Goal: Task Accomplishment & Management: Complete application form

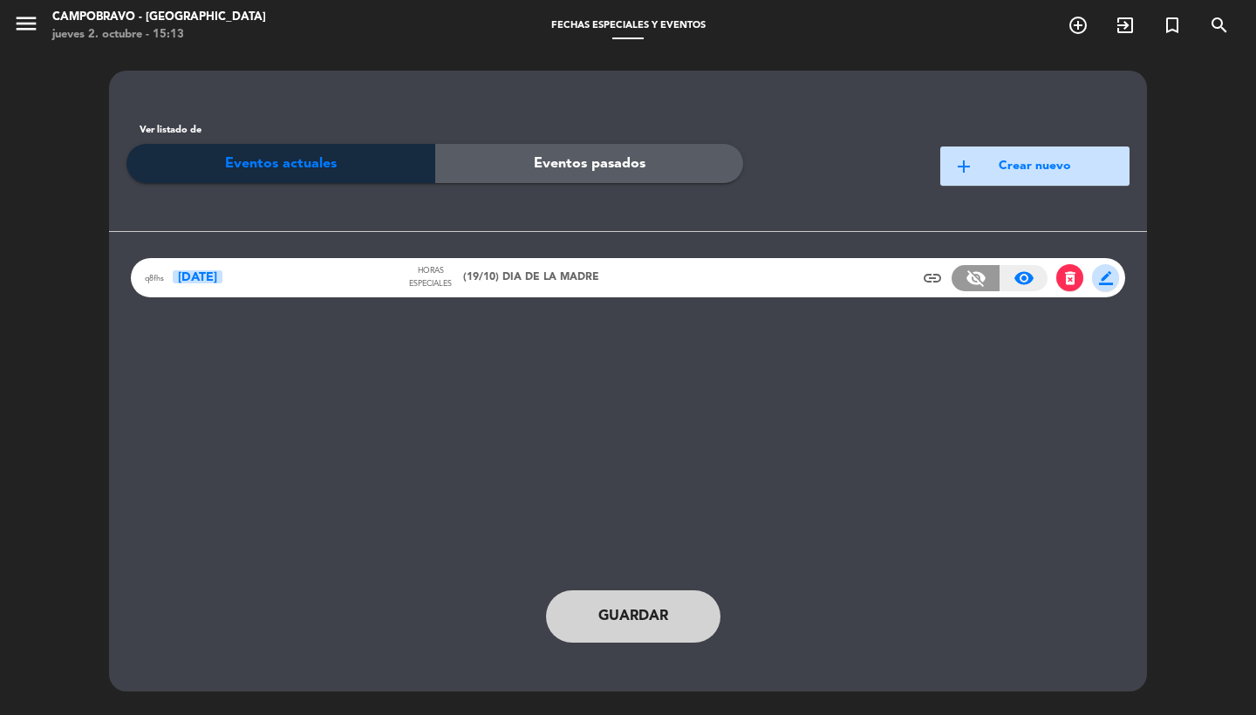
click at [610, 277] on div "q8fhs [DATE] Horas especiales (19/10) DIA DE LA MADRE insert_link visibility_of…" at bounding box center [628, 277] width 994 height 39
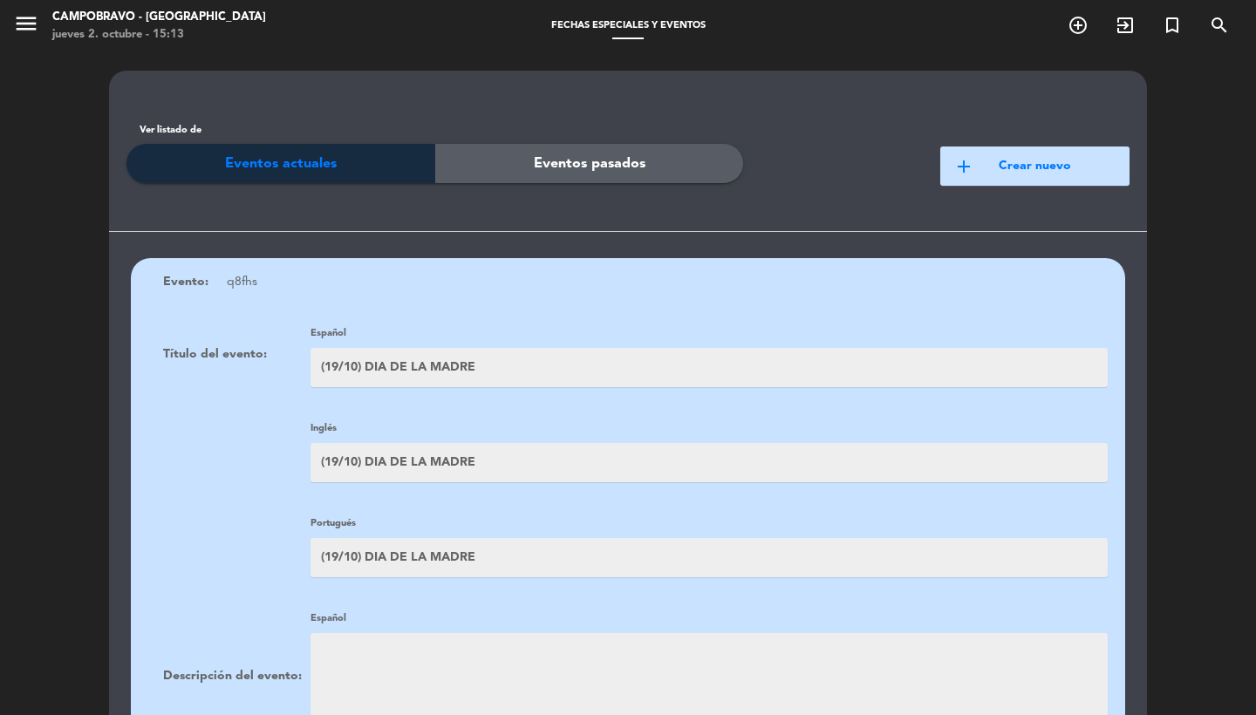
scroll to position [1145, 0]
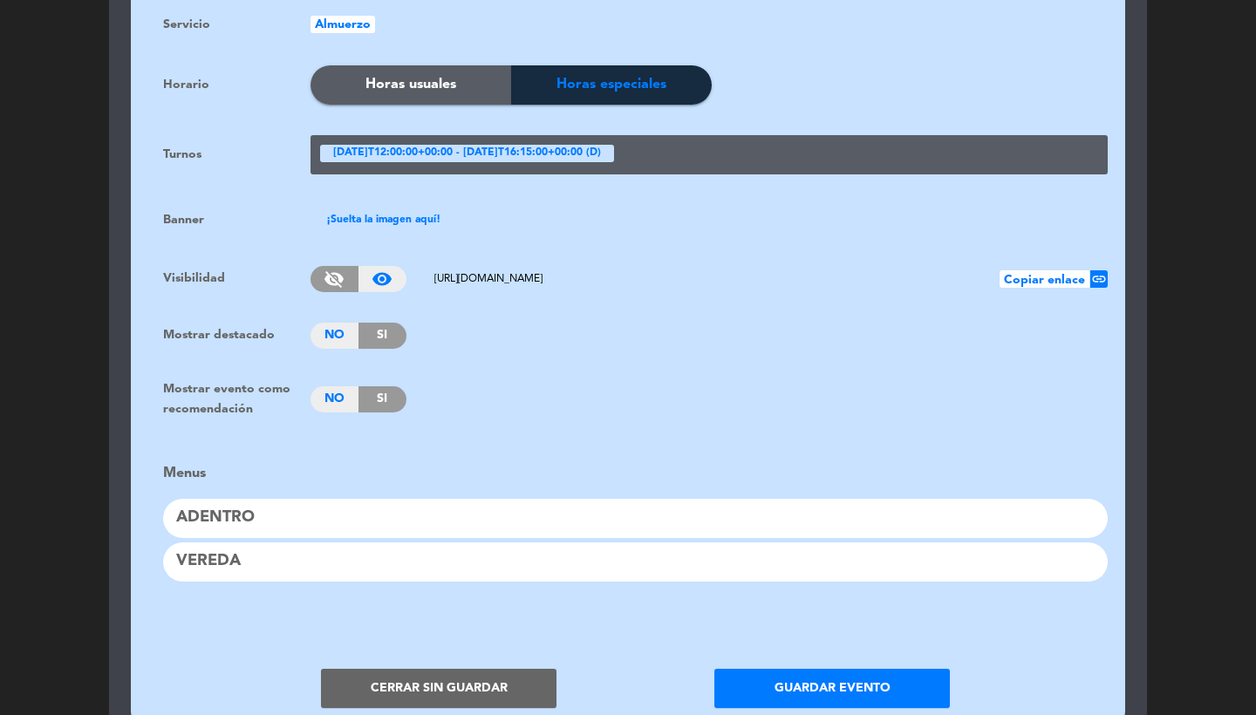
click at [446, 669] on button "Cerrar sin guardar" at bounding box center [438, 688] width 235 height 39
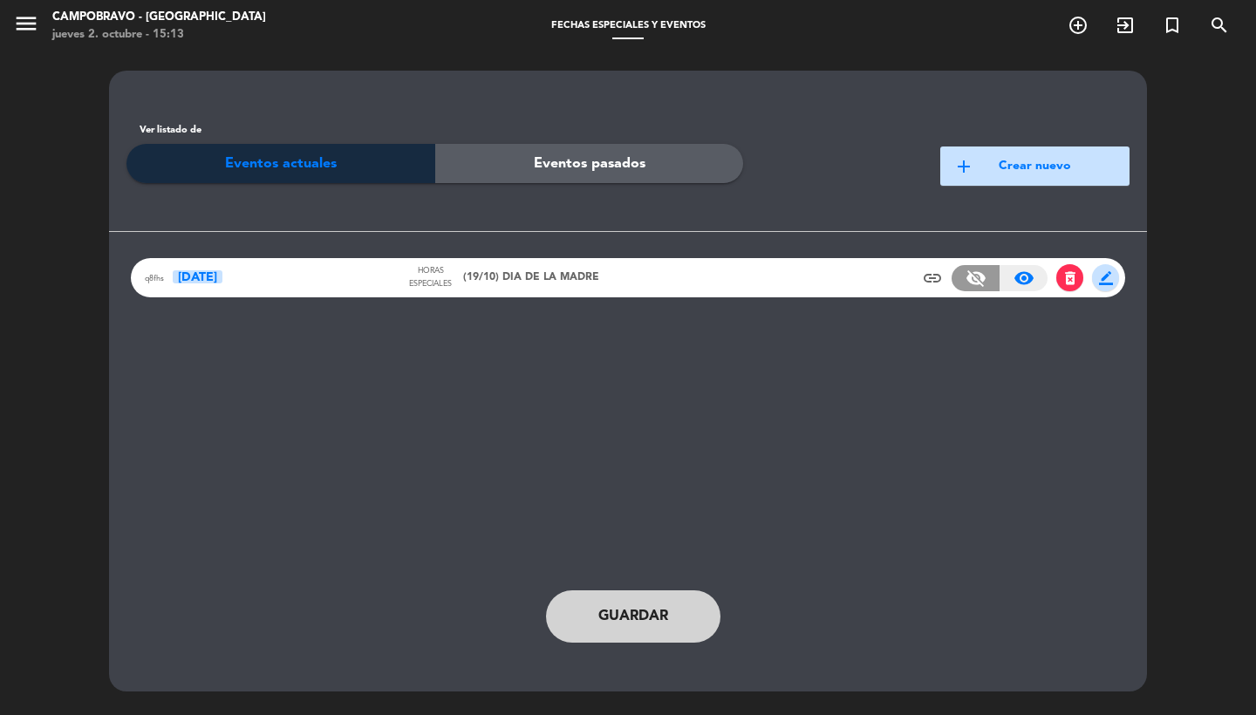
scroll to position [0, 0]
click at [36, 29] on icon "menu" at bounding box center [26, 23] width 26 height 26
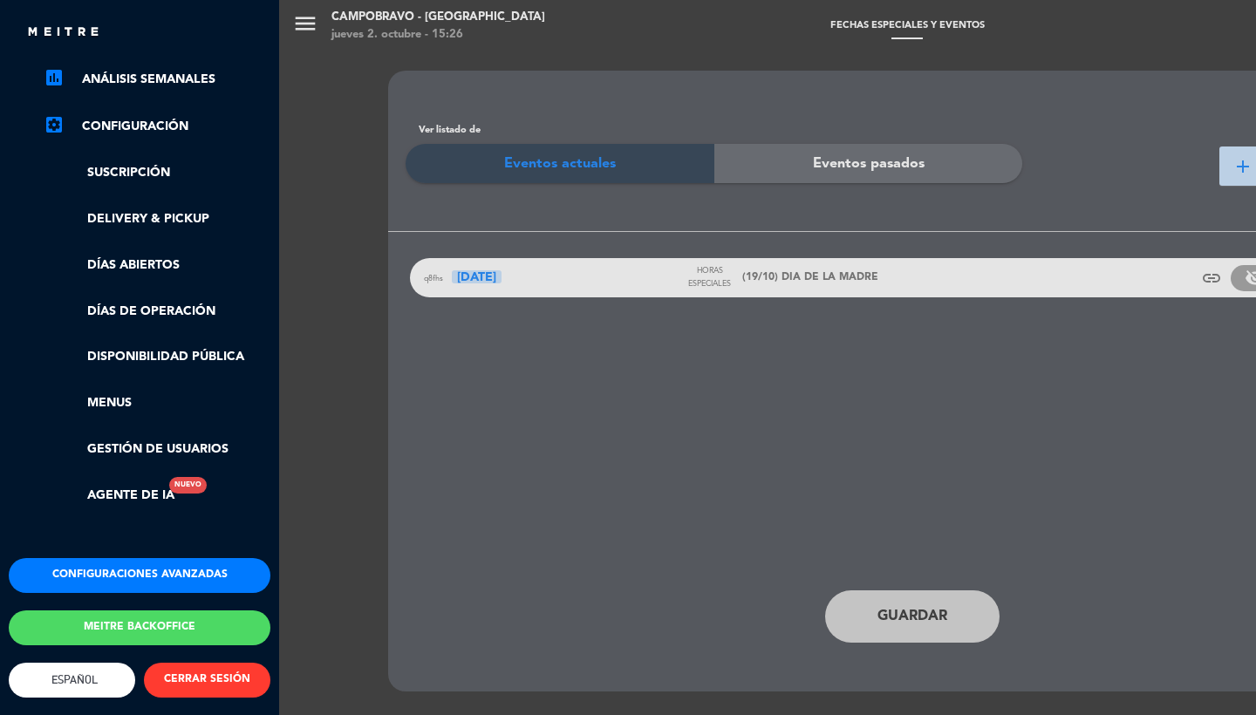
scroll to position [276, 0]
click at [144, 618] on button "Meitre backoffice" at bounding box center [140, 627] width 262 height 35
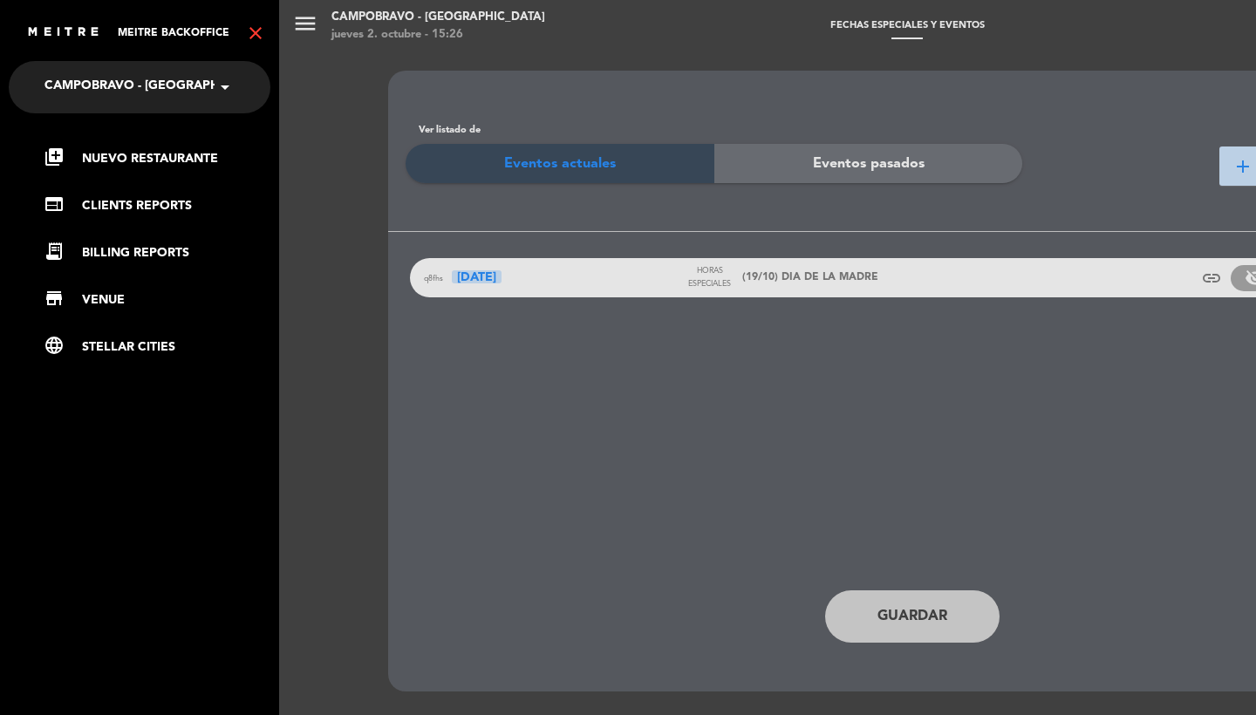
scroll to position [0, 0]
click at [153, 159] on link "library_add Nuevo Restaurante" at bounding box center [157, 158] width 227 height 21
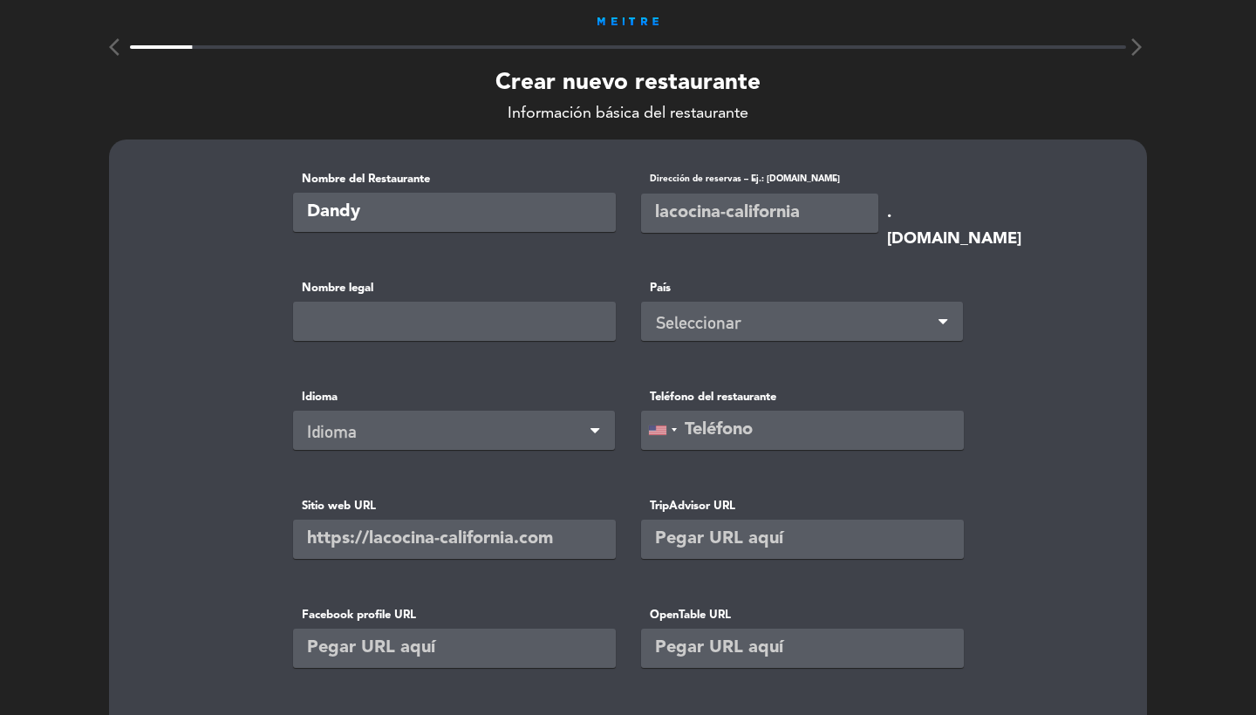
type input "Dandy"
type input "dandy-coroneldias"
click at [488, 214] on input "Dandy" at bounding box center [454, 212] width 323 height 39
type input "[PERSON_NAME]"
click at [662, 316] on div "Seleccionar" at bounding box center [805, 323] width 298 height 29
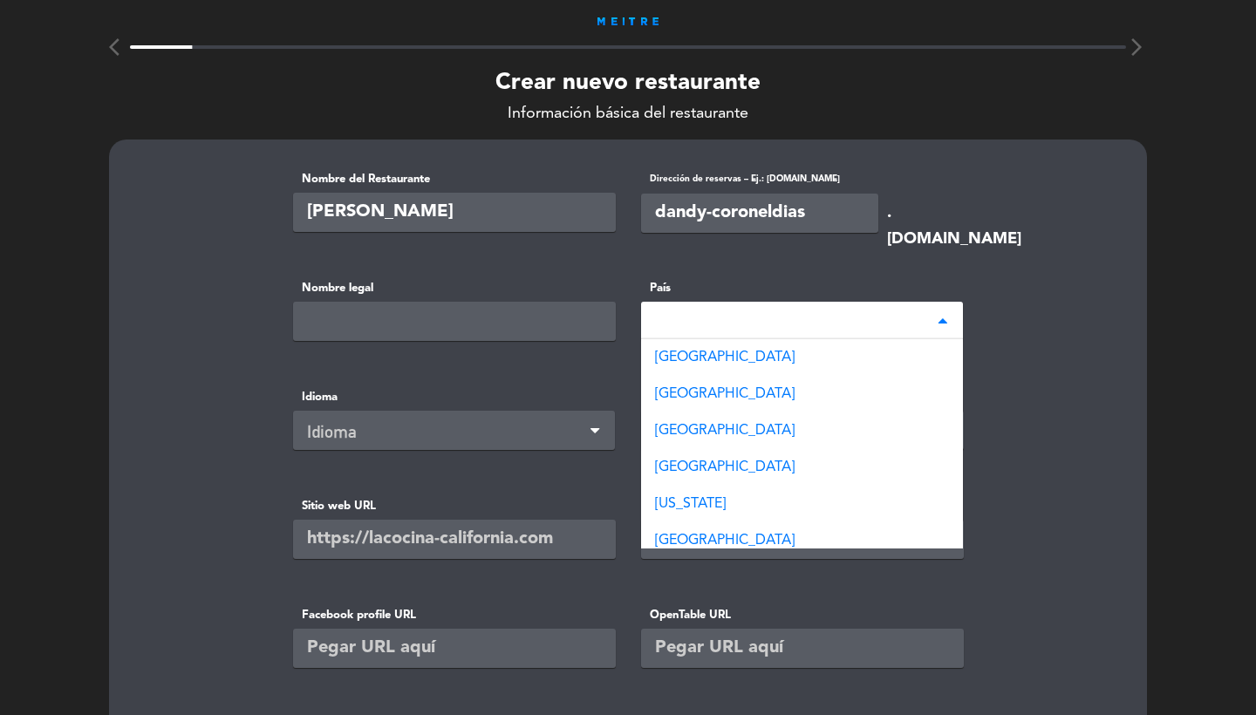
type input "arge"
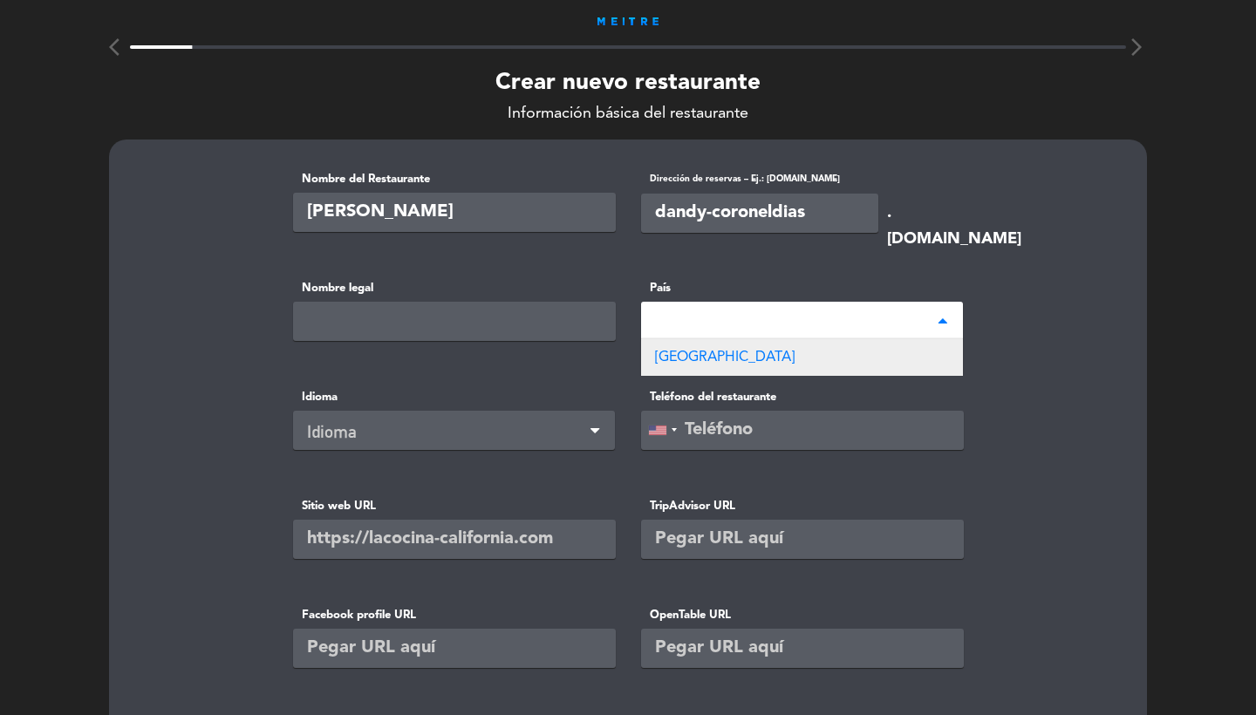
click at [713, 361] on span "[GEOGRAPHIC_DATA]" at bounding box center [725, 357] width 140 height 14
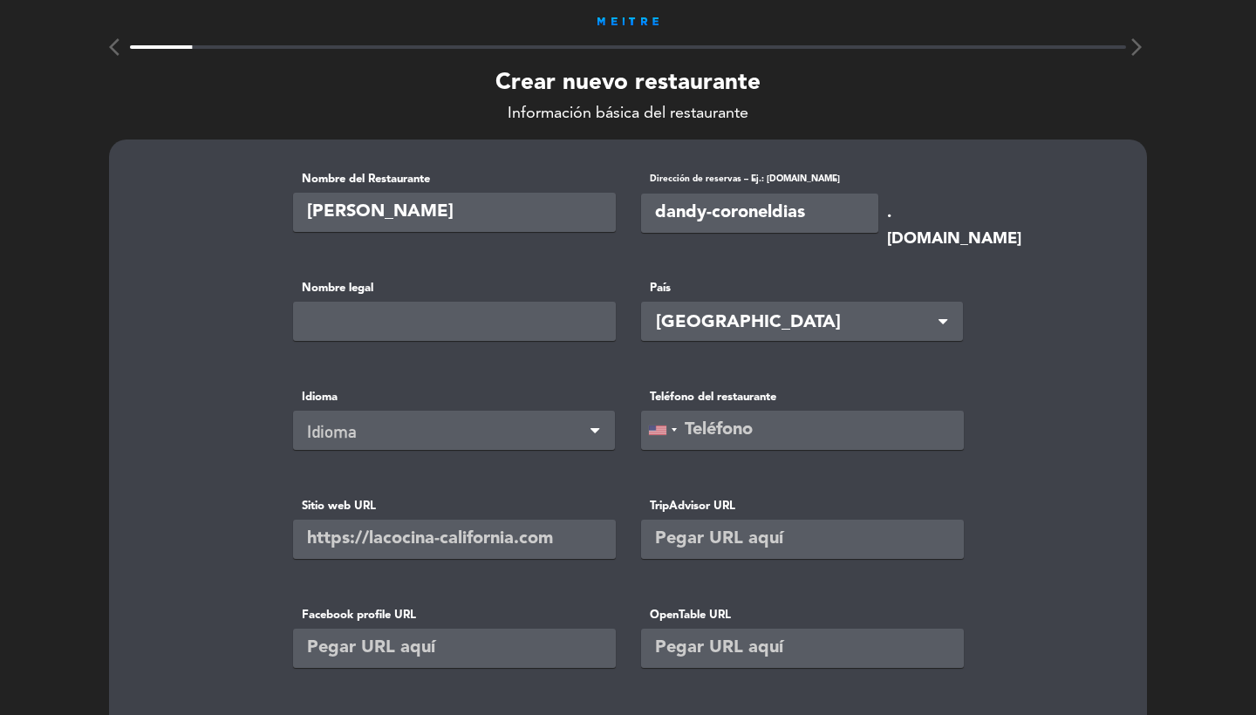
scroll to position [97, 0]
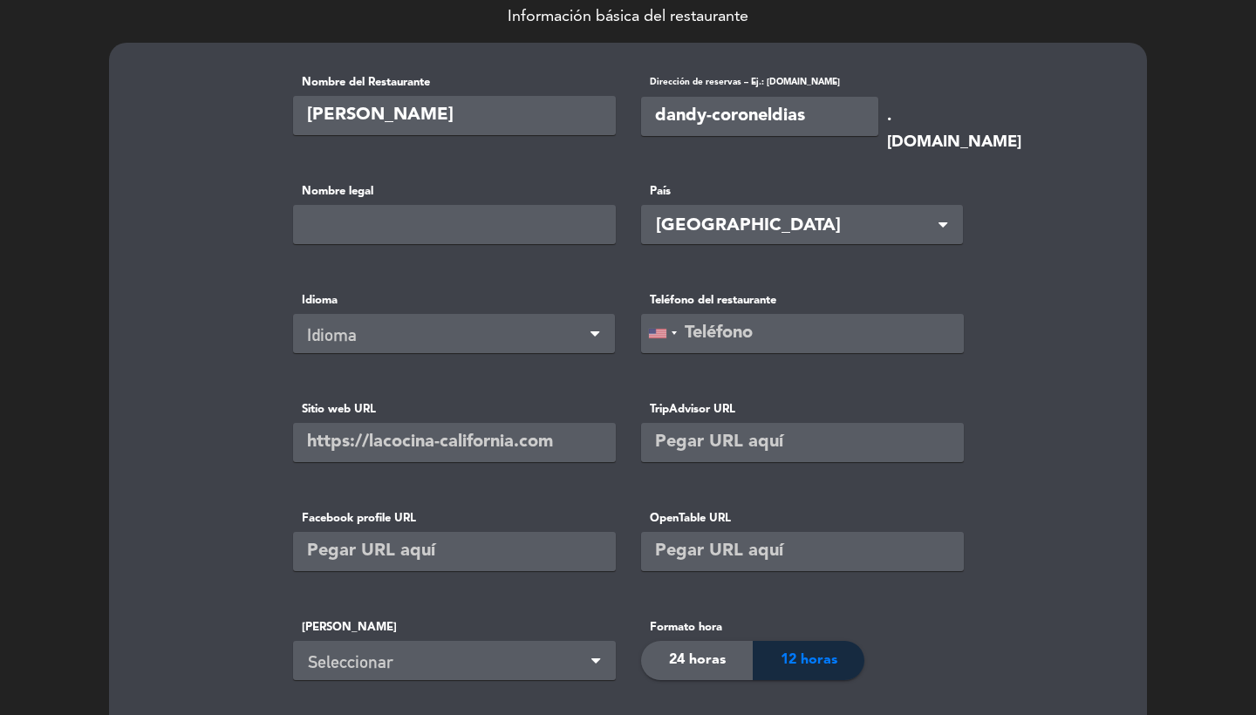
click at [535, 337] on div "Idioma" at bounding box center [447, 335] width 280 height 29
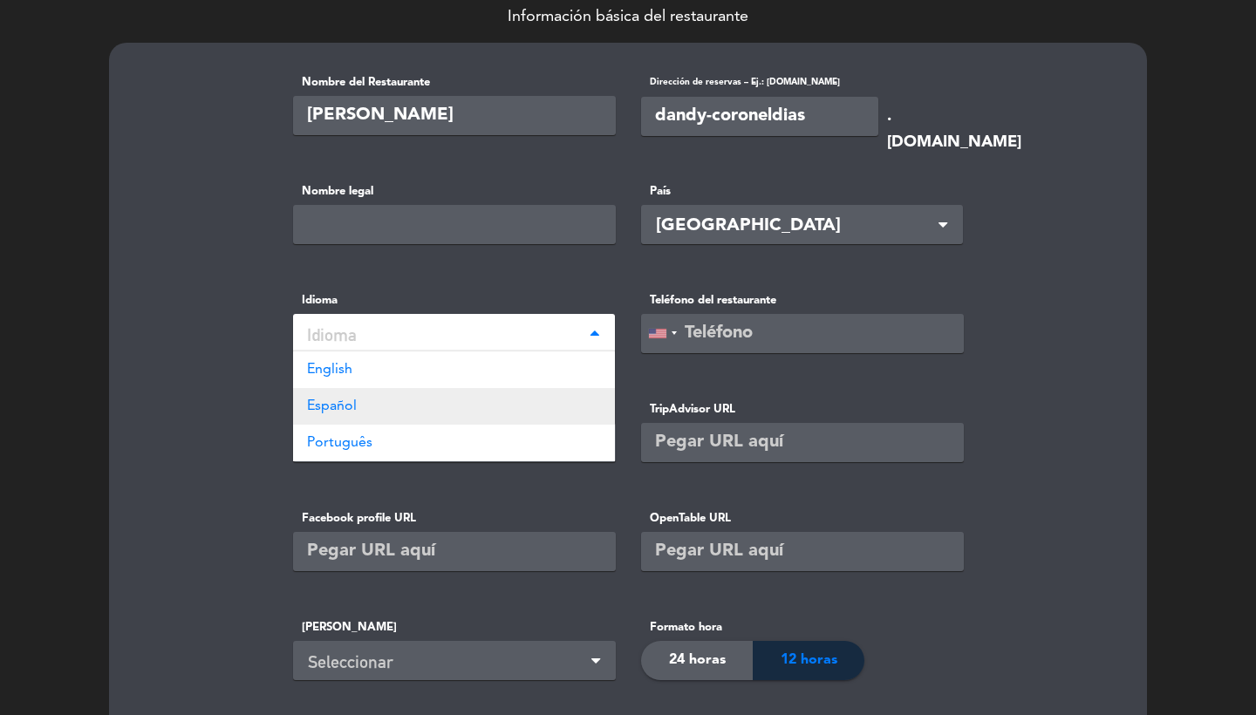
click at [459, 404] on div "Español" at bounding box center [454, 406] width 322 height 37
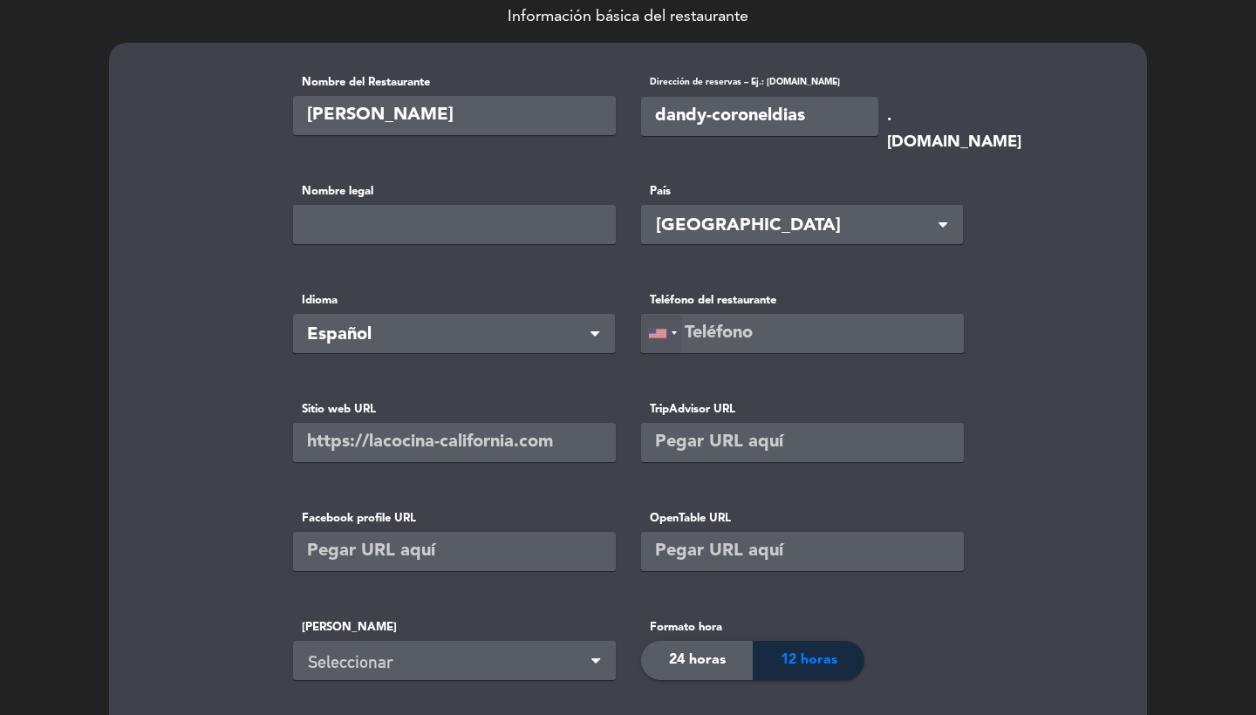
click at [664, 329] on div at bounding box center [657, 334] width 17 height 10
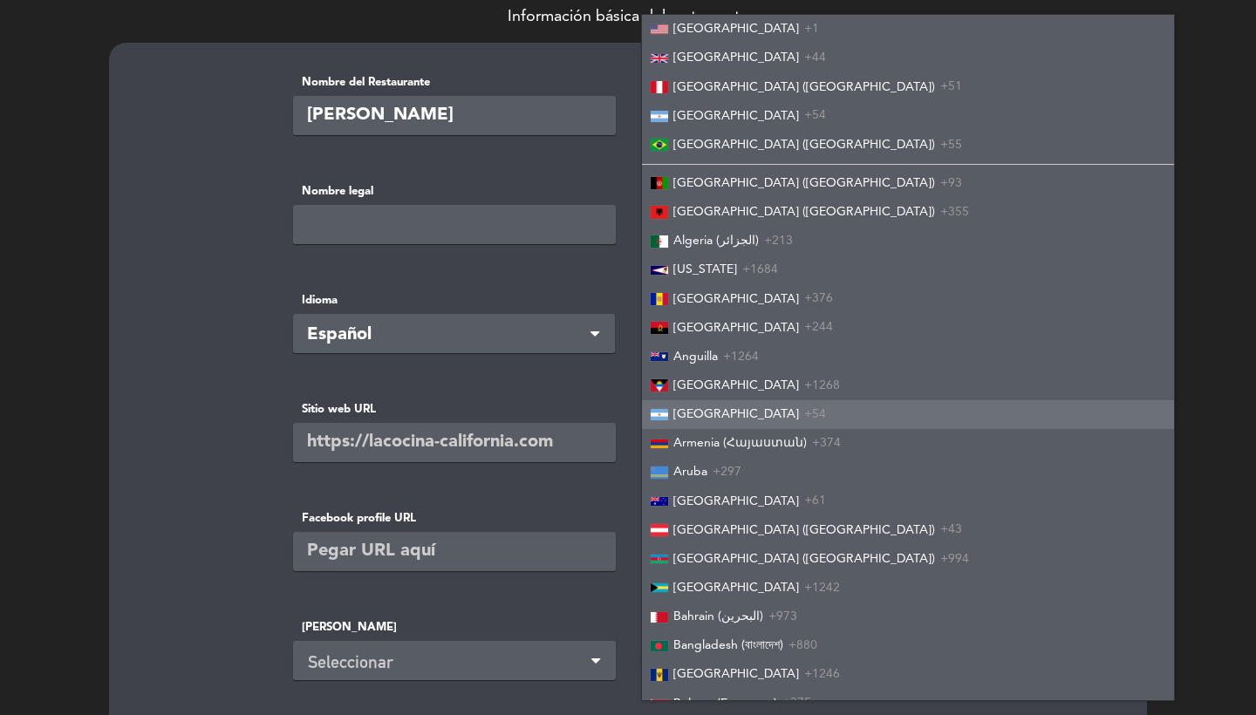
click at [690, 408] on span "[GEOGRAPHIC_DATA]" at bounding box center [736, 414] width 126 height 12
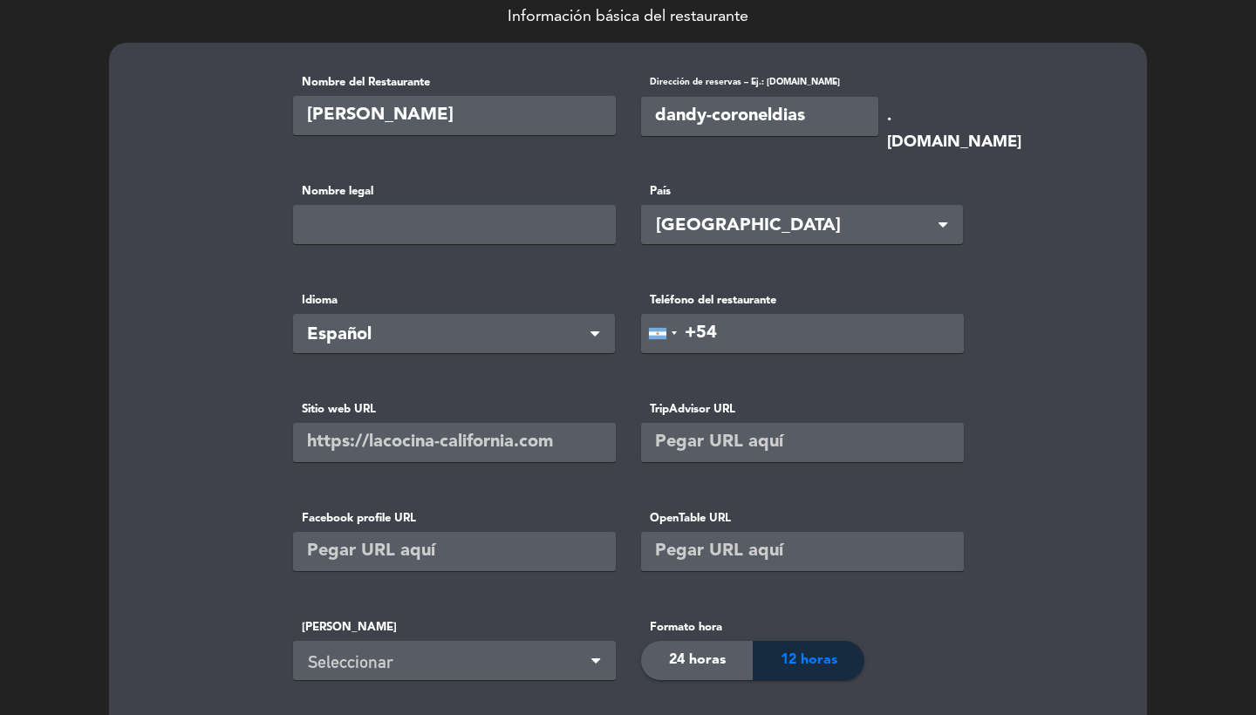
paste input "[PHONE_NUMBER]"
type input "[PHONE_NUMBER]"
click at [480, 471] on div "Sitio web URL" at bounding box center [454, 443] width 348 height 87
click at [480, 426] on input "text" at bounding box center [454, 442] width 323 height 39
paste input "[URL][DOMAIN_NAME]"
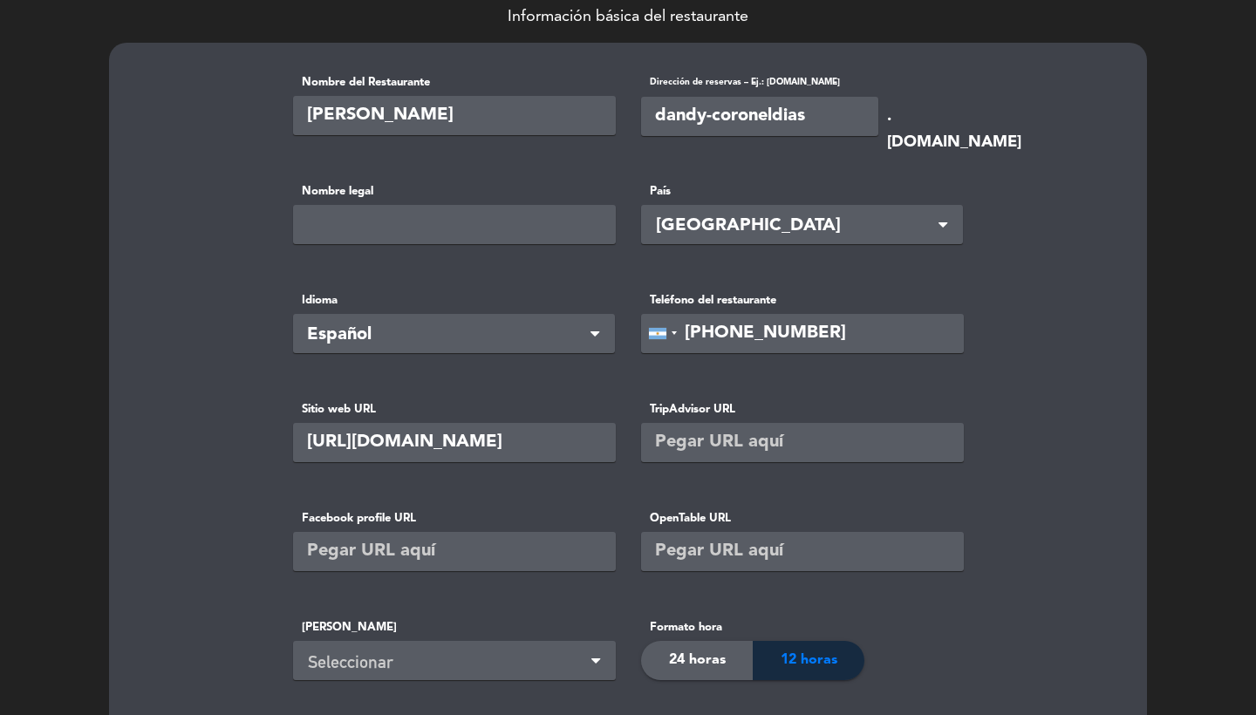
type input "[URL][DOMAIN_NAME]"
click at [452, 116] on input "[PERSON_NAME]" at bounding box center [454, 115] width 323 height 39
type input "[PERSON_NAME]"
click at [475, 153] on div "Nombre del Restaurante [PERSON_NAME]" at bounding box center [454, 116] width 348 height 87
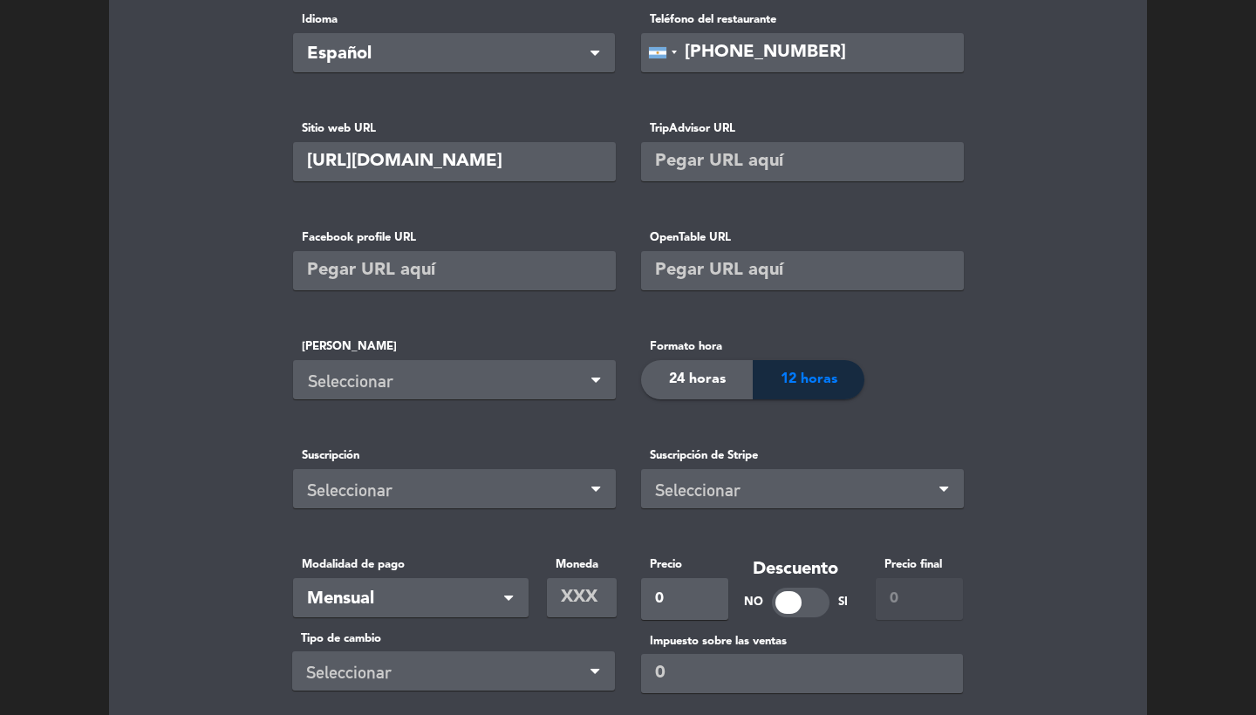
scroll to position [471, 0]
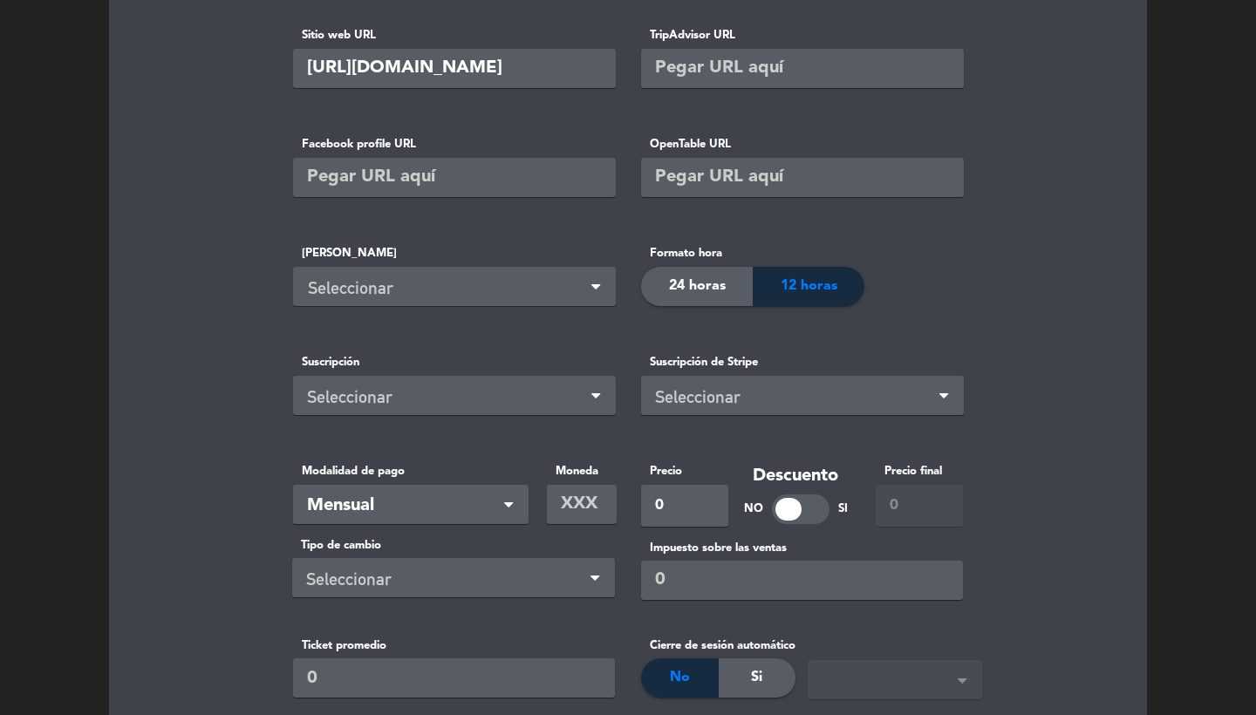
click at [460, 166] on input "text" at bounding box center [454, 177] width 323 height 39
paste input "[URL][DOMAIN_NAME]"
type input "[URL][DOMAIN_NAME]"
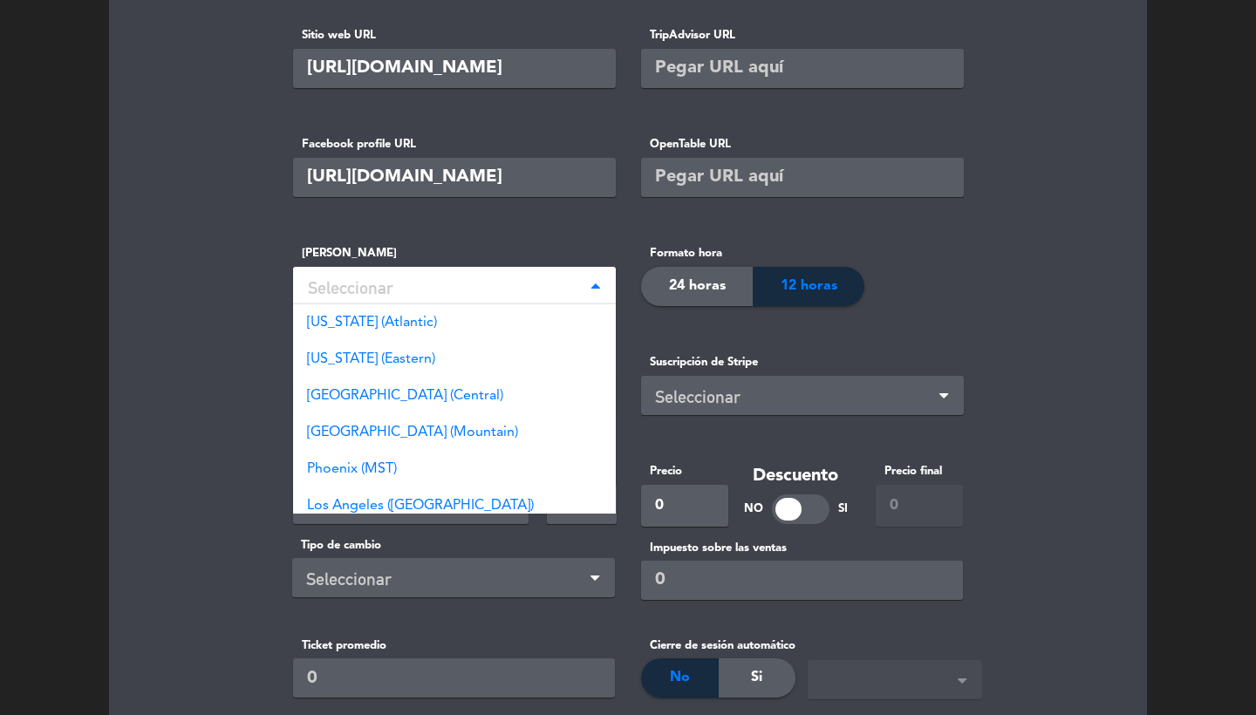
click at [438, 274] on div "Seleccionar" at bounding box center [457, 288] width 299 height 29
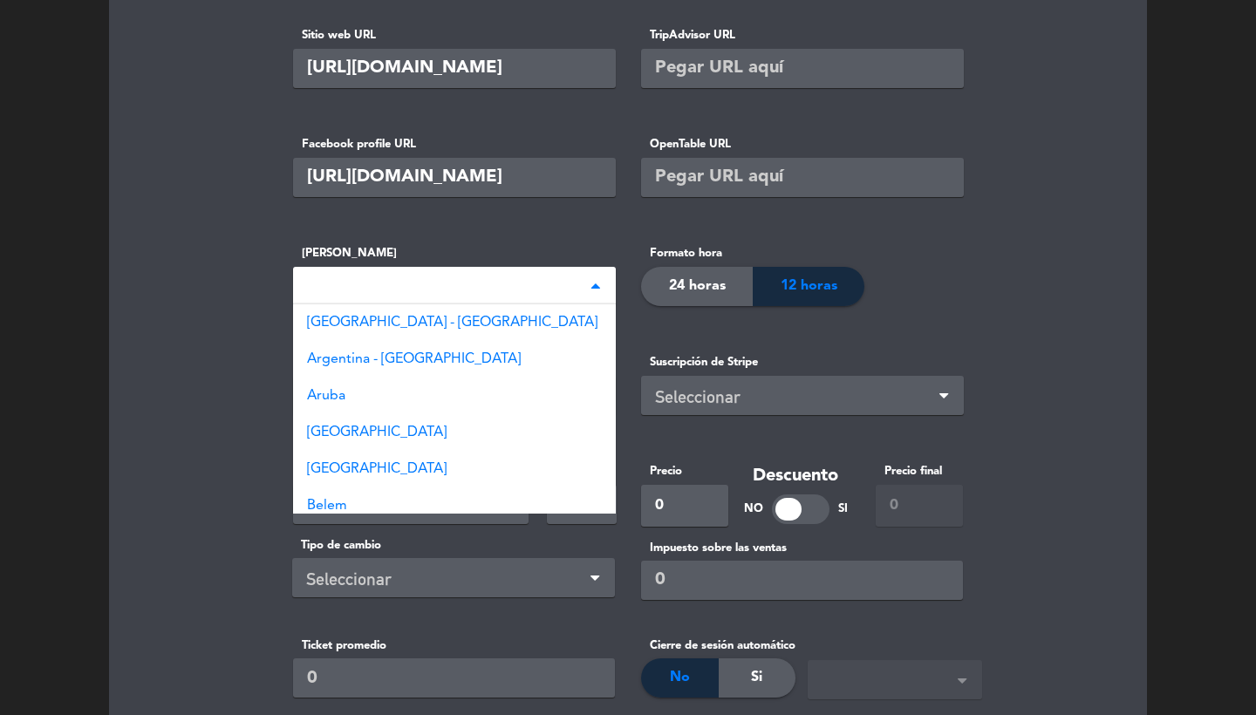
type input "buen"
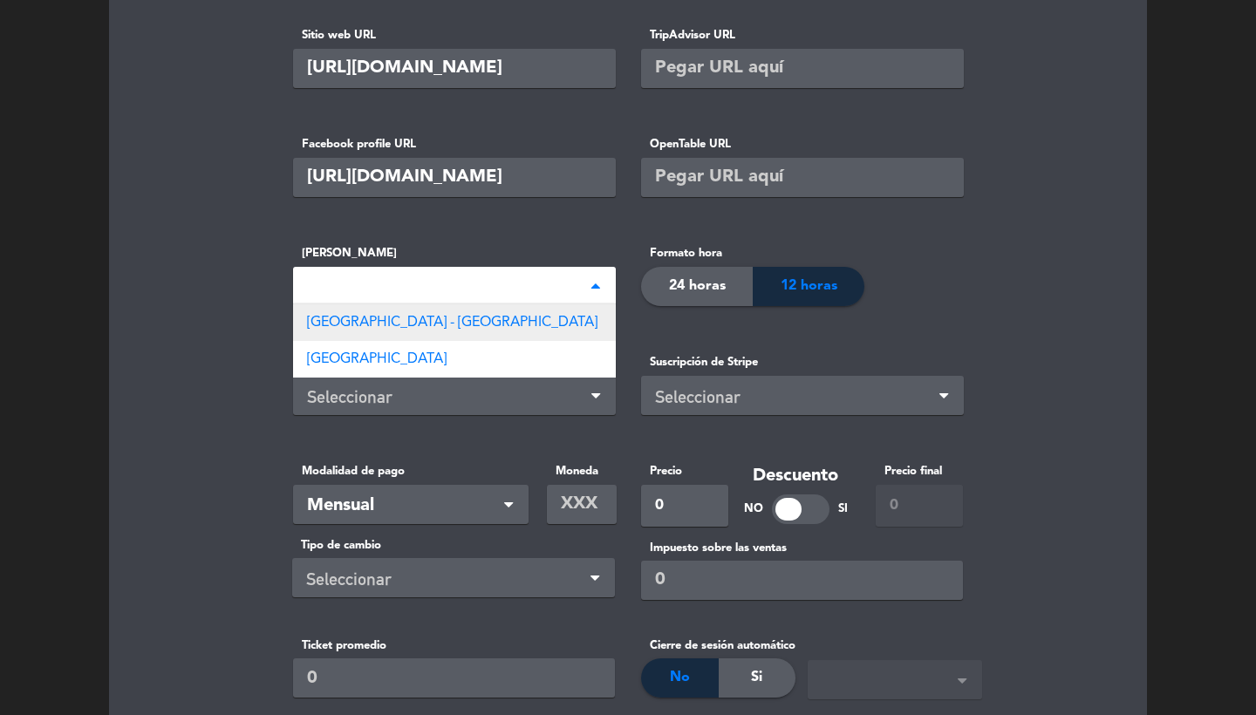
click at [482, 323] on div "[GEOGRAPHIC_DATA] - [GEOGRAPHIC_DATA]" at bounding box center [454, 322] width 323 height 37
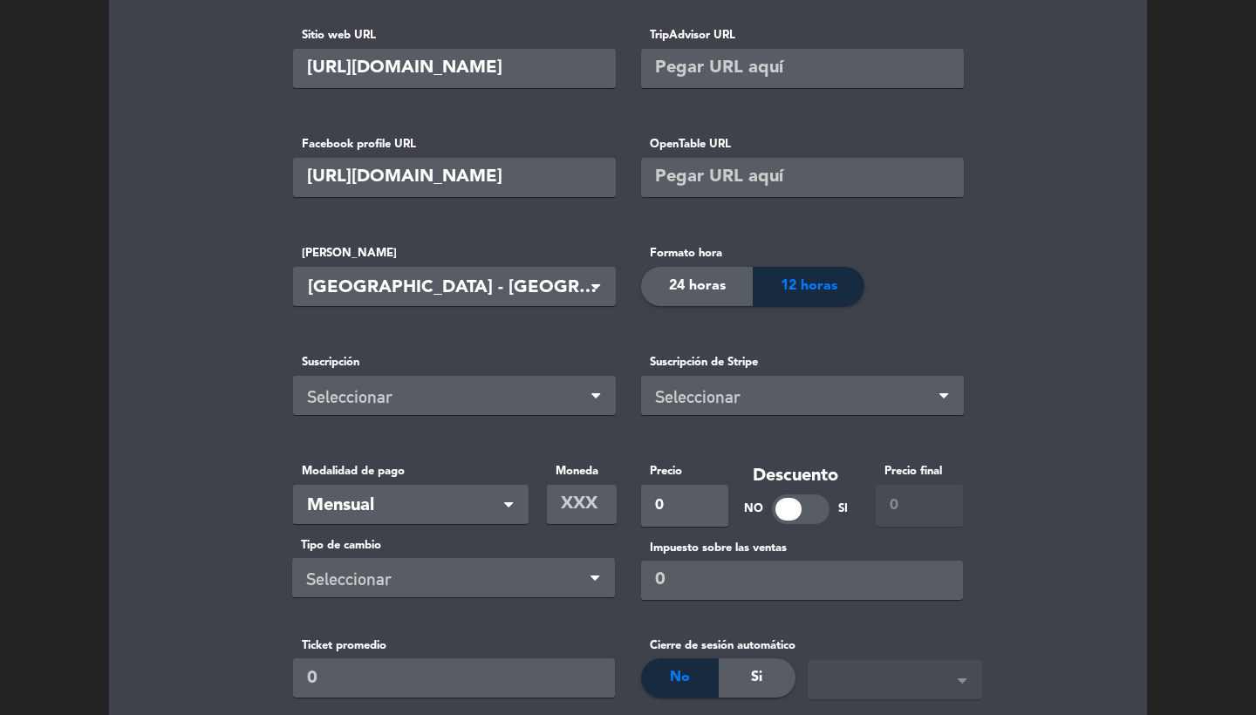
click at [670, 290] on span "24 horas" at bounding box center [697, 286] width 57 height 23
click at [441, 405] on div "Seleccionar" at bounding box center [447, 397] width 281 height 29
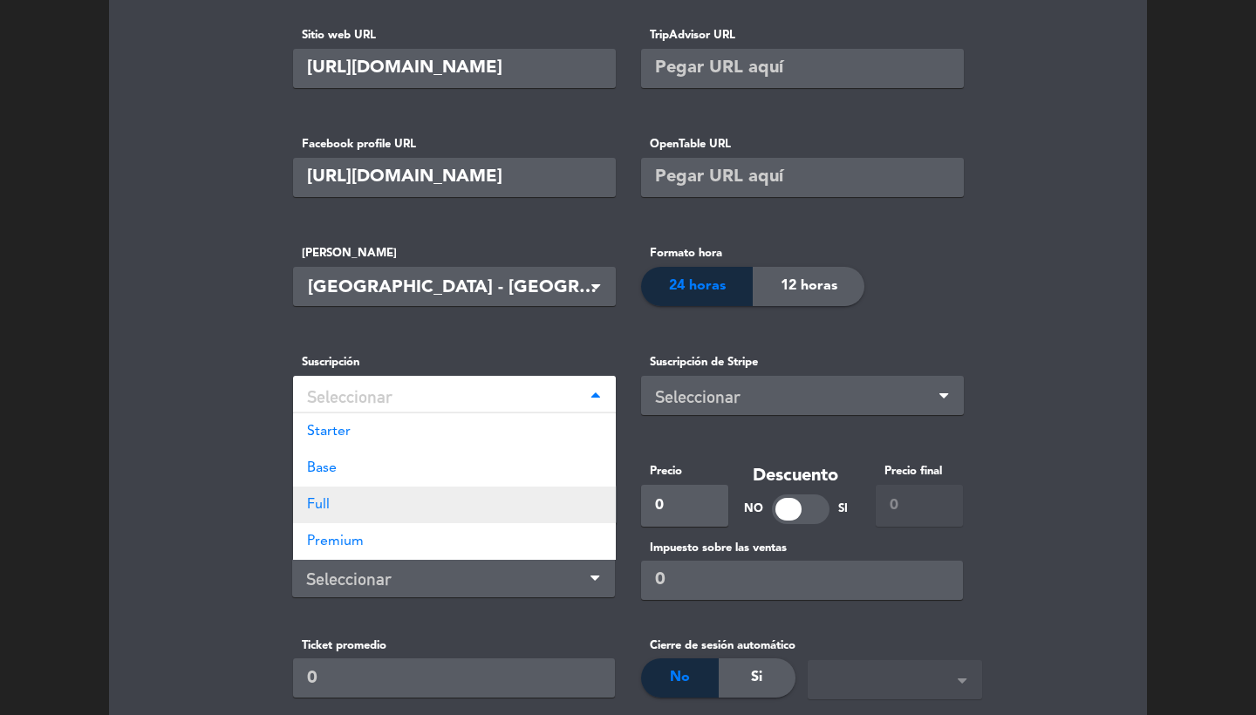
click at [378, 498] on div "Full" at bounding box center [454, 505] width 323 height 37
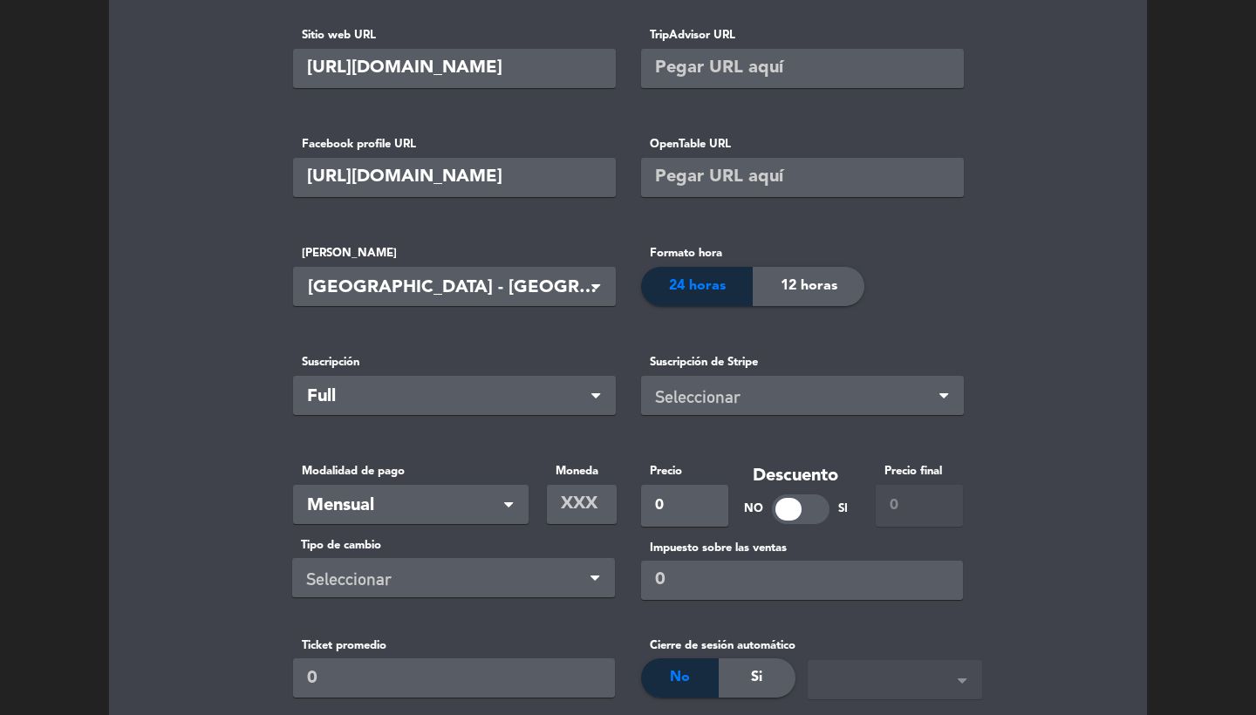
click at [602, 494] on input "text" at bounding box center [582, 504] width 70 height 39
type input "ARS"
click at [696, 512] on input "0" at bounding box center [684, 506] width 87 height 42
type input "92990"
click at [212, 561] on basic-info "Nombre del Restaurante [PERSON_NAME] Dirección de reservas – Ej.: [DOMAIN_NAME]…" at bounding box center [628, 265] width 994 height 1133
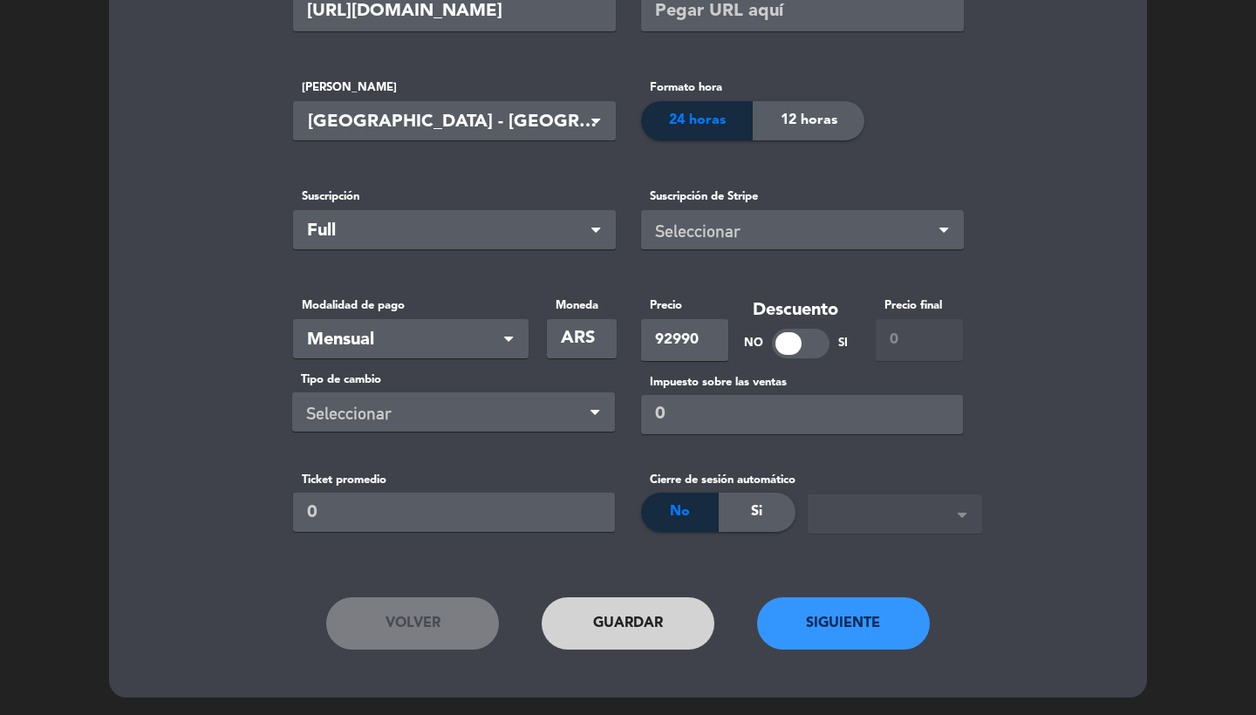
click at [527, 416] on div "Seleccionar" at bounding box center [446, 413] width 281 height 29
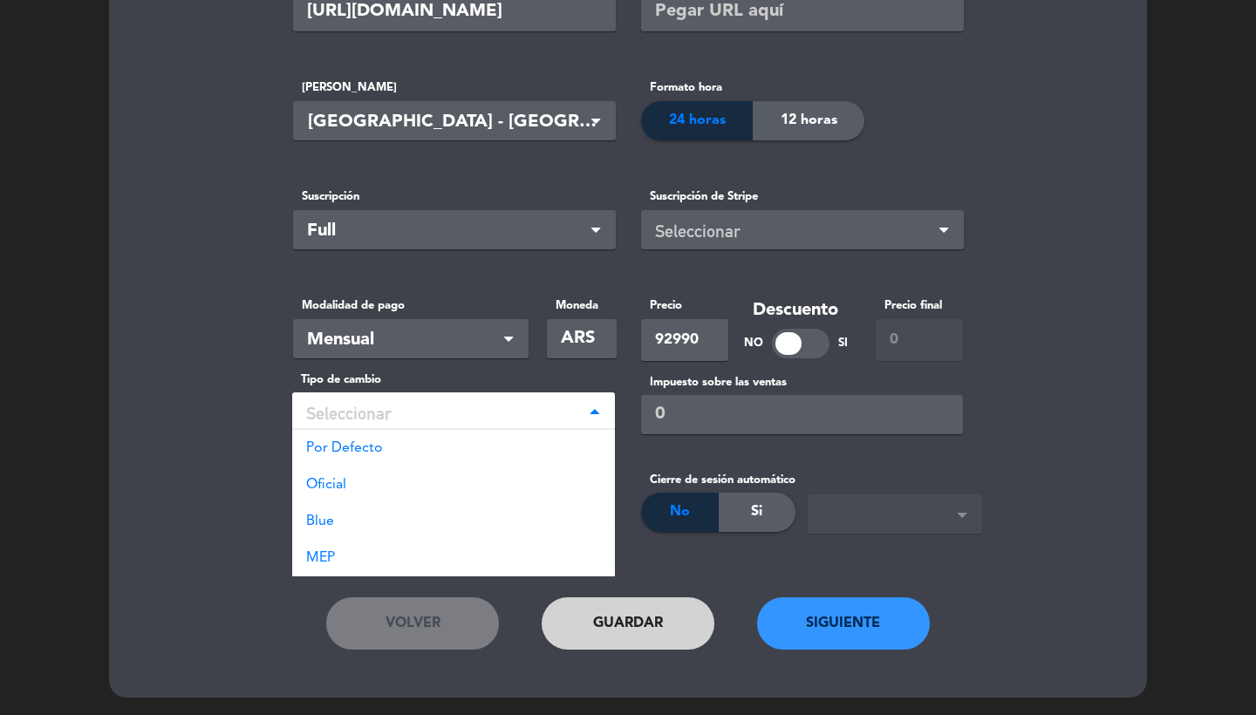
scroll to position [636, 0]
click at [424, 553] on div "MEP" at bounding box center [453, 559] width 323 height 37
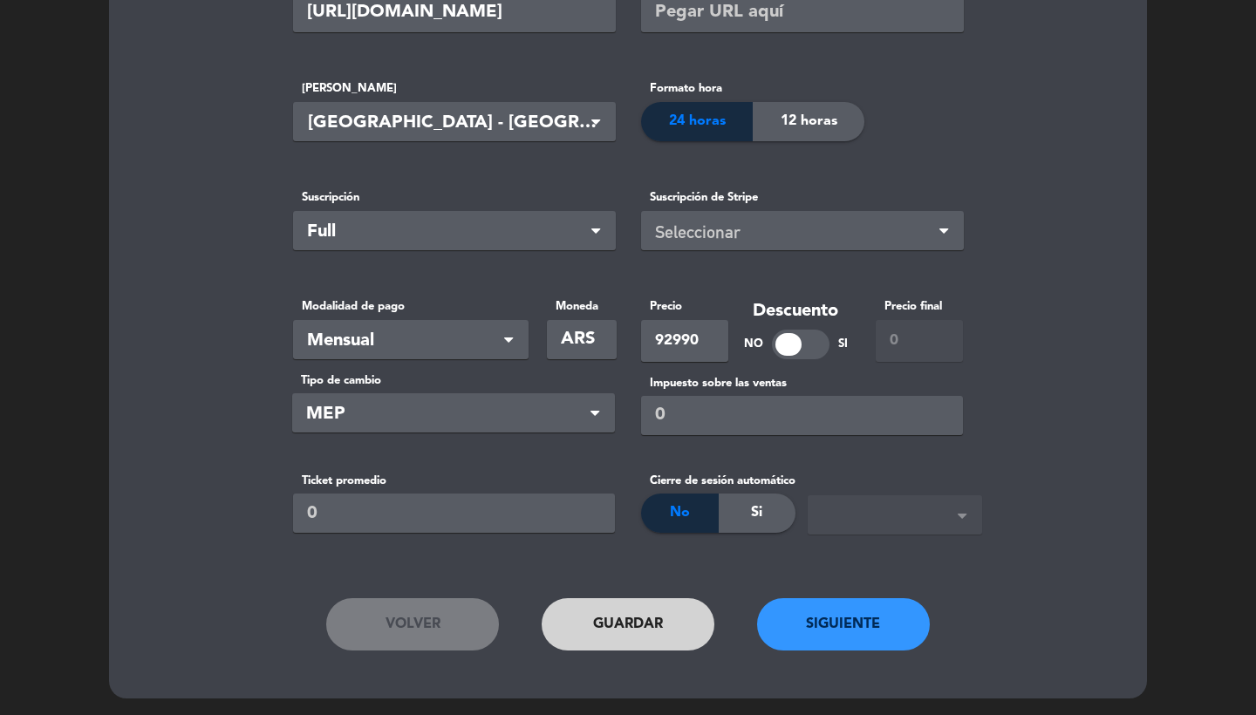
click at [821, 631] on button "Siguiente" at bounding box center [843, 624] width 173 height 52
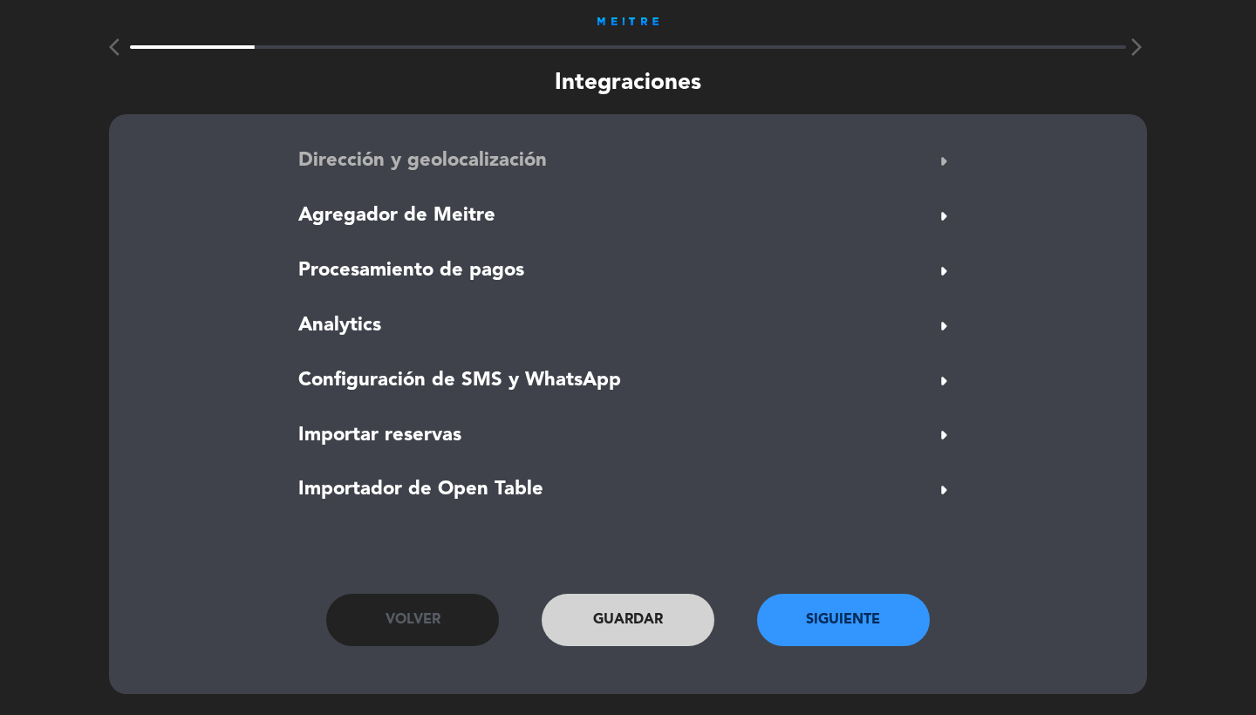
scroll to position [0, 0]
click at [479, 165] on span "Dirección y geolocalización" at bounding box center [422, 161] width 248 height 31
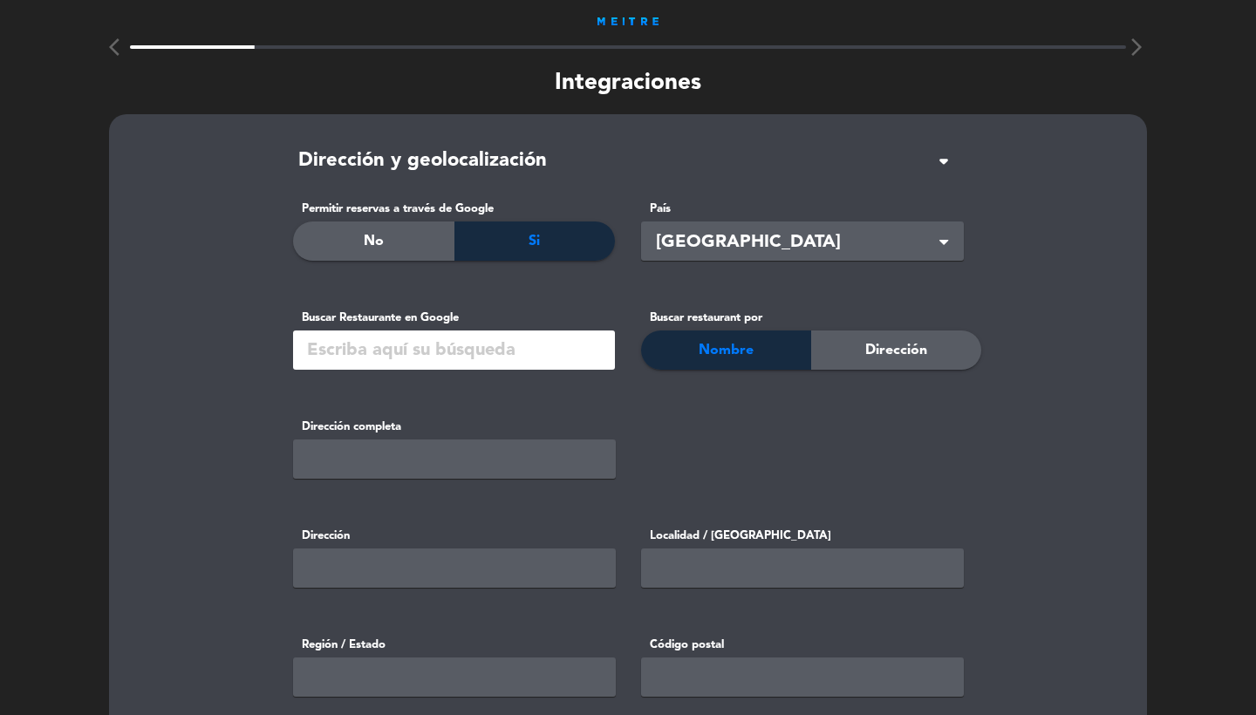
click at [335, 350] on input "text" at bounding box center [454, 349] width 322 height 39
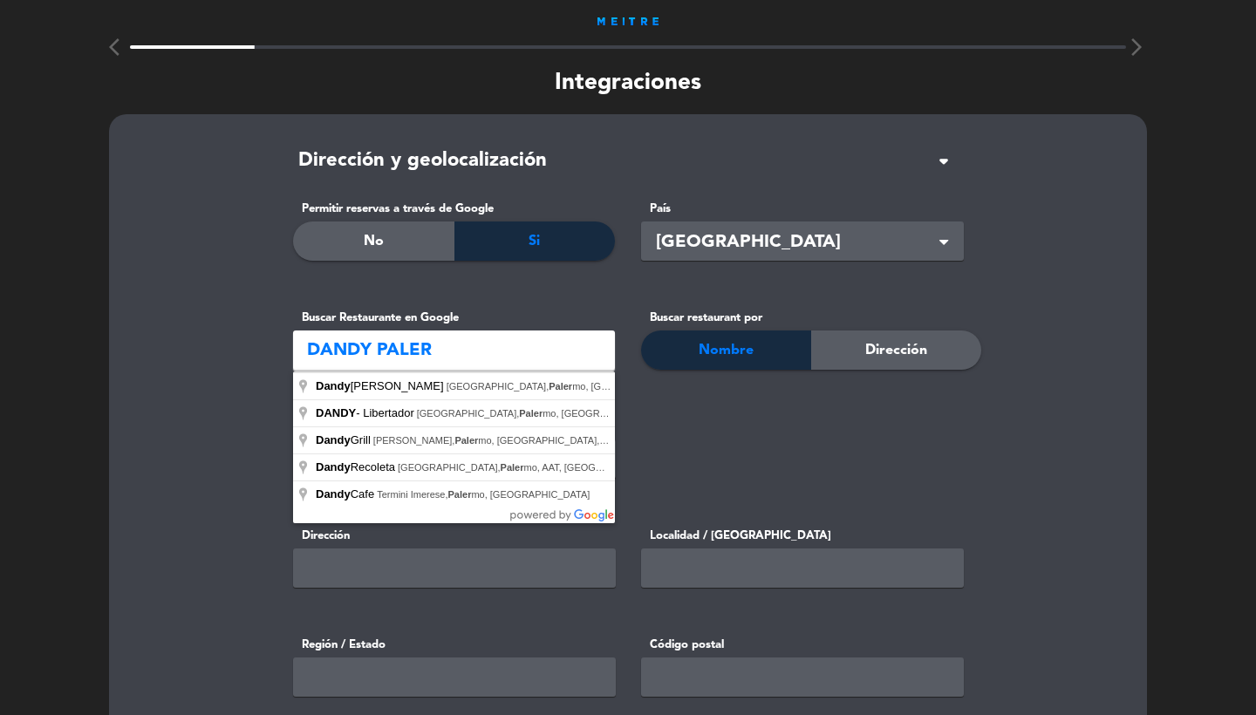
type input "[PERSON_NAME], [GEOGRAPHIC_DATA], [GEOGRAPHIC_DATA], [GEOGRAPHIC_DATA], [GEOGRA…"
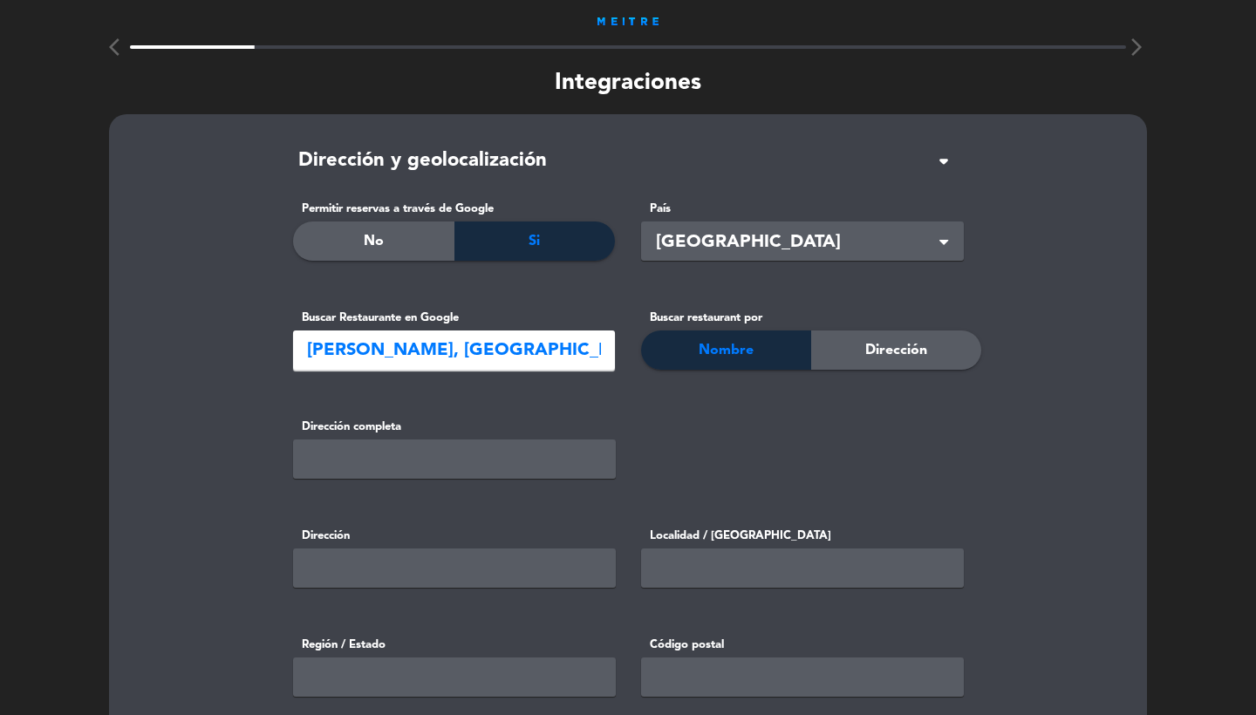
type input "Av. Sta. Fe 3202, C1425 Cdad. Autónoma de [GEOGRAPHIC_DATA], [GEOGRAPHIC_DATA]"
type input "Av. Sta. Fe 3202"
type input "Cdad. Autónoma de [GEOGRAPHIC_DATA]"
type input "[GEOGRAPHIC_DATA]"
type input "C1425"
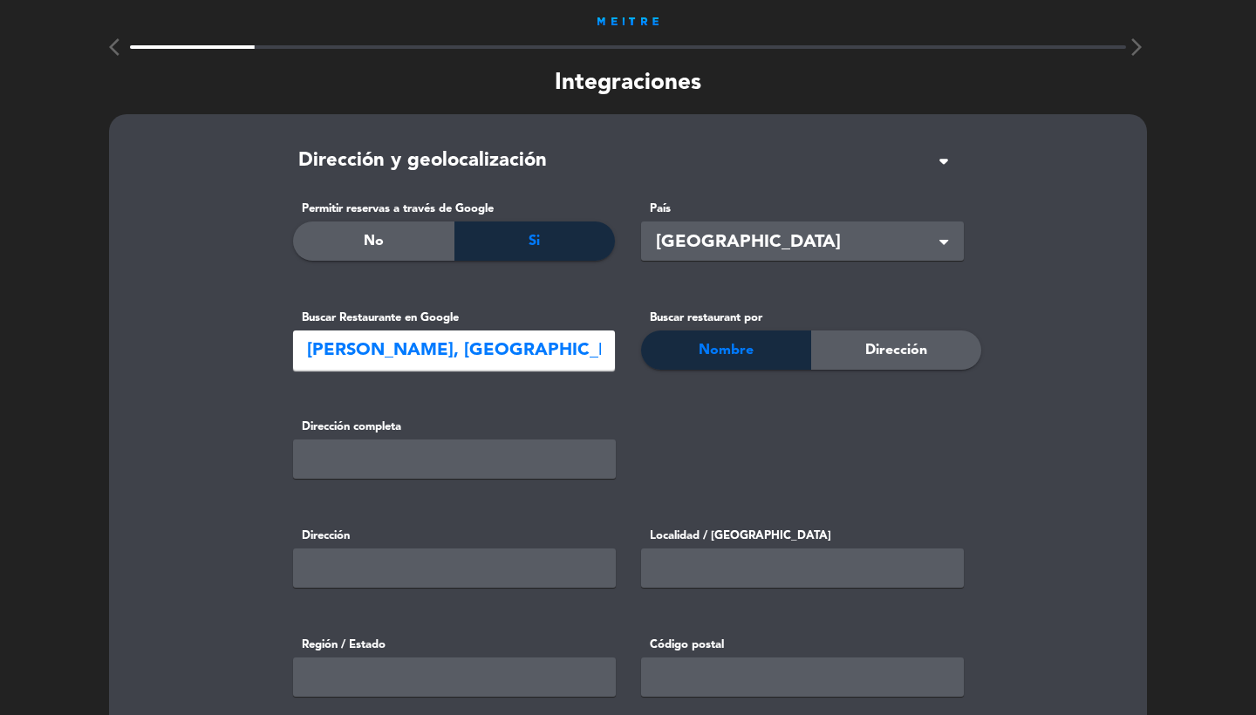
type input "-34.5891457"
type input "-58.41034799999999"
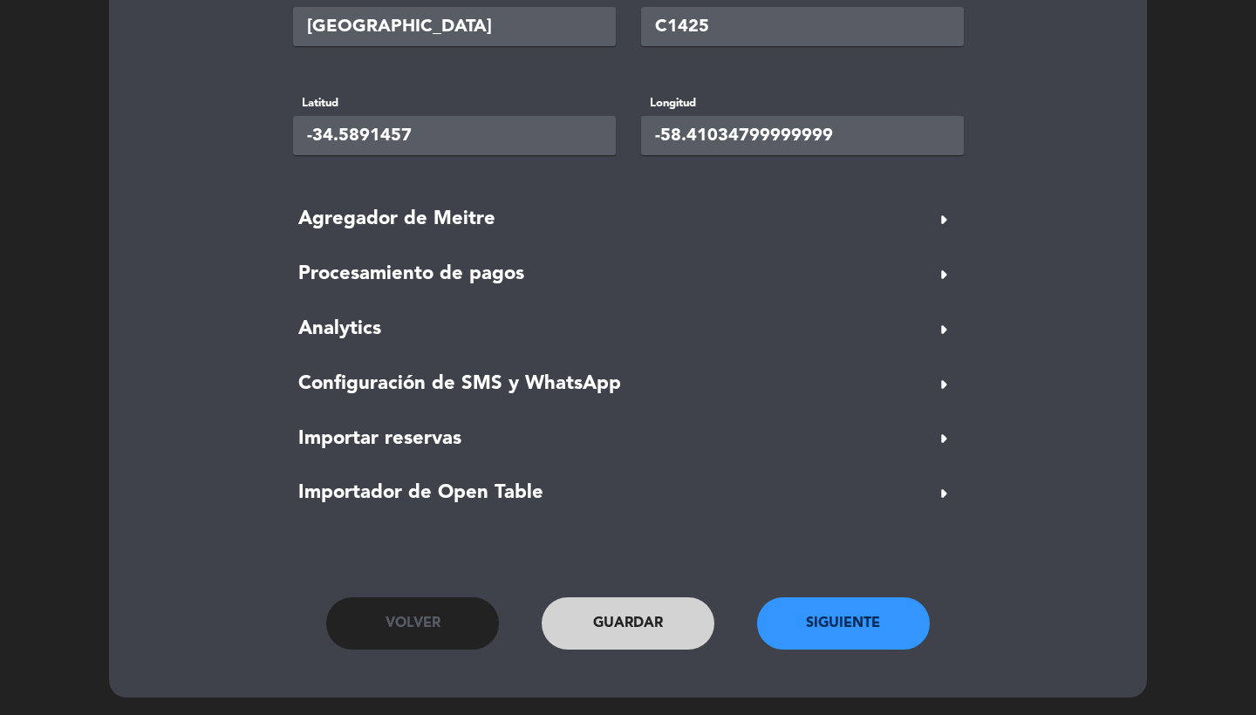
click at [838, 625] on button "Siguiente" at bounding box center [843, 623] width 173 height 52
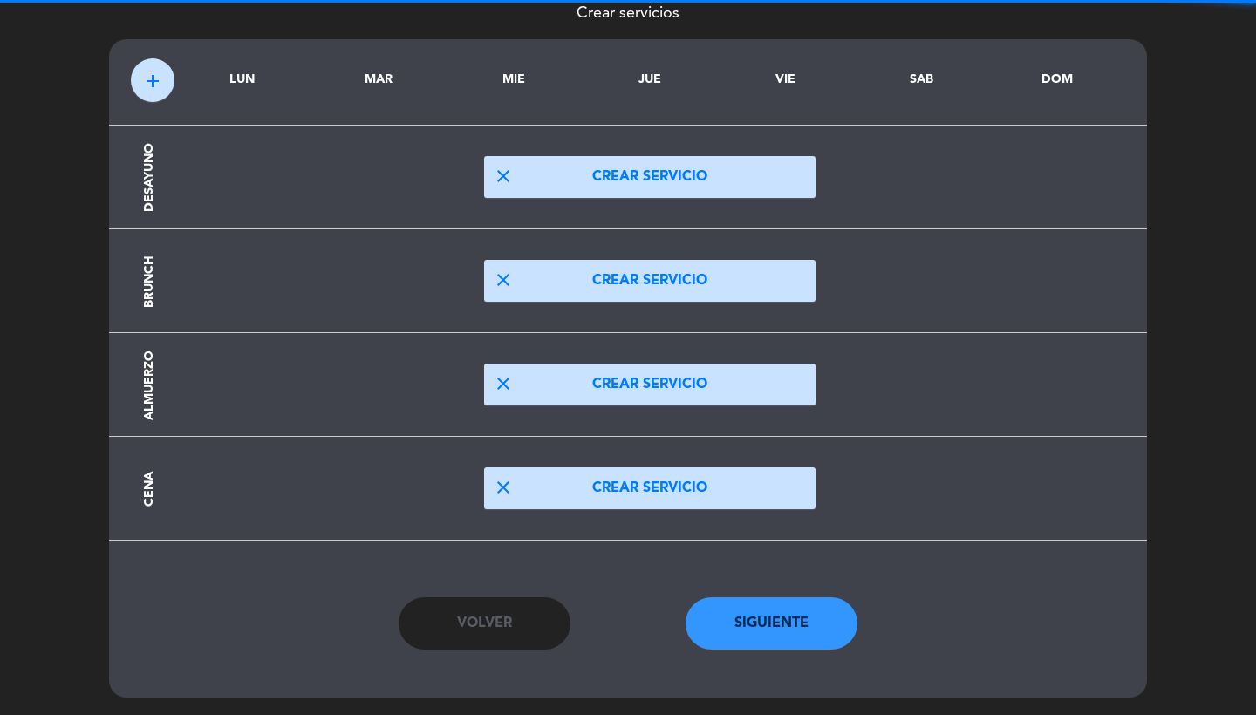
scroll to position [99, 0]
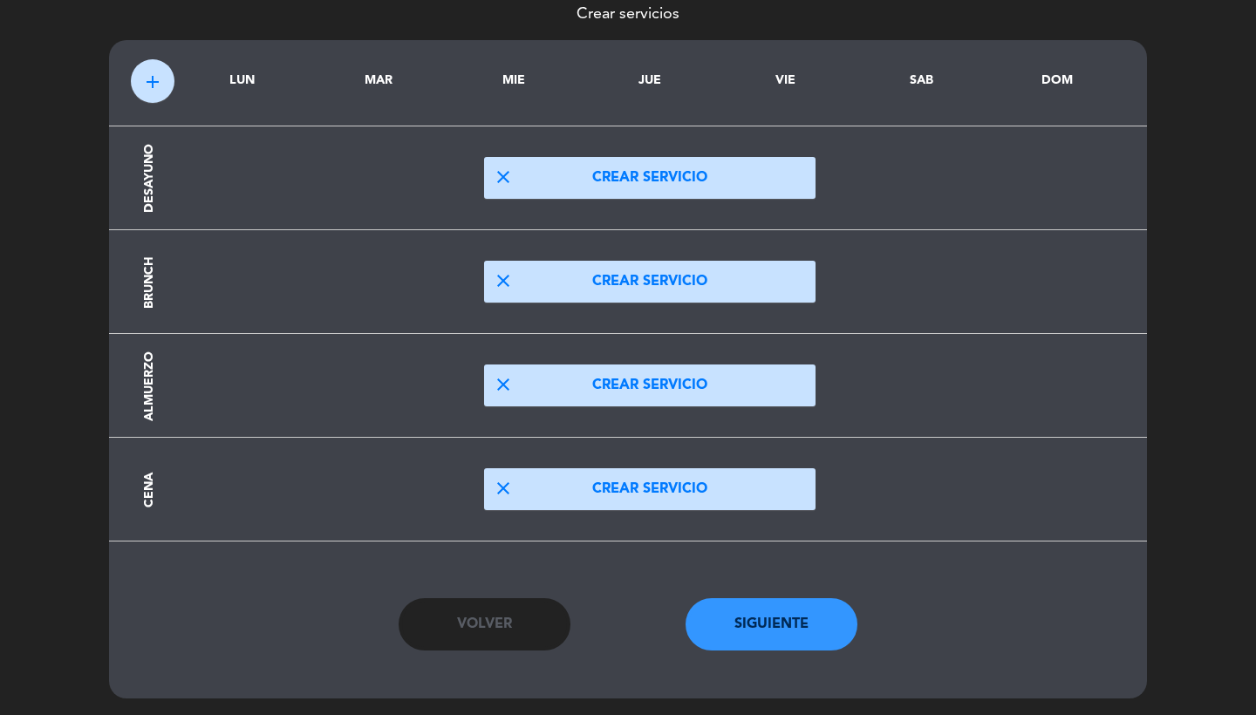
click at [519, 371] on button "close Crear servicio" at bounding box center [649, 385] width 331 height 42
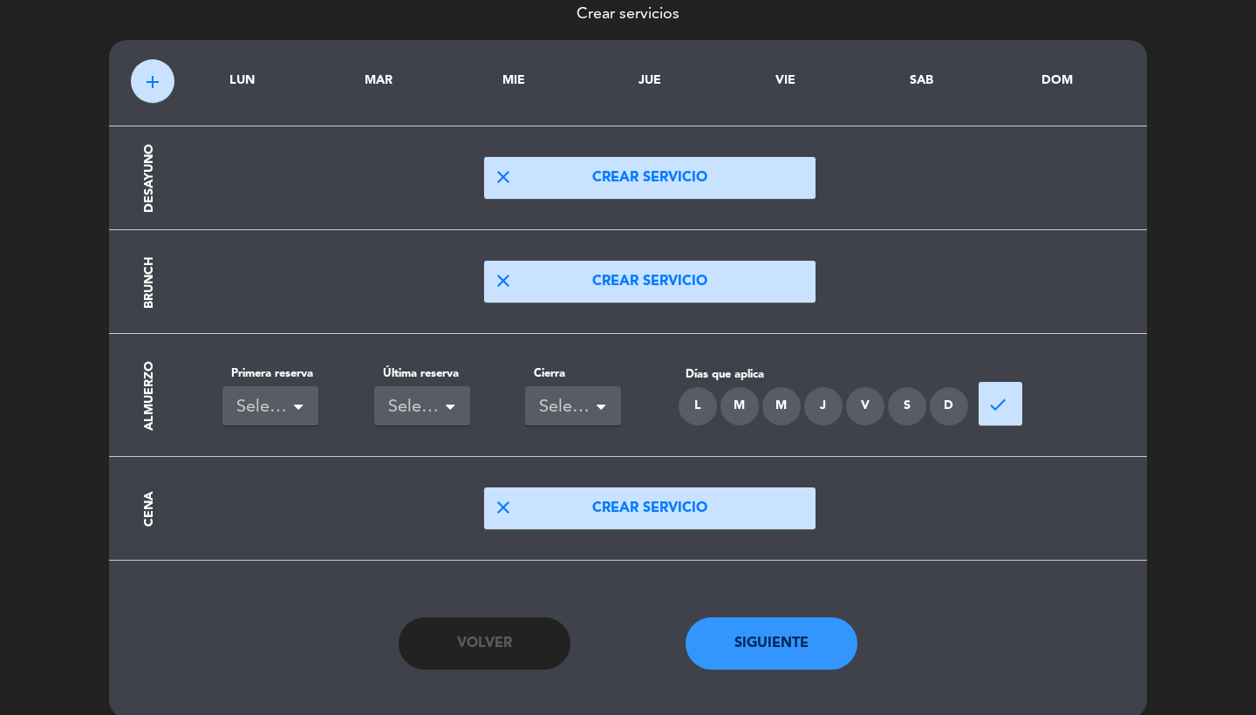
click at [280, 393] on div "Seleccionar" at bounding box center [263, 407] width 54 height 29
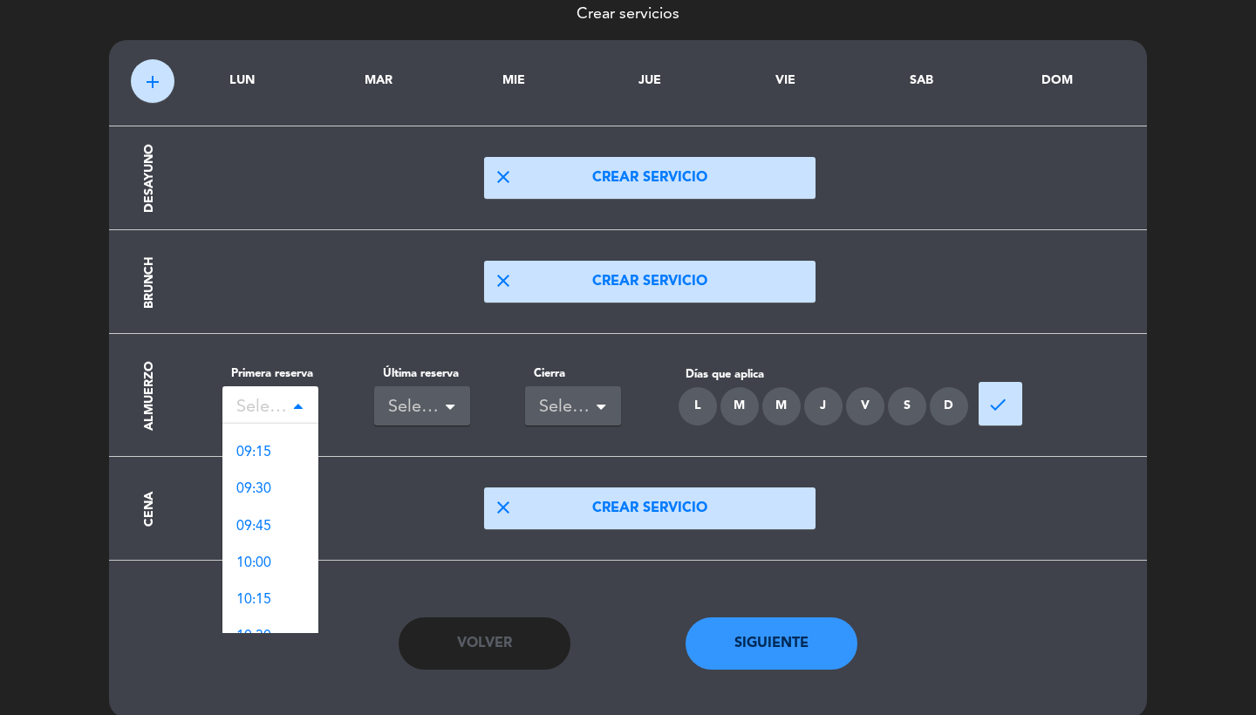
scroll to position [950, 0]
click at [268, 513] on span "12:00" at bounding box center [253, 520] width 35 height 14
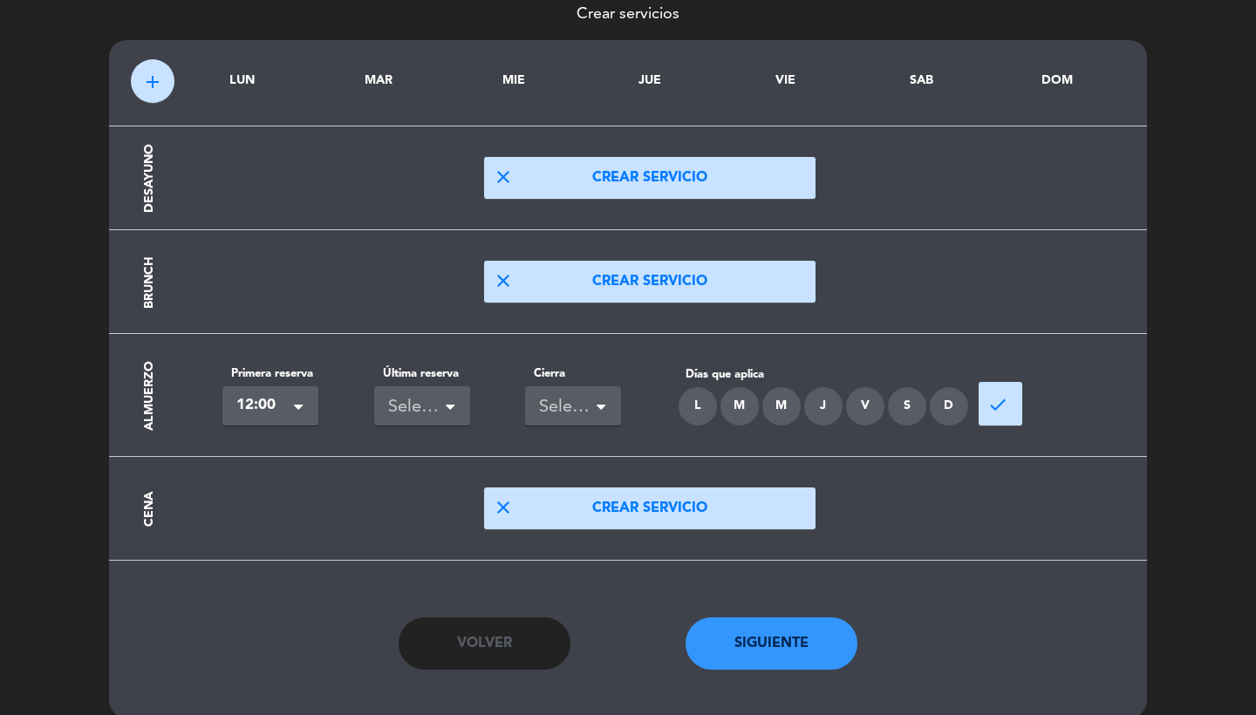
click at [435, 400] on div "Seleccionar" at bounding box center [415, 407] width 54 height 29
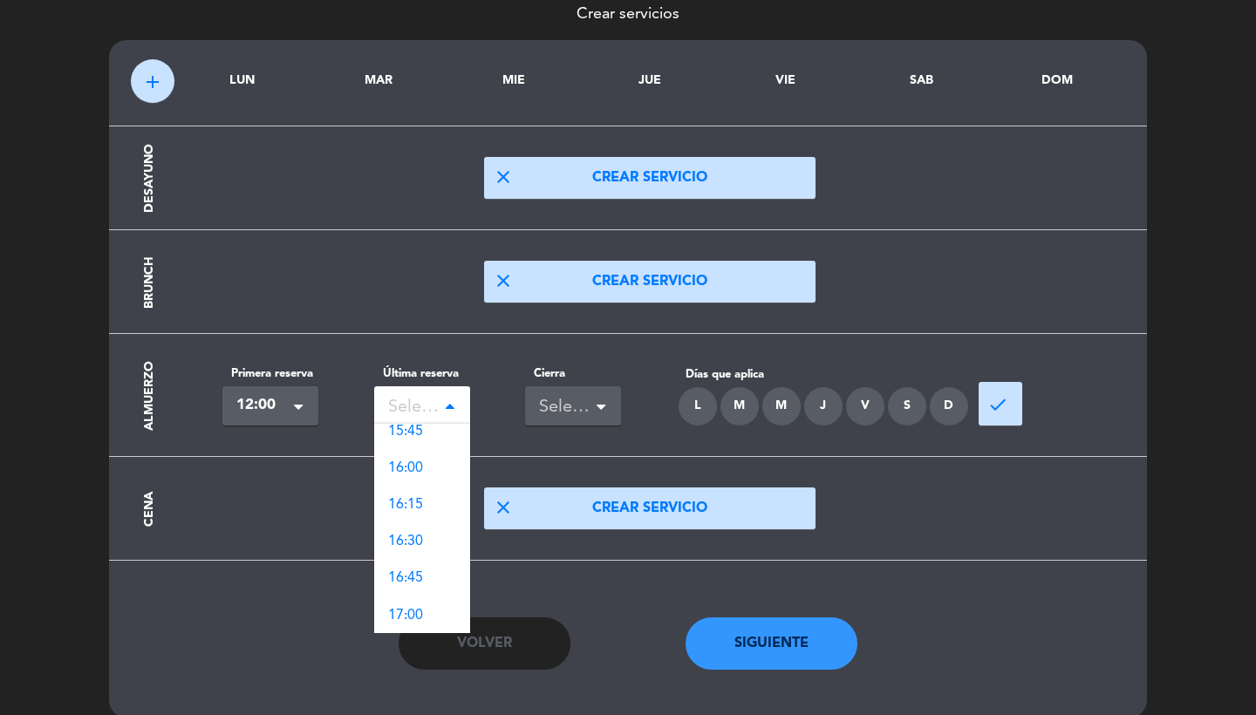
scroll to position [516, 0]
click at [410, 470] on span "16:00" at bounding box center [405, 477] width 35 height 14
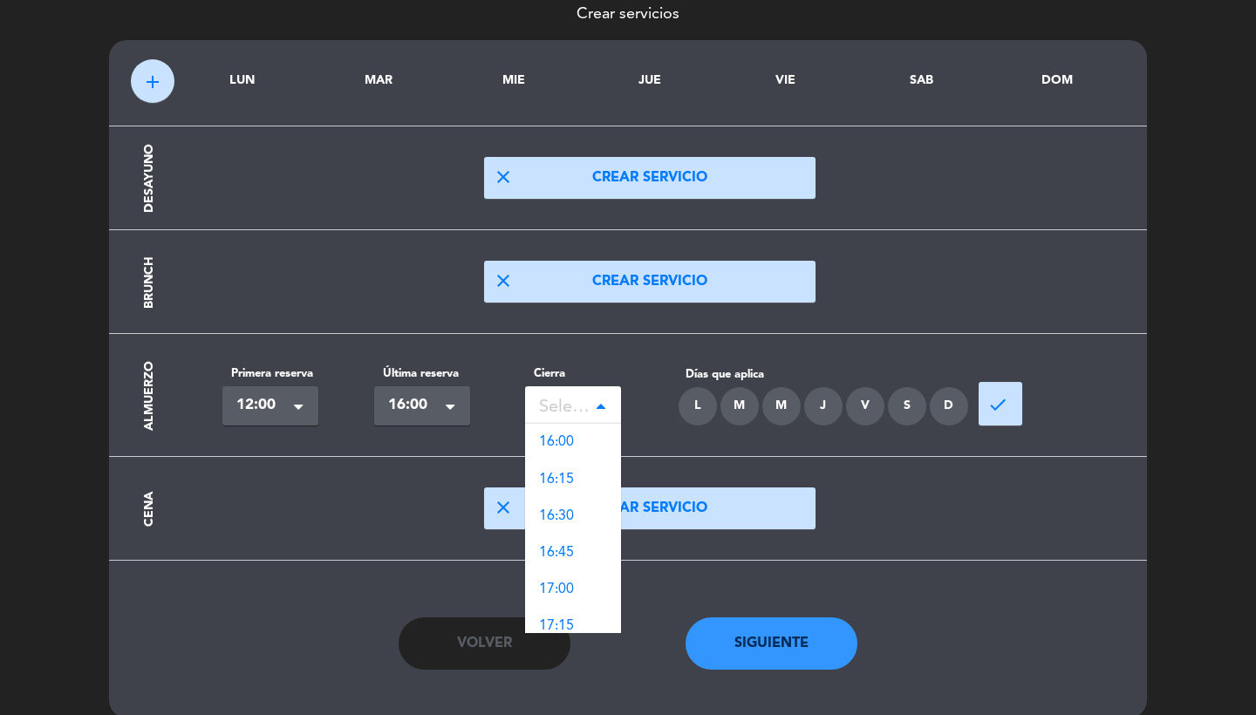
click at [589, 405] on div "Seleccionar" at bounding box center [566, 407] width 54 height 29
click at [571, 446] on span "16:00" at bounding box center [556, 442] width 35 height 14
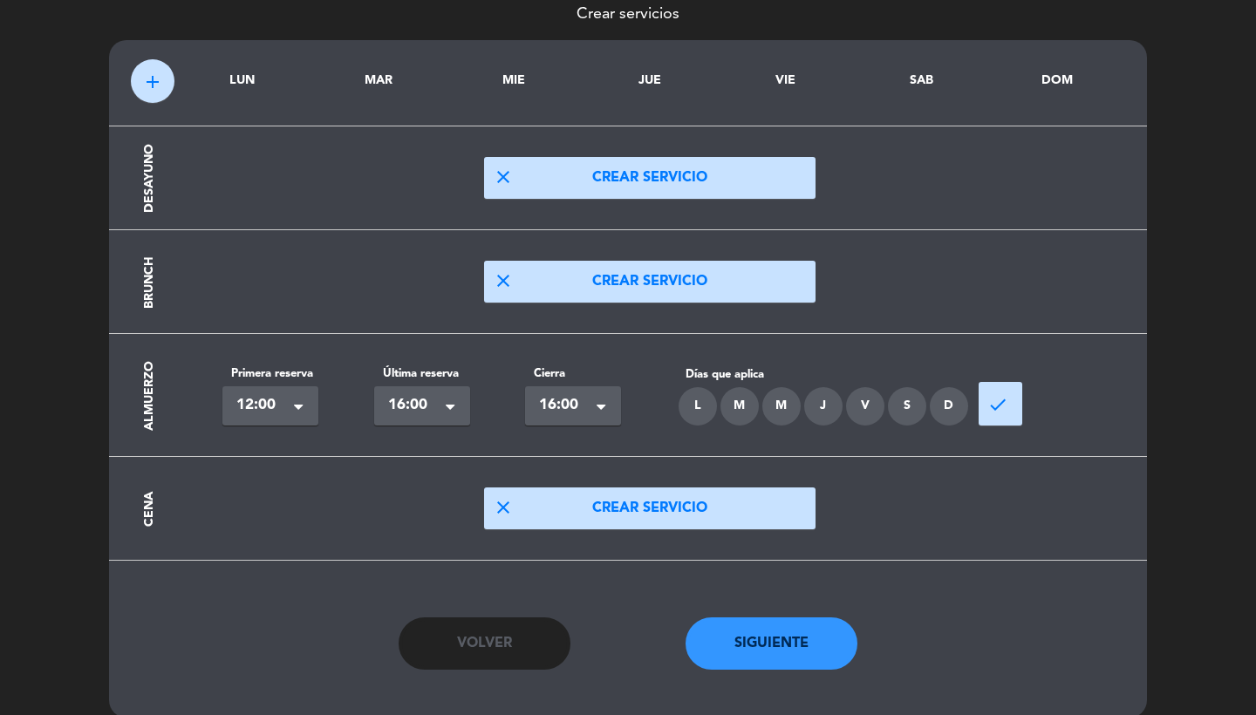
click at [695, 407] on div "L" at bounding box center [697, 406] width 38 height 38
click at [740, 407] on div "M" at bounding box center [739, 406] width 38 height 38
click at [768, 407] on div "M" at bounding box center [781, 406] width 38 height 38
click at [825, 407] on div "J" at bounding box center [823, 406] width 38 height 38
click at [882, 405] on div "V" at bounding box center [865, 406] width 38 height 38
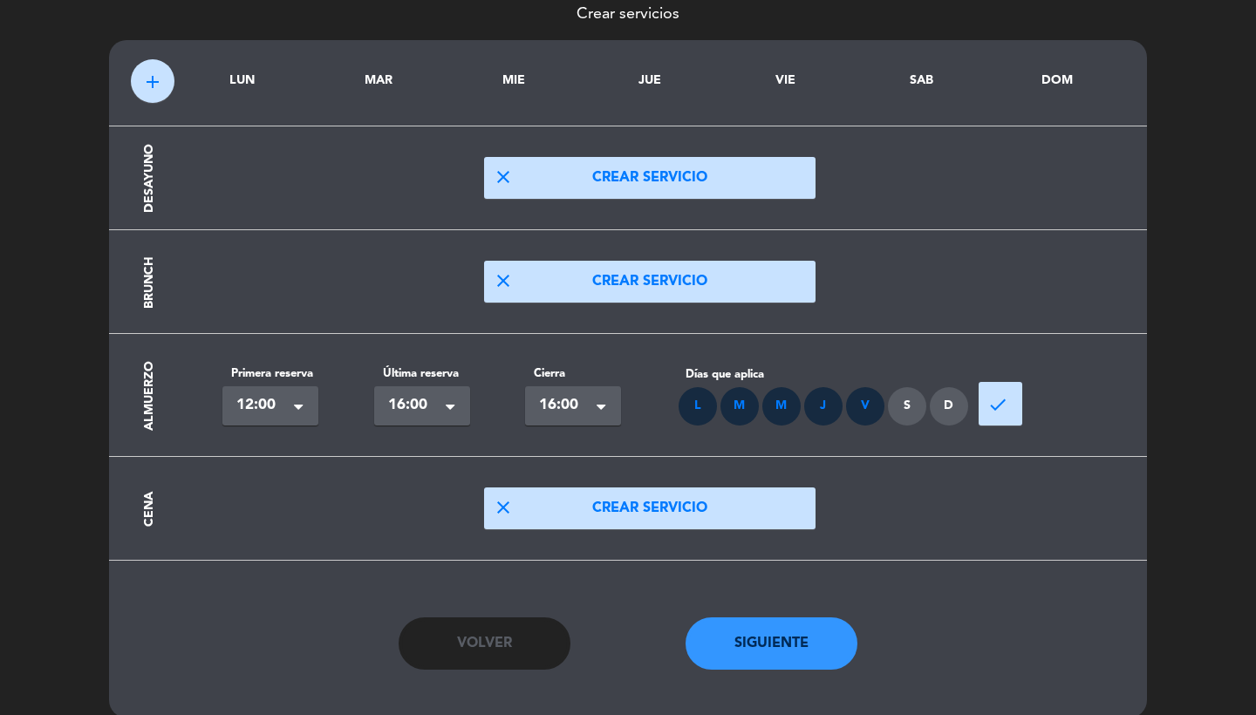
click at [907, 405] on div "S" at bounding box center [907, 406] width 38 height 38
click at [953, 405] on div "D" at bounding box center [948, 406] width 38 height 38
click at [994, 405] on span "done" at bounding box center [997, 404] width 21 height 21
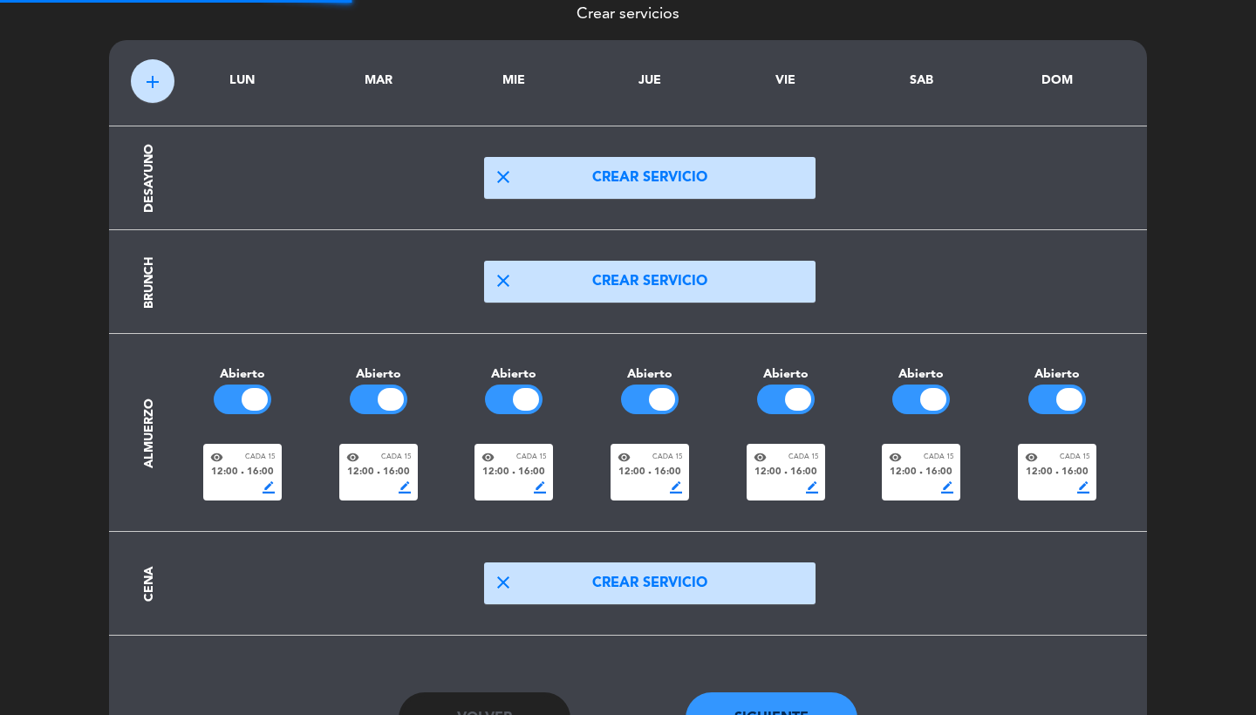
click at [616, 501] on section "Almuerzo [PERSON_NAME] Abierto visibility Cada 15 12:00 fiber_manual_record 16:…" at bounding box center [628, 433] width 994 height 198
click at [633, 485] on div "border_color" at bounding box center [649, 487] width 65 height 12
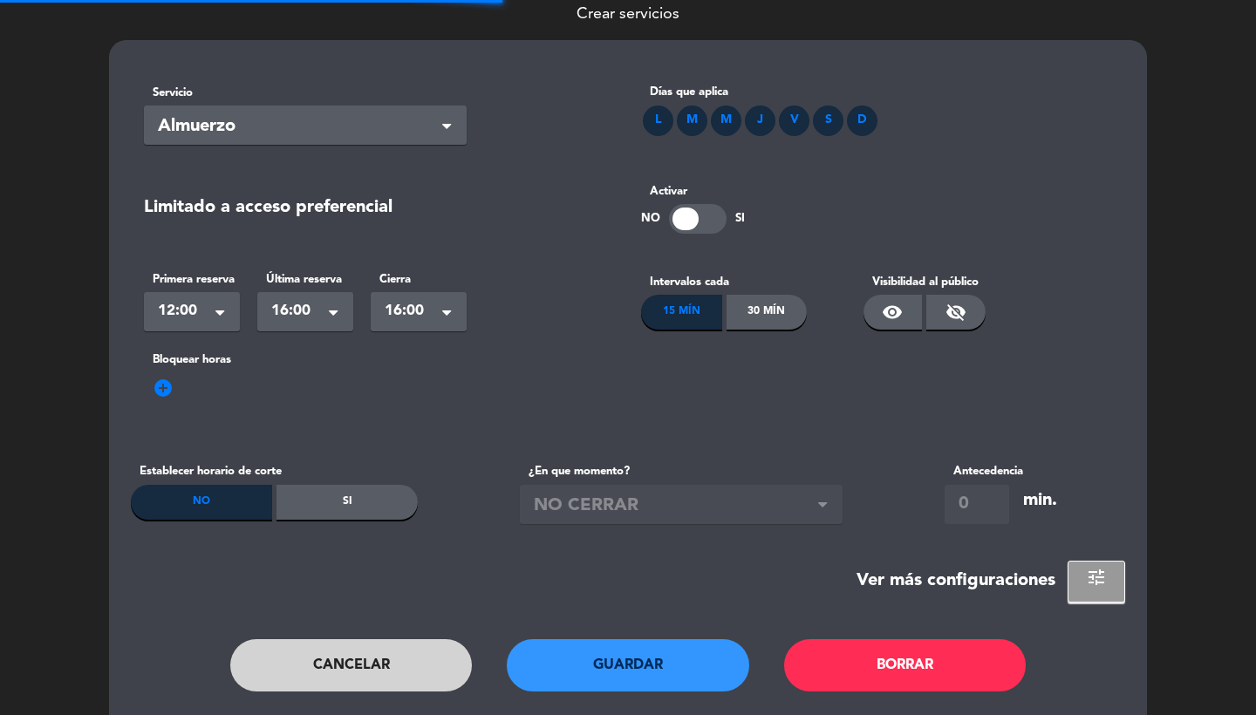
scroll to position [0, 0]
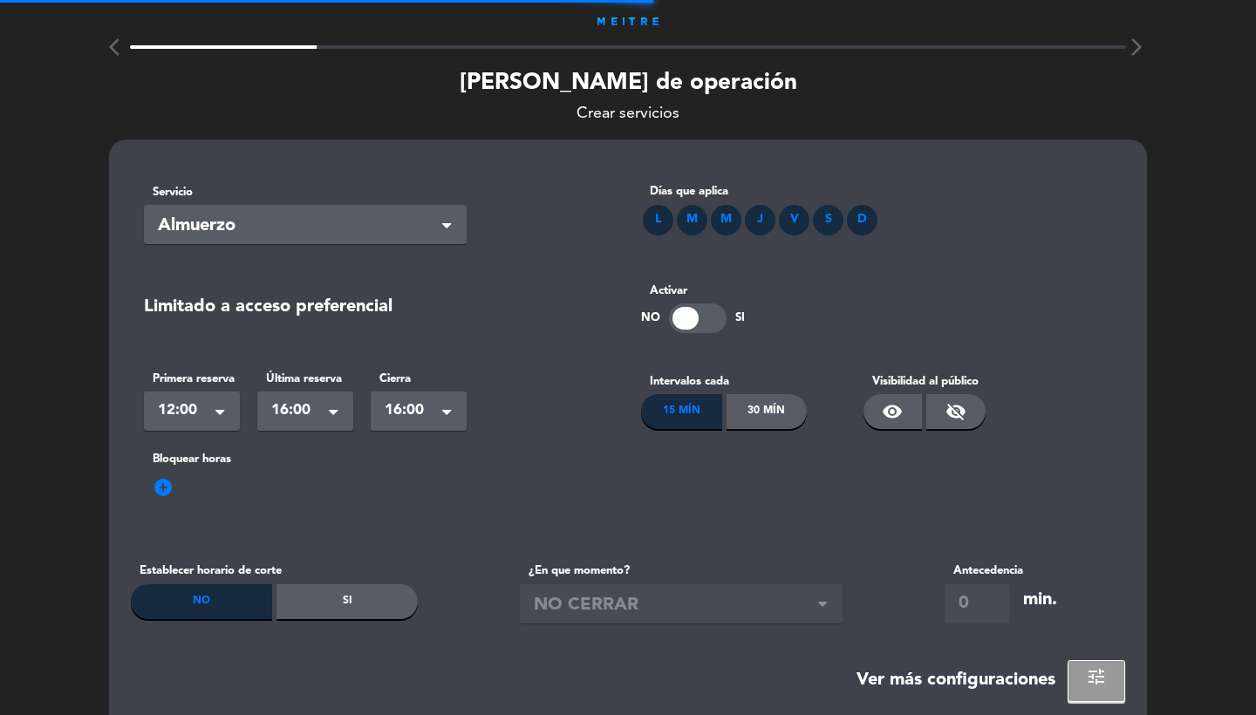
click at [774, 413] on div "30 Mín" at bounding box center [766, 411] width 81 height 35
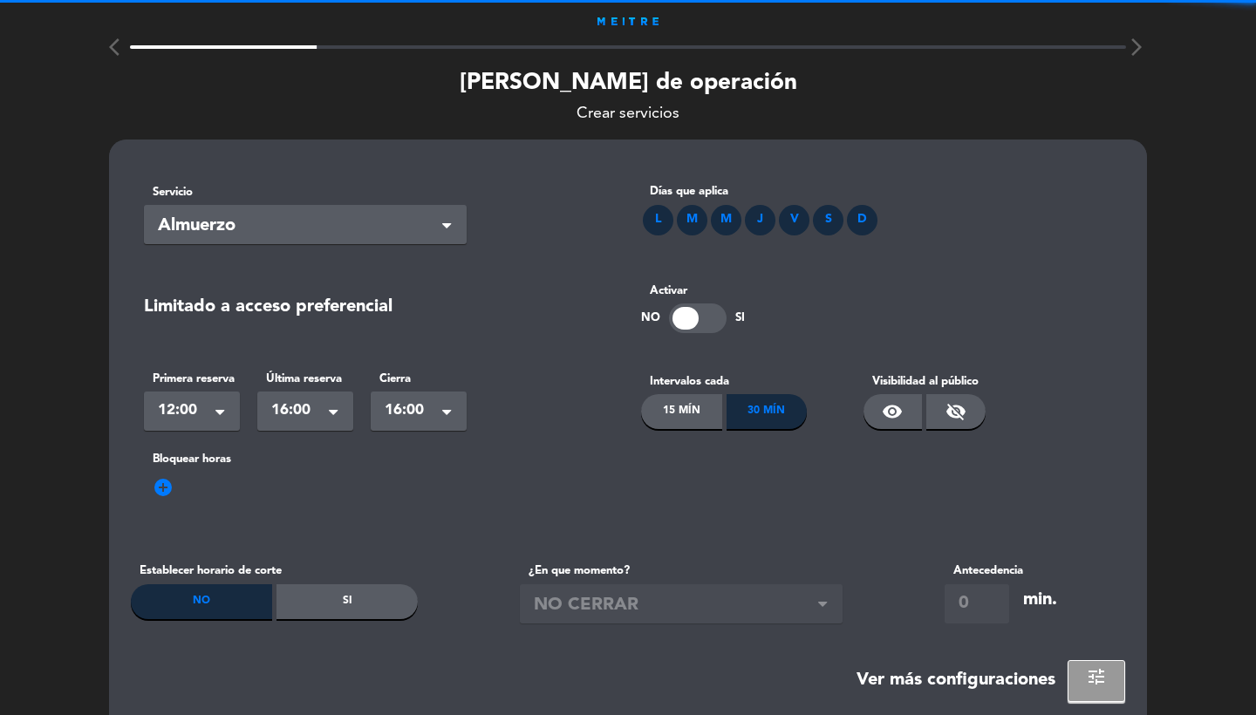
click at [888, 413] on span "visibility" at bounding box center [891, 411] width 21 height 21
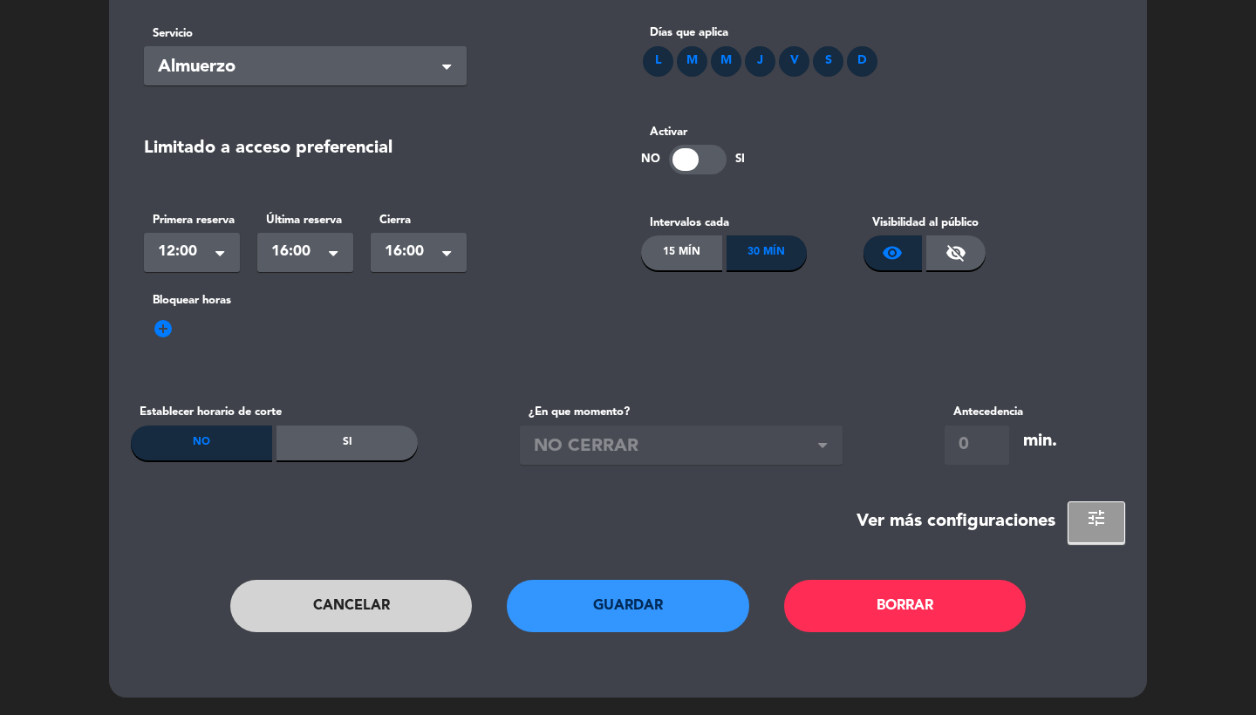
click at [601, 615] on button "Guardar" at bounding box center [628, 606] width 242 height 52
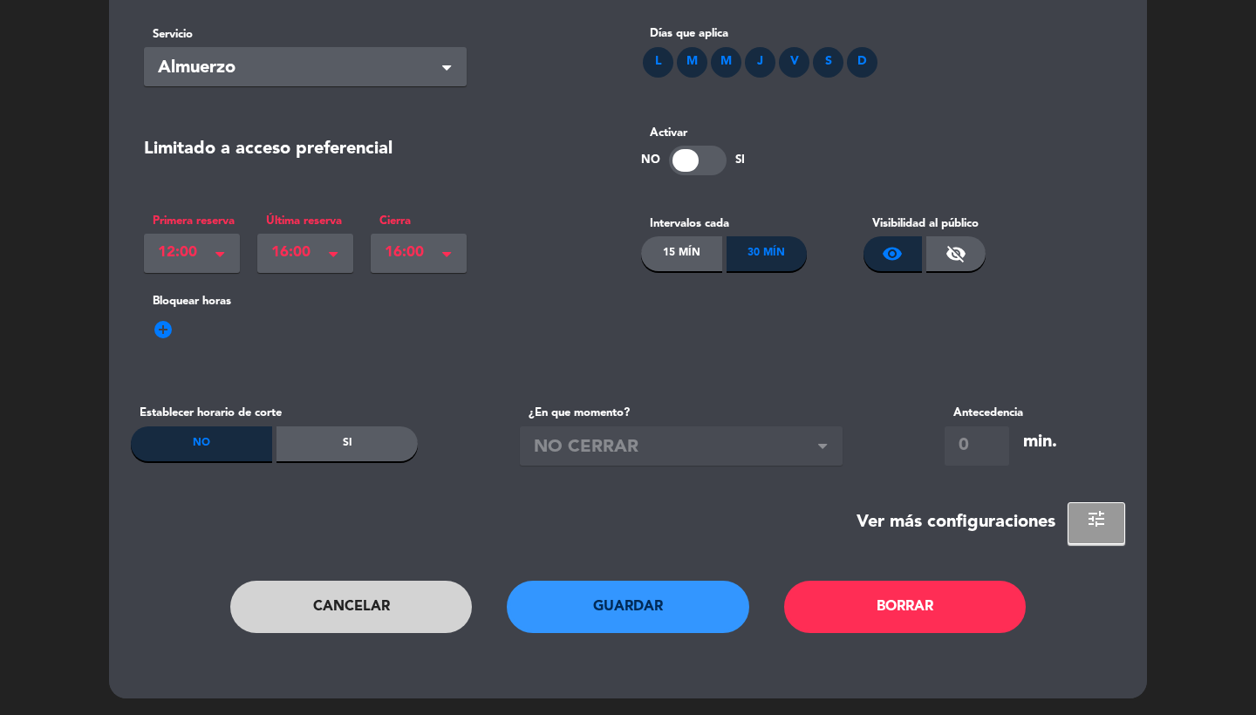
click at [433, 606] on button "Cancelar" at bounding box center [351, 607] width 242 height 52
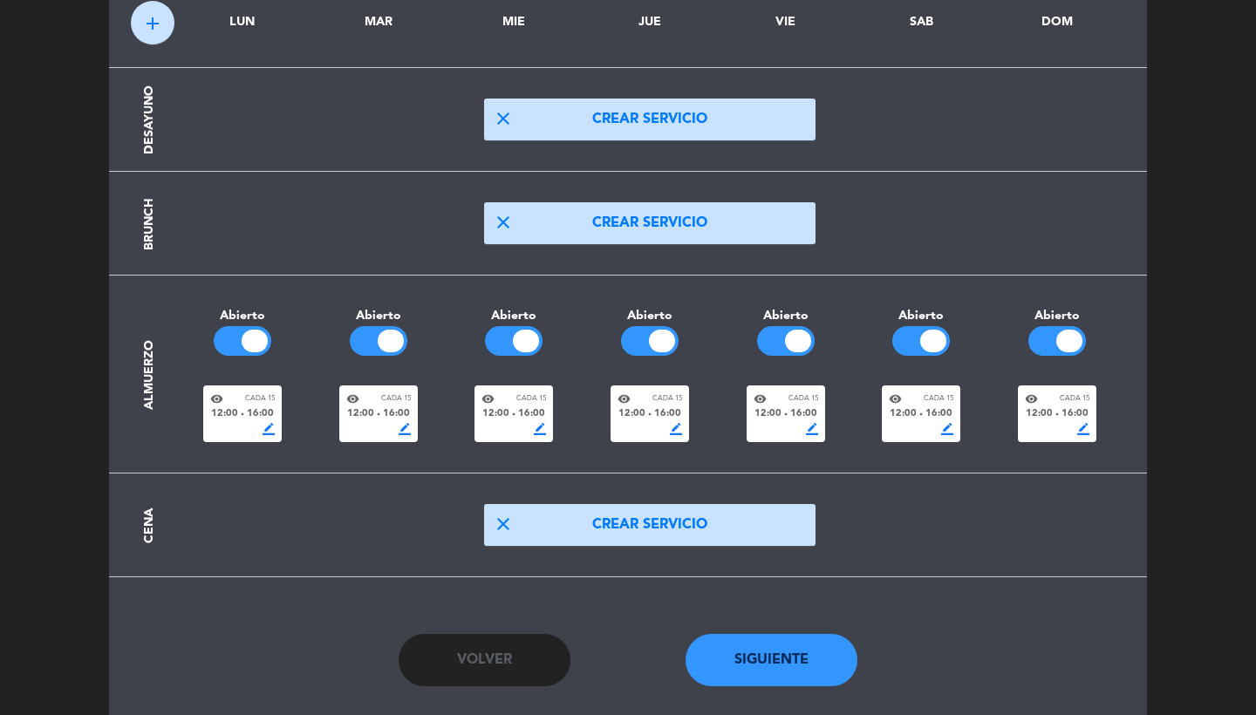
click at [758, 423] on div "border_color" at bounding box center [785, 429] width 65 height 12
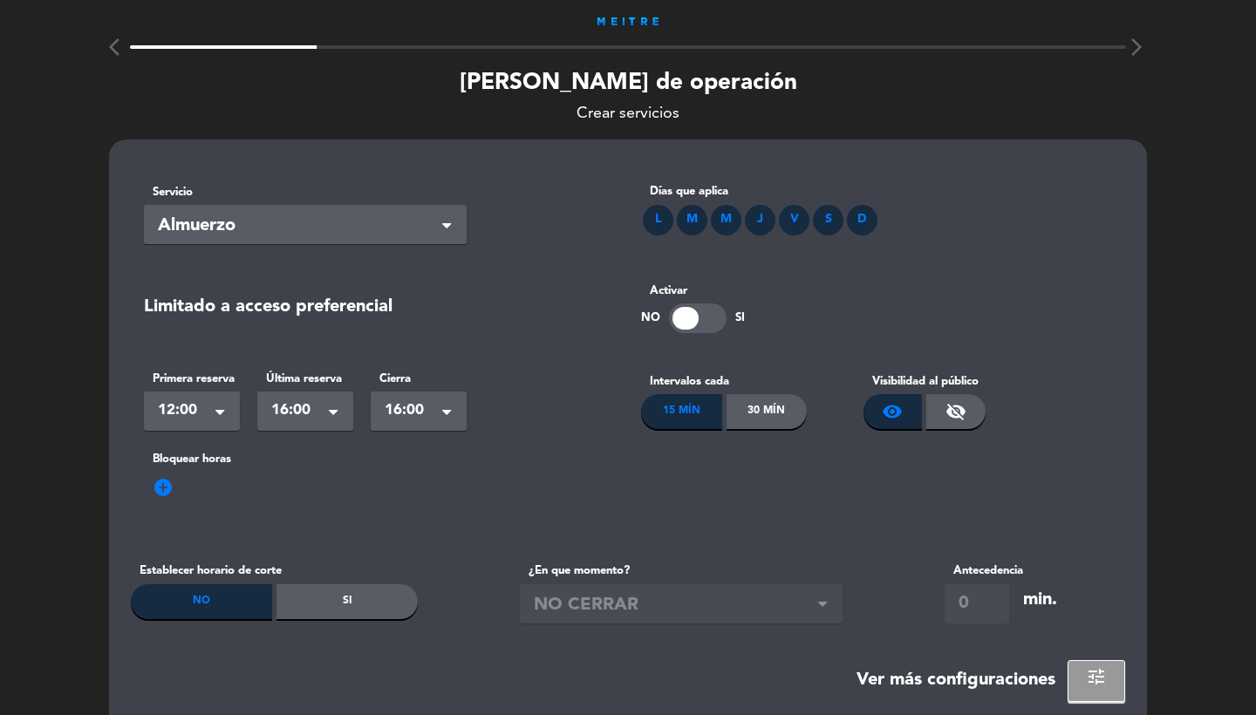
click at [784, 399] on div "30 Mín" at bounding box center [766, 411] width 81 height 35
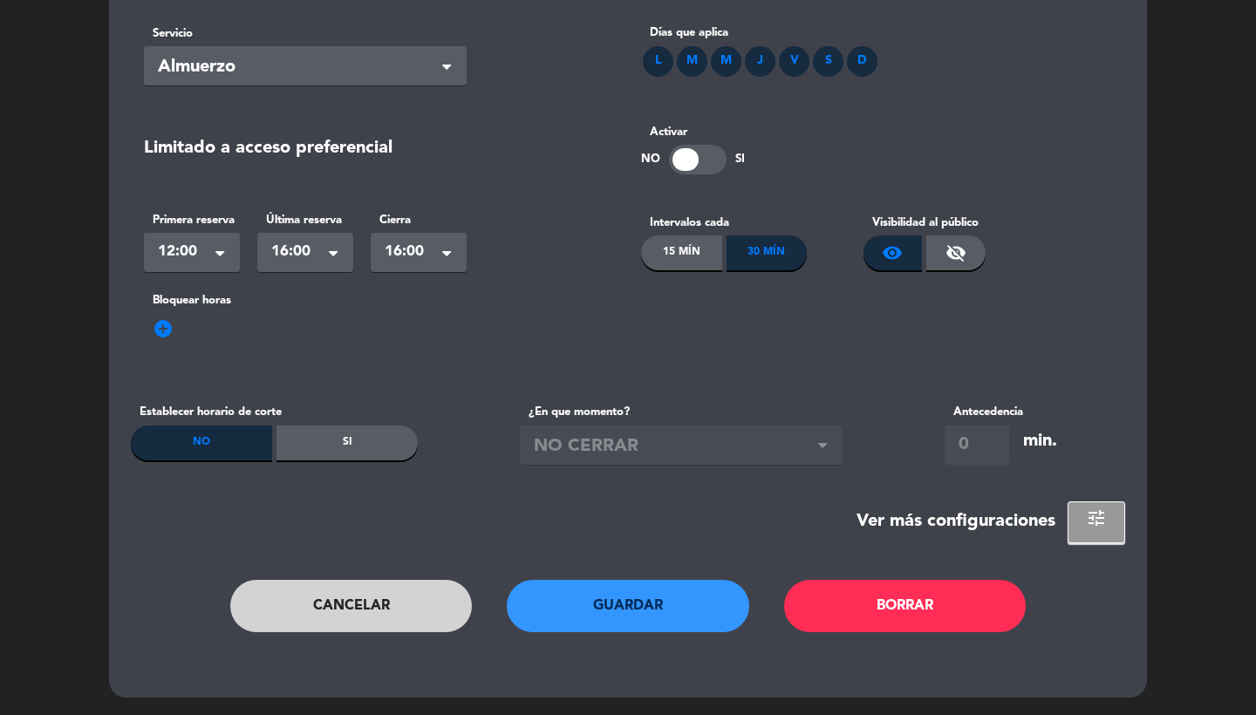
click at [607, 608] on button "Guardar" at bounding box center [628, 606] width 242 height 52
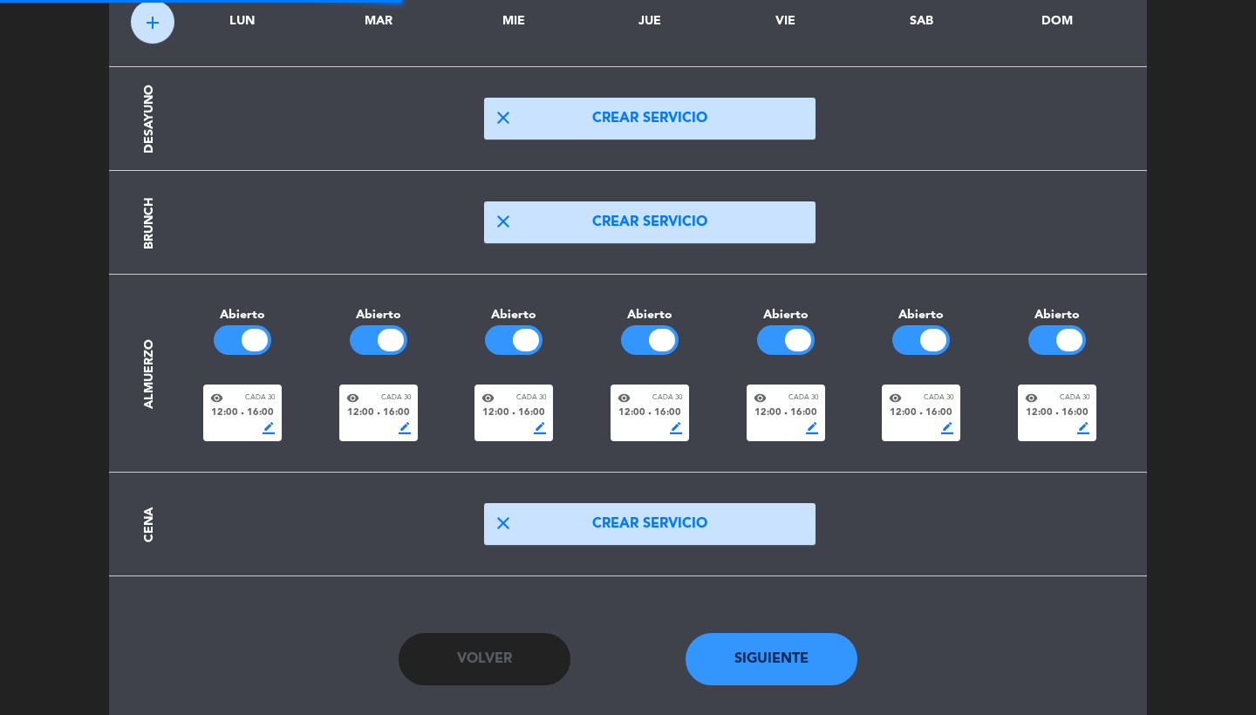
click at [599, 534] on button "close Crear servicio" at bounding box center [649, 524] width 331 height 42
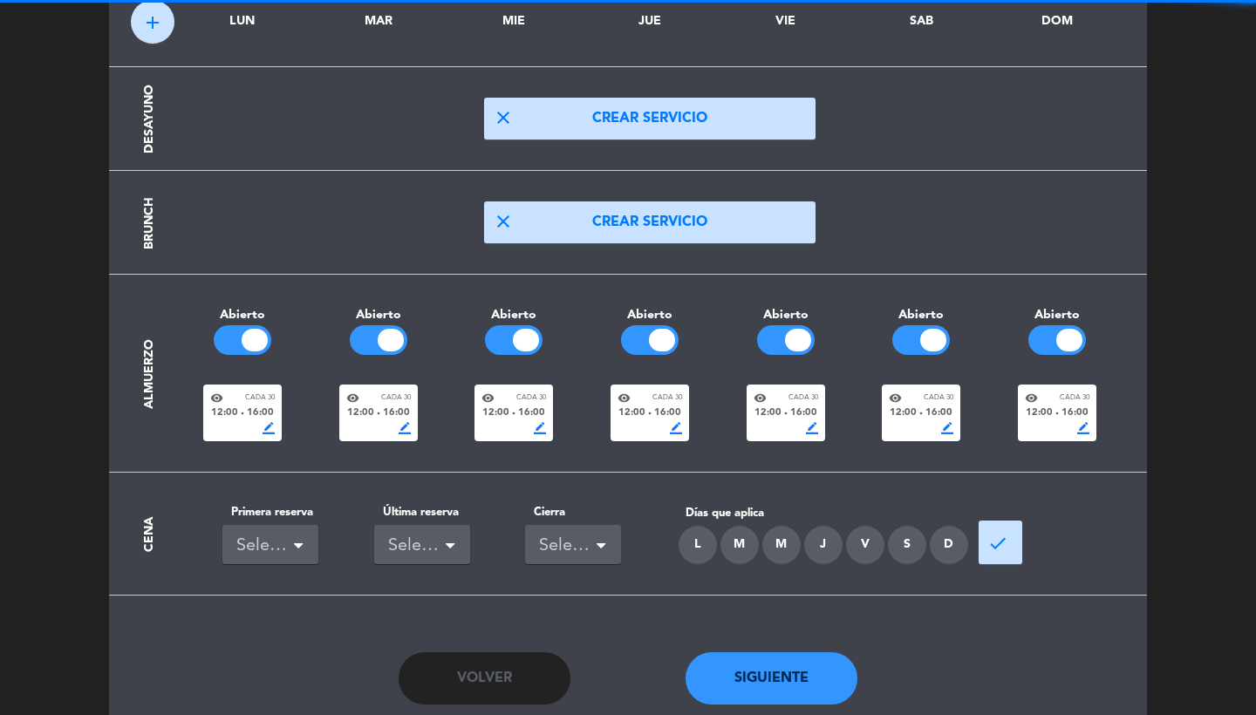
click at [238, 539] on div "Seleccionar" at bounding box center [263, 546] width 54 height 29
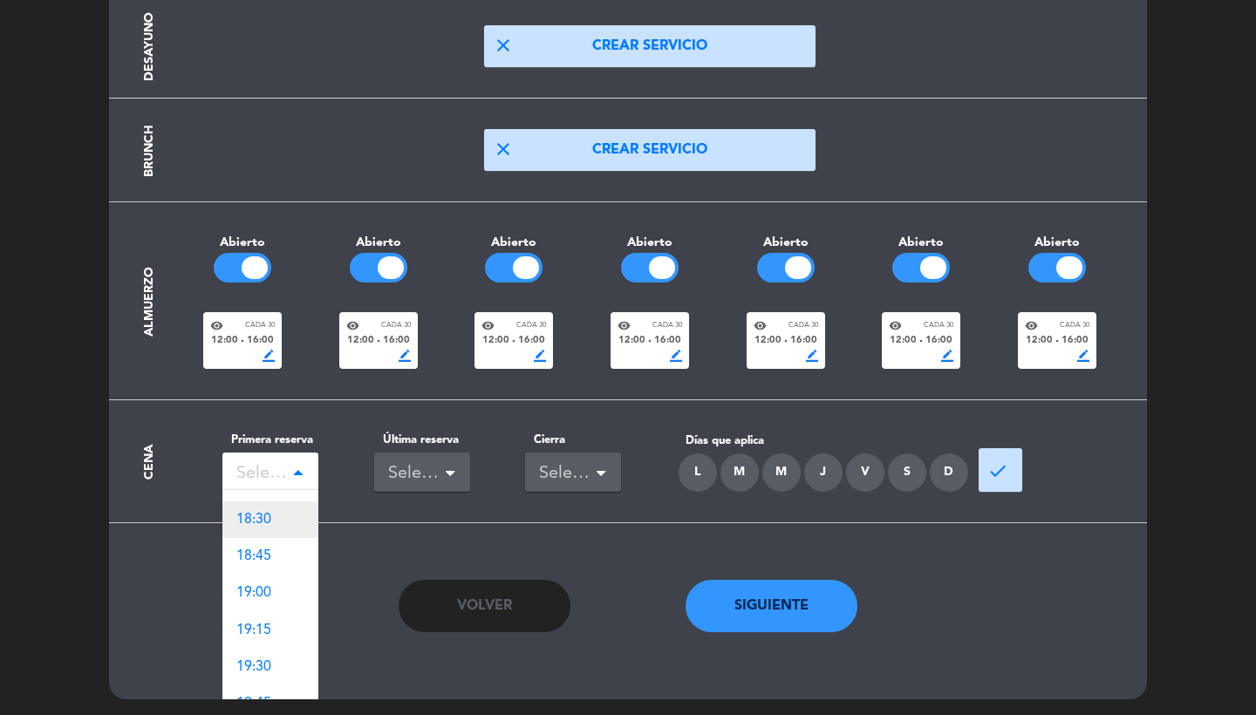
scroll to position [1978, 0]
click at [266, 579] on span "19:00" at bounding box center [253, 586] width 35 height 14
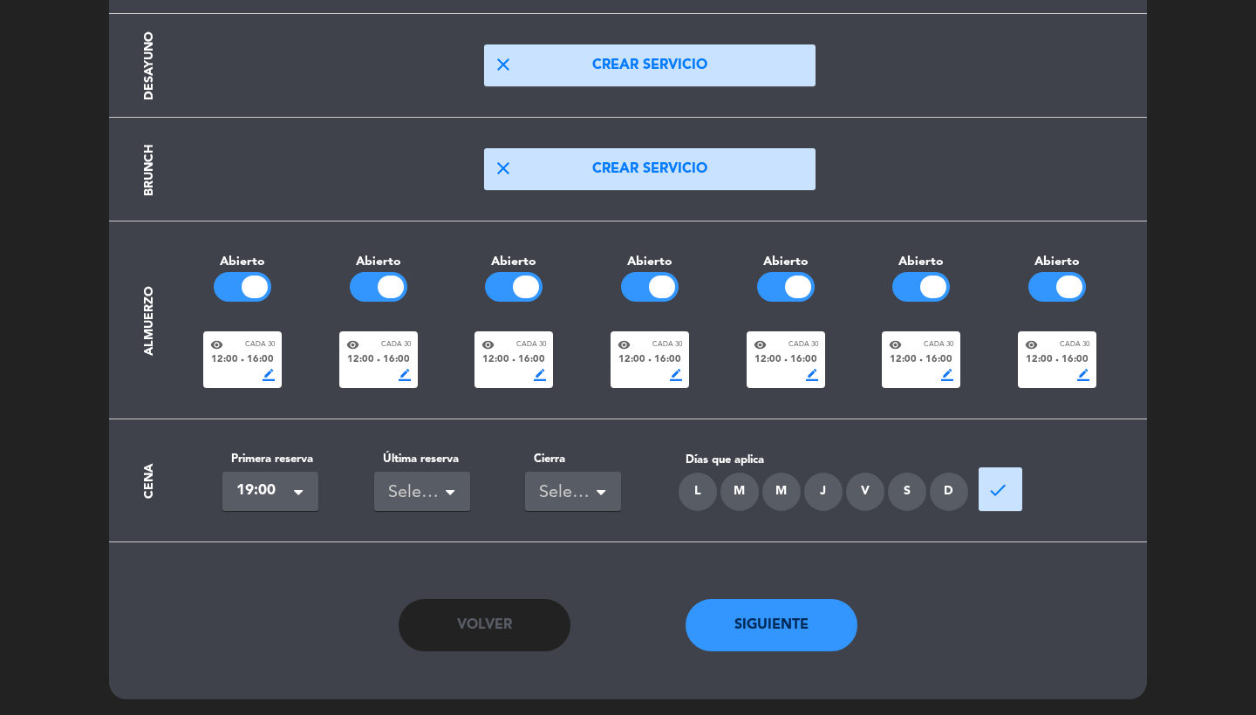
click at [427, 495] on div "Seleccionar" at bounding box center [415, 493] width 54 height 29
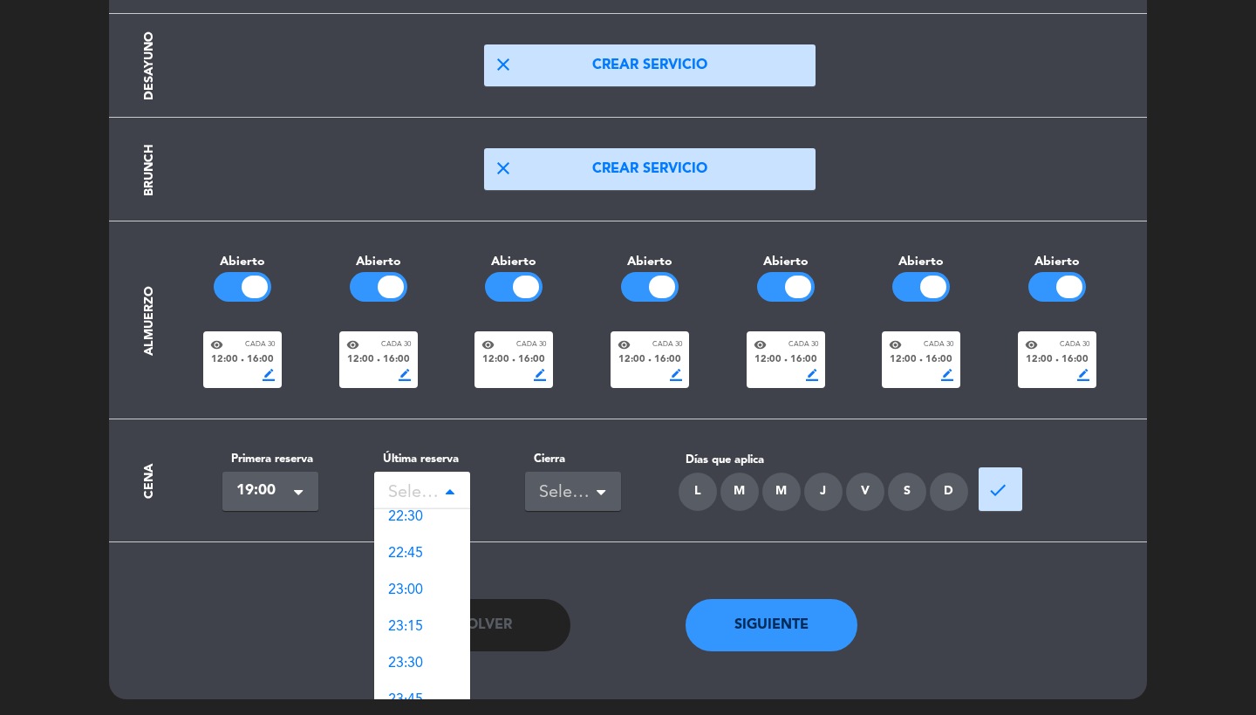
scroll to position [487, 0]
click at [419, 658] on span "23:30" at bounding box center [405, 665] width 35 height 14
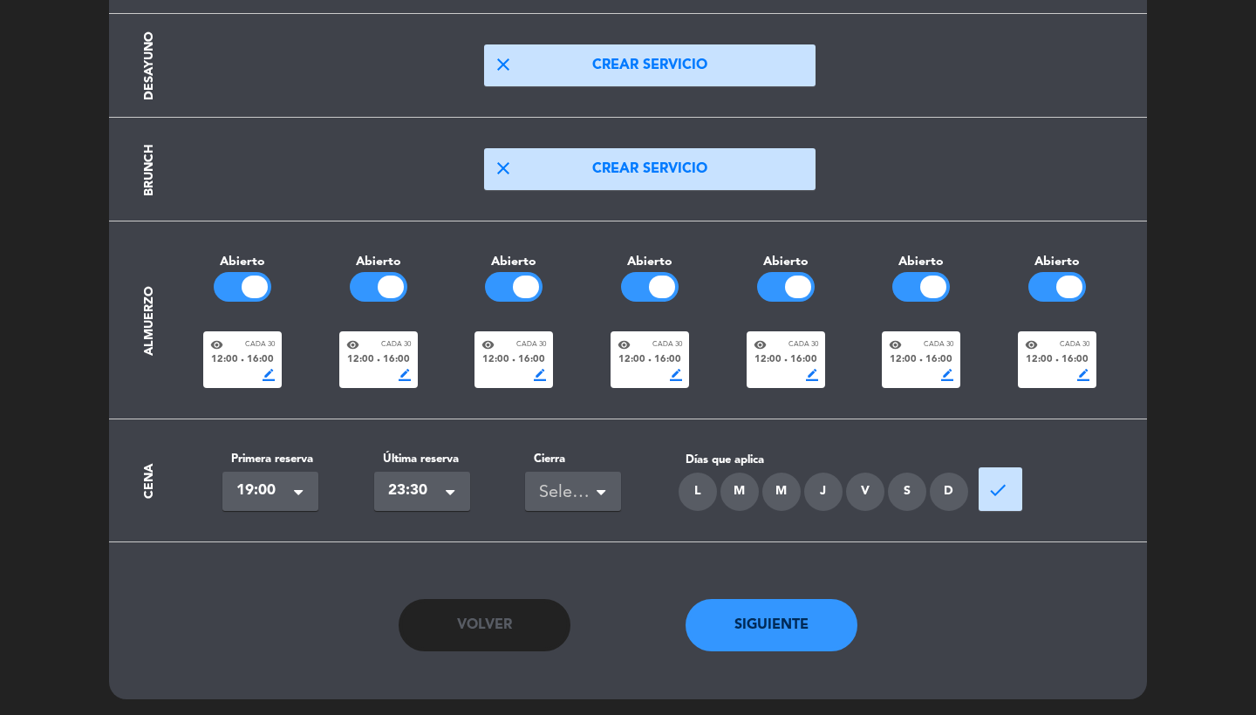
click at [577, 493] on div "Seleccionar" at bounding box center [566, 493] width 54 height 29
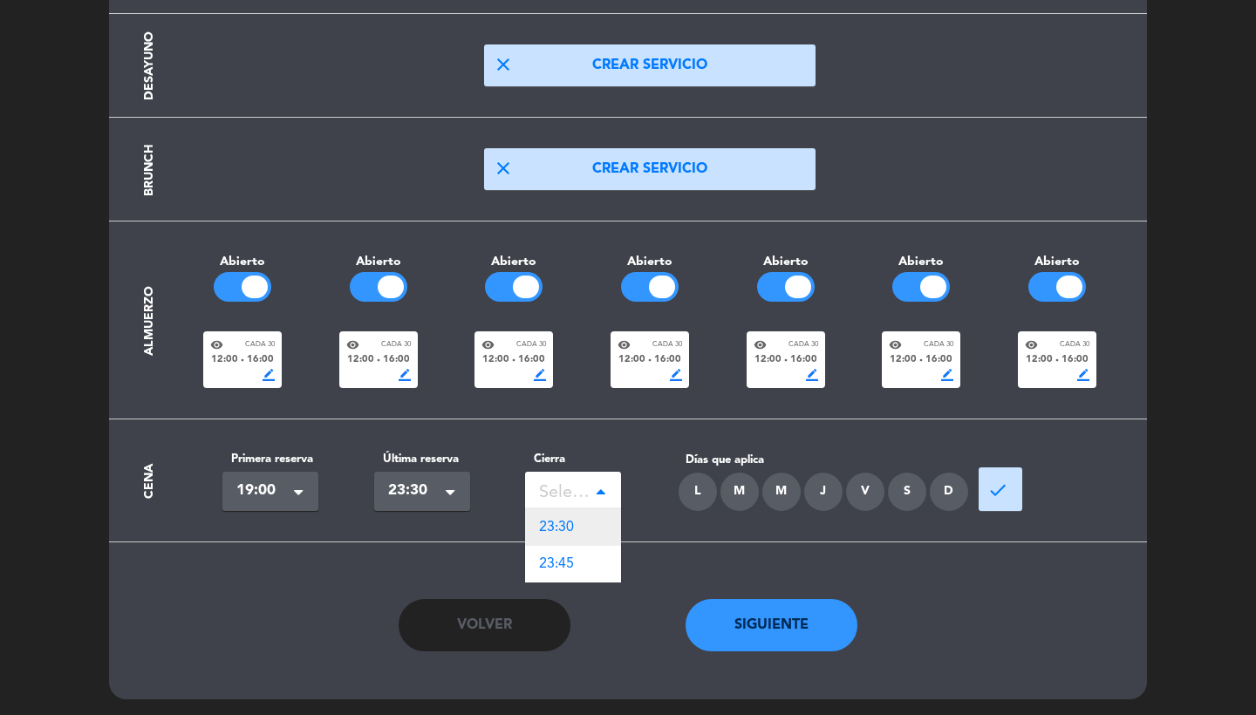
click at [583, 521] on div "23:30" at bounding box center [573, 527] width 96 height 37
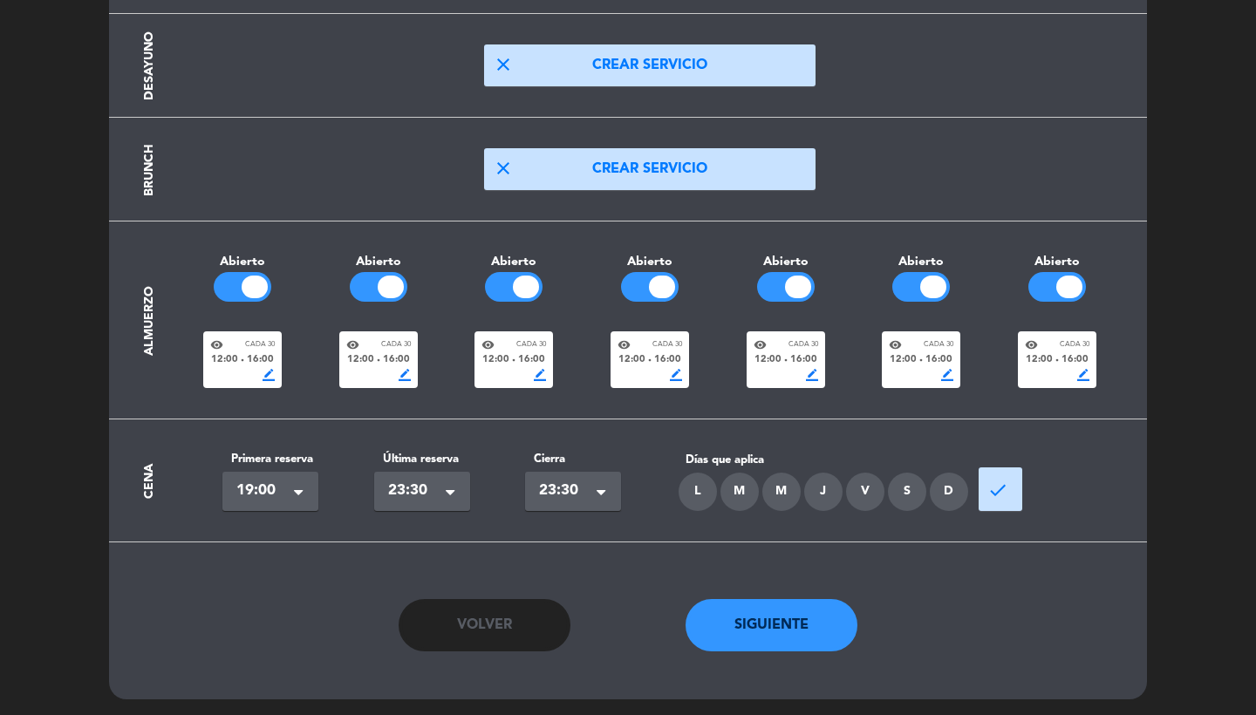
click at [703, 494] on div "L" at bounding box center [697, 492] width 38 height 38
click at [748, 494] on div "M" at bounding box center [739, 492] width 38 height 38
click at [773, 493] on div "M" at bounding box center [781, 492] width 38 height 38
click at [824, 493] on div "J" at bounding box center [823, 492] width 38 height 38
click at [881, 493] on div "V" at bounding box center [865, 492] width 38 height 38
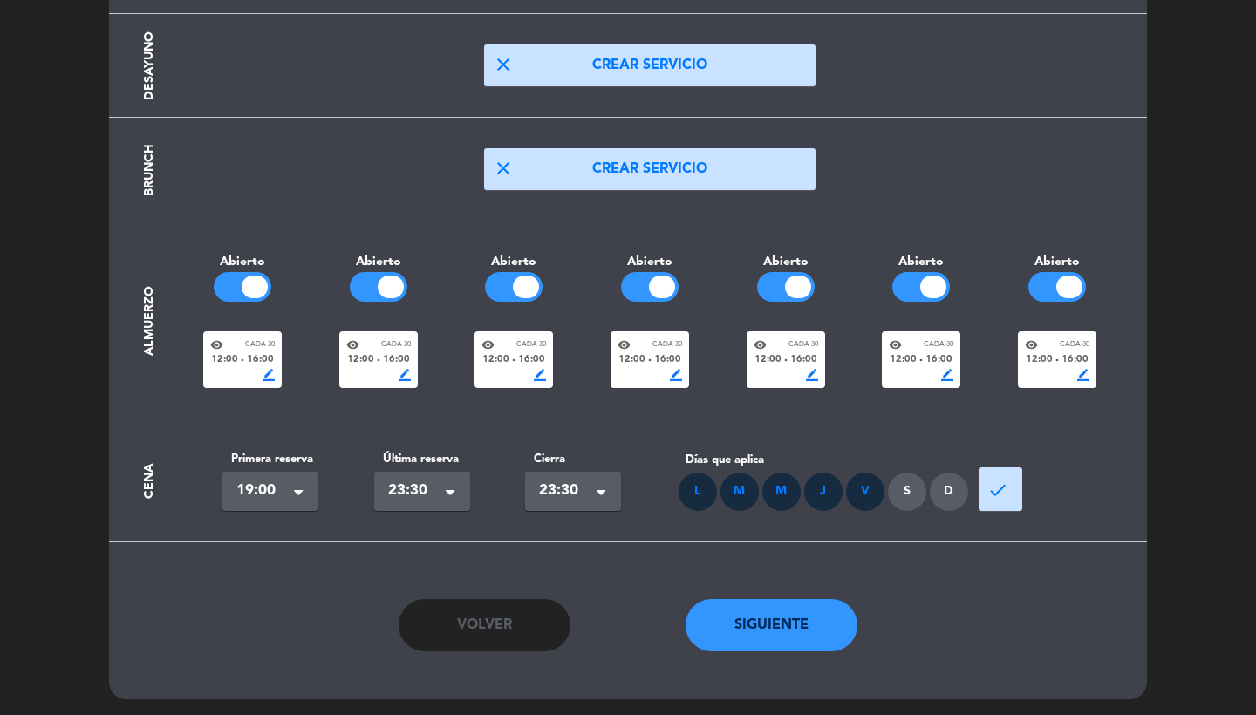
click at [920, 493] on div "S" at bounding box center [907, 492] width 38 height 38
click at [954, 490] on div "D" at bounding box center [948, 492] width 38 height 38
click at [1002, 489] on span "done" at bounding box center [997, 490] width 21 height 21
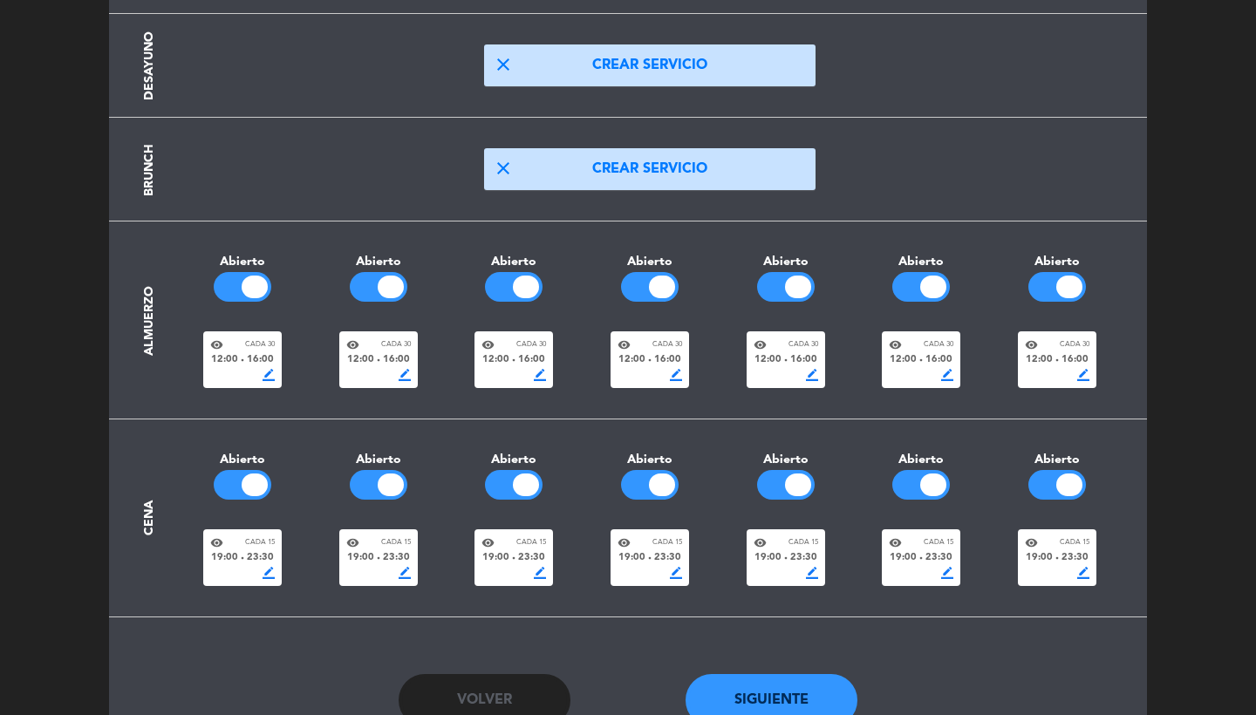
click at [623, 583] on section "Cena [PERSON_NAME] Abierto visibility Cada 15 19:00 fiber_manual_record 23:30 b…" at bounding box center [628, 518] width 994 height 198
click at [627, 561] on span "19:00" at bounding box center [631, 558] width 27 height 16
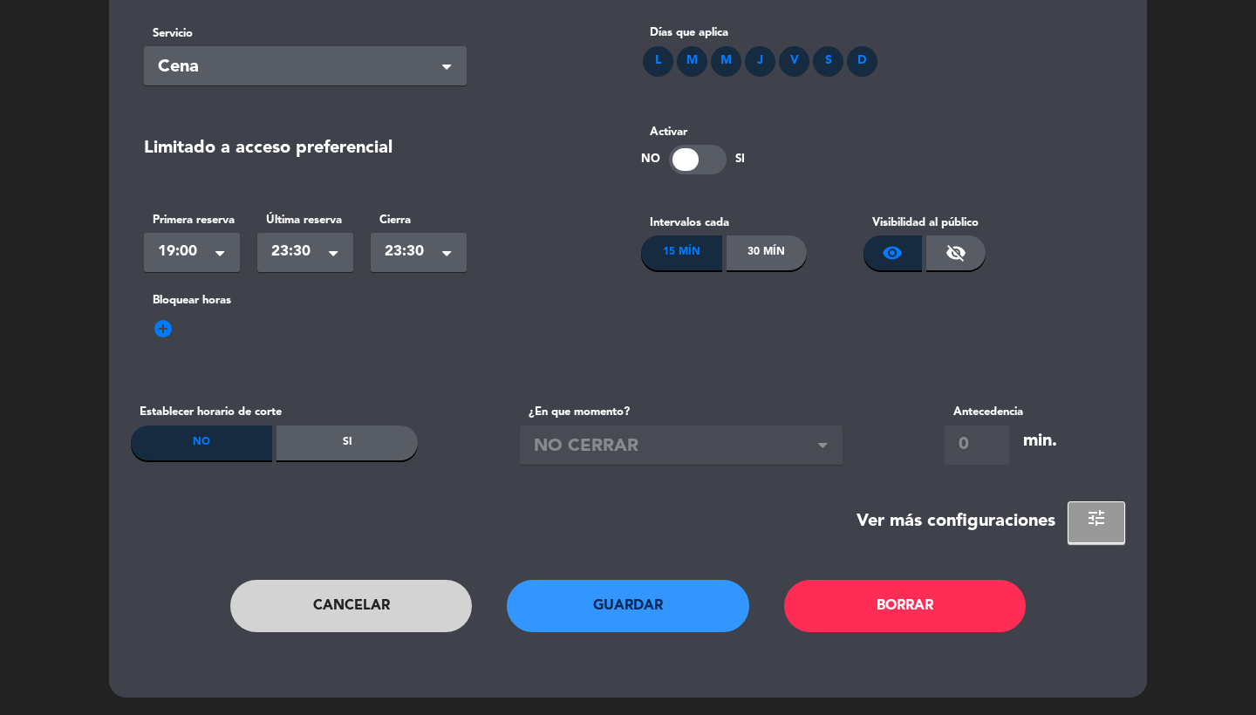
scroll to position [0, 0]
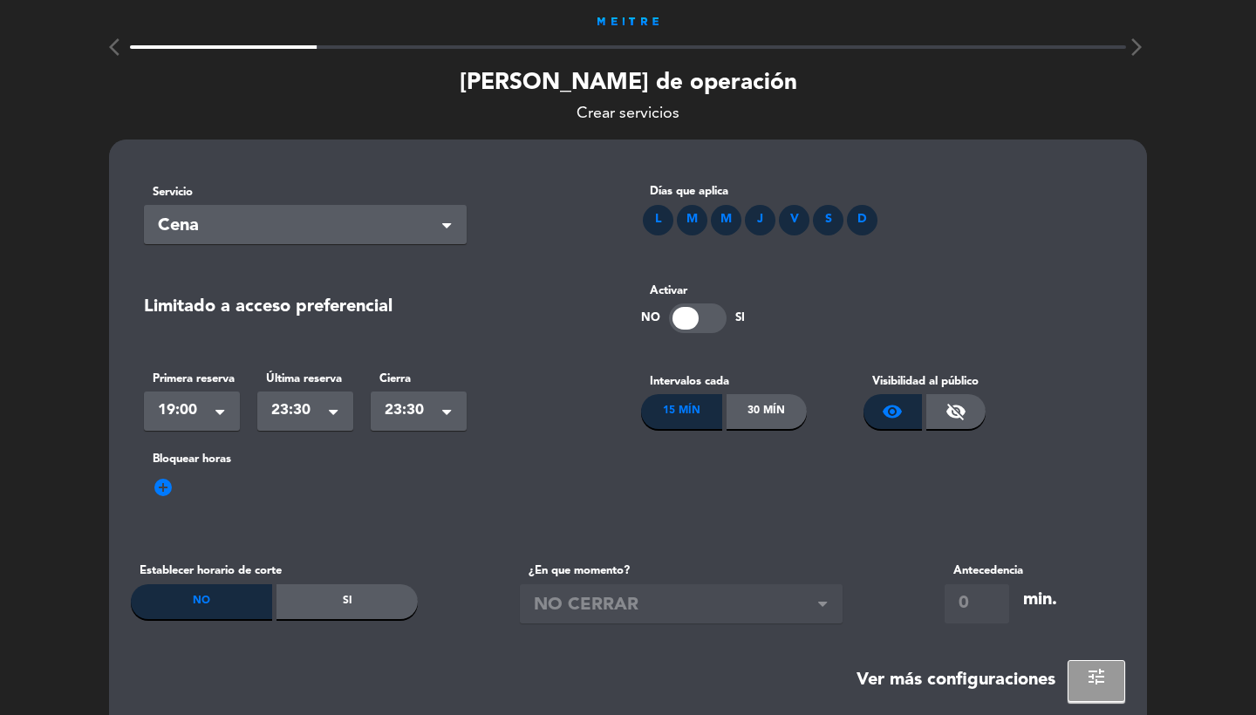
click at [795, 412] on div "30 Mín" at bounding box center [766, 411] width 81 height 35
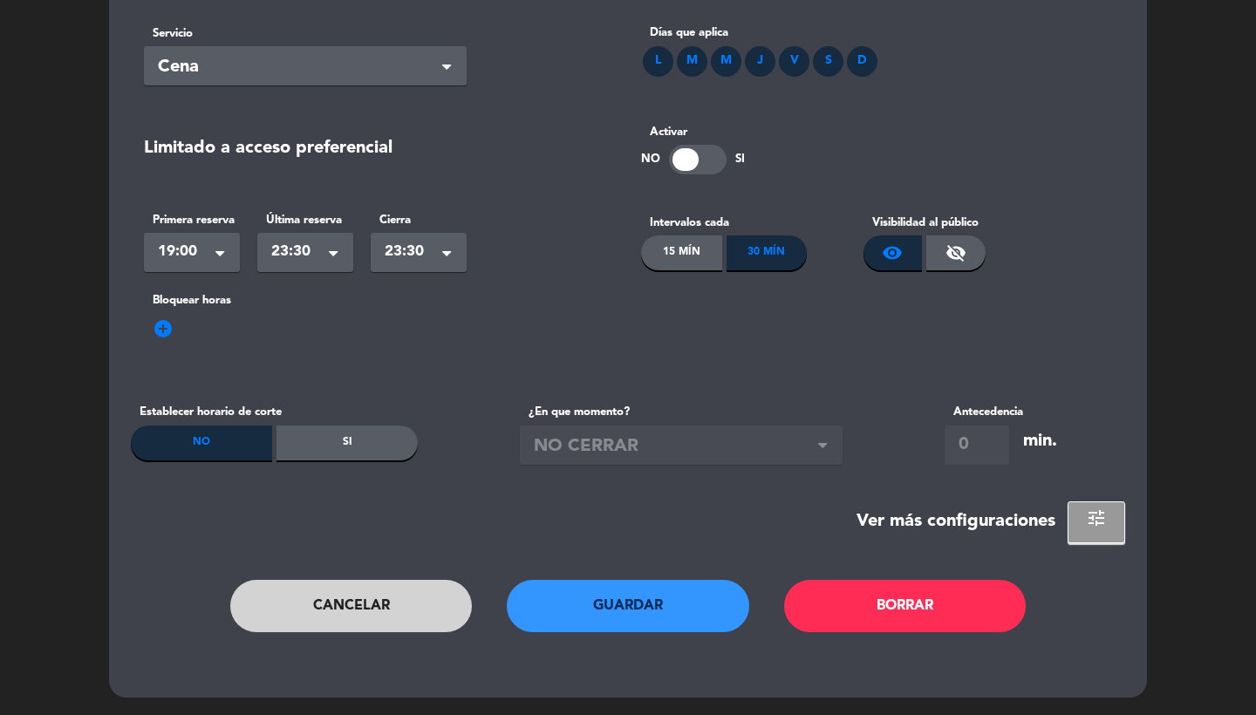
click at [588, 616] on button "Guardar" at bounding box center [628, 606] width 242 height 52
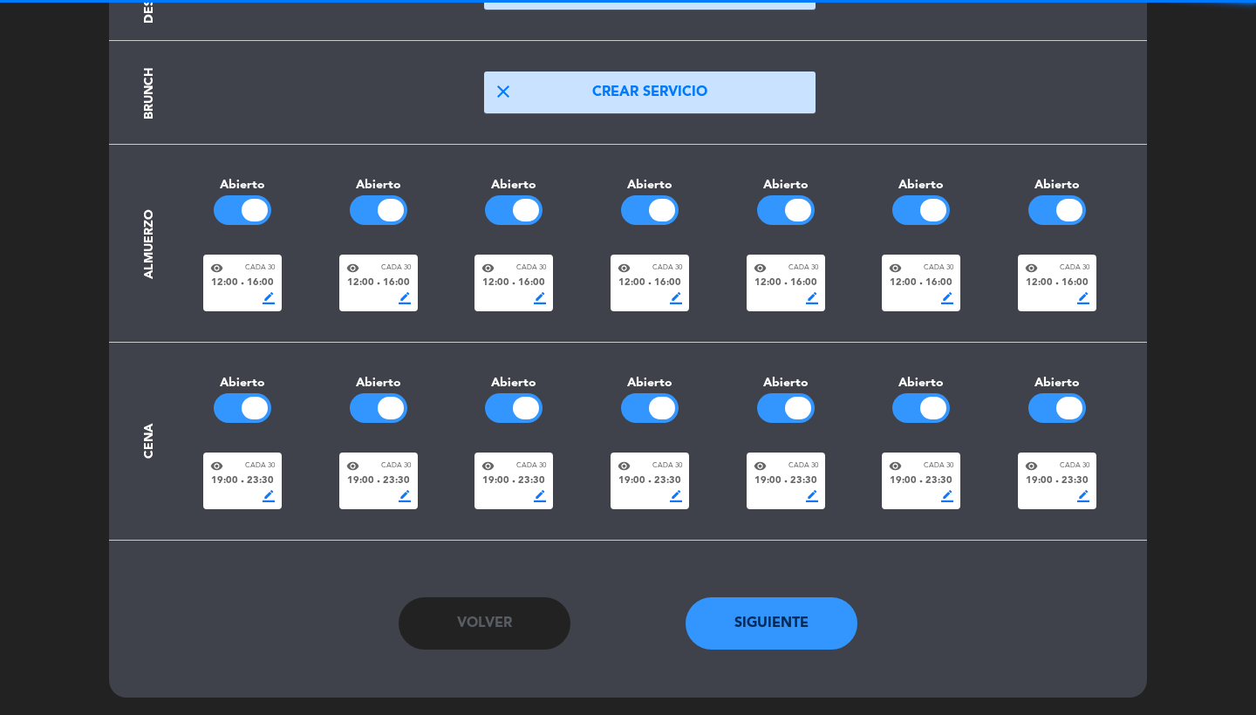
scroll to position [287, 0]
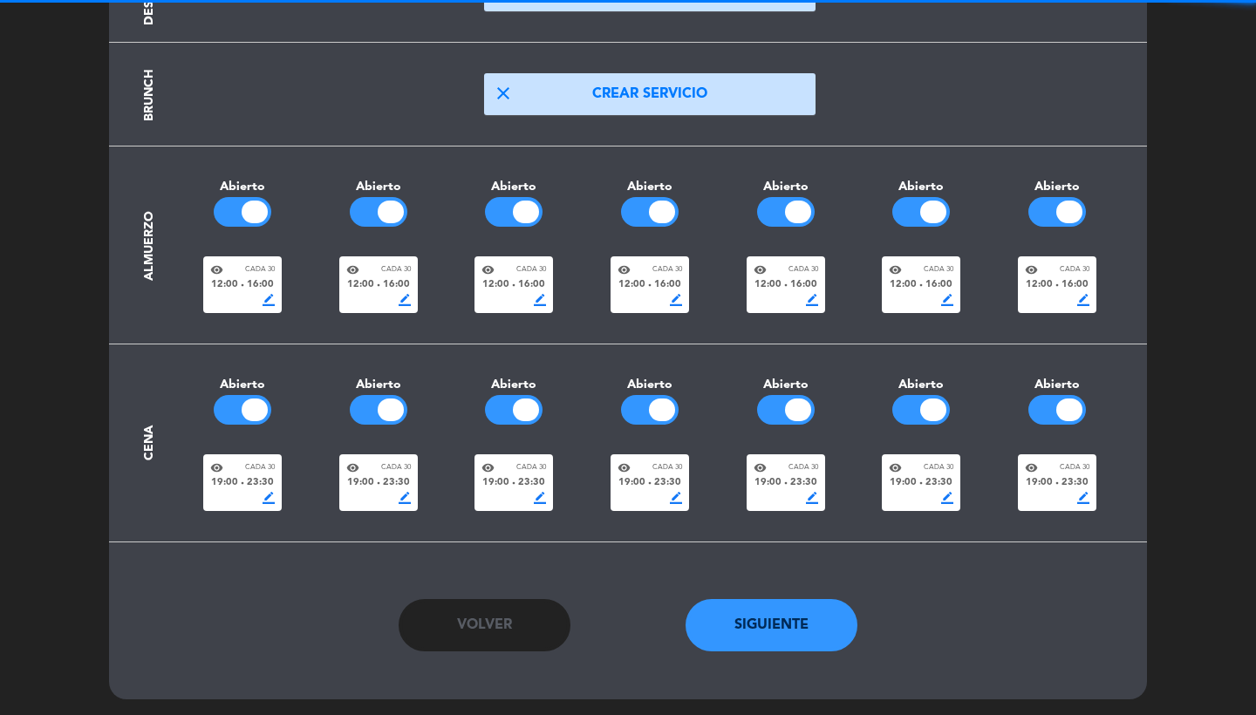
click at [767, 618] on button "Siguiente" at bounding box center [771, 625] width 173 height 52
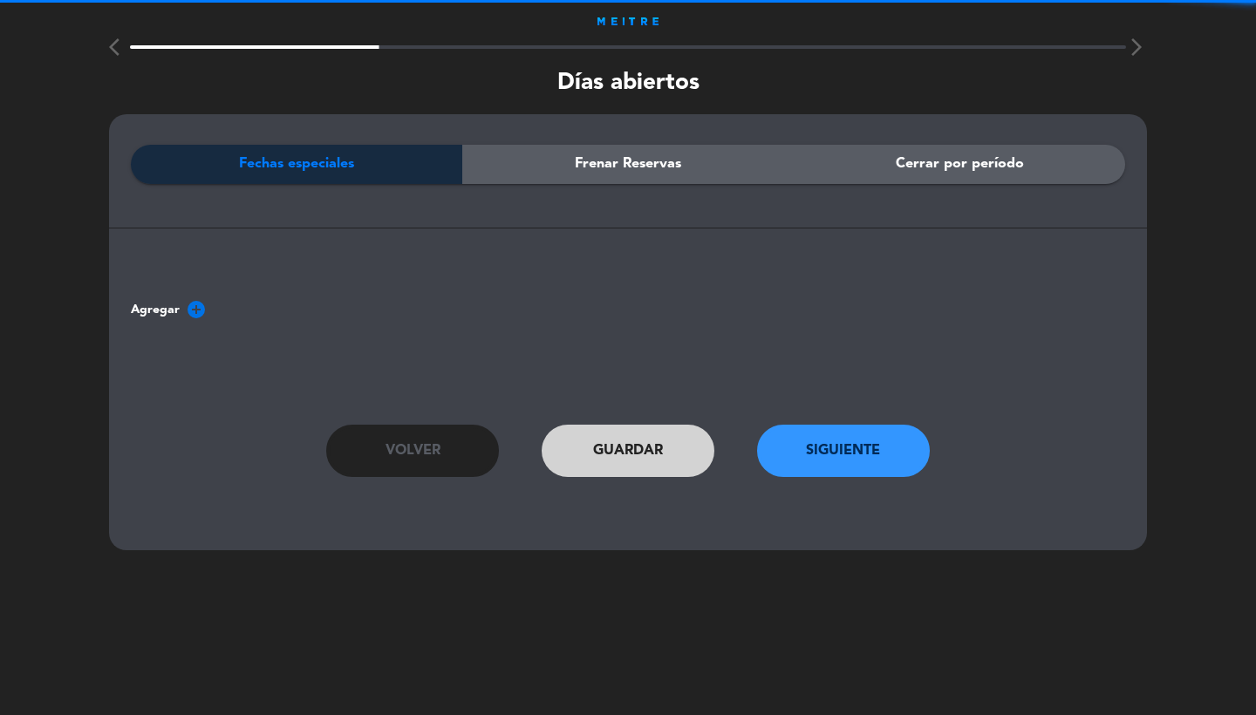
scroll to position [0, 0]
click at [800, 441] on button "Siguiente" at bounding box center [843, 451] width 173 height 52
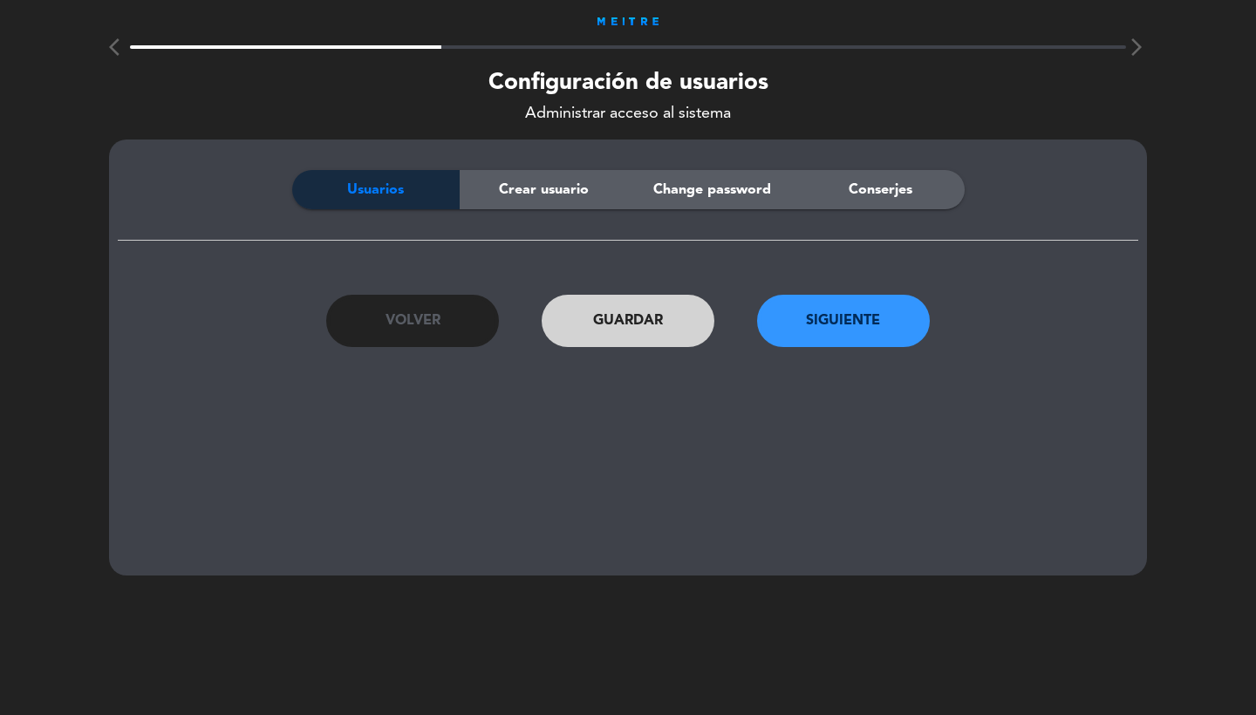
click at [555, 186] on span "Crear usuario" at bounding box center [544, 190] width 90 height 23
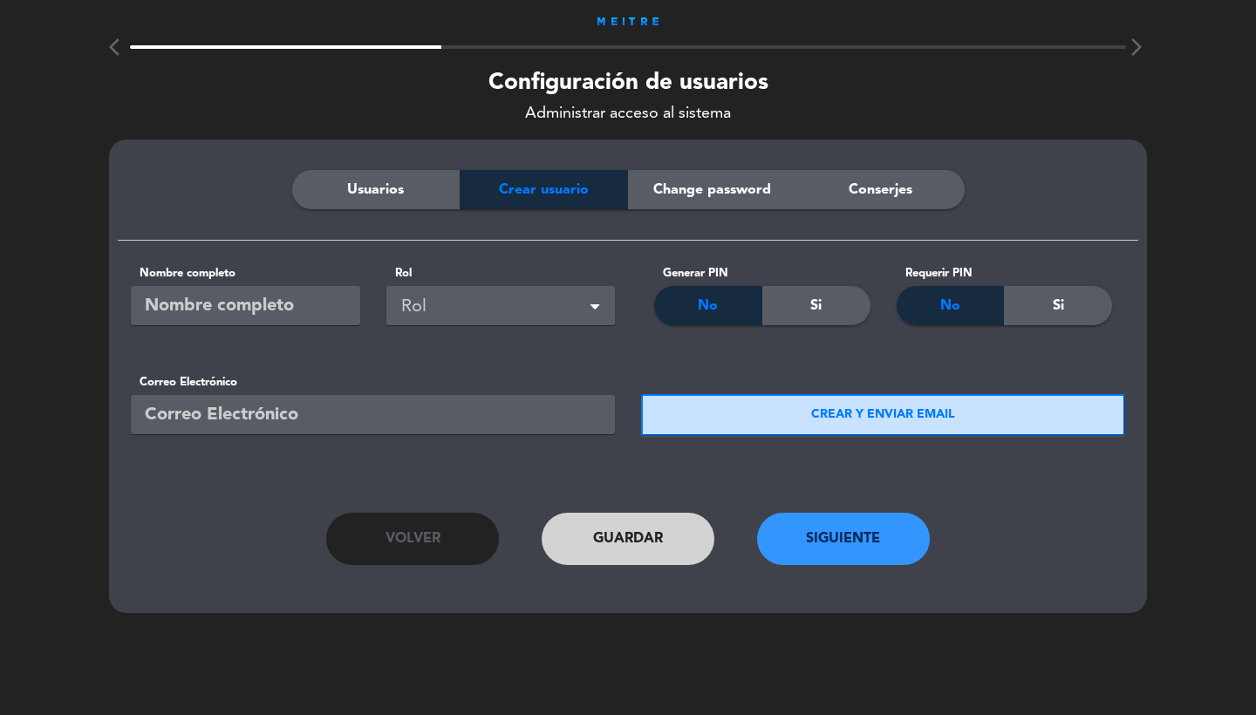
paste input "[EMAIL_ADDRESS][DOMAIN_NAME]"
type input "[EMAIL_ADDRESS][DOMAIN_NAME]"
type input "m"
type input "Marina"
click at [557, 289] on div "Rol" at bounding box center [500, 305] width 229 height 39
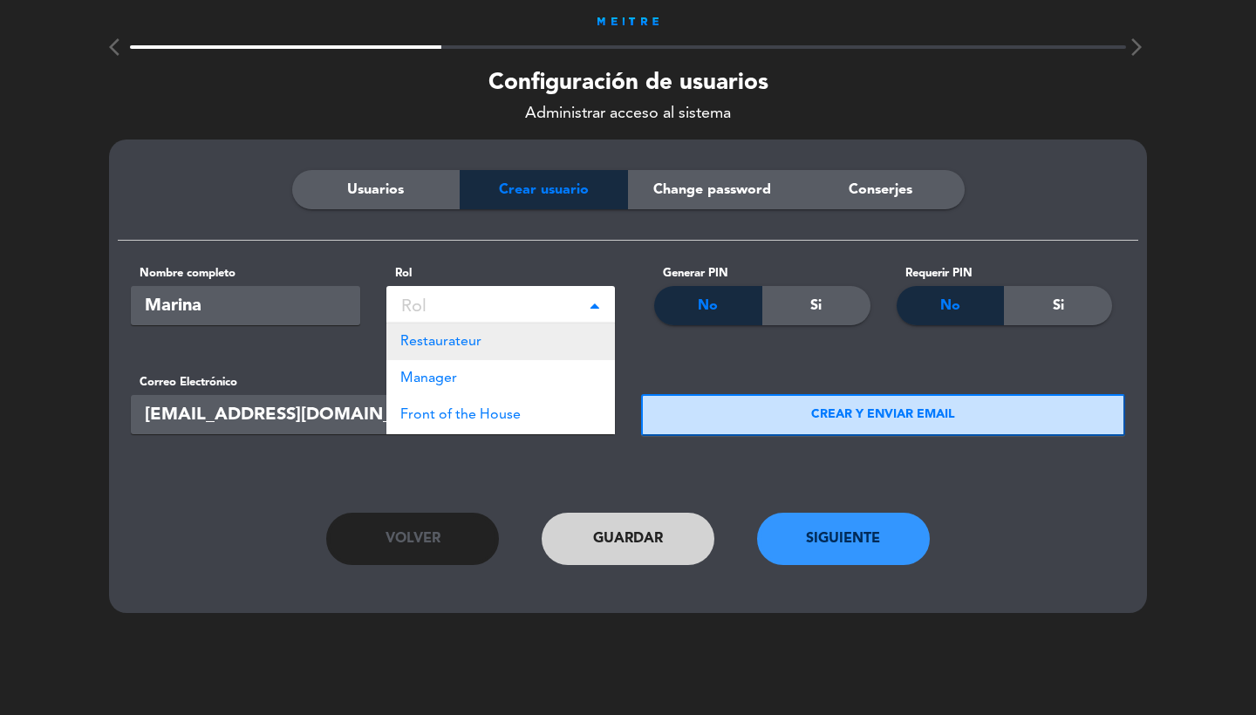
click at [497, 336] on div "Restaurateur" at bounding box center [500, 341] width 229 height 37
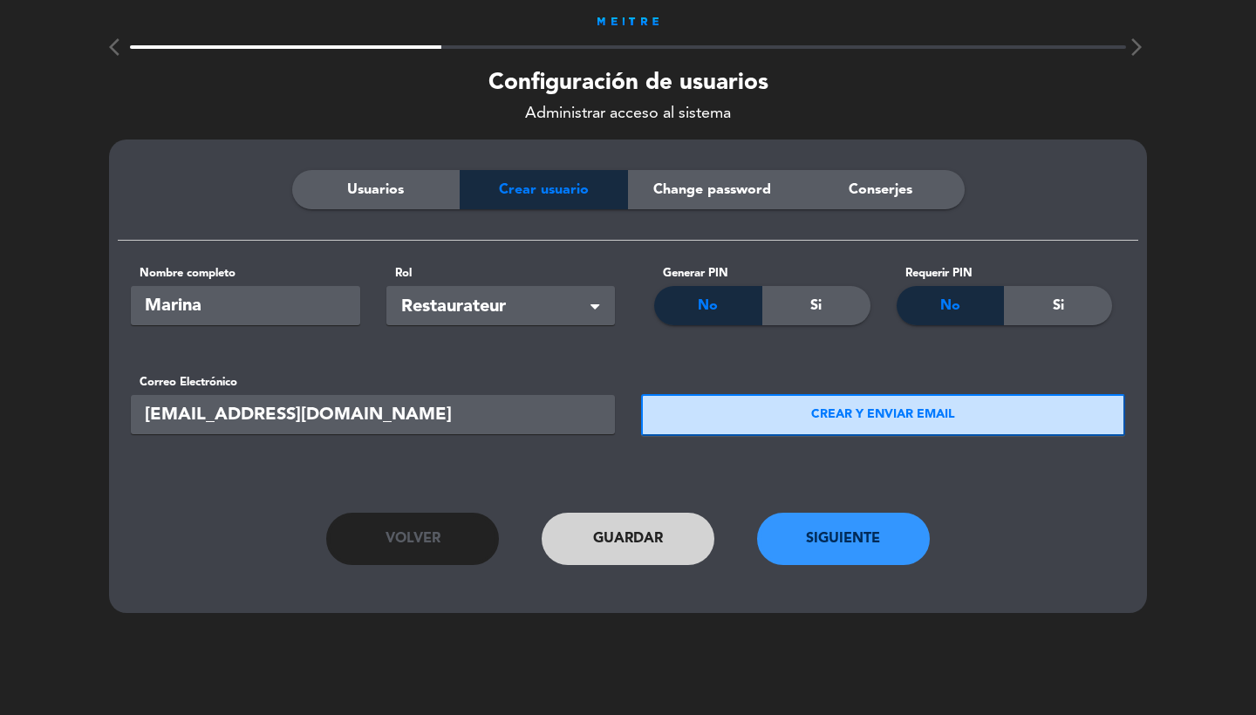
click at [759, 422] on button "CREAR Y ENVIAR EMAIL" at bounding box center [883, 415] width 484 height 42
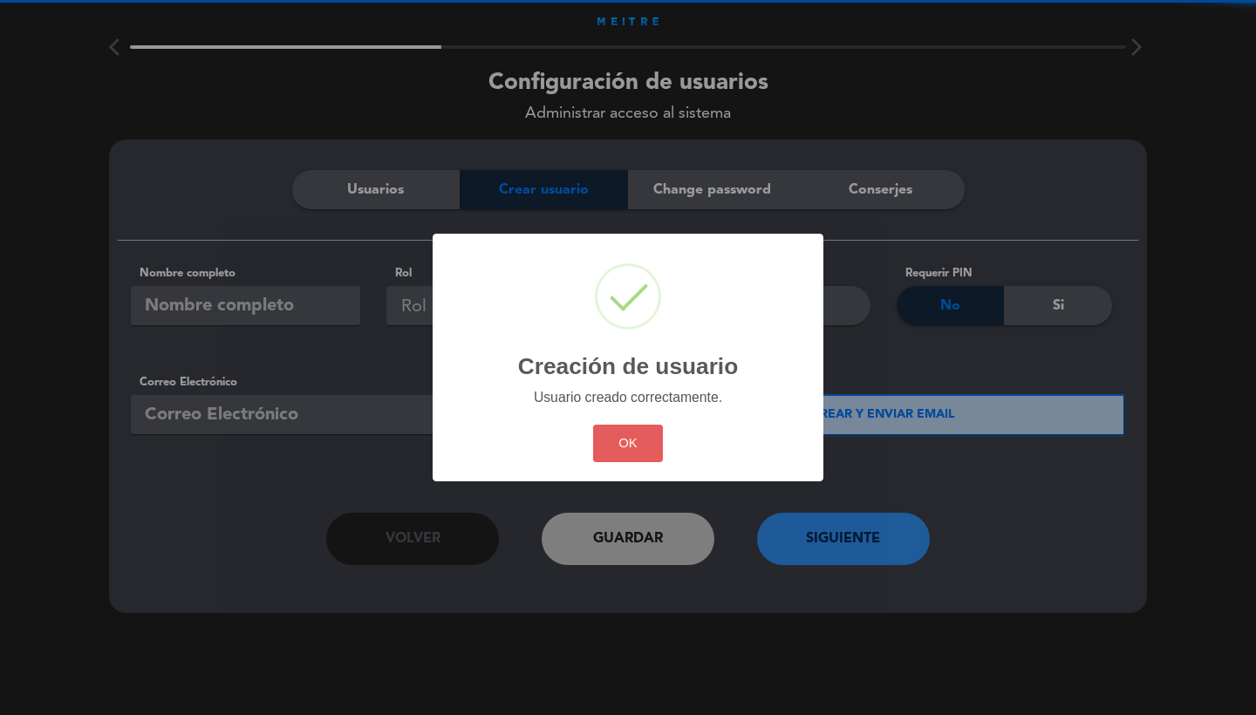
click at [618, 441] on button "OK" at bounding box center [628, 443] width 71 height 37
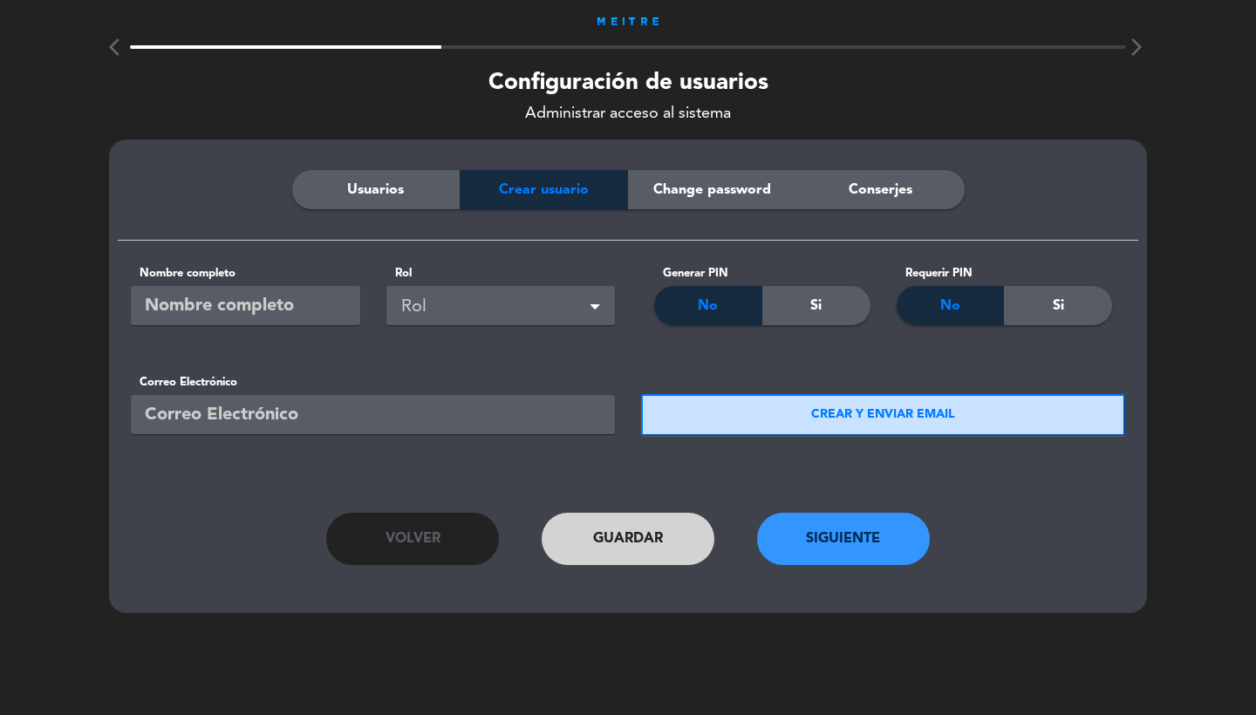
click at [846, 523] on button "Siguiente" at bounding box center [843, 539] width 173 height 52
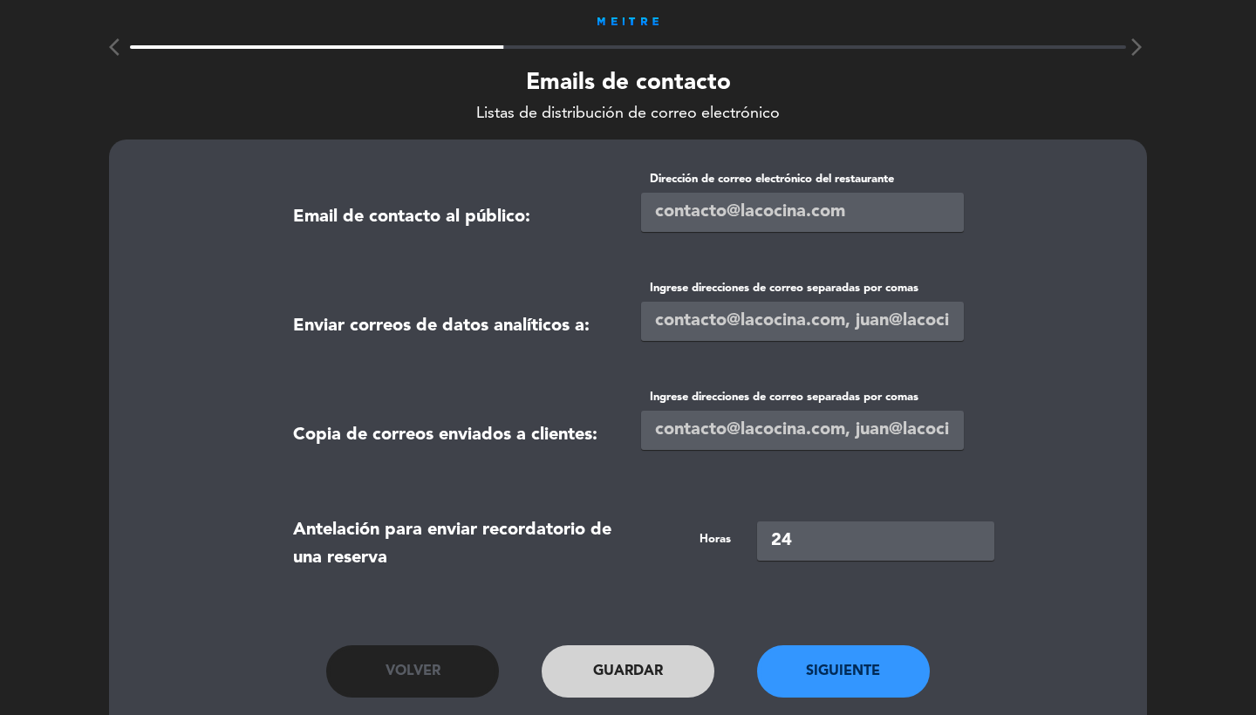
click at [674, 213] on input "email" at bounding box center [802, 212] width 323 height 39
paste input "[EMAIL_ADDRESS][DOMAIN_NAME]"
type input "[EMAIL_ADDRESS][DOMAIN_NAME]"
click at [684, 315] on input "text" at bounding box center [802, 321] width 323 height 39
paste input "[EMAIL_ADDRESS][DOMAIN_NAME]"
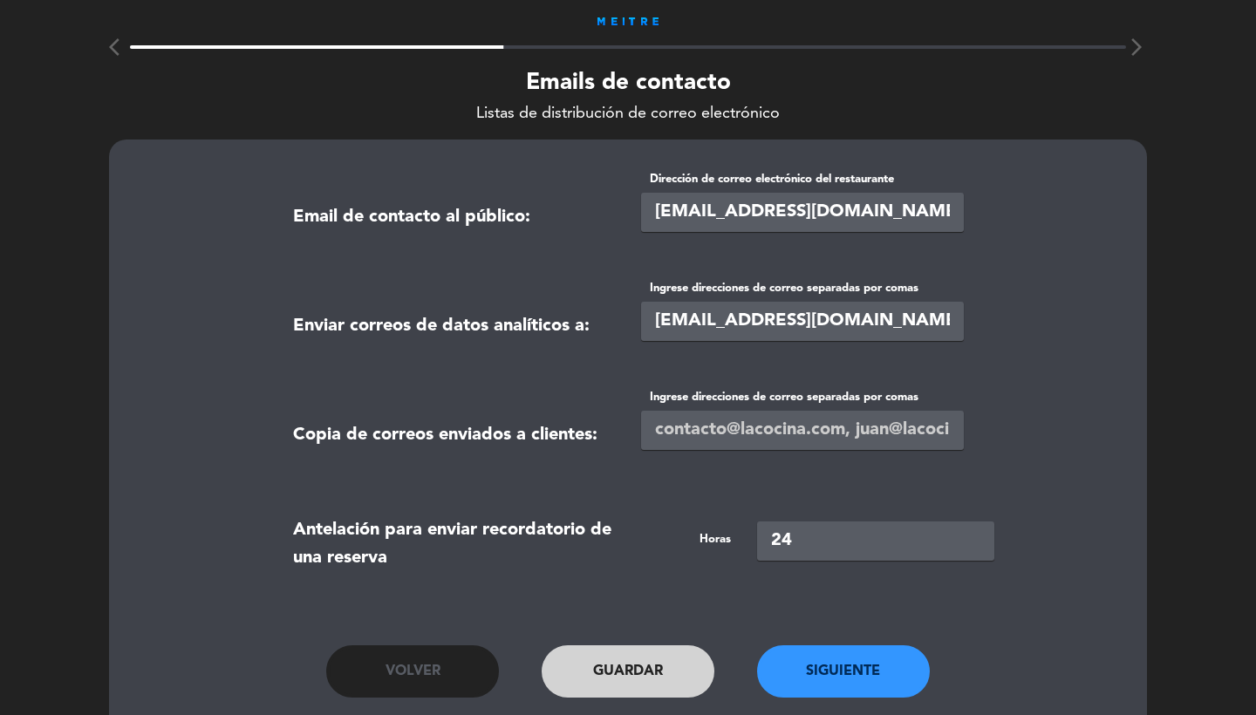
paste input "[EMAIL_ADDRESS][DOMAIN_NAME]"
type input "[EMAIL_ADDRESS][DOMAIN_NAME],[EMAIL_ADDRESS][DOMAIN_NAME],[EMAIL_ADDRESS][DOMAI…"
click at [698, 425] on input "text" at bounding box center [802, 430] width 323 height 39
paste input "[EMAIL_ADDRESS][DOMAIN_NAME],[EMAIL_ADDRESS][DOMAIN_NAME],[EMAIL_ADDRESS][DOMAI…"
drag, startPoint x: 775, startPoint y: 430, endPoint x: 848, endPoint y: 428, distance: 73.3
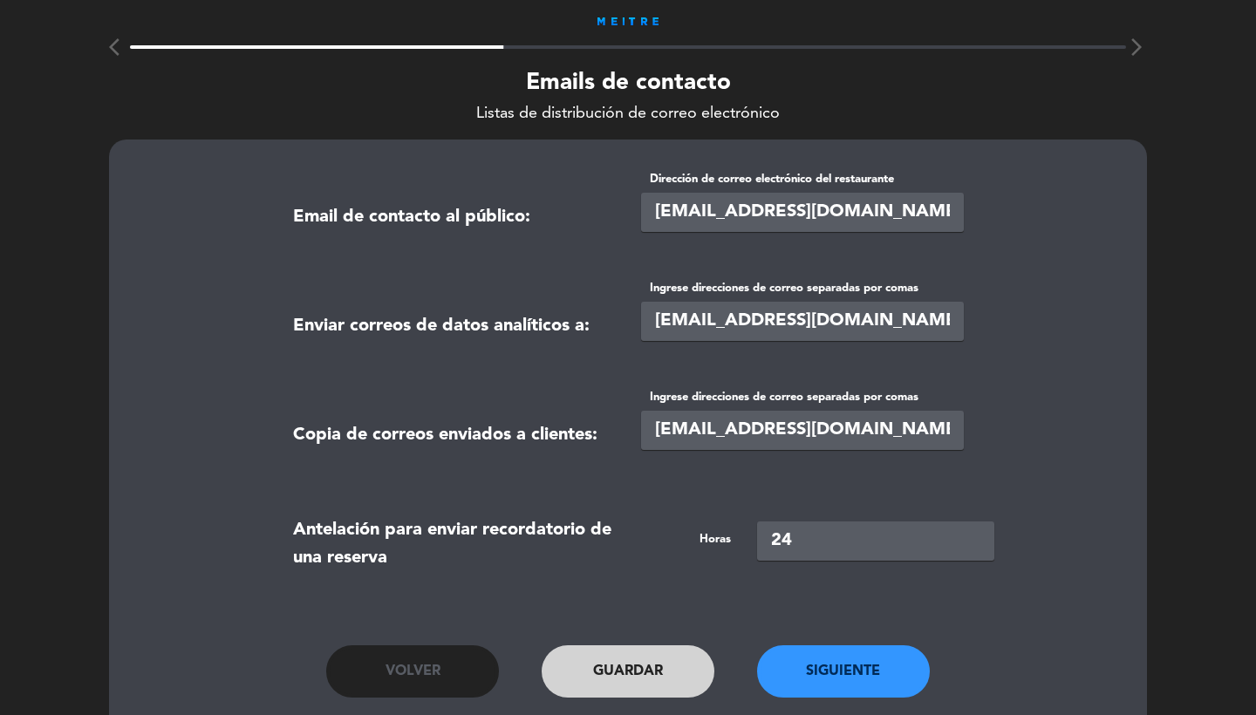
click at [848, 428] on input "[EMAIL_ADDRESS][DOMAIN_NAME],[EMAIL_ADDRESS][DOMAIN_NAME],[EMAIL_ADDRESS][DOMAI…" at bounding box center [802, 430] width 323 height 39
type input "[EMAIL_ADDRESS][DOMAIN_NAME],[EMAIL_ADDRESS][DOMAIN_NAME]"
click at [830, 664] on button "Siguiente" at bounding box center [843, 671] width 173 height 52
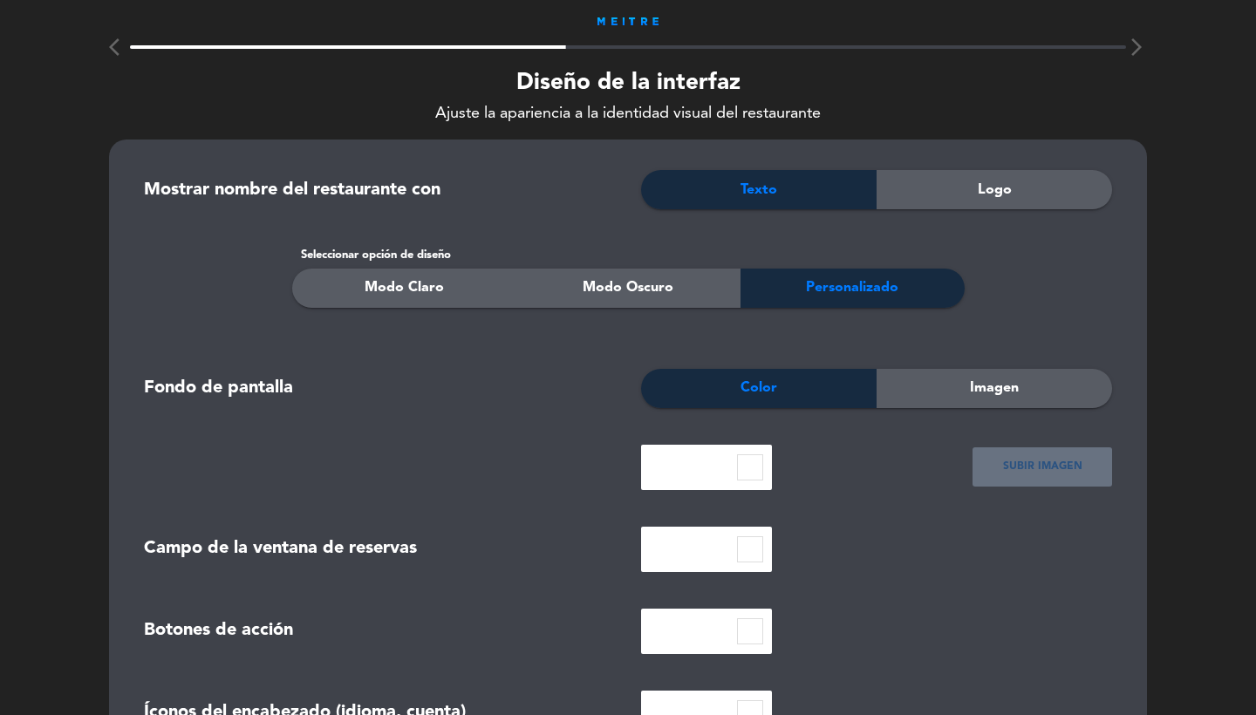
click at [954, 161] on div "Mostrar nombre del restaurante con Texto Logo Seleccionar opción de diseño Modo…" at bounding box center [628, 672] width 1038 height 1065
click at [970, 197] on div "Logo" at bounding box center [993, 189] width 235 height 39
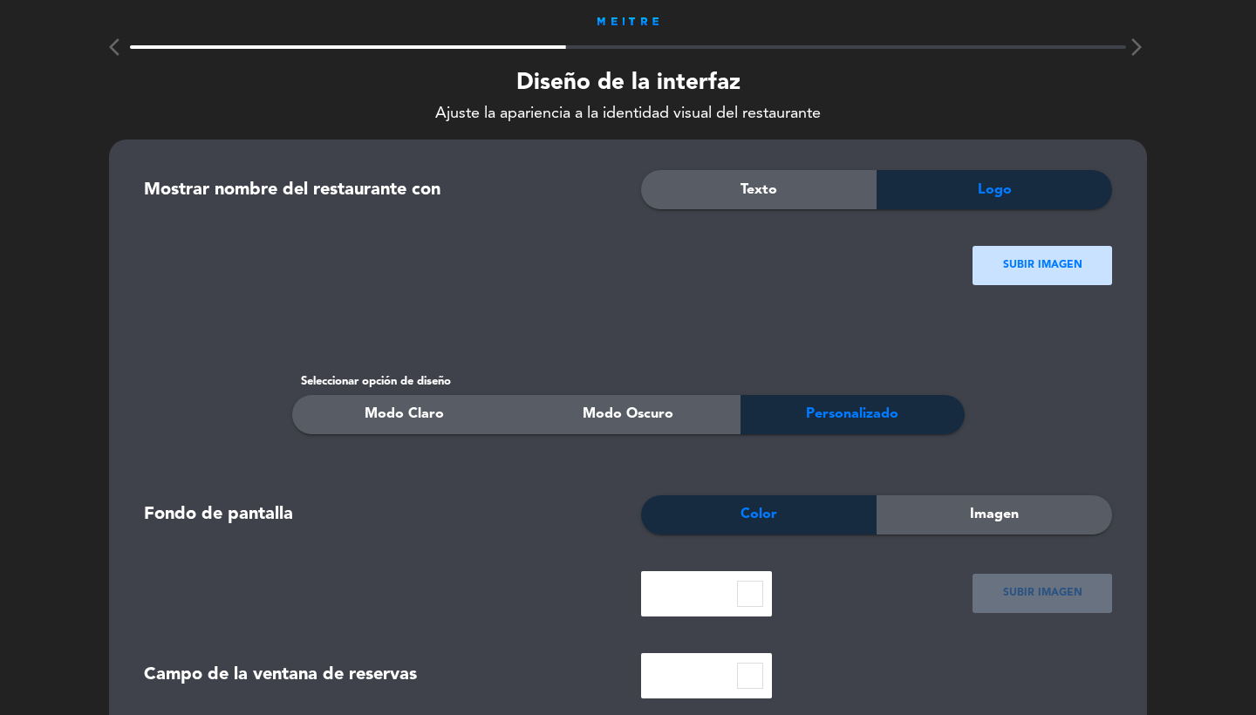
click at [1079, 269] on div "SUBIR IMAGEN" at bounding box center [1042, 265] width 140 height 39
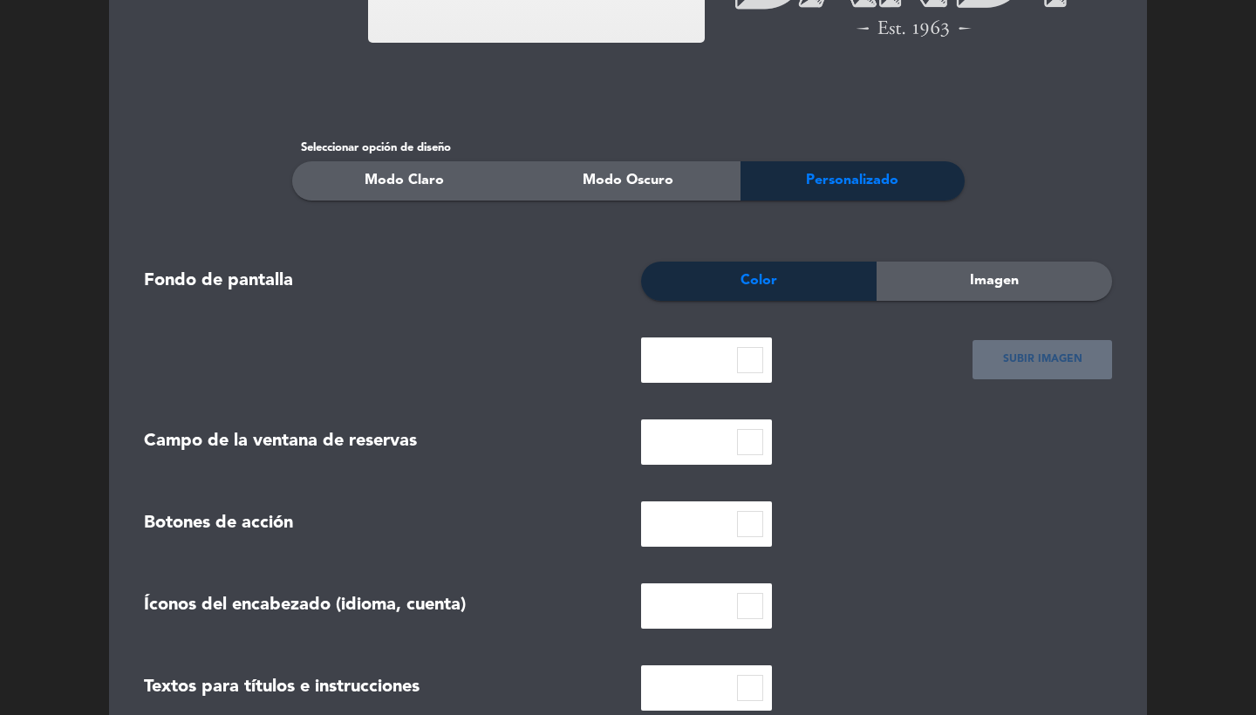
scroll to position [404, 0]
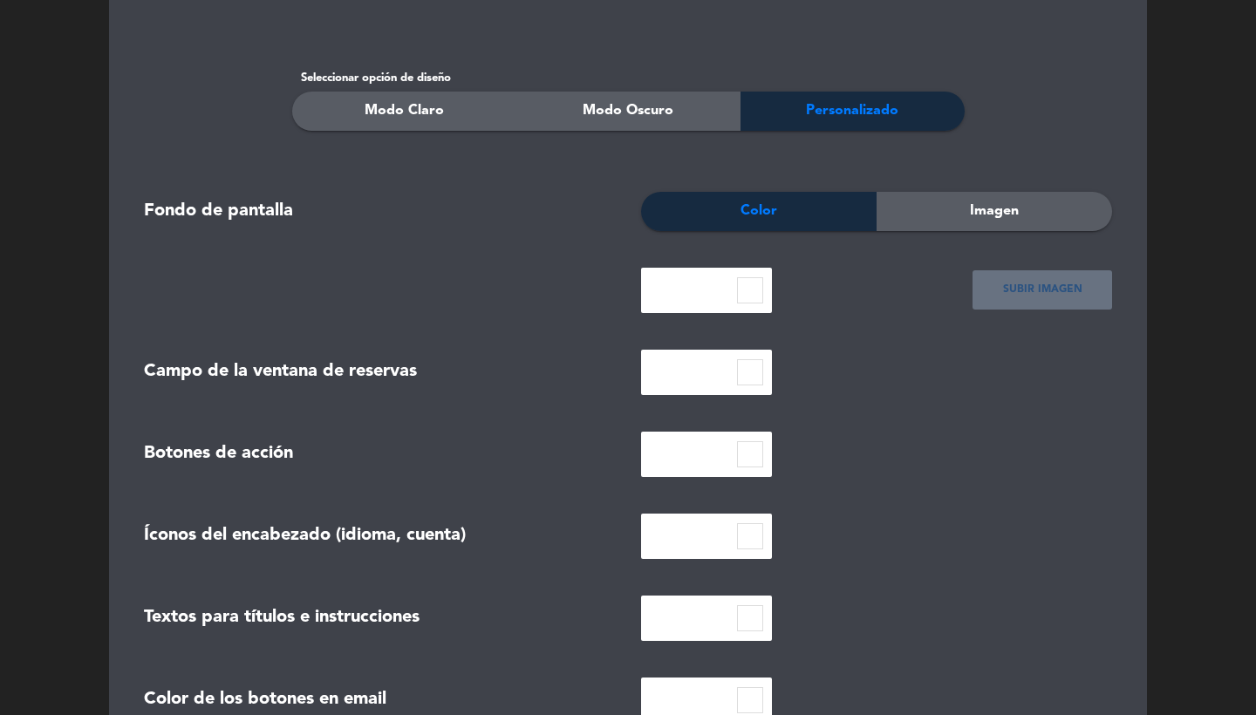
click at [613, 116] on span "Modo Oscuro" at bounding box center [627, 110] width 91 height 23
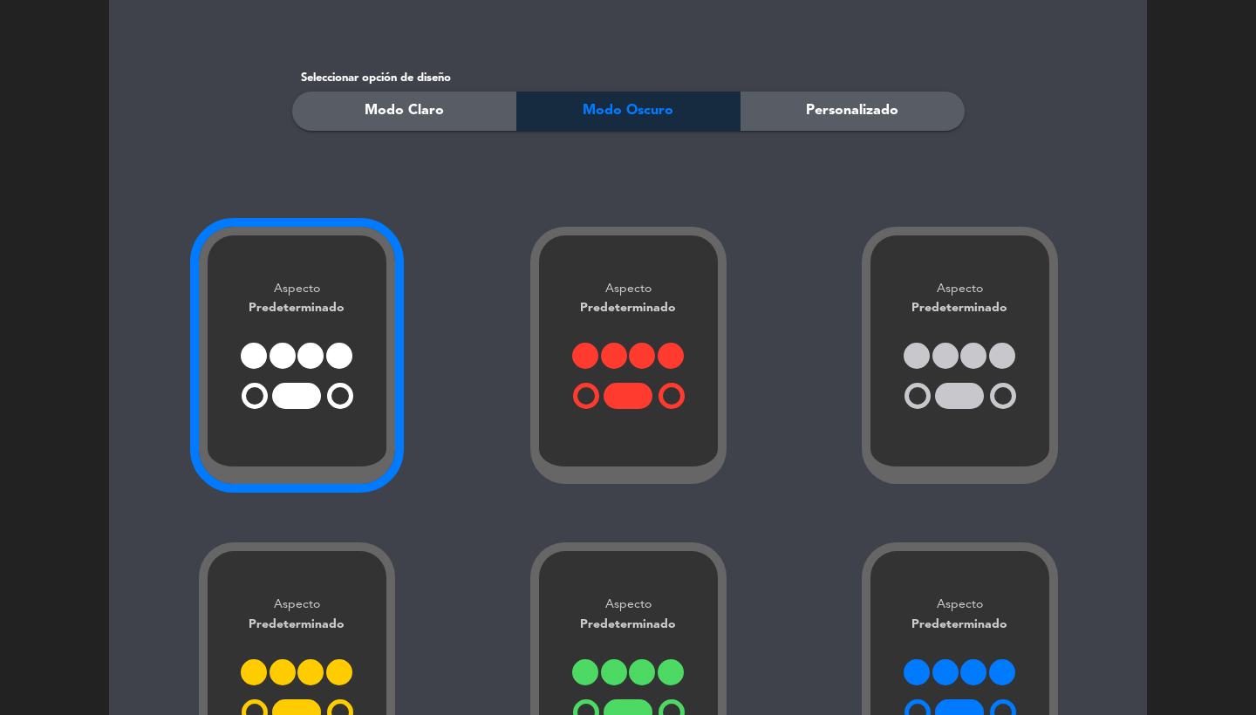
click at [299, 324] on div "Aspecto Predeterminado" at bounding box center [297, 356] width 196 height 258
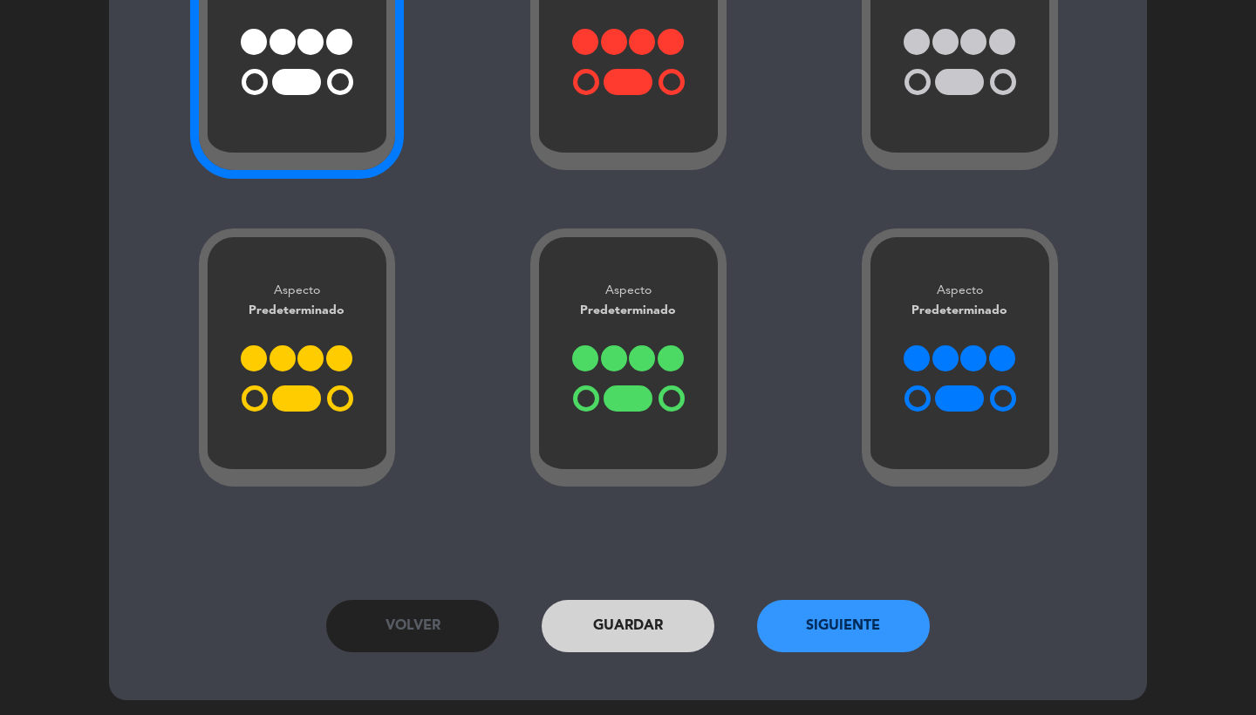
scroll to position [717, 0]
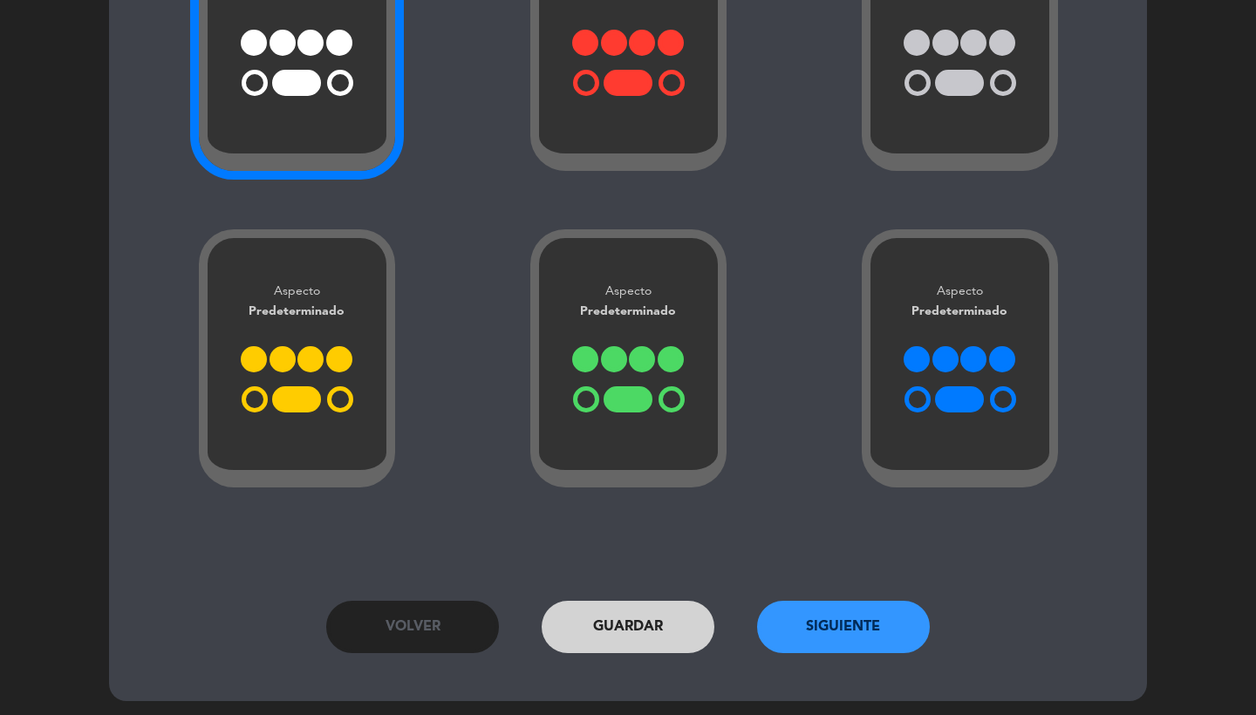
click at [830, 625] on button "Siguiente" at bounding box center [843, 627] width 173 height 52
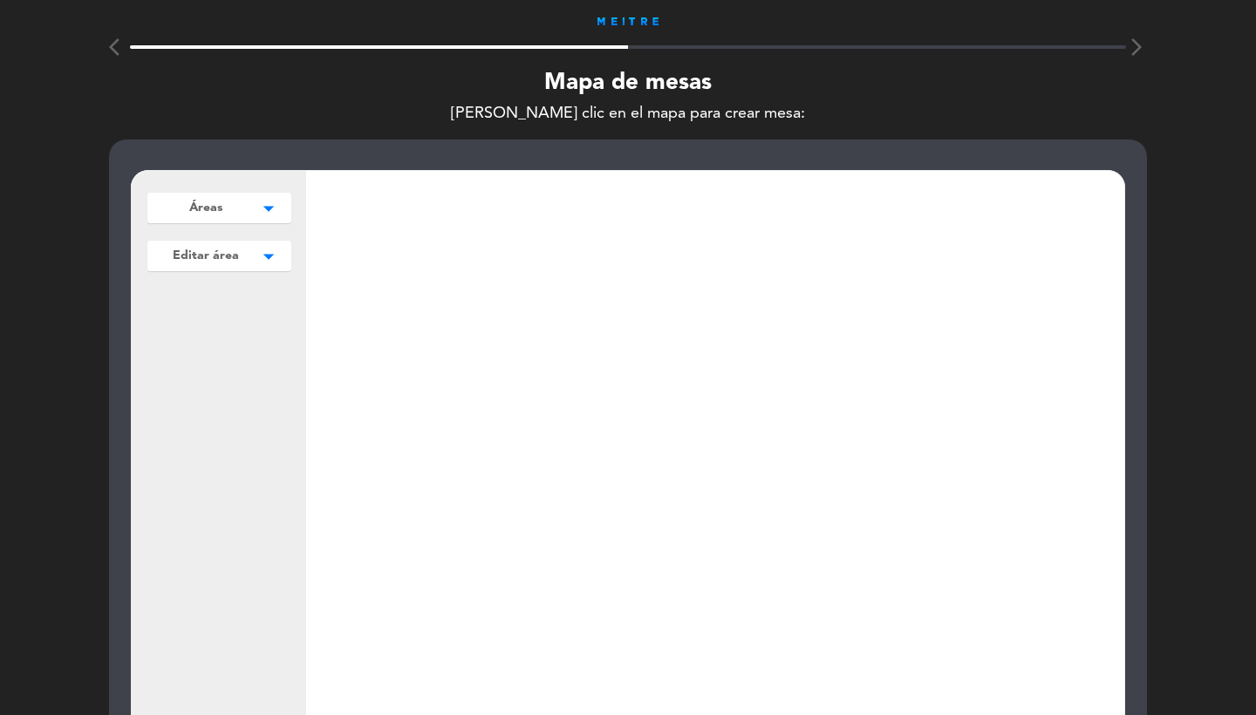
scroll to position [0, 0]
click at [224, 211] on button "Áreas arrow_drop_down" at bounding box center [219, 208] width 144 height 31
click at [234, 246] on button "Agregar" at bounding box center [219, 244] width 128 height 25
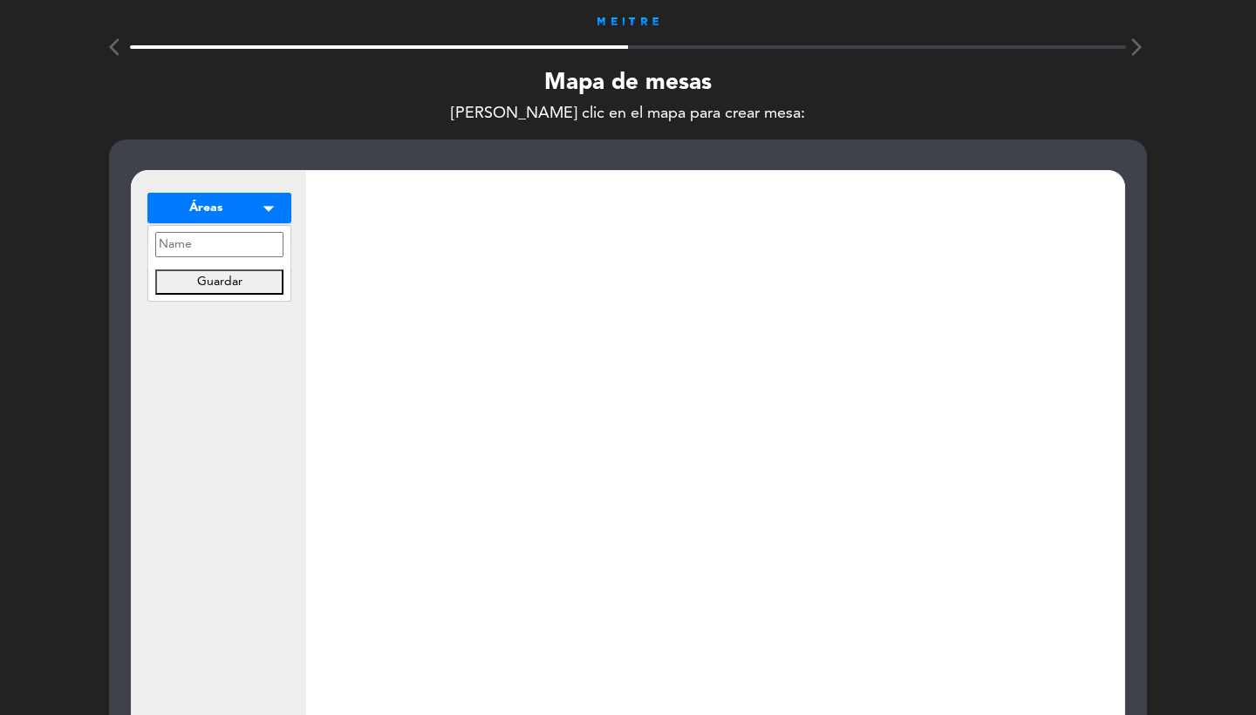
click at [216, 252] on input "text" at bounding box center [219, 244] width 128 height 25
type input "MAPA"
click at [255, 279] on button "Guardar" at bounding box center [219, 281] width 128 height 25
click at [214, 350] on div "MAPA arrow_drop_down MAPA edit renombrar borrar Agregar Editar área arrow_drop_…" at bounding box center [219, 506] width 174 height 671
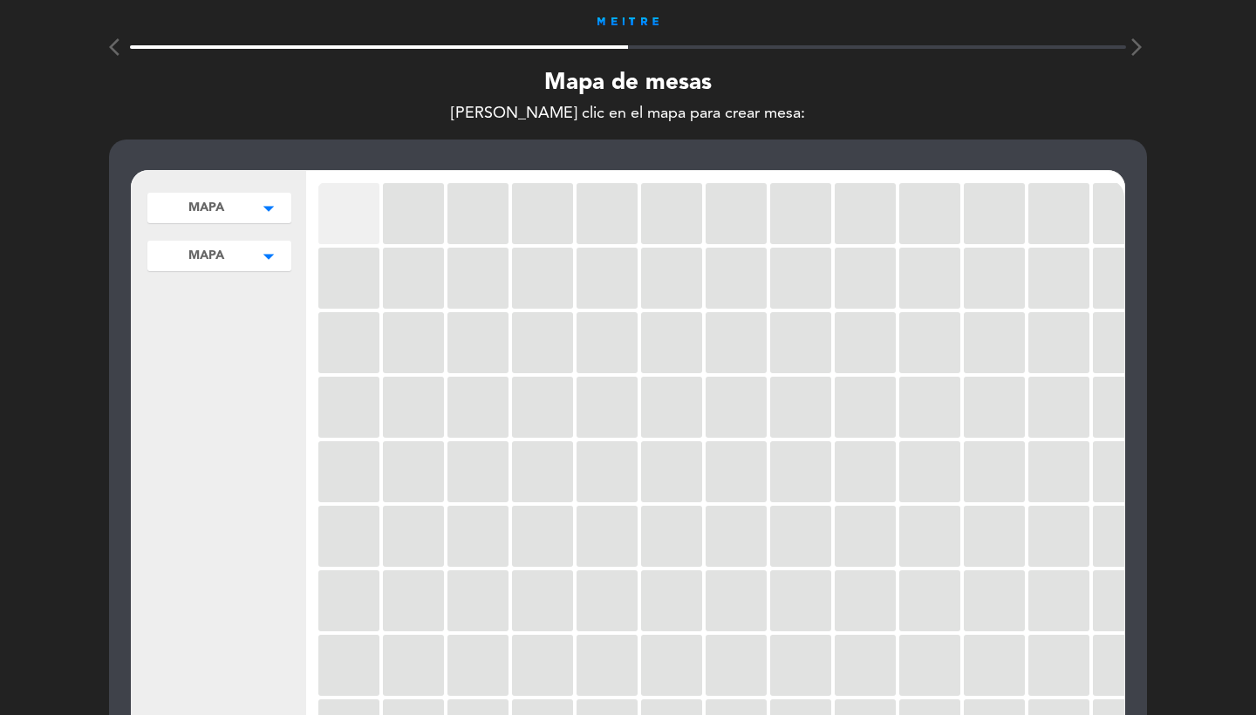
click at [360, 210] on div at bounding box center [348, 213] width 61 height 61
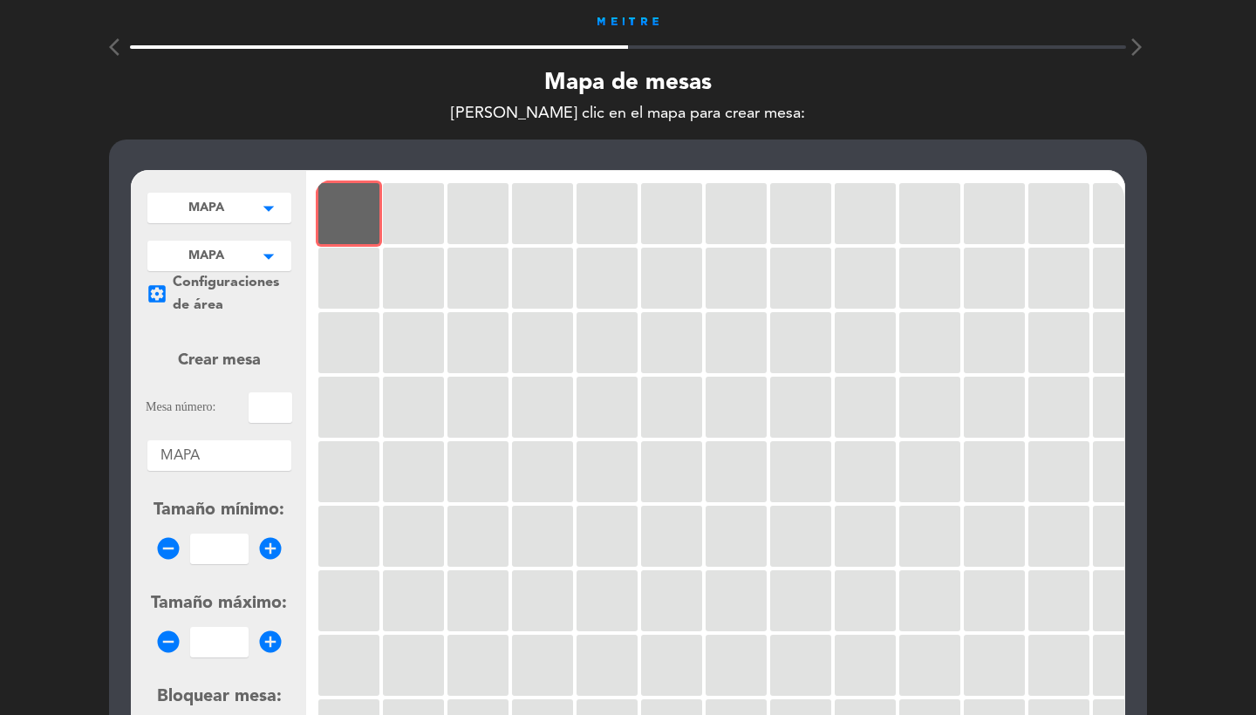
click at [264, 400] on input "text" at bounding box center [270, 407] width 44 height 31
type input "1"
click at [222, 549] on input "number" at bounding box center [219, 549] width 58 height 31
type input "1"
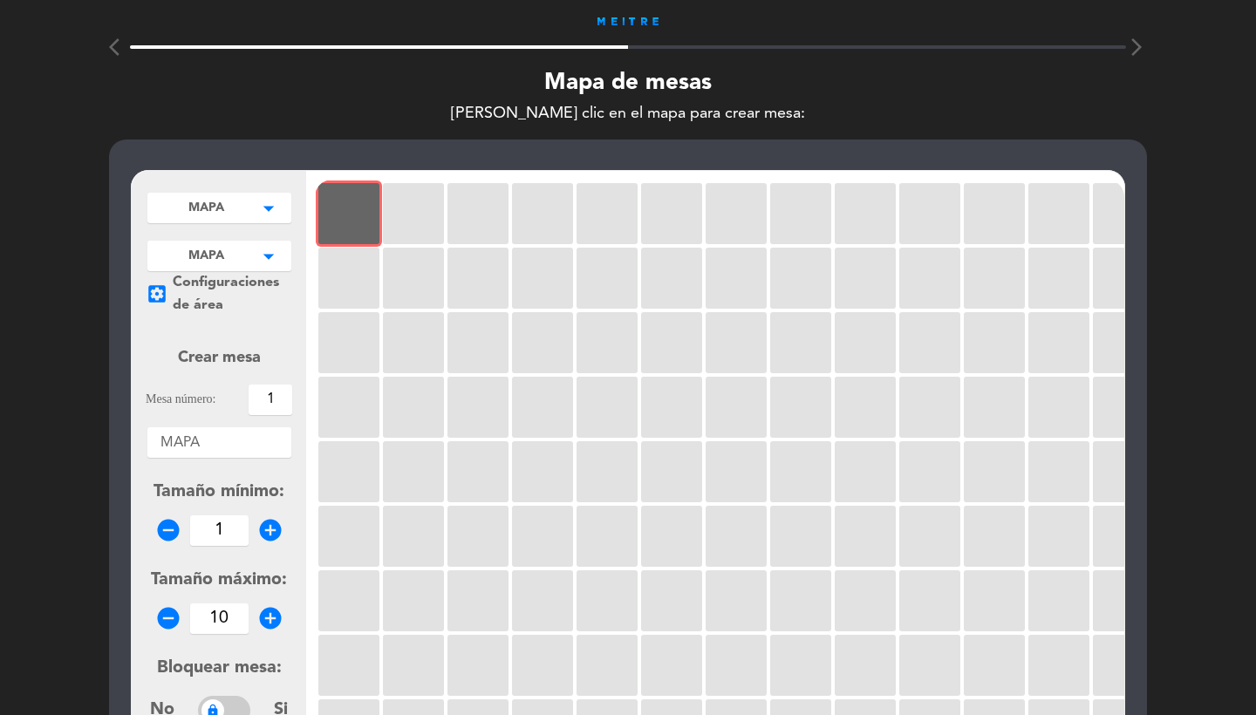
scroll to position [350, 0]
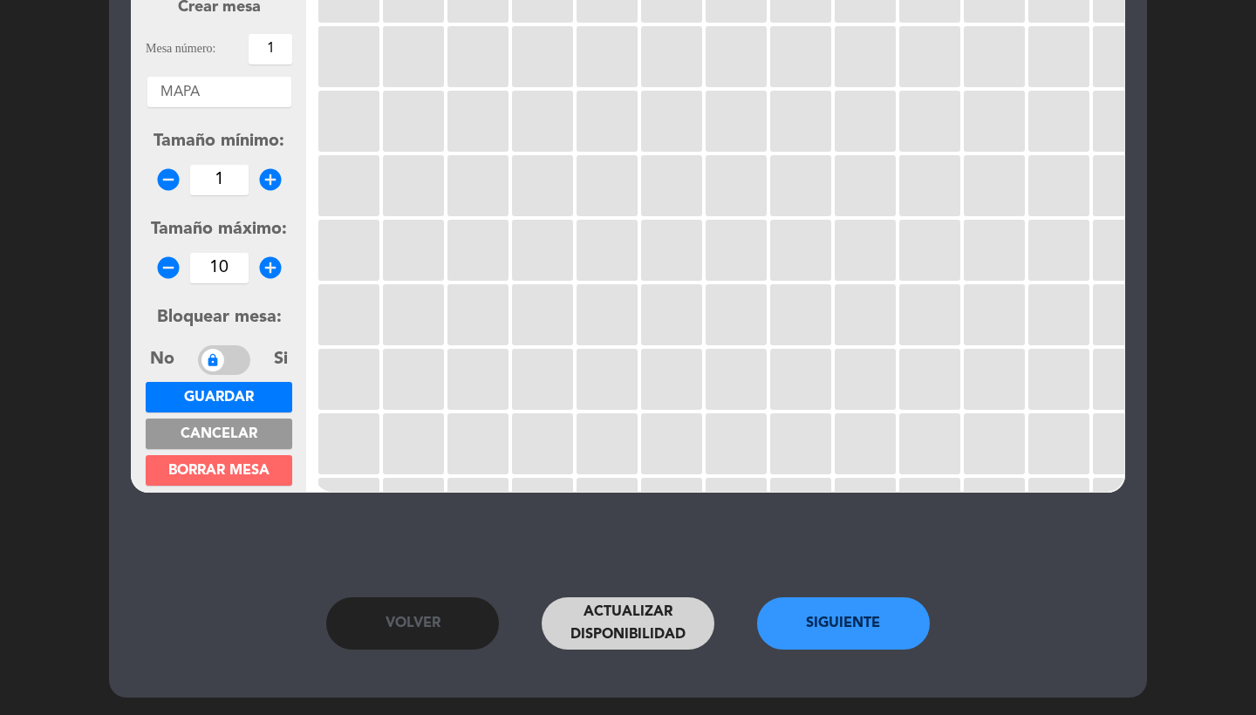
type input "10"
click at [220, 401] on span "Guardar" at bounding box center [219, 398] width 70 height 14
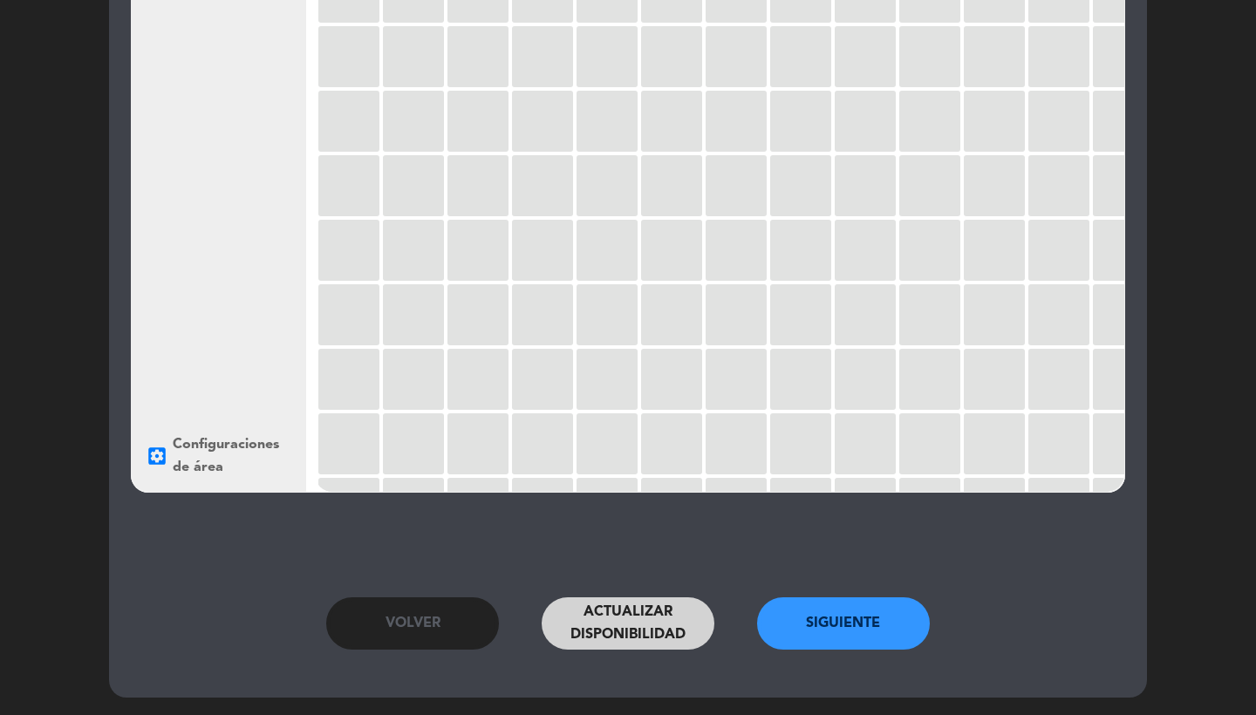
click at [849, 614] on button "Siguiente" at bounding box center [843, 623] width 173 height 52
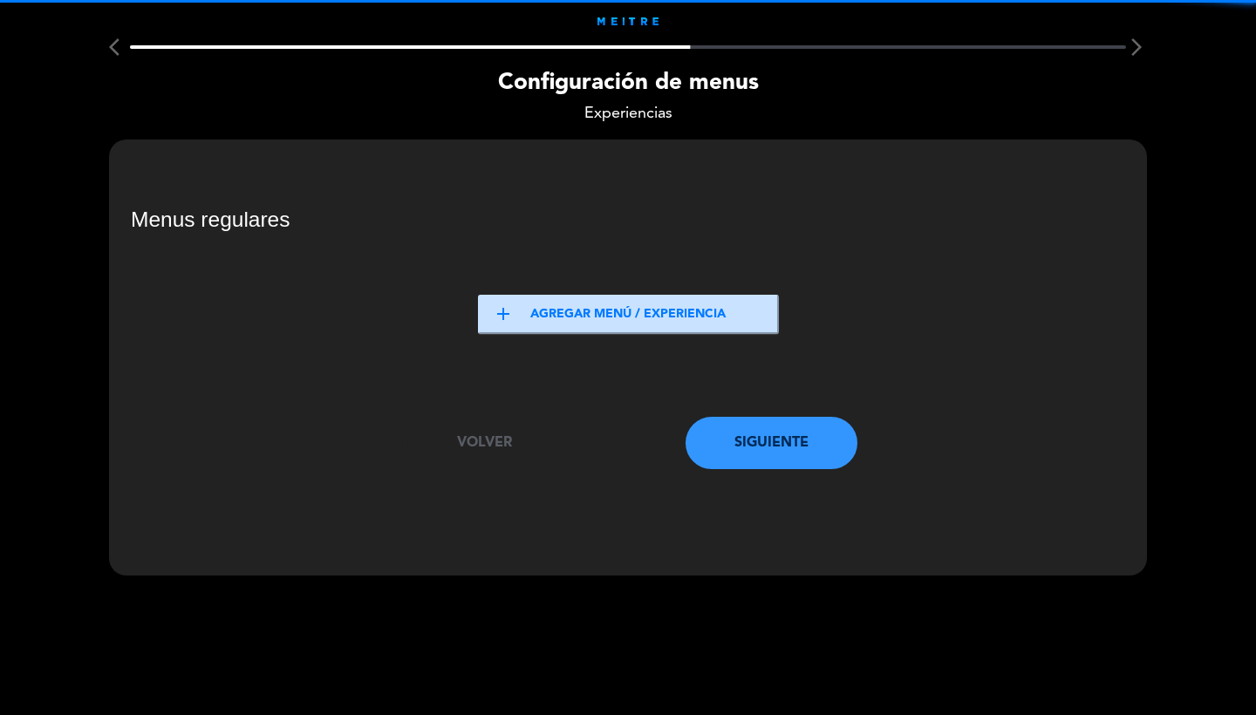
click at [587, 327] on button "add Agregar menú / experiencia" at bounding box center [628, 314] width 301 height 39
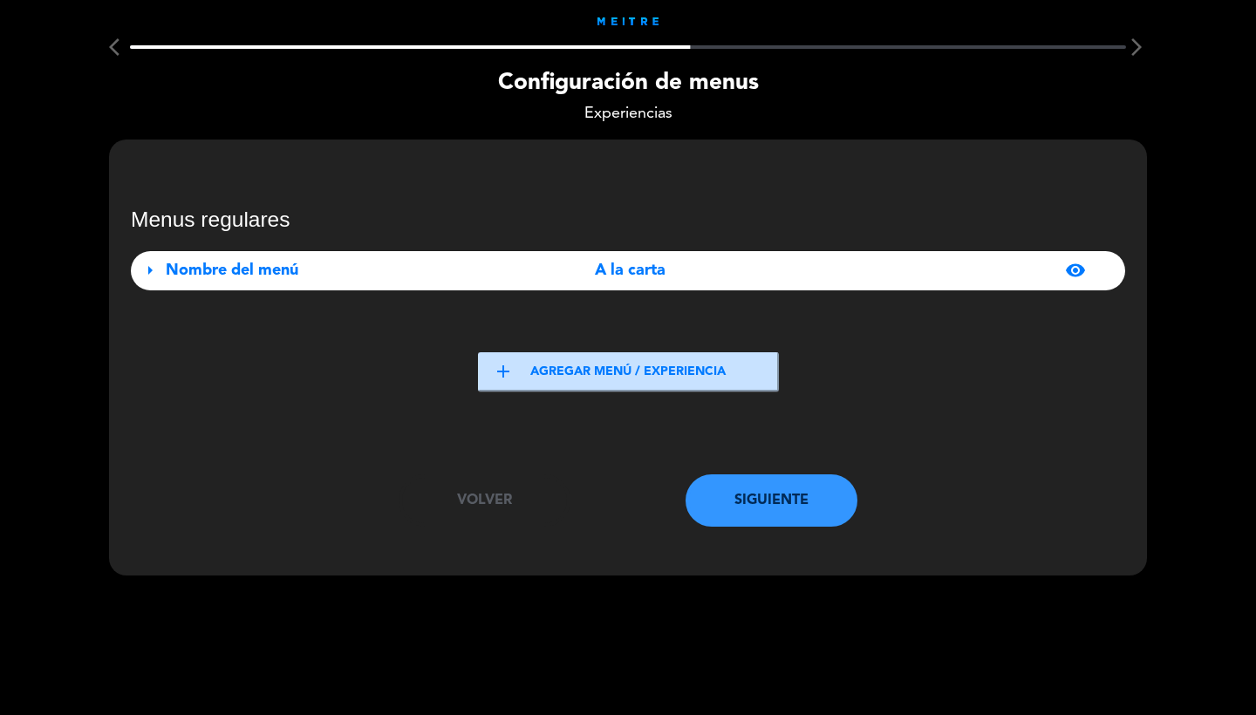
click at [500, 282] on div "arrow_right Nombre del menú A la carta visibility" at bounding box center [628, 270] width 994 height 39
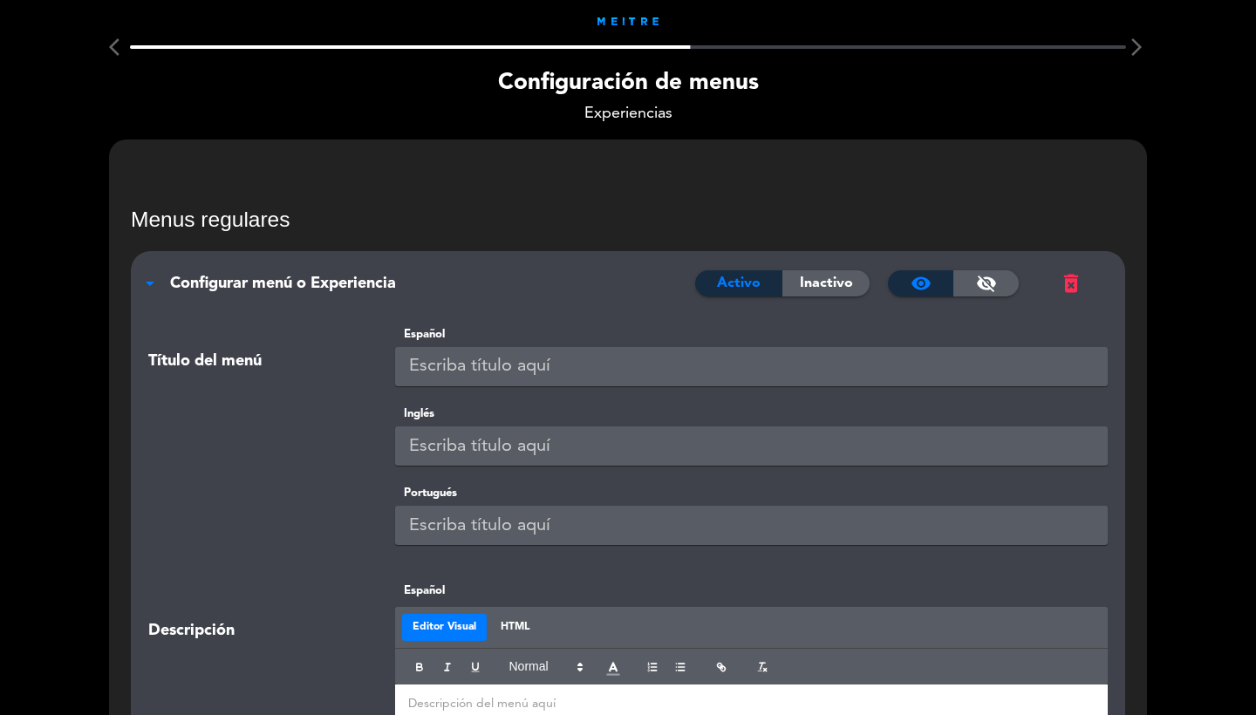
click at [542, 361] on input "text" at bounding box center [751, 366] width 713 height 39
type input "MENU A LA C"
type input "A LA CARTA"
paste input "A LA CARTA"
type input "A LA CARTA"
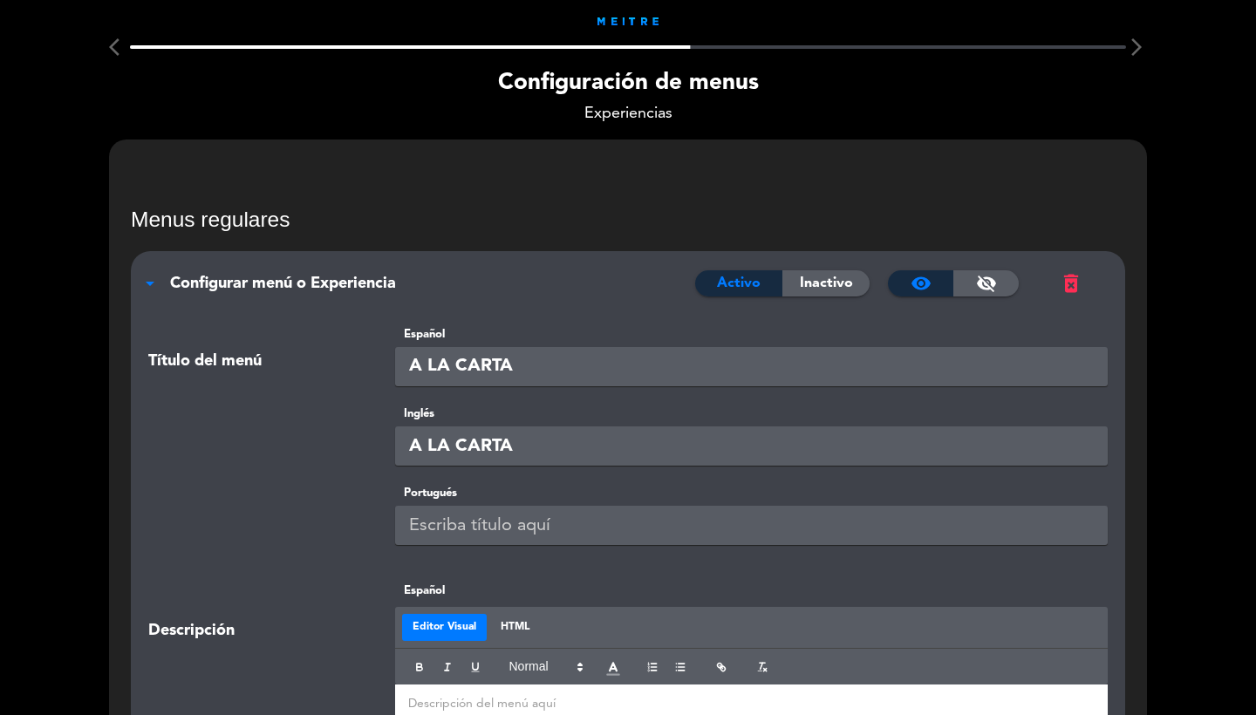
paste input "A LA CARTA"
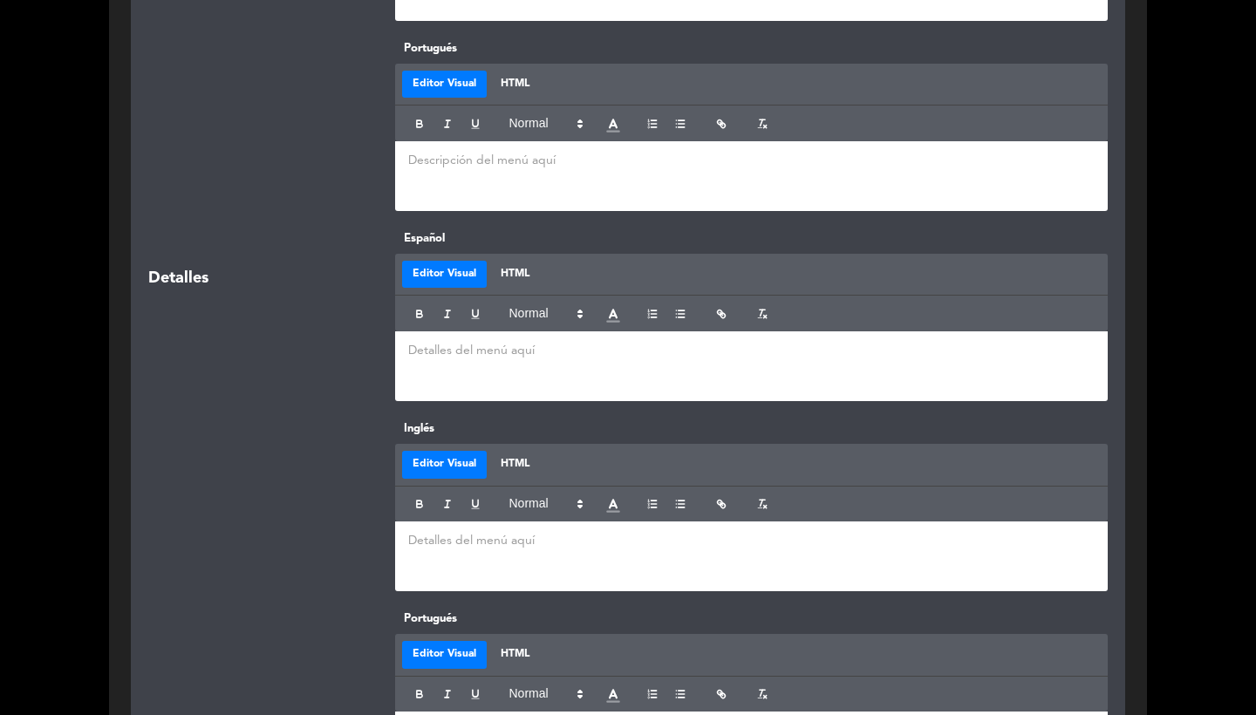
scroll to position [1359, 0]
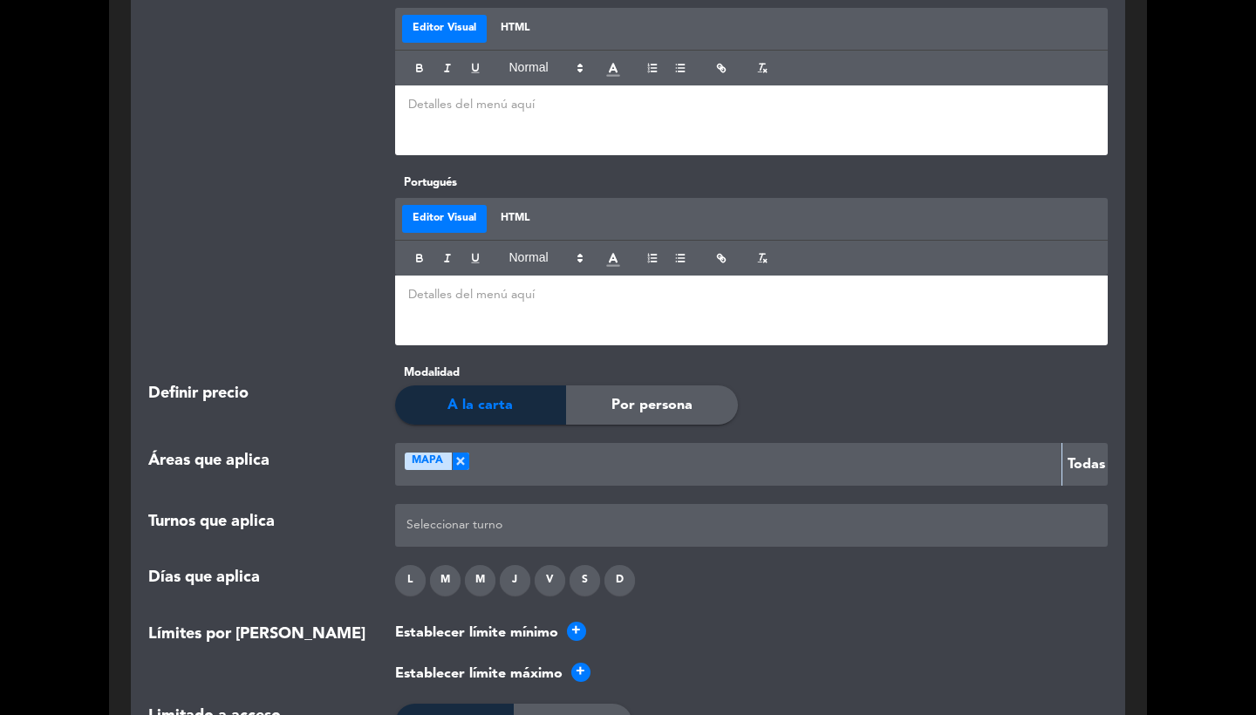
type input "A LA CARTA"
click at [496, 527] on div at bounding box center [751, 525] width 699 height 29
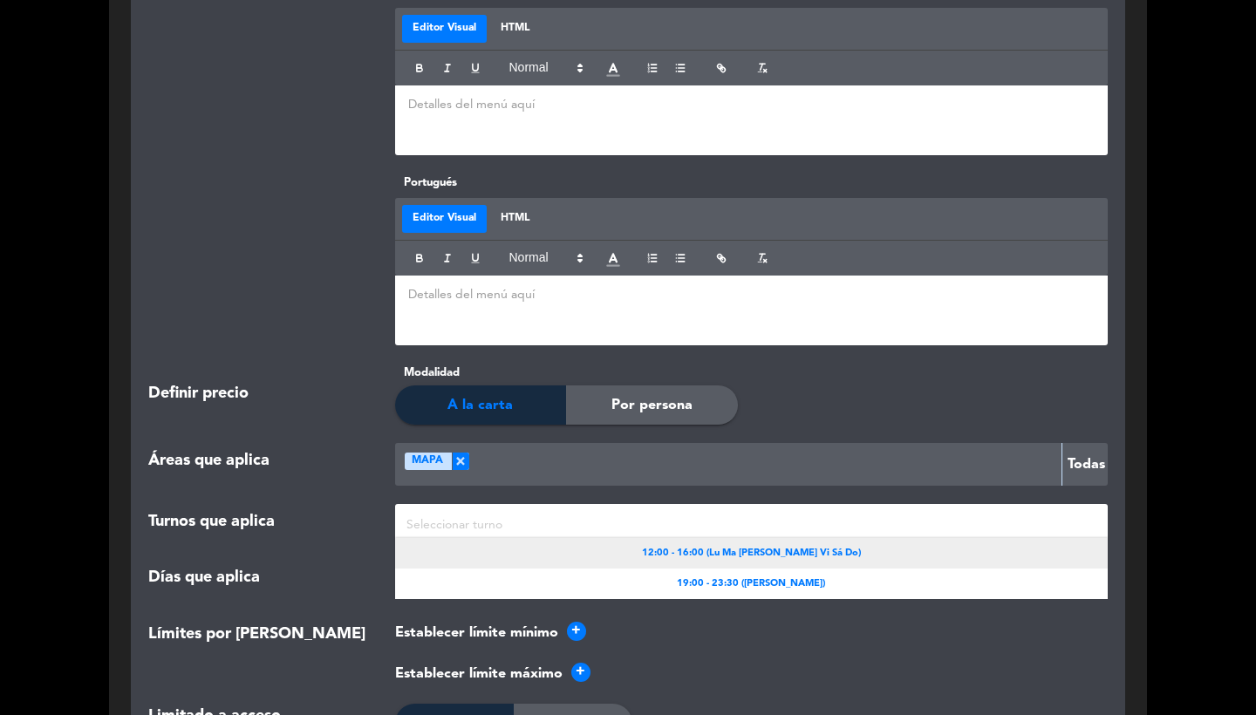
click at [627, 549] on div "12:00 - 16:00 (Lu Ma [PERSON_NAME] Vi Sá Do)" at bounding box center [751, 553] width 713 height 31
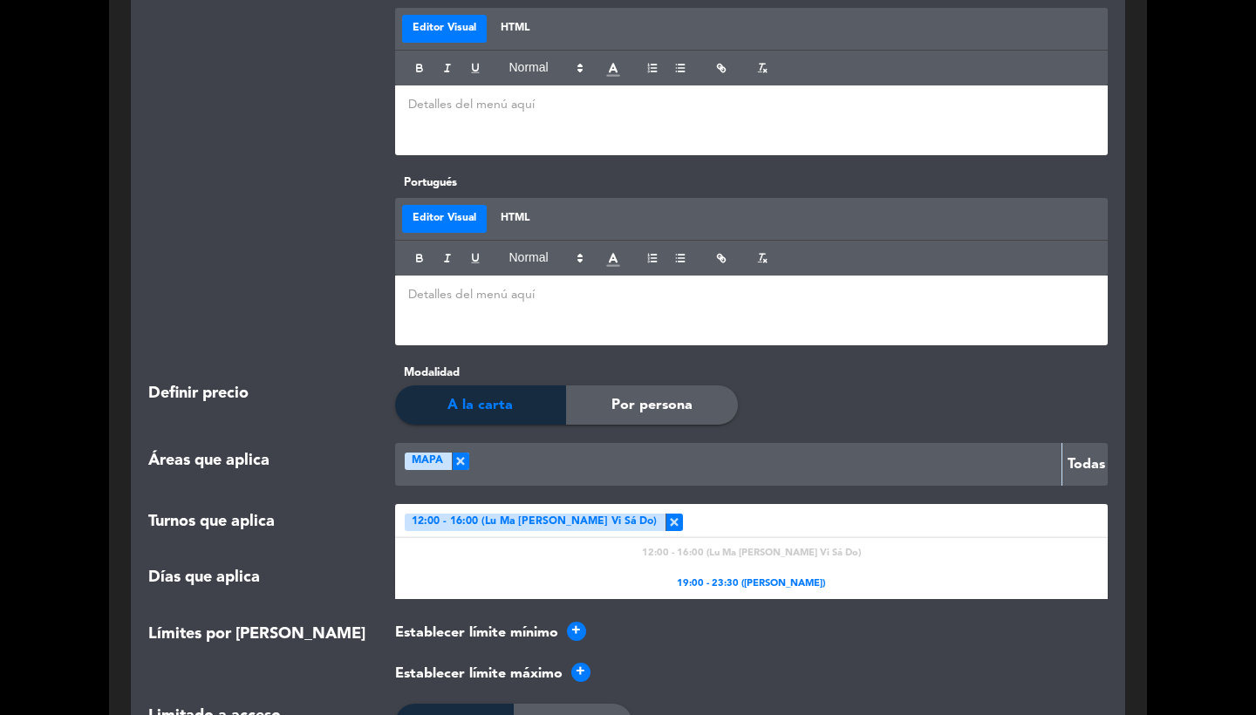
click at [683, 521] on div at bounding box center [892, 525] width 419 height 29
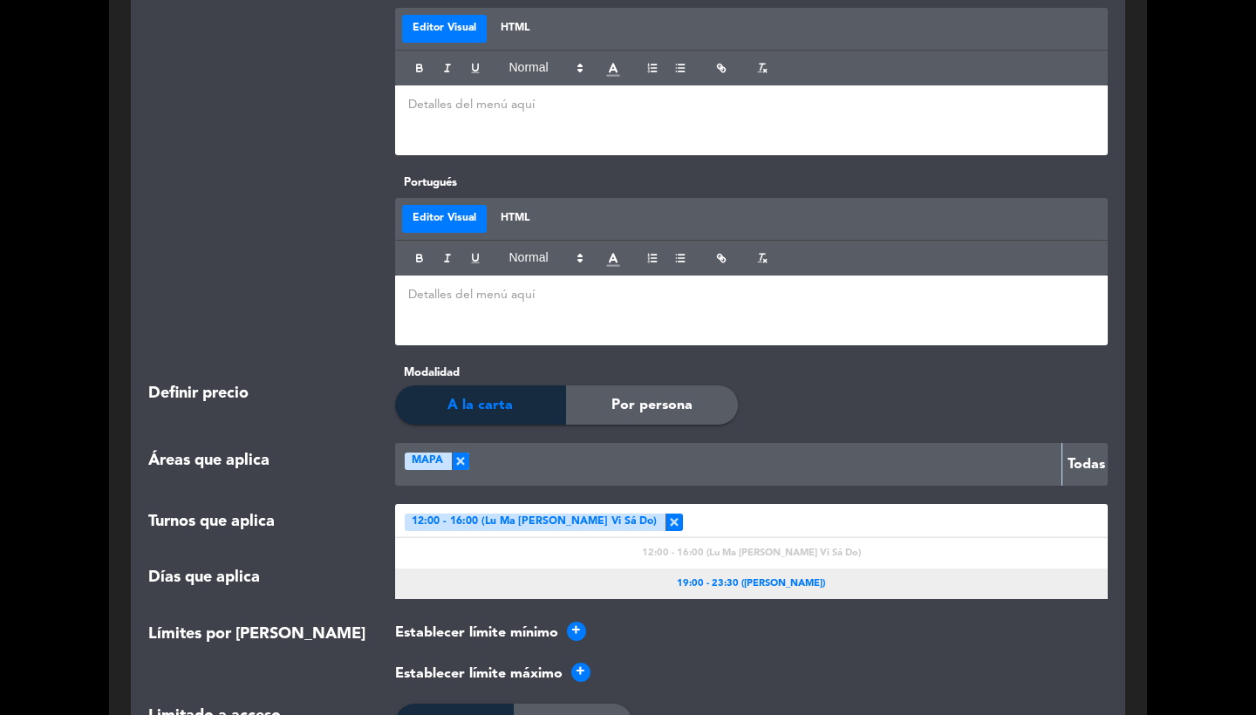
click at [672, 568] on div "19:00 - 23:30 ([PERSON_NAME])" at bounding box center [751, 583] width 713 height 31
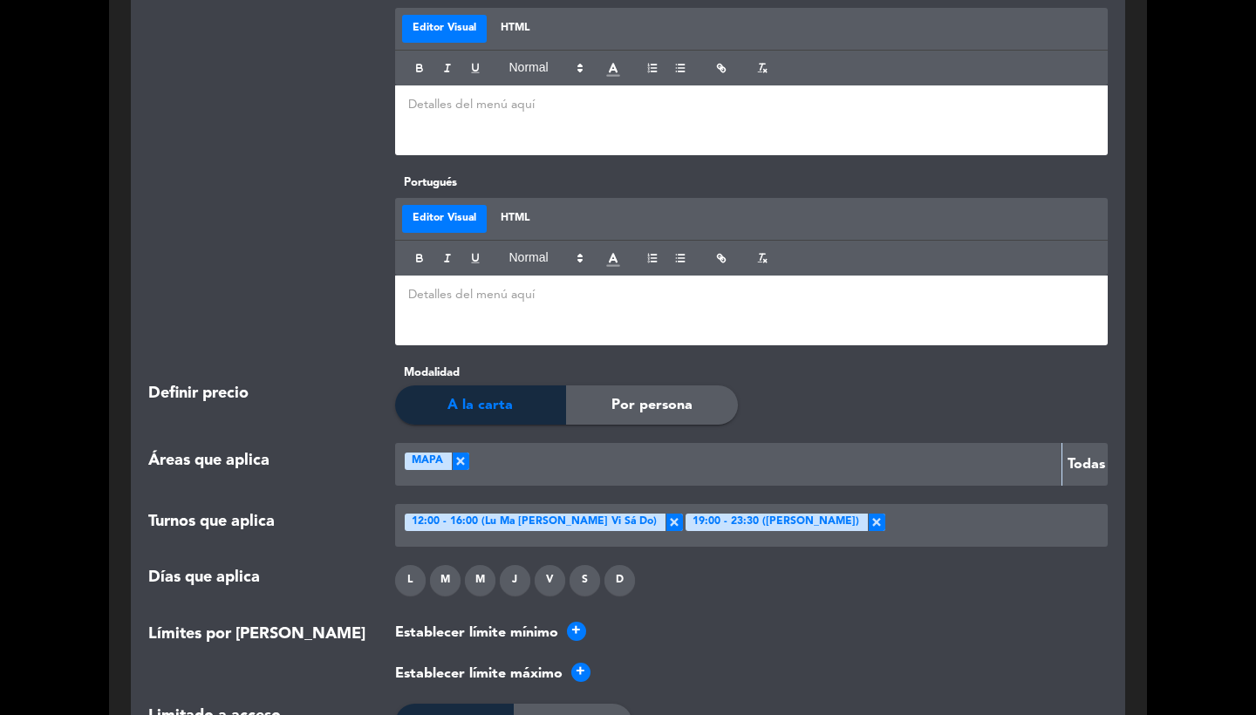
click at [419, 577] on div "L" at bounding box center [410, 580] width 31 height 31
click at [448, 577] on div "M" at bounding box center [445, 580] width 31 height 31
click at [485, 577] on div "M" at bounding box center [480, 580] width 31 height 31
click at [507, 577] on div "J" at bounding box center [515, 580] width 31 height 31
click at [545, 577] on div "V" at bounding box center [549, 580] width 31 height 31
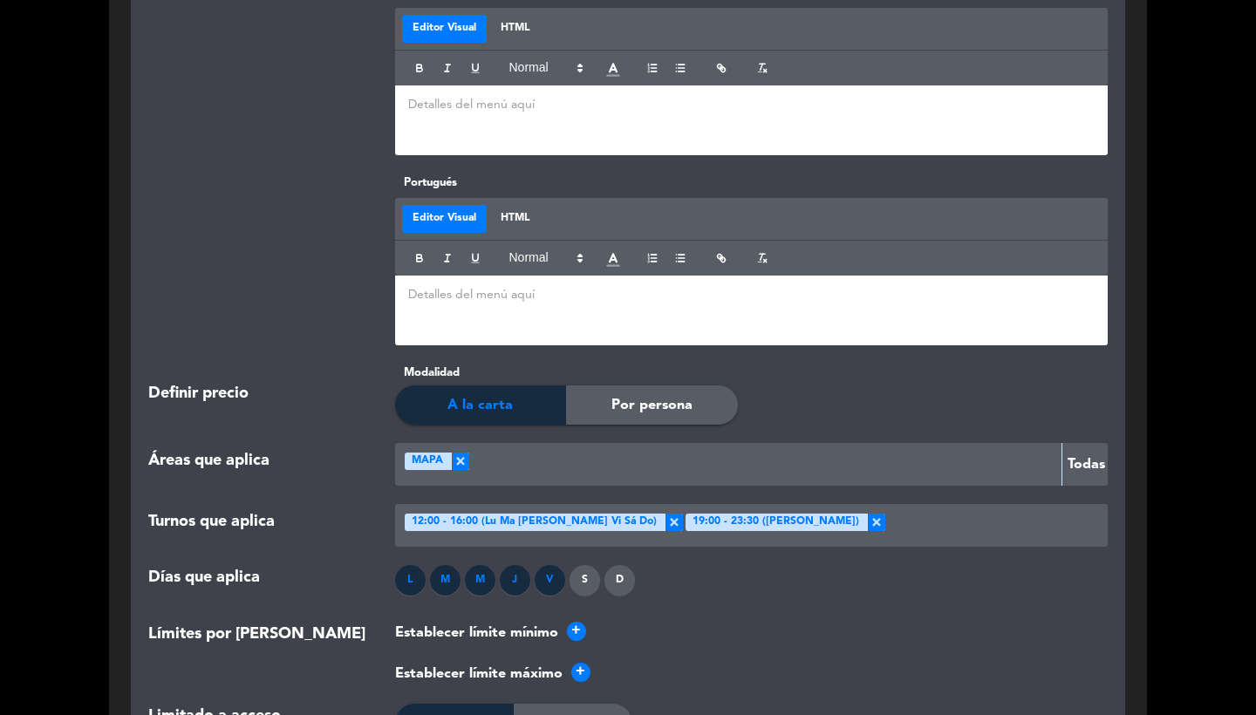
click at [589, 577] on div "S" at bounding box center [584, 580] width 31 height 31
click at [611, 578] on div "D" at bounding box center [619, 580] width 31 height 31
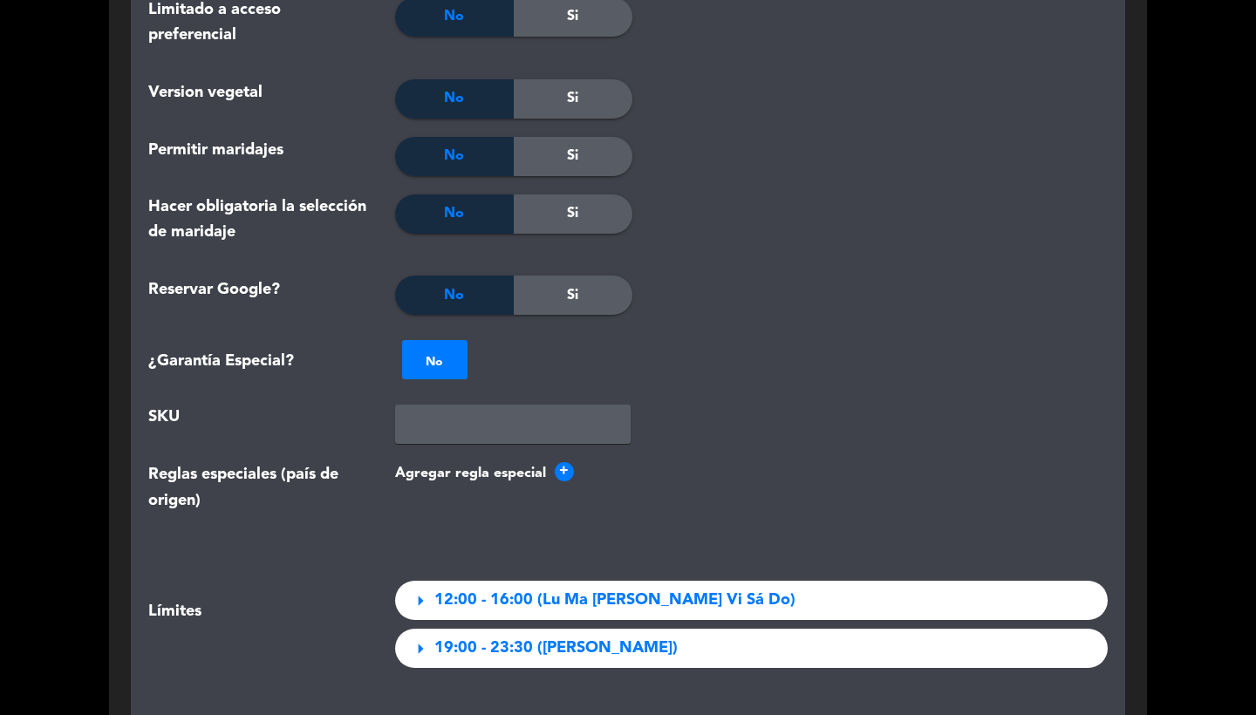
scroll to position [2451, 0]
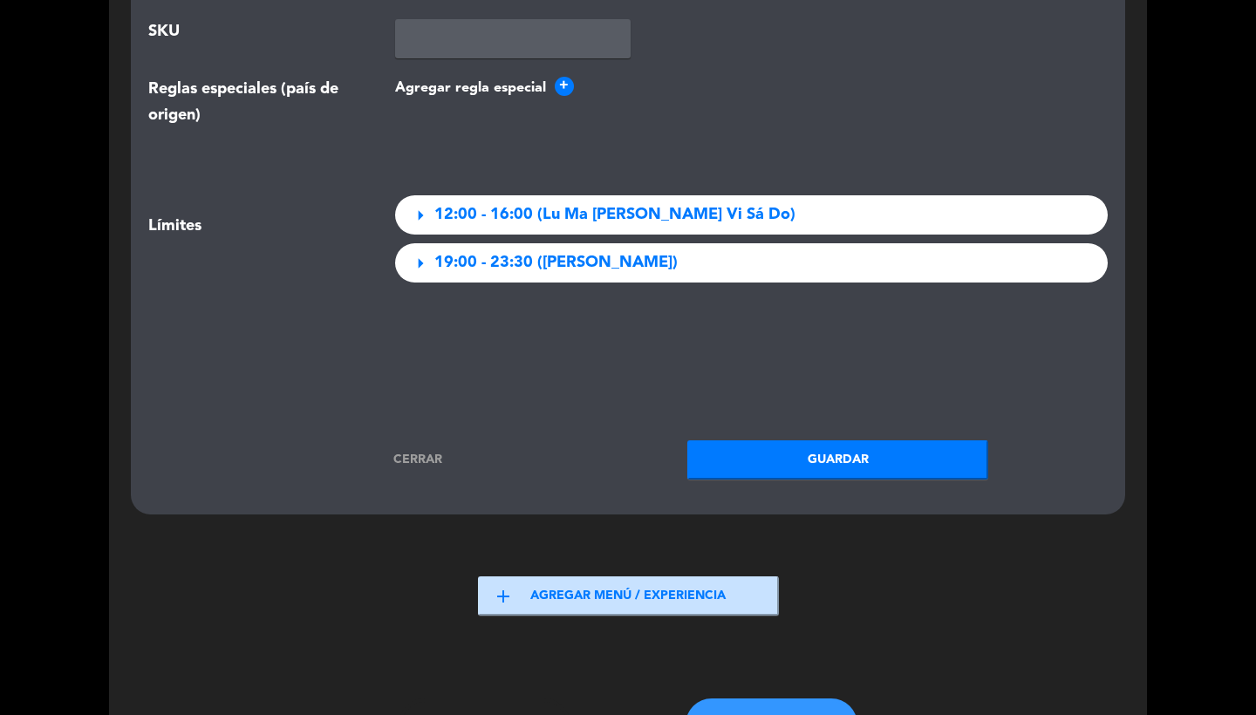
click at [847, 444] on button "Guardar" at bounding box center [837, 459] width 301 height 39
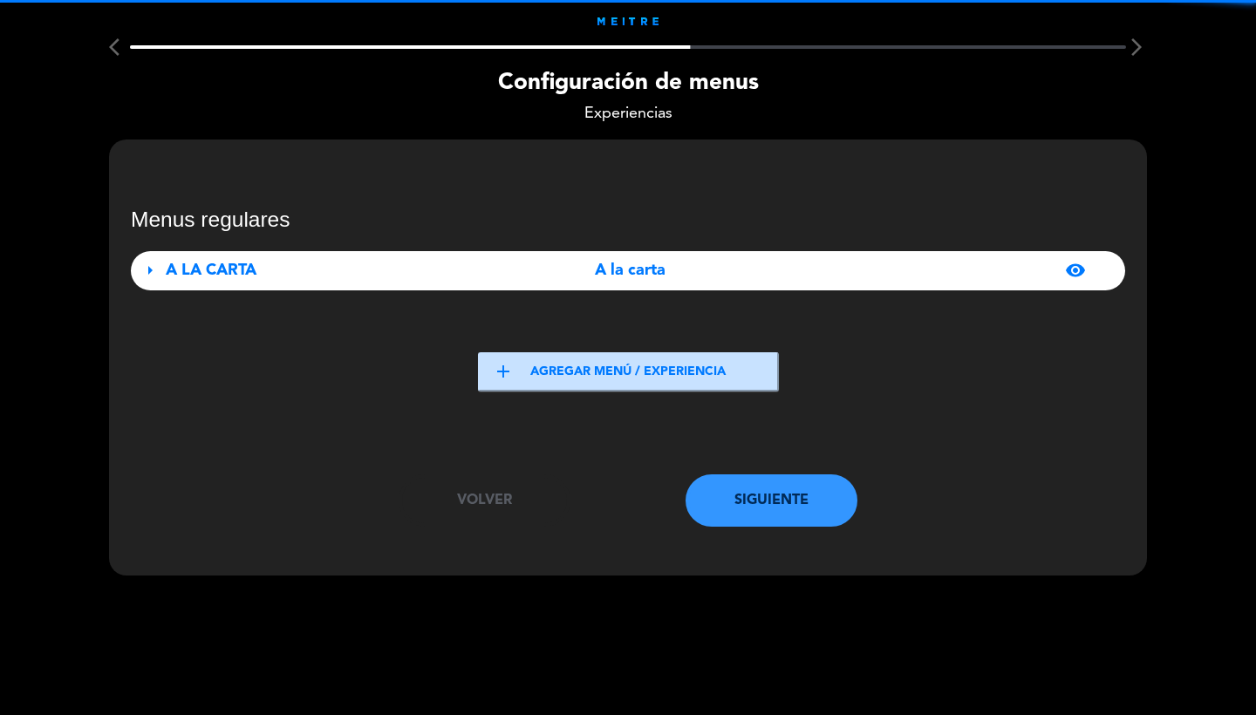
scroll to position [0, 0]
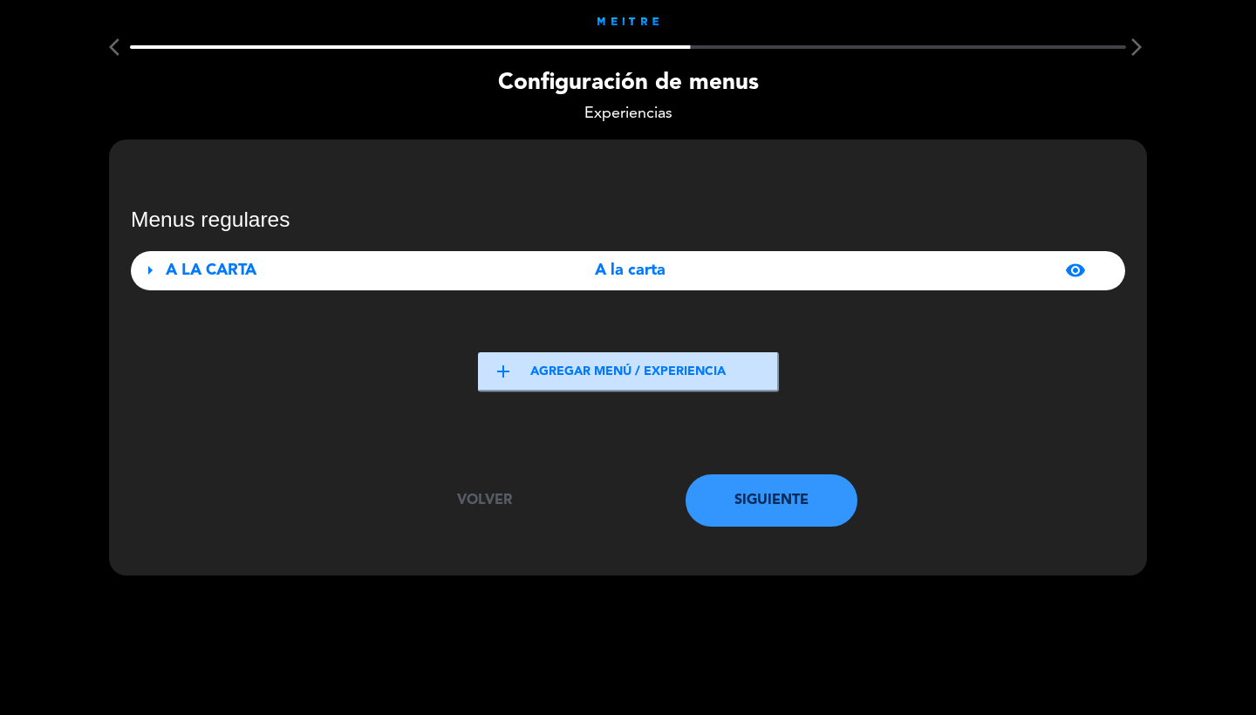
click at [793, 509] on button "Siguiente" at bounding box center [771, 500] width 173 height 52
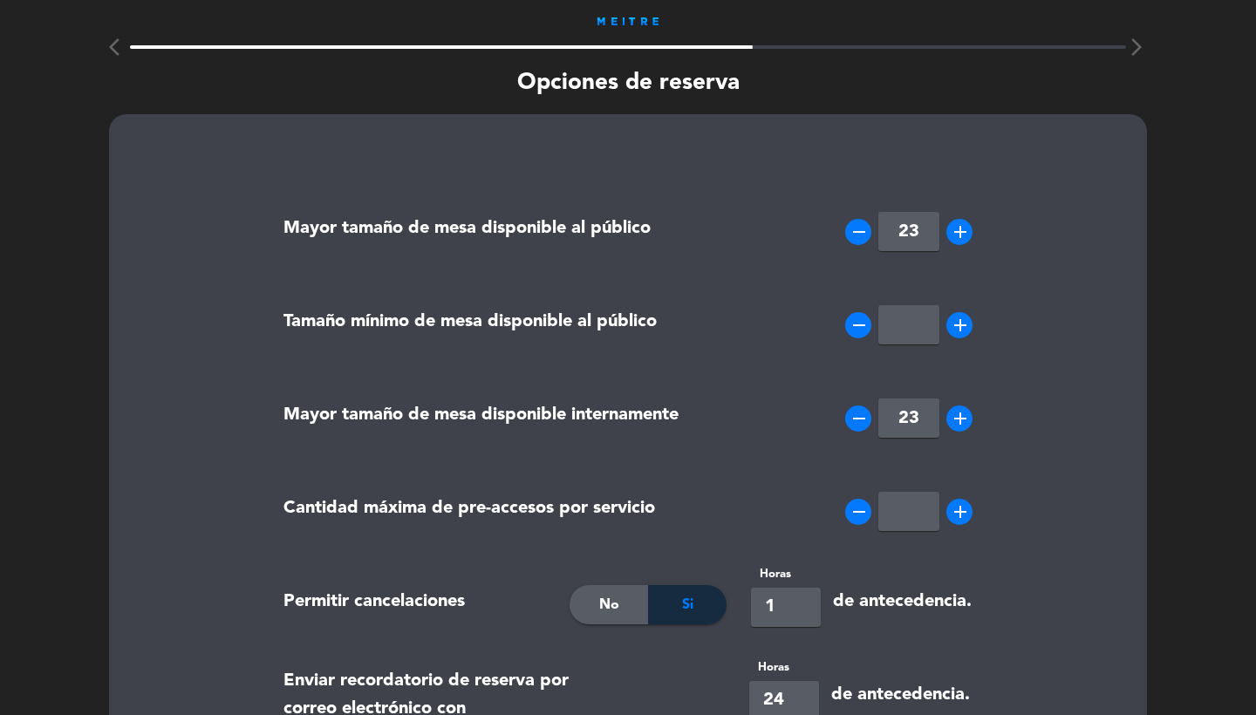
drag, startPoint x: 927, startPoint y: 233, endPoint x: 827, endPoint y: 226, distance: 100.5
click at [827, 226] on div "remove 23 add" at bounding box center [861, 231] width 247 height 87
type input "10"
click at [912, 330] on input "number" at bounding box center [908, 324] width 61 height 39
type input "1"
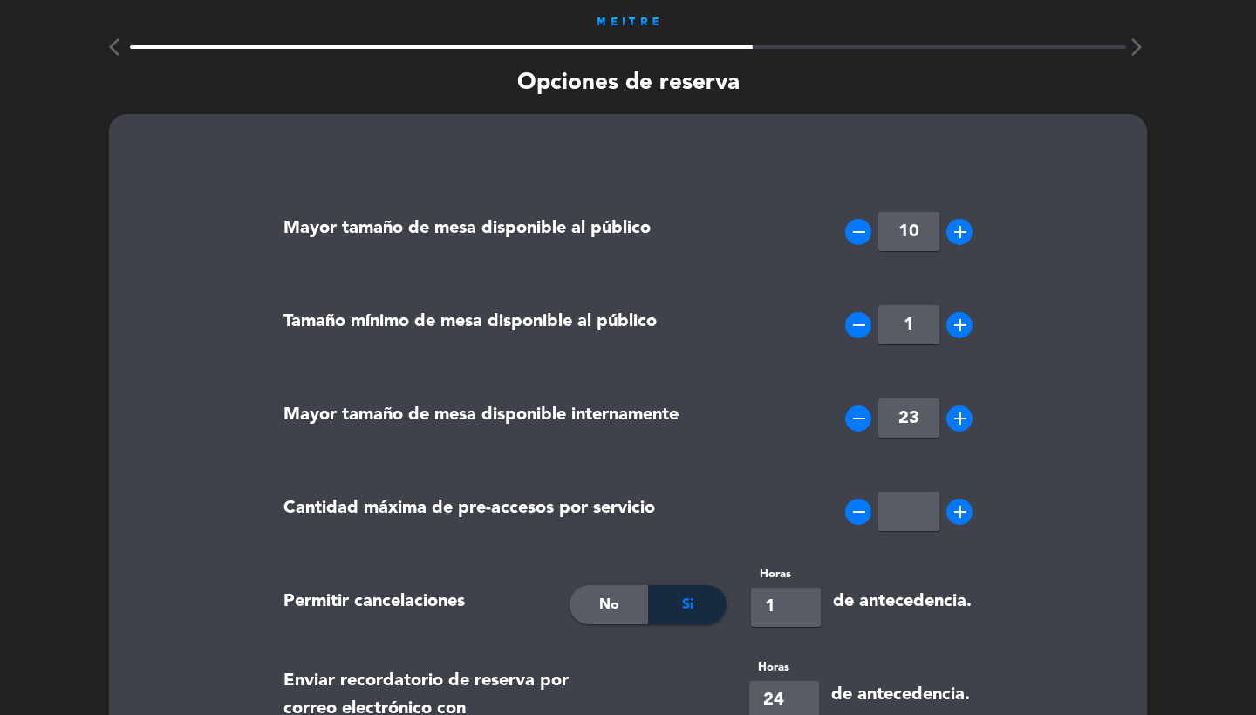
click at [751, 275] on div "Mayor tamaño de mesa disponible al público remove 10 add" at bounding box center [627, 234] width 715 height 93
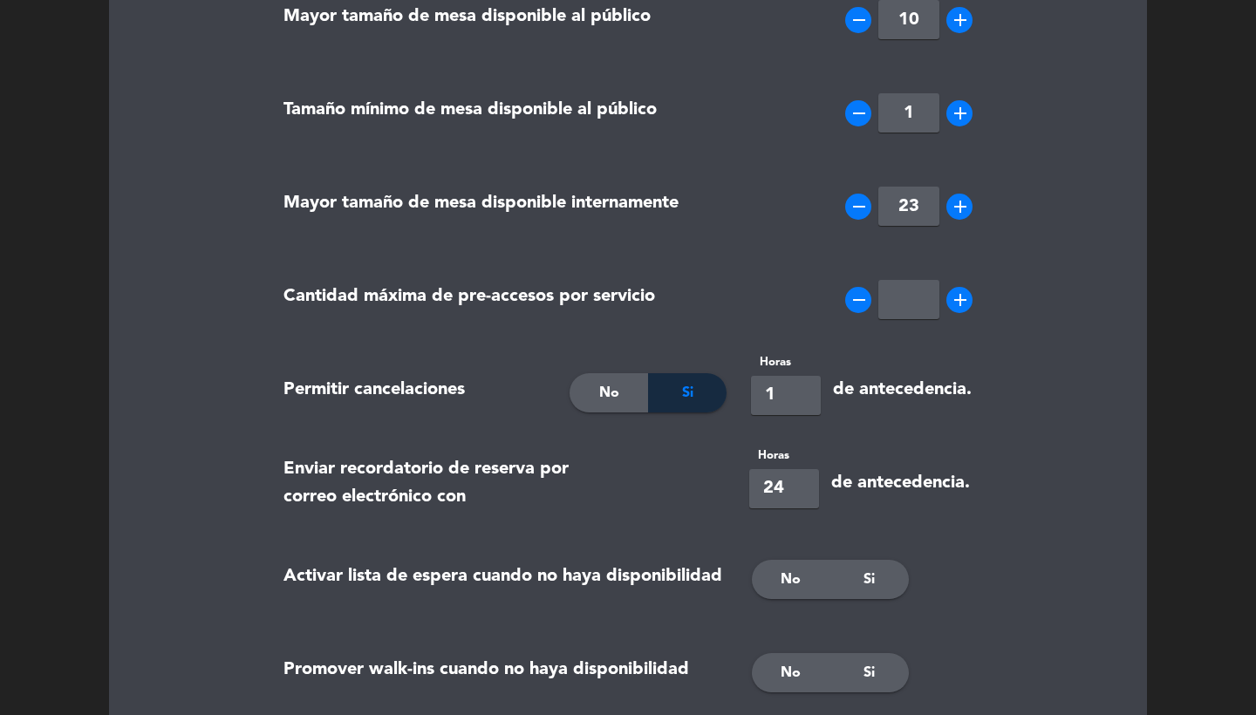
click at [785, 406] on input "1" at bounding box center [786, 395] width 70 height 39
click at [790, 574] on span "No" at bounding box center [790, 579] width 20 height 23
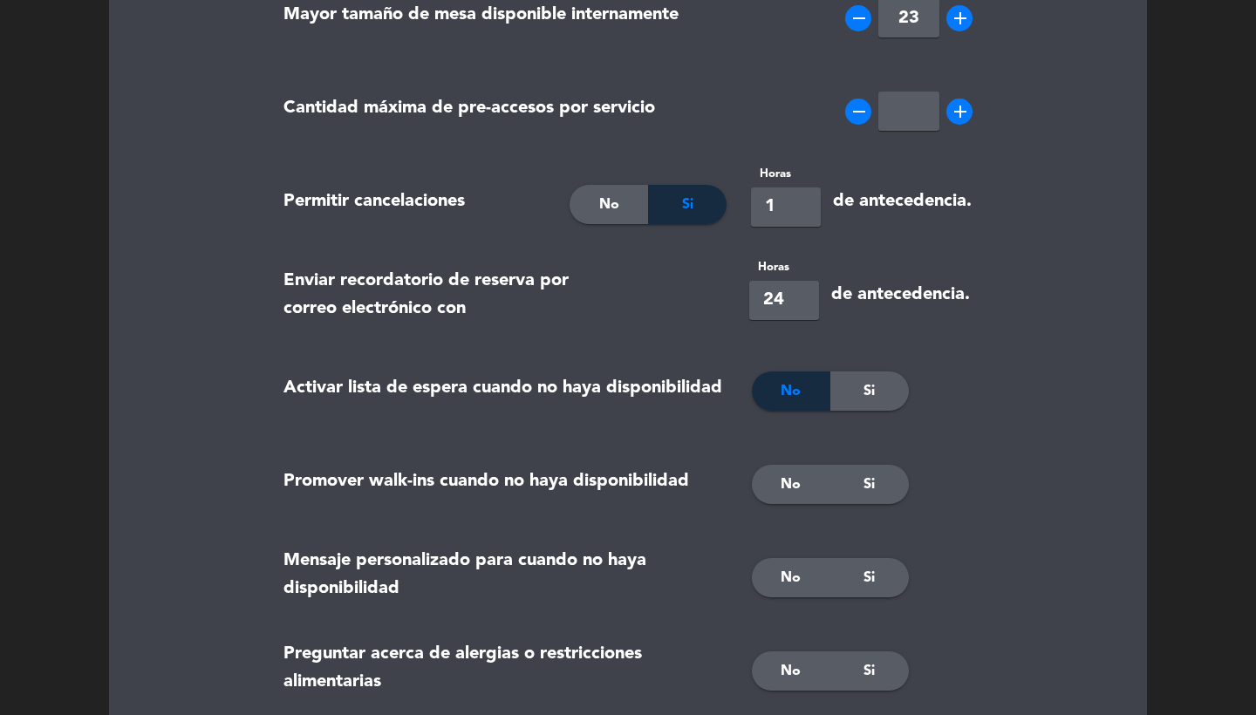
click at [873, 486] on span "Si" at bounding box center [868, 484] width 11 height 23
click at [844, 574] on div "Si" at bounding box center [869, 577] width 78 height 39
click at [890, 670] on div "Si" at bounding box center [869, 670] width 78 height 39
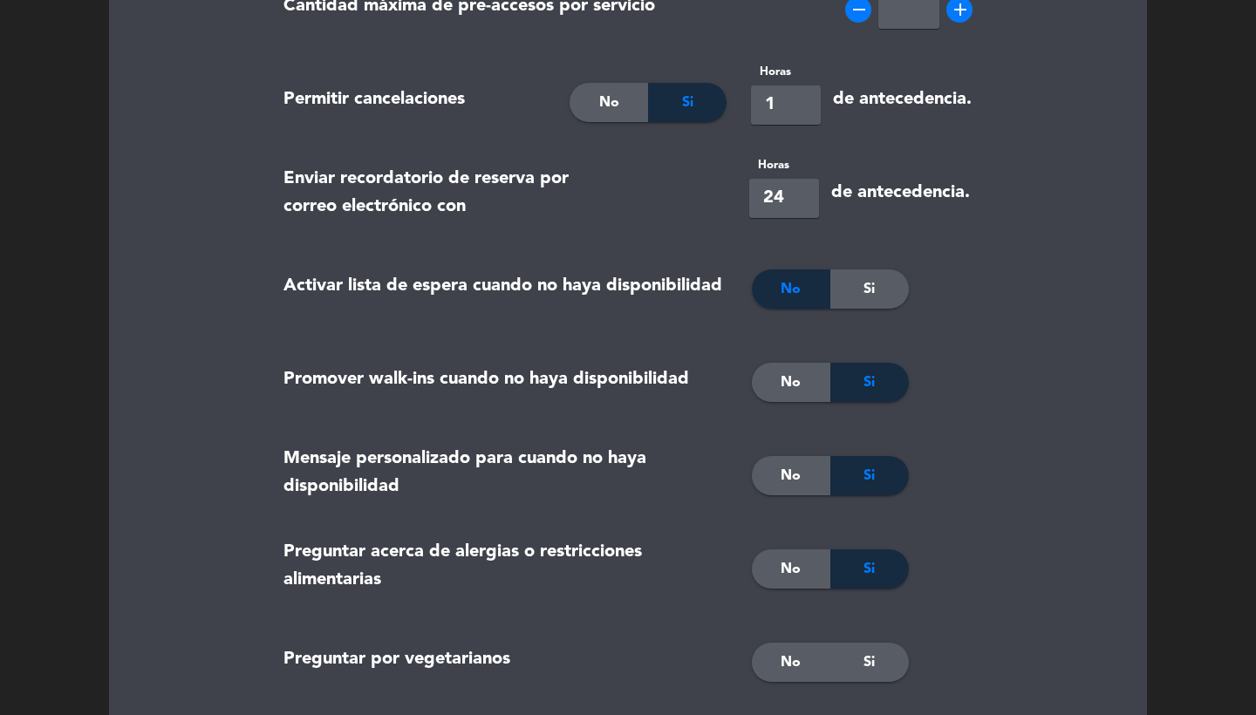
scroll to position [562, 0]
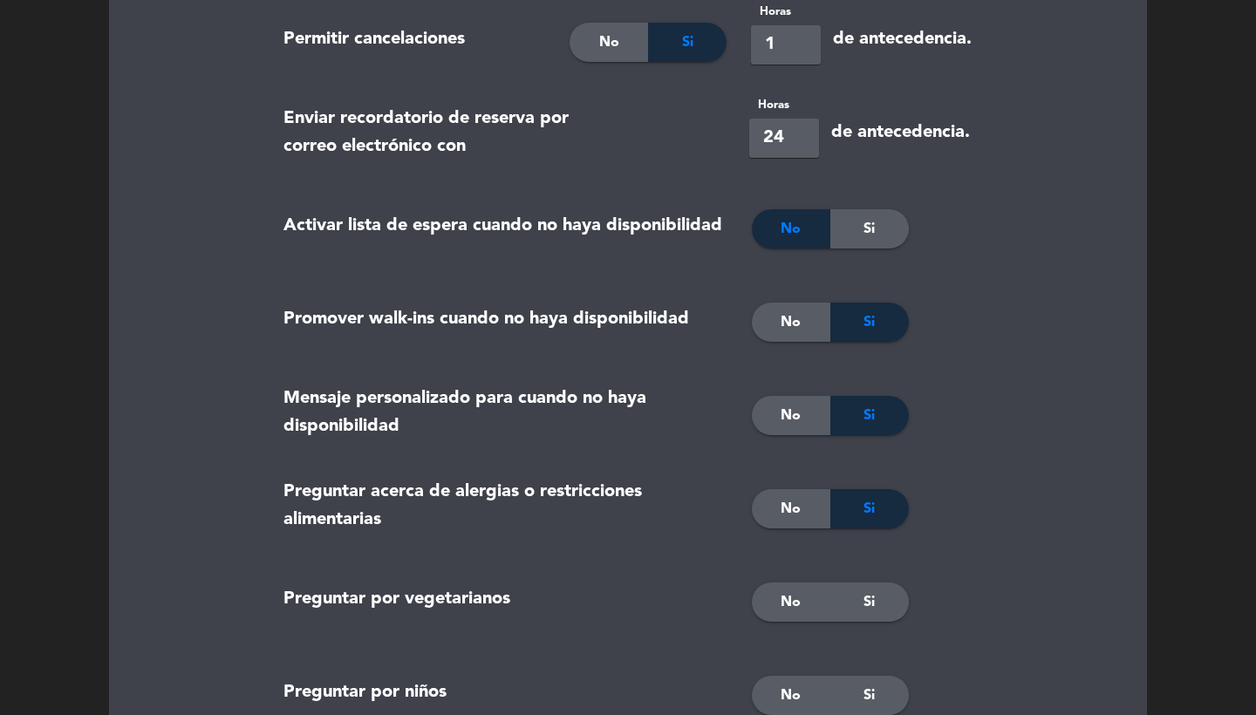
click at [803, 604] on div "No" at bounding box center [791, 601] width 78 height 39
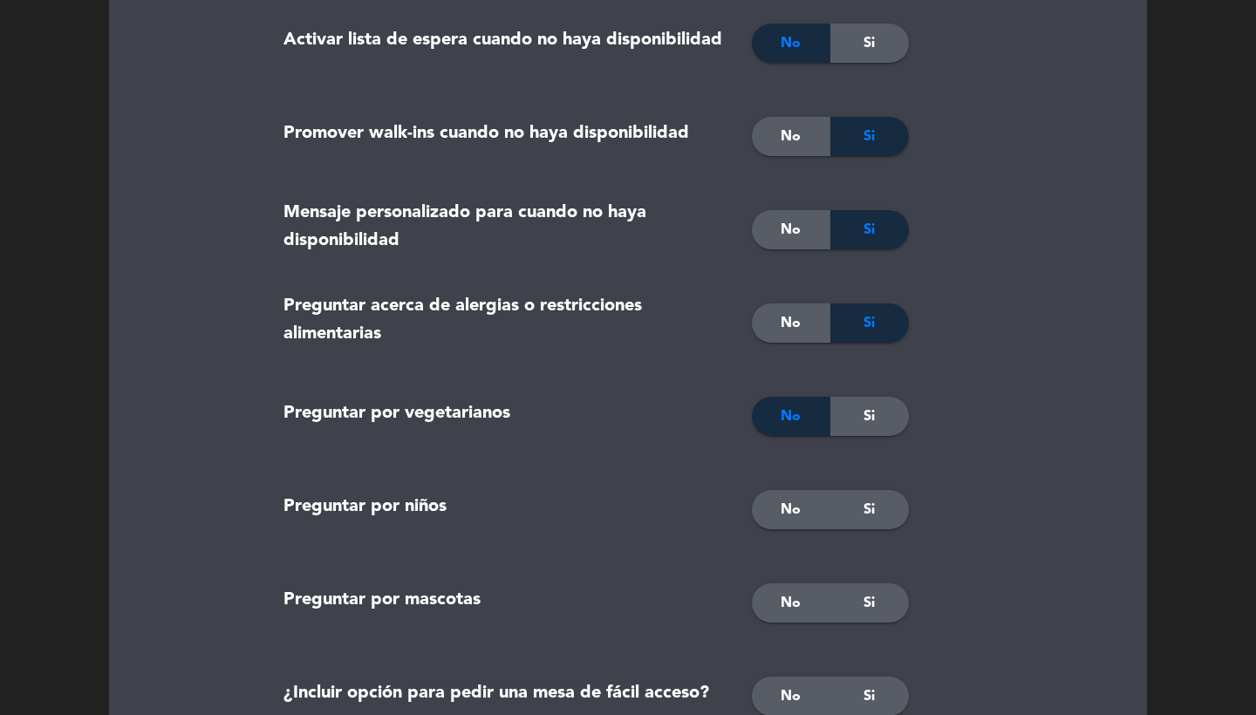
click at [864, 520] on span "Si" at bounding box center [868, 510] width 11 height 23
click at [811, 600] on div "No" at bounding box center [791, 602] width 78 height 39
click at [873, 602] on span "Si" at bounding box center [868, 603] width 11 height 23
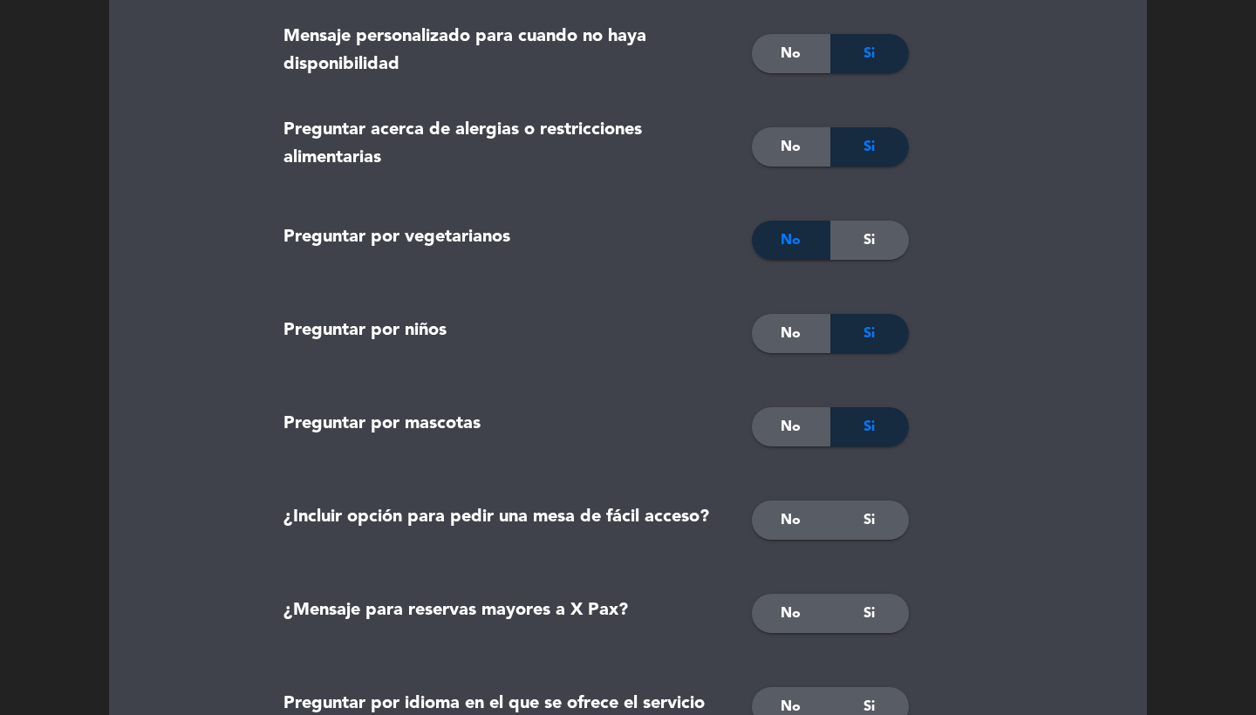
scroll to position [969, 0]
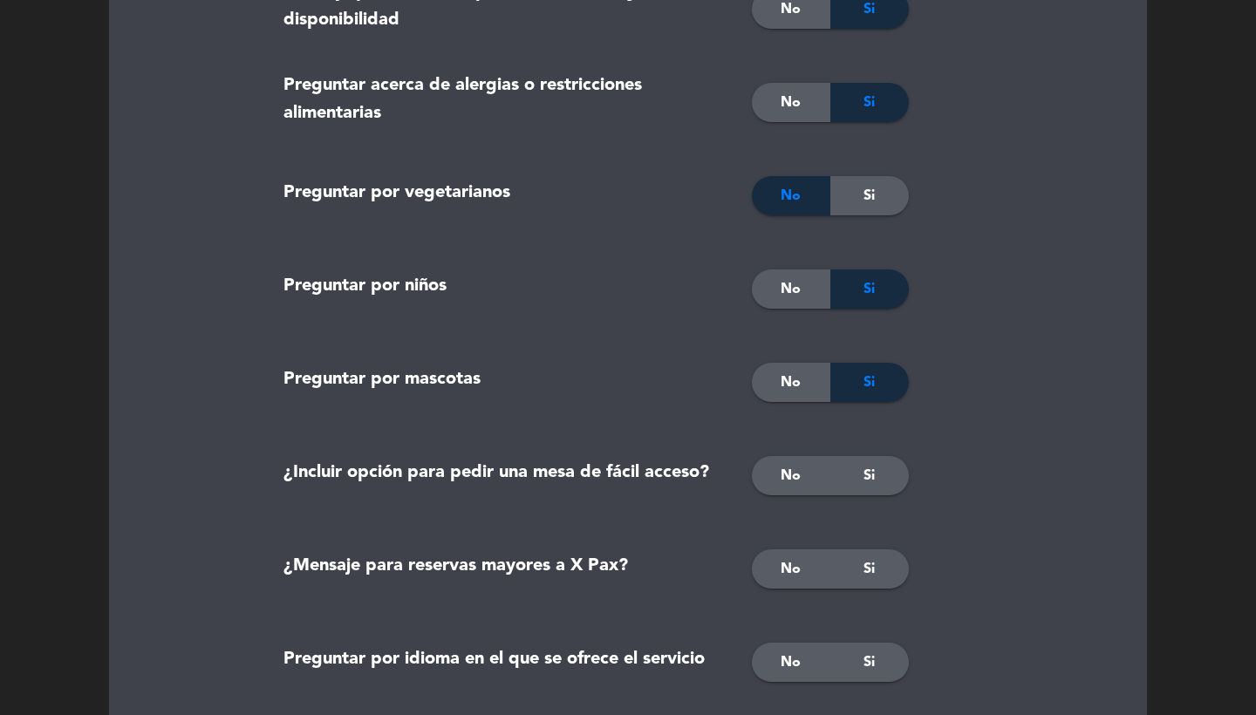
click at [865, 477] on span "Si" at bounding box center [868, 476] width 11 height 23
click at [855, 582] on div "Si" at bounding box center [869, 568] width 78 height 39
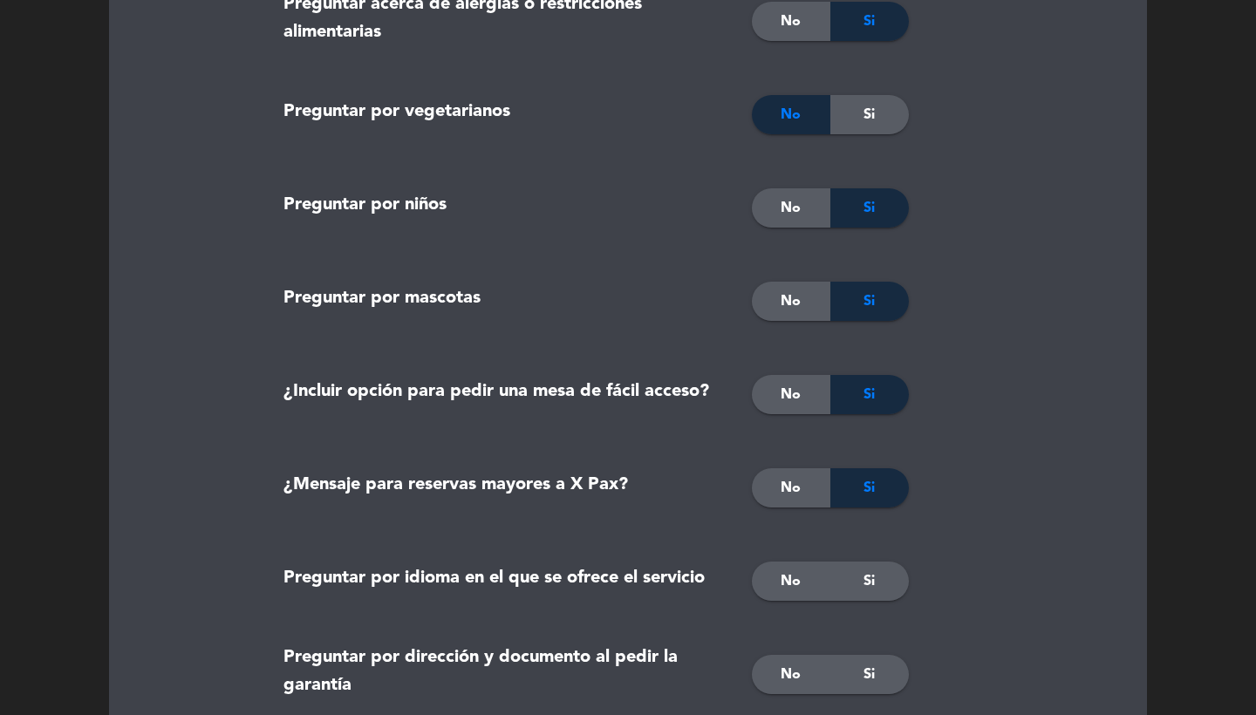
scroll to position [1239, 0]
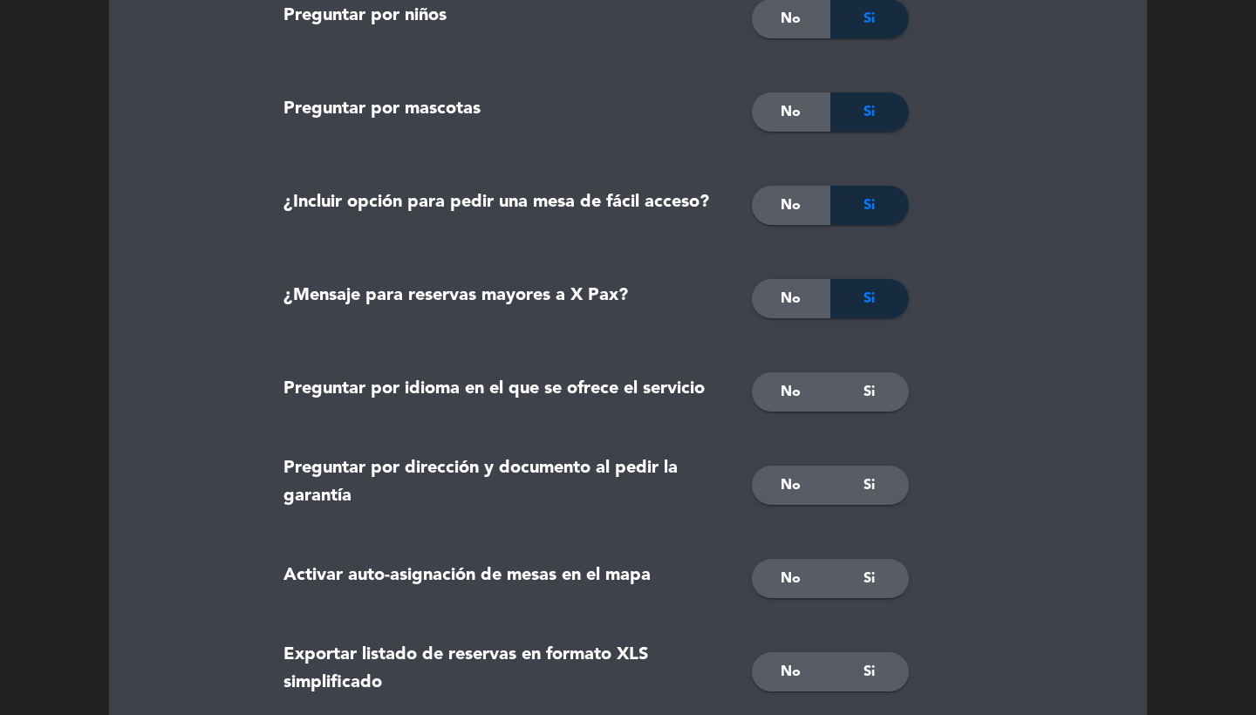
click at [786, 391] on span "No" at bounding box center [790, 392] width 20 height 23
click at [860, 493] on div "Si" at bounding box center [869, 485] width 78 height 39
click at [859, 577] on div "Si" at bounding box center [869, 578] width 78 height 39
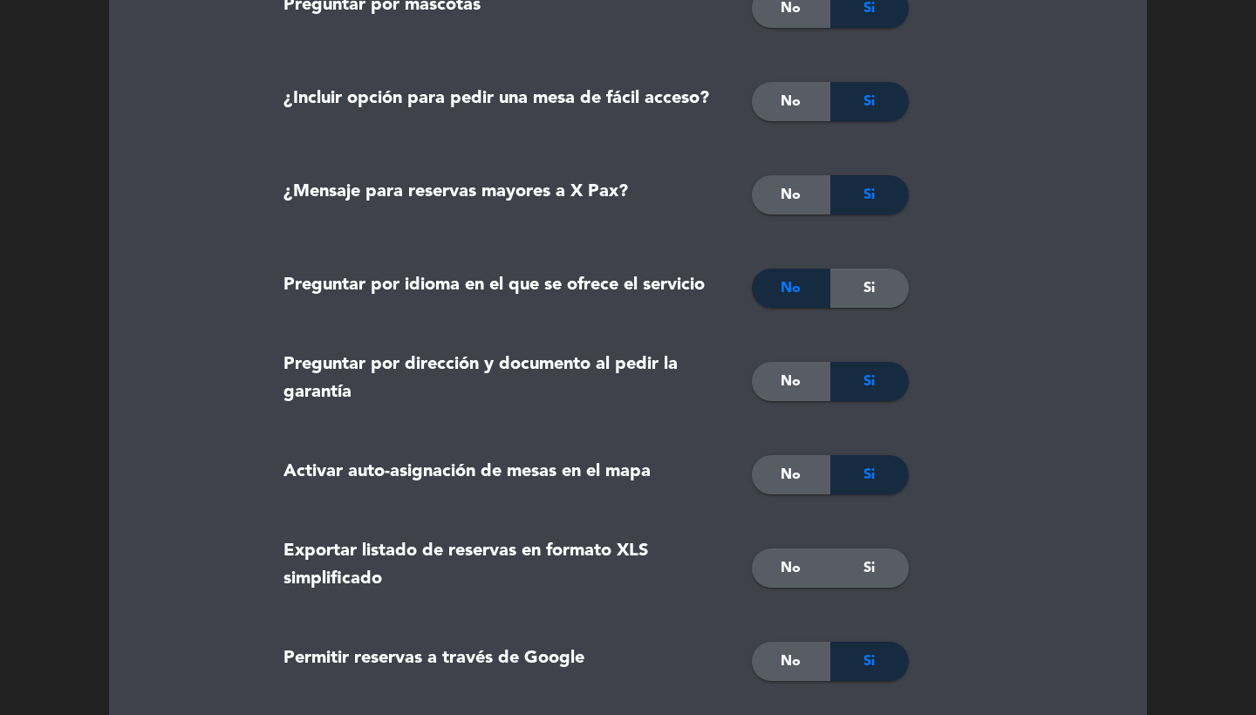
click at [853, 556] on div "Si" at bounding box center [869, 567] width 78 height 39
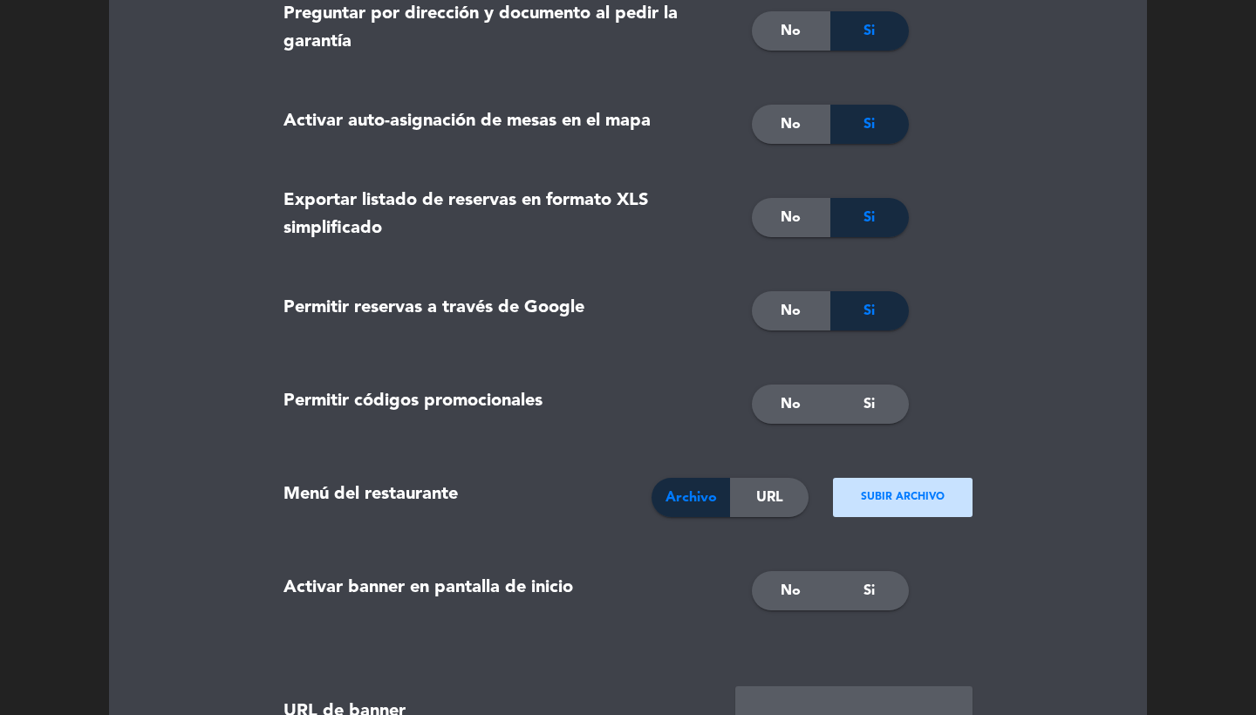
click at [802, 417] on div "No" at bounding box center [791, 404] width 78 height 39
click at [794, 322] on span "No" at bounding box center [790, 311] width 20 height 23
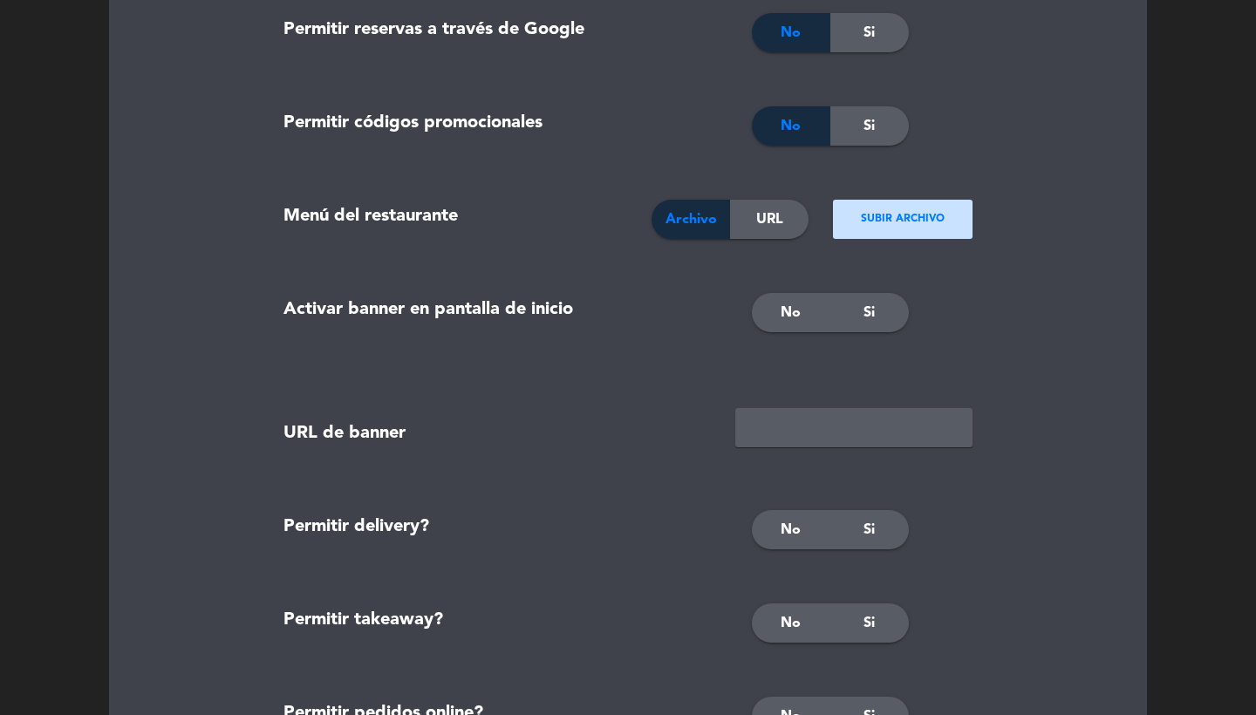
scroll to position [2106, 0]
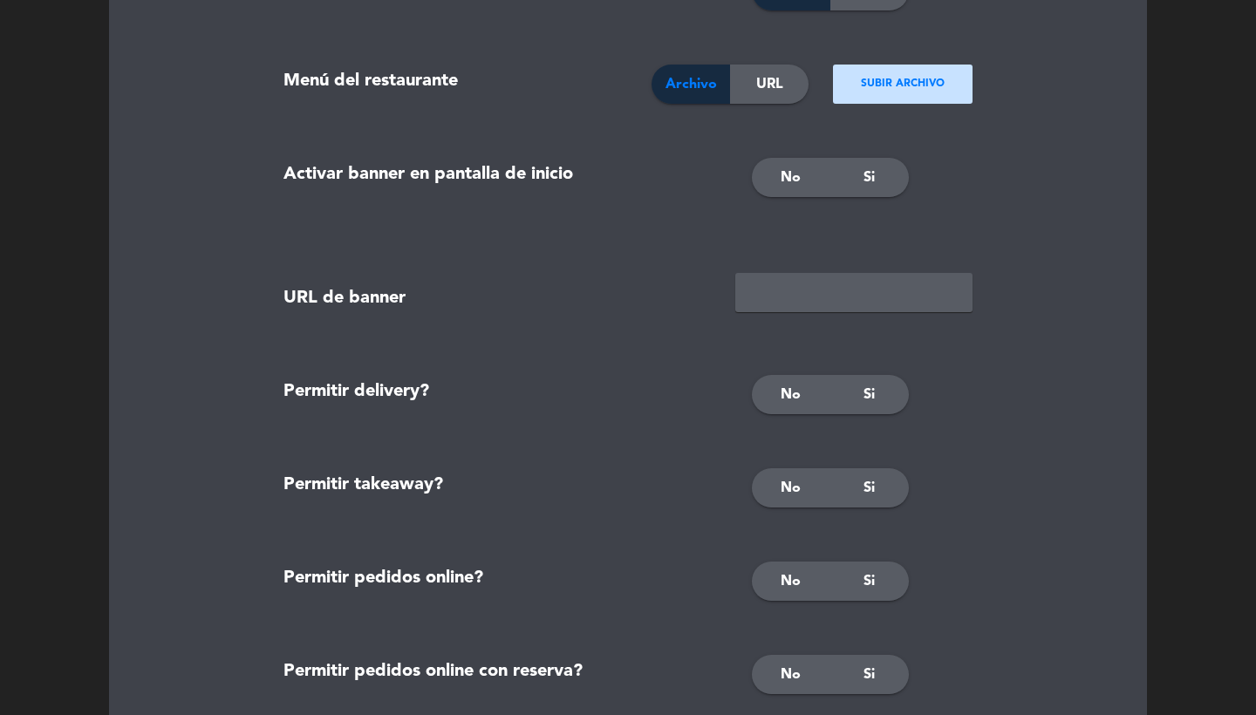
click at [774, 184] on div "No" at bounding box center [791, 177] width 78 height 39
click at [789, 399] on span "No" at bounding box center [790, 395] width 20 height 23
click at [788, 507] on div "No" at bounding box center [791, 487] width 78 height 39
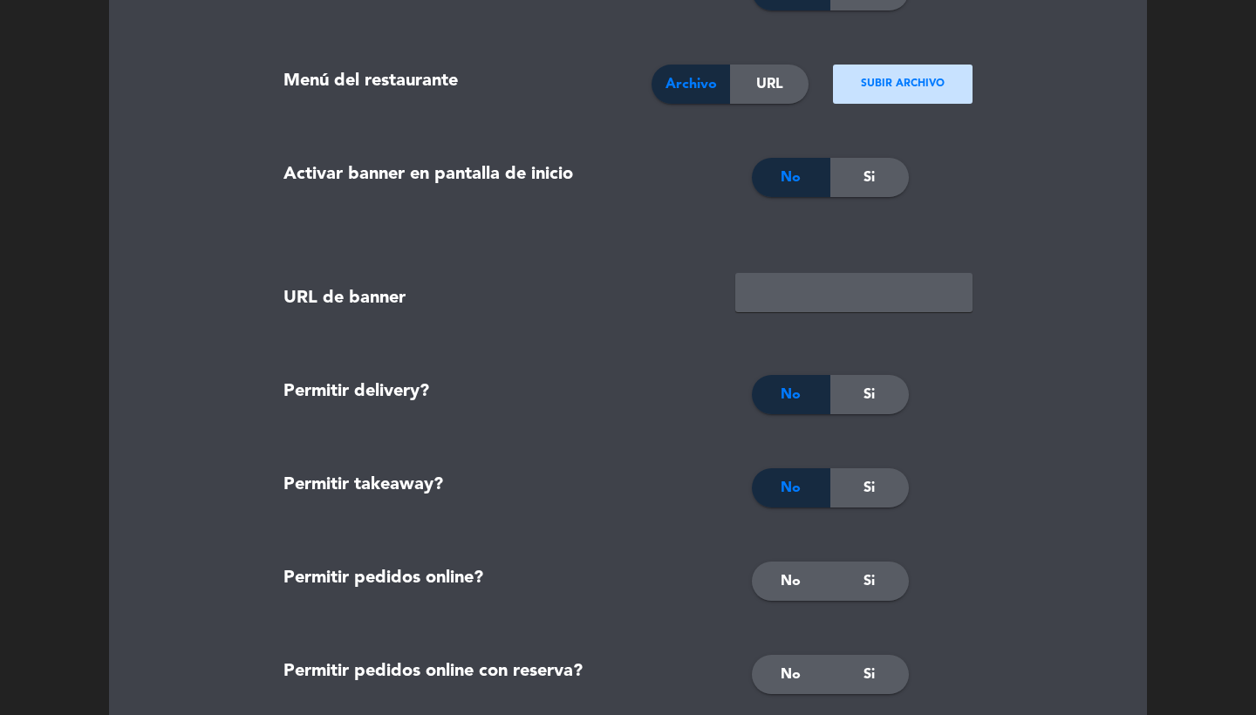
click at [795, 566] on div "No" at bounding box center [791, 580] width 78 height 39
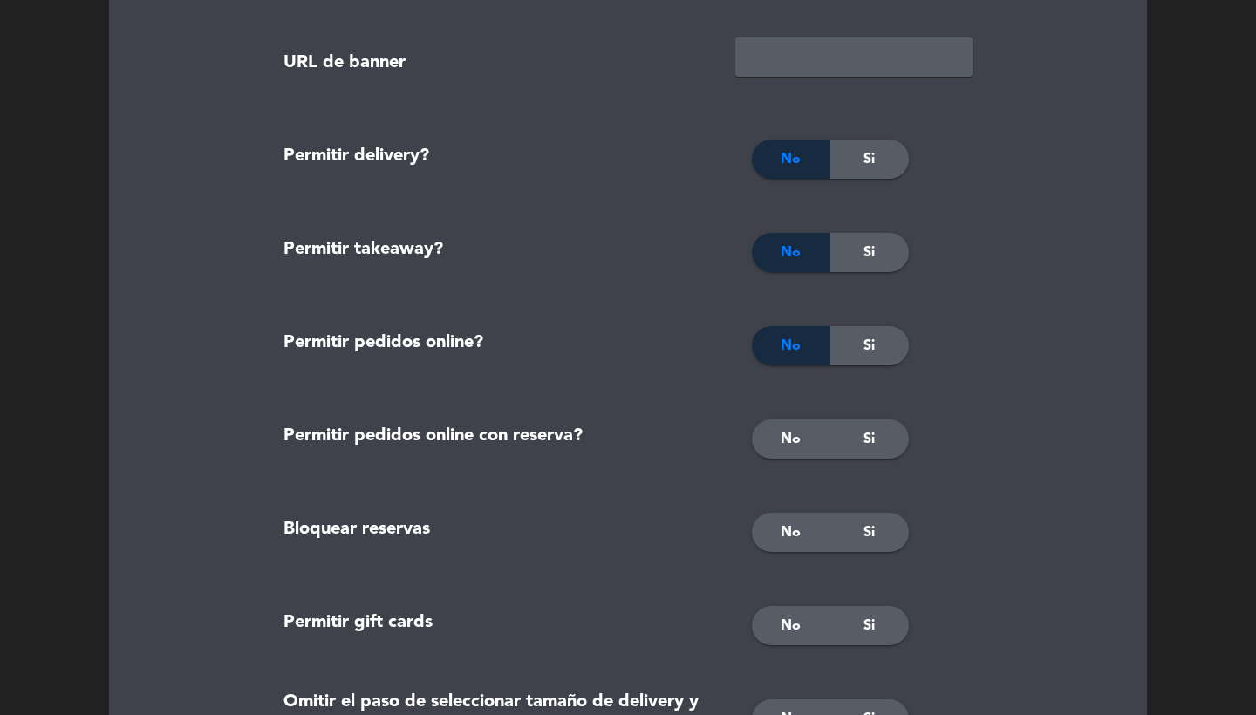
scroll to position [2383, 0]
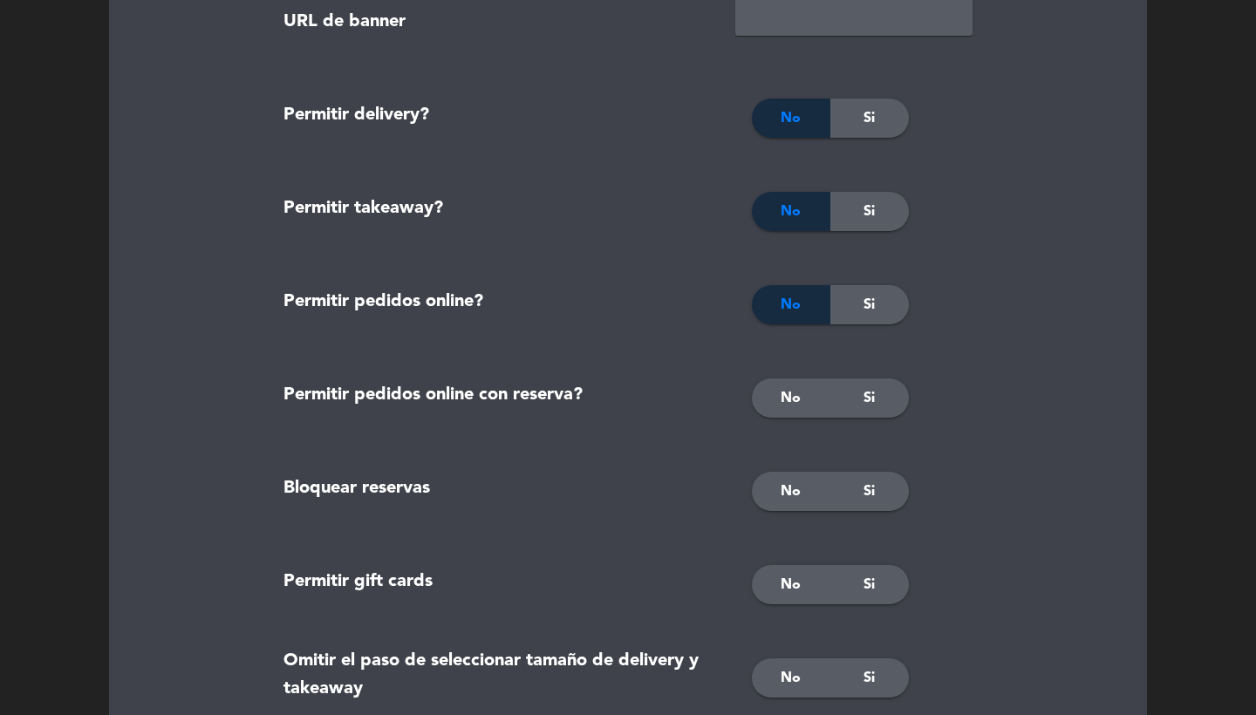
click at [795, 408] on span "No" at bounding box center [790, 398] width 20 height 23
click at [789, 492] on span "No" at bounding box center [790, 491] width 20 height 23
click at [783, 589] on span "No" at bounding box center [790, 585] width 20 height 23
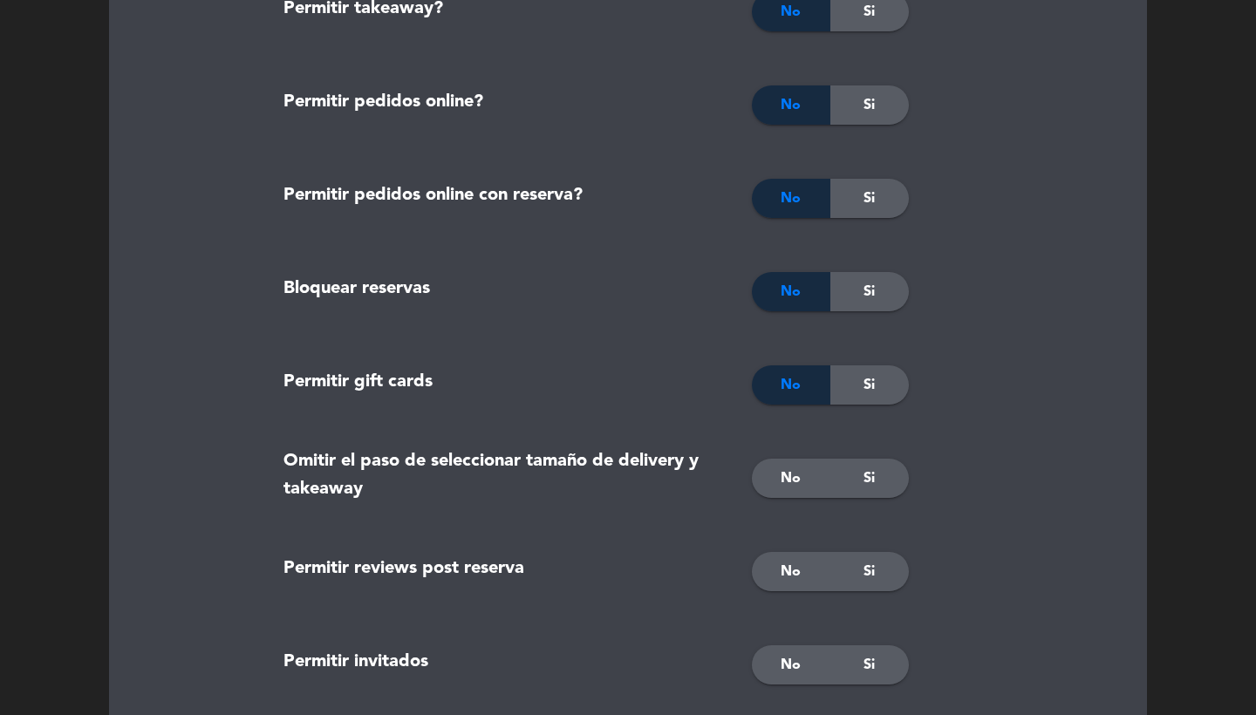
scroll to position [2653, 0]
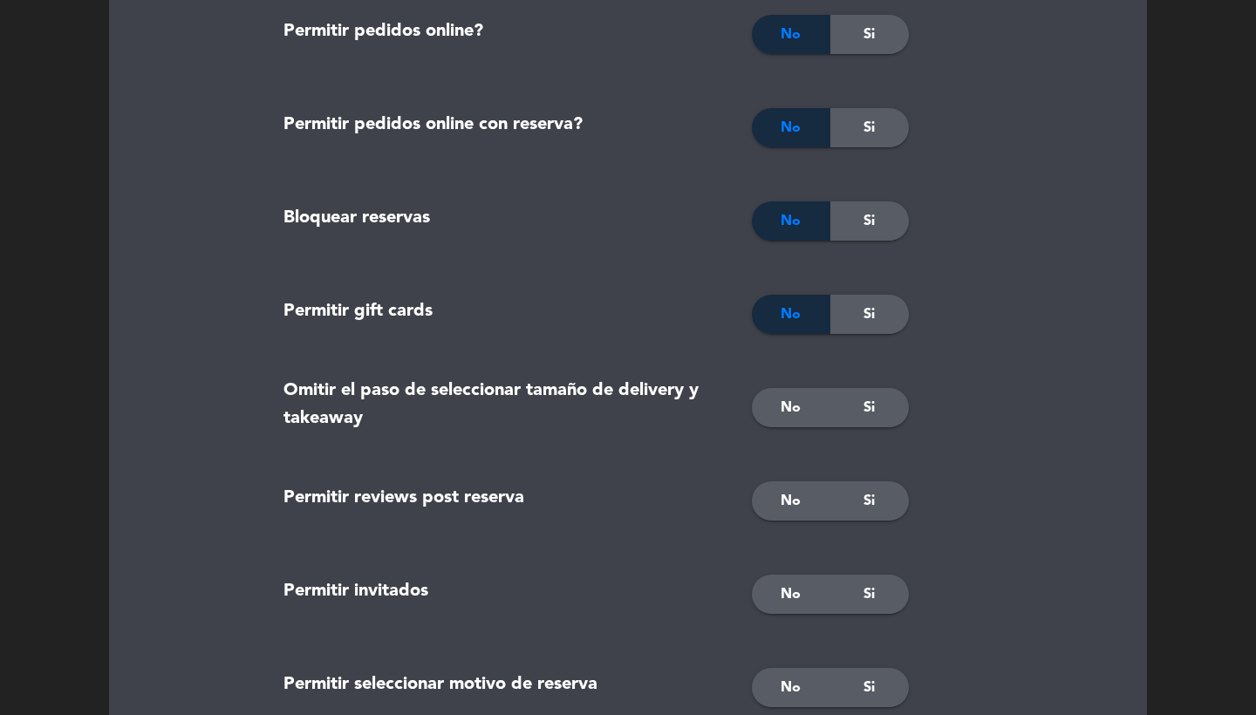
click at [797, 412] on span "No" at bounding box center [790, 408] width 20 height 23
click at [875, 507] on div "Si" at bounding box center [869, 500] width 78 height 39
click at [793, 592] on span "No" at bounding box center [790, 594] width 20 height 23
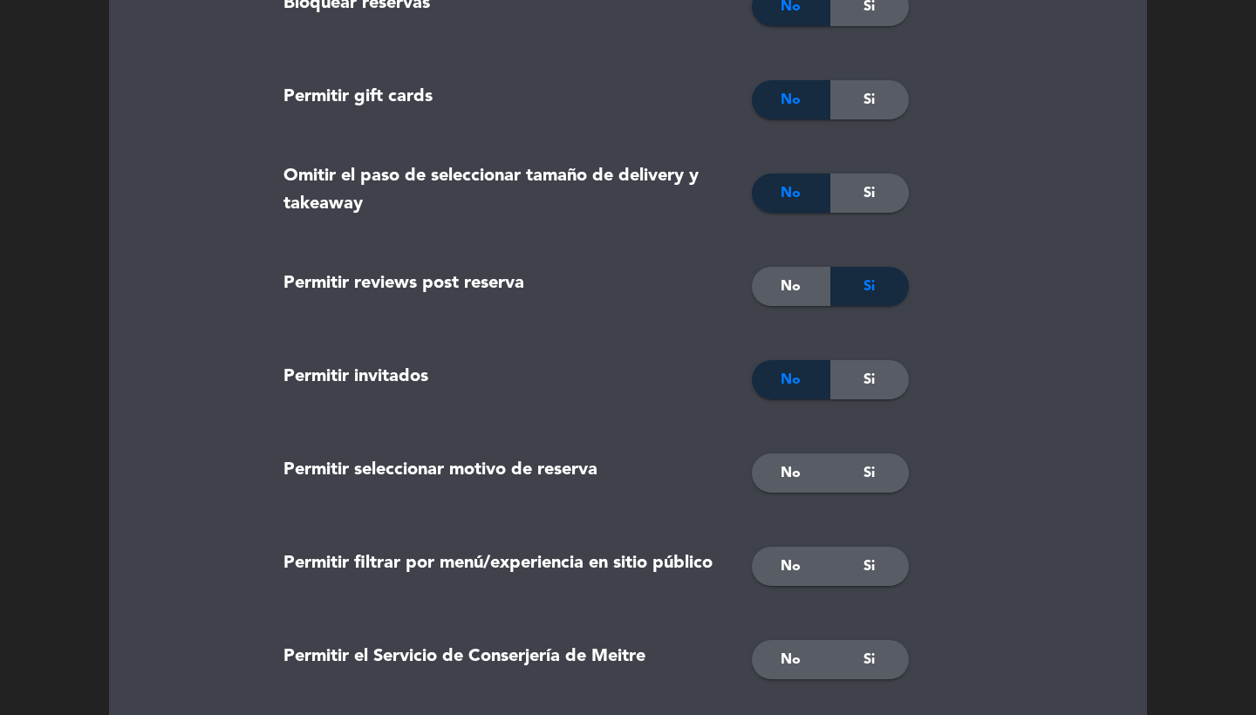
scroll to position [2942, 0]
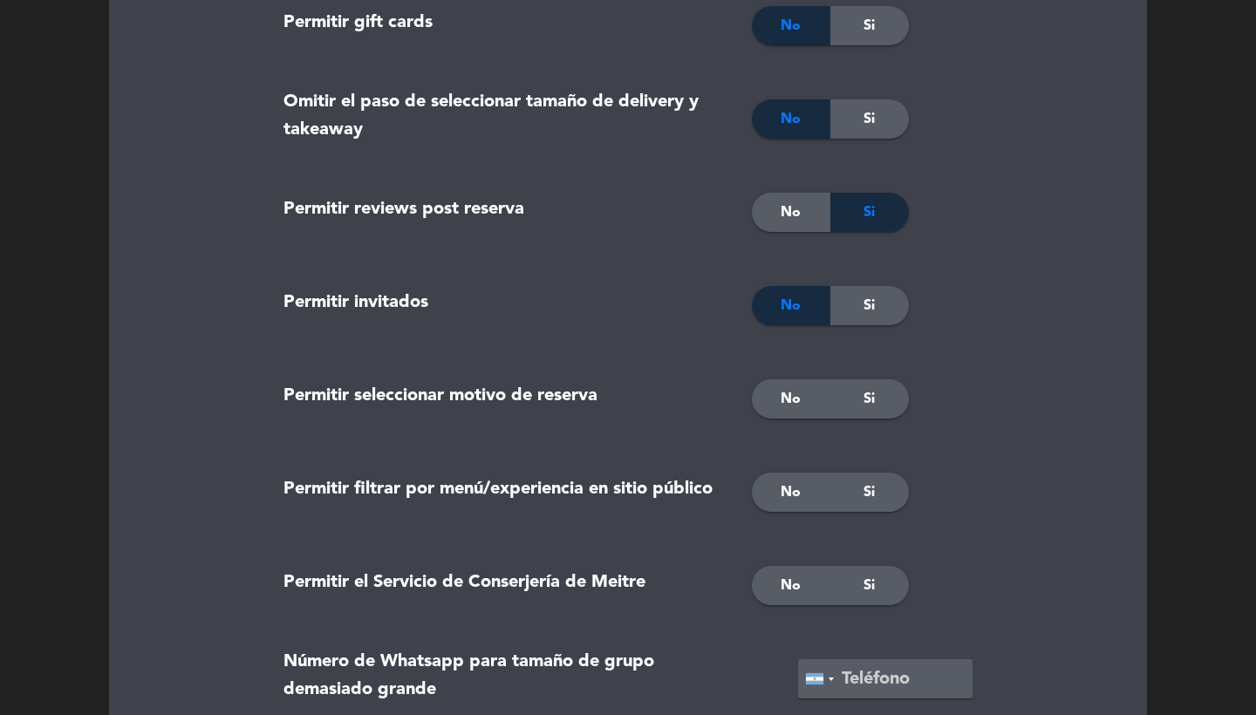
click at [882, 390] on div "Si" at bounding box center [869, 398] width 78 height 39
click at [778, 484] on div "No" at bounding box center [791, 492] width 78 height 39
click at [784, 580] on span "No" at bounding box center [790, 586] width 20 height 23
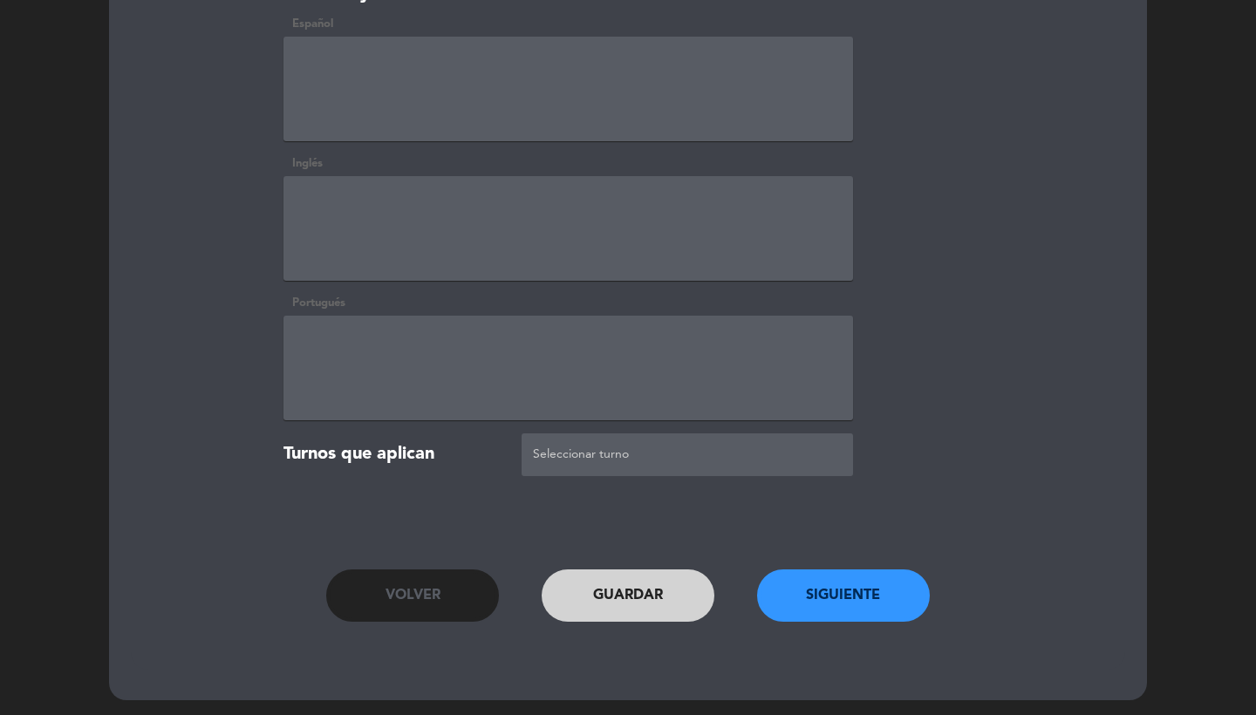
click at [828, 590] on button "Siguiente" at bounding box center [843, 595] width 173 height 52
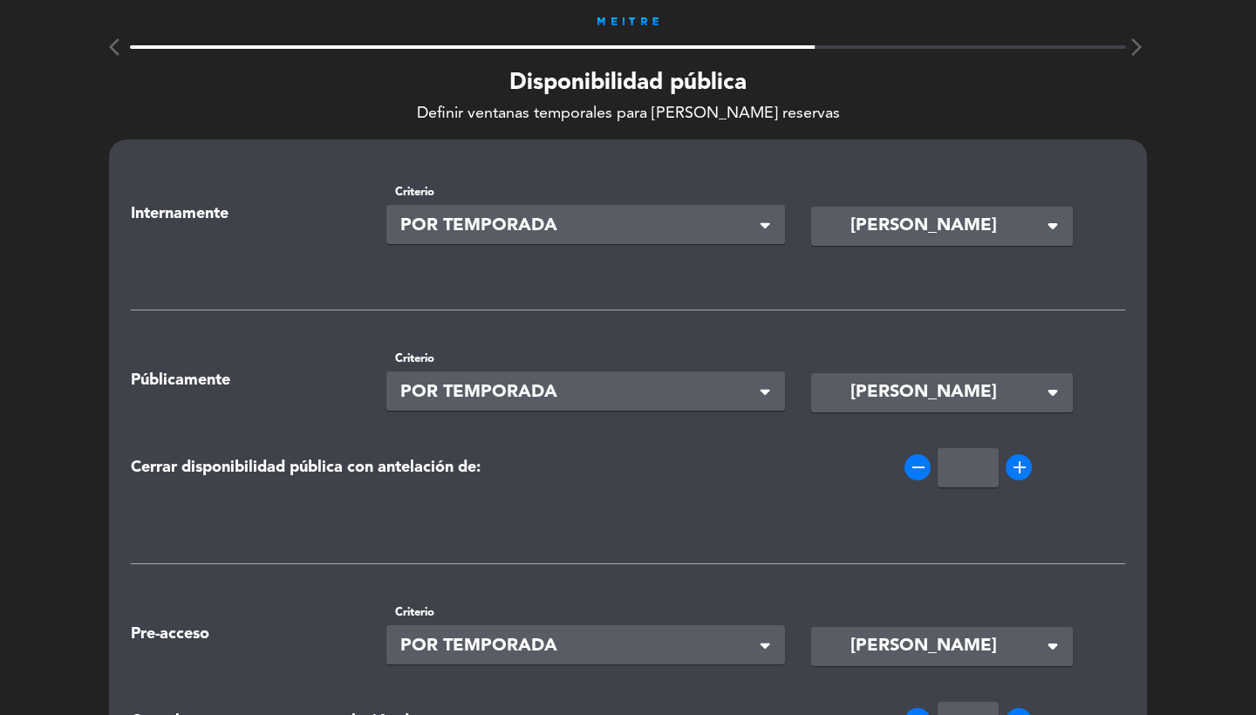
scroll to position [-3, 0]
click at [728, 206] on div "Criterio Seleccionar × POR TEMPORADA ×" at bounding box center [585, 213] width 399 height 61
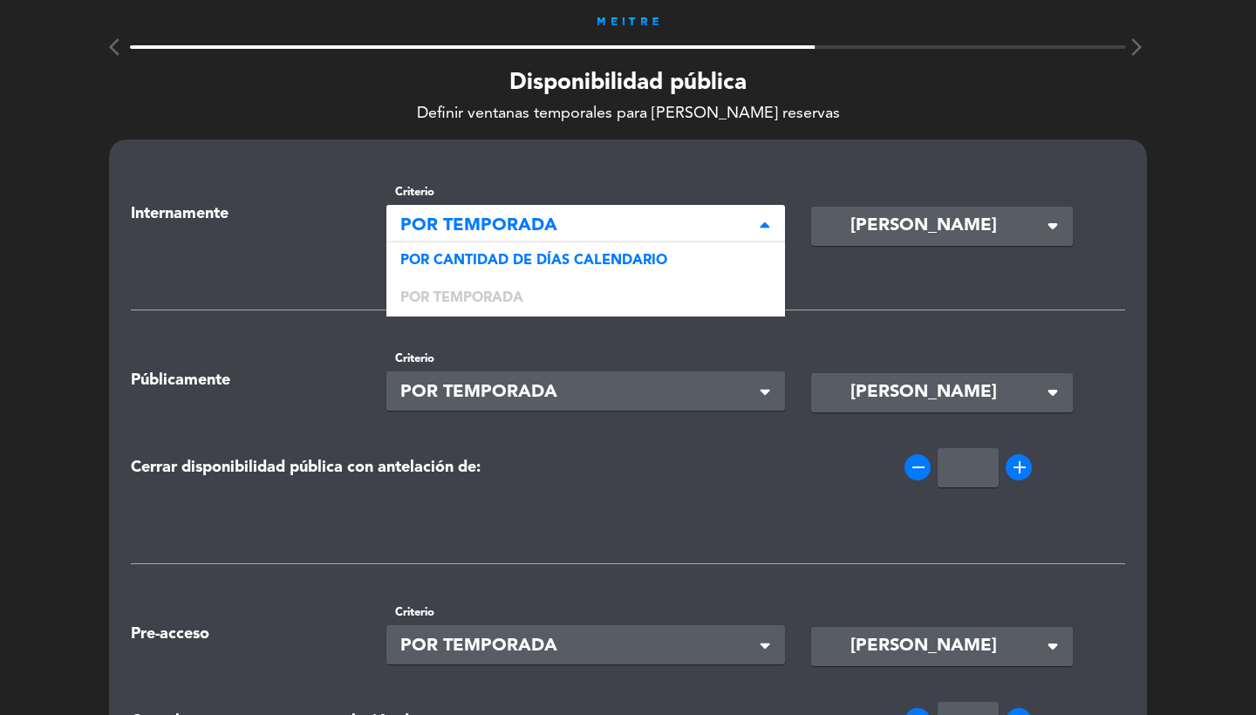
click at [712, 216] on span "POR TEMPORADA" at bounding box center [578, 226] width 357 height 29
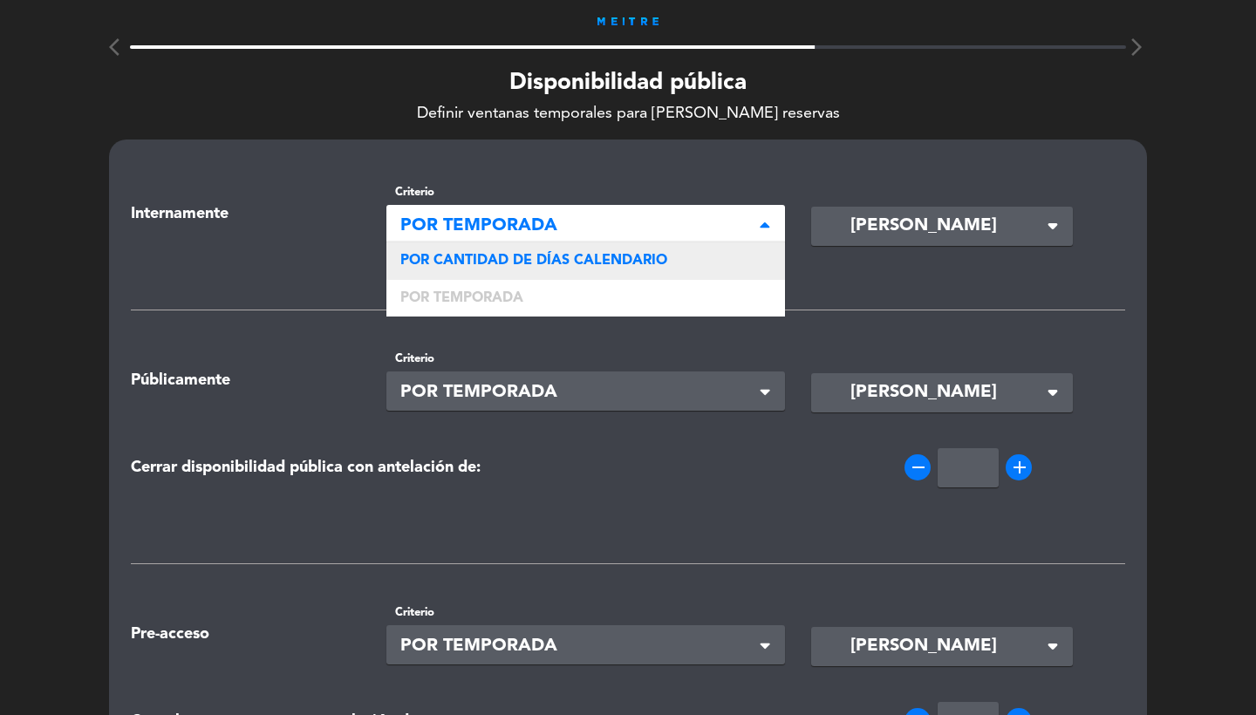
click at [645, 254] on span "POR CANTIDAD DE DÍAS CALENDARIO" at bounding box center [533, 261] width 267 height 14
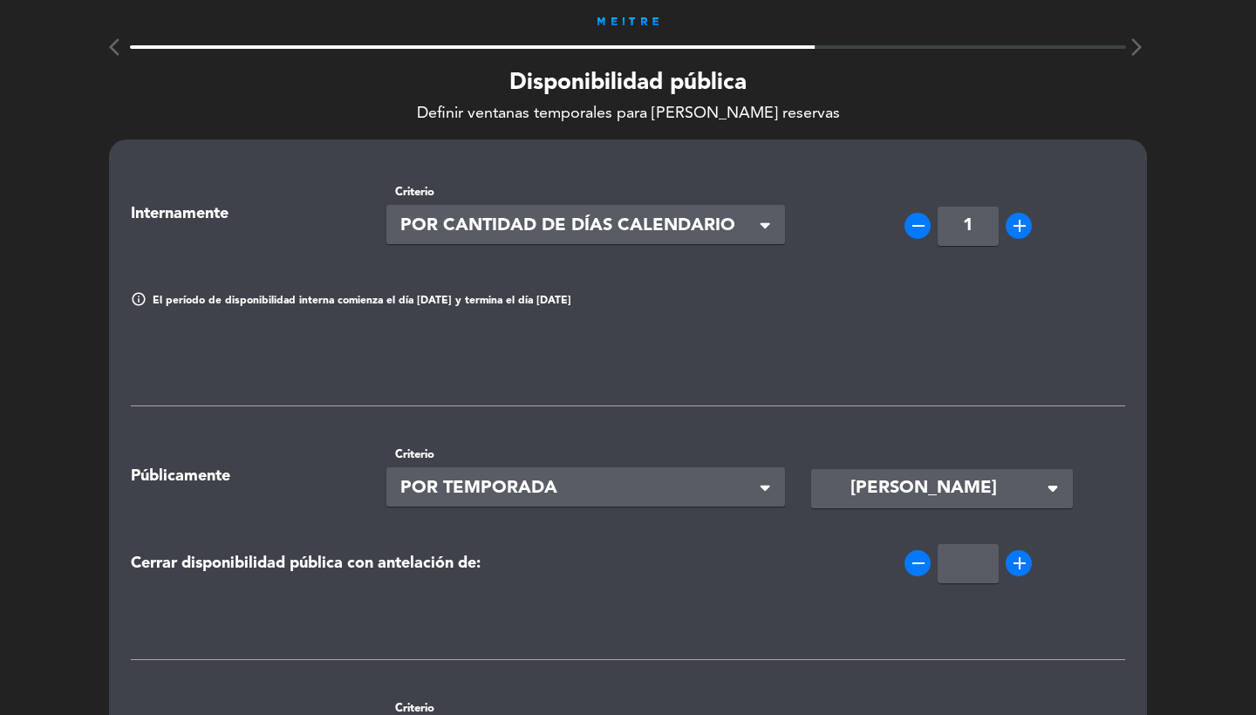
click at [965, 234] on input "1" at bounding box center [967, 226] width 61 height 39
click at [738, 487] on span "POR TEMPORADA" at bounding box center [578, 488] width 357 height 29
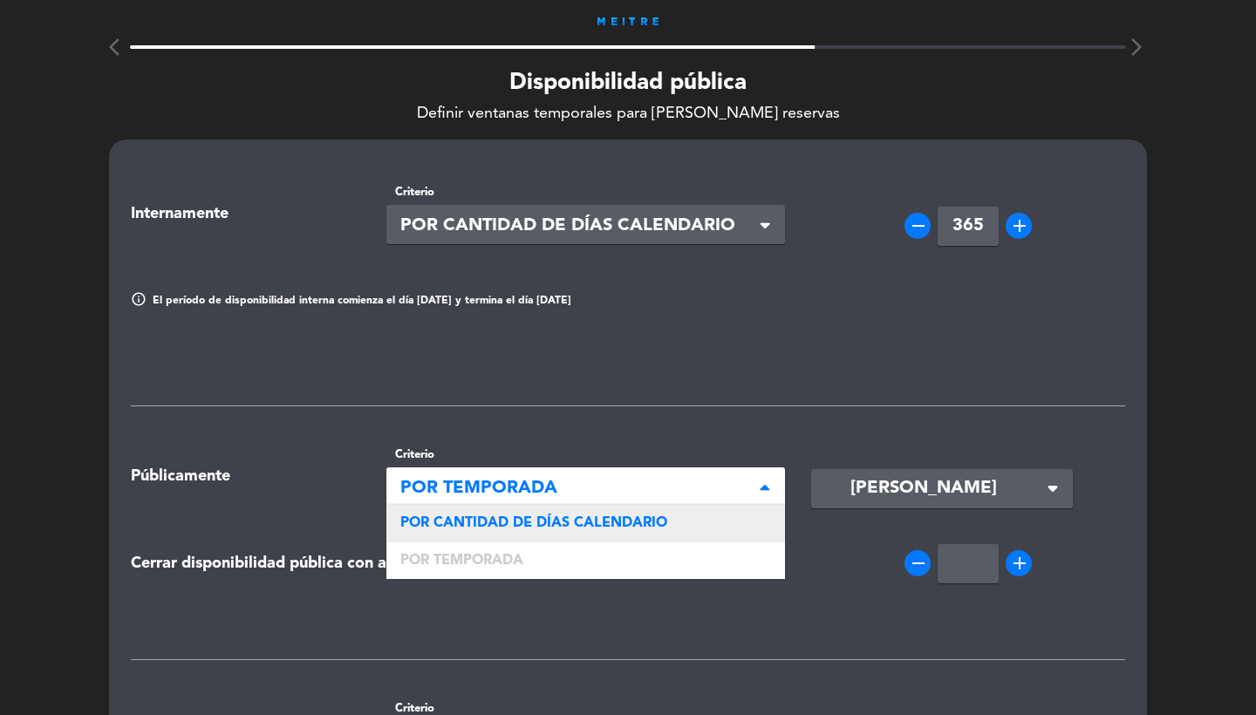
click at [676, 533] on div "POR CANTIDAD DE DÍAS CALENDARIO" at bounding box center [585, 523] width 399 height 37
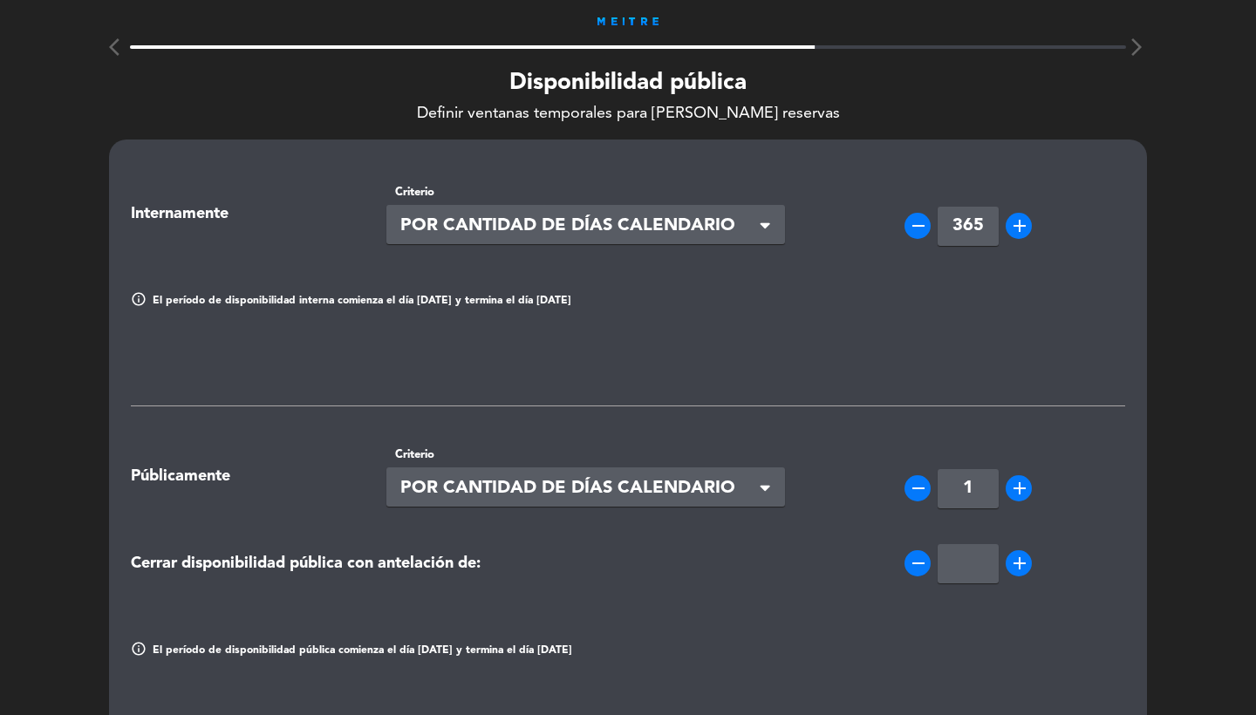
type input "365"
click at [989, 483] on input "1" at bounding box center [967, 488] width 61 height 39
click at [969, 492] on input "90" at bounding box center [967, 488] width 61 height 39
type input "60"
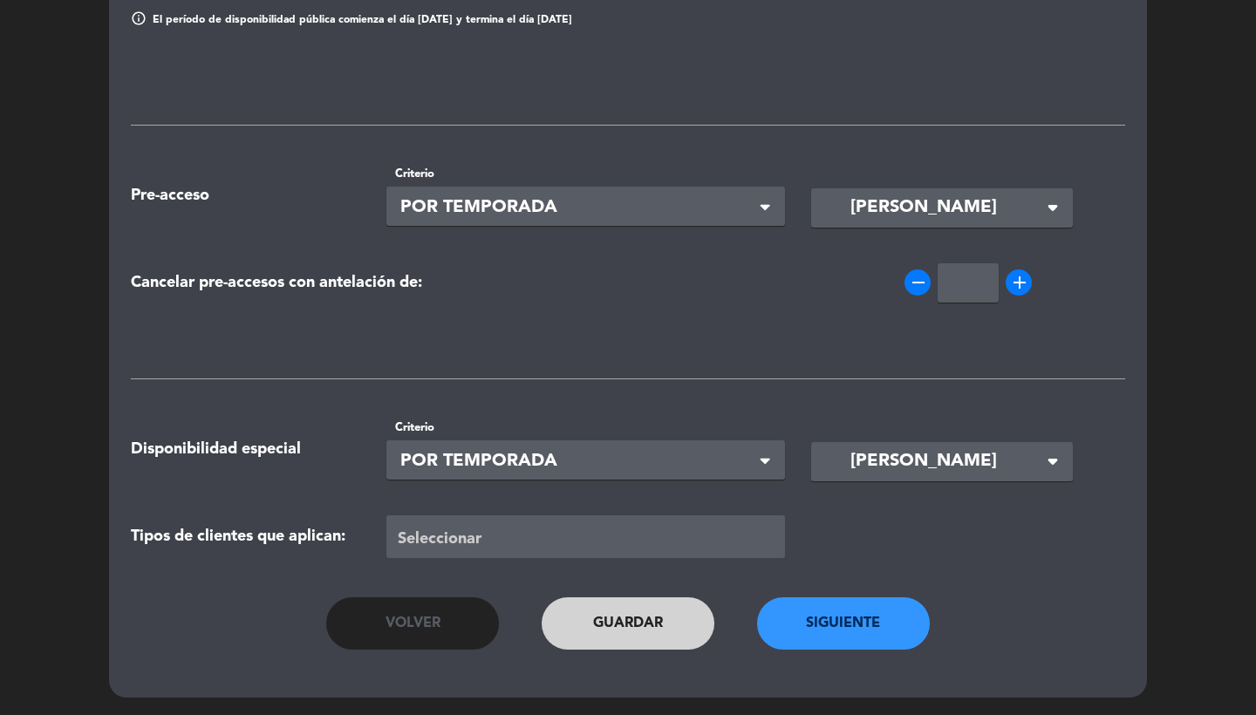
scroll to position [630, 0]
click at [819, 639] on button "Siguiente" at bounding box center [843, 623] width 173 height 52
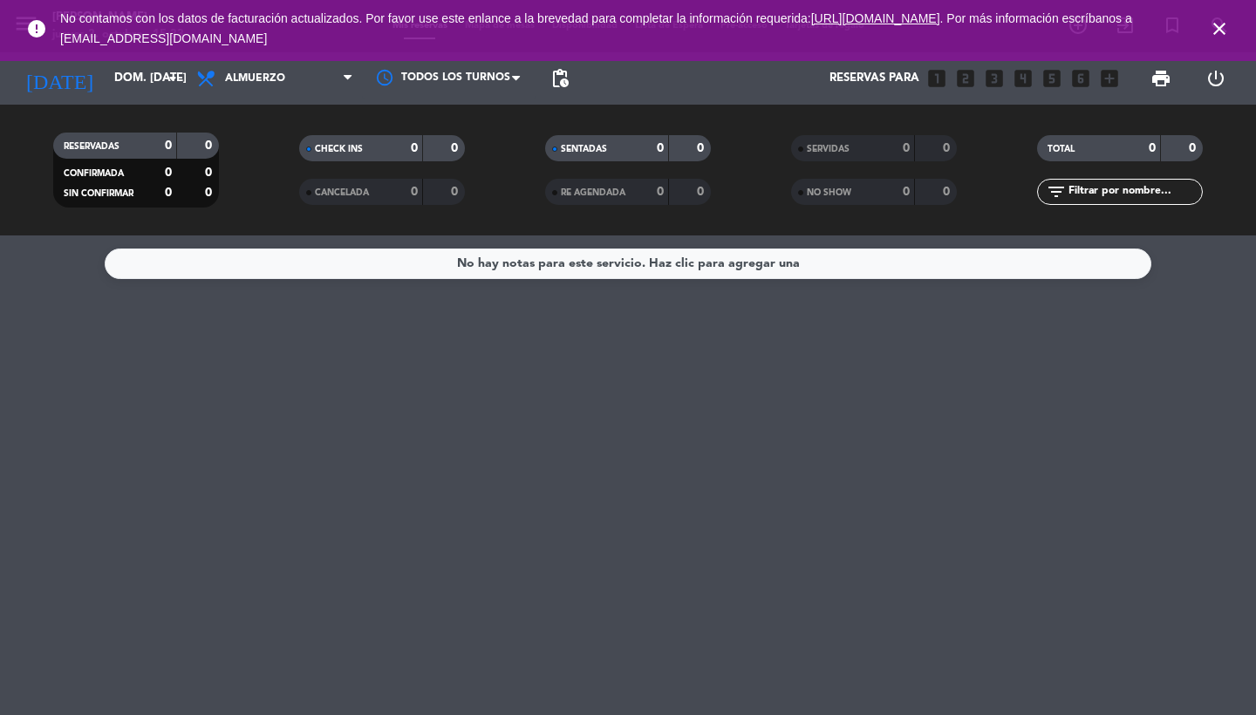
click at [1223, 29] on icon "close" at bounding box center [1218, 28] width 21 height 21
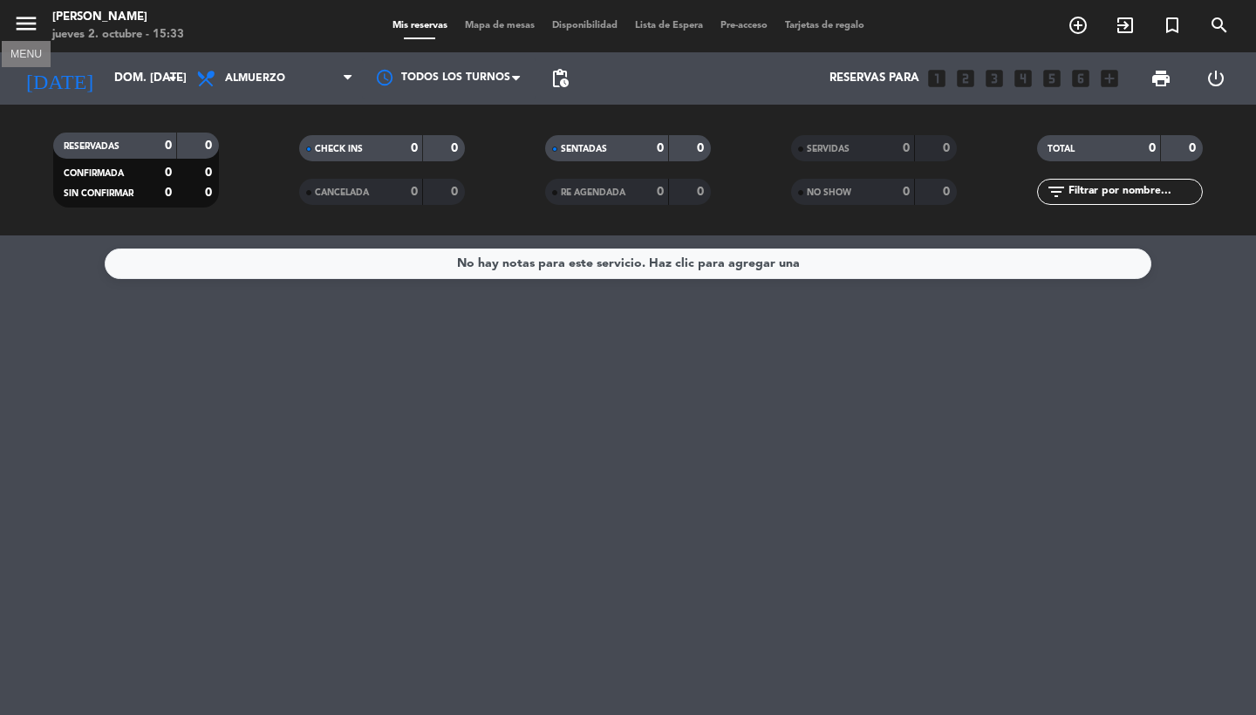
click at [22, 36] on icon "menu" at bounding box center [26, 23] width 26 height 26
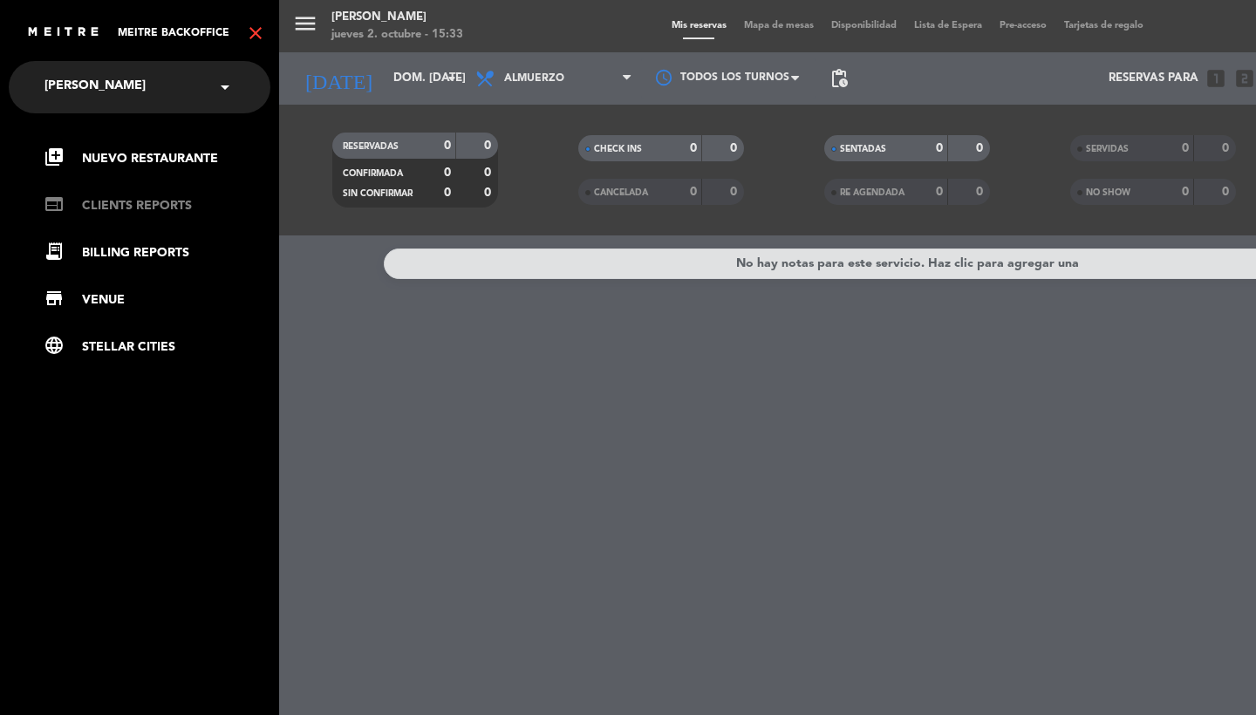
click at [146, 211] on link "web CLIENTS REPORTS" at bounding box center [157, 205] width 227 height 21
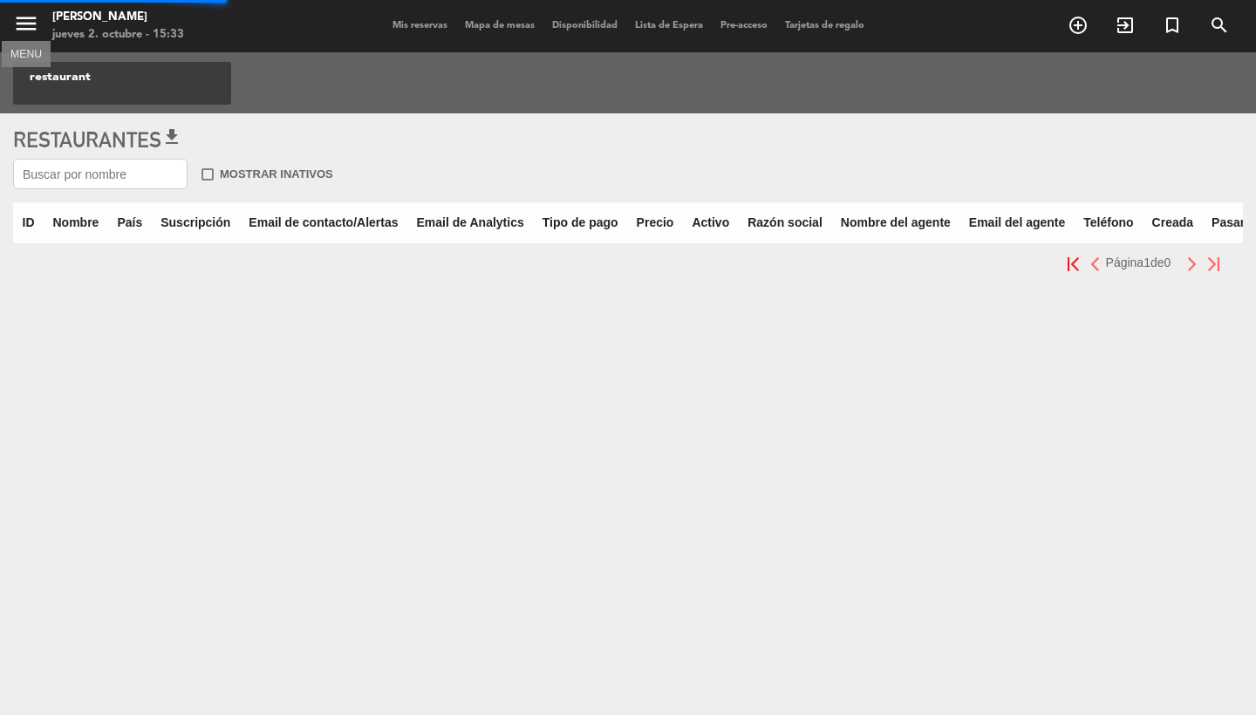
click at [22, 24] on icon "menu" at bounding box center [26, 23] width 26 height 26
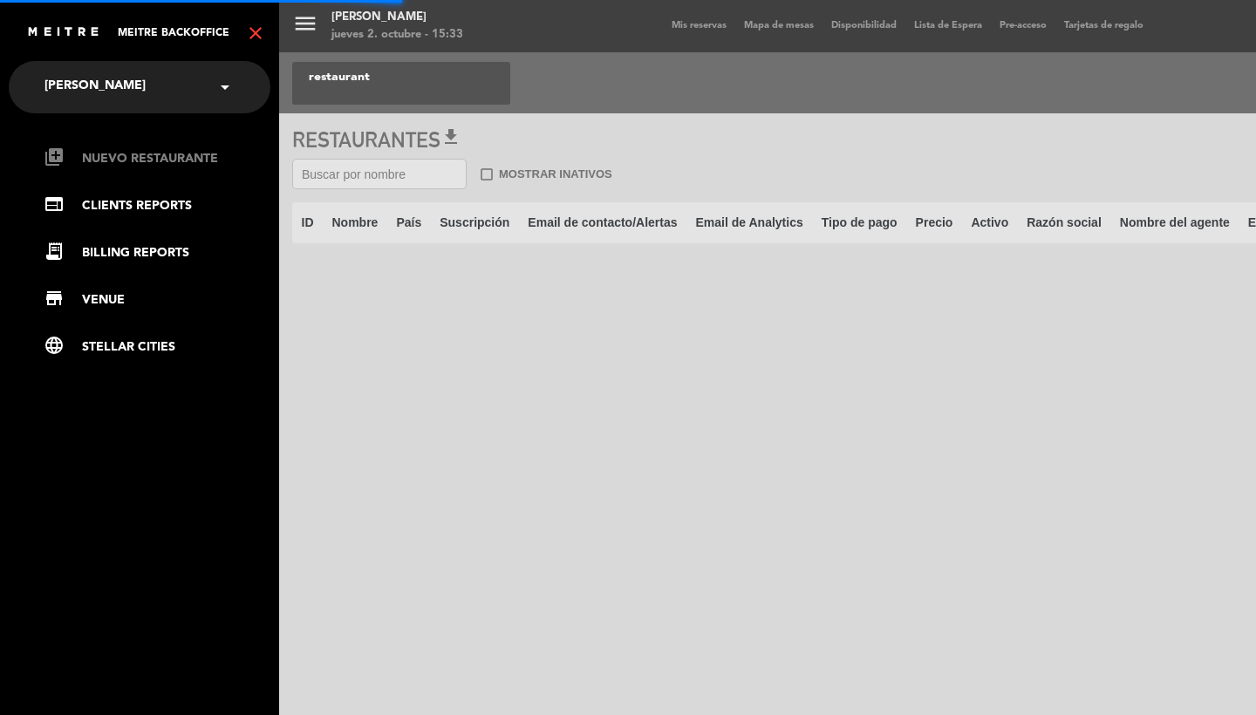
click at [112, 149] on link "library_add Nuevo Restaurante" at bounding box center [157, 158] width 227 height 21
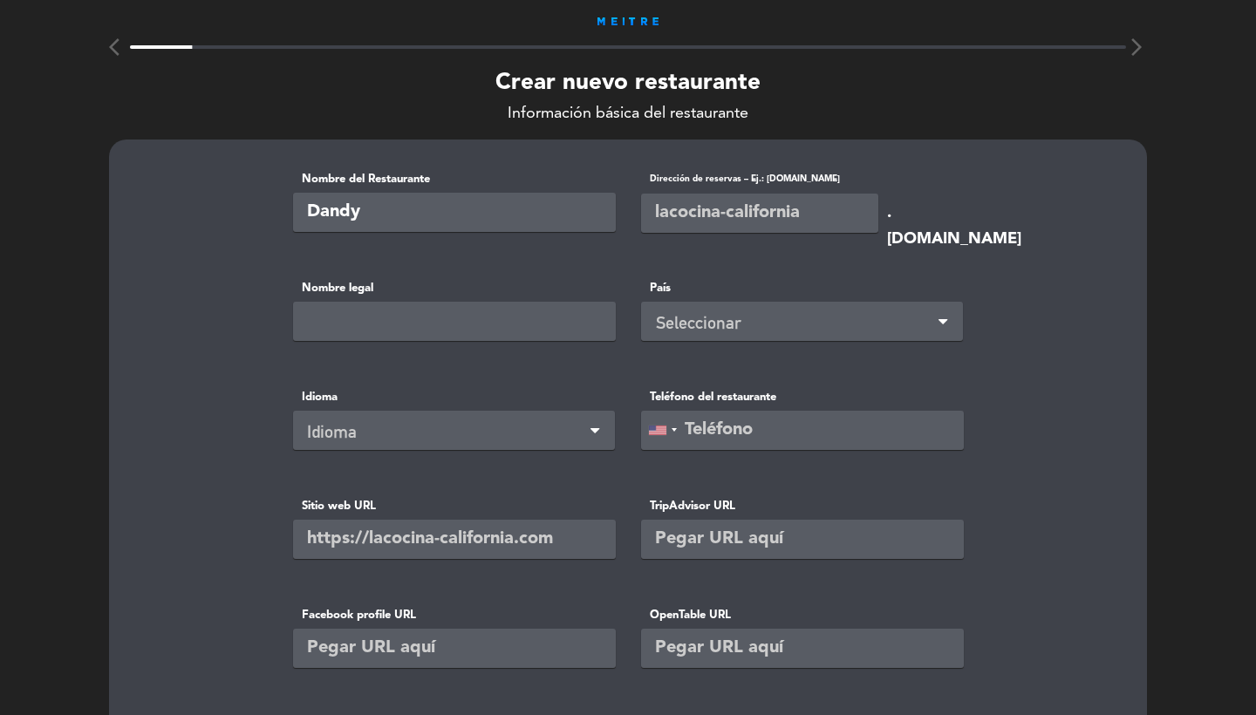
paste input "Av. Libertador 2004"
drag, startPoint x: 542, startPoint y: 208, endPoint x: 371, endPoint y: 211, distance: 171.8
click at [371, 211] on input "Dandy Av. Libertador 2004" at bounding box center [454, 212] width 323 height 39
paste input "Recoleta, CABA"
click at [441, 214] on input "Dandy Recoleta, CABA" at bounding box center [454, 212] width 323 height 39
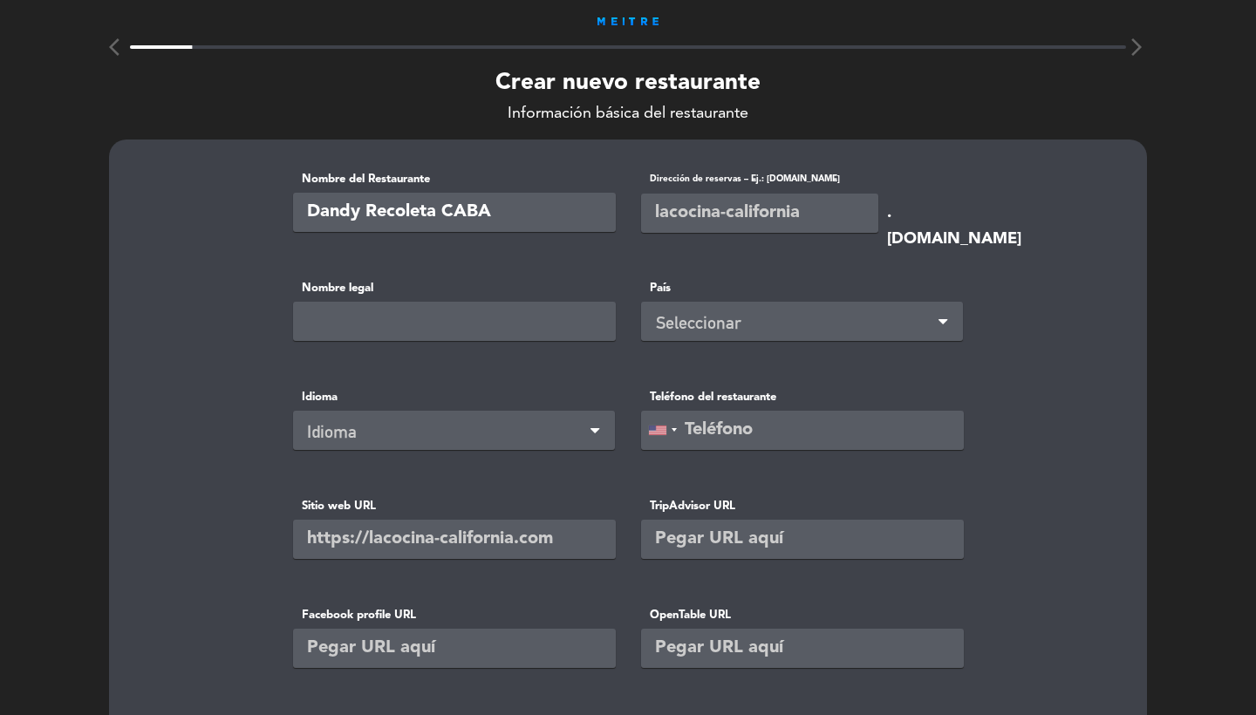
drag, startPoint x: 491, startPoint y: 212, endPoint x: 445, endPoint y: 211, distance: 46.2
click at [445, 211] on input "Dandy Recoleta CABA" at bounding box center [454, 212] width 323 height 39
type input "Dandy Recoleta"
click at [661, 219] on input "text" at bounding box center [759, 213] width 237 height 39
type input "dandyrecoleta"
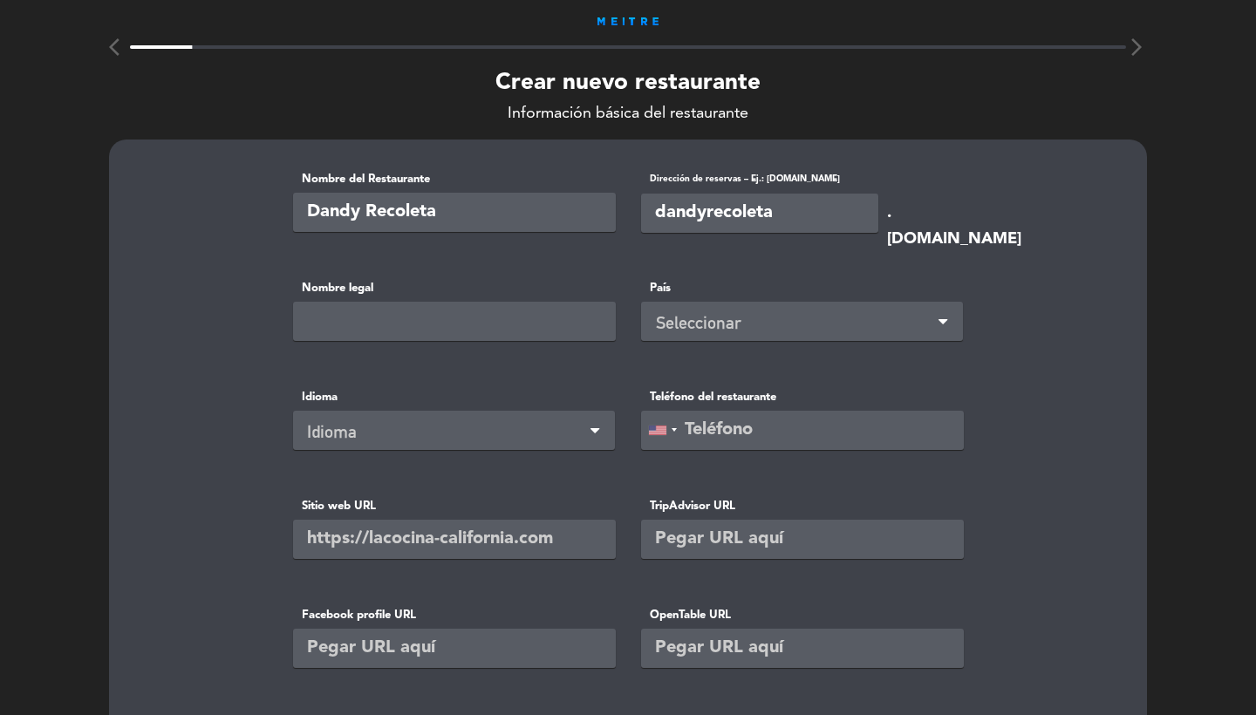
click at [671, 328] on div "Seleccionar" at bounding box center [805, 323] width 298 height 29
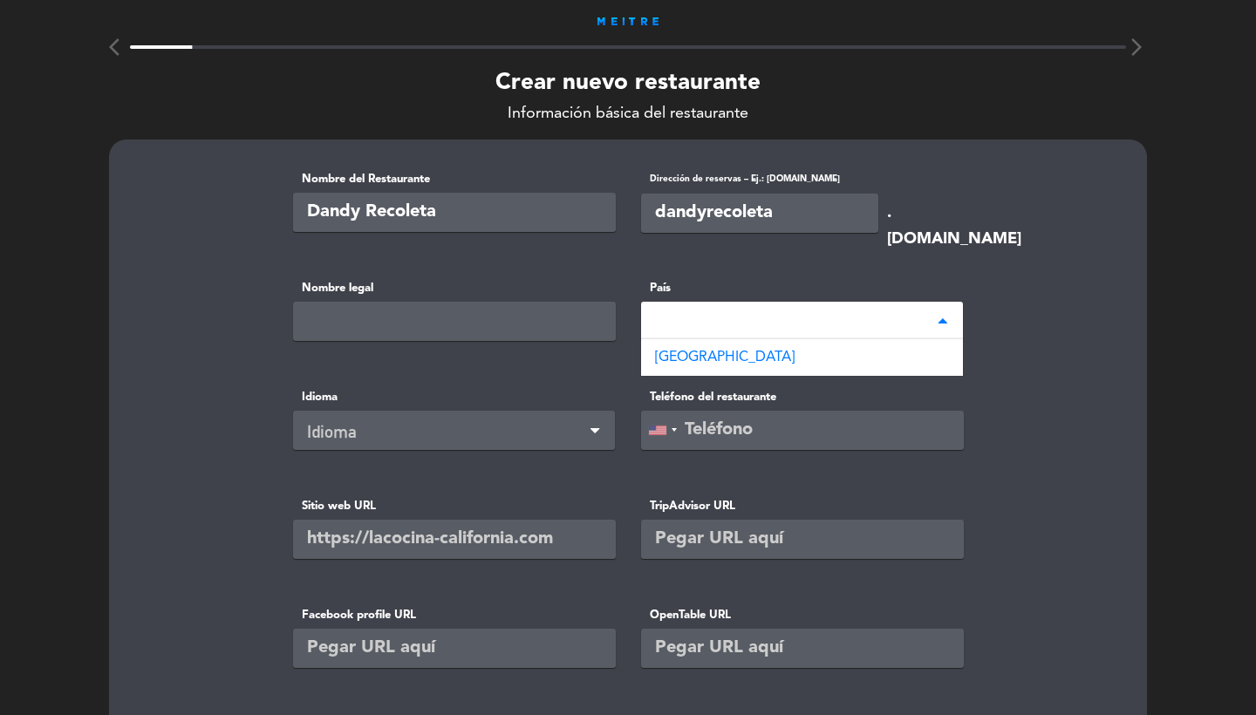
type input "arge"
click at [695, 357] on span "[GEOGRAPHIC_DATA]" at bounding box center [725, 357] width 140 height 14
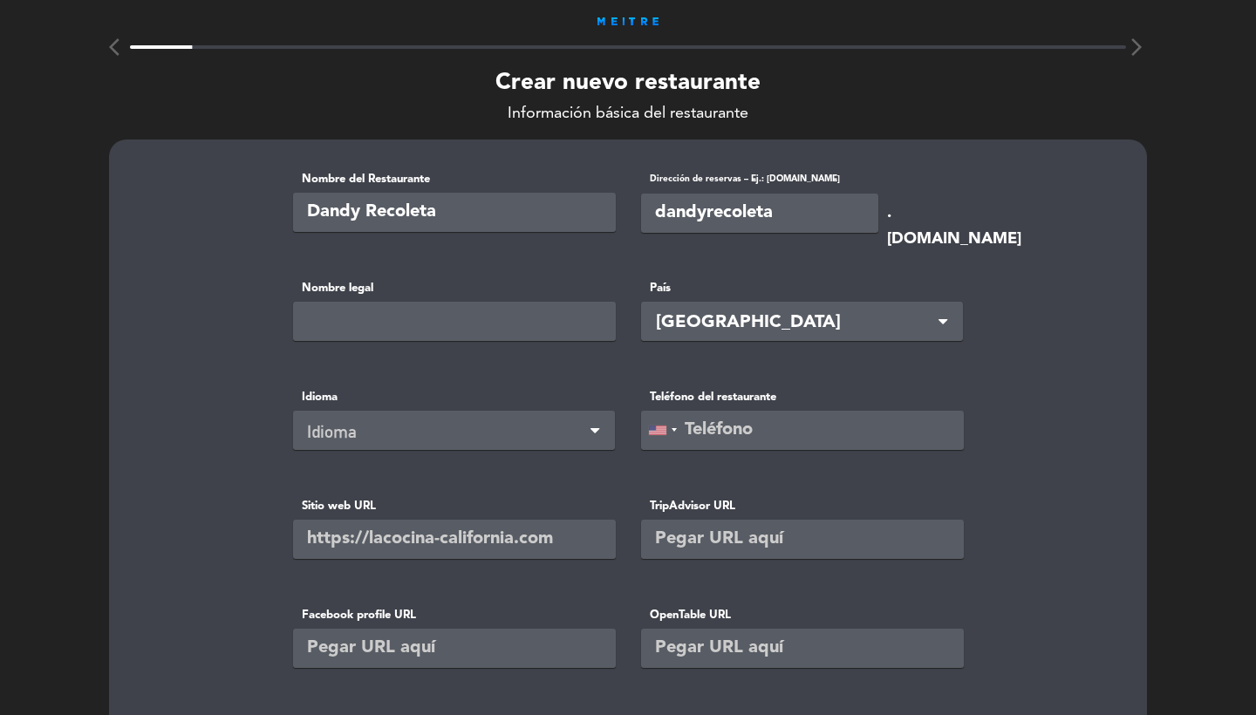
click at [514, 451] on div "Idioma Idioma" at bounding box center [454, 431] width 348 height 87
click at [489, 439] on div "Idioma" at bounding box center [447, 432] width 280 height 29
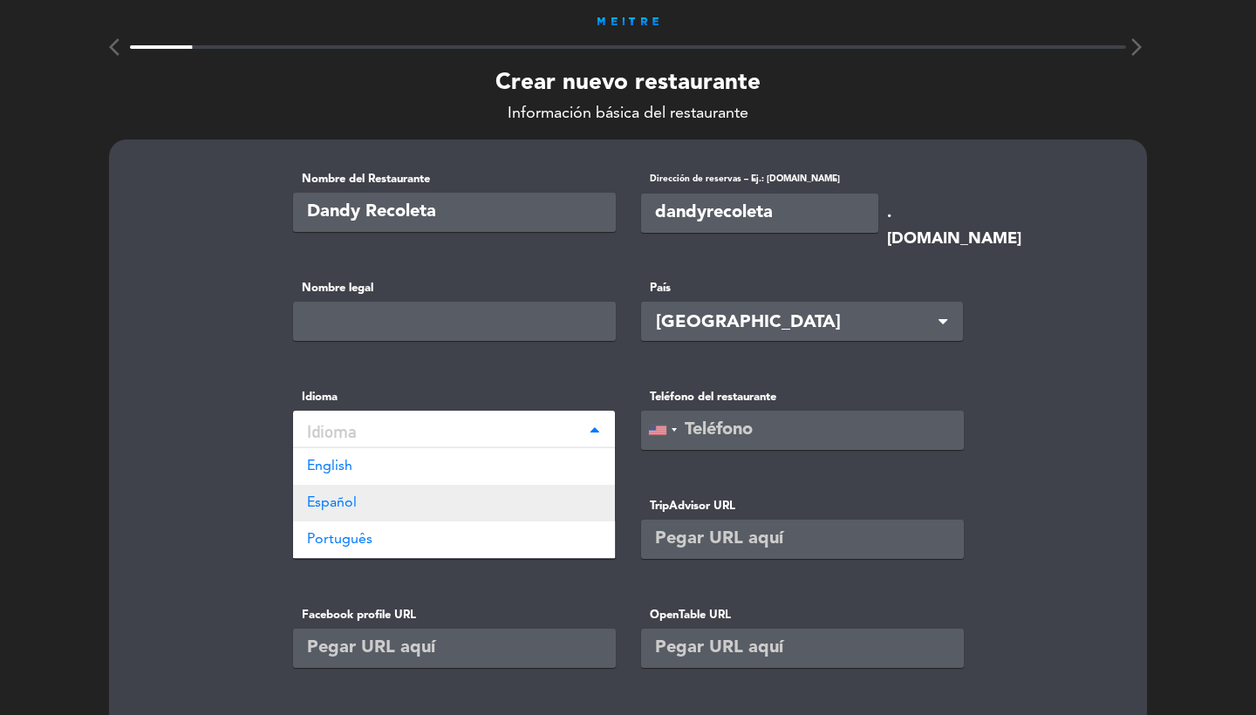
click at [411, 506] on div "Español" at bounding box center [454, 503] width 322 height 37
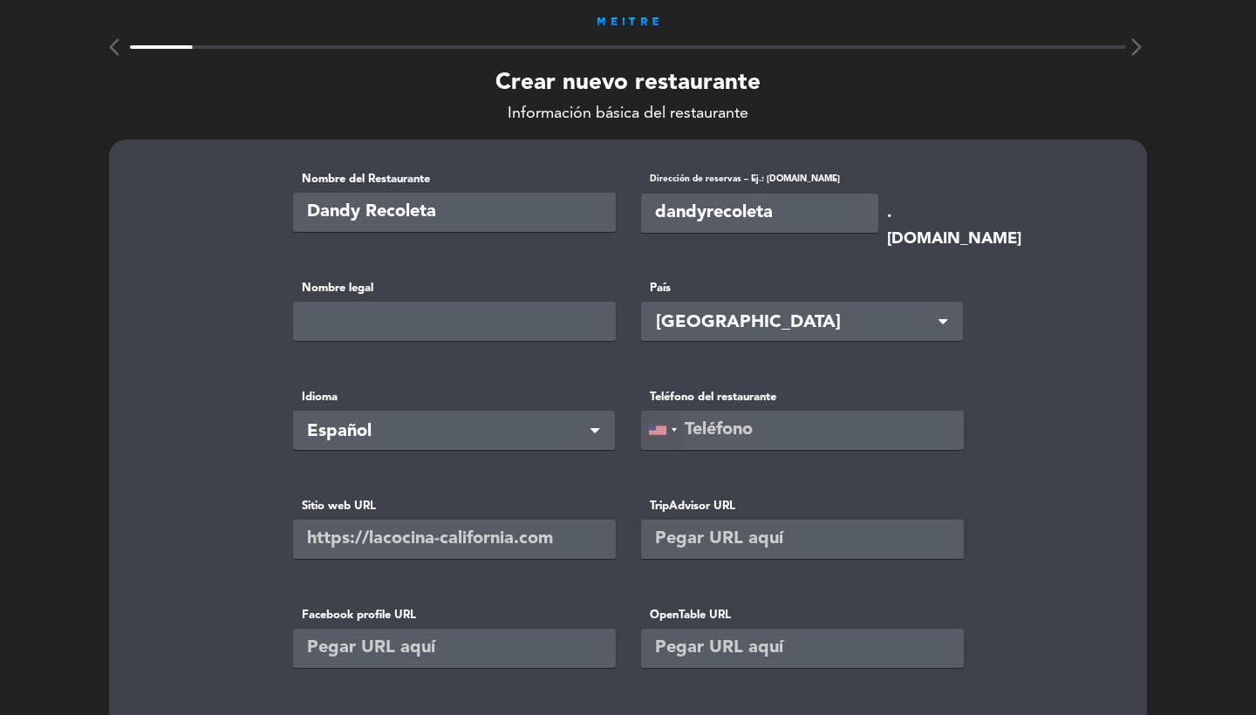
click at [658, 432] on div at bounding box center [657, 430] width 17 height 10
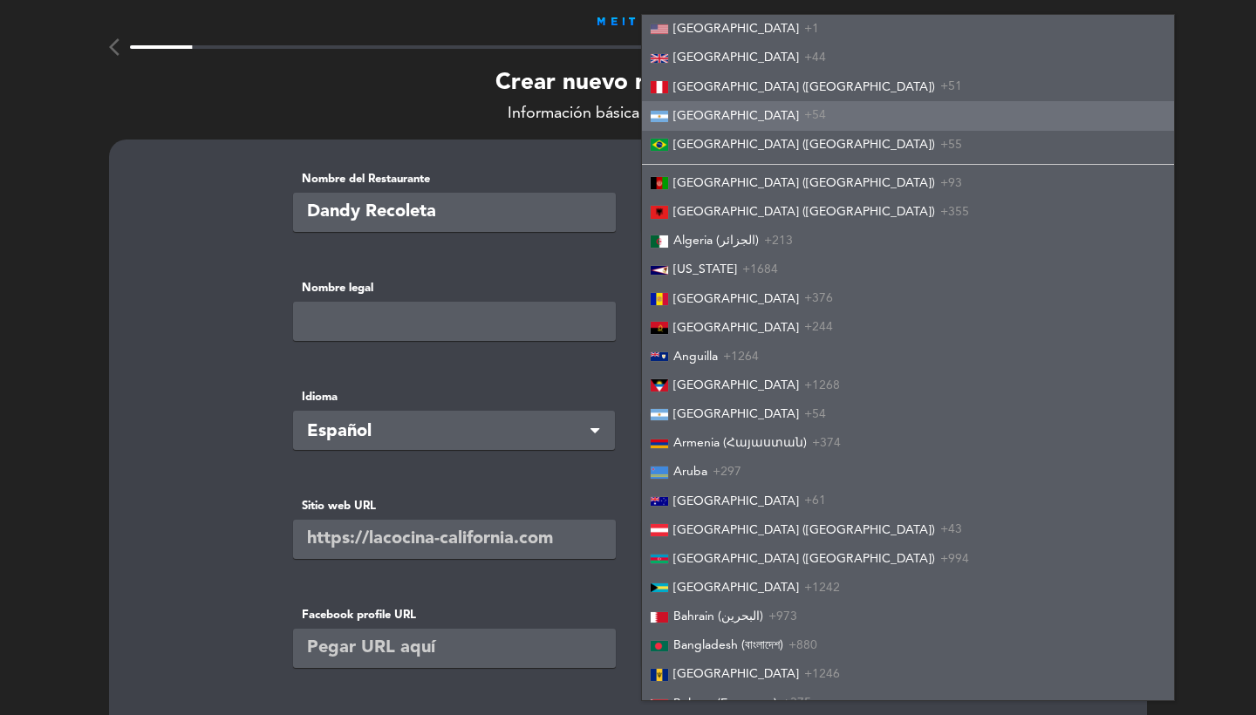
click at [725, 114] on span "[GEOGRAPHIC_DATA]" at bounding box center [736, 116] width 126 height 12
type input "+54"
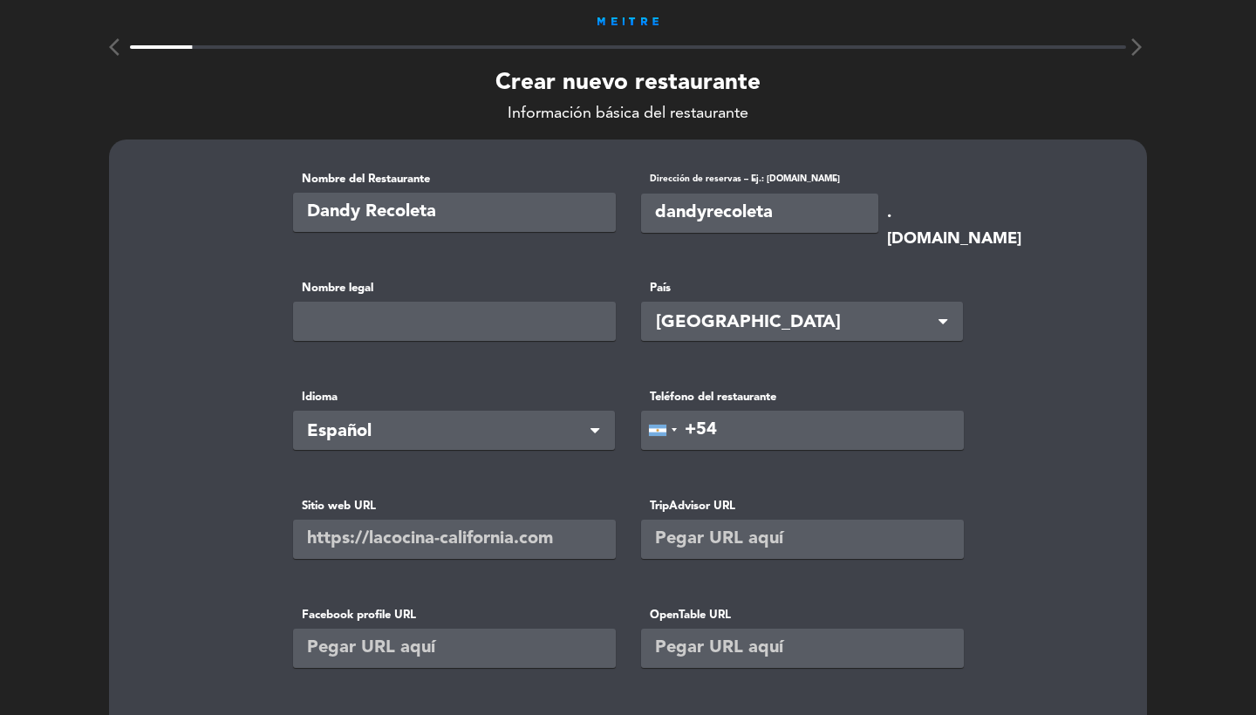
scroll to position [201, 0]
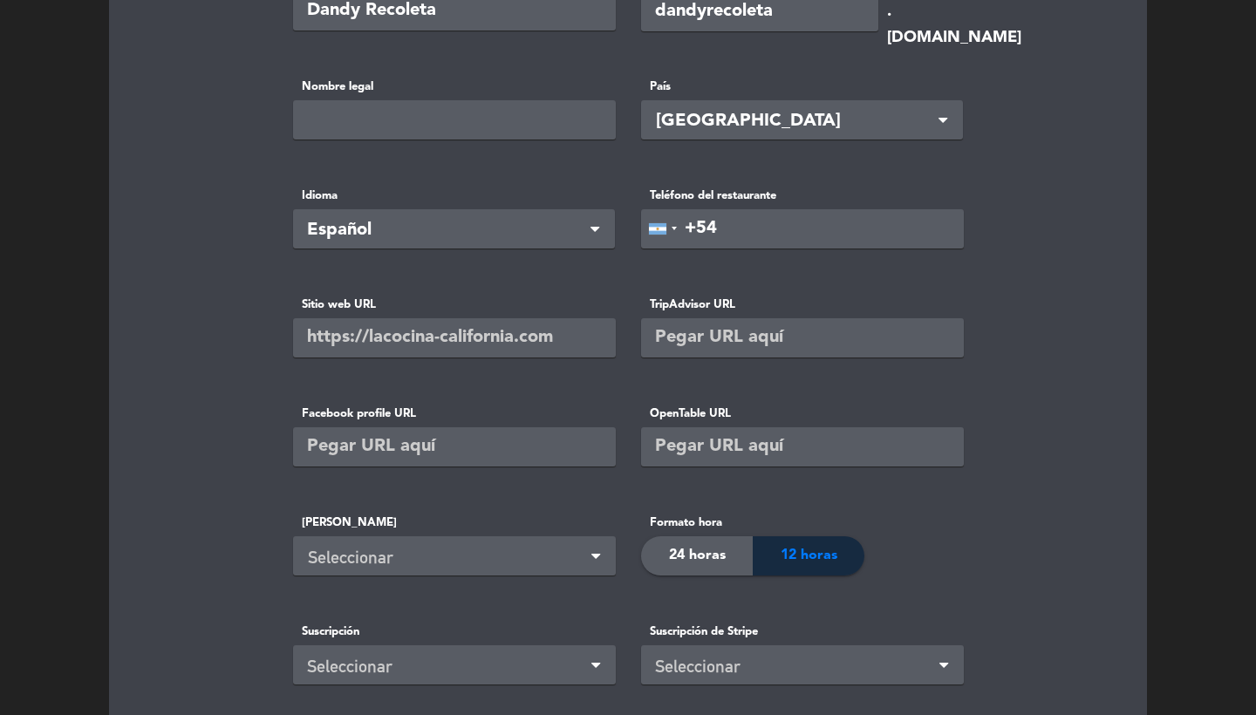
click at [466, 334] on input "text" at bounding box center [454, 337] width 323 height 39
paste input "[URL][DOMAIN_NAME]"
type input "[URL][DOMAIN_NAME]"
click at [497, 435] on input "text" at bounding box center [454, 446] width 323 height 39
paste input "[URL][DOMAIN_NAME]"
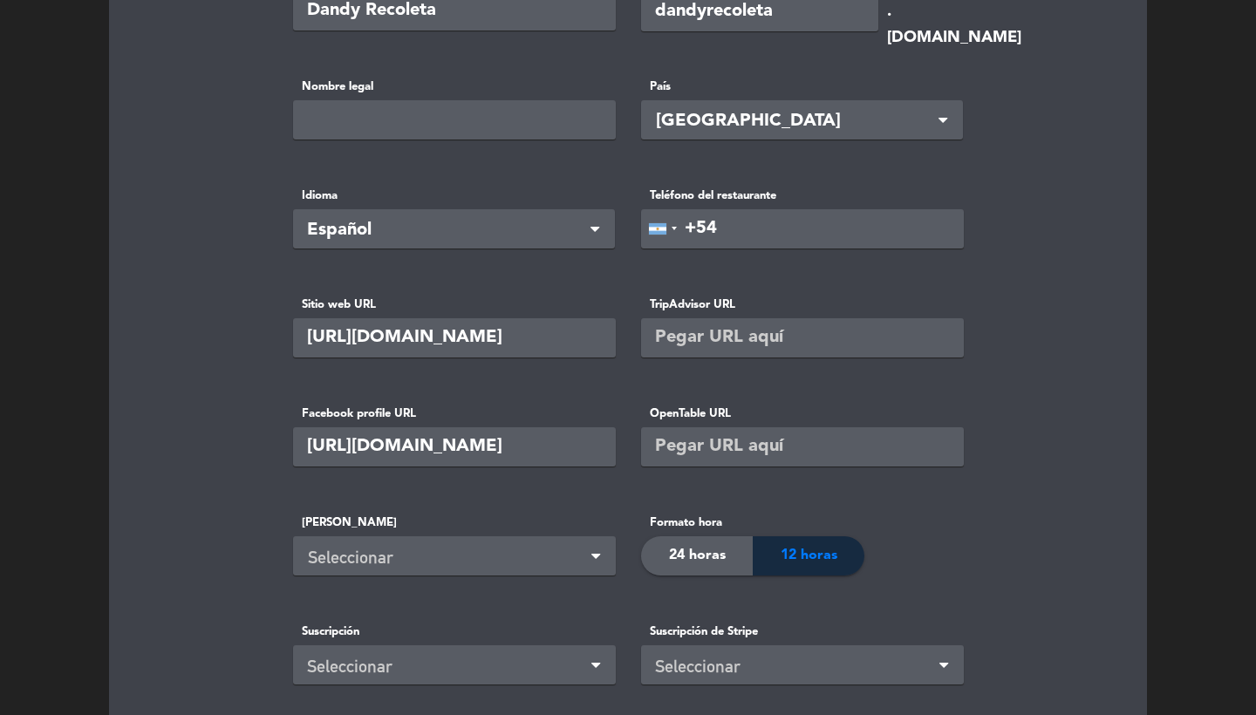
scroll to position [602, 0]
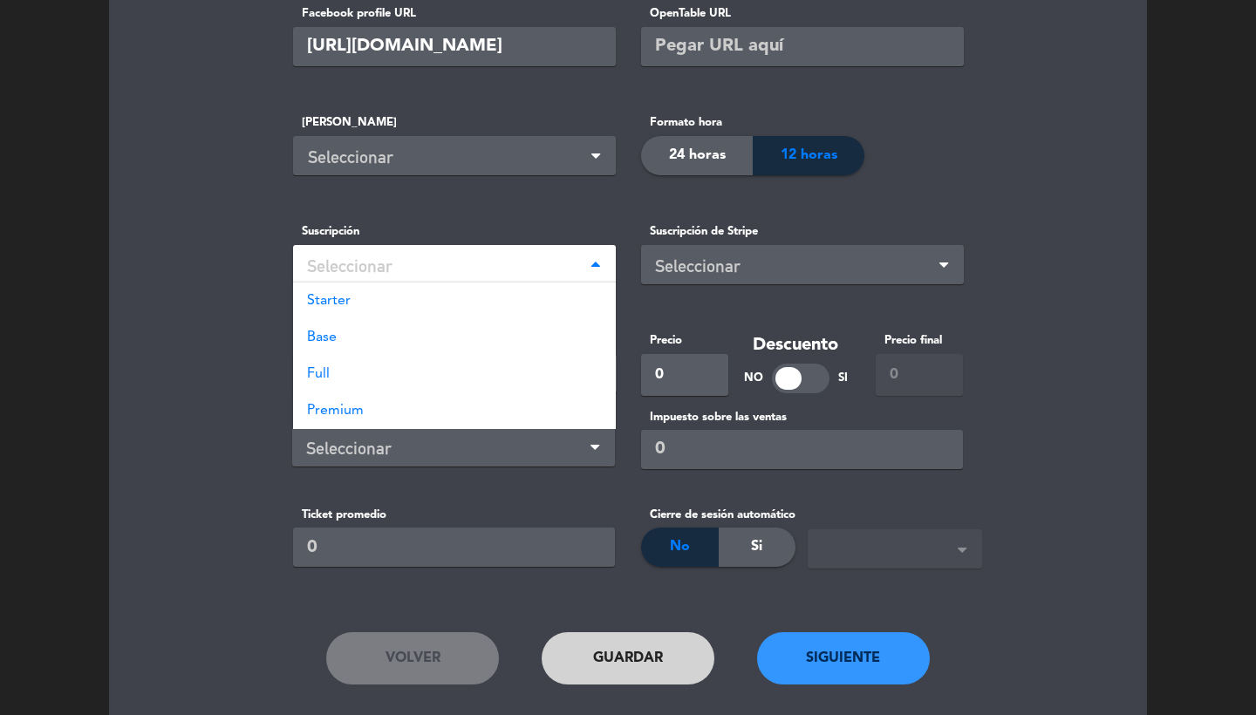
click at [396, 266] on div "Seleccionar" at bounding box center [447, 266] width 281 height 29
type input "[URL][DOMAIN_NAME]"
click at [409, 165] on div "Seleccionar" at bounding box center [457, 157] width 299 height 29
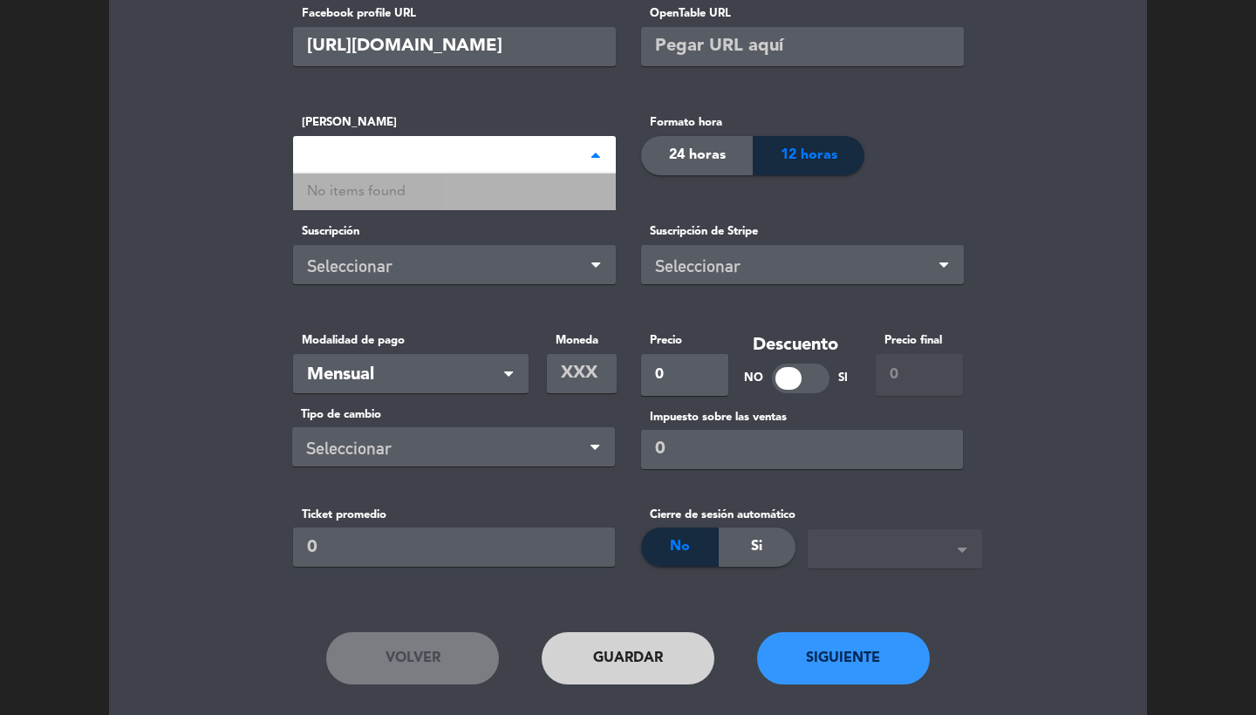
type input "b"
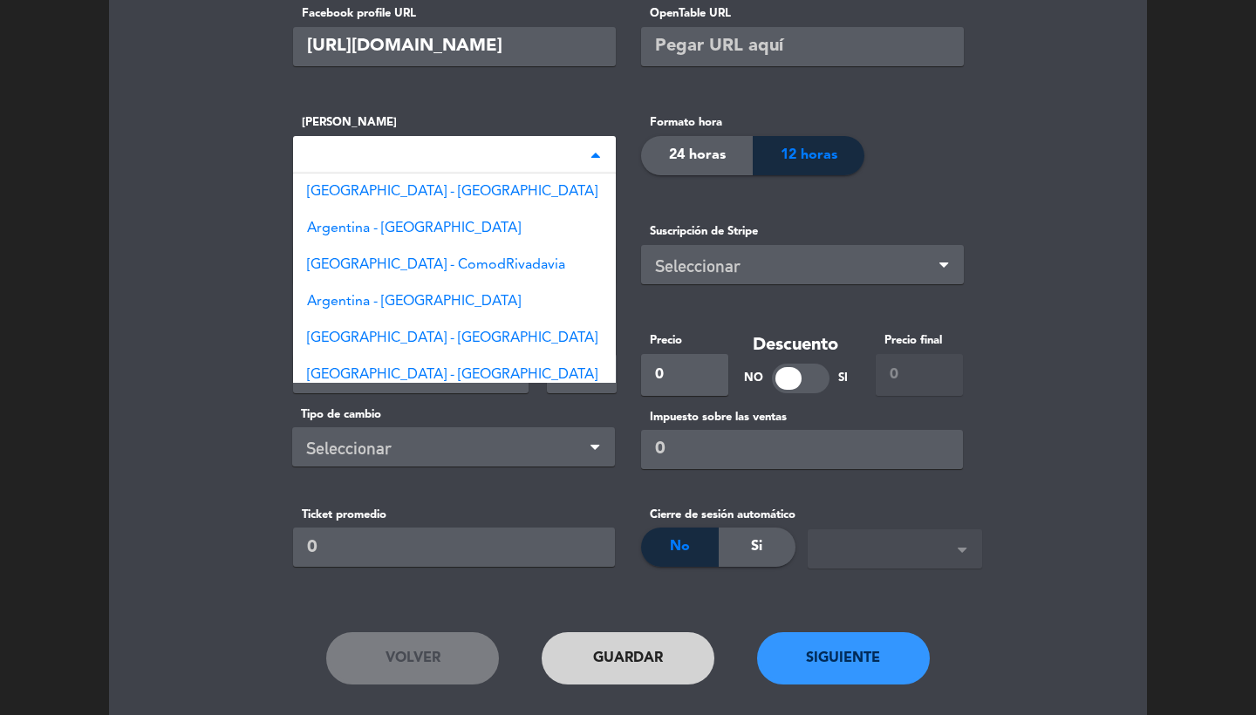
type input "arge"
click at [433, 196] on span "[GEOGRAPHIC_DATA] - [GEOGRAPHIC_DATA]" at bounding box center [452, 192] width 290 height 14
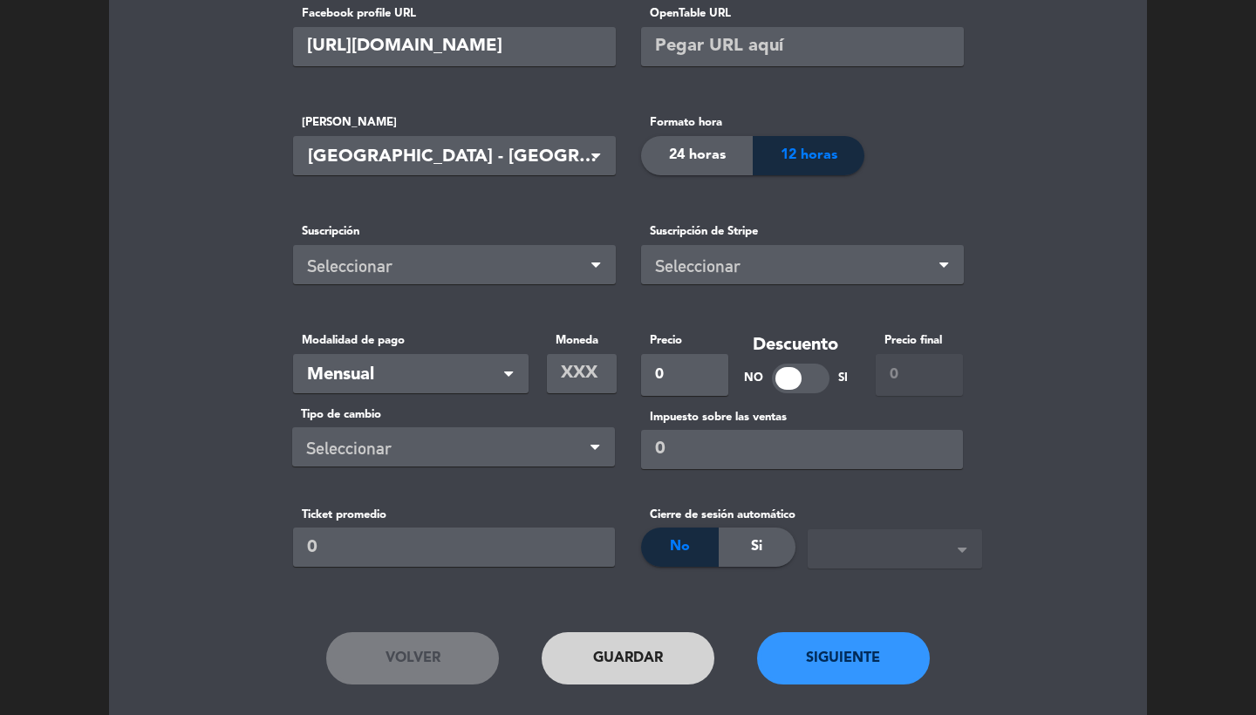
click at [664, 174] on div "Formato hora 24 horas 12 horas" at bounding box center [758, 156] width 235 height 87
click at [676, 166] on span "24 horas" at bounding box center [697, 155] width 57 height 23
click at [427, 289] on div "Suscripción Seleccionar" at bounding box center [454, 265] width 348 height 87
click at [412, 269] on div "Seleccionar" at bounding box center [447, 266] width 281 height 29
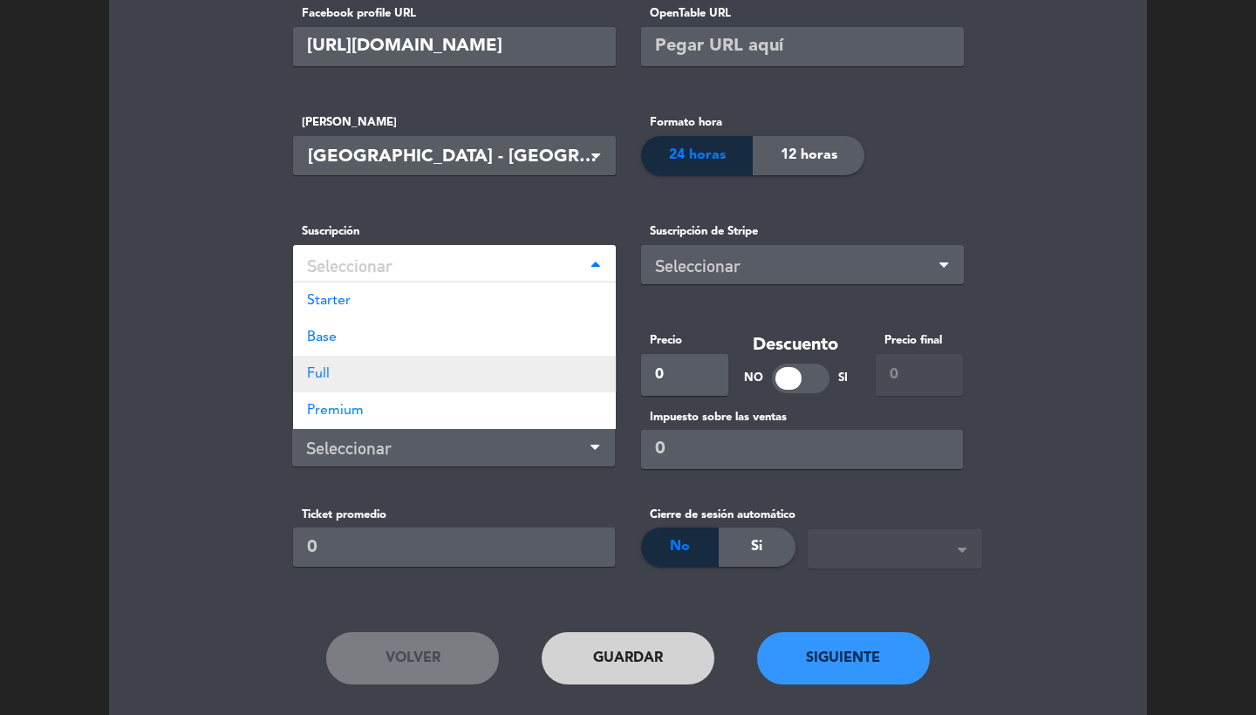
click at [349, 382] on div "Full" at bounding box center [454, 374] width 323 height 37
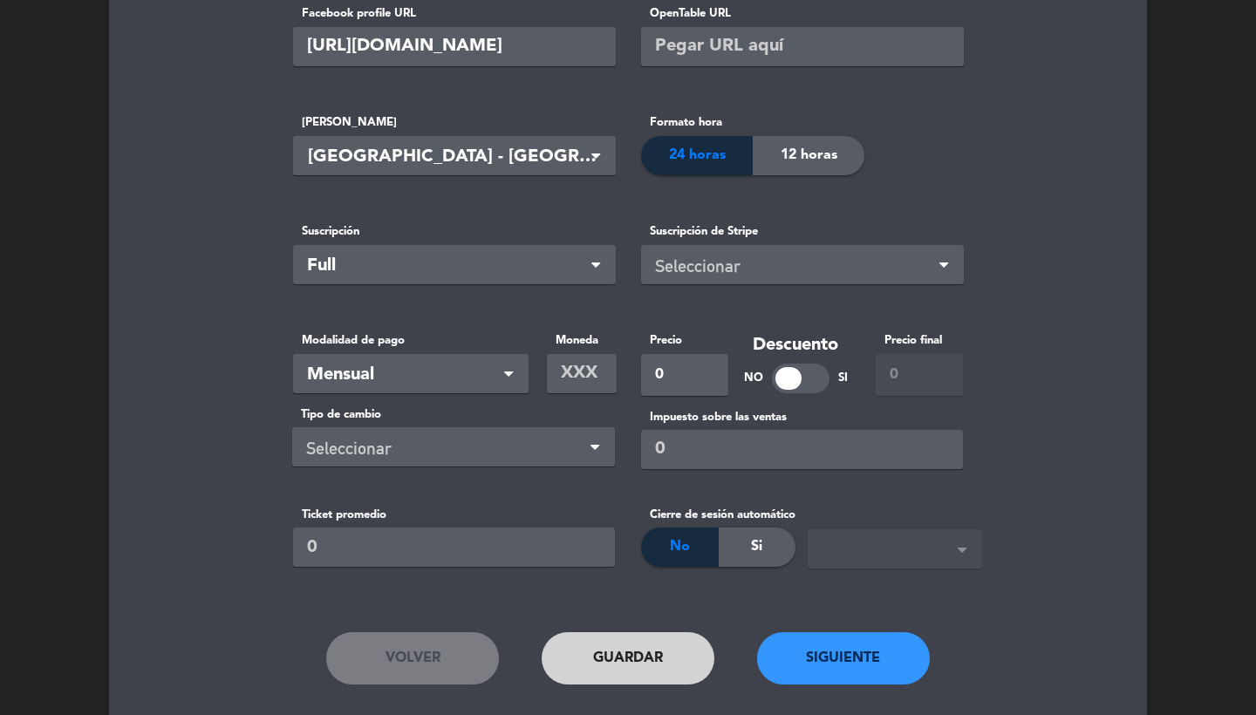
click at [585, 371] on input "text" at bounding box center [582, 373] width 70 height 39
type input "ARS"
click at [690, 378] on input "0" at bounding box center [684, 375] width 87 height 42
type input "92990"
click at [815, 657] on button "Siguiente" at bounding box center [843, 658] width 173 height 52
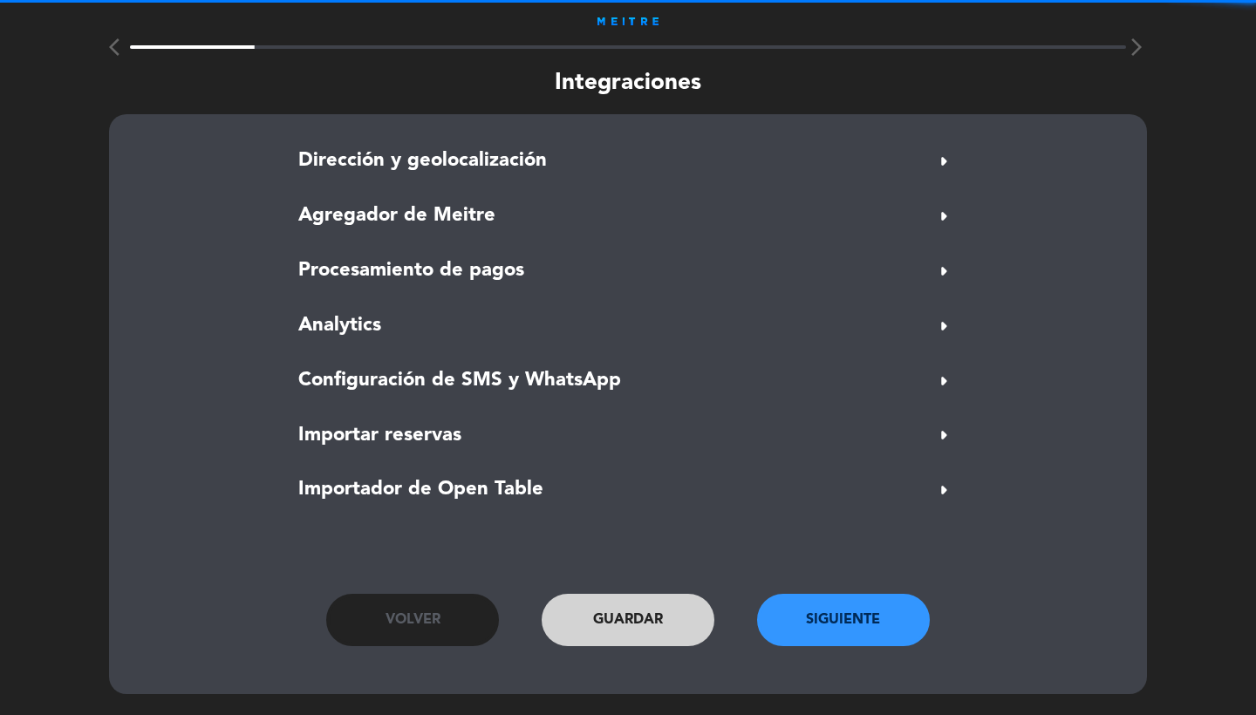
scroll to position [10, 0]
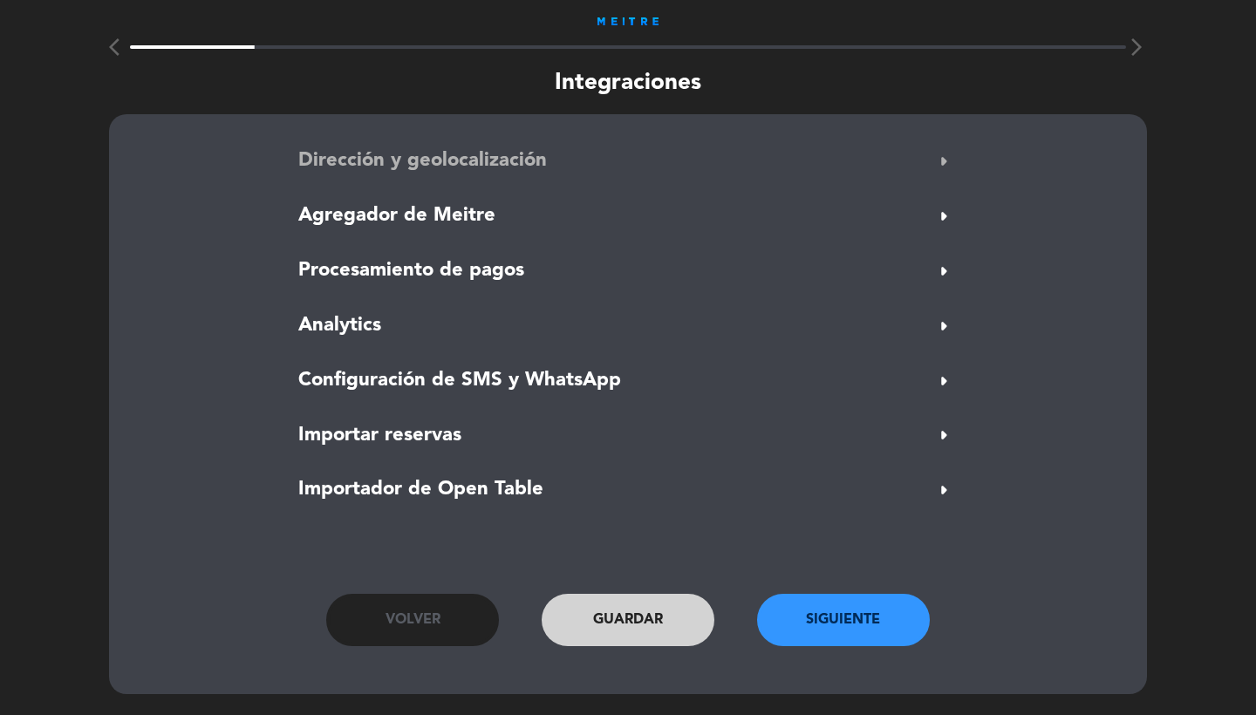
click at [471, 146] on span "Dirección y geolocalización" at bounding box center [422, 161] width 248 height 31
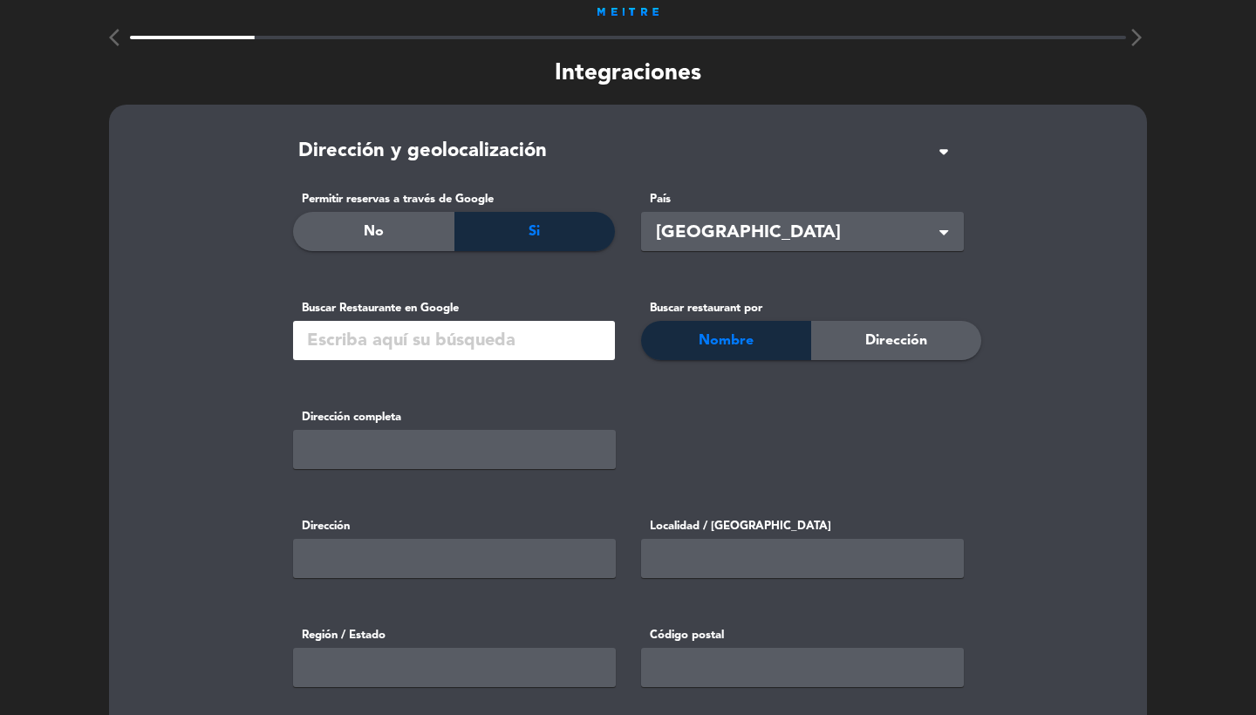
click at [391, 351] on input "text" at bounding box center [454, 340] width 322 height 39
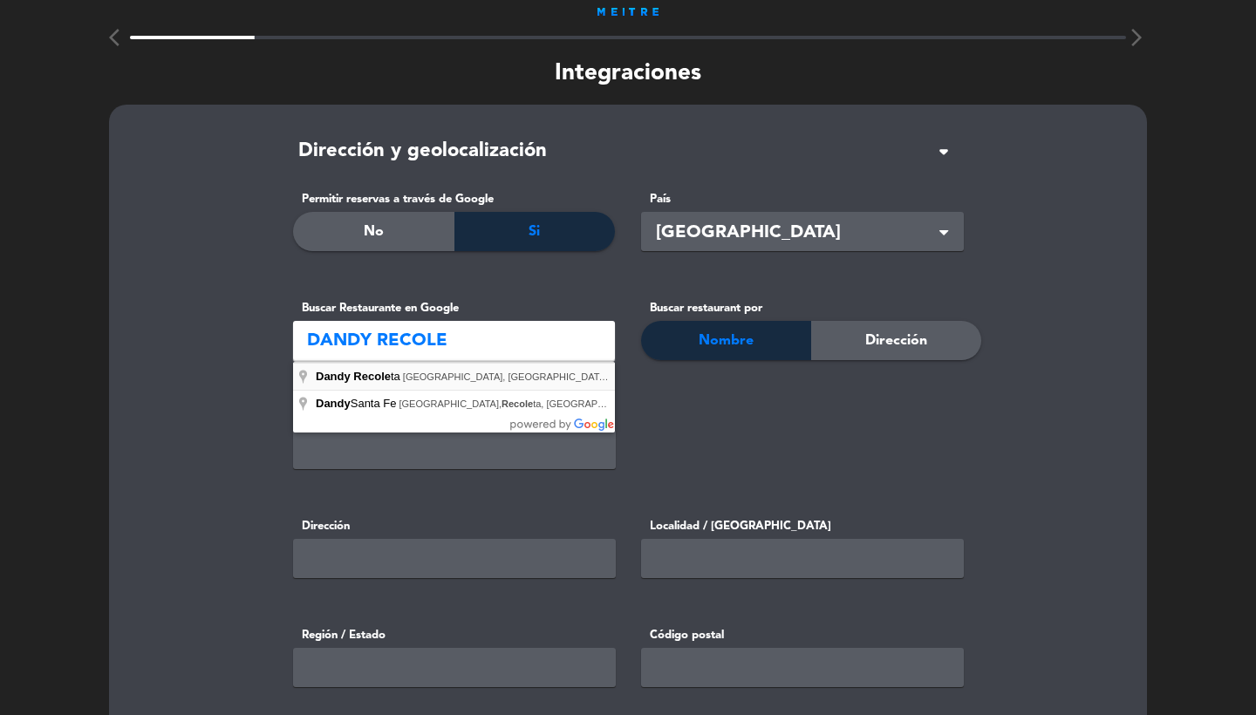
type input "Dandy Recoleta, [GEOGRAPHIC_DATA], [GEOGRAPHIC_DATA], [GEOGRAPHIC_DATA], [GEOGR…"
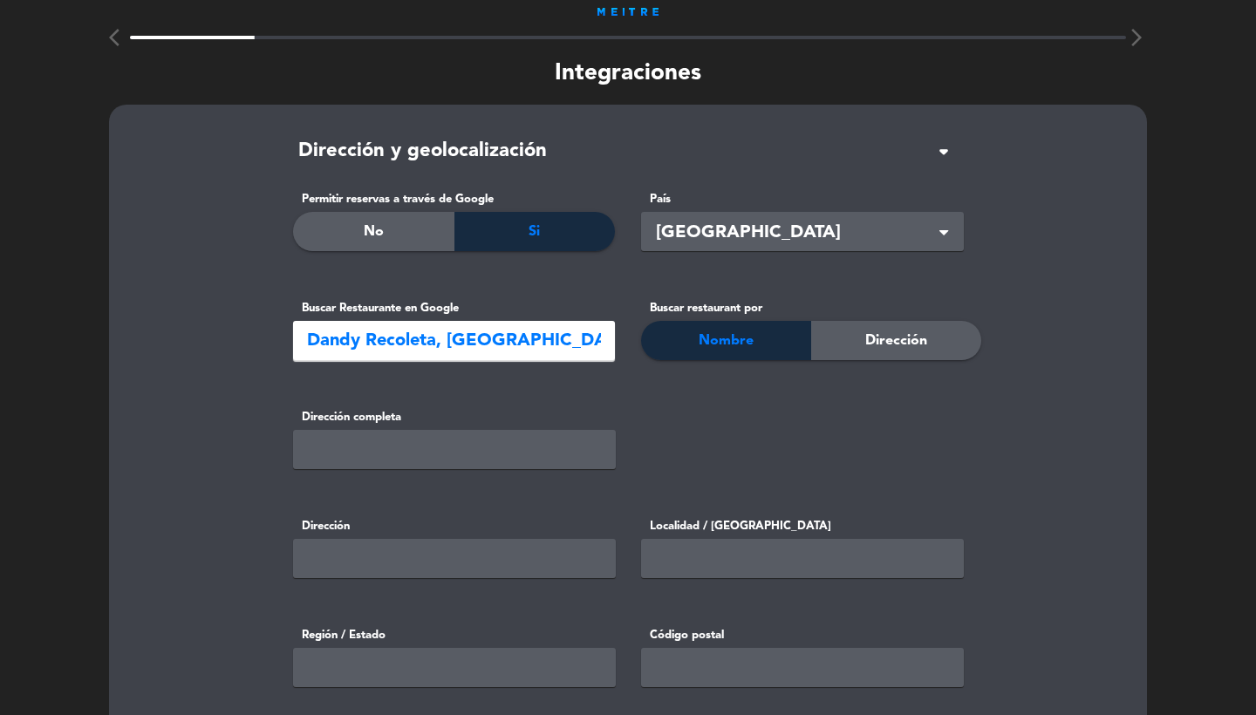
type input "Av. del Libertador 2004, C1425 AAT, Cdad. Autónoma de [GEOGRAPHIC_DATA], [GEOGR…"
type input "Av. del Libertador 2004"
type input "AAT"
type input "Cdad. Autónoma de [GEOGRAPHIC_DATA]"
type input "C1425"
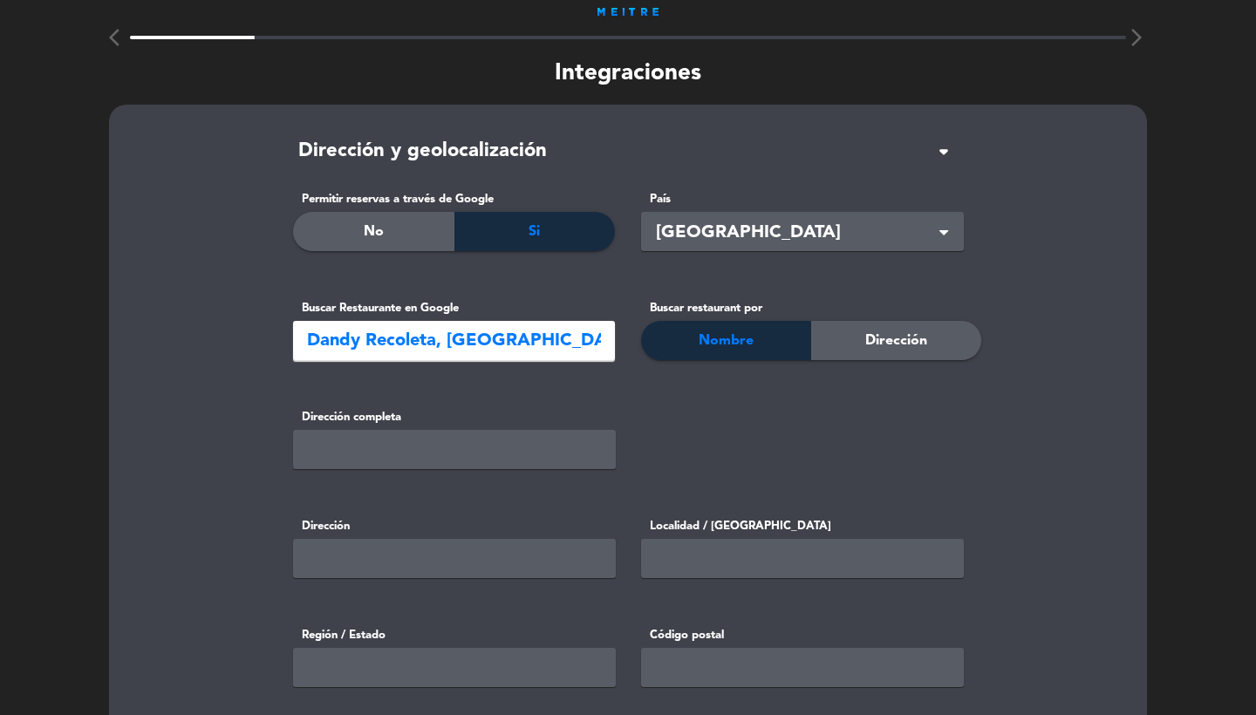
type input "-34.5822231"
type input "-58.40180669999999"
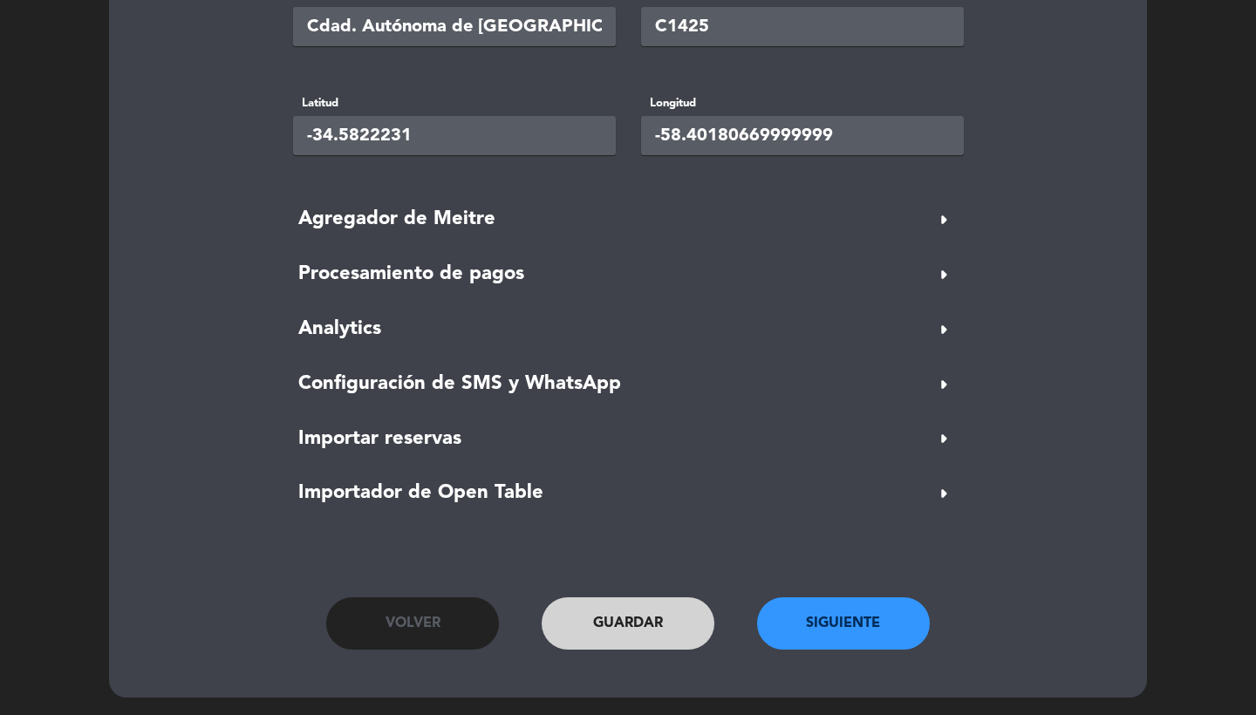
click at [879, 618] on button "Siguiente" at bounding box center [843, 623] width 173 height 52
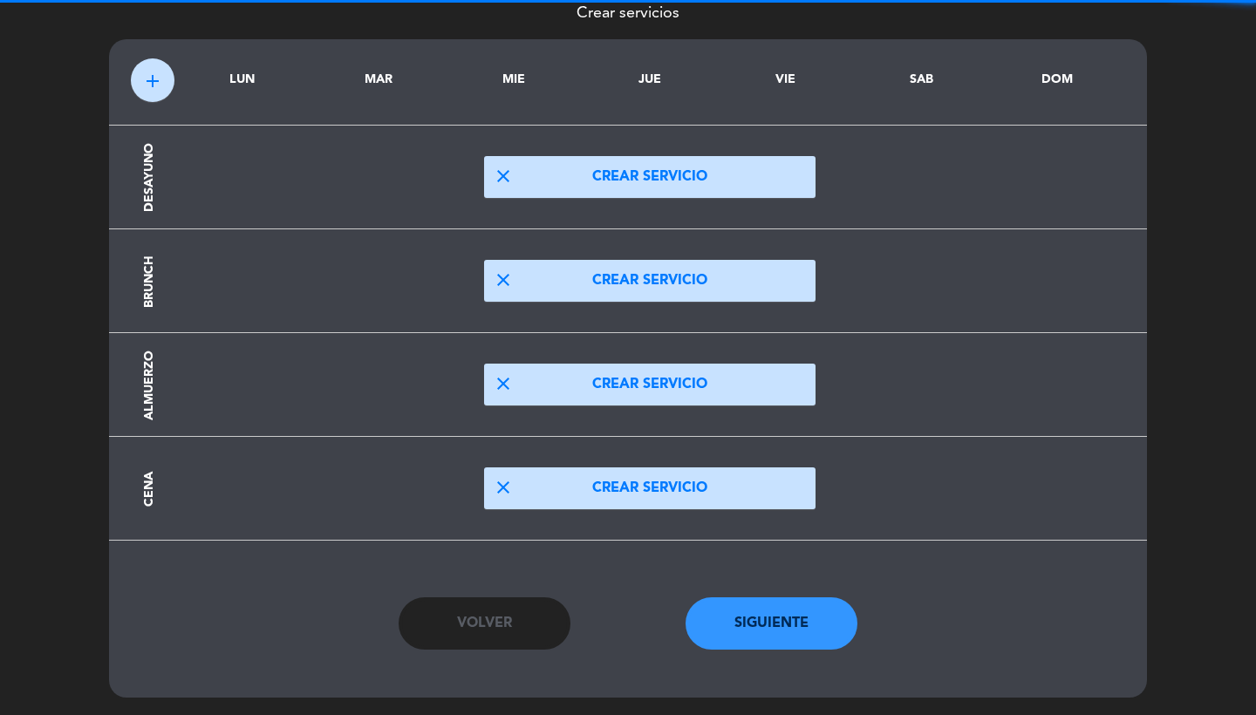
scroll to position [99, 0]
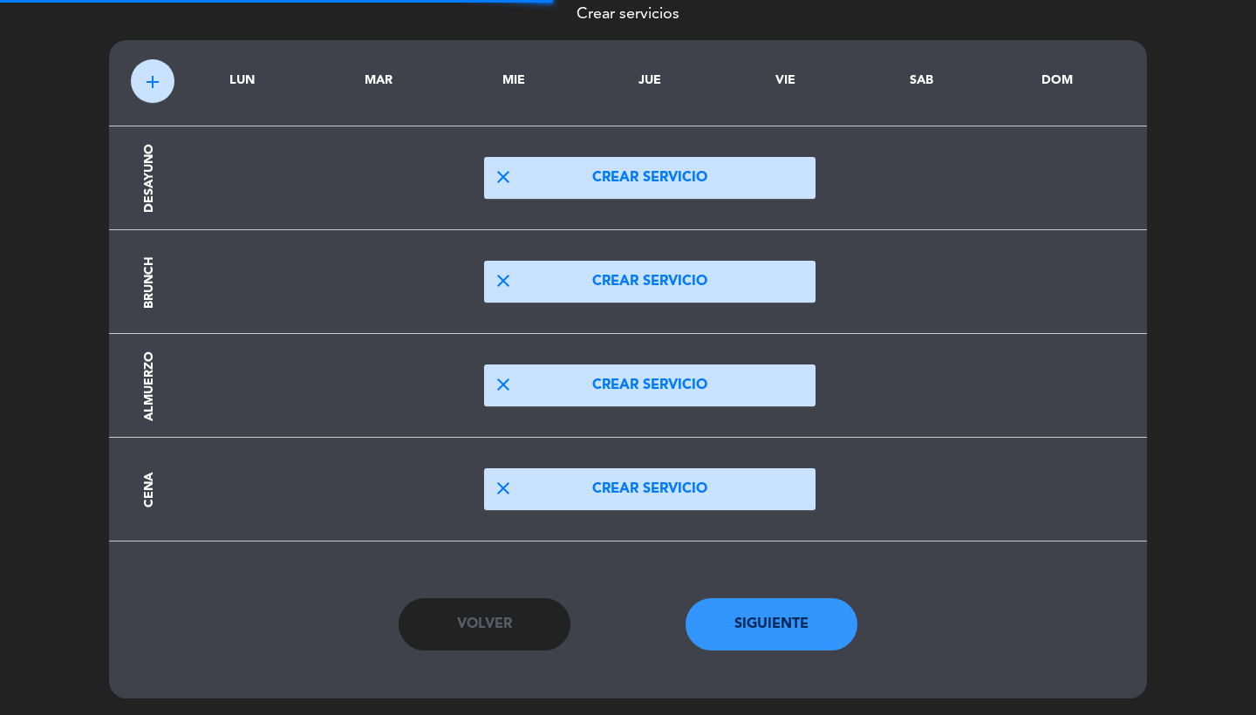
click at [582, 391] on button "close Crear servicio" at bounding box center [649, 385] width 331 height 42
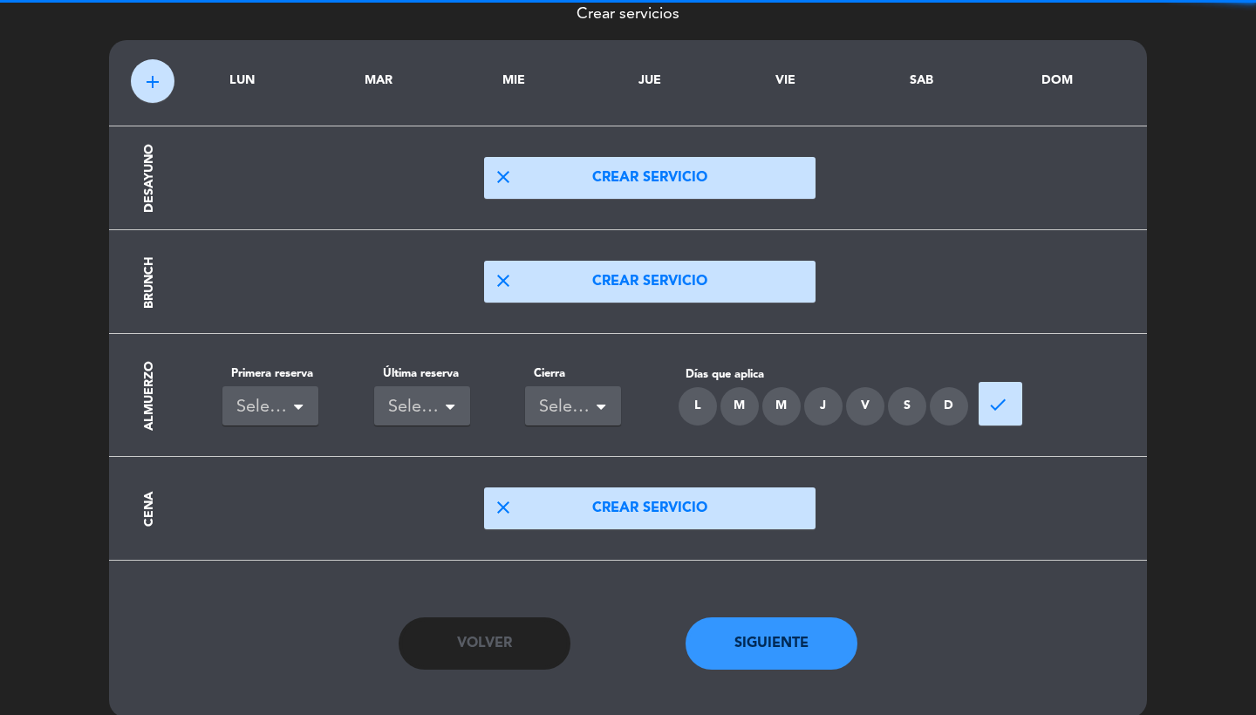
click at [270, 404] on div "Seleccionar" at bounding box center [263, 407] width 54 height 29
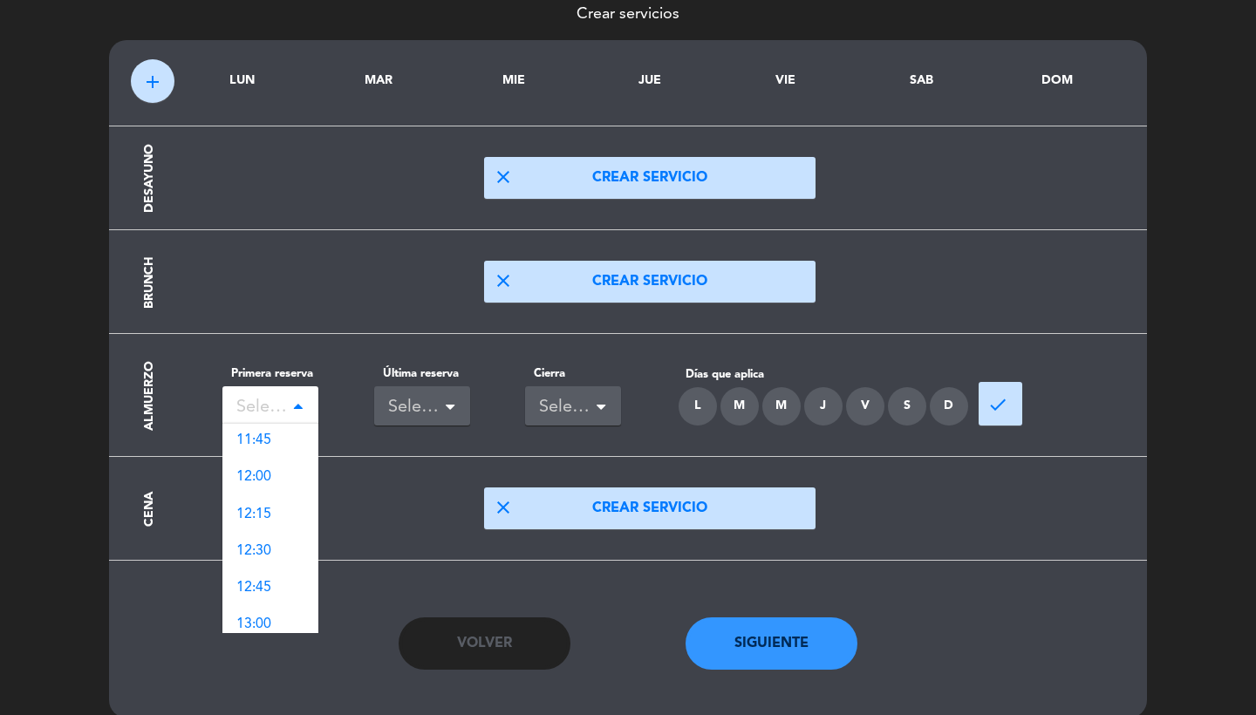
scroll to position [1039, 0]
click at [265, 429] on span "12:00" at bounding box center [253, 431] width 35 height 14
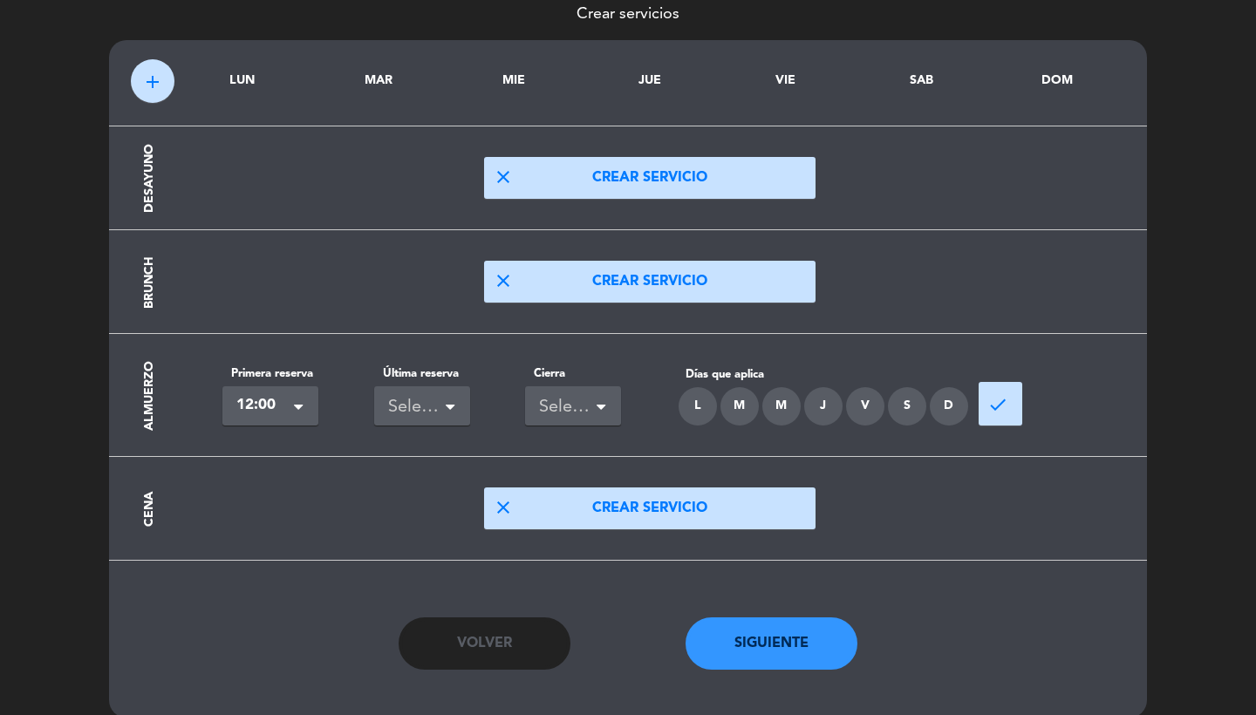
click at [422, 409] on div "Seleccionar" at bounding box center [415, 407] width 54 height 29
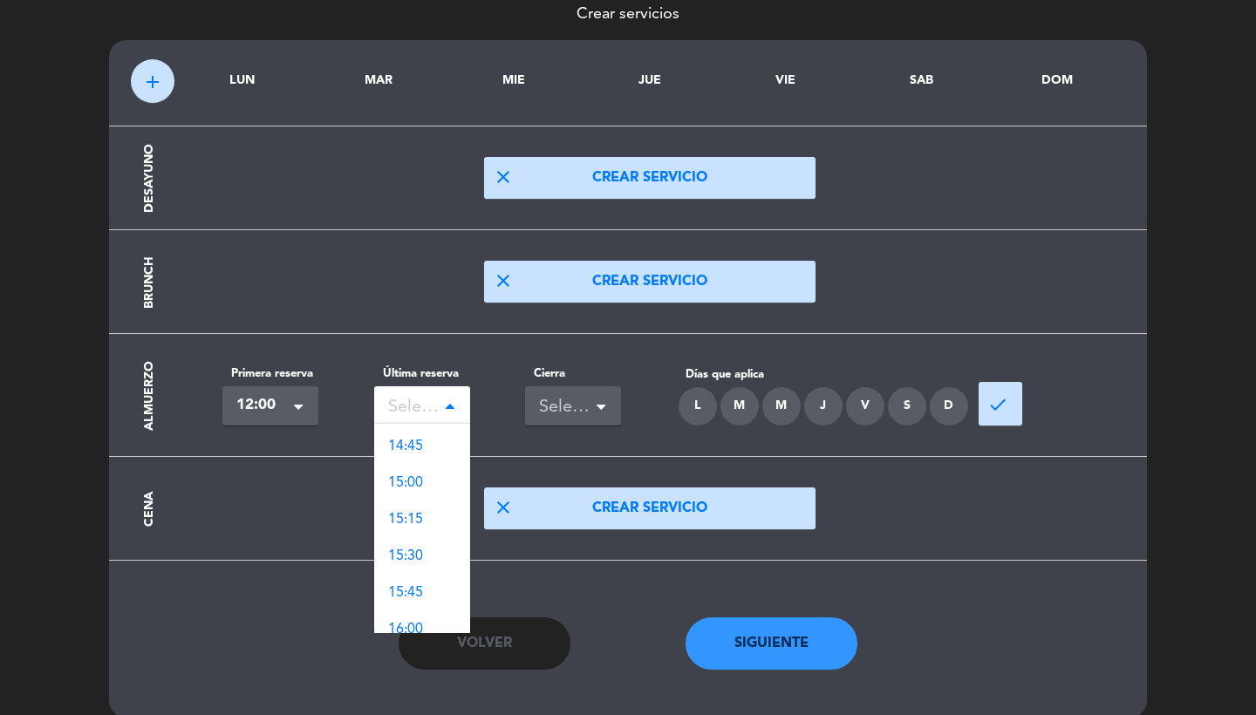
scroll to position [500, 0]
click at [421, 487] on span "16:00" at bounding box center [405, 494] width 35 height 14
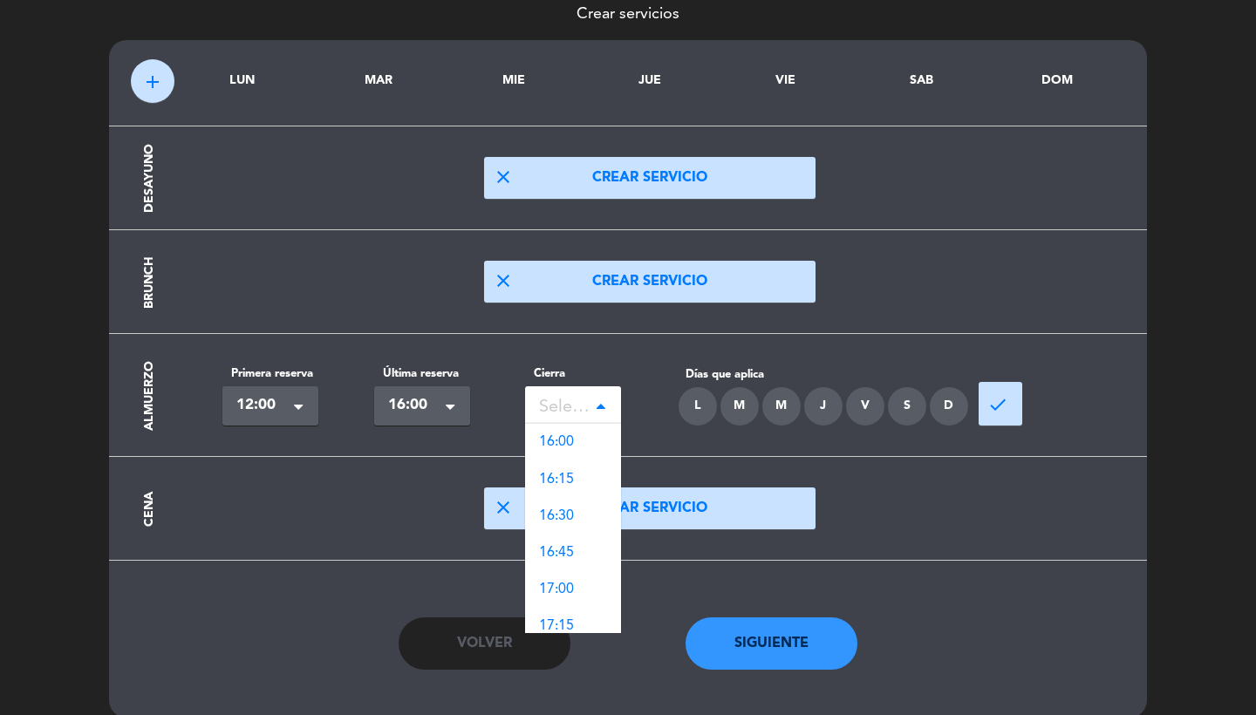
click at [575, 402] on div "Seleccionar" at bounding box center [566, 407] width 54 height 29
click at [575, 439] on div "16:00" at bounding box center [573, 442] width 96 height 37
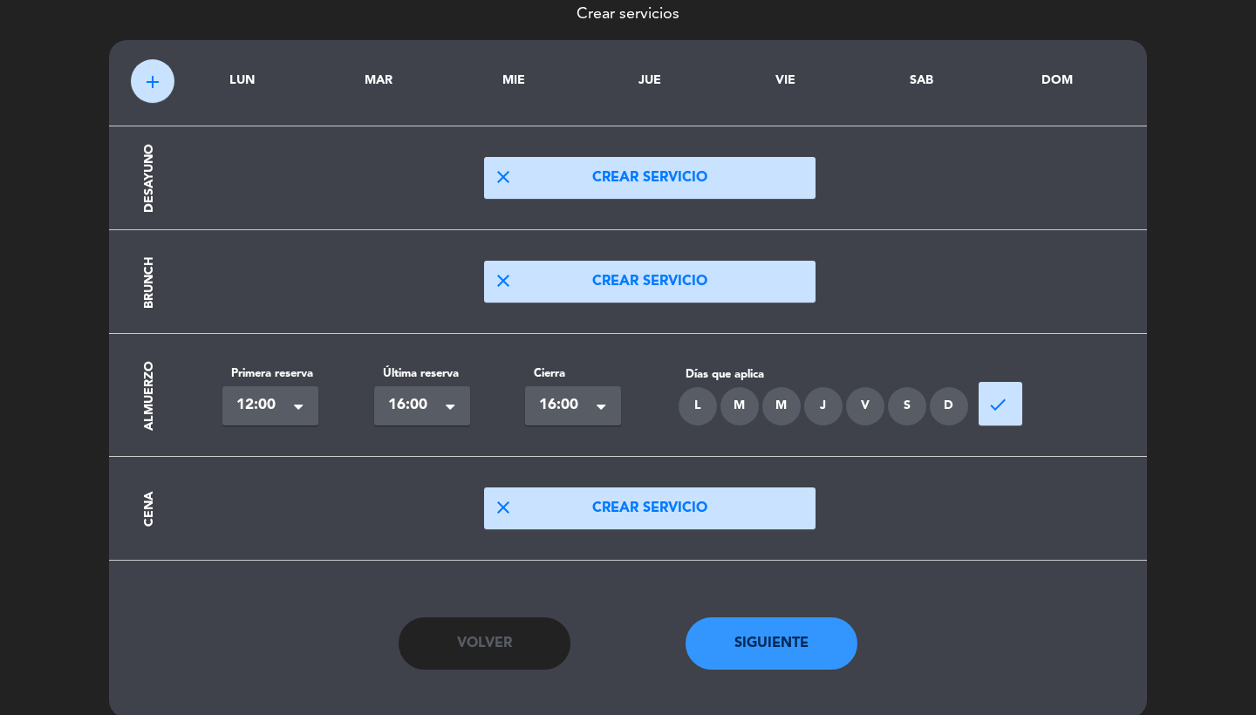
click at [699, 409] on div "L" at bounding box center [697, 406] width 38 height 38
click at [742, 409] on div "M" at bounding box center [739, 406] width 38 height 38
click at [774, 409] on div "M" at bounding box center [781, 406] width 38 height 38
click at [840, 404] on div "J" at bounding box center [823, 406] width 38 height 38
click at [868, 408] on div "V" at bounding box center [865, 406] width 38 height 38
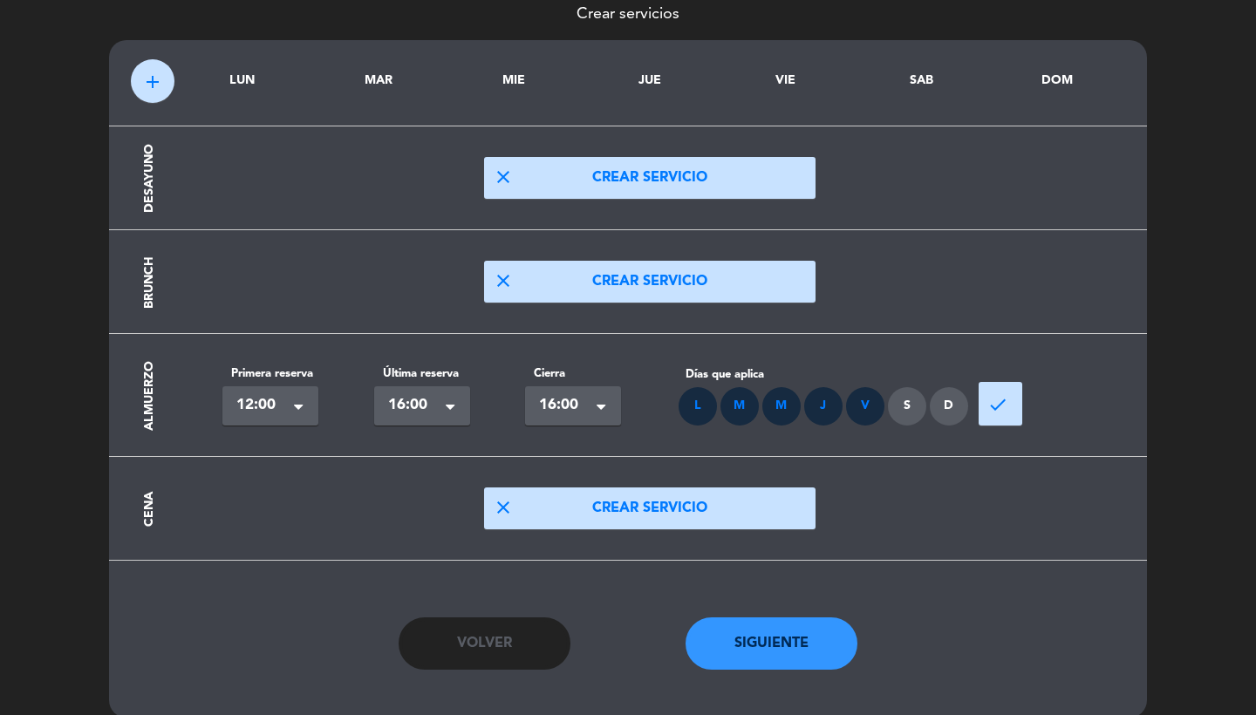
click at [903, 408] on div "S" at bounding box center [907, 406] width 38 height 38
click at [947, 408] on div "D" at bounding box center [948, 406] width 38 height 38
click at [975, 408] on div "done" at bounding box center [1050, 395] width 152 height 44
click at [995, 410] on span "done" at bounding box center [997, 404] width 21 height 21
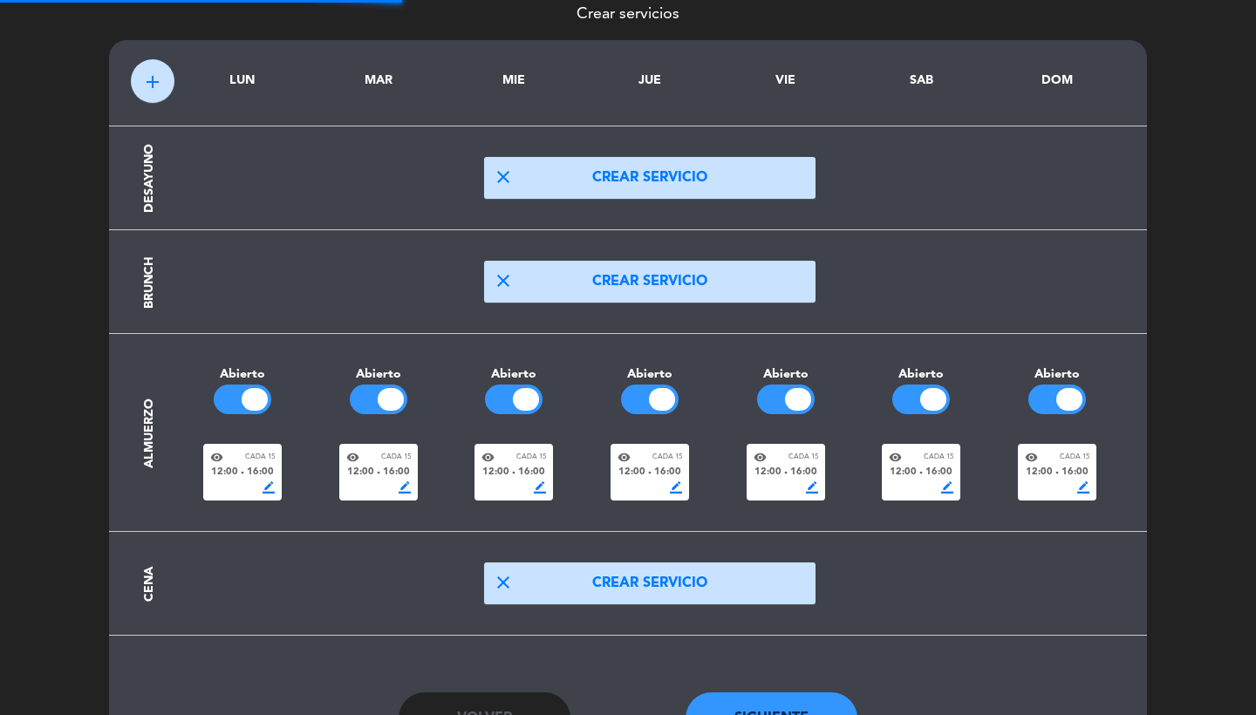
click at [775, 459] on div "visibility Cada 15" at bounding box center [785, 457] width 65 height 13
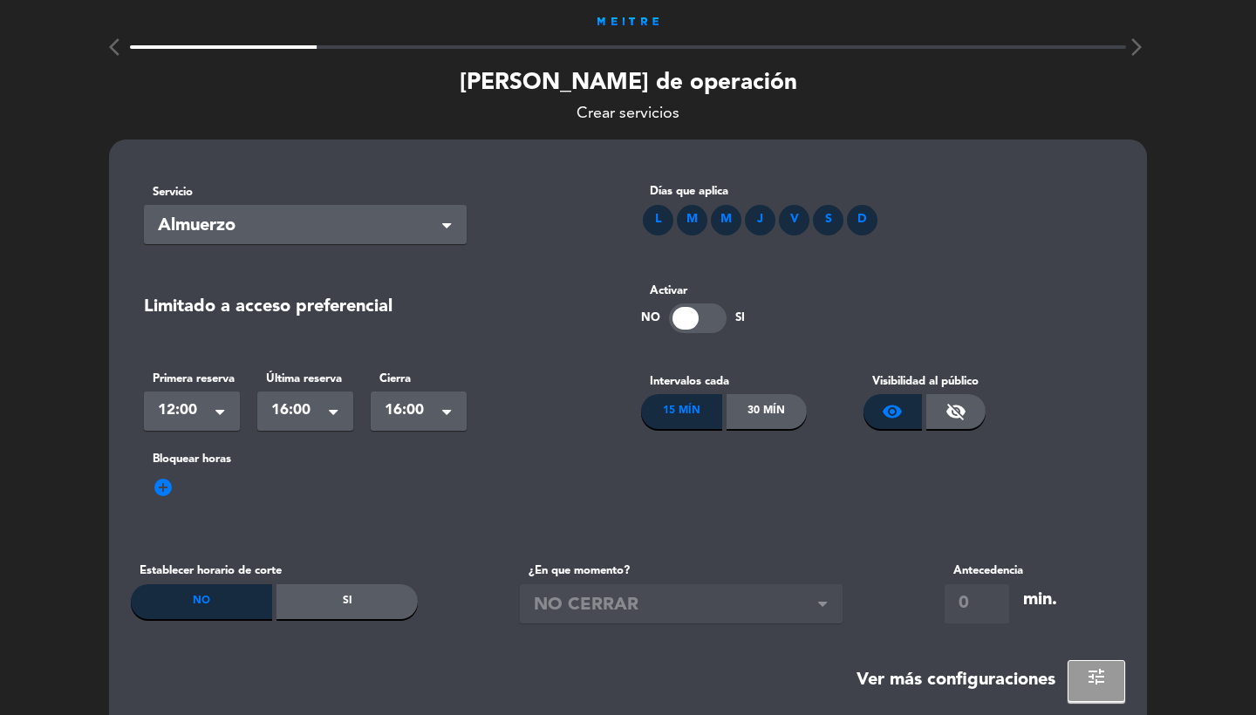
click at [777, 415] on div "30 Mín" at bounding box center [766, 411] width 81 height 35
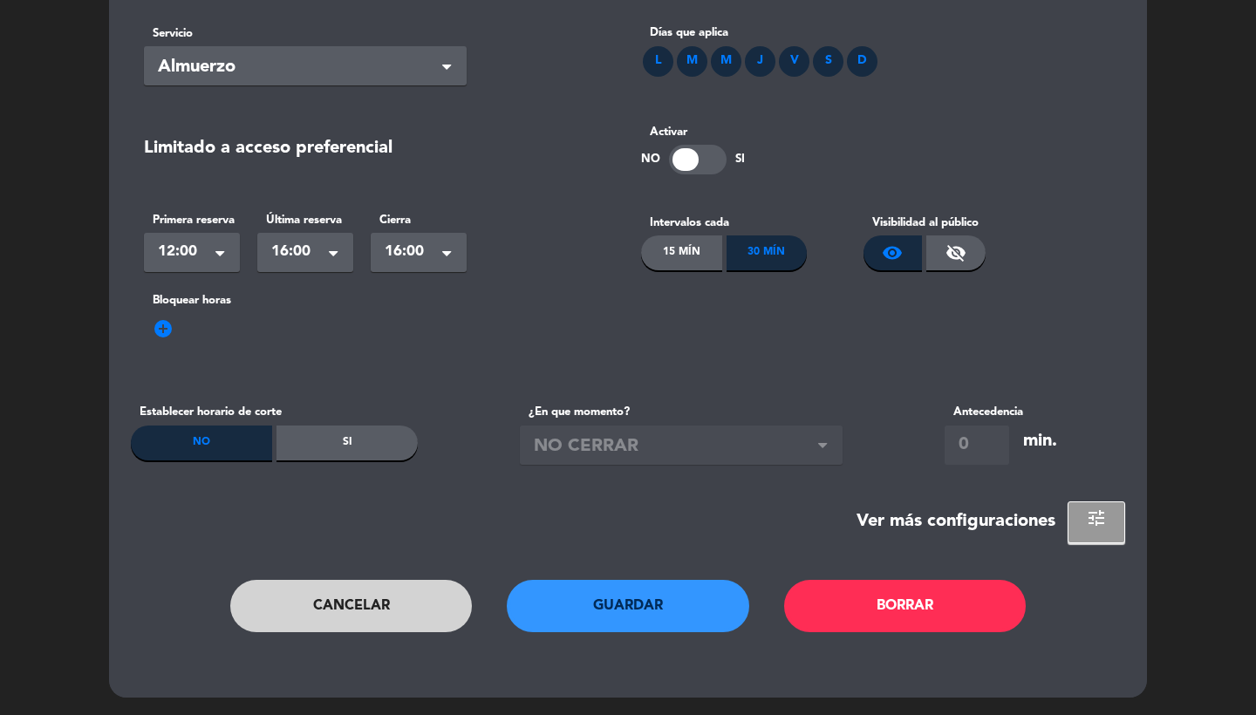
click at [635, 587] on button "Guardar" at bounding box center [628, 606] width 242 height 52
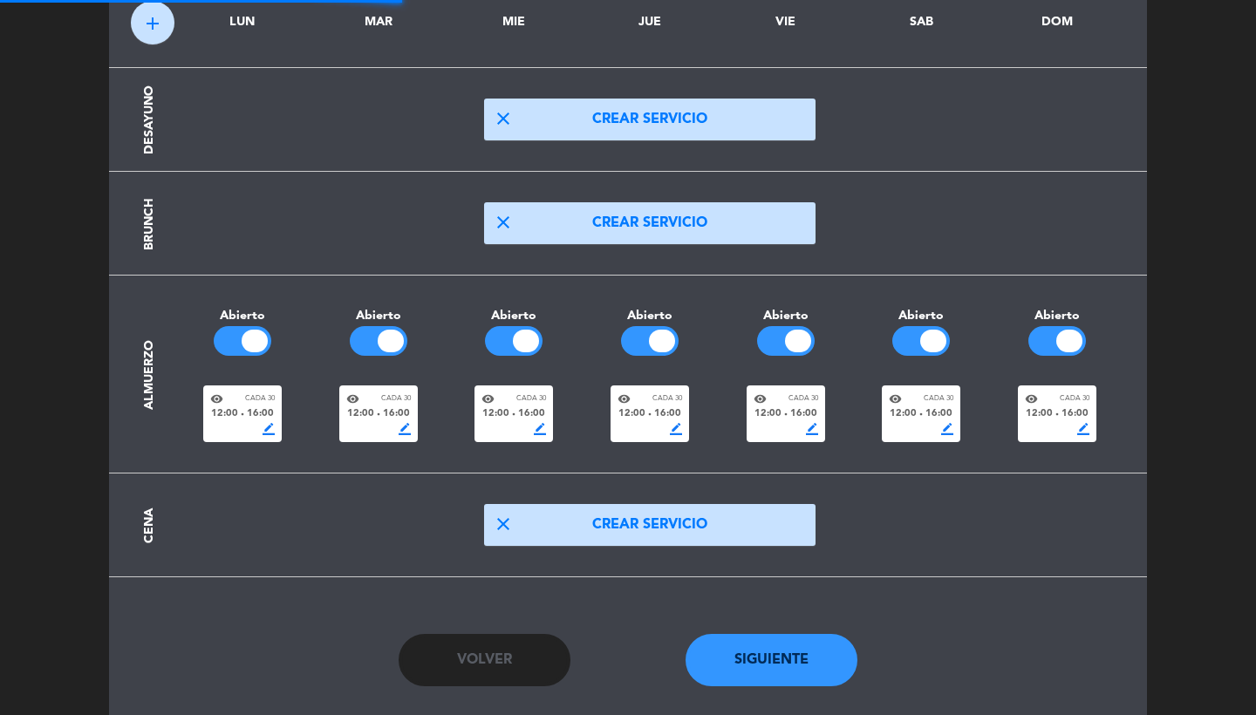
click at [609, 530] on button "close Crear servicio" at bounding box center [649, 525] width 331 height 42
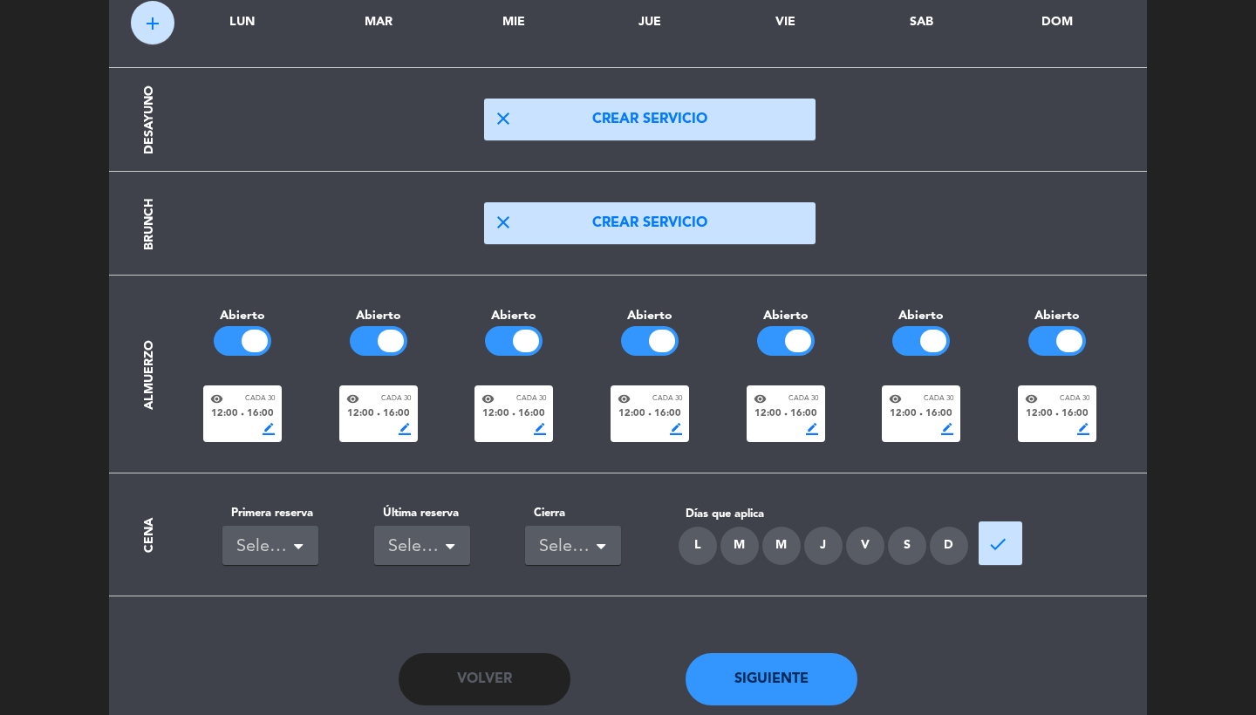
click at [281, 564] on section "Cena Primera reserva Seleccionar Última reserva Seleccionar Cierra Seleccionar …" at bounding box center [628, 534] width 994 height 123
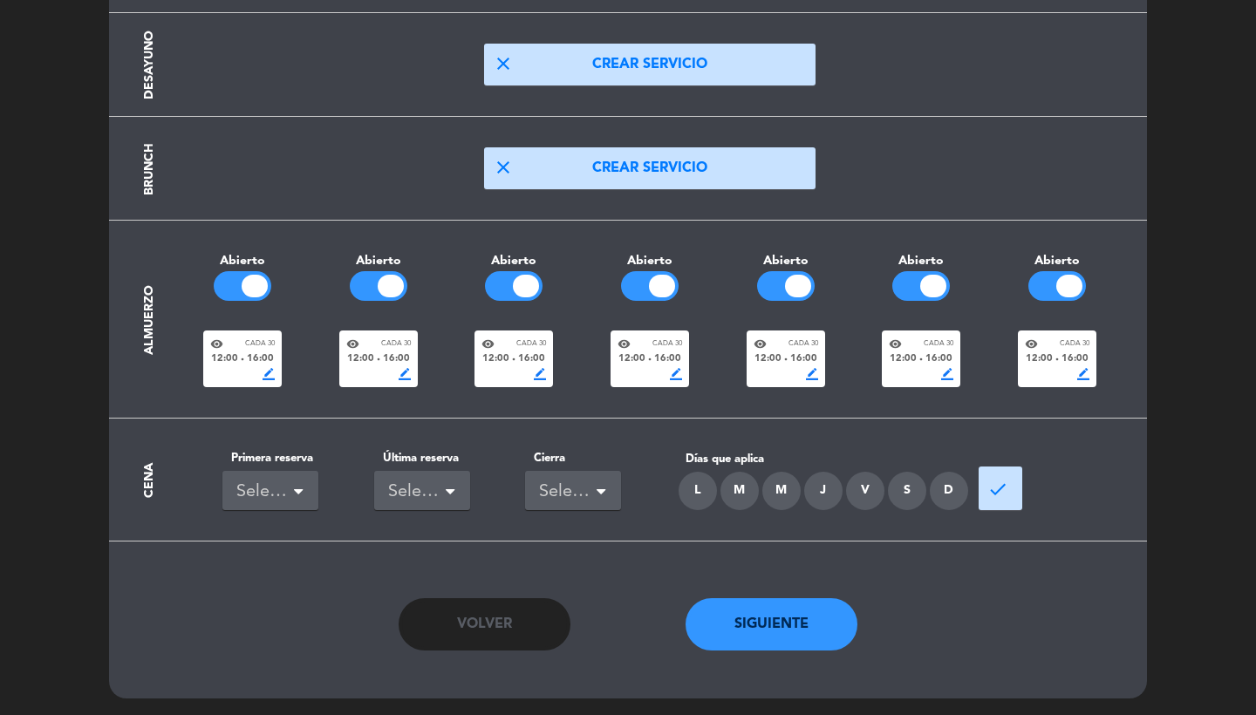
click at [271, 458] on label "Primera reserva" at bounding box center [270, 458] width 96 height 18
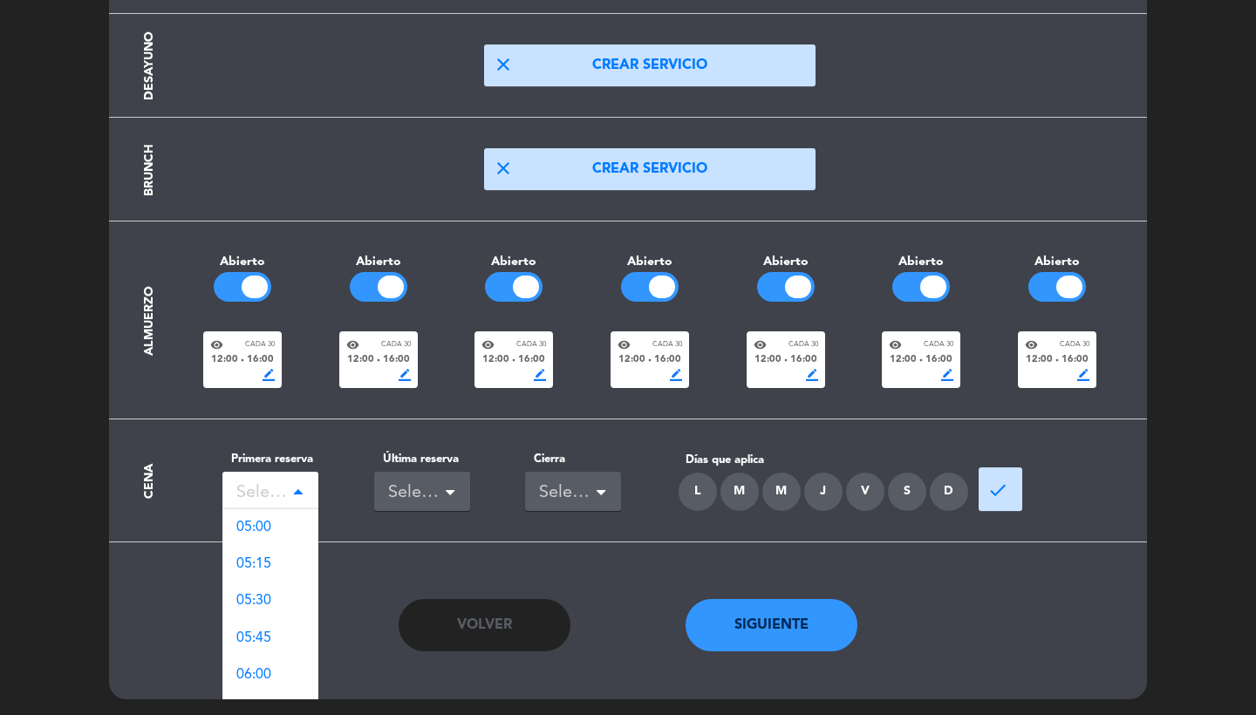
click at [271, 488] on div "Seleccionar" at bounding box center [263, 493] width 54 height 29
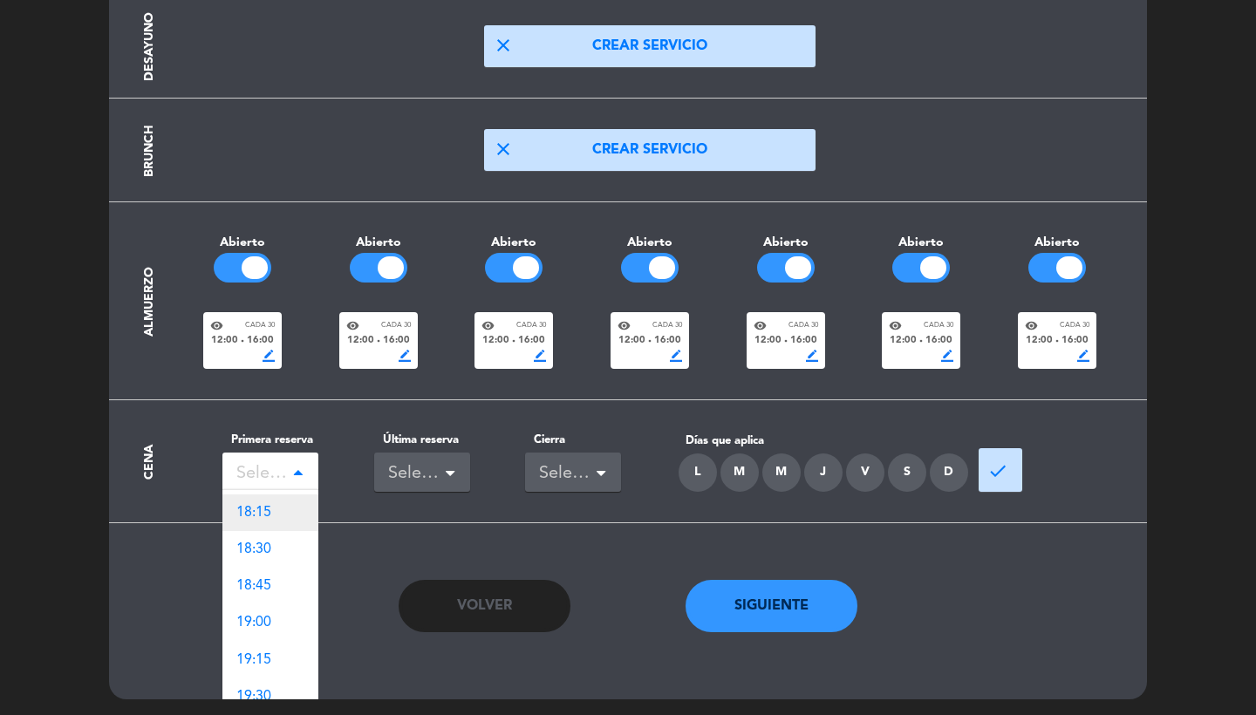
scroll to position [1943, 0]
click at [272, 610] on div "19:00" at bounding box center [270, 620] width 96 height 37
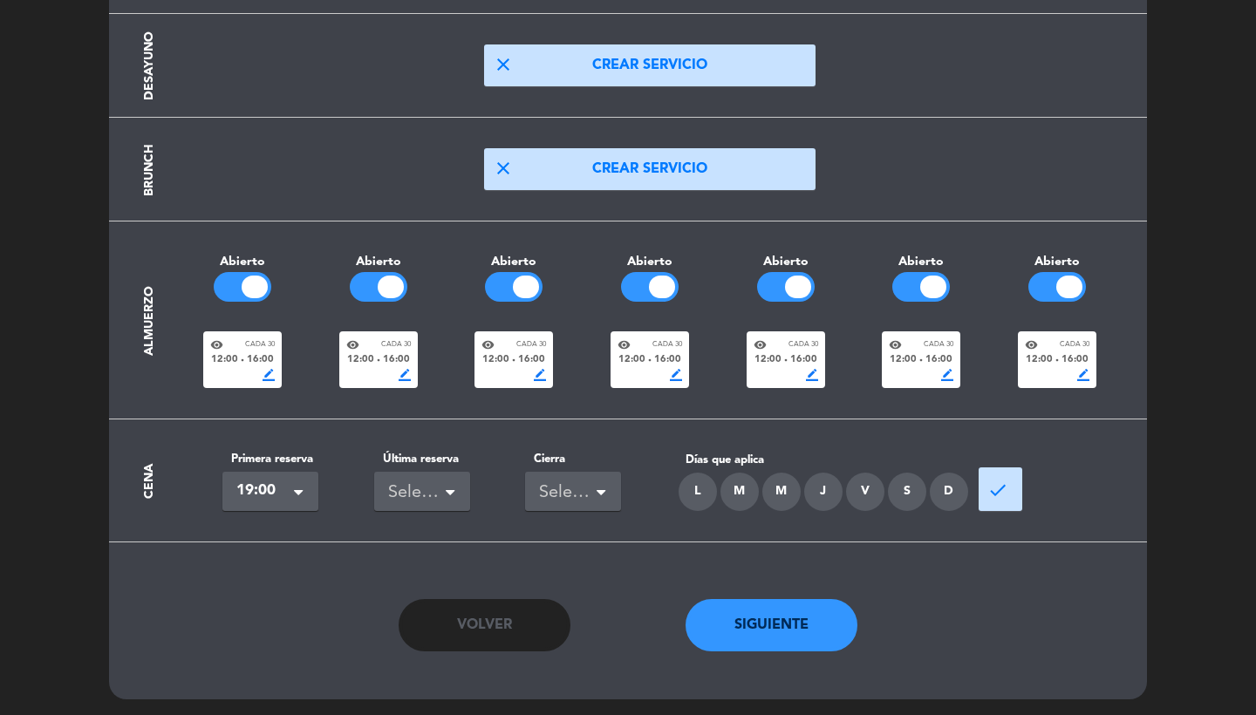
scroll to position [0, 0]
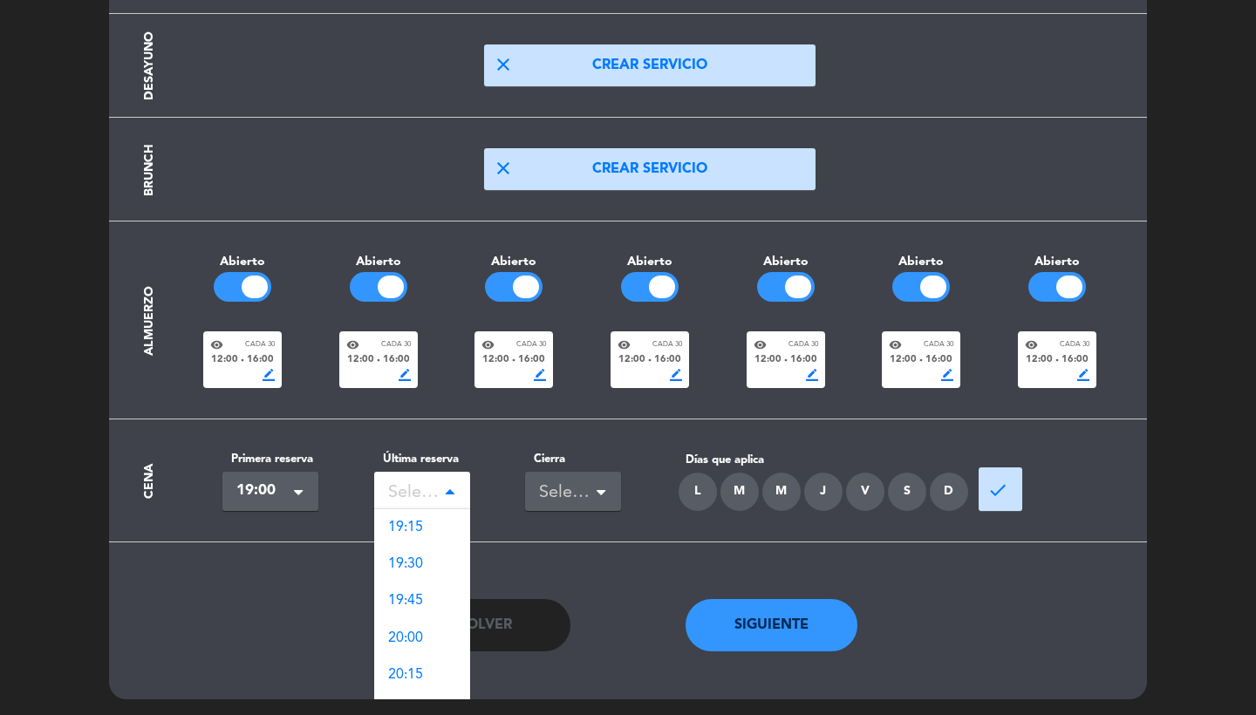
click at [415, 496] on div "Seleccionar" at bounding box center [415, 493] width 54 height 29
click at [408, 661] on span "23:30" at bounding box center [405, 665] width 35 height 14
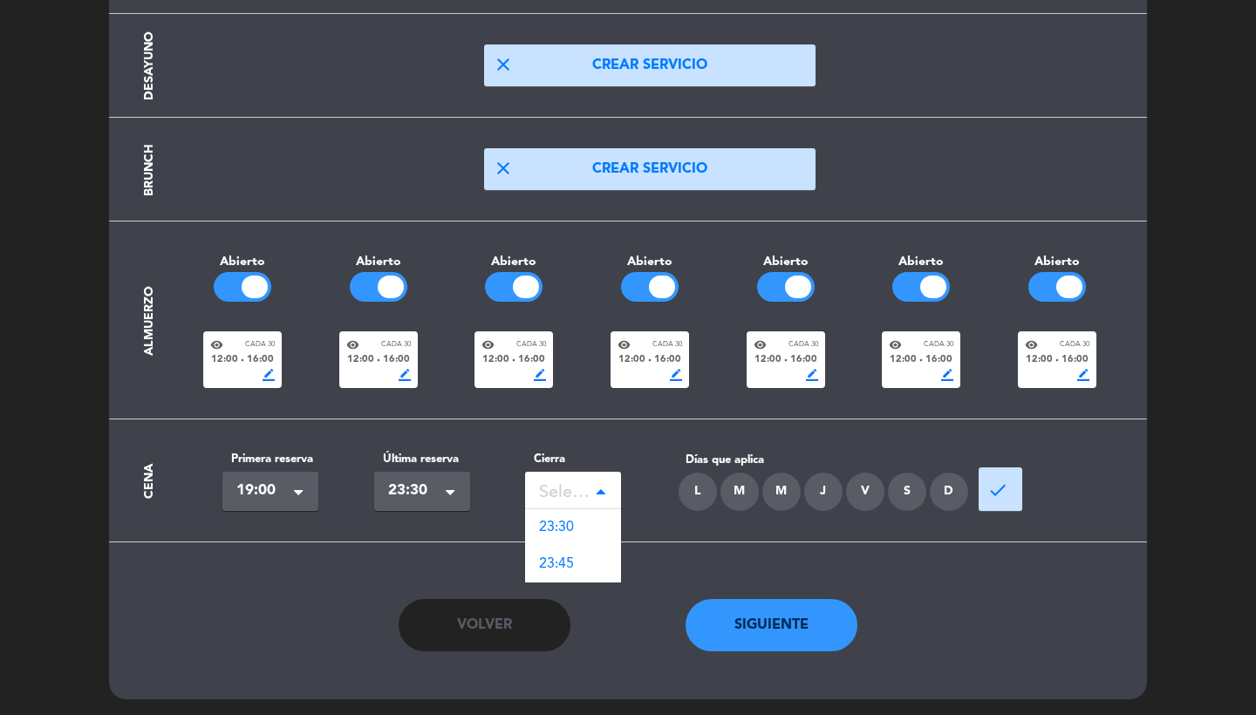
click at [568, 480] on div "Seleccionar" at bounding box center [566, 493] width 54 height 29
click at [568, 525] on span "23:30" at bounding box center [556, 528] width 35 height 14
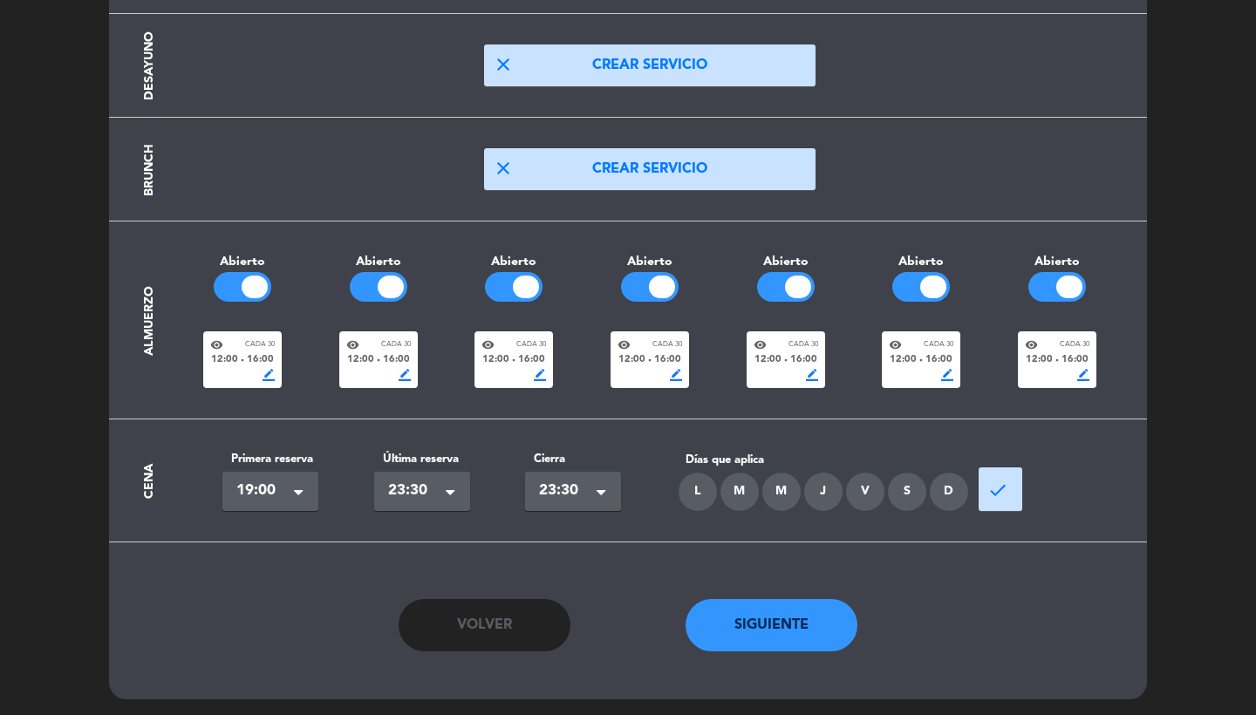
click at [719, 478] on div "L M M J V S D" at bounding box center [823, 492] width 293 height 38
click at [694, 487] on div "L" at bounding box center [697, 492] width 38 height 38
click at [732, 487] on div "M" at bounding box center [739, 492] width 38 height 38
click at [779, 487] on div "M" at bounding box center [781, 492] width 38 height 38
click at [814, 487] on div "J" at bounding box center [823, 492] width 38 height 38
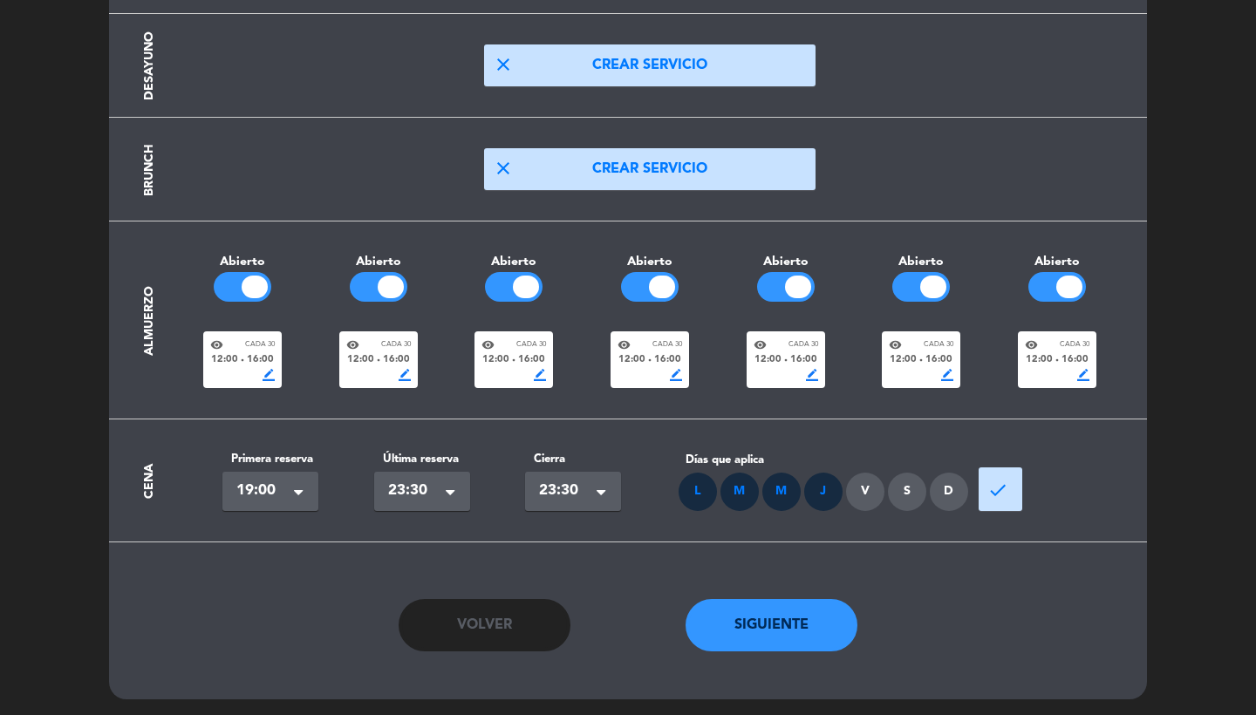
click at [882, 488] on div "V" at bounding box center [865, 492] width 38 height 38
click at [908, 493] on div "S" at bounding box center [907, 492] width 38 height 38
click at [984, 488] on button "done" at bounding box center [1000, 489] width 44 height 44
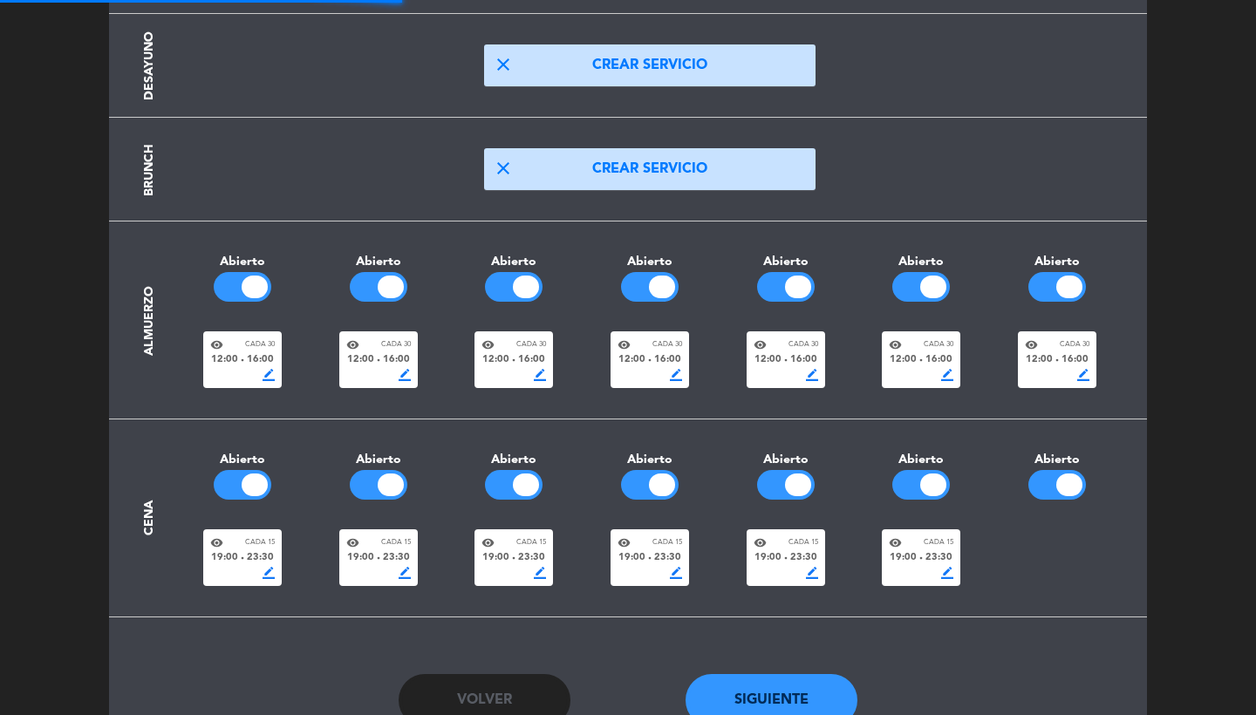
click at [923, 559] on div "19:00 fiber_manual_record 23:30" at bounding box center [920, 558] width 65 height 16
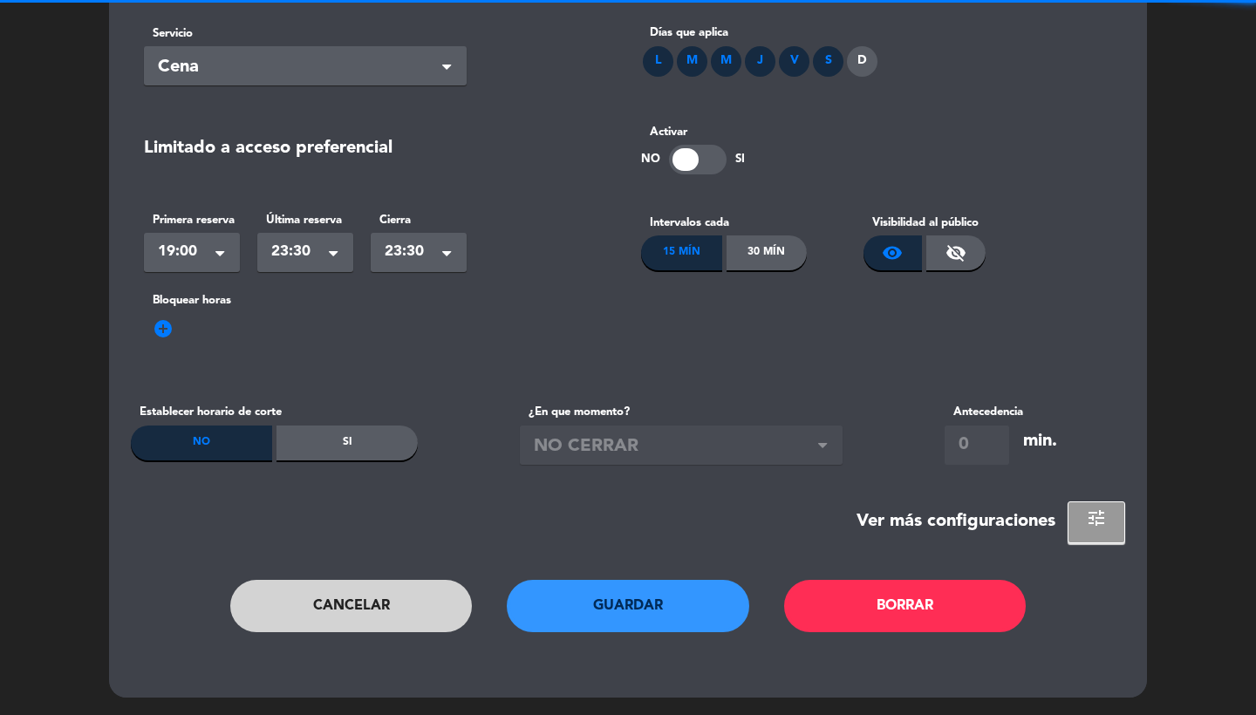
scroll to position [0, 0]
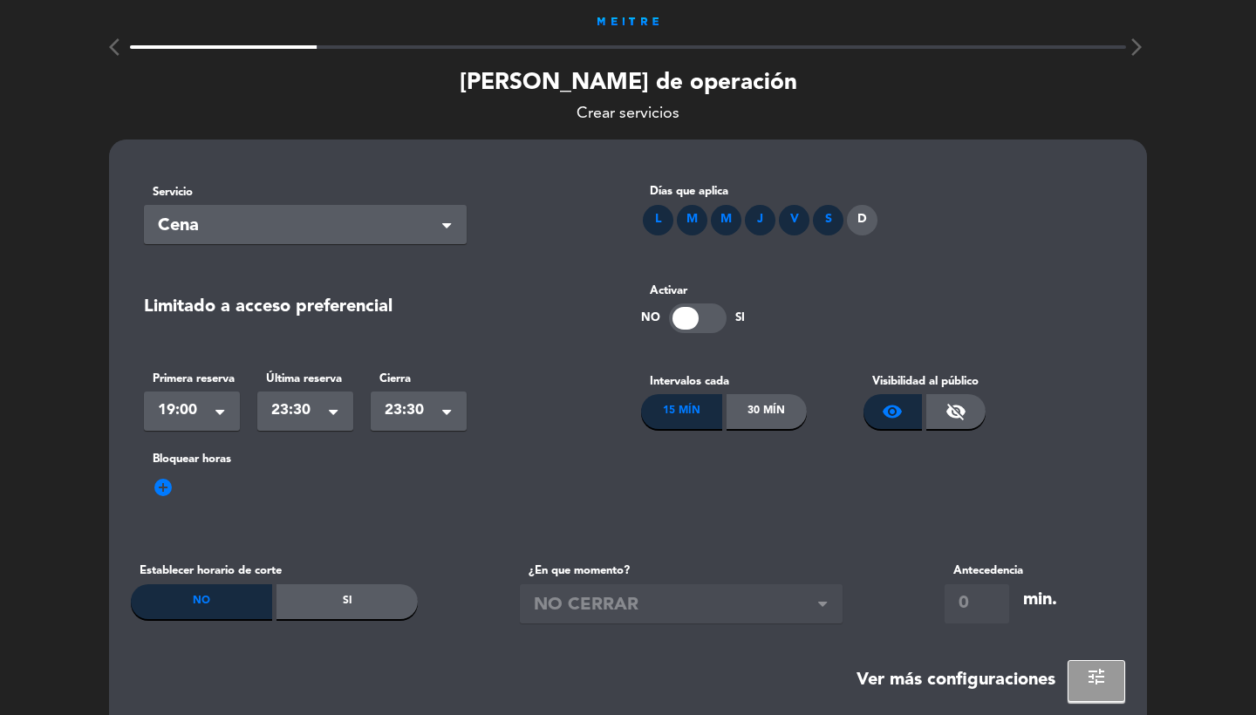
click at [858, 228] on div "D" at bounding box center [862, 220] width 31 height 31
click at [758, 418] on div "30 Mín" at bounding box center [766, 411] width 81 height 35
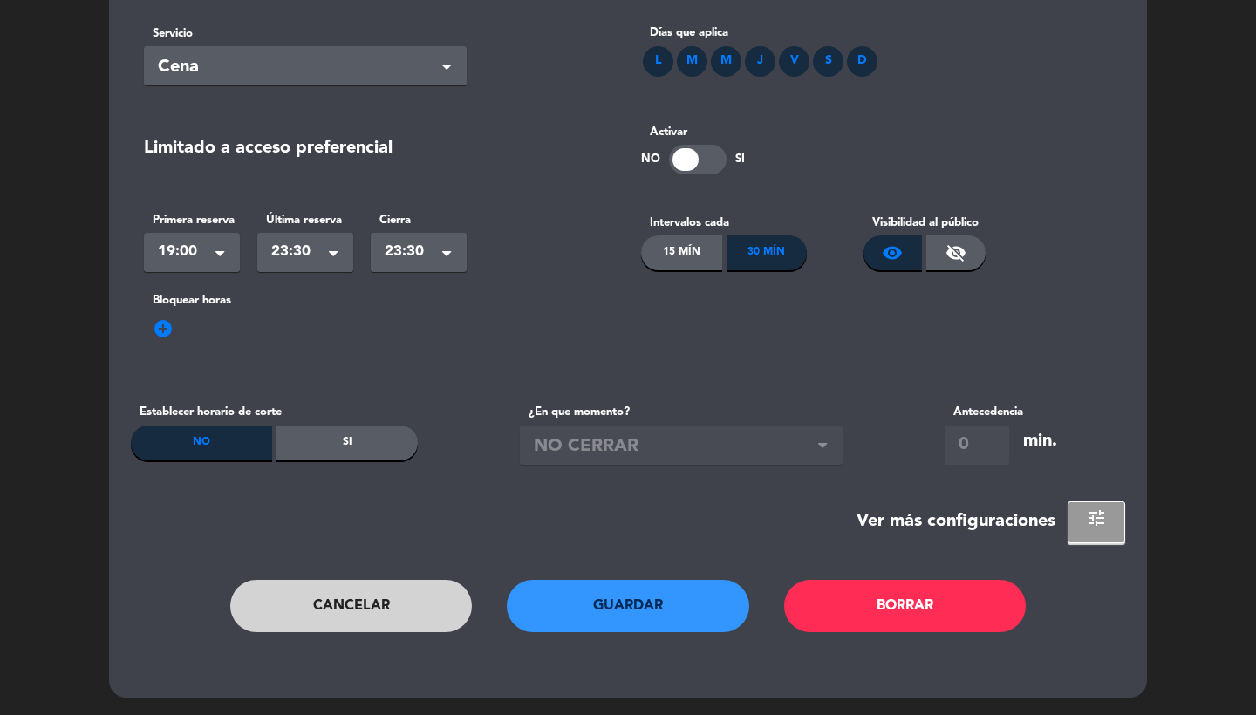
click at [597, 618] on button "Guardar" at bounding box center [628, 606] width 242 height 52
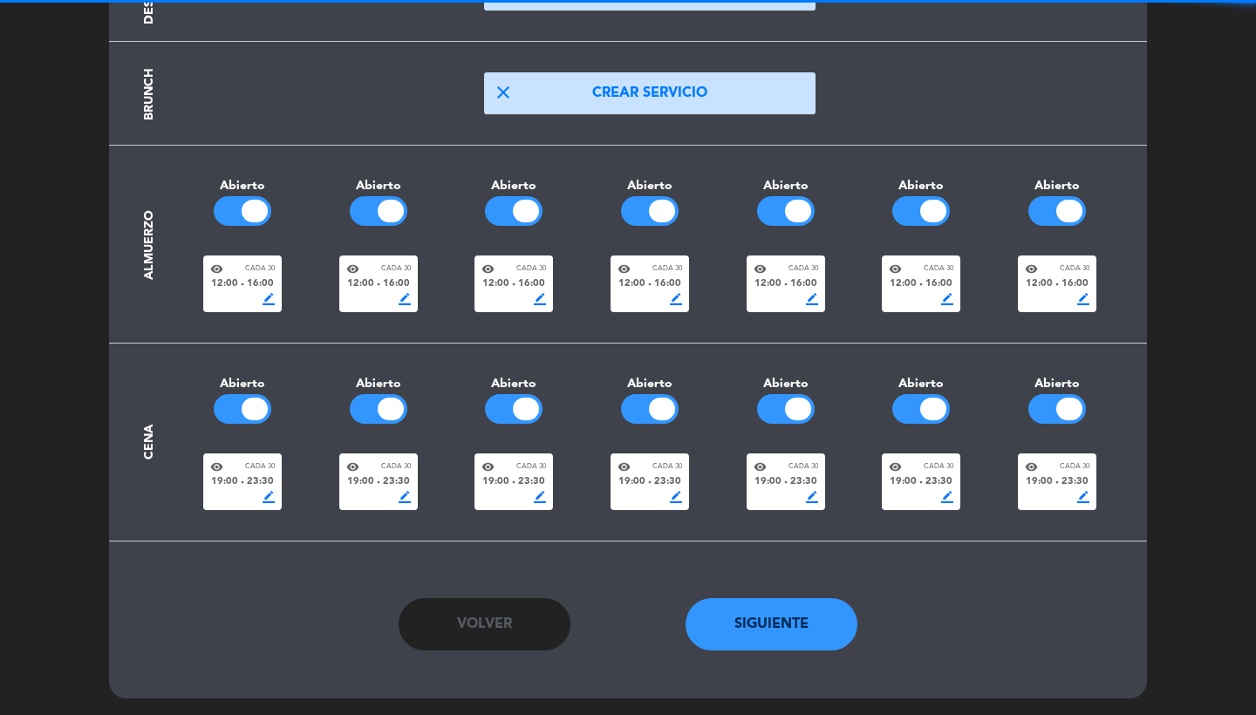
scroll to position [286, 0]
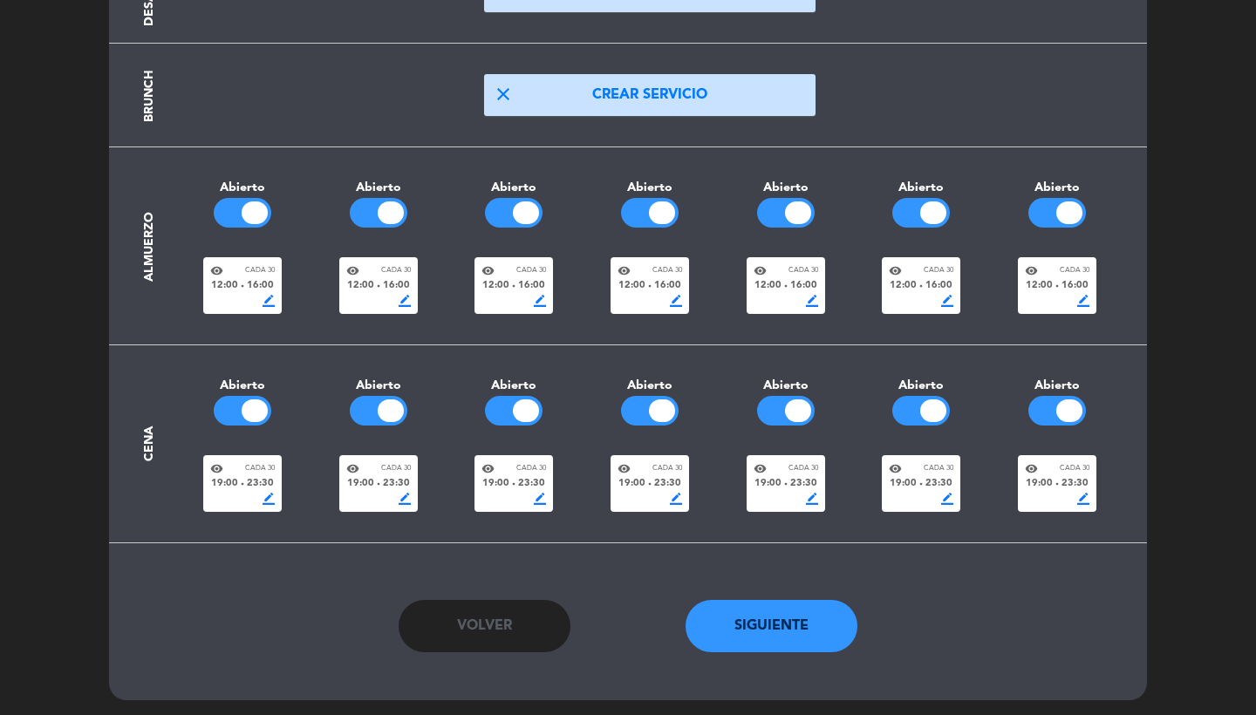
click at [822, 623] on button "Siguiente" at bounding box center [771, 626] width 173 height 52
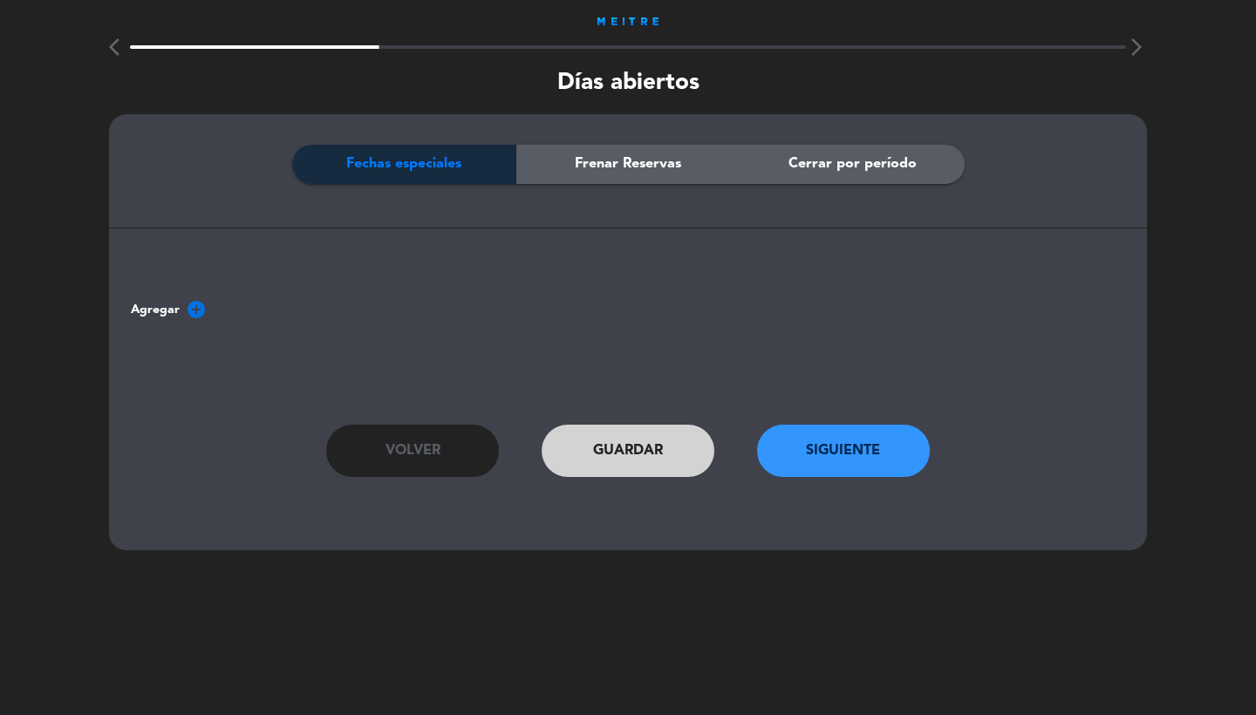
click at [424, 425] on button "Volver" at bounding box center [412, 451] width 173 height 52
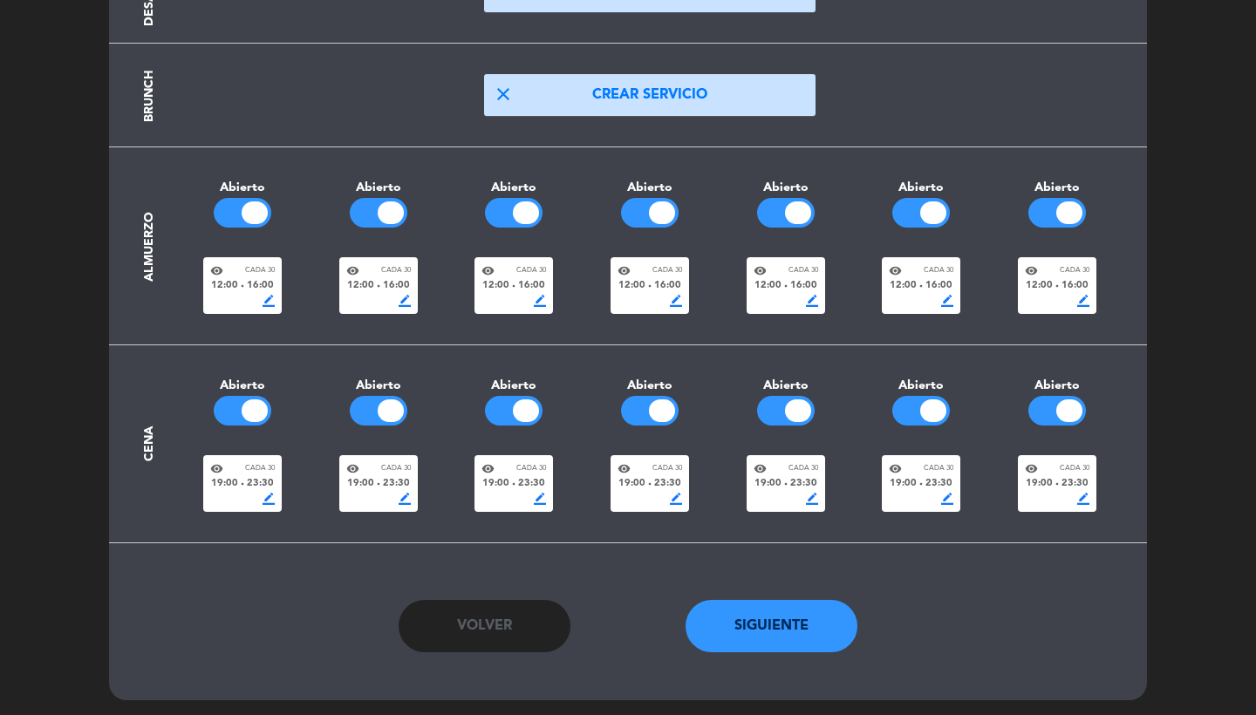
click at [780, 612] on button "Siguiente" at bounding box center [771, 626] width 173 height 52
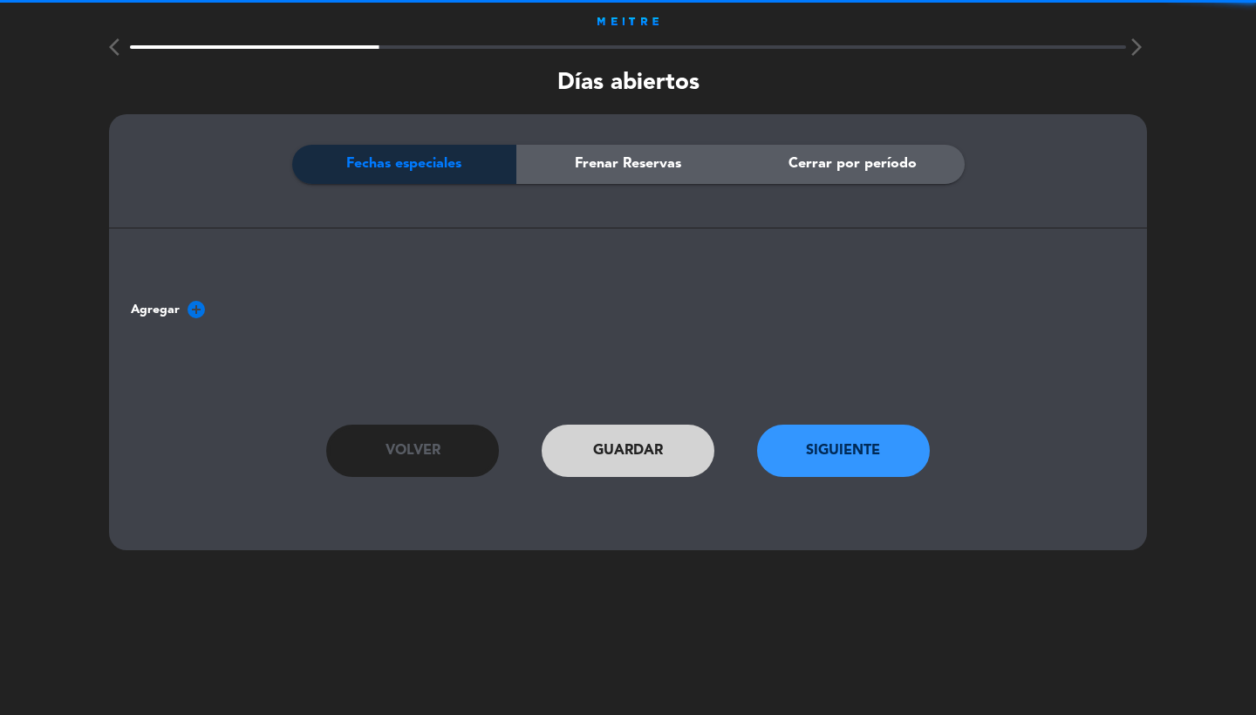
click at [835, 465] on button "Siguiente" at bounding box center [843, 451] width 173 height 52
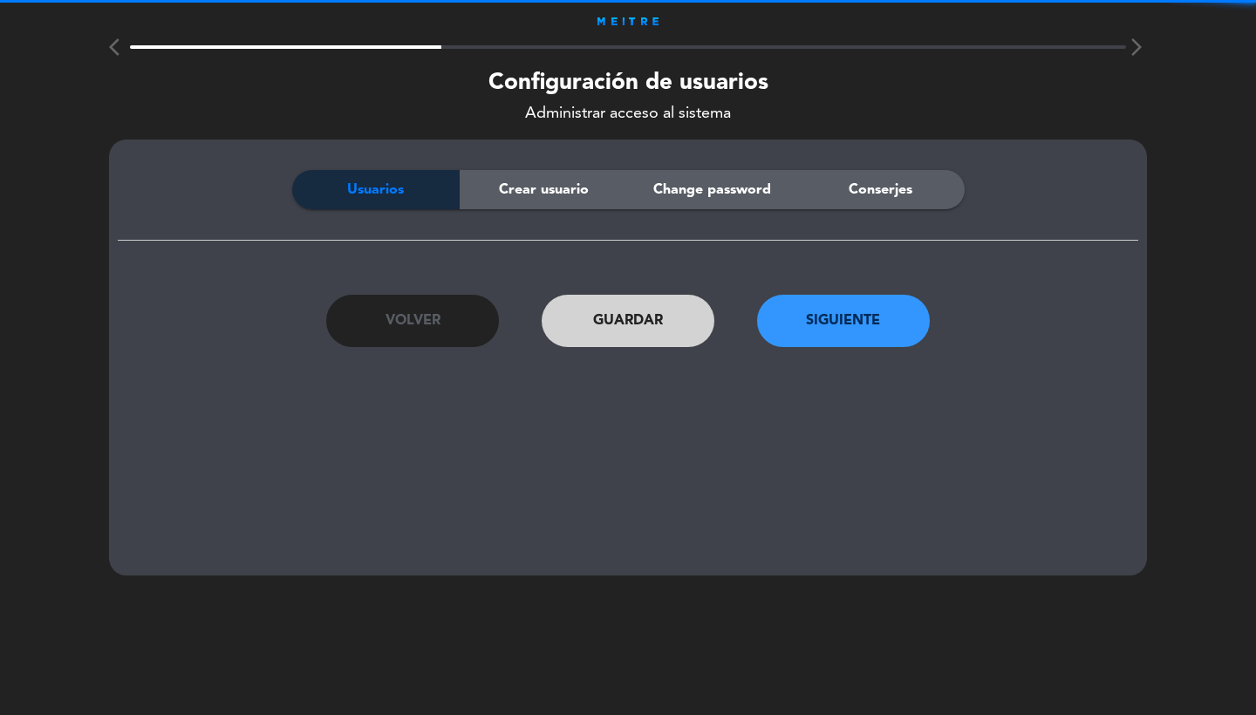
click at [561, 197] on span "Crear usuario" at bounding box center [544, 190] width 90 height 23
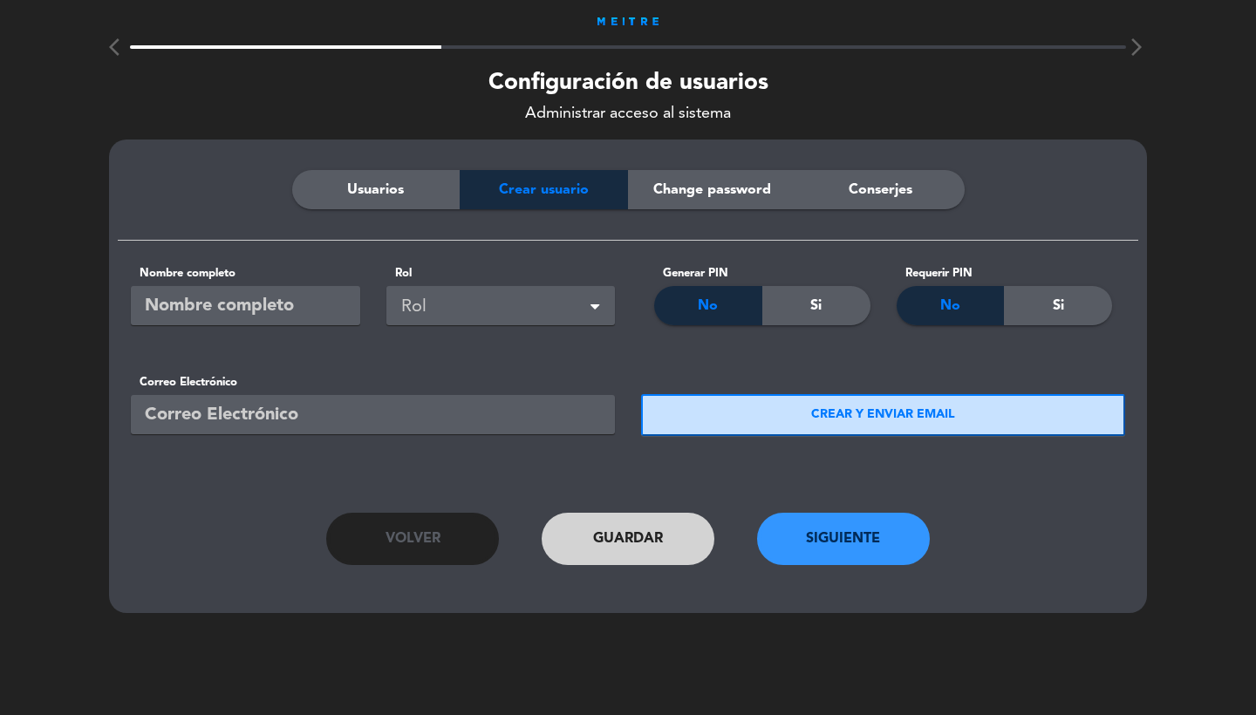
click at [835, 531] on button "Siguiente" at bounding box center [843, 539] width 173 height 52
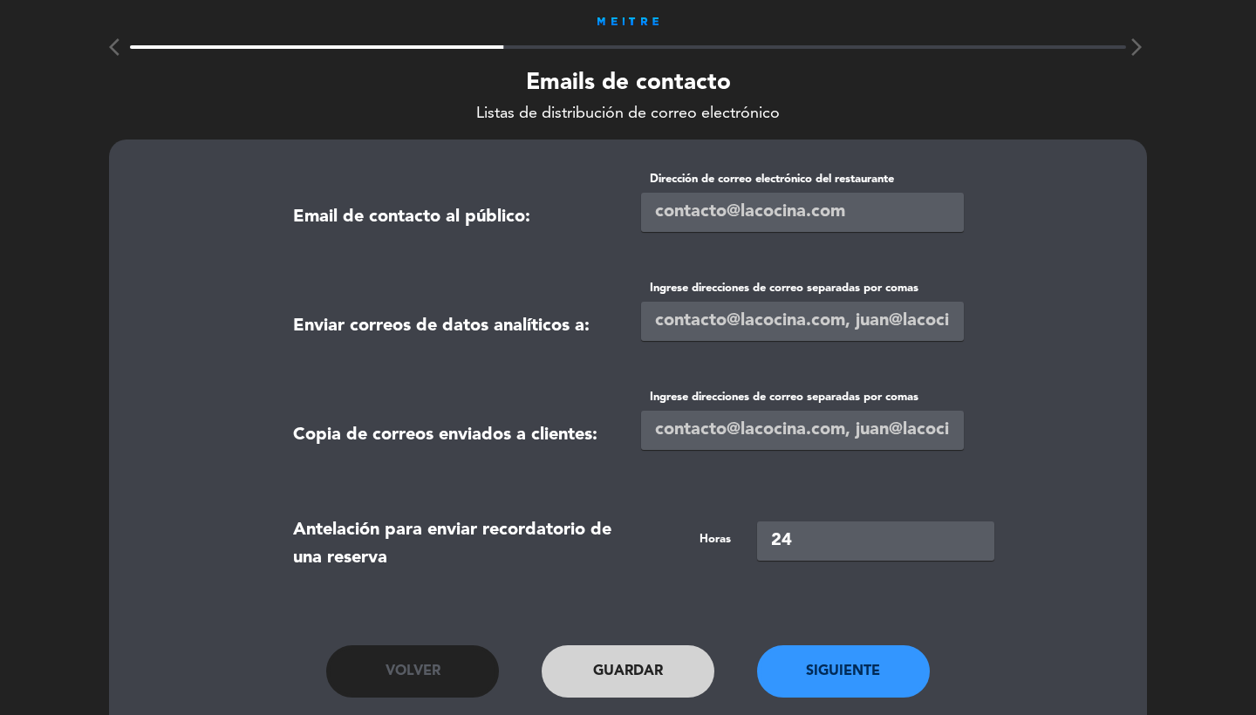
click at [676, 212] on input "email" at bounding box center [802, 212] width 323 height 39
paste input "[EMAIL_ADDRESS][DOMAIN_NAME]"
type input "[EMAIL_ADDRESS][DOMAIN_NAME]"
drag, startPoint x: 674, startPoint y: 323, endPoint x: 674, endPoint y: 313, distance: 10.5
click at [674, 324] on input "text" at bounding box center [802, 321] width 323 height 39
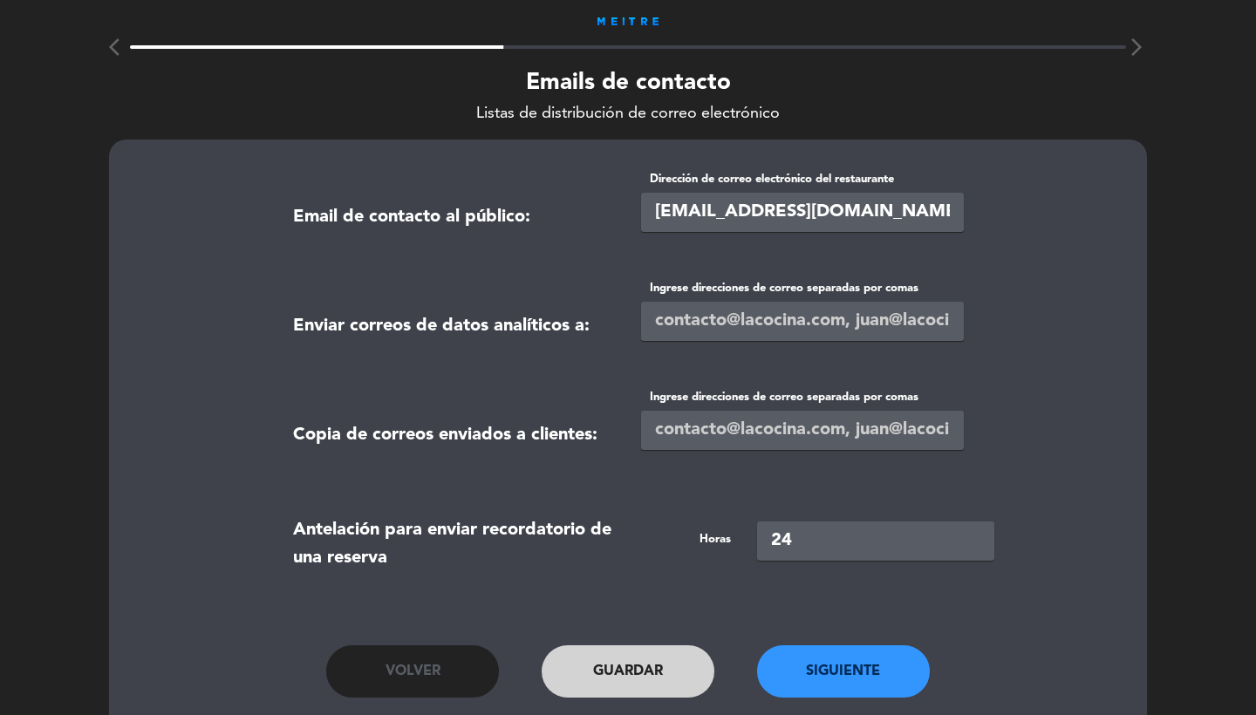
paste input "[EMAIL_ADDRESS][DOMAIN_NAME]"
type input "[EMAIL_ADDRESS][DOMAIN_NAME],[EMAIL_ADDRESS][DOMAIN_NAME],[EMAIL_ADDRESS][DOMAI…"
click at [717, 442] on input "text" at bounding box center [802, 430] width 323 height 39
paste input "[EMAIL_ADDRESS][DOMAIN_NAME],[EMAIL_ADDRESS][DOMAIN_NAME],[EMAIL_ADDRESS][DOMAI…"
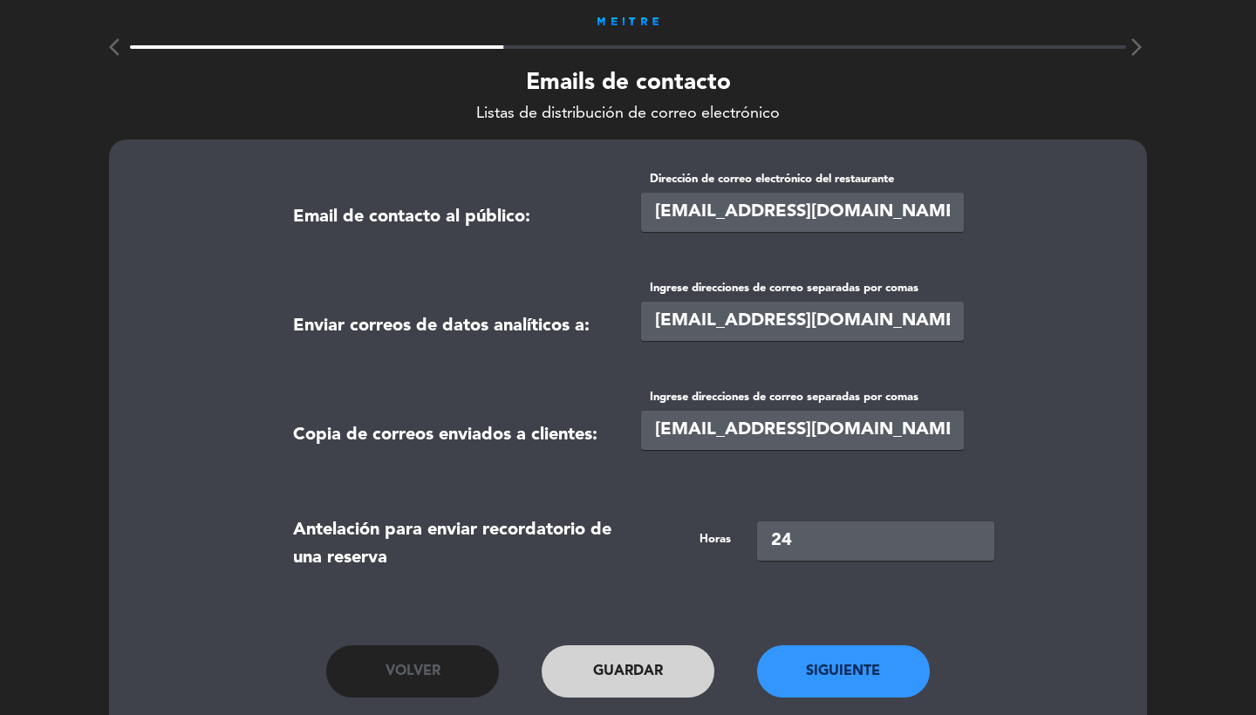
drag, startPoint x: 776, startPoint y: 431, endPoint x: 788, endPoint y: 432, distance: 12.3
click at [788, 432] on input "[EMAIL_ADDRESS][DOMAIN_NAME],[EMAIL_ADDRESS][DOMAIN_NAME],[EMAIL_ADDRESS][DOMAI…" at bounding box center [802, 430] width 323 height 39
type input "[EMAIL_ADDRESS][DOMAIN_NAME],[EMAIL_ADDRESS][DOMAIN_NAME]"
click at [847, 668] on button "Siguiente" at bounding box center [843, 671] width 173 height 52
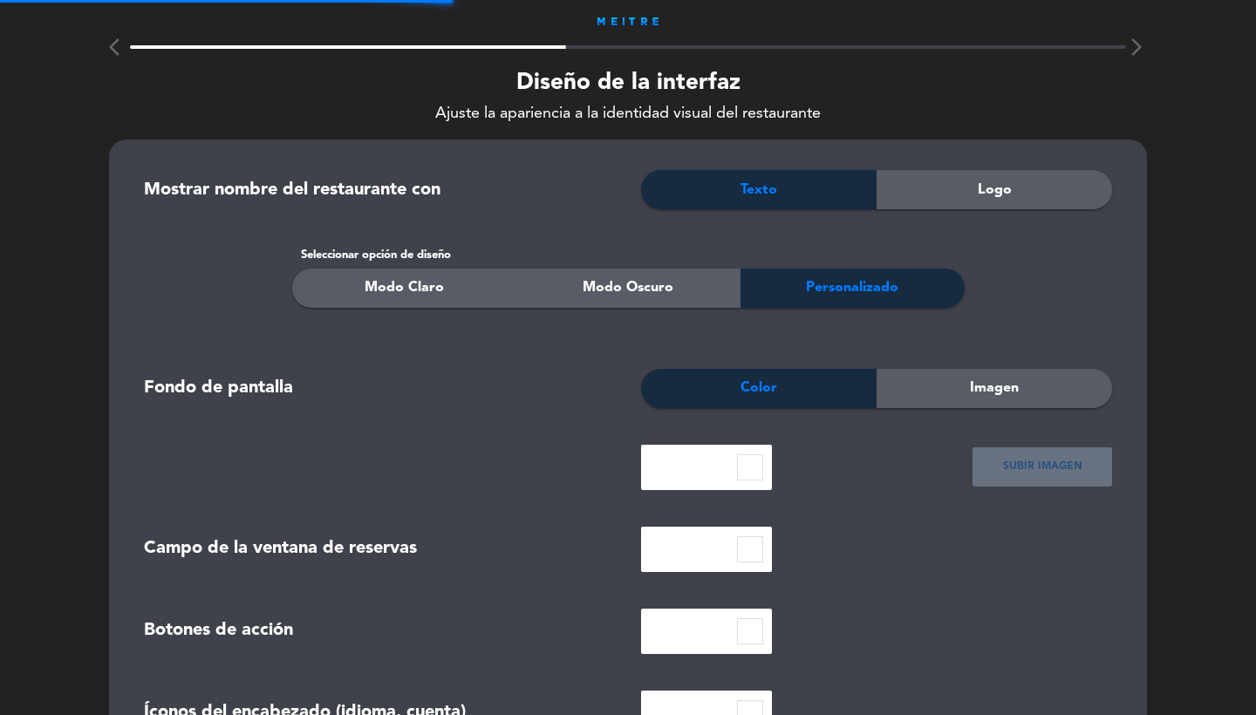
click at [964, 197] on div "Logo" at bounding box center [993, 189] width 235 height 39
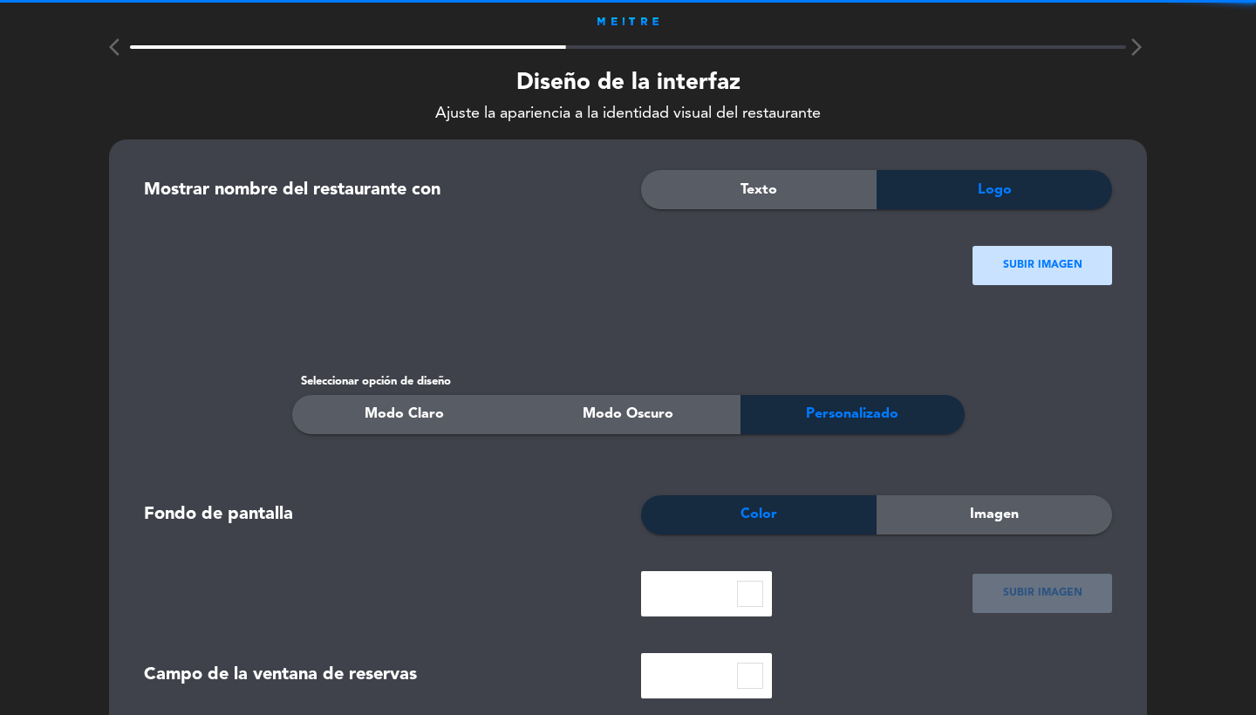
click at [1007, 253] on div "SUBIR IMAGEN" at bounding box center [1042, 265] width 140 height 39
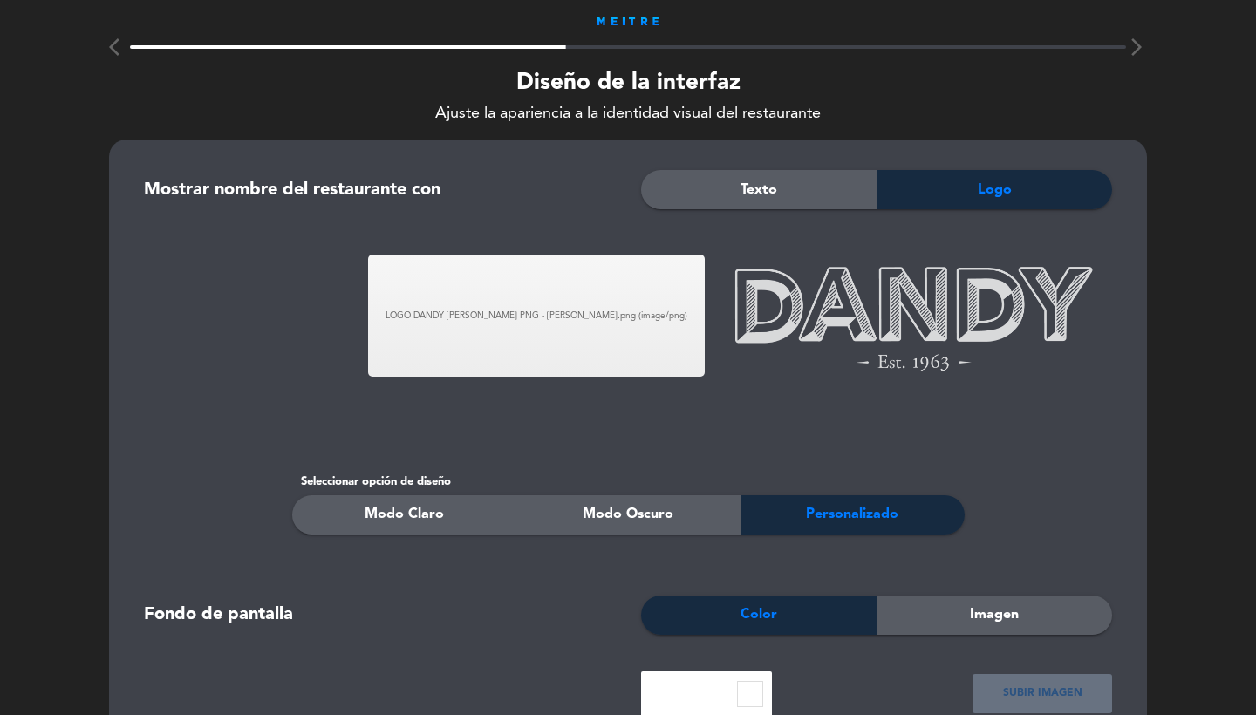
click at [470, 509] on div "Modo Claro" at bounding box center [404, 514] width 224 height 39
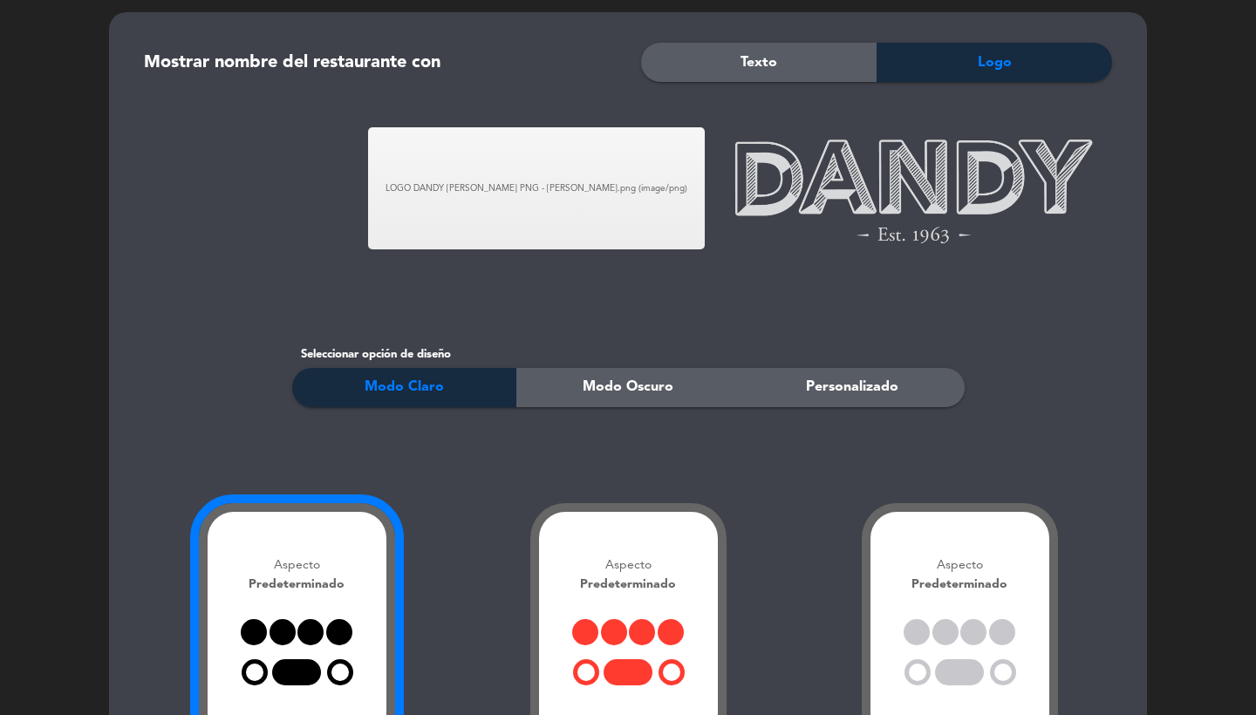
scroll to position [197, 0]
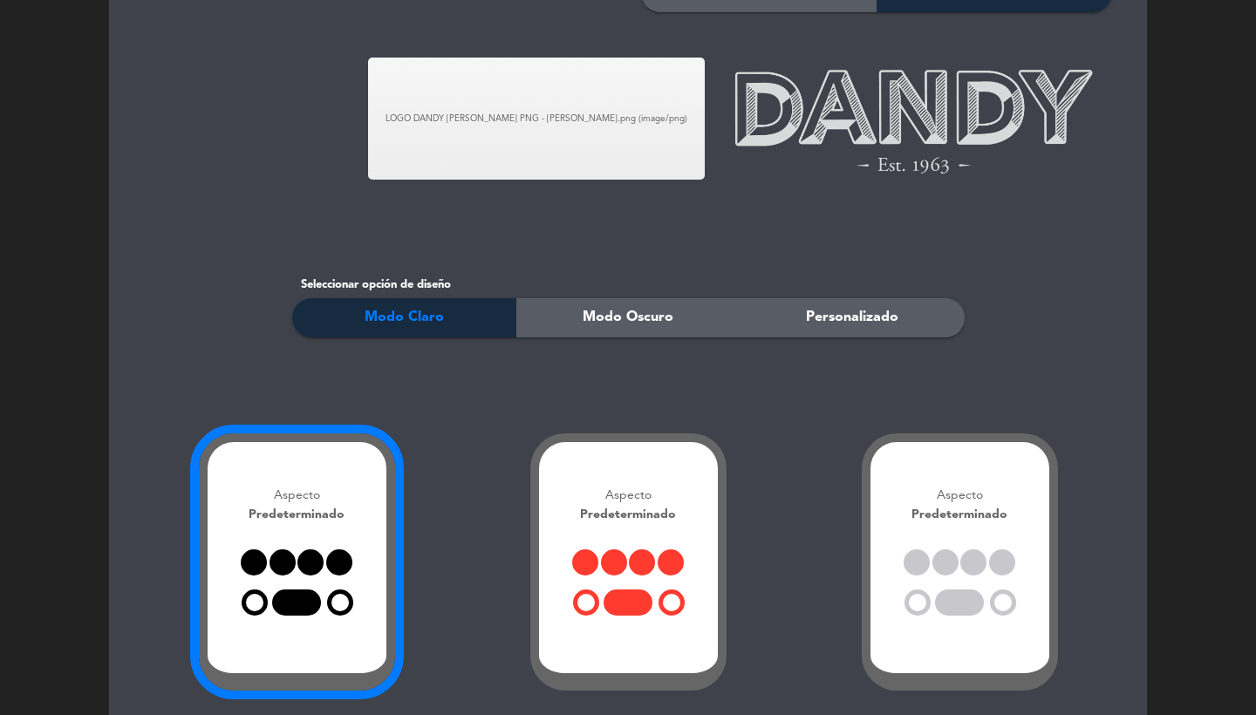
click at [936, 609] on div at bounding box center [959, 609] width 61 height 40
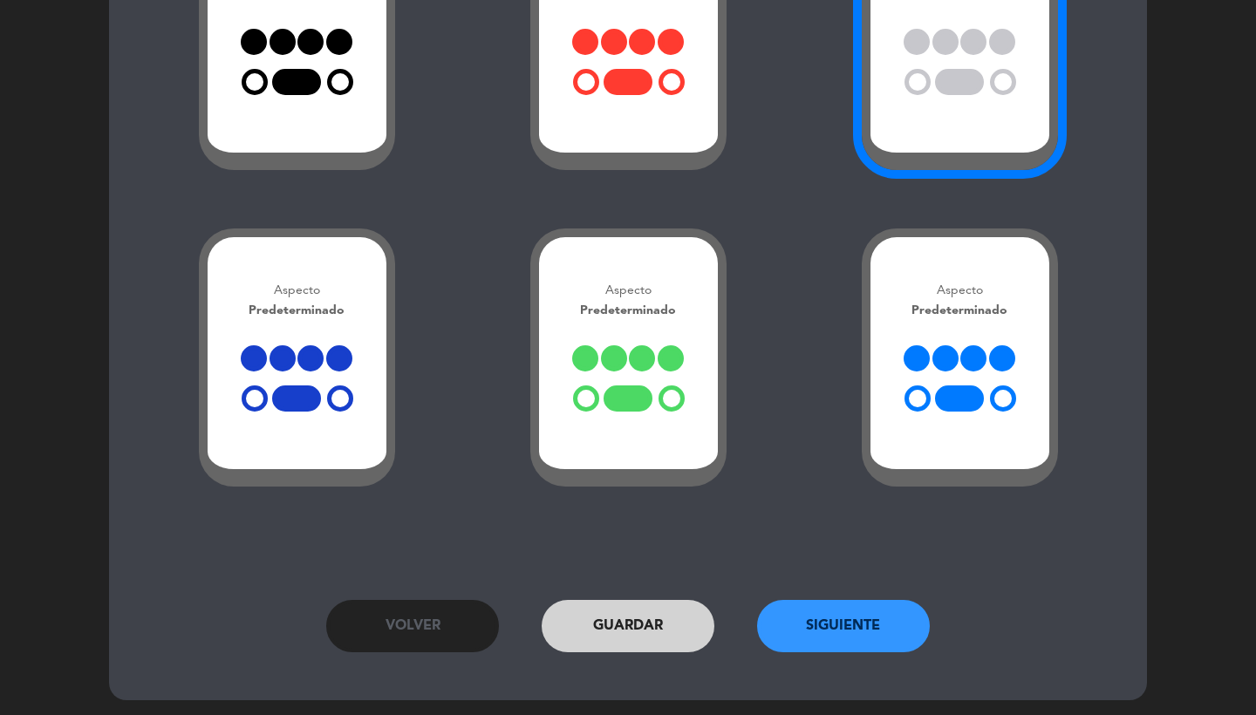
scroll to position [717, 0]
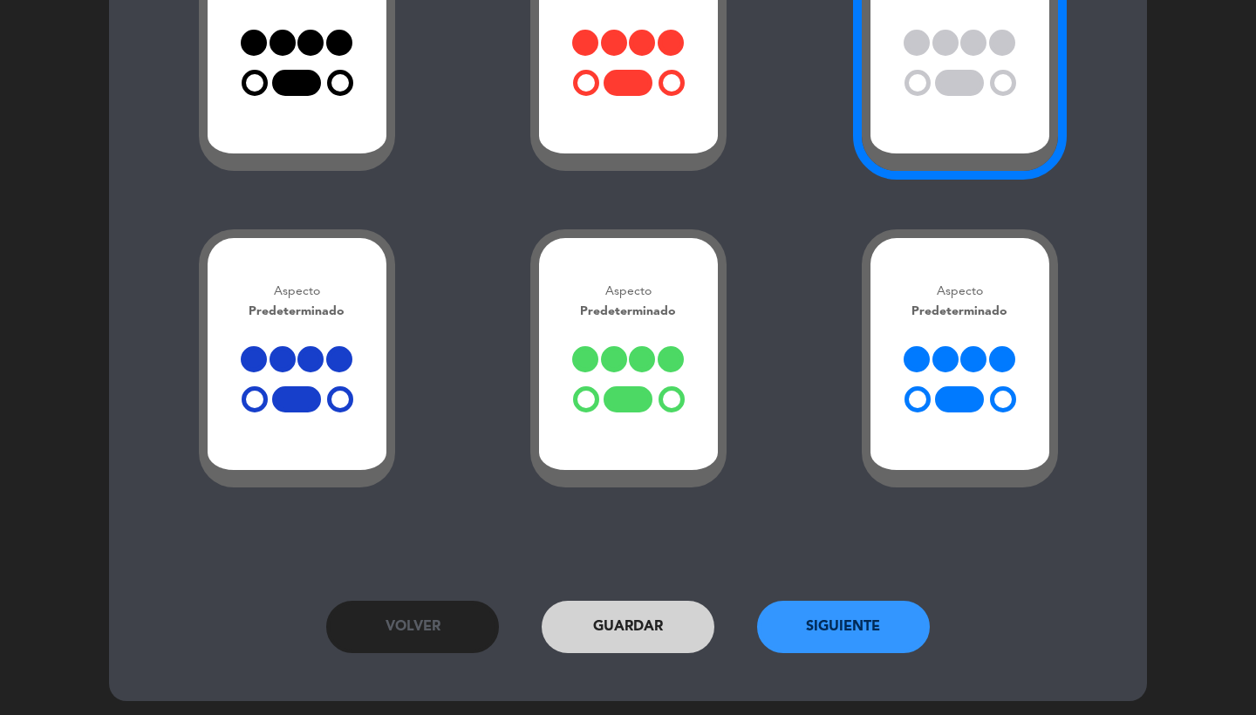
click at [859, 623] on button "Siguiente" at bounding box center [843, 627] width 173 height 52
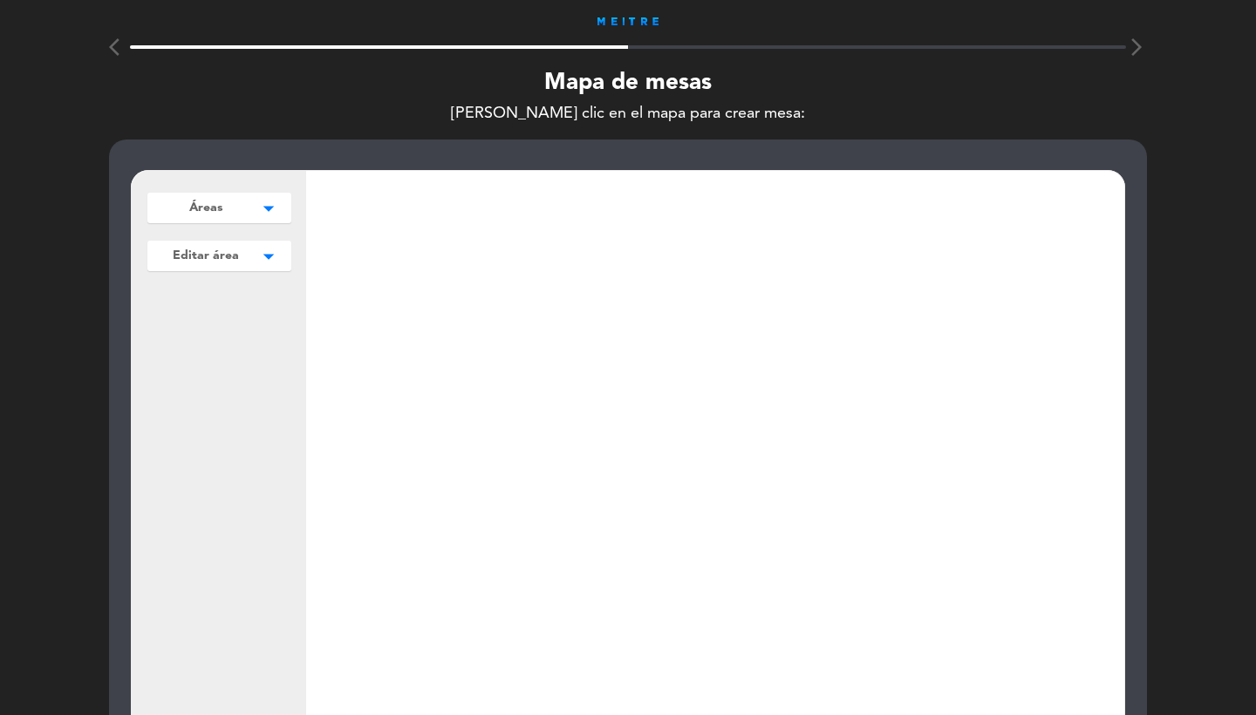
scroll to position [-1, 0]
click at [227, 217] on button "Áreas arrow_drop_down" at bounding box center [219, 208] width 144 height 31
click at [227, 246] on button "Agregar" at bounding box center [219, 244] width 128 height 25
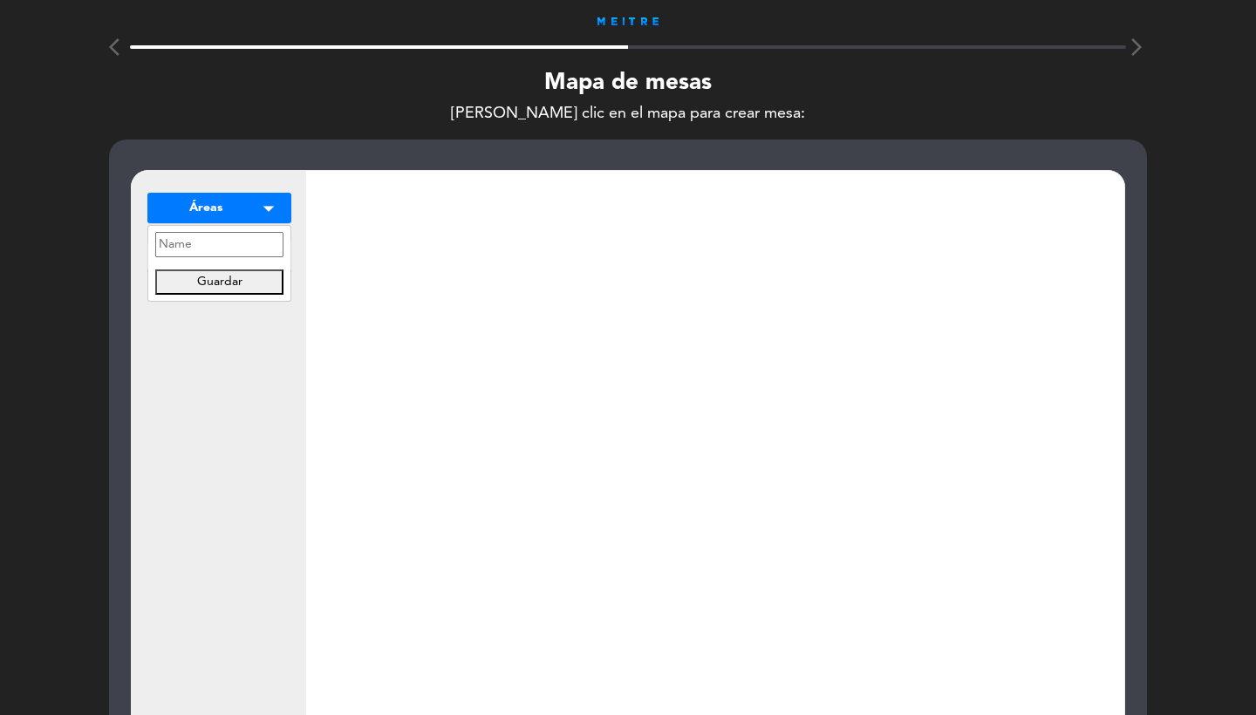
click at [216, 253] on input "text" at bounding box center [219, 244] width 128 height 25
type input "m"
type input "MAPA"
click at [263, 285] on button "Guardar" at bounding box center [219, 281] width 128 height 25
click at [248, 391] on div "Áreas arrow_drop_down Agregar Editar área arrow_drop_down Agregar settings_appl…" at bounding box center [219, 506] width 174 height 671
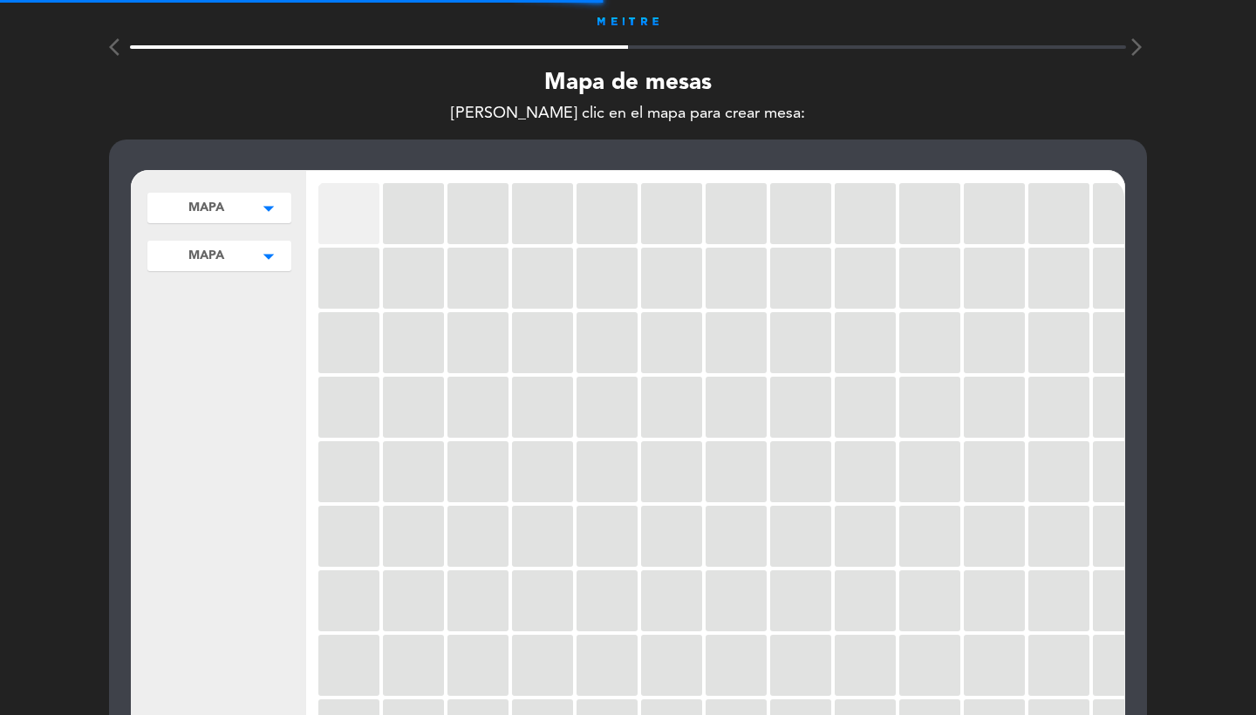
click at [363, 223] on div at bounding box center [348, 213] width 61 height 61
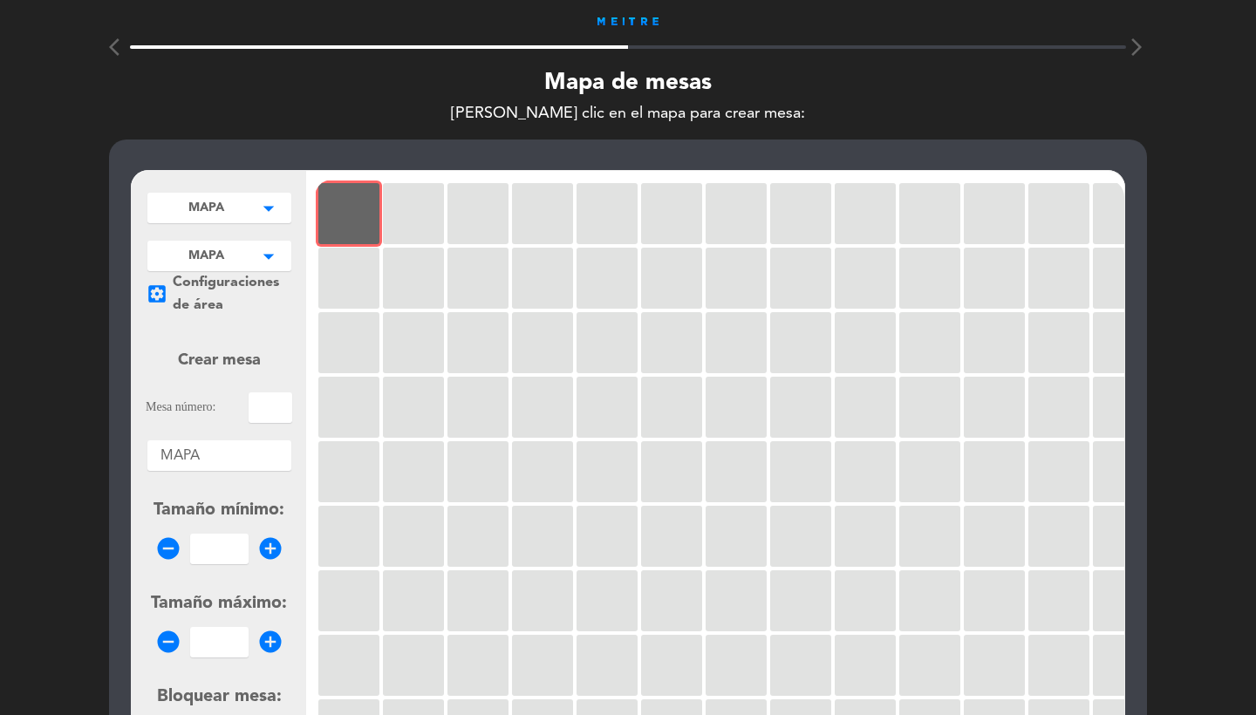
click at [269, 414] on input "text" at bounding box center [270, 407] width 44 height 31
type input "1"
click at [227, 548] on input "1" at bounding box center [219, 549] width 58 height 31
type input "1"
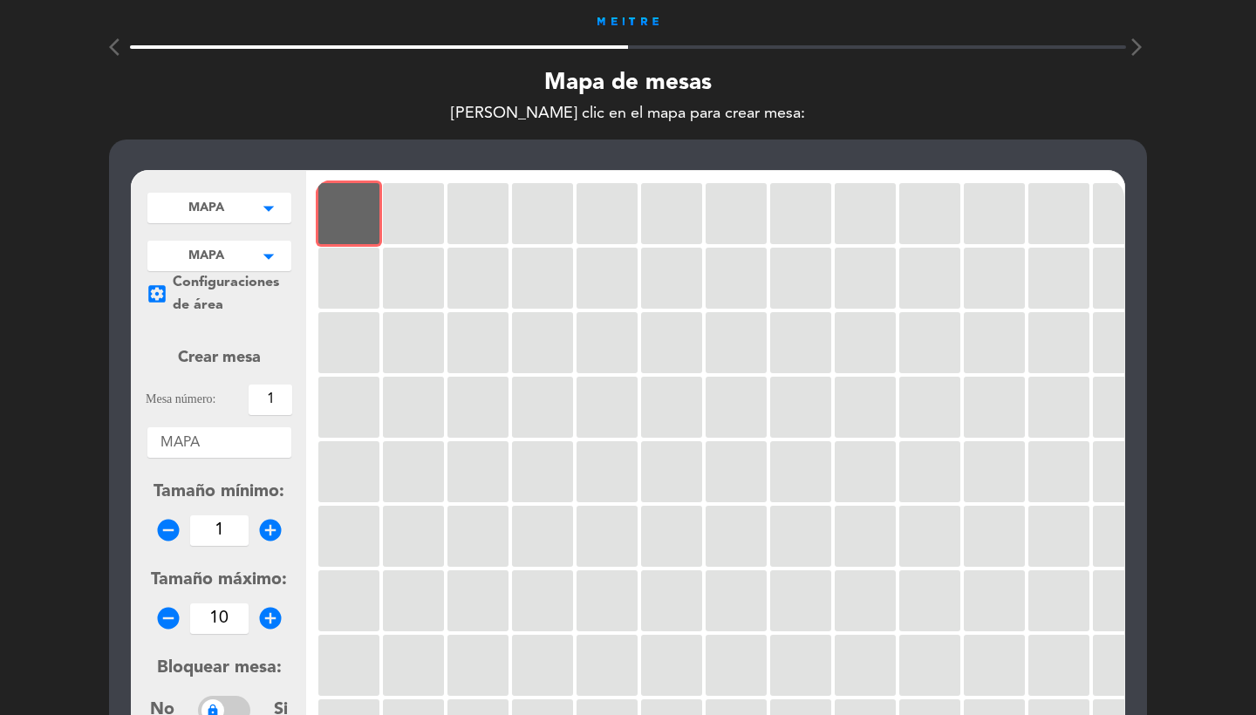
scroll to position [155, 0]
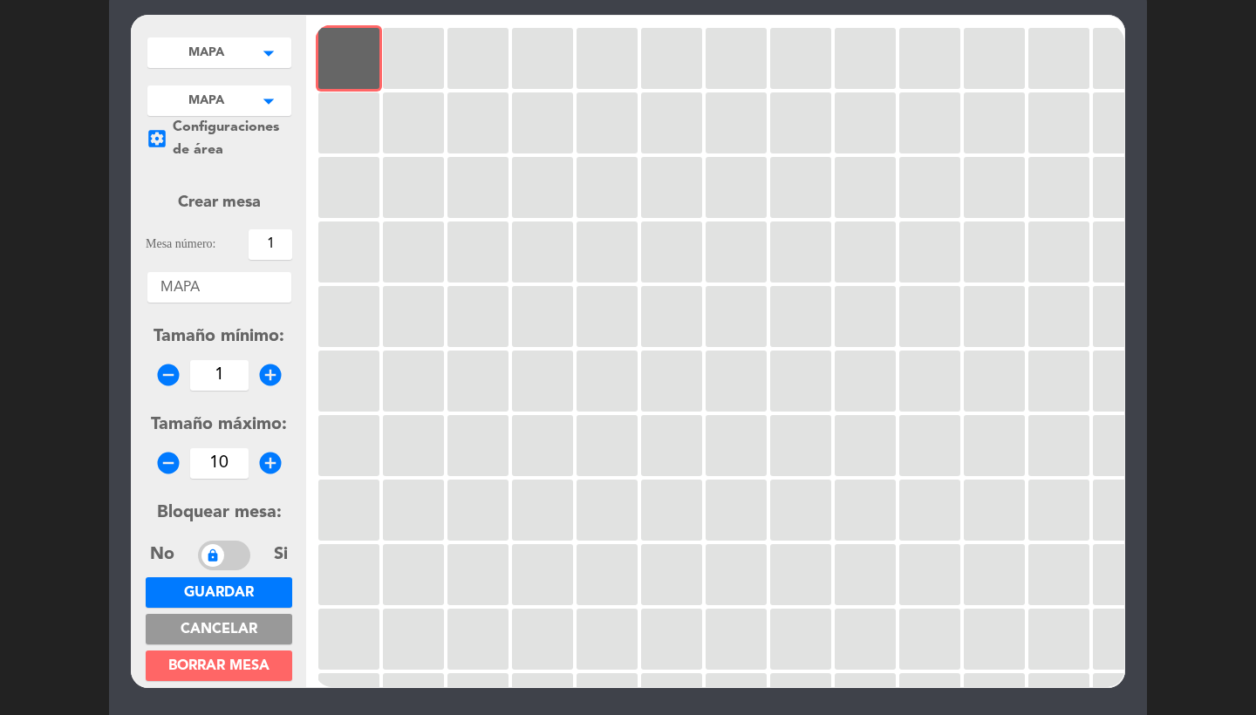
type input "10"
click at [220, 593] on span "Guardar" at bounding box center [219, 593] width 70 height 14
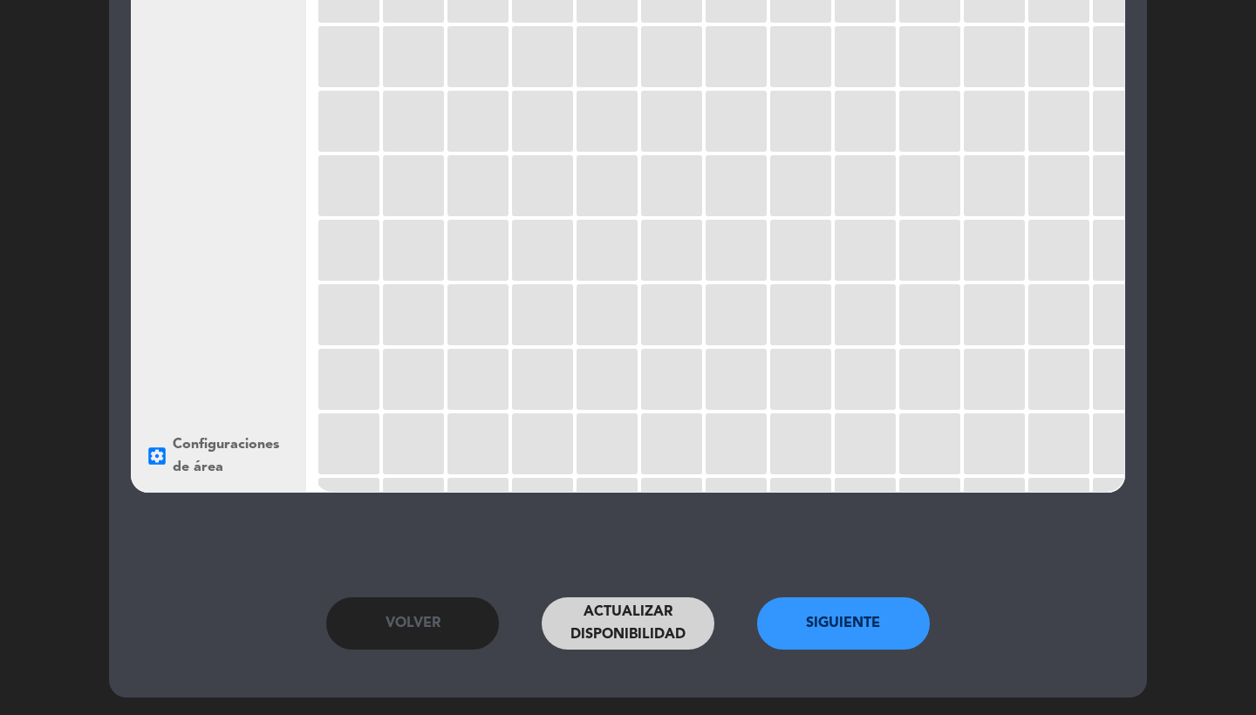
scroll to position [350, 0]
click at [787, 628] on button "Siguiente" at bounding box center [843, 623] width 173 height 52
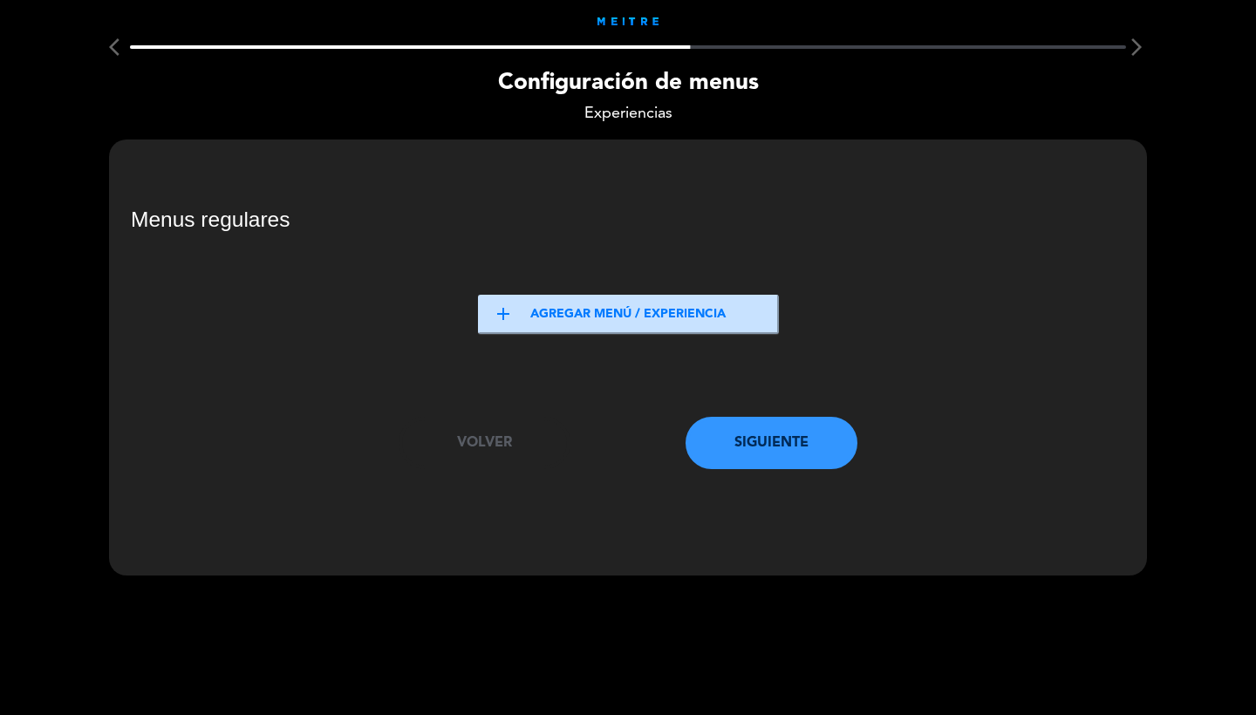
scroll to position [0, 0]
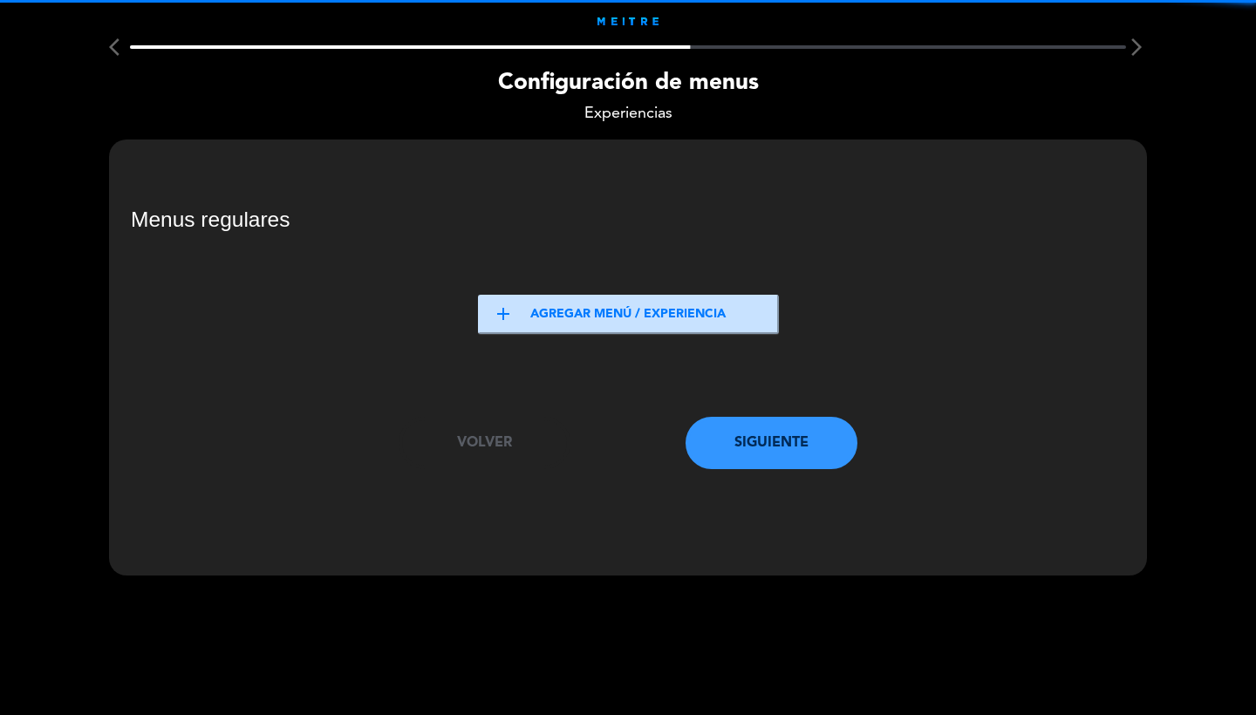
click at [587, 323] on button "add Agregar menú / experiencia" at bounding box center [628, 314] width 301 height 39
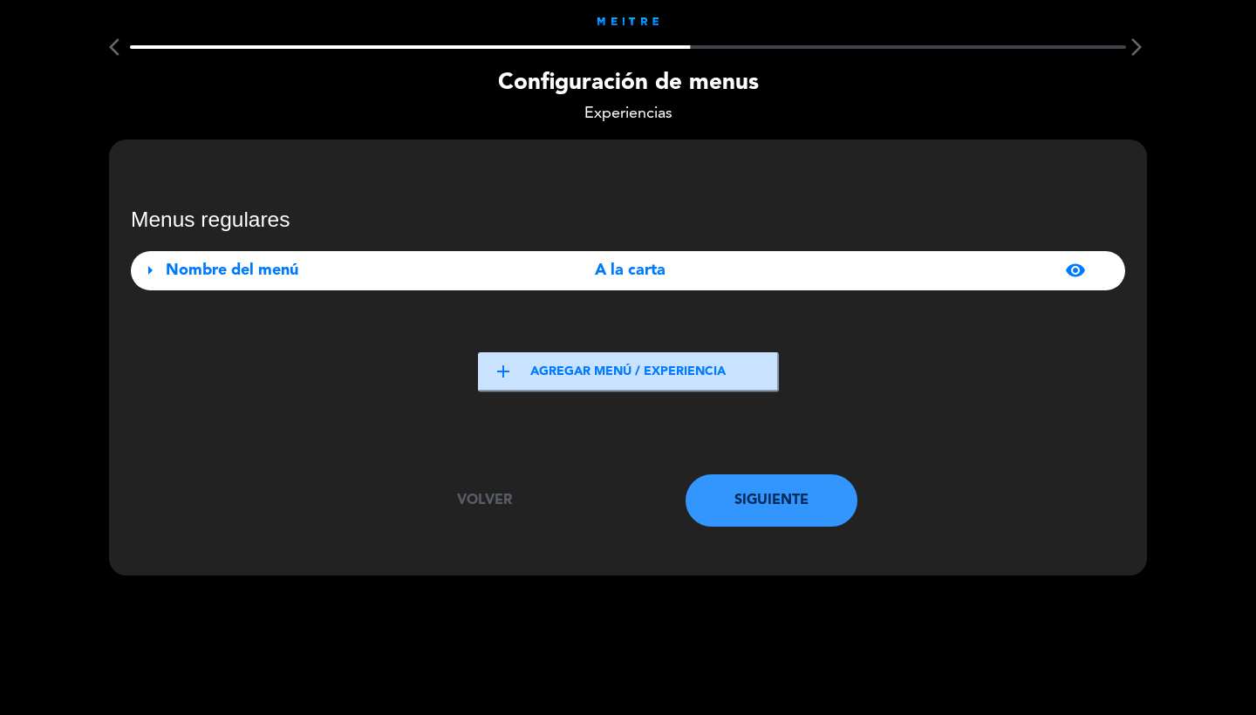
click at [481, 283] on div "arrow_right Nombre del menú A la carta visibility" at bounding box center [628, 270] width 994 height 39
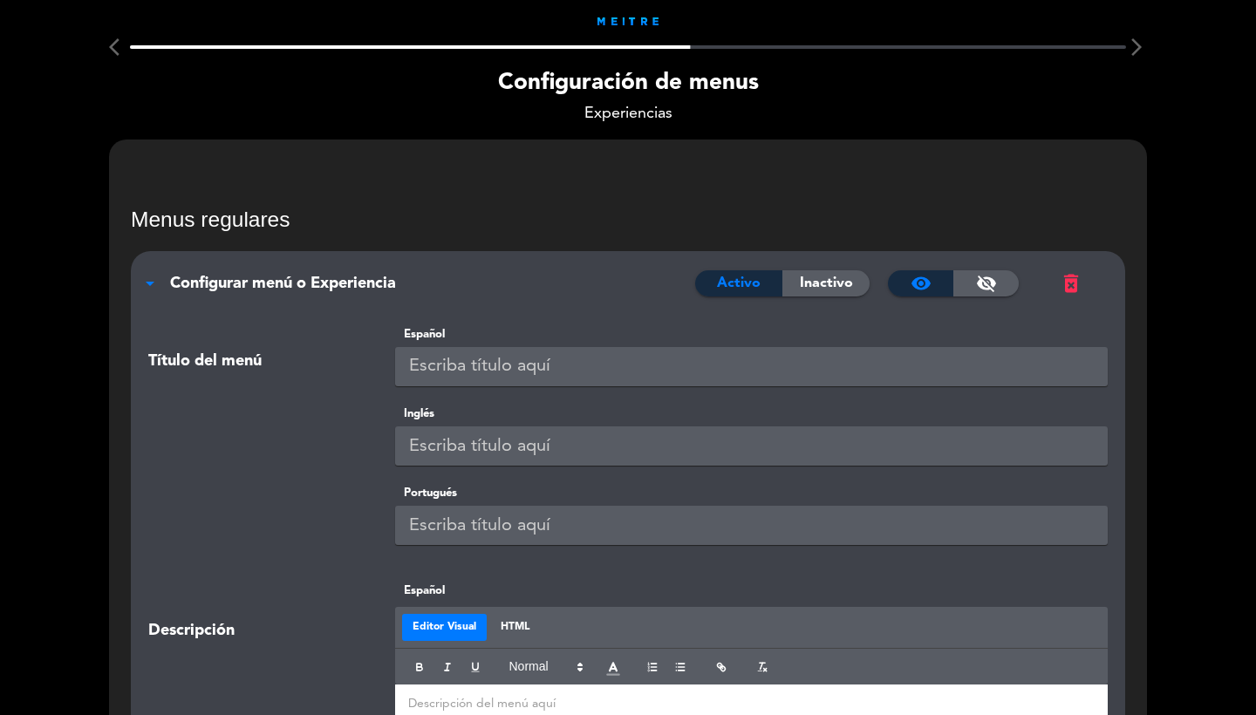
click at [530, 378] on input "text" at bounding box center [751, 366] width 713 height 39
type input "M"
type input "A LA CARTA"
paste input "A LA CARTA"
type input "A LA CARTA"
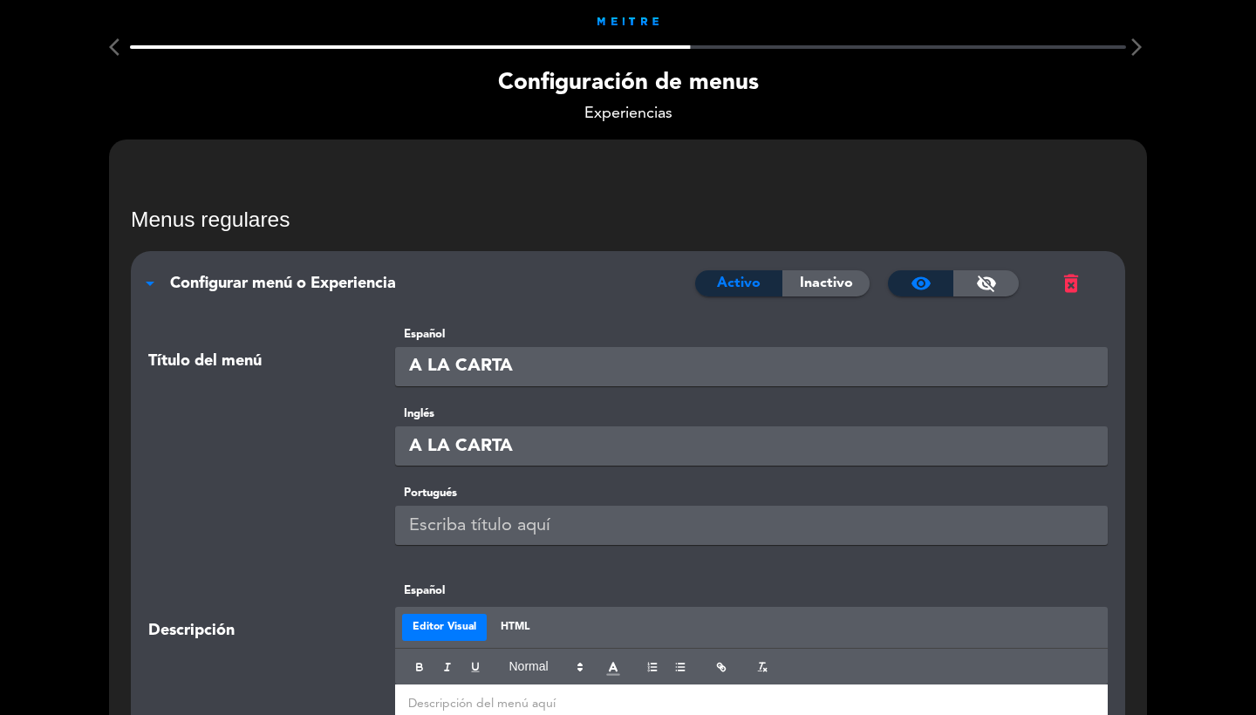
paste input "A LA CARTA"
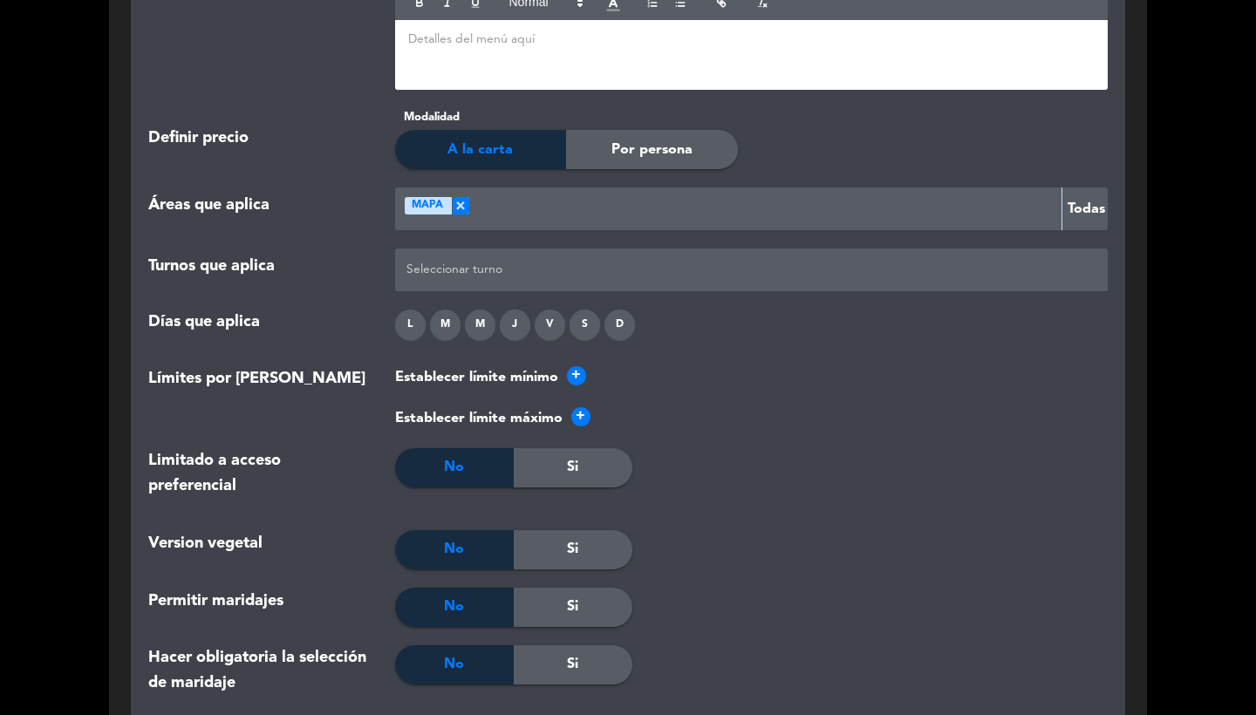
scroll to position [1521, 0]
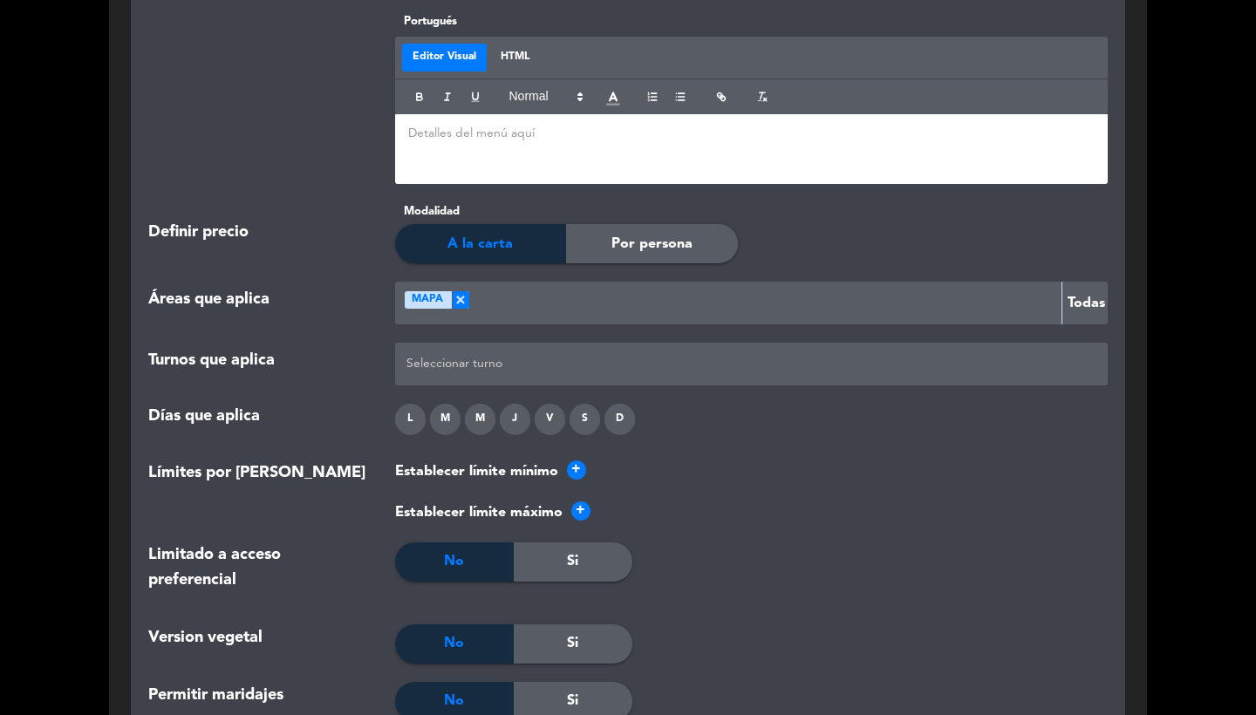
type input "A LA CARTA"
click at [473, 360] on div at bounding box center [751, 364] width 699 height 29
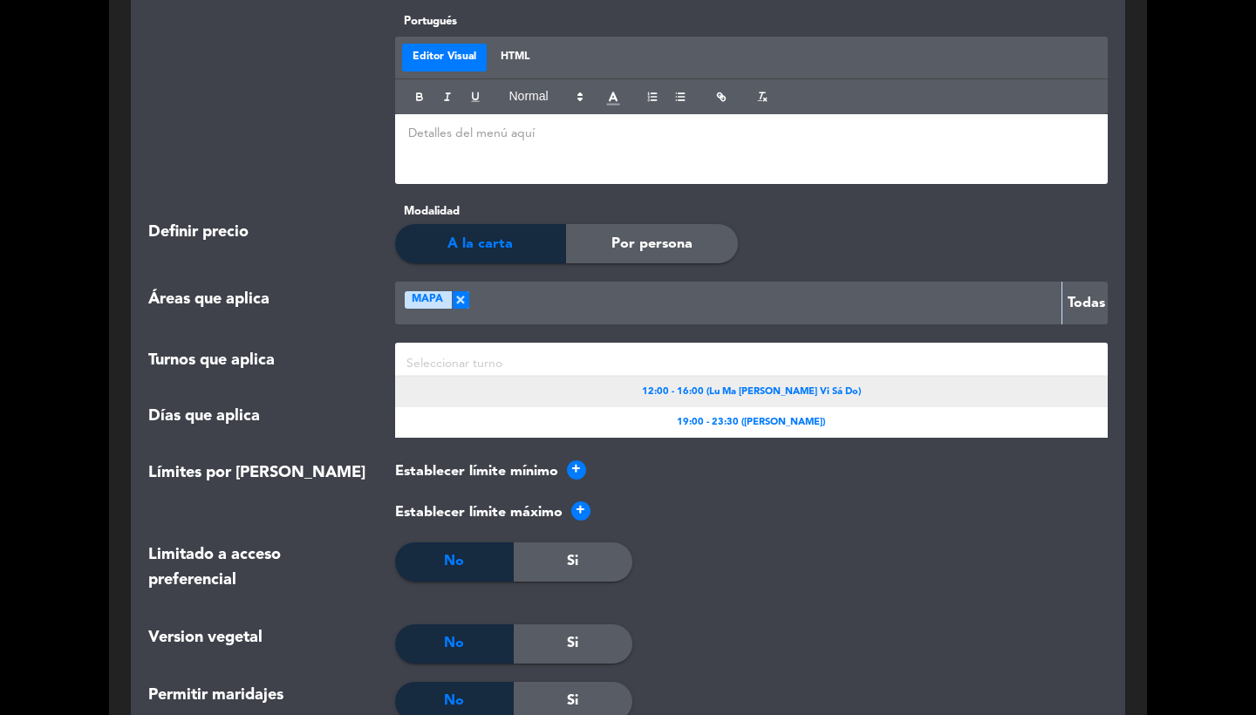
click at [687, 392] on span "12:00 - 16:00 (Lu Ma [PERSON_NAME] Vi Sá Do)" at bounding box center [751, 393] width 219 height 16
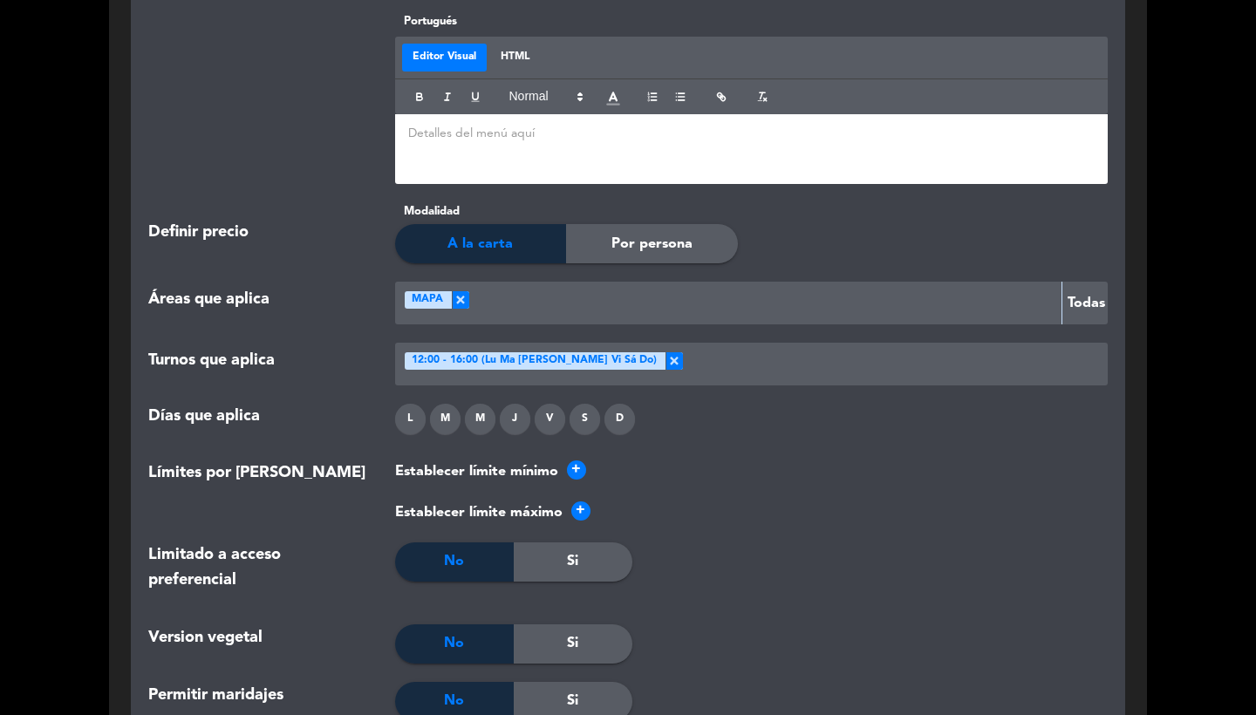
click at [683, 357] on div at bounding box center [892, 364] width 419 height 29
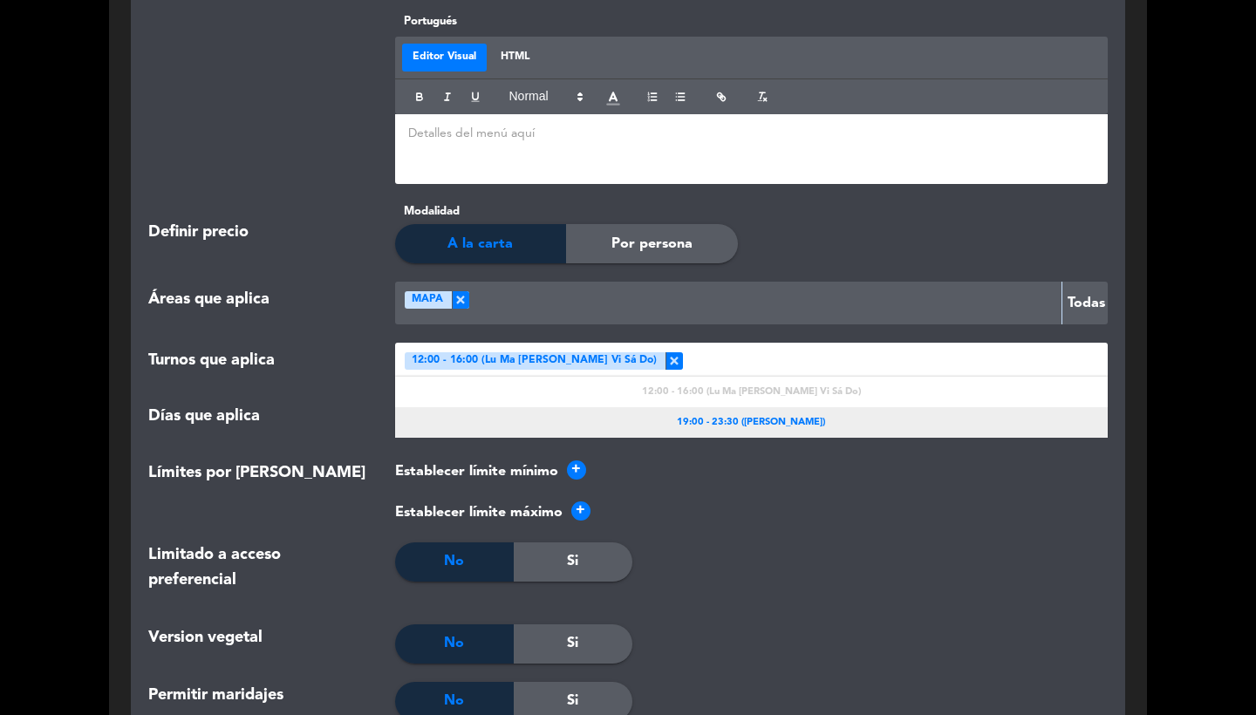
click at [699, 407] on div "19:00 - 23:30 ([PERSON_NAME])" at bounding box center [751, 422] width 713 height 31
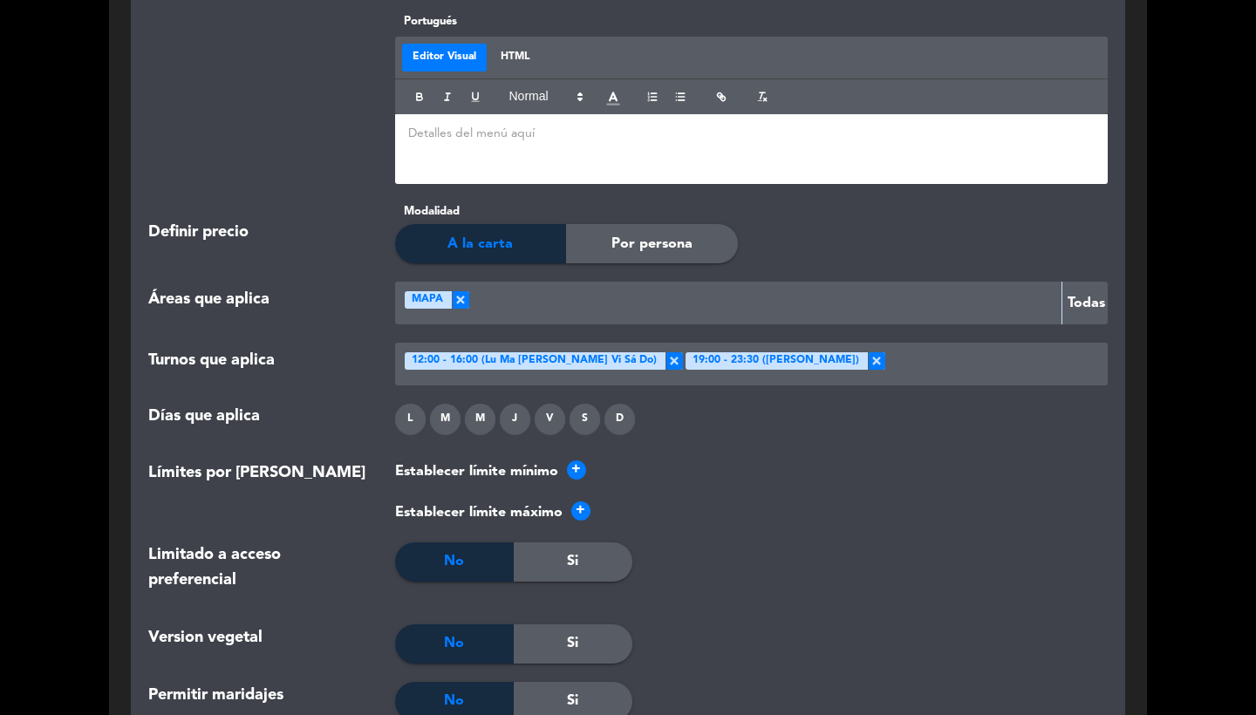
click at [398, 415] on div "L" at bounding box center [410, 419] width 31 height 31
click at [442, 418] on div "M" at bounding box center [445, 419] width 31 height 31
click at [505, 418] on div "J" at bounding box center [515, 419] width 31 height 31
click at [489, 418] on div "M" at bounding box center [480, 419] width 31 height 31
drag, startPoint x: 548, startPoint y: 418, endPoint x: 561, endPoint y: 418, distance: 13.1
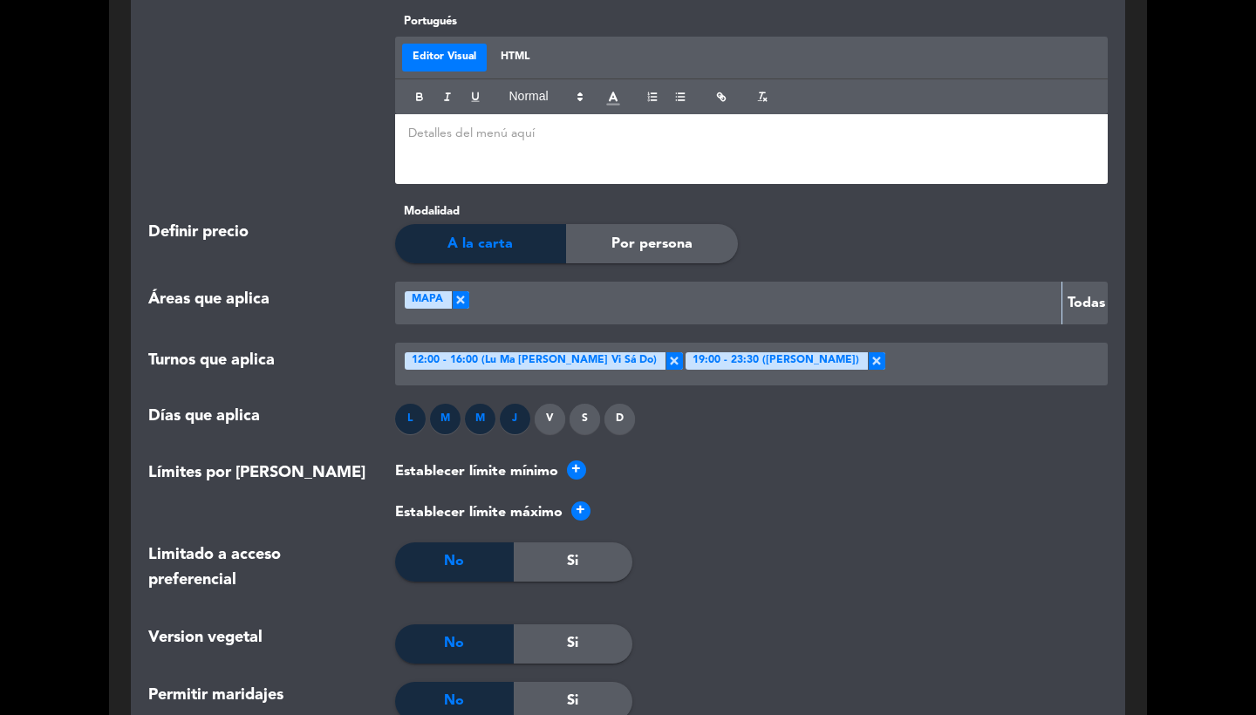
click at [548, 418] on div "V" at bounding box center [549, 419] width 31 height 31
click at [582, 418] on div "S" at bounding box center [584, 419] width 31 height 31
click at [618, 414] on div "D" at bounding box center [619, 419] width 31 height 31
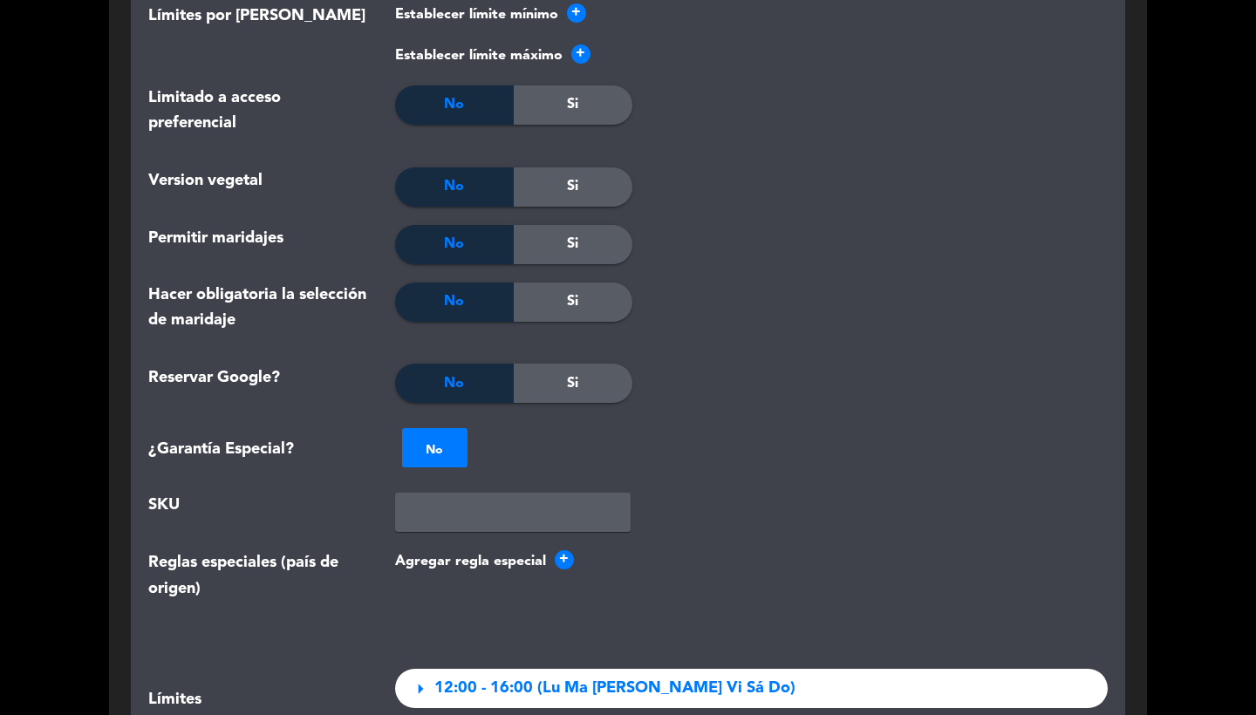
scroll to position [2222, 0]
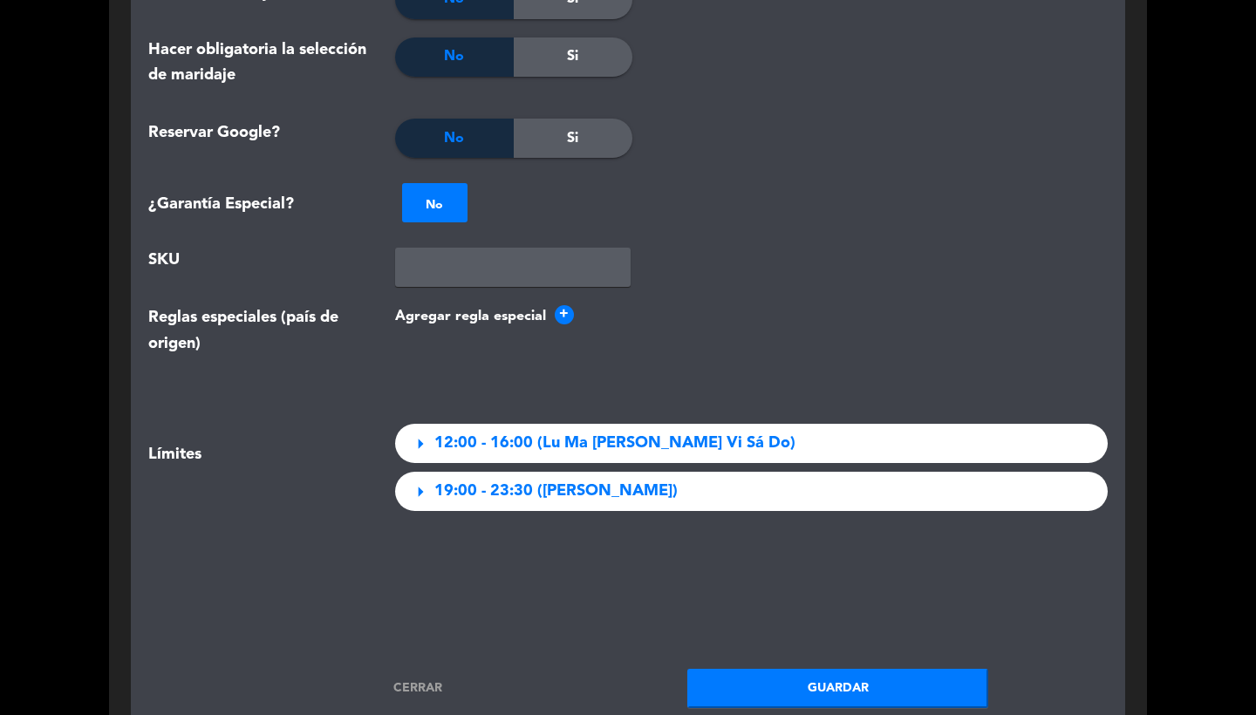
click at [776, 684] on button "Guardar" at bounding box center [837, 688] width 301 height 39
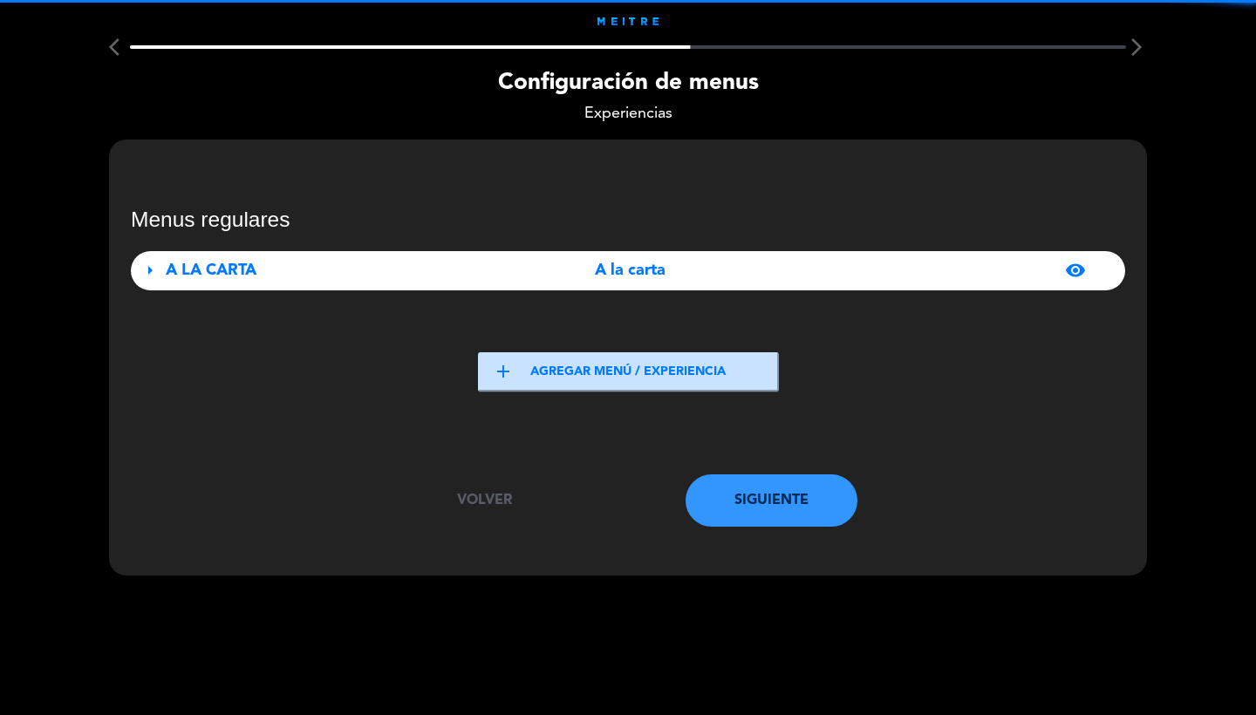
scroll to position [0, 0]
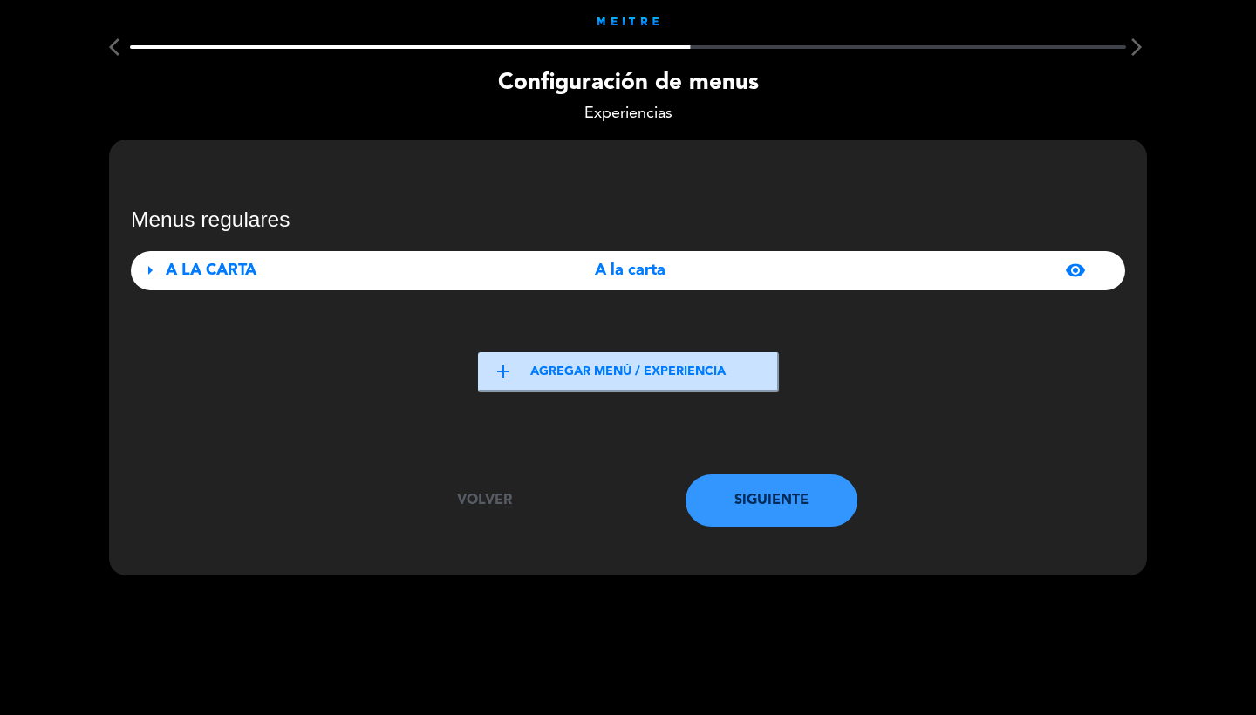
click at [743, 493] on button "Siguiente" at bounding box center [771, 500] width 173 height 52
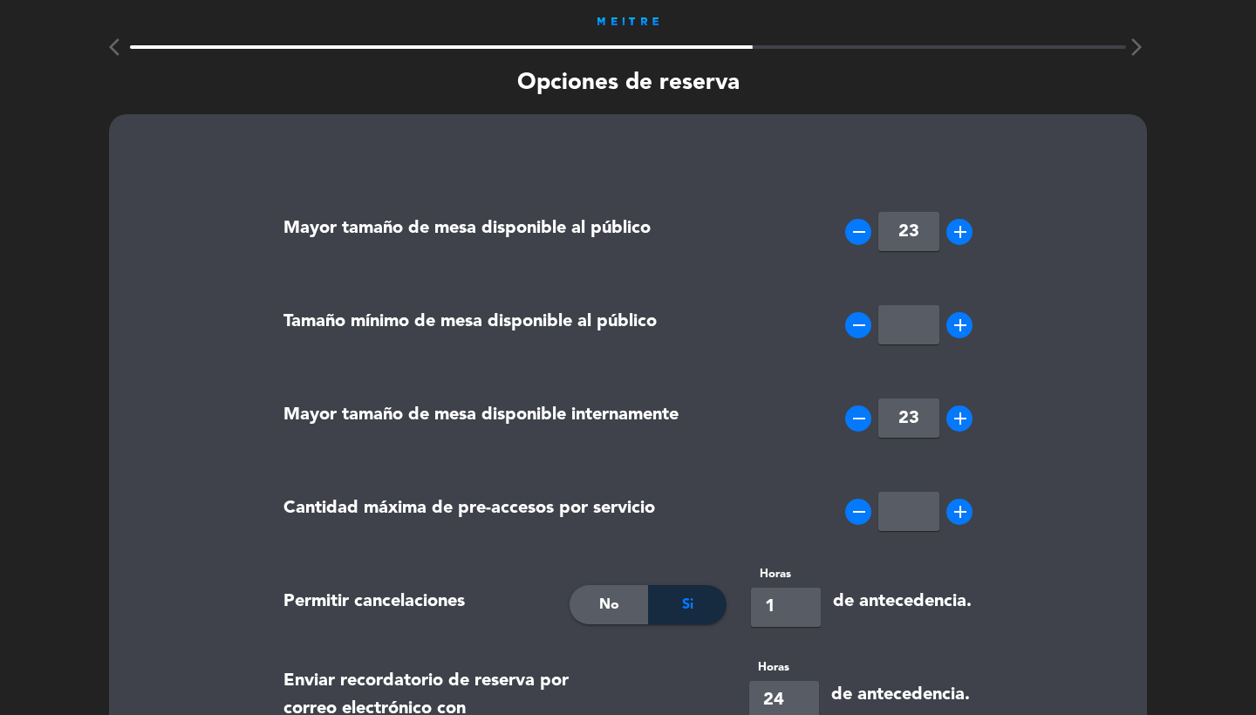
click at [917, 242] on input "23" at bounding box center [908, 231] width 61 height 39
type input "2"
type input "10"
click at [896, 332] on input "number" at bounding box center [908, 324] width 61 height 39
type input "1"
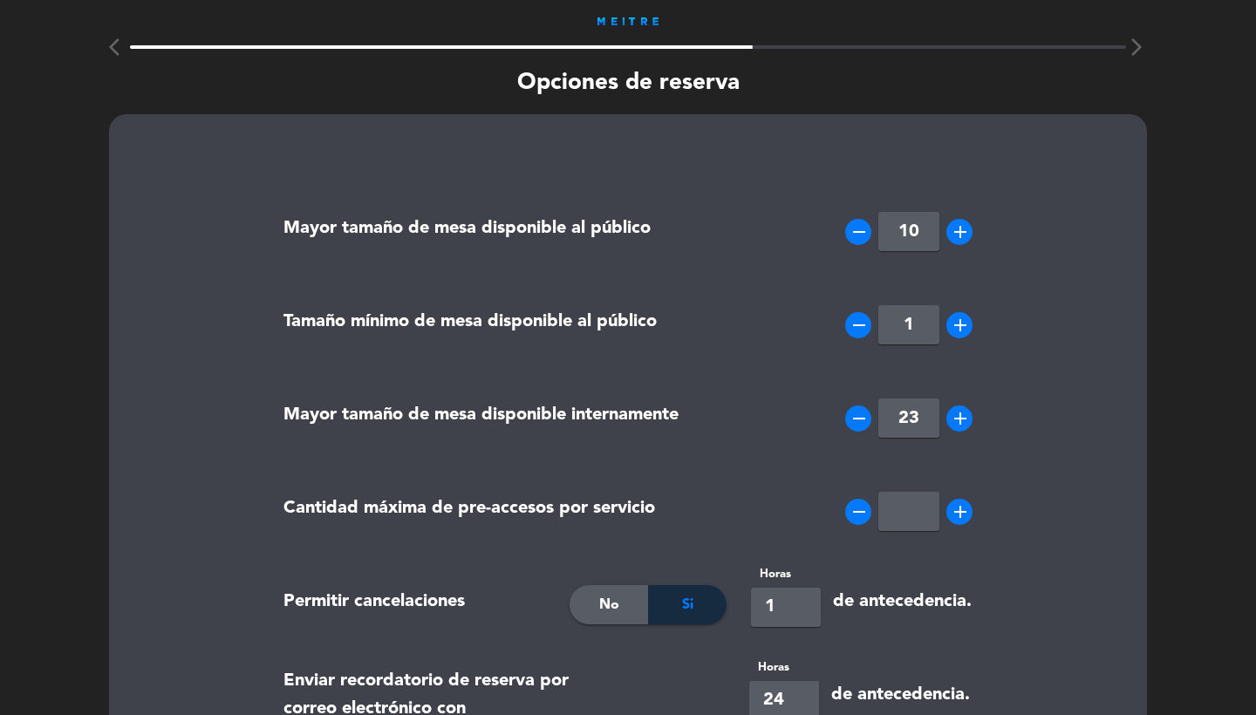
click at [760, 350] on div "remove 1 add" at bounding box center [861, 325] width 247 height 87
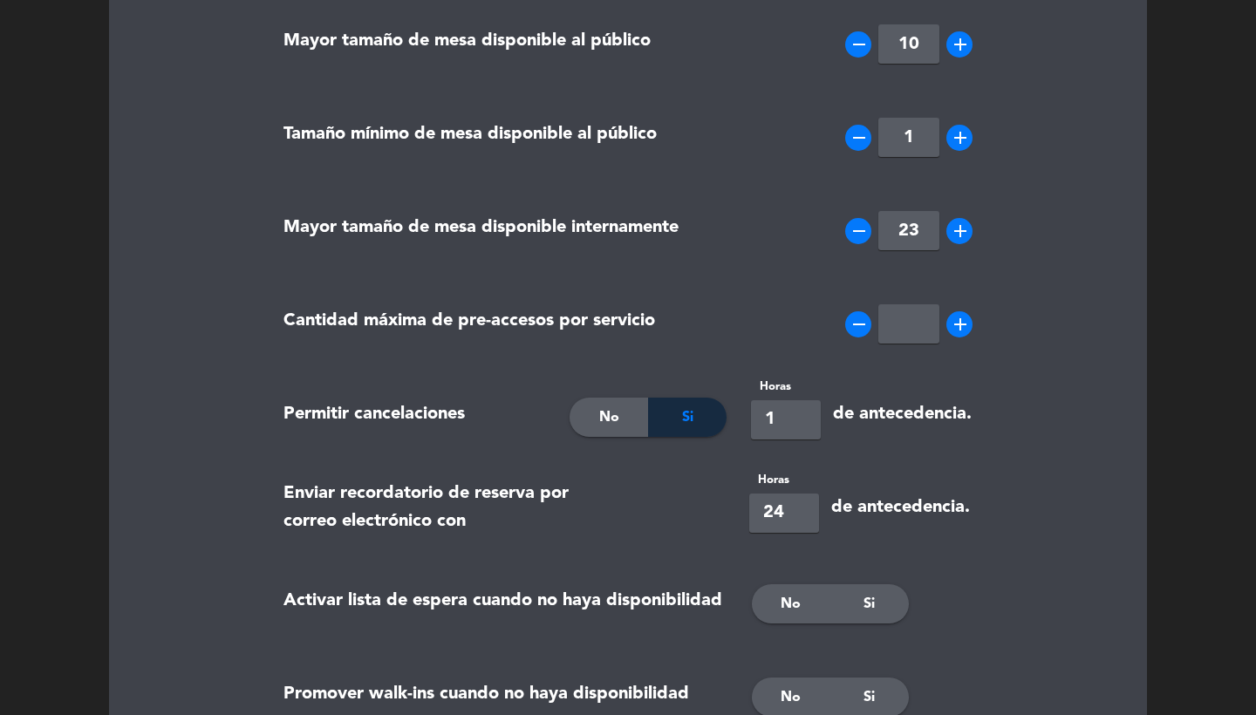
scroll to position [388, 0]
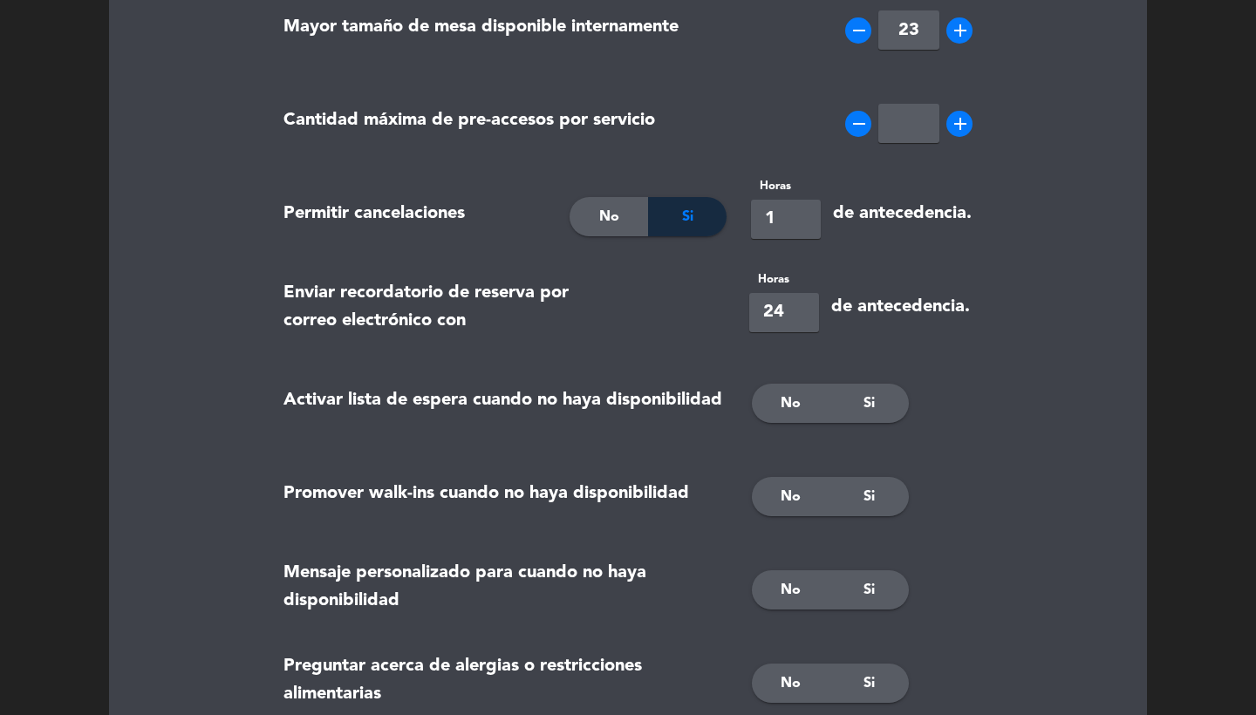
click at [804, 413] on div "No" at bounding box center [791, 403] width 78 height 39
click at [877, 499] on div "Si" at bounding box center [869, 496] width 78 height 39
click at [866, 593] on span "Si" at bounding box center [868, 590] width 11 height 23
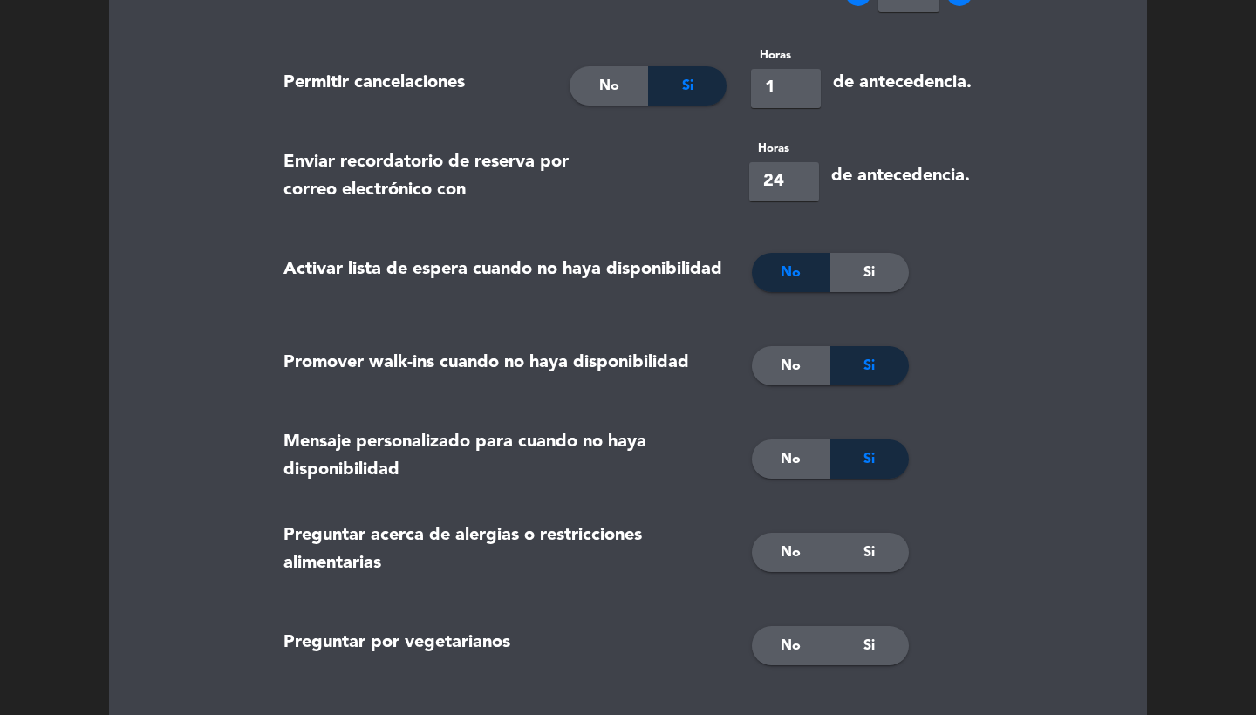
scroll to position [525, 0]
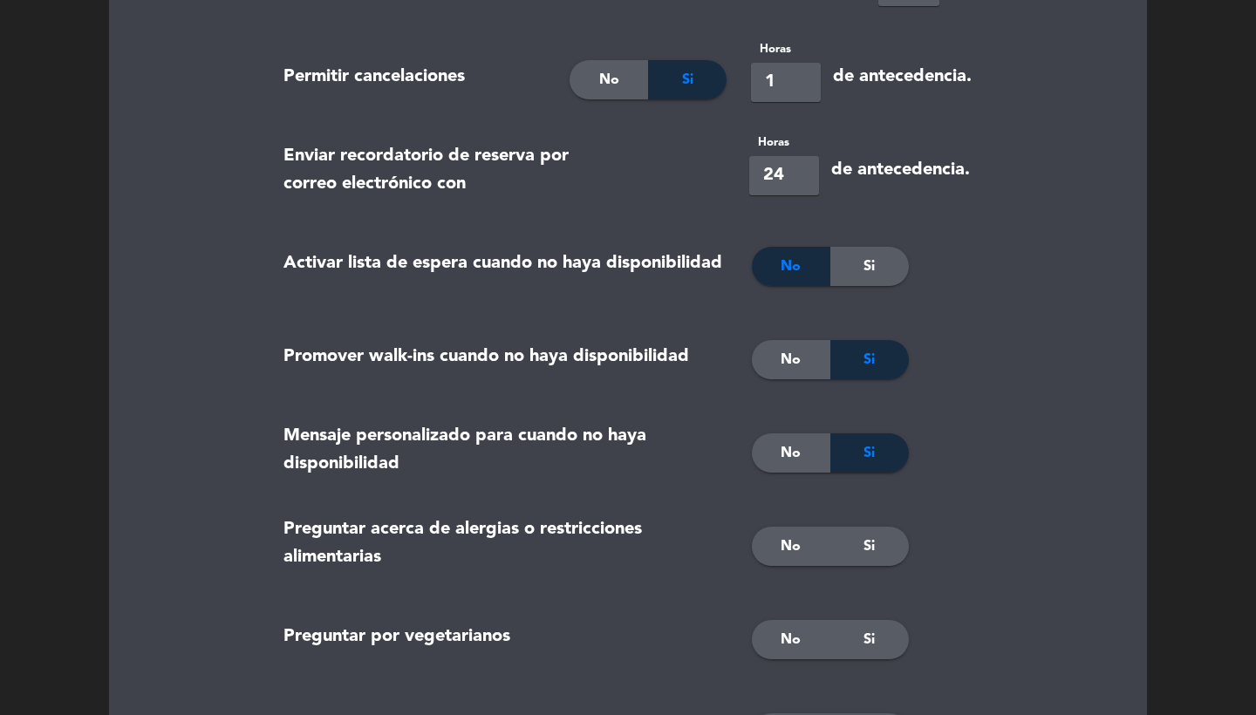
click at [859, 555] on div "Si" at bounding box center [869, 546] width 78 height 39
click at [859, 631] on div "Si" at bounding box center [869, 639] width 78 height 39
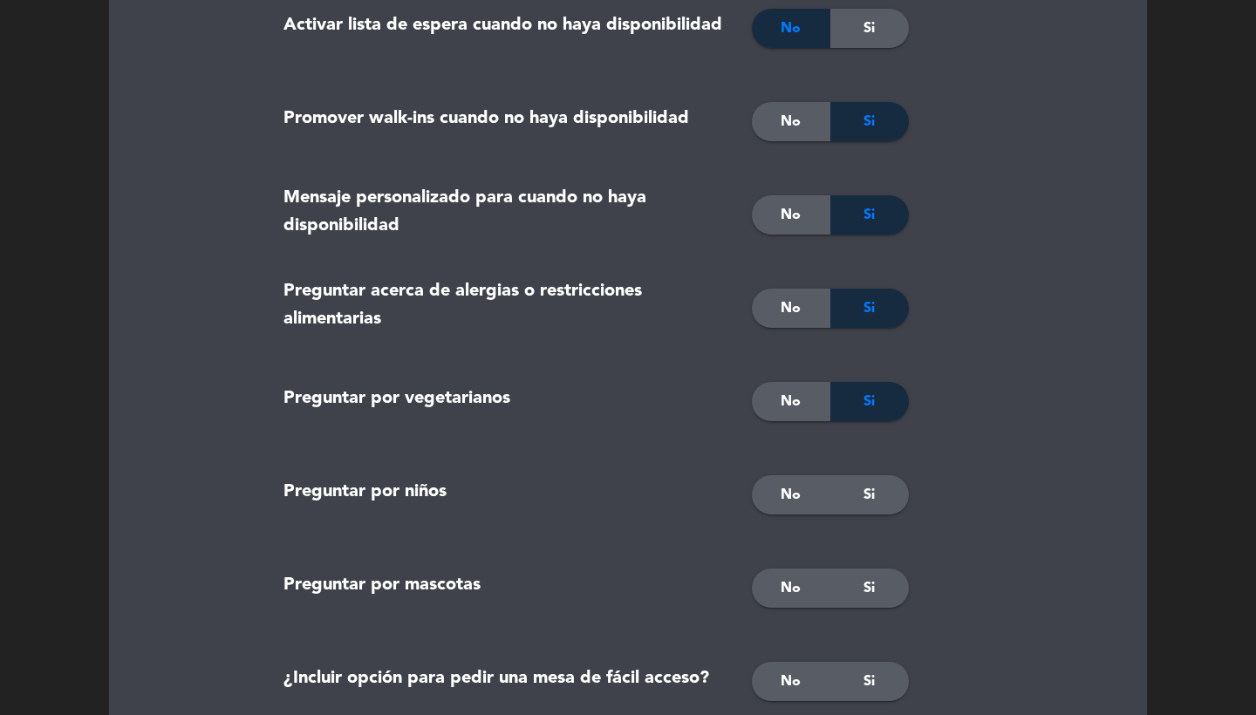
click at [856, 486] on div "Si" at bounding box center [869, 494] width 78 height 39
click at [858, 586] on div "Si" at bounding box center [869, 587] width 78 height 39
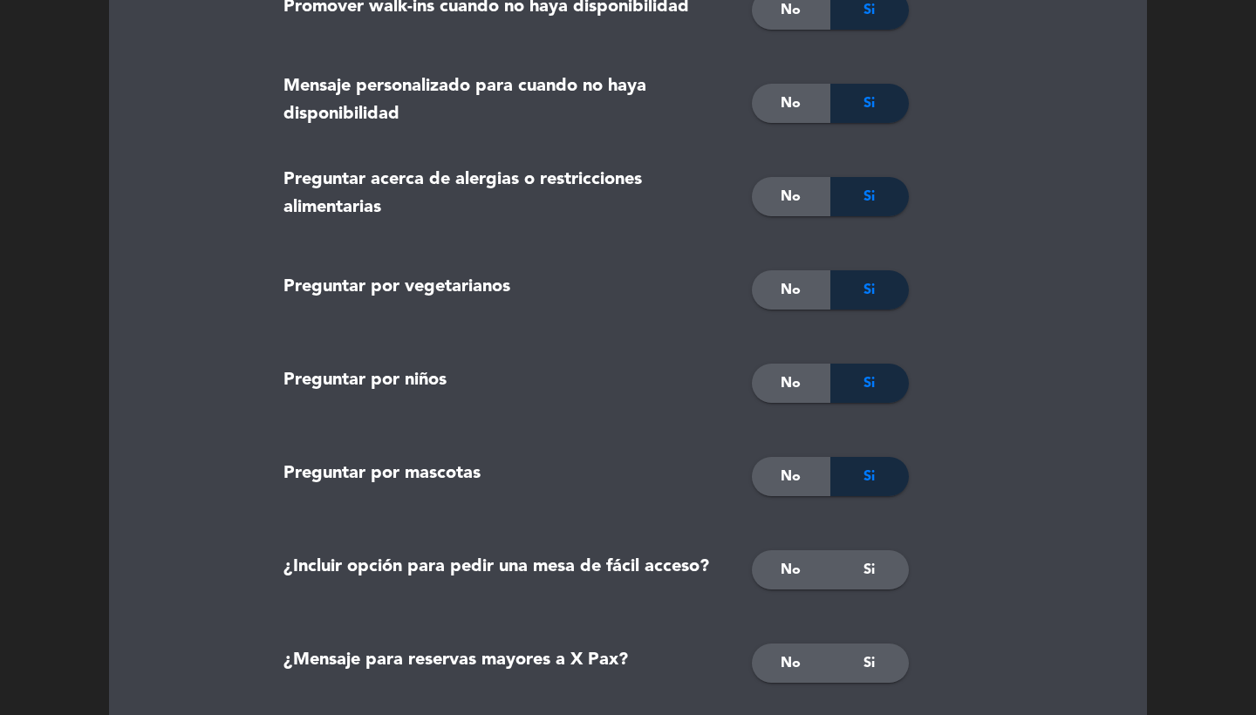
scroll to position [1020, 0]
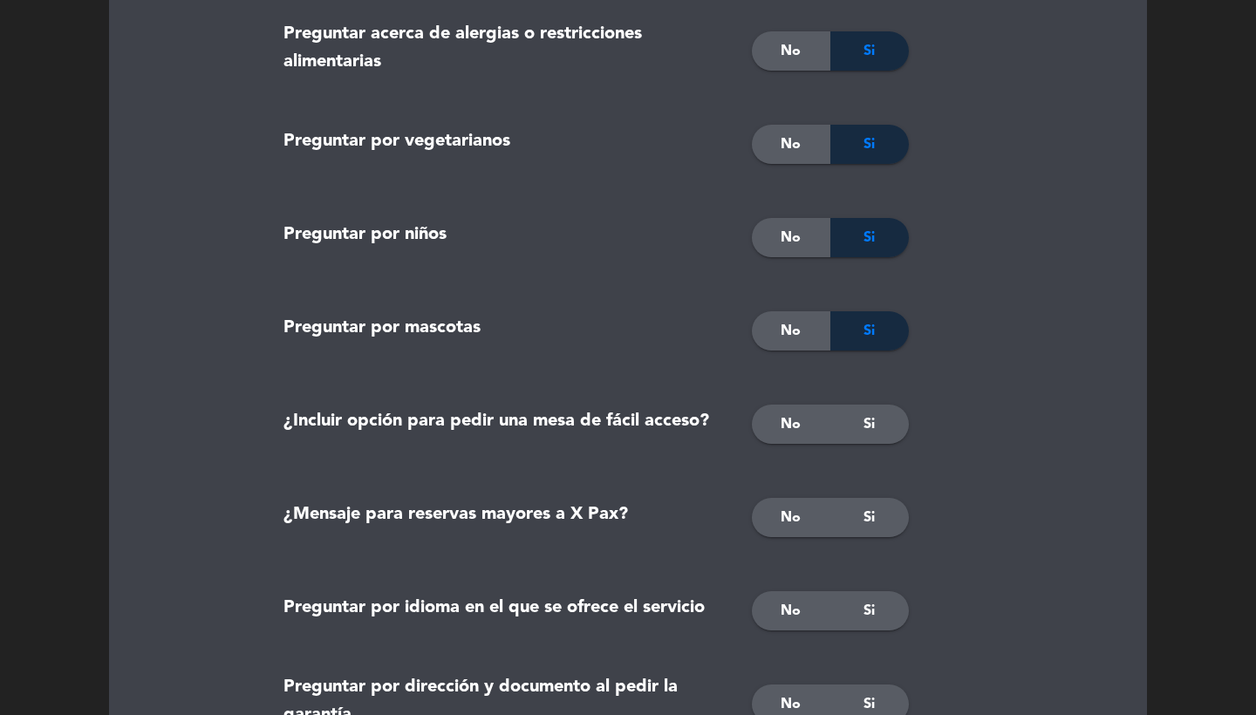
click at [860, 416] on div "Si" at bounding box center [869, 424] width 78 height 39
click at [874, 515] on span "Si" at bounding box center [868, 518] width 11 height 23
click at [800, 624] on div "No" at bounding box center [791, 610] width 78 height 39
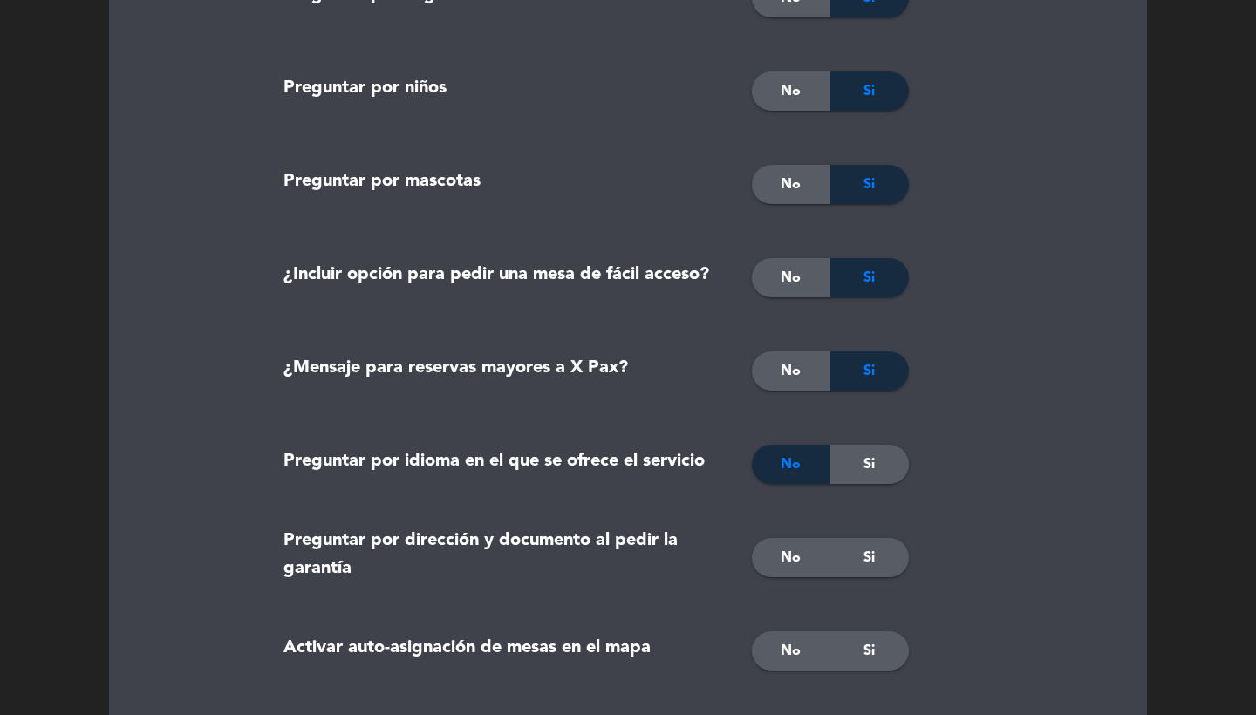
scroll to position [1193, 0]
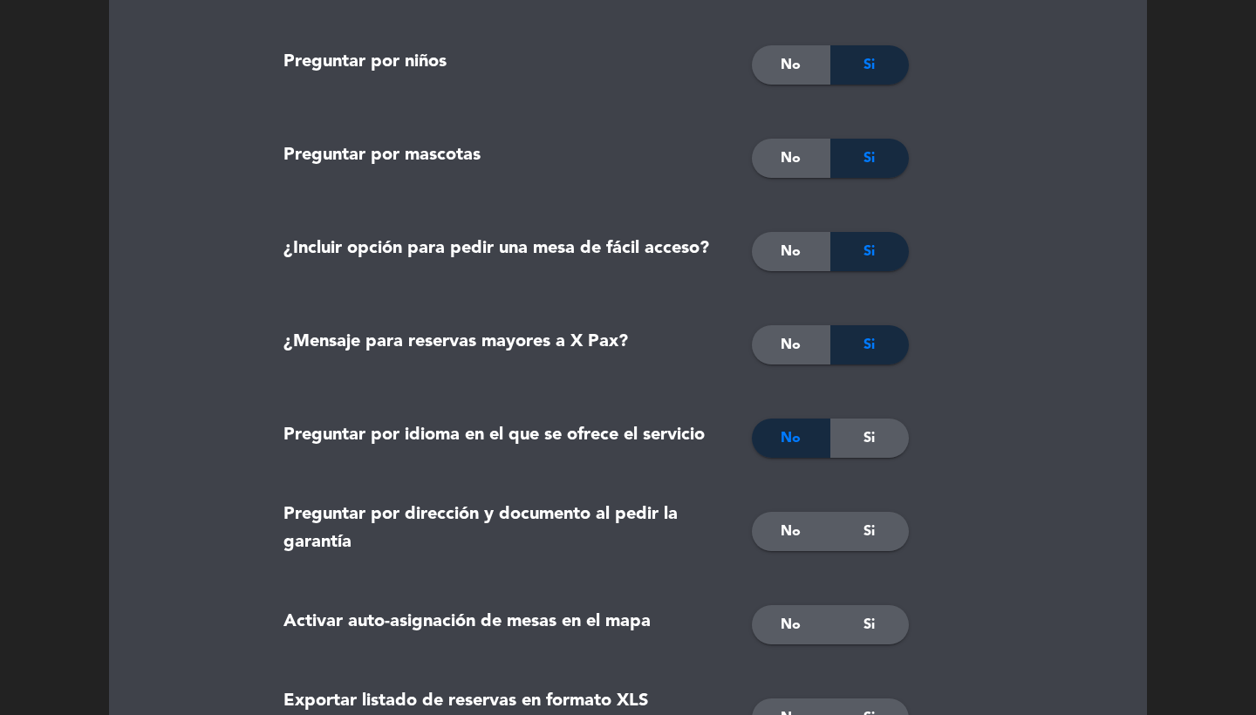
click at [862, 546] on div "Si" at bounding box center [869, 531] width 78 height 39
click at [854, 625] on div "Si" at bounding box center [869, 624] width 78 height 39
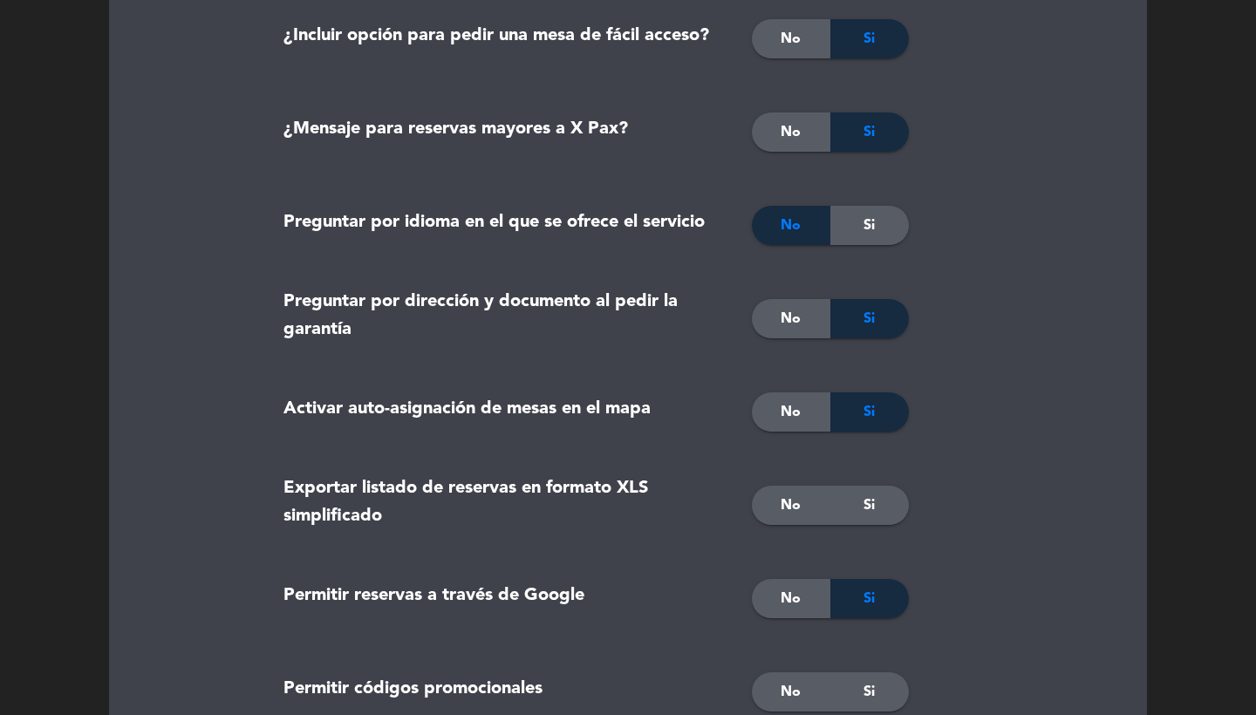
scroll to position [1473, 0]
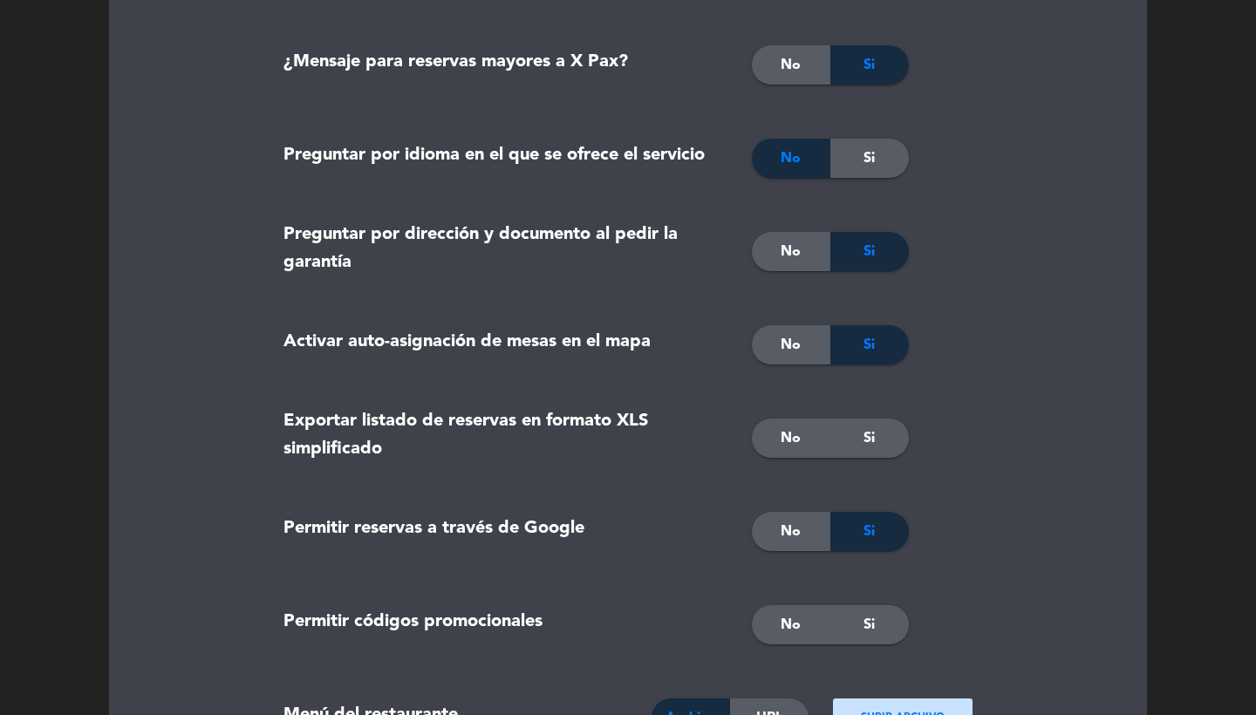
click at [803, 443] on div "No" at bounding box center [791, 438] width 78 height 39
click at [802, 608] on div "No" at bounding box center [791, 624] width 78 height 39
click at [806, 534] on div "No" at bounding box center [791, 531] width 78 height 39
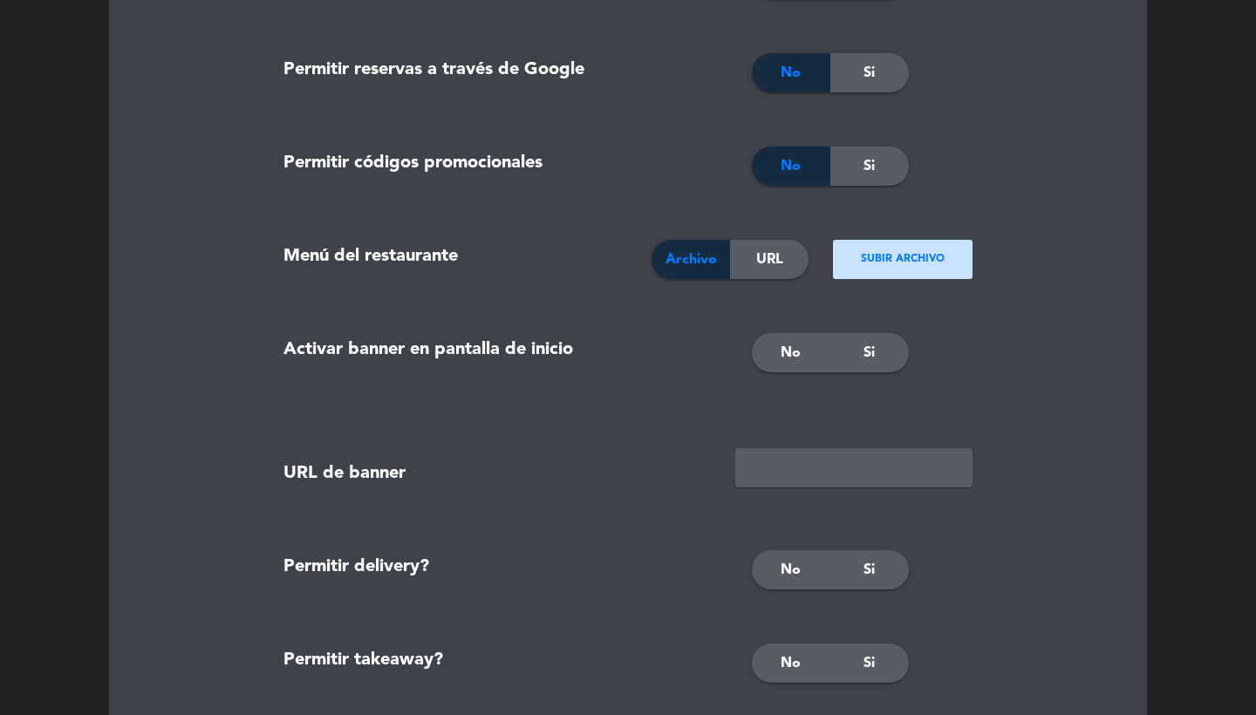
scroll to position [2086, 0]
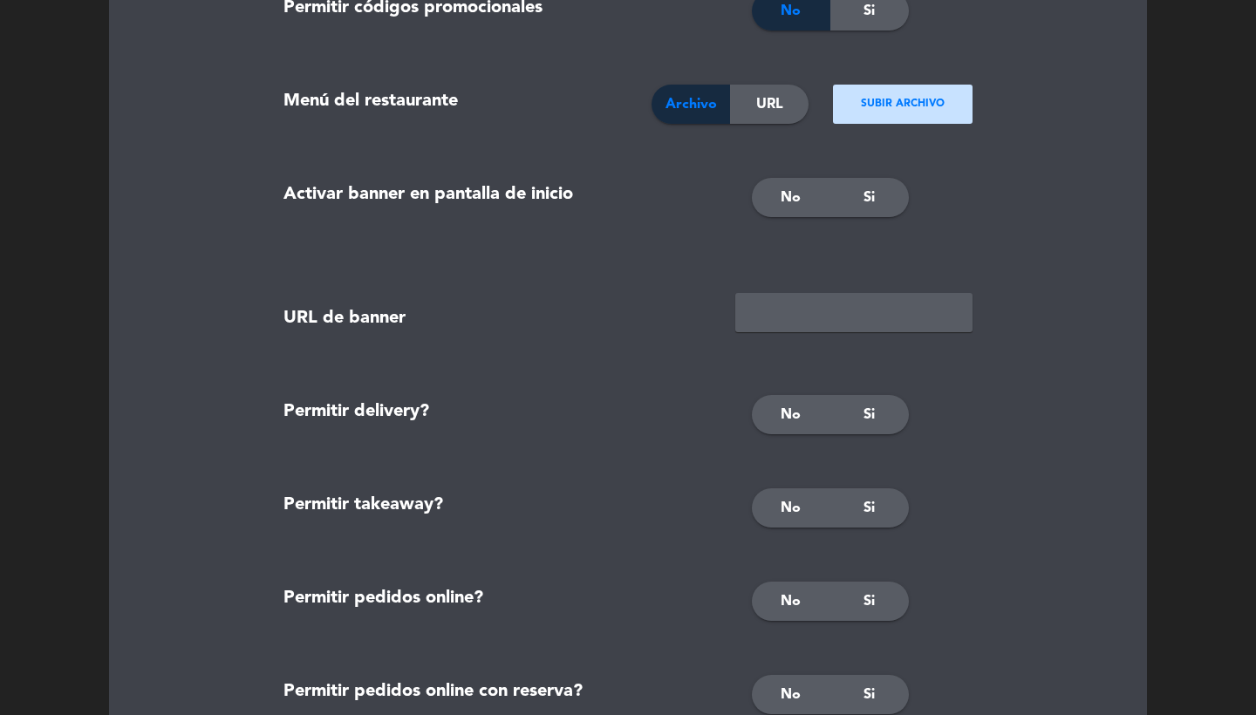
click at [779, 222] on div "No Si" at bounding box center [861, 197] width 247 height 87
click at [782, 432] on div "No" at bounding box center [791, 414] width 78 height 39
click at [783, 206] on span "No" at bounding box center [790, 198] width 20 height 23
click at [793, 500] on span "No" at bounding box center [790, 508] width 20 height 23
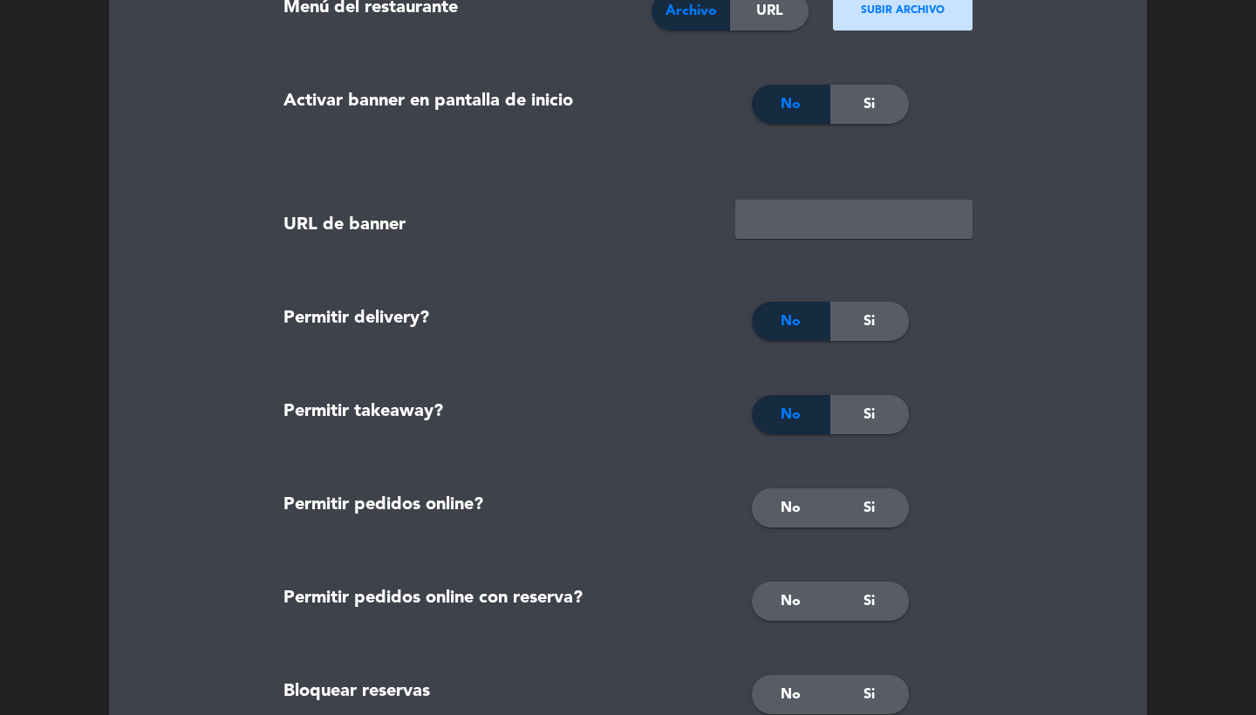
click at [793, 501] on span "No" at bounding box center [790, 508] width 20 height 23
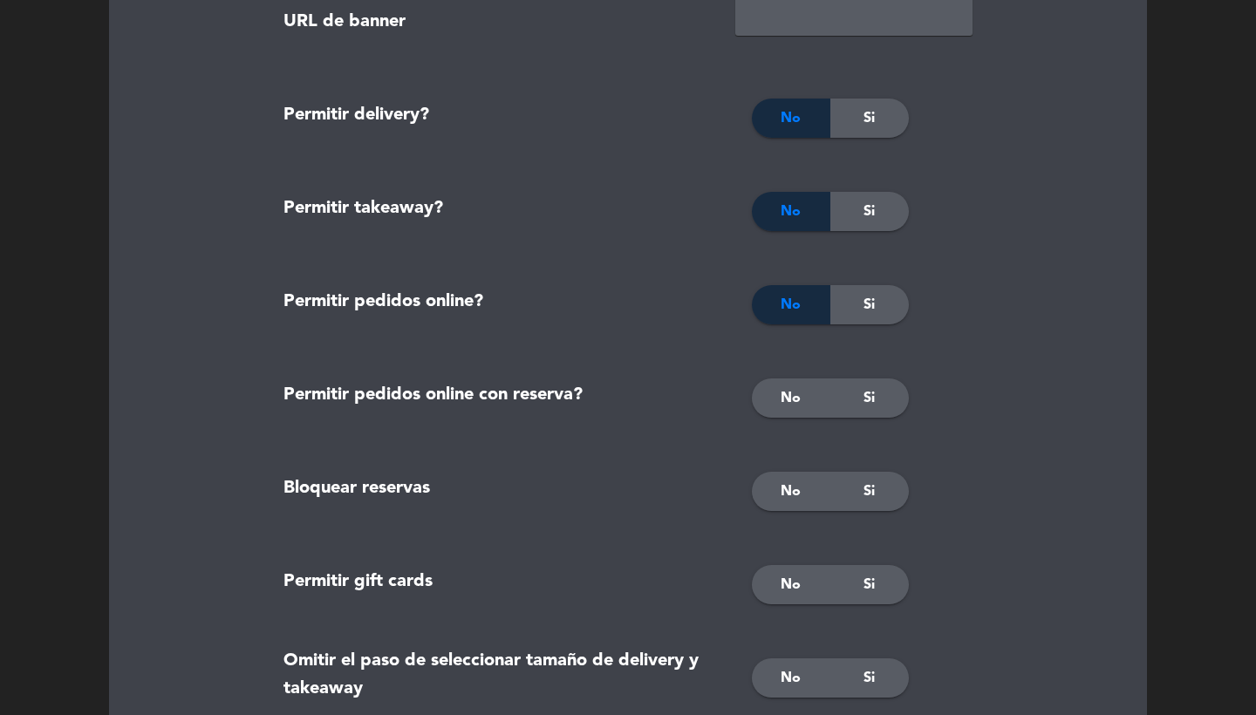
click at [794, 385] on div "No" at bounding box center [791, 397] width 78 height 39
click at [798, 485] on span "No" at bounding box center [790, 491] width 20 height 23
click at [784, 602] on div "No" at bounding box center [791, 584] width 78 height 39
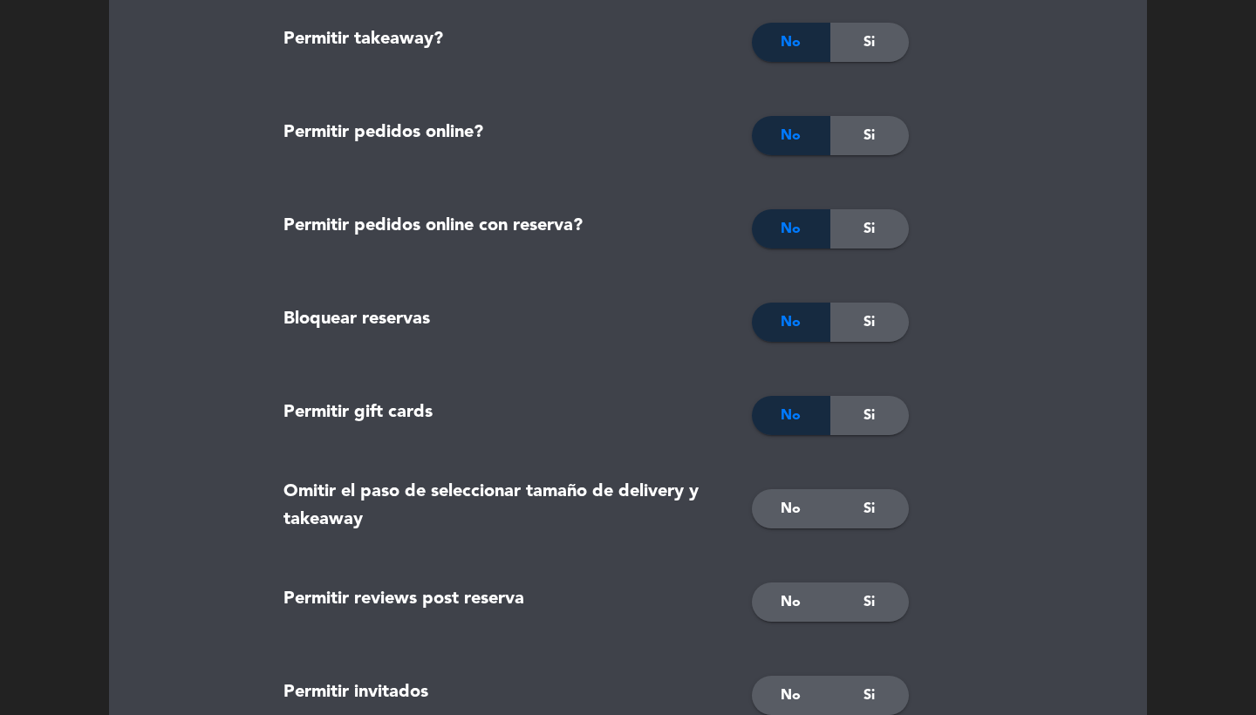
click at [858, 513] on div "Si" at bounding box center [869, 508] width 78 height 39
click at [777, 517] on div "No" at bounding box center [791, 508] width 78 height 39
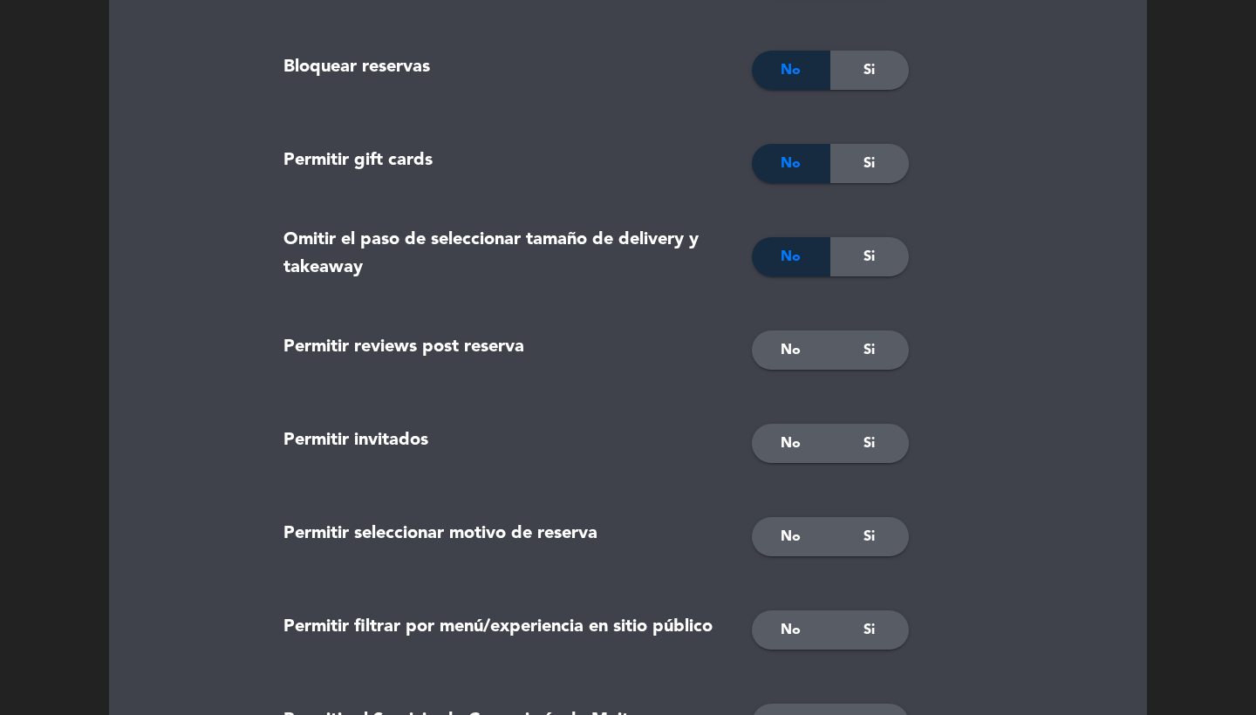
click at [873, 362] on div "Si" at bounding box center [869, 349] width 78 height 39
click at [799, 440] on span "No" at bounding box center [790, 443] width 20 height 23
click at [863, 536] on span "Si" at bounding box center [868, 537] width 11 height 23
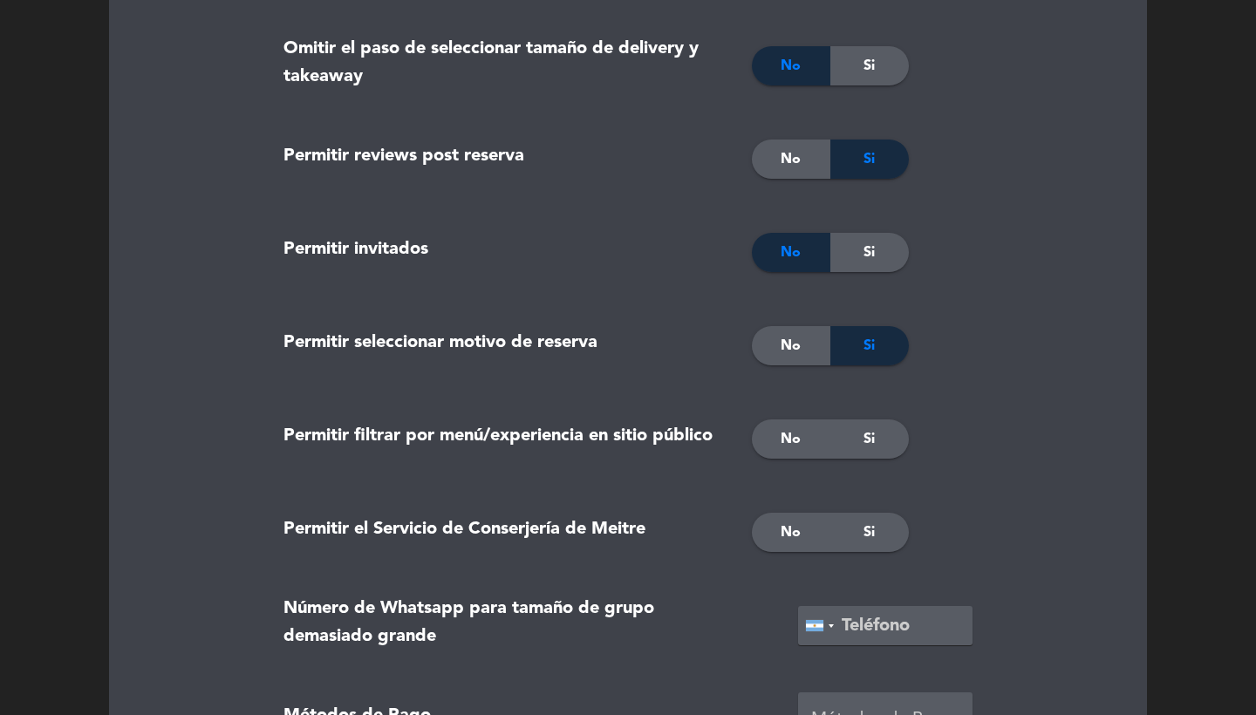
scroll to position [2996, 0]
drag, startPoint x: 809, startPoint y: 431, endPoint x: 807, endPoint y: 440, distance: 9.7
click at [809, 431] on div "No" at bounding box center [791, 438] width 78 height 39
click at [806, 528] on div "No" at bounding box center [791, 531] width 78 height 39
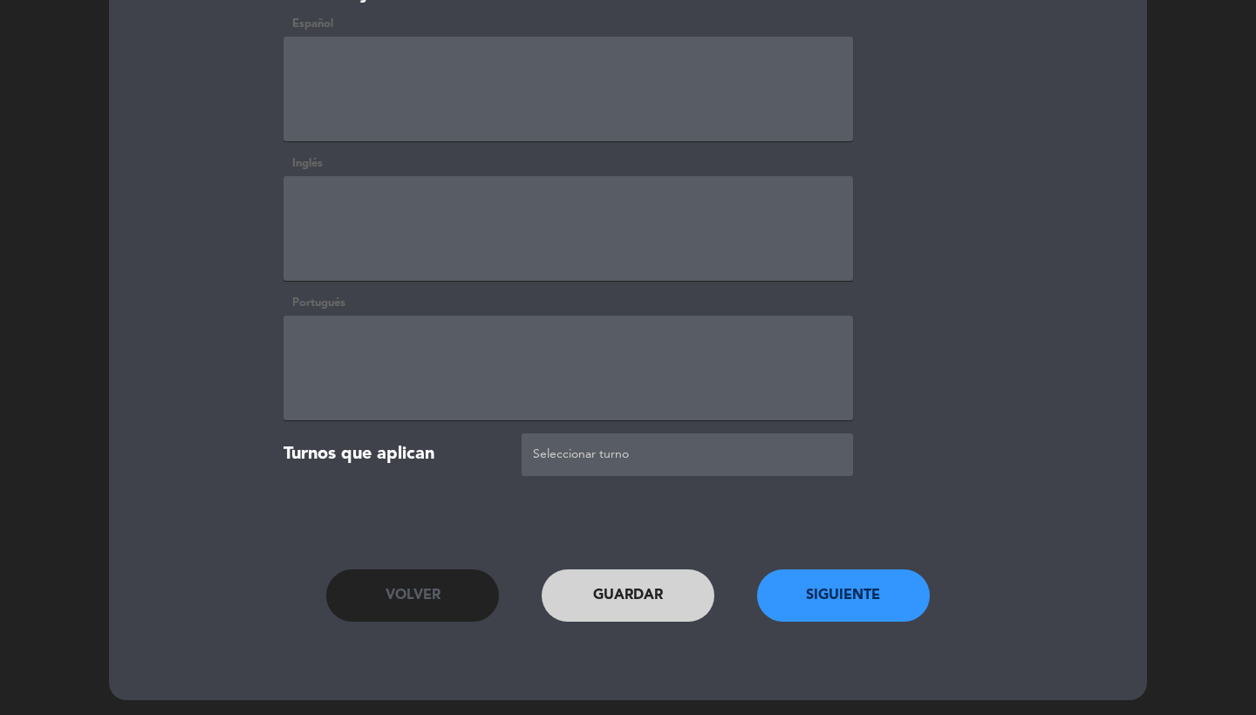
click at [822, 587] on button "Siguiente" at bounding box center [843, 595] width 173 height 52
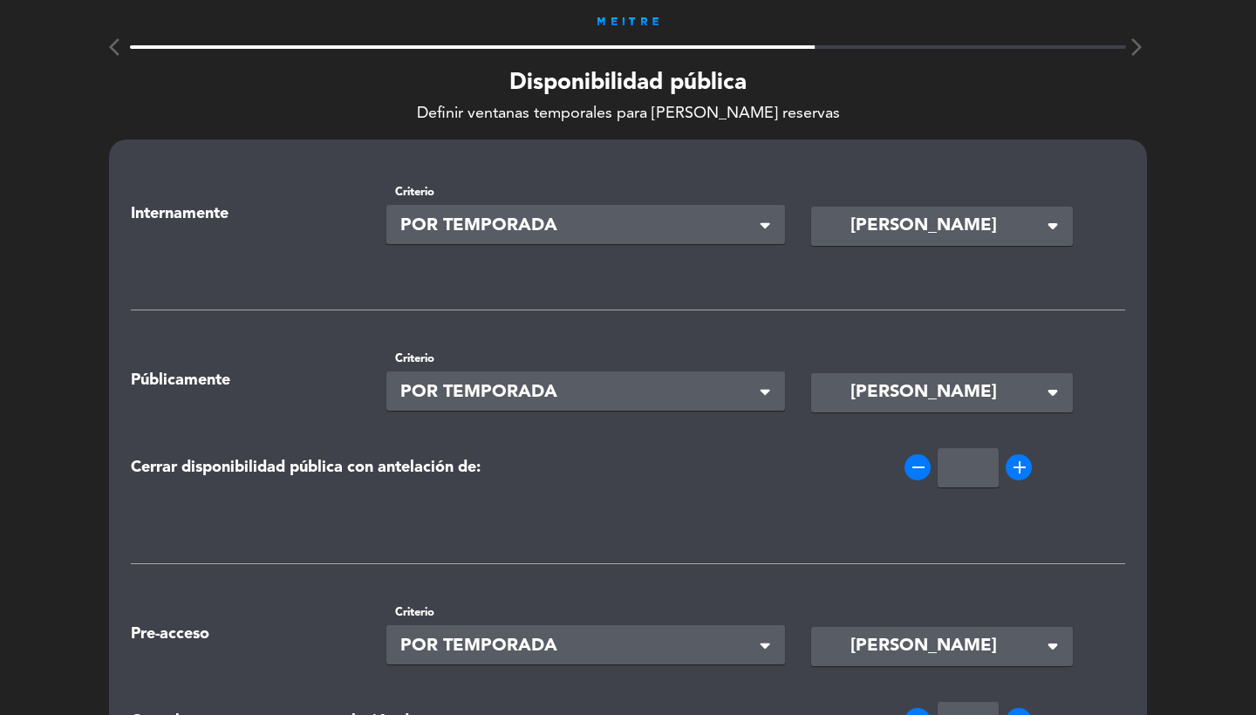
scroll to position [-2, 0]
click at [674, 225] on span "POR TEMPORADA" at bounding box center [578, 226] width 357 height 29
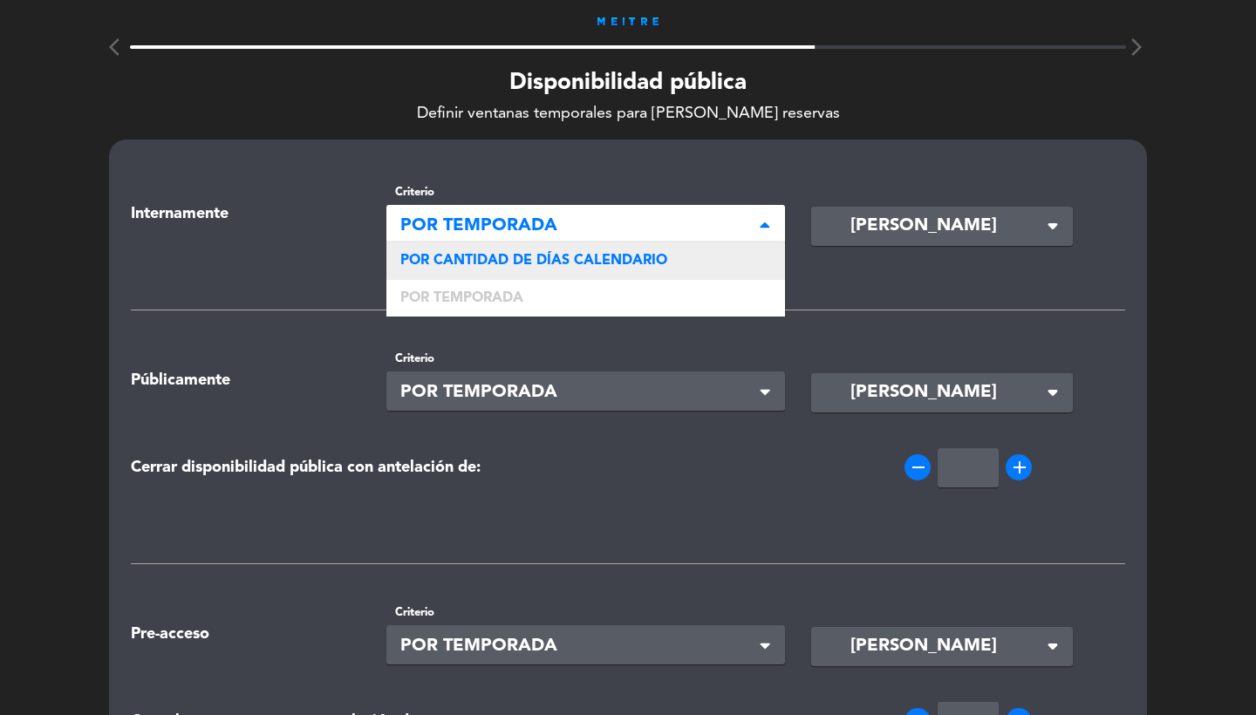
click at [591, 261] on span "POR CANTIDAD DE DÍAS CALENDARIO" at bounding box center [533, 261] width 267 height 14
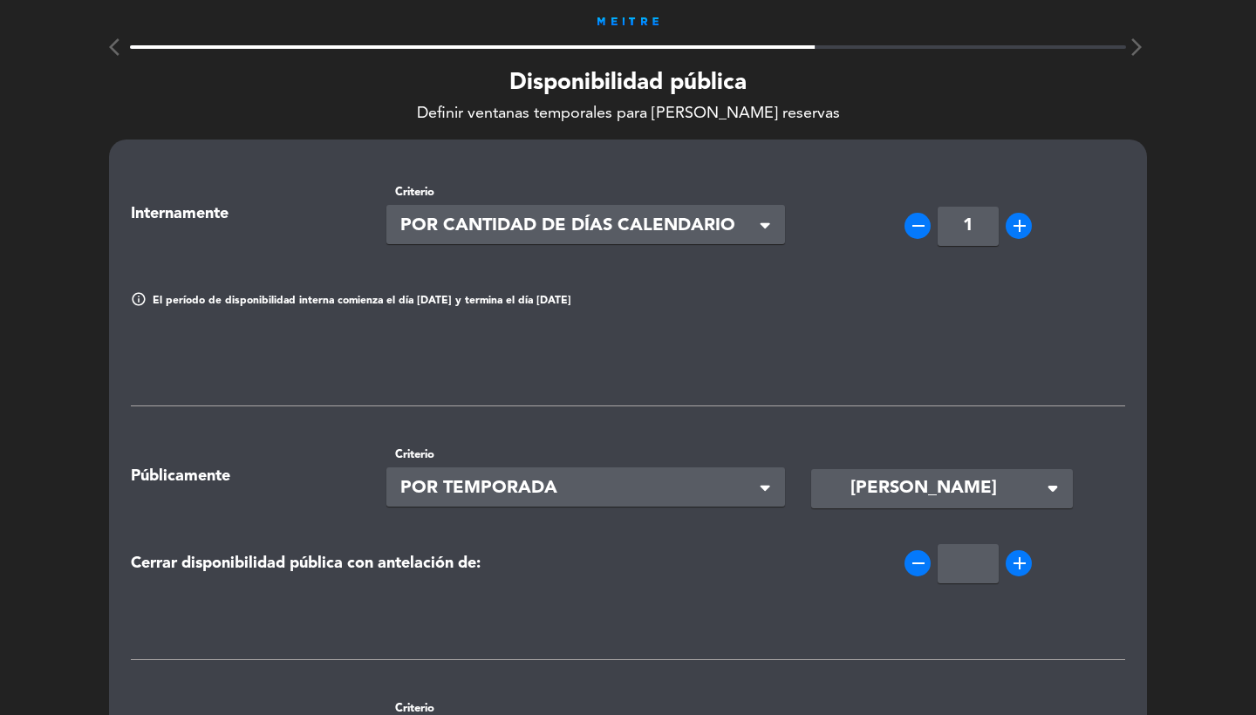
click at [998, 221] on div "remove 1 add" at bounding box center [968, 226] width 314 height 39
click at [985, 221] on input "1" at bounding box center [967, 226] width 61 height 39
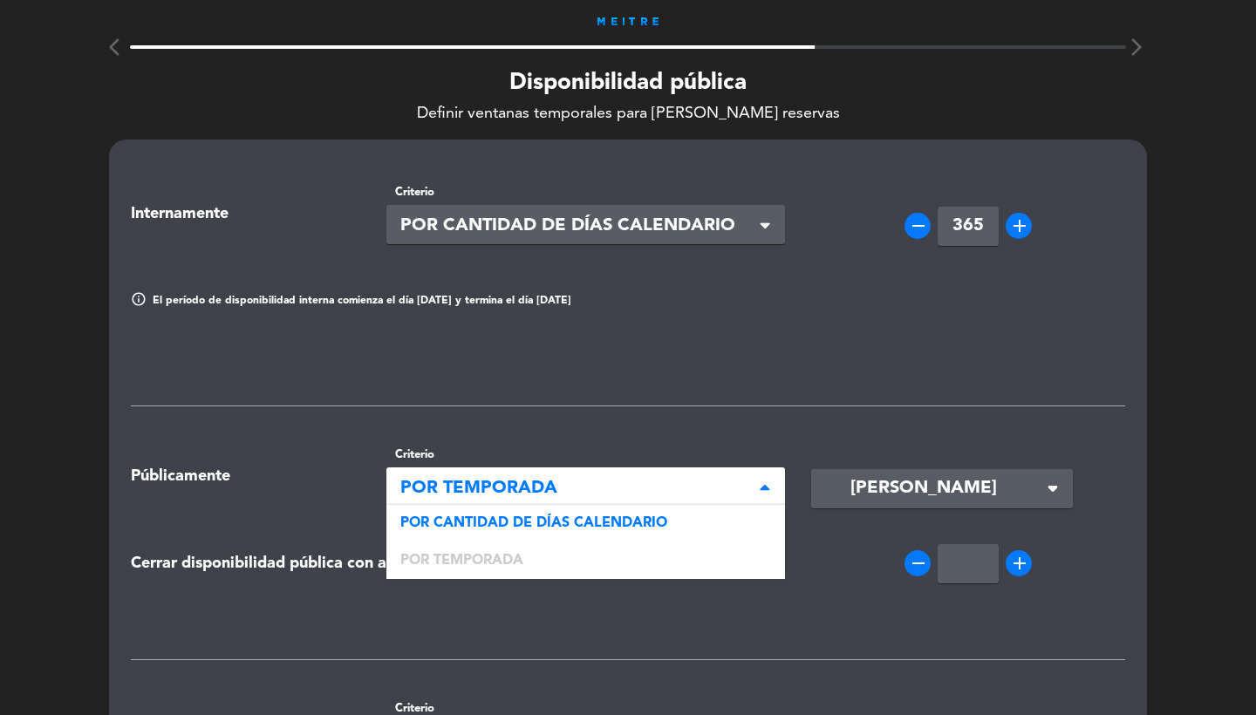
click at [650, 489] on span "POR TEMPORADA" at bounding box center [578, 488] width 357 height 29
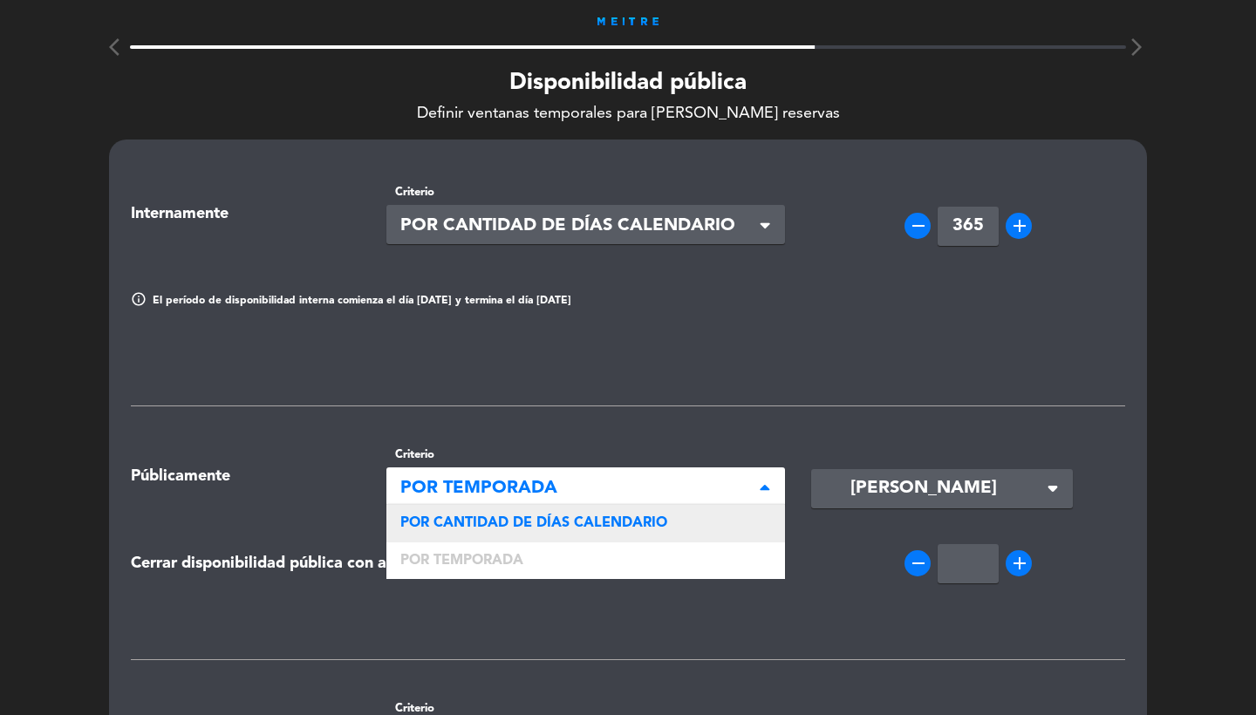
click at [609, 528] on span "POR CANTIDAD DE DÍAS CALENDARIO" at bounding box center [533, 523] width 267 height 14
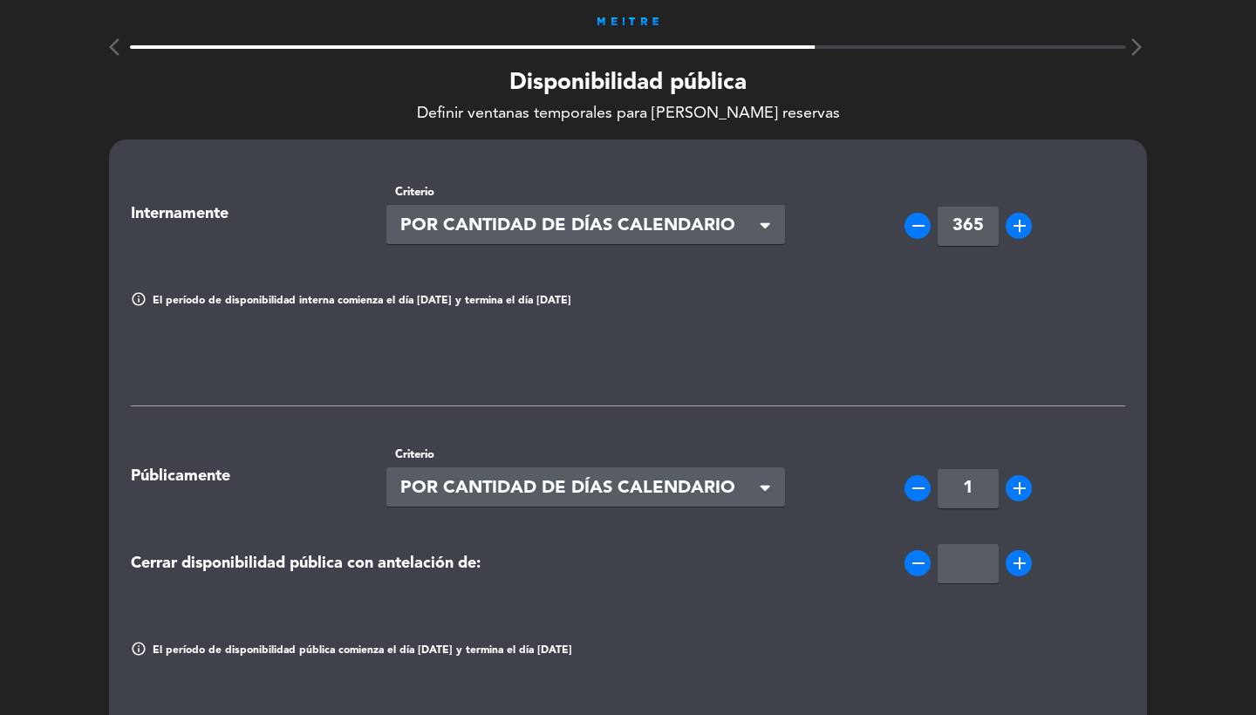
type input "365"
click at [981, 489] on input "1" at bounding box center [967, 488] width 61 height 39
type input "60"
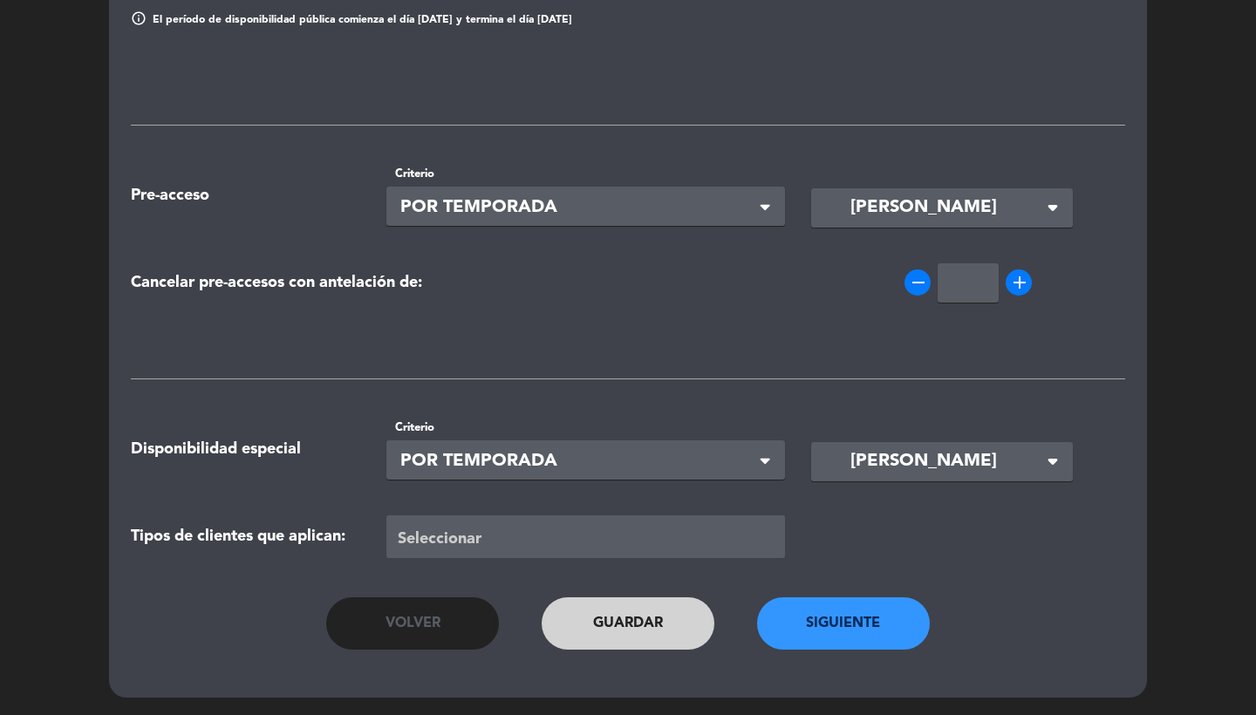
scroll to position [630, 0]
click at [847, 625] on button "Siguiente" at bounding box center [843, 623] width 173 height 52
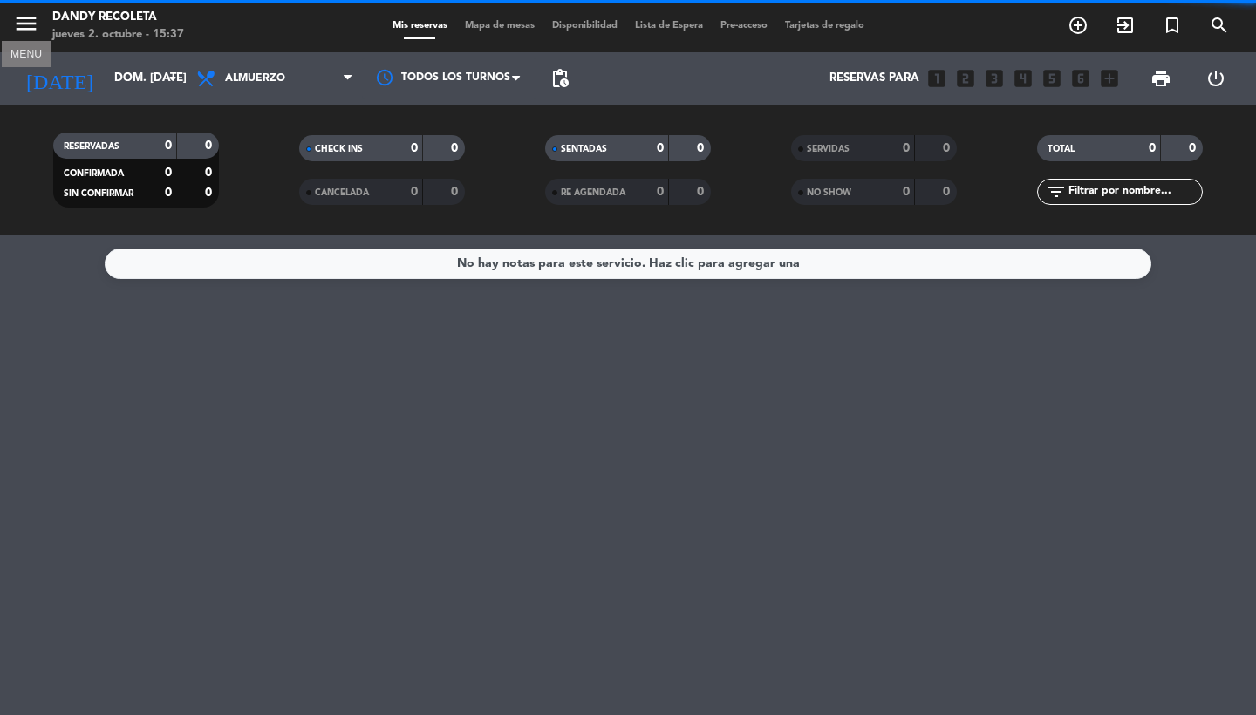
click at [24, 23] on icon "menu" at bounding box center [26, 23] width 26 height 26
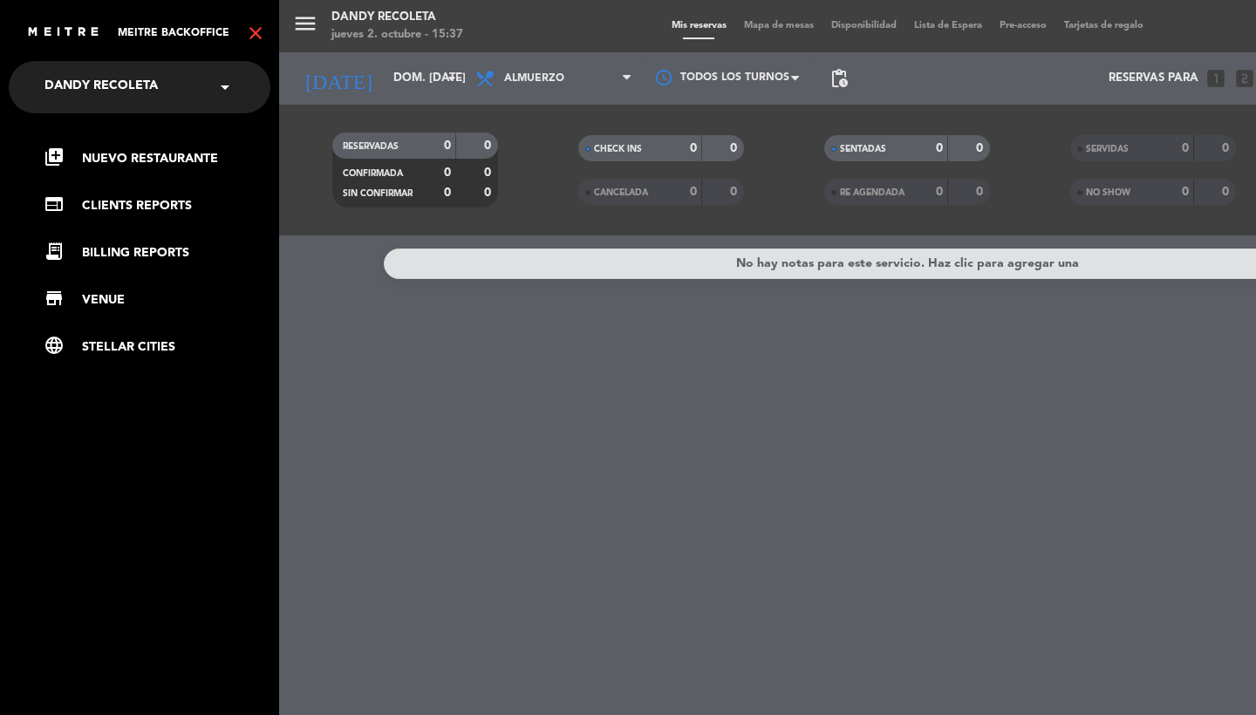
click at [253, 37] on icon "close" at bounding box center [255, 33] width 21 height 21
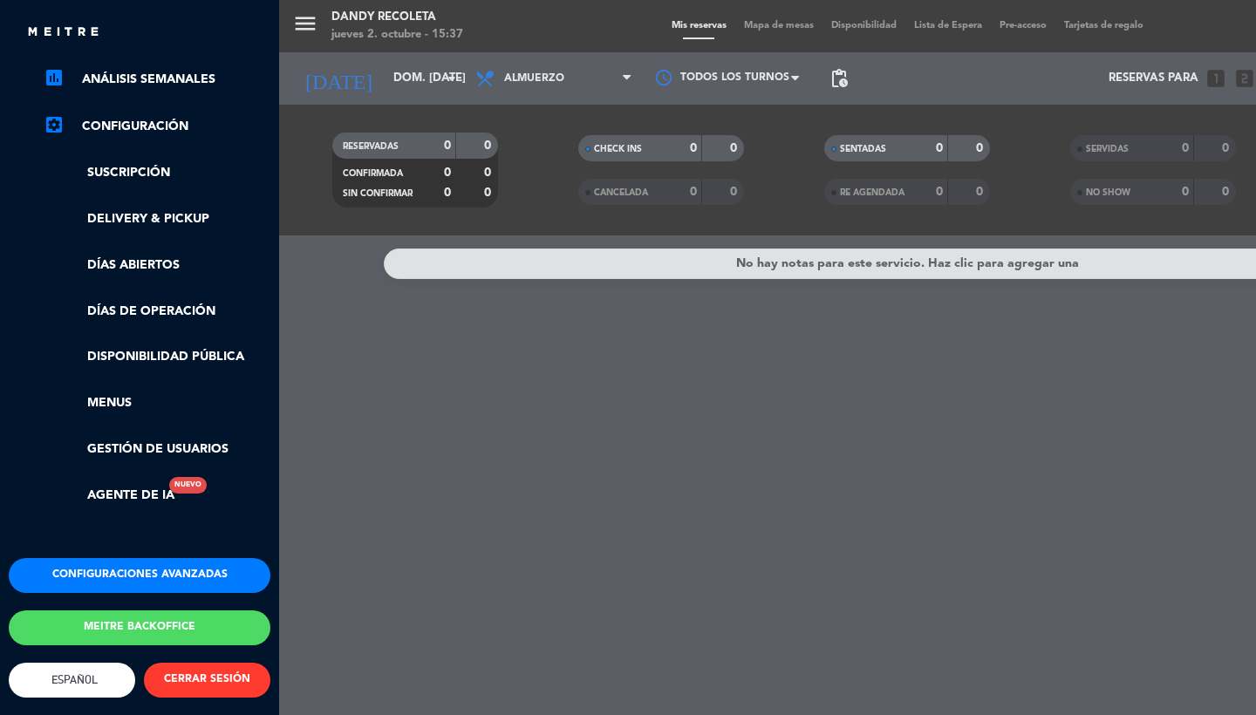
scroll to position [276, 0]
click at [112, 615] on button "Meitre backoffice" at bounding box center [140, 627] width 262 height 35
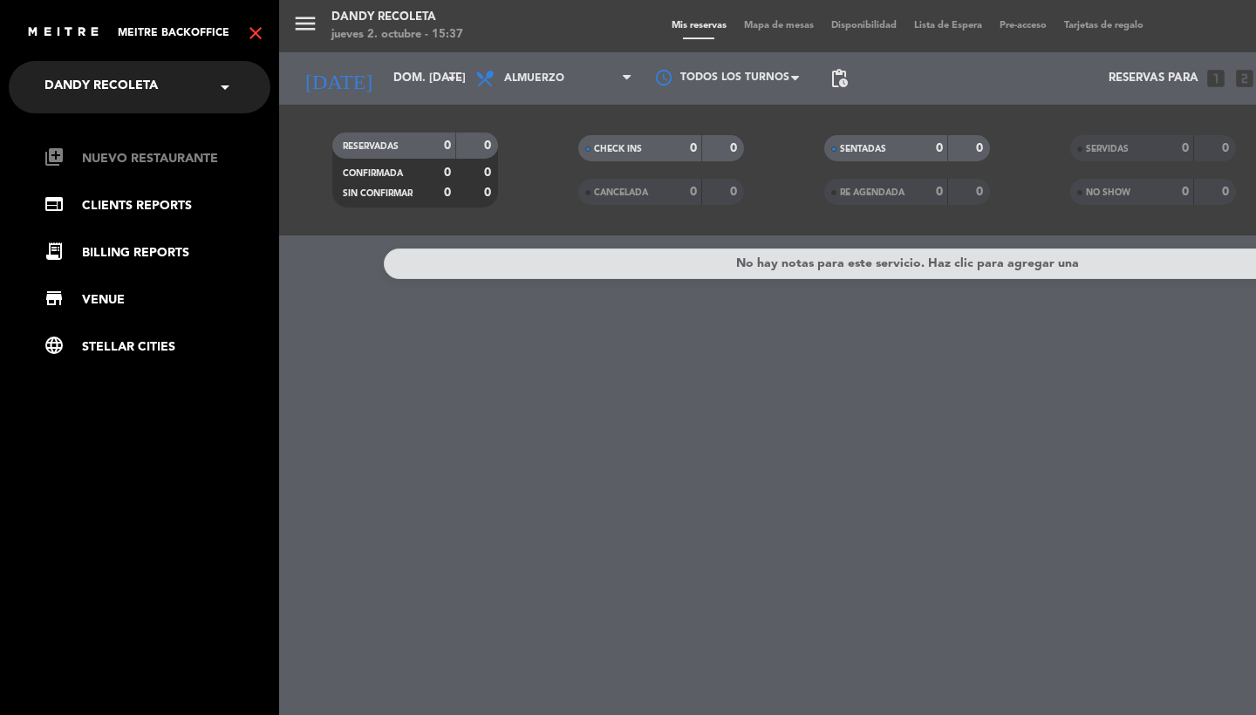
click at [120, 150] on link "library_add Nuevo Restaurante" at bounding box center [157, 158] width 227 height 21
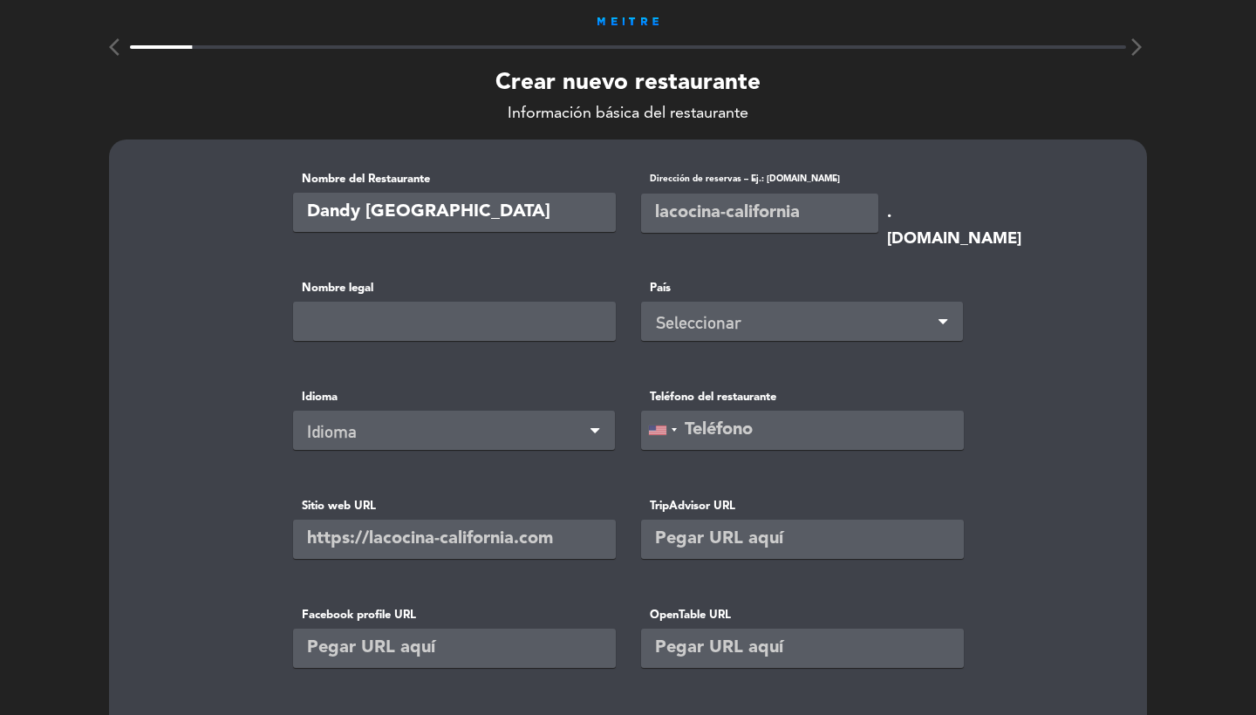
type input "Dandy [GEOGRAPHIC_DATA]"
type input "dandy-mardelplata"
click at [673, 319] on div "Seleccionar" at bounding box center [805, 323] width 298 height 29
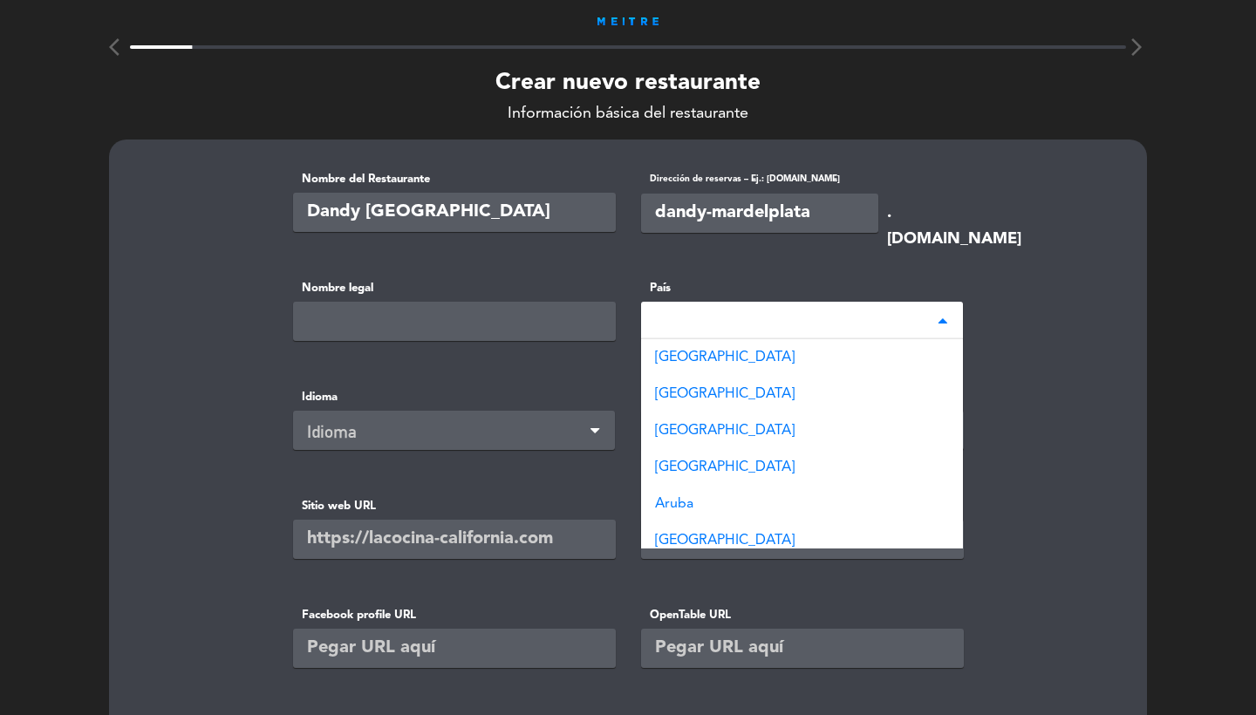
type input "arg"
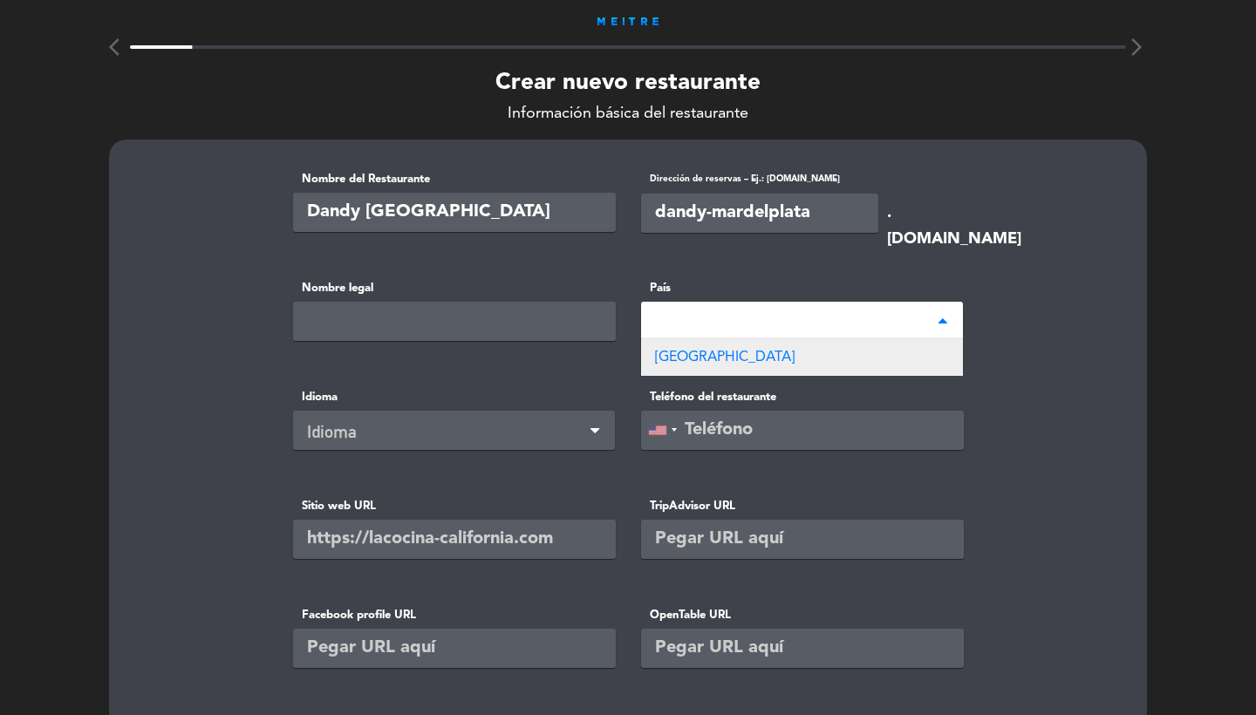
click at [699, 356] on span "[GEOGRAPHIC_DATA]" at bounding box center [725, 357] width 140 height 14
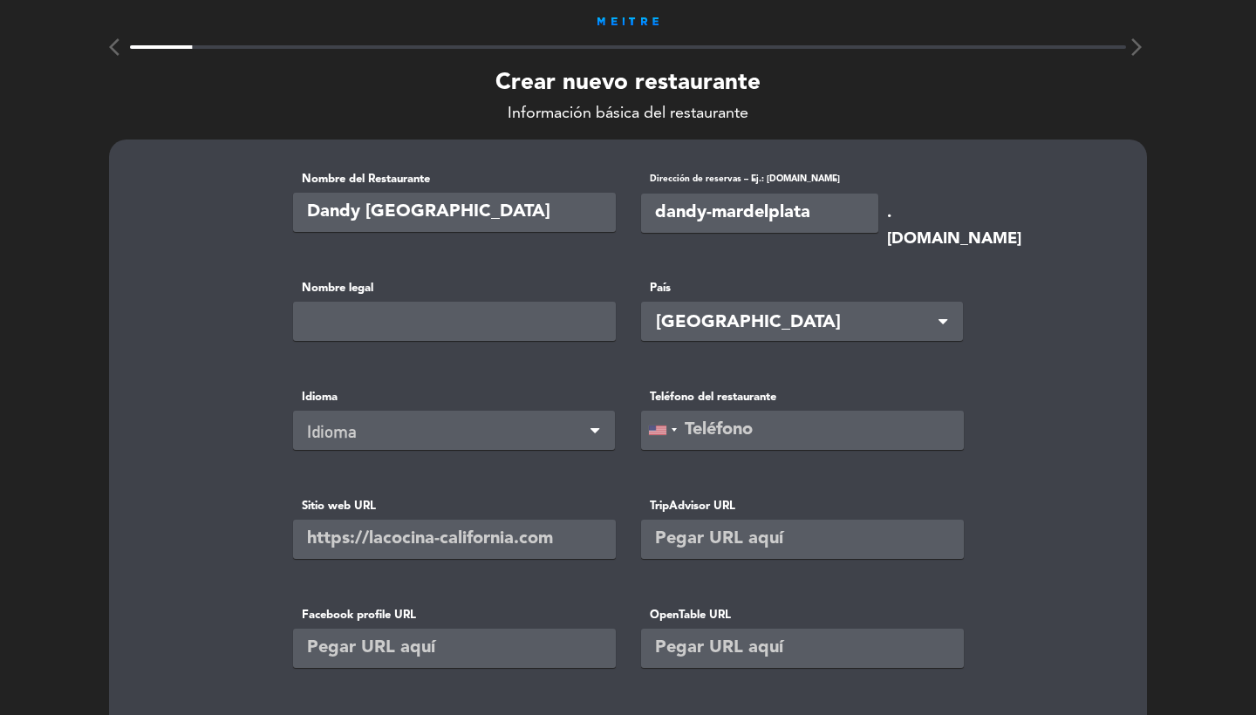
click at [526, 432] on div "Idioma" at bounding box center [447, 432] width 280 height 29
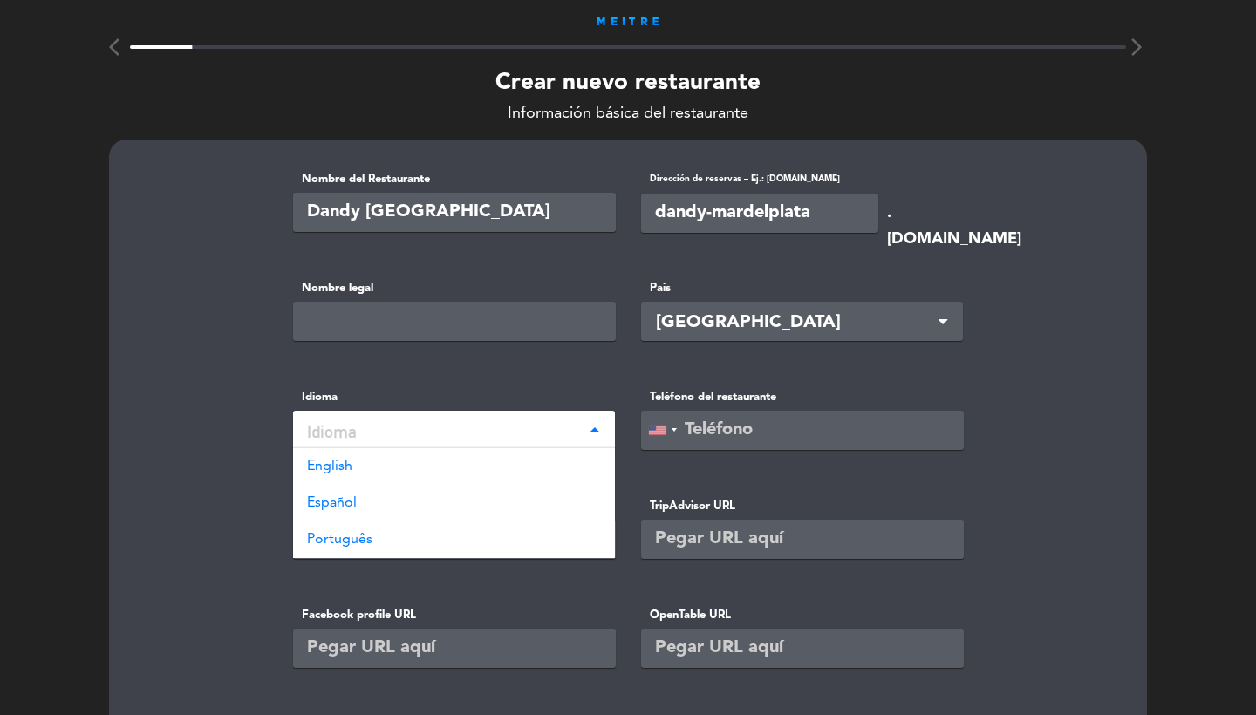
click at [413, 521] on div "Português" at bounding box center [454, 539] width 322 height 37
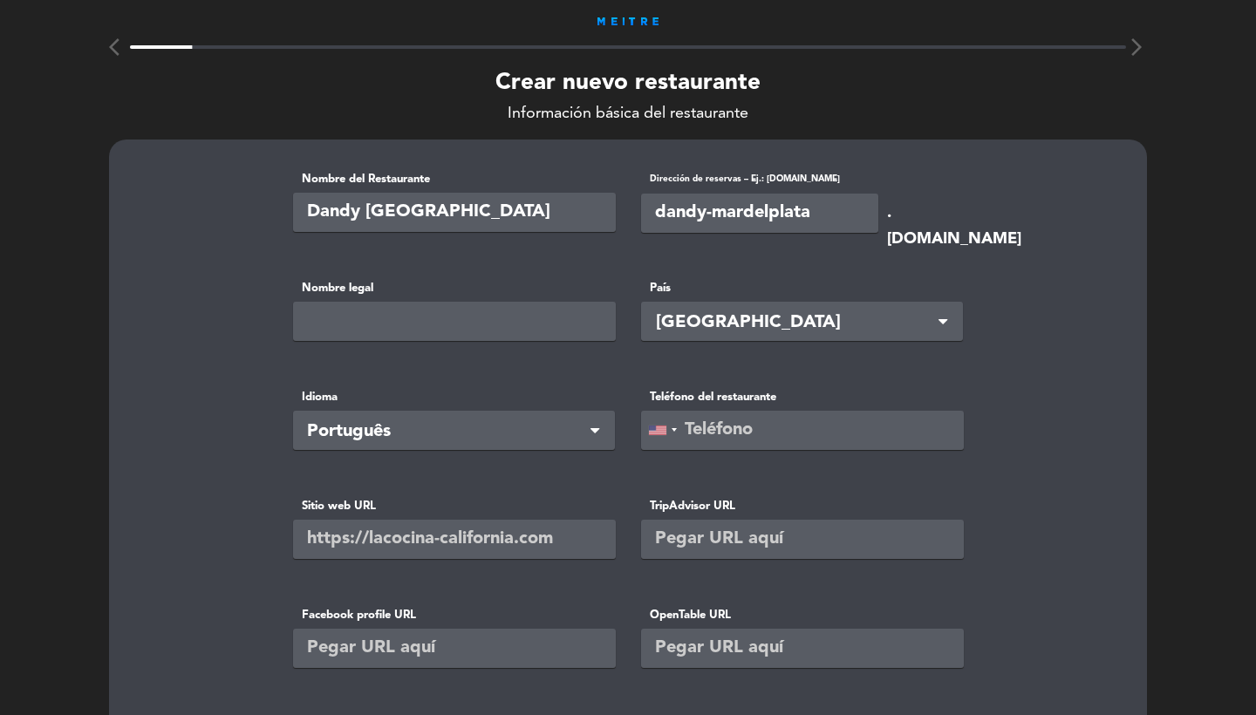
click at [455, 435] on span "Português" at bounding box center [447, 432] width 280 height 29
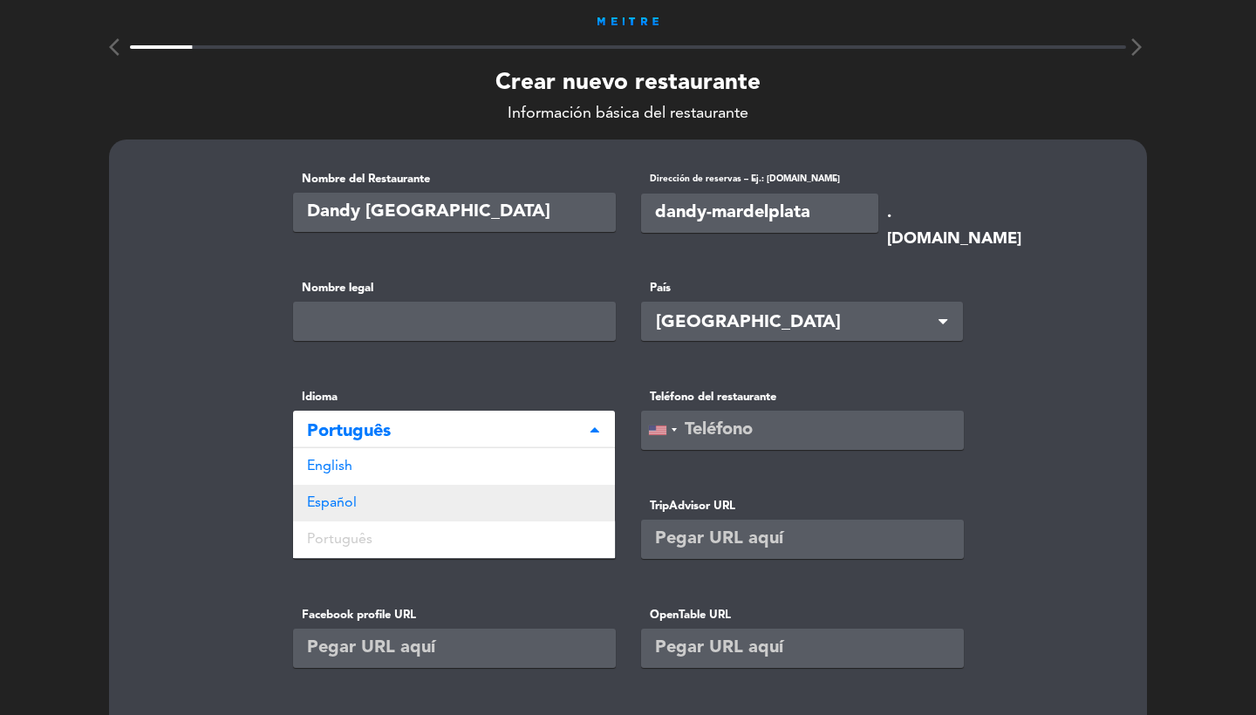
click at [371, 500] on div "Español" at bounding box center [454, 503] width 322 height 37
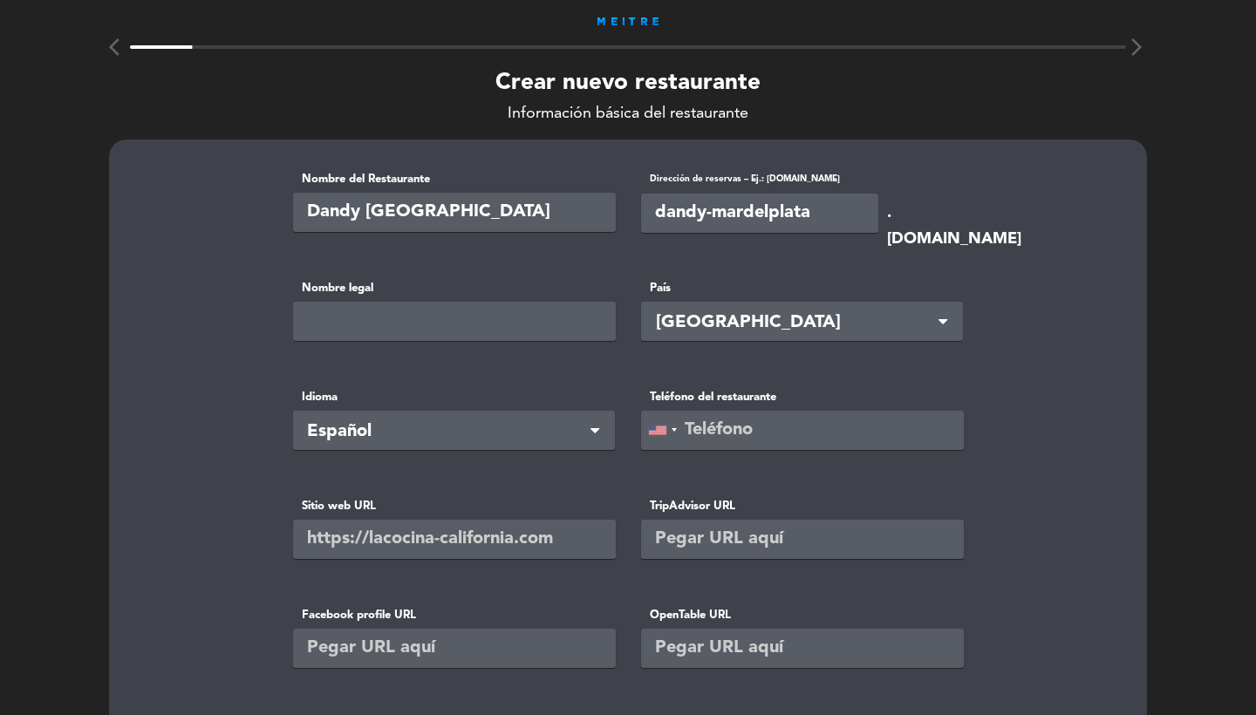
click at [639, 443] on div "Teléfono del restaurante [GEOGRAPHIC_DATA] +1 [GEOGRAPHIC_DATA] +44 [GEOGRAPHIC…" at bounding box center [802, 431] width 348 height 87
click at [658, 419] on div at bounding box center [662, 430] width 40 height 37
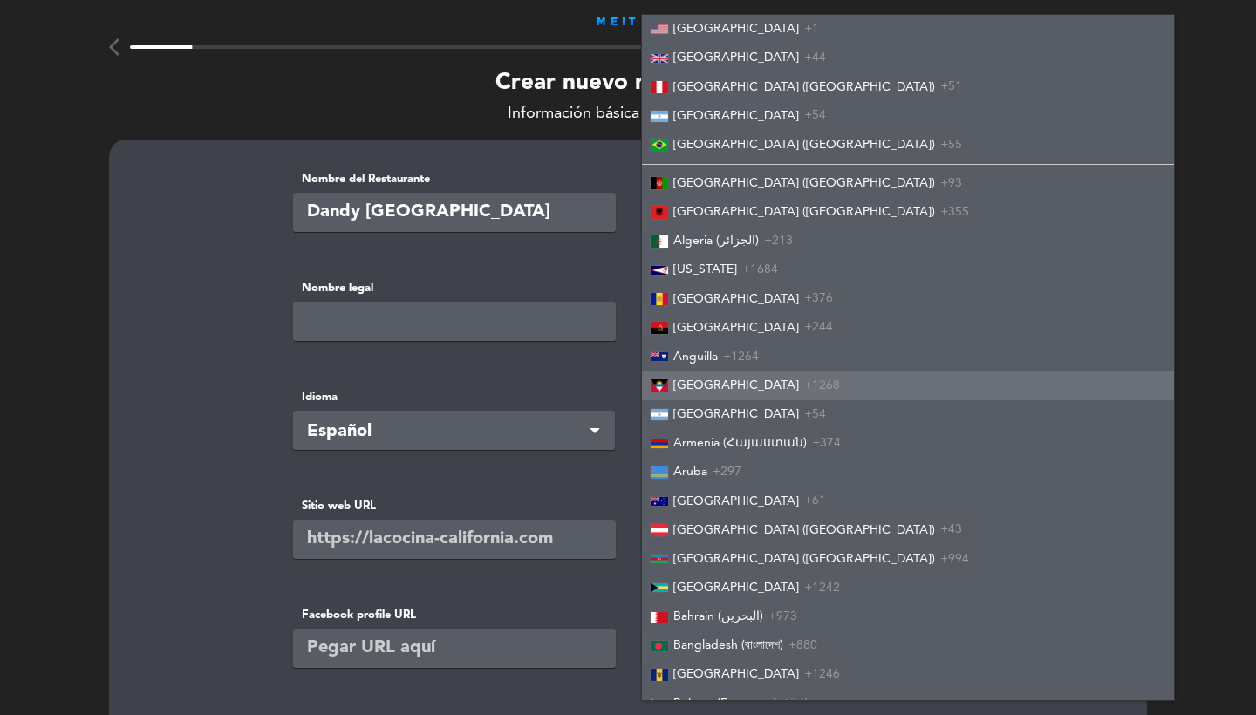
click at [730, 392] on li "[GEOGRAPHIC_DATA] +1268" at bounding box center [908, 385] width 532 height 29
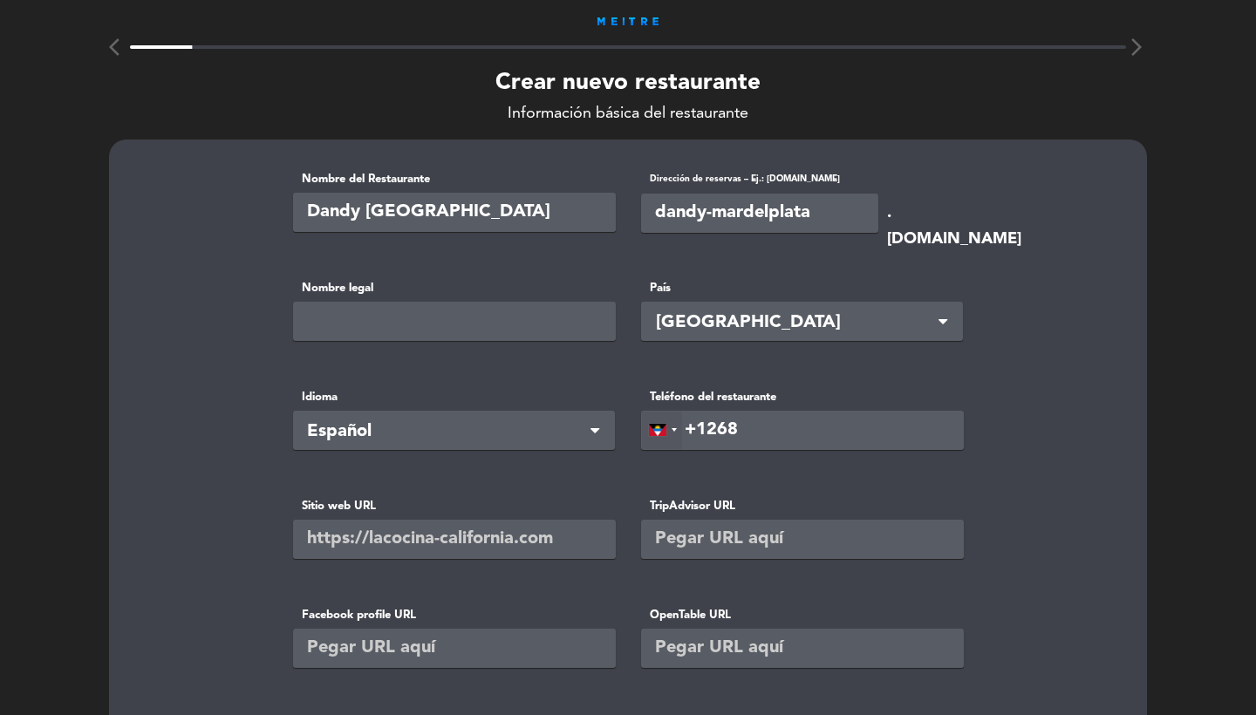
click at [659, 417] on div at bounding box center [662, 430] width 40 height 37
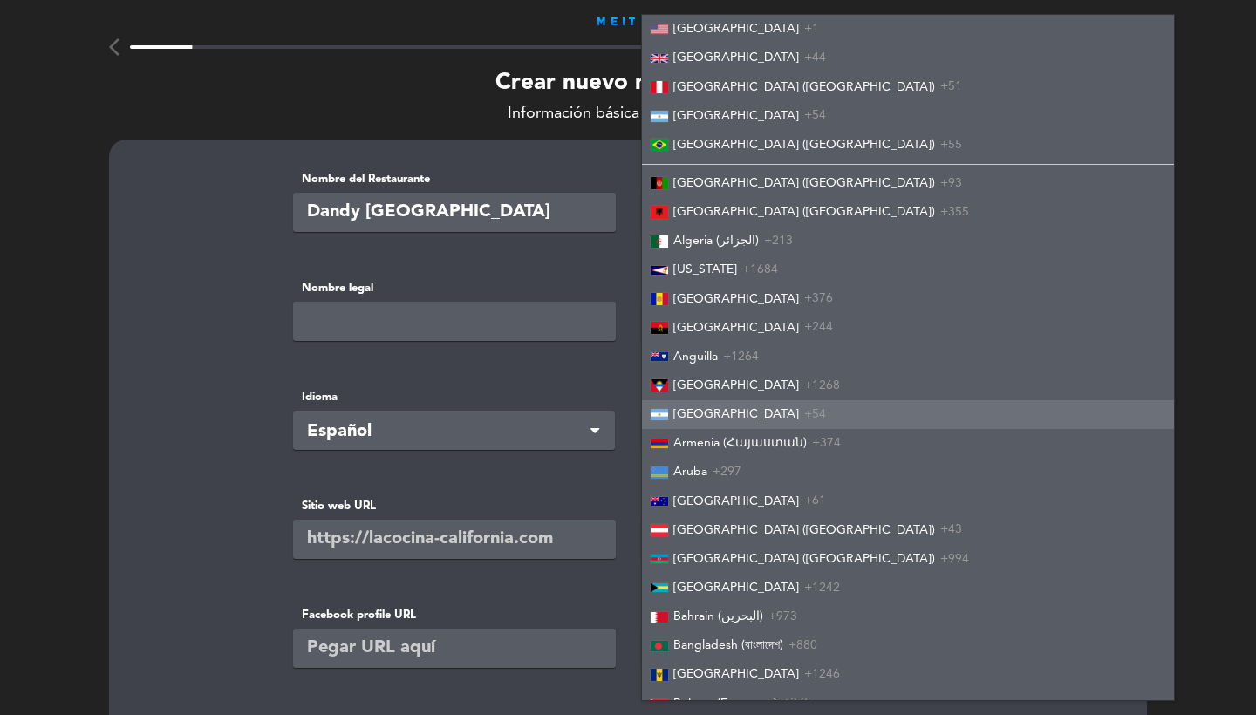
click at [676, 412] on span "[GEOGRAPHIC_DATA]" at bounding box center [736, 414] width 126 height 12
type input "+54"
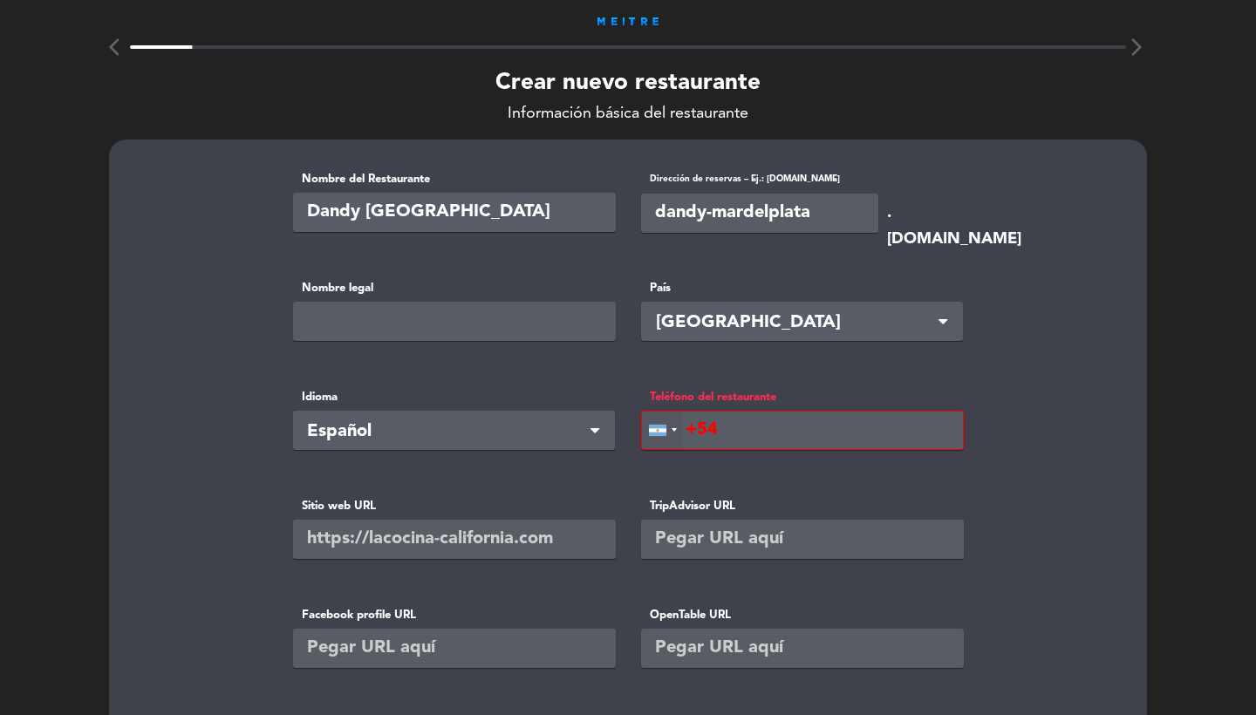
scroll to position [255, 0]
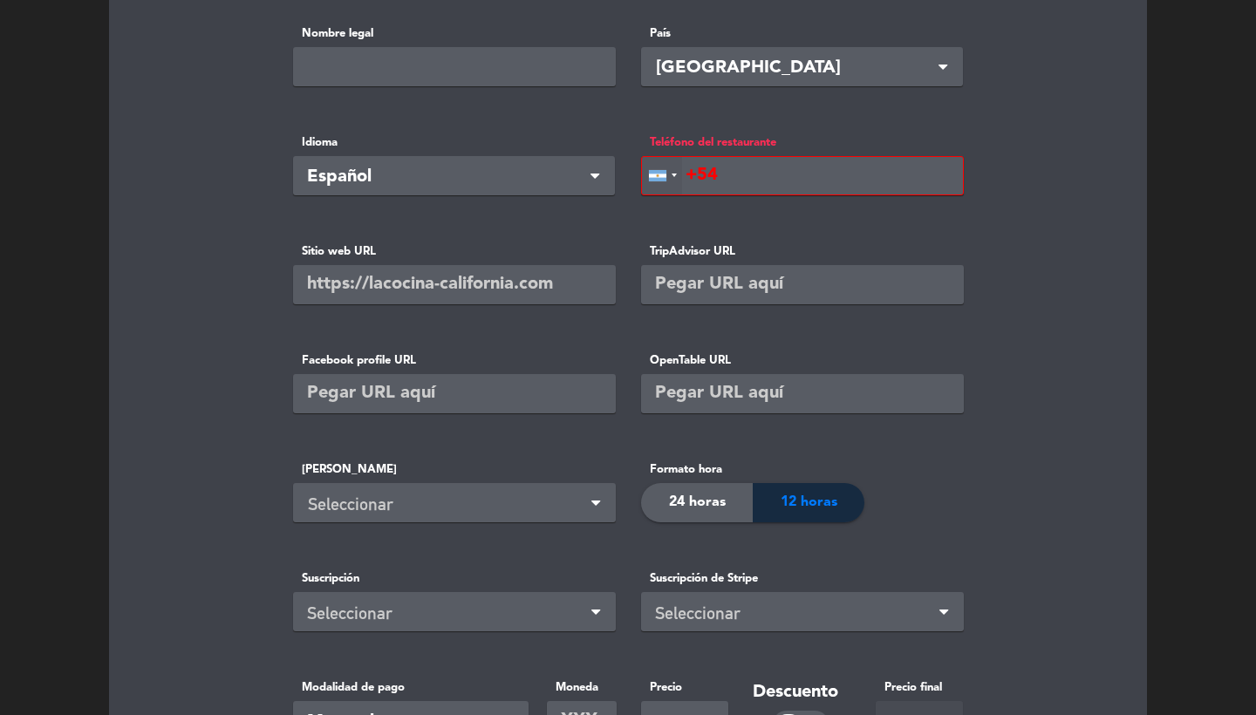
drag, startPoint x: 746, startPoint y: 170, endPoint x: 643, endPoint y: 171, distance: 102.9
click at [643, 171] on div "[GEOGRAPHIC_DATA] +1 [GEOGRAPHIC_DATA] +44 [GEOGRAPHIC_DATA] ([GEOGRAPHIC_DATA]…" at bounding box center [728, 175] width 174 height 39
click at [478, 276] on input "text" at bounding box center [454, 284] width 323 height 39
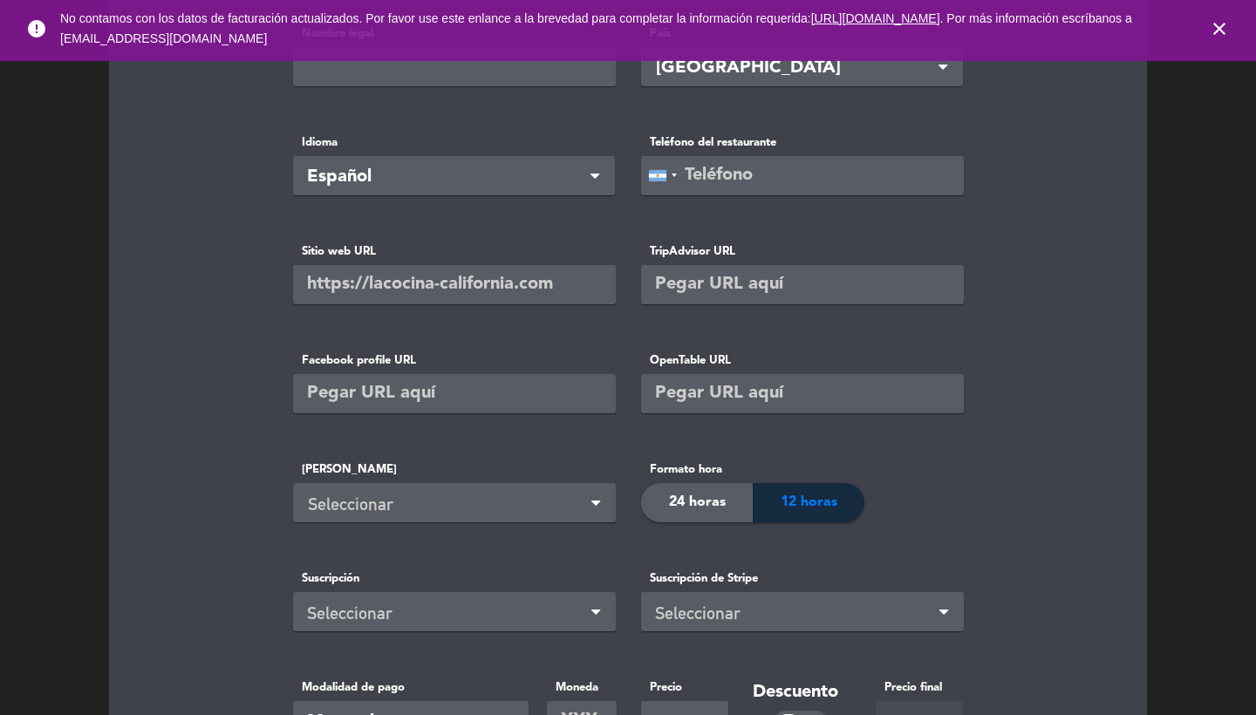
paste input "[URL][DOMAIN_NAME]"
type input "[URL][DOMAIN_NAME]"
click at [396, 392] on input "text" at bounding box center [454, 393] width 323 height 39
paste input "[URL][DOMAIN_NAME]"
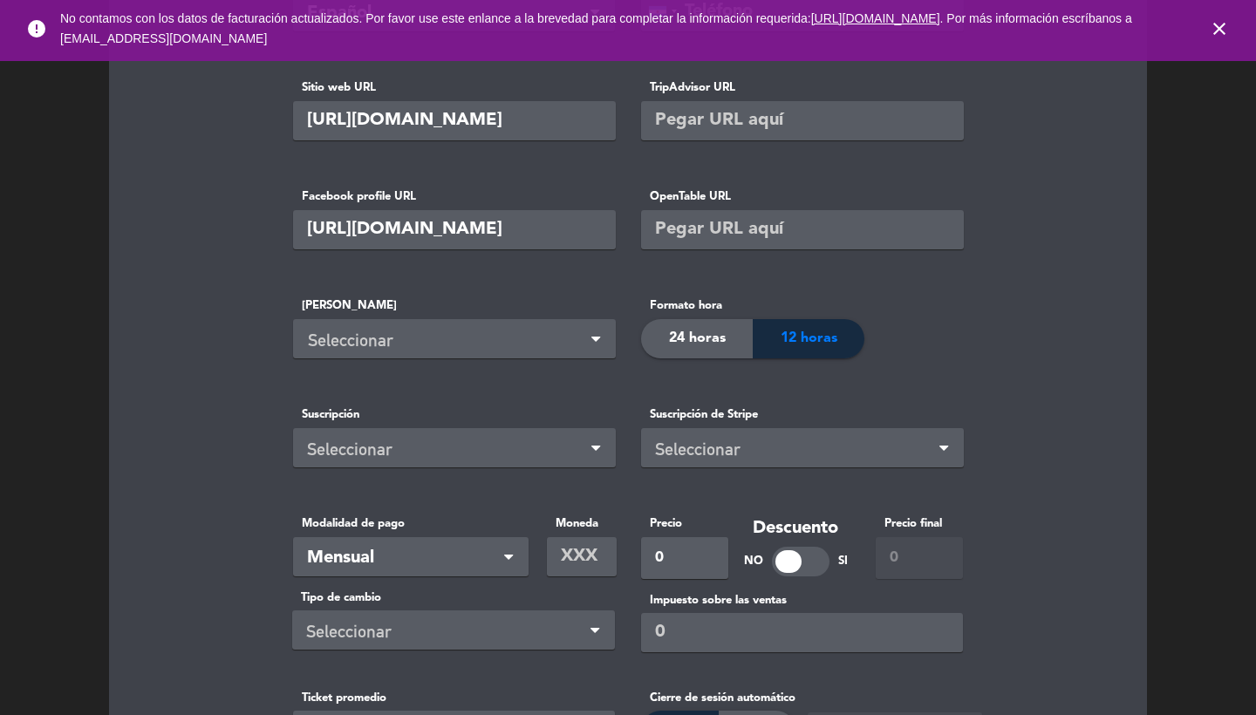
type input "[URL][DOMAIN_NAME]"
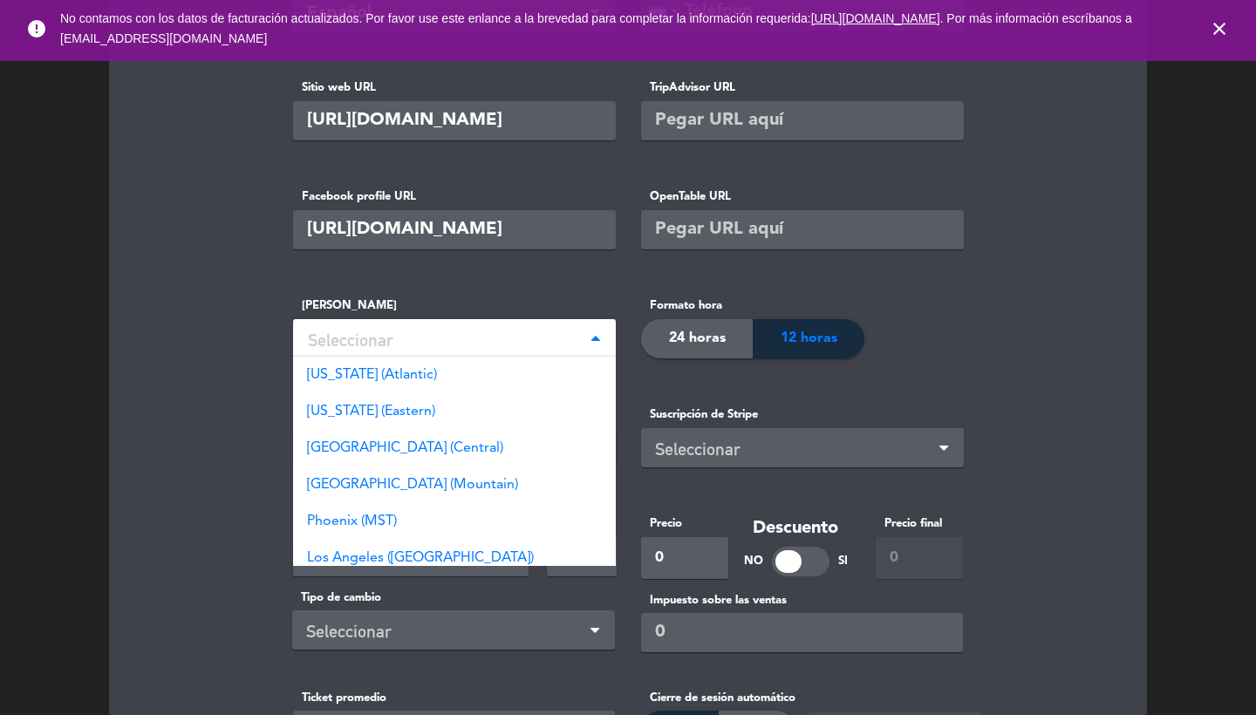
click at [371, 348] on div "Seleccionar" at bounding box center [457, 340] width 299 height 29
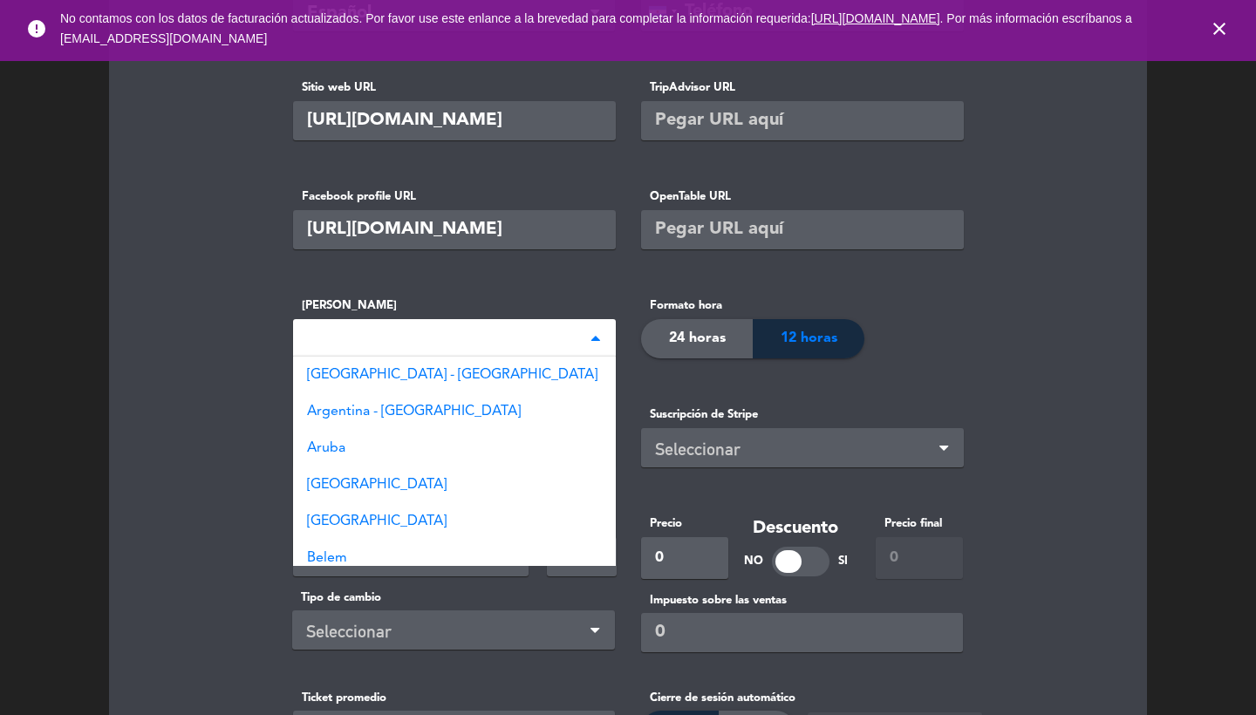
type input "beun"
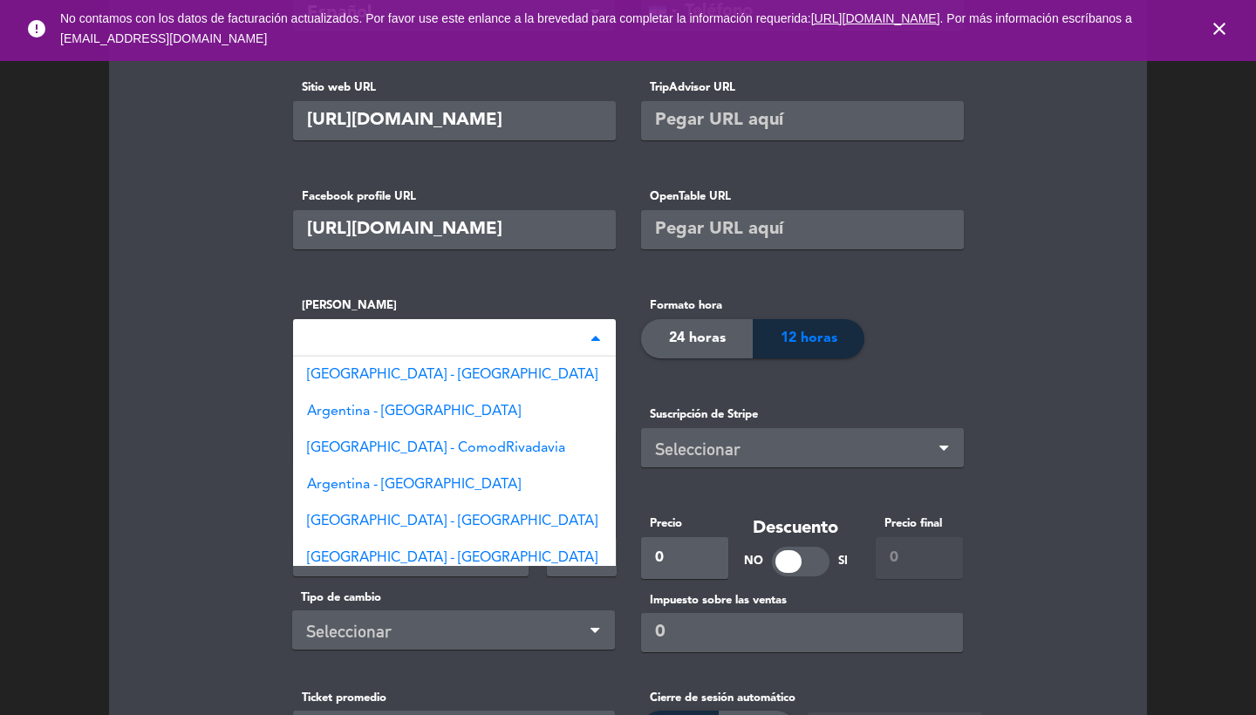
type input "arge"
click at [425, 379] on span "[GEOGRAPHIC_DATA] - [GEOGRAPHIC_DATA]" at bounding box center [452, 375] width 290 height 14
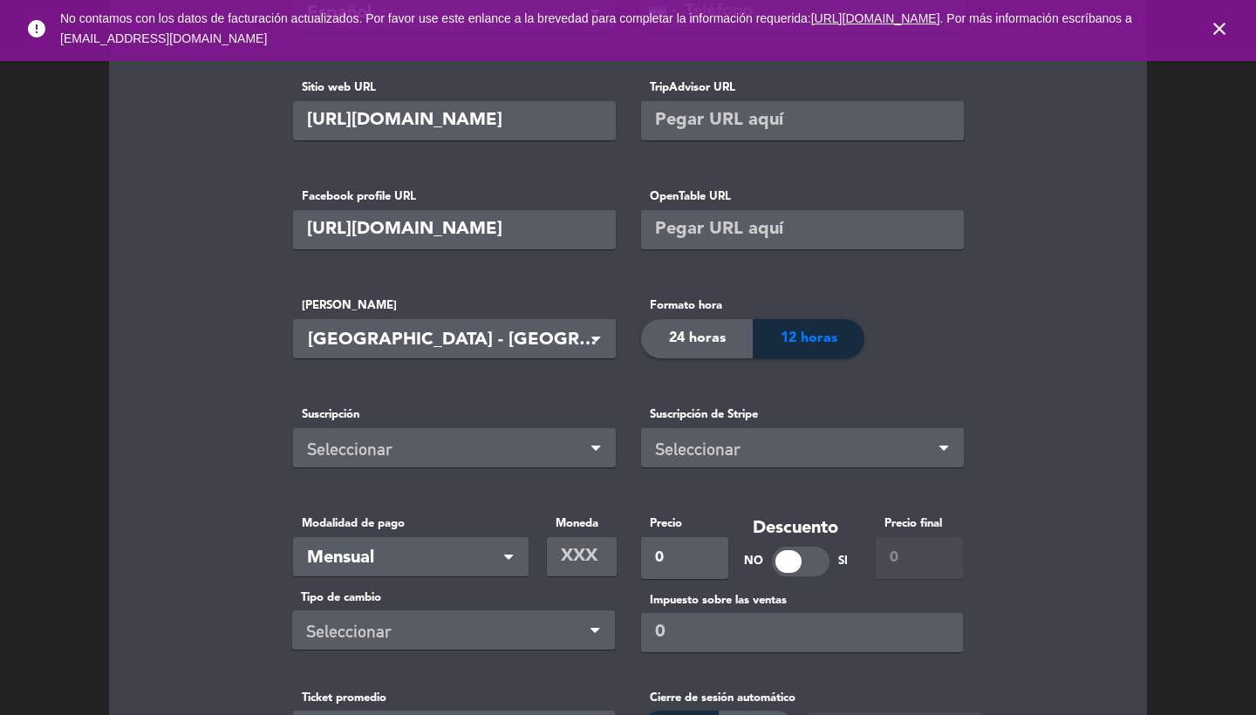
click at [683, 337] on span "24 horas" at bounding box center [697, 338] width 57 height 23
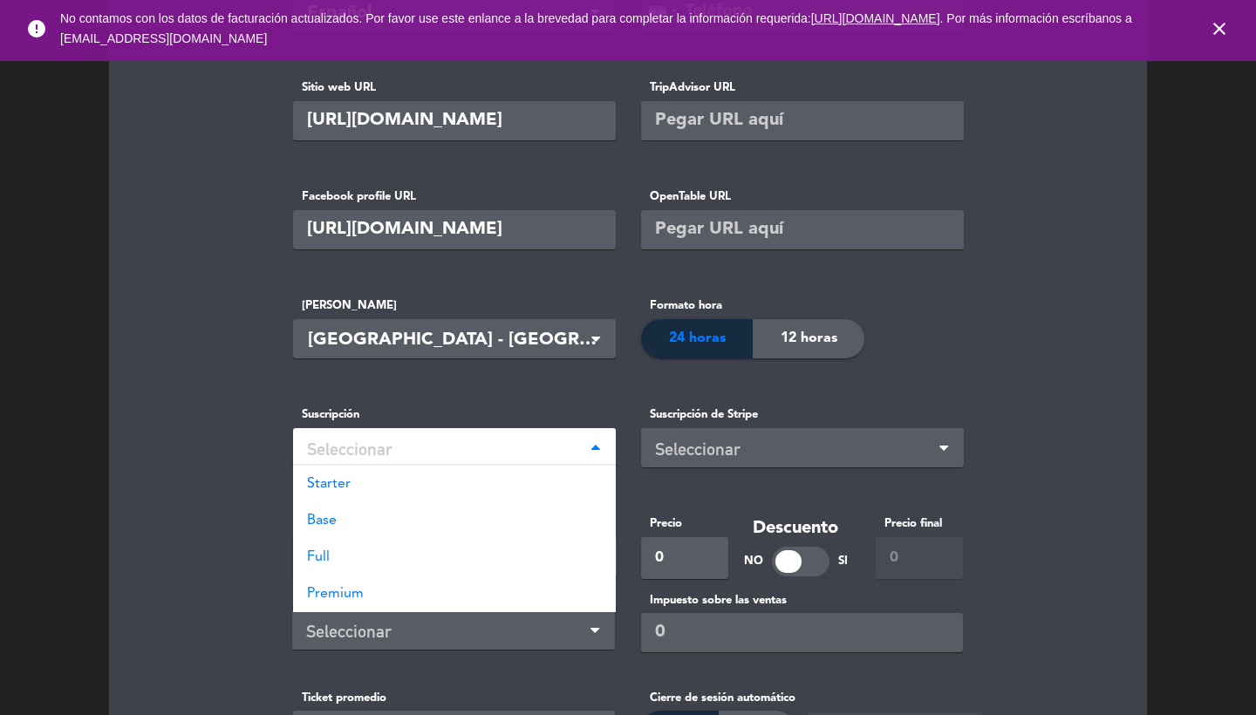
click at [441, 459] on div "Seleccionar" at bounding box center [447, 449] width 281 height 29
click at [351, 559] on div "Full" at bounding box center [454, 557] width 323 height 37
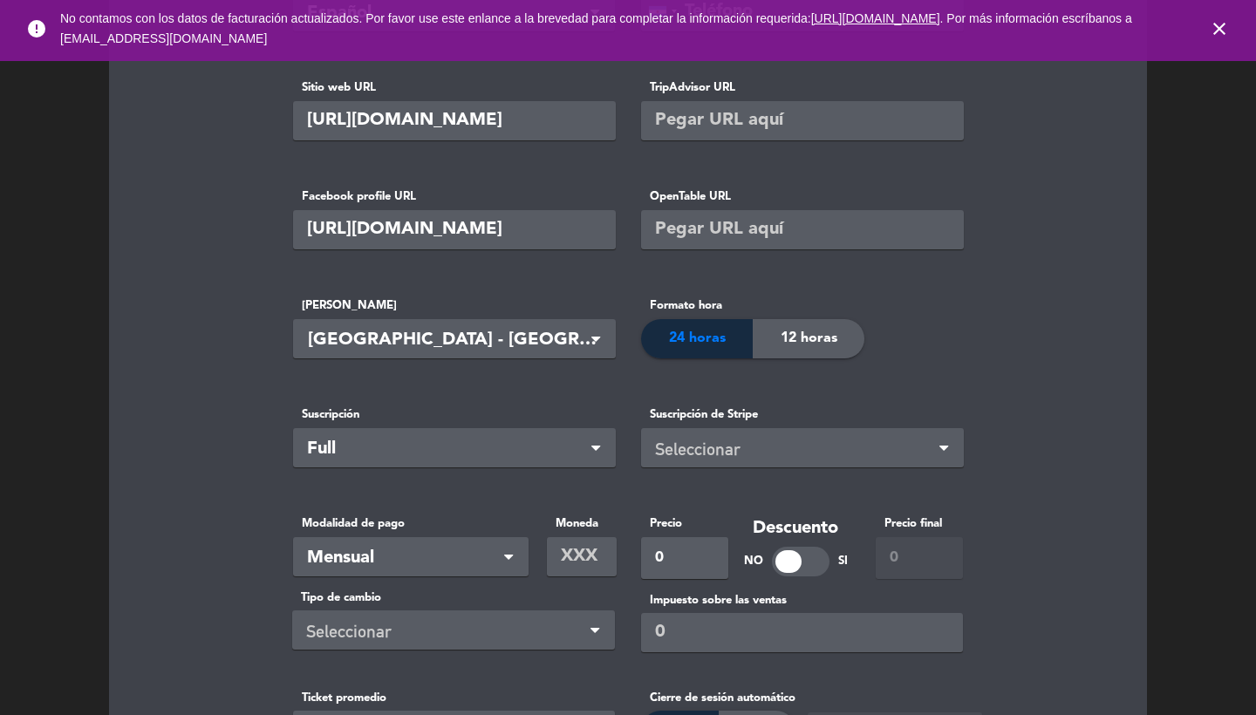
scroll to position [439, 0]
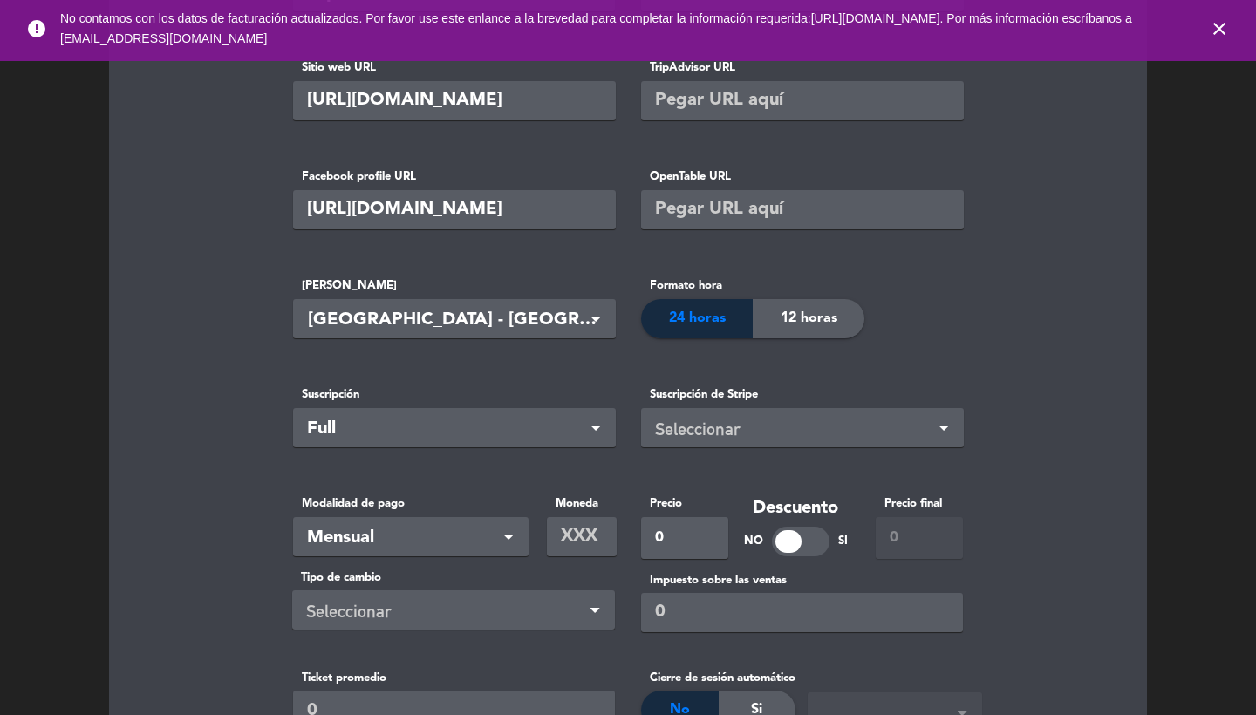
click at [574, 541] on input "text" at bounding box center [582, 536] width 70 height 39
type input "ARS"
click at [678, 536] on input "0" at bounding box center [684, 538] width 87 height 42
type input "92990"
click at [201, 535] on basic-info "Nombre del Restaurante [GEOGRAPHIC_DATA] Dirección de reservas – Ej.: [DOMAIN_N…" at bounding box center [628, 297] width 994 height 1133
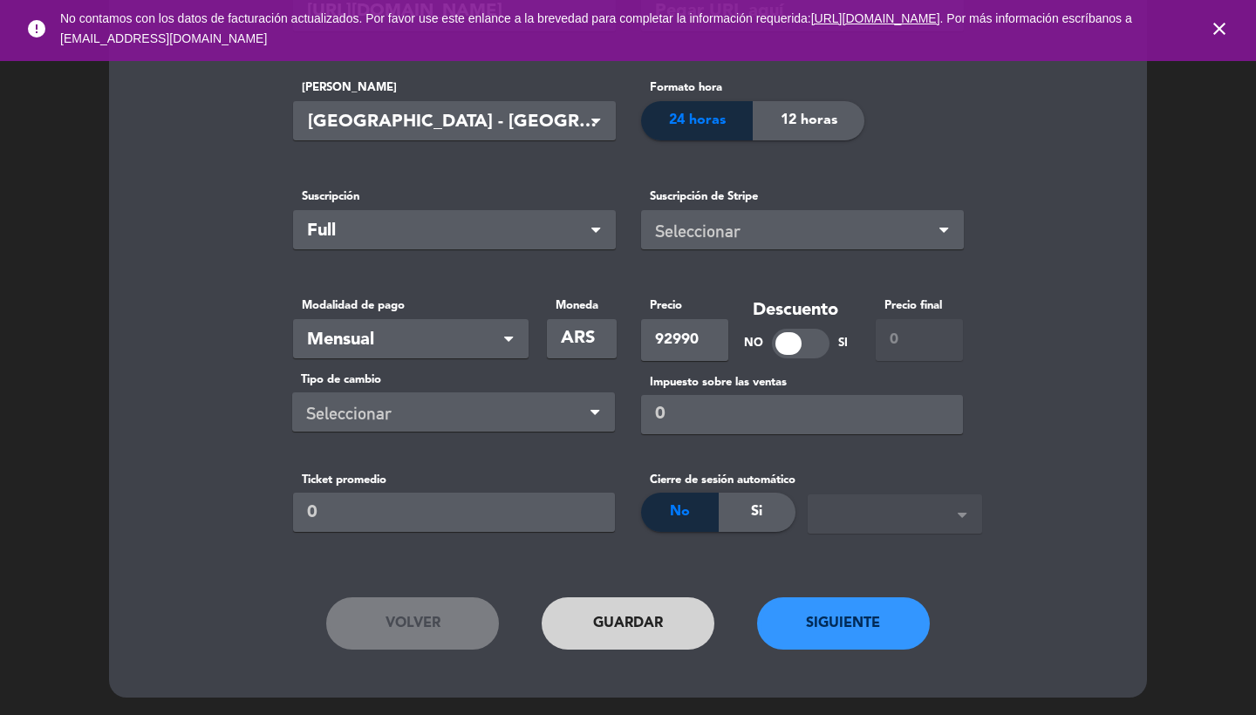
scroll to position [636, 0]
click at [824, 603] on button "Siguiente" at bounding box center [843, 624] width 173 height 52
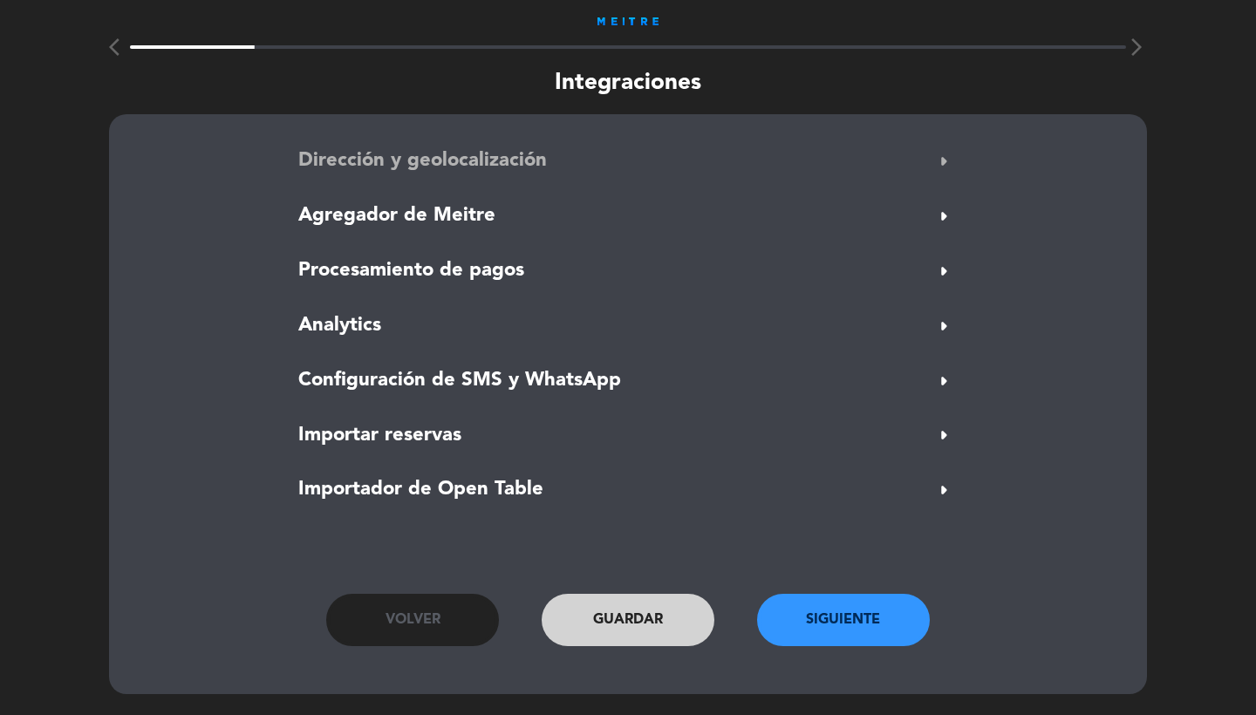
click at [508, 167] on button "Dirección y geolocalización arrow_right" at bounding box center [628, 161] width 670 height 33
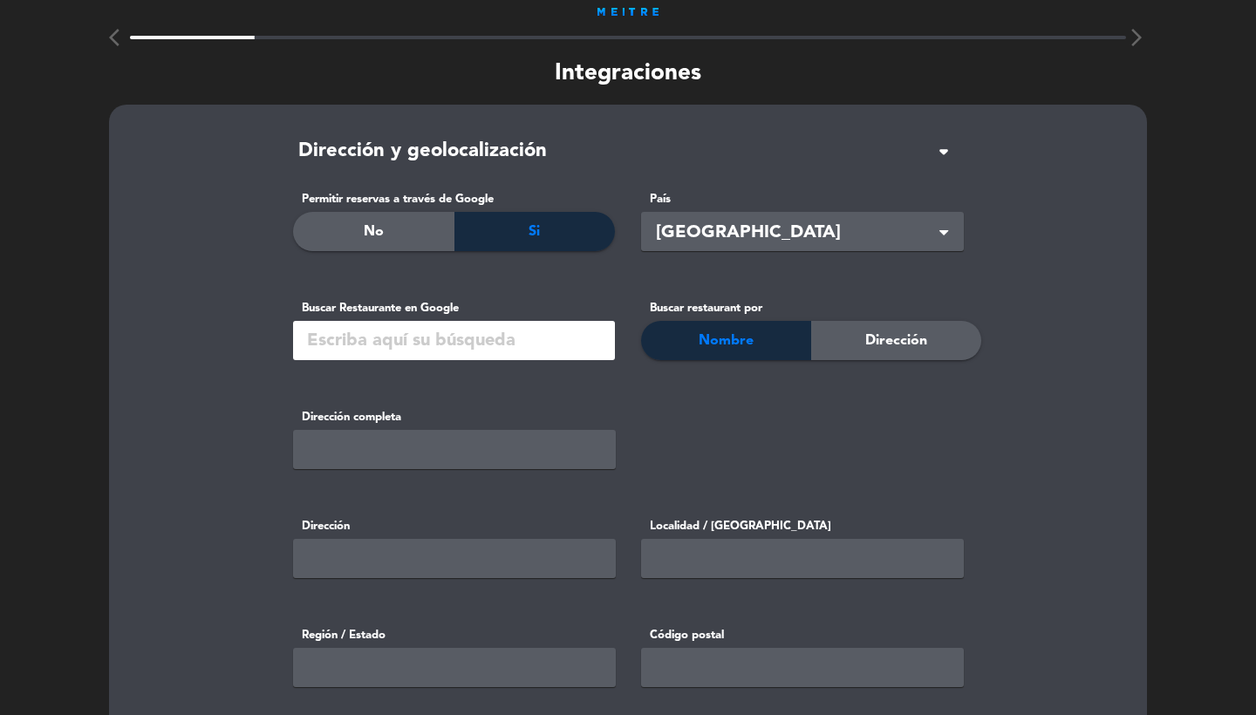
click at [397, 326] on input "text" at bounding box center [454, 340] width 322 height 39
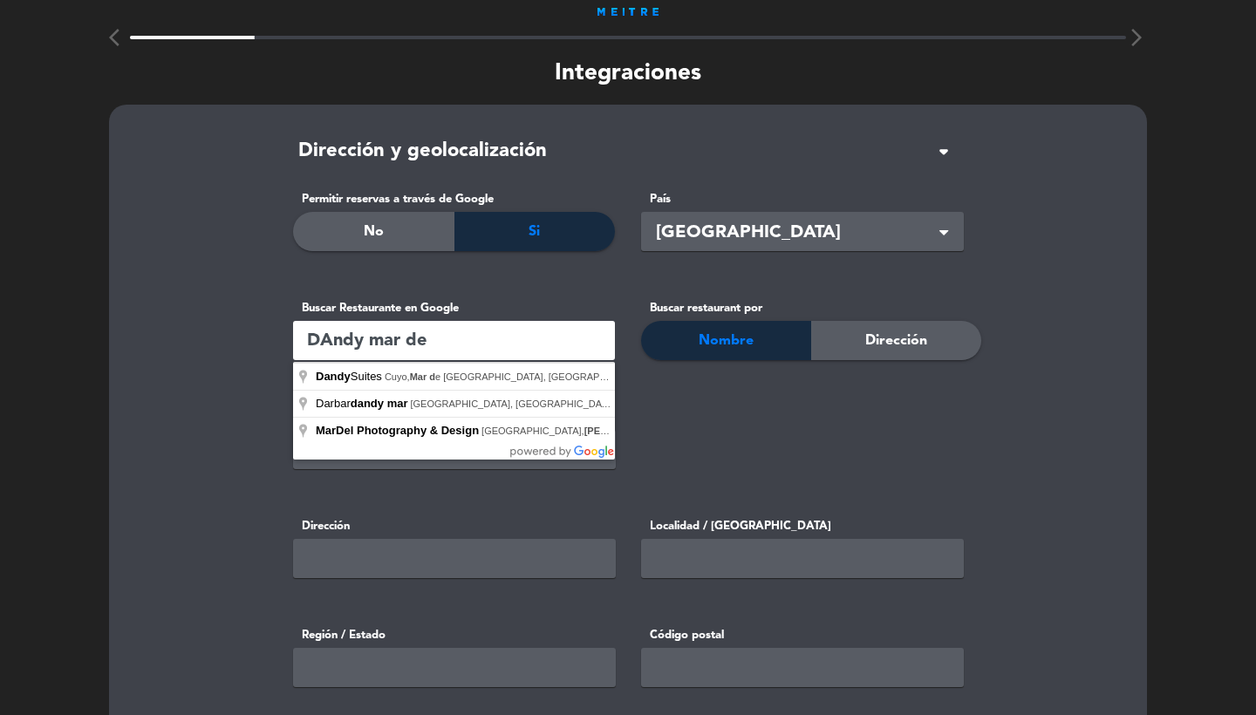
type input "DAndy mar del"
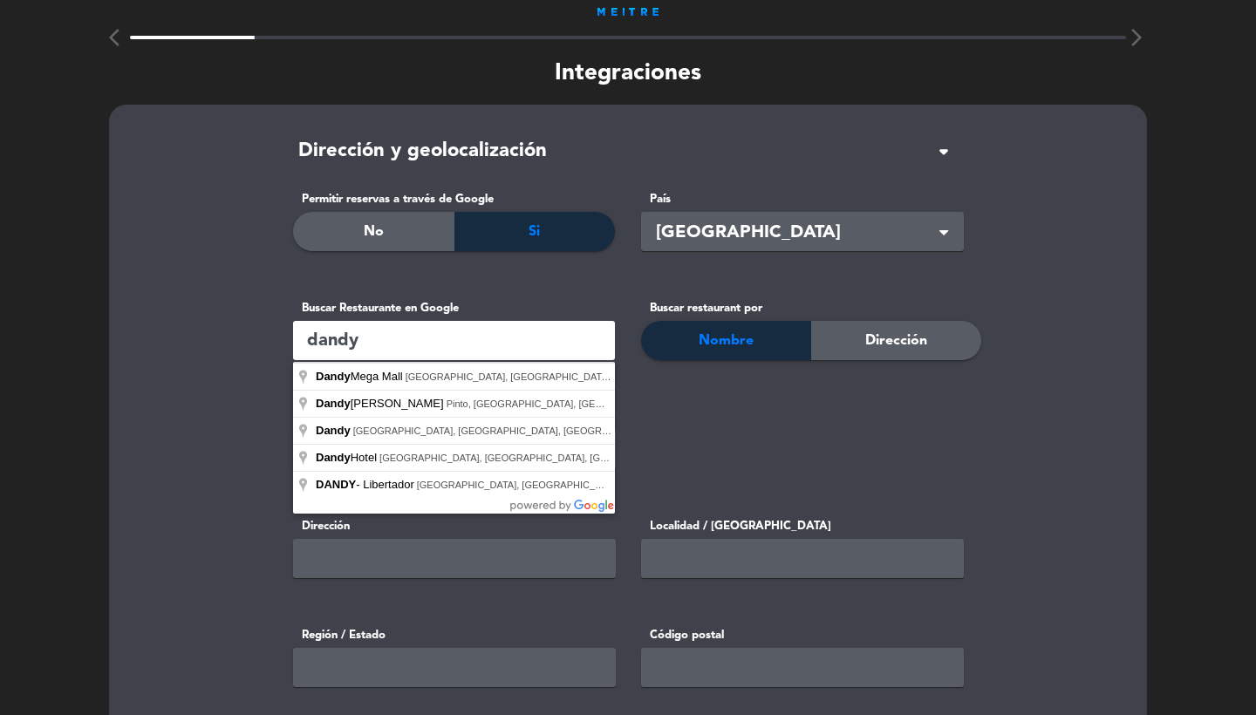
paste input "[PERSON_NAME] 1610"
type input "[PERSON_NAME] 1610"
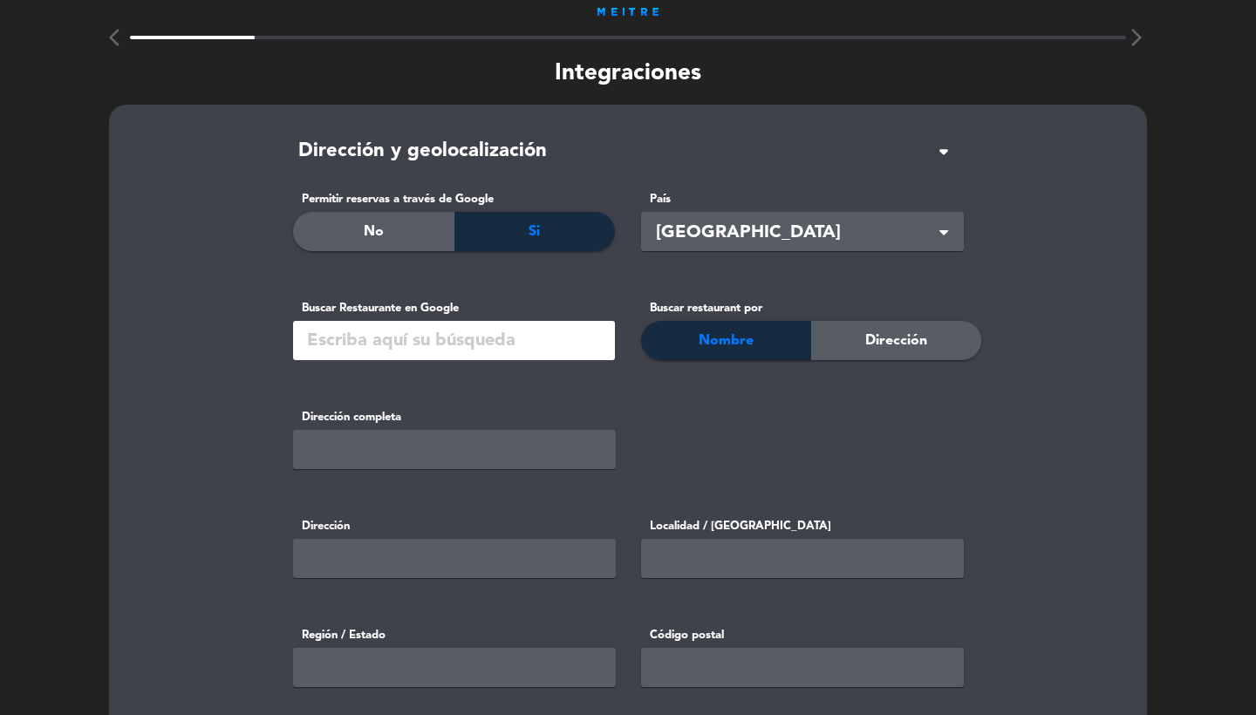
paste input "[PERSON_NAME] 1610"
type input "[PERSON_NAME] 1610"
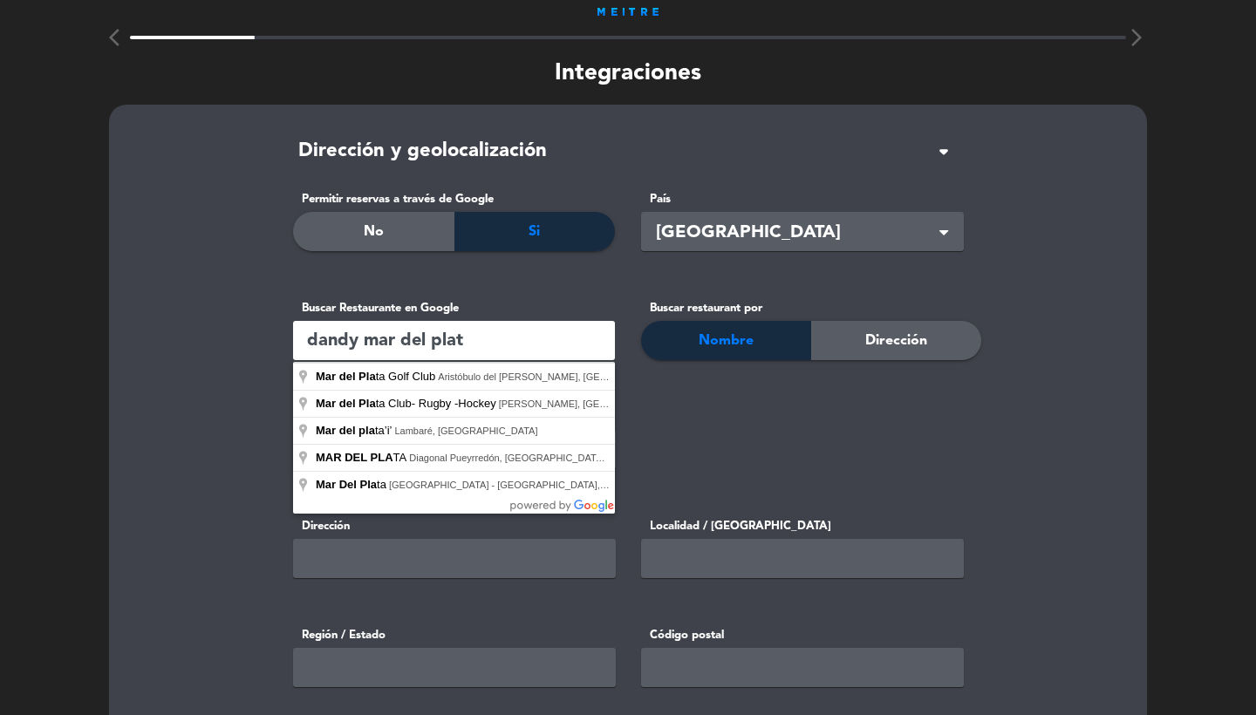
type input "dandy mar del plata"
paste input "[PERSON_NAME] Aldrey Shopping"
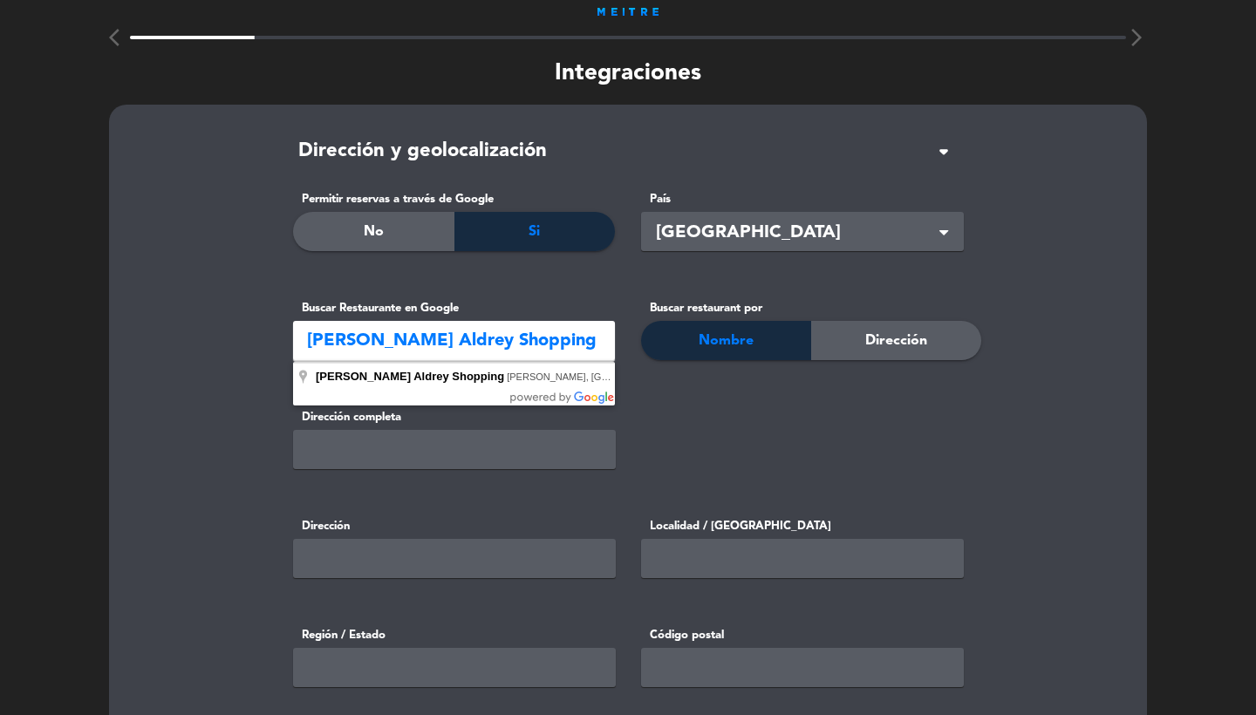
type input "Dandy Paseo Aldrey Shopping, [GEOGRAPHIC_DATA], [GEOGRAPHIC_DATA], [GEOGRAPHIC_…"
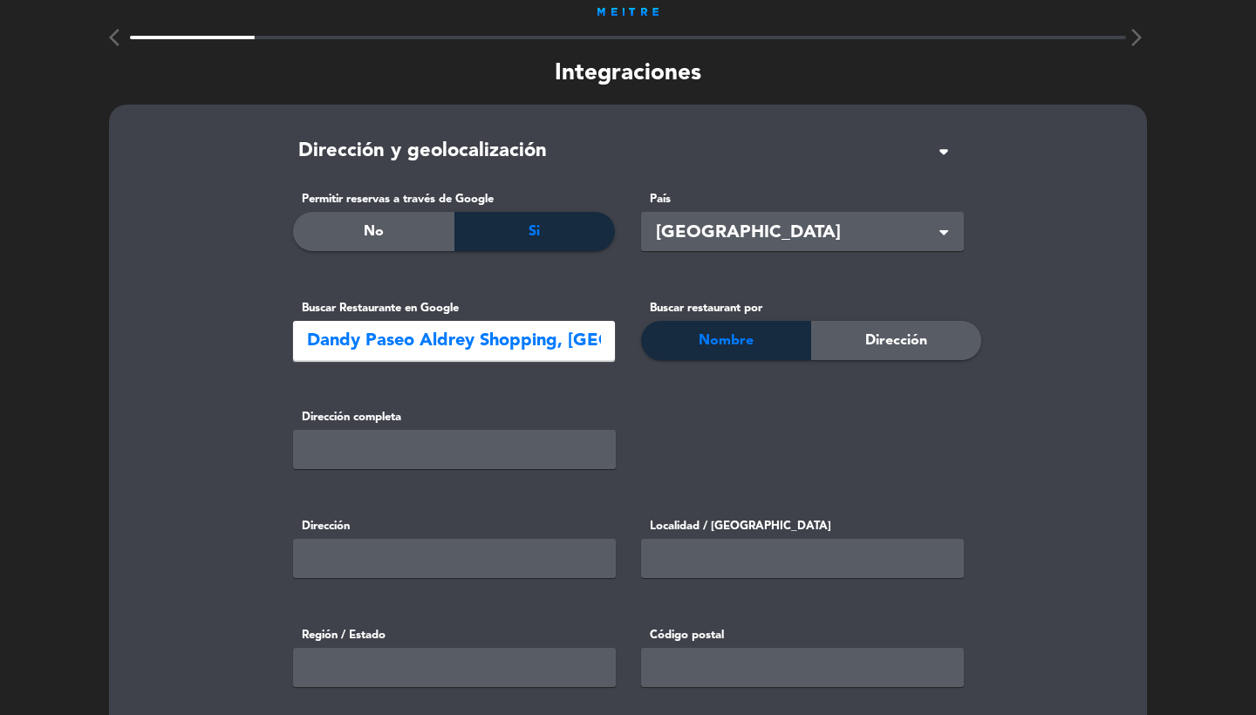
type input "[PERSON_NAME][STREET_ADDRESS]"
type input "[PERSON_NAME] 1610"
type input "[GEOGRAPHIC_DATA]"
type input "B7600"
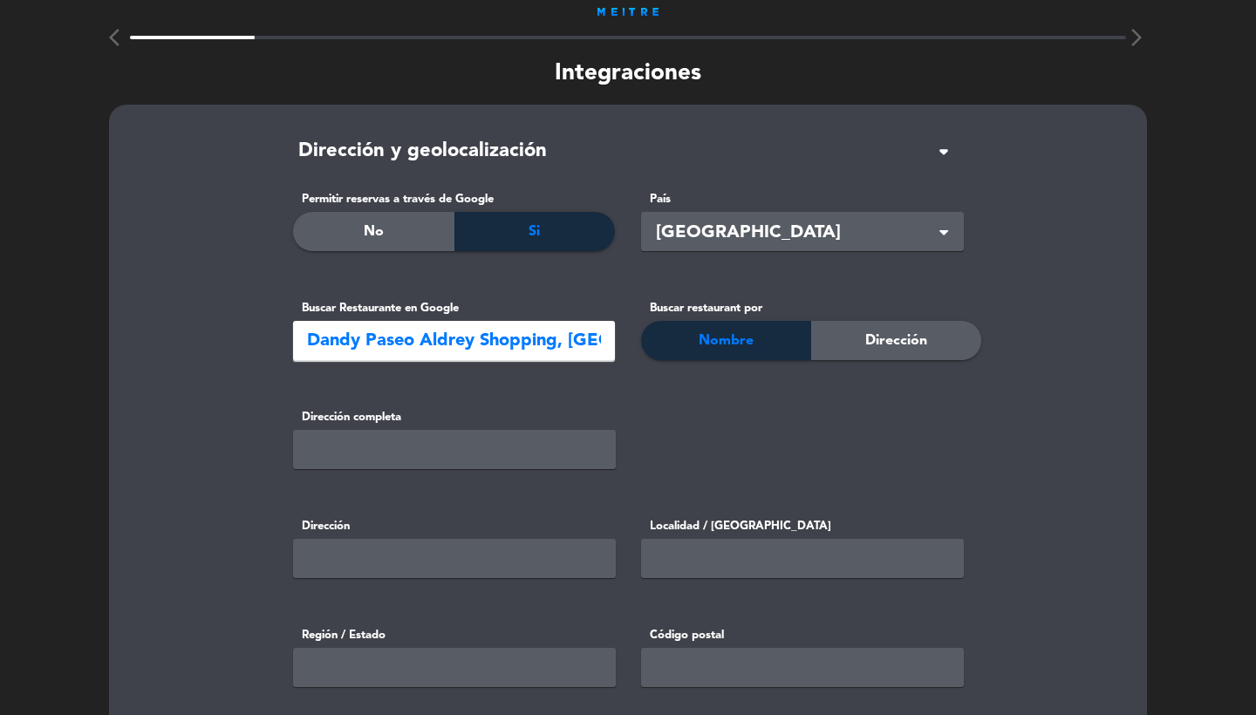
type input "-38.0117296"
type input "-57.54374909999999"
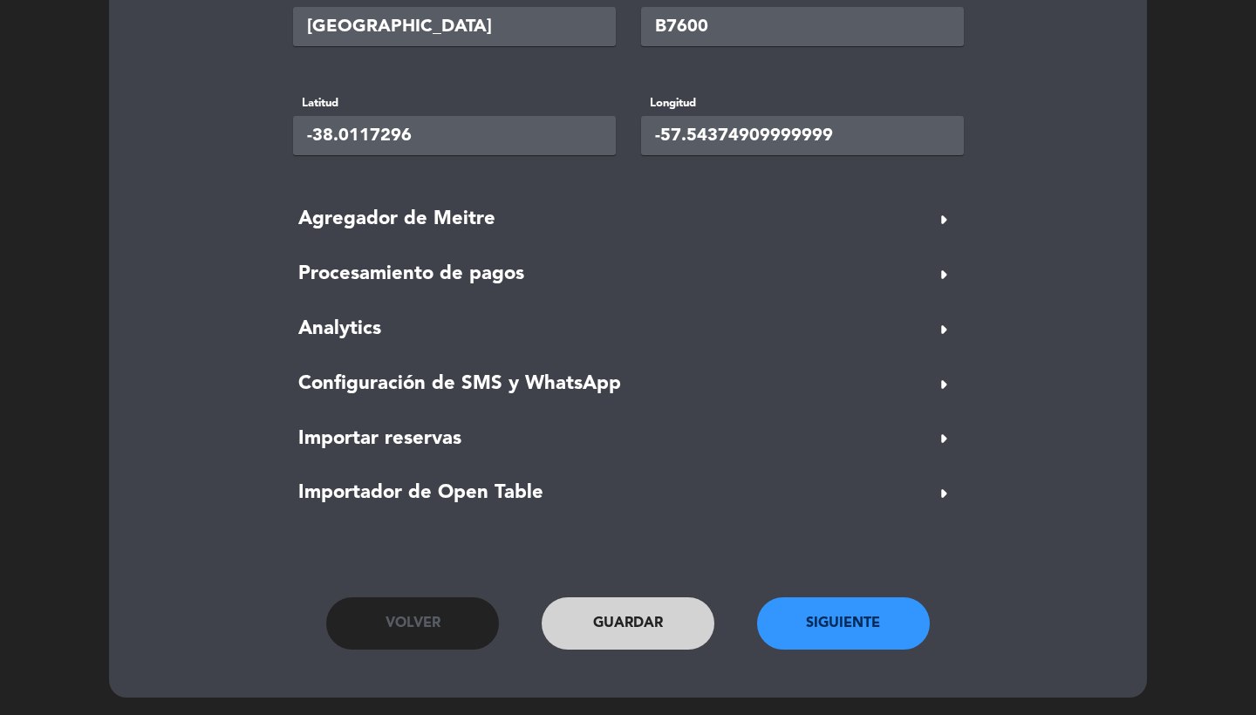
click at [833, 615] on button "Siguiente" at bounding box center [843, 623] width 173 height 52
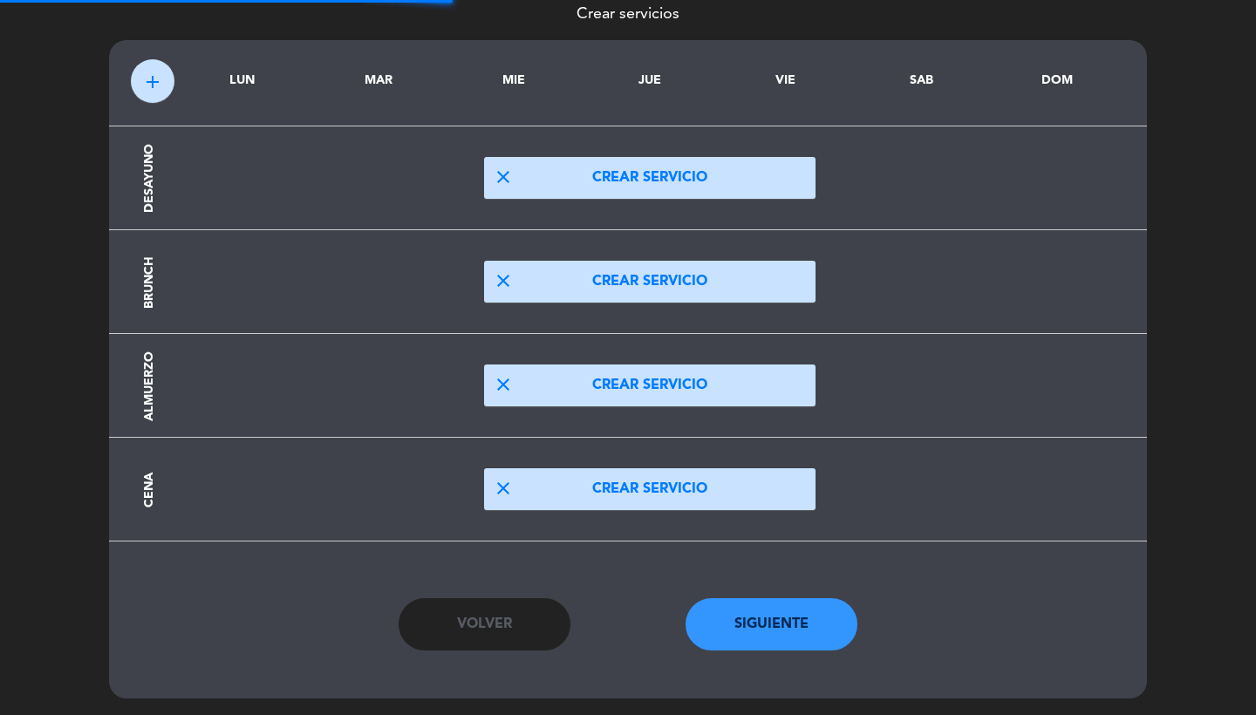
click at [546, 378] on button "close Crear servicio" at bounding box center [649, 385] width 331 height 42
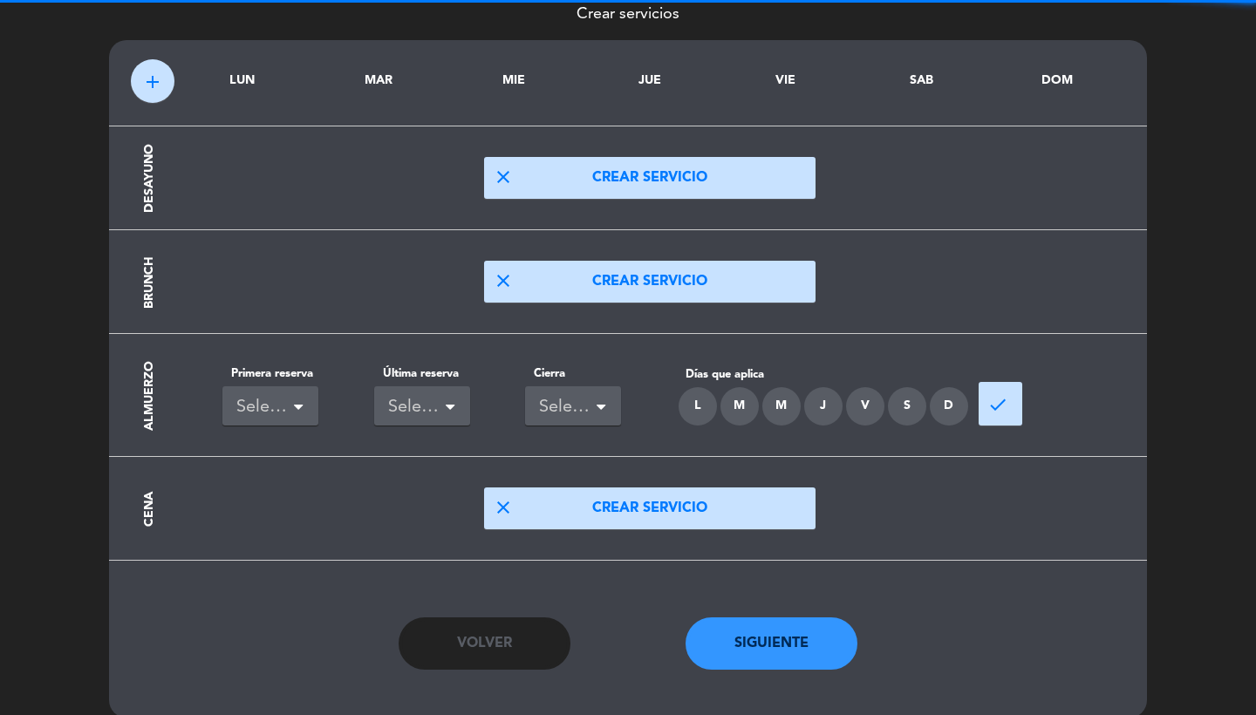
click at [312, 392] on div "Seleccionar" at bounding box center [270, 405] width 96 height 39
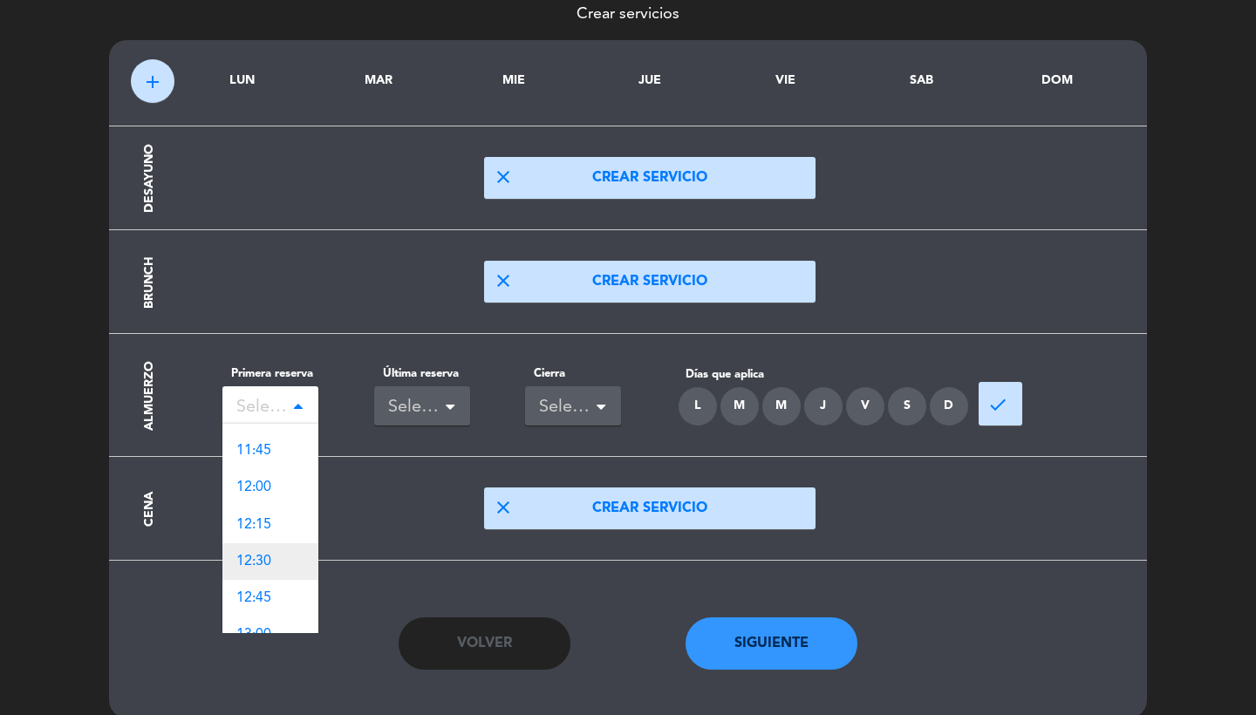
scroll to position [974, 0]
click at [266, 489] on span "12:00" at bounding box center [253, 496] width 35 height 14
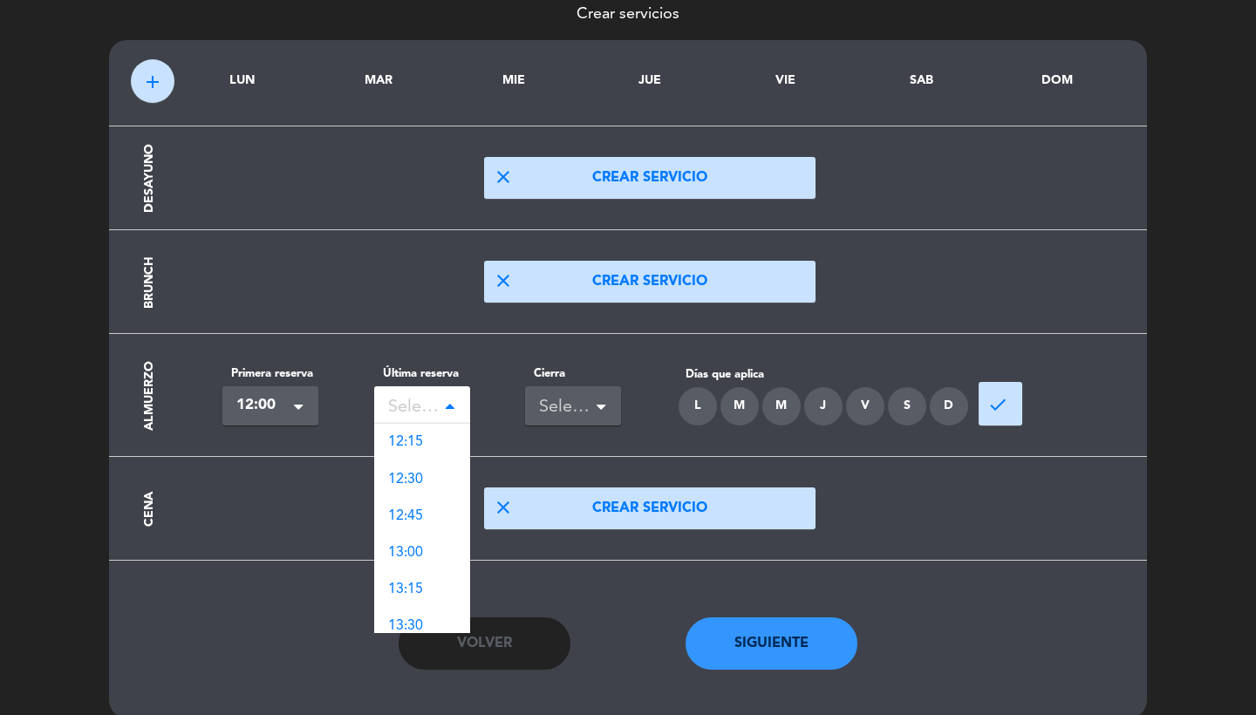
click at [399, 415] on div "Seleccionar" at bounding box center [415, 407] width 54 height 29
click at [413, 478] on span "16:00" at bounding box center [405, 485] width 35 height 14
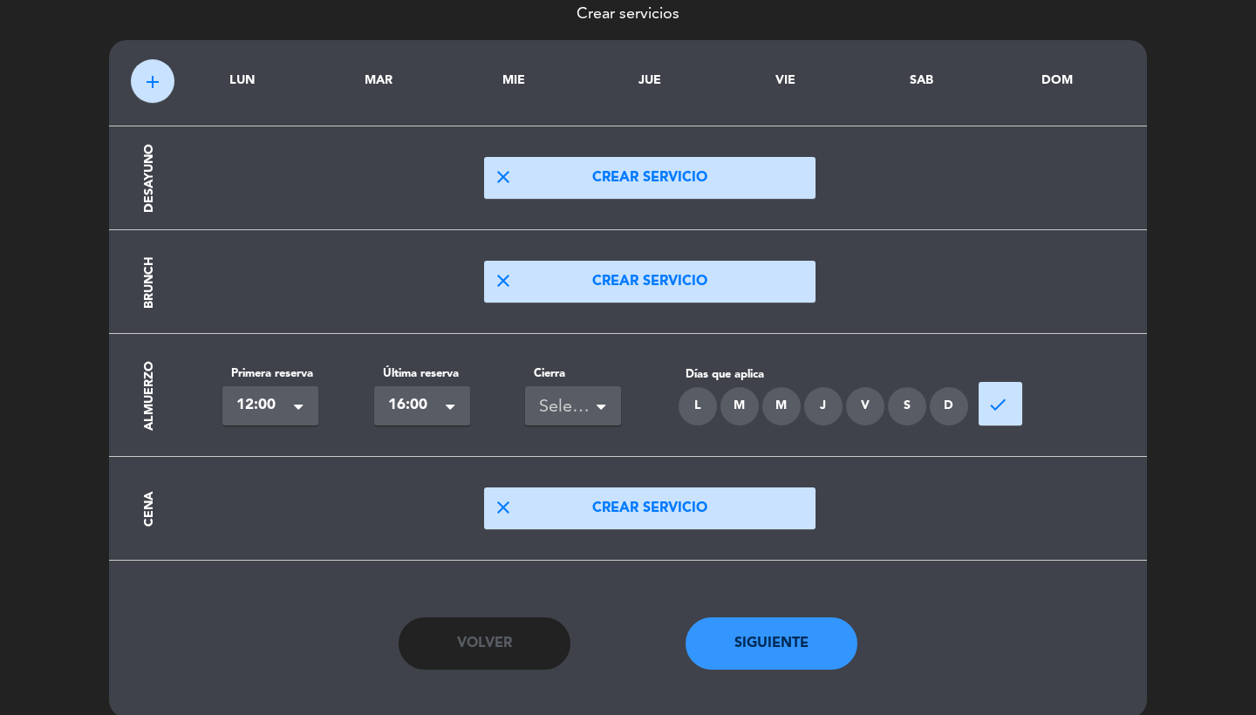
click at [551, 408] on div "Seleccionar" at bounding box center [566, 407] width 54 height 29
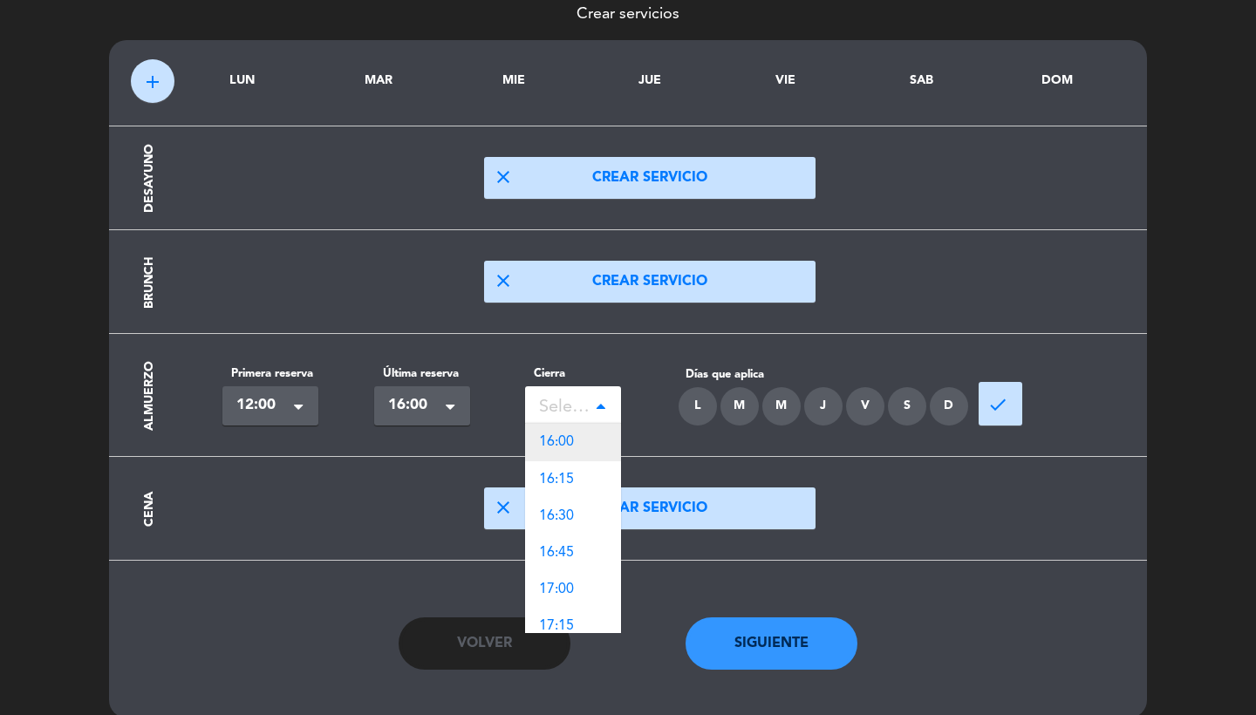
click at [560, 437] on span "16:00" at bounding box center [556, 442] width 35 height 14
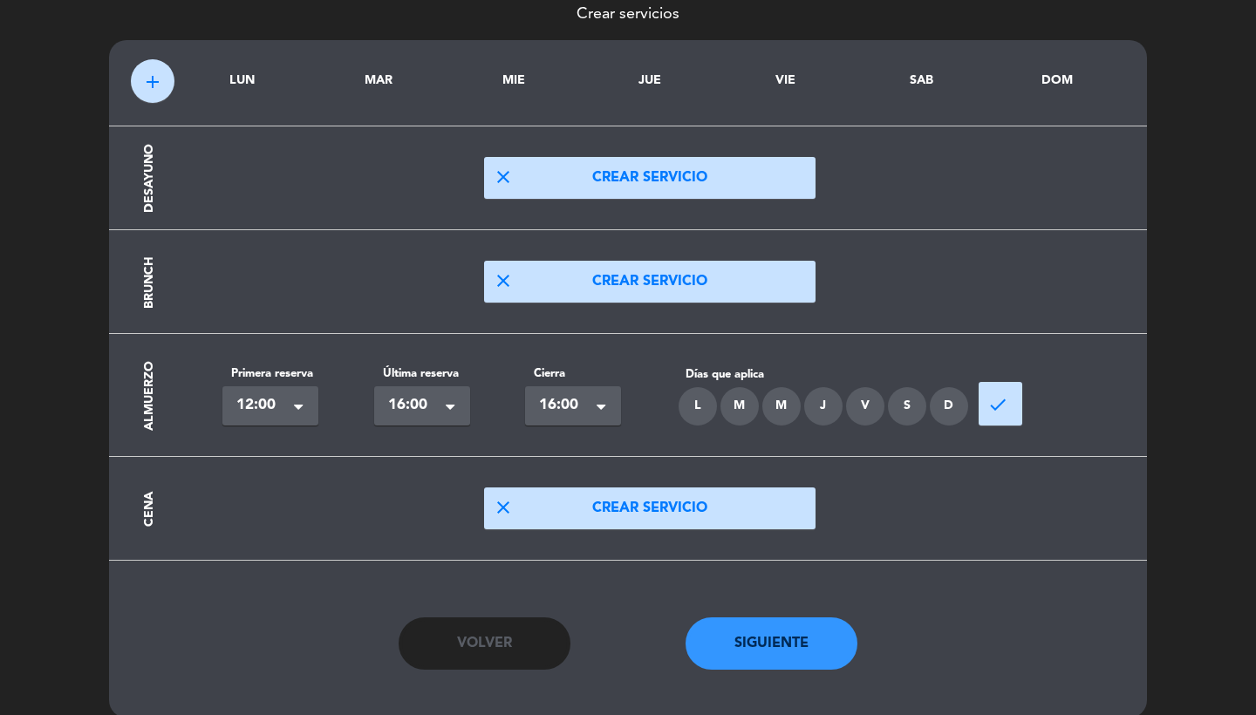
click at [698, 402] on div "L" at bounding box center [697, 406] width 38 height 38
click at [759, 396] on div "L M M J V S D" at bounding box center [823, 406] width 293 height 38
click at [745, 406] on div "M" at bounding box center [739, 406] width 38 height 38
click at [783, 406] on div "M" at bounding box center [781, 406] width 38 height 38
click at [806, 405] on div "J" at bounding box center [823, 406] width 38 height 38
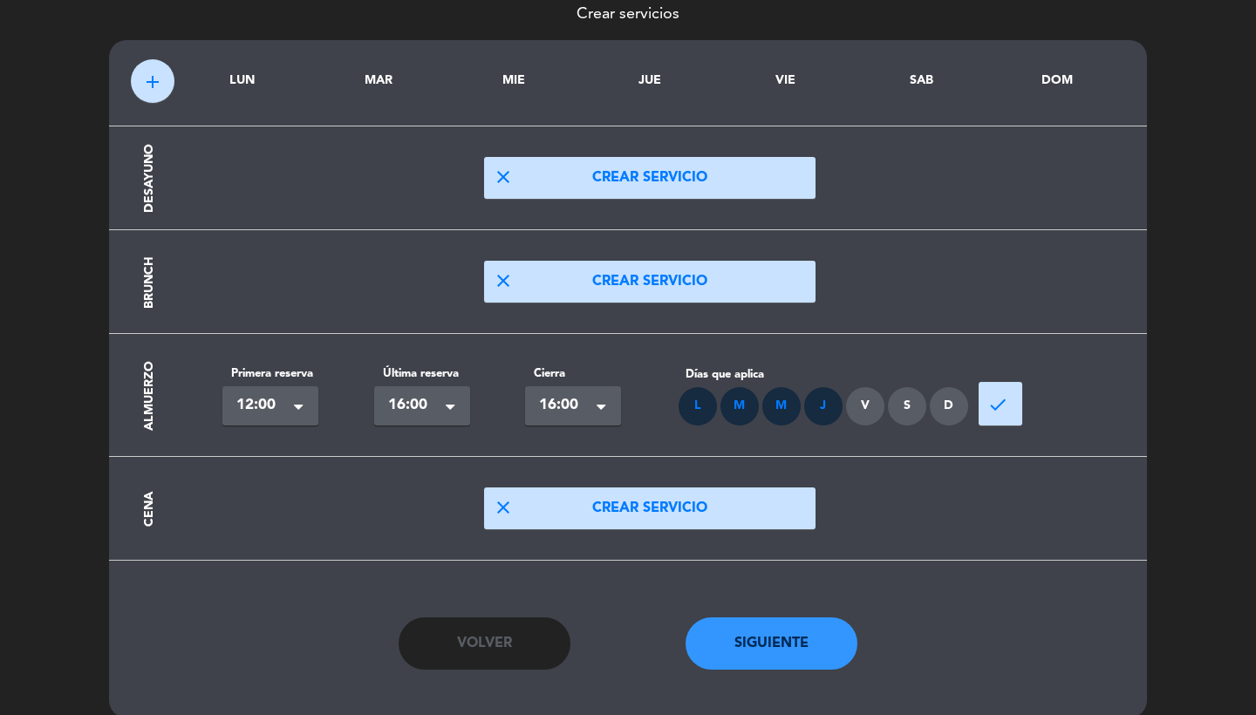
click at [870, 397] on div "V" at bounding box center [865, 406] width 38 height 38
click at [907, 412] on div "S" at bounding box center [907, 406] width 38 height 38
click at [953, 412] on div "D" at bounding box center [948, 406] width 38 height 38
click at [991, 407] on span "done" at bounding box center [997, 404] width 21 height 21
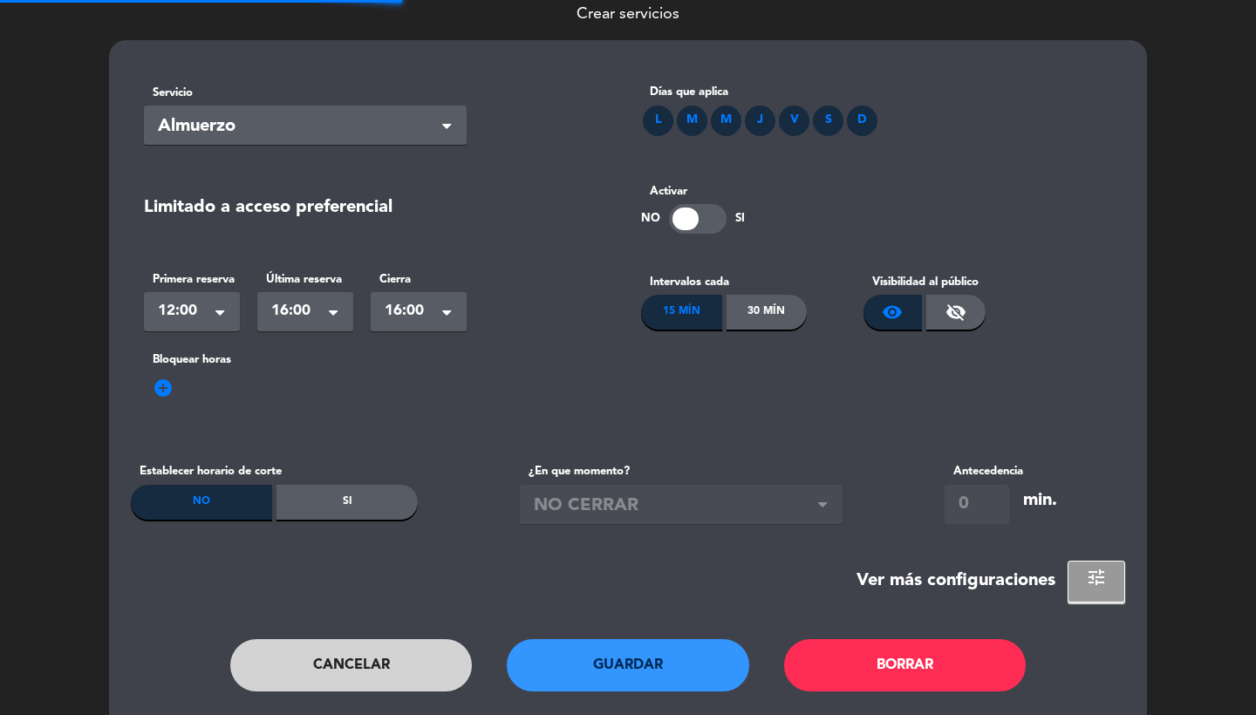
scroll to position [0, 0]
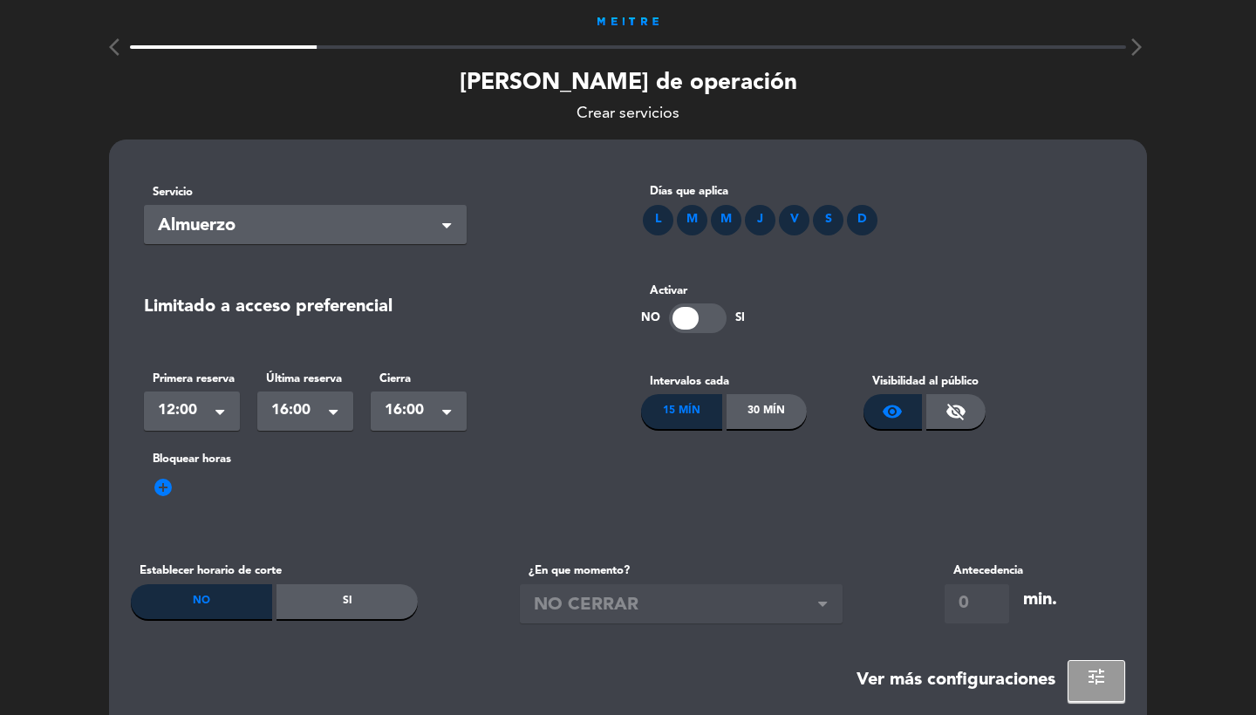
click at [773, 413] on div "30 Mín" at bounding box center [766, 411] width 81 height 35
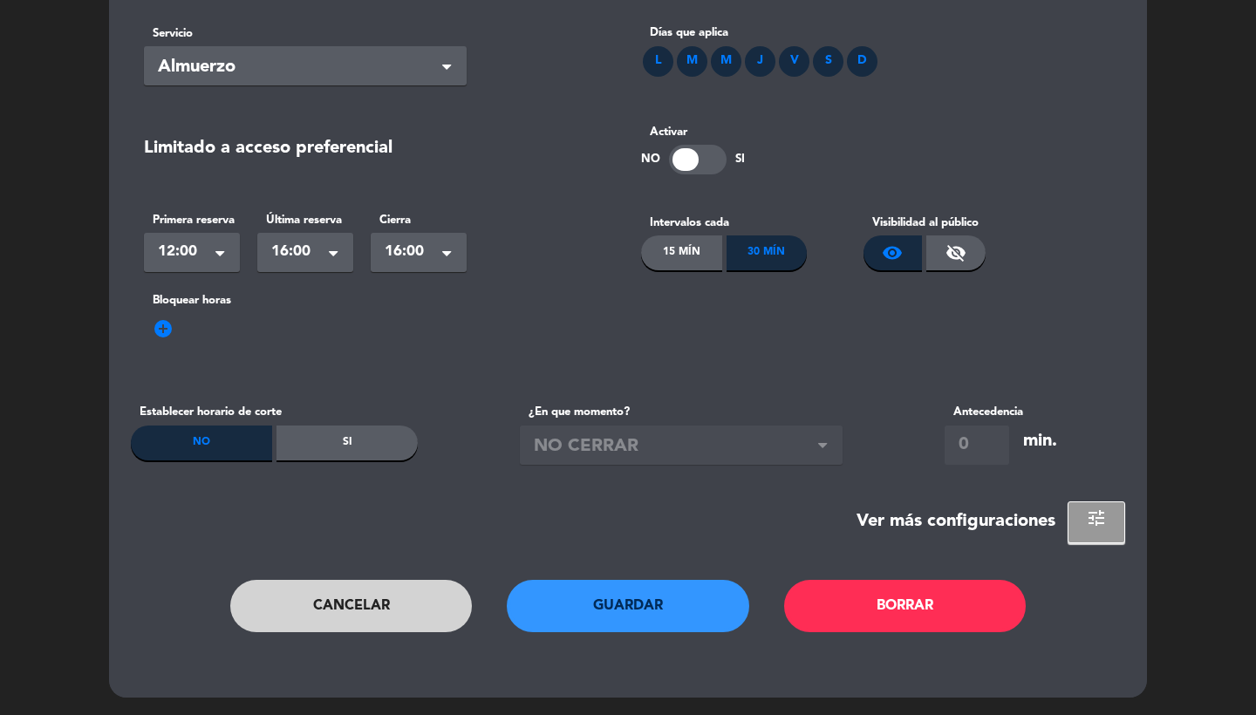
scroll to position [159, 0]
click at [616, 611] on button "Guardar" at bounding box center [628, 606] width 242 height 52
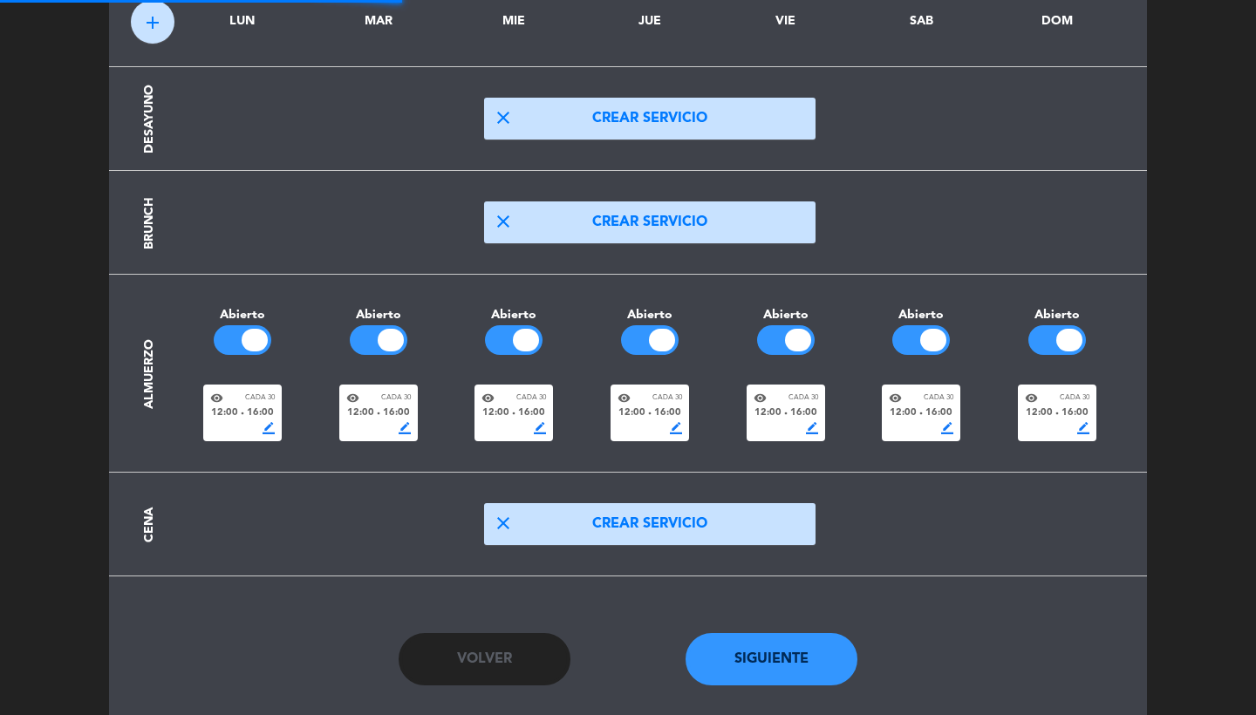
click at [631, 534] on button "close Crear servicio" at bounding box center [649, 524] width 331 height 42
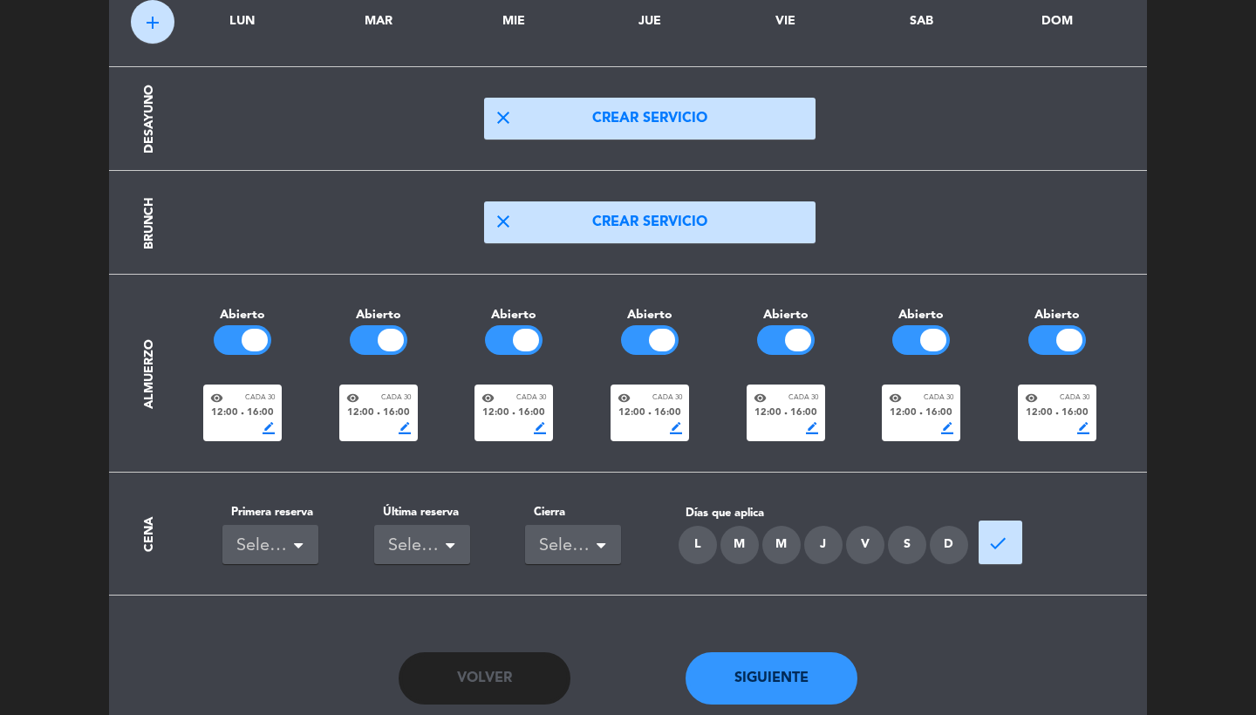
click at [257, 534] on div "Seleccionar" at bounding box center [263, 546] width 54 height 29
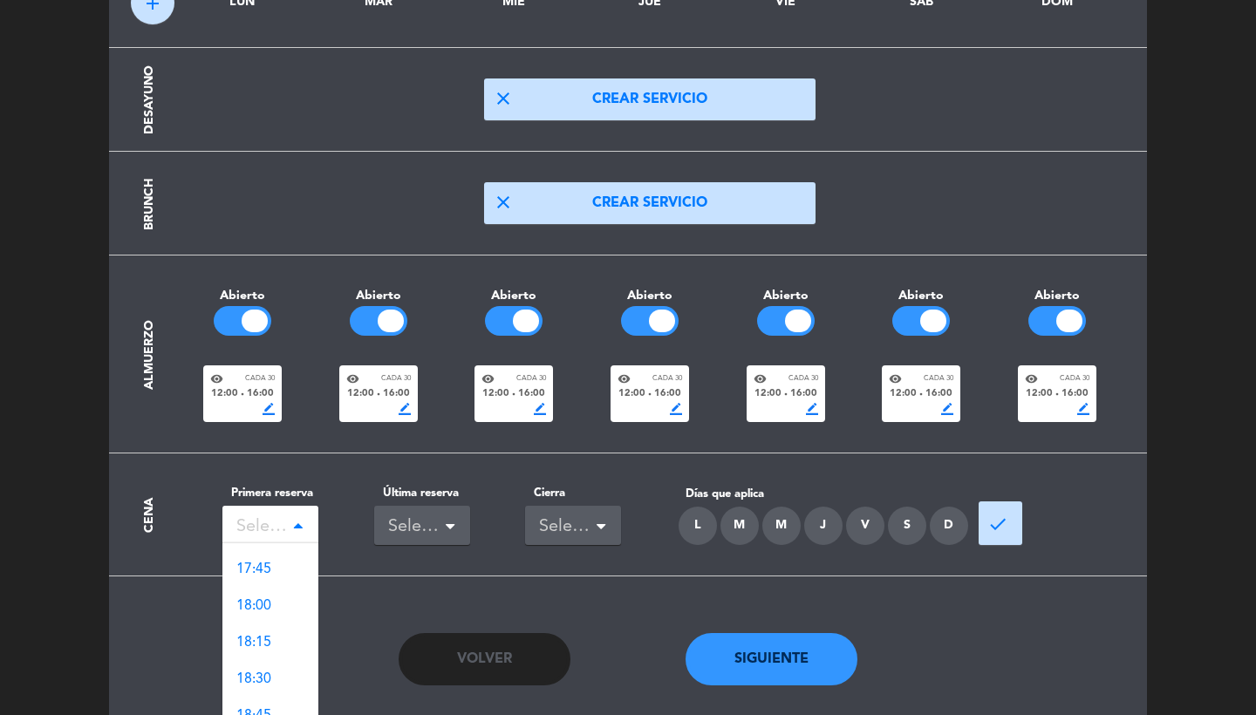
scroll to position [1933, 0]
click at [272, 677] on div "19:00" at bounding box center [270, 684] width 96 height 37
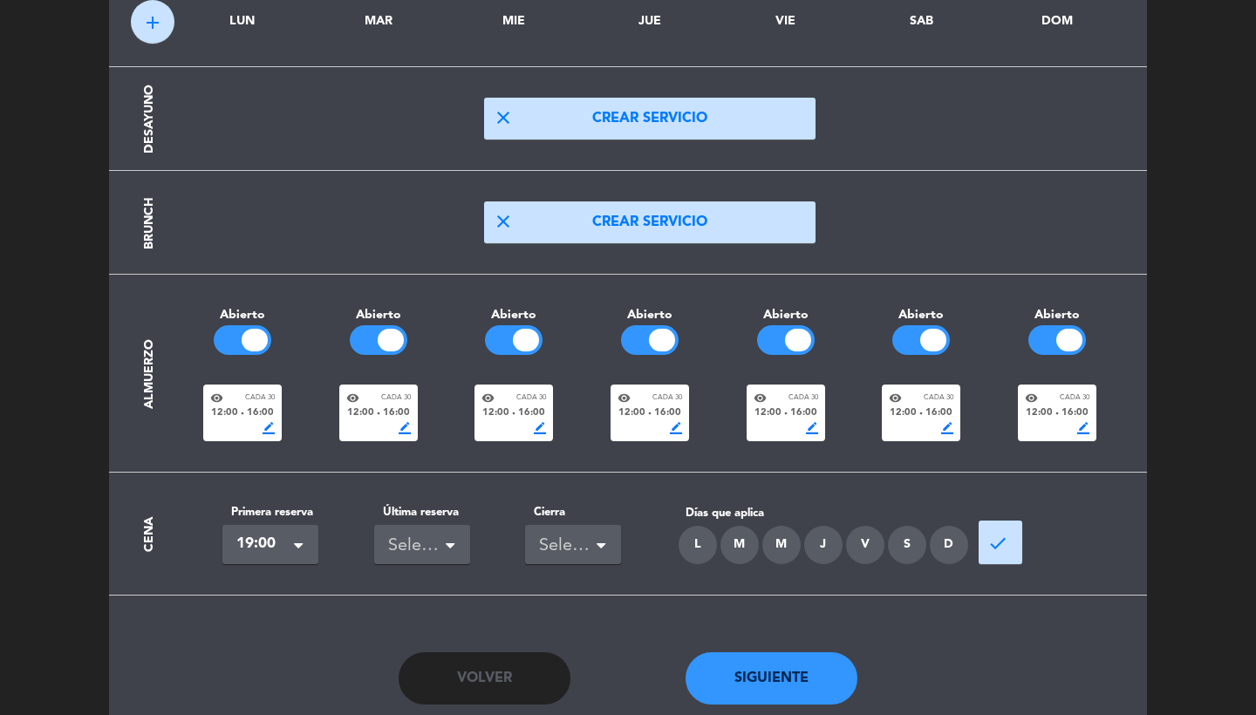
scroll to position [0, 0]
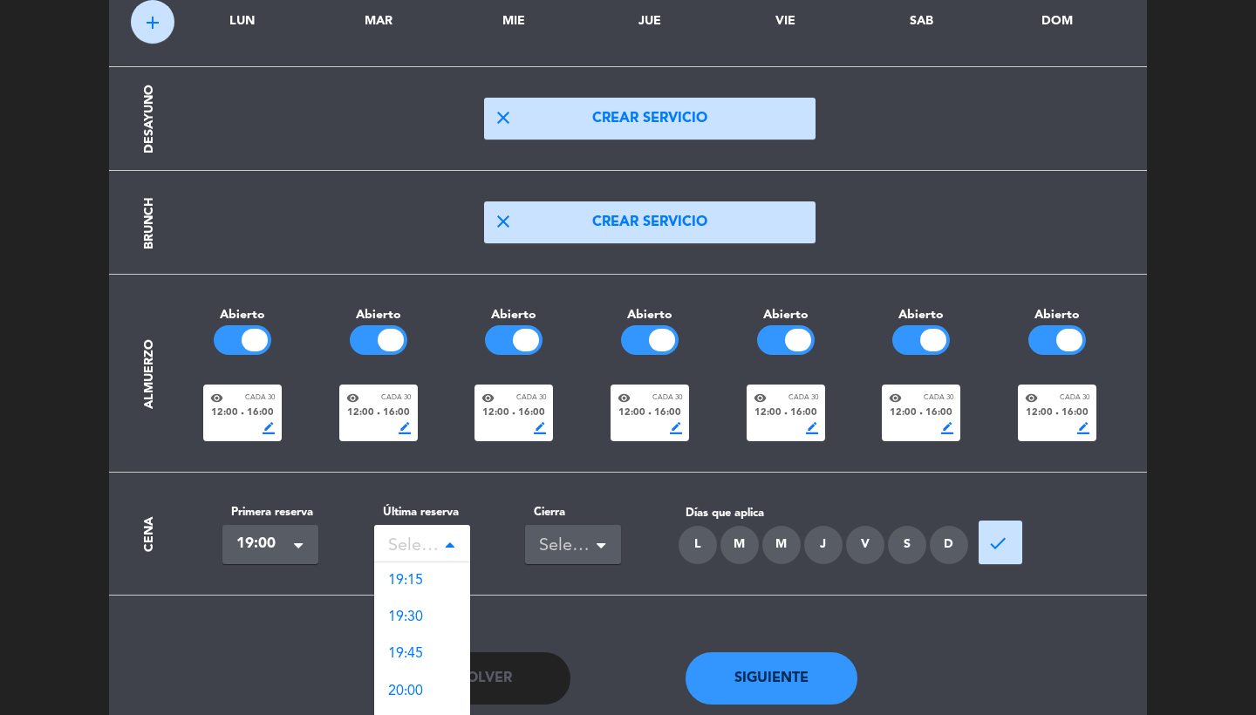
click at [420, 541] on div "Seleccionar" at bounding box center [415, 546] width 54 height 29
click at [419, 711] on span "23:30" at bounding box center [405, 718] width 35 height 14
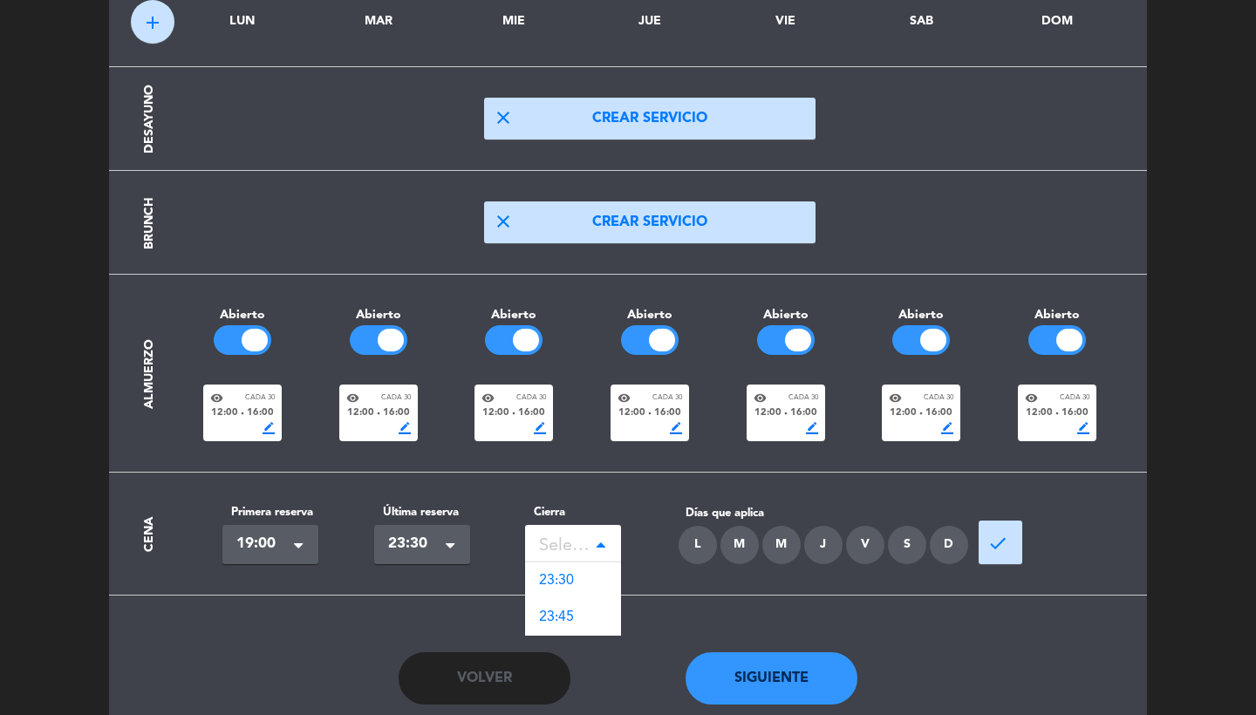
click at [559, 548] on div "Seleccionar" at bounding box center [566, 546] width 54 height 29
click at [565, 574] on span "23:30" at bounding box center [556, 581] width 35 height 14
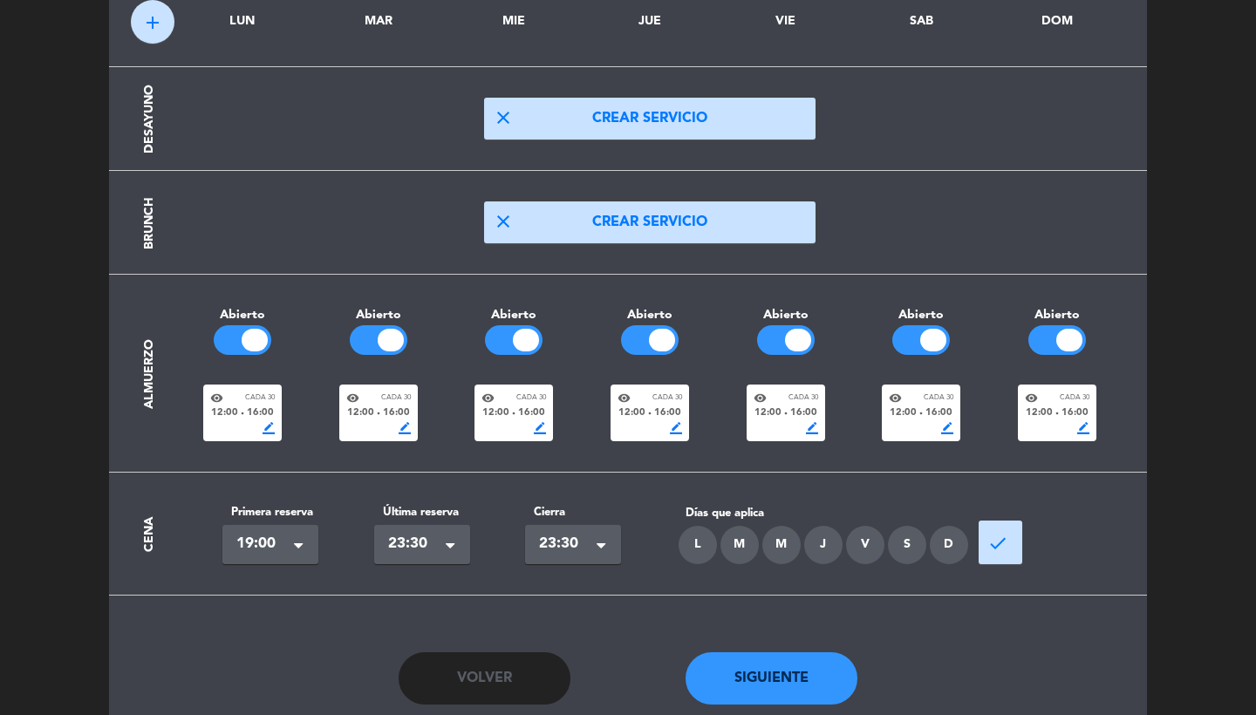
click at [699, 535] on div "L" at bounding box center [697, 545] width 38 height 38
click at [735, 536] on div "M" at bounding box center [739, 545] width 38 height 38
click at [784, 538] on div "M" at bounding box center [781, 545] width 38 height 38
click at [827, 538] on div "J" at bounding box center [823, 545] width 38 height 38
click at [870, 540] on div "V" at bounding box center [865, 545] width 38 height 38
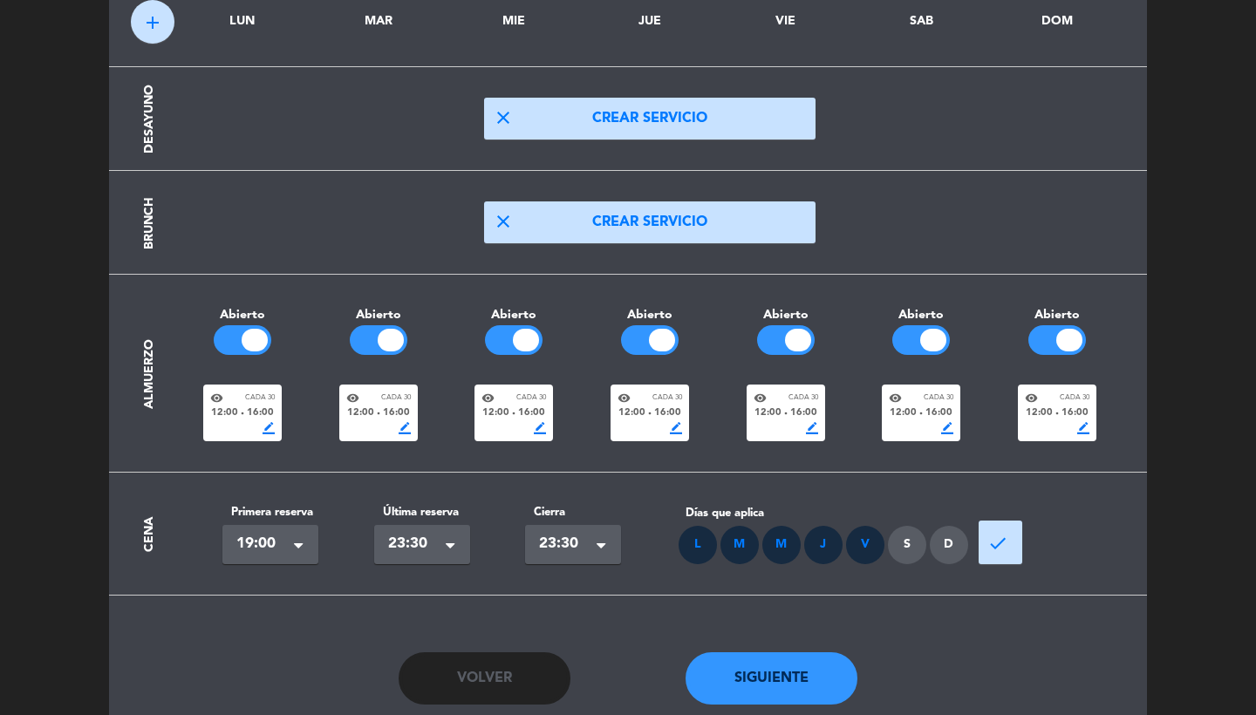
click at [898, 540] on div "S" at bounding box center [907, 545] width 38 height 38
click at [953, 540] on div "D" at bounding box center [948, 545] width 38 height 38
click at [1007, 540] on span "done" at bounding box center [997, 543] width 21 height 21
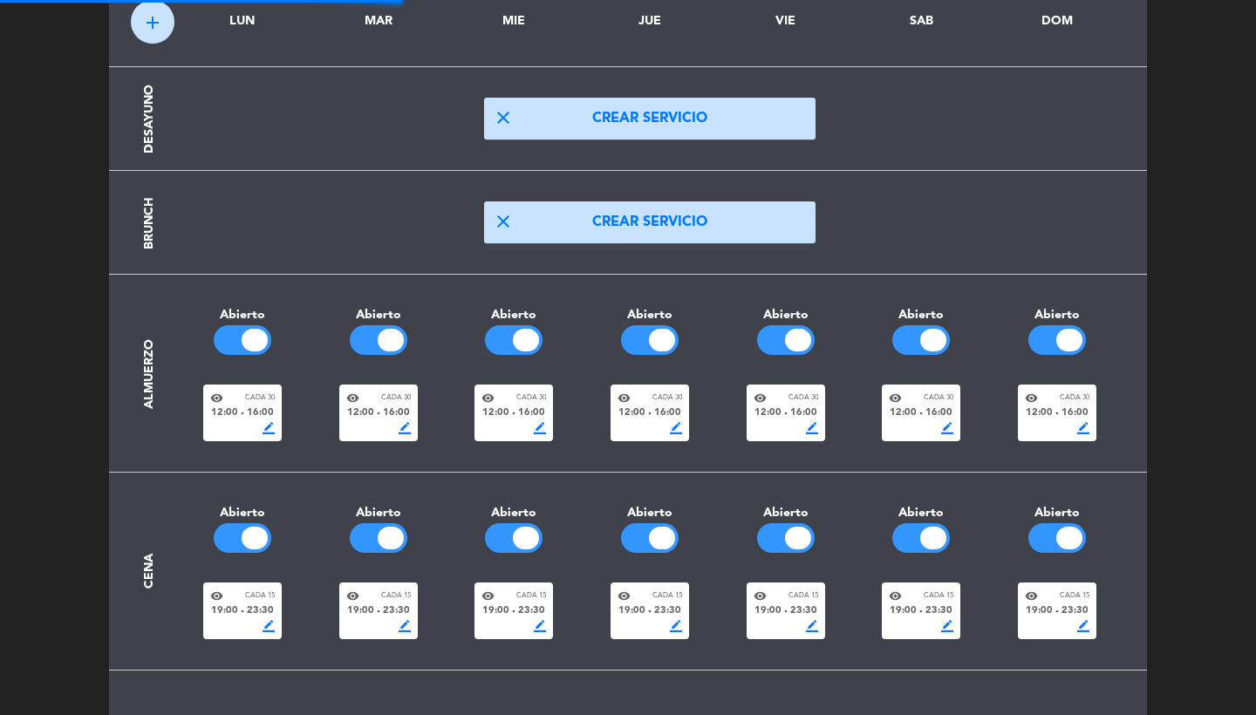
click at [753, 620] on div "border_color" at bounding box center [785, 626] width 65 height 12
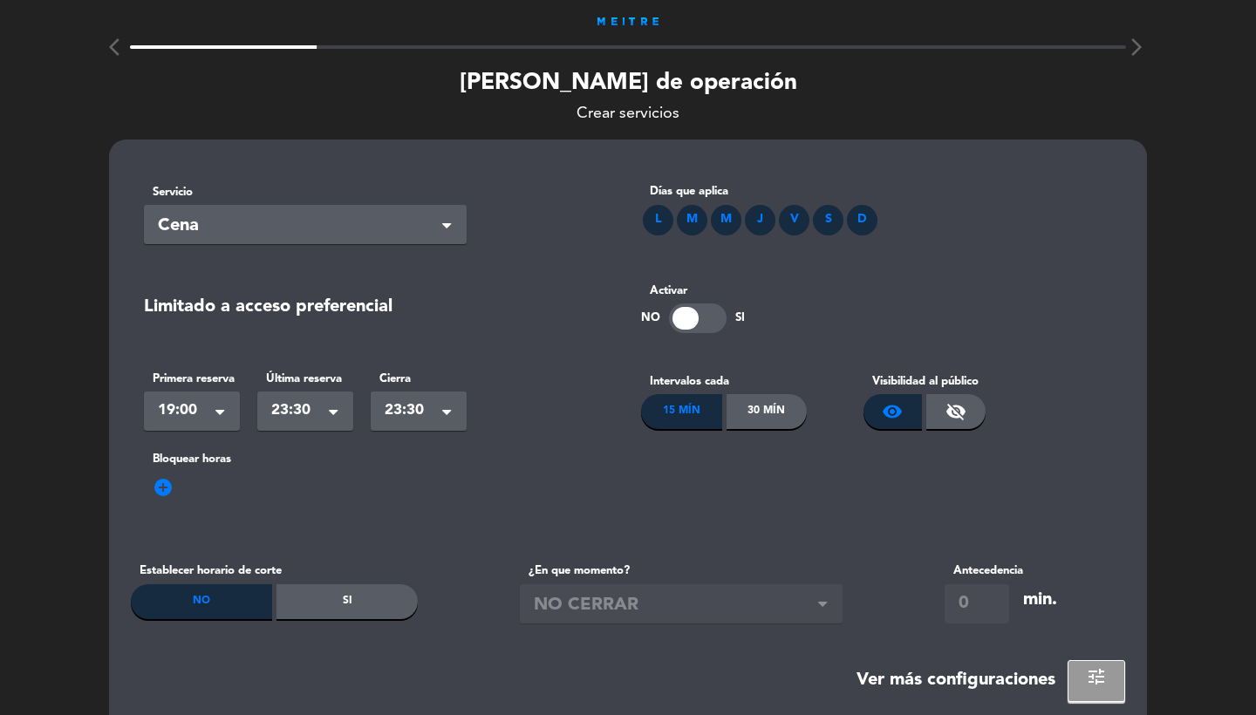
click at [766, 414] on div "30 Mín" at bounding box center [766, 411] width 81 height 35
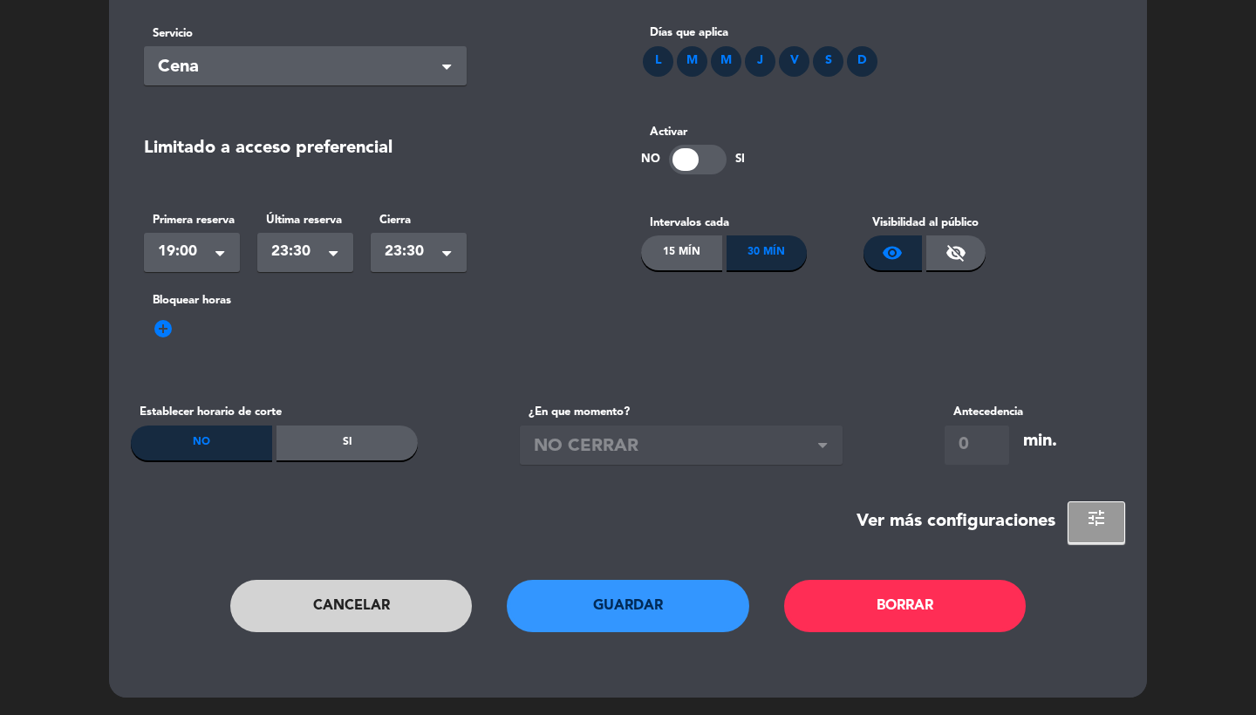
click at [615, 610] on button "Guardar" at bounding box center [628, 606] width 242 height 52
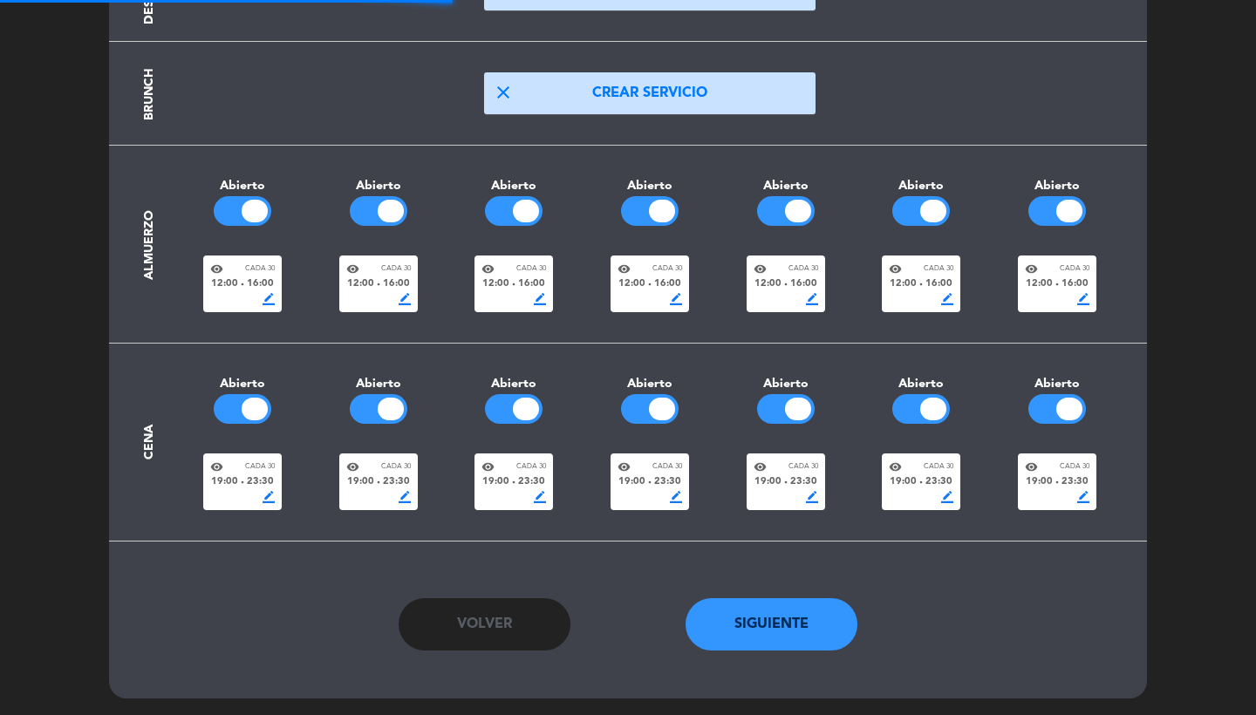
scroll to position [287, 0]
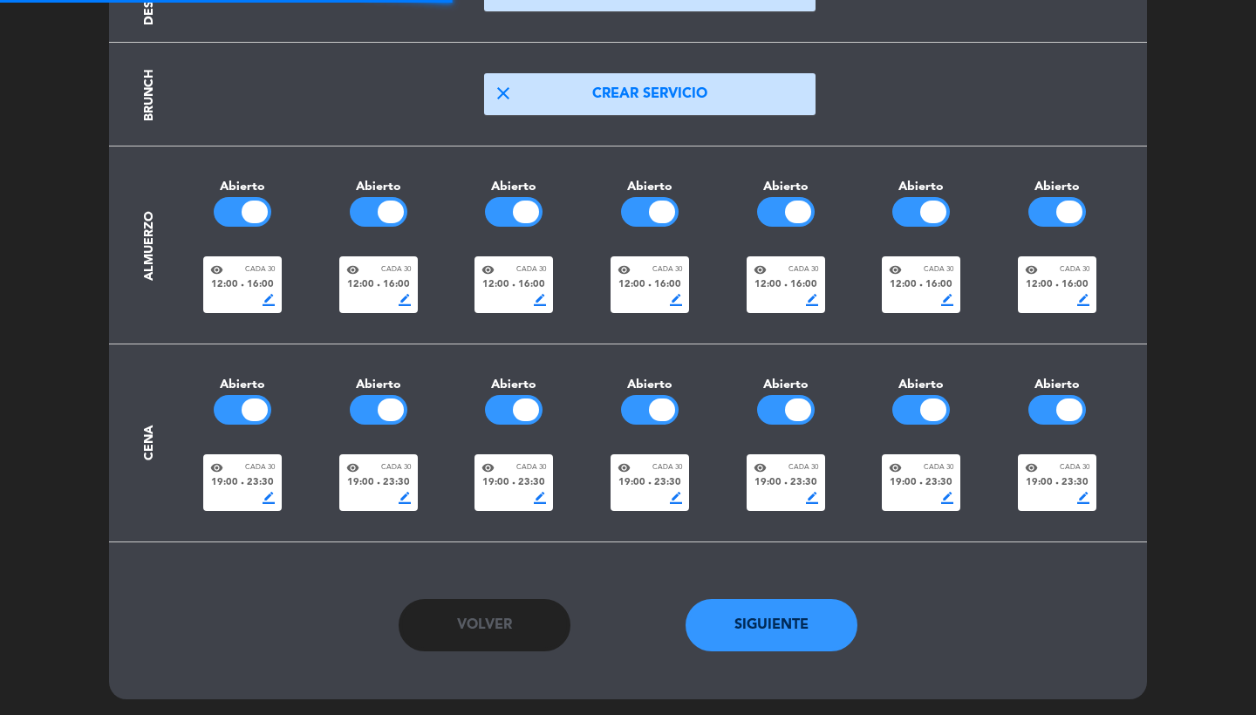
click at [798, 641] on button "Siguiente" at bounding box center [771, 625] width 173 height 52
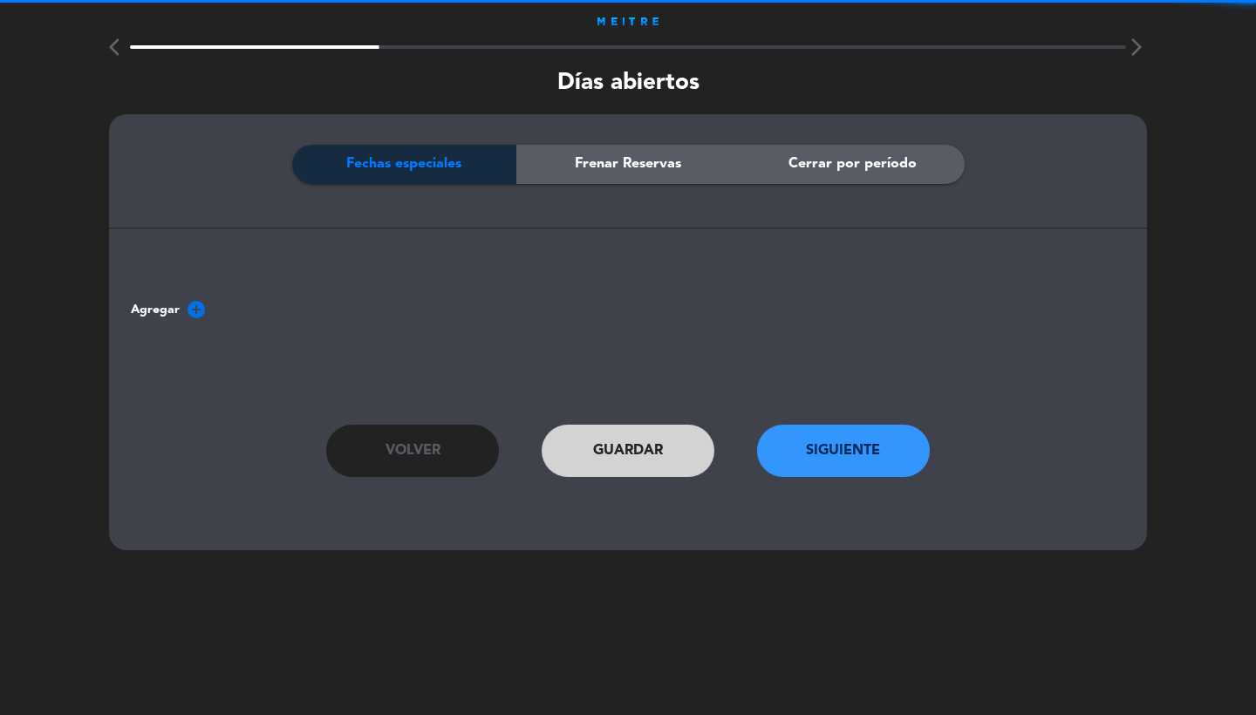
click at [815, 440] on button "Siguiente" at bounding box center [843, 451] width 173 height 52
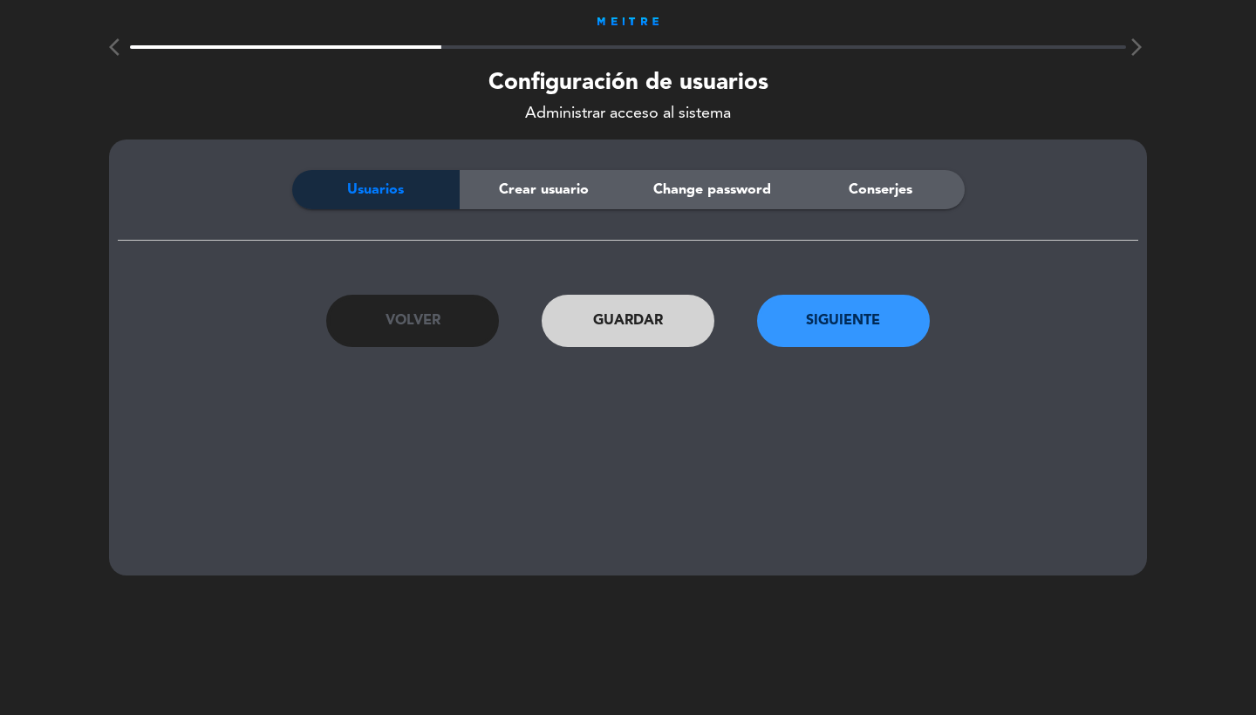
click at [812, 320] on button "Siguiente" at bounding box center [843, 321] width 173 height 52
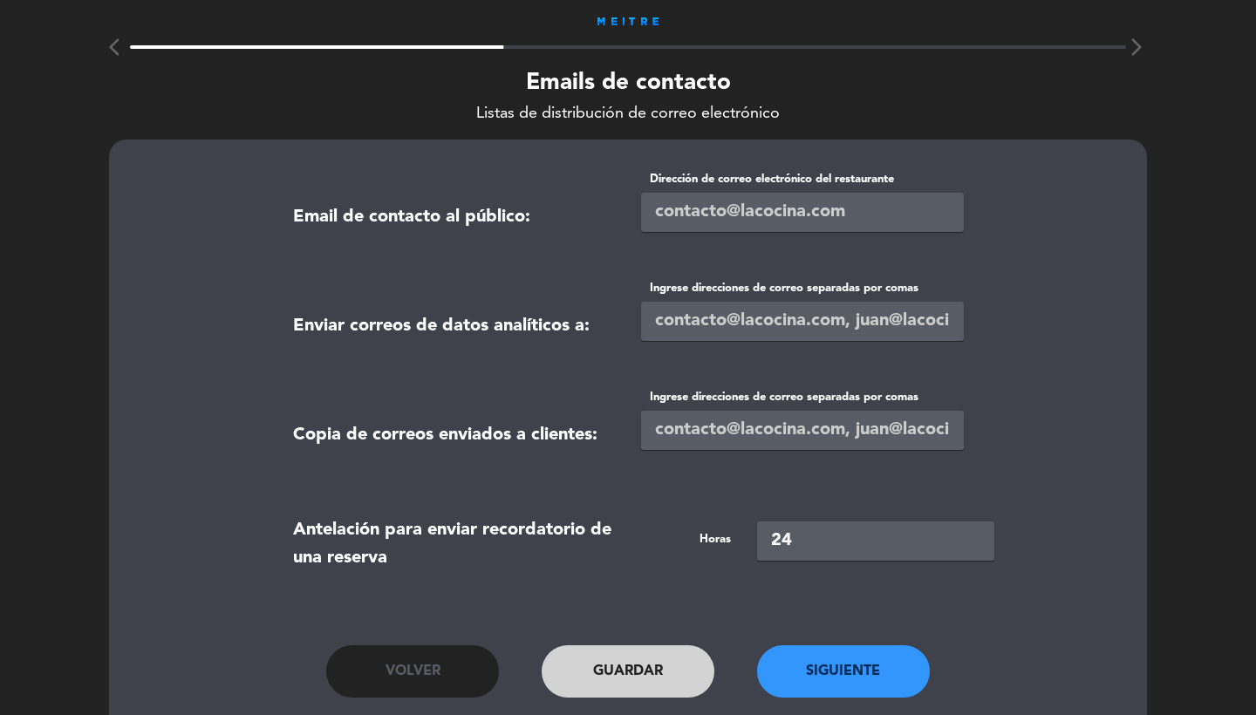
click at [680, 216] on input "email" at bounding box center [802, 212] width 323 height 39
paste input "[EMAIL_ADDRESS][DOMAIN_NAME]"
type input "[EMAIL_ADDRESS][DOMAIN_NAME]"
click at [667, 321] on input "text" at bounding box center [802, 321] width 323 height 39
paste input "[EMAIL_ADDRESS][DOMAIN_NAME]"
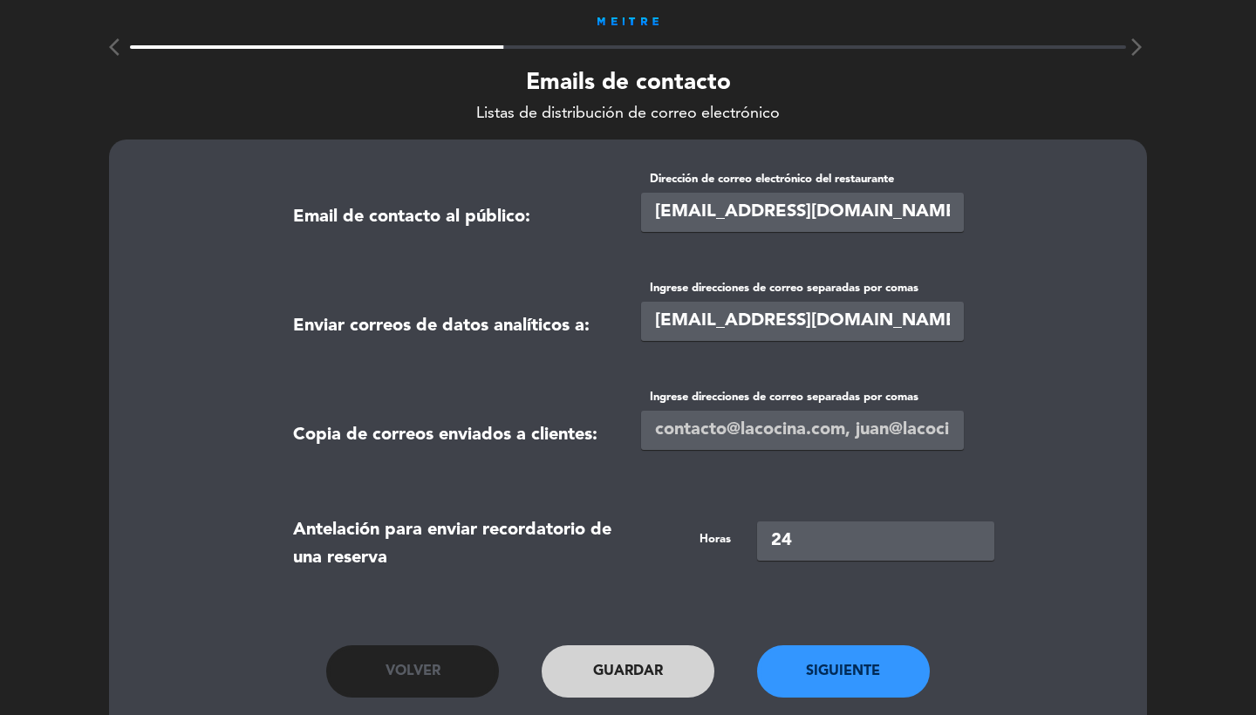
type input "[EMAIL_ADDRESS][DOMAIN_NAME],[EMAIL_ADDRESS][DOMAIN_NAME]"
click at [699, 428] on input "text" at bounding box center [802, 430] width 323 height 39
paste input "[EMAIL_ADDRESS][DOMAIN_NAME],[EMAIL_ADDRESS][DOMAIN_NAME]"
type input "[EMAIL_ADDRESS][DOMAIN_NAME],[EMAIL_ADDRESS][DOMAIN_NAME]"
click at [827, 676] on button "Siguiente" at bounding box center [843, 671] width 173 height 52
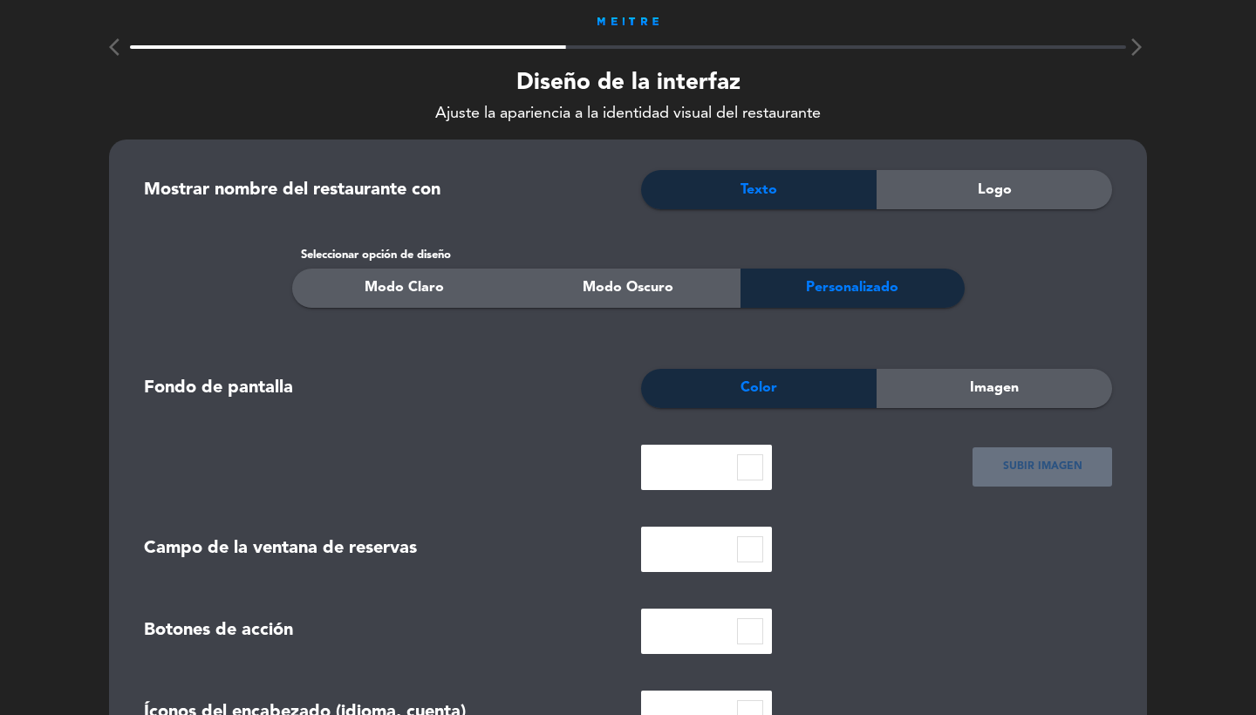
click at [977, 191] on div "Logo" at bounding box center [993, 189] width 235 height 39
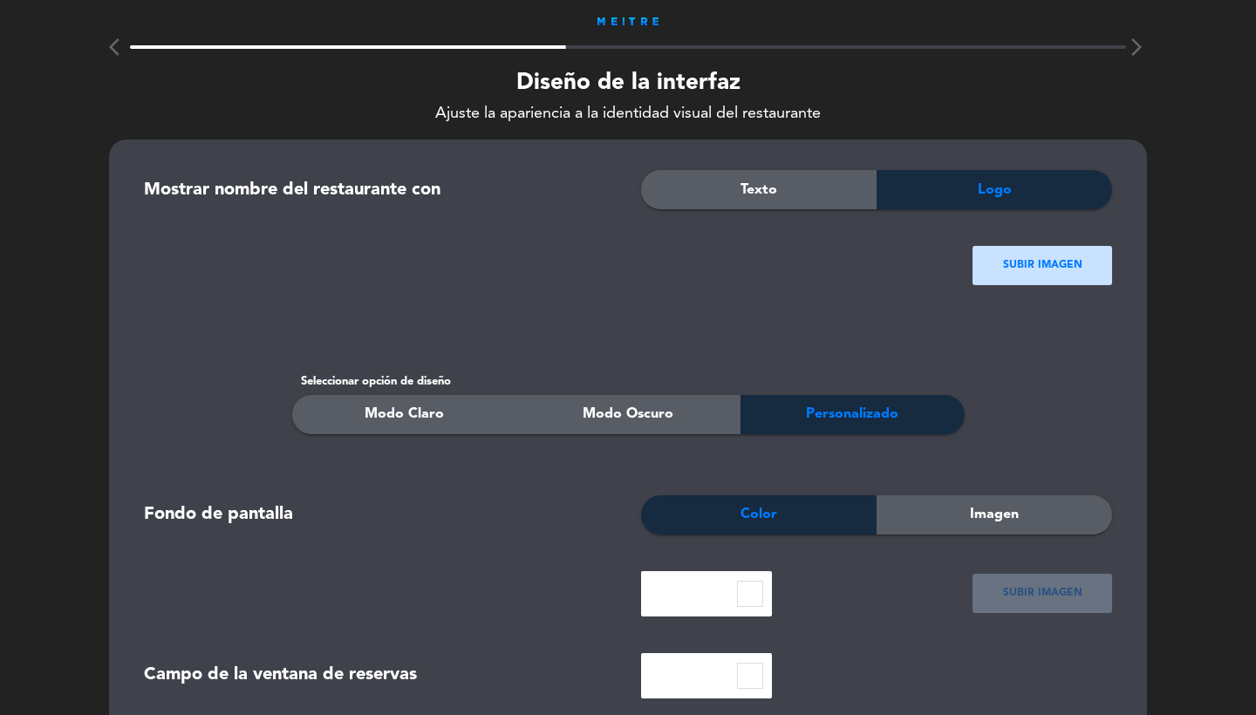
click at [982, 255] on div "SUBIR IMAGEN" at bounding box center [1042, 265] width 140 height 39
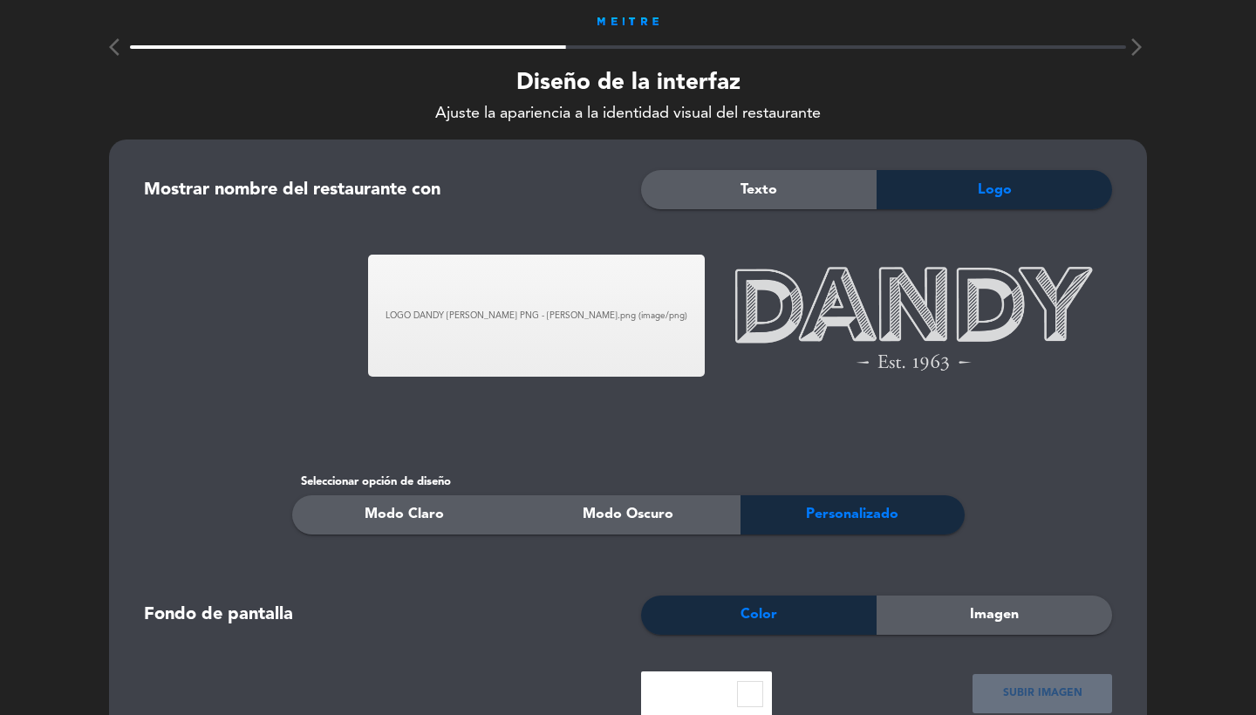
scroll to position [240, 0]
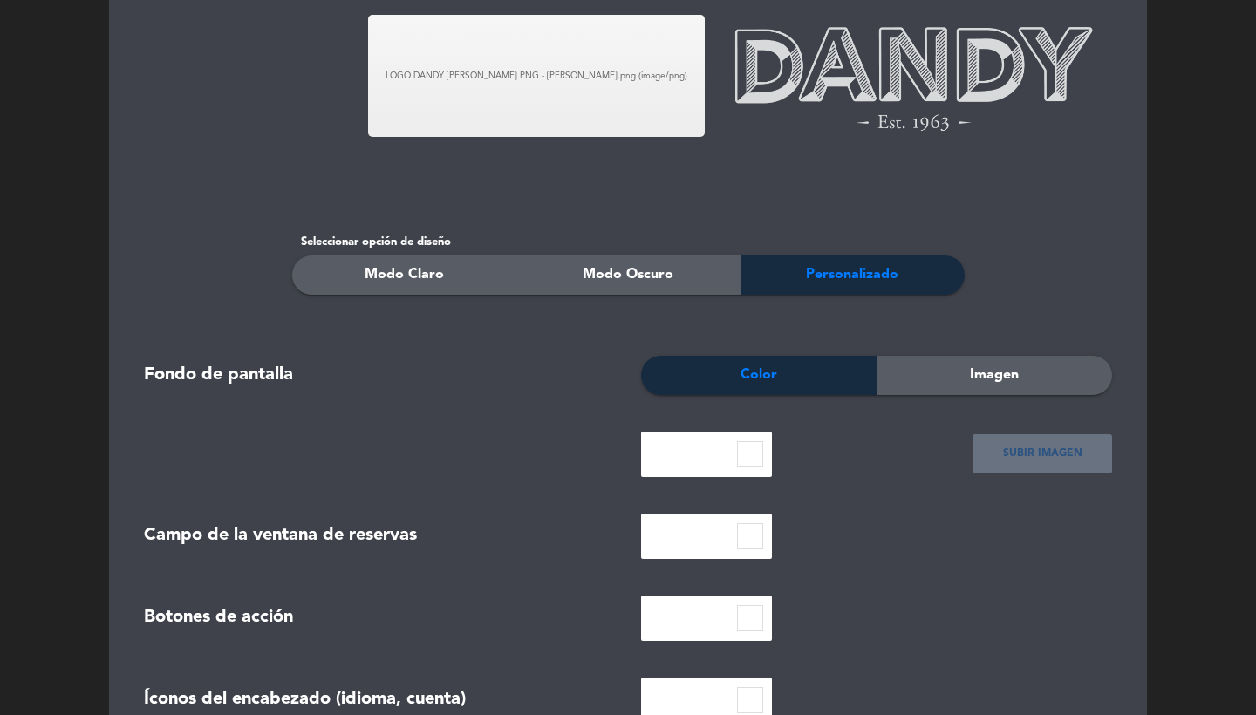
click at [445, 290] on div "Modo Claro" at bounding box center [404, 274] width 224 height 39
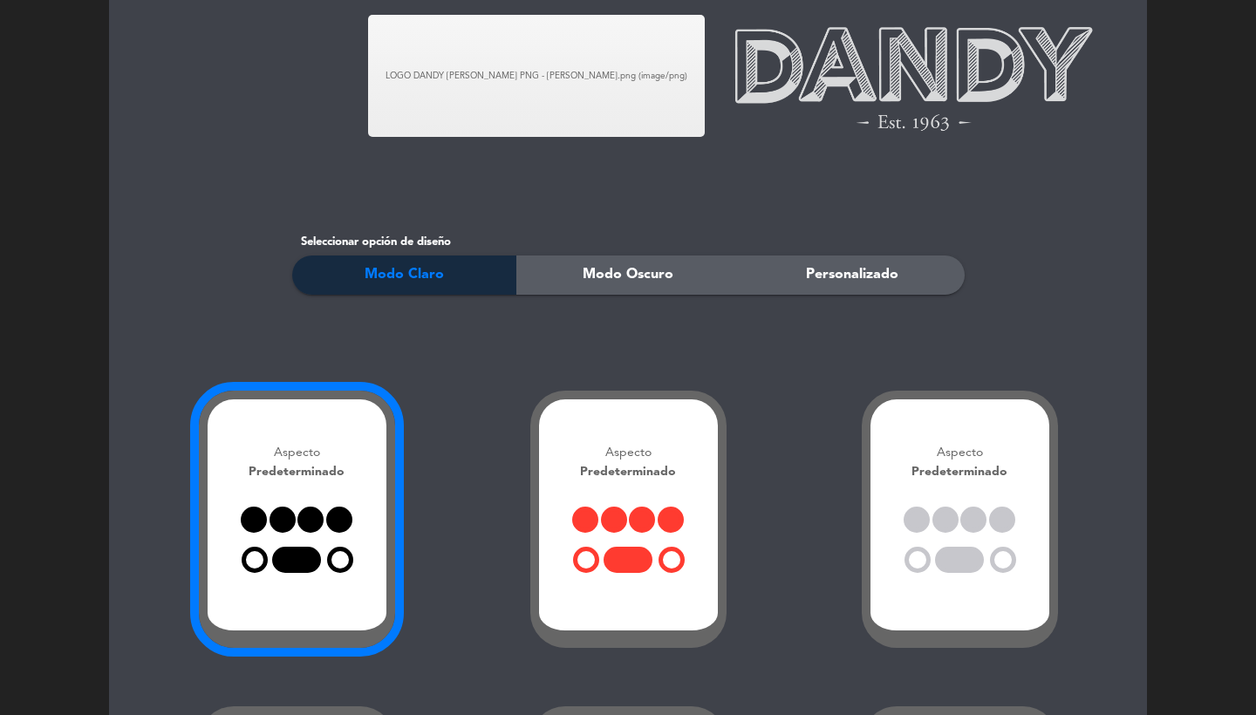
click at [634, 268] on span "Modo Oscuro" at bounding box center [627, 274] width 91 height 23
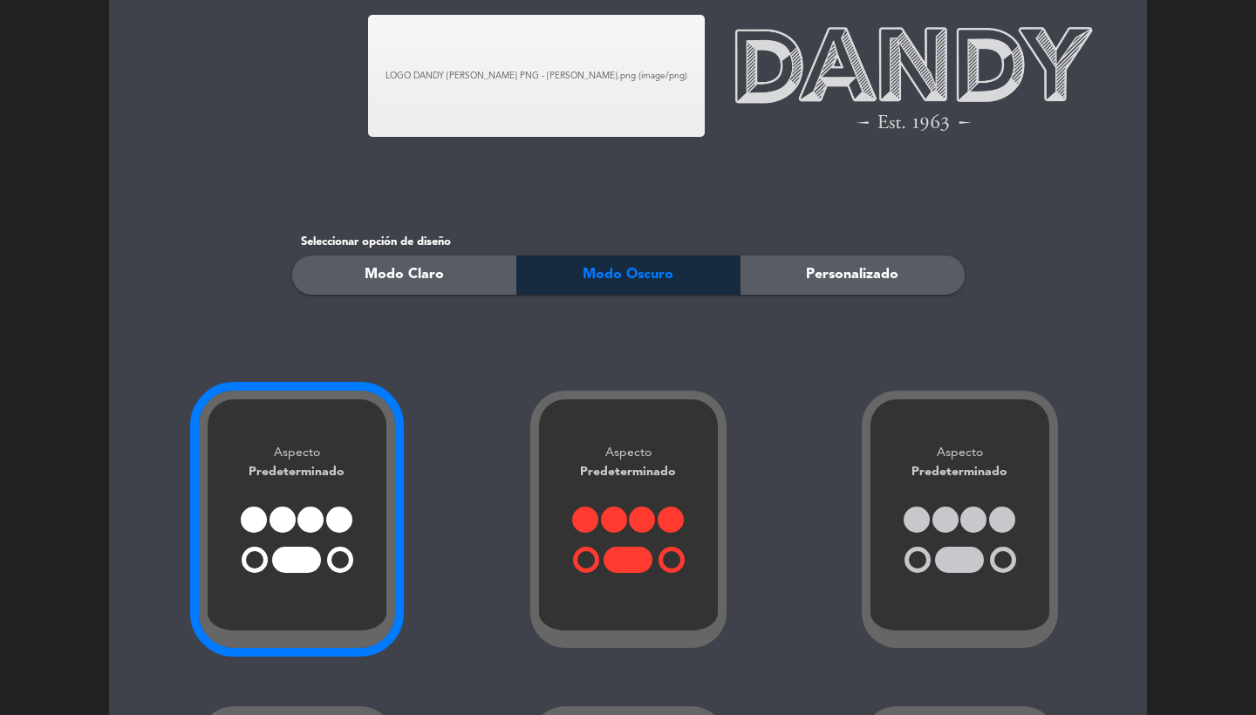
click at [305, 507] on div at bounding box center [310, 527] width 29 height 40
click at [920, 502] on div "Aspecto Predeterminado" at bounding box center [959, 520] width 196 height 258
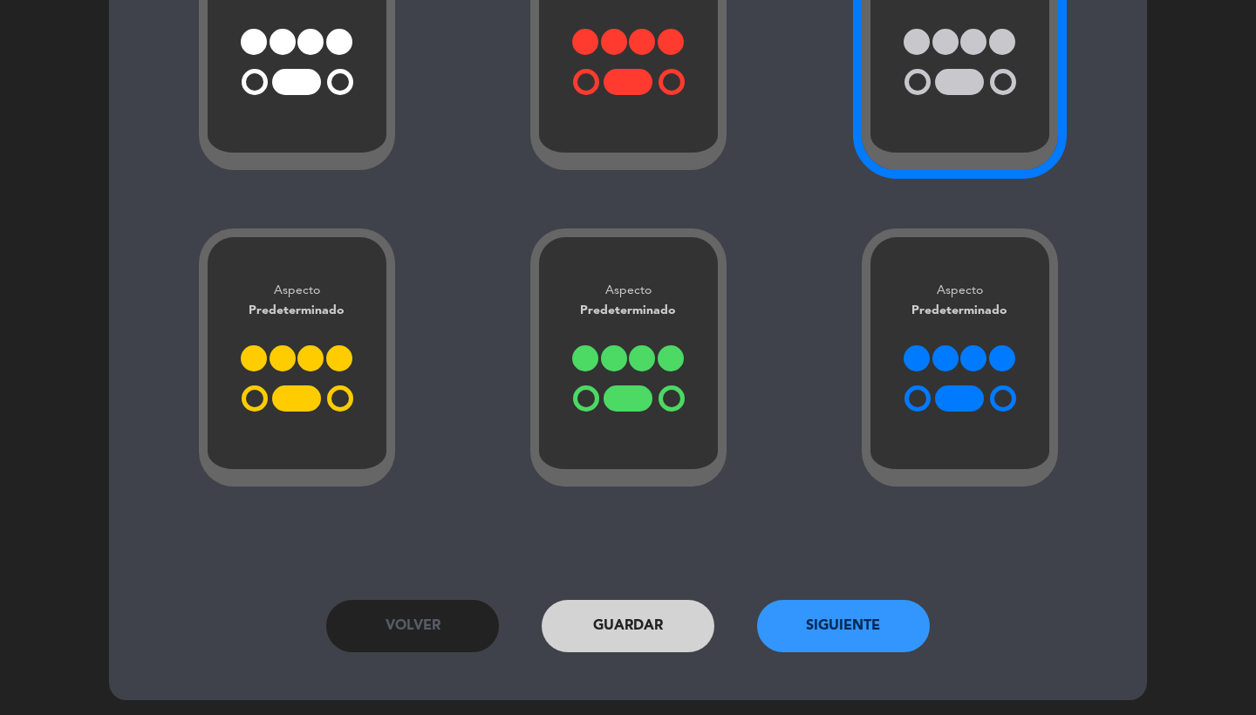
click at [840, 603] on button "Siguiente" at bounding box center [843, 626] width 173 height 52
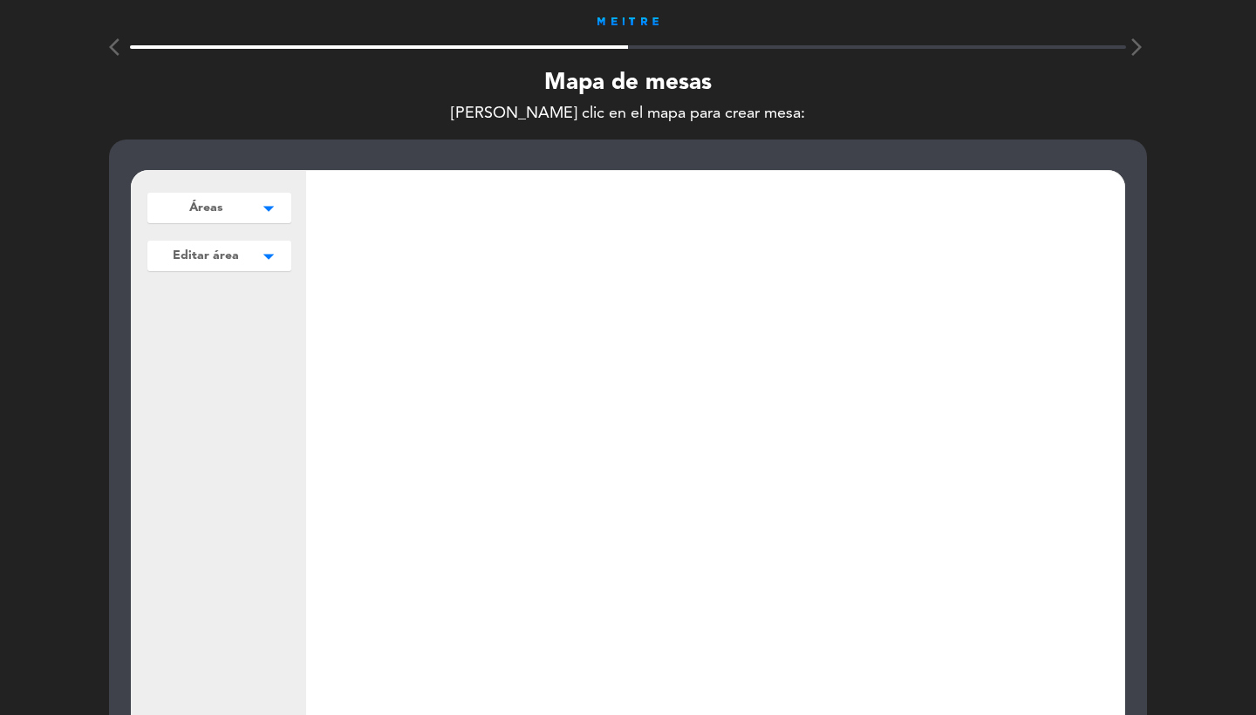
scroll to position [-1, 0]
click at [212, 212] on span "Áreas" at bounding box center [205, 208] width 33 height 18
click at [216, 247] on button "Agregar" at bounding box center [219, 244] width 128 height 25
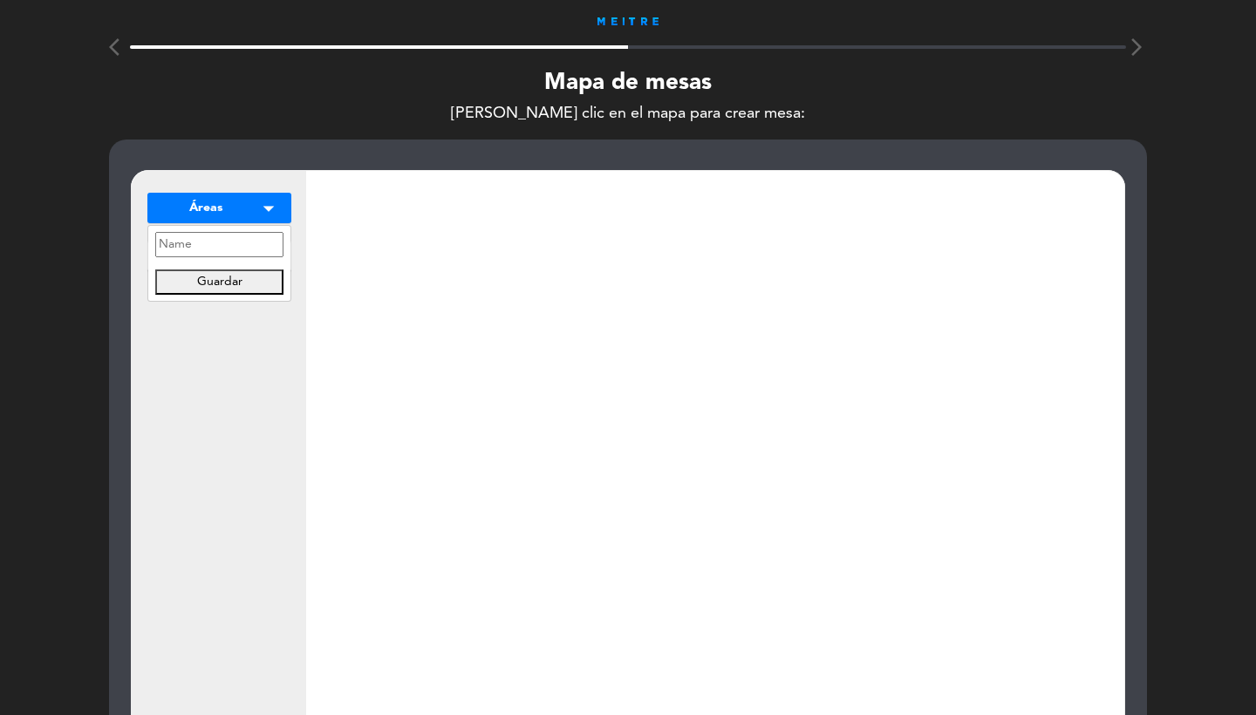
click at [208, 242] on input "text" at bounding box center [219, 244] width 128 height 25
type input "MAPA"
click at [255, 280] on button "Guardar" at bounding box center [219, 281] width 128 height 25
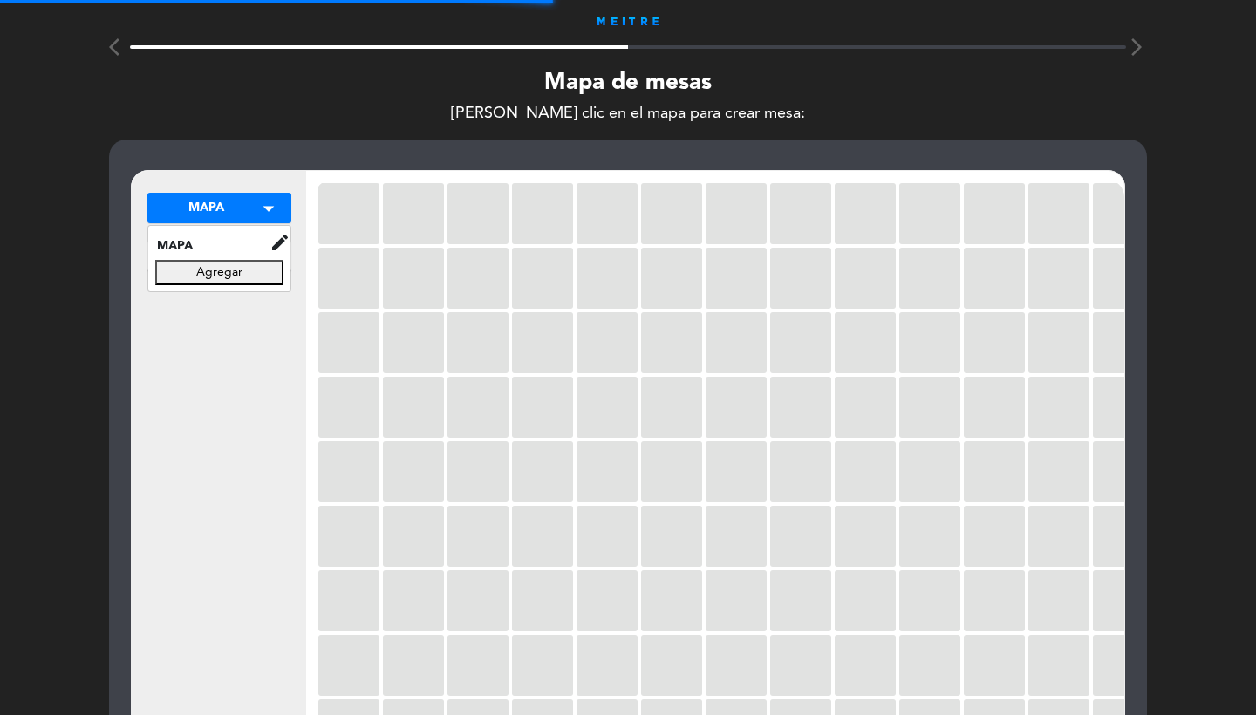
click at [277, 323] on div "MAPA arrow_drop_down MAPA edit renombrar borrar Agregar MAPA arrow_drop_down MA…" at bounding box center [219, 506] width 174 height 671
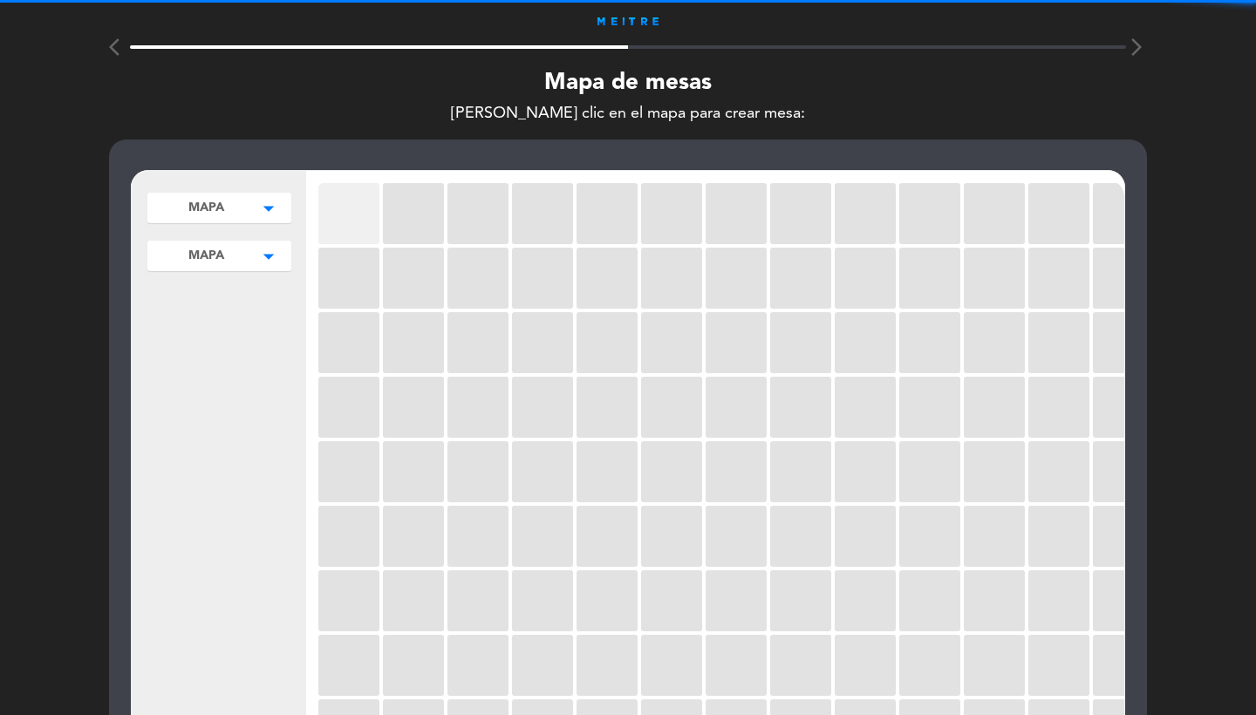
click at [351, 214] on div at bounding box center [348, 213] width 61 height 61
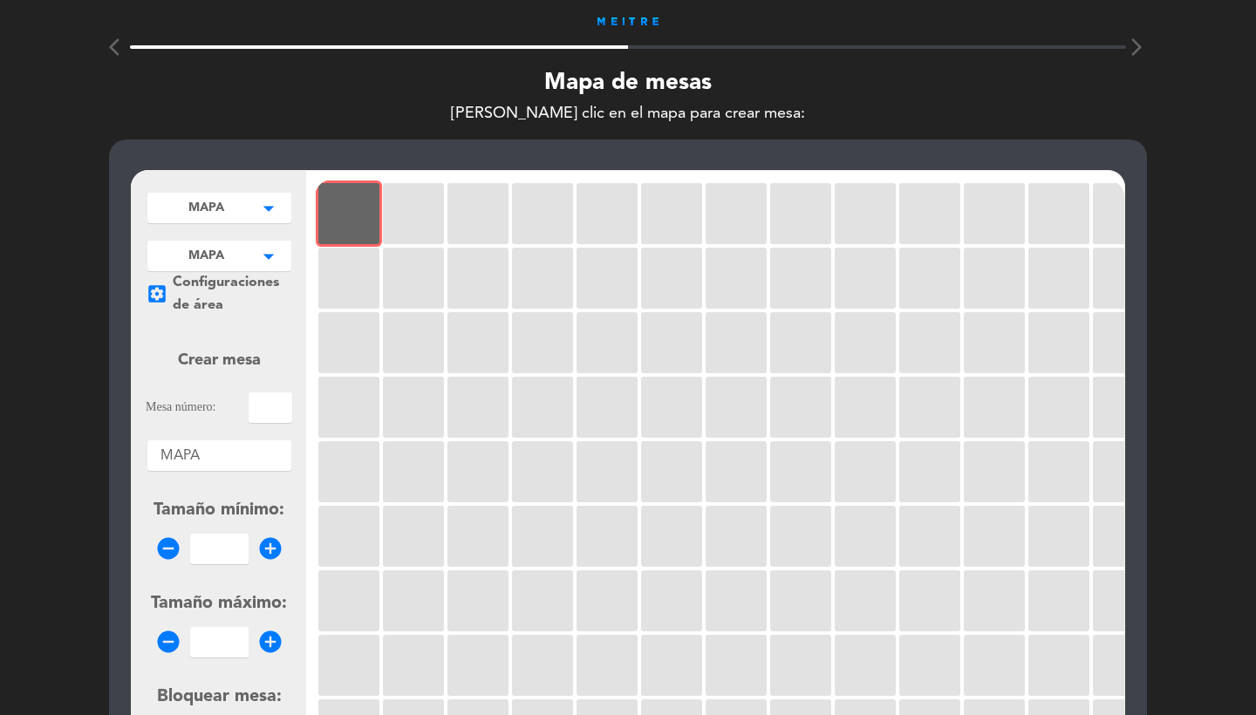
click at [284, 412] on input "text" at bounding box center [270, 407] width 44 height 31
type input "1"
click at [223, 550] on input "number" at bounding box center [219, 549] width 58 height 31
type input "1"
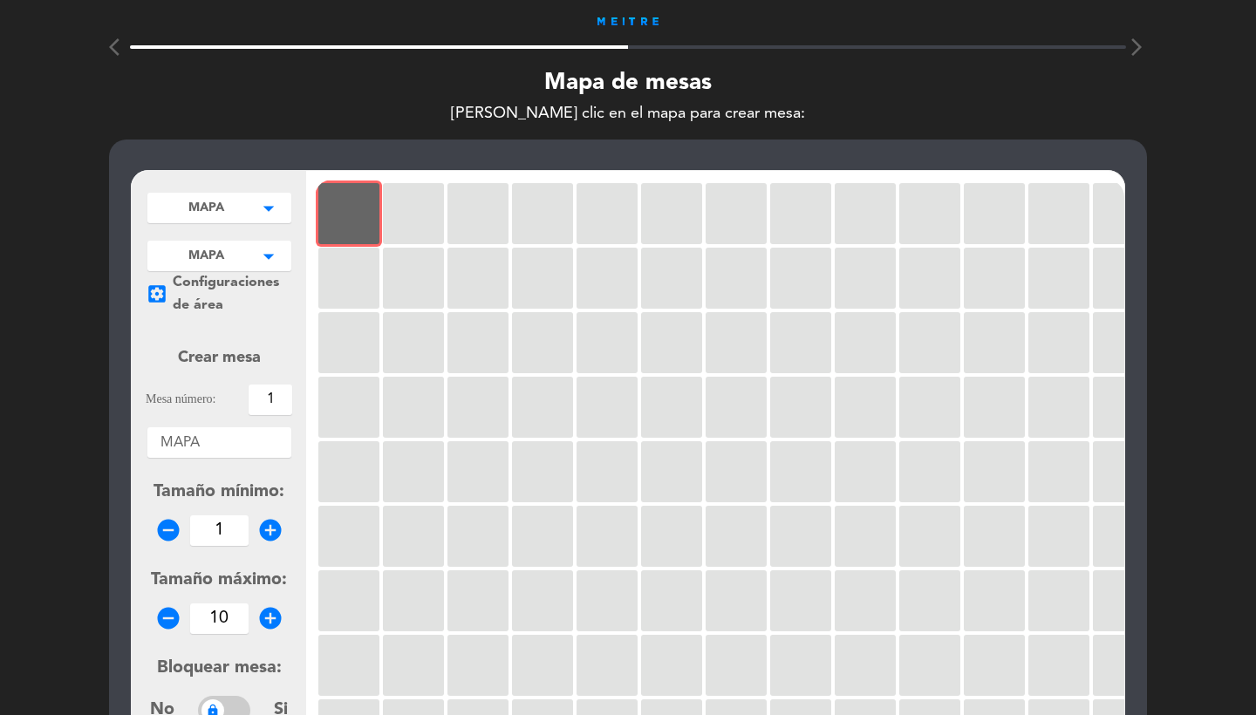
scroll to position [145, 0]
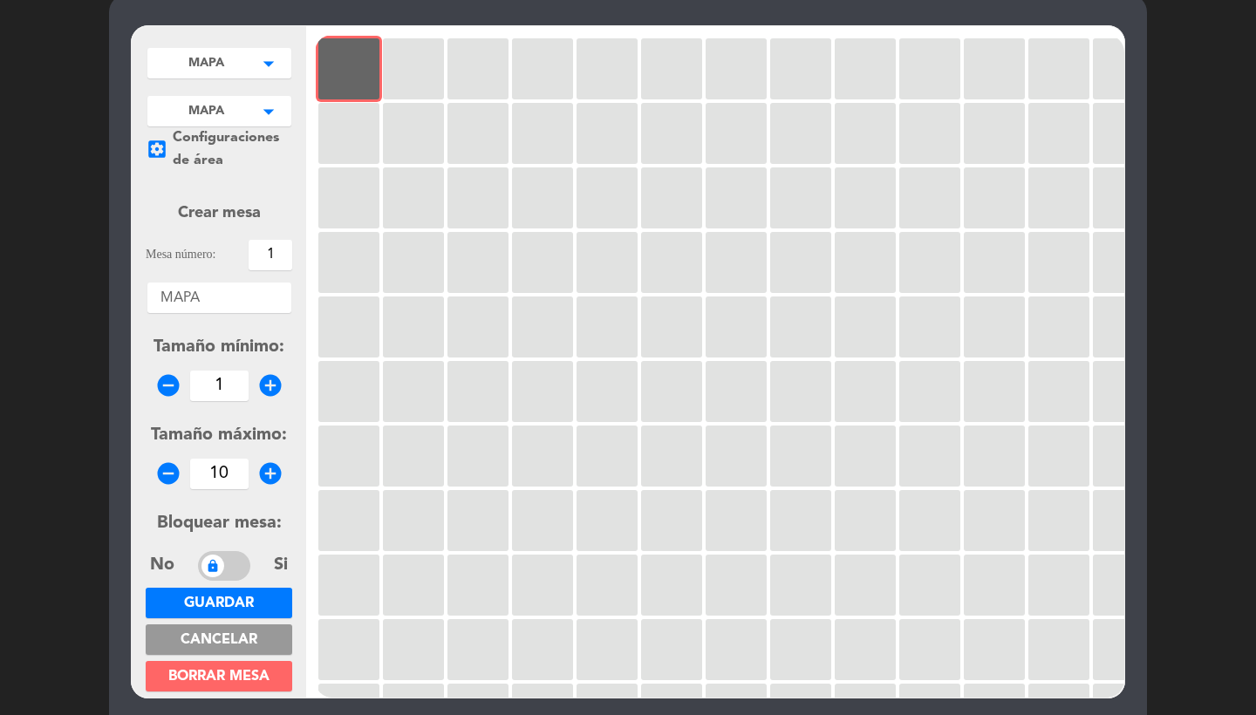
type input "10"
click at [233, 596] on span "Guardar" at bounding box center [219, 603] width 70 height 14
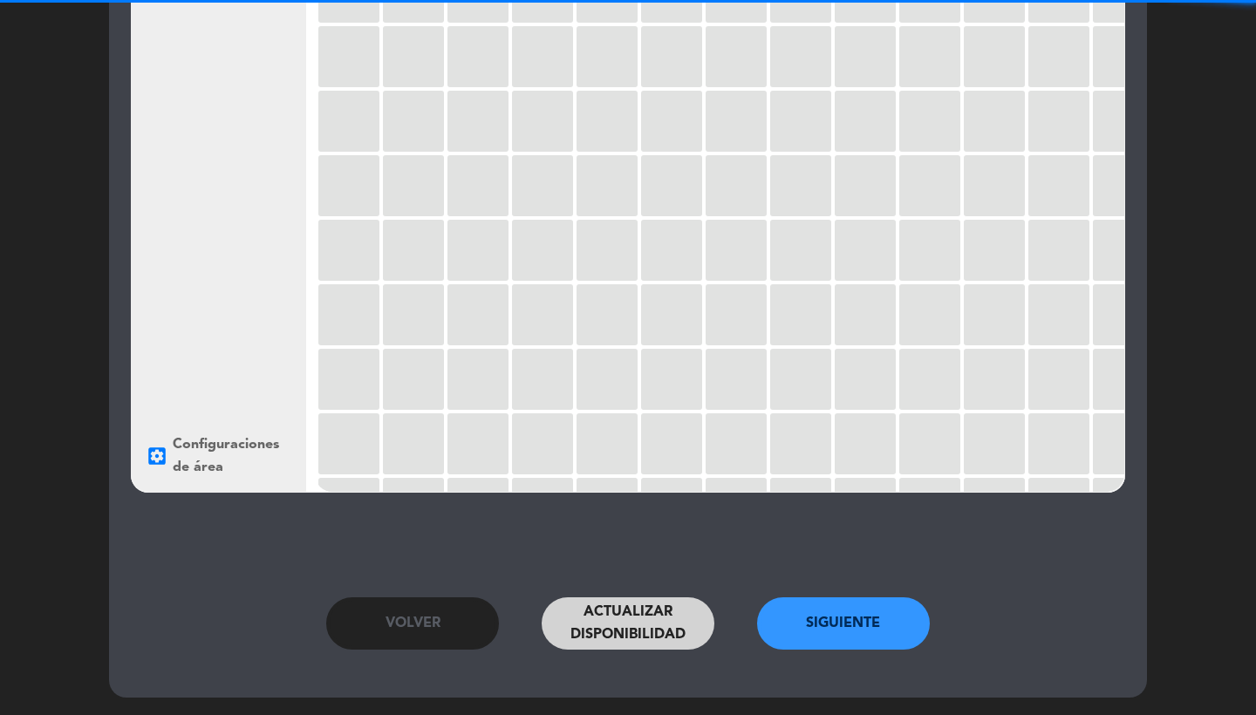
scroll to position [352, 0]
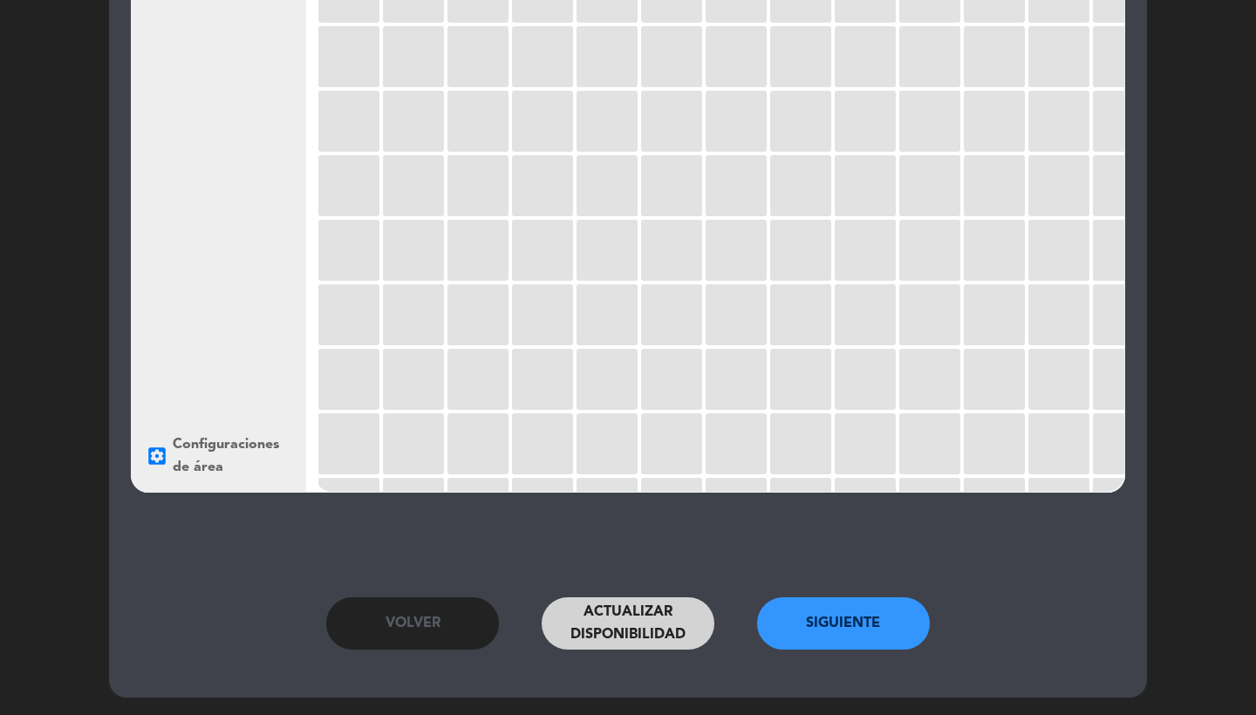
click at [861, 629] on button "Siguiente" at bounding box center [843, 623] width 173 height 52
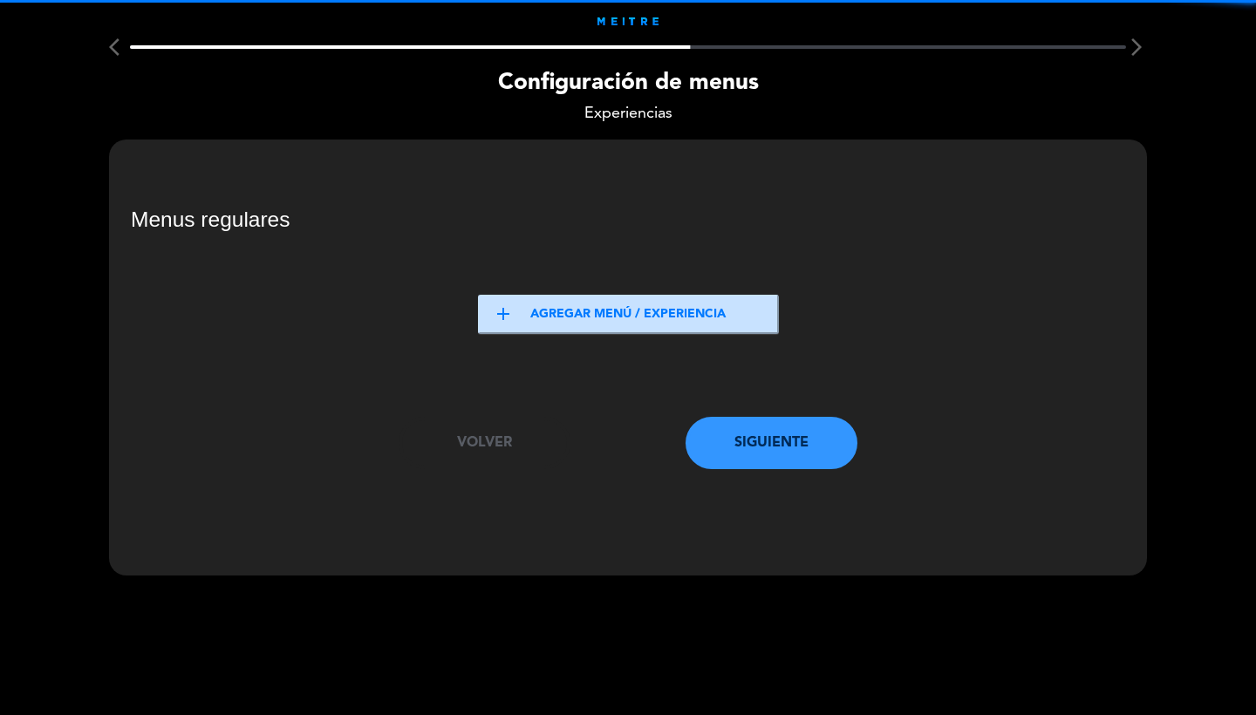
click at [611, 310] on button "add Agregar menú / experiencia" at bounding box center [628, 314] width 301 height 39
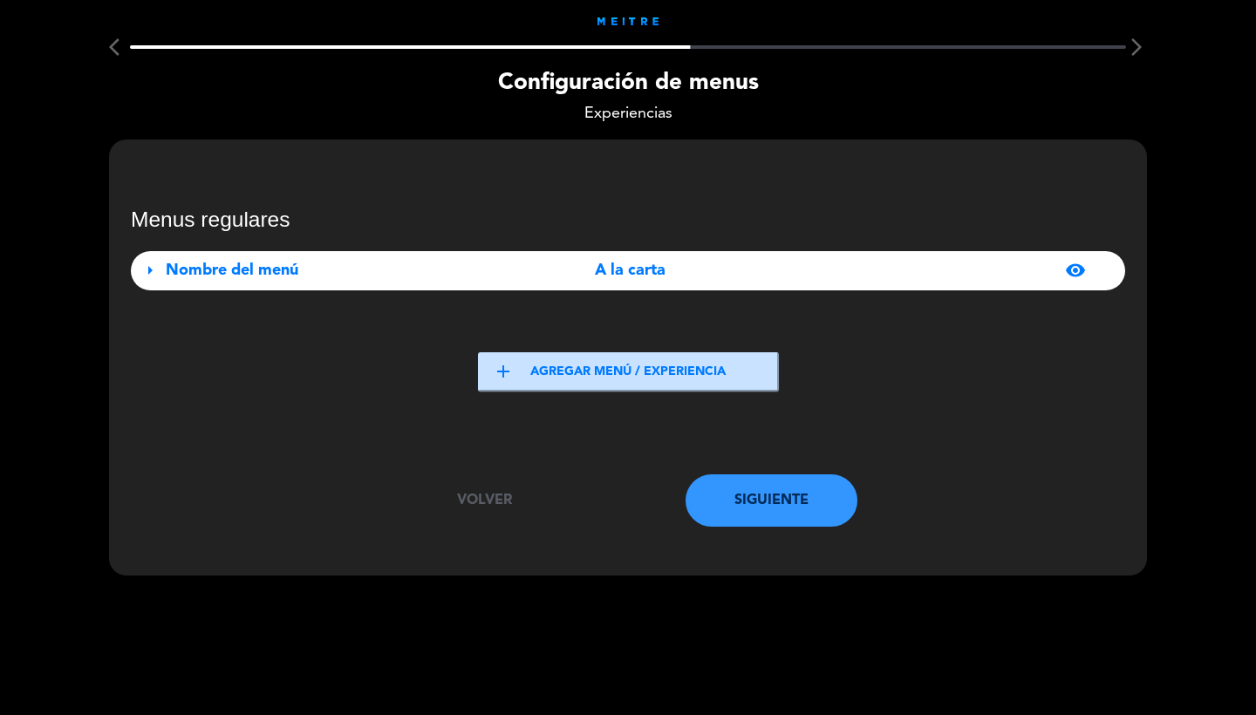
click at [529, 278] on div "A la carta" at bounding box center [630, 270] width 310 height 25
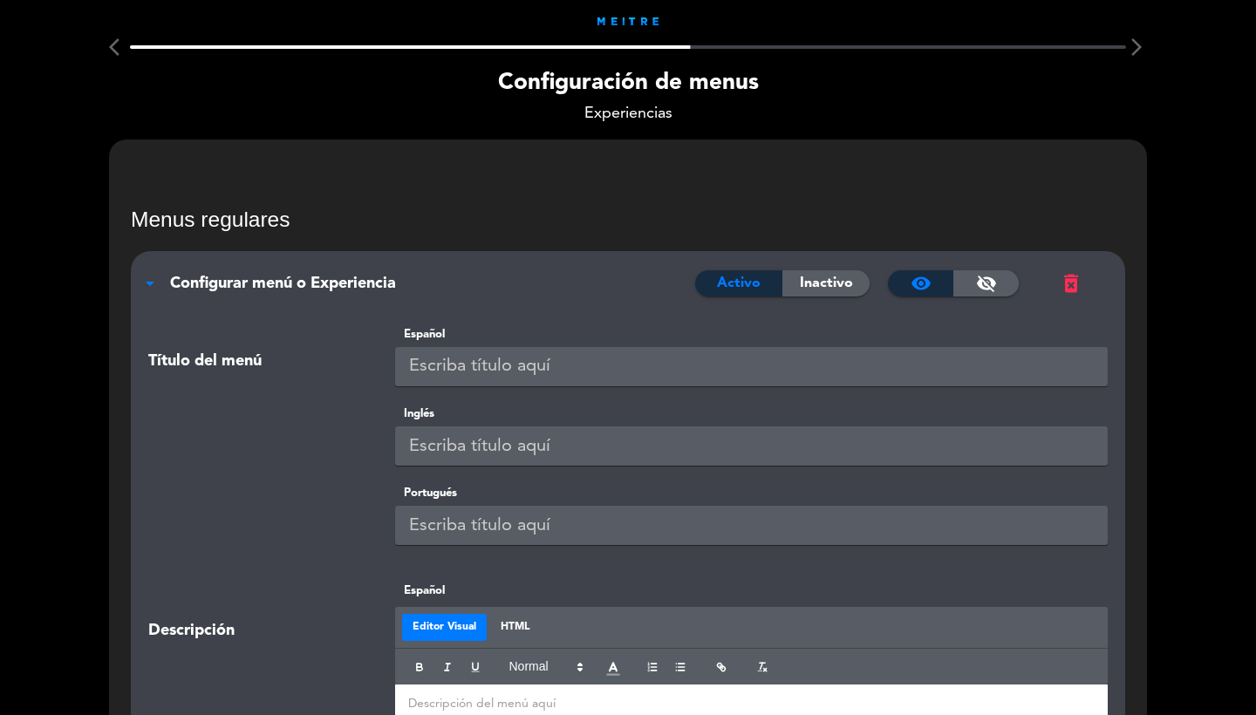
click at [548, 356] on input "text" at bounding box center [751, 366] width 713 height 39
type input "A LA CARTA"
paste input "A LA CARTA"
type input "A LA CARTA"
paste input "A LA CARTA"
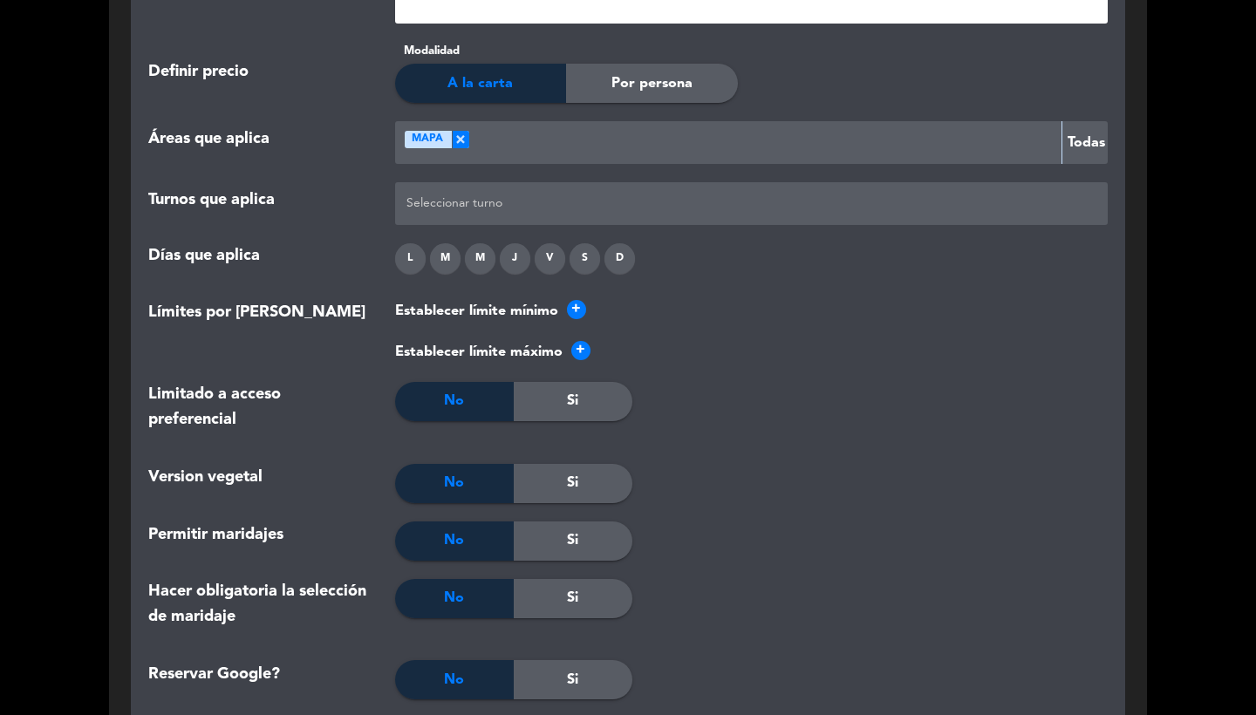
scroll to position [1581, 0]
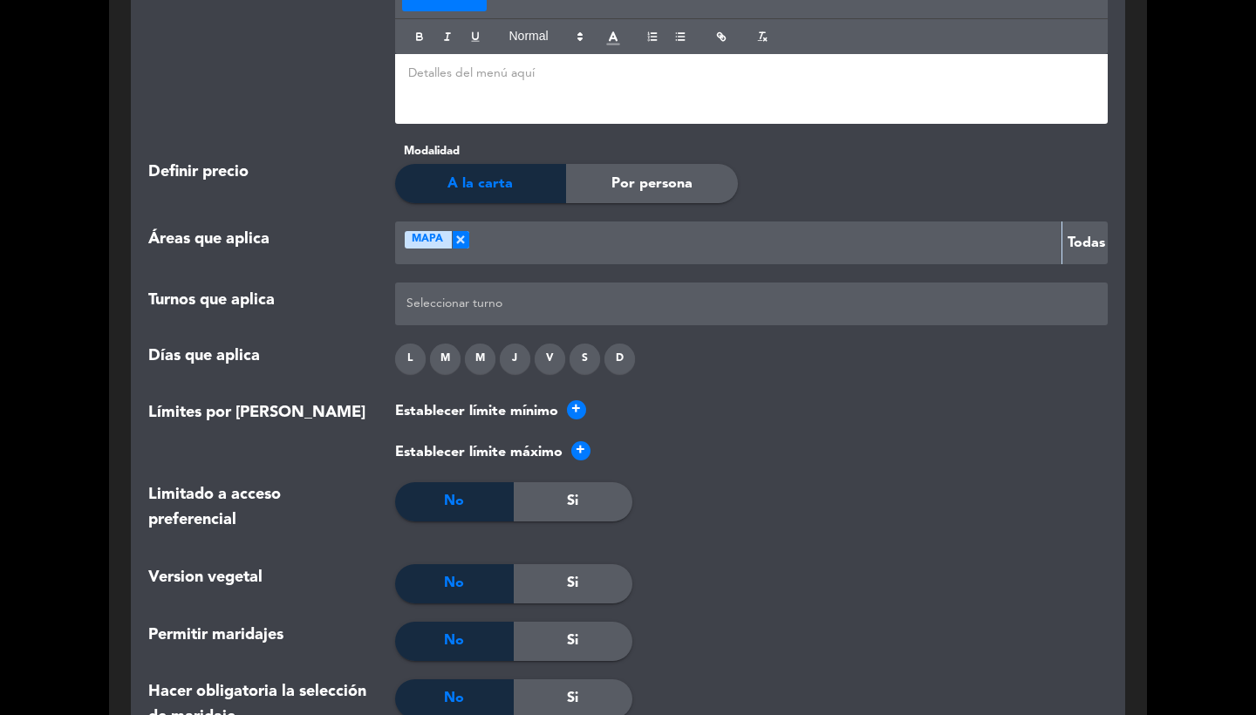
type input "A LA CARTA"
click at [545, 296] on div at bounding box center [751, 303] width 699 height 29
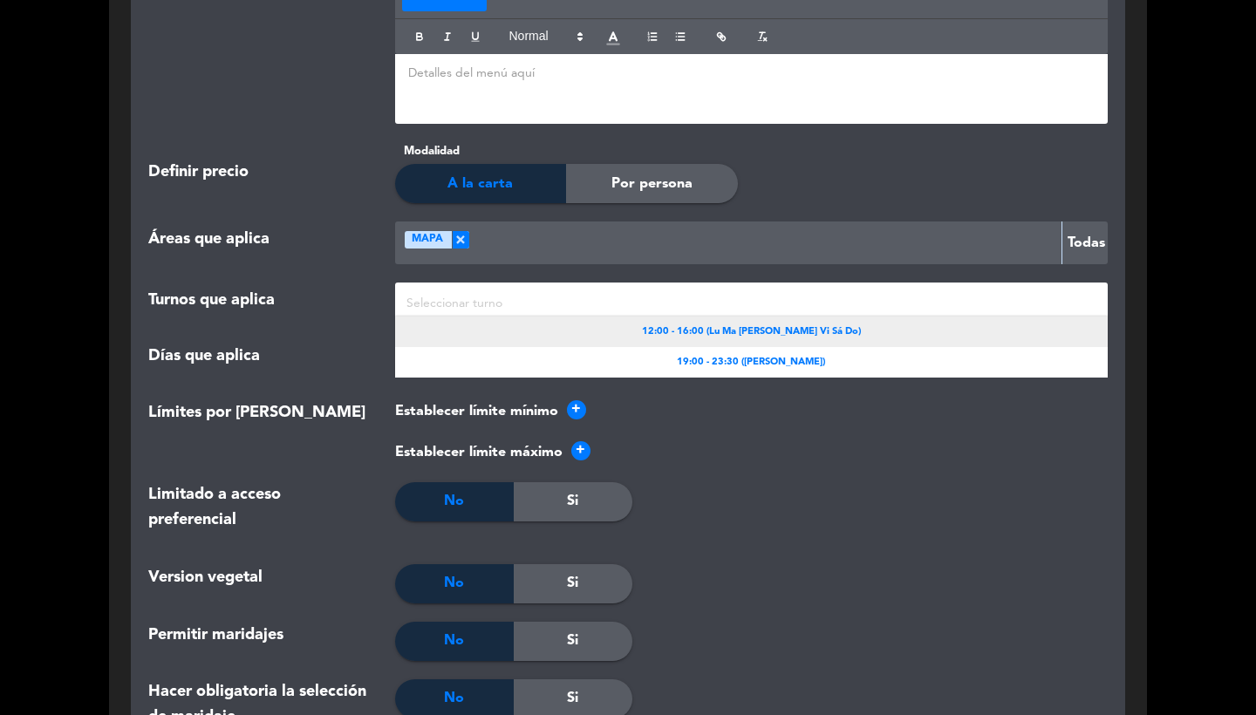
click at [697, 324] on span "12:00 - 16:00 (Lu Ma [PERSON_NAME] Vi Sá Do)" at bounding box center [751, 332] width 219 height 16
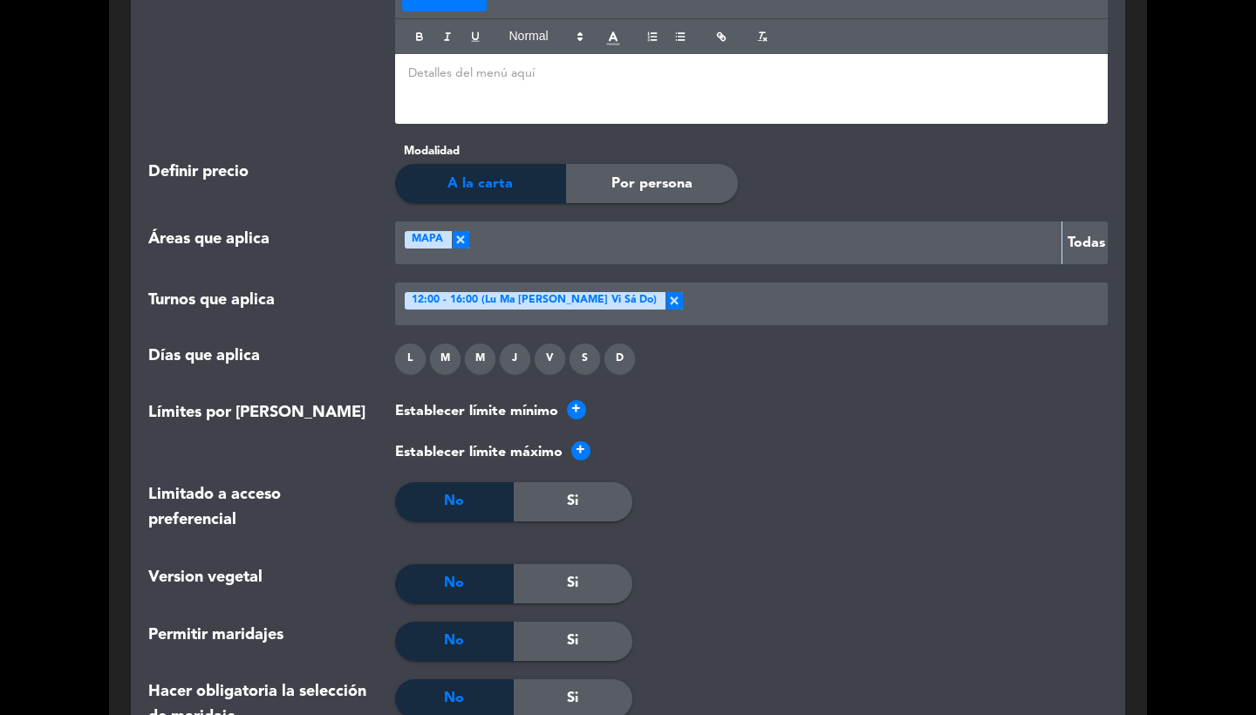
click at [683, 296] on div at bounding box center [892, 303] width 419 height 29
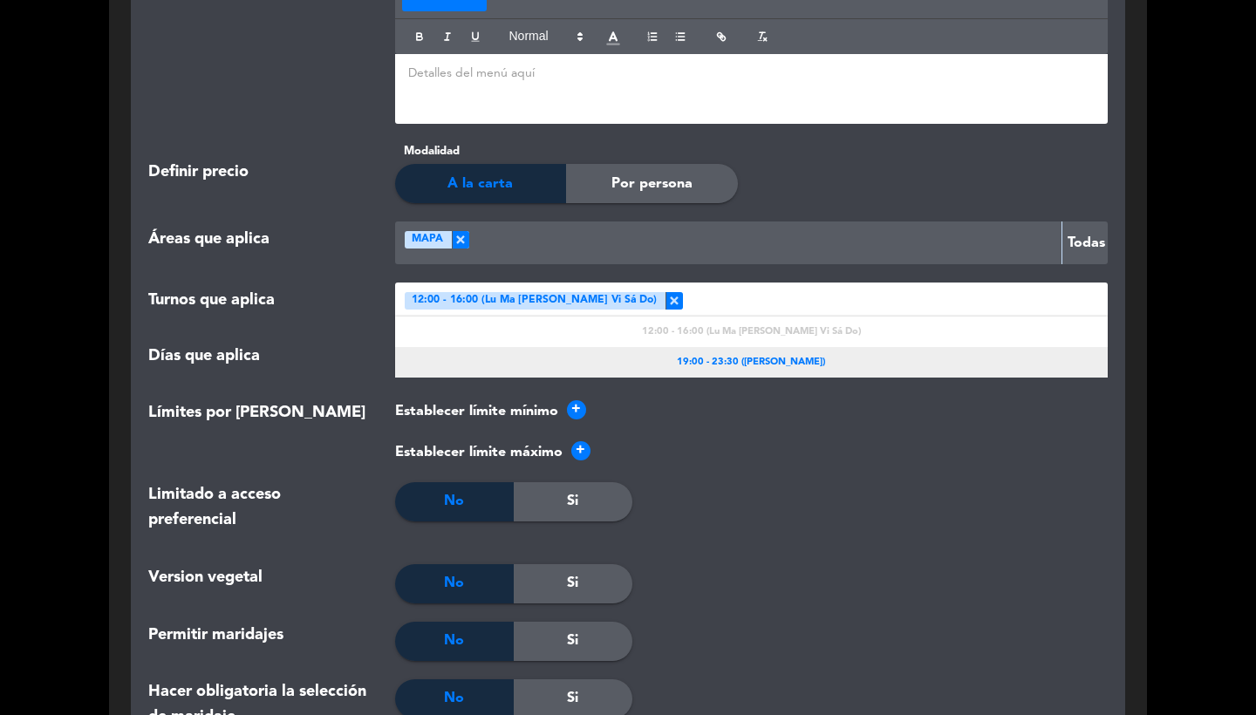
click at [713, 347] on div "19:00 - 23:30 ([PERSON_NAME])" at bounding box center [751, 362] width 713 height 31
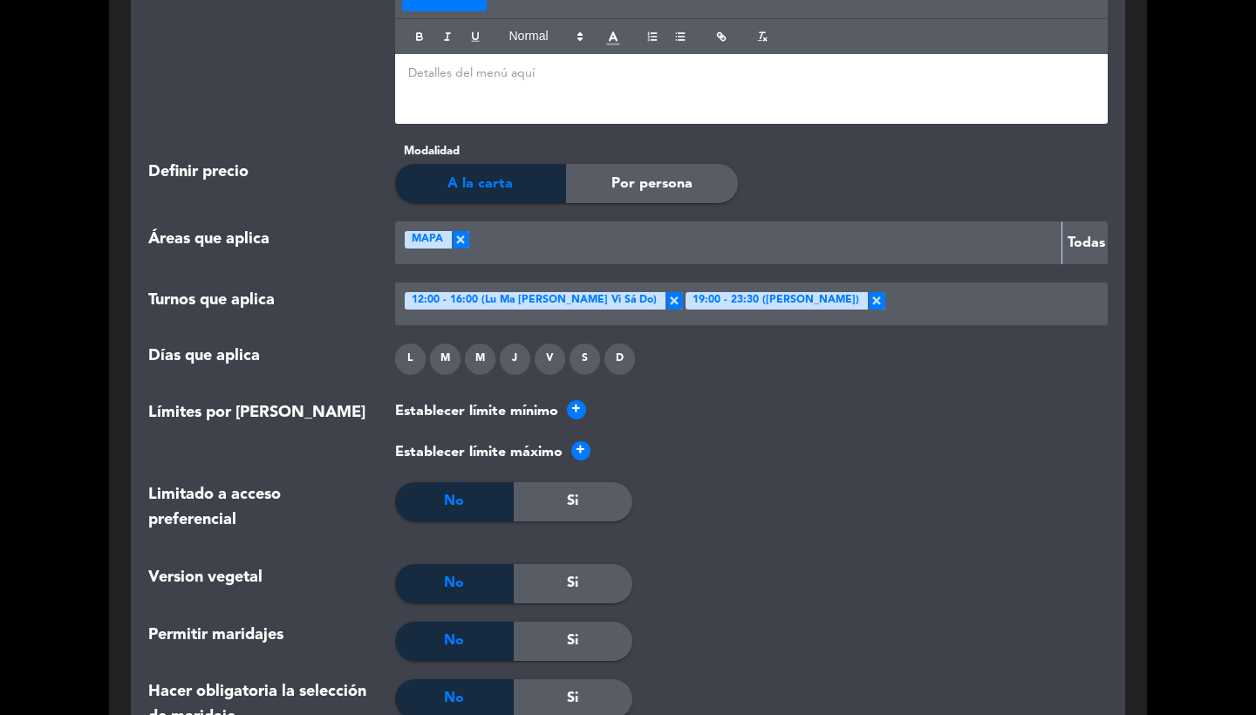
click at [416, 353] on div "L" at bounding box center [410, 359] width 31 height 31
click at [449, 353] on div "M" at bounding box center [445, 359] width 31 height 31
click at [487, 353] on div "M" at bounding box center [480, 359] width 31 height 31
drag, startPoint x: 521, startPoint y: 353, endPoint x: 543, endPoint y: 353, distance: 21.8
click at [521, 353] on div "J" at bounding box center [515, 359] width 31 height 31
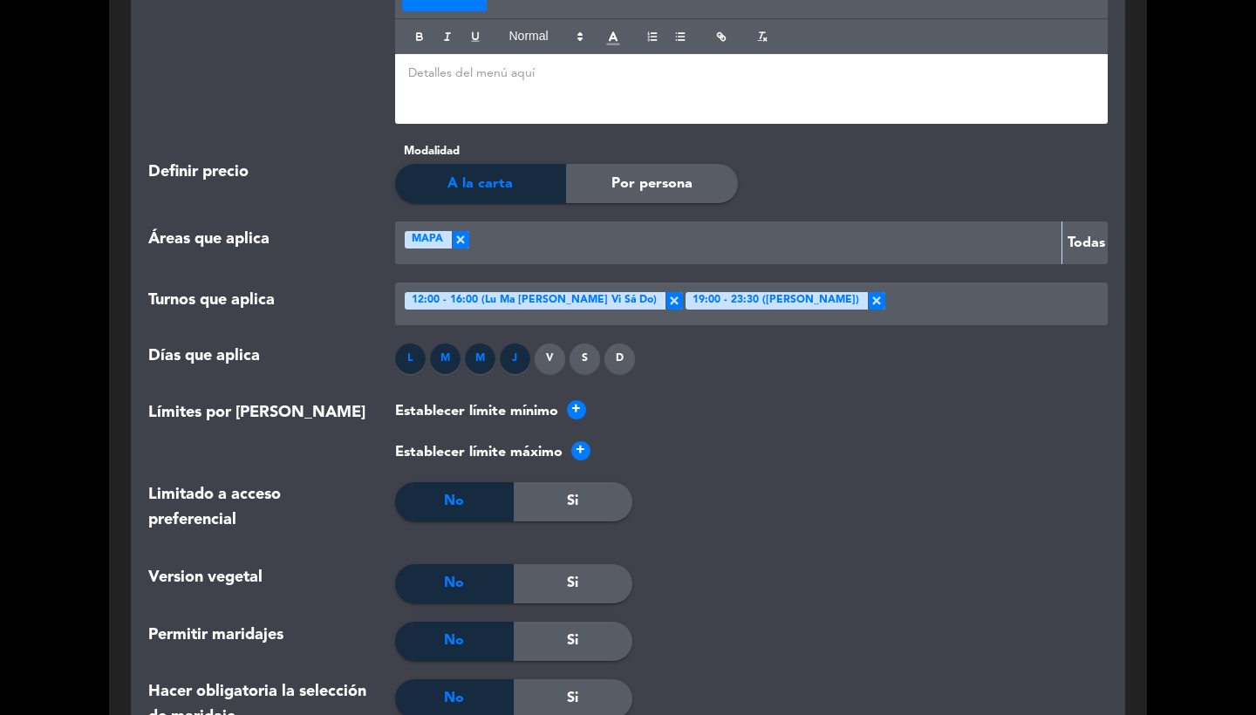
click at [555, 353] on div "V" at bounding box center [549, 359] width 31 height 31
click at [585, 353] on div "S" at bounding box center [584, 359] width 31 height 31
click at [619, 357] on div "D" at bounding box center [619, 359] width 31 height 31
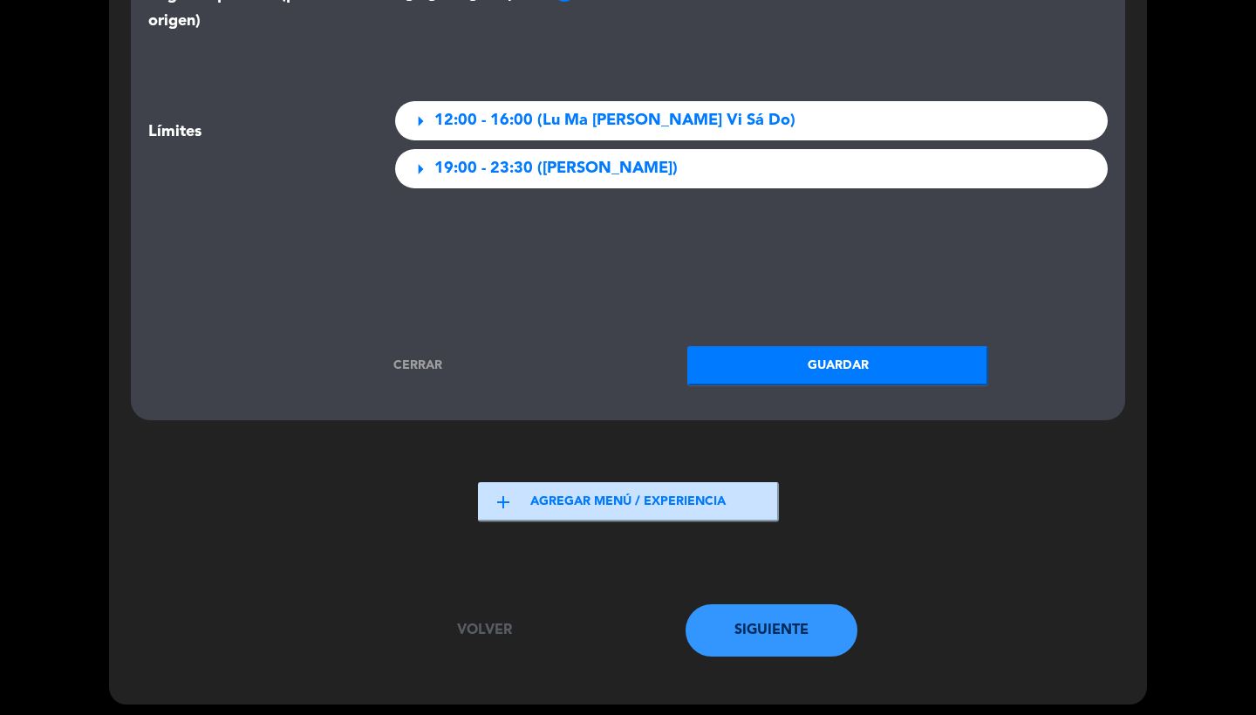
click at [808, 350] on button "Guardar" at bounding box center [837, 365] width 301 height 39
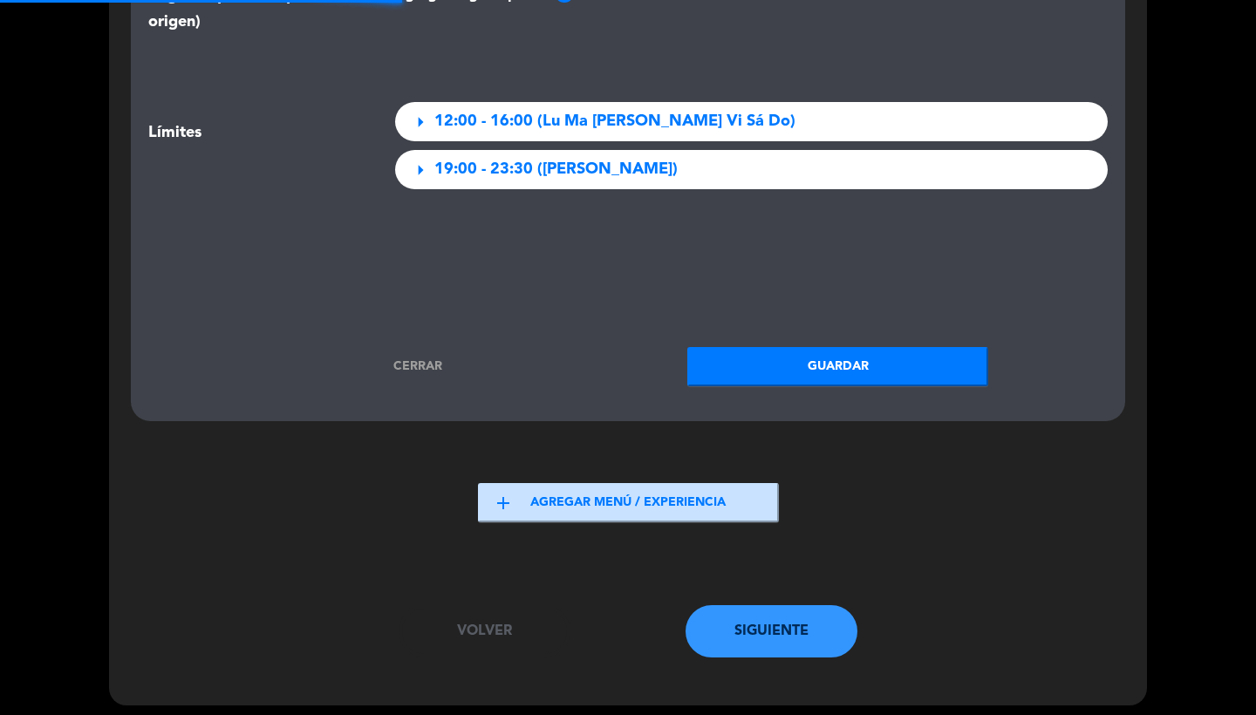
scroll to position [0, 0]
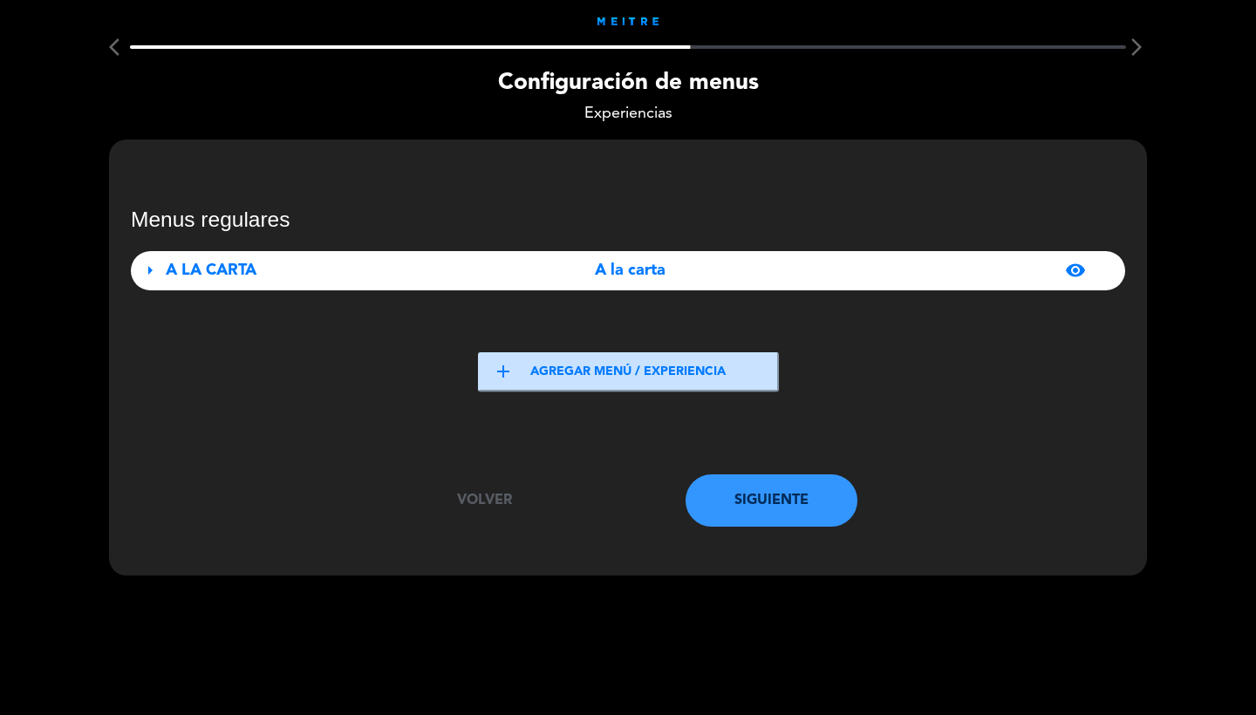
click at [790, 503] on button "Siguiente" at bounding box center [771, 500] width 173 height 52
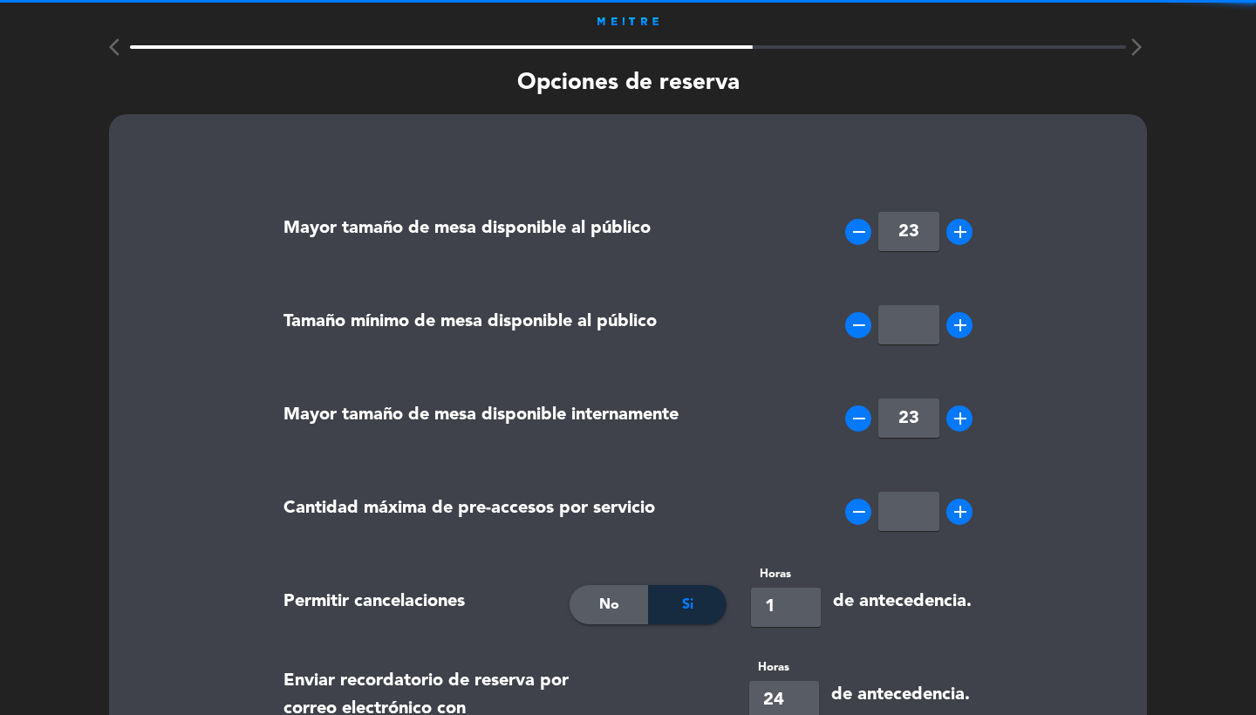
click at [921, 240] on input "23" at bounding box center [908, 231] width 61 height 39
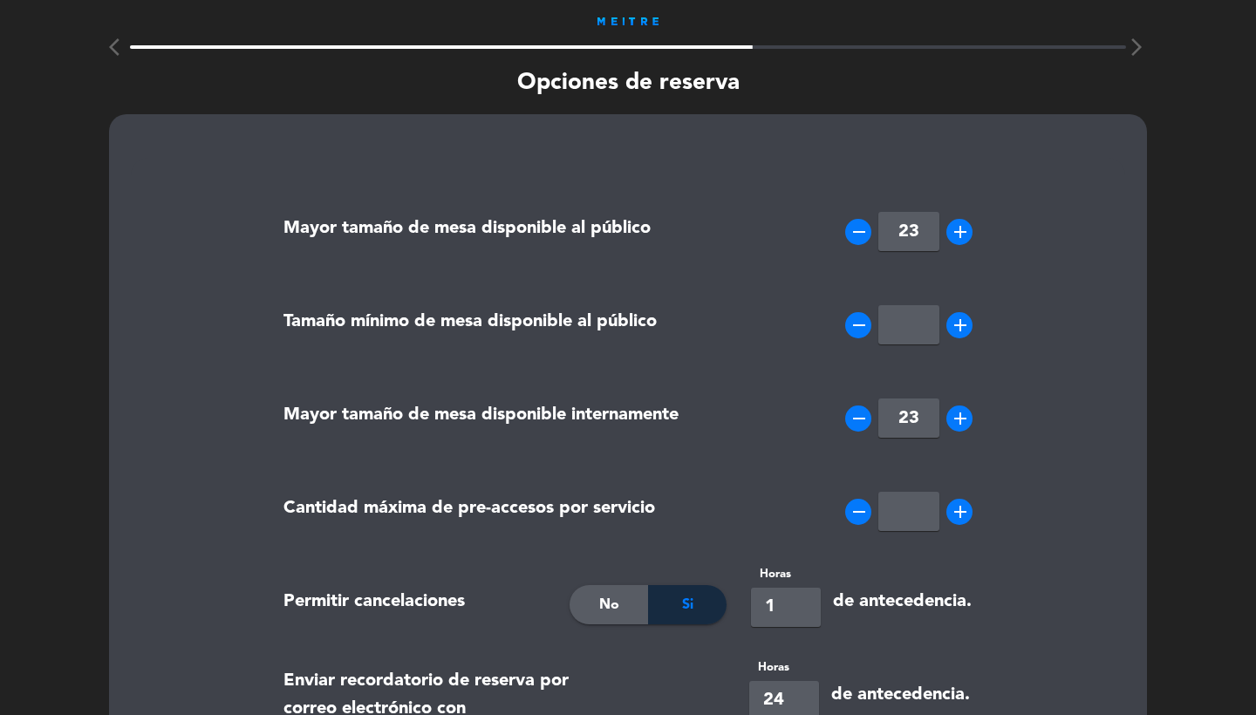
type input "2"
type input "10"
click at [921, 311] on input "number" at bounding box center [908, 324] width 61 height 39
type input "1"
click at [767, 487] on div "remove add" at bounding box center [861, 511] width 247 height 87
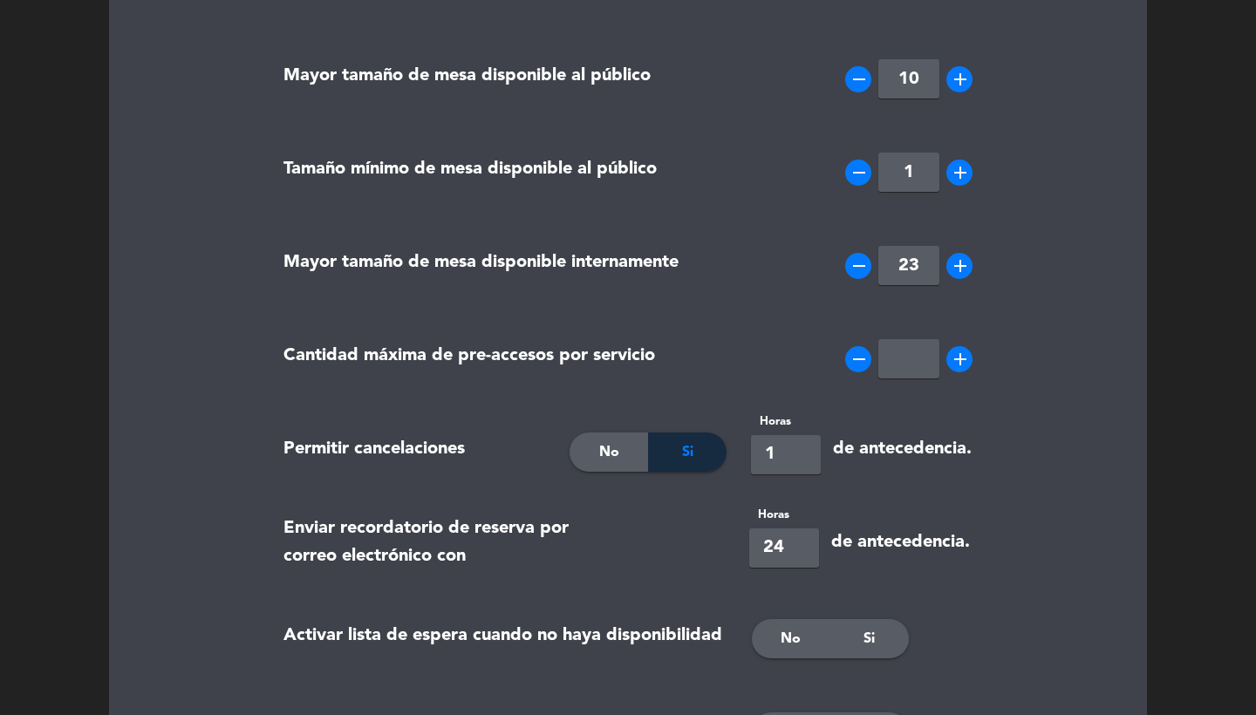
scroll to position [413, 0]
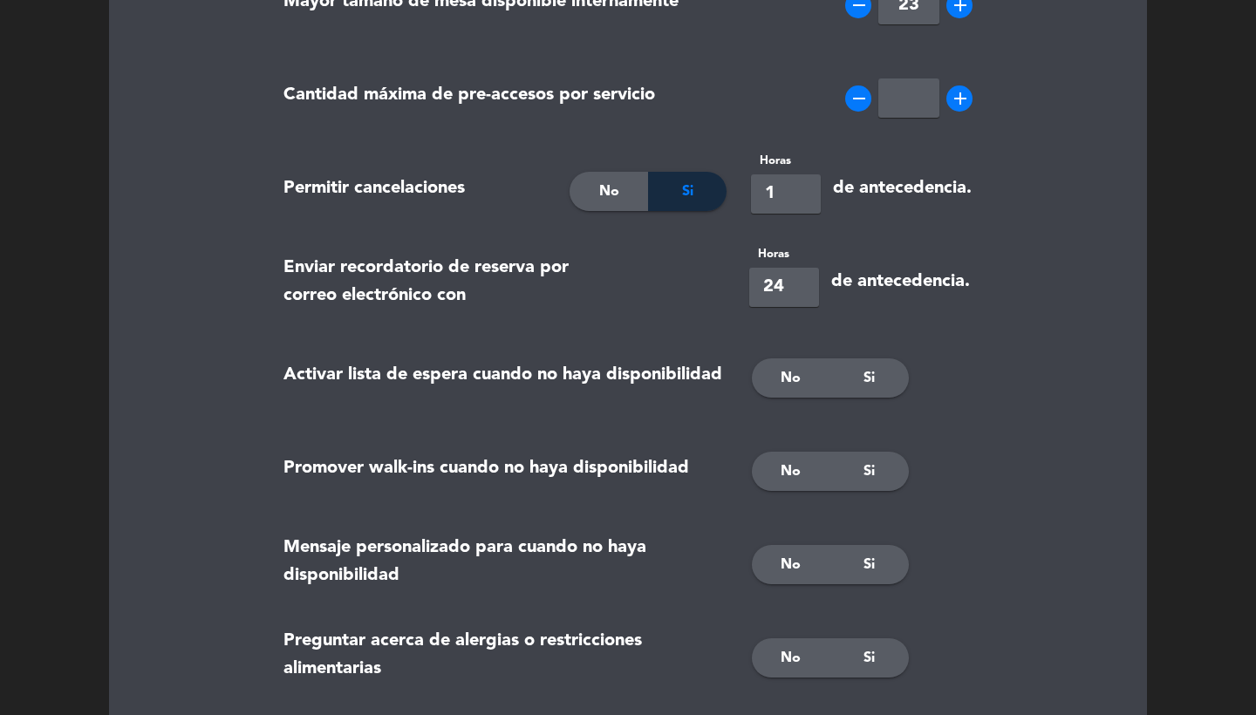
click at [779, 365] on div "No" at bounding box center [791, 377] width 78 height 39
click at [895, 475] on div "Si" at bounding box center [869, 471] width 78 height 39
click at [880, 556] on div "Si" at bounding box center [869, 564] width 78 height 39
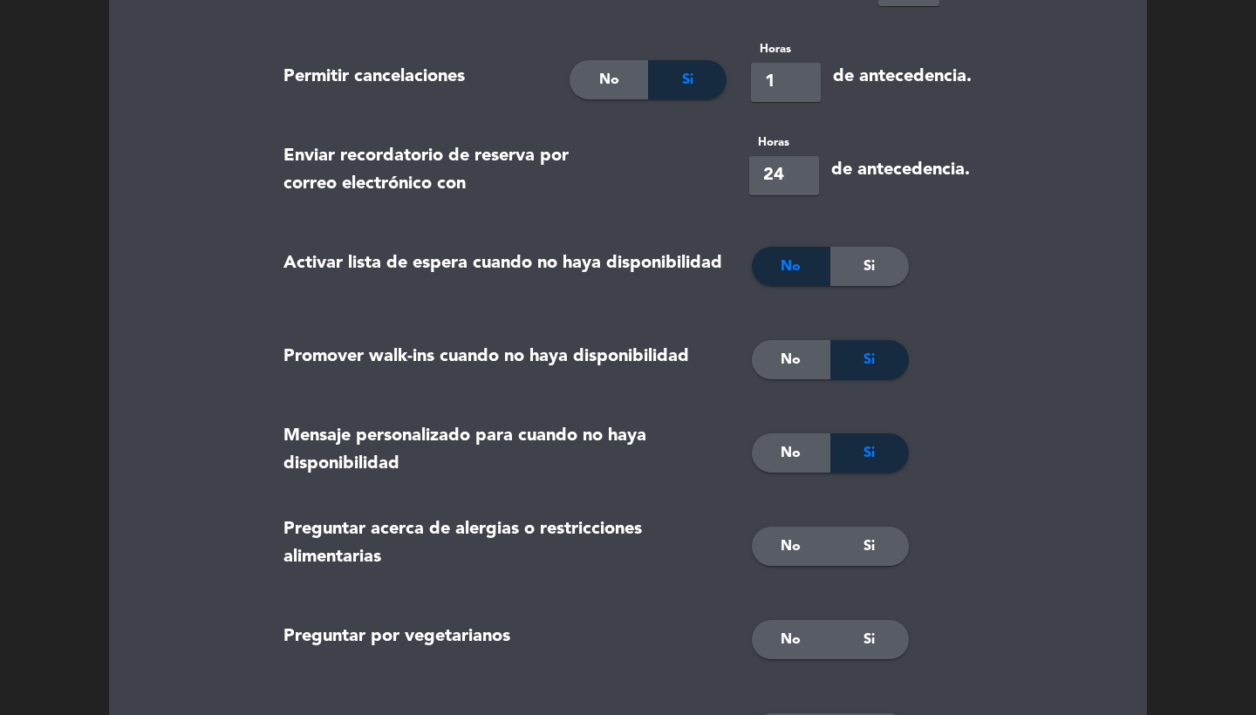
click at [874, 553] on span "Si" at bounding box center [868, 546] width 11 height 23
click at [861, 666] on div "No Si" at bounding box center [861, 639] width 247 height 87
click at [861, 636] on div "Si" at bounding box center [869, 639] width 78 height 39
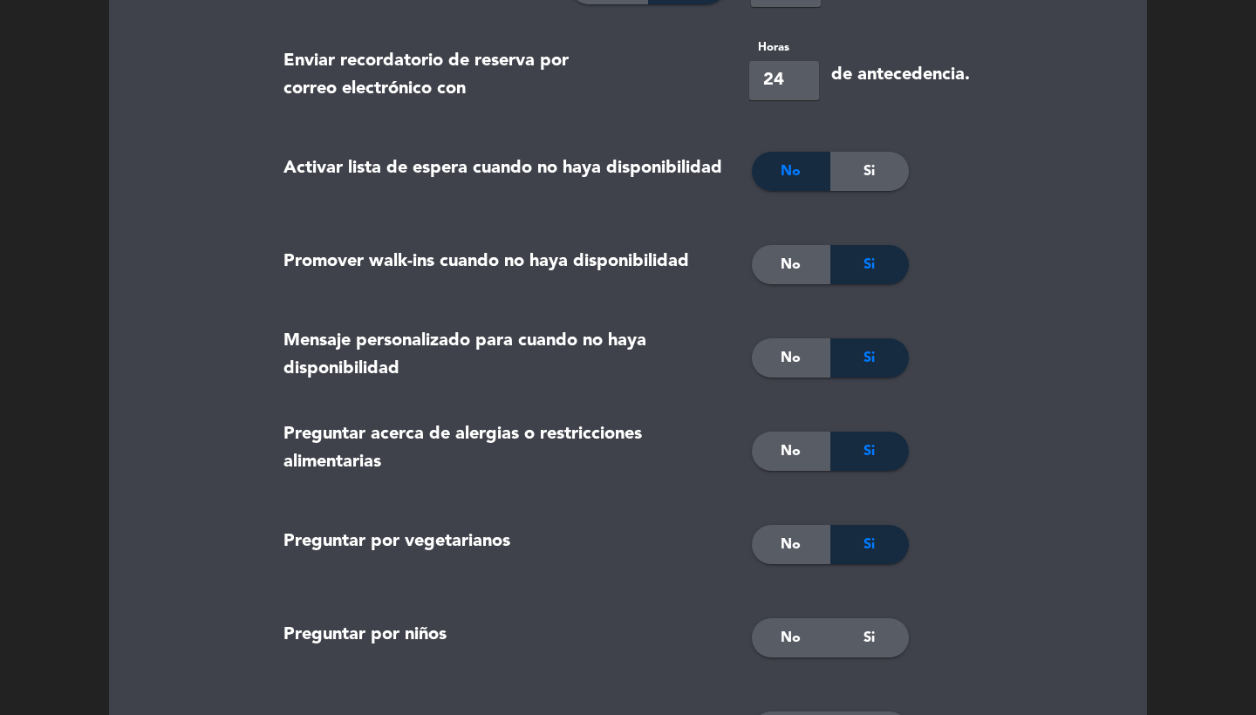
scroll to position [868, 0]
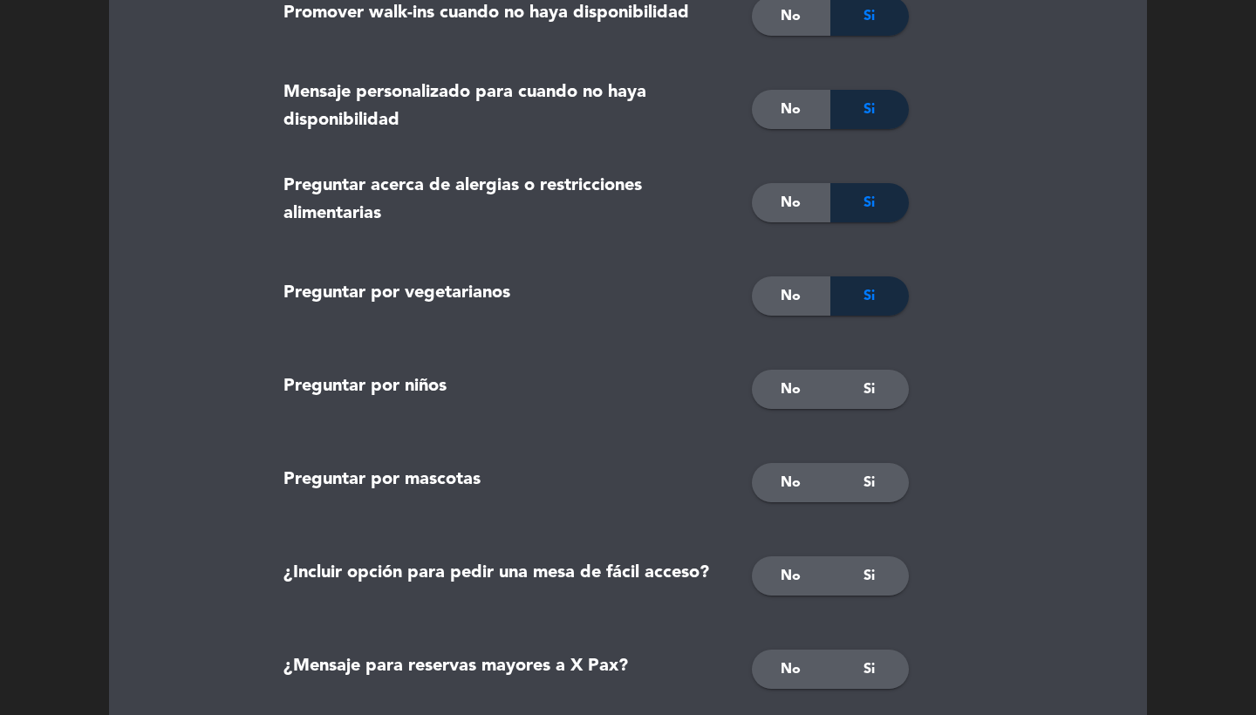
click at [868, 387] on span "Si" at bounding box center [868, 389] width 11 height 23
click at [881, 483] on div "Si" at bounding box center [869, 482] width 78 height 39
click at [865, 600] on div "No Si" at bounding box center [861, 576] width 247 height 87
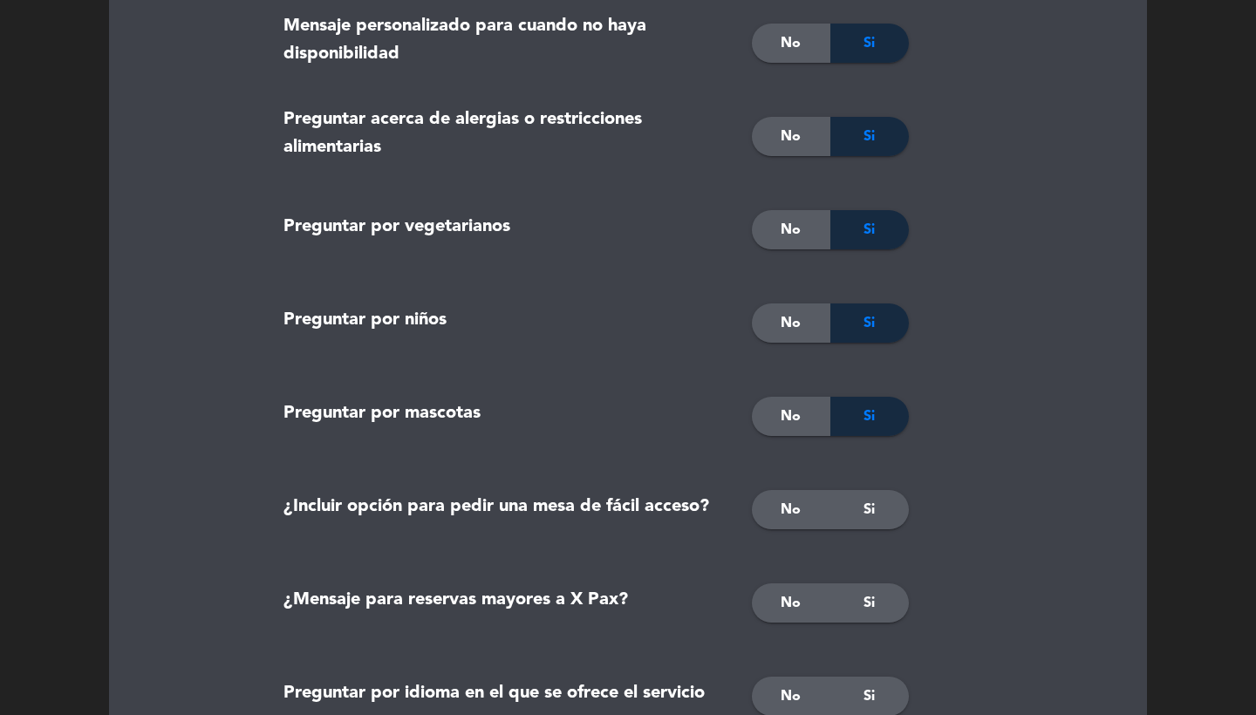
scroll to position [977, 0]
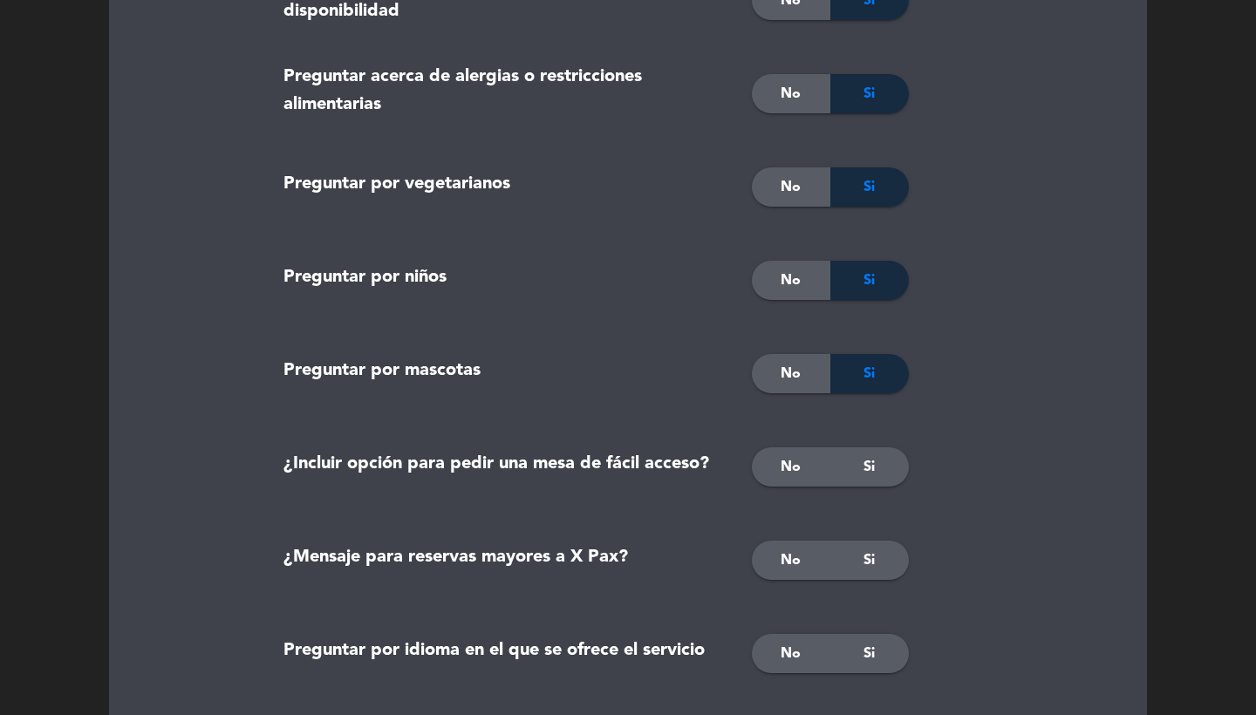
click at [861, 474] on div "Si" at bounding box center [869, 466] width 78 height 39
click at [861, 565] on div "Si" at bounding box center [869, 560] width 78 height 39
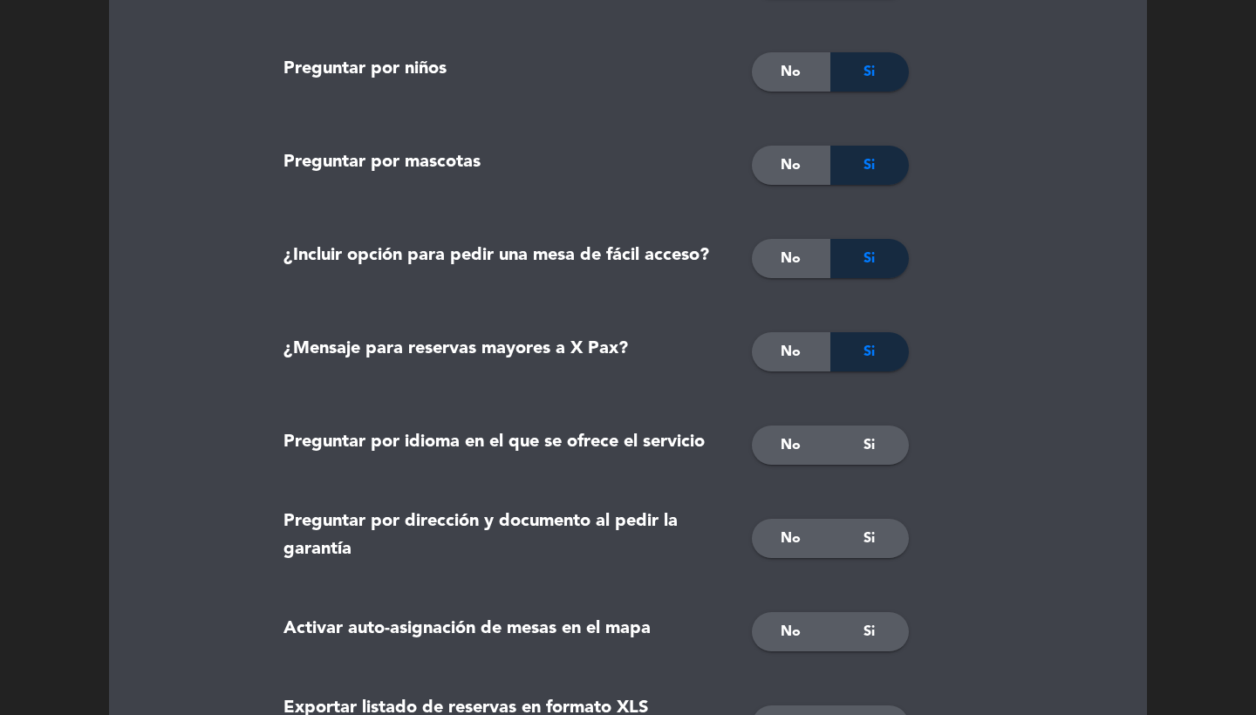
scroll to position [1221, 0]
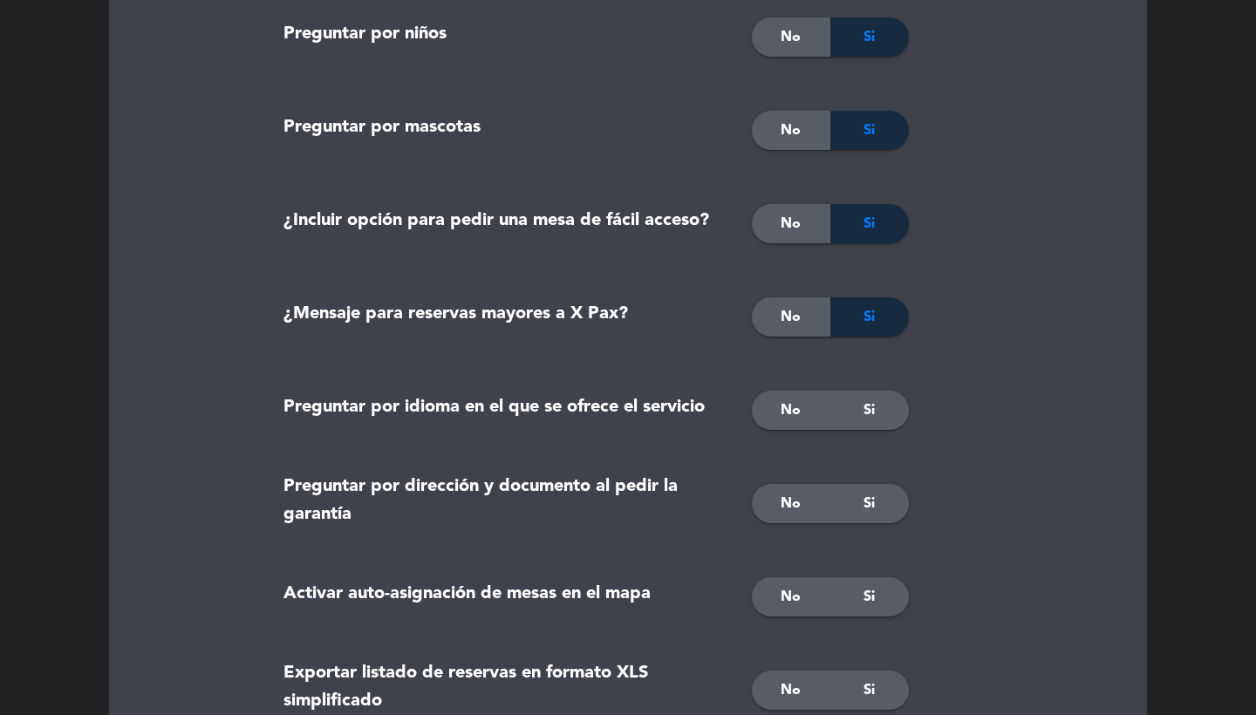
click at [806, 400] on div "No" at bounding box center [791, 410] width 78 height 39
click at [859, 493] on div "Si" at bounding box center [869, 503] width 78 height 39
click at [855, 586] on div "Si" at bounding box center [869, 596] width 78 height 39
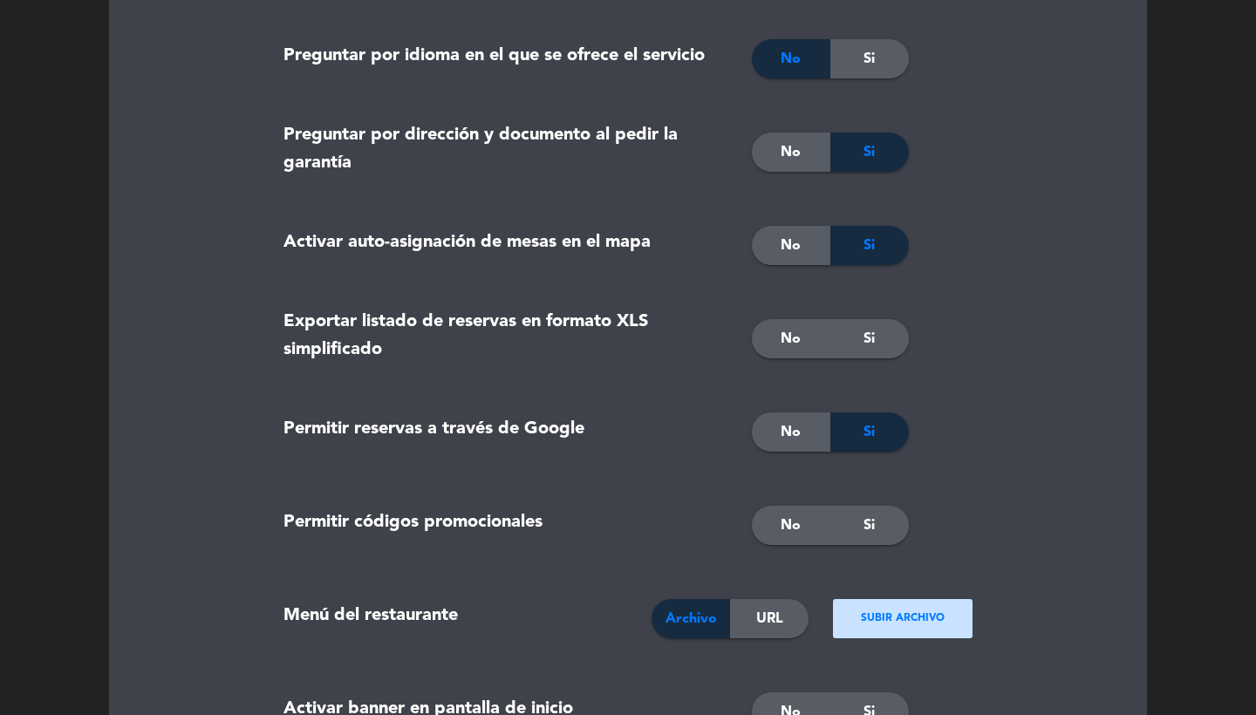
scroll to position [1585, 0]
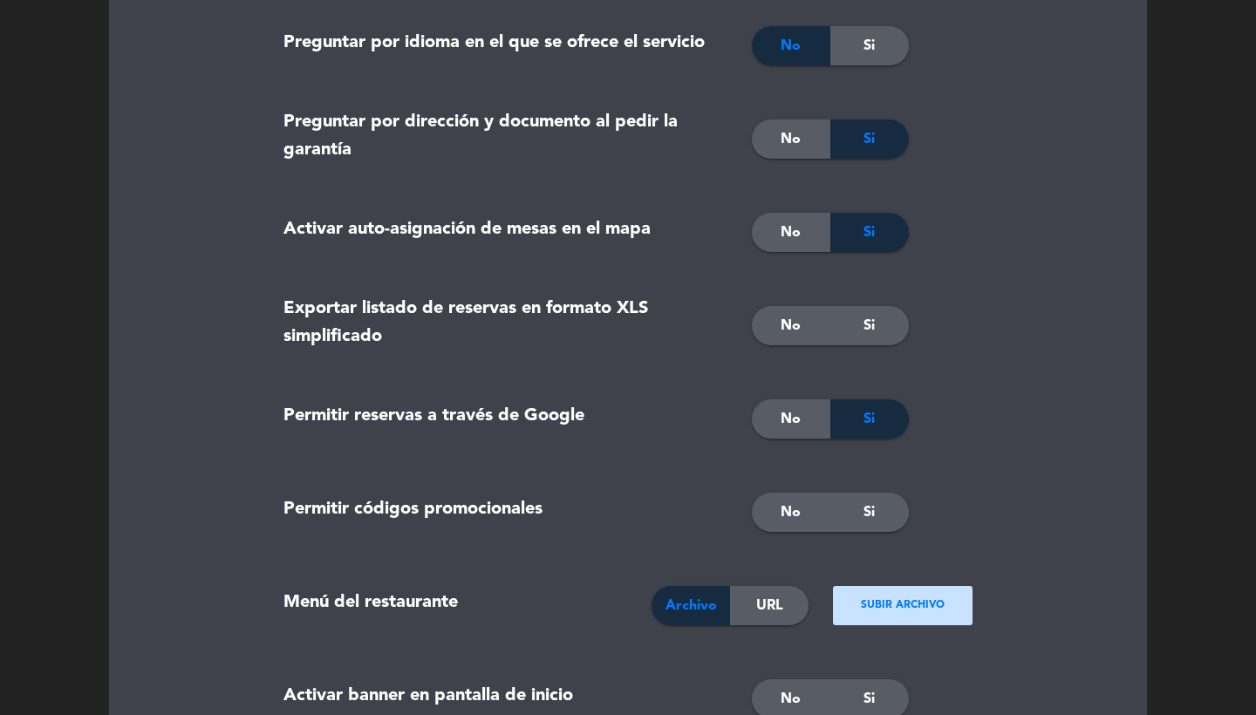
click at [881, 326] on div "Si" at bounding box center [869, 325] width 78 height 39
click at [789, 418] on span "No" at bounding box center [790, 419] width 20 height 23
click at [789, 519] on span "No" at bounding box center [790, 512] width 20 height 23
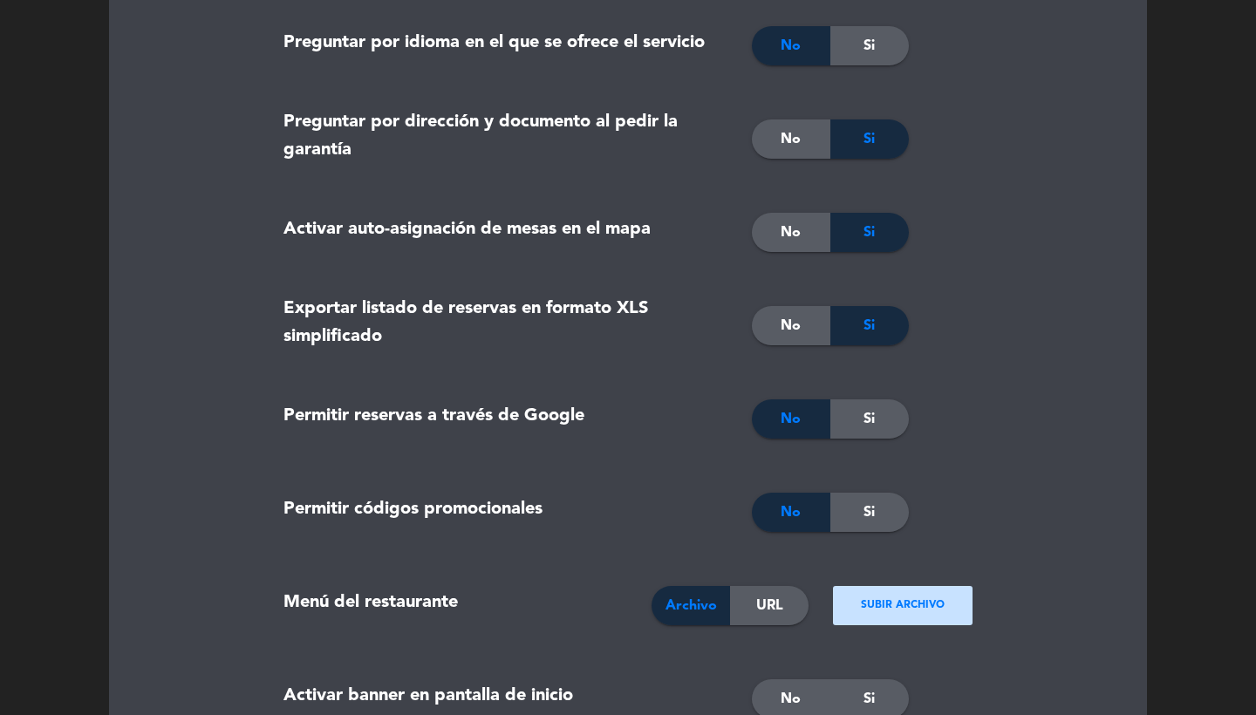
scroll to position [1968, 0]
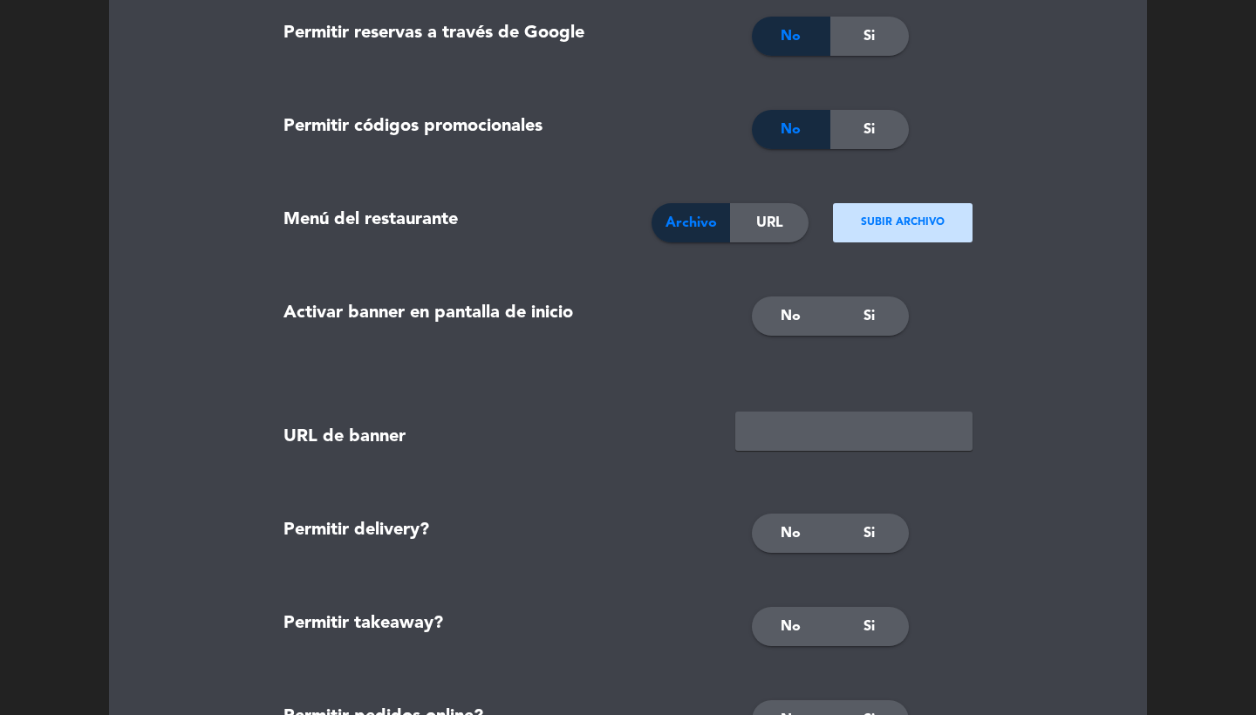
click at [771, 318] on div "No" at bounding box center [791, 315] width 78 height 39
click at [785, 536] on span "No" at bounding box center [790, 533] width 20 height 23
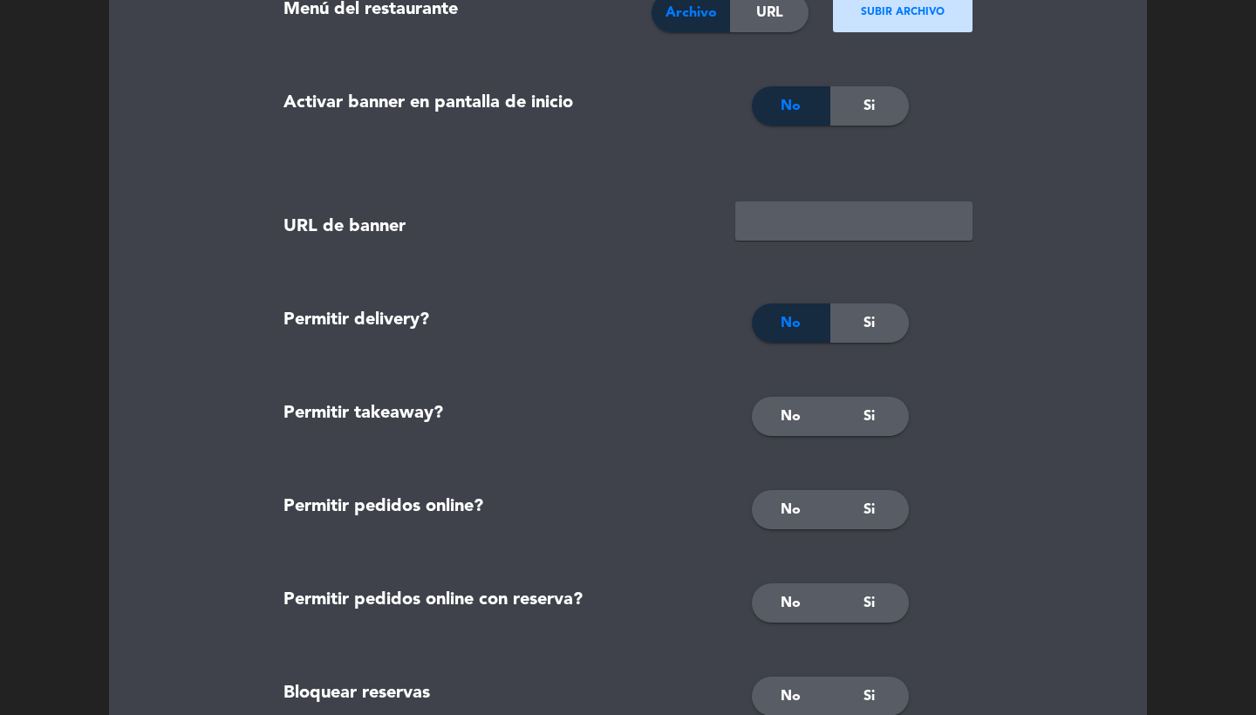
scroll to position [2328, 0]
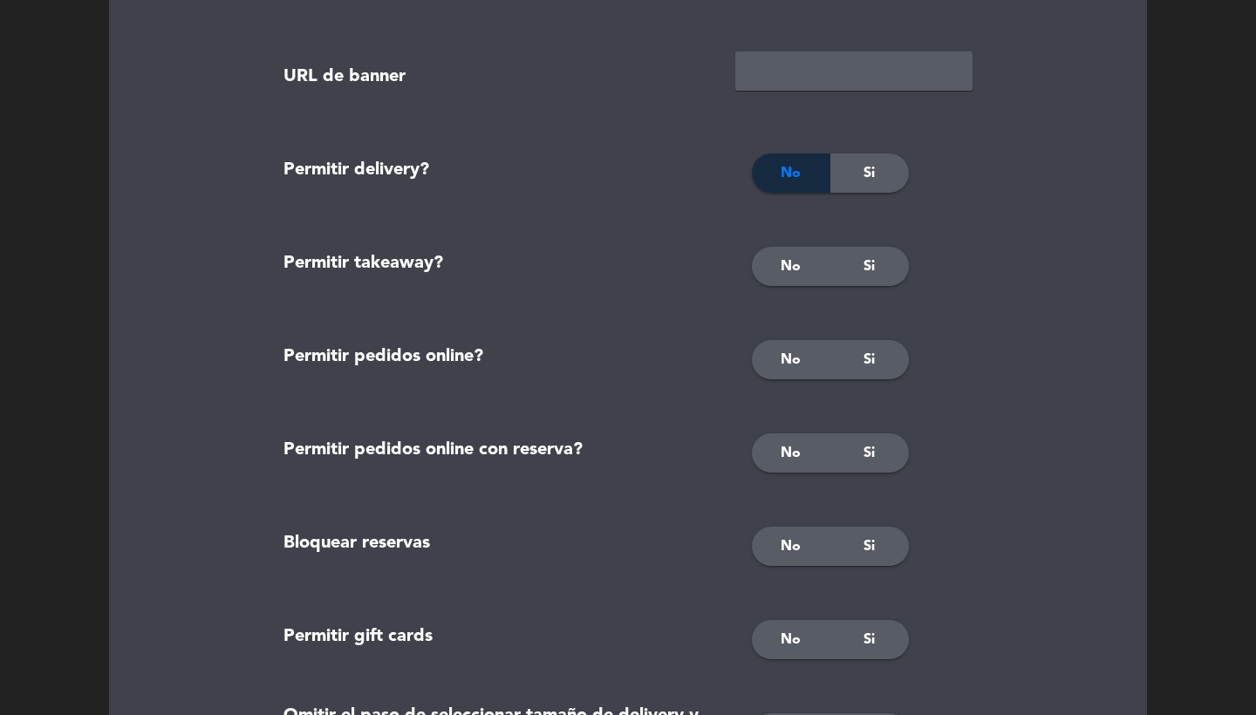
click at [791, 259] on span "No" at bounding box center [790, 266] width 20 height 23
click at [791, 353] on span "No" at bounding box center [790, 360] width 20 height 23
click at [791, 416] on div "No Si" at bounding box center [861, 453] width 247 height 87
click at [790, 439] on div "No" at bounding box center [791, 452] width 78 height 39
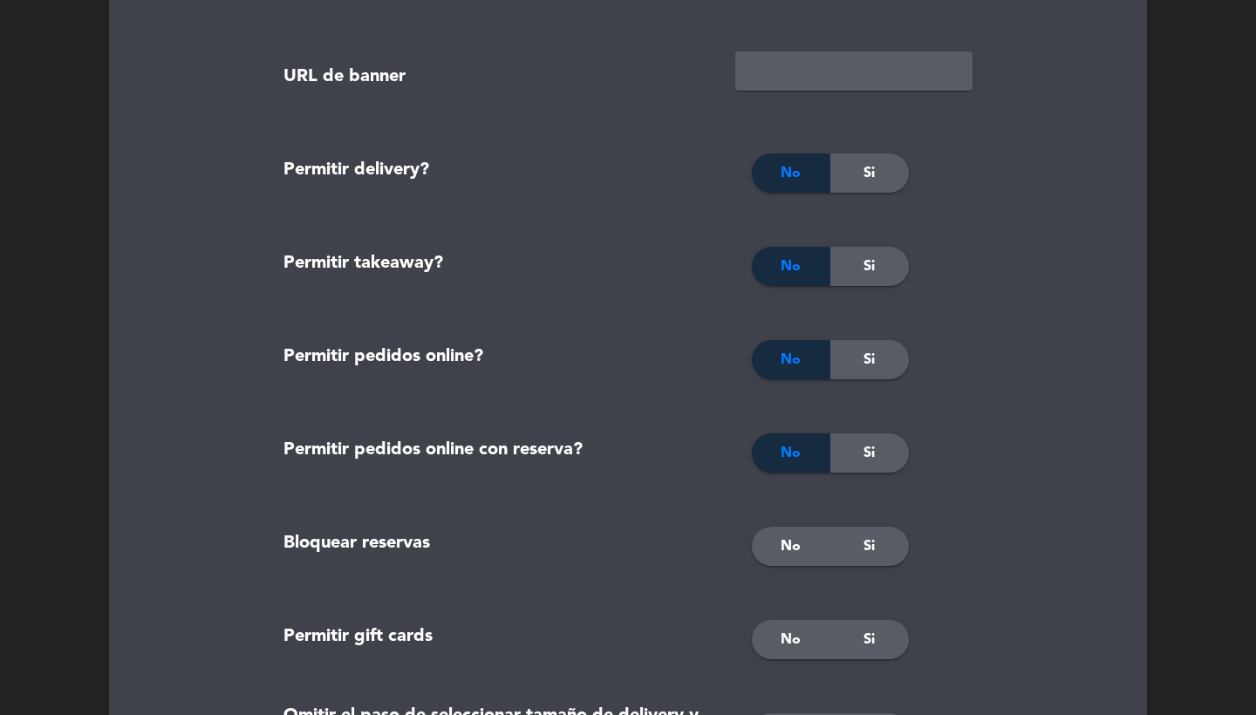
scroll to position [2435, 0]
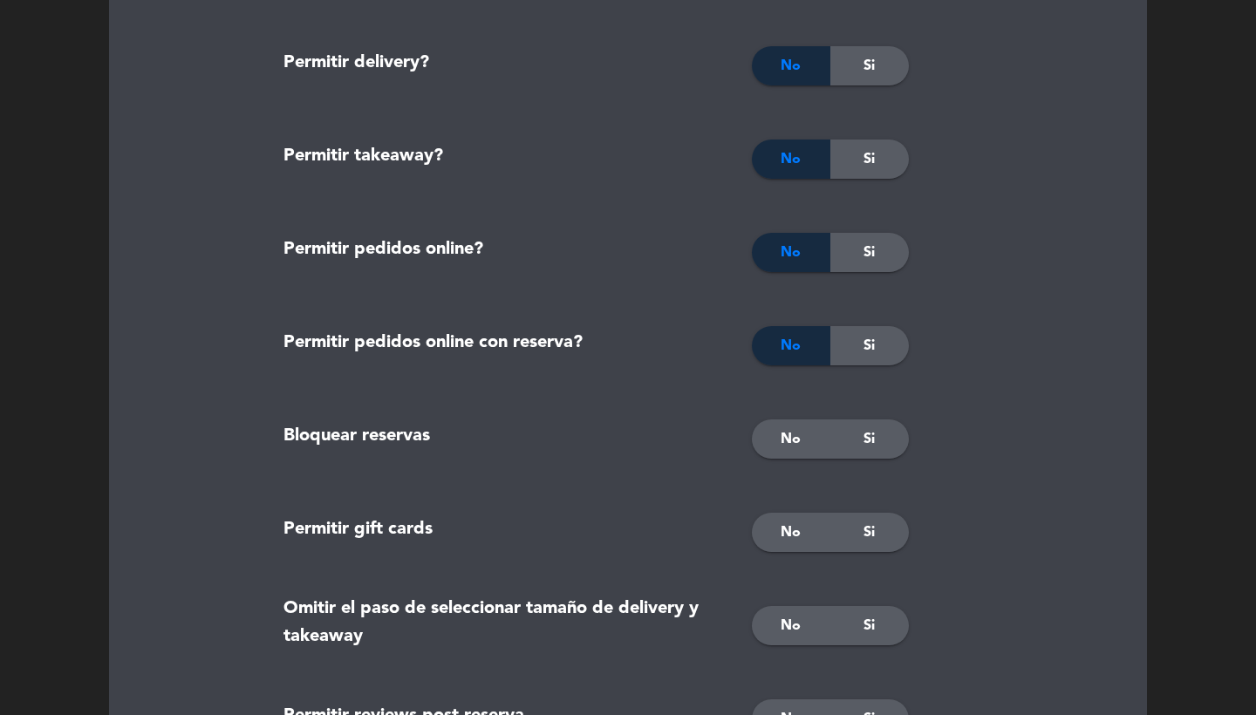
click at [790, 421] on div "No" at bounding box center [791, 438] width 78 height 39
drag, startPoint x: 790, startPoint y: 444, endPoint x: 790, endPoint y: 453, distance: 9.6
click at [790, 444] on span "No" at bounding box center [790, 439] width 20 height 23
click at [793, 532] on span "No" at bounding box center [790, 532] width 20 height 23
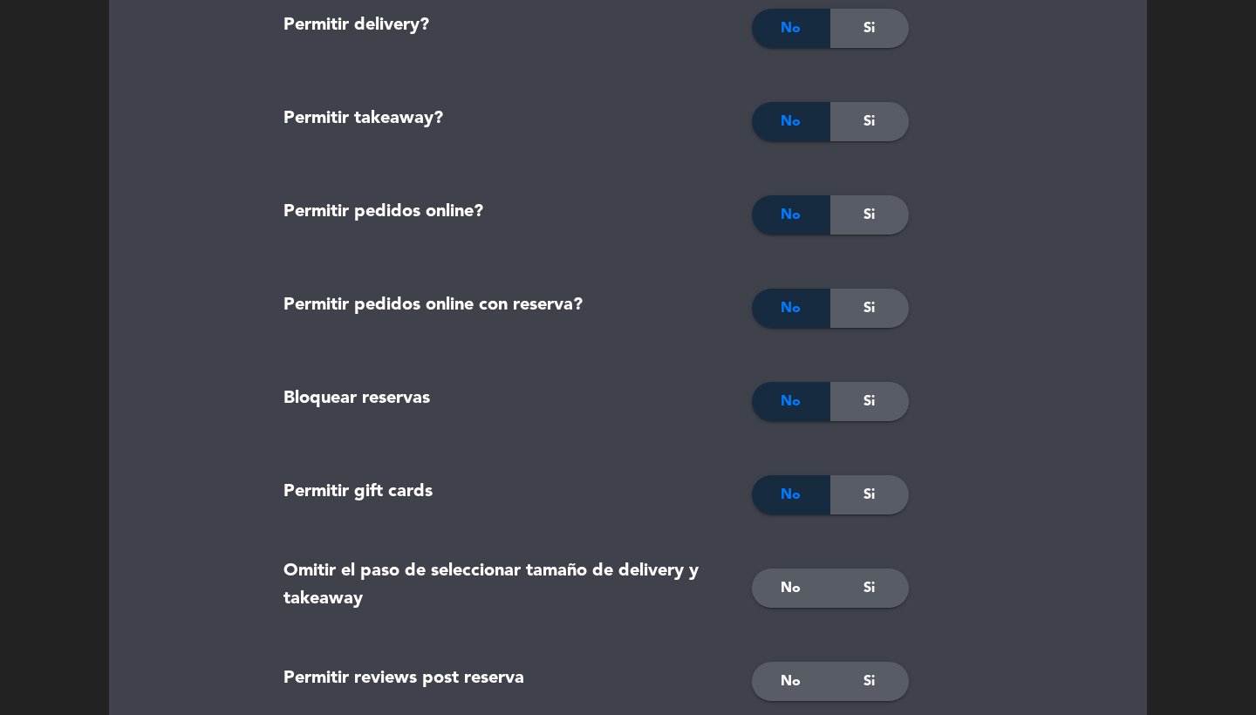
scroll to position [2580, 0]
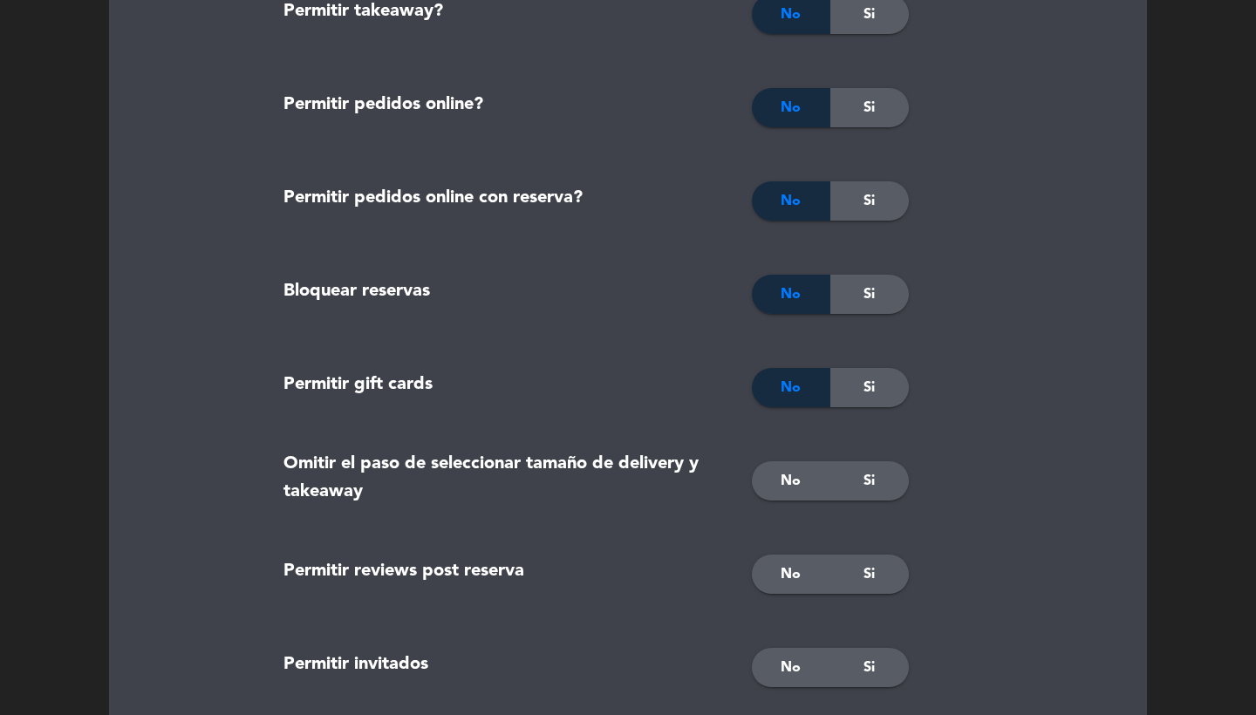
click at [781, 487] on span "No" at bounding box center [790, 481] width 20 height 23
click at [905, 585] on div "No Si" at bounding box center [862, 574] width 221 height 39
click at [887, 579] on div "Si" at bounding box center [869, 574] width 78 height 39
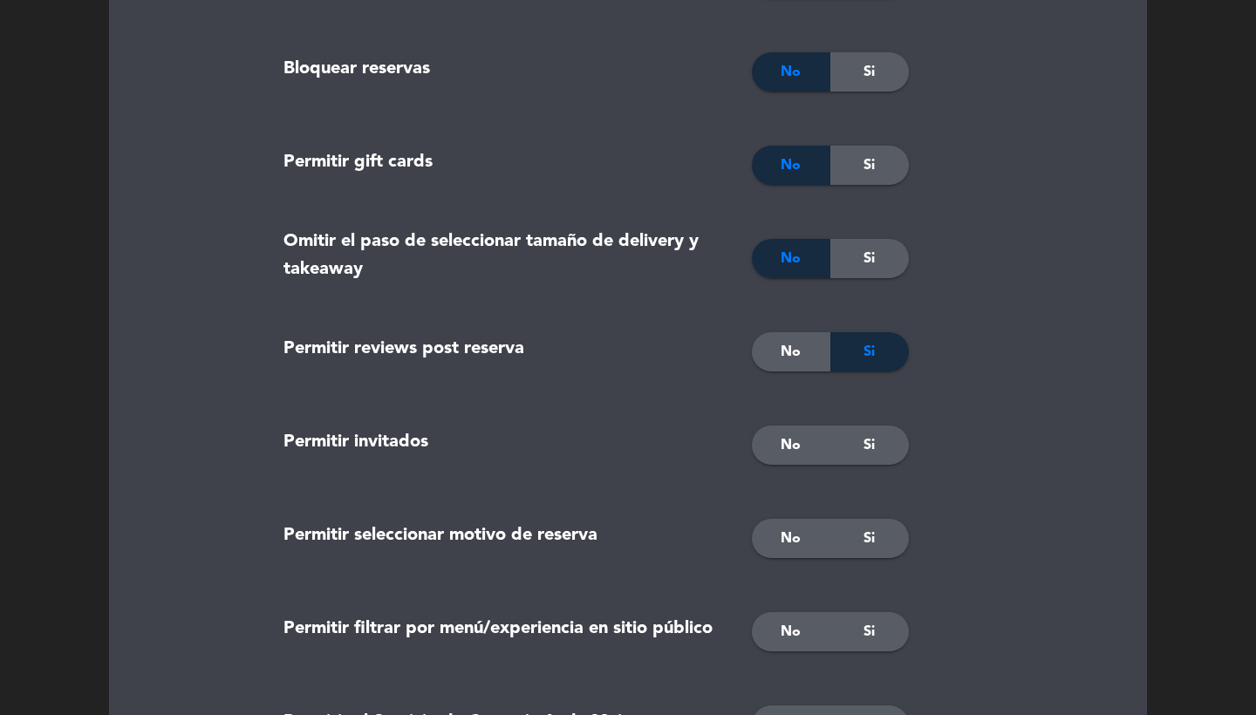
click at [793, 452] on span "No" at bounding box center [790, 445] width 20 height 23
click at [905, 542] on div "Si" at bounding box center [869, 538] width 78 height 39
click at [790, 635] on span "No" at bounding box center [790, 632] width 20 height 23
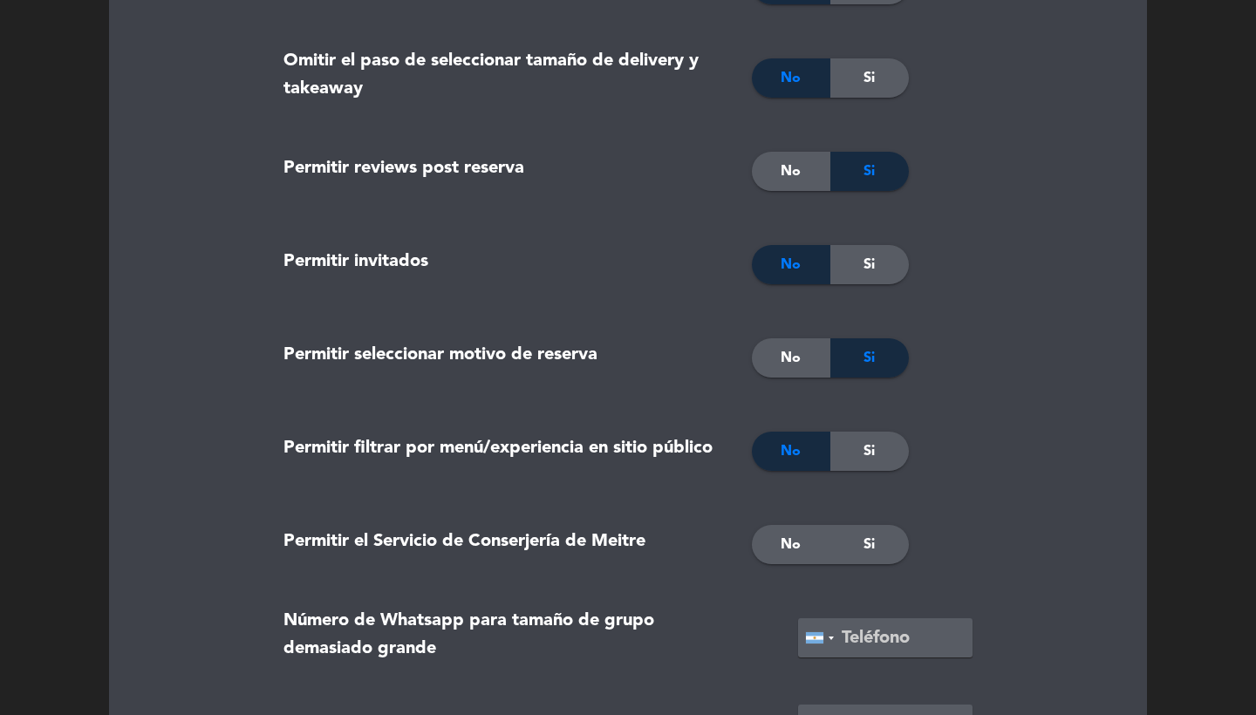
click at [786, 532] on div "No" at bounding box center [791, 544] width 78 height 39
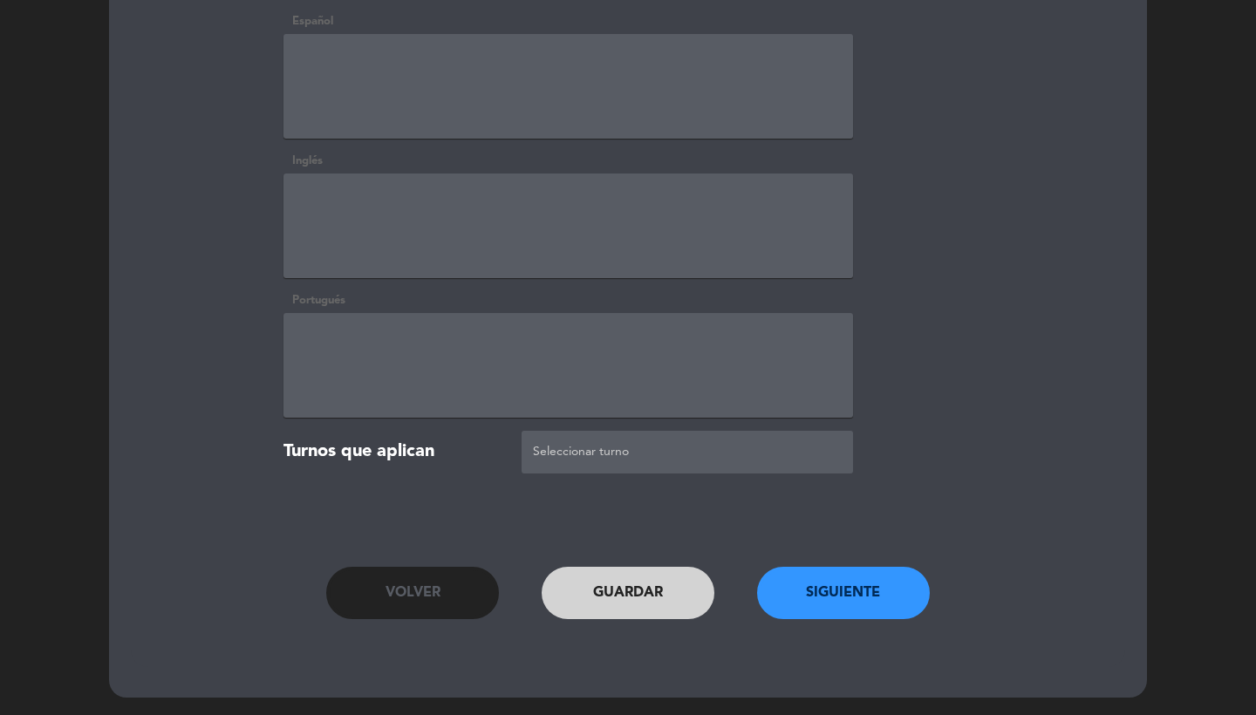
click at [834, 592] on button "Siguiente" at bounding box center [843, 593] width 173 height 52
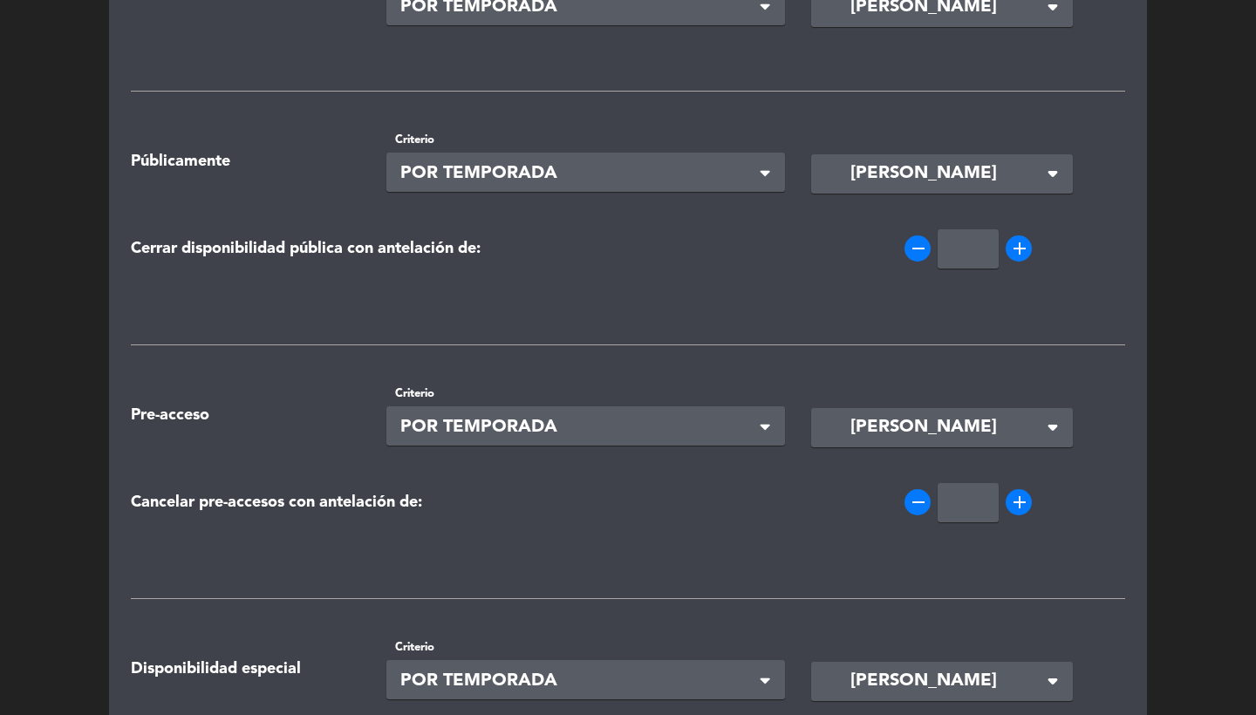
scroll to position [126, 0]
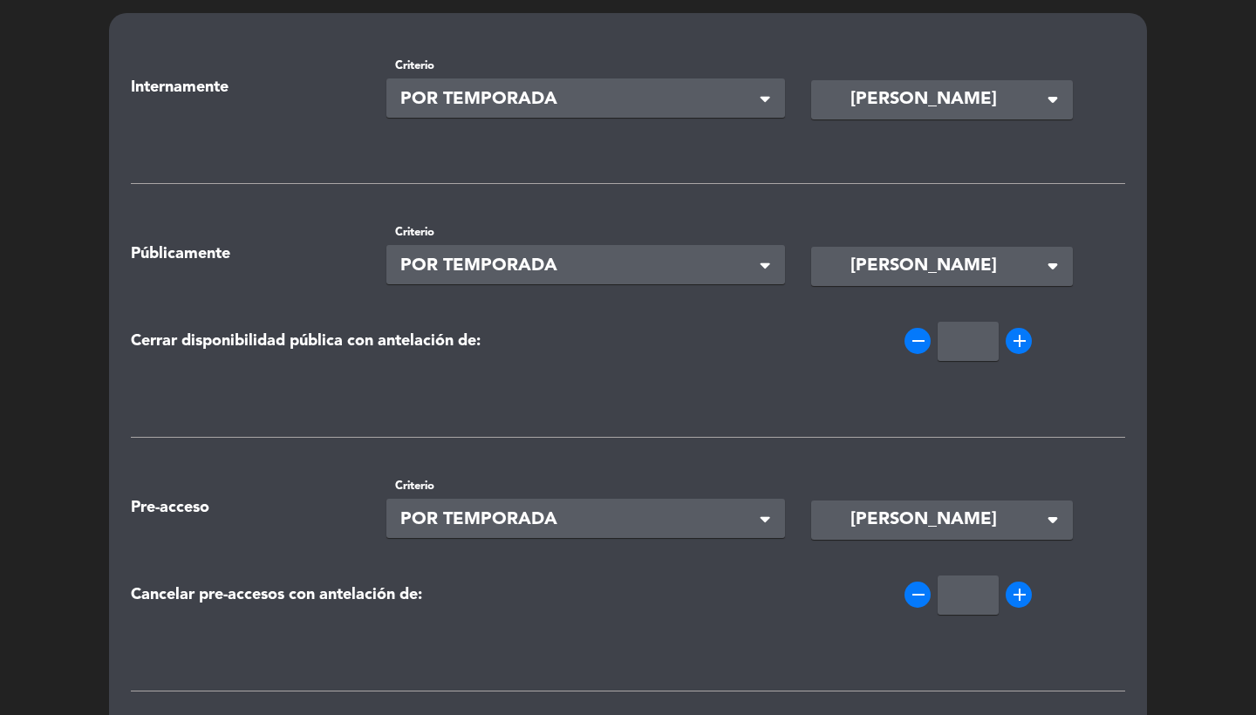
click at [594, 91] on span "POR TEMPORADA" at bounding box center [578, 99] width 357 height 29
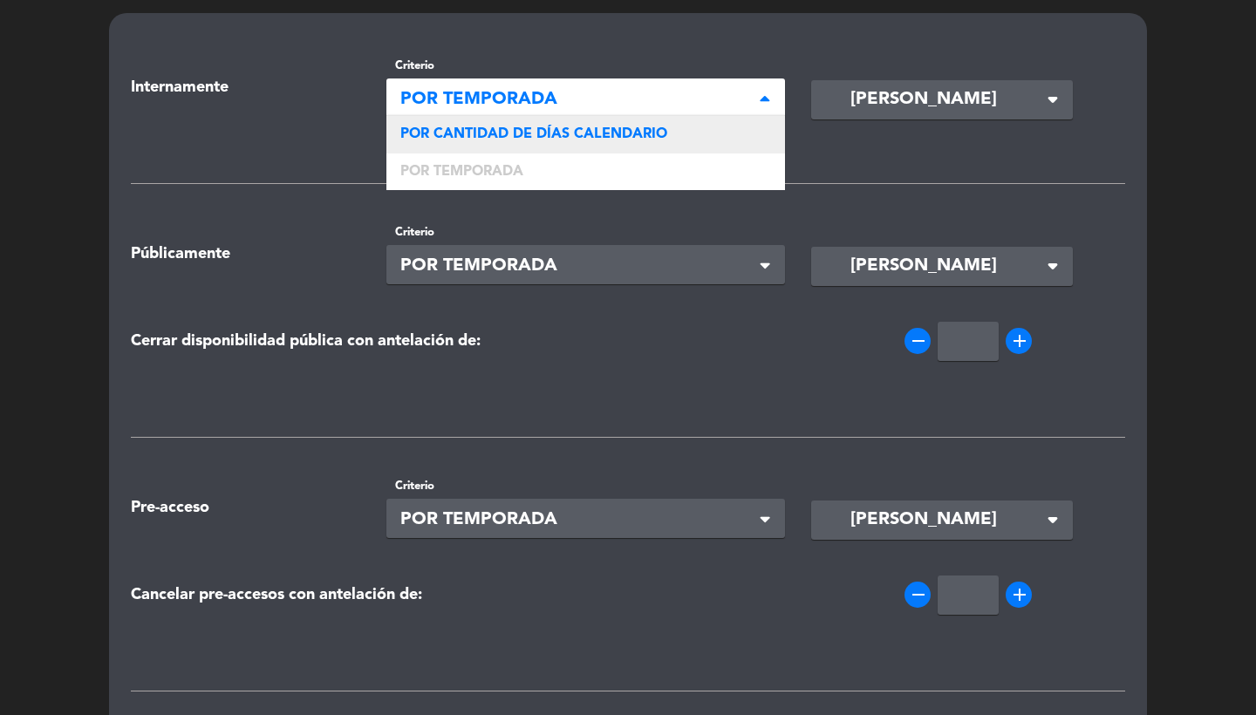
click at [595, 128] on span "POR CANTIDAD DE DÍAS CALENDARIO" at bounding box center [533, 134] width 267 height 14
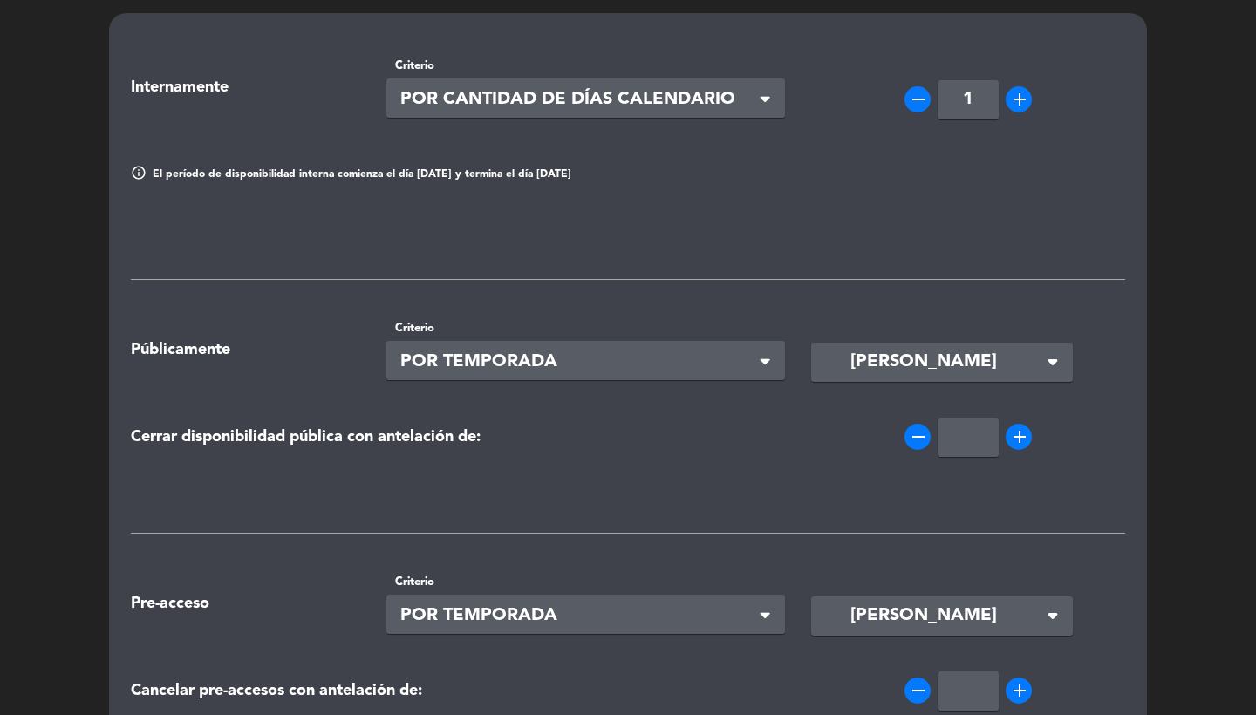
click at [964, 99] on input "1" at bounding box center [967, 99] width 61 height 39
click at [677, 361] on span "POR TEMPORADA" at bounding box center [578, 362] width 357 height 29
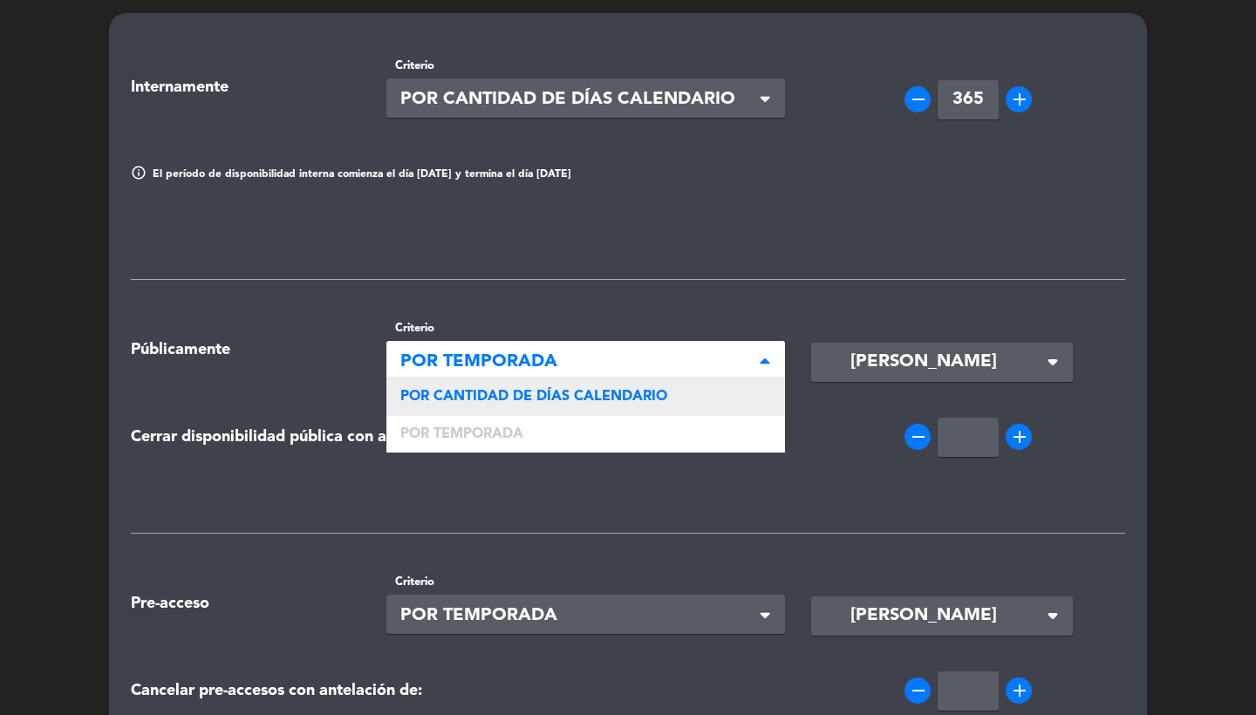
click at [652, 390] on span "POR CANTIDAD DE DÍAS CALENDARIO" at bounding box center [533, 397] width 267 height 14
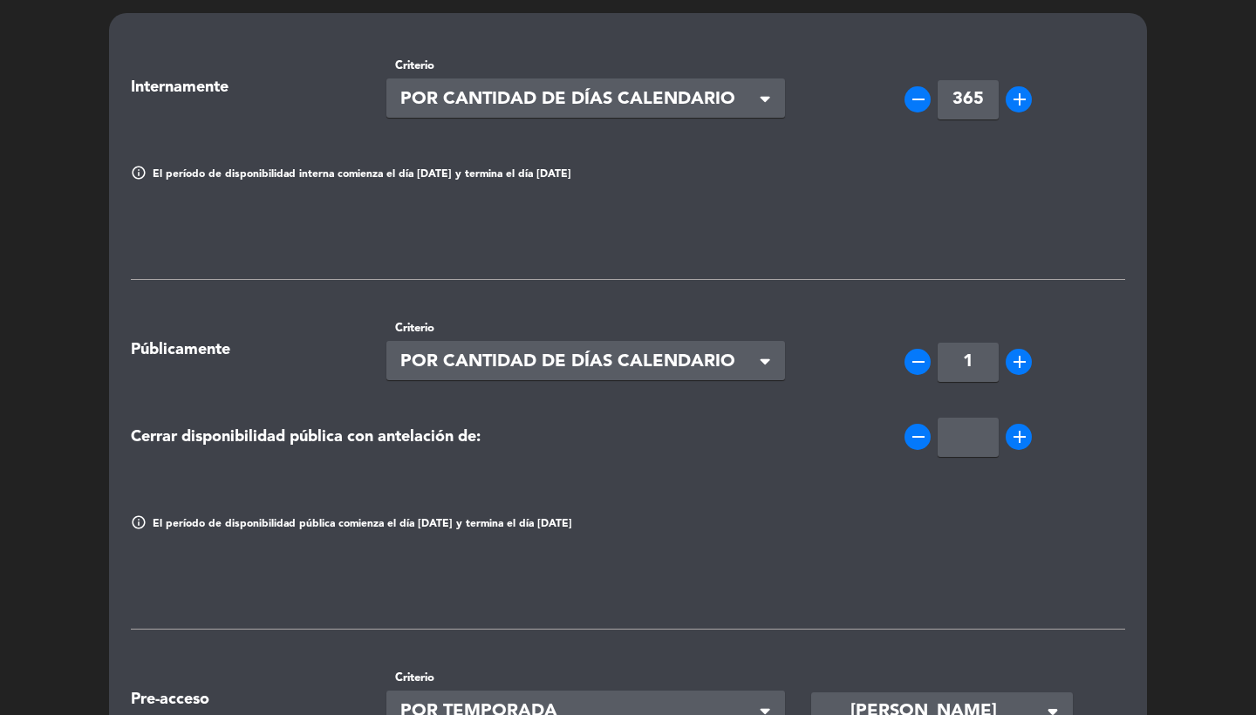
type input "365"
click at [974, 368] on input "1" at bounding box center [967, 362] width 61 height 39
type input "60"
click at [808, 216] on div "info El período de disponibilidad interna comienza el día [DATE] y termina el d…" at bounding box center [628, 174] width 1020 height 87
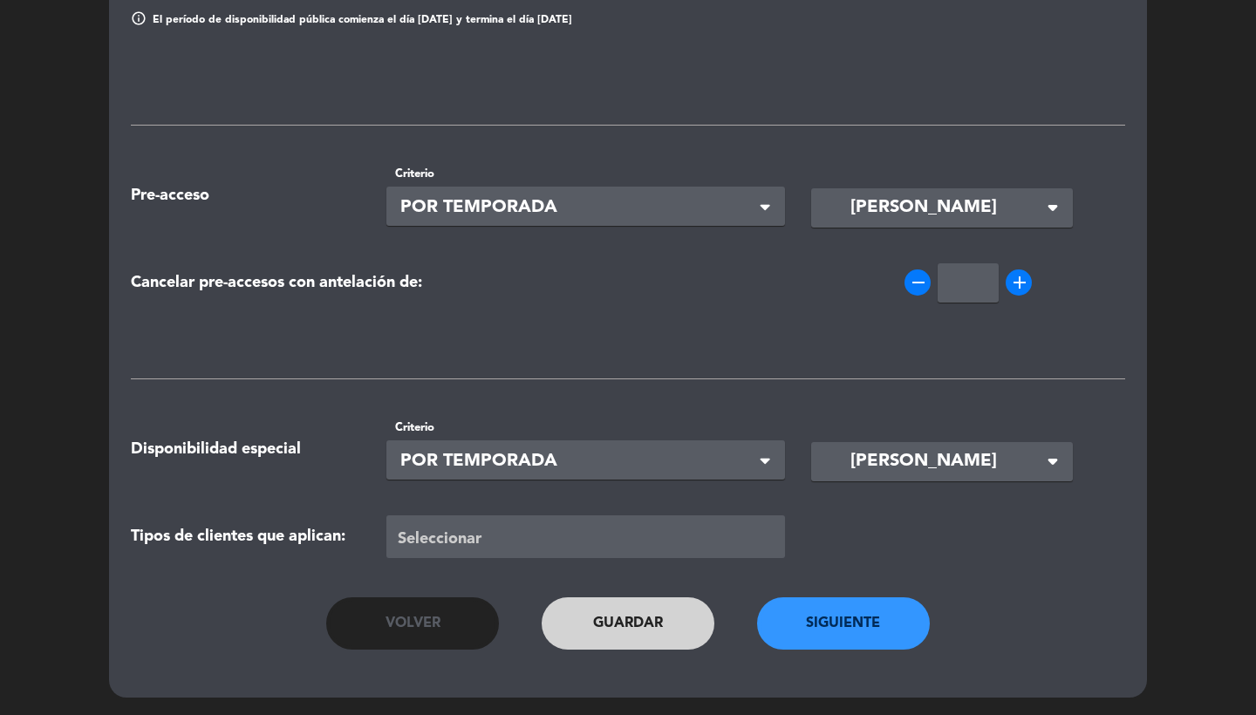
click at [840, 611] on button "Siguiente" at bounding box center [843, 623] width 173 height 52
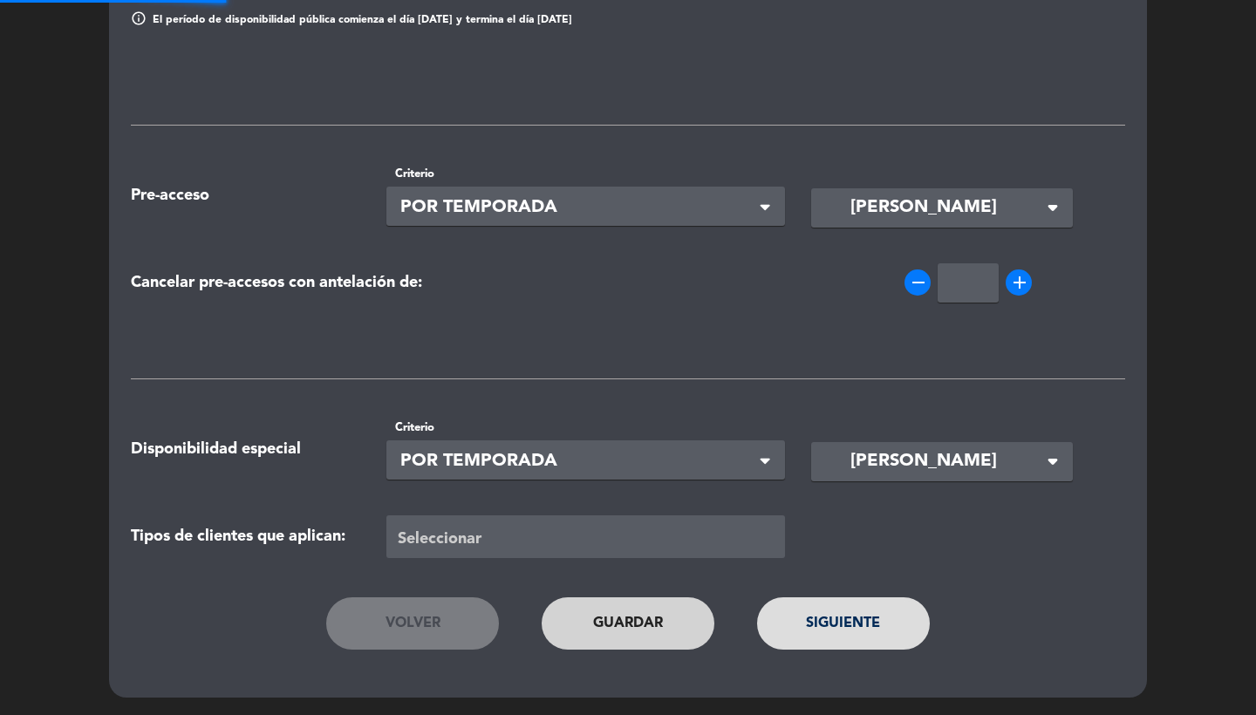
scroll to position [630, 0]
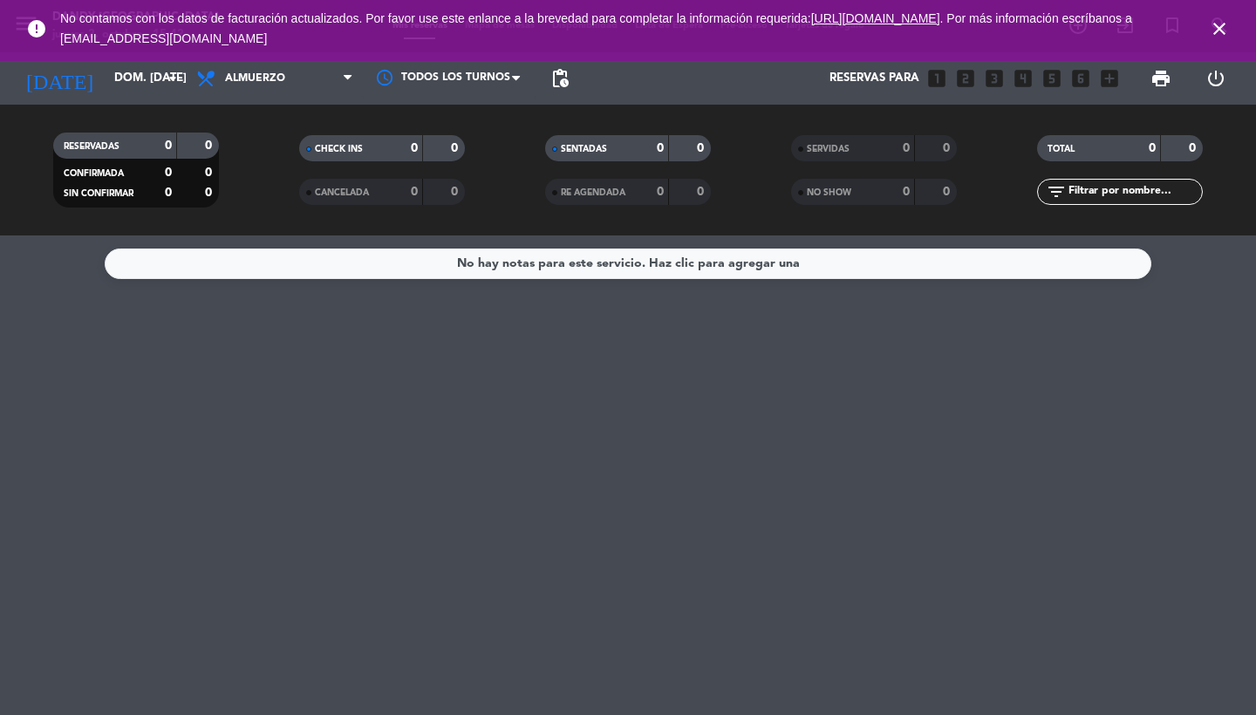
click at [1223, 24] on icon "close" at bounding box center [1218, 28] width 21 height 21
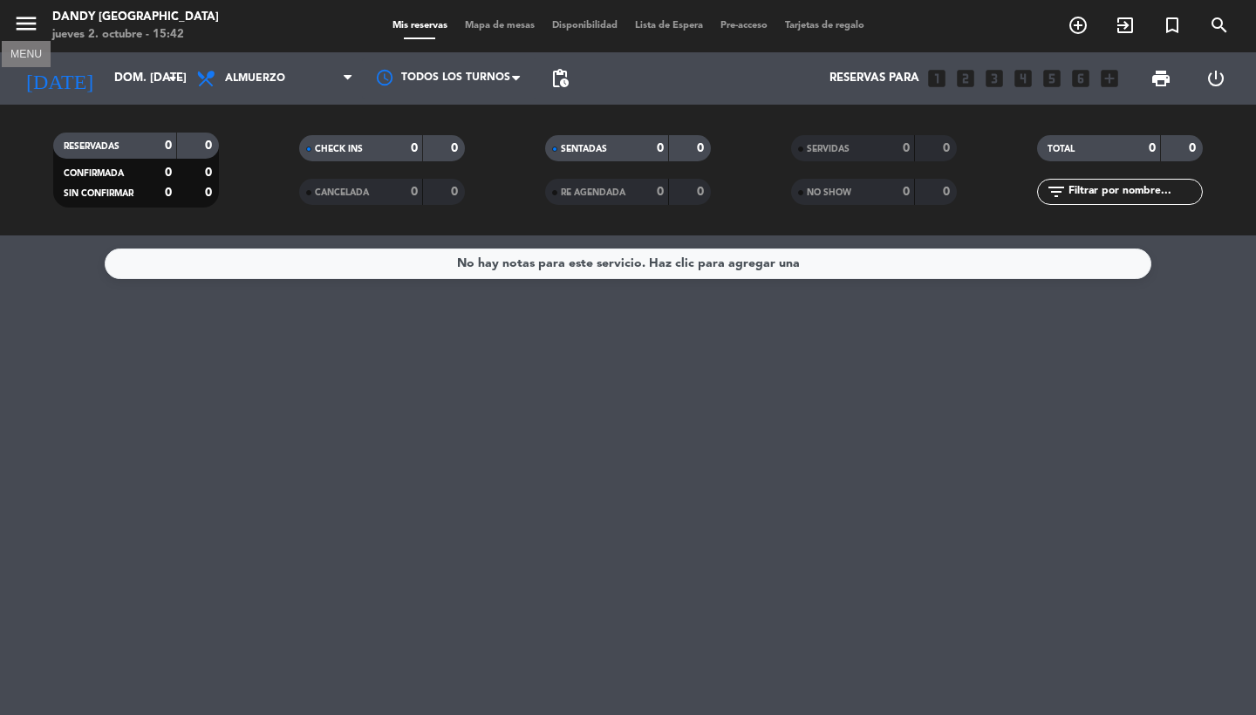
click at [18, 18] on icon "menu" at bounding box center [26, 23] width 26 height 26
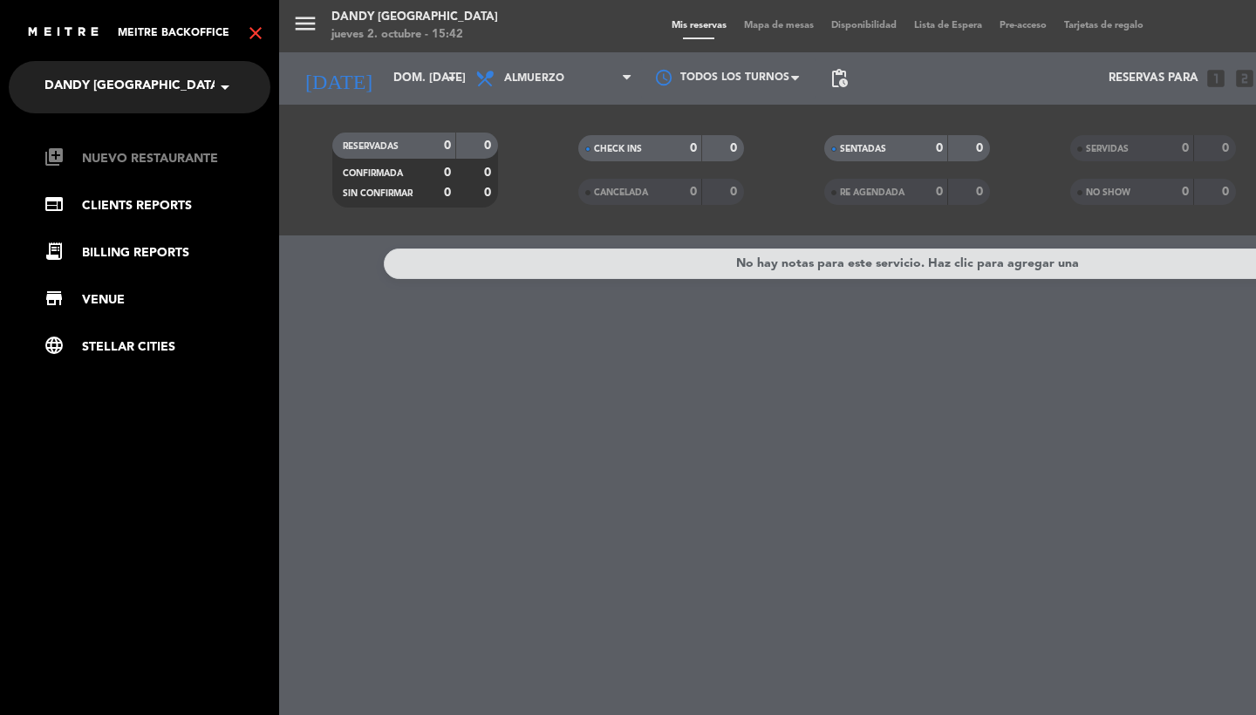
click at [122, 161] on link "library_add Nuevo Restaurante" at bounding box center [157, 158] width 227 height 21
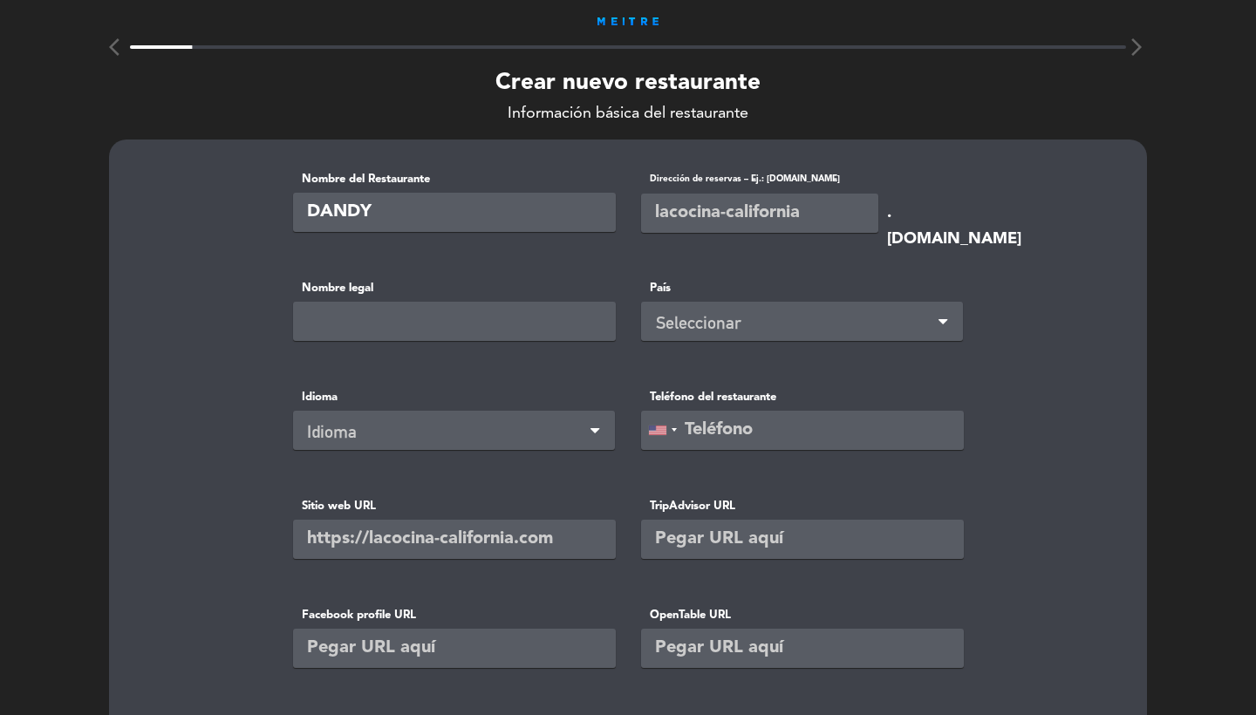
paste input "Italia 459"
drag, startPoint x: 463, startPoint y: 213, endPoint x: 376, endPoint y: 214, distance: 87.2
click at [376, 214] on input "DANDY [GEOGRAPHIC_DATA] 459" at bounding box center [454, 212] width 323 height 39
type input "DANDY [GEOGRAPHIC_DATA][PERSON_NAME]"
type input "dandy-lomasdezamora"
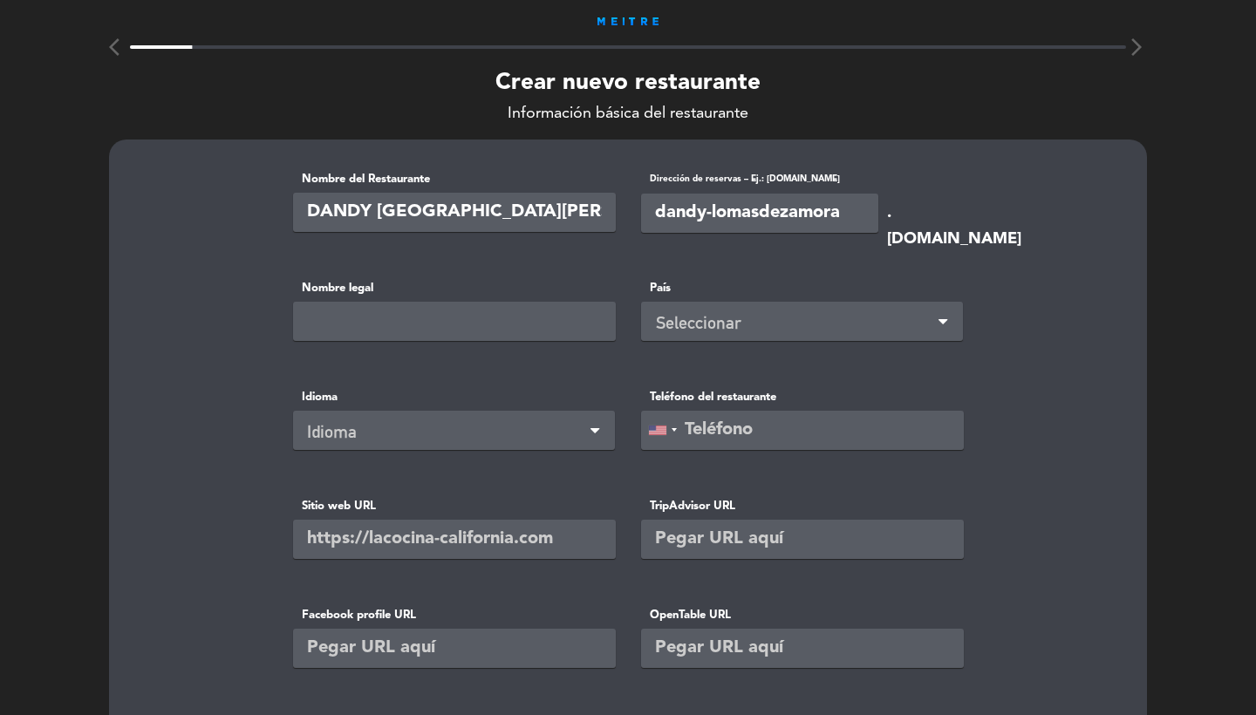
click at [673, 328] on div "Seleccionar" at bounding box center [805, 323] width 298 height 29
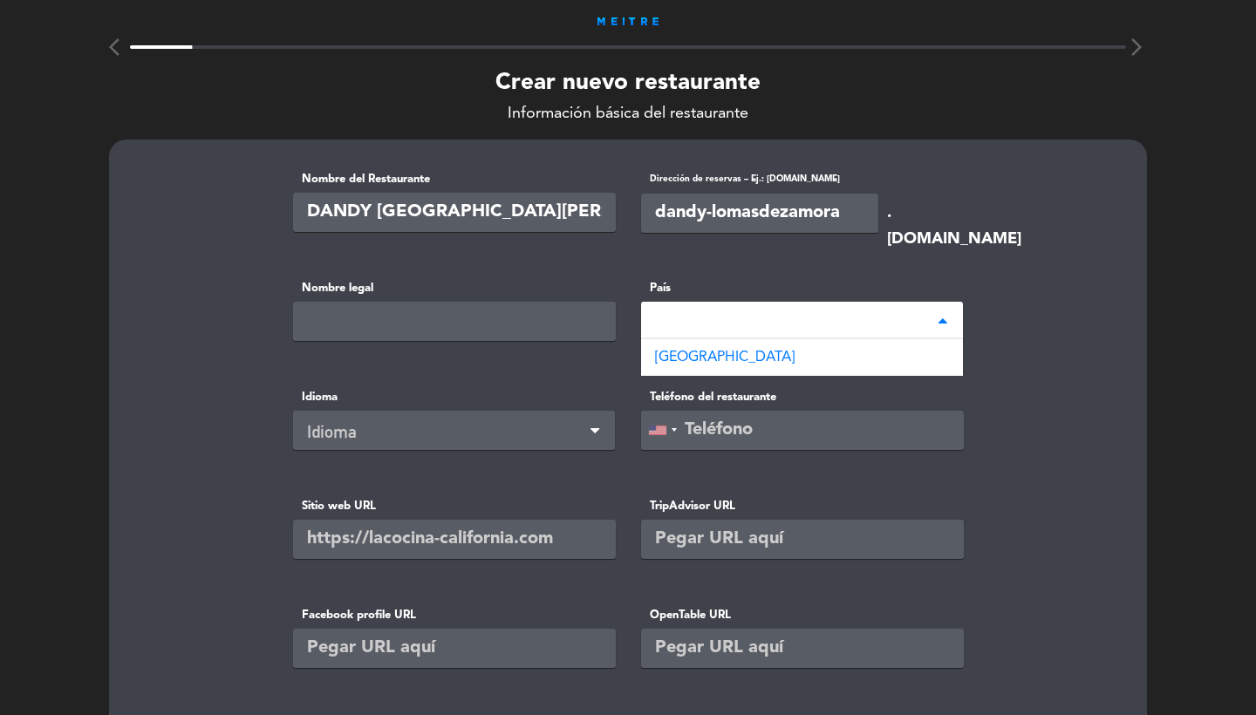
type input "arge"
click at [704, 356] on span "[GEOGRAPHIC_DATA]" at bounding box center [725, 357] width 140 height 14
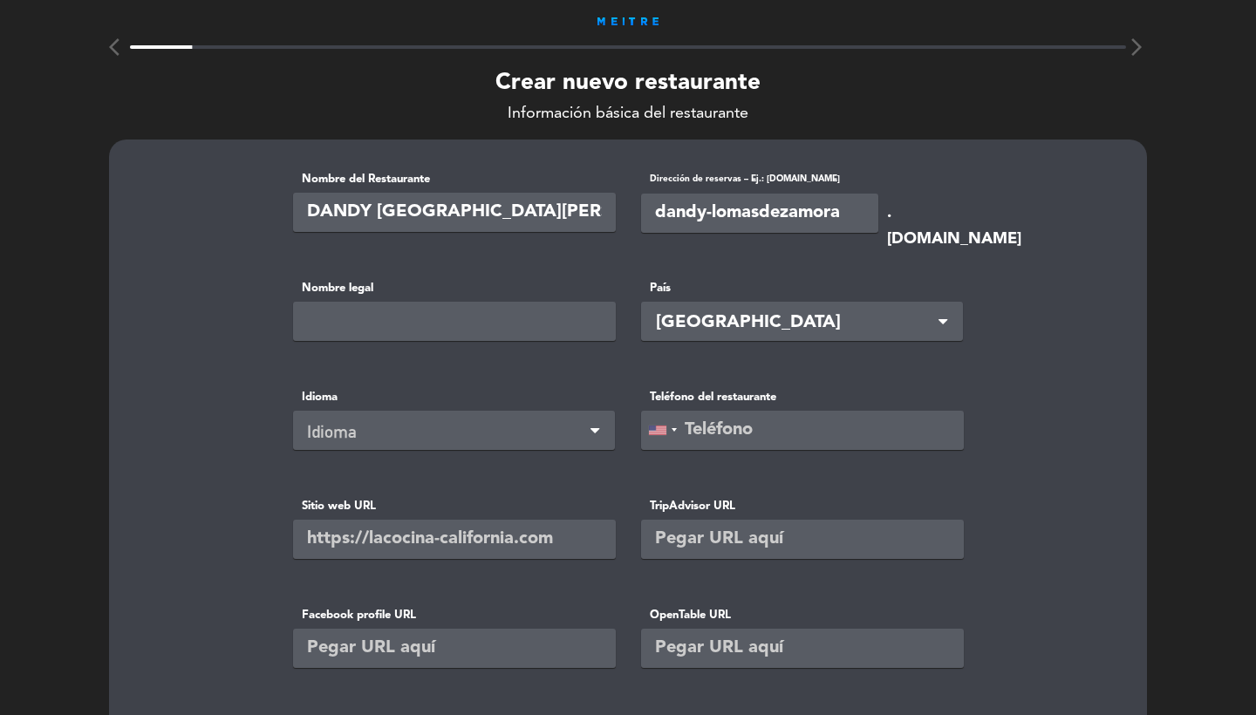
click at [424, 438] on div "Idioma" at bounding box center [447, 432] width 280 height 29
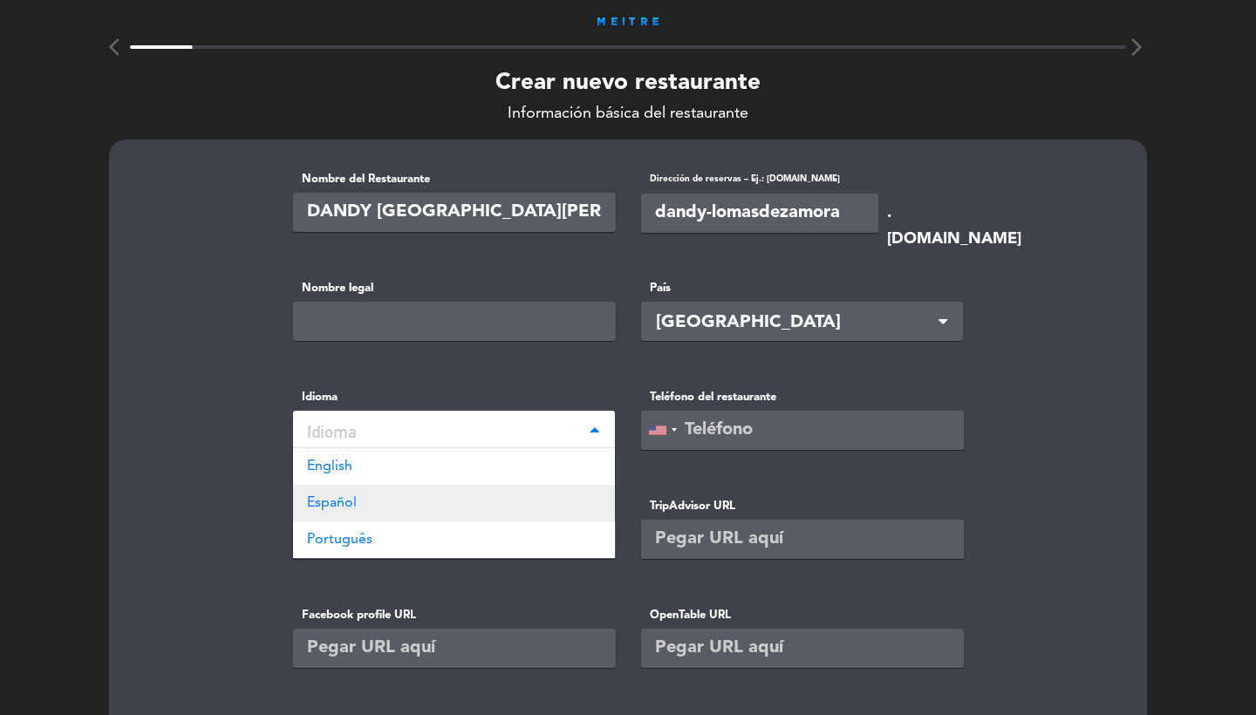
click at [410, 499] on div "Español" at bounding box center [454, 503] width 322 height 37
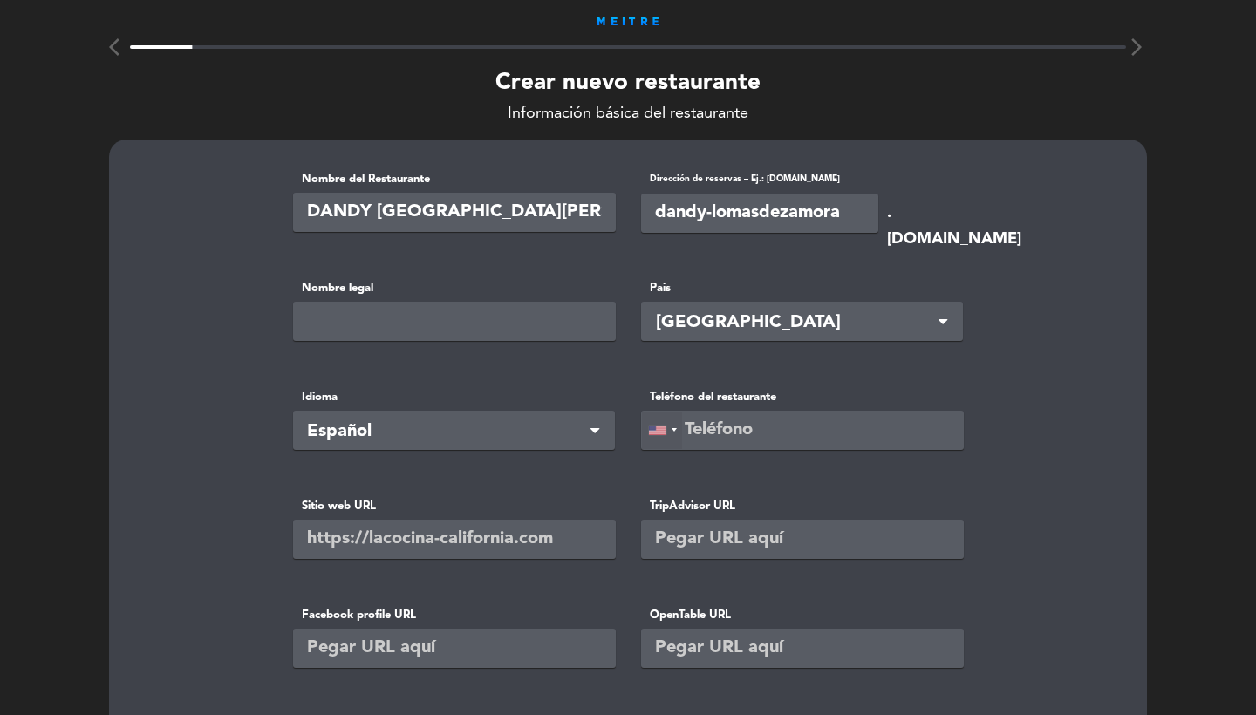
click at [677, 431] on div at bounding box center [662, 430] width 40 height 37
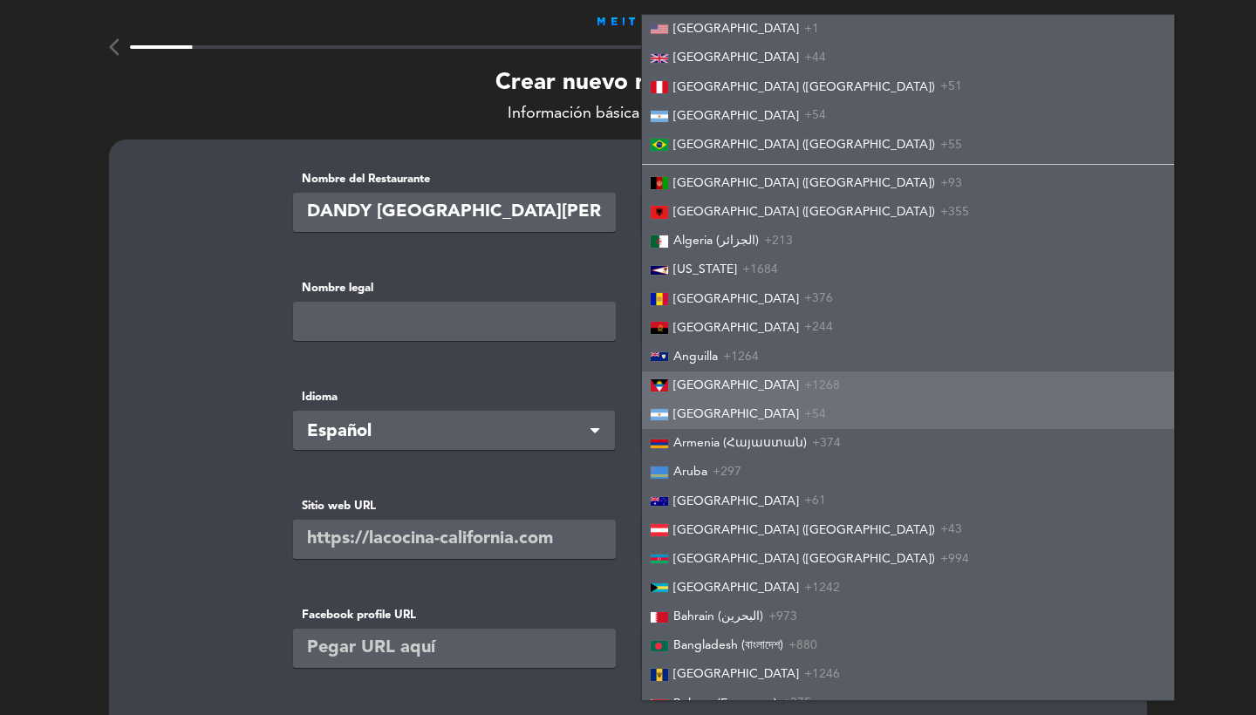
click at [701, 411] on span "[GEOGRAPHIC_DATA]" at bounding box center [736, 414] width 126 height 12
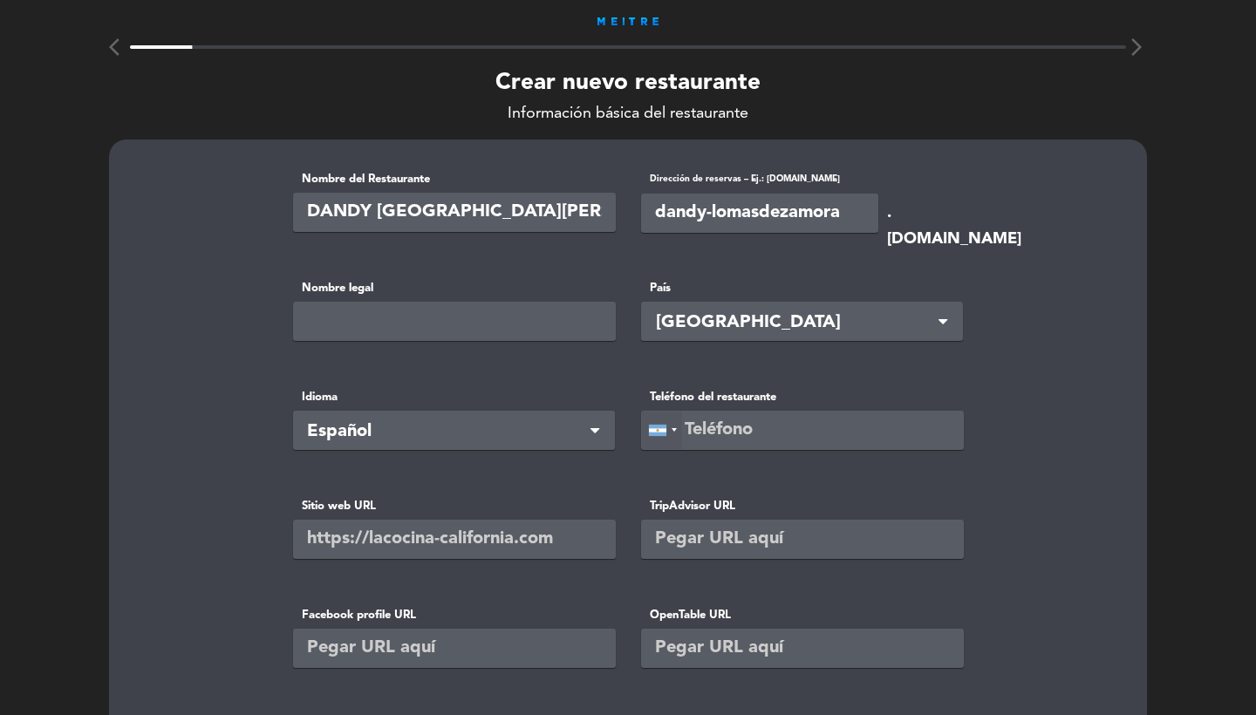
type input "+54"
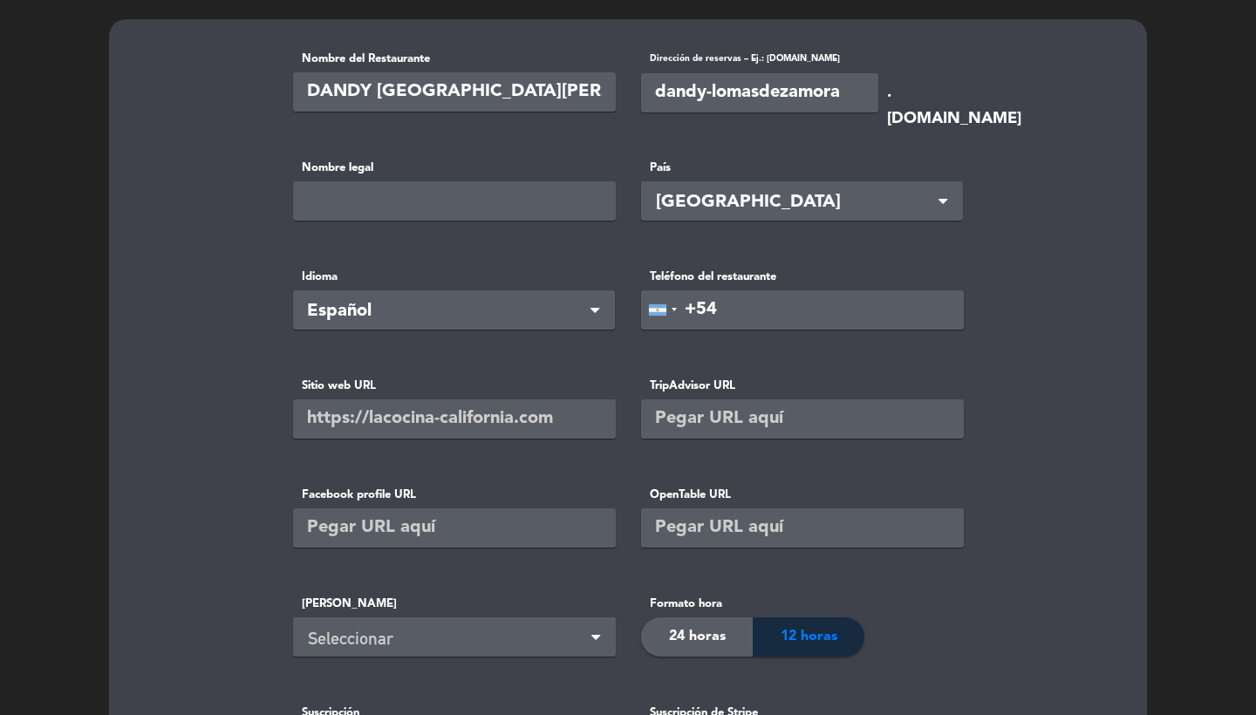
click at [527, 417] on input "text" at bounding box center [454, 418] width 323 height 39
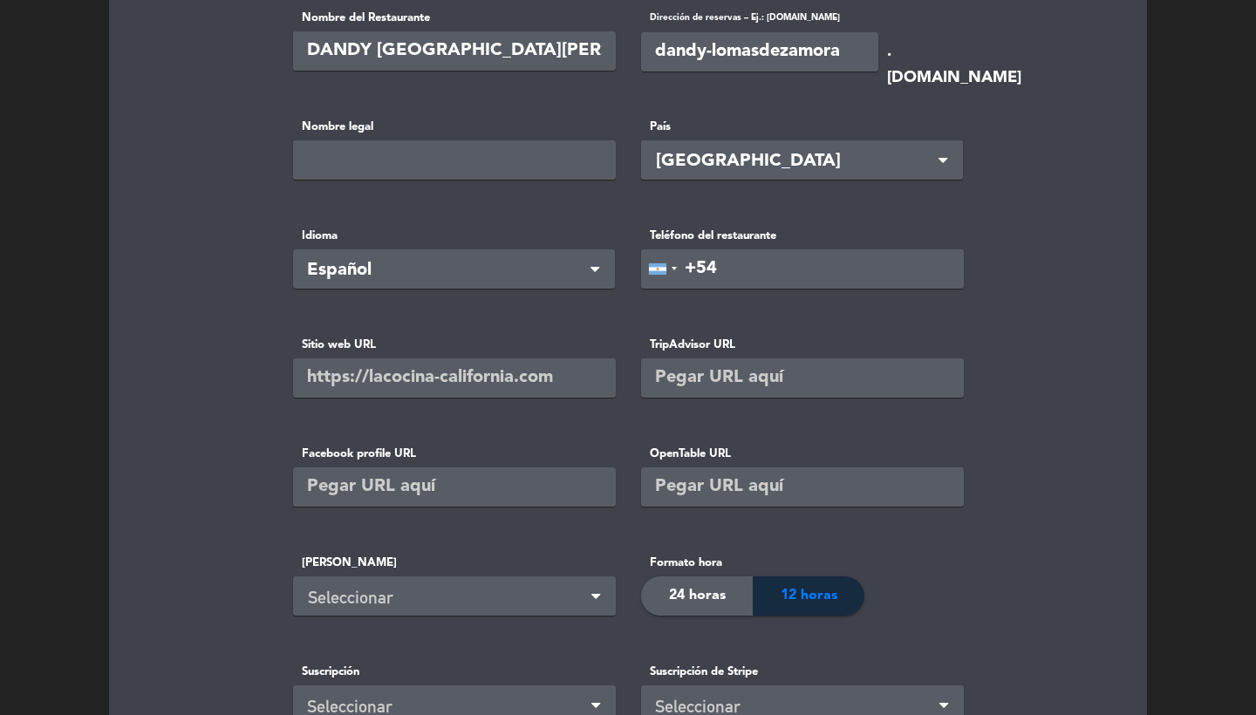
scroll to position [170, 0]
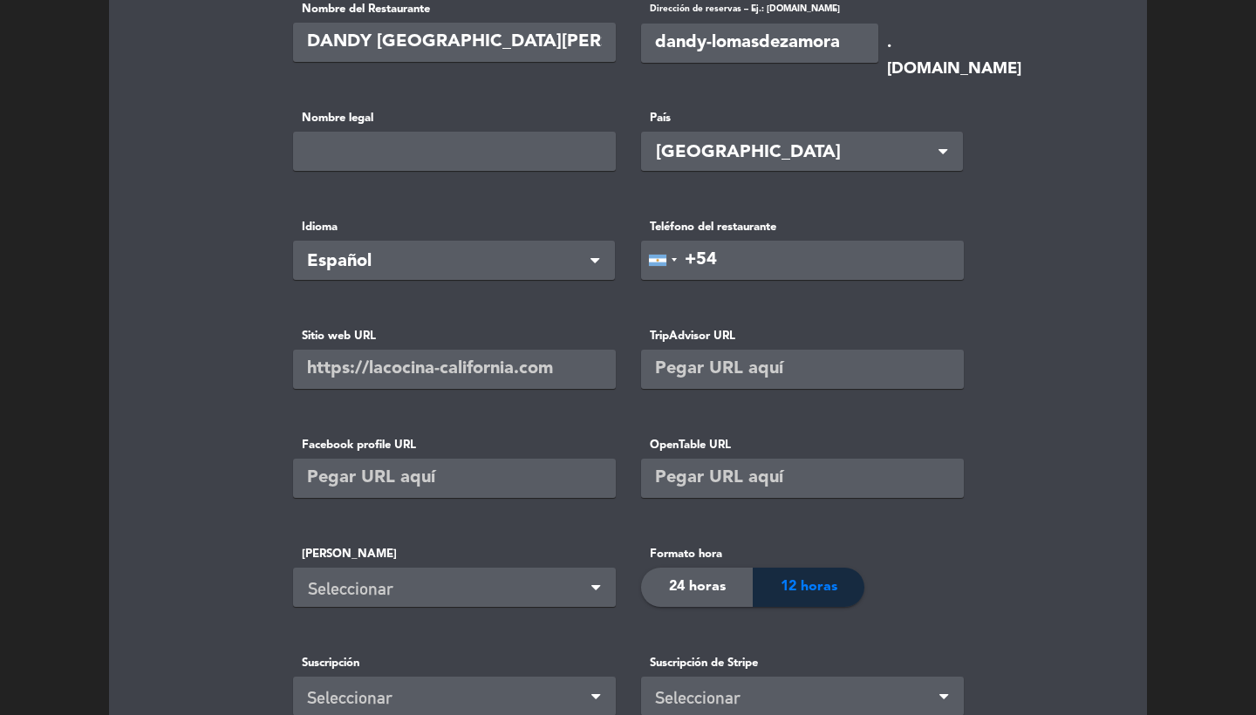
paste input "[URL][DOMAIN_NAME]"
type input "[URL][DOMAIN_NAME]"
click at [430, 475] on input "text" at bounding box center [454, 478] width 323 height 39
paste input "[URL][DOMAIN_NAME]"
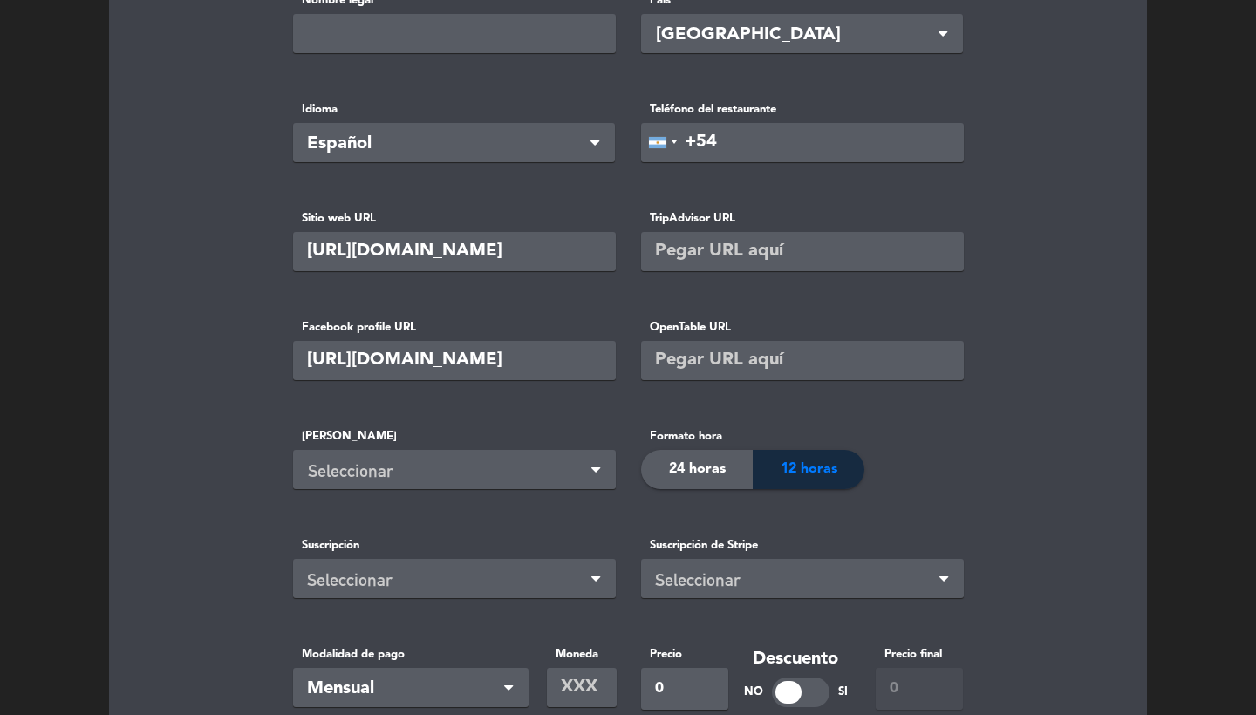
scroll to position [302, 0]
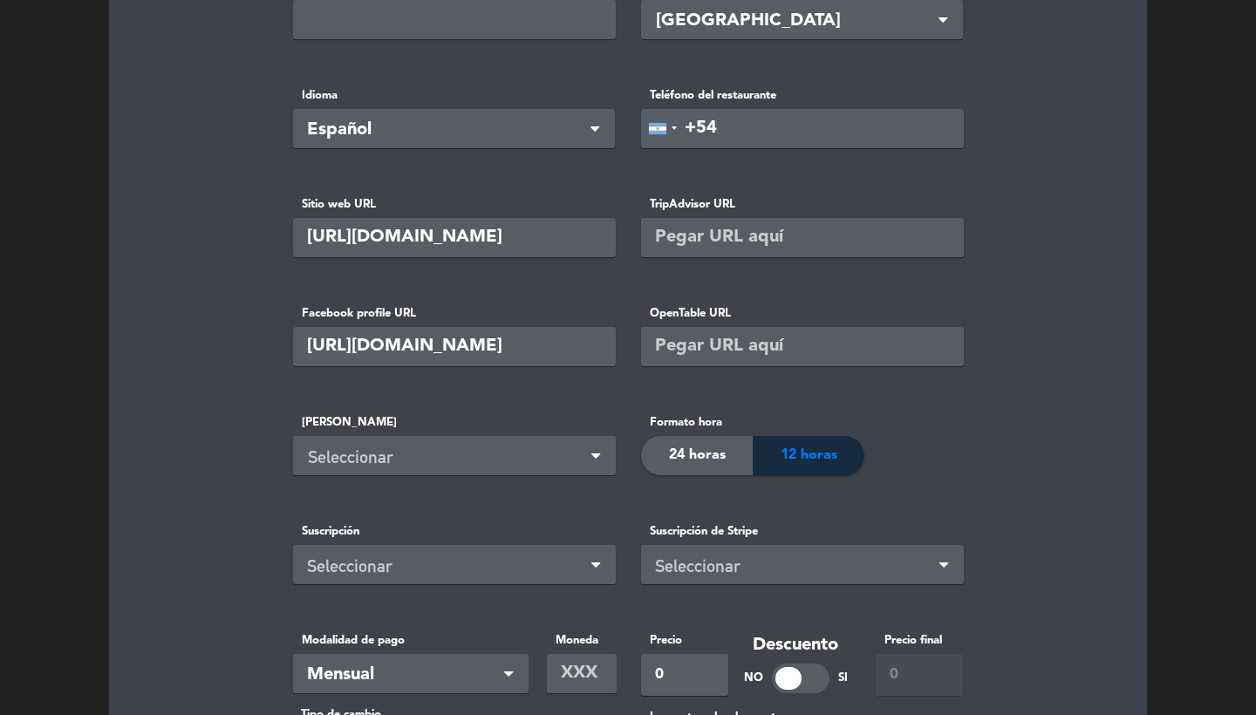
type input "[URL][DOMAIN_NAME]"
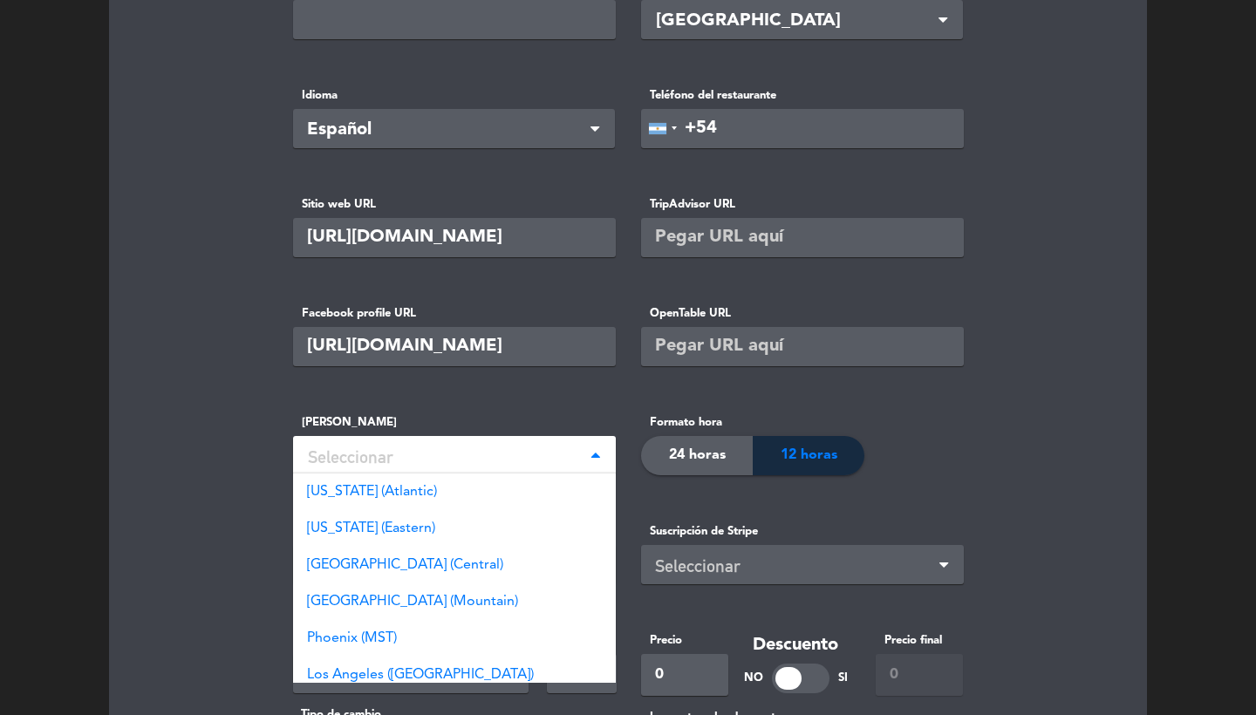
click at [419, 462] on div "Seleccionar" at bounding box center [457, 457] width 299 height 29
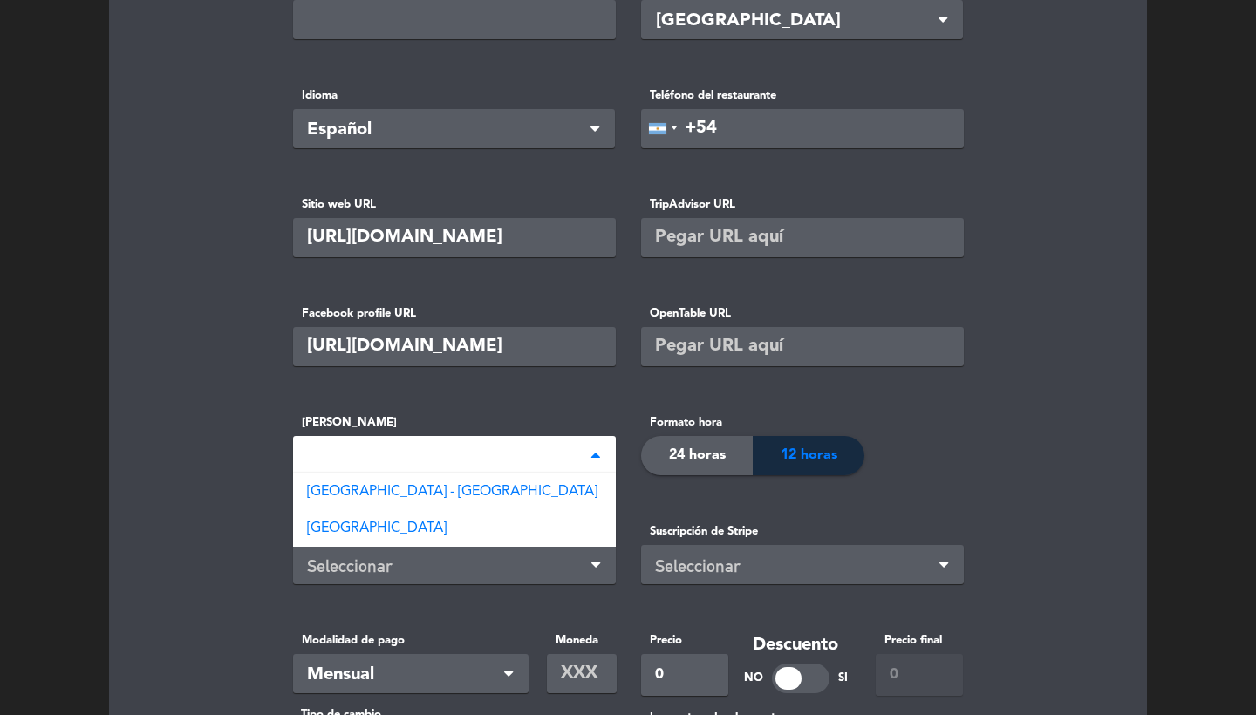
type input "buenos"
click at [441, 510] on div "[GEOGRAPHIC_DATA]" at bounding box center [454, 528] width 323 height 37
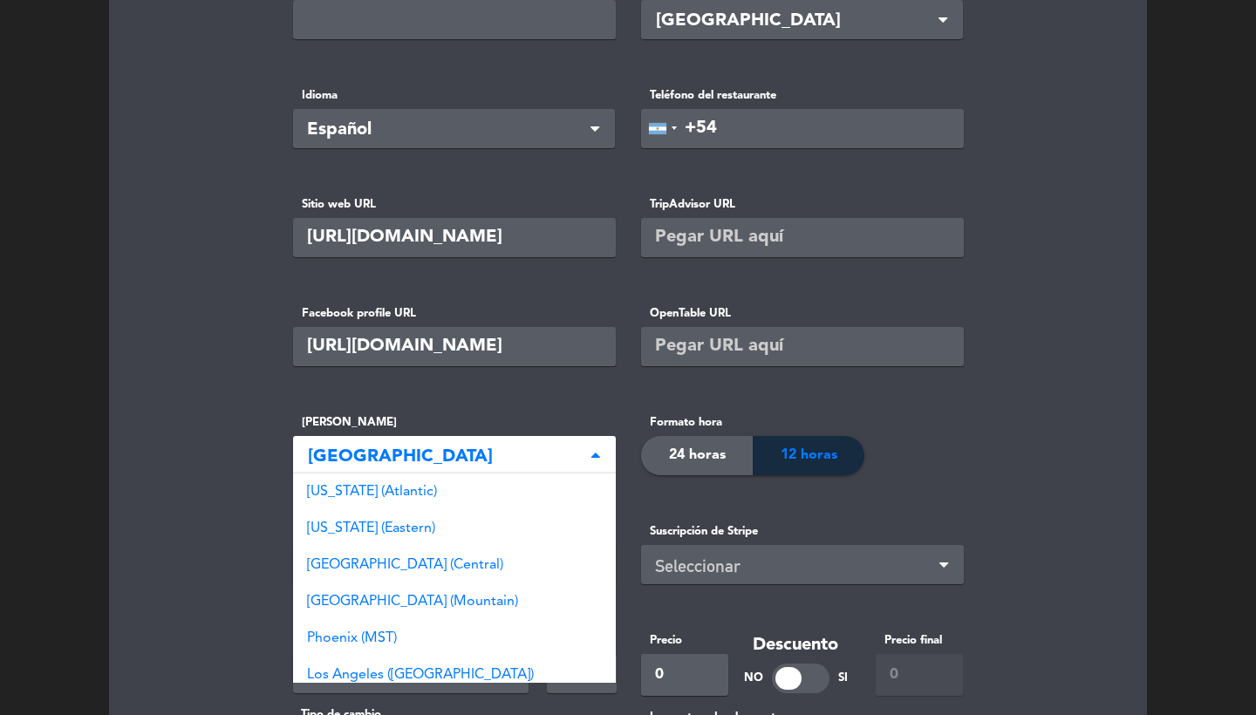
click at [519, 453] on span "[GEOGRAPHIC_DATA]" at bounding box center [457, 457] width 299 height 29
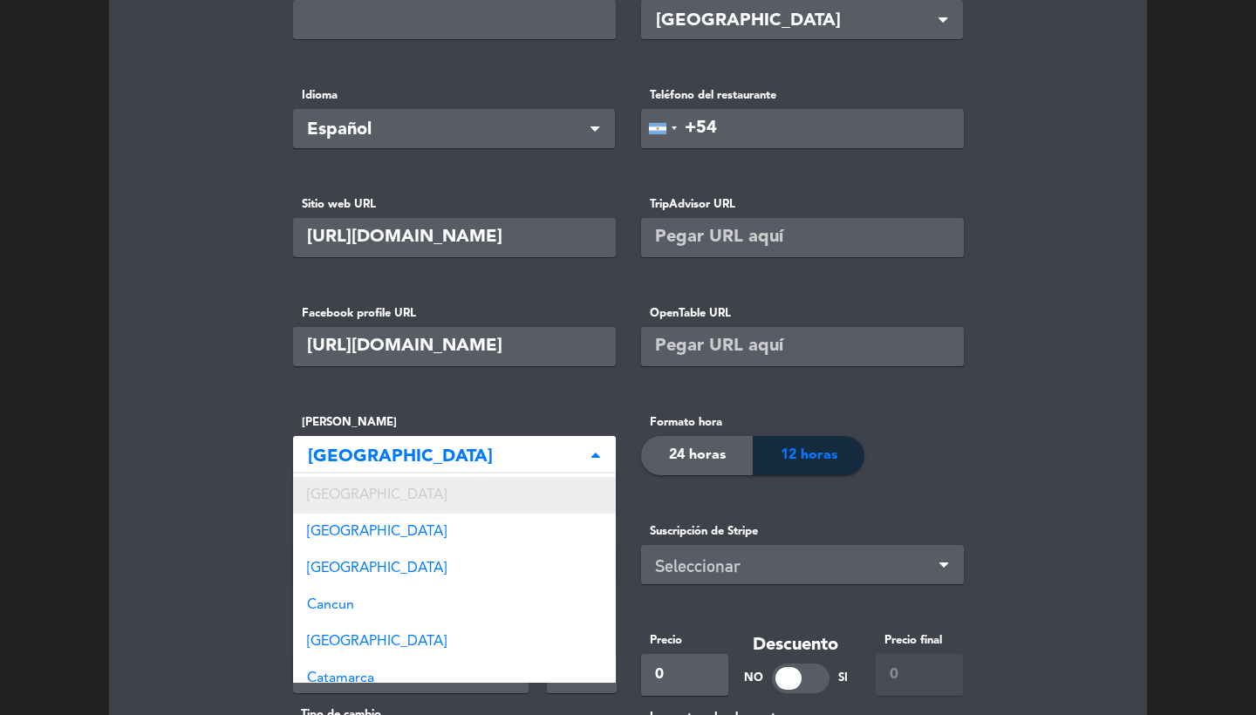
type input "a"
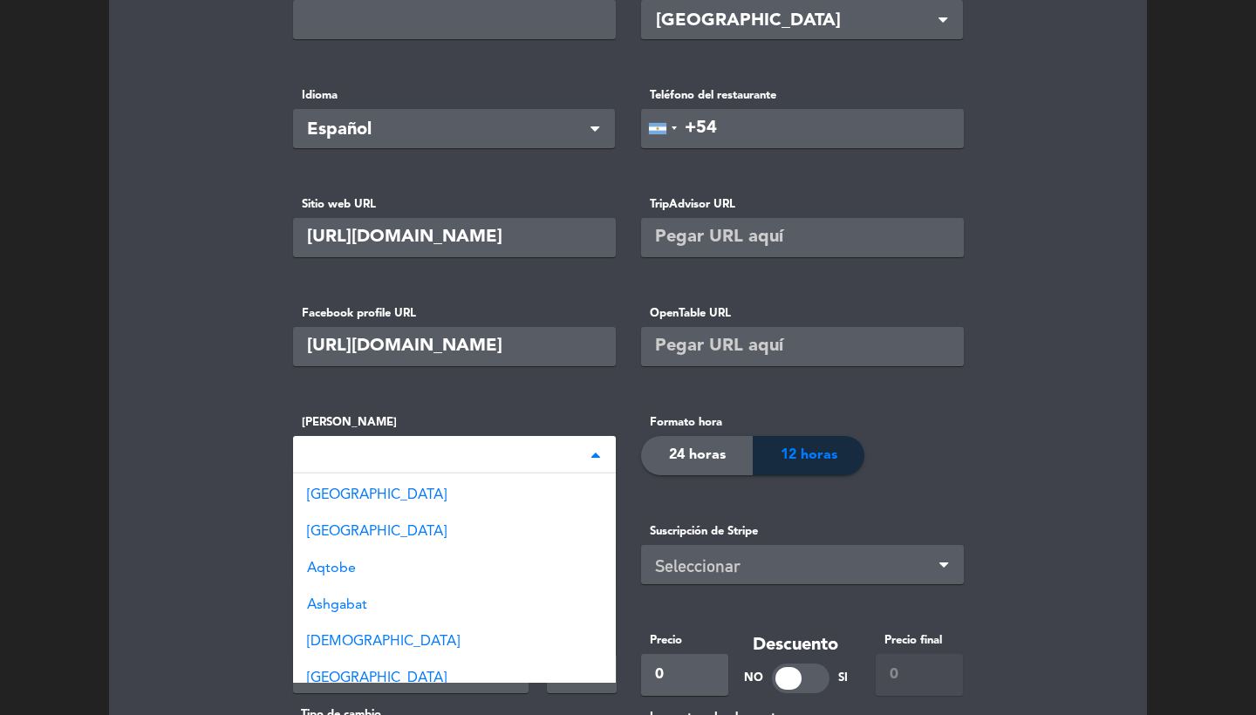
scroll to position [0, 0]
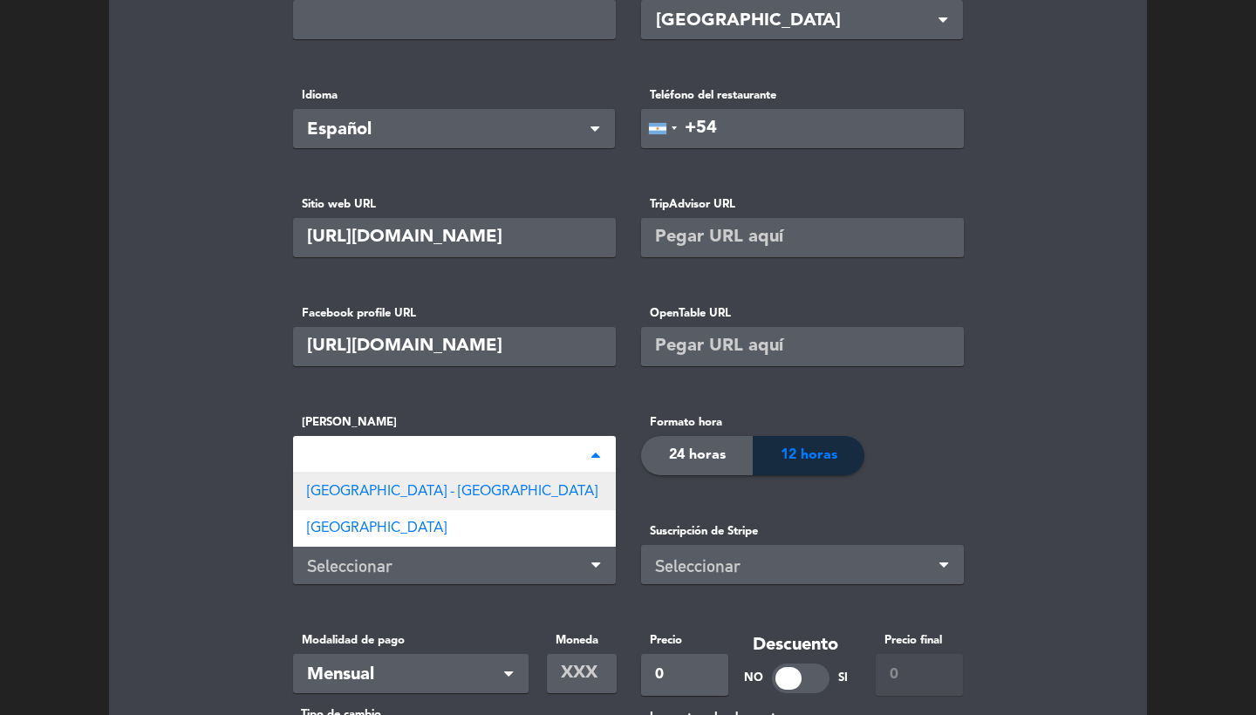
type input "buenos"
click at [447, 490] on span "[GEOGRAPHIC_DATA] - [GEOGRAPHIC_DATA]" at bounding box center [452, 492] width 290 height 14
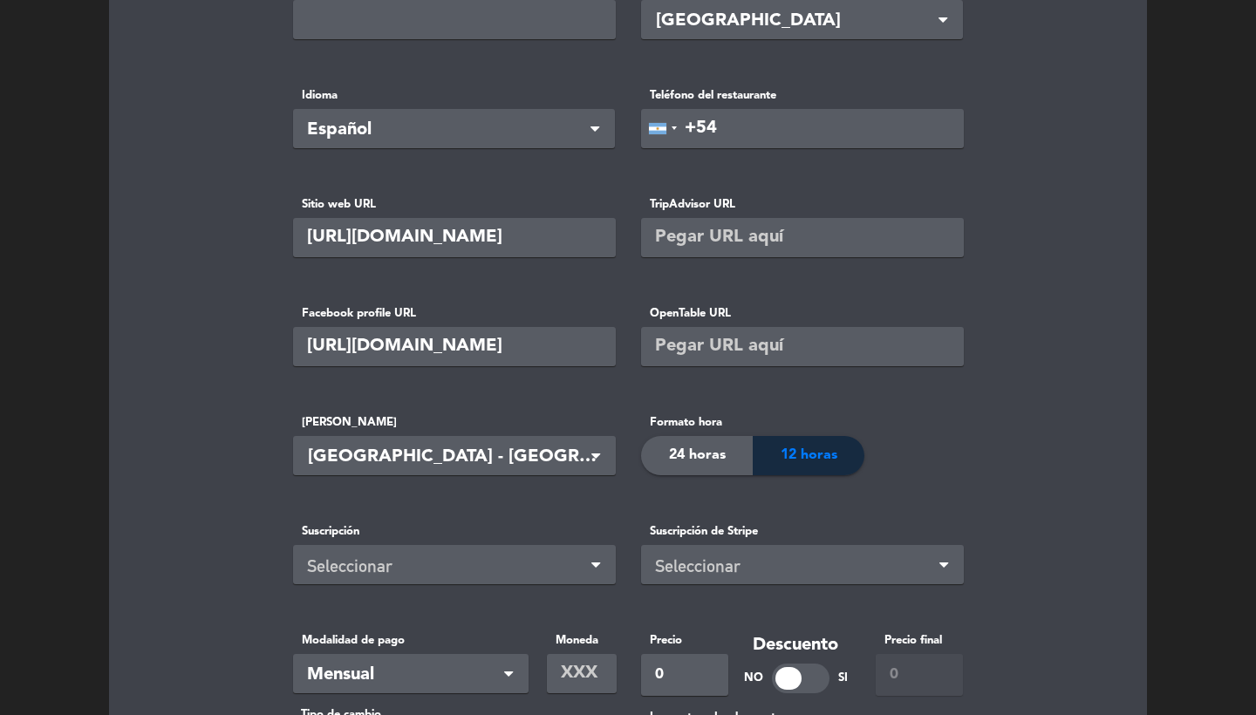
click at [702, 460] on span "24 horas" at bounding box center [697, 455] width 57 height 23
click at [473, 594] on div "Suscripción Seleccionar" at bounding box center [454, 565] width 348 height 87
click at [468, 568] on div "Seleccionar" at bounding box center [447, 566] width 281 height 29
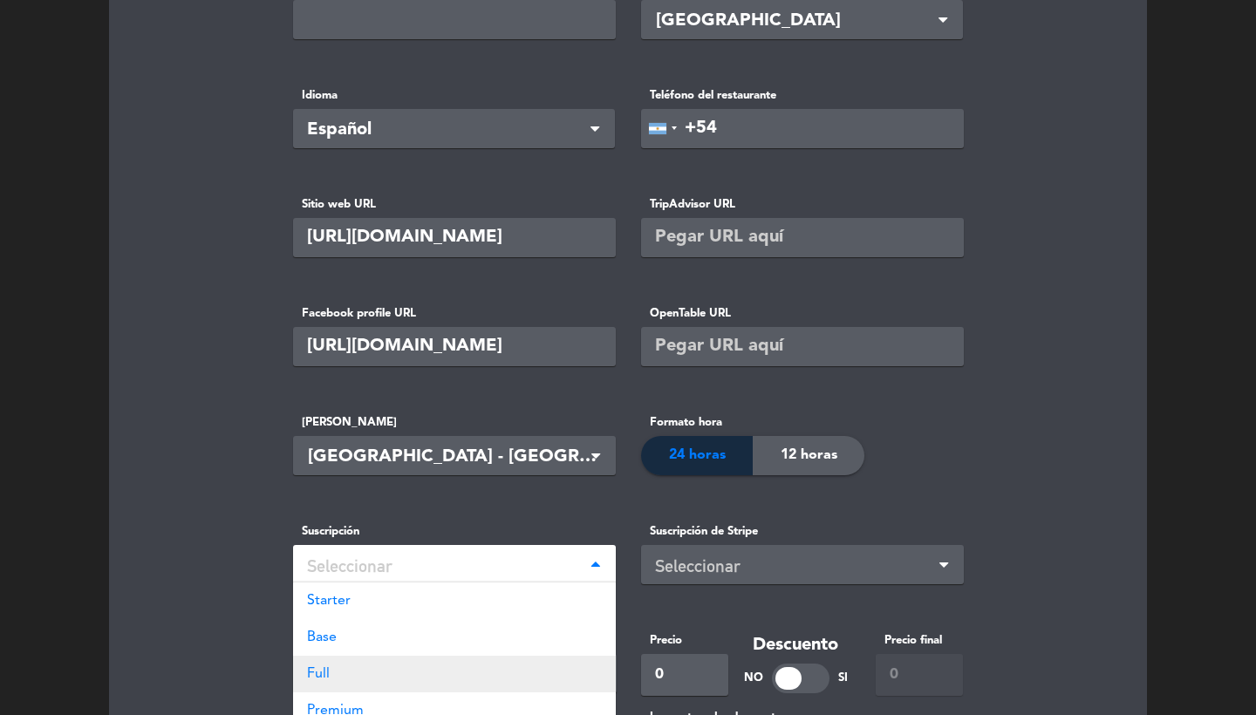
click at [357, 674] on div "Full" at bounding box center [454, 674] width 323 height 37
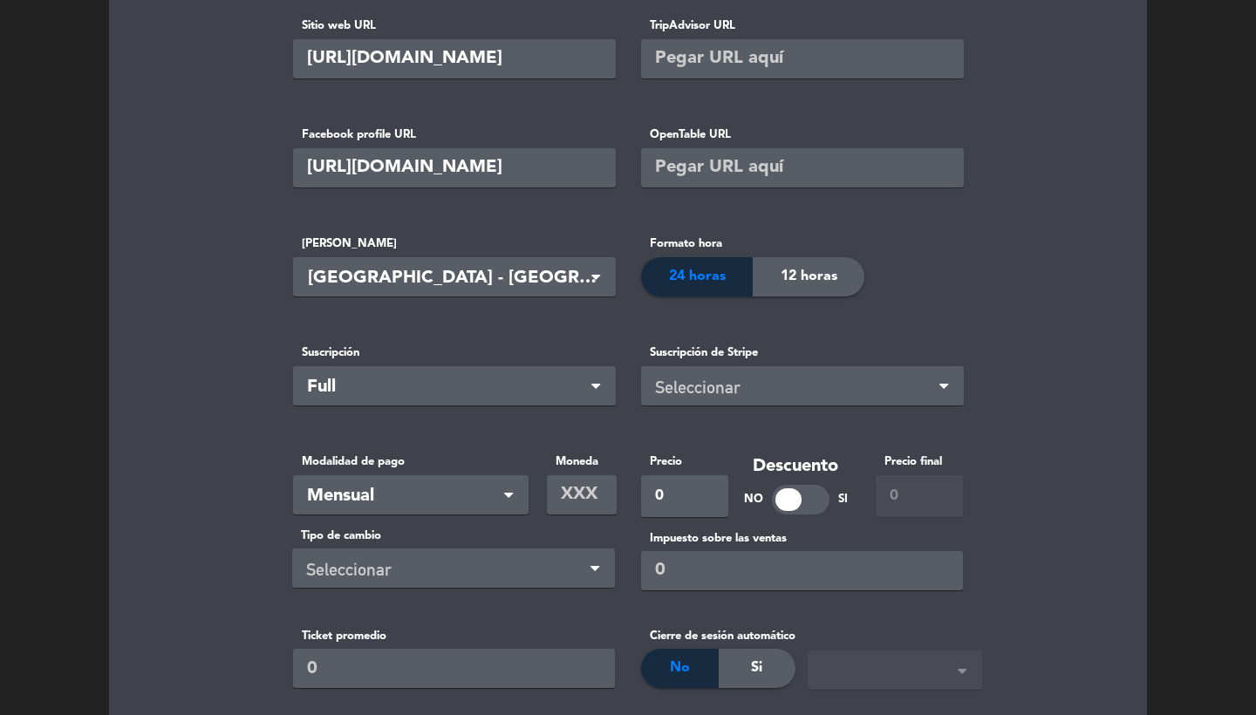
scroll to position [516, 0]
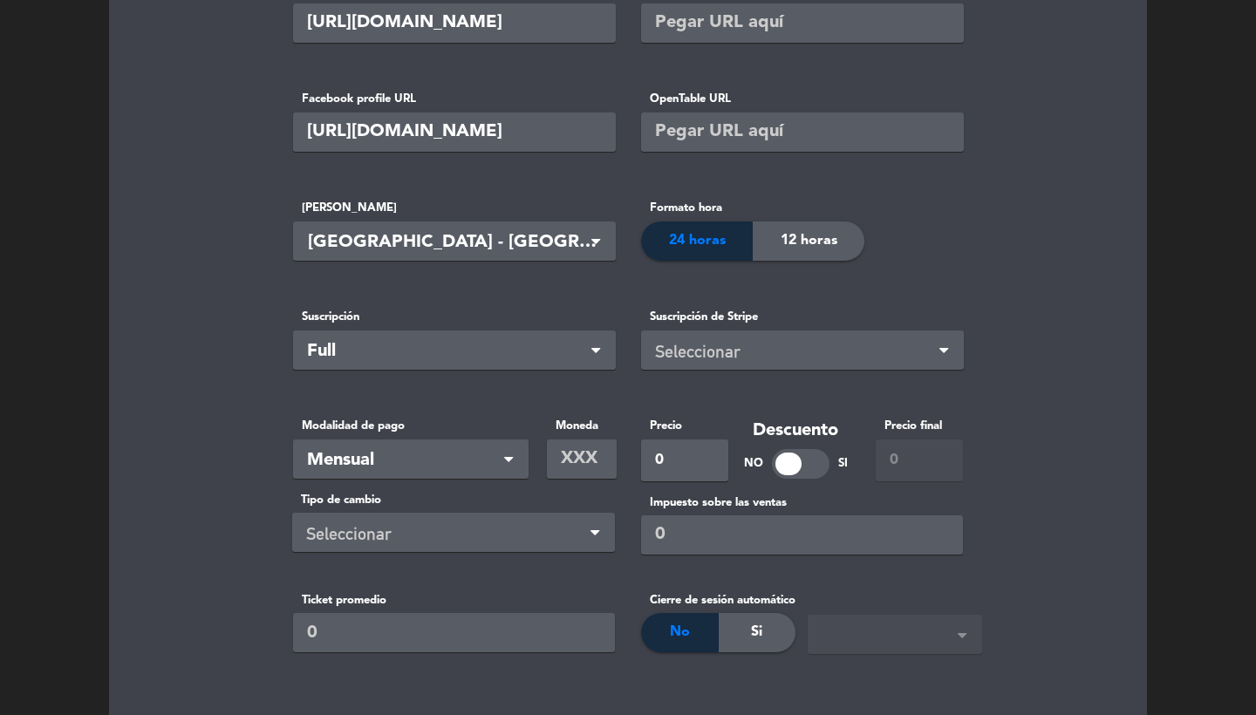
click at [580, 460] on input "text" at bounding box center [582, 458] width 70 height 39
type input "R"
type input "ARS"
click at [682, 466] on input "0" at bounding box center [684, 460] width 87 height 42
type input "92990"
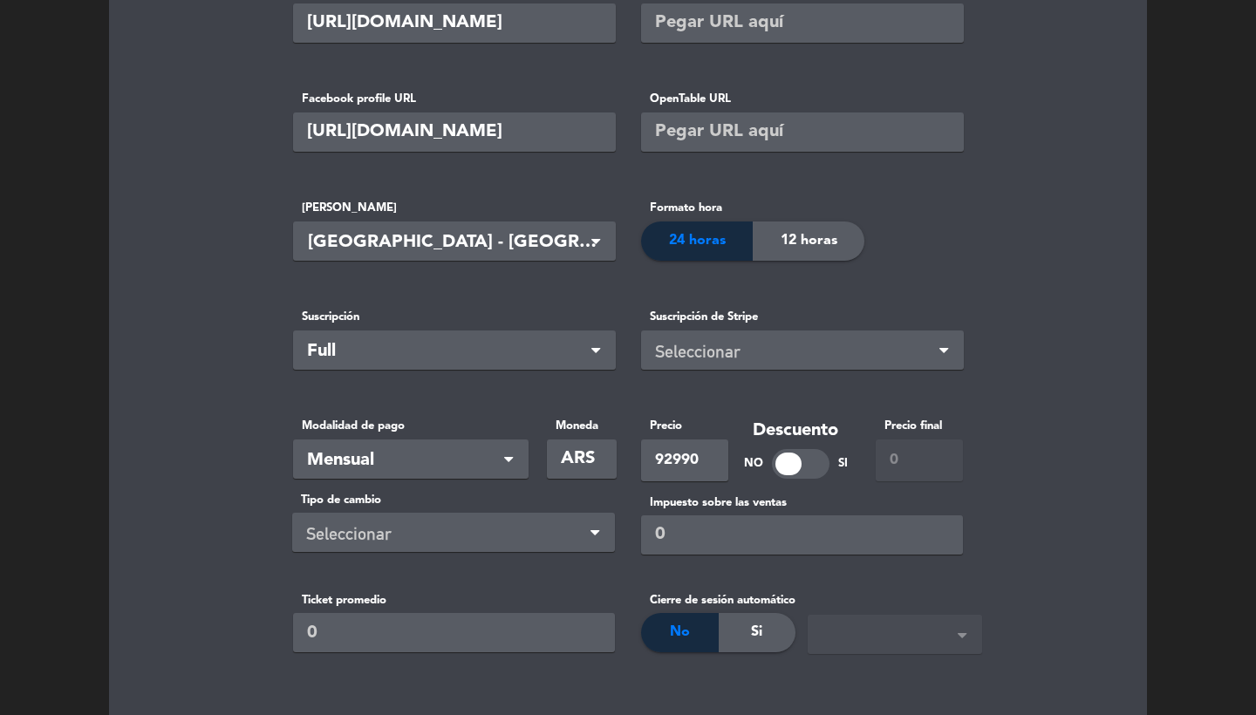
click at [180, 518] on basic-info "Nombre del Restaurante DANDY [GEOGRAPHIC_DATA][PERSON_NAME] Dirección de reserv…" at bounding box center [628, 220] width 994 height 1133
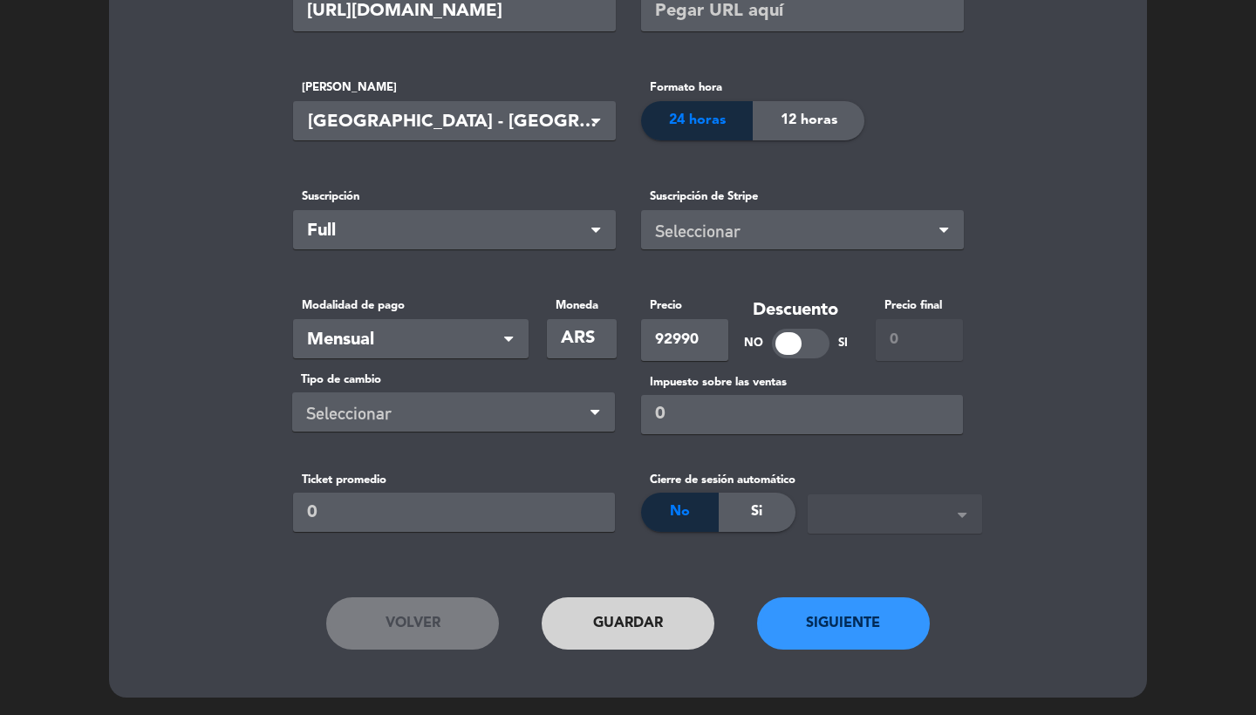
click at [854, 641] on button "Siguiente" at bounding box center [843, 623] width 173 height 52
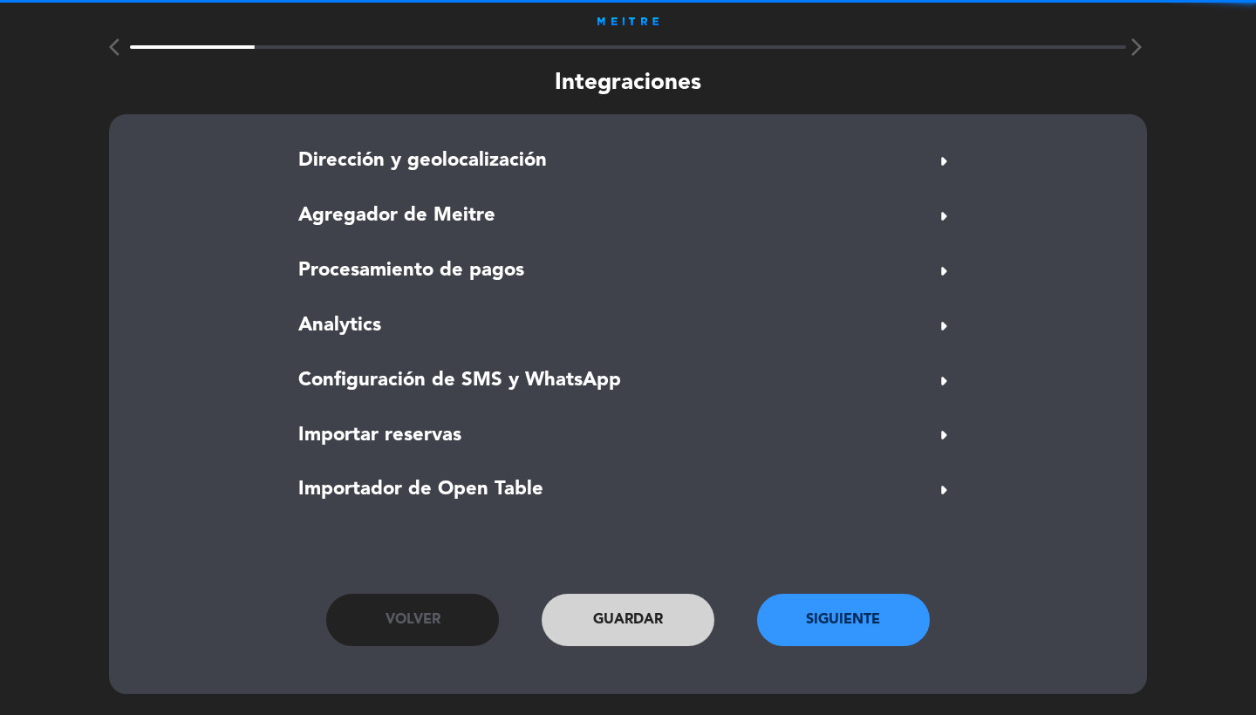
scroll to position [10, 0]
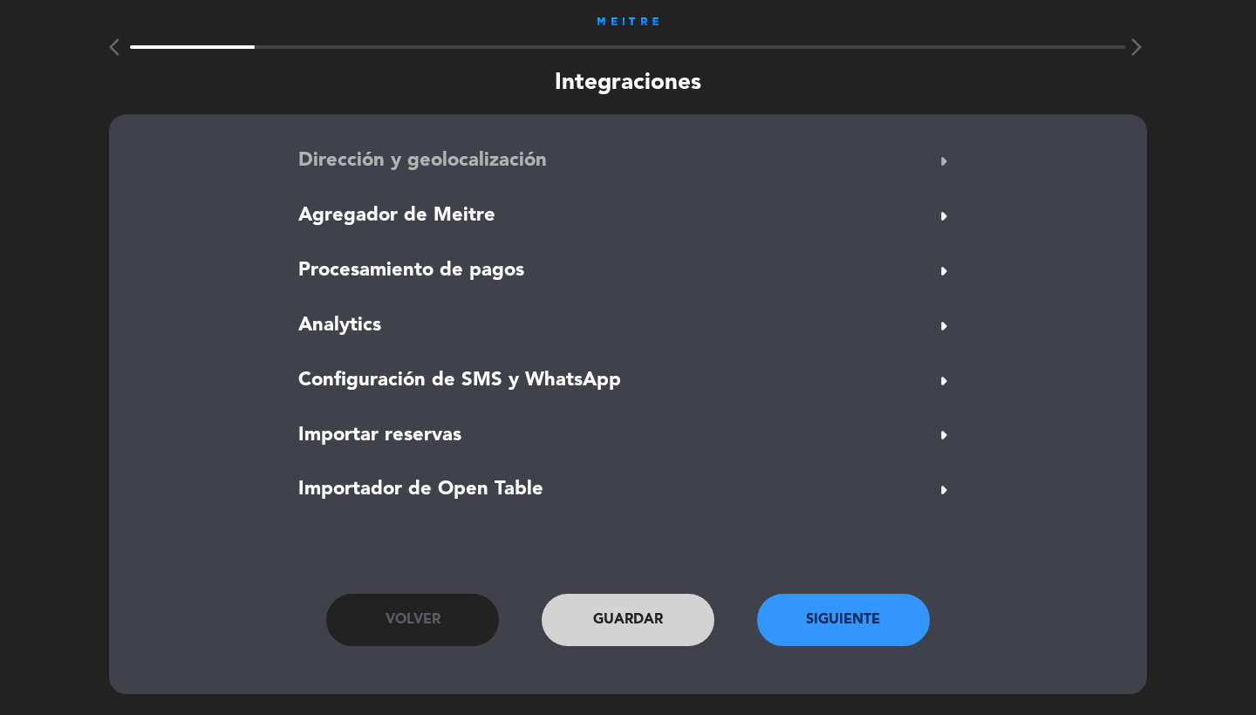
click at [480, 156] on span "Dirección y geolocalización" at bounding box center [422, 161] width 248 height 31
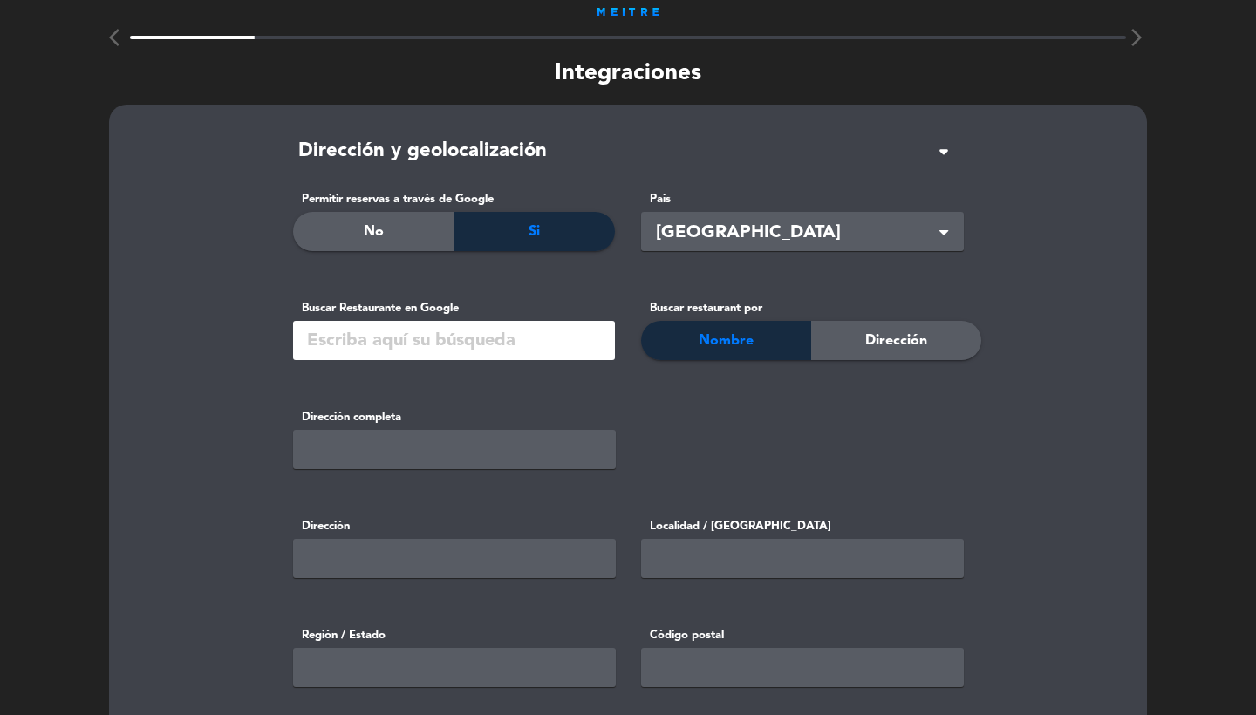
click at [417, 358] on input "text" at bounding box center [454, 340] width 322 height 39
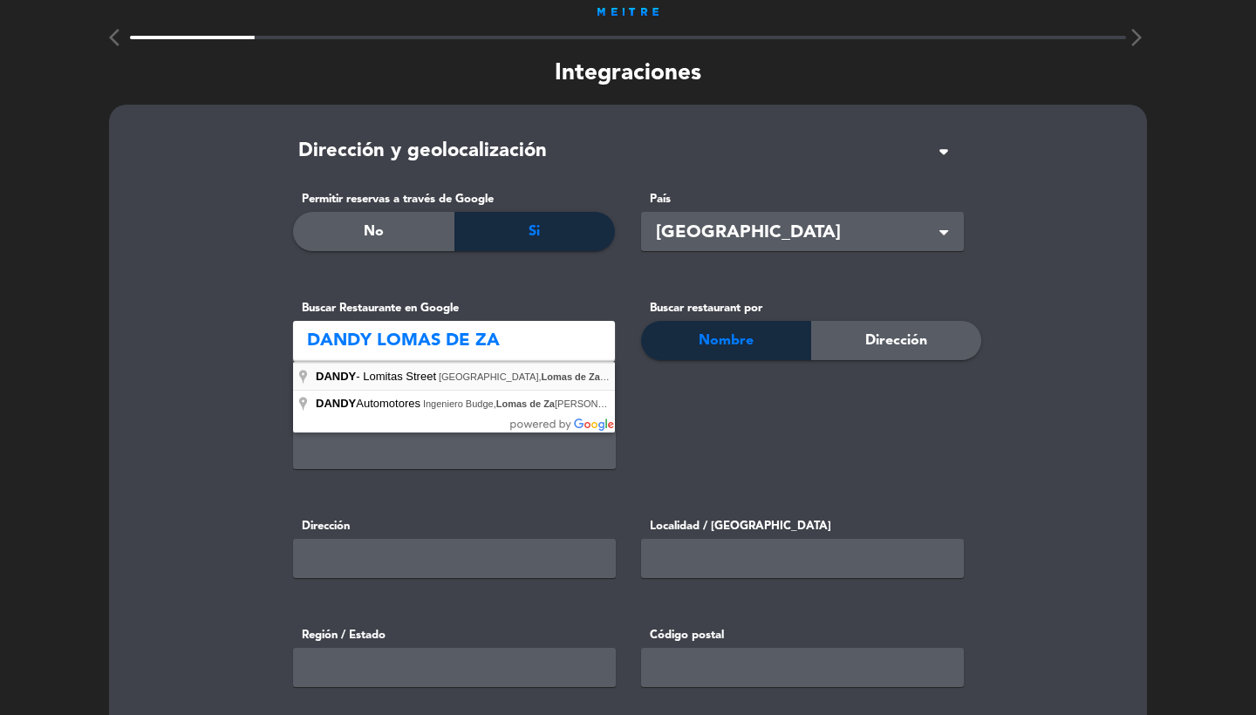
type input "DANDY - [GEOGRAPHIC_DATA], [GEOGRAPHIC_DATA], [GEOGRAPHIC_DATA][PERSON_NAME], […"
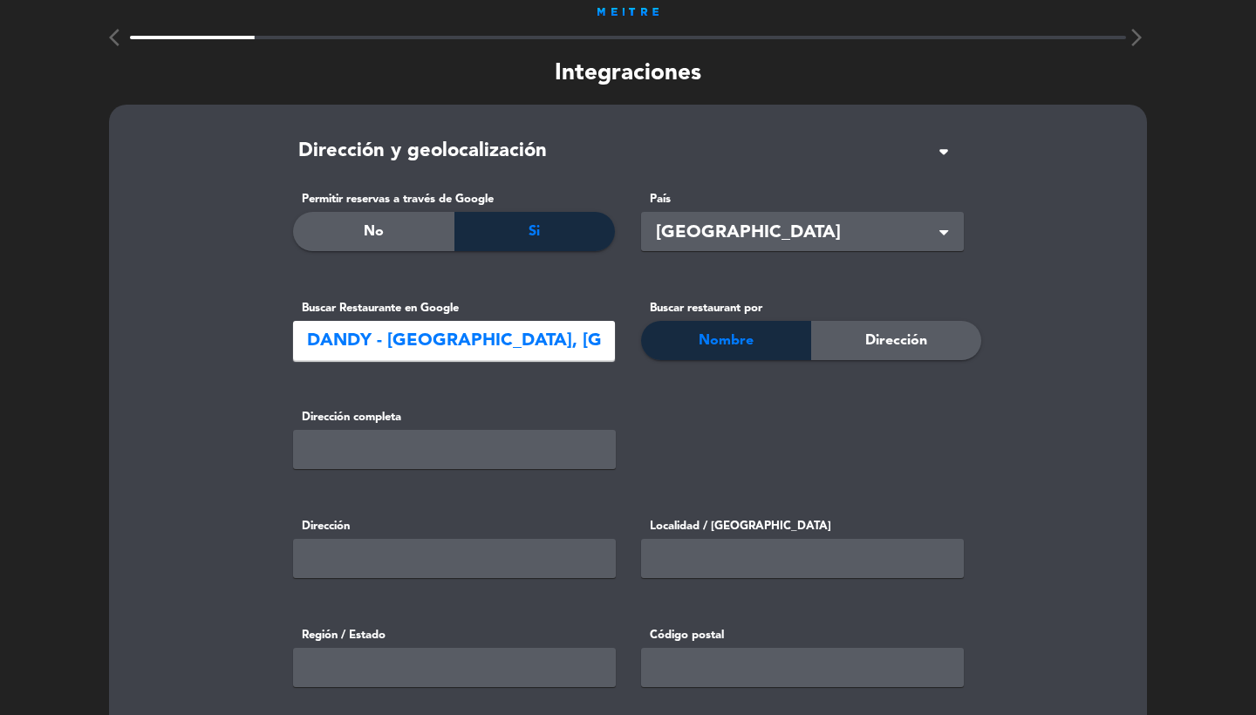
type input "[STREET_ADDRESS][PERSON_NAME]"
type input "Italia 459"
type input "Lomas [PERSON_NAME]"
type input "[GEOGRAPHIC_DATA]"
type input "B1832"
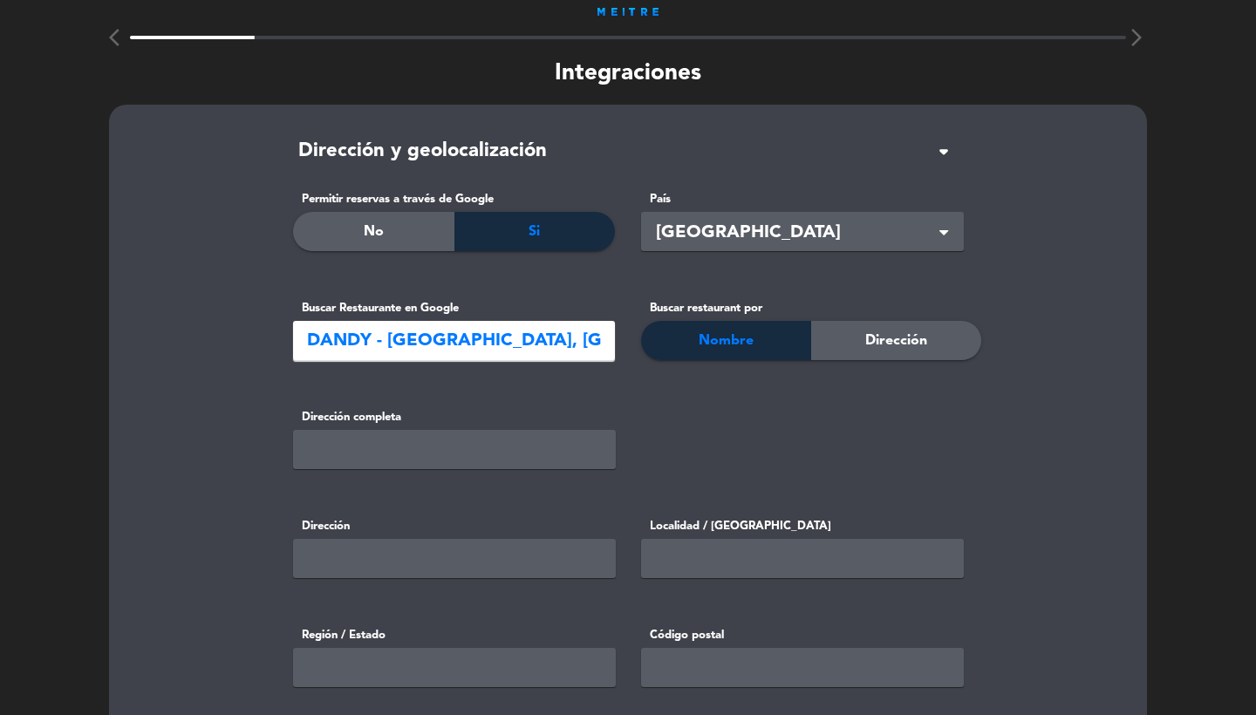
type input "-34.7660167"
type input "-58.4022772"
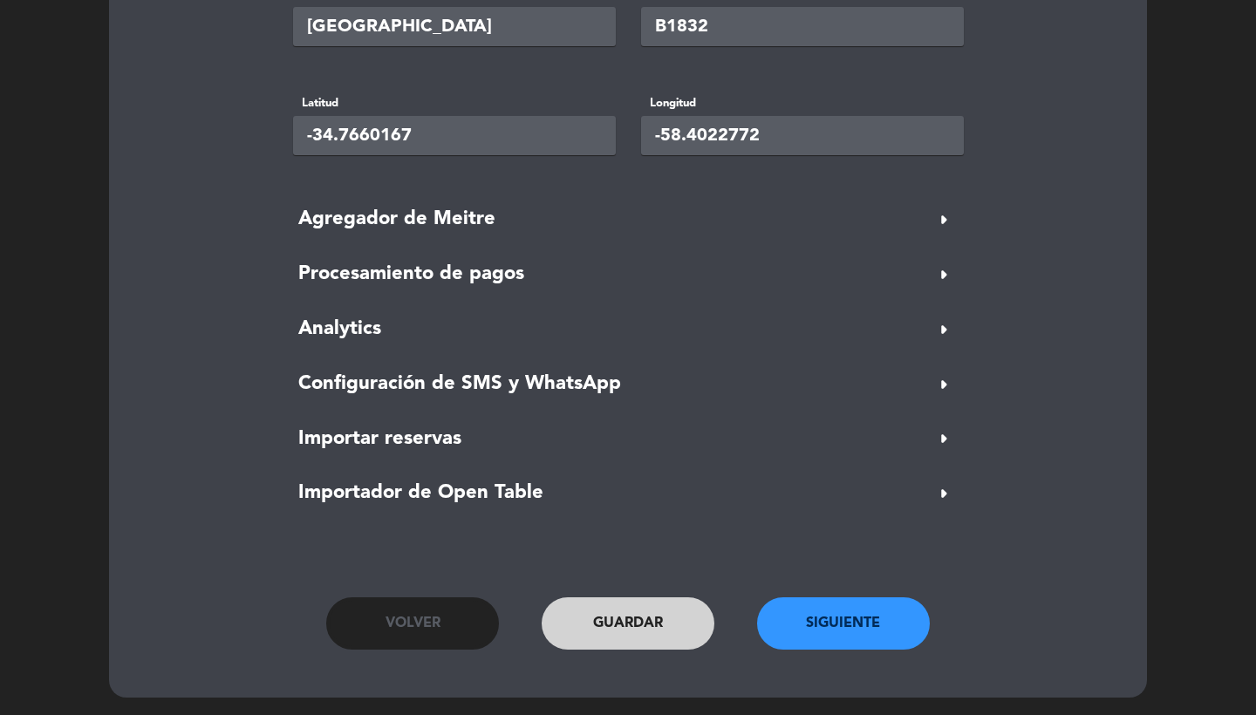
click at [826, 616] on button "Siguiente" at bounding box center [843, 623] width 173 height 52
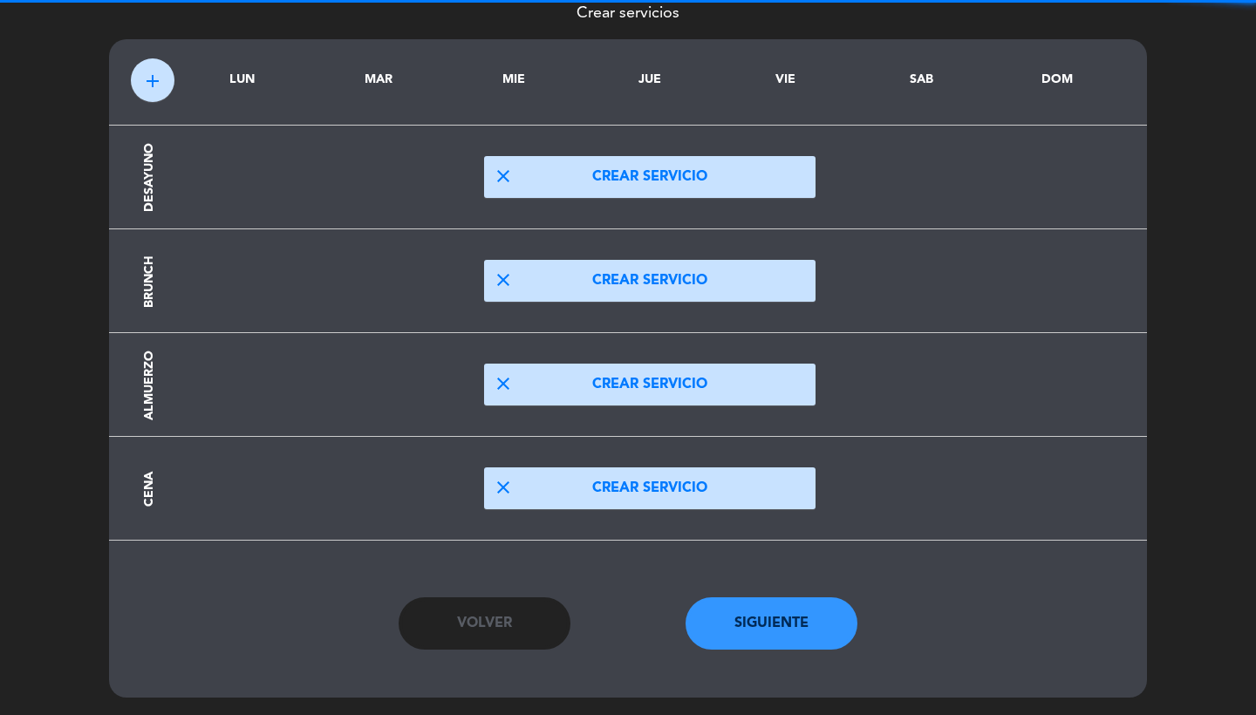
scroll to position [99, 0]
click at [568, 372] on button "close Crear servicio" at bounding box center [649, 385] width 331 height 42
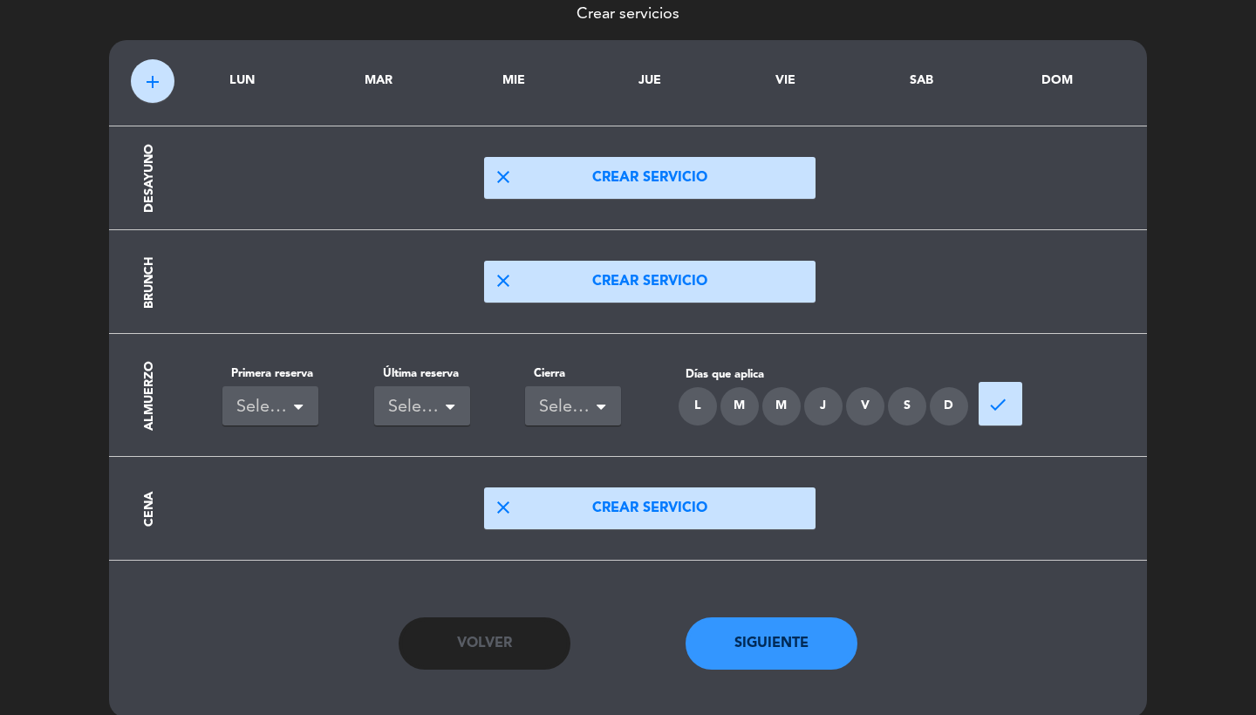
click at [272, 417] on div "Seleccionar" at bounding box center [263, 407] width 54 height 29
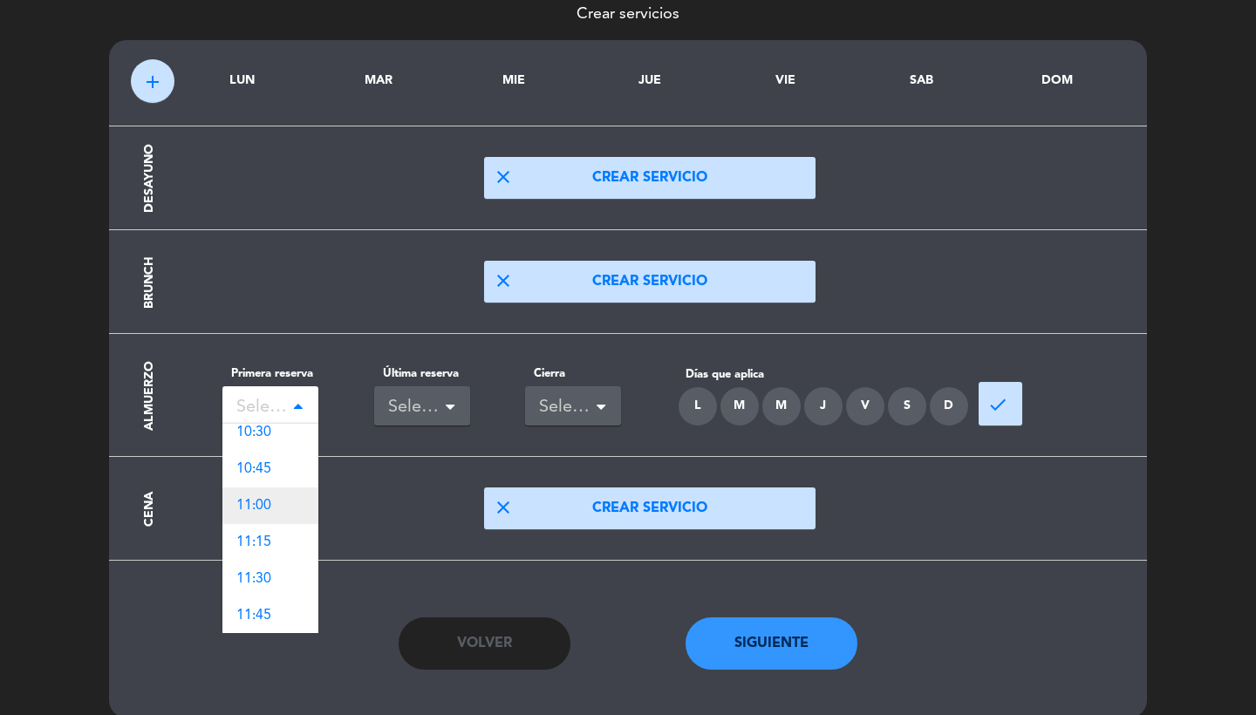
scroll to position [962, 0]
click at [278, 506] on div "12:00" at bounding box center [270, 508] width 96 height 37
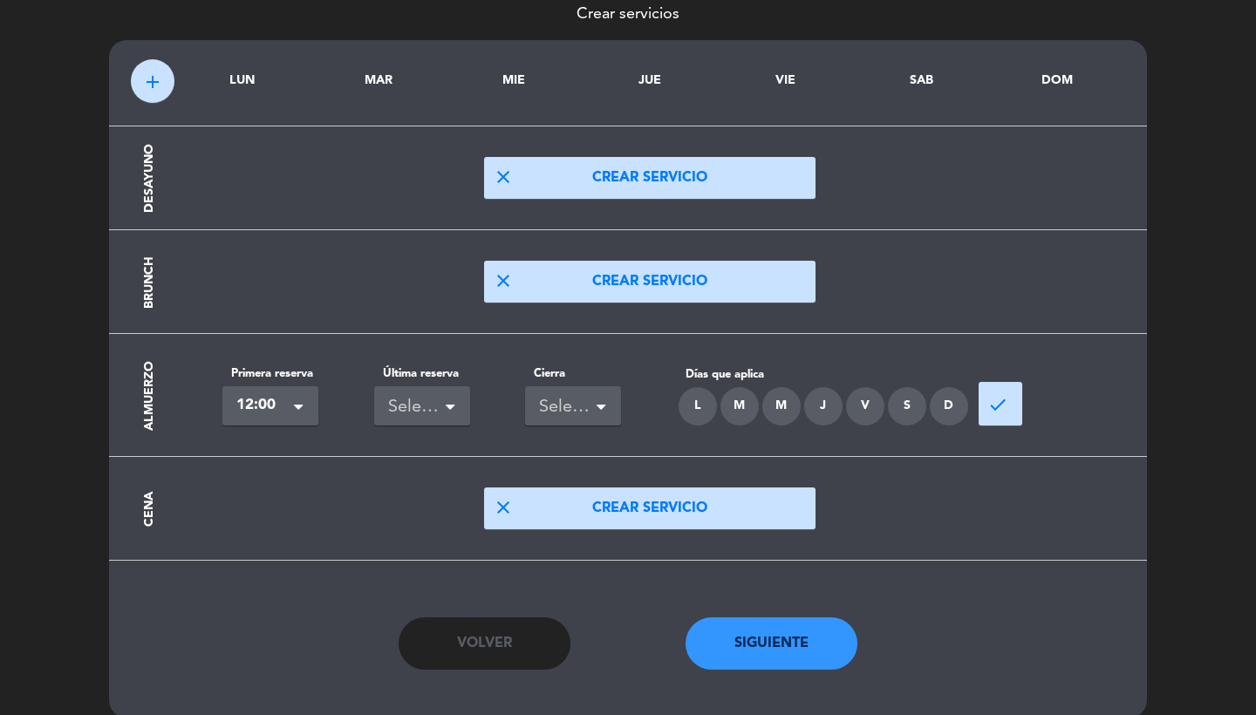
click at [422, 393] on div "Seleccionar" at bounding box center [415, 407] width 54 height 29
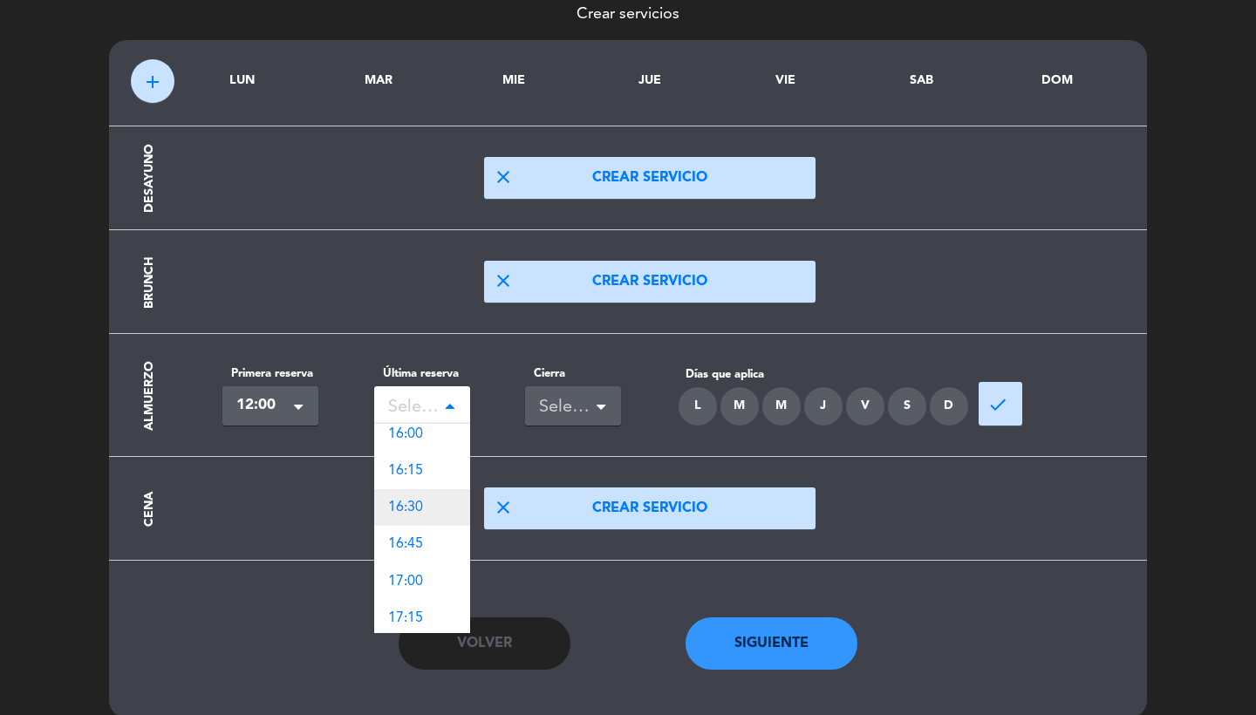
scroll to position [556, 0]
click at [427, 422] on div "16:00" at bounding box center [422, 437] width 96 height 37
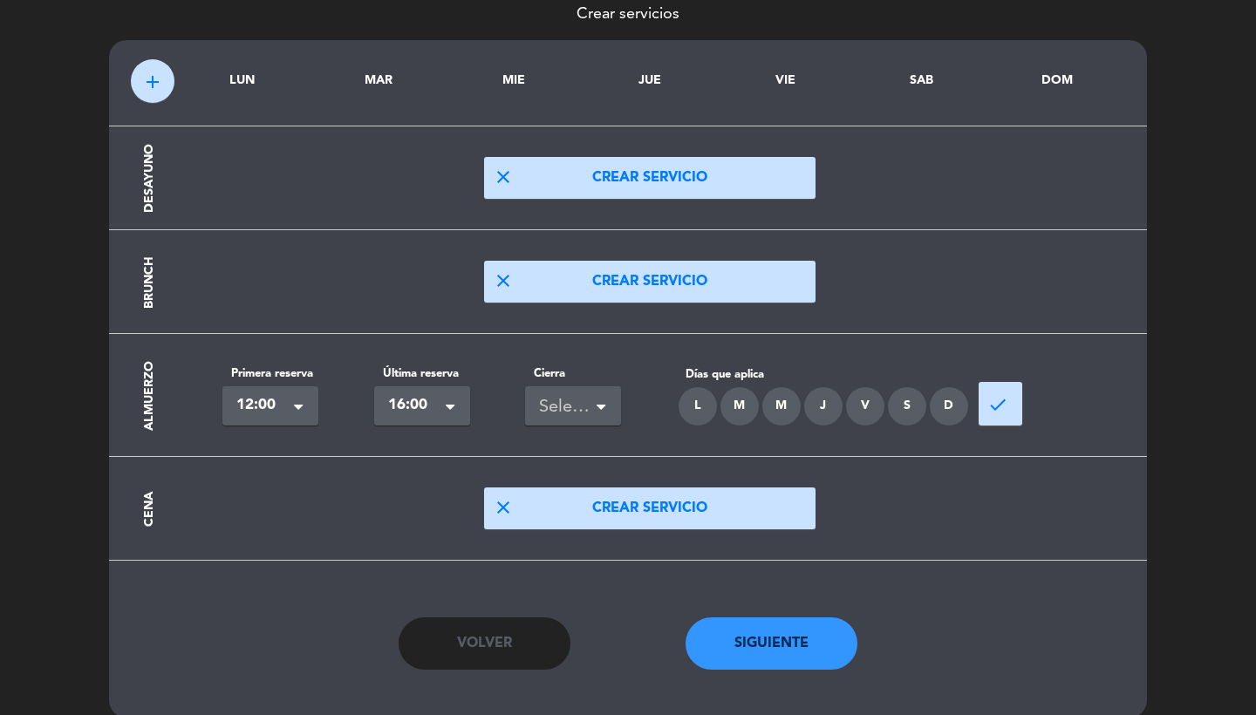
click at [568, 406] on div "Seleccionar" at bounding box center [566, 407] width 54 height 29
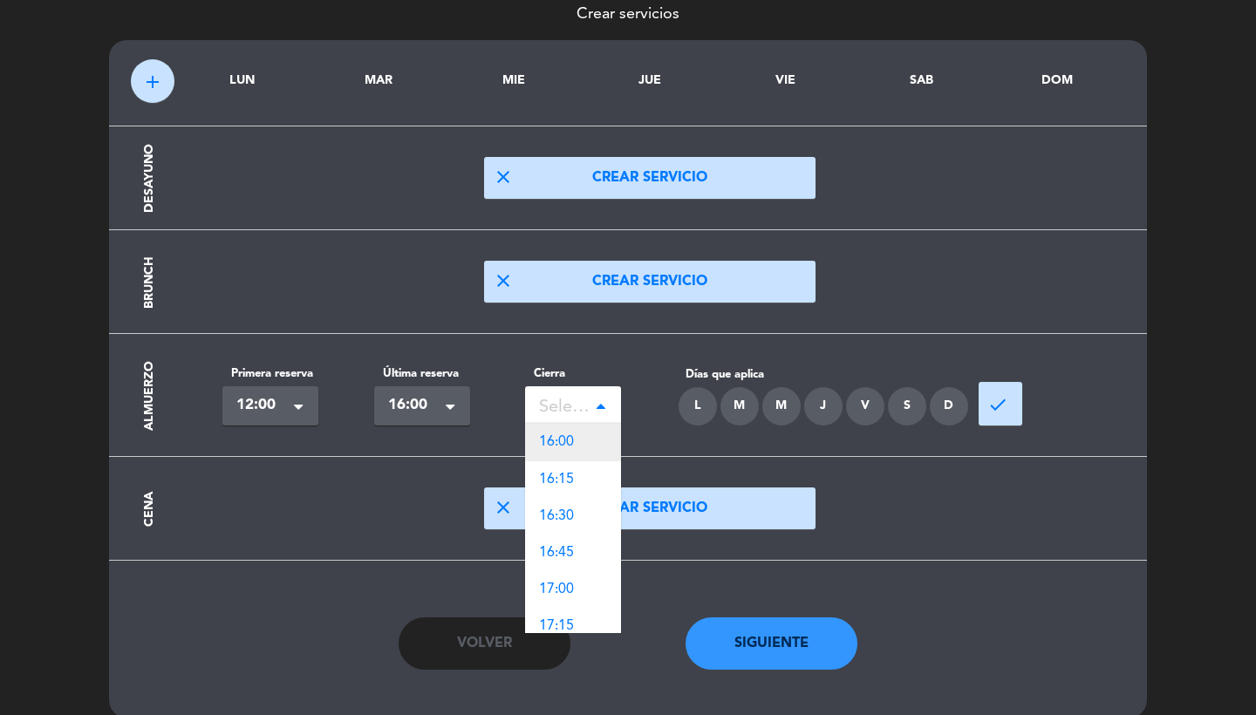
click at [573, 437] on span "16:00" at bounding box center [556, 442] width 35 height 14
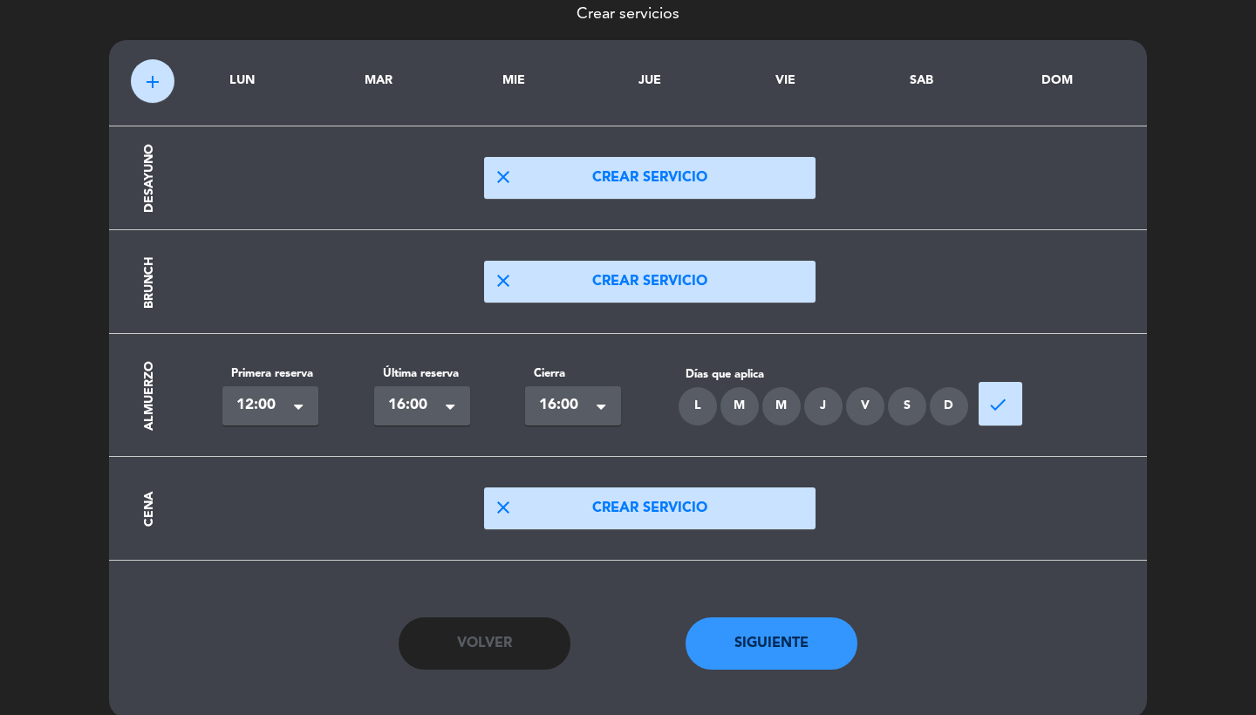
click at [706, 406] on div "L" at bounding box center [697, 406] width 38 height 38
click at [762, 406] on div "M" at bounding box center [781, 406] width 38 height 38
click at [747, 406] on div "M" at bounding box center [739, 406] width 38 height 38
click at [813, 404] on div "J" at bounding box center [823, 406] width 38 height 38
click at [859, 404] on div "V" at bounding box center [865, 406] width 38 height 38
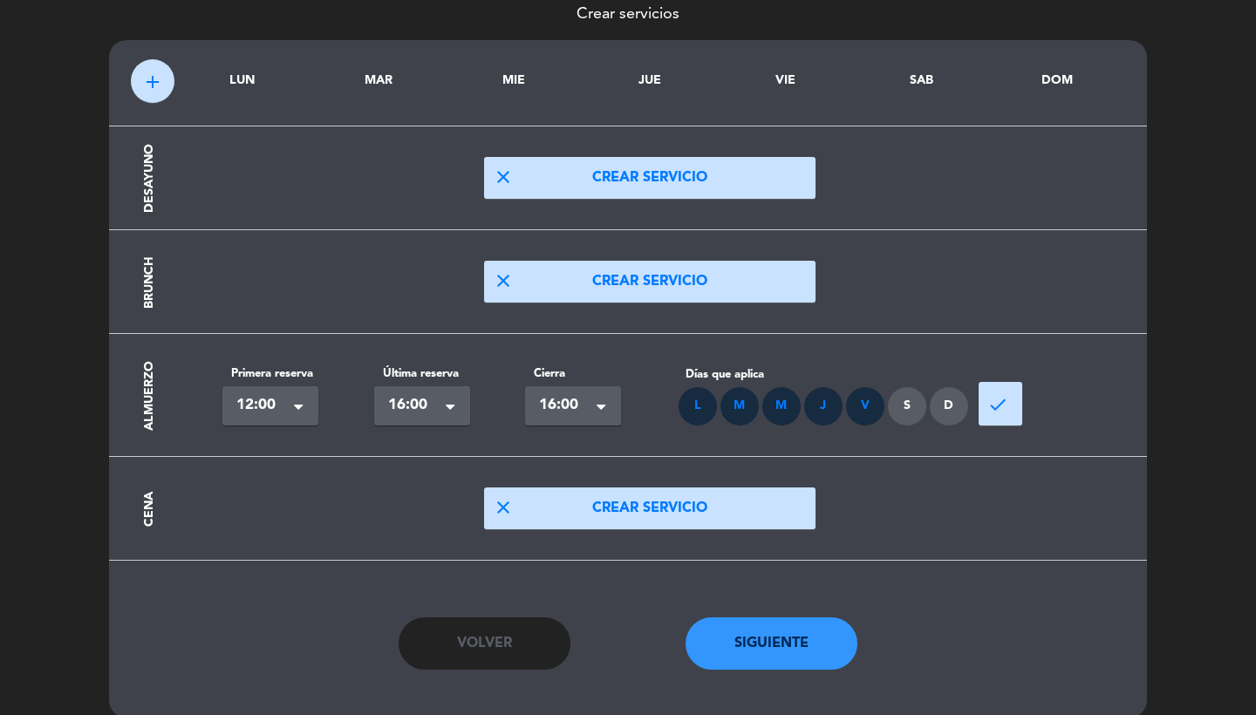
click at [925, 403] on div "S" at bounding box center [907, 406] width 38 height 38
click at [959, 409] on div "D" at bounding box center [948, 406] width 38 height 38
click at [1038, 398] on div "done" at bounding box center [1050, 395] width 152 height 44
click at [997, 401] on span "done" at bounding box center [997, 404] width 21 height 21
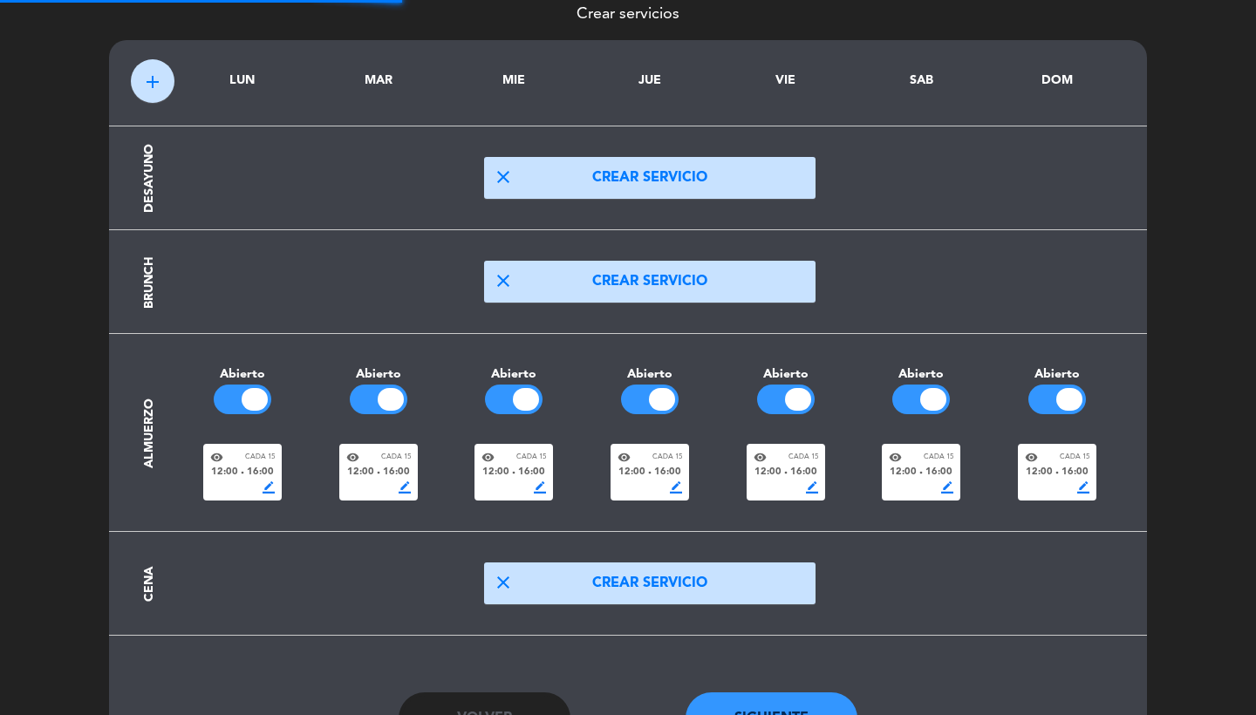
click at [774, 481] on div "border_color" at bounding box center [785, 487] width 65 height 12
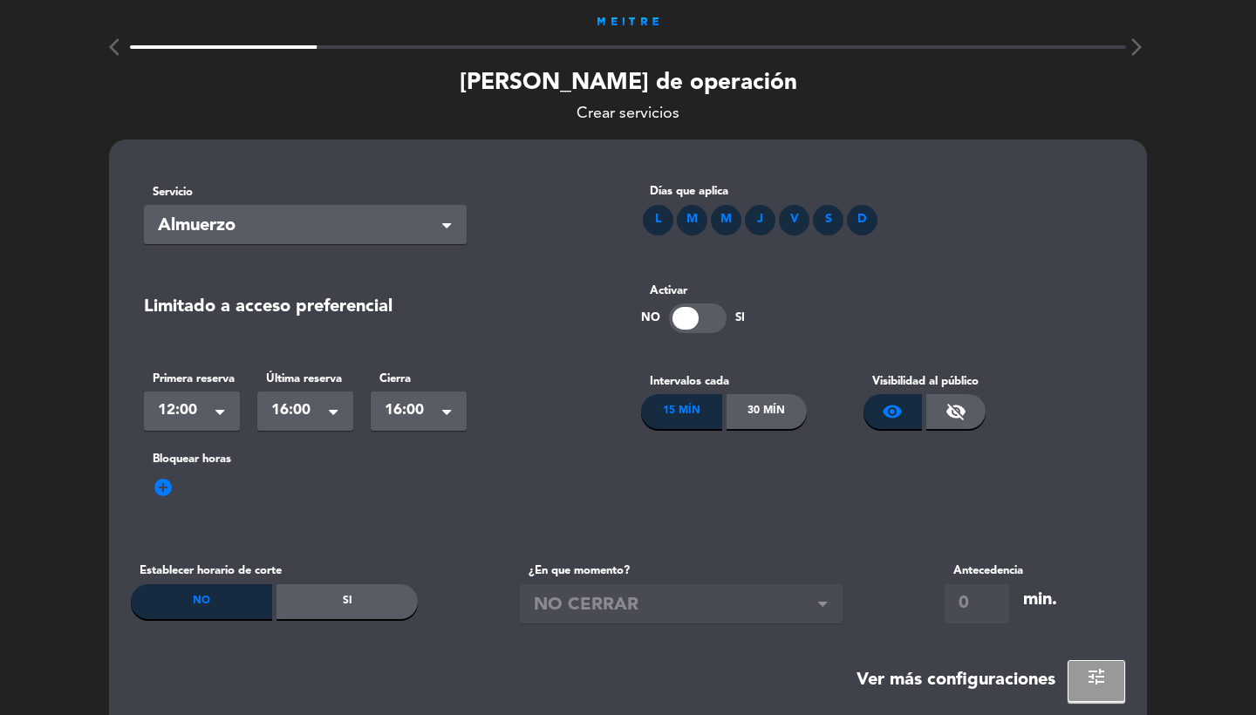
click at [767, 405] on div "30 Mín" at bounding box center [766, 411] width 81 height 35
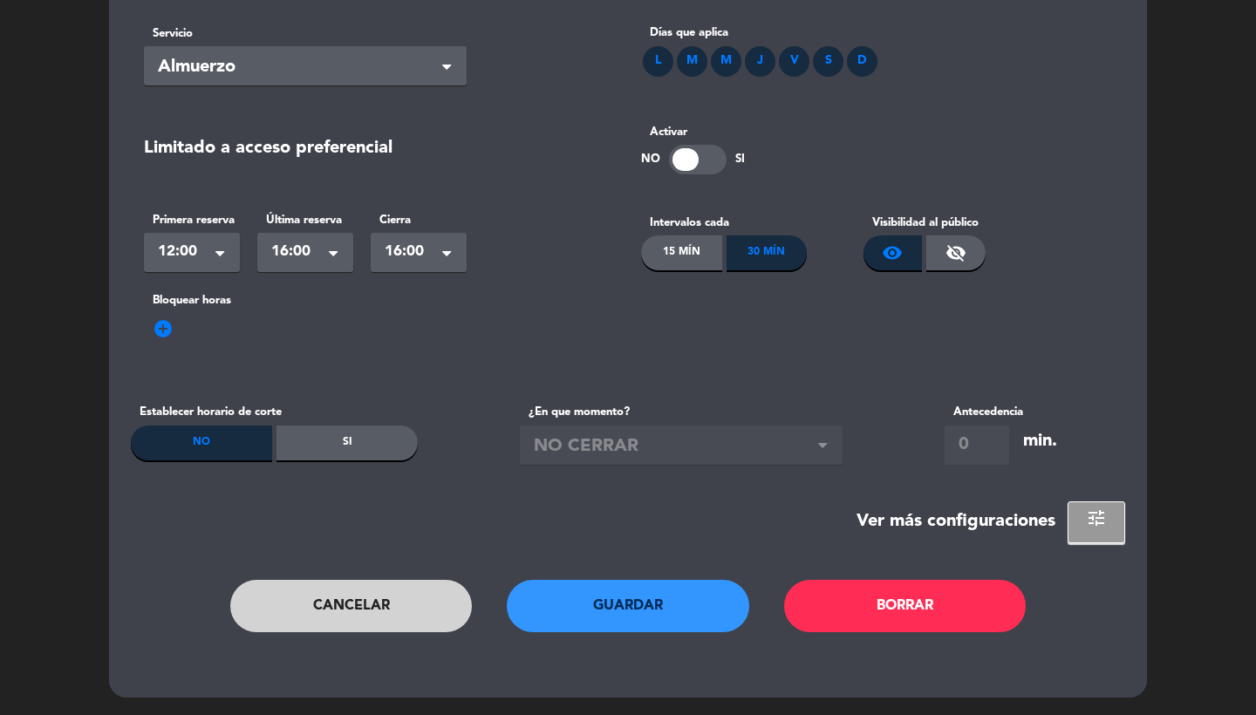
click at [648, 584] on button "Guardar" at bounding box center [628, 606] width 242 height 52
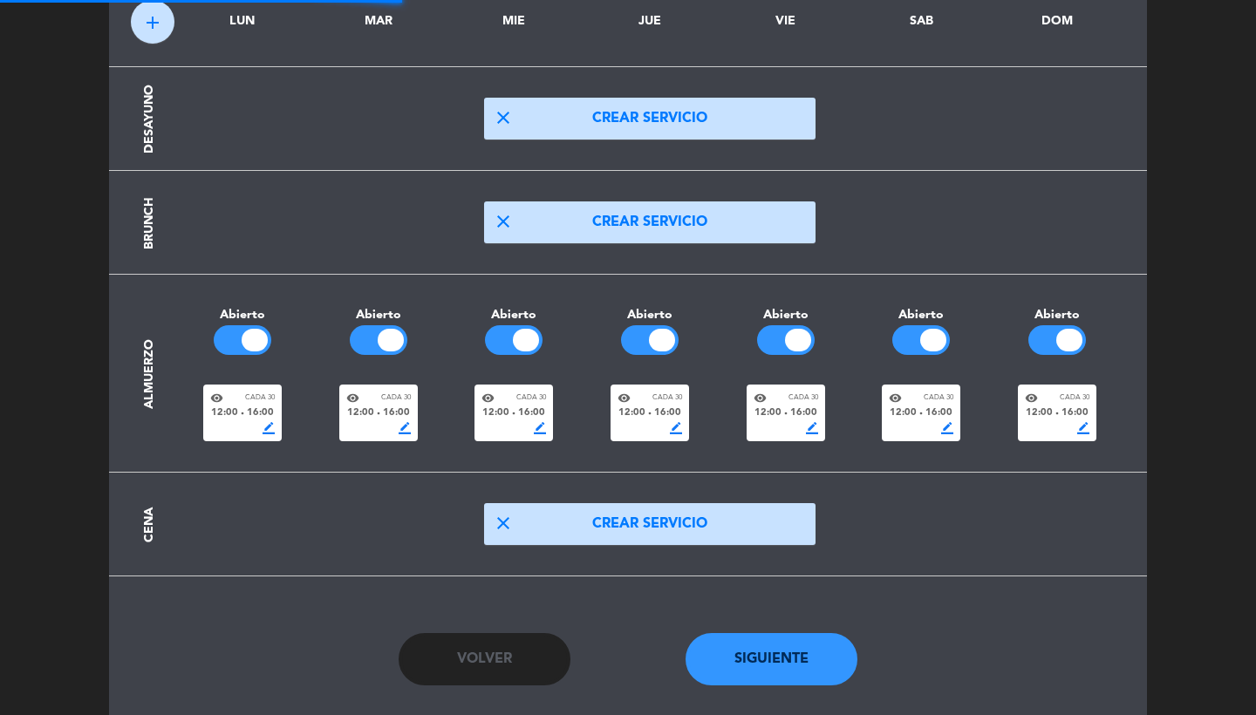
click at [636, 534] on button "close Crear servicio" at bounding box center [649, 524] width 331 height 42
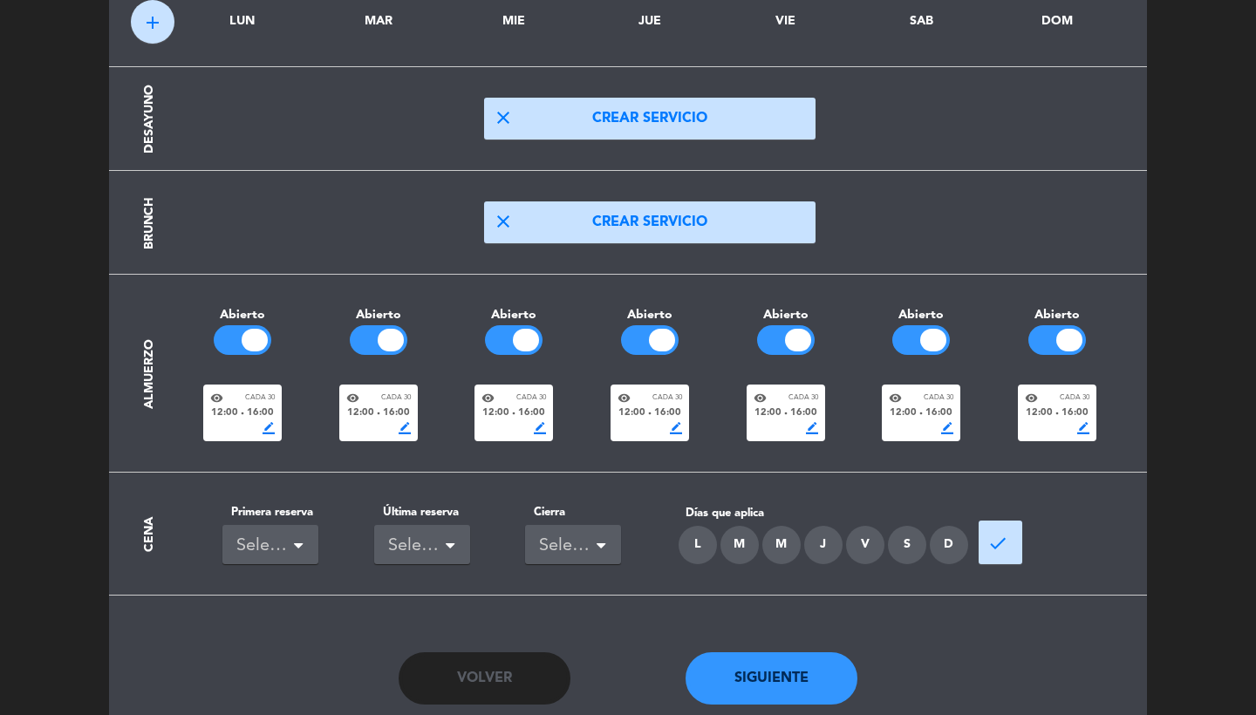
click at [255, 555] on div "Seleccionar" at bounding box center [263, 546] width 54 height 29
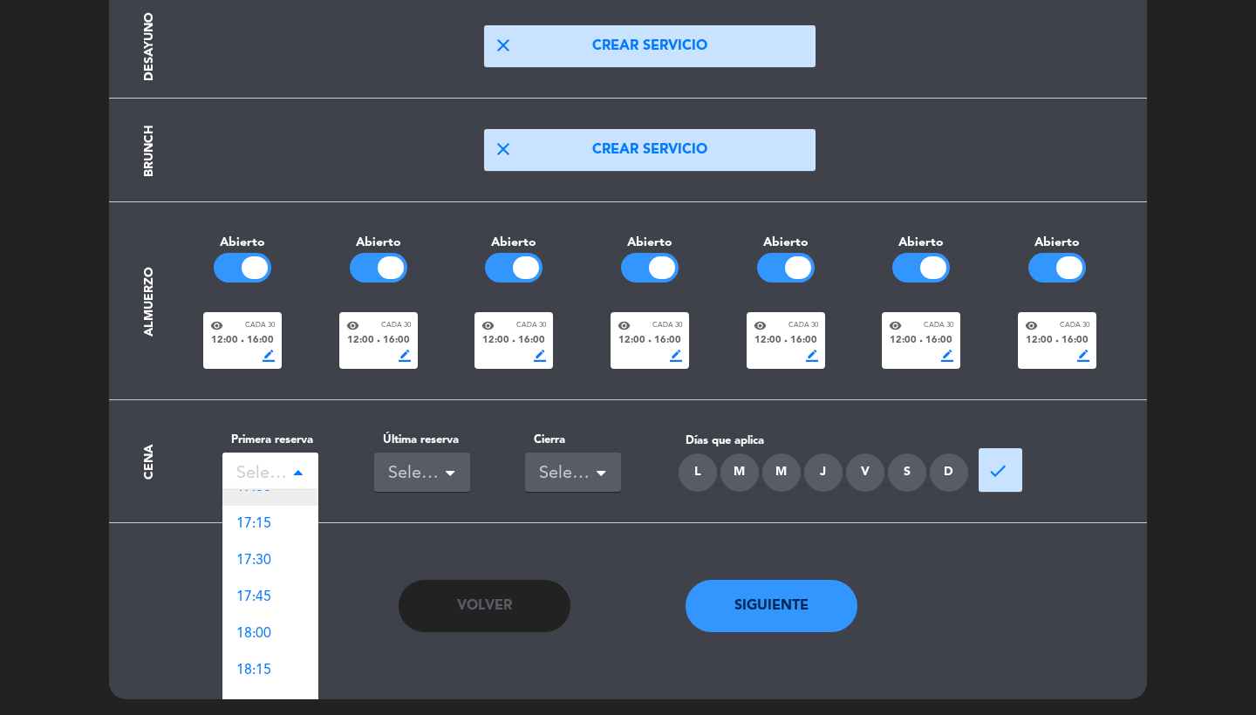
scroll to position [1910, 0]
click at [275, 653] on div "19:00" at bounding box center [270, 654] width 96 height 37
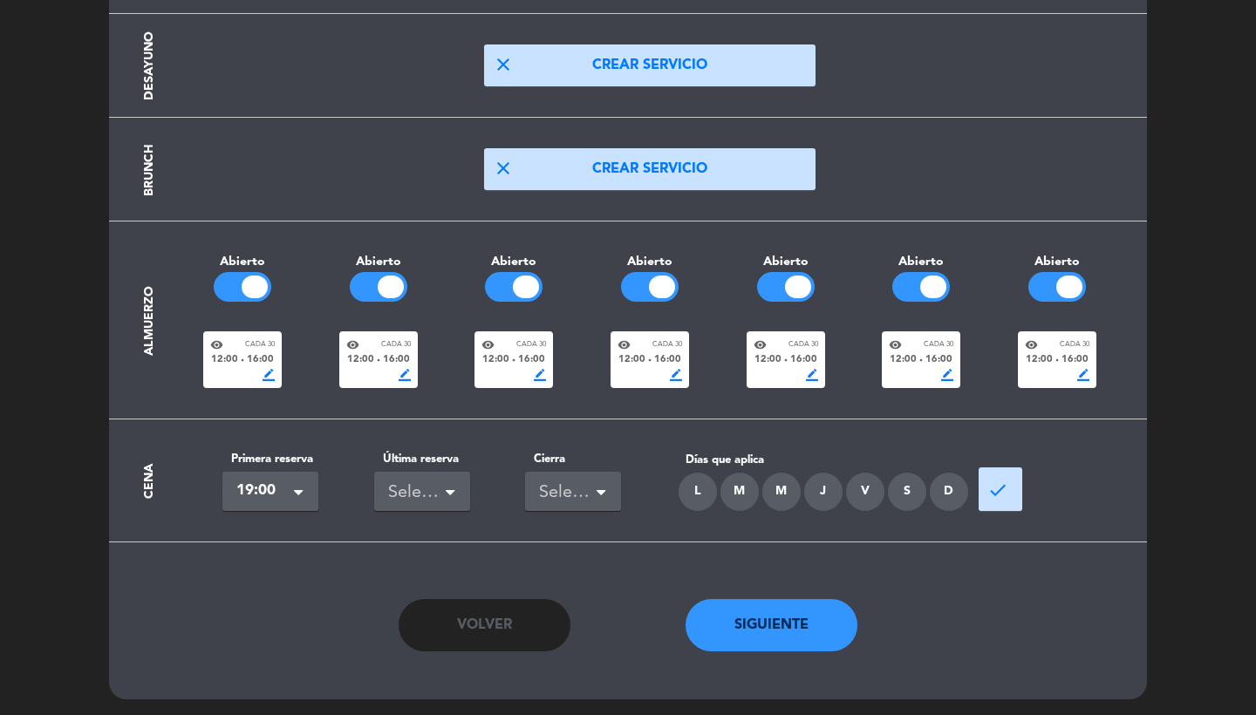
click at [419, 498] on div "Seleccionar" at bounding box center [415, 493] width 54 height 29
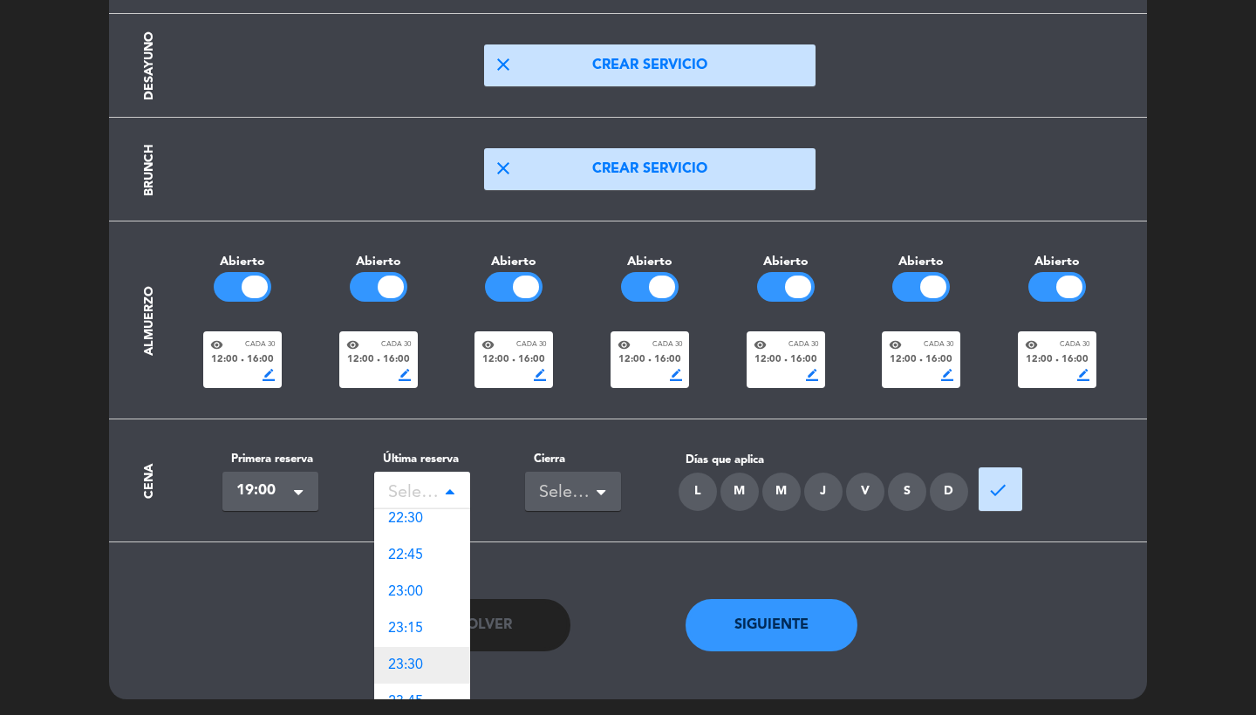
scroll to position [15, 0]
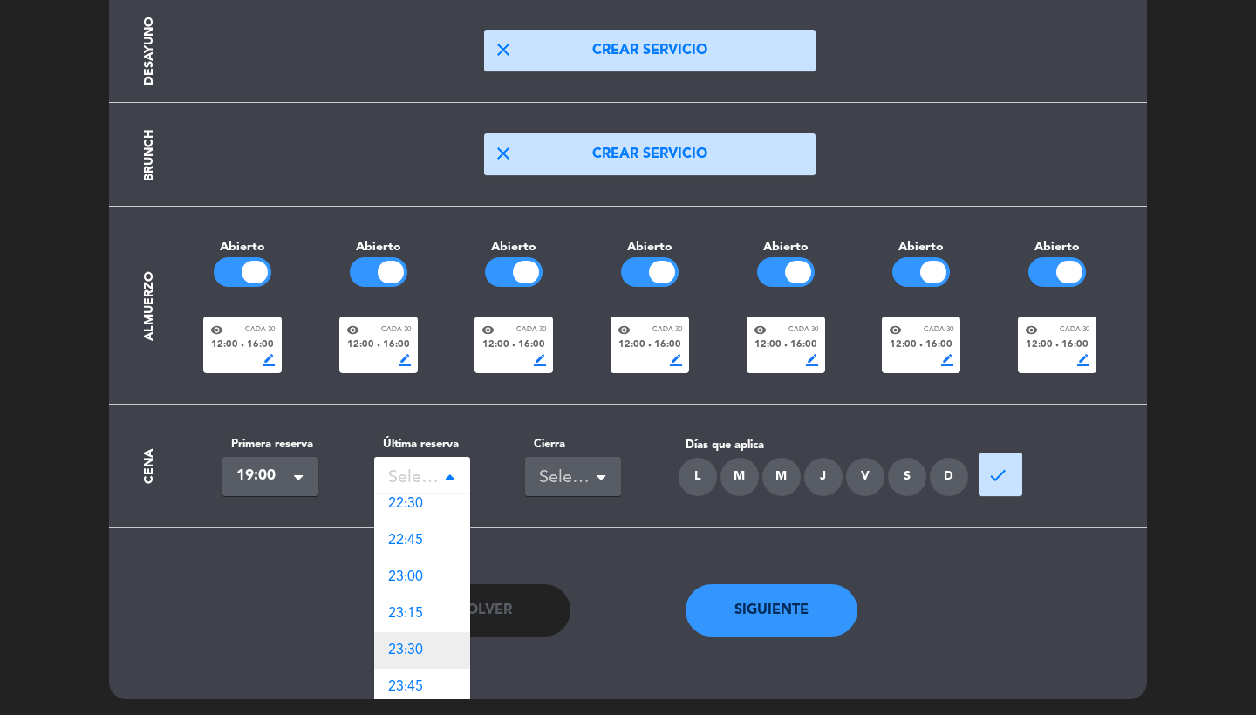
click at [421, 643] on span "23:30" at bounding box center [405, 650] width 35 height 14
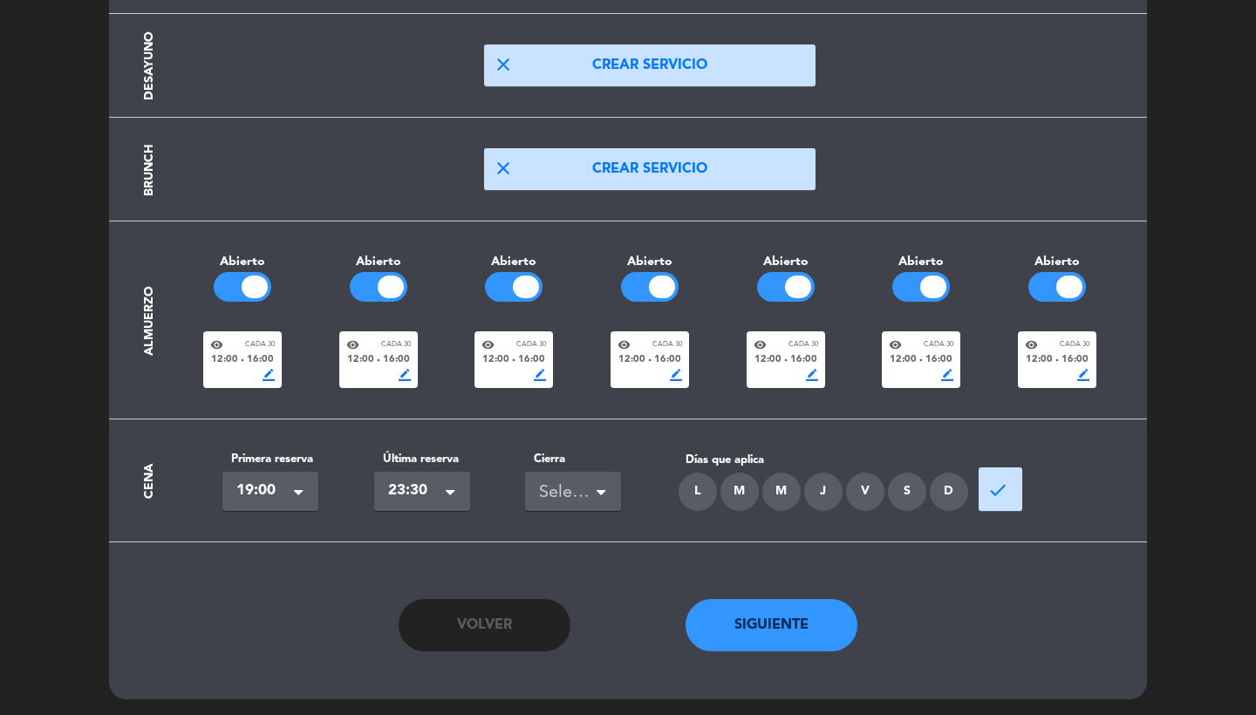
click at [580, 493] on div "Seleccionar" at bounding box center [566, 493] width 54 height 29
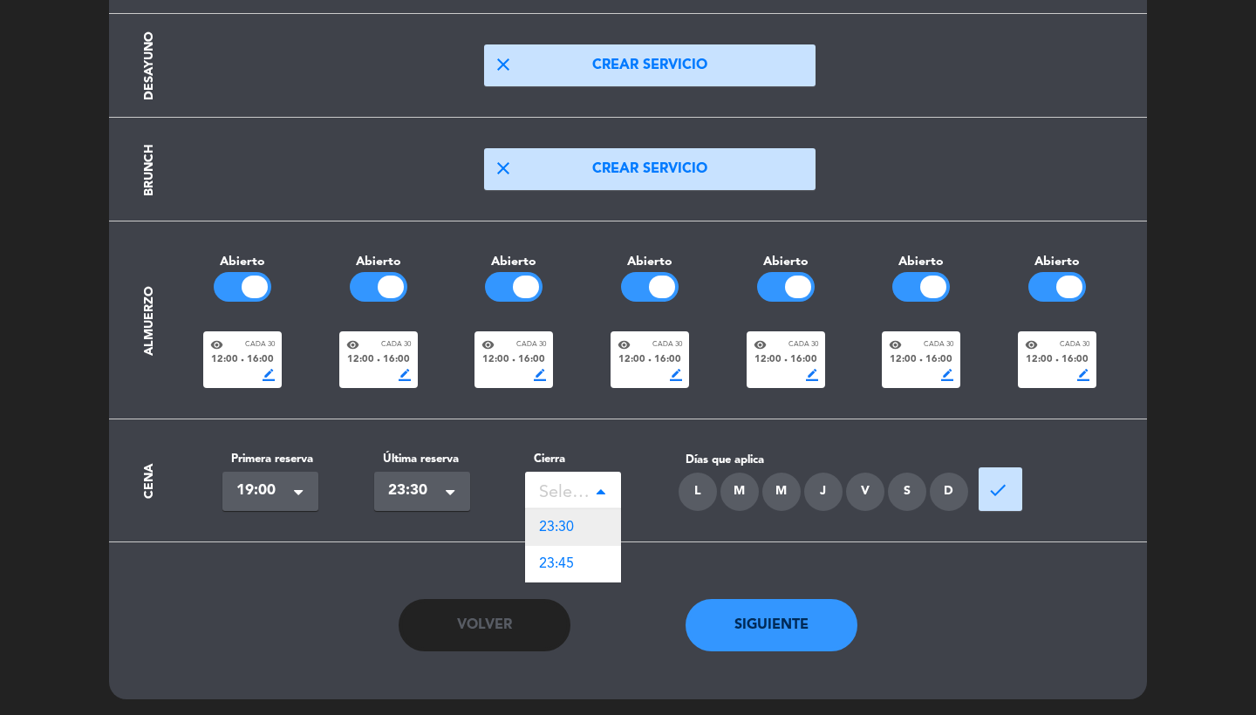
click at [583, 518] on div "23:30" at bounding box center [573, 527] width 96 height 37
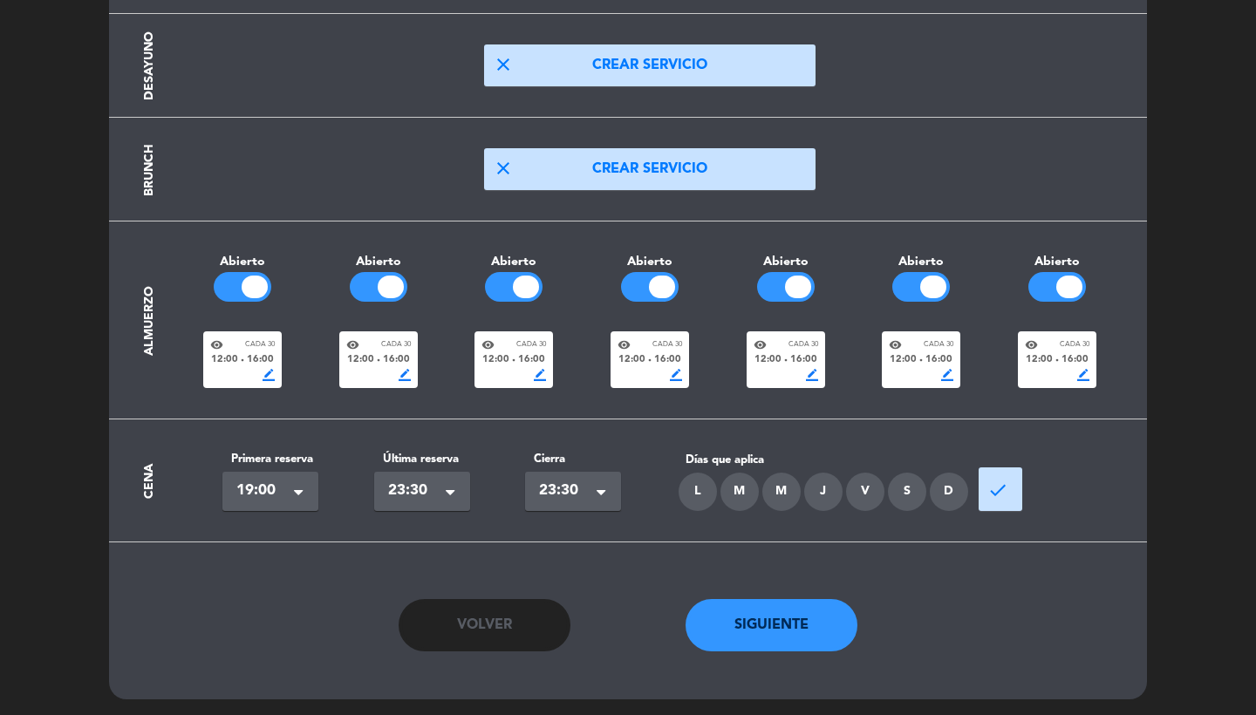
click at [692, 489] on div "L" at bounding box center [697, 492] width 38 height 38
click at [734, 489] on div "M" at bounding box center [739, 492] width 38 height 38
click at [785, 487] on div "M" at bounding box center [781, 492] width 38 height 38
click at [816, 487] on div "J" at bounding box center [823, 492] width 38 height 38
click at [873, 487] on div "V" at bounding box center [865, 492] width 38 height 38
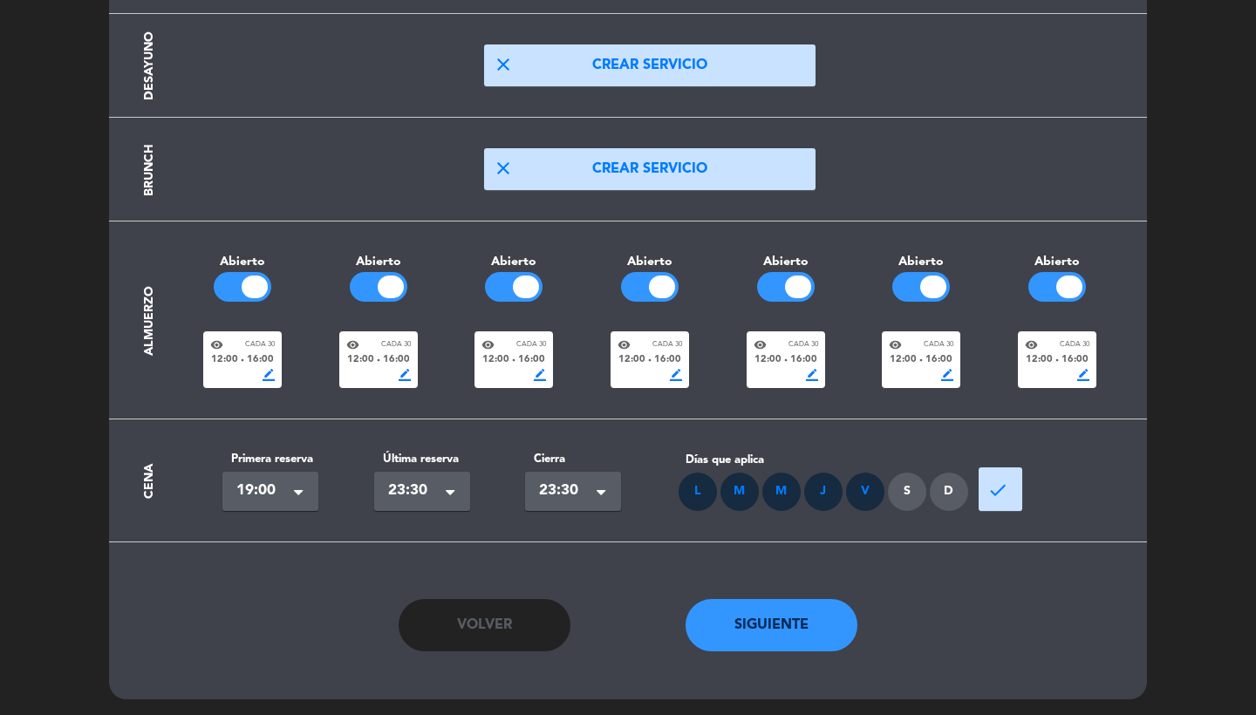
click at [907, 488] on div "S" at bounding box center [907, 492] width 38 height 38
click at [942, 488] on div "D" at bounding box center [948, 492] width 38 height 38
click at [997, 488] on span "done" at bounding box center [997, 490] width 21 height 21
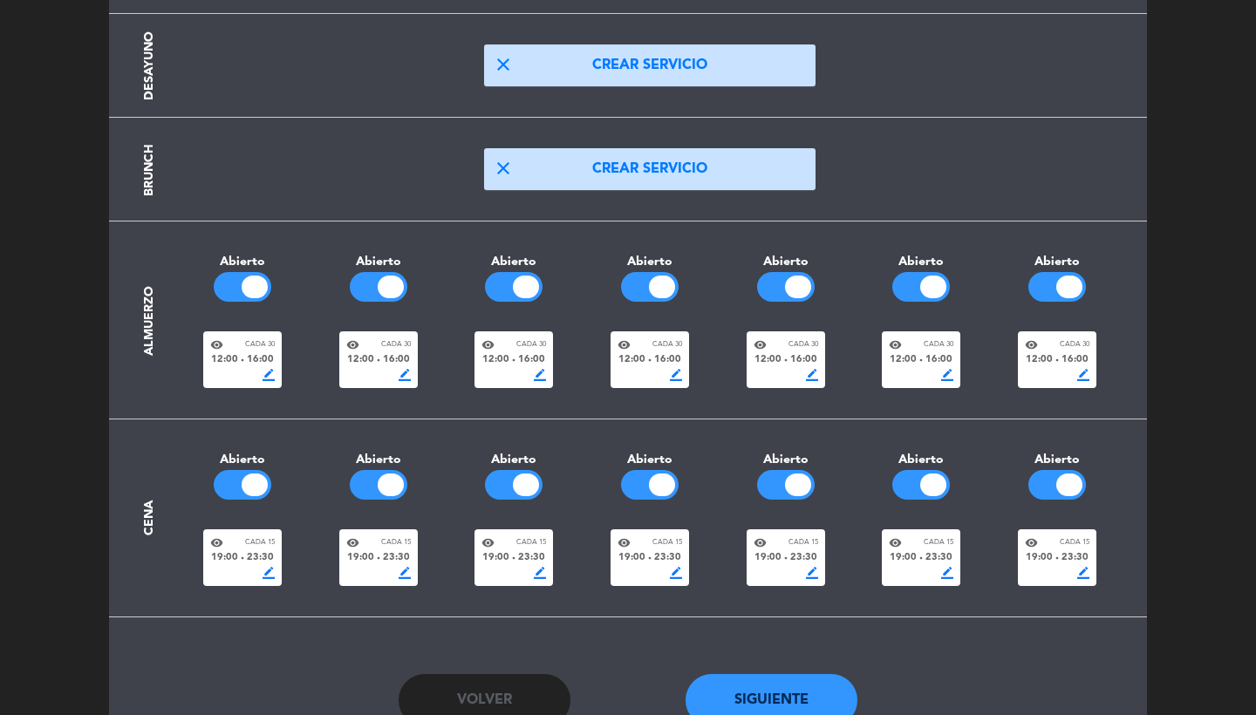
click at [915, 550] on span "19:00" at bounding box center [902, 558] width 27 height 16
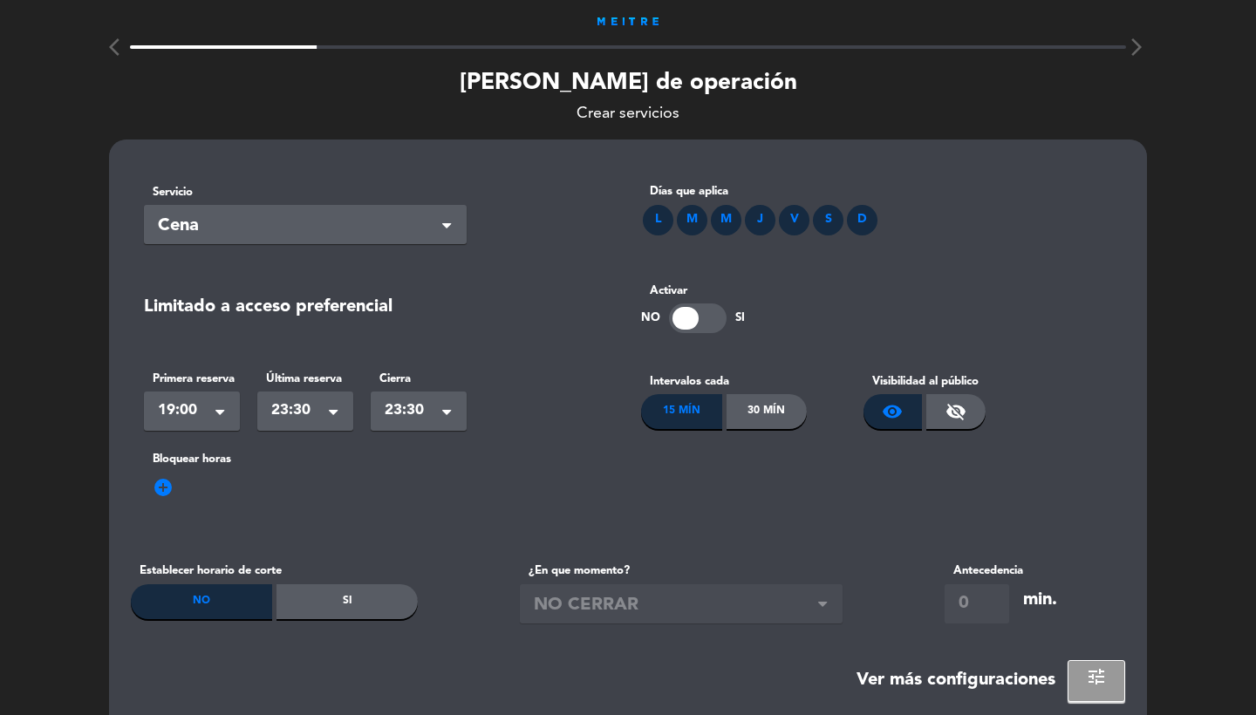
click at [770, 400] on div "30 Mín" at bounding box center [766, 411] width 81 height 35
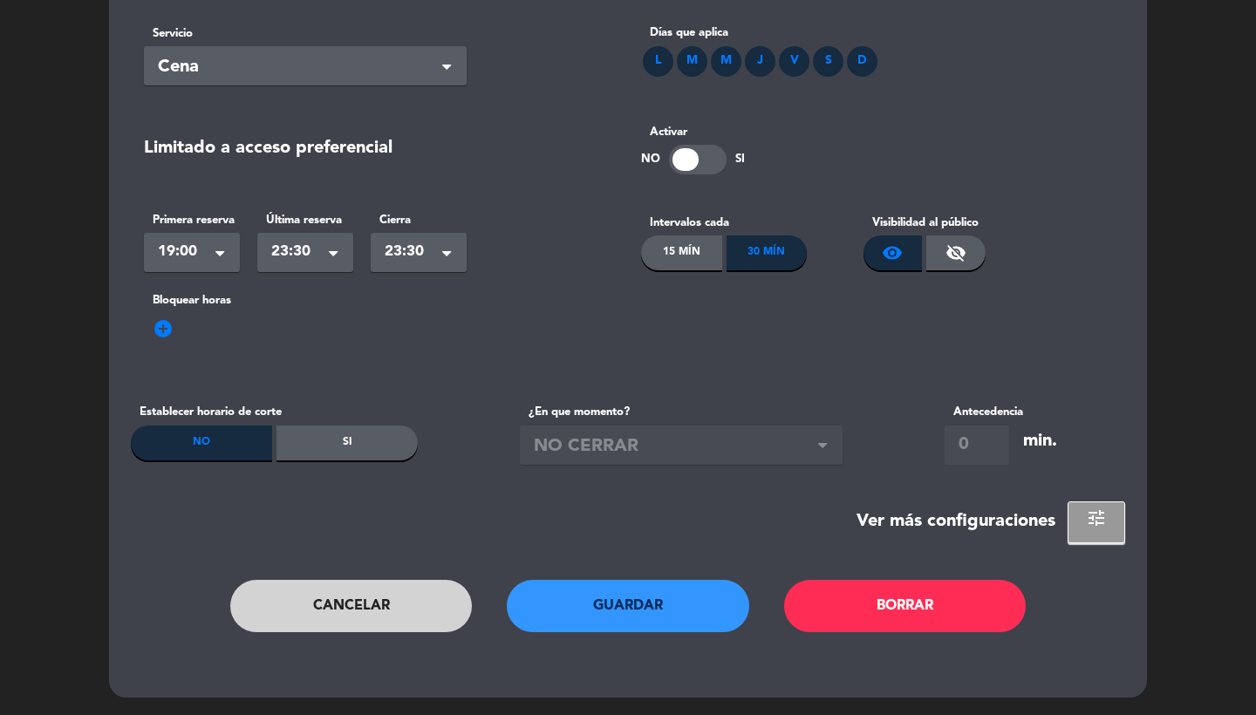
click at [626, 623] on button "Guardar" at bounding box center [628, 606] width 242 height 52
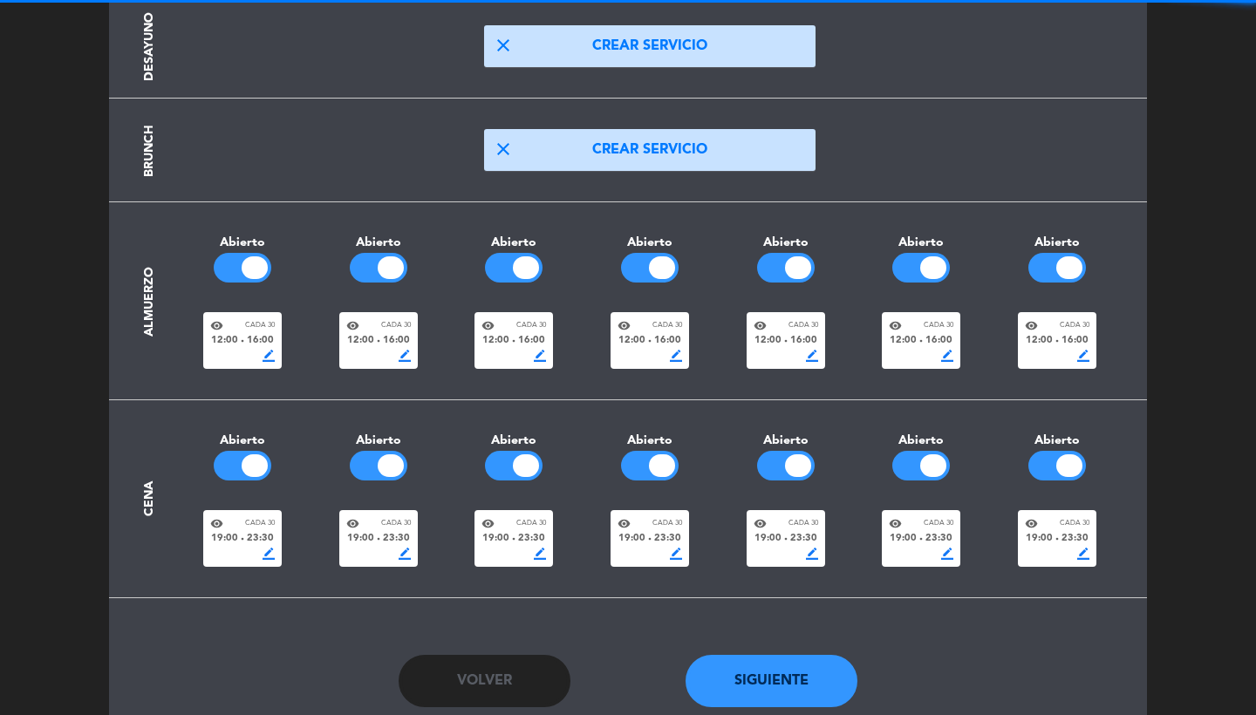
click at [804, 655] on button "Siguiente" at bounding box center [771, 681] width 173 height 52
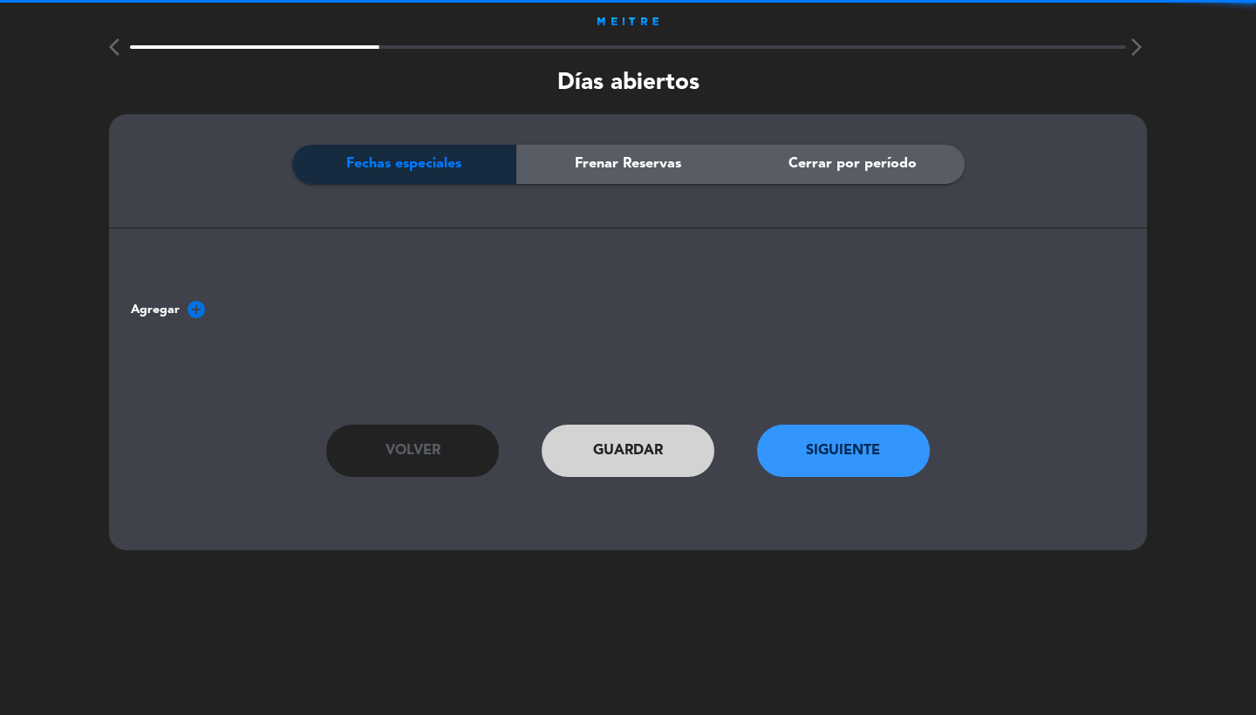
click at [823, 453] on button "Siguiente" at bounding box center [843, 451] width 173 height 52
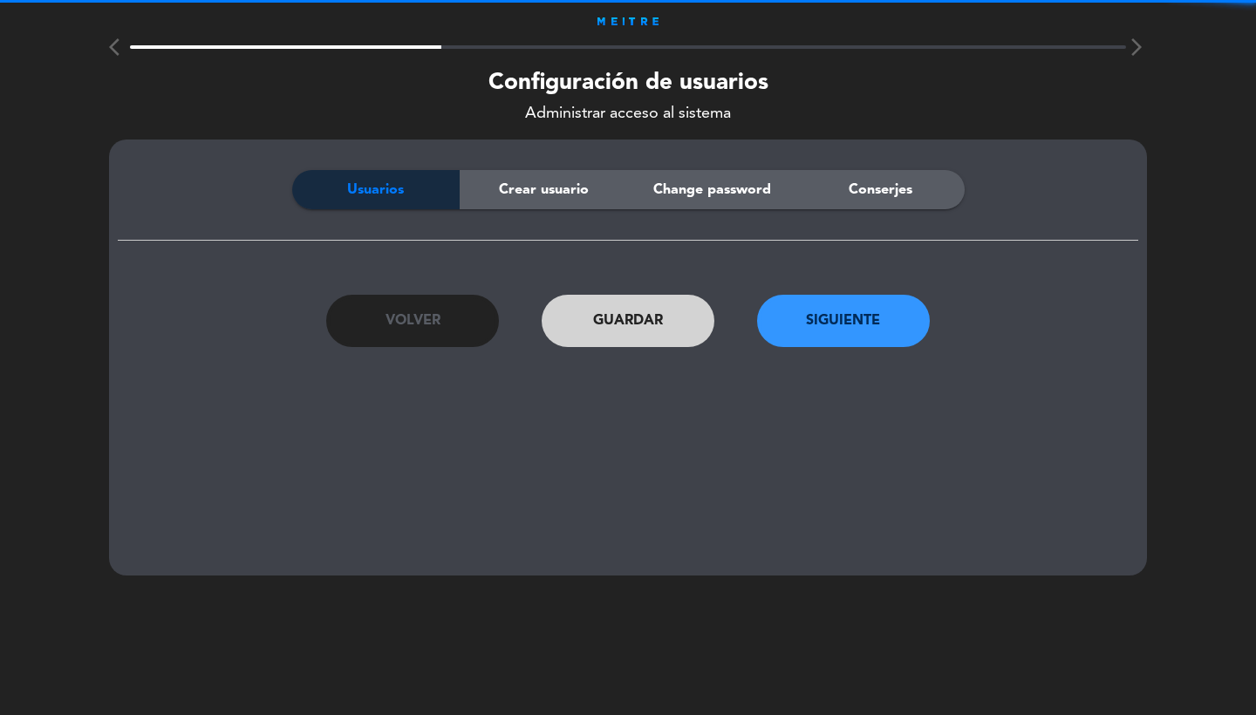
click at [571, 182] on span "Crear usuario" at bounding box center [544, 190] width 90 height 23
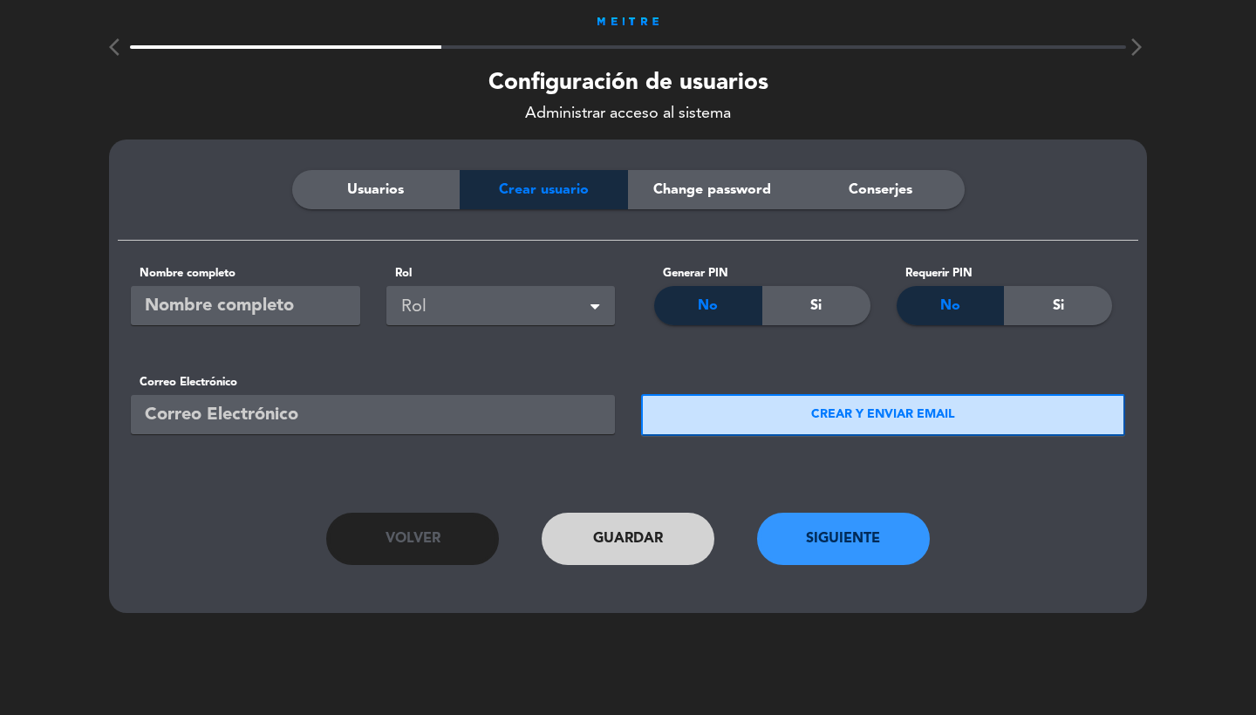
drag, startPoint x: 396, startPoint y: 191, endPoint x: 455, endPoint y: 222, distance: 67.1
click at [396, 191] on span "Usuarios" at bounding box center [375, 190] width 57 height 23
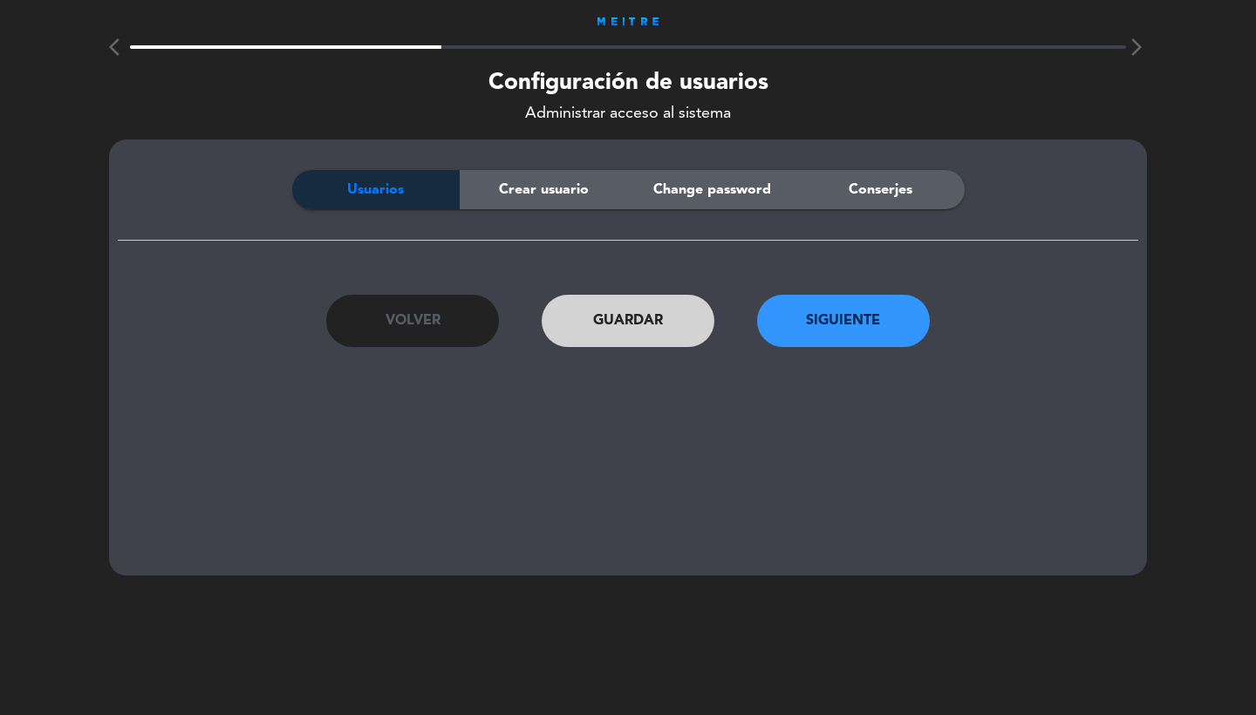
click at [807, 337] on button "Siguiente" at bounding box center [843, 321] width 173 height 52
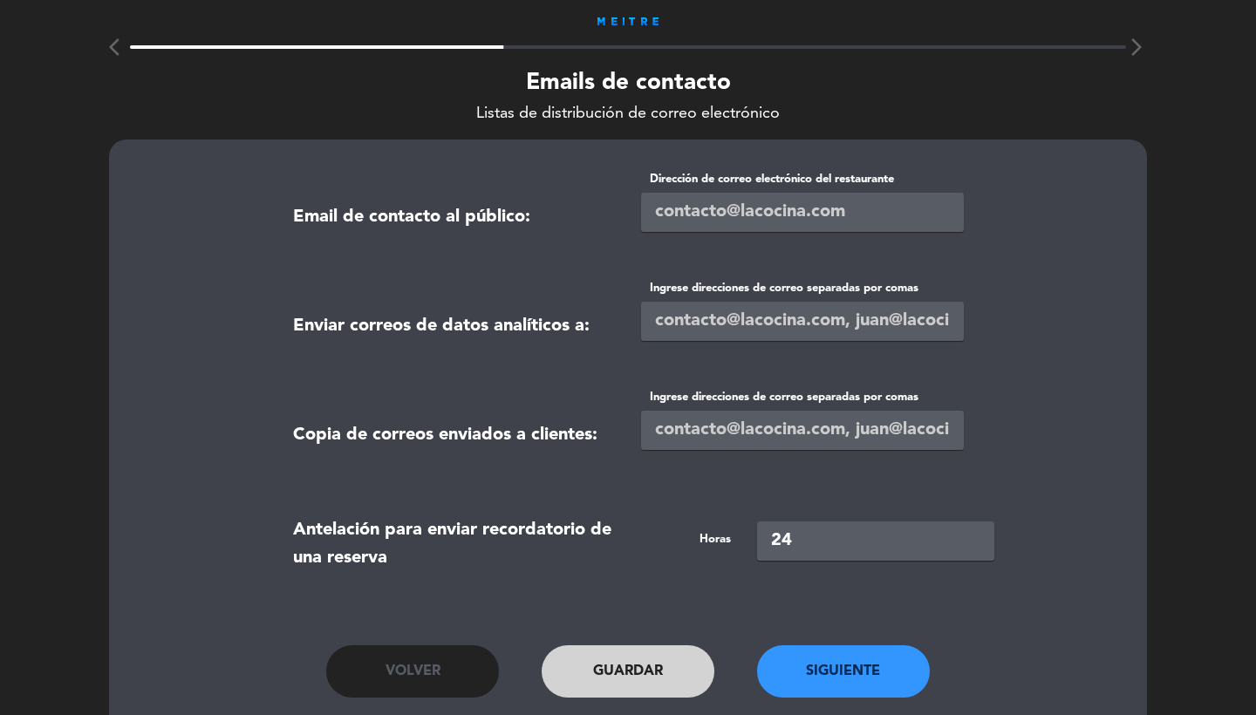
click at [666, 213] on input "email" at bounding box center [802, 212] width 323 height 39
paste input "[URL][DOMAIN_NAME]"
type input "[URL][DOMAIN_NAME]"
paste input "[EMAIL_ADDRESS][DOMAIN_NAME]"
type input "[EMAIL_ADDRESS][DOMAIN_NAME]"
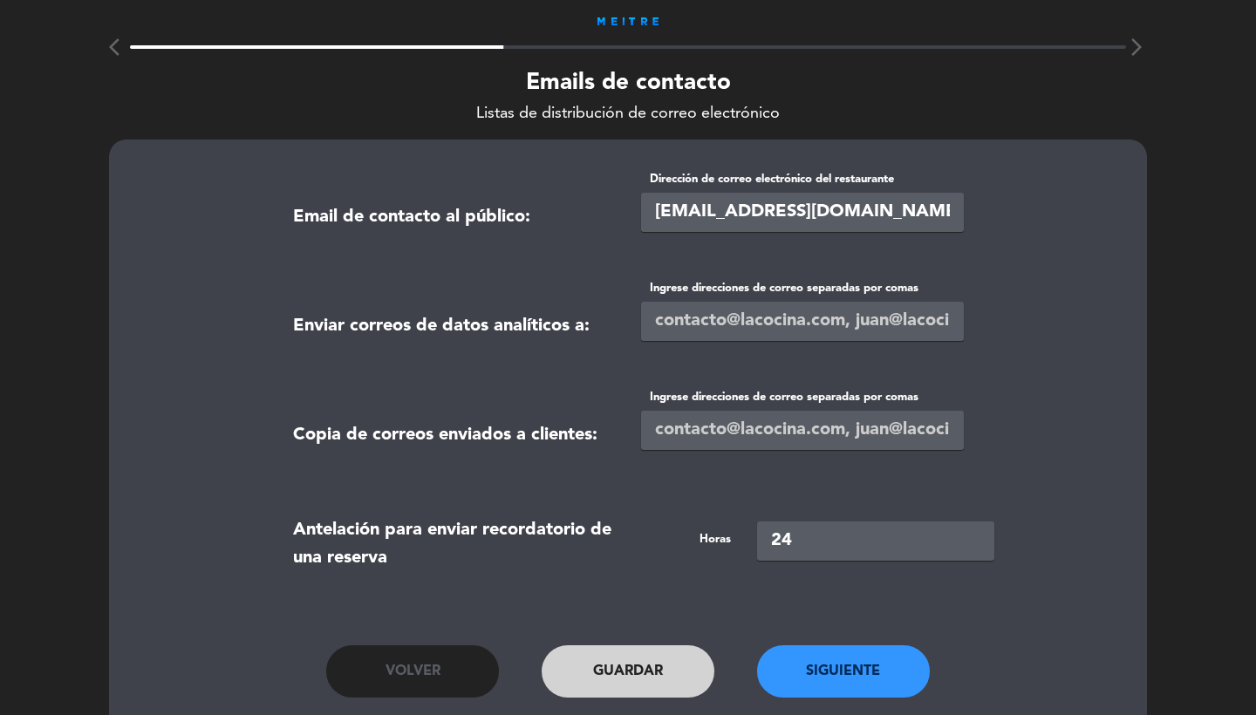
click at [675, 318] on input "text" at bounding box center [802, 321] width 323 height 39
paste input "[EMAIL_ADDRESS][DOMAIN_NAME]"
type input "[EMAIL_ADDRESS][DOMAIN_NAME],[EMAIL_ADDRESS][DOMAIN_NAME]"
click at [693, 425] on input "text" at bounding box center [802, 430] width 323 height 39
paste input "[EMAIL_ADDRESS][DOMAIN_NAME],[EMAIL_ADDRESS][DOMAIN_NAME]"
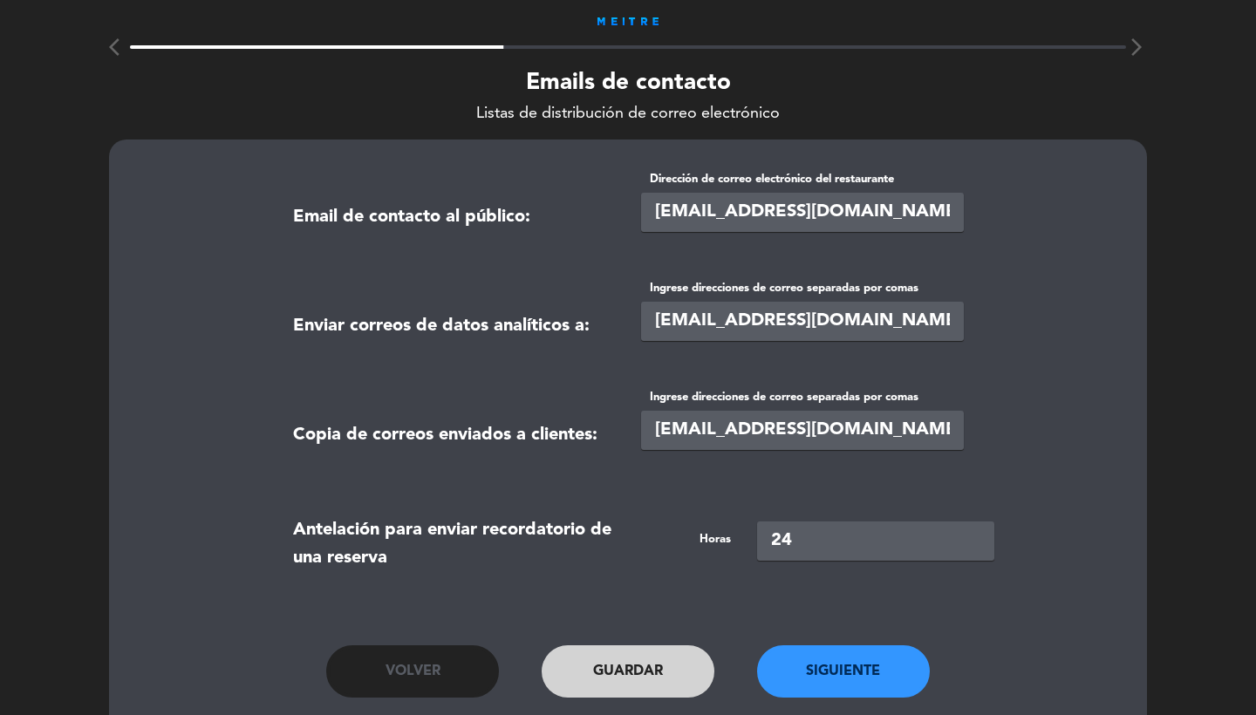
type input "[EMAIL_ADDRESS][DOMAIN_NAME],[EMAIL_ADDRESS][DOMAIN_NAME]"
click at [840, 689] on button "Siguiente" at bounding box center [843, 671] width 173 height 52
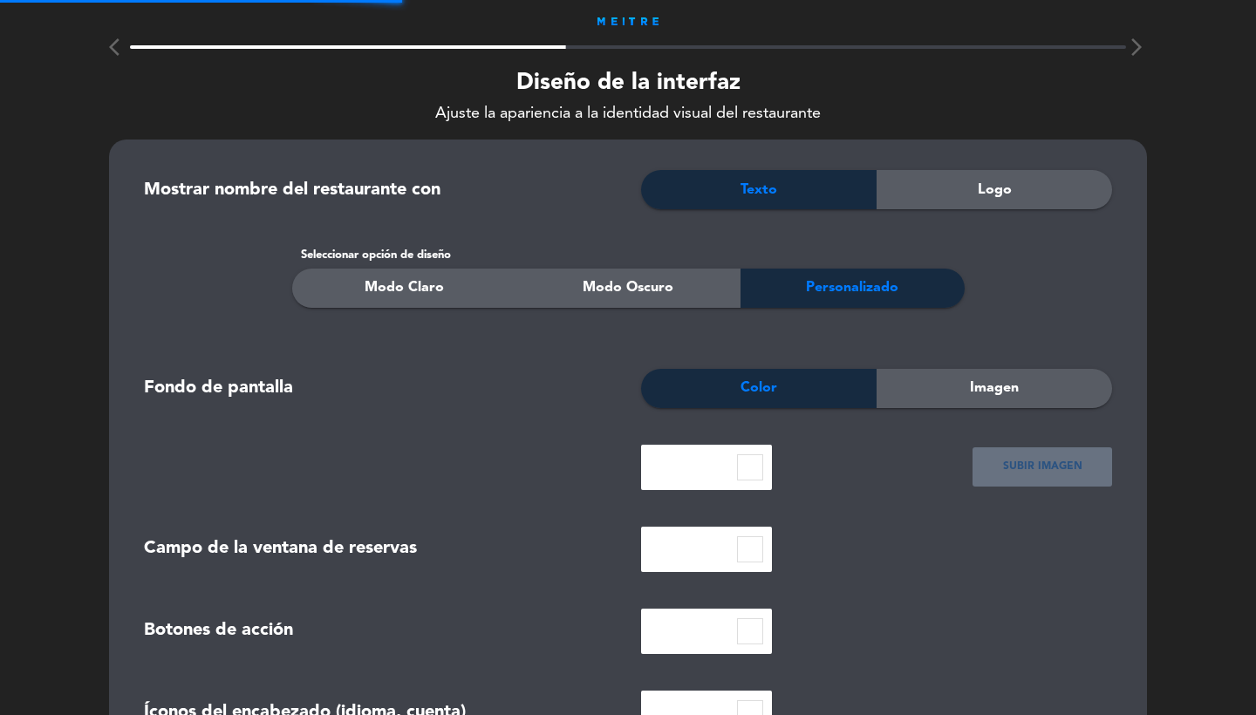
click at [986, 186] on span "Logo" at bounding box center [994, 190] width 34 height 23
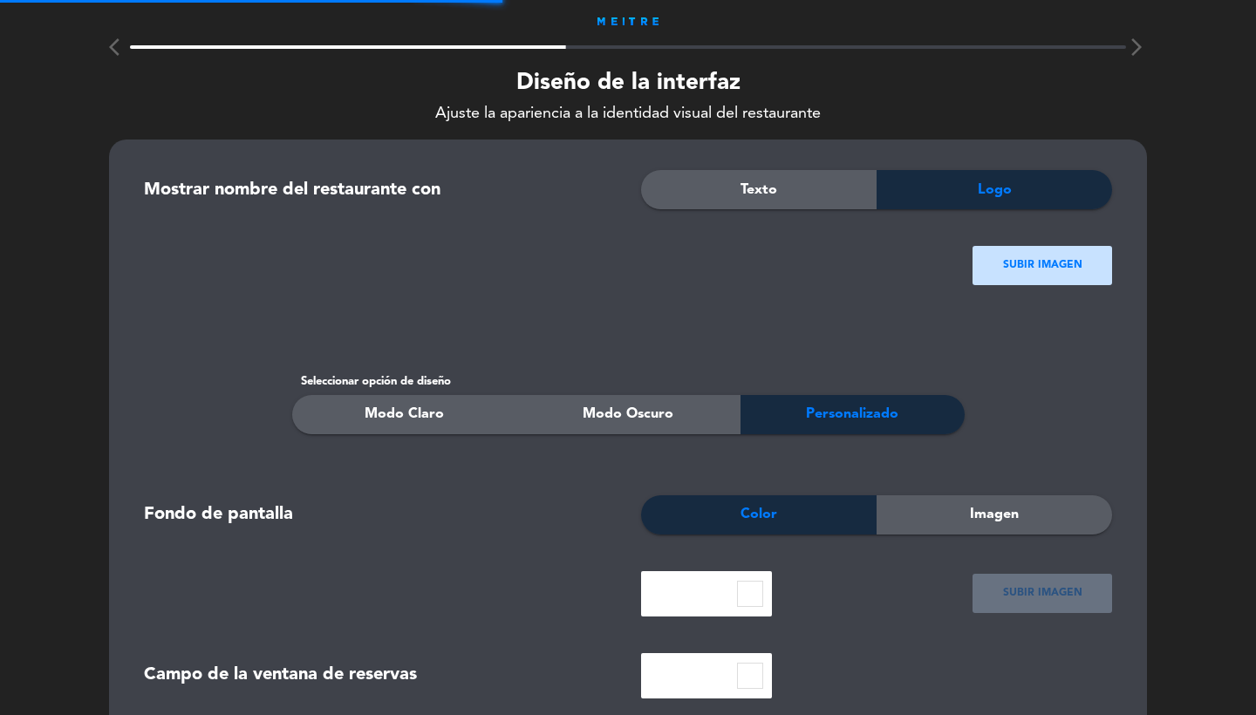
click at [1005, 263] on ngx-dropzone-label "SUBIR IMAGEN" at bounding box center [1042, 265] width 79 height 17
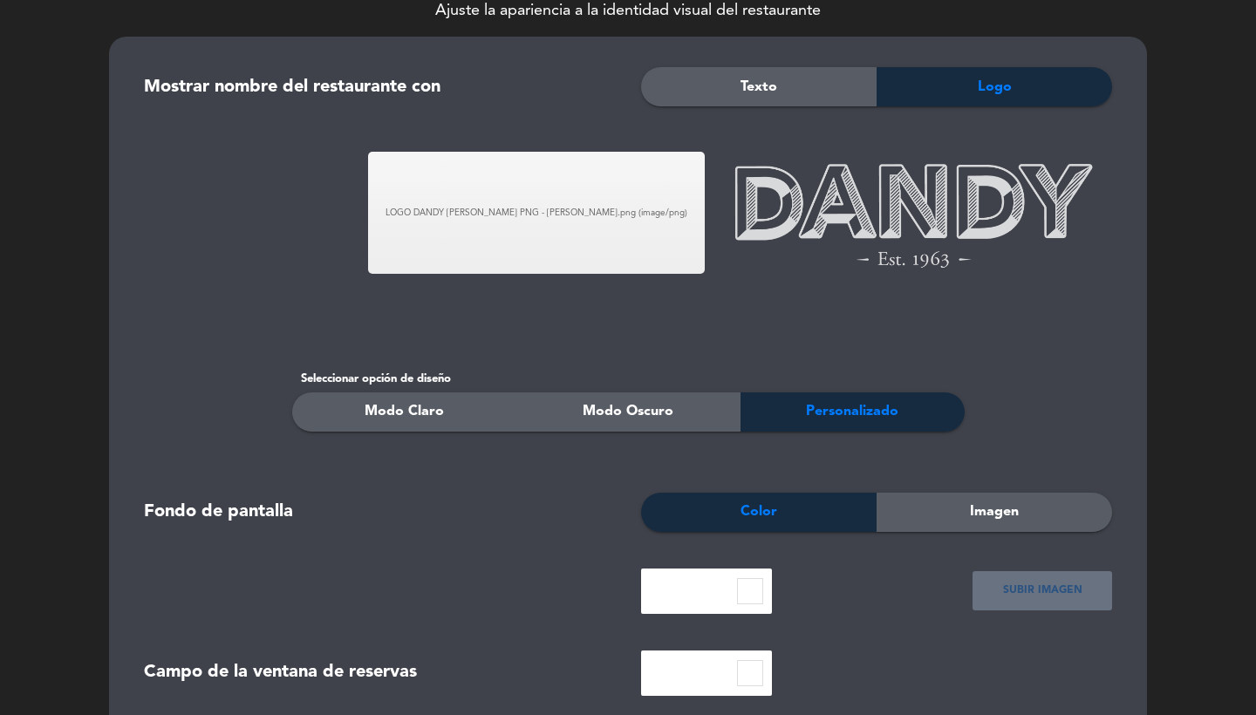
scroll to position [270, 0]
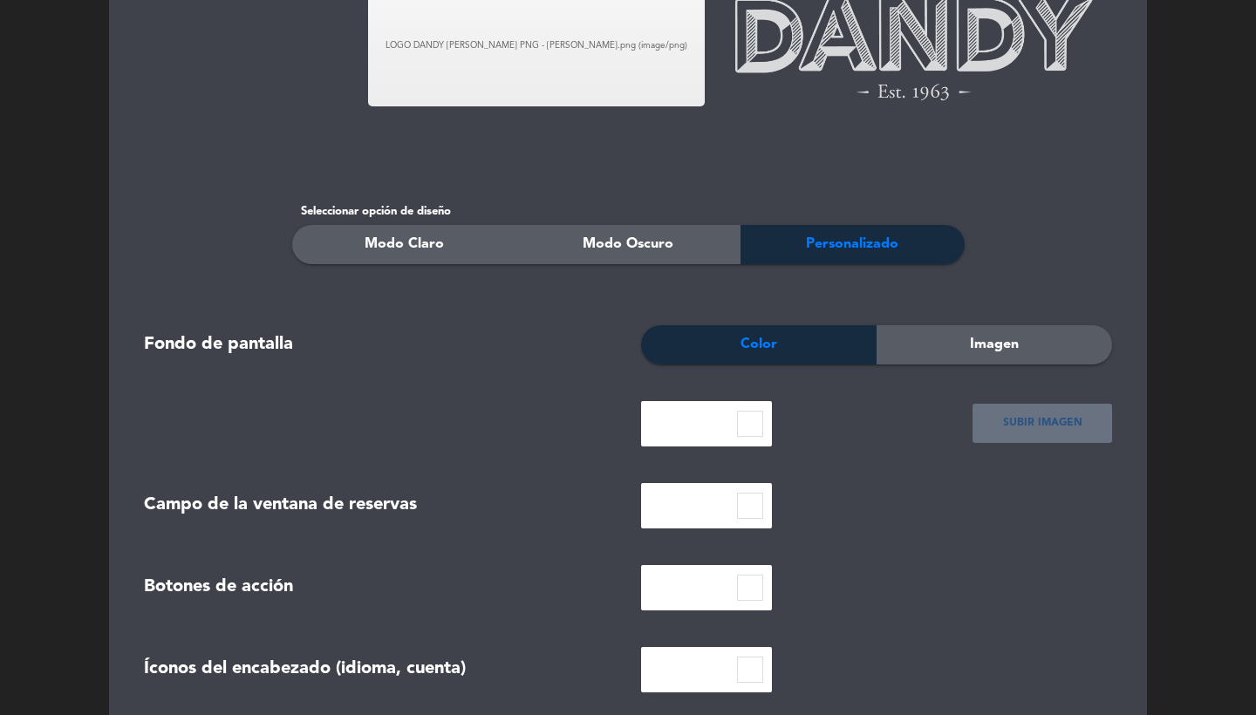
click at [472, 247] on div "Modo Claro" at bounding box center [404, 244] width 224 height 39
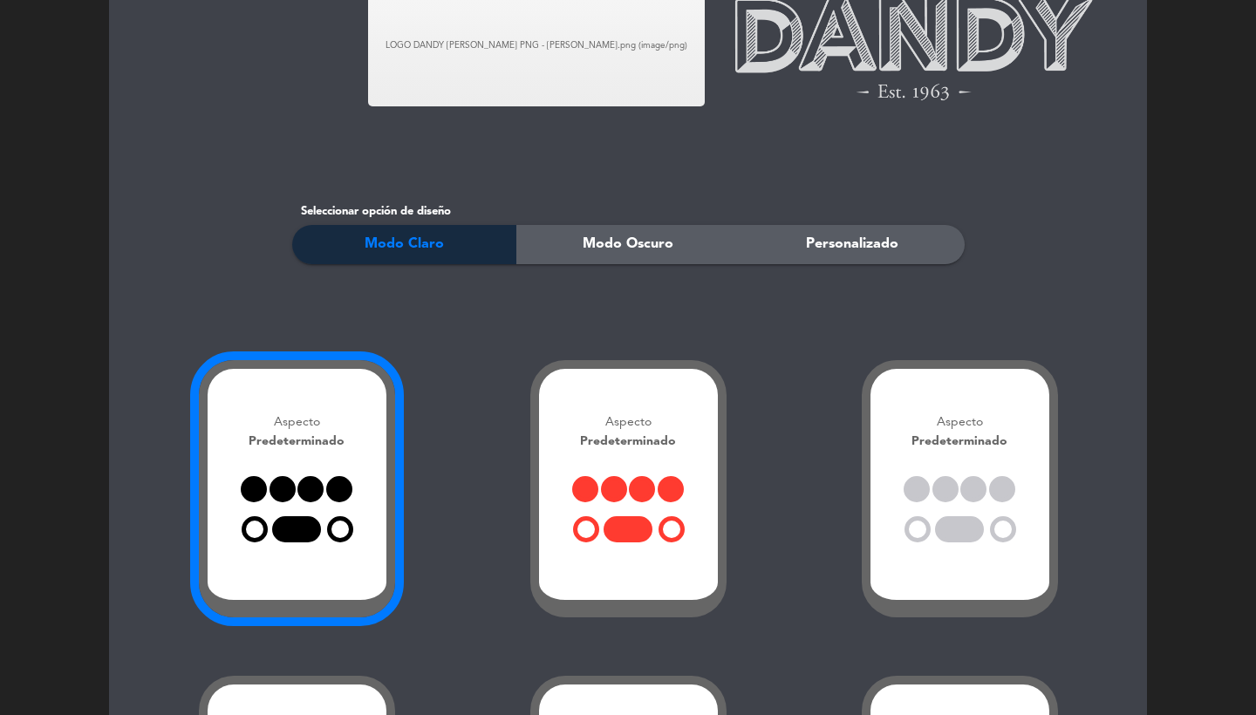
click at [322, 459] on div "Aspecto Predeterminado" at bounding box center [297, 489] width 196 height 258
click at [645, 258] on div "Modo Oscuro" at bounding box center [628, 244] width 224 height 39
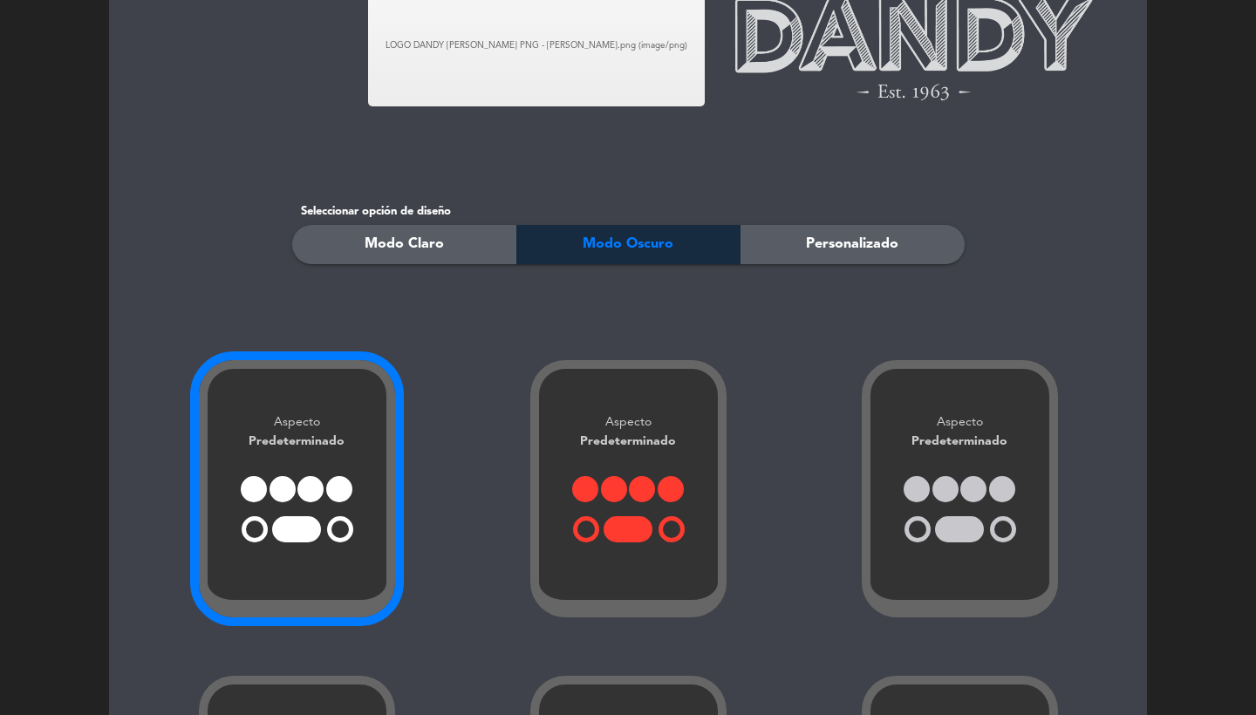
click at [420, 214] on div "Seleccionar opción de diseño" at bounding box center [628, 211] width 672 height 18
click at [420, 254] on span "Modo Claro" at bounding box center [403, 244] width 79 height 23
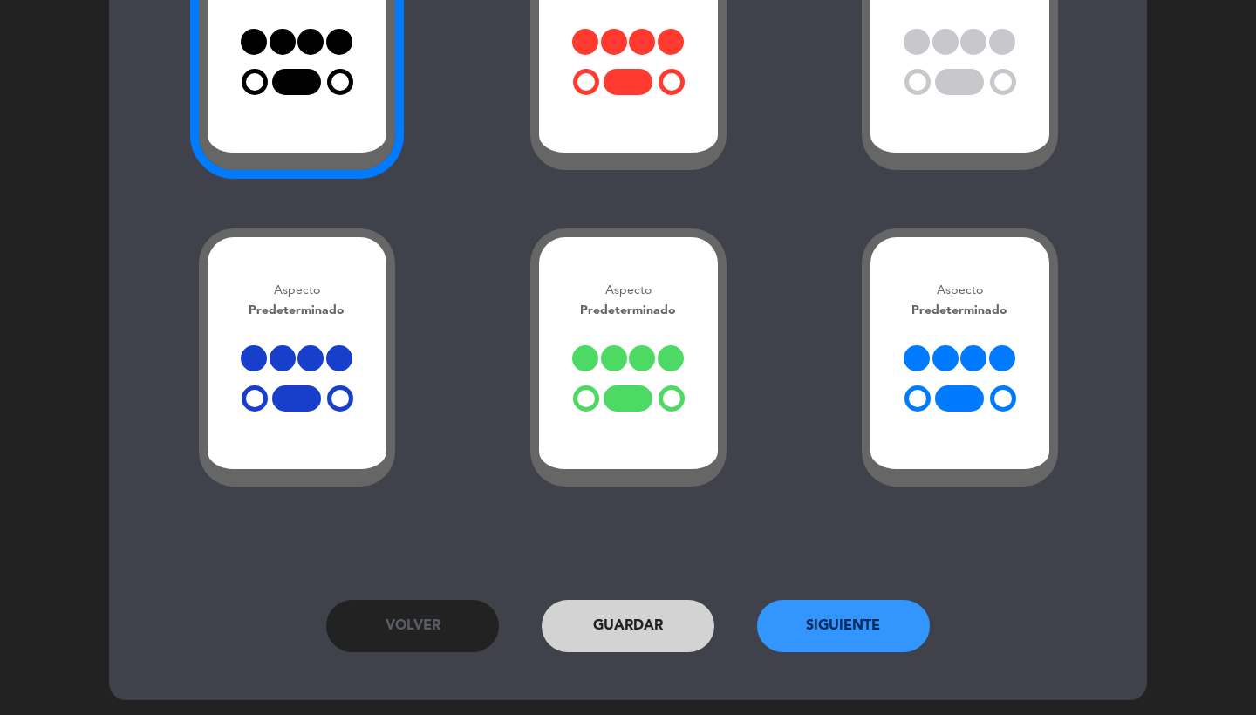
click at [820, 608] on button "Siguiente" at bounding box center [843, 626] width 173 height 52
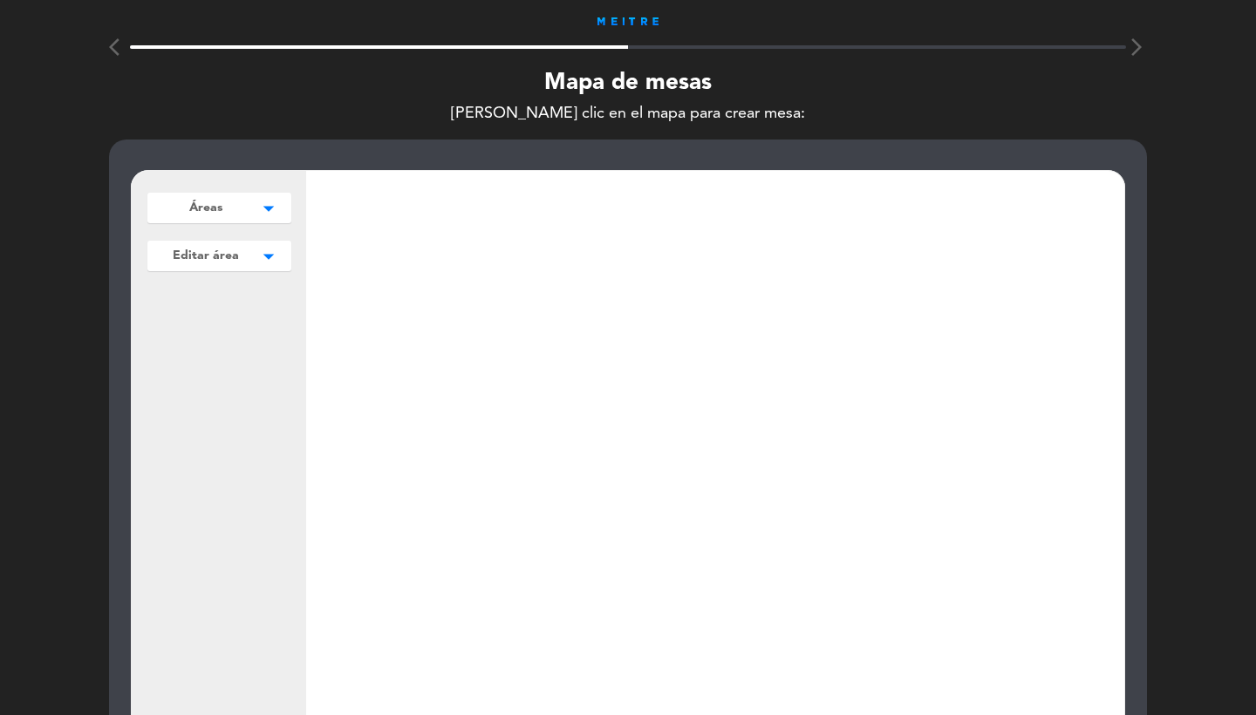
scroll to position [-1, 0]
click at [213, 208] on span "Áreas" at bounding box center [205, 208] width 33 height 18
click at [219, 239] on button "Agregar" at bounding box center [219, 244] width 128 height 25
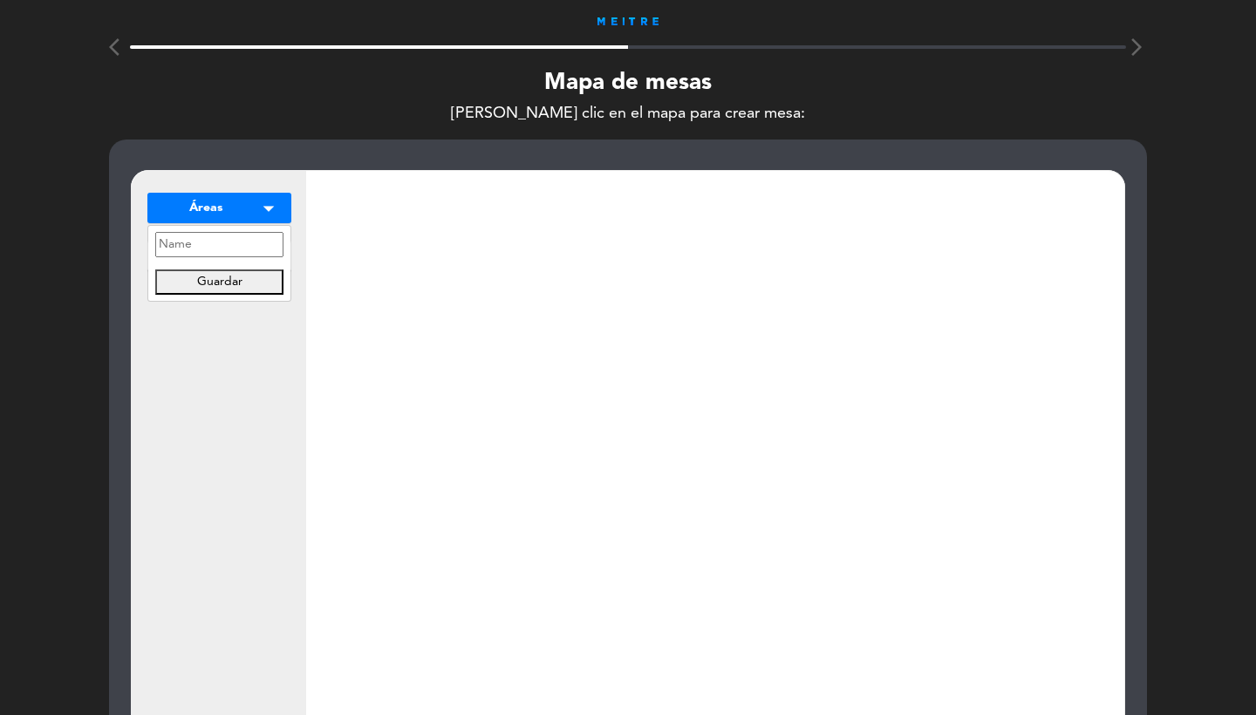
click at [218, 242] on input "text" at bounding box center [219, 244] width 128 height 25
type input "m"
type input "MAPA DE MESAS"
click at [227, 287] on button "Guardar" at bounding box center [219, 281] width 128 height 25
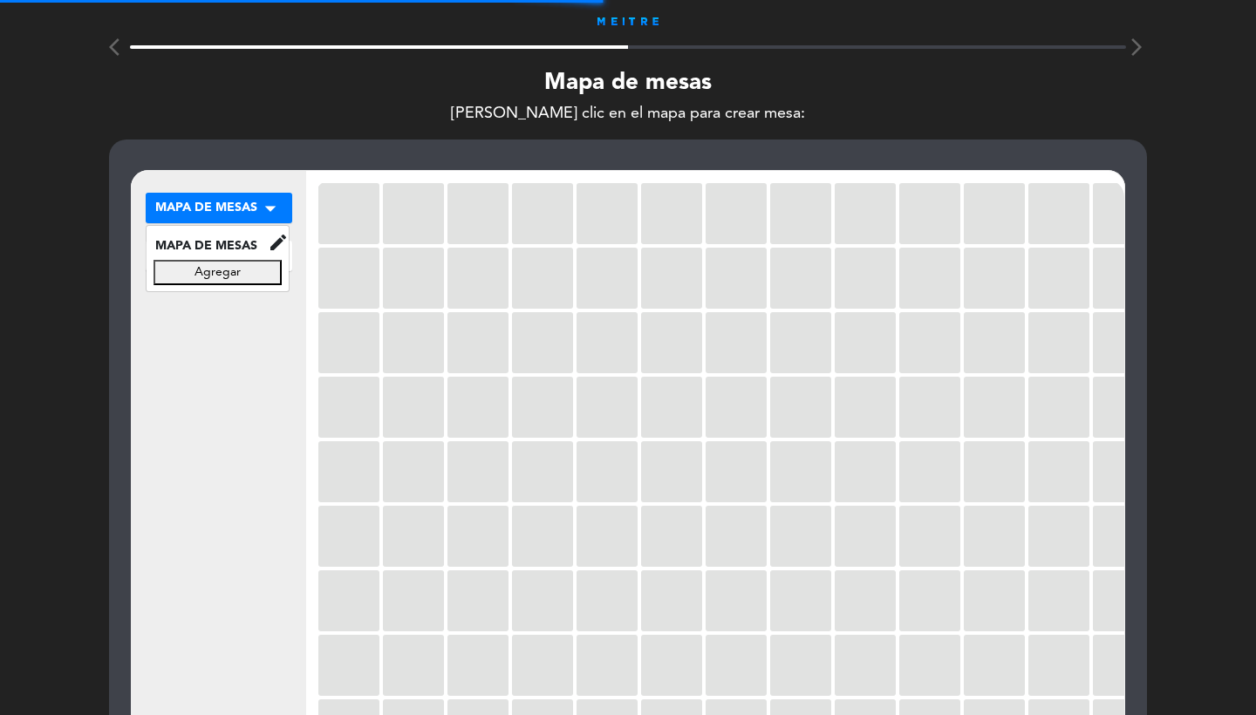
click at [248, 348] on div "MAPA DE MESAS arrow_drop_down MAPA DE MESAS edit renombrar borrar Agregar MAPA …" at bounding box center [219, 506] width 174 height 671
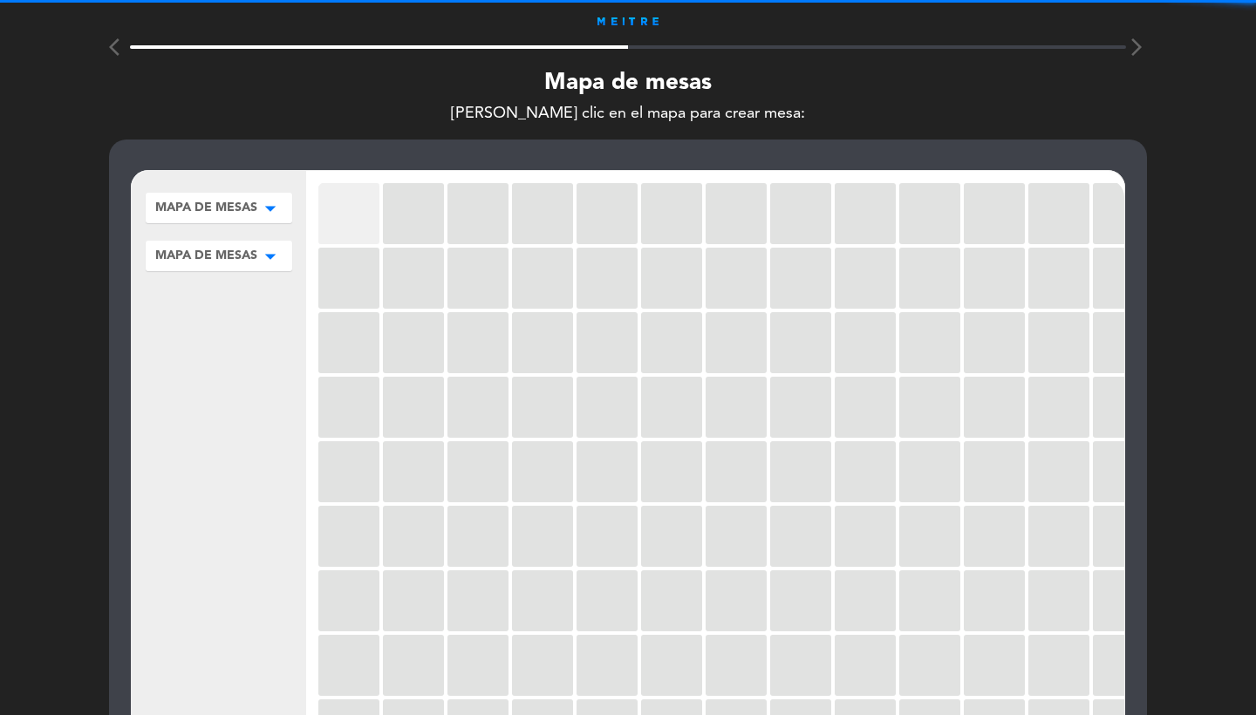
click at [339, 206] on div at bounding box center [348, 213] width 61 height 61
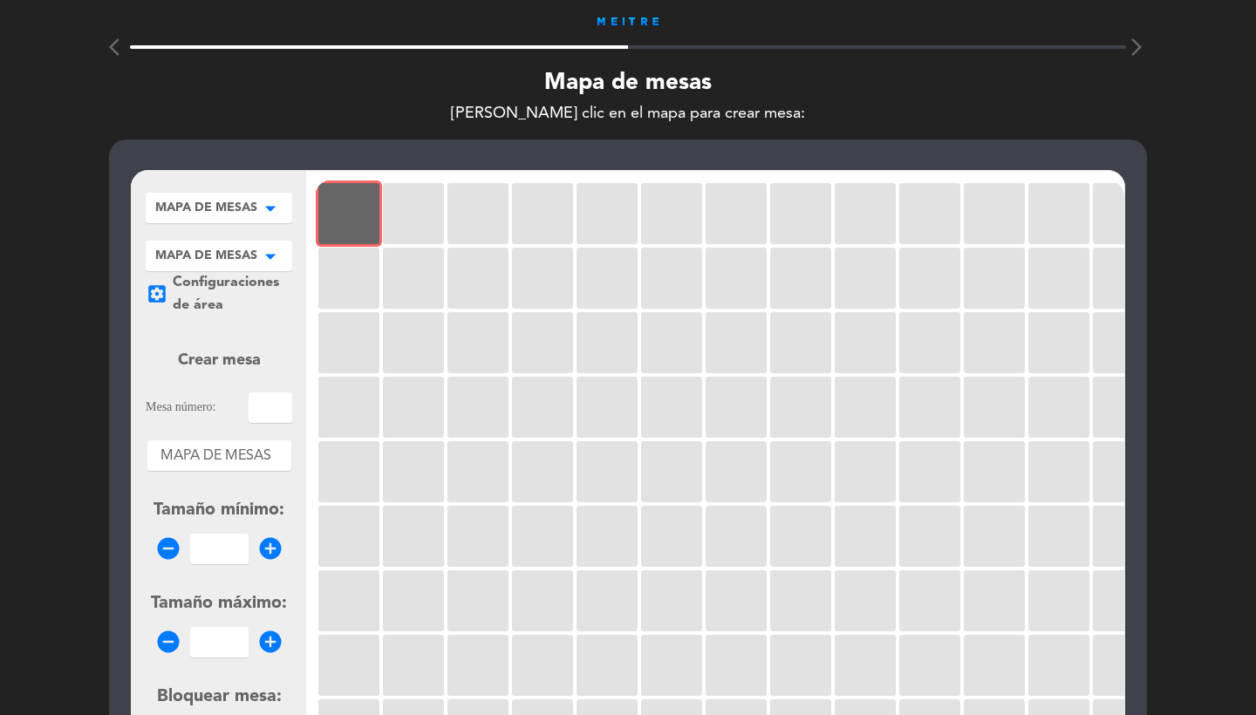
click at [274, 401] on input "text" at bounding box center [270, 407] width 44 height 31
type input "1"
click at [222, 555] on input "1" at bounding box center [219, 549] width 58 height 31
type input "1"
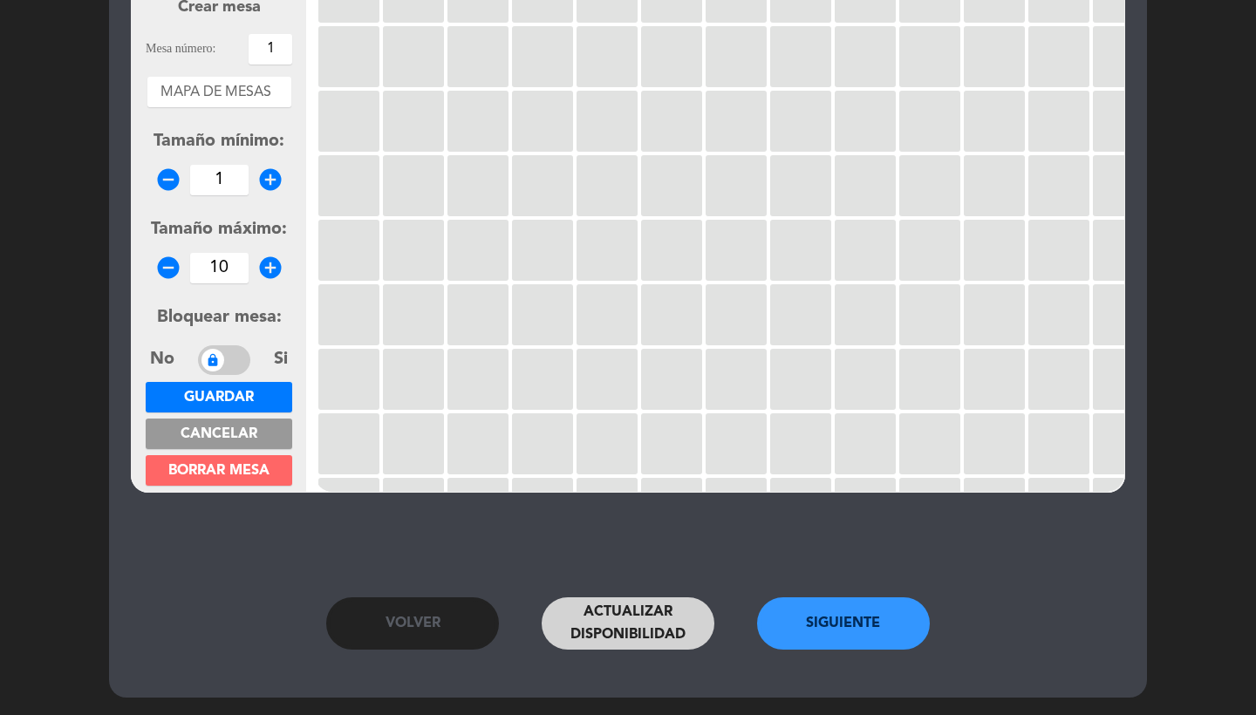
type input "10"
click at [248, 384] on button "Guardar" at bounding box center [219, 397] width 146 height 31
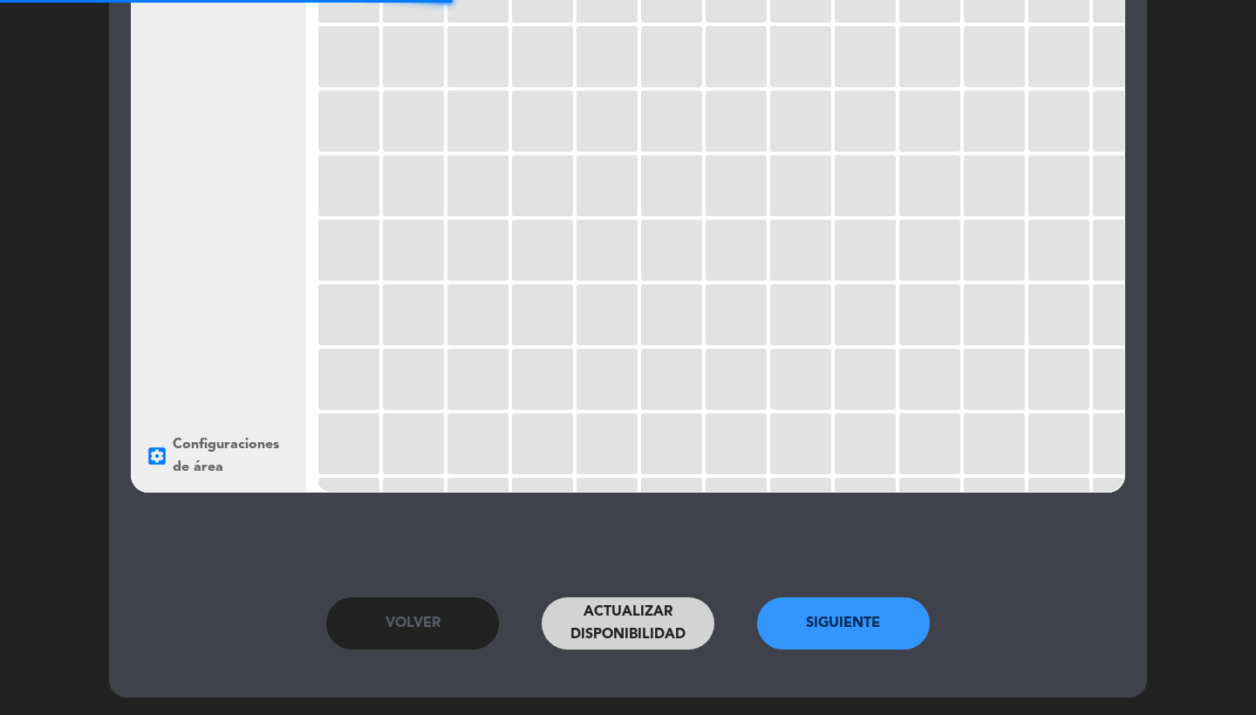
click at [834, 635] on button "Siguiente" at bounding box center [843, 623] width 173 height 52
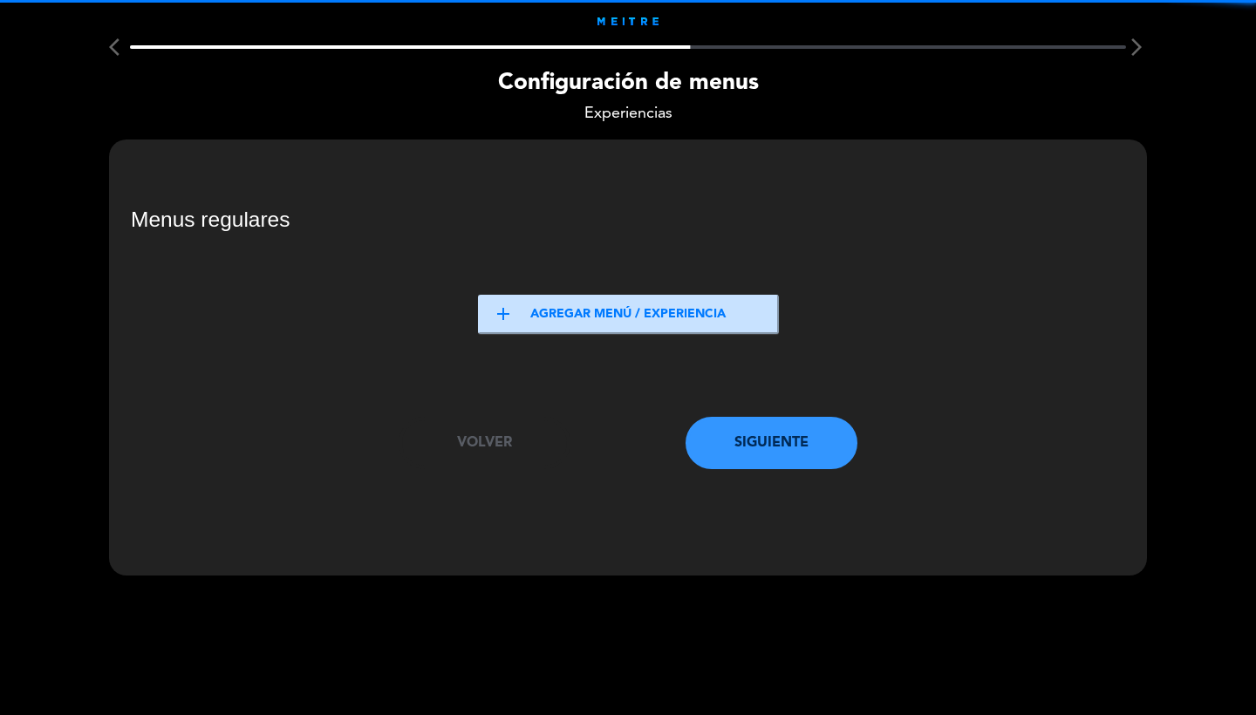
scroll to position [0, 0]
click at [585, 315] on button "add Agregar menú / experiencia" at bounding box center [628, 314] width 301 height 39
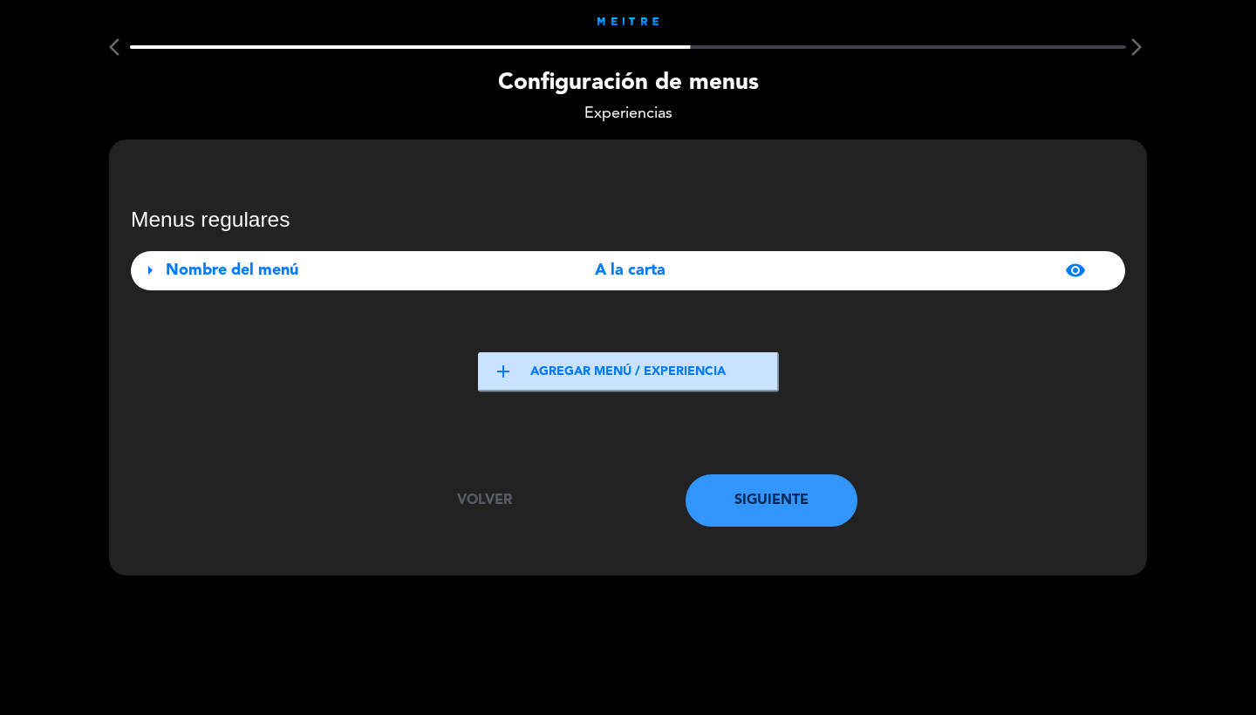
click at [525, 282] on div "A la carta" at bounding box center [630, 270] width 310 height 25
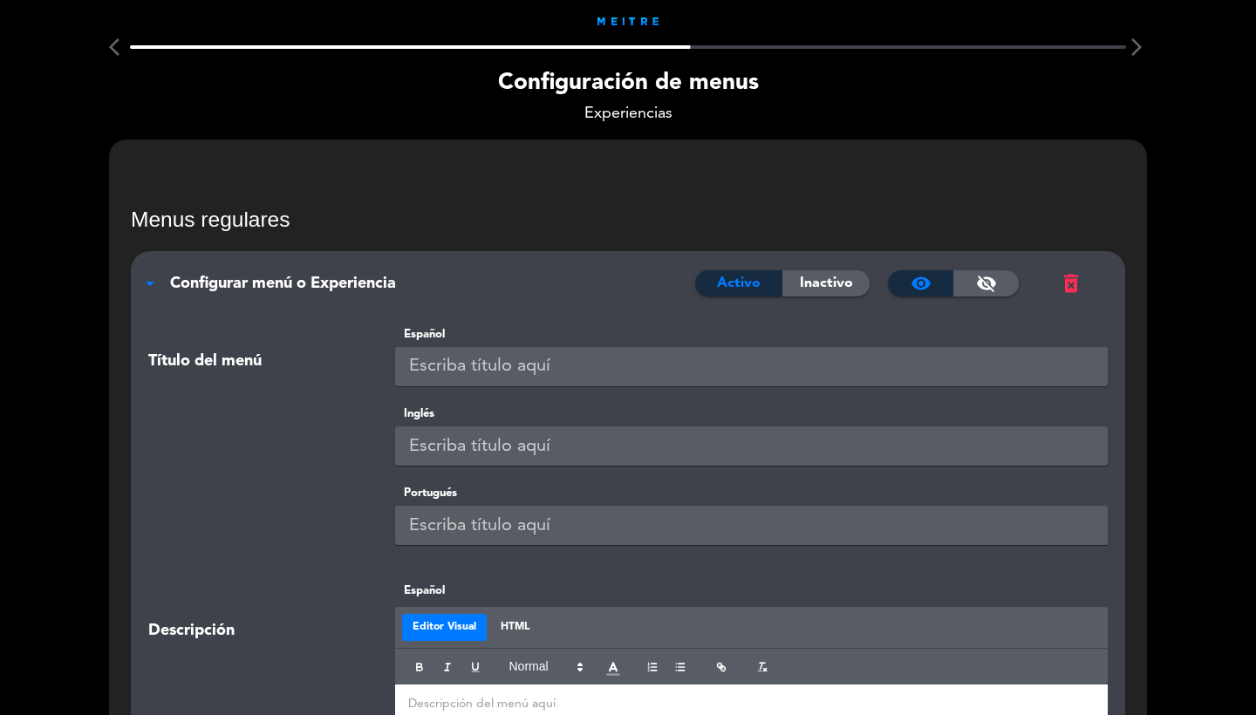
click at [548, 355] on input "text" at bounding box center [751, 366] width 713 height 39
type input "A LA CARTA"
paste input "A LA CARTA"
type input "A LA CARTA"
paste input "A LA CARTA"
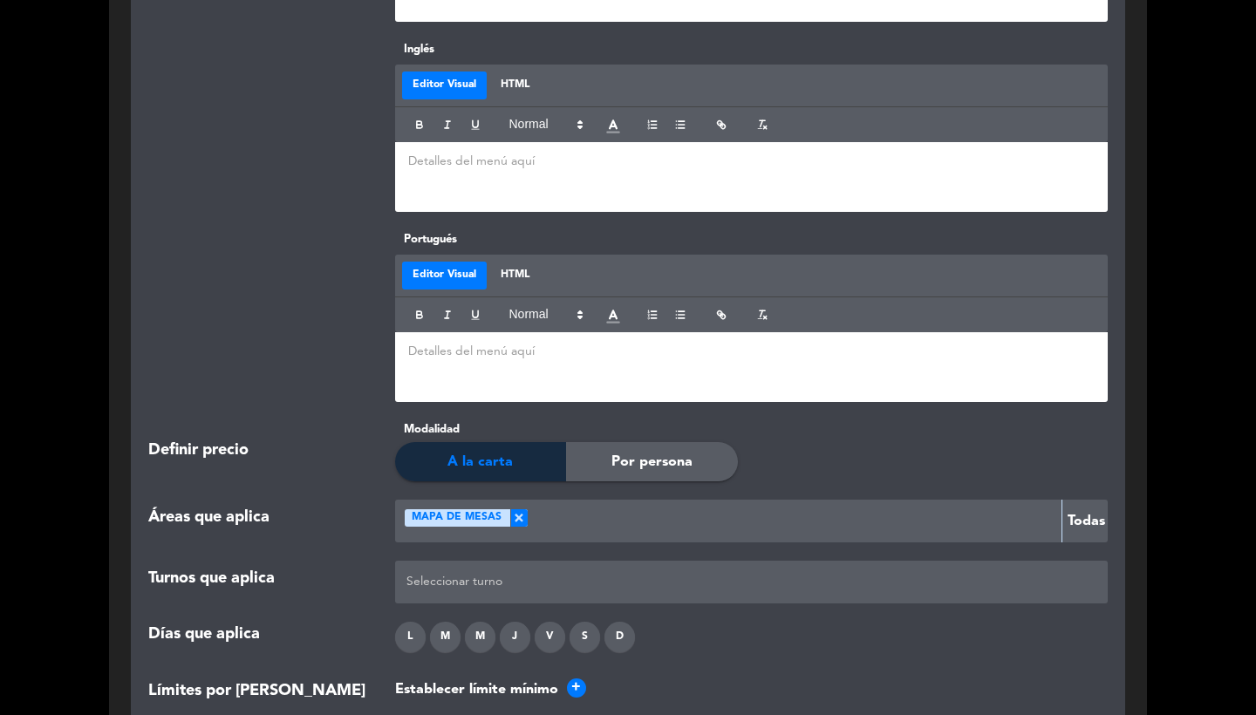
scroll to position [1719, 0]
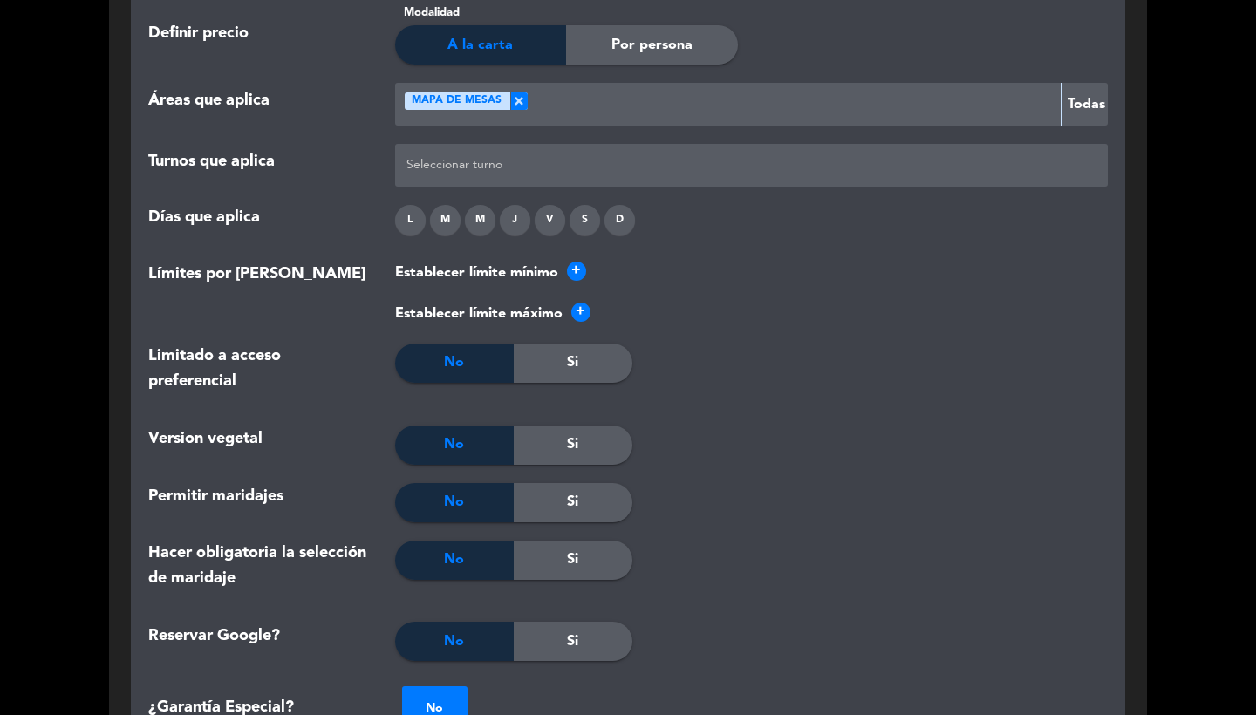
type input "A LA CARTA"
click at [566, 151] on div at bounding box center [751, 165] width 699 height 29
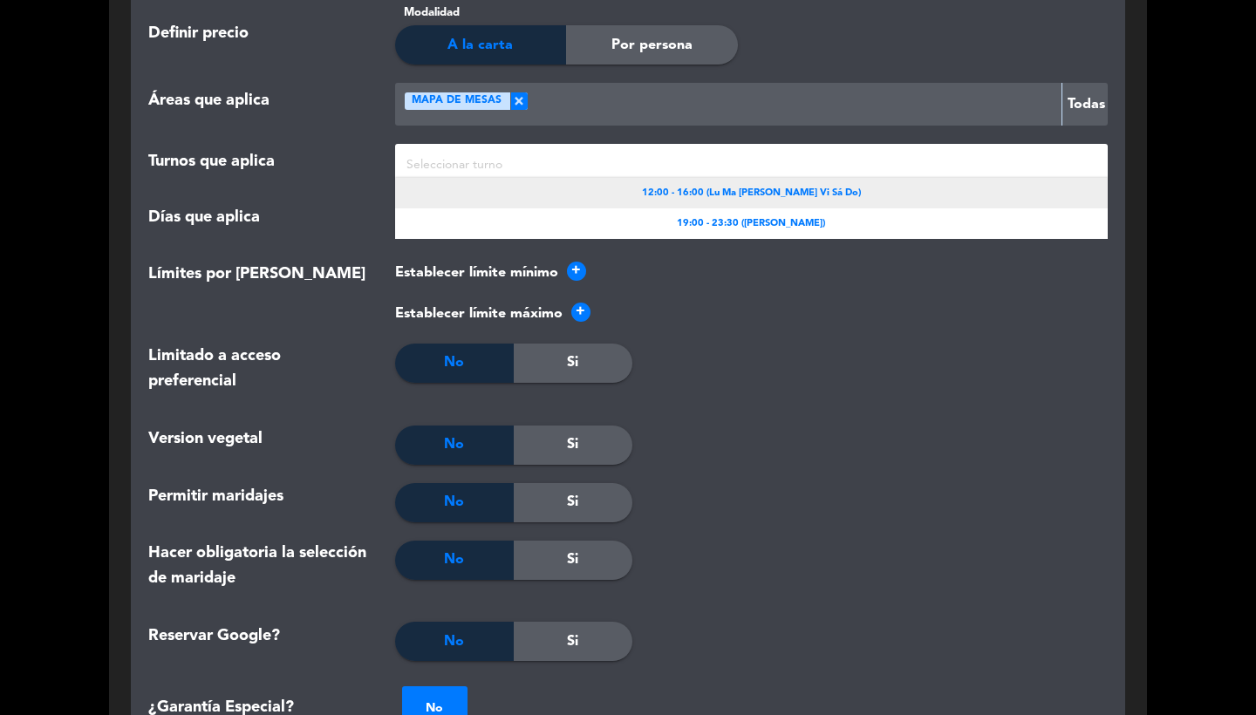
click at [703, 178] on div "12:00 - 16:00 (Lu Ma [PERSON_NAME] Vi Sá Do)" at bounding box center [751, 193] width 713 height 31
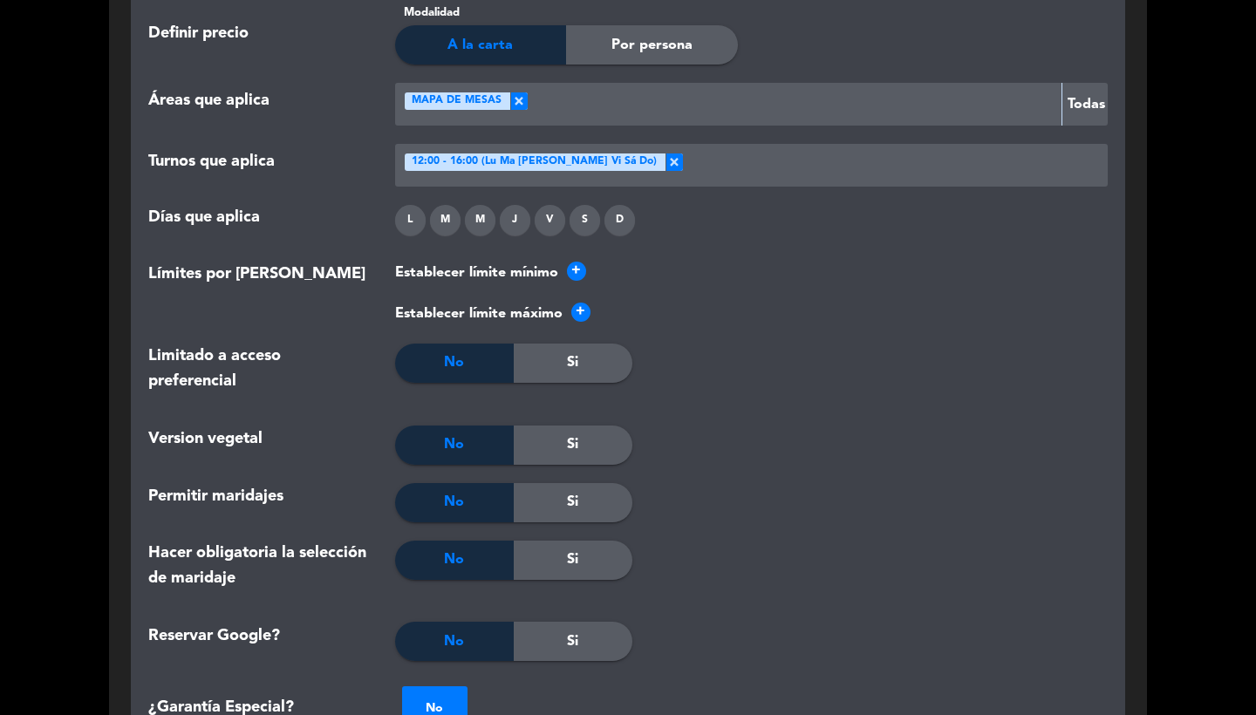
click at [698, 161] on div at bounding box center [892, 165] width 419 height 29
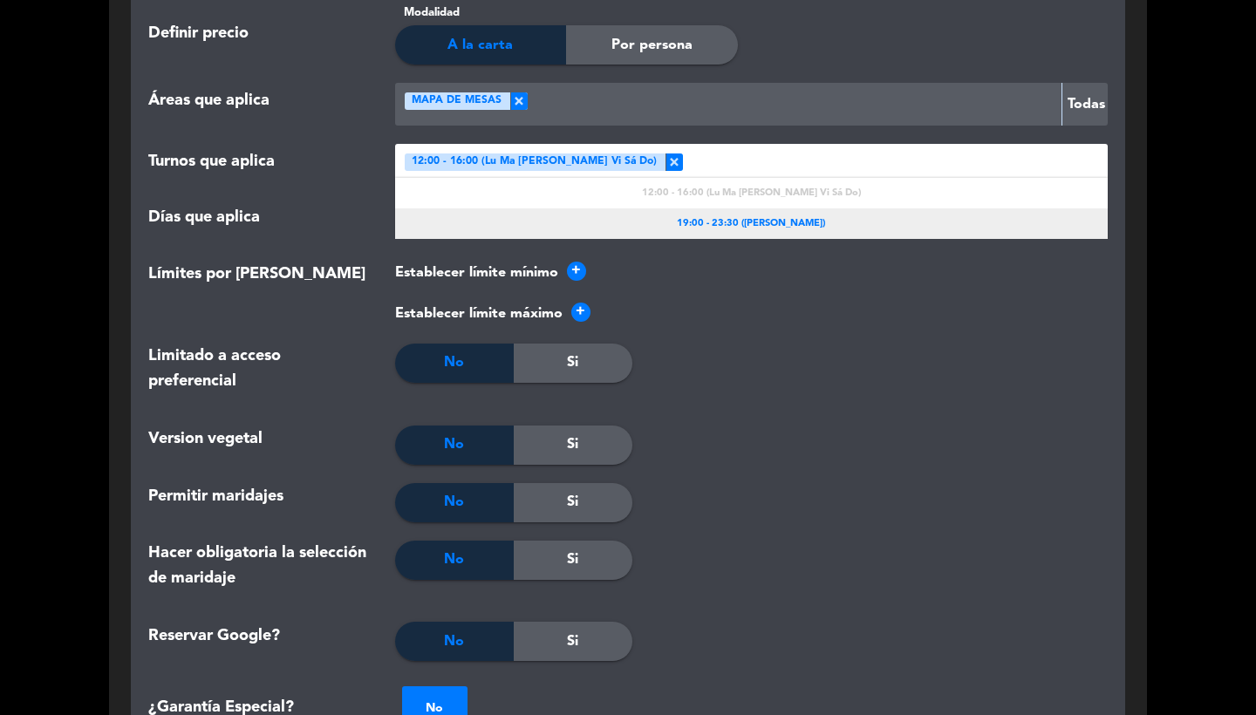
click at [716, 231] on div "19:00 - 23:30 ([PERSON_NAME])" at bounding box center [751, 223] width 713 height 31
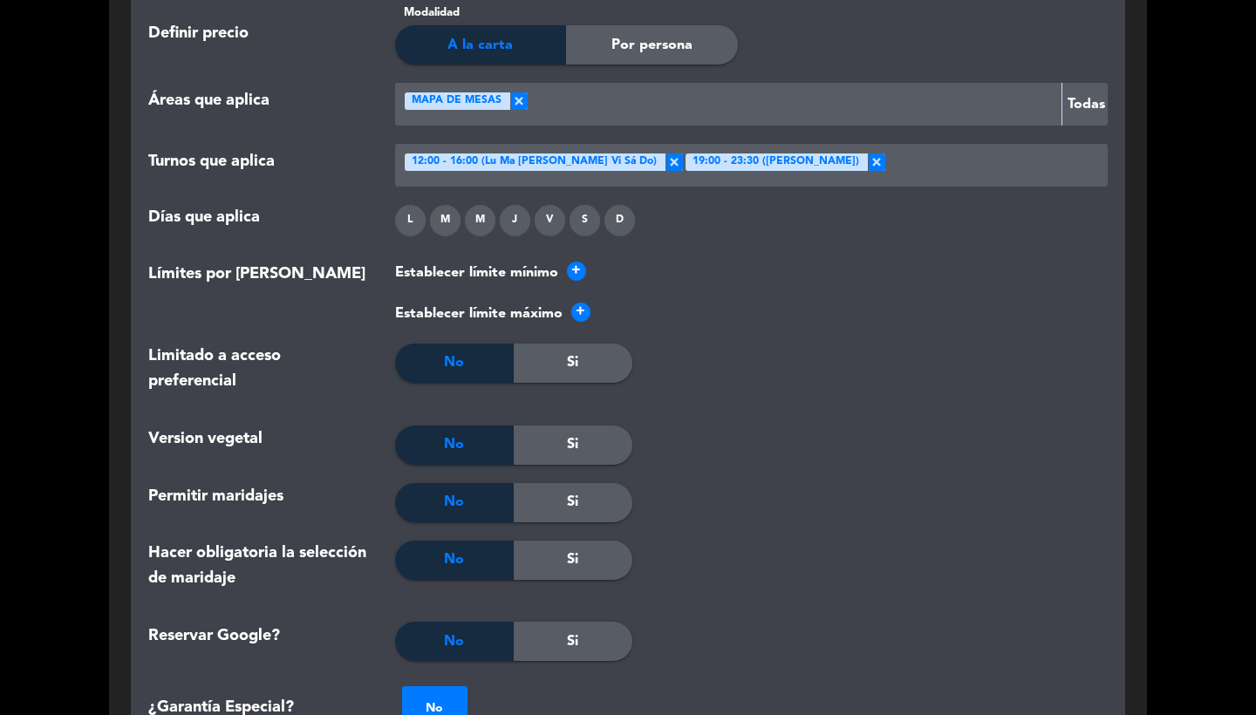
drag, startPoint x: 415, startPoint y: 222, endPoint x: 444, endPoint y: 219, distance: 29.0
click at [415, 222] on div "L" at bounding box center [410, 220] width 31 height 31
click at [466, 218] on div "M" at bounding box center [480, 220] width 31 height 31
click at [426, 216] on div "L M M J V S D" at bounding box center [751, 223] width 739 height 37
click at [453, 216] on div "M" at bounding box center [445, 220] width 31 height 31
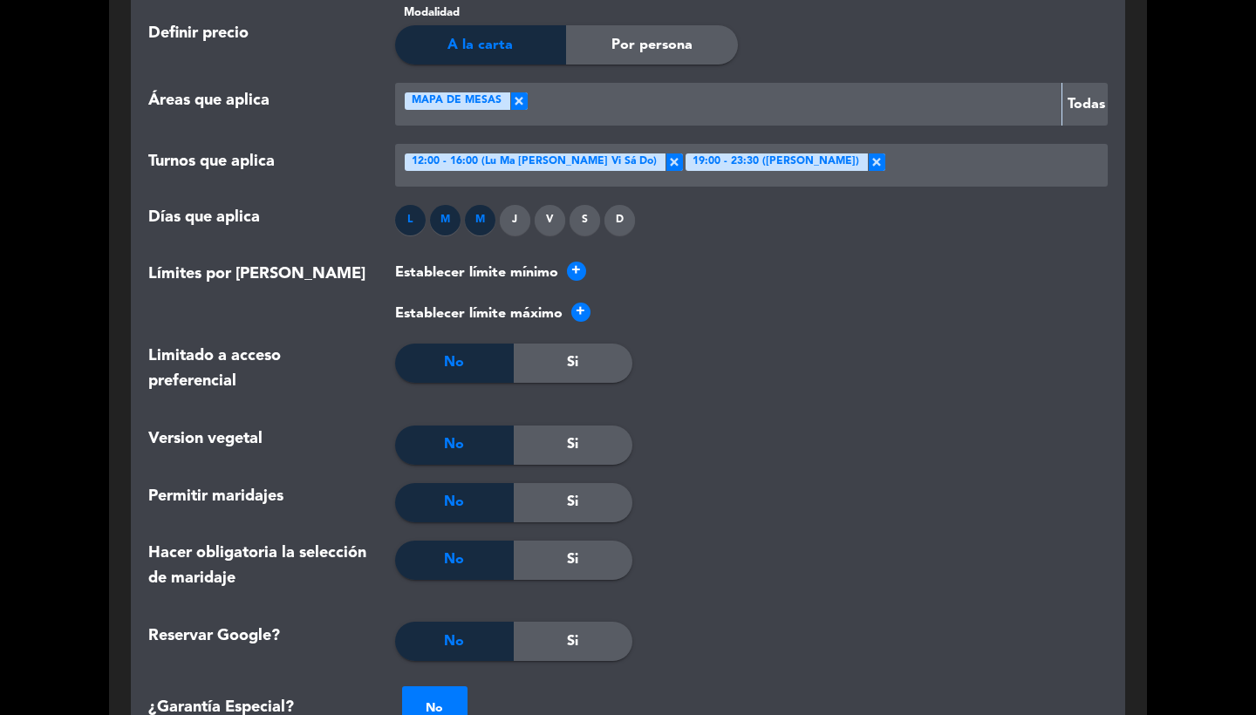
click at [514, 216] on div "J" at bounding box center [515, 220] width 31 height 31
click at [569, 211] on div "S" at bounding box center [584, 220] width 31 height 31
click at [560, 211] on div "V" at bounding box center [549, 220] width 31 height 31
click at [611, 211] on div "D" at bounding box center [619, 220] width 31 height 31
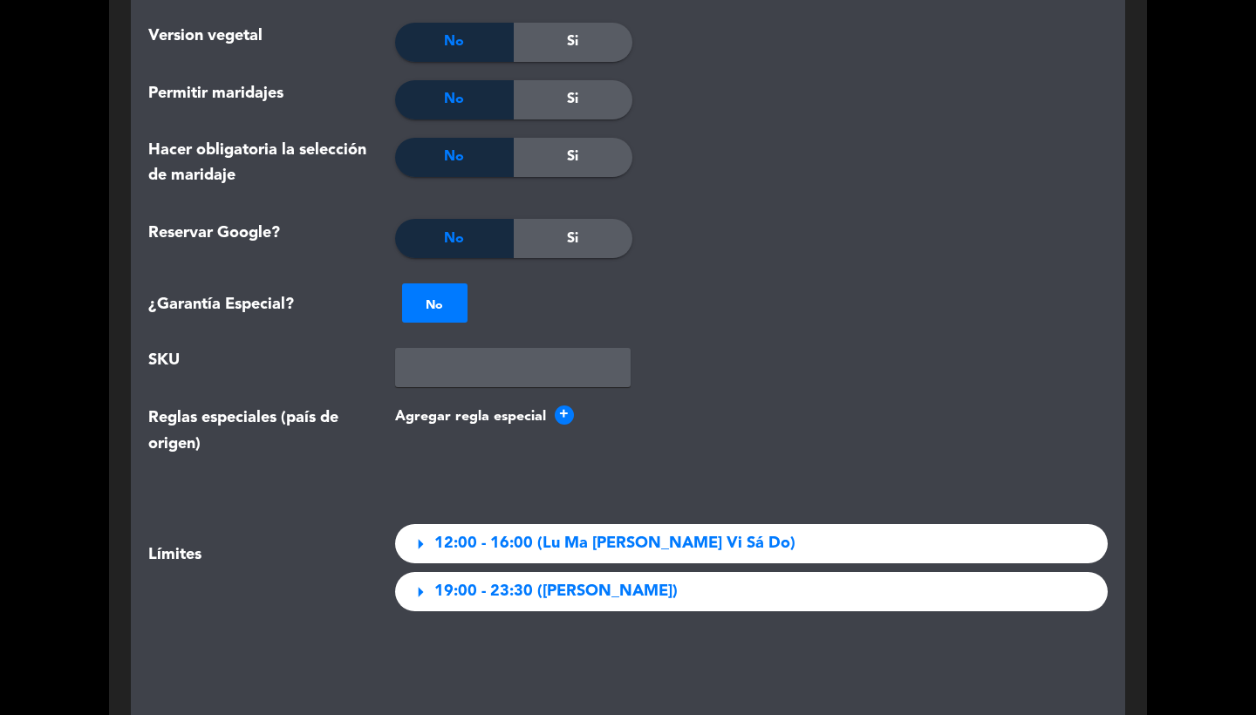
scroll to position [2331, 0]
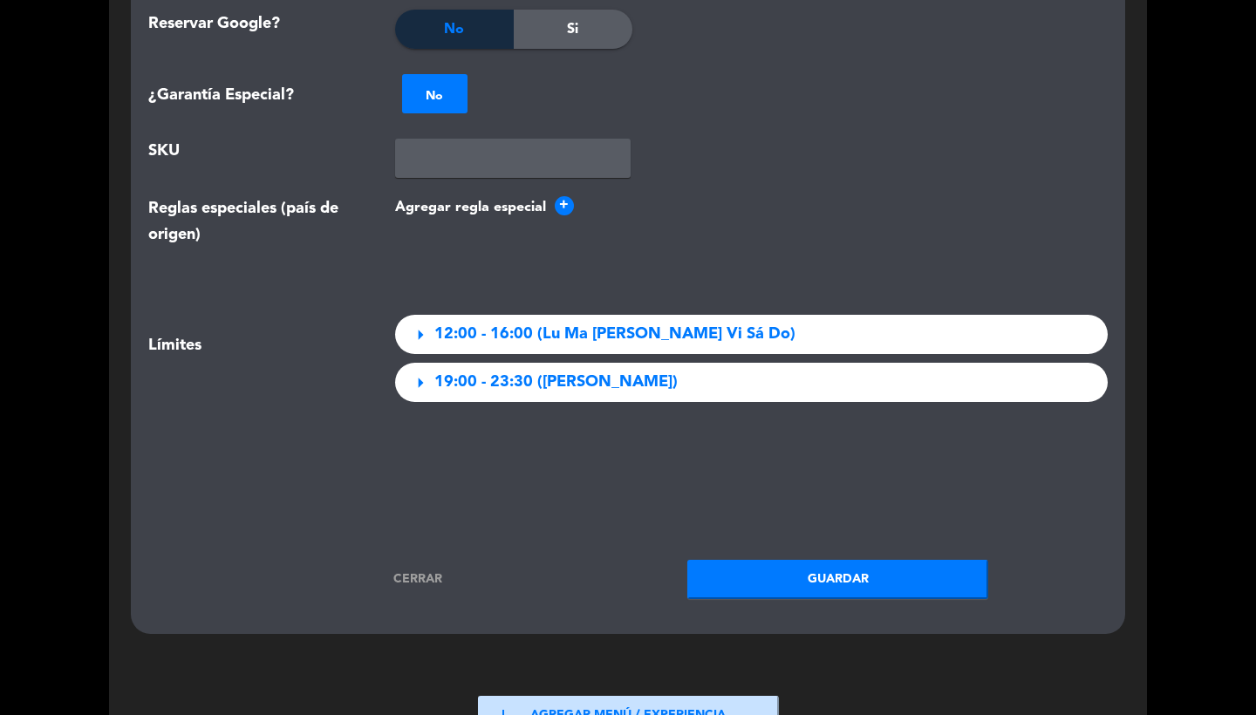
click at [827, 572] on button "Guardar" at bounding box center [837, 579] width 301 height 39
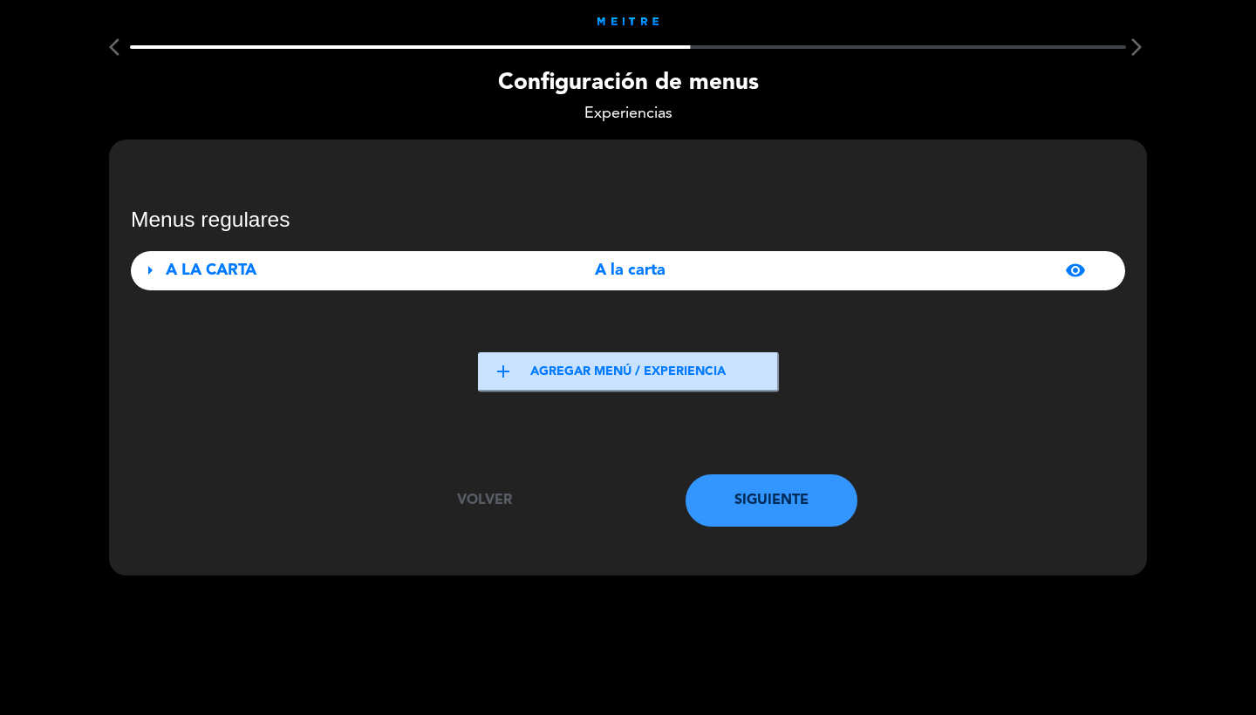
click at [757, 483] on button "Siguiente" at bounding box center [771, 500] width 173 height 52
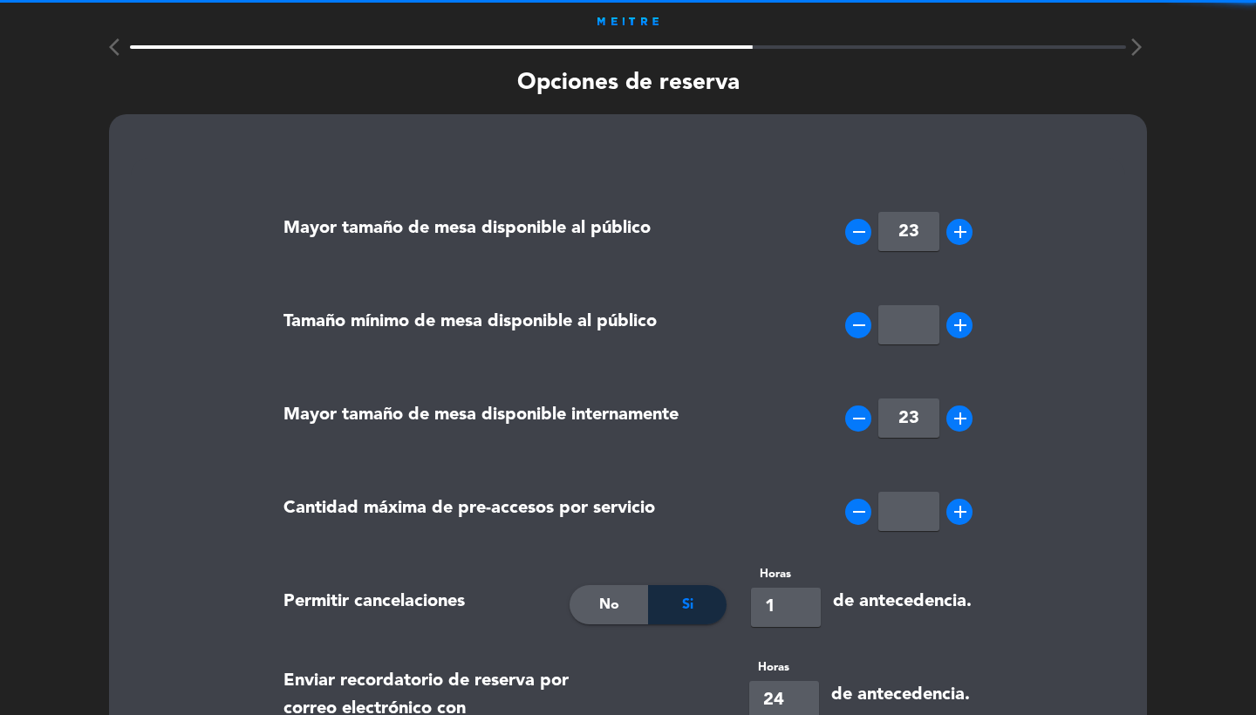
click at [917, 240] on input "23" at bounding box center [908, 231] width 61 height 39
type input "2"
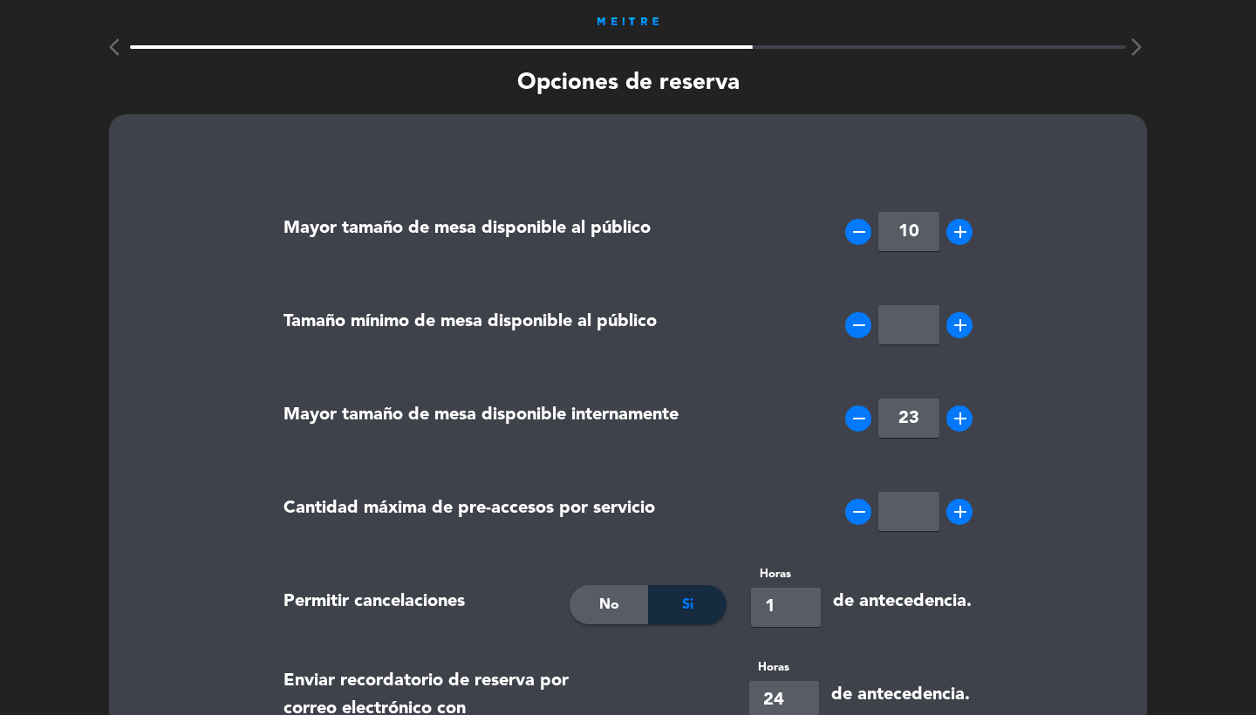
type input "10"
click at [920, 317] on input "number" at bounding box center [908, 324] width 61 height 39
type input "1"
click at [786, 239] on div "remove 10 add" at bounding box center [861, 231] width 247 height 87
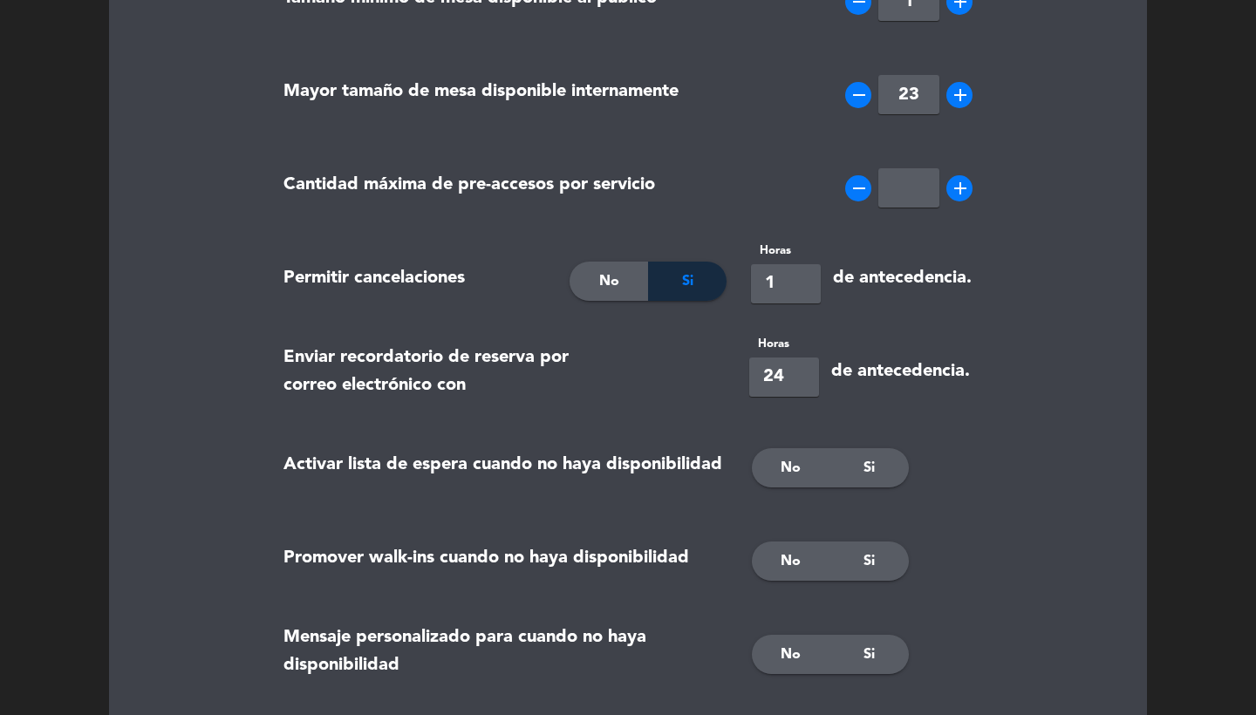
scroll to position [444, 0]
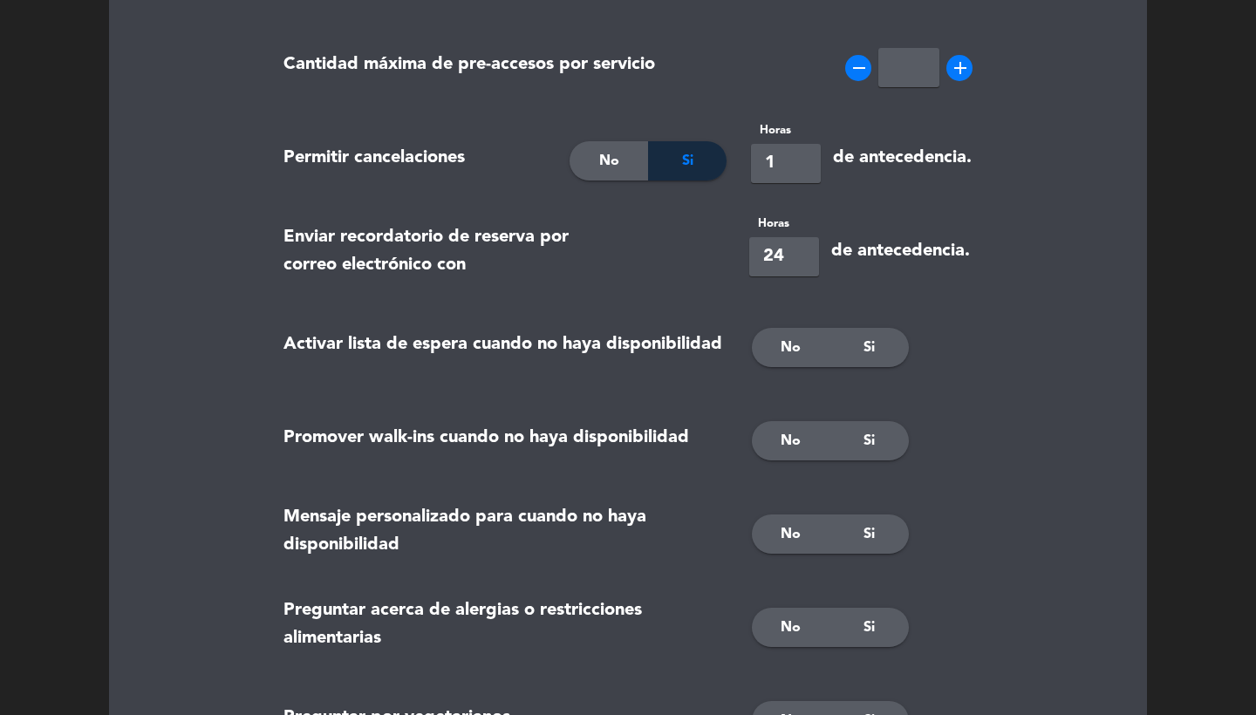
click at [775, 351] on div "No" at bounding box center [791, 347] width 78 height 39
click at [854, 426] on div "Si" at bounding box center [869, 440] width 78 height 39
click at [865, 504] on div "No Si" at bounding box center [861, 534] width 247 height 87
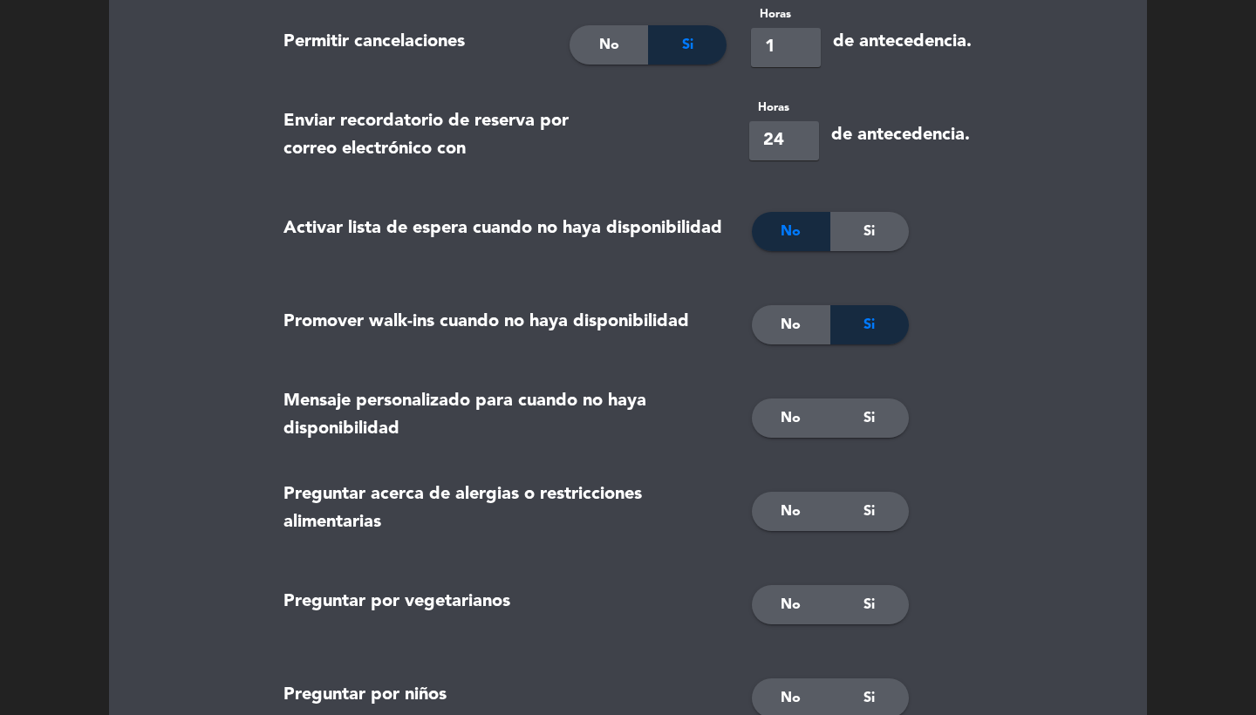
scroll to position [580, 0]
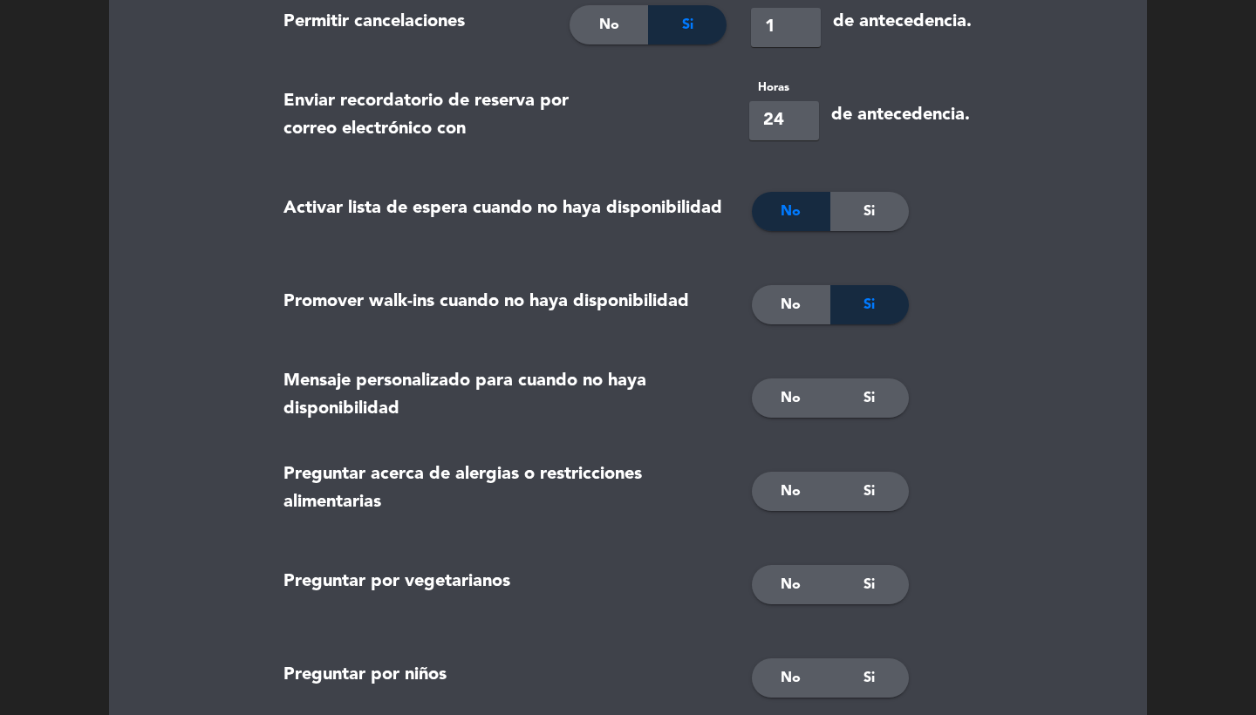
click at [859, 394] on div "Si" at bounding box center [869, 397] width 78 height 39
click at [872, 480] on div "Si" at bounding box center [869, 491] width 78 height 39
click at [861, 575] on div "Si" at bounding box center [869, 584] width 78 height 39
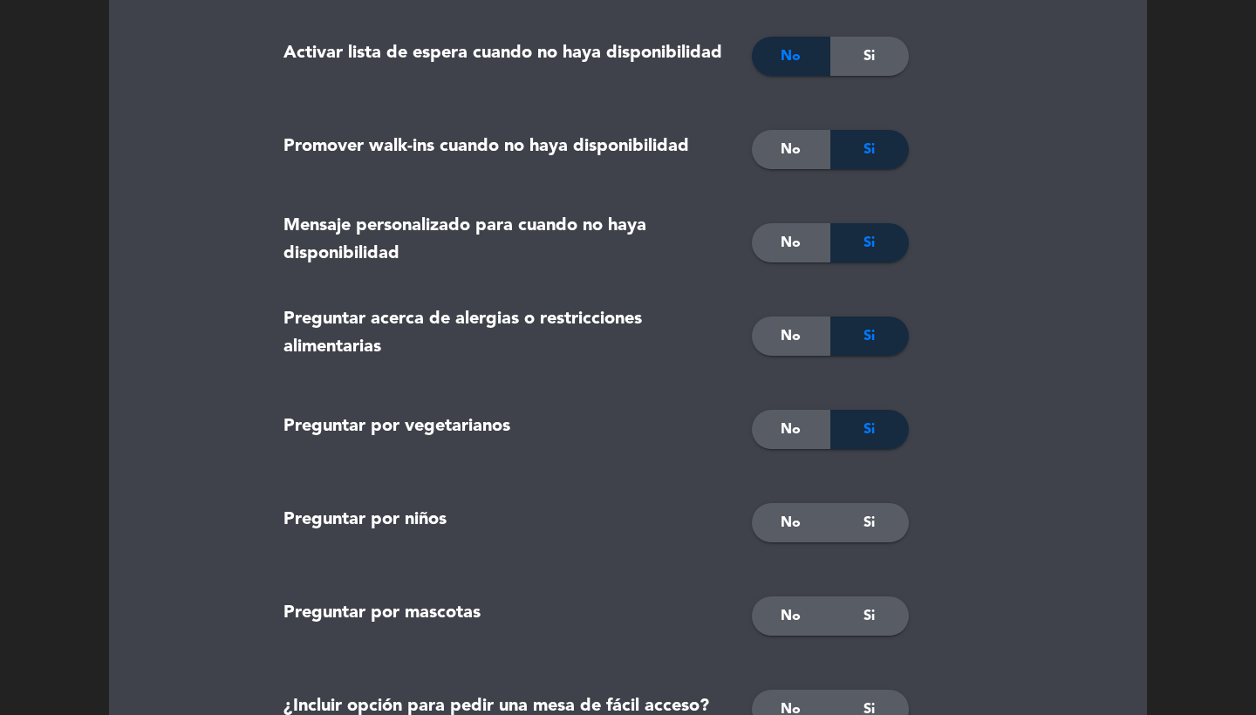
click at [861, 524] on div "Si" at bounding box center [869, 522] width 78 height 39
click at [859, 606] on div "Si" at bounding box center [869, 615] width 78 height 39
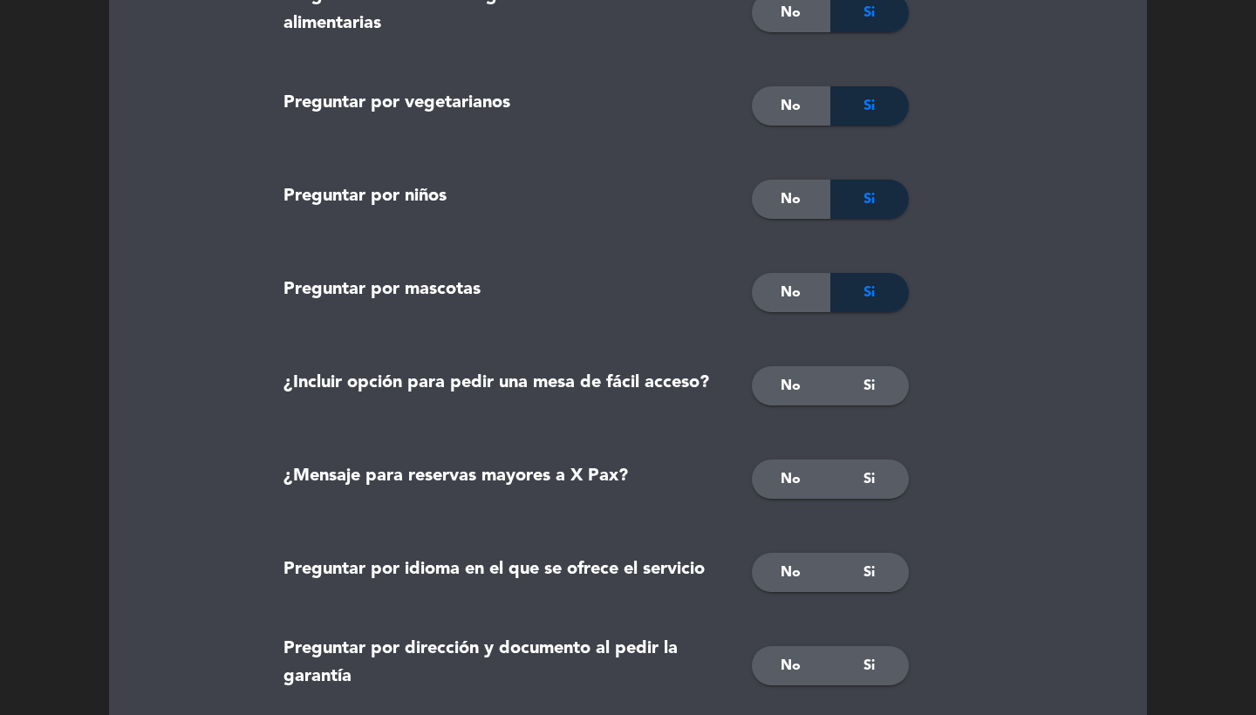
click at [869, 383] on span "Si" at bounding box center [868, 386] width 11 height 23
click at [860, 468] on div "Si" at bounding box center [869, 478] width 78 height 39
click at [791, 576] on span "No" at bounding box center [790, 572] width 20 height 23
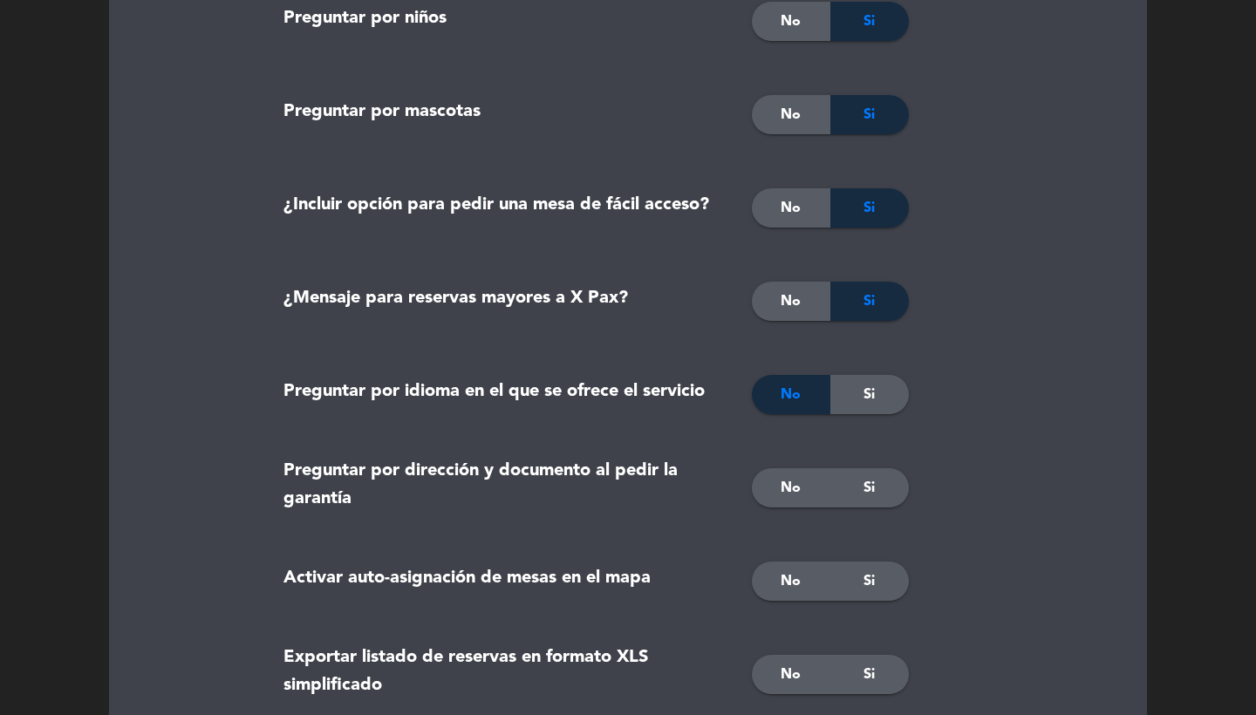
scroll to position [1269, 0]
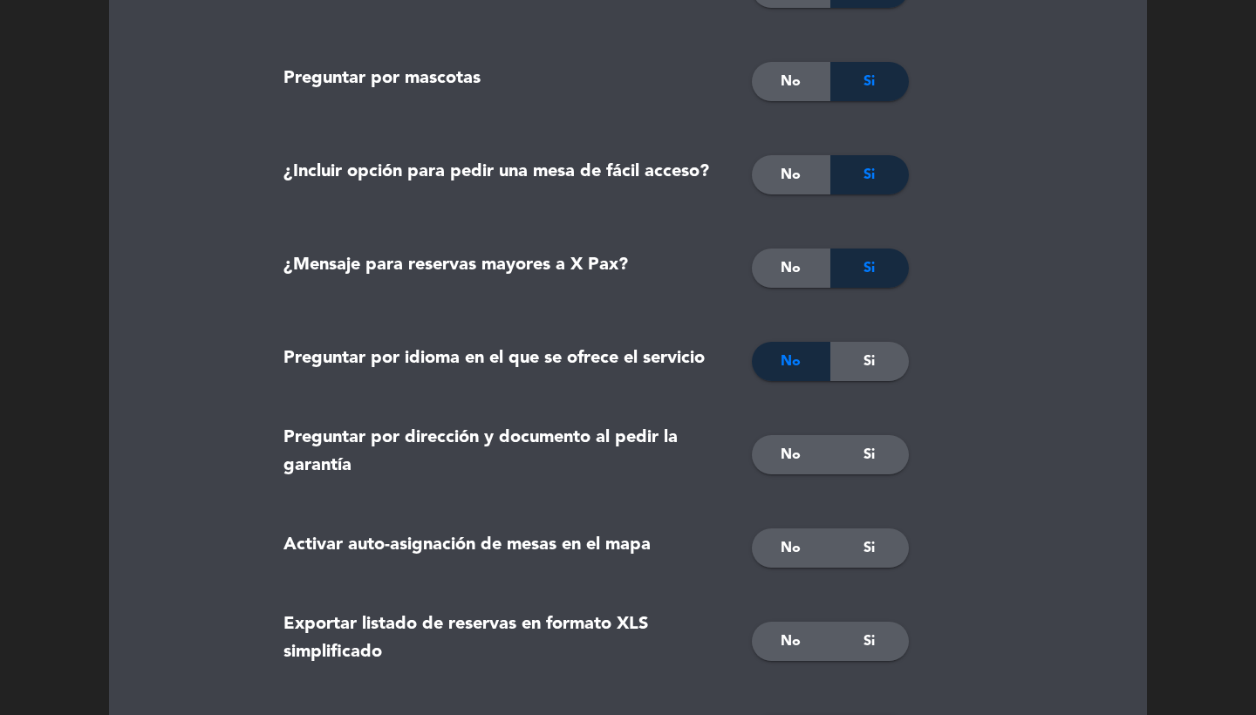
click at [874, 454] on span "Si" at bounding box center [868, 455] width 11 height 23
click at [785, 439] on div "No" at bounding box center [791, 454] width 78 height 39
click at [788, 451] on span "No" at bounding box center [790, 455] width 20 height 23
click at [863, 544] on span "Si" at bounding box center [868, 548] width 11 height 23
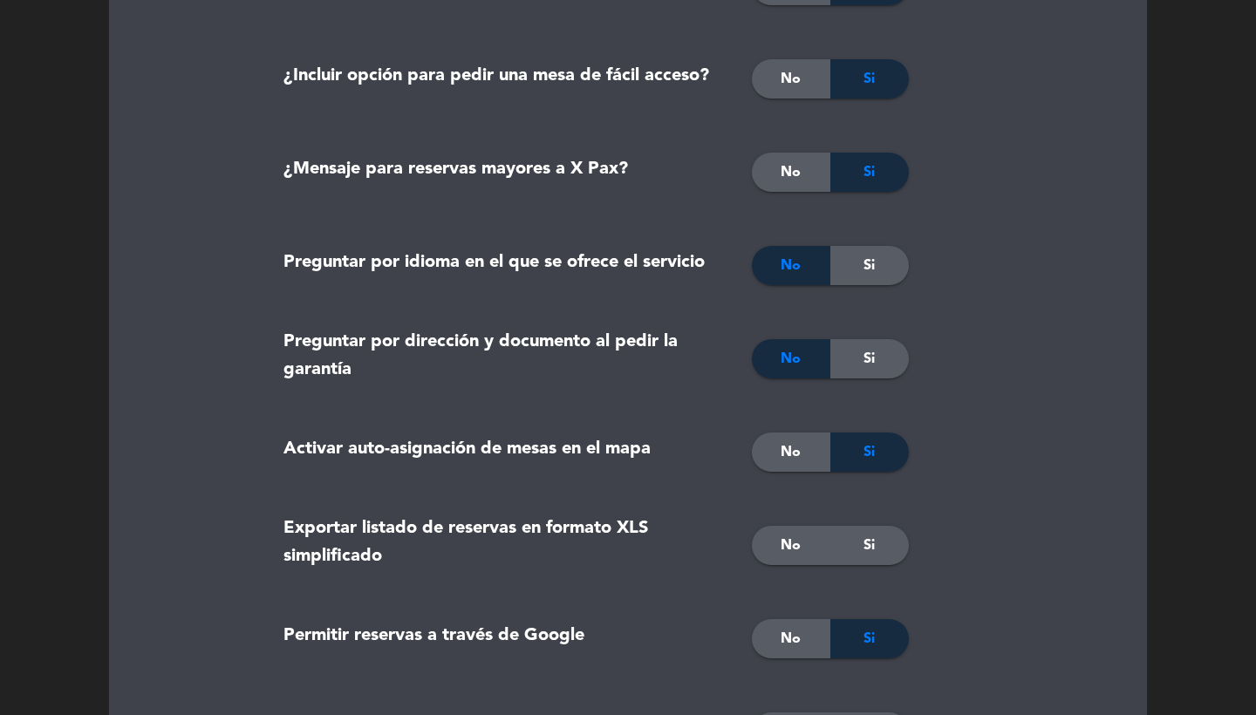
scroll to position [1433, 0]
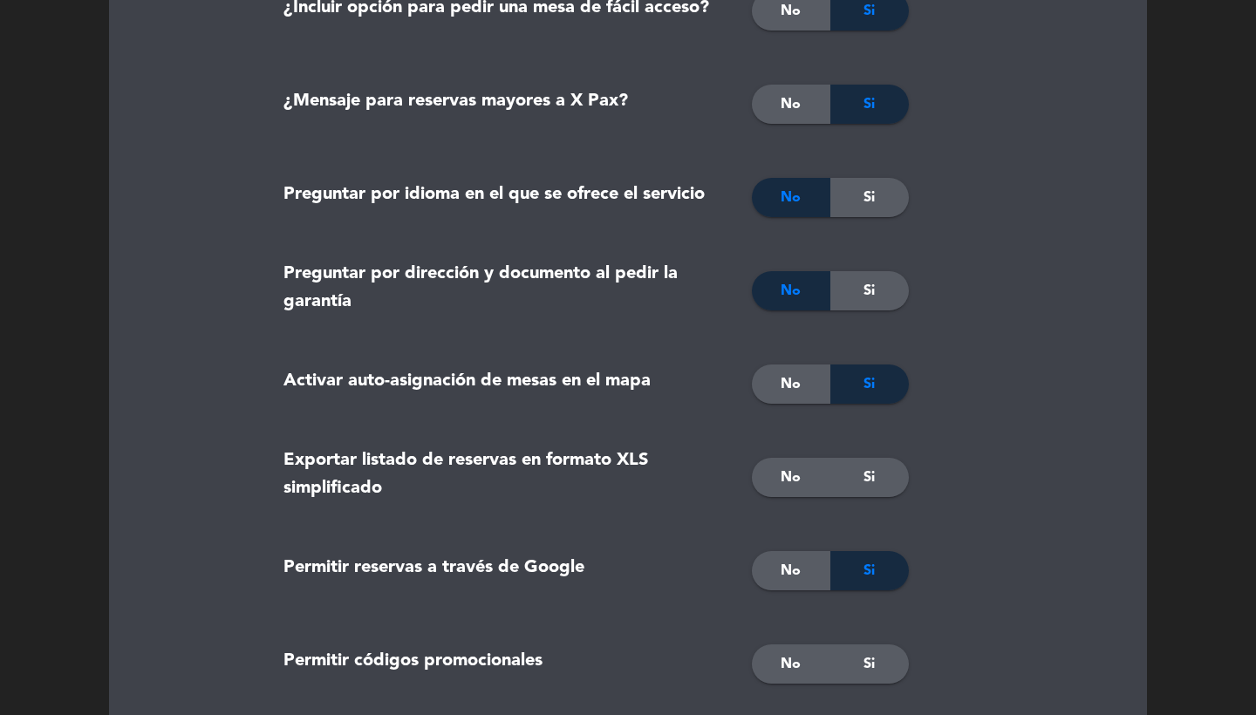
click at [860, 481] on div "Si" at bounding box center [869, 477] width 78 height 39
click at [803, 566] on div "No" at bounding box center [791, 570] width 78 height 39
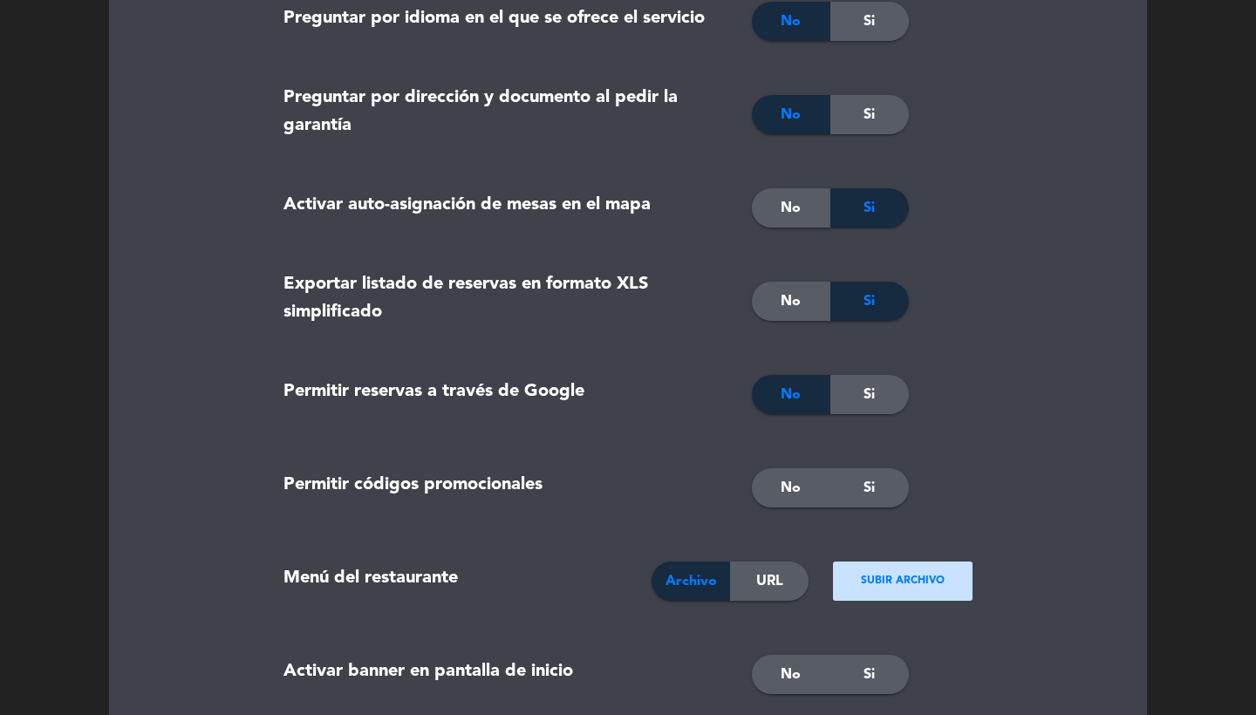
click at [795, 494] on span "No" at bounding box center [790, 488] width 20 height 23
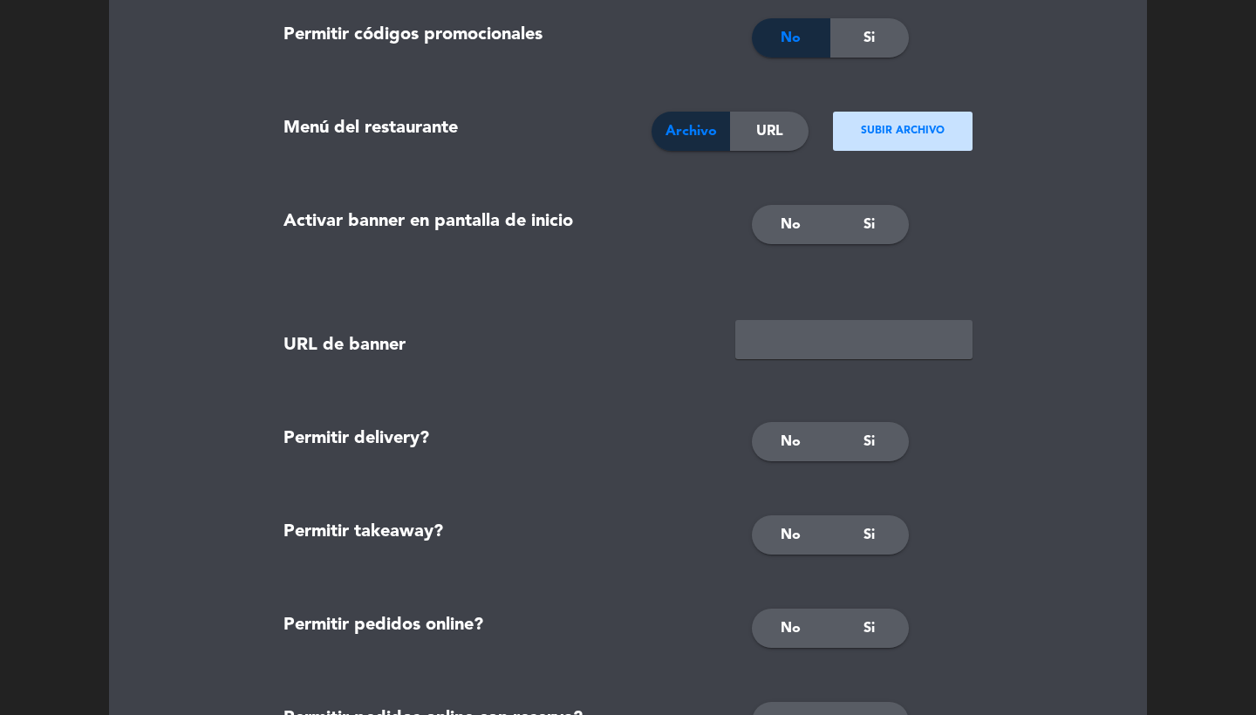
click at [792, 223] on span "No" at bounding box center [790, 225] width 20 height 23
click at [788, 425] on div "No" at bounding box center [791, 441] width 78 height 39
click at [794, 538] on span "No" at bounding box center [790, 535] width 20 height 23
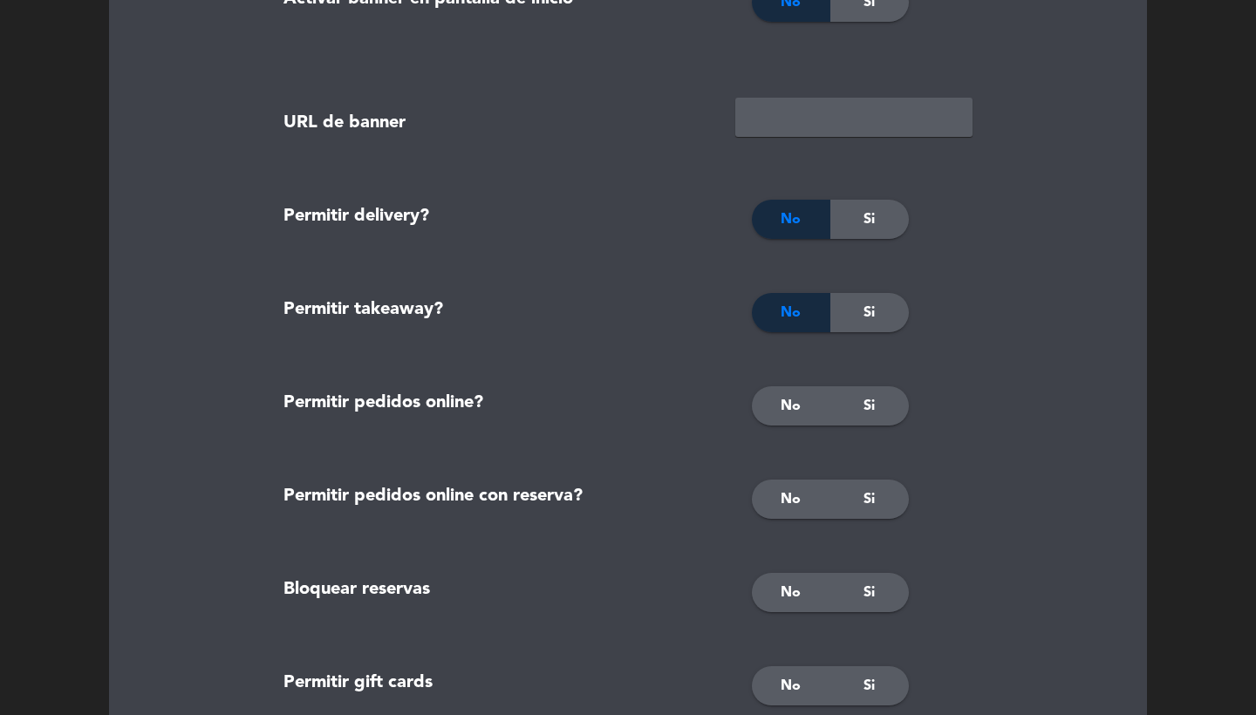
click at [786, 410] on span "No" at bounding box center [790, 406] width 20 height 23
click at [787, 498] on span "No" at bounding box center [790, 499] width 20 height 23
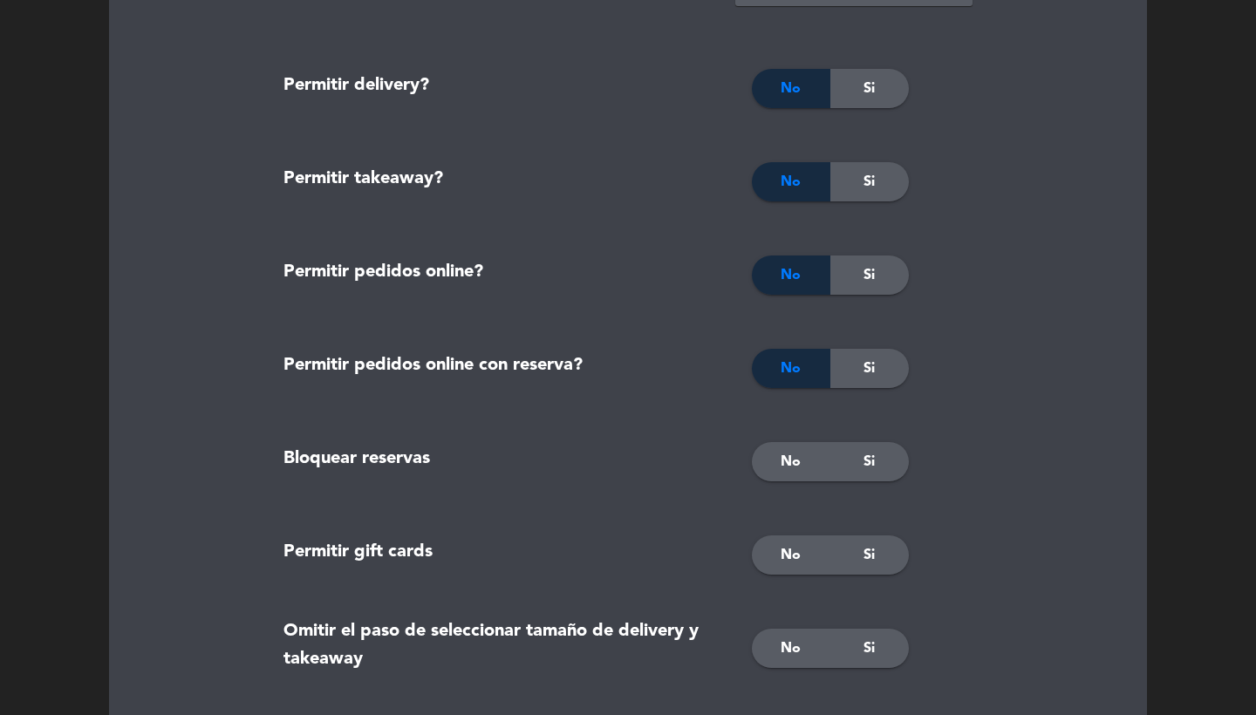
click at [789, 464] on span "No" at bounding box center [790, 462] width 20 height 23
click at [800, 540] on div "No" at bounding box center [791, 554] width 78 height 39
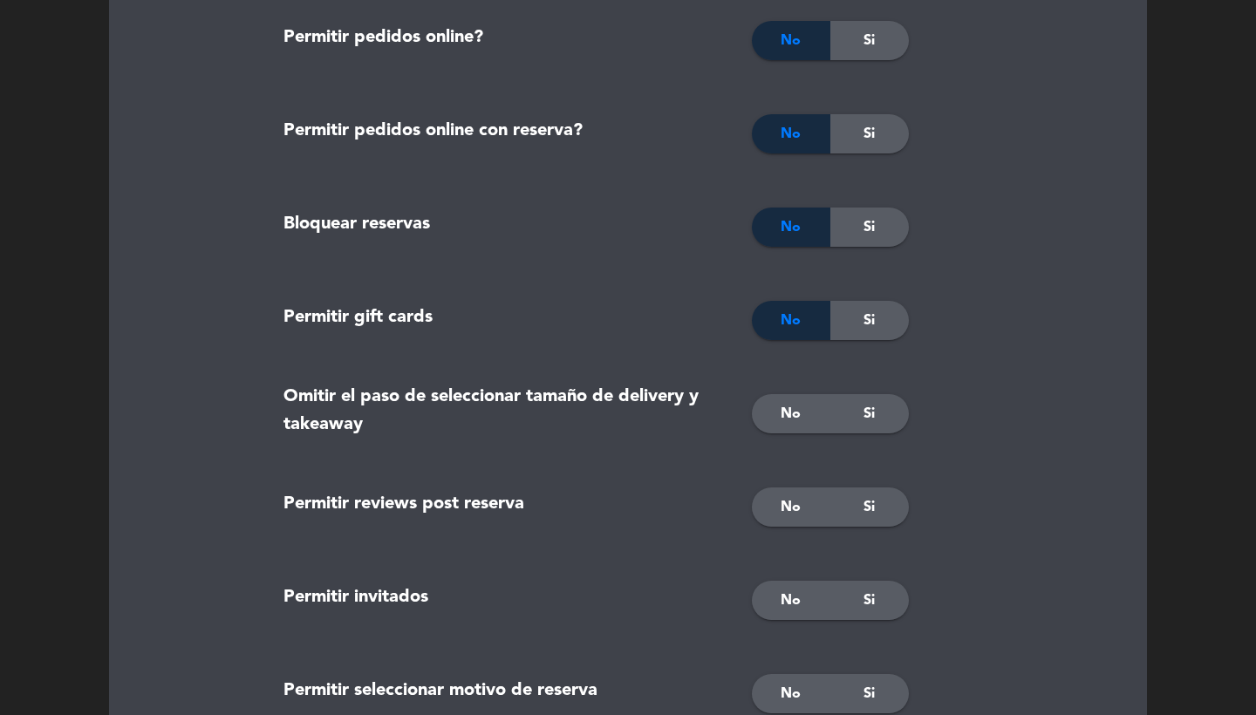
click at [785, 428] on div "No" at bounding box center [791, 413] width 78 height 39
click at [873, 507] on span "Si" at bounding box center [868, 507] width 11 height 23
click at [798, 595] on span "No" at bounding box center [790, 600] width 20 height 23
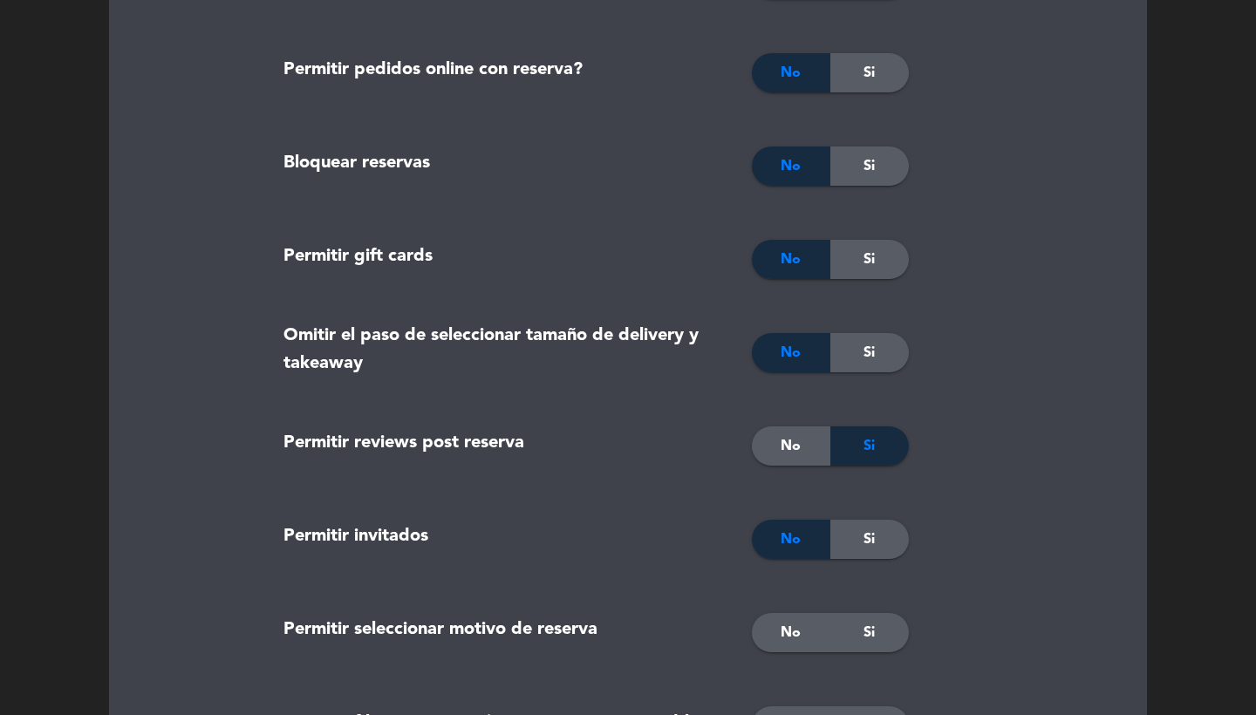
scroll to position [2882, 0]
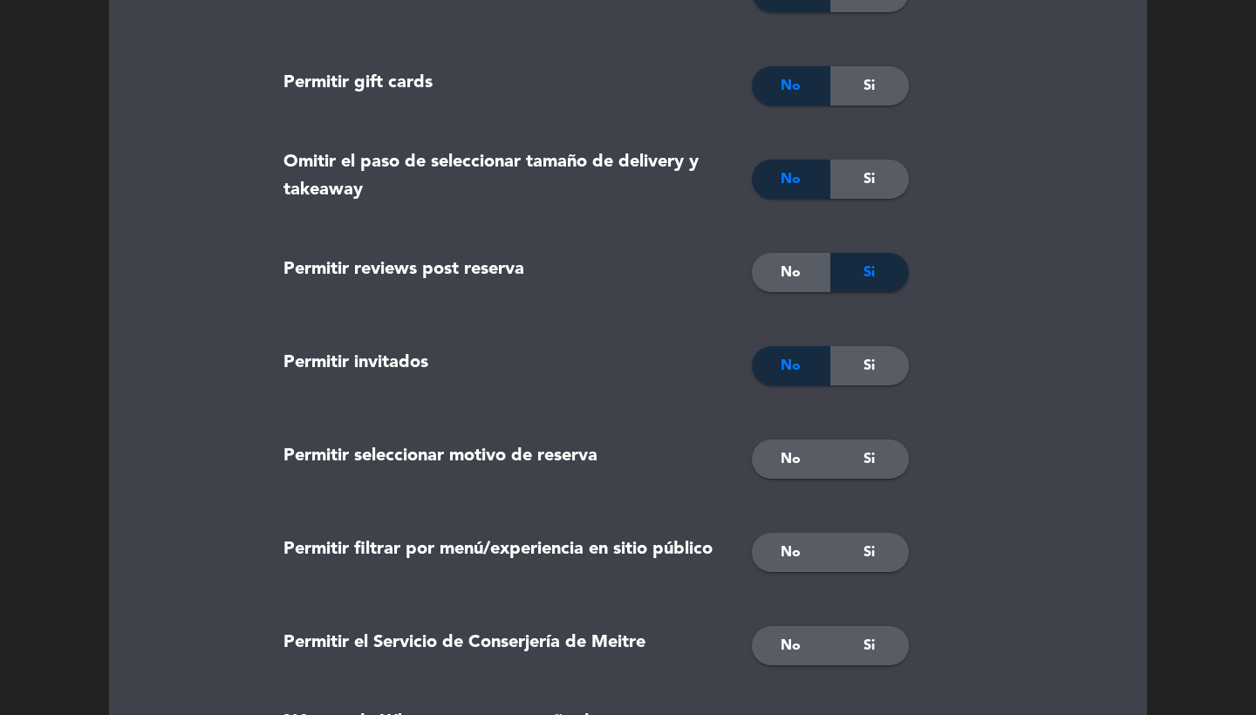
click at [877, 465] on div "Si" at bounding box center [869, 458] width 78 height 39
click at [793, 553] on span "No" at bounding box center [790, 552] width 20 height 23
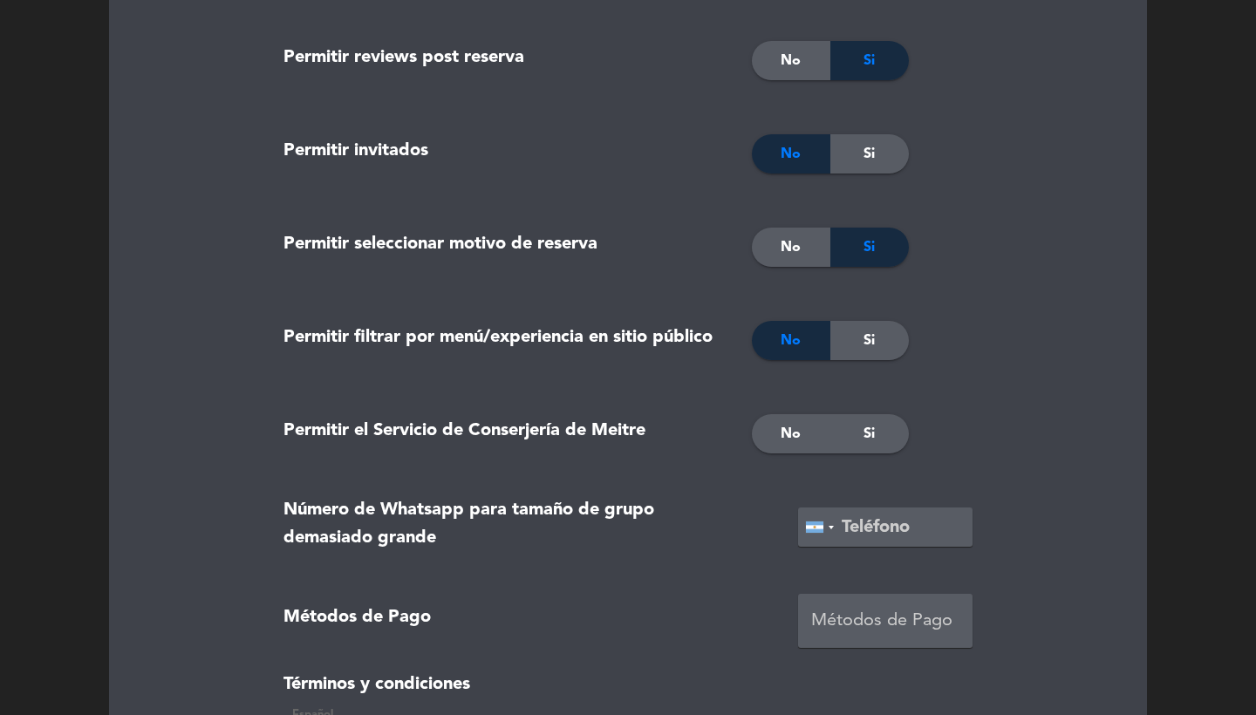
click at [786, 440] on span "No" at bounding box center [790, 434] width 20 height 23
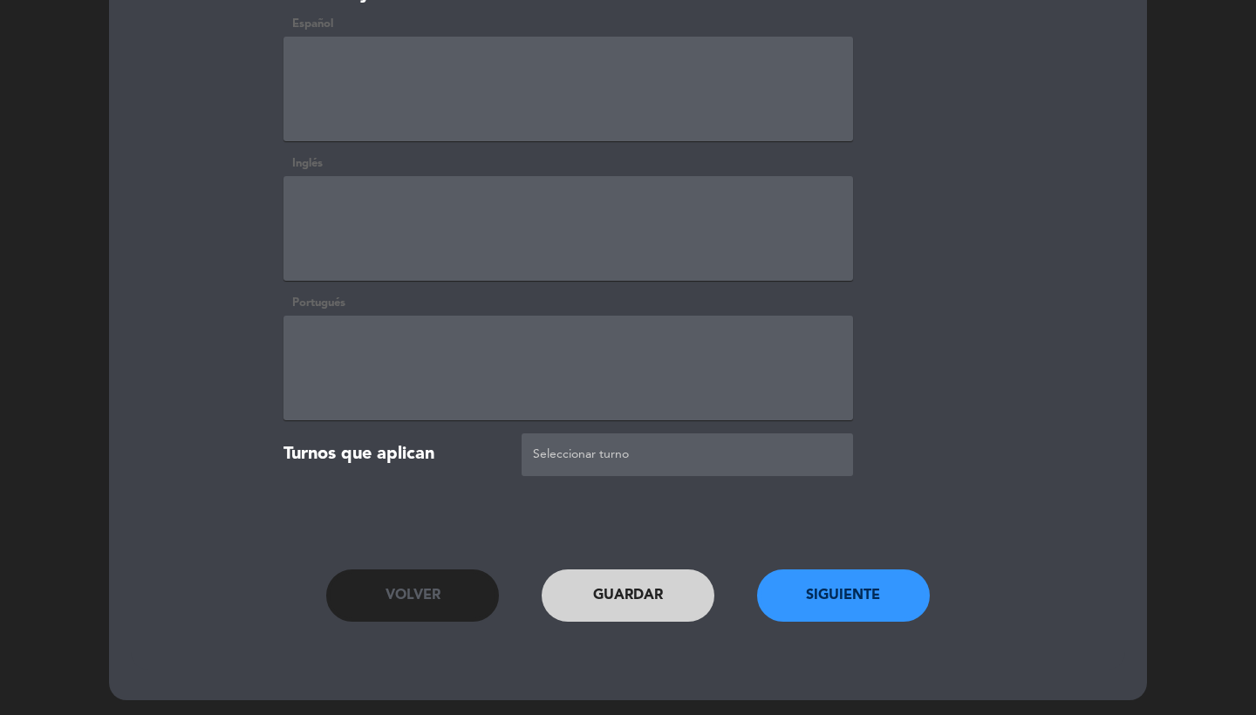
click at [854, 588] on button "Siguiente" at bounding box center [843, 595] width 173 height 52
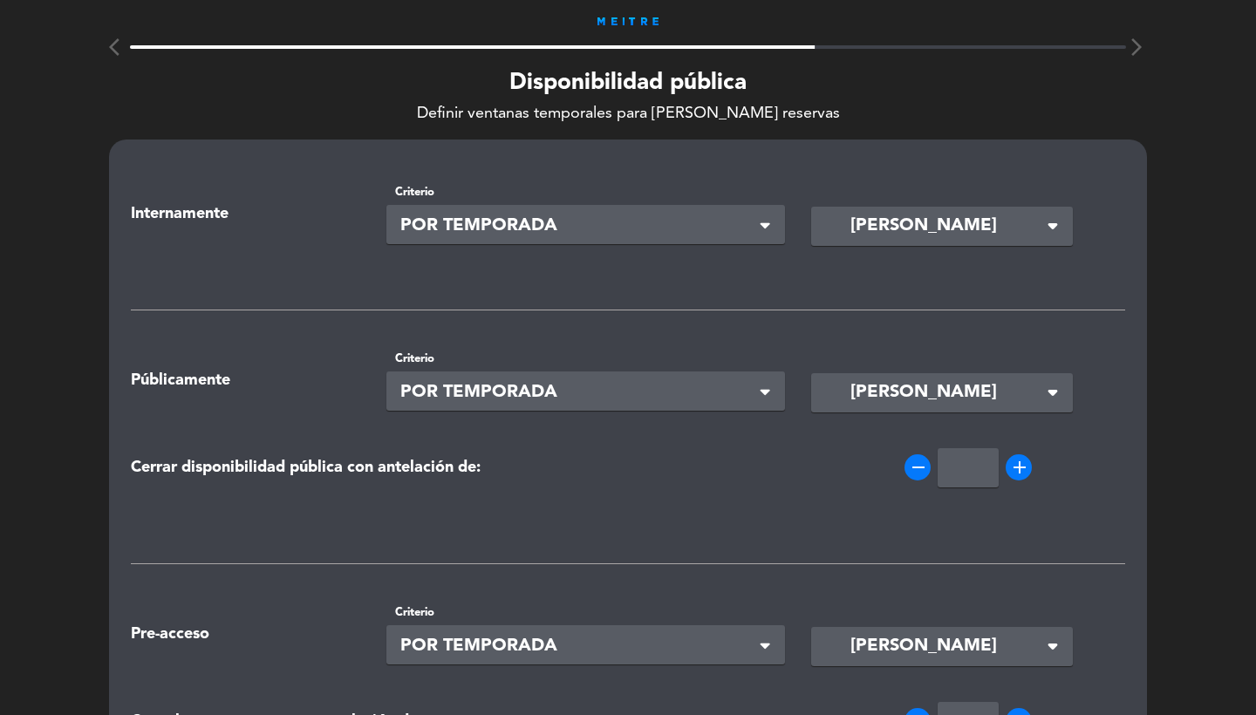
click at [843, 238] on input at bounding box center [931, 225] width 212 height 31
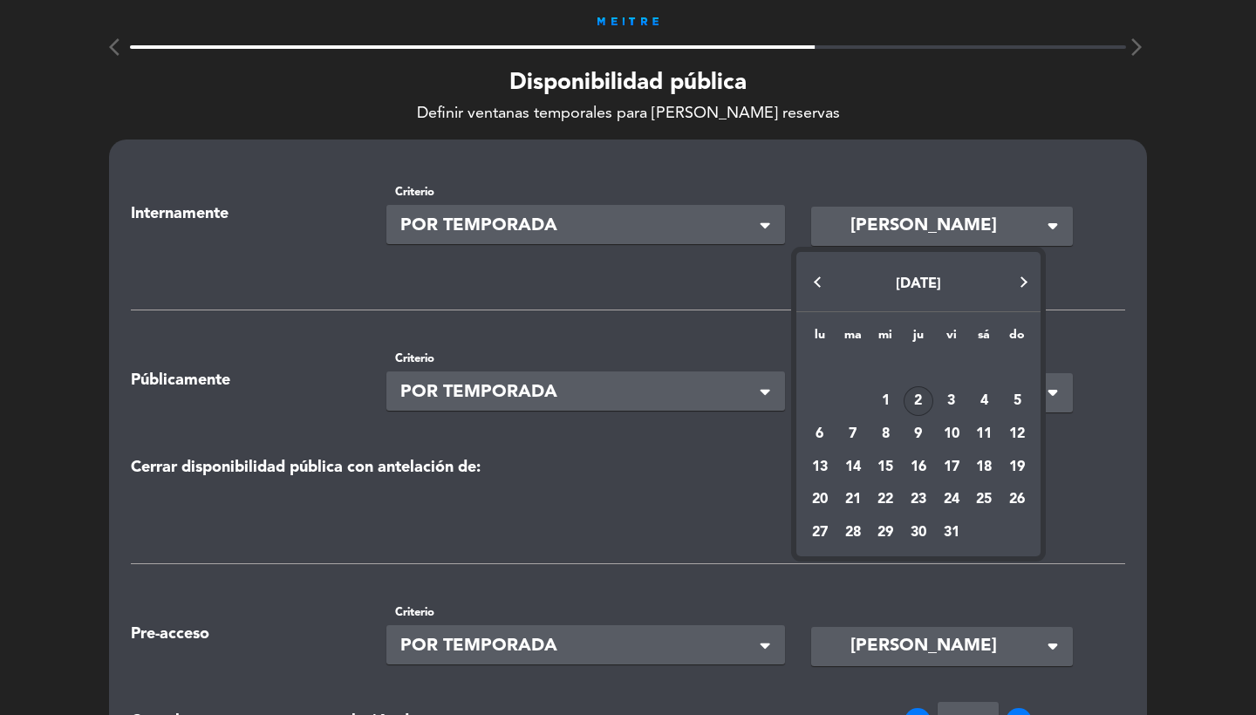
click at [746, 216] on div at bounding box center [628, 357] width 1256 height 715
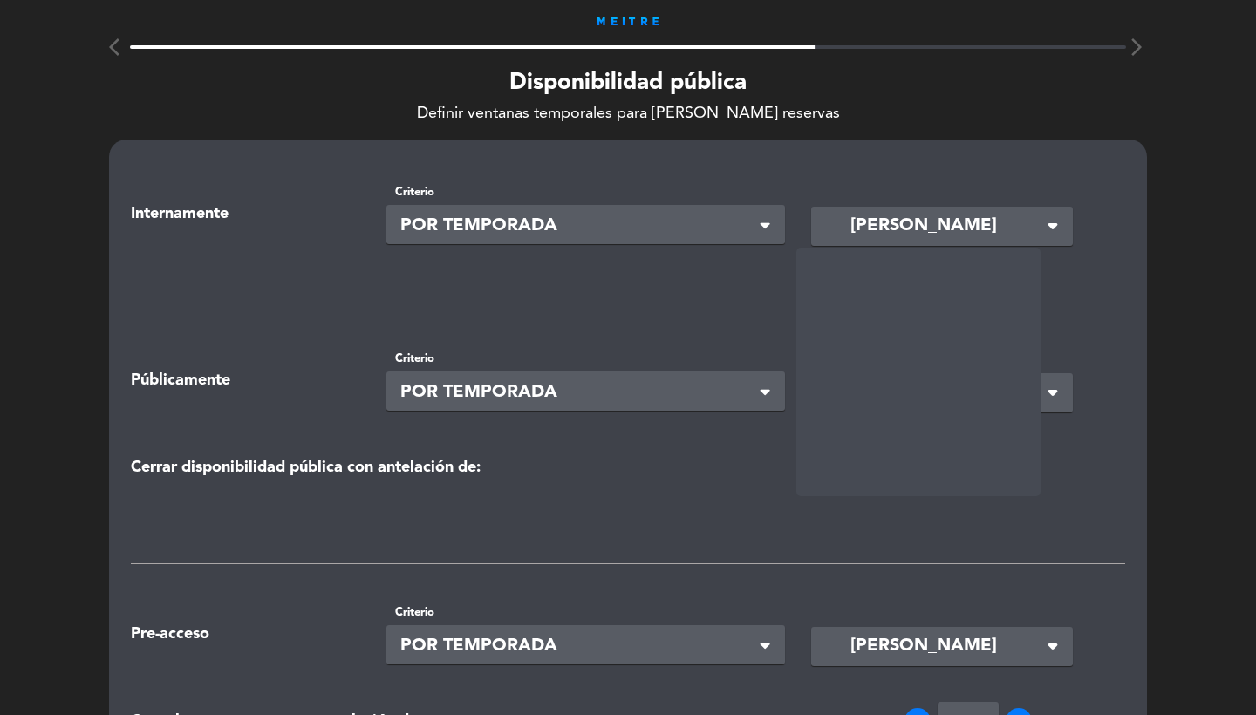
scroll to position [0, 0]
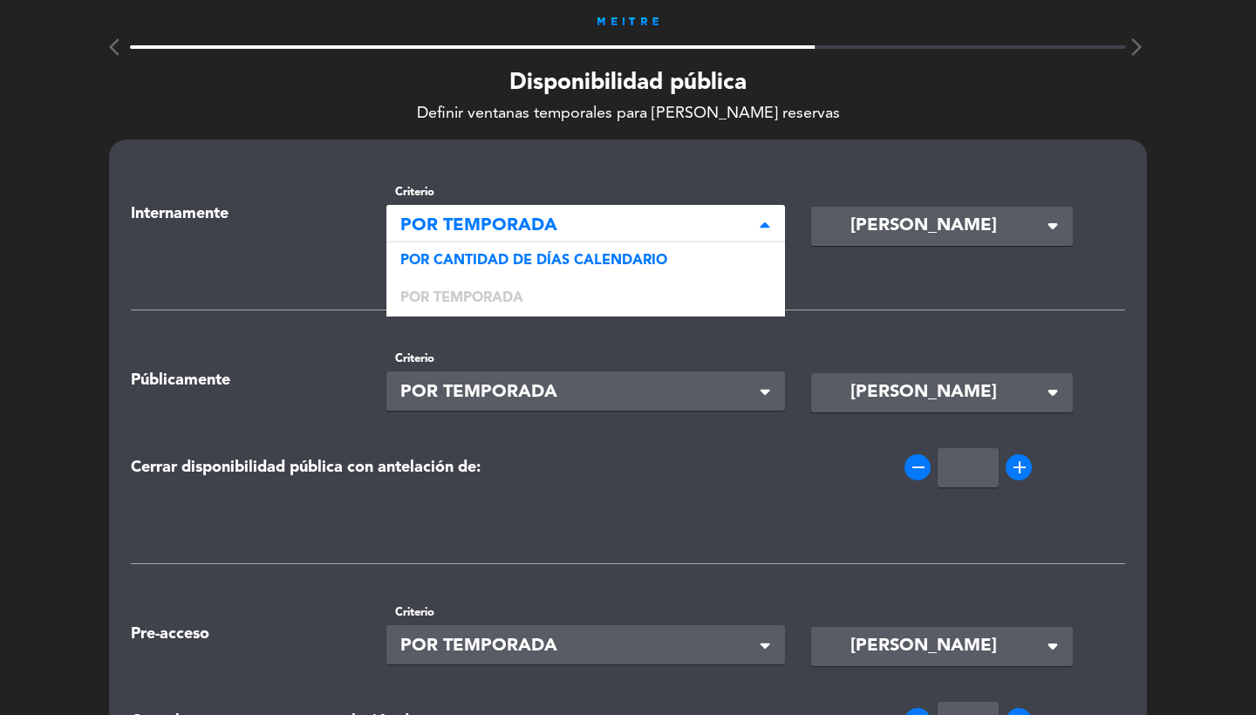
click at [713, 231] on span "POR TEMPORADA" at bounding box center [578, 226] width 357 height 29
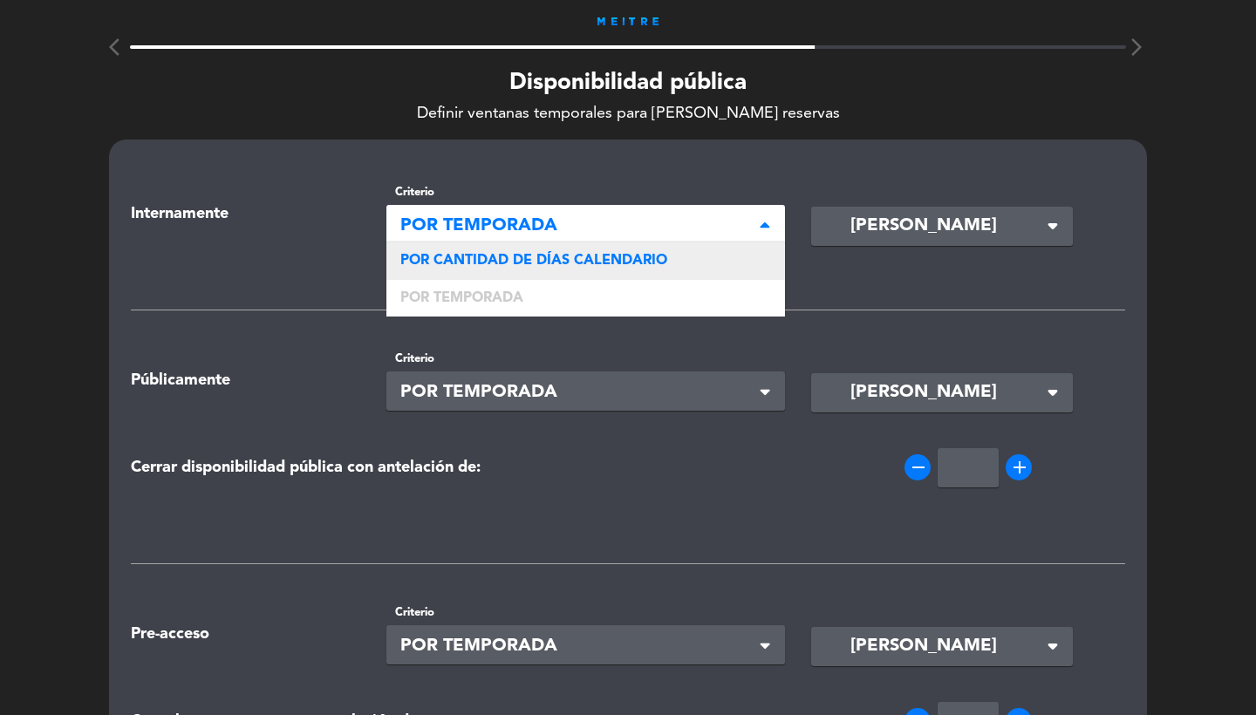
click at [591, 256] on span "POR CANTIDAD DE DÍAS CALENDARIO" at bounding box center [533, 261] width 267 height 14
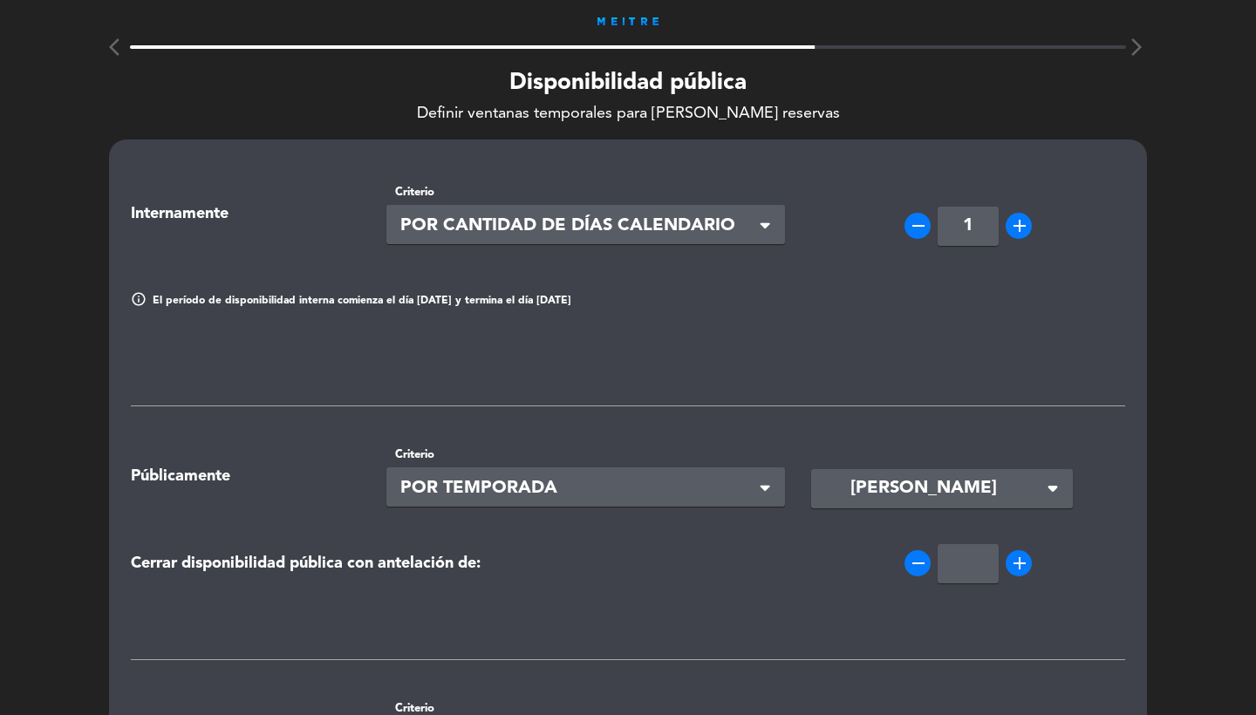
click at [975, 221] on input "1" at bounding box center [967, 226] width 61 height 39
click at [689, 467] on div "Seleccionar × POR TEMPORADA" at bounding box center [585, 486] width 399 height 39
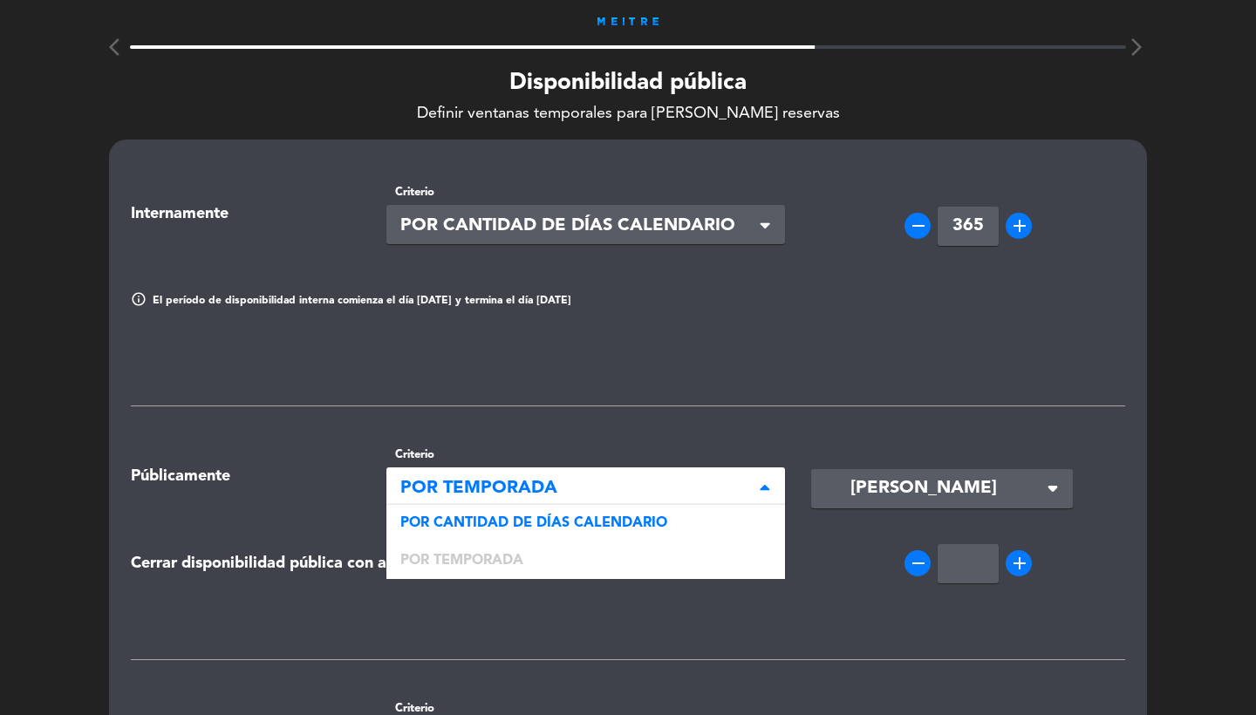
click at [675, 527] on div "POR CANTIDAD DE DÍAS CALENDARIO" at bounding box center [585, 523] width 399 height 37
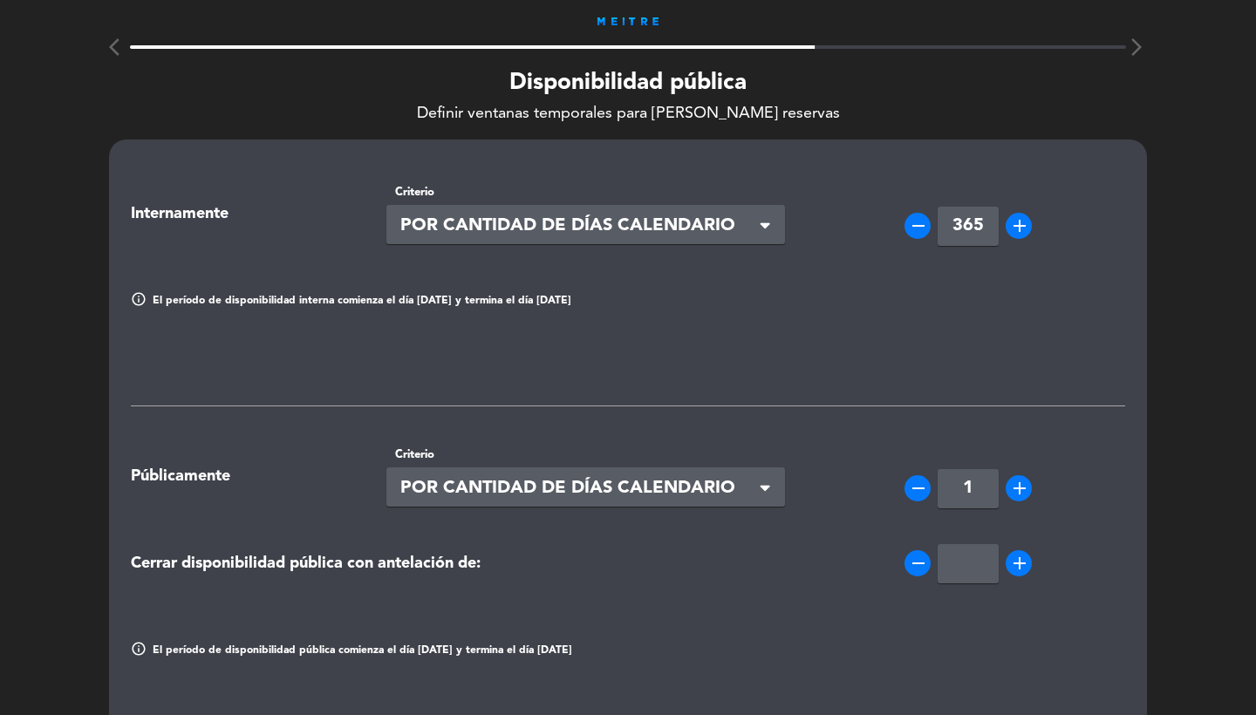
type input "365"
click at [980, 493] on input "1" at bounding box center [967, 488] width 61 height 39
type input "60"
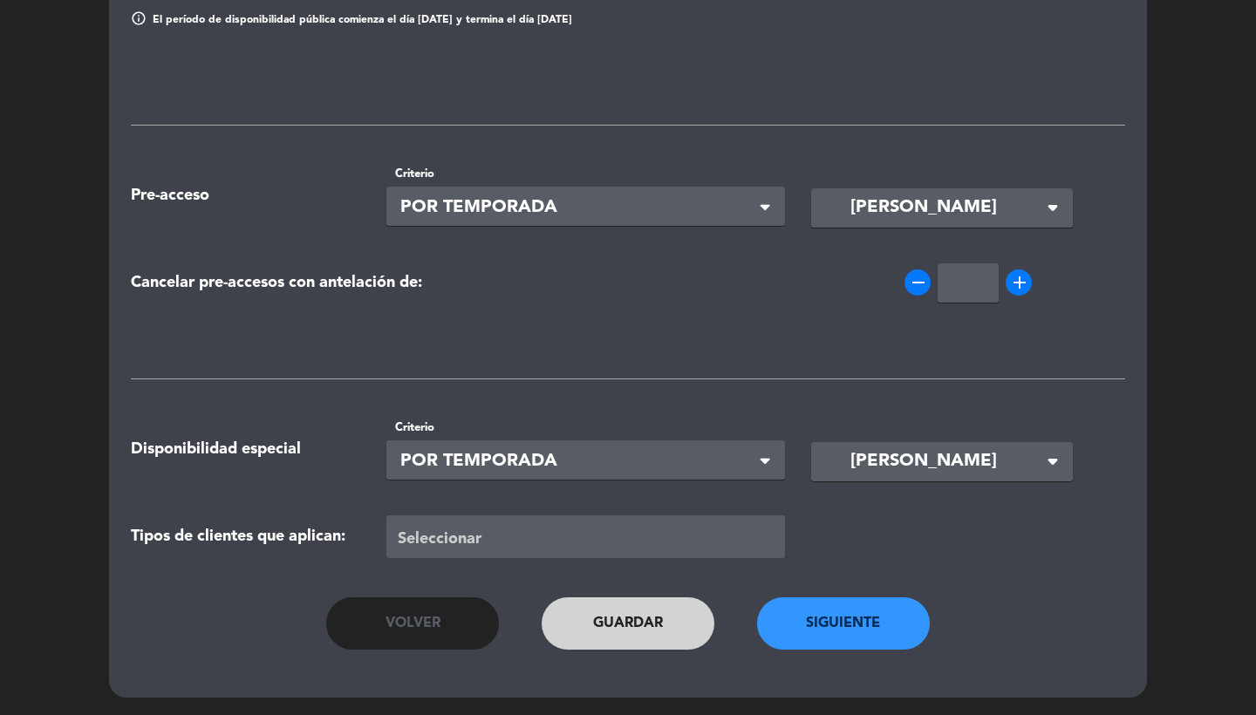
click at [815, 623] on button "Siguiente" at bounding box center [843, 623] width 173 height 52
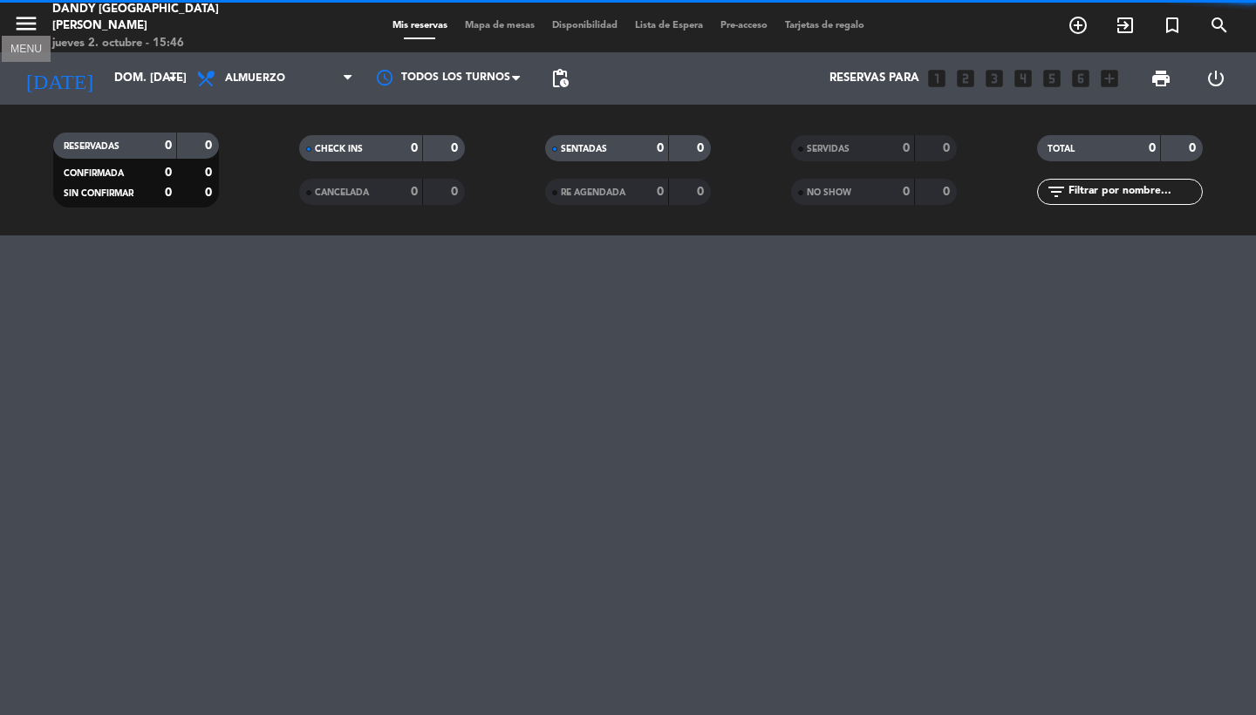
click at [29, 25] on icon "menu" at bounding box center [26, 23] width 26 height 26
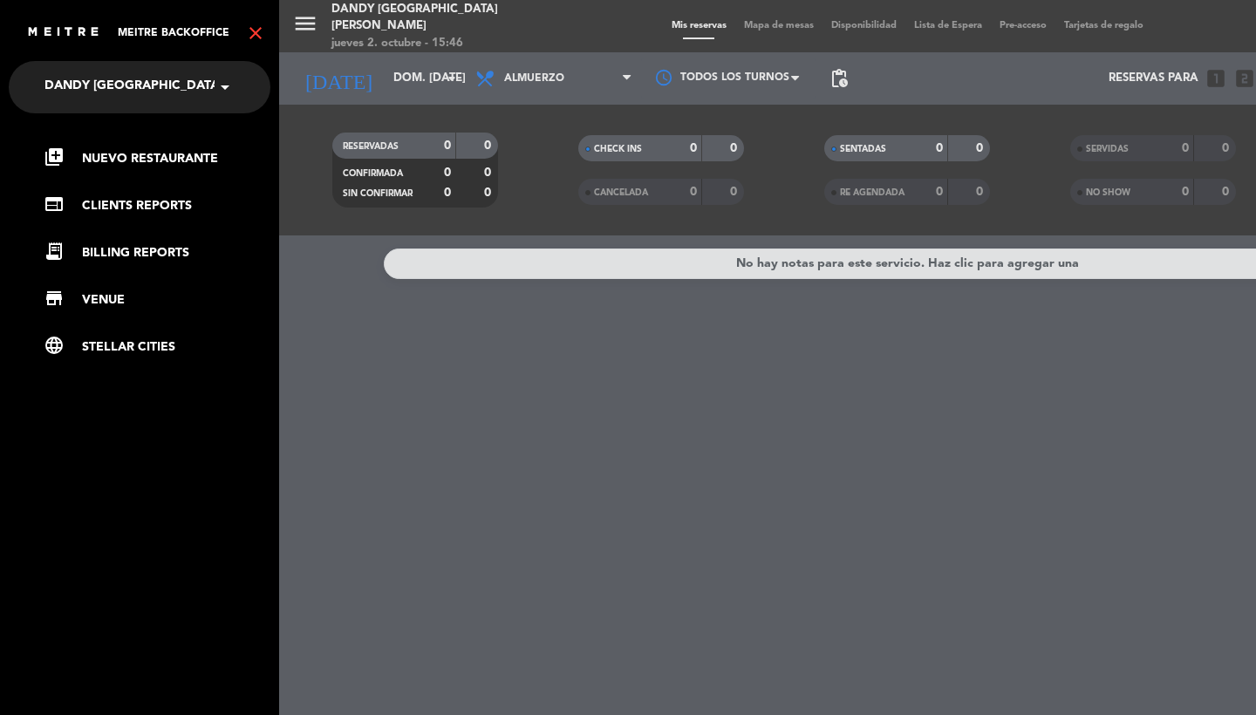
click at [255, 35] on icon "close" at bounding box center [255, 33] width 21 height 21
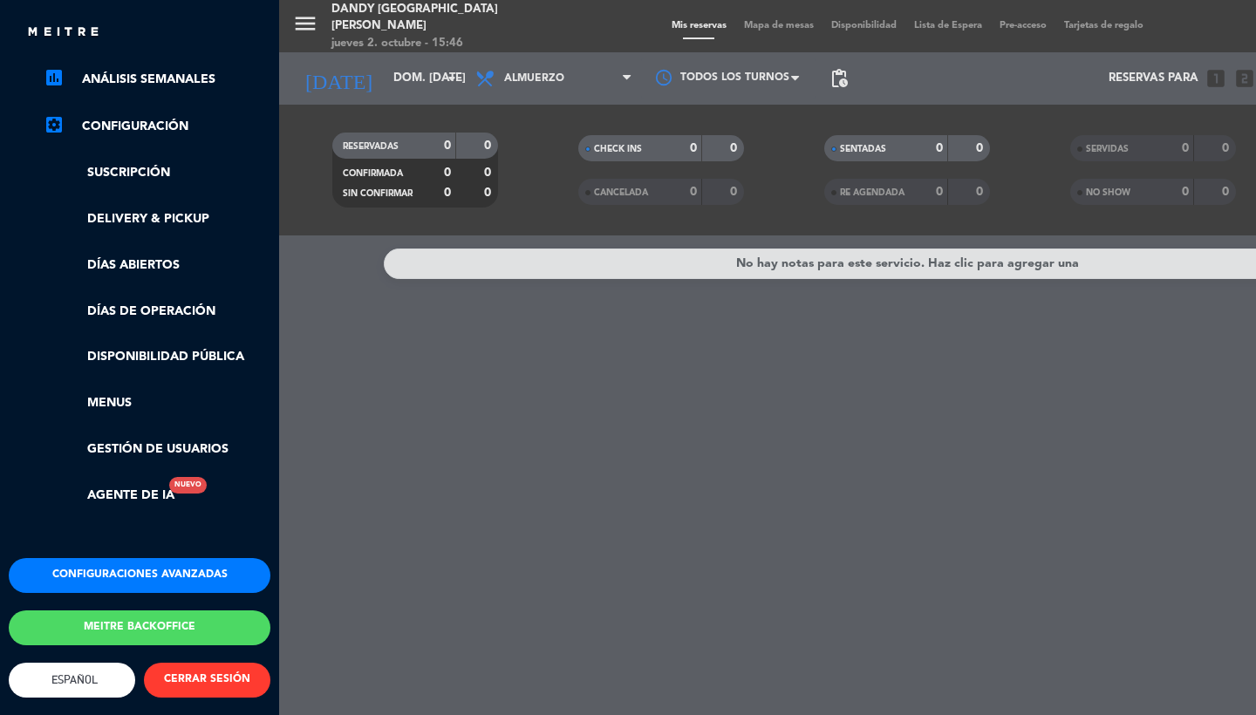
click at [127, 571] on button "Configuraciones avanzadas" at bounding box center [140, 575] width 262 height 35
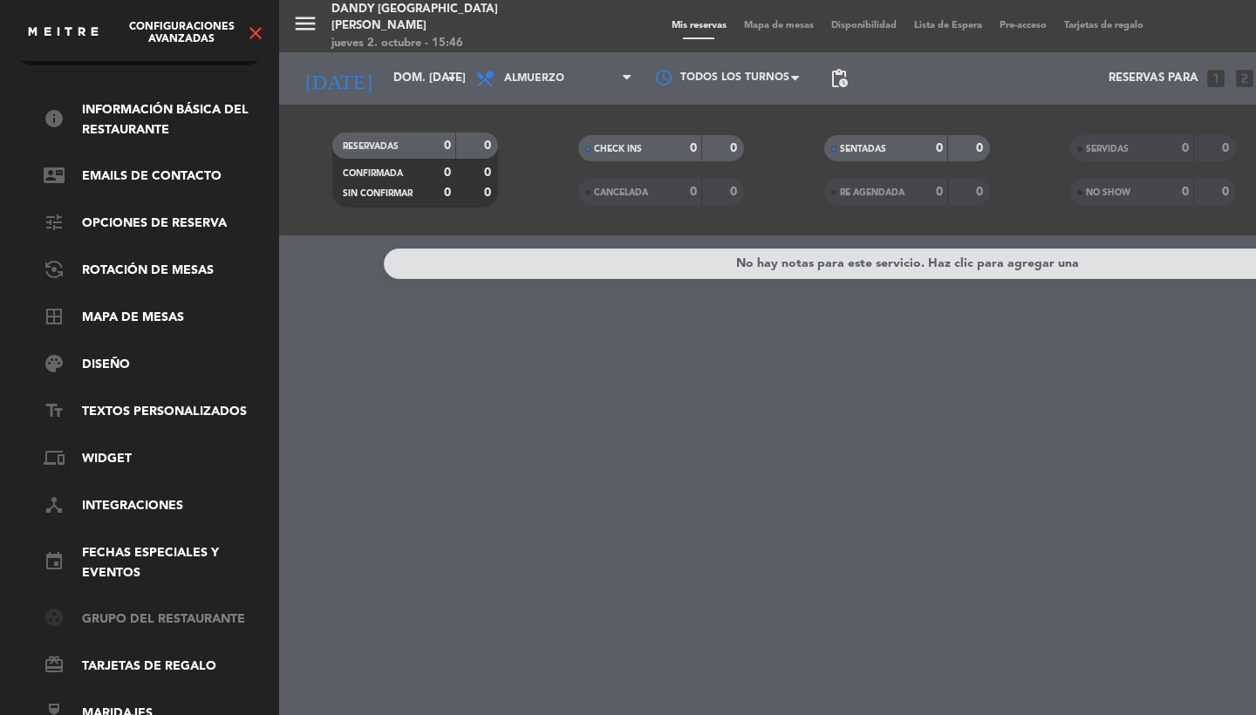
click at [121, 614] on link "group_work Grupo del restaurante" at bounding box center [157, 619] width 227 height 21
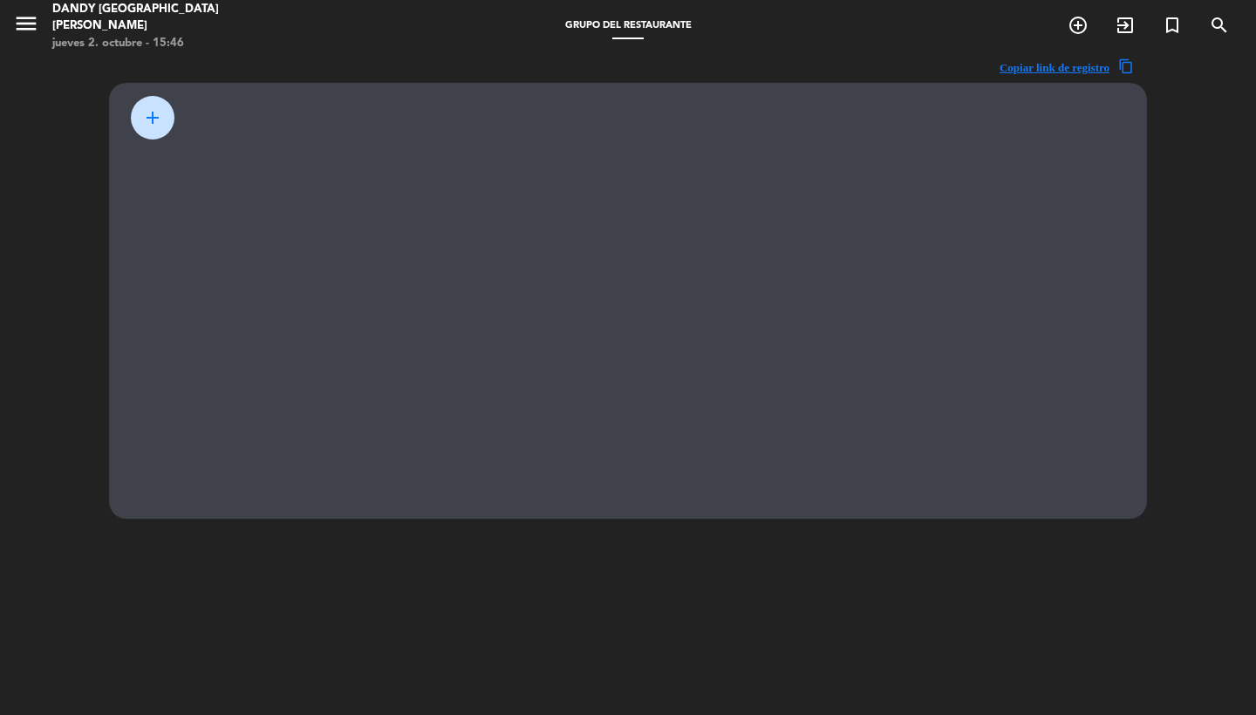
click at [155, 105] on button "add" at bounding box center [153, 118] width 44 height 44
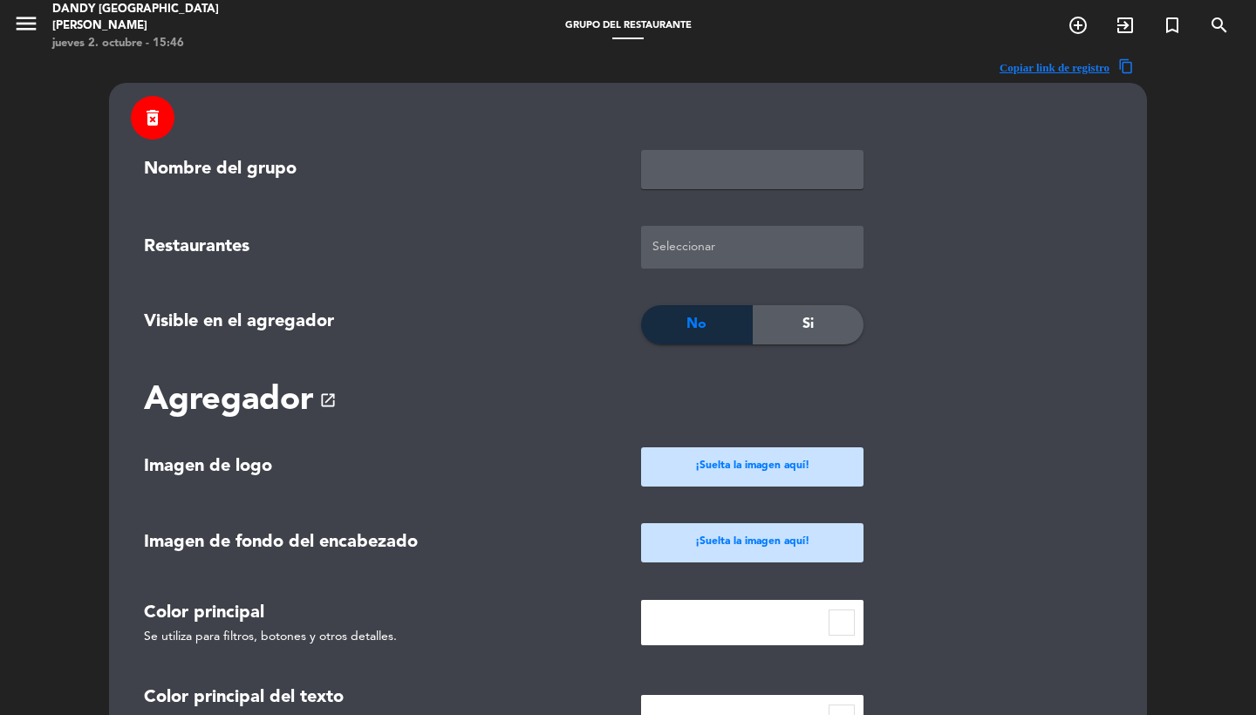
click at [679, 164] on input "text" at bounding box center [752, 169] width 222 height 39
type input "DANDY"
click at [691, 248] on input "text" at bounding box center [754, 248] width 212 height 31
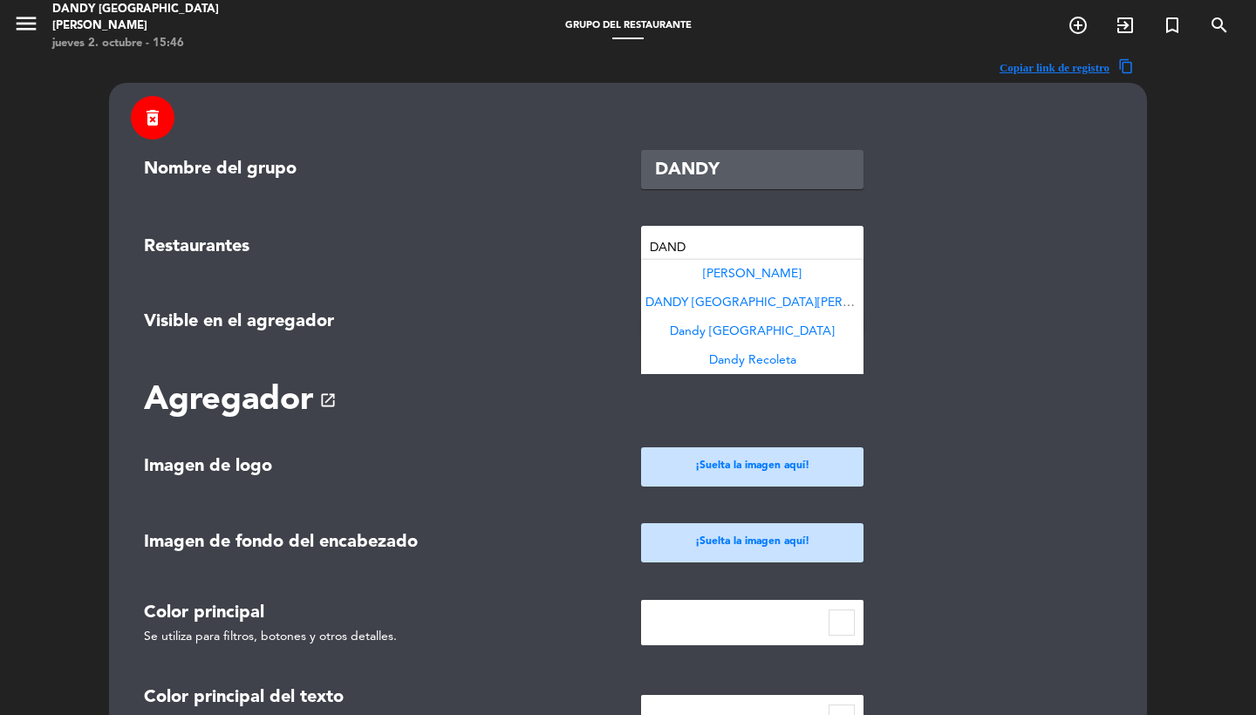
type input "DANDY"
click at [775, 275] on span "[PERSON_NAME]" at bounding box center [752, 274] width 99 height 12
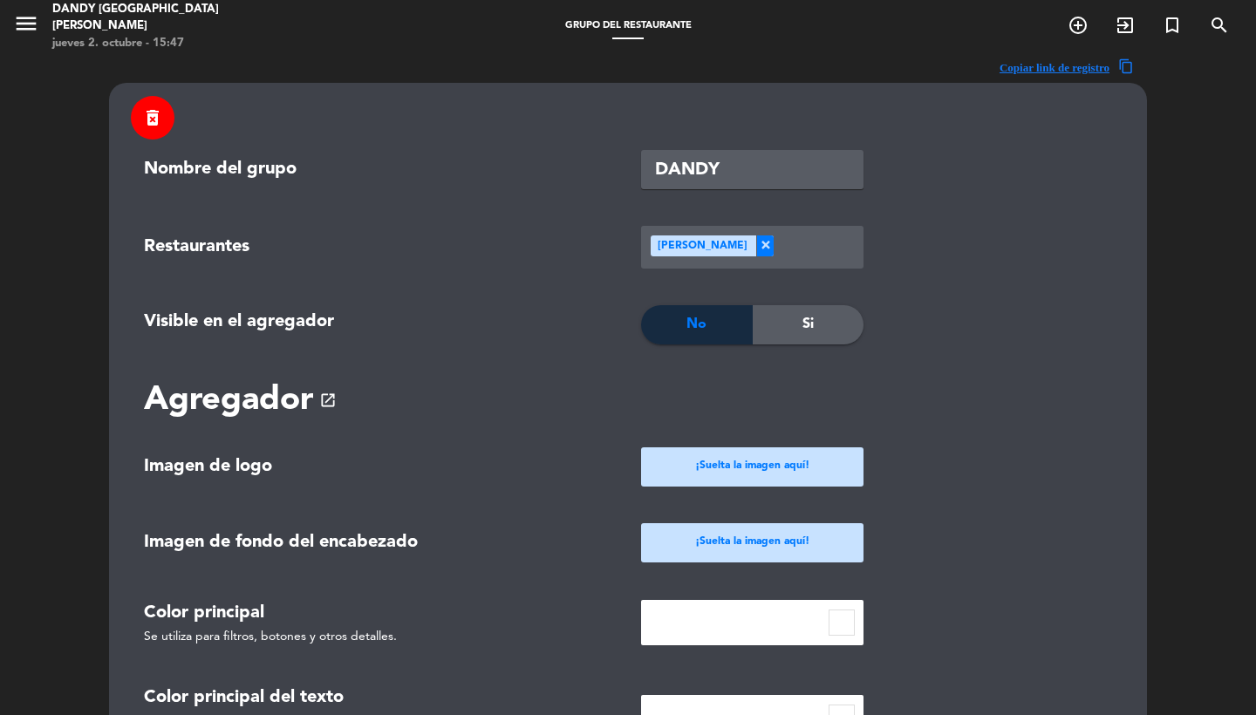
click at [827, 256] on input "text" at bounding box center [816, 248] width 86 height 31
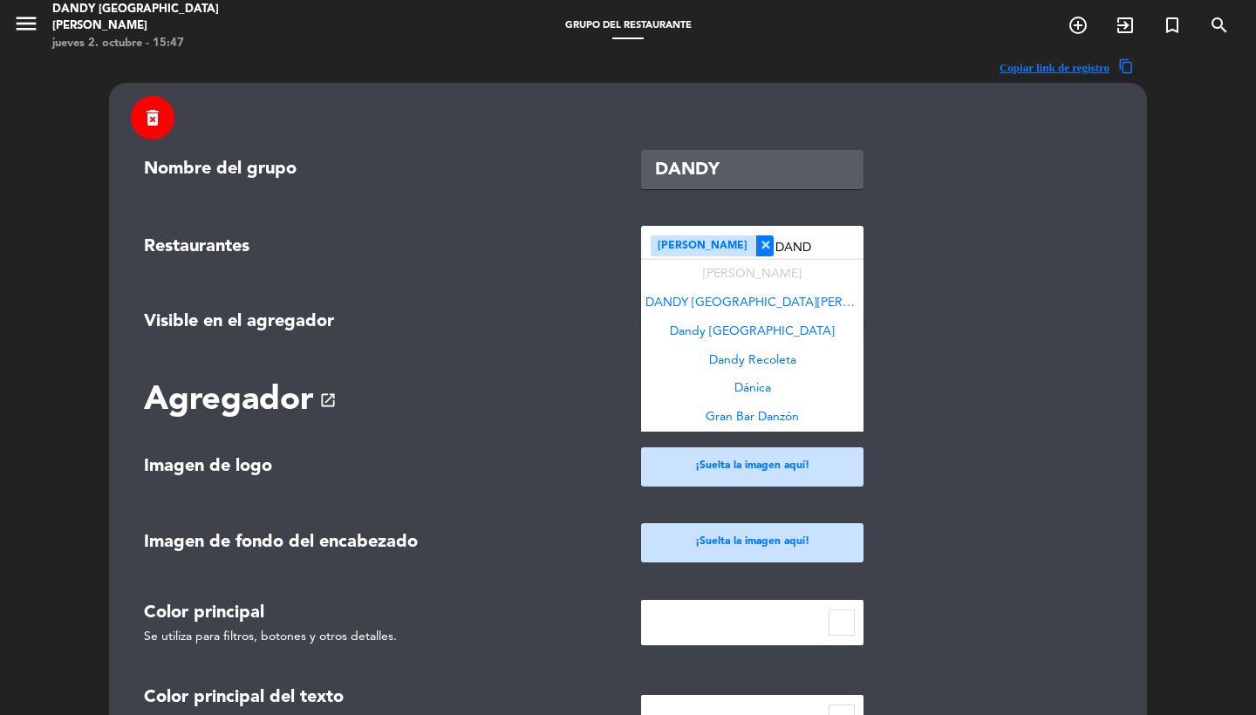
type input "DANDY"
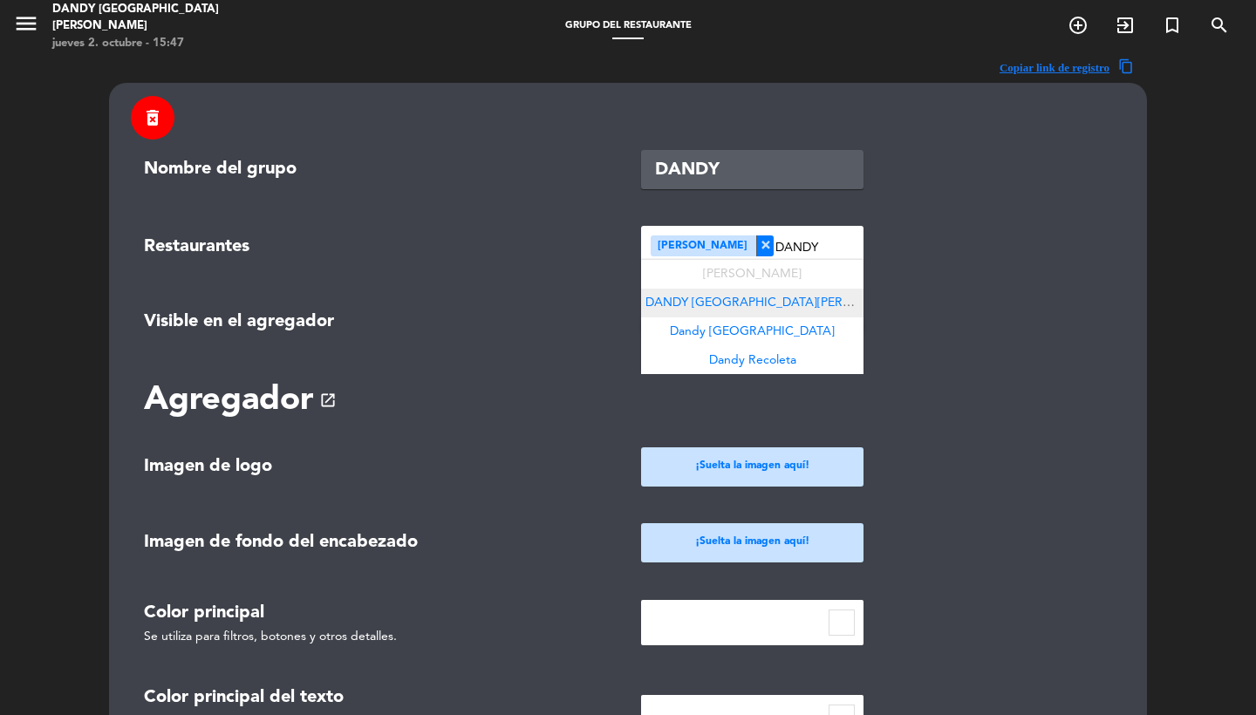
click at [842, 296] on div "DANDY [GEOGRAPHIC_DATA][PERSON_NAME]" at bounding box center [752, 303] width 222 height 29
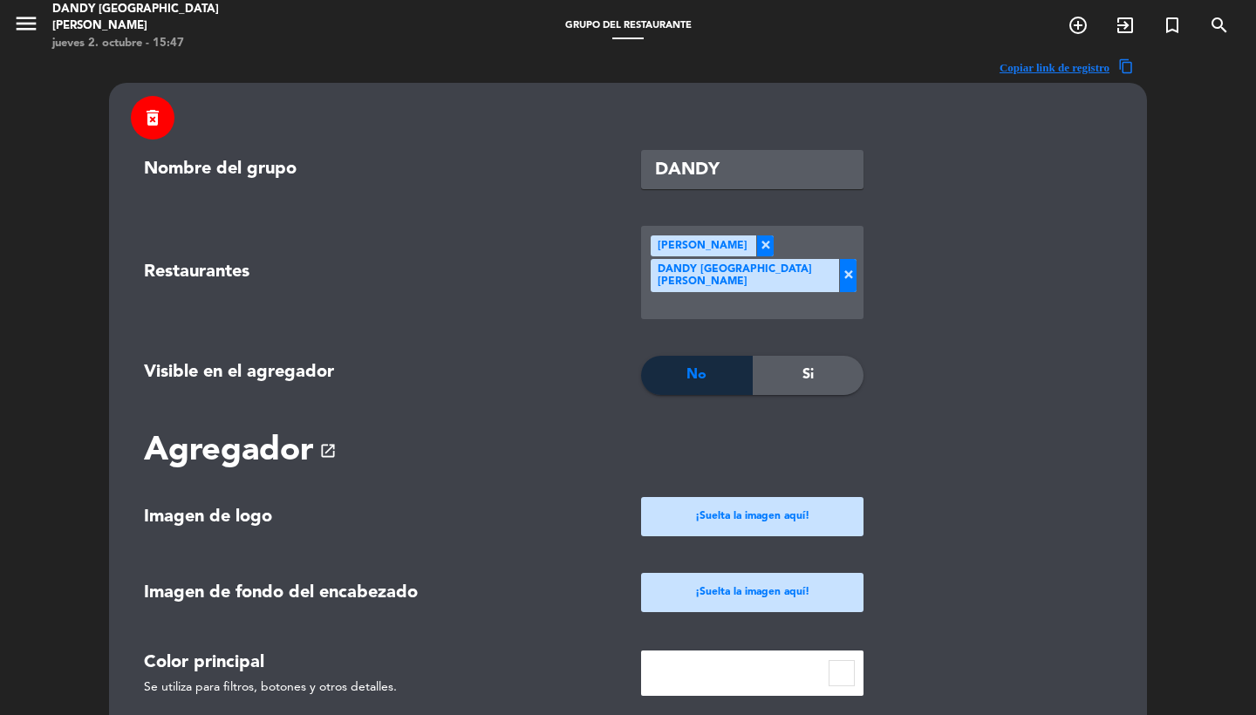
scroll to position [5, 0]
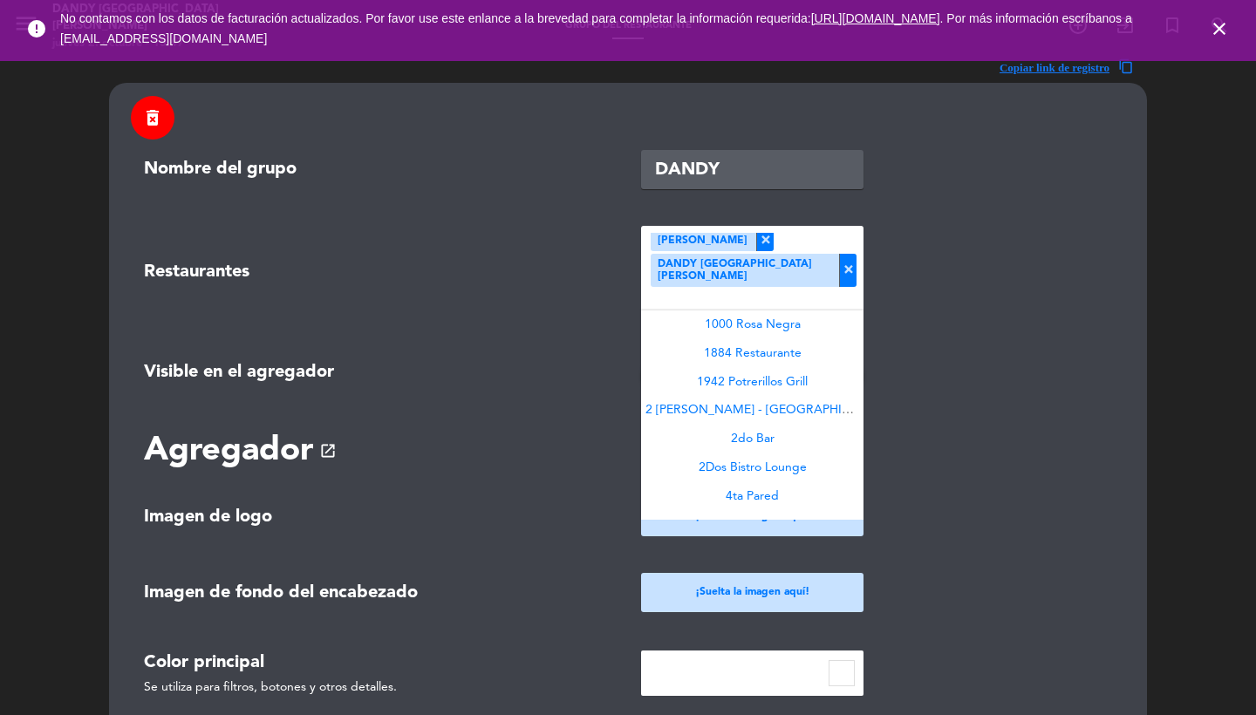
click at [843, 287] on input "text" at bounding box center [754, 307] width 212 height 41
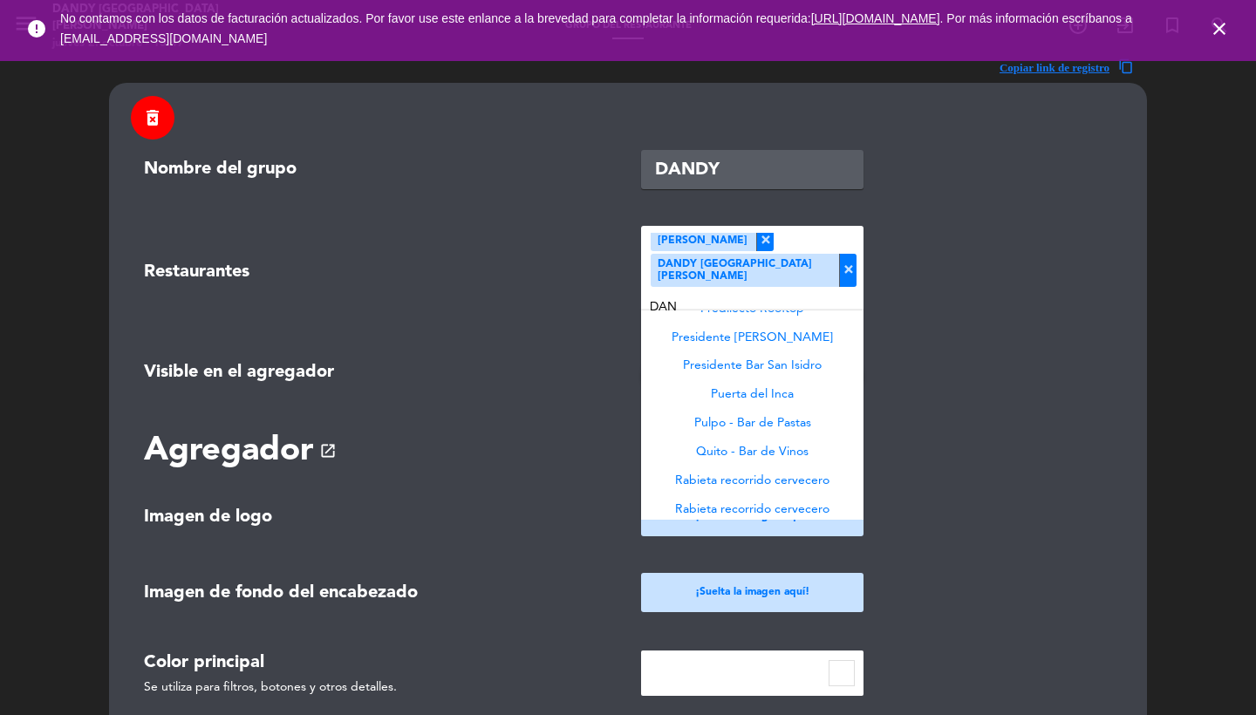
scroll to position [0, 0]
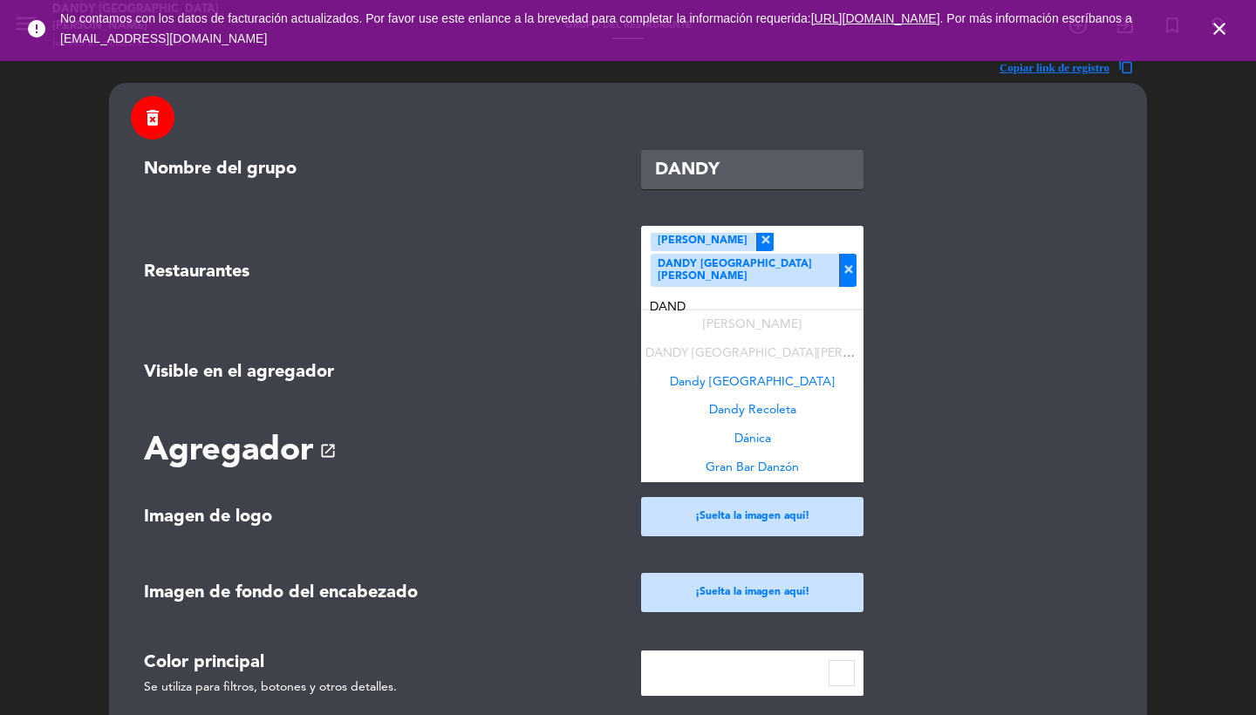
type input "DANDY"
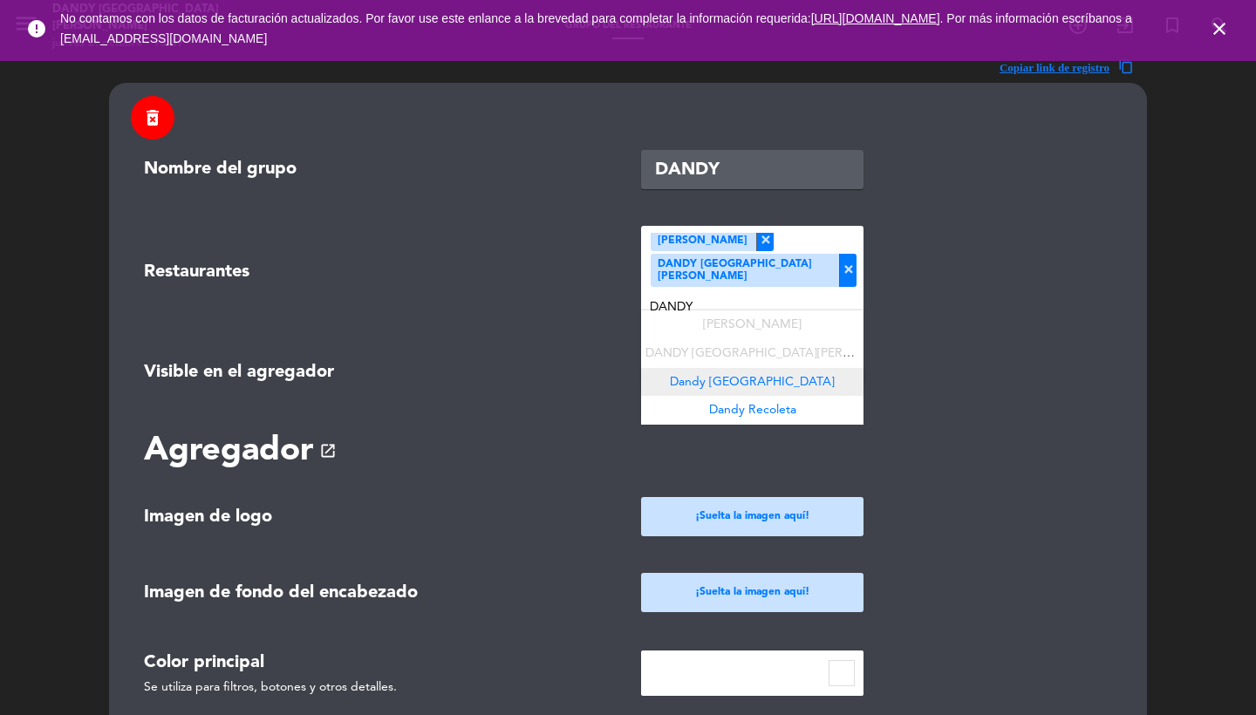
click at [833, 368] on div "Dandy [GEOGRAPHIC_DATA]" at bounding box center [752, 382] width 222 height 29
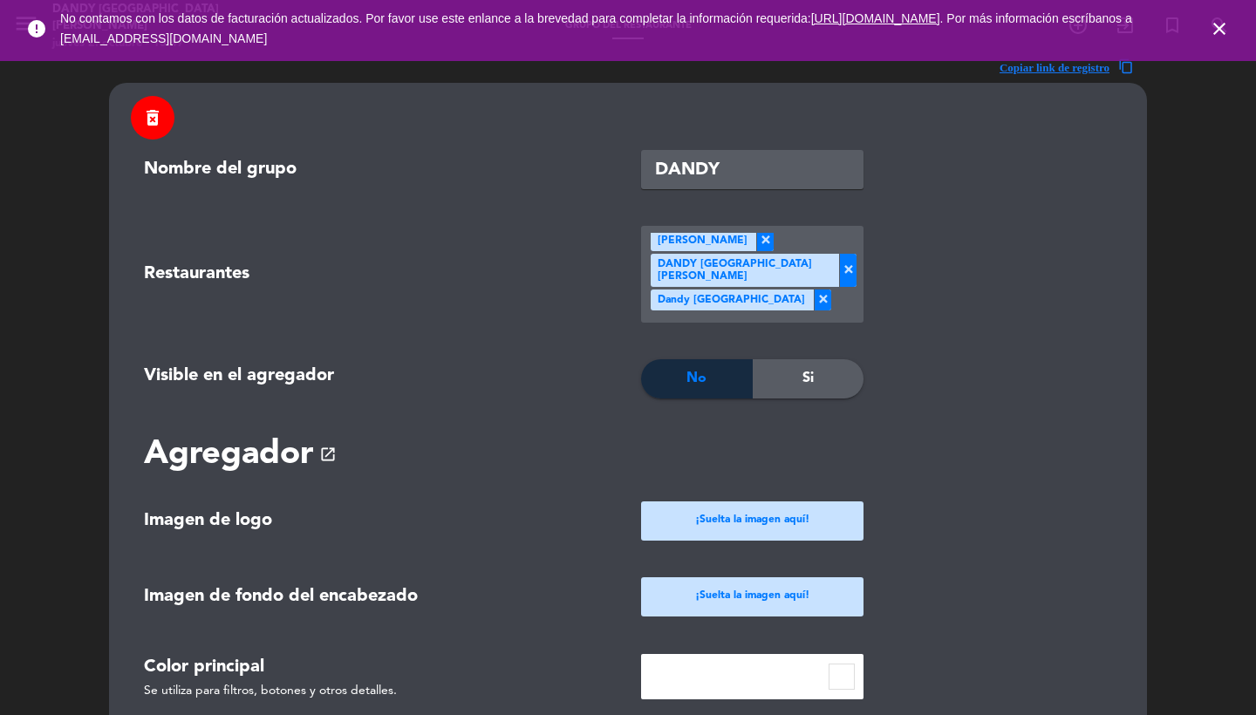
click at [840, 290] on input "text" at bounding box center [845, 307] width 29 height 41
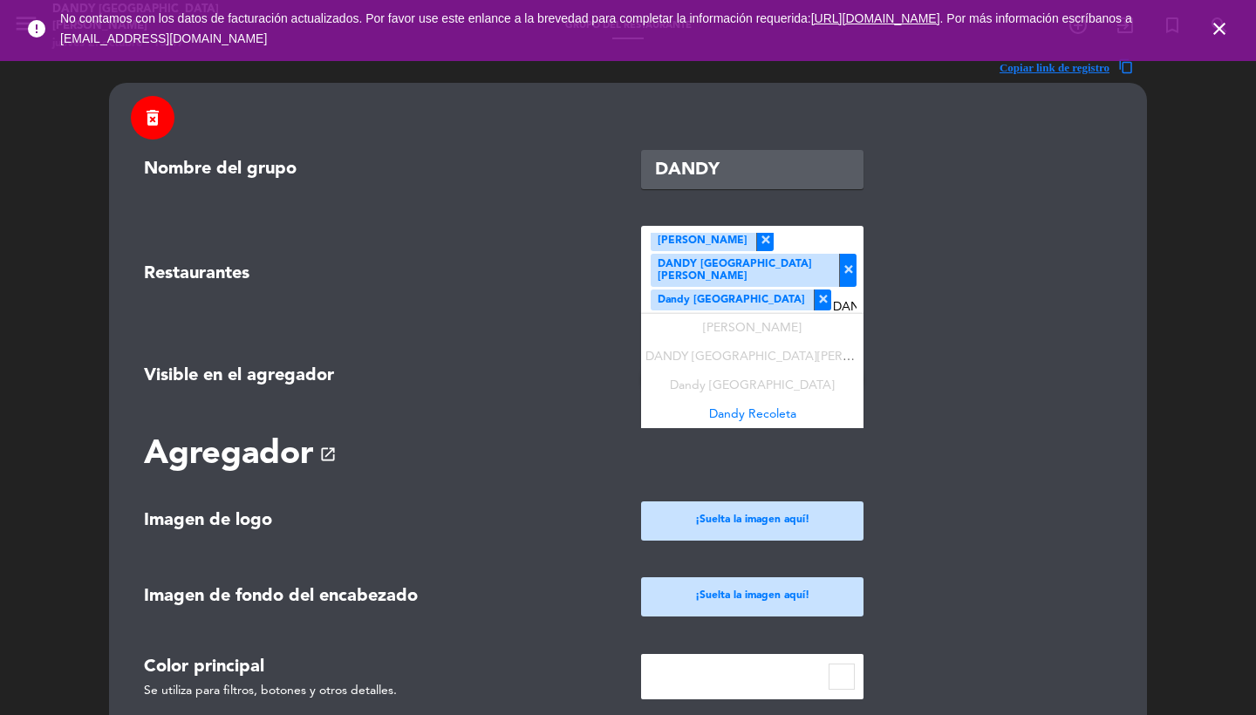
type input "DANDY"
click at [838, 400] on div "Dandy Recoleta" at bounding box center [752, 414] width 222 height 29
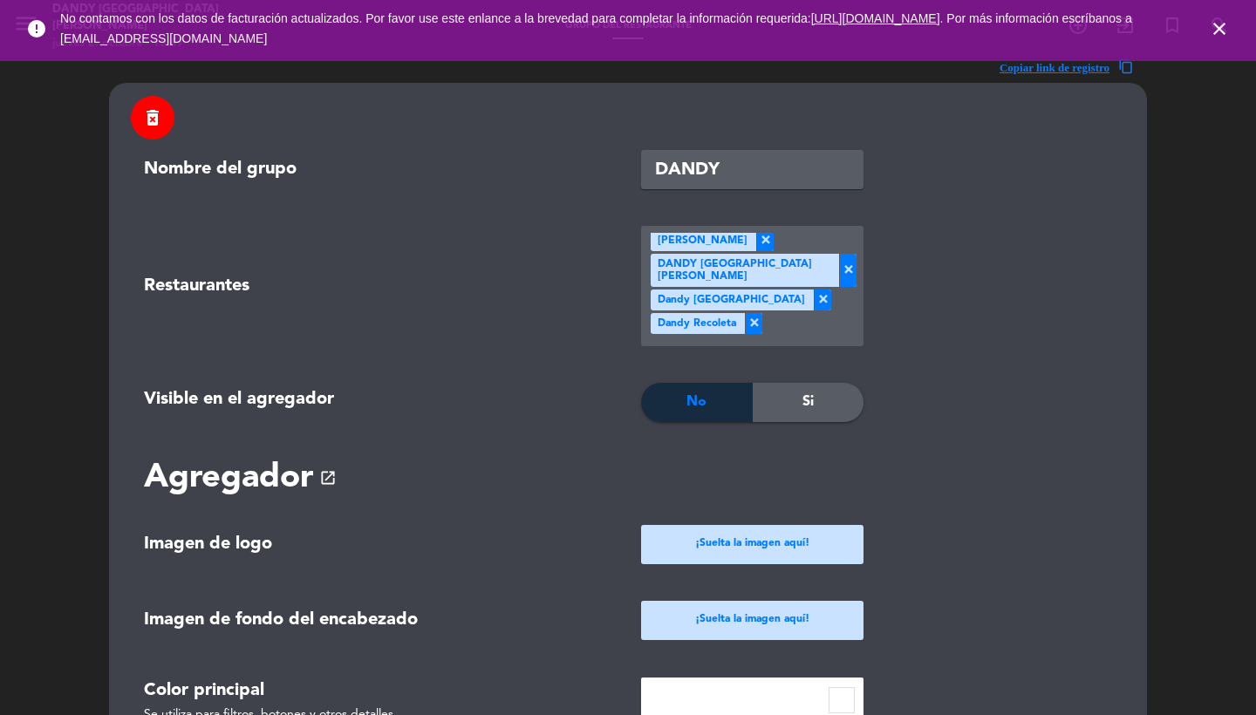
click at [1220, 37] on icon "close" at bounding box center [1218, 28] width 21 height 21
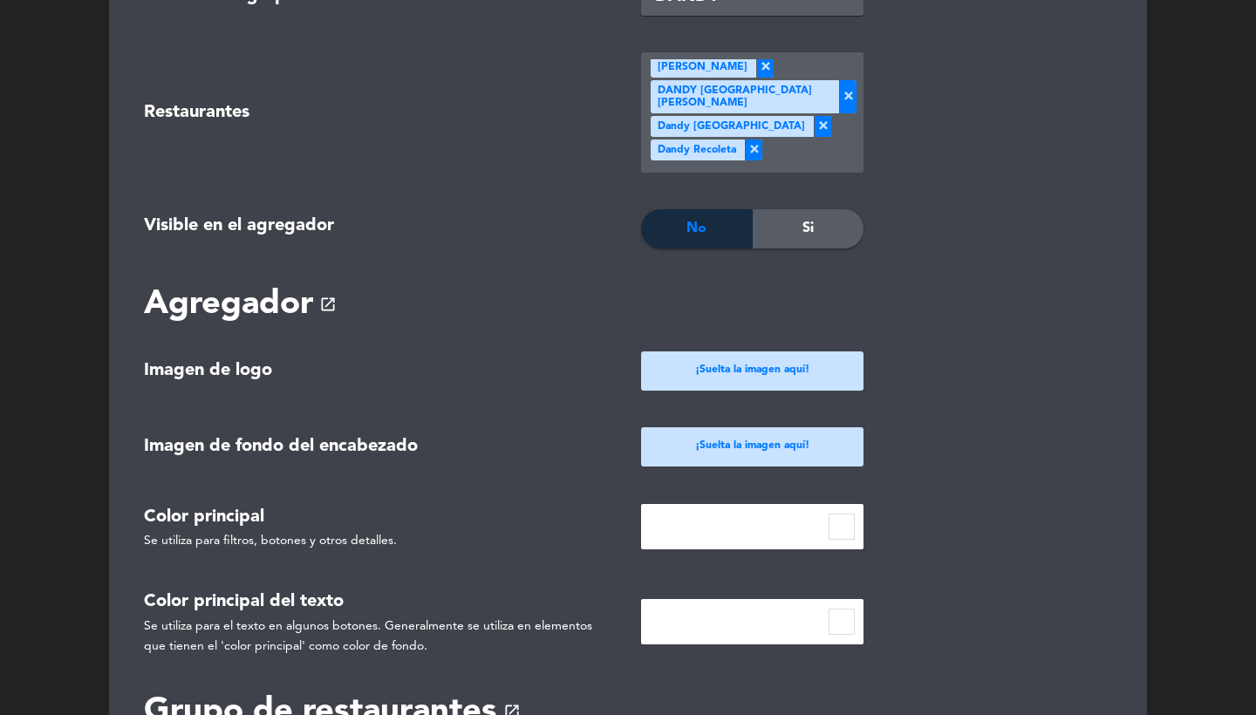
scroll to position [256, 0]
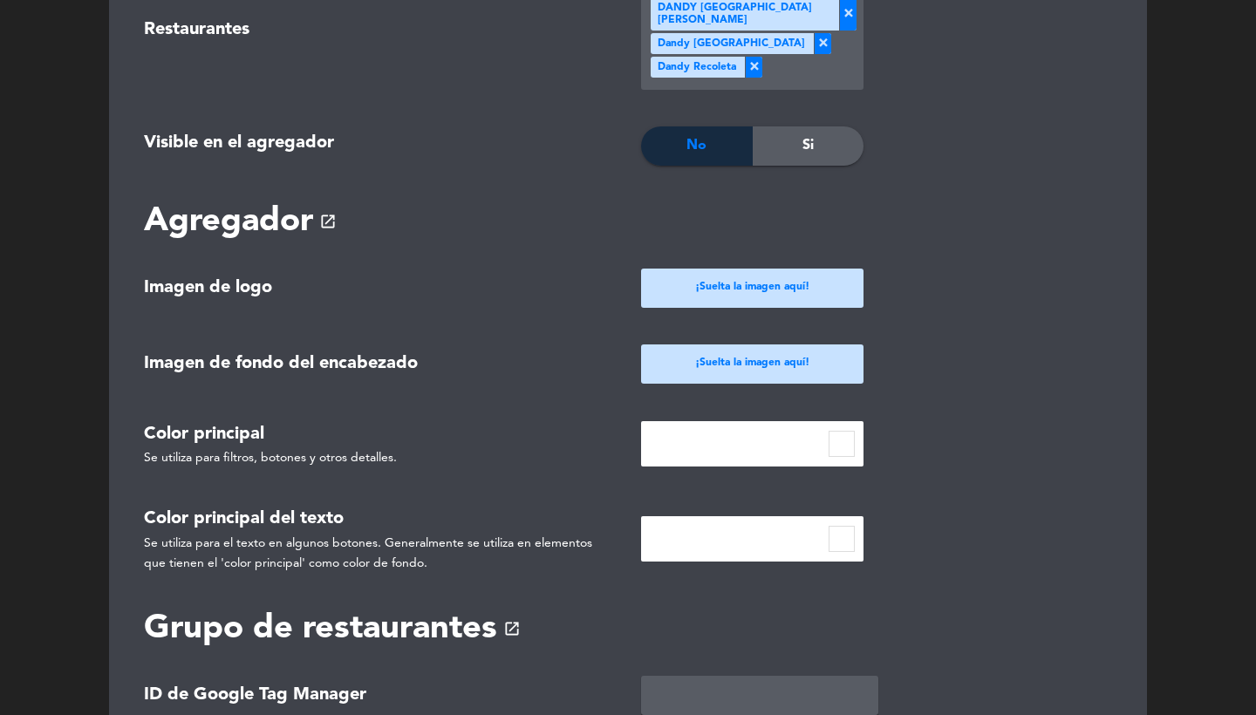
click at [720, 293] on div "¡Suelta la imagen aquí!" at bounding box center [752, 288] width 222 height 39
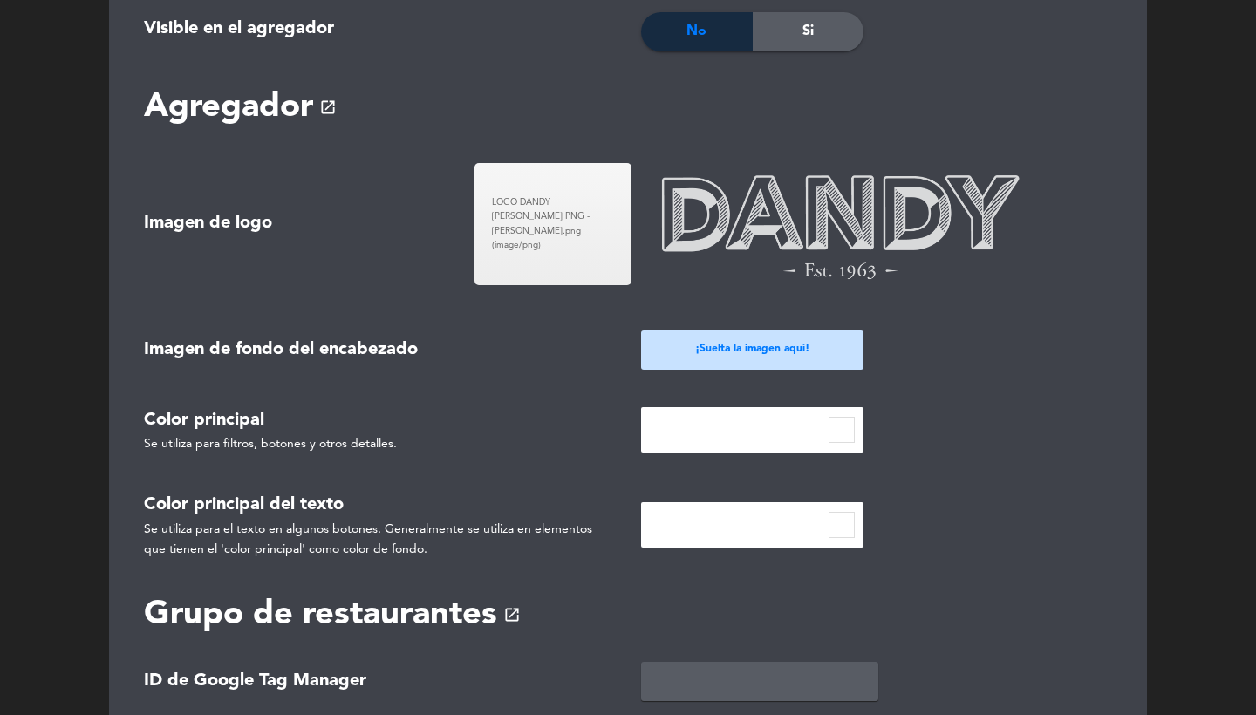
scroll to position [428, 0]
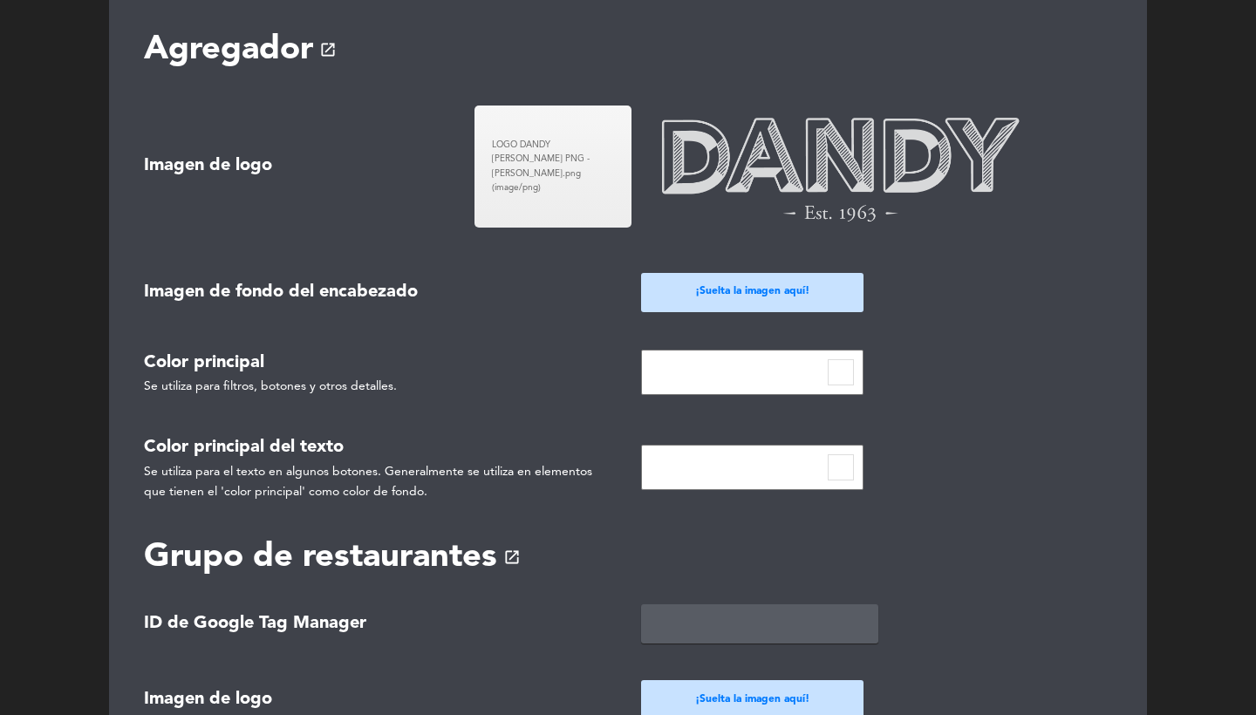
click at [847, 362] on input at bounding box center [840, 372] width 26 height 26
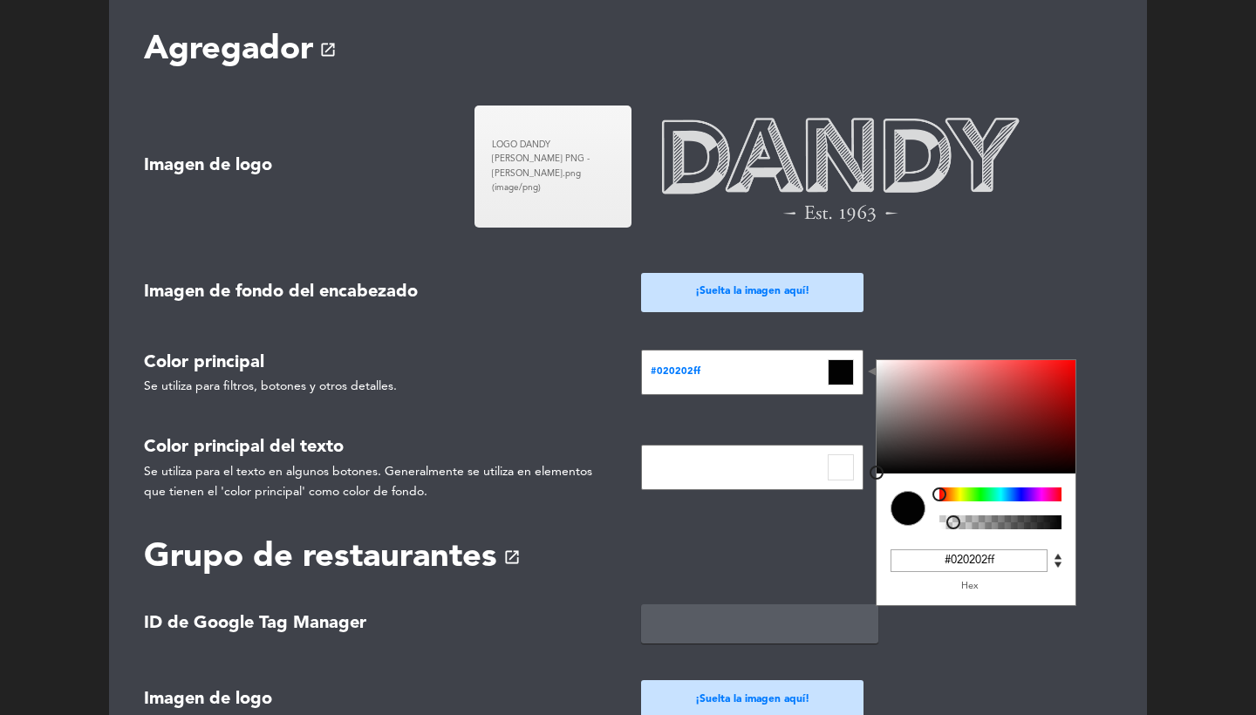
type input "#060606ff"
drag, startPoint x: 895, startPoint y: 438, endPoint x: 871, endPoint y: 458, distance: 31.6
click at [876, 458] on div at bounding box center [975, 416] width 199 height 113
click at [948, 273] on div at bounding box center [1000, 292] width 248 height 39
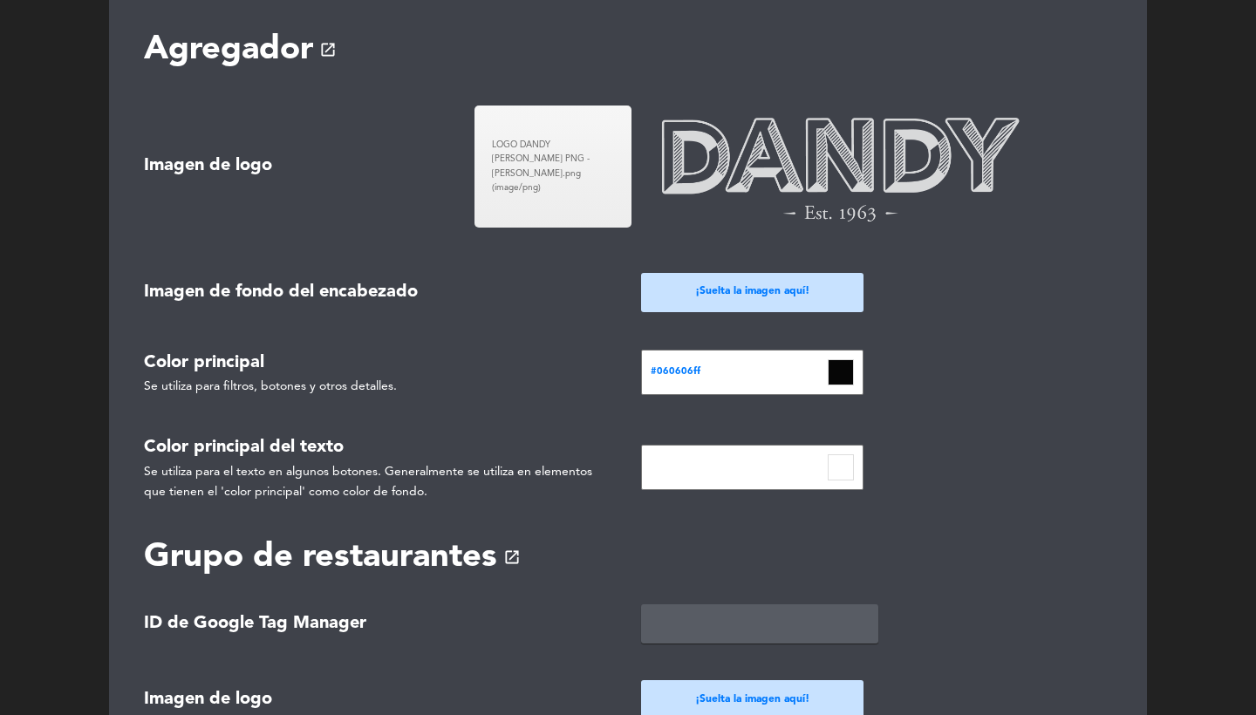
click at [838, 454] on input at bounding box center [840, 467] width 26 height 26
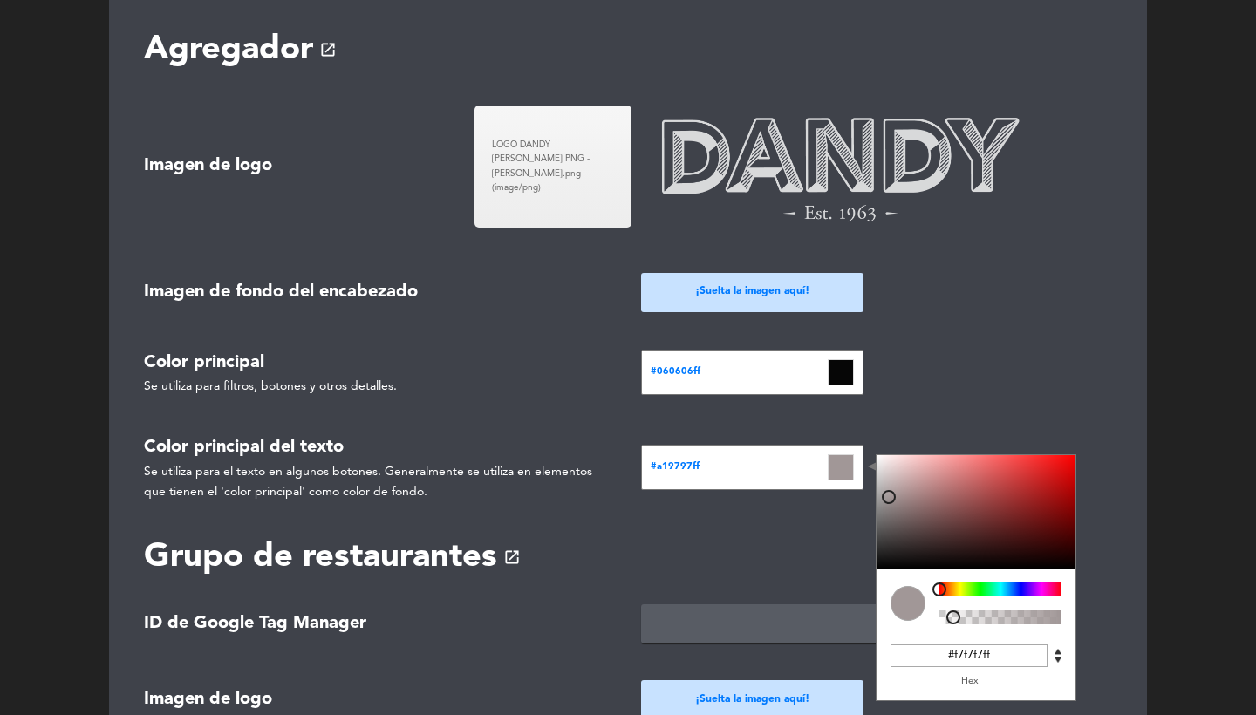
type input "#ffffffff"
drag, startPoint x: 888, startPoint y: 482, endPoint x: 854, endPoint y: 422, distance: 69.1
click at [854, 433] on div "Color principal del texto Se utiliza para el texto en algunos botones. Generalm…" at bounding box center [628, 467] width 994 height 68
click at [969, 399] on group-form "Nombre del grupo DANDY Restaurantes Seleccionar × [PERSON_NAME] × DANDY [GEOGRA…" at bounding box center [628, 471] width 968 height 1498
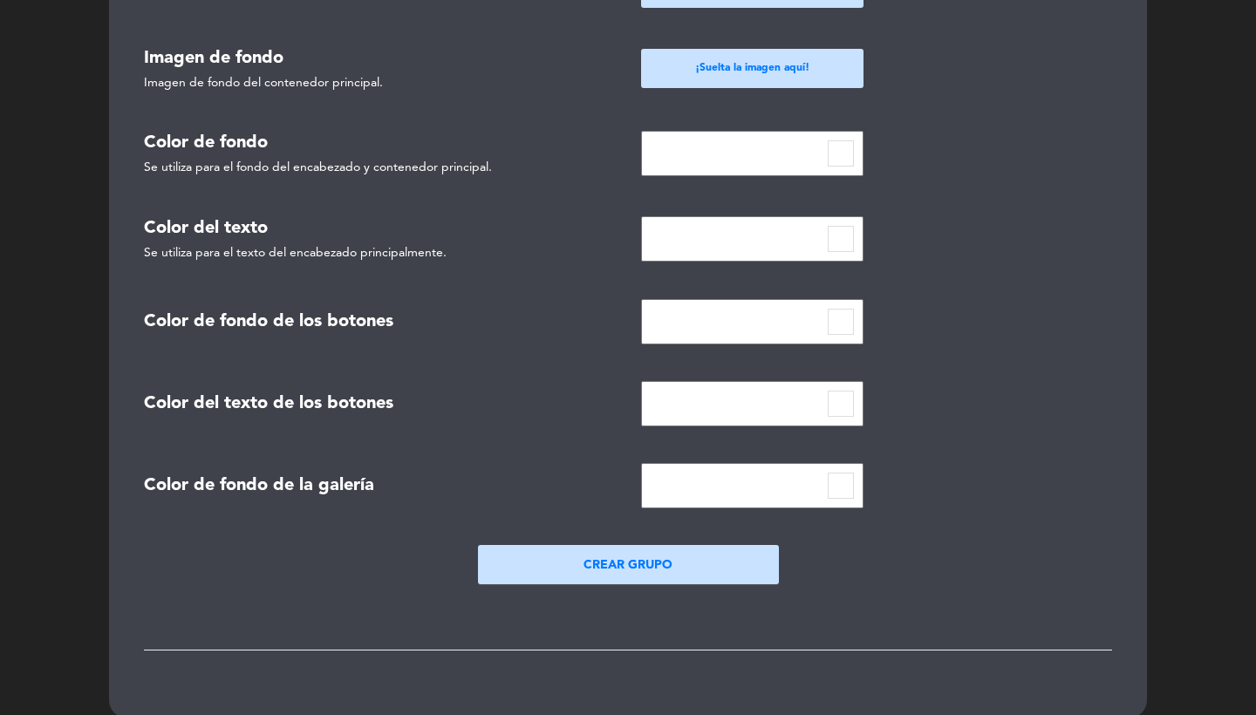
click at [648, 551] on button "Crear grupo" at bounding box center [628, 564] width 301 height 39
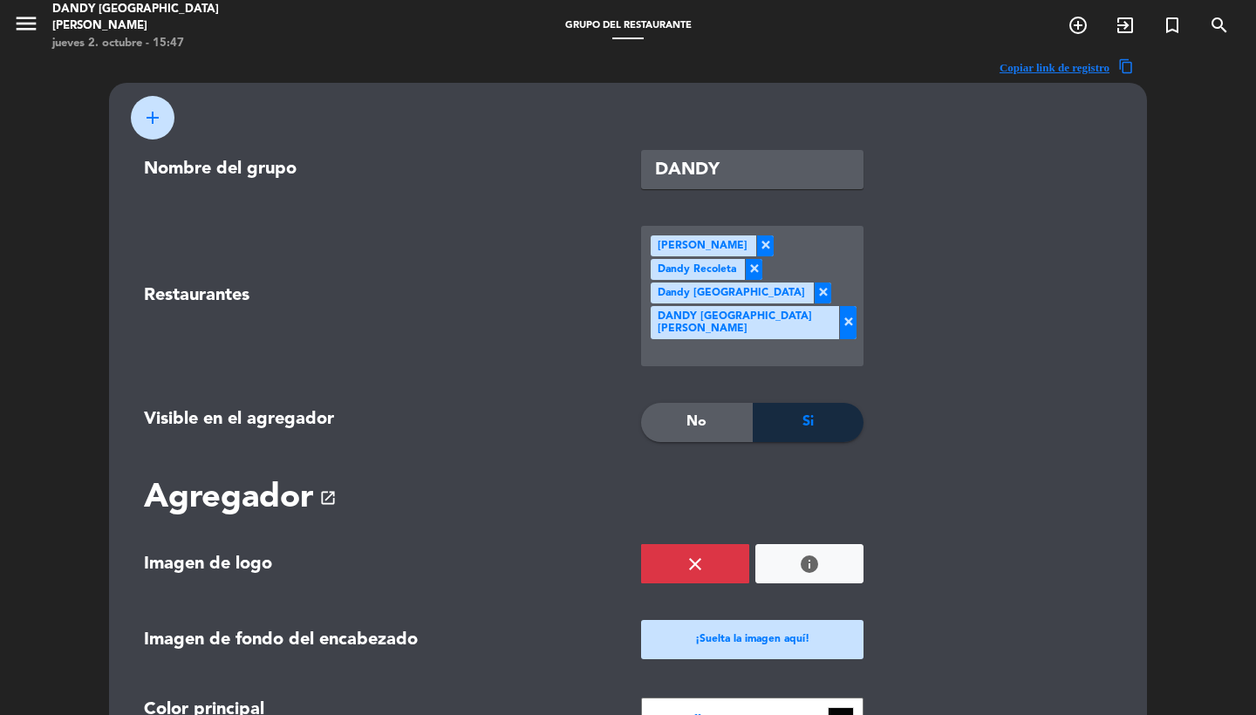
scroll to position [0, 0]
drag, startPoint x: 733, startPoint y: 170, endPoint x: 577, endPoint y: 162, distance: 156.3
click at [577, 162] on div "Nombre del grupo DANDY" at bounding box center [628, 169] width 994 height 39
click at [30, 31] on icon "menu" at bounding box center [26, 23] width 26 height 26
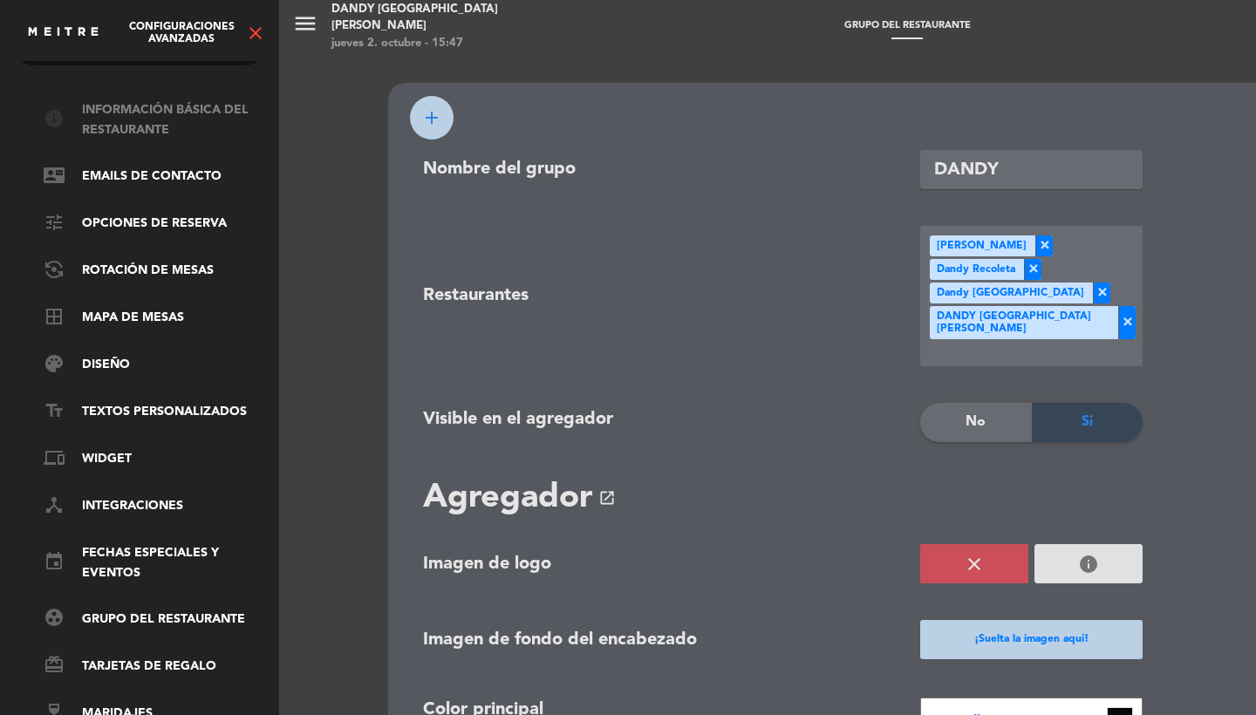
click at [155, 105] on link "info Información básica del restaurante" at bounding box center [157, 120] width 227 height 40
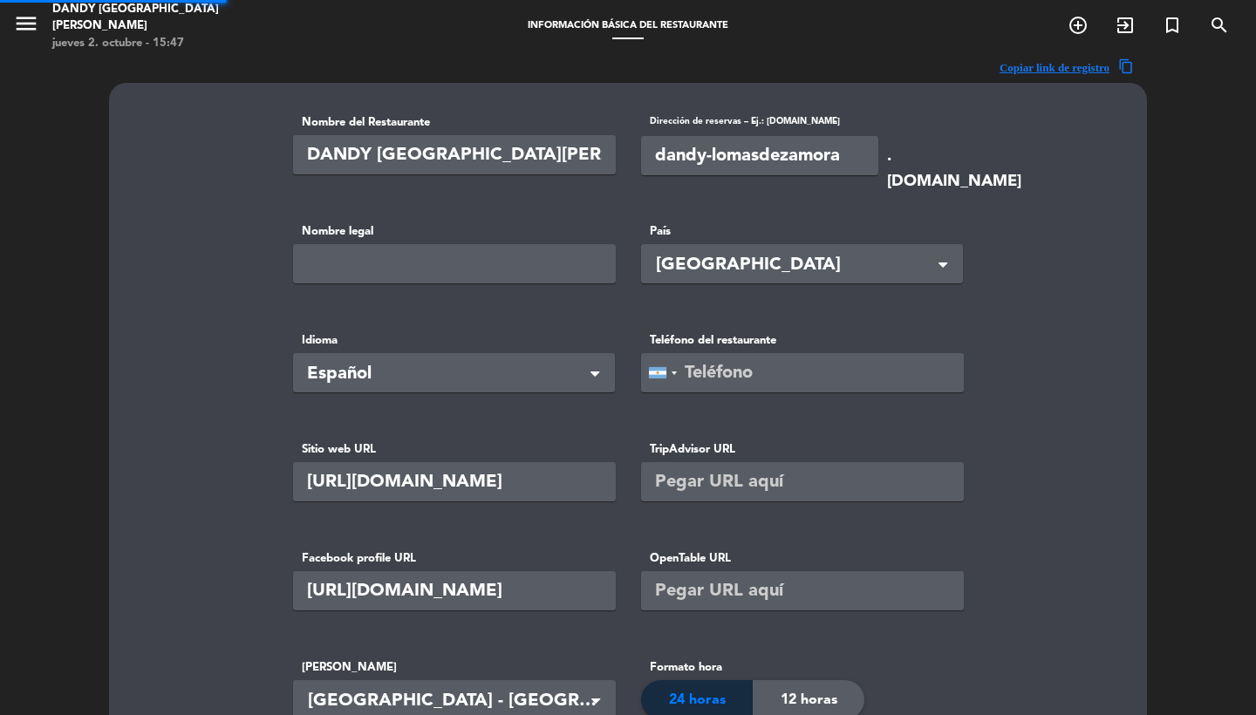
type input "92990"
drag, startPoint x: 577, startPoint y: 158, endPoint x: 380, endPoint y: 158, distance: 197.0
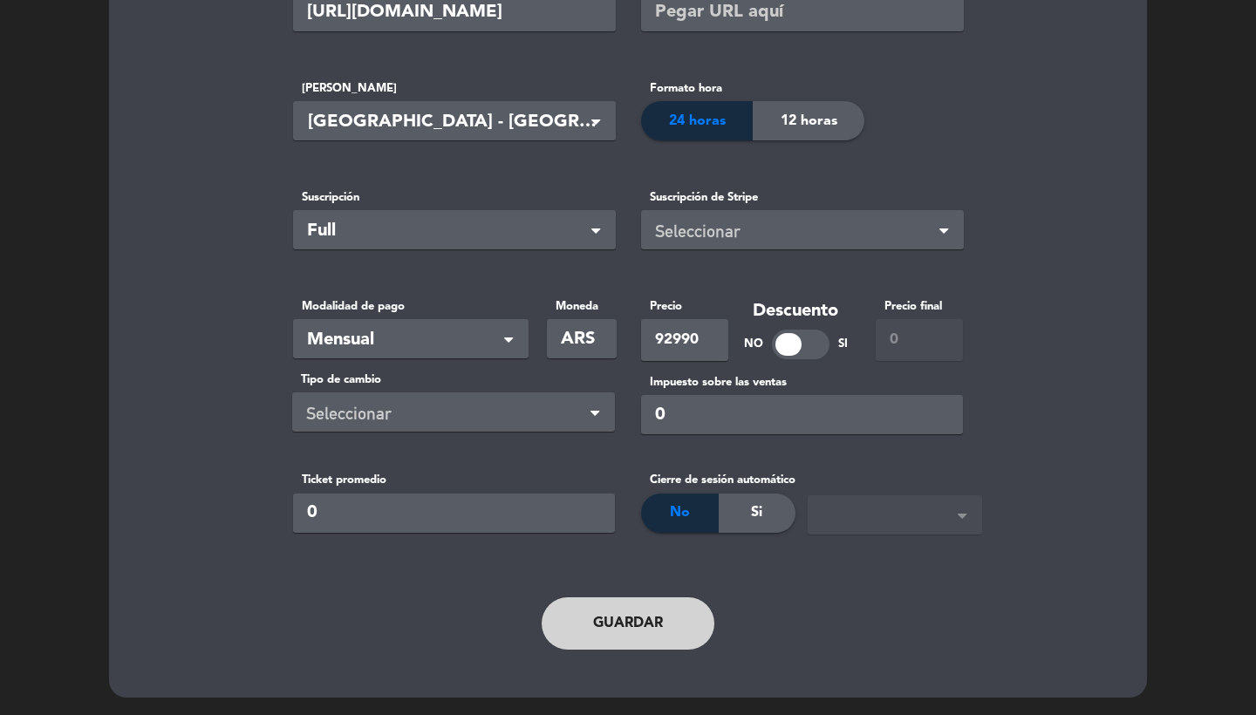
type input "Dandy Lomas de Zamora"
click at [613, 641] on button "Guardar" at bounding box center [627, 623] width 173 height 52
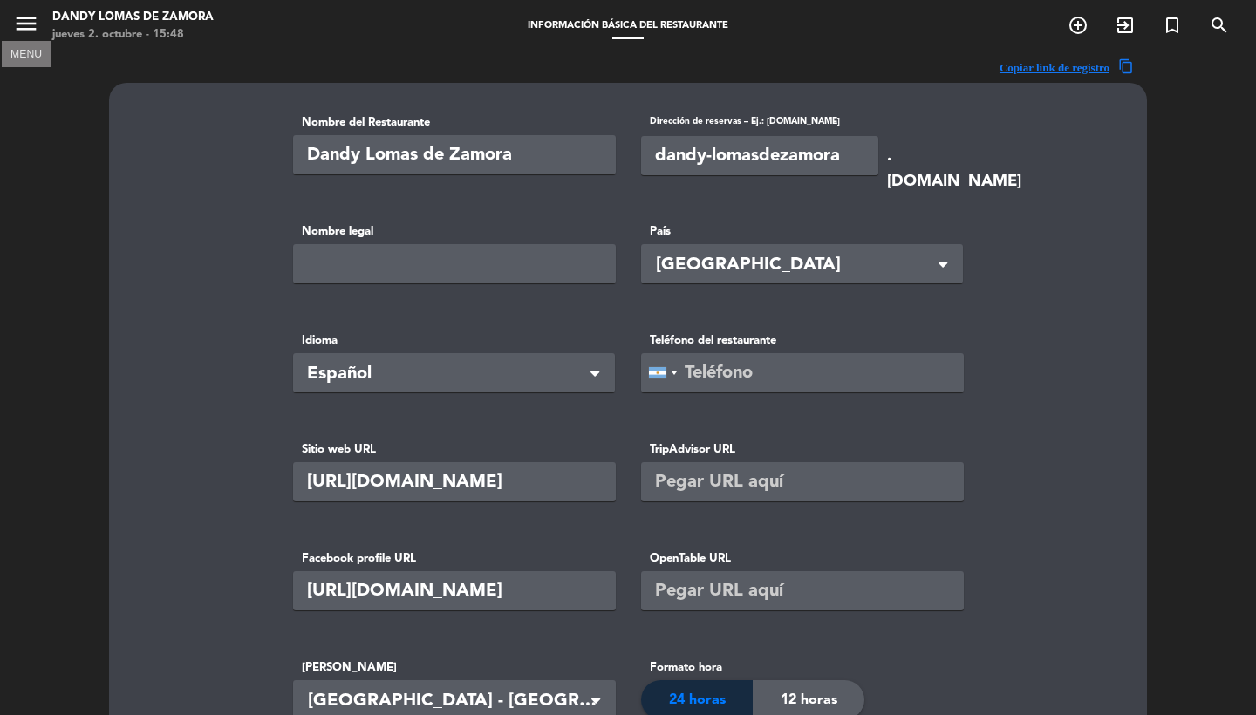
click at [27, 34] on icon "menu" at bounding box center [26, 23] width 26 height 26
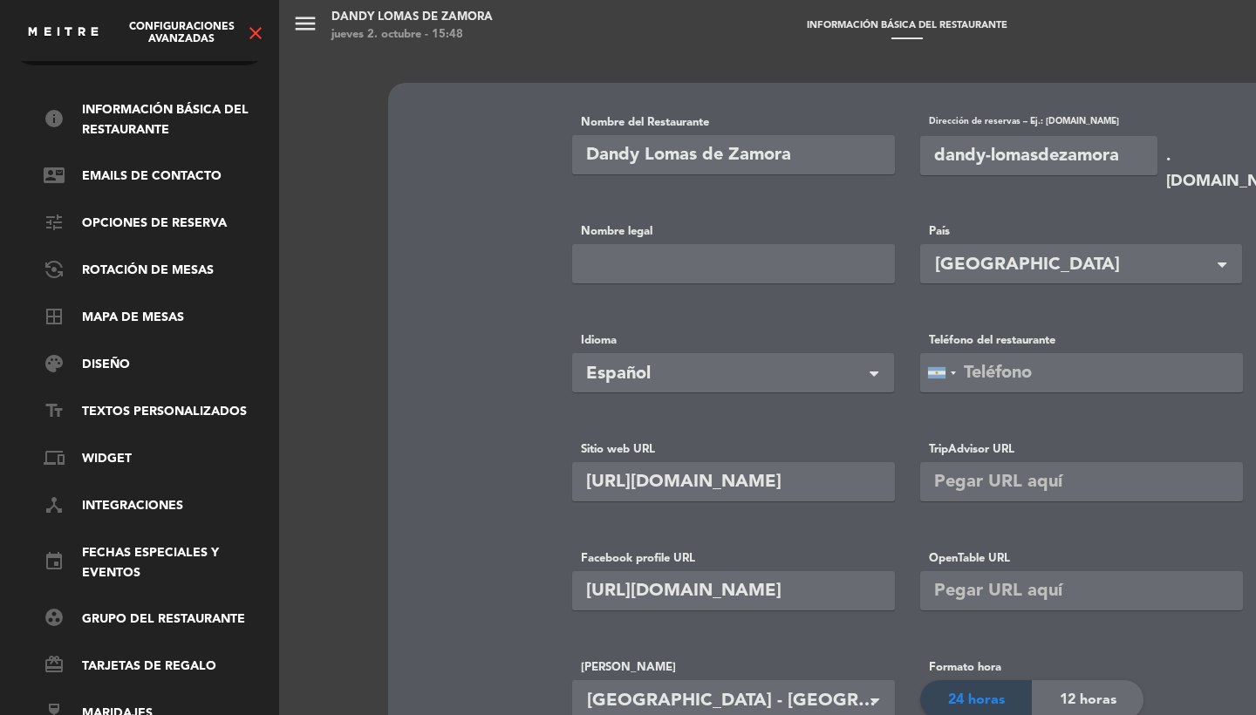
click at [254, 28] on icon "close" at bounding box center [255, 33] width 21 height 21
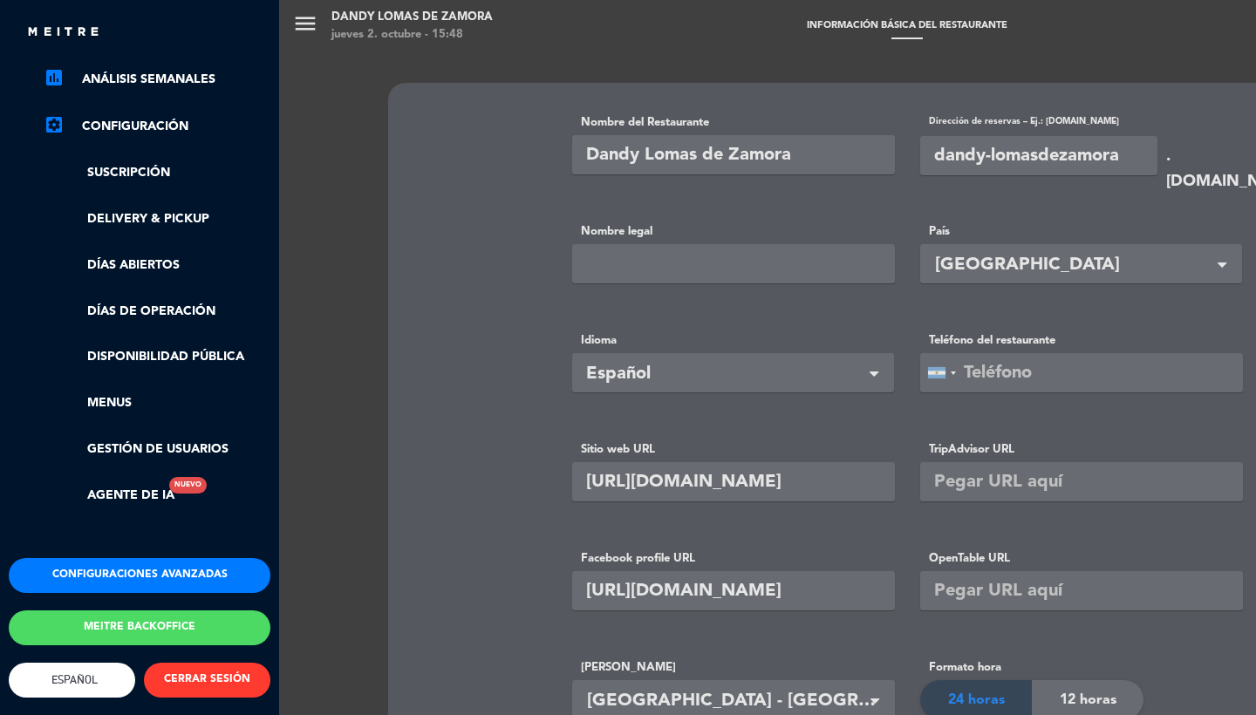
scroll to position [276, 0]
click at [154, 567] on button "Configuraciones avanzadas" at bounding box center [140, 575] width 262 height 35
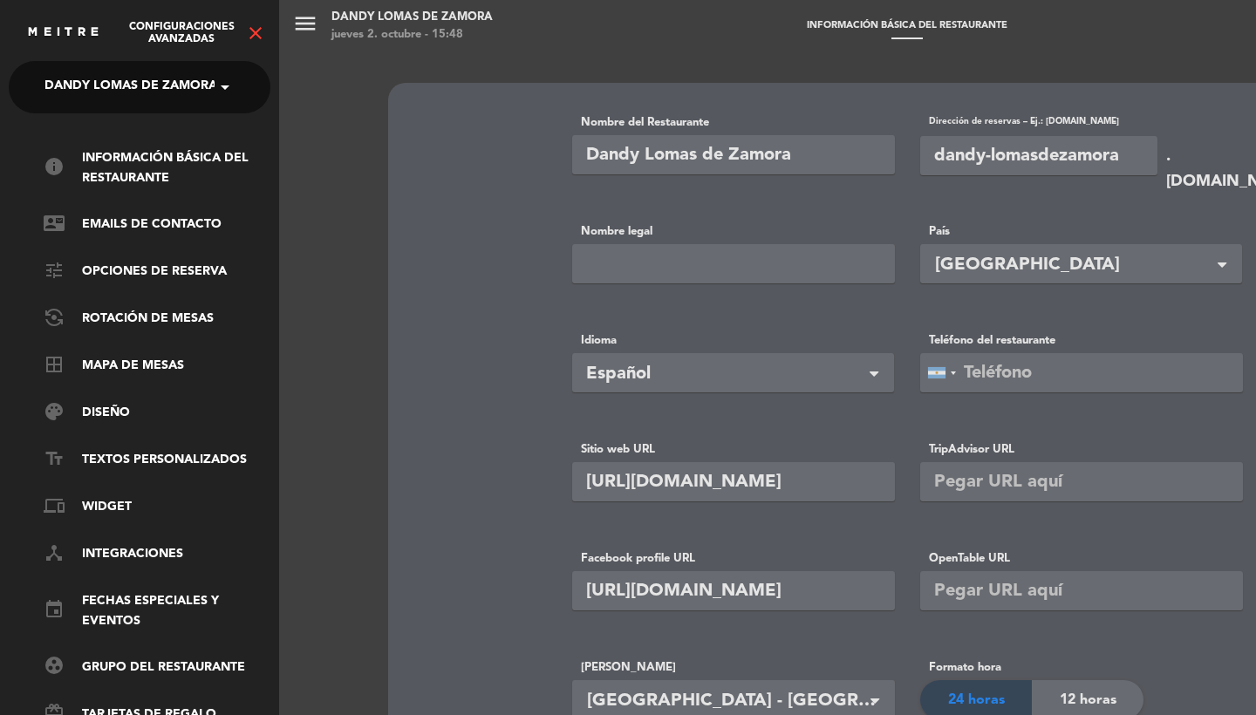
scroll to position [0, 0]
click at [252, 34] on icon "close" at bounding box center [255, 33] width 21 height 21
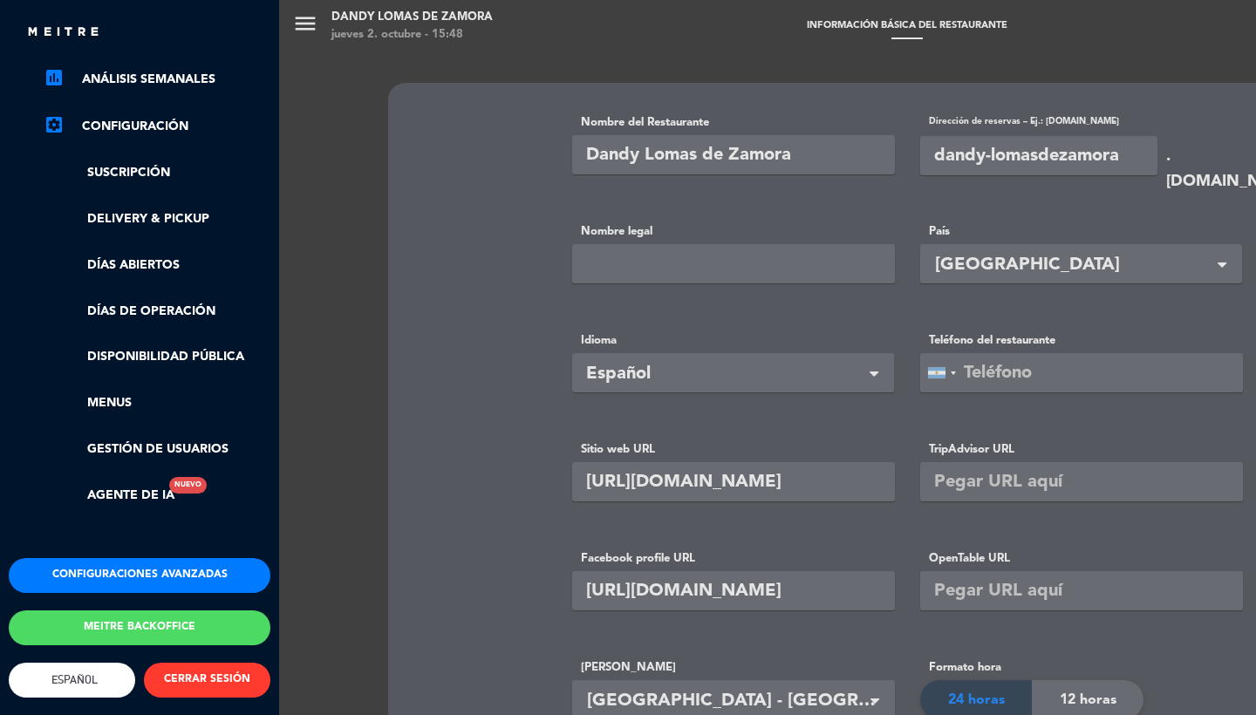
click at [151, 612] on button "Meitre backoffice" at bounding box center [140, 627] width 262 height 35
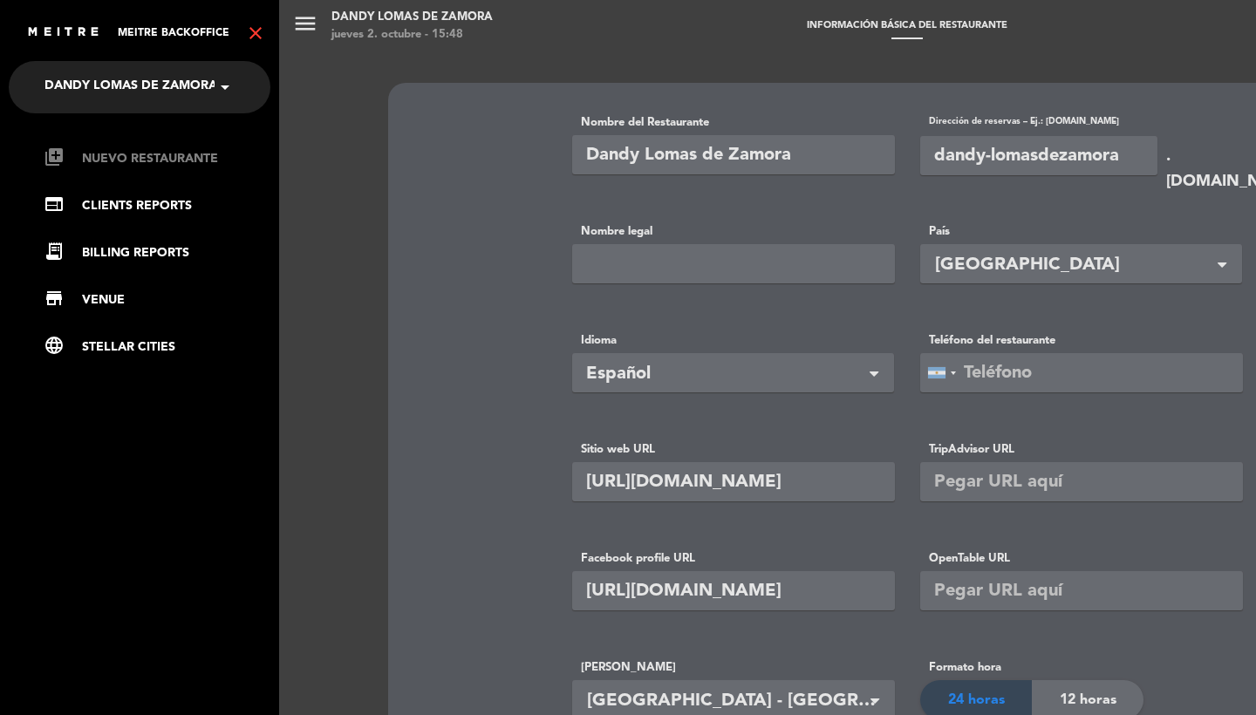
click at [133, 152] on link "library_add Nuevo Restaurante" at bounding box center [157, 158] width 227 height 21
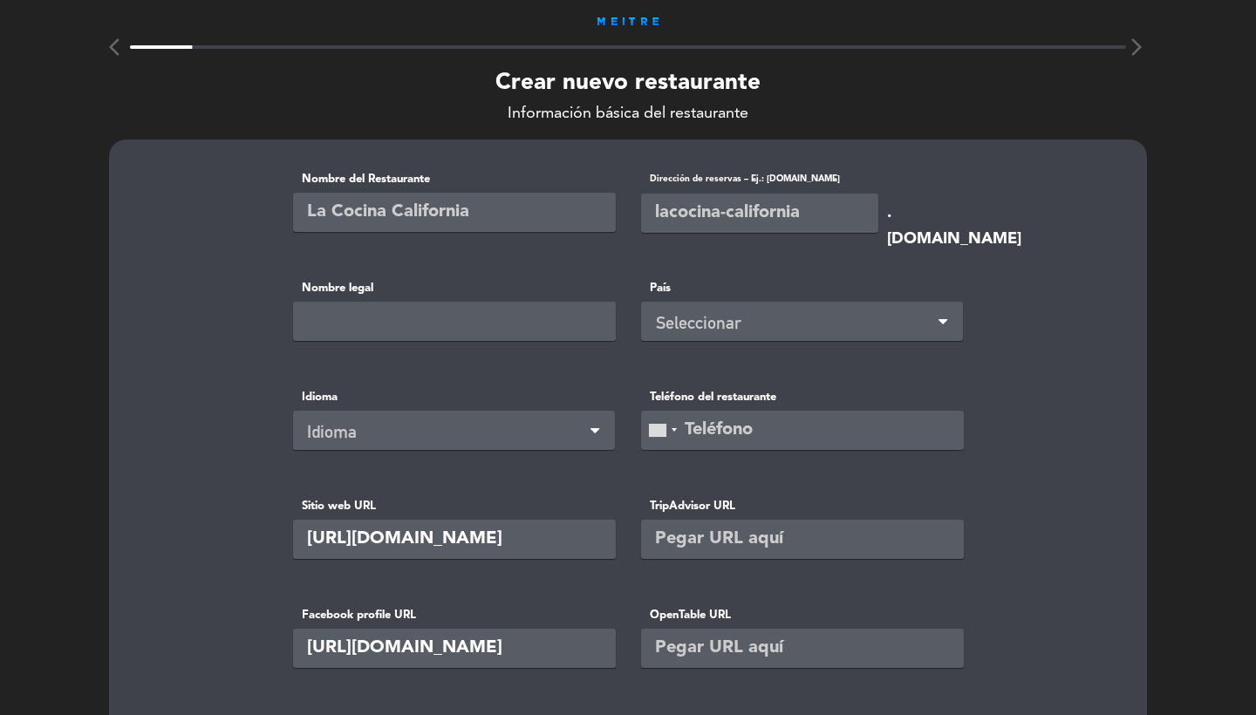
type input "+undefined"
type input "0"
click at [365, 195] on input "text" at bounding box center [454, 212] width 323 height 39
type input "[PERSON_NAME]"
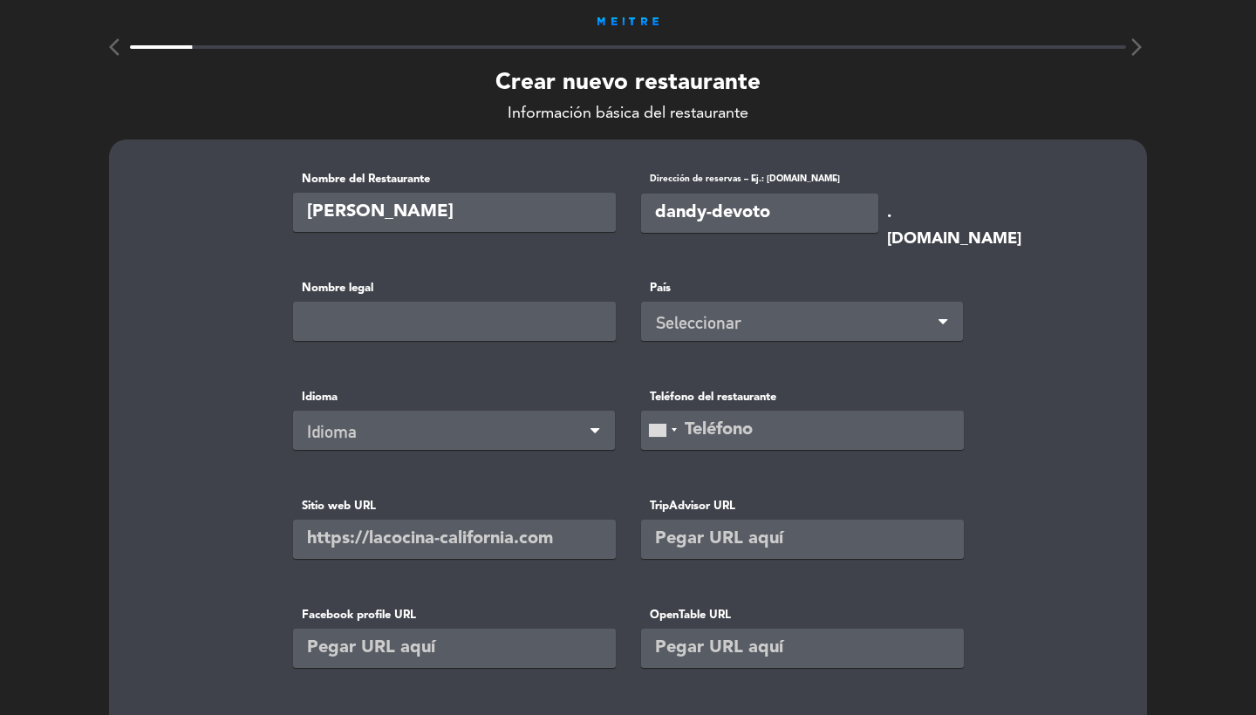
type input "dandy-devoto"
click at [670, 324] on div "Seleccionar" at bounding box center [805, 323] width 298 height 29
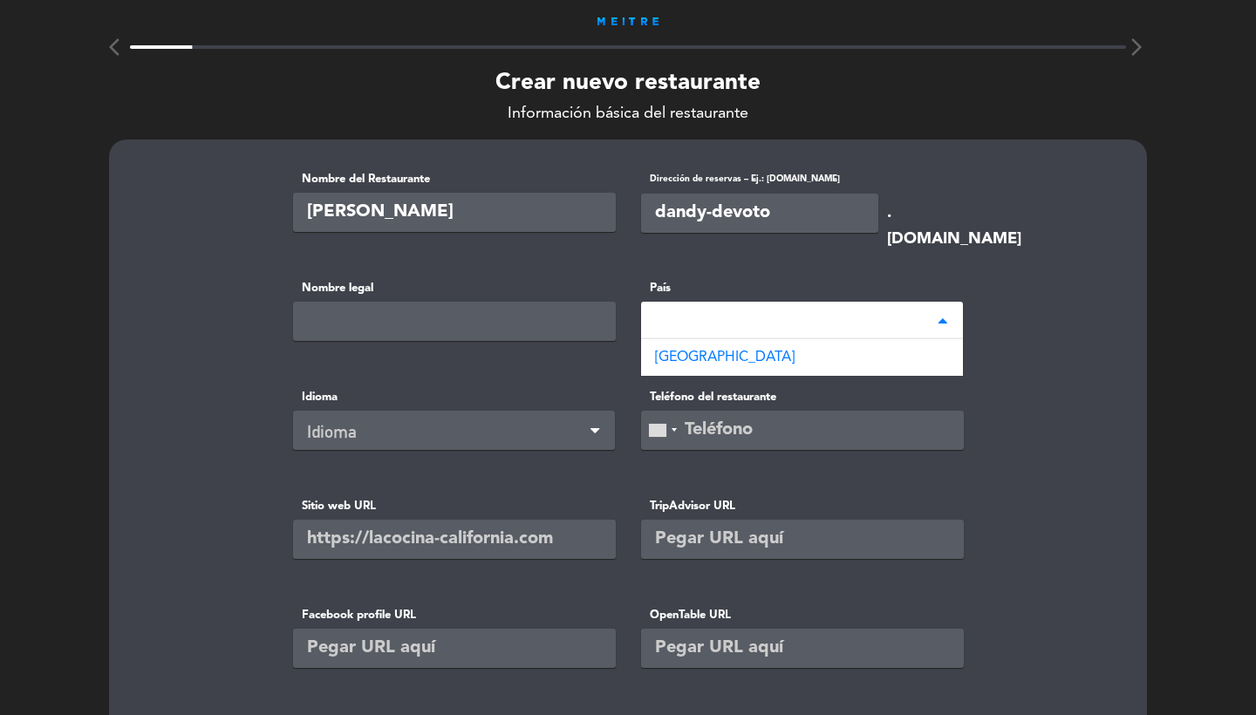
type input "arge"
click at [670, 357] on span "[GEOGRAPHIC_DATA]" at bounding box center [725, 357] width 140 height 14
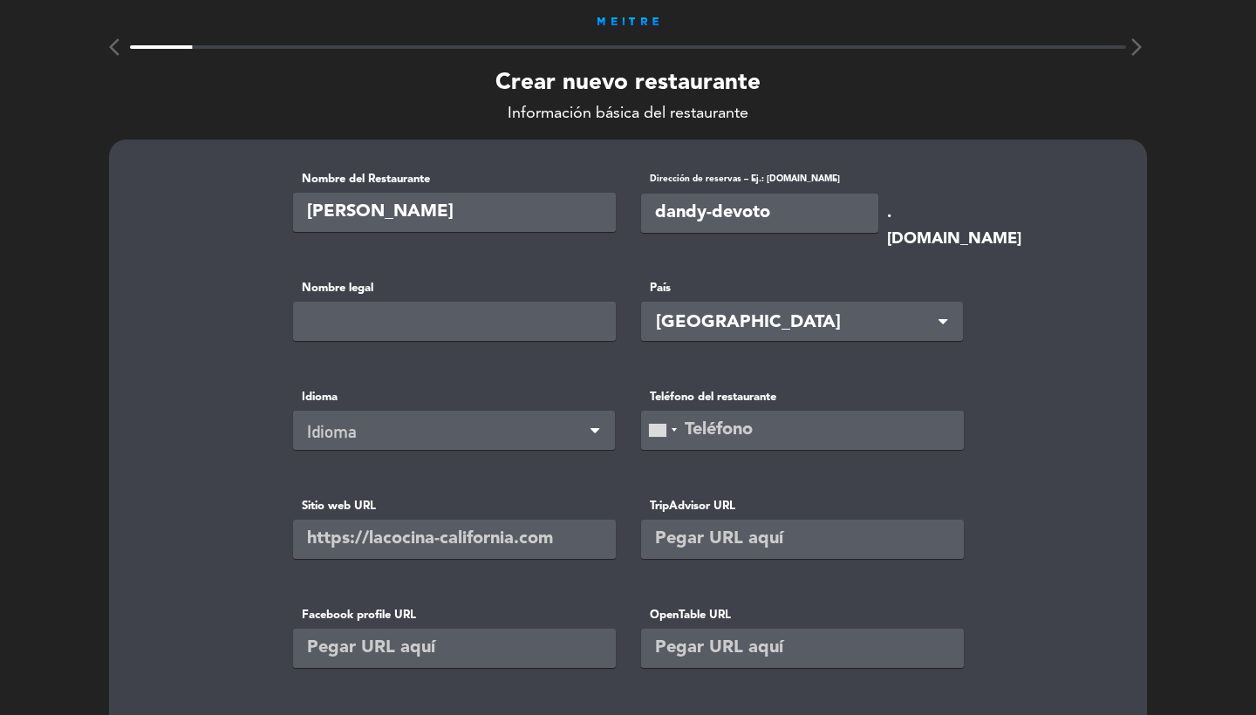
click at [404, 420] on div "Idioma" at bounding box center [447, 432] width 280 height 29
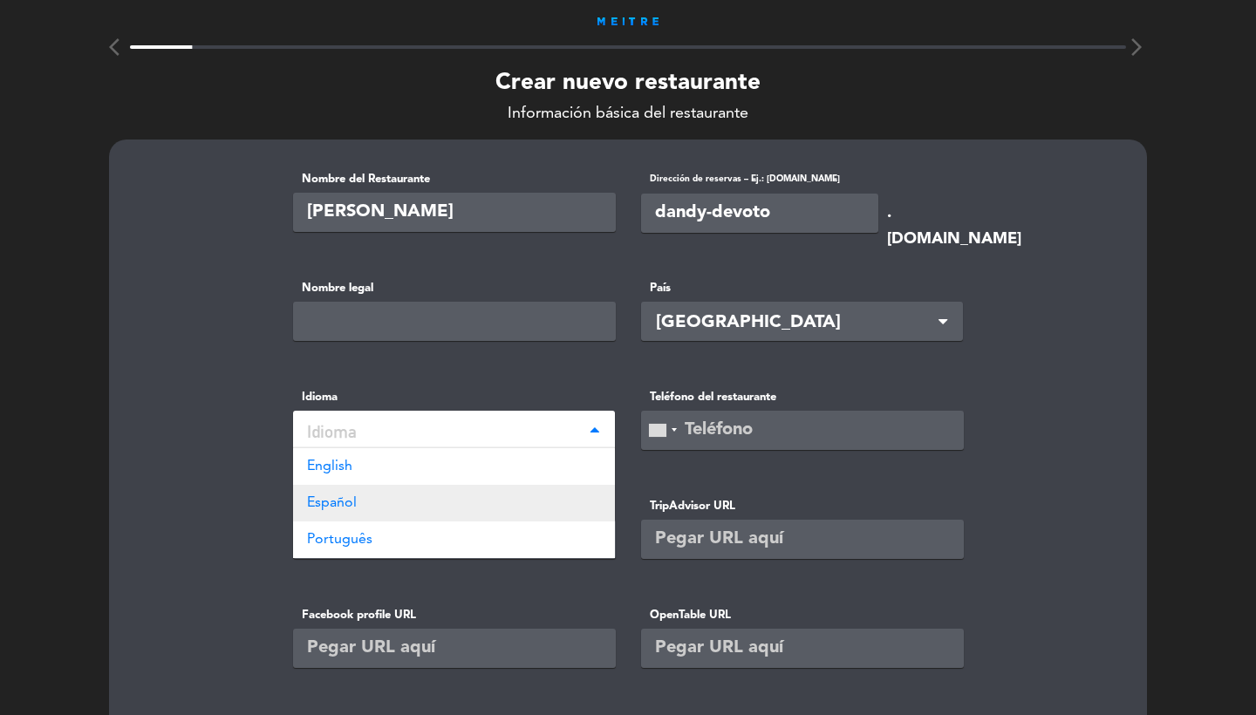
click at [419, 493] on div "Español" at bounding box center [454, 503] width 322 height 37
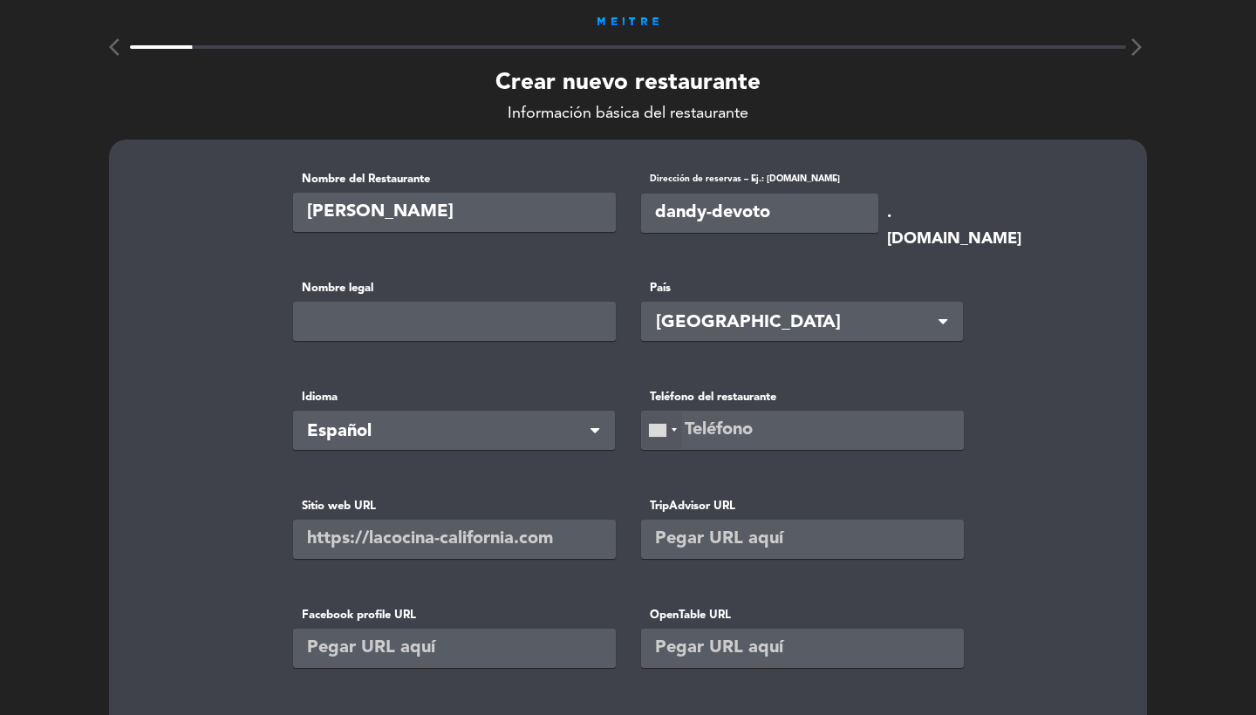
click at [665, 429] on div at bounding box center [657, 430] width 17 height 13
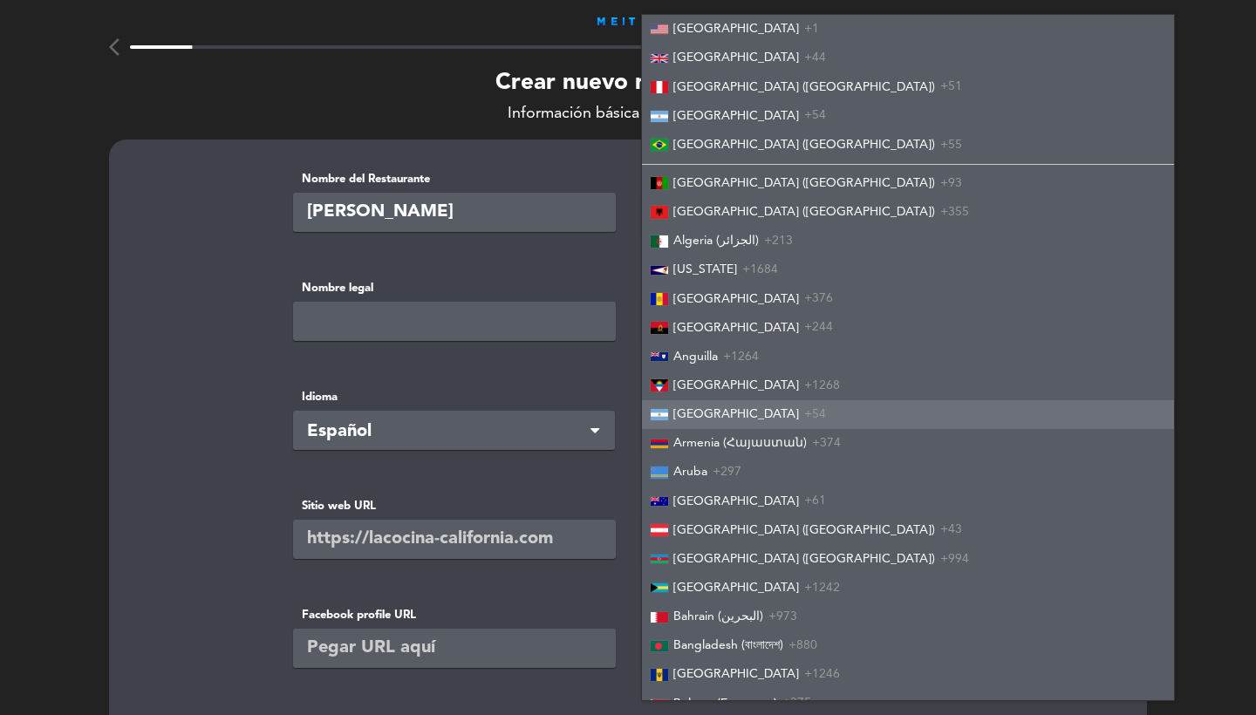
click at [680, 408] on span "[GEOGRAPHIC_DATA]" at bounding box center [736, 414] width 126 height 12
type input "+54"
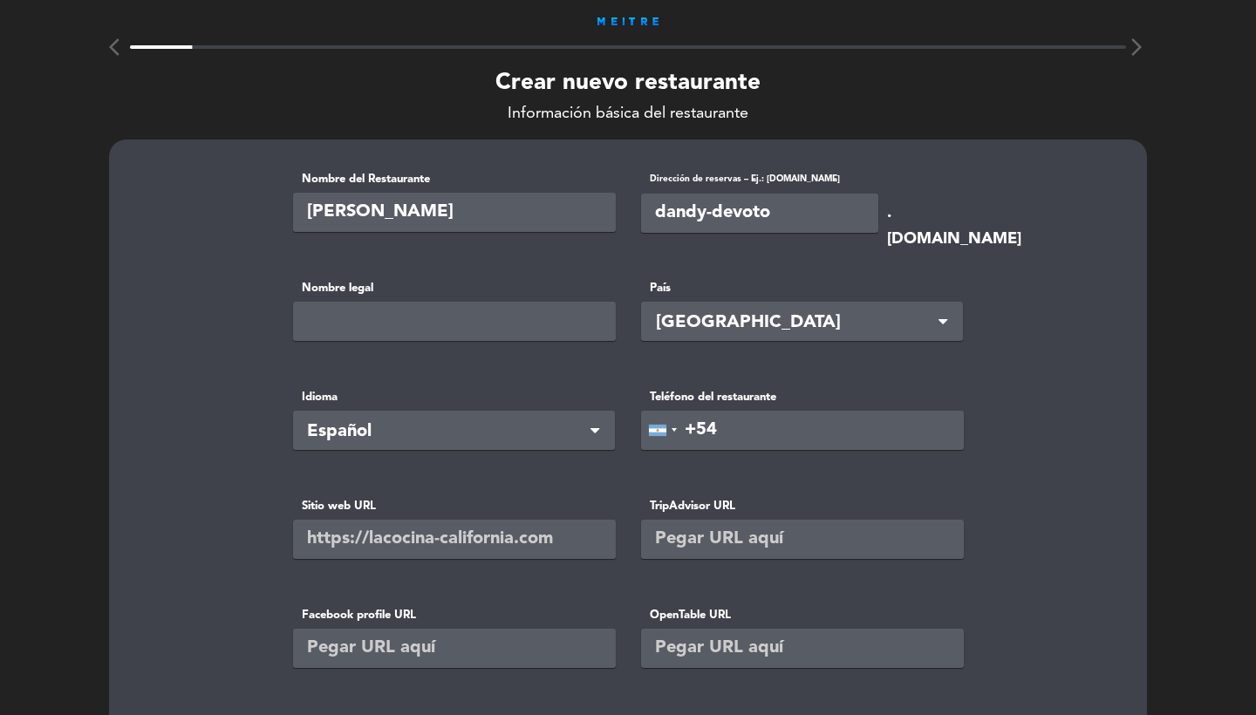
scroll to position [131, 0]
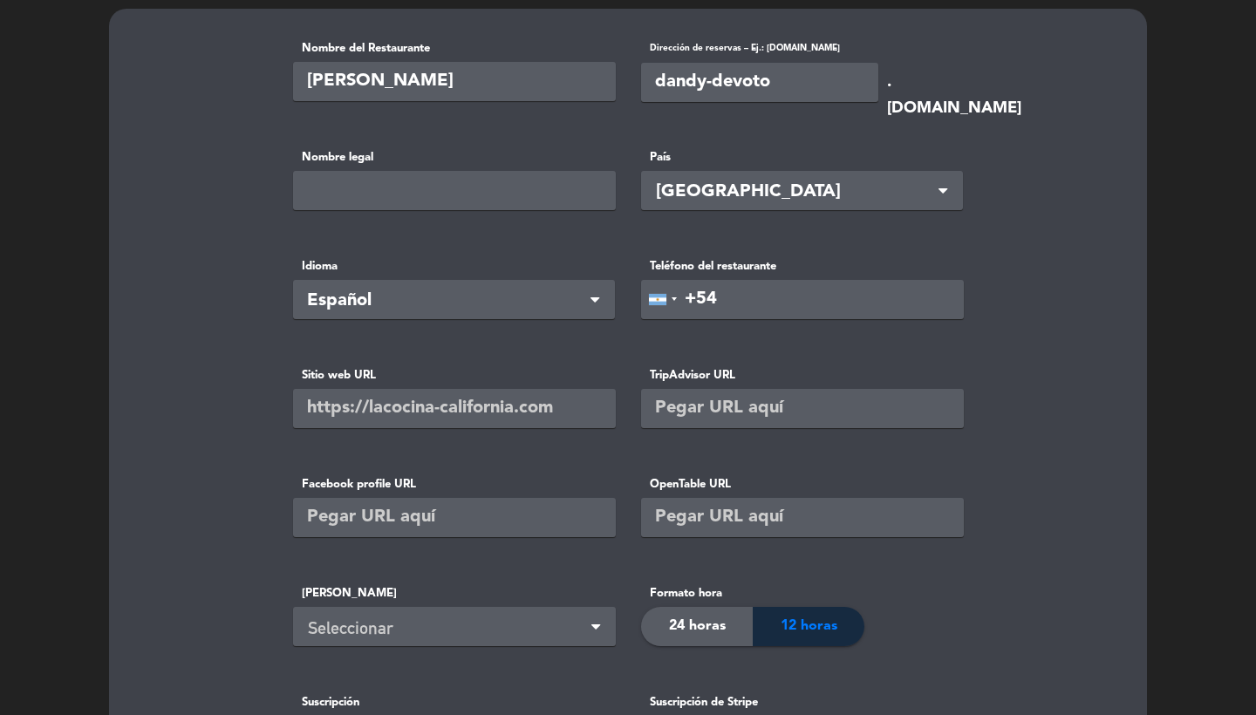
click at [475, 412] on input "text" at bounding box center [454, 408] width 323 height 39
paste input "[URL][DOMAIN_NAME]"
type input "[URL][DOMAIN_NAME]"
click at [506, 508] on input "text" at bounding box center [454, 517] width 323 height 39
paste input "[URL][DOMAIN_NAME]"
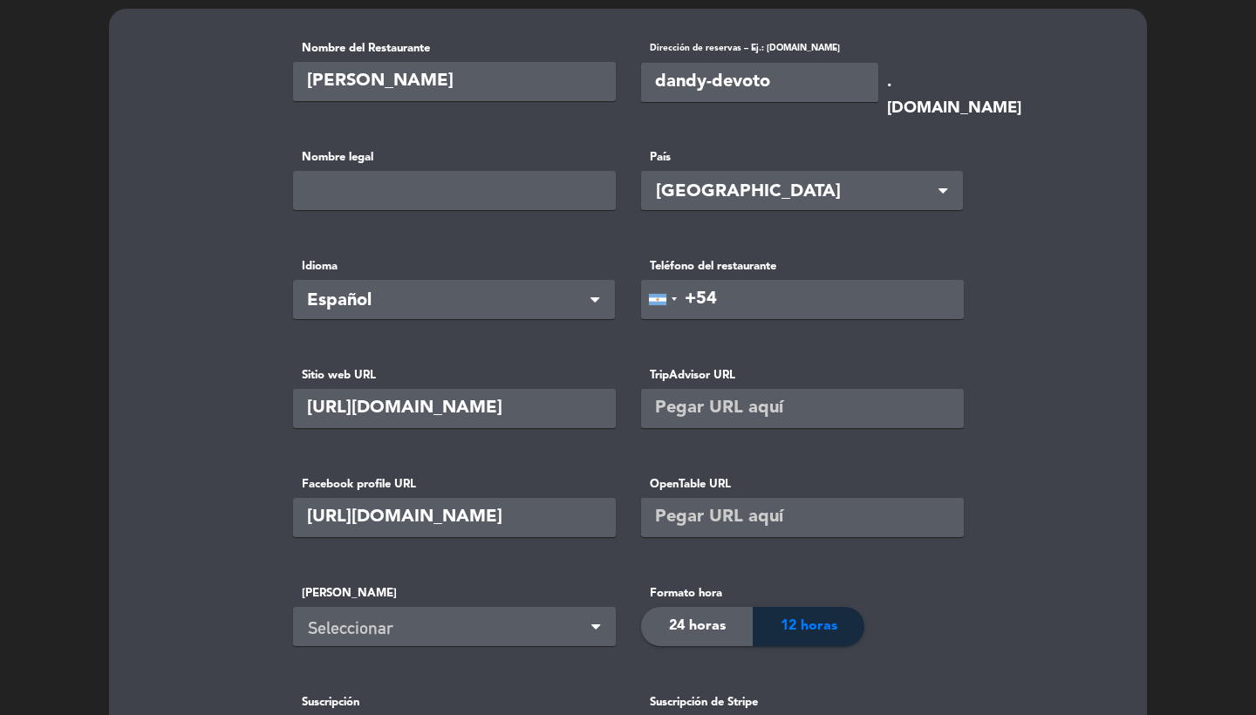
scroll to position [358, 0]
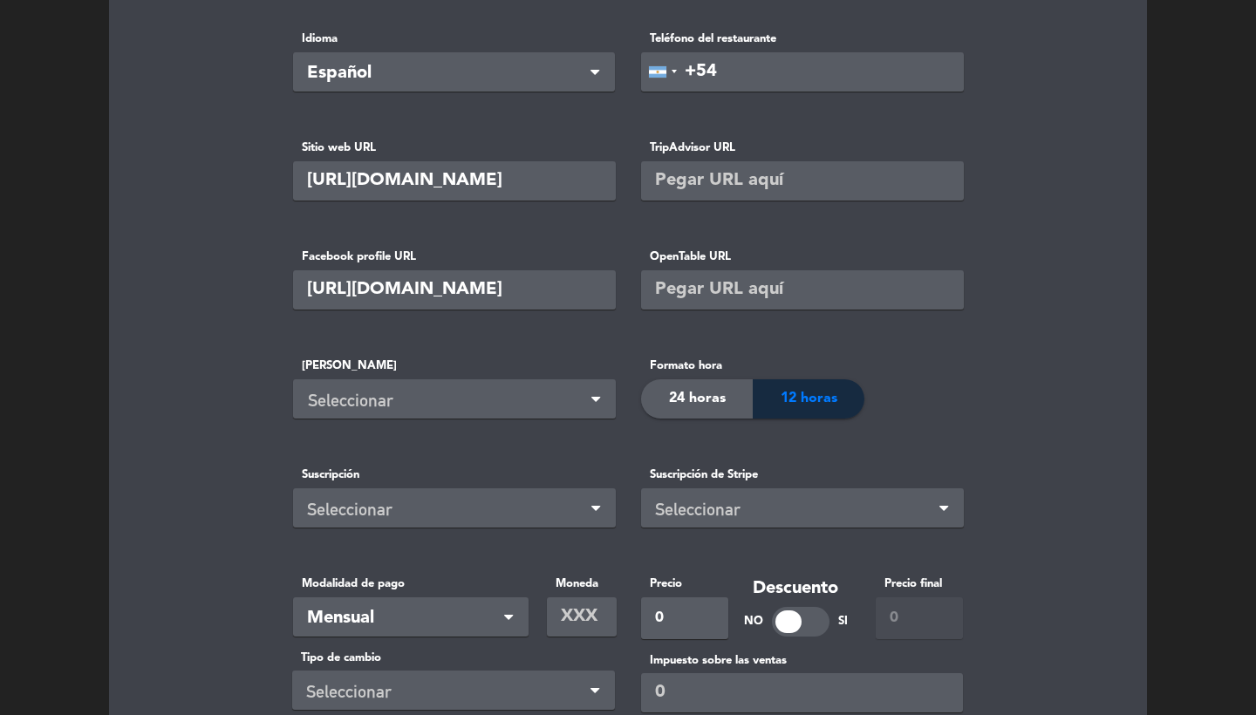
type input "[URL][DOMAIN_NAME]"
click at [436, 393] on div "Seleccionar" at bounding box center [457, 400] width 299 height 29
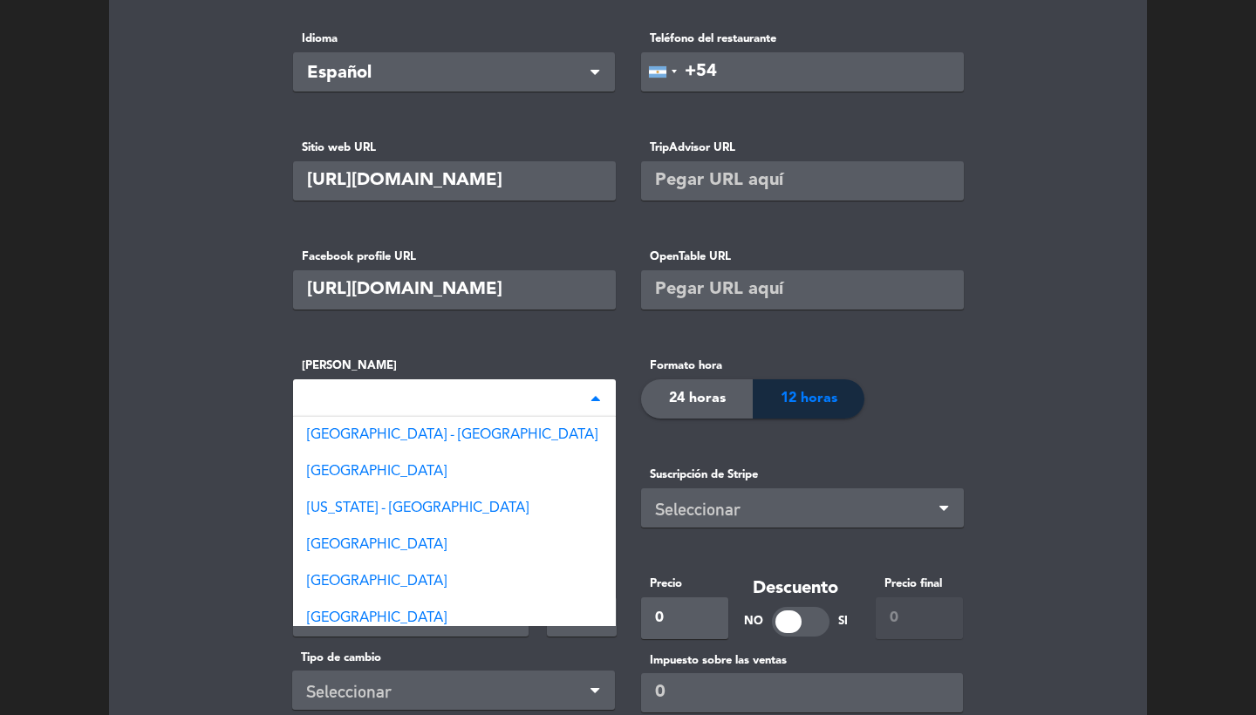
type input "buenos"
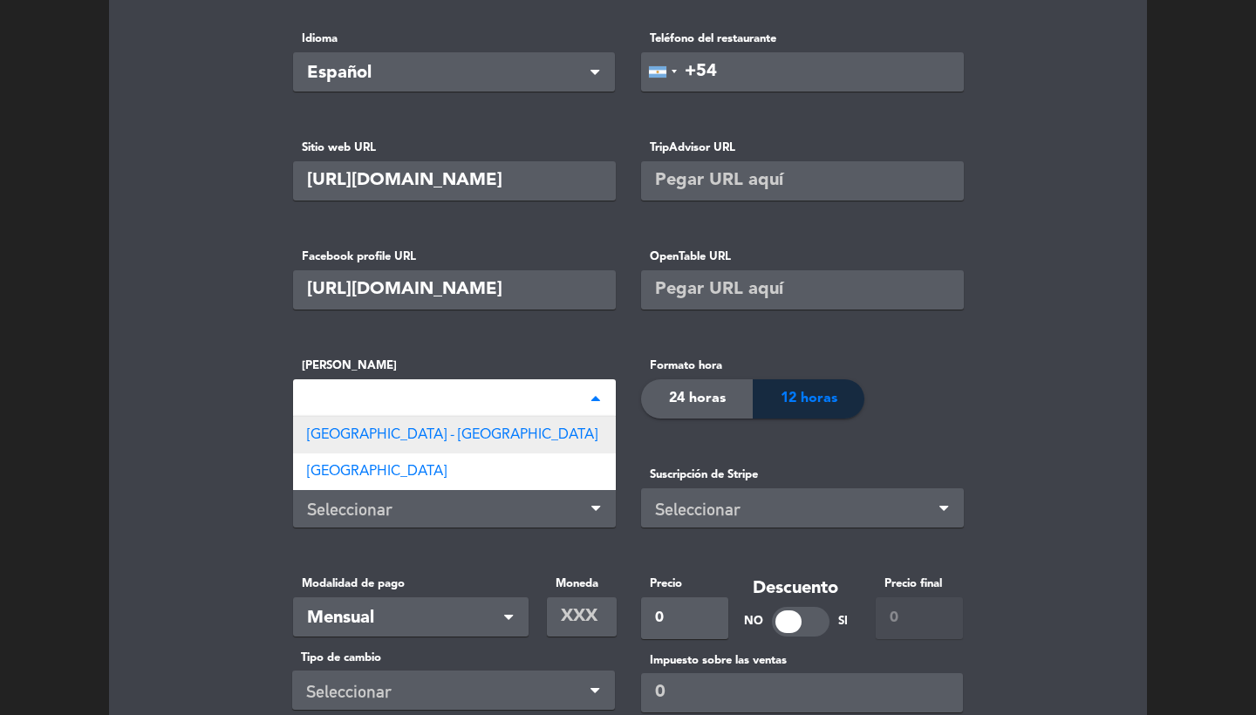
click at [509, 436] on div "[GEOGRAPHIC_DATA] - [GEOGRAPHIC_DATA]" at bounding box center [454, 435] width 323 height 37
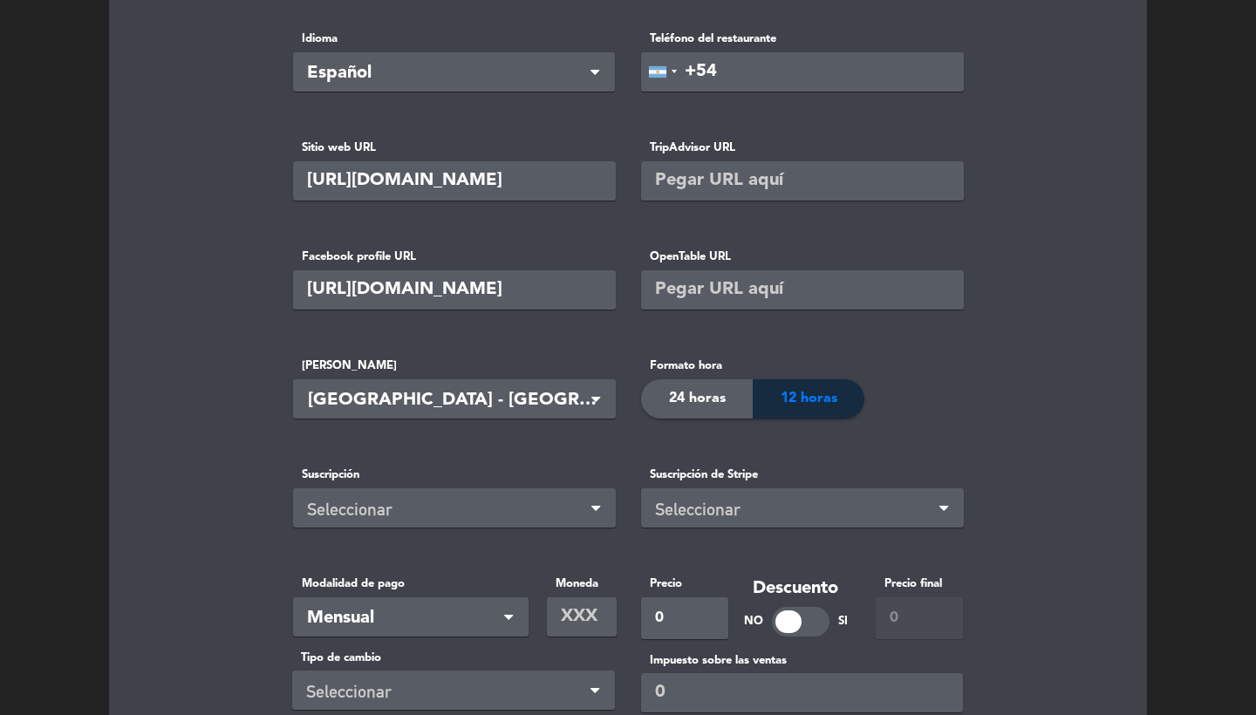
click at [693, 417] on div "24 horas" at bounding box center [697, 398] width 112 height 39
click at [457, 524] on ng-select "Seleccionar" at bounding box center [454, 507] width 323 height 39
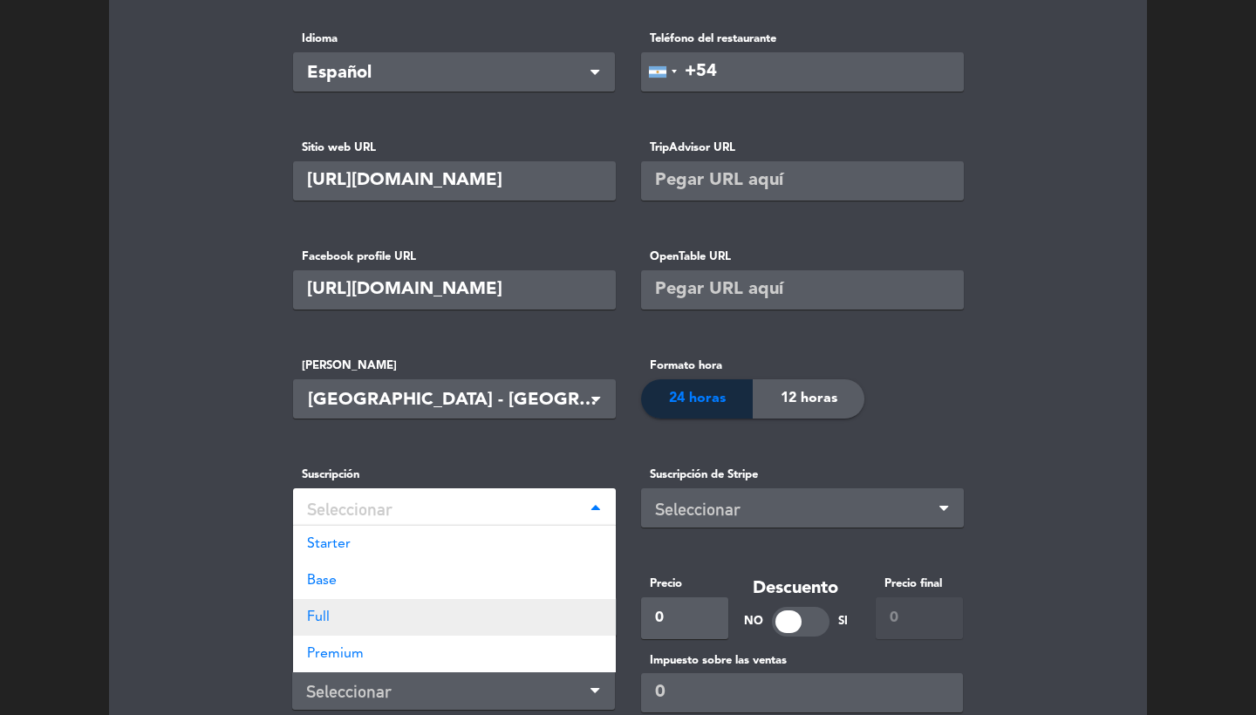
click at [364, 620] on div "Full" at bounding box center [454, 617] width 323 height 37
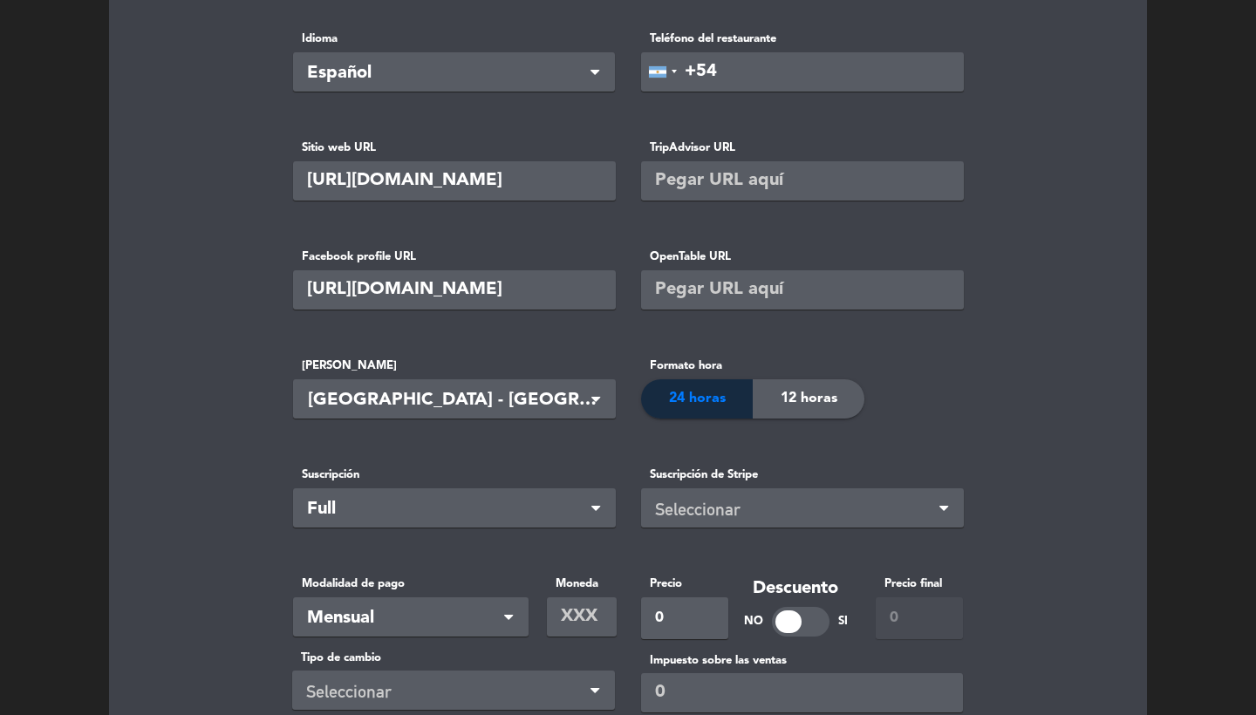
scroll to position [496, 0]
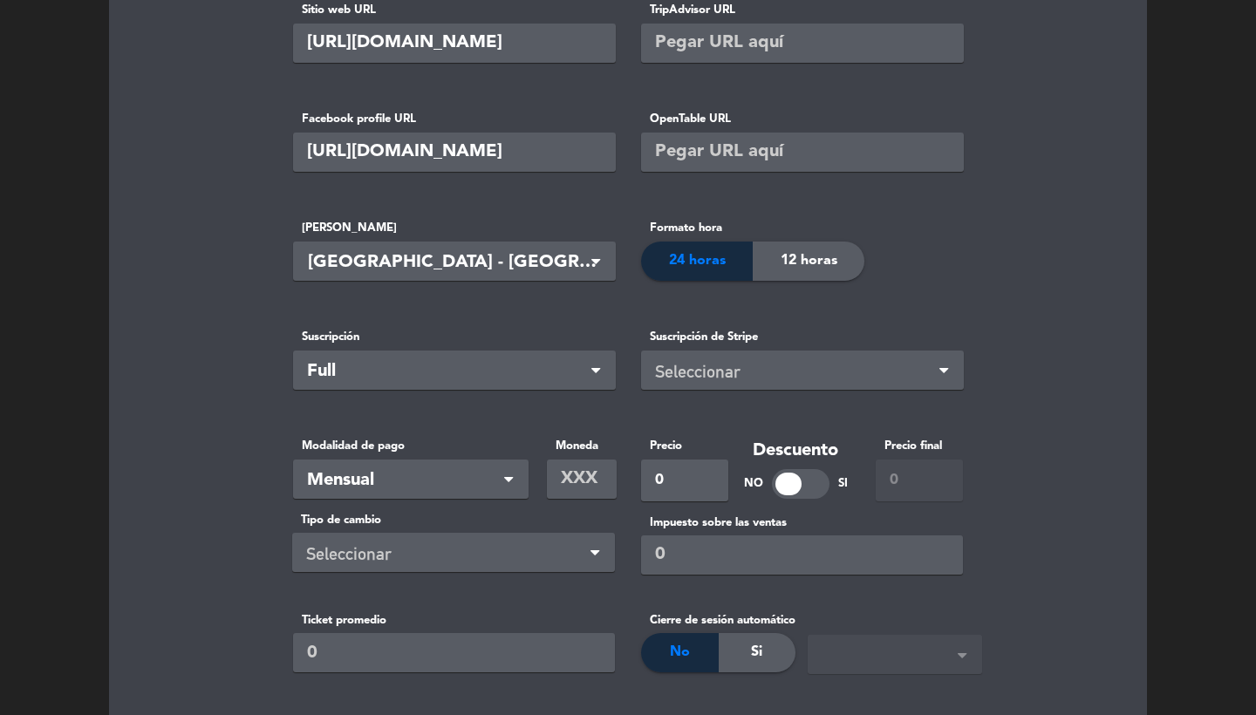
click at [577, 492] on input "text" at bounding box center [582, 478] width 70 height 39
type input "ARS"
click at [679, 487] on input "0" at bounding box center [684, 480] width 87 height 42
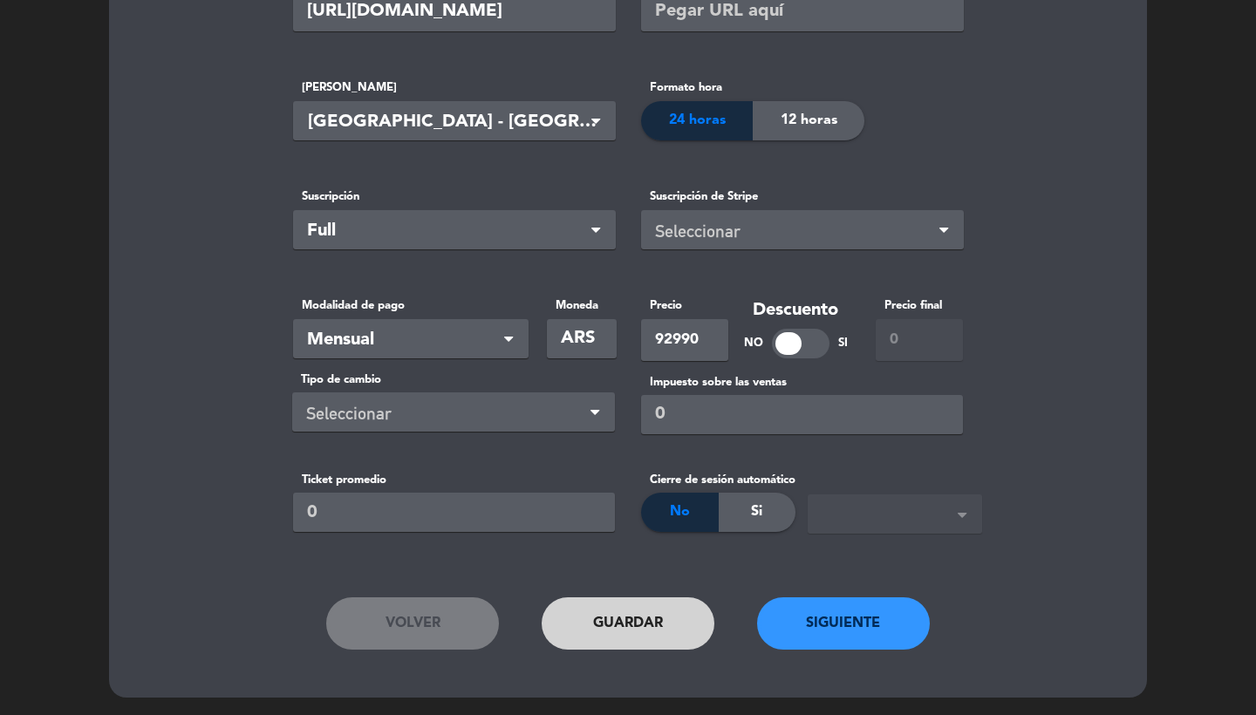
type input "92990"
click at [861, 580] on div "Volver Guardar Siguiente" at bounding box center [627, 623] width 715 height 87
click at [847, 628] on button "Siguiente" at bounding box center [843, 624] width 173 height 52
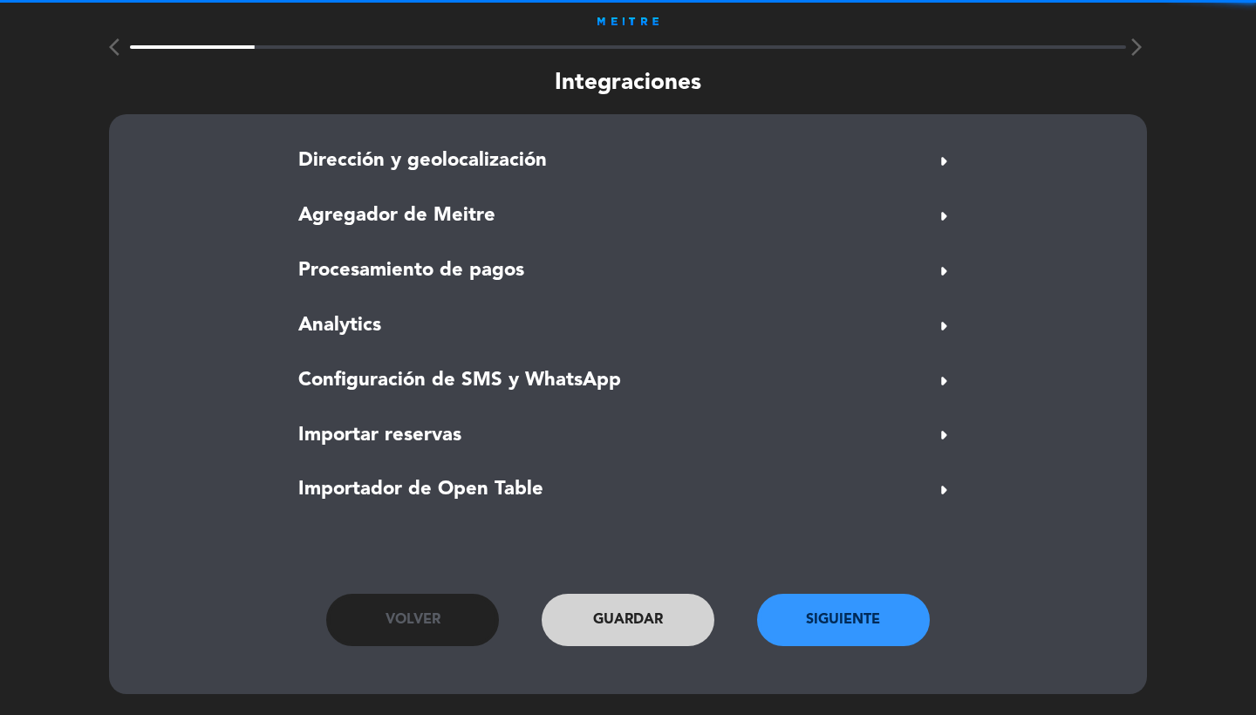
scroll to position [10, 0]
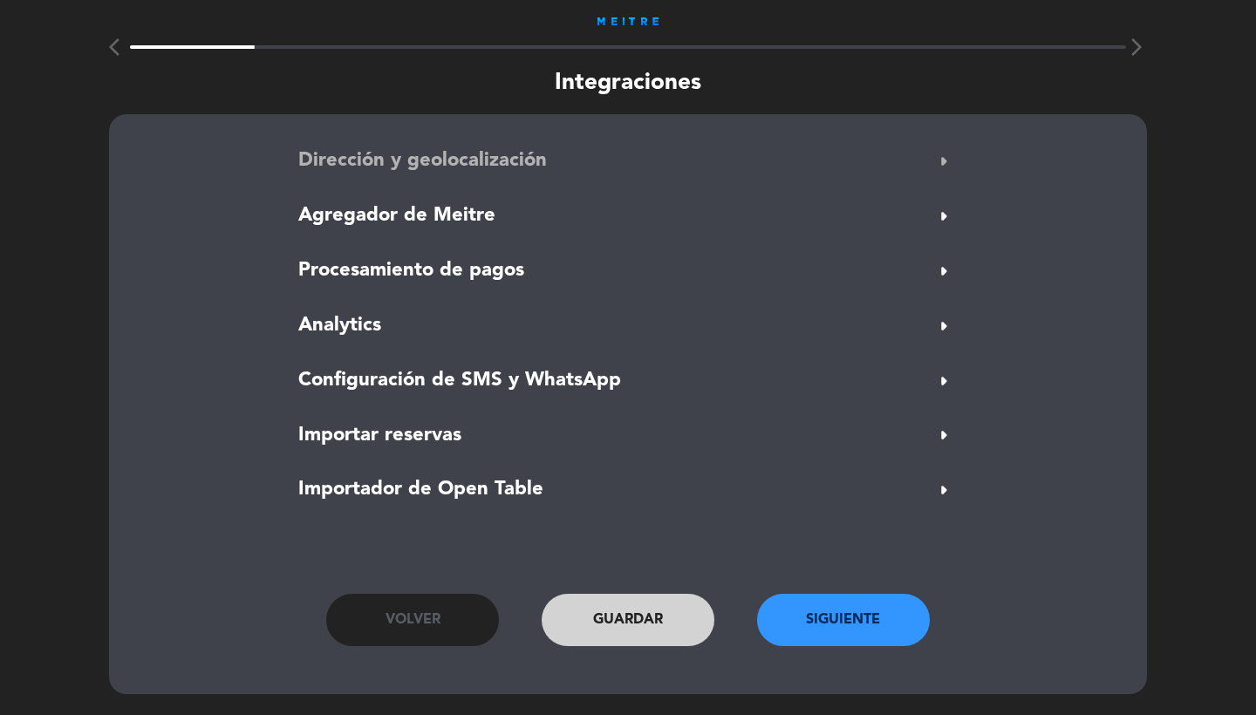
click at [477, 155] on span "Dirección y geolocalización" at bounding box center [422, 161] width 248 height 31
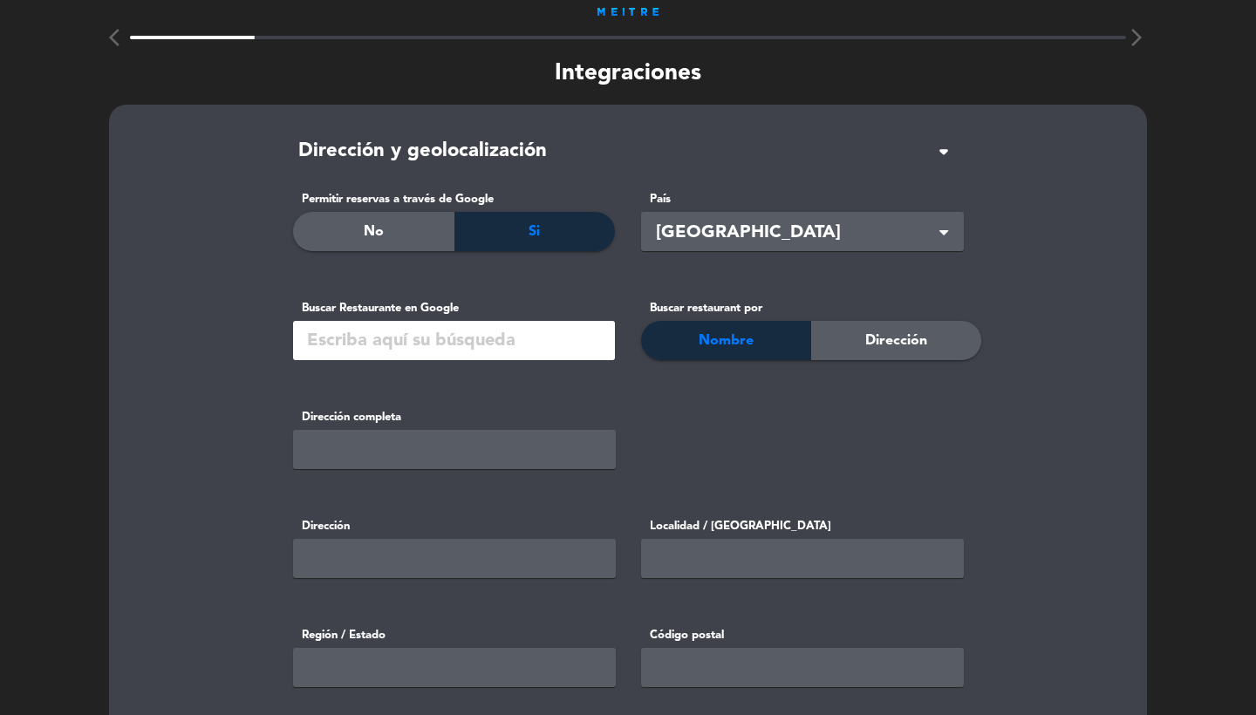
click at [391, 358] on input "text" at bounding box center [454, 340] width 322 height 39
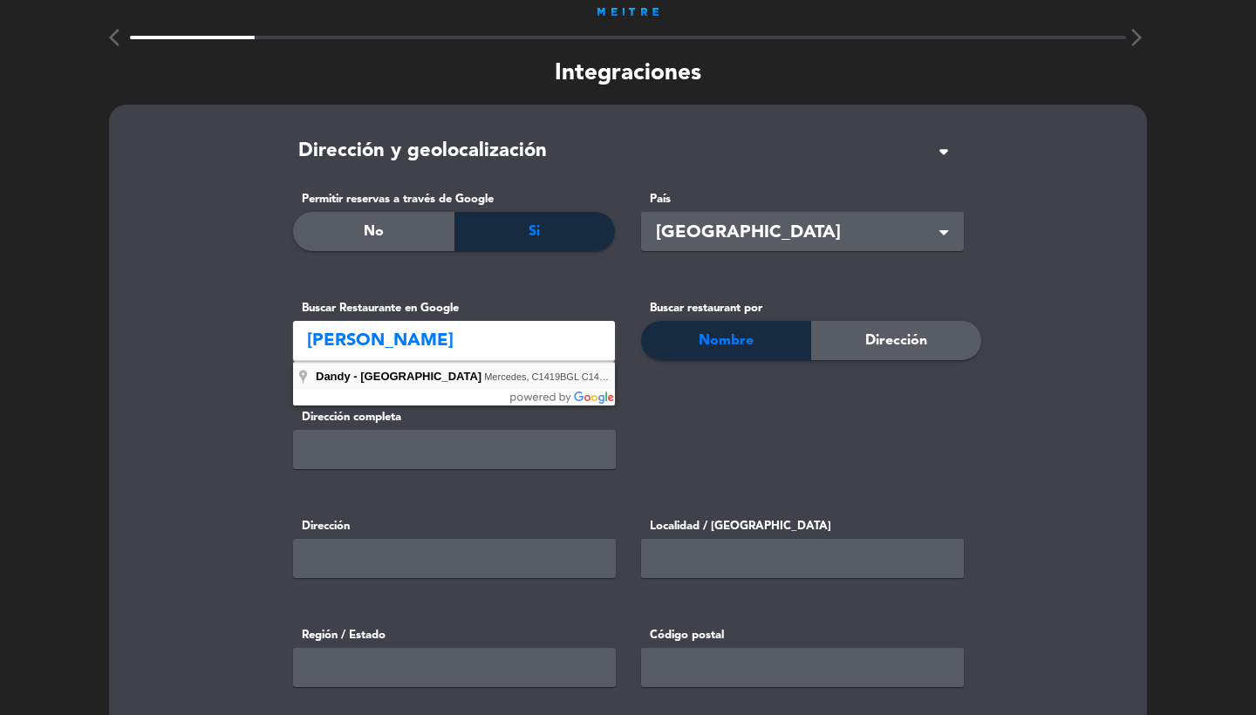
type input "Dandy - [GEOGRAPHIC_DATA][PERSON_NAME], C1419BGL C1419BGL, [GEOGRAPHIC_DATA], […"
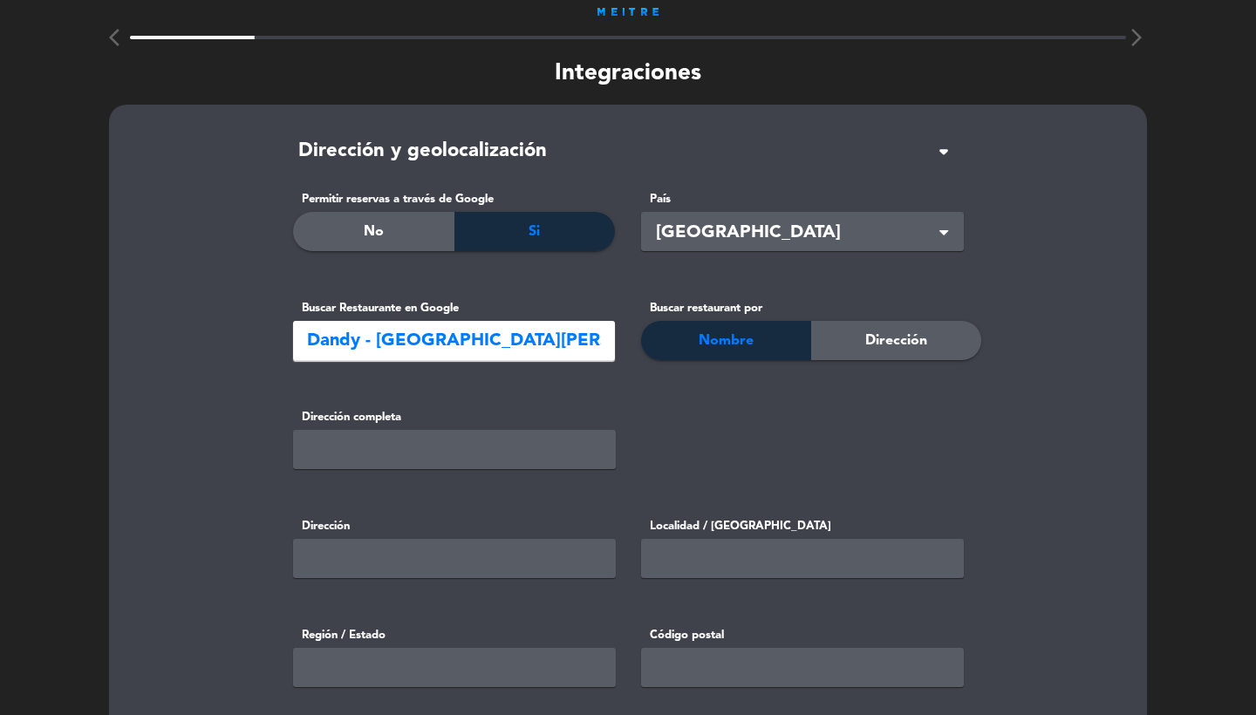
type input "Mercedes 4146, C1419BGL C1419BGL C1419BGL, Cdad. Autónoma de [GEOGRAPHIC_DATA],…"
type input "Mercedes 4146"
type input "C1419BGL C1419BGL"
type input "Cdad. Autónoma de [GEOGRAPHIC_DATA]"
type input "C1419BGL"
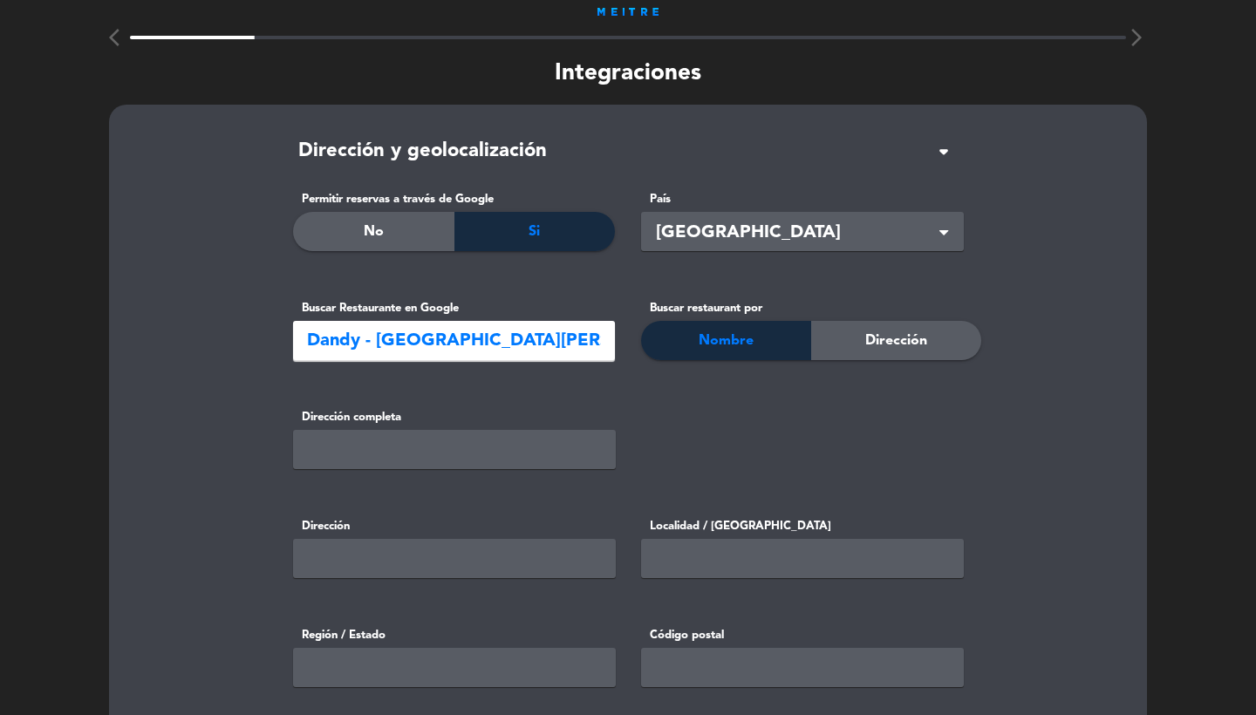
type input "-34.5995274"
type input "-58.51365929999999"
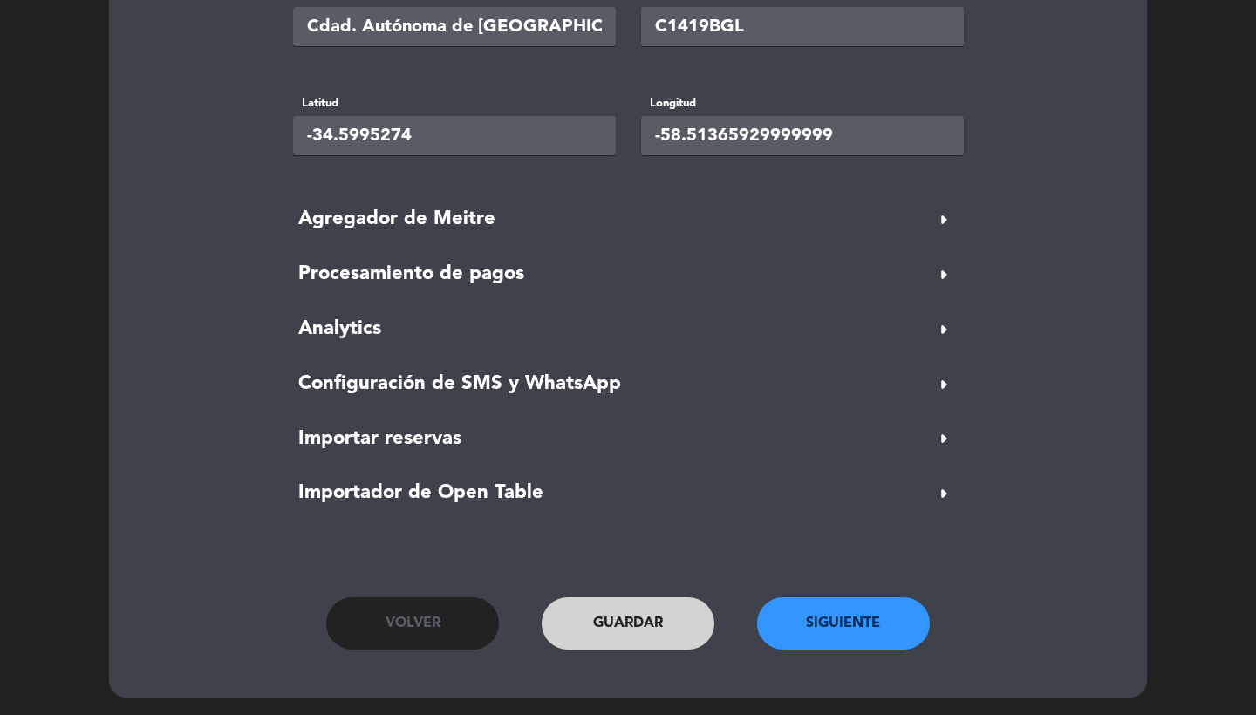
click at [814, 623] on button "Siguiente" at bounding box center [843, 623] width 173 height 52
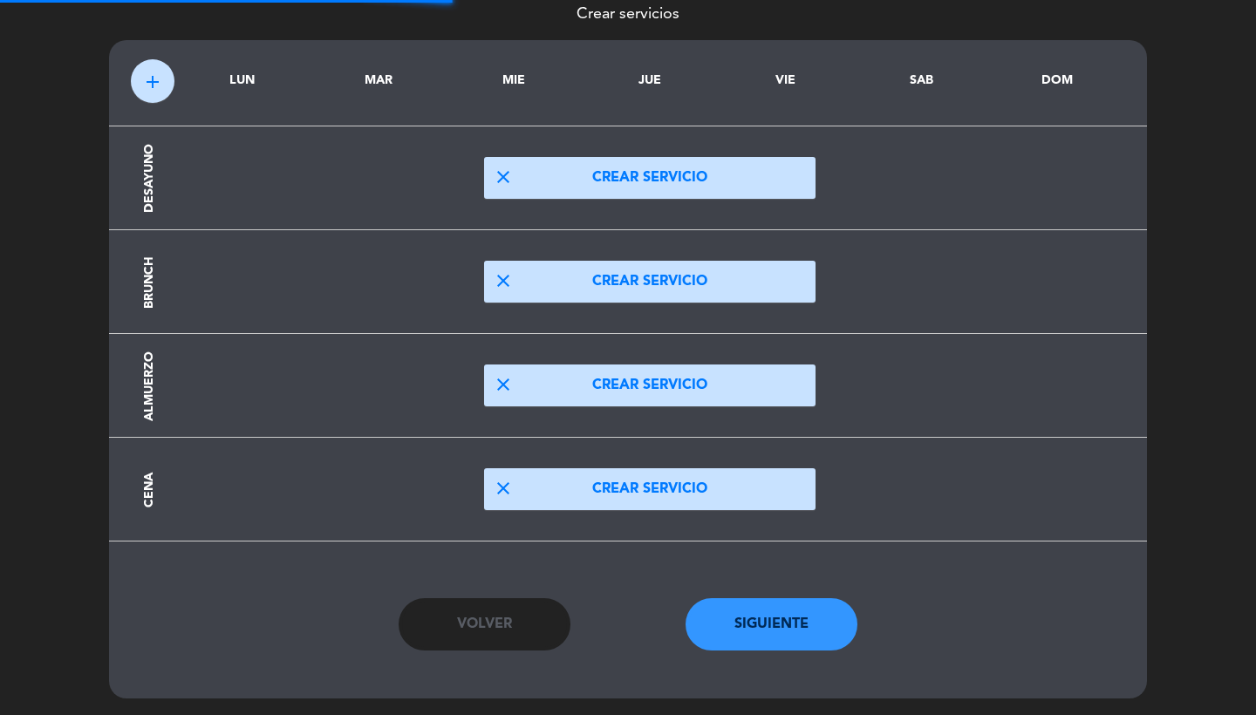
click at [629, 387] on button "close Crear servicio" at bounding box center [649, 385] width 331 height 42
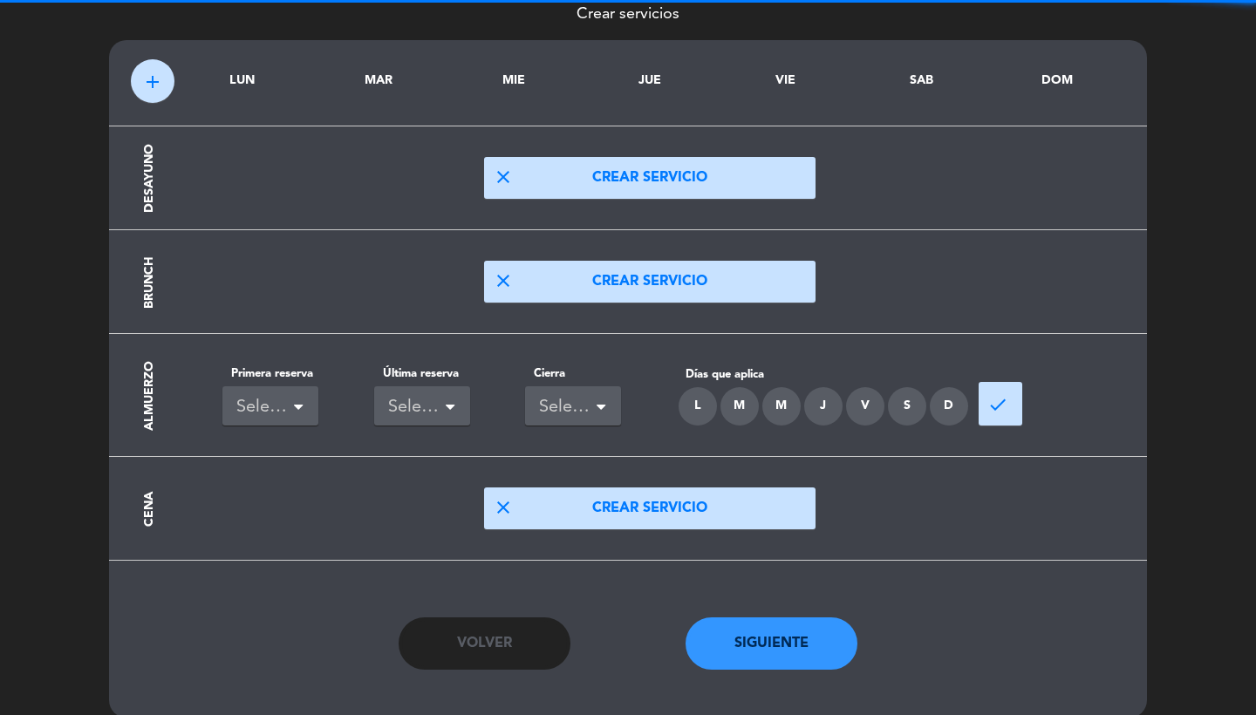
click at [275, 408] on div "Seleccionar" at bounding box center [263, 407] width 54 height 29
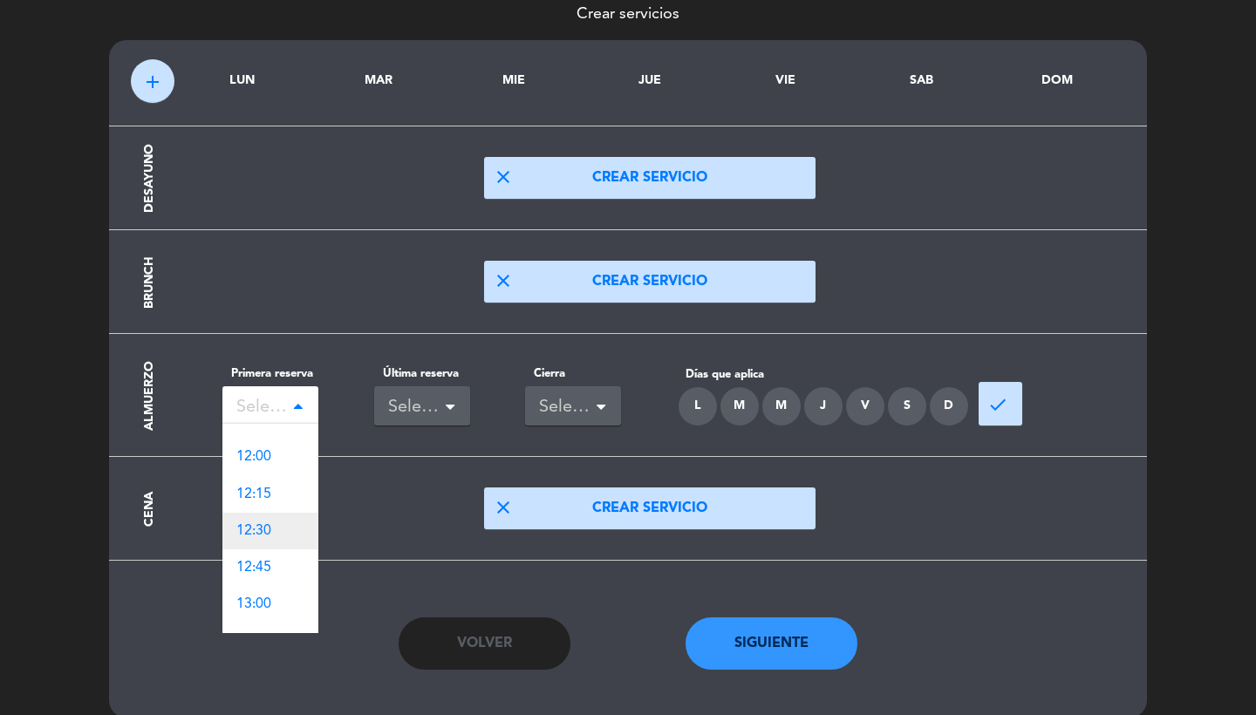
scroll to position [990, 0]
click at [269, 479] on span "12:00" at bounding box center [253, 480] width 35 height 14
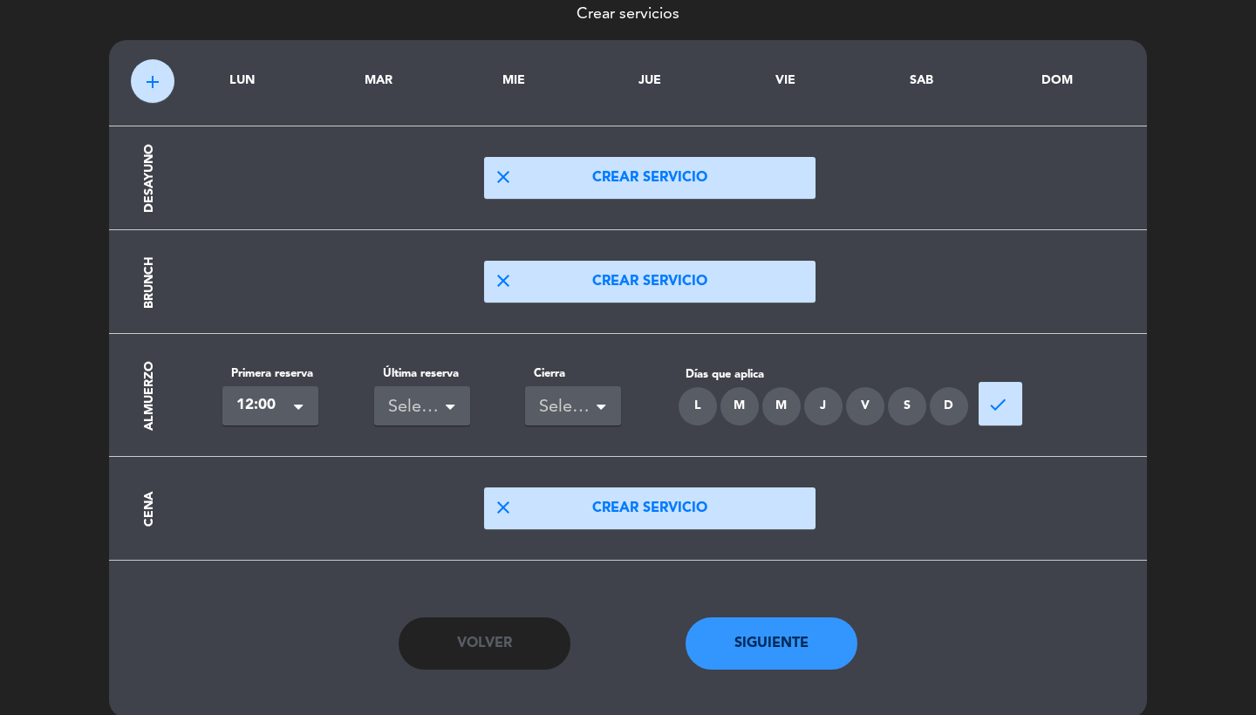
click at [419, 394] on div "Seleccionar" at bounding box center [415, 407] width 54 height 29
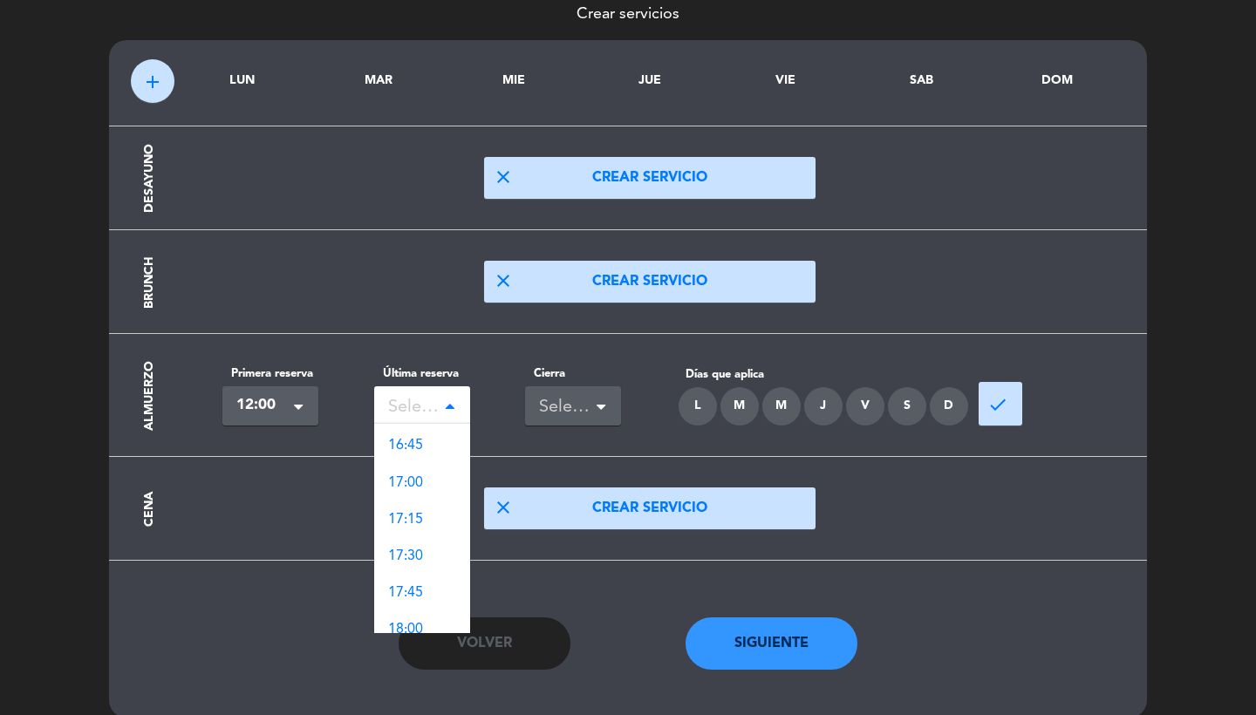
scroll to position [547, 0]
click at [426, 439] on div "16:00" at bounding box center [422, 446] width 96 height 37
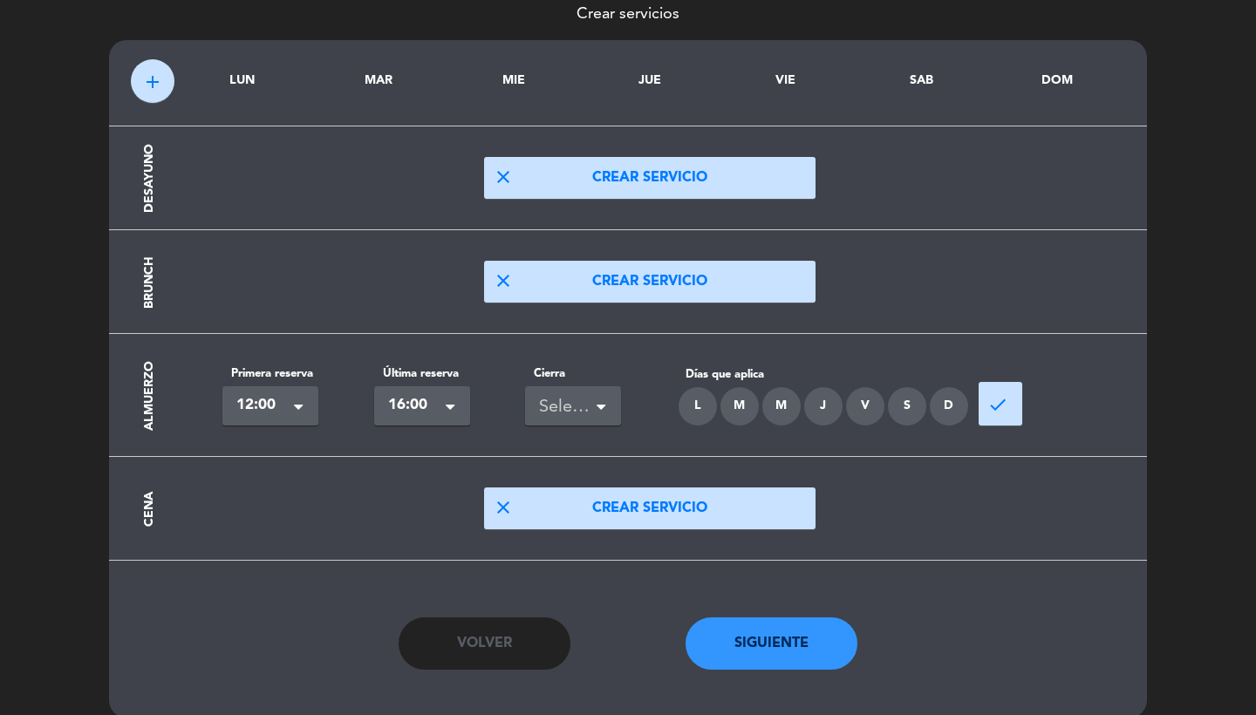
click at [574, 421] on div "Seleccionar" at bounding box center [573, 405] width 96 height 39
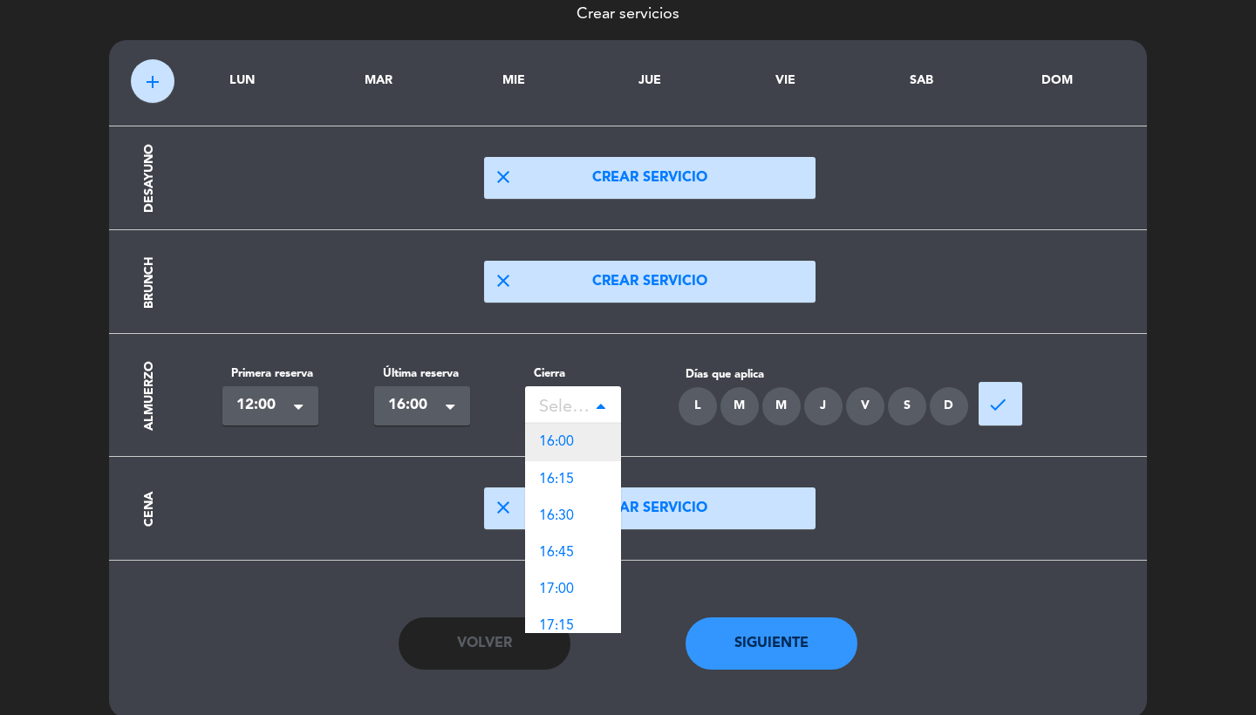
click at [574, 448] on span "16:00" at bounding box center [556, 442] width 35 height 14
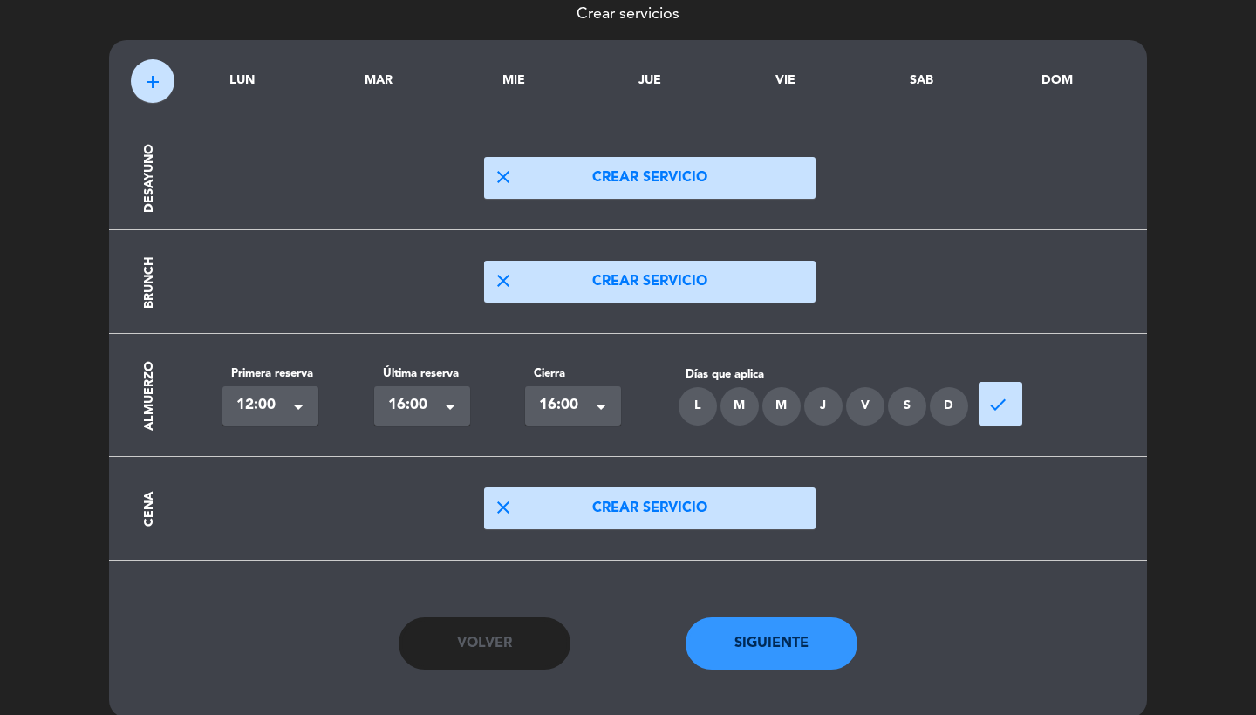
click at [689, 417] on div "L" at bounding box center [697, 406] width 38 height 38
click at [745, 406] on div "M" at bounding box center [739, 406] width 38 height 38
drag, startPoint x: 776, startPoint y: 406, endPoint x: 826, endPoint y: 401, distance: 50.0
click at [776, 406] on div "M" at bounding box center [781, 406] width 38 height 38
click at [820, 401] on div "J" at bounding box center [823, 406] width 38 height 38
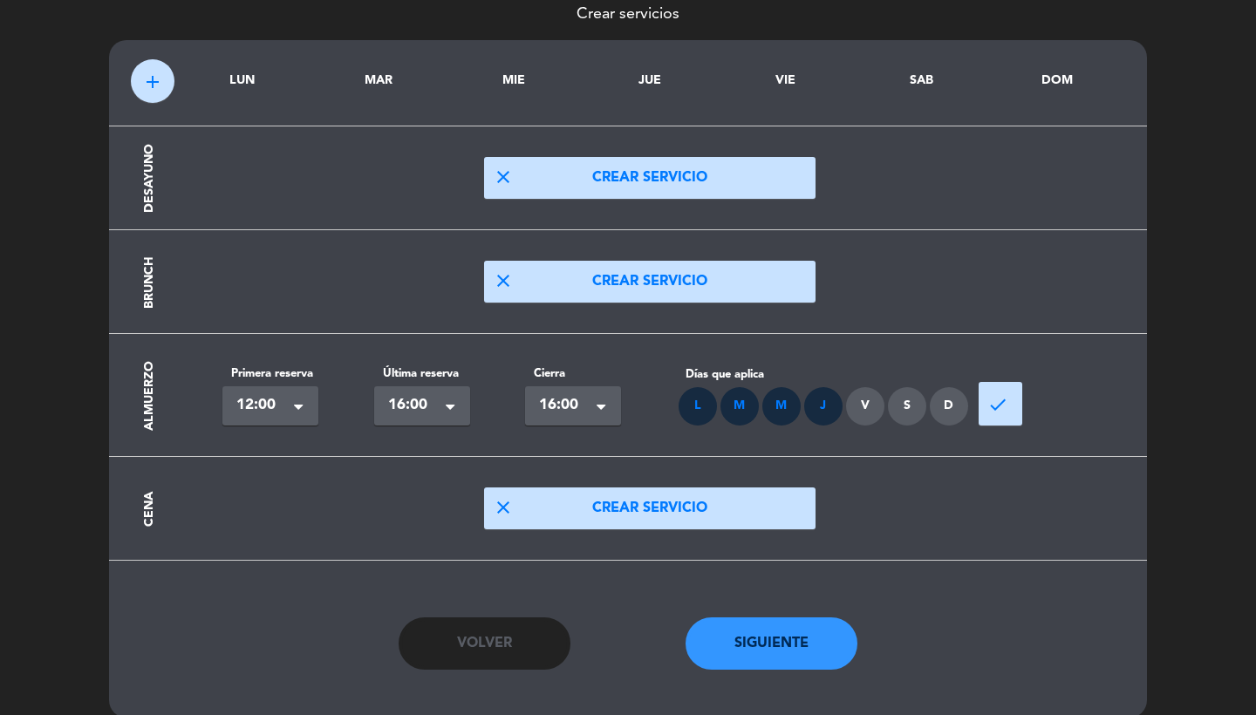
click at [861, 407] on div "V" at bounding box center [865, 406] width 38 height 38
click at [902, 407] on div "S" at bounding box center [907, 406] width 38 height 38
click at [946, 405] on div "D" at bounding box center [948, 406] width 38 height 38
click at [1002, 405] on span "done" at bounding box center [997, 404] width 21 height 21
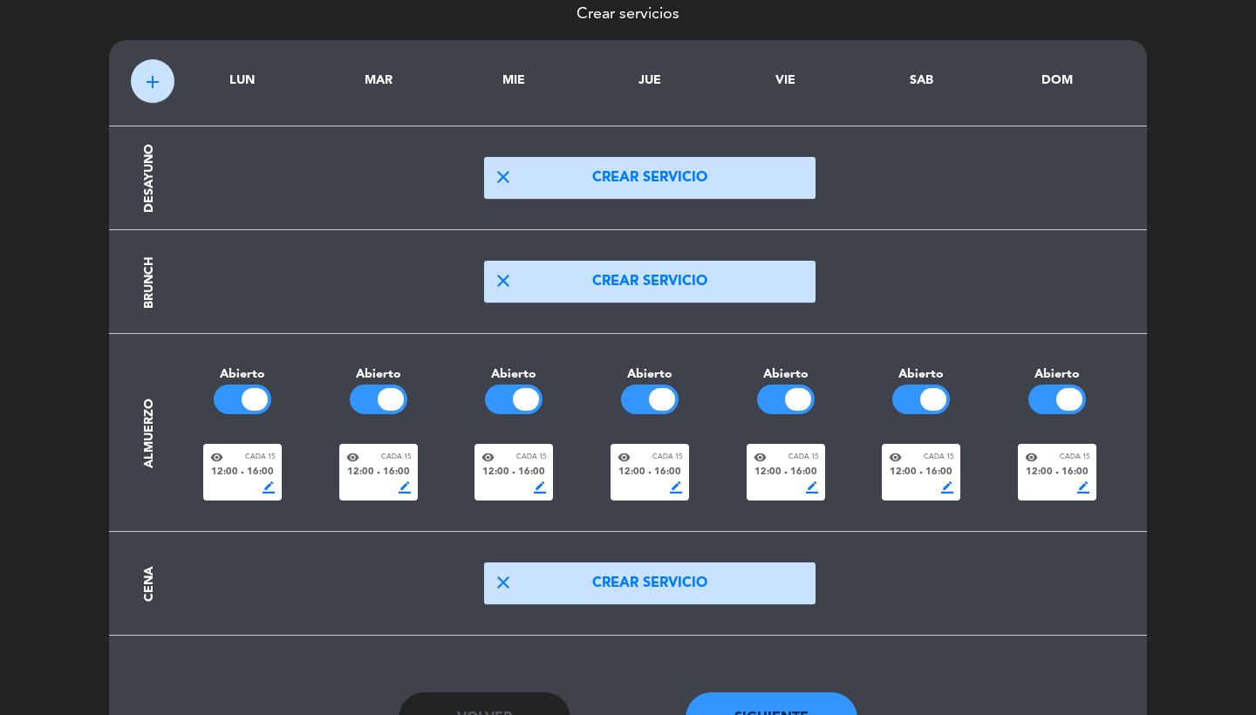
click at [922, 485] on div "border_color" at bounding box center [920, 487] width 65 height 12
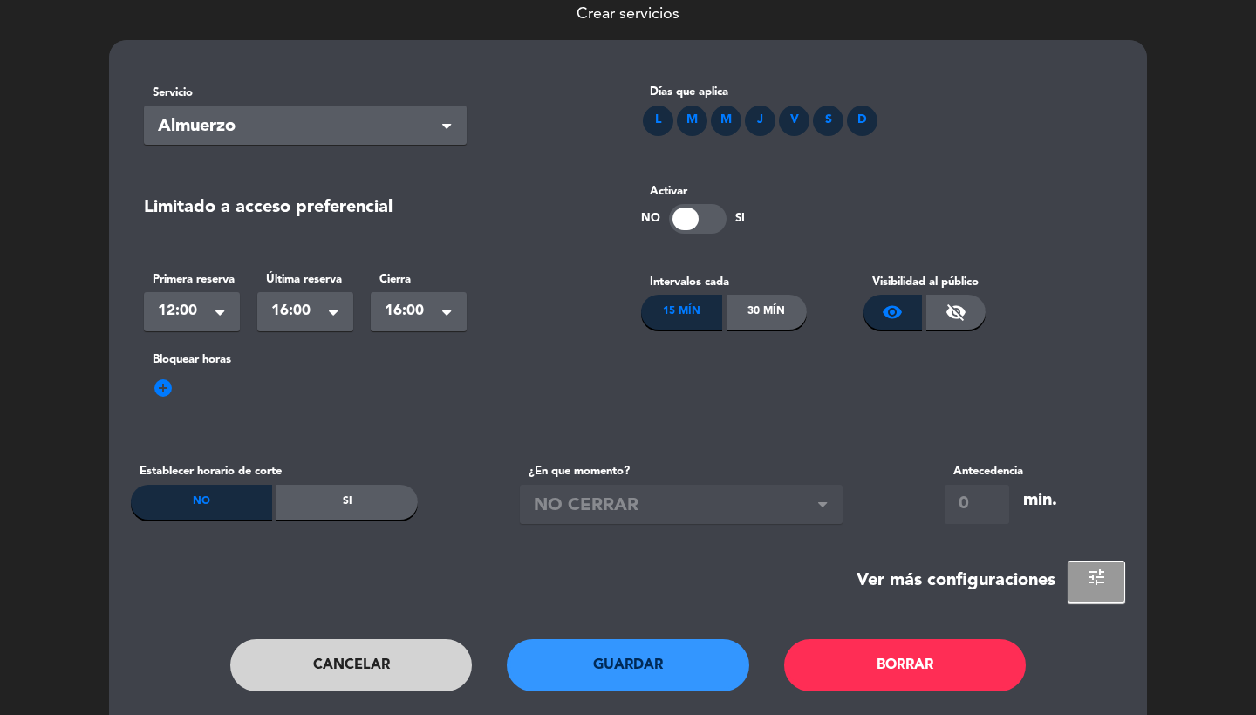
scroll to position [0, 0]
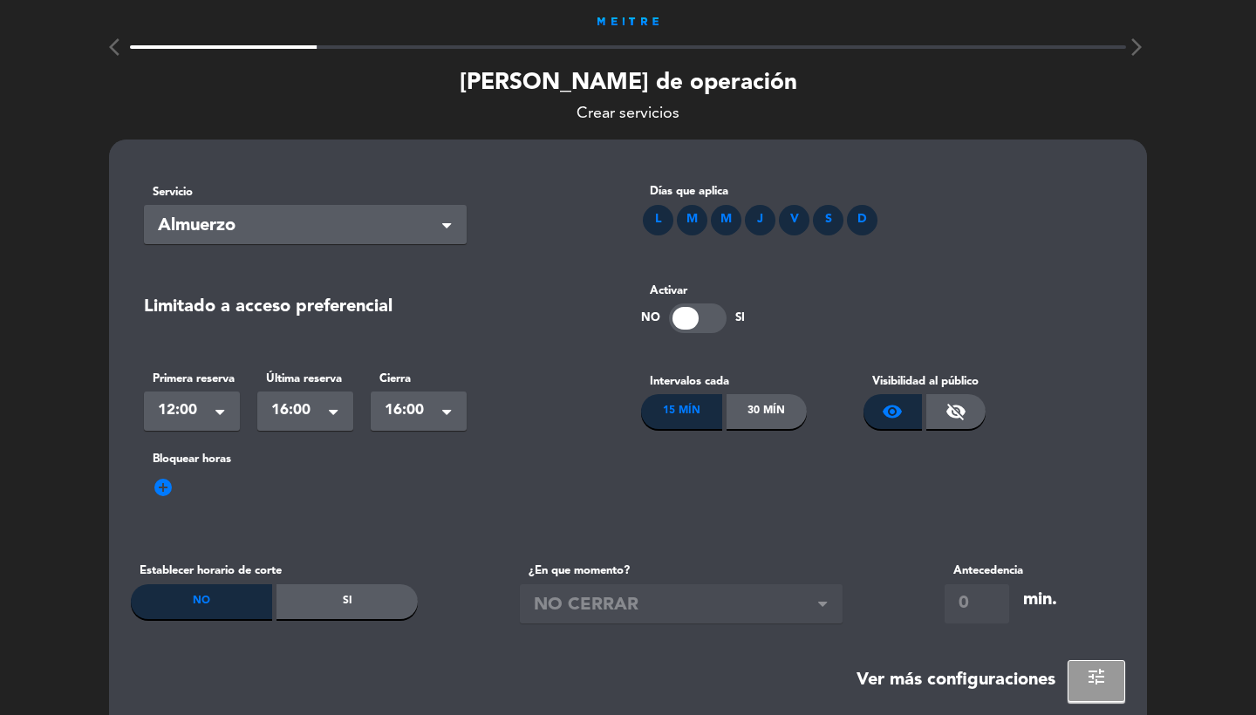
click at [773, 400] on div "30 Mín" at bounding box center [766, 411] width 81 height 35
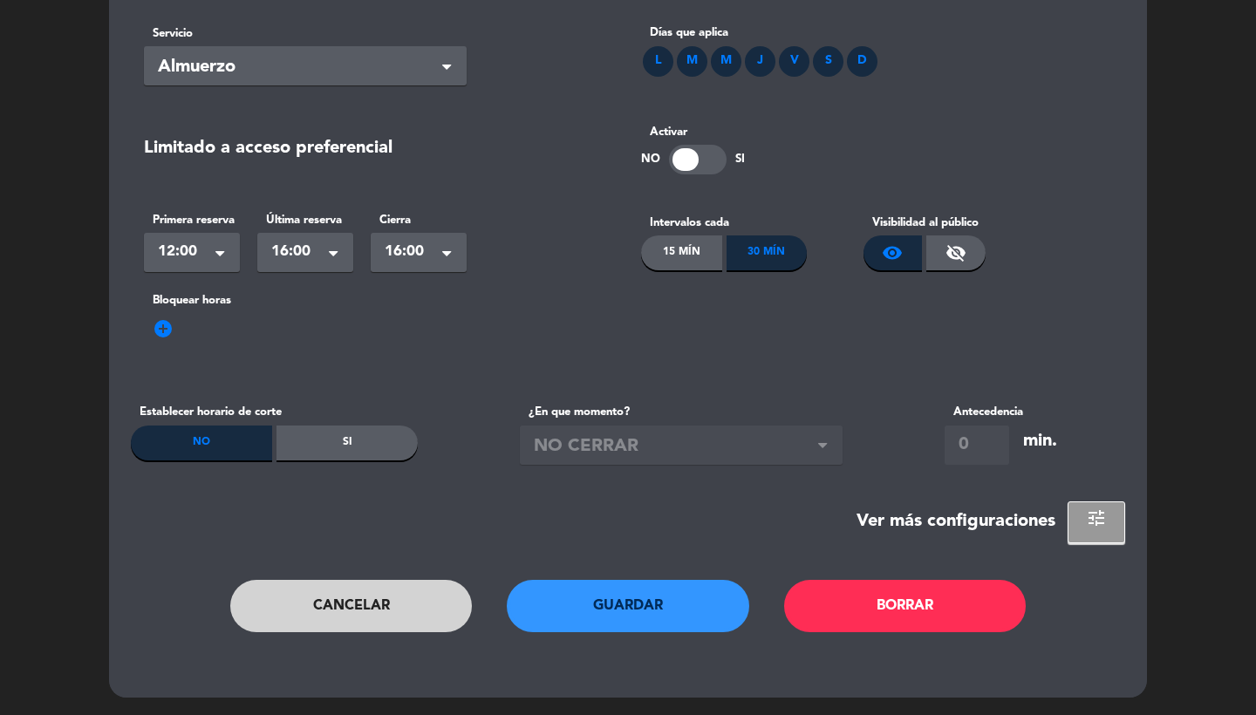
click at [633, 599] on button "Guardar" at bounding box center [628, 606] width 242 height 52
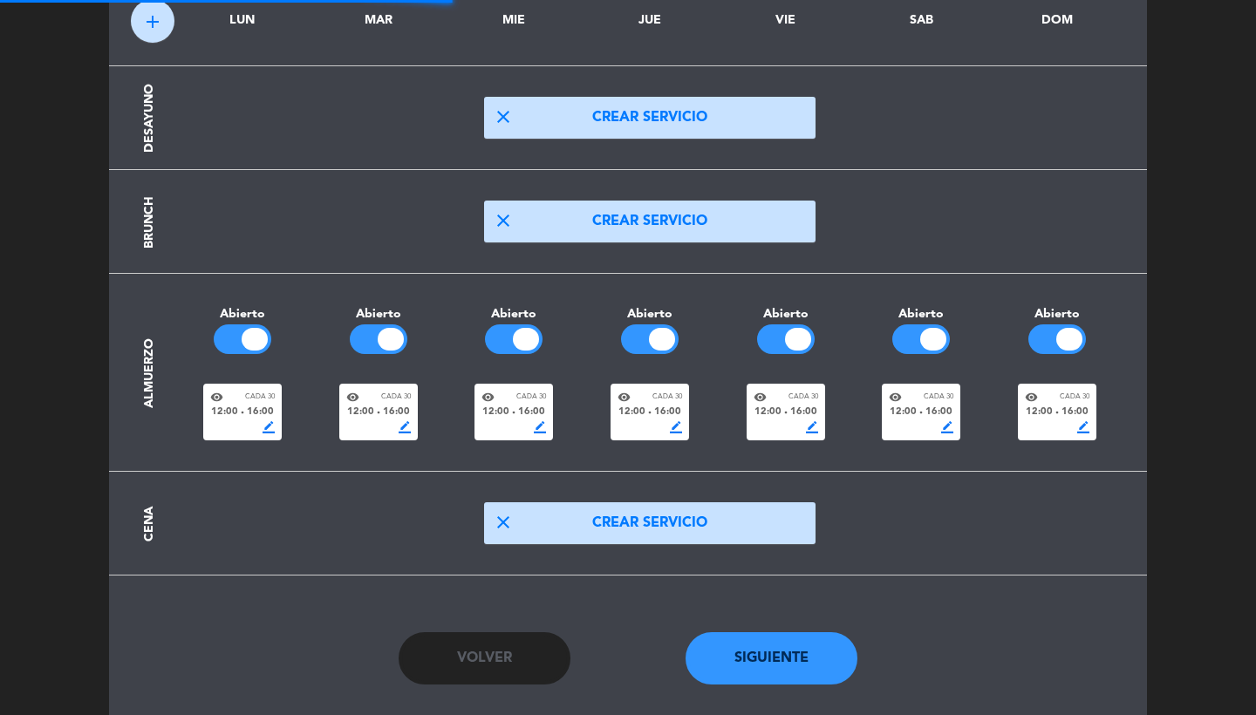
click at [684, 518] on button "close Crear servicio" at bounding box center [649, 523] width 331 height 42
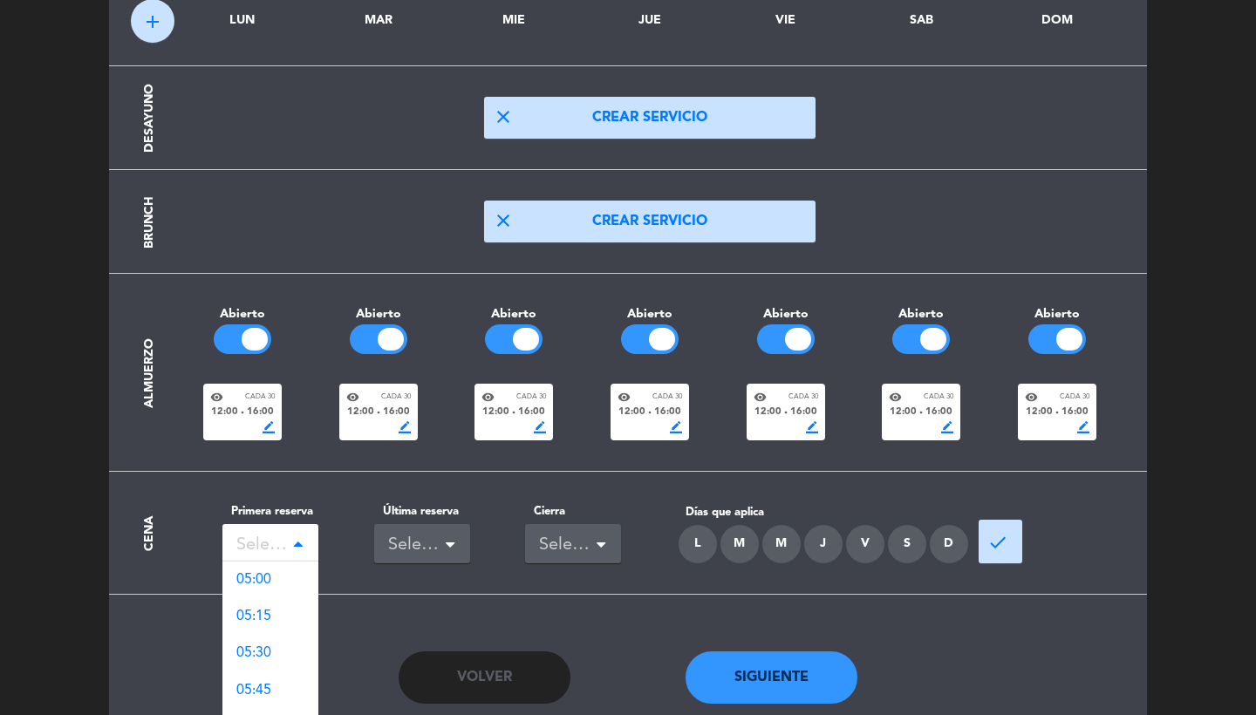
click at [269, 536] on div "Seleccionar" at bounding box center [263, 545] width 54 height 29
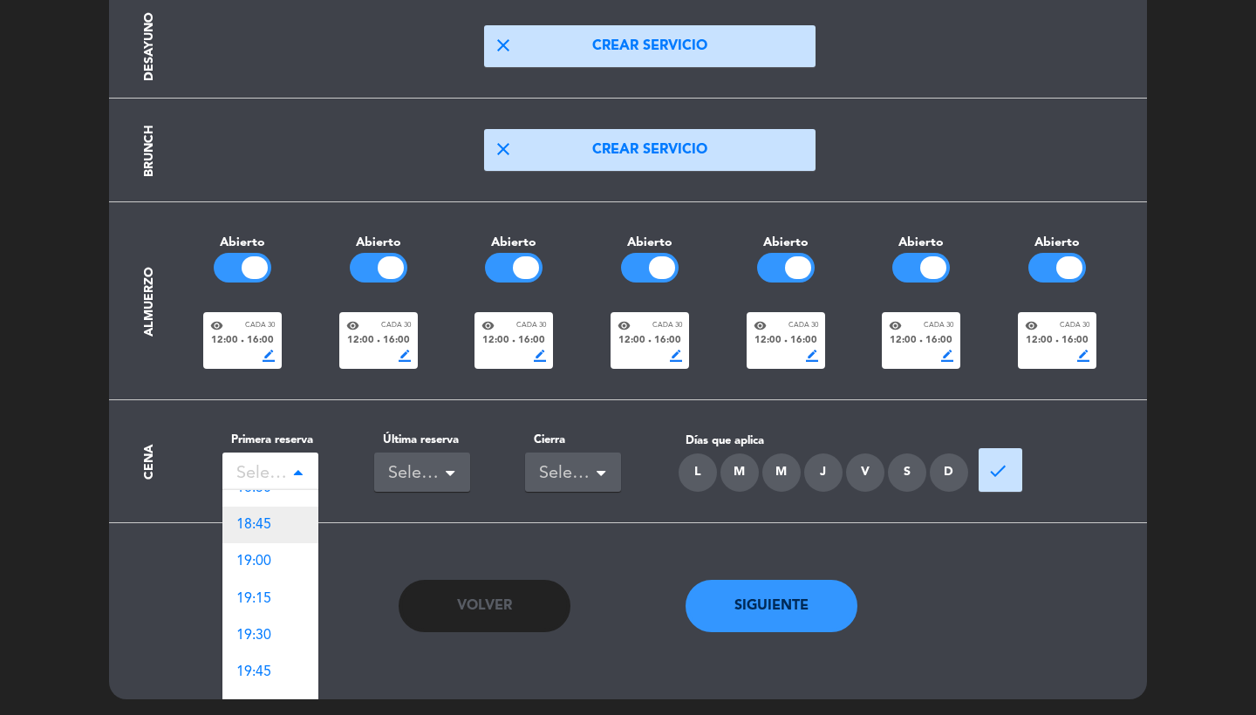
scroll to position [1999, 0]
click at [276, 547] on div "19:00" at bounding box center [270, 565] width 96 height 37
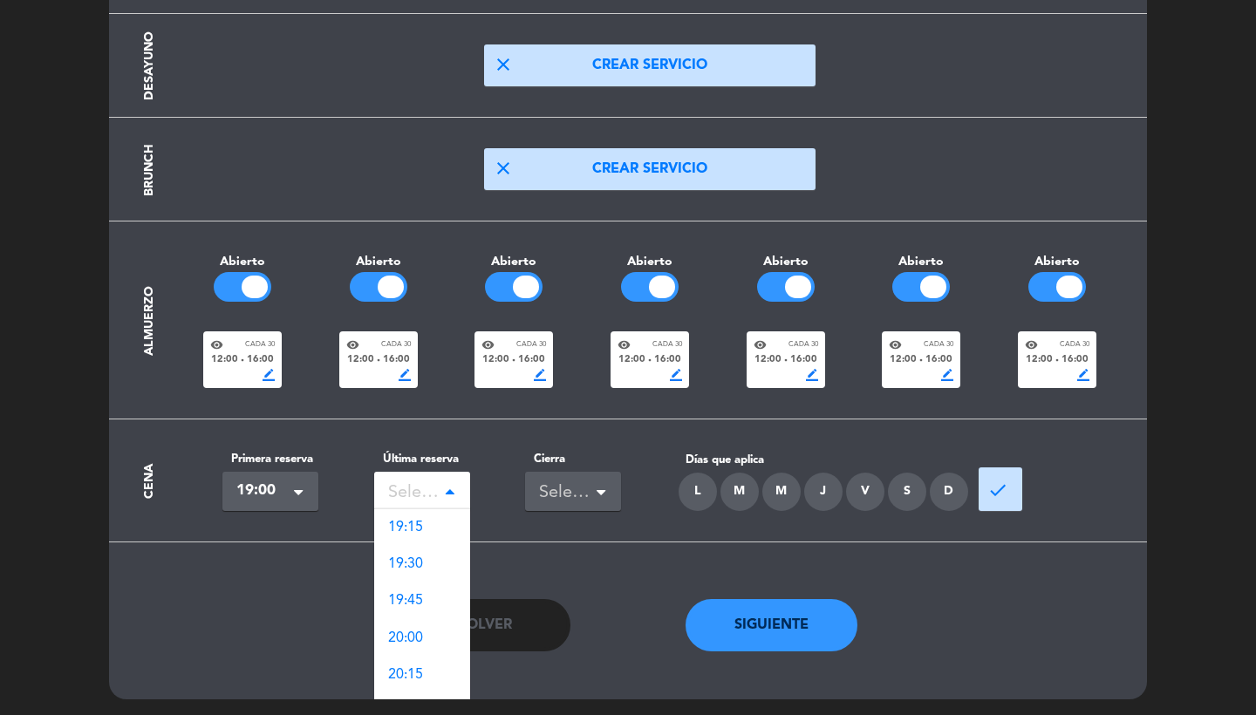
click at [412, 479] on div "Seleccionar" at bounding box center [415, 493] width 54 height 29
click at [425, 671] on div "23:30" at bounding box center [422, 665] width 96 height 37
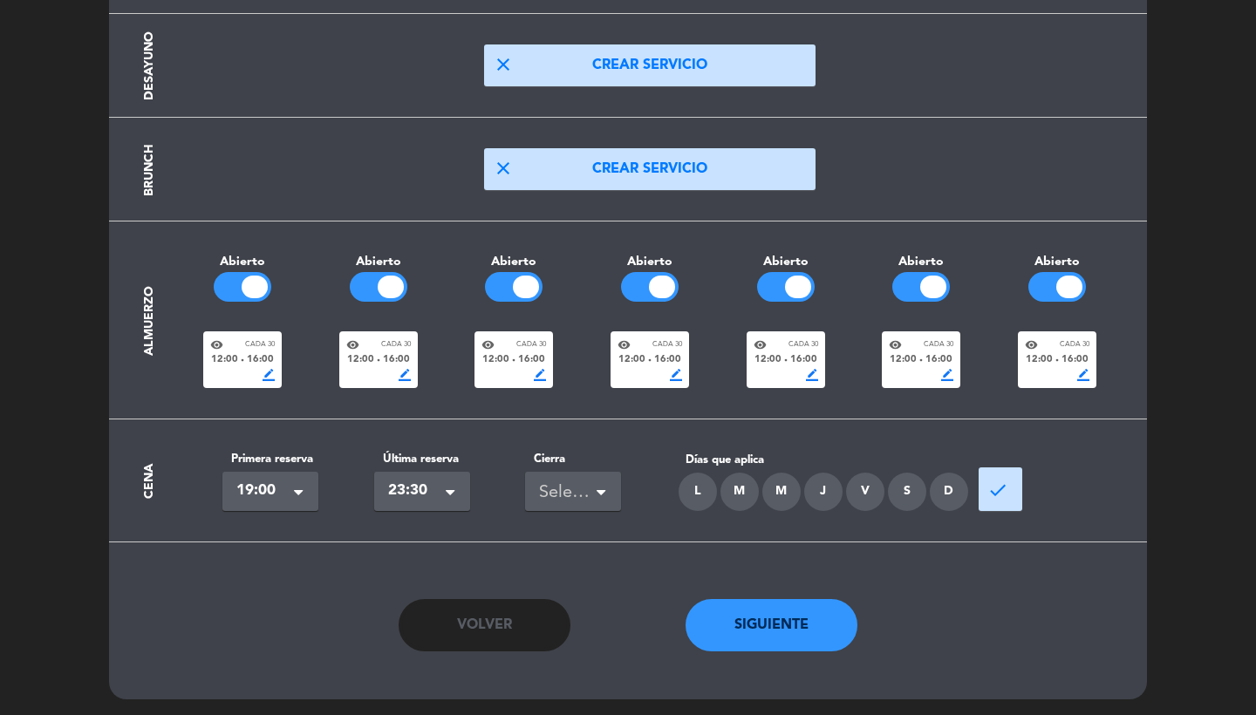
click at [588, 475] on div "Seleccionar" at bounding box center [573, 491] width 96 height 39
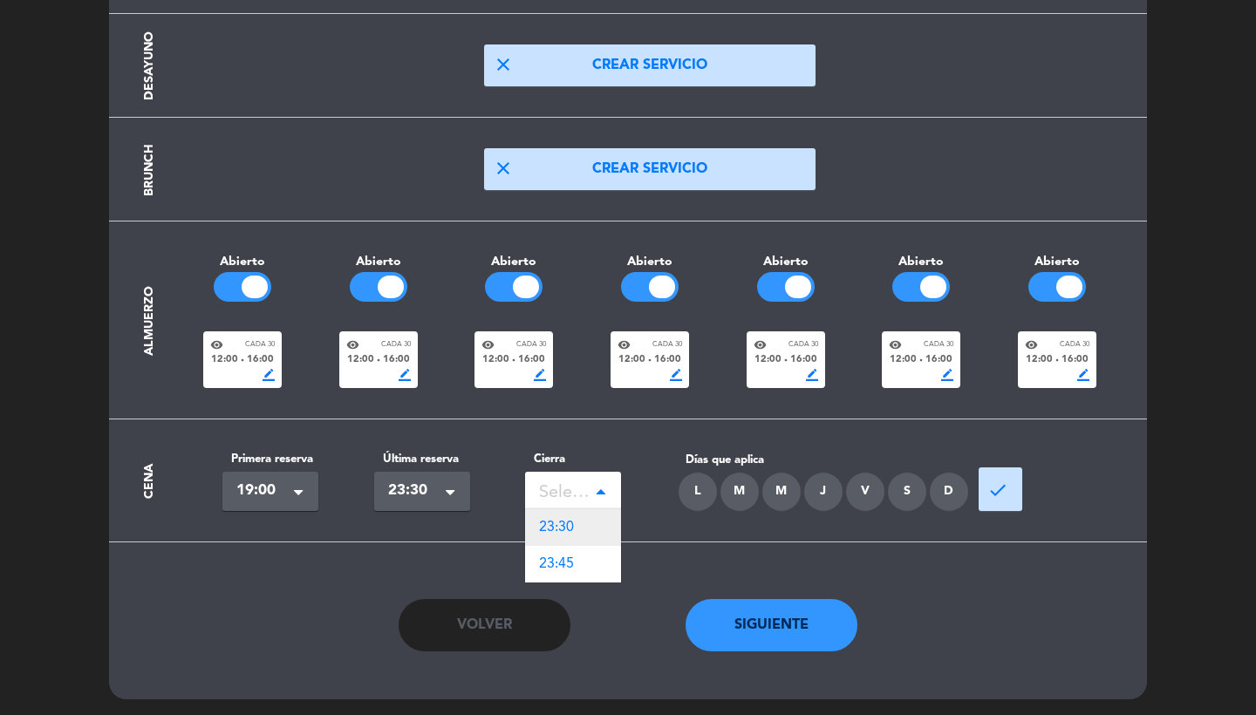
click at [587, 514] on div "23:30" at bounding box center [573, 527] width 96 height 37
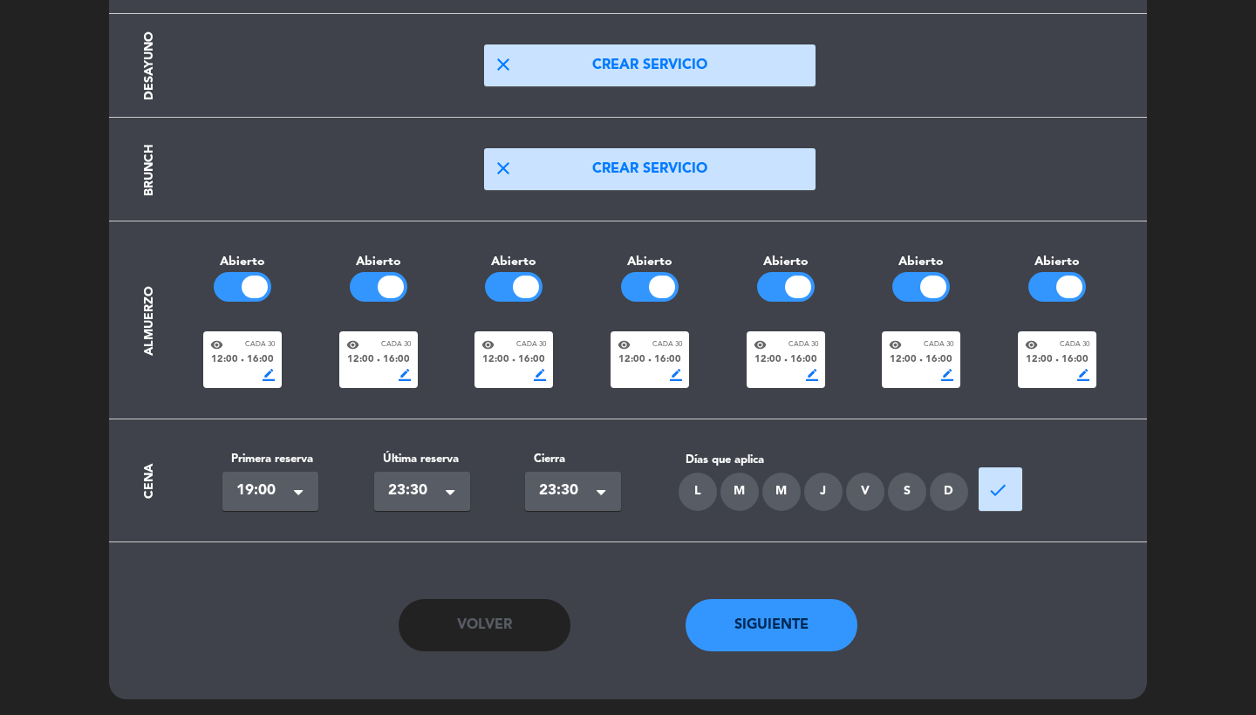
click at [701, 485] on div "L" at bounding box center [697, 492] width 38 height 38
click at [733, 485] on div "M" at bounding box center [739, 492] width 38 height 38
click at [782, 485] on div "M" at bounding box center [781, 492] width 38 height 38
click at [813, 485] on div "J" at bounding box center [823, 492] width 38 height 38
click at [868, 496] on div "V" at bounding box center [865, 492] width 38 height 38
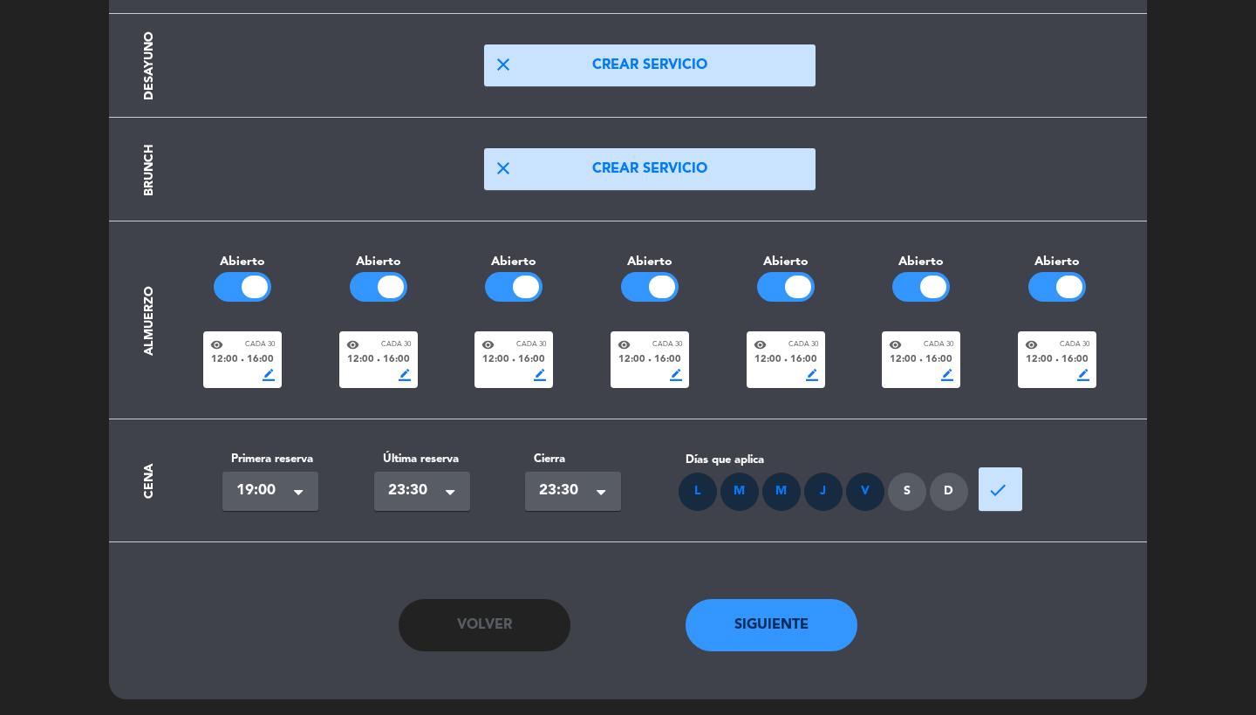
click at [900, 487] on div "S" at bounding box center [907, 492] width 38 height 38
click at [929, 487] on div "D" at bounding box center [948, 492] width 38 height 38
click at [1004, 489] on span "done" at bounding box center [997, 490] width 21 height 21
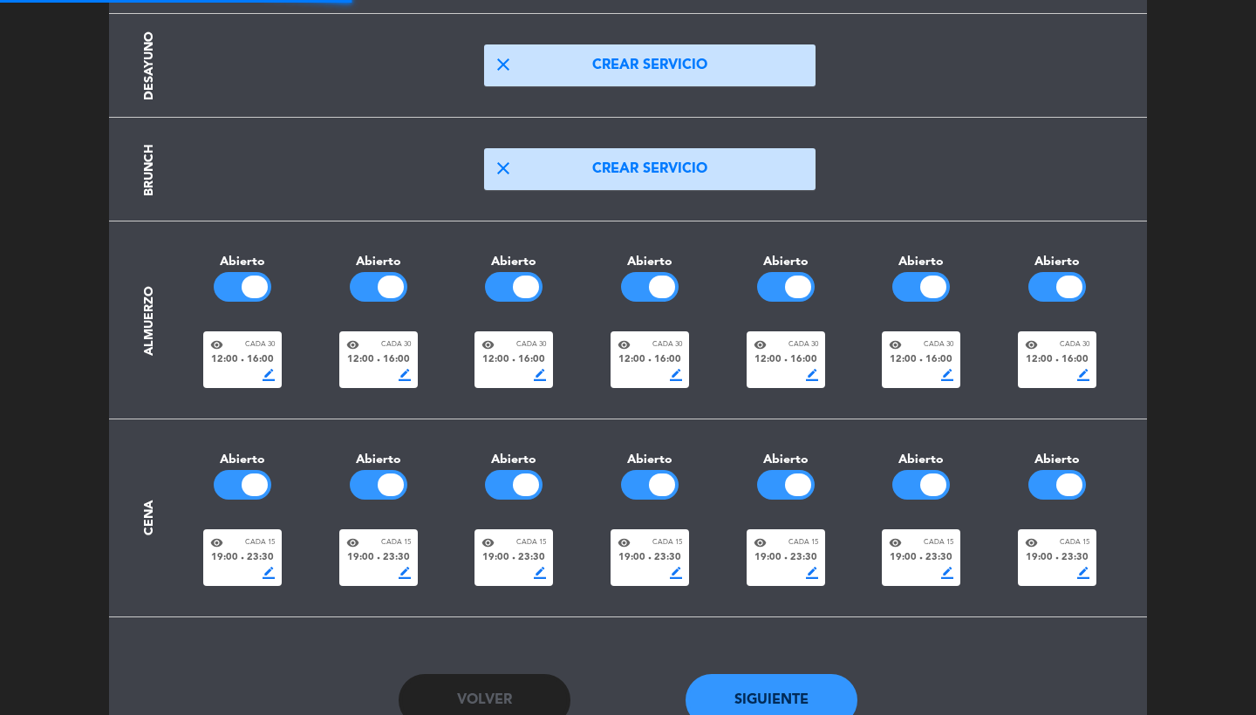
click at [909, 576] on div "visibility Cada 15 19:00 fiber_manual_record 23:30 border_color" at bounding box center [920, 557] width 78 height 57
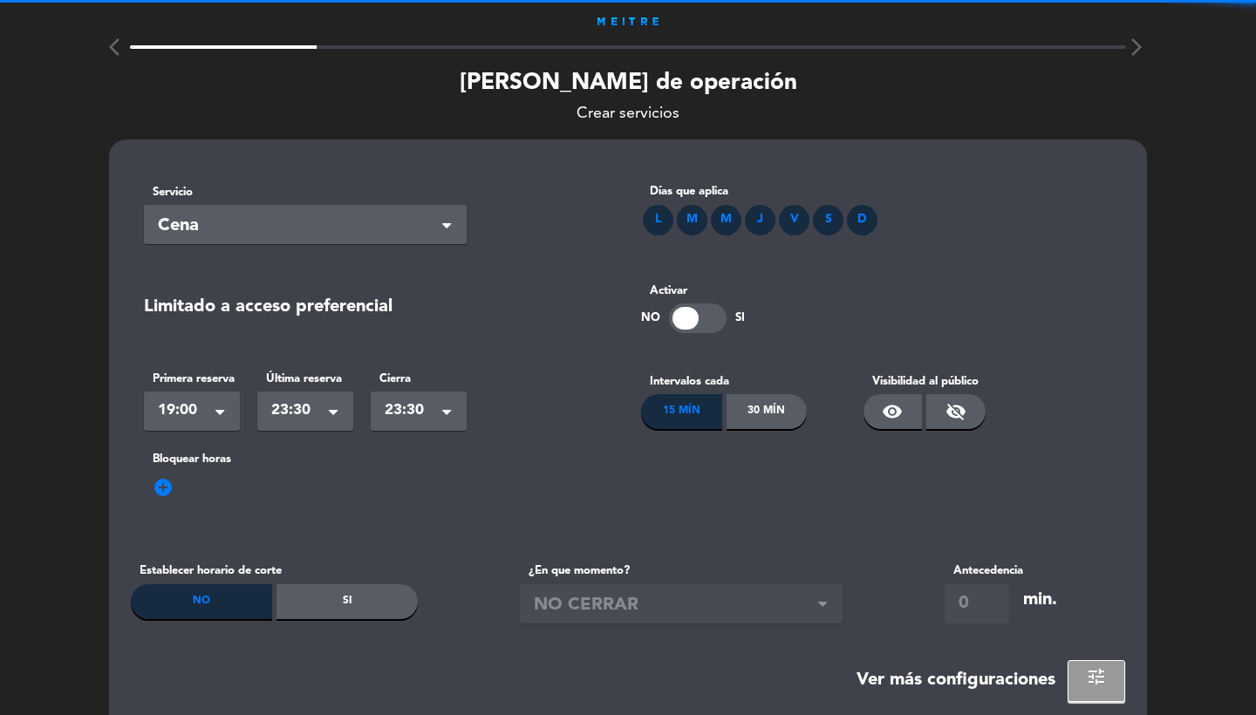
click at [767, 411] on div "30 Mín" at bounding box center [766, 411] width 81 height 35
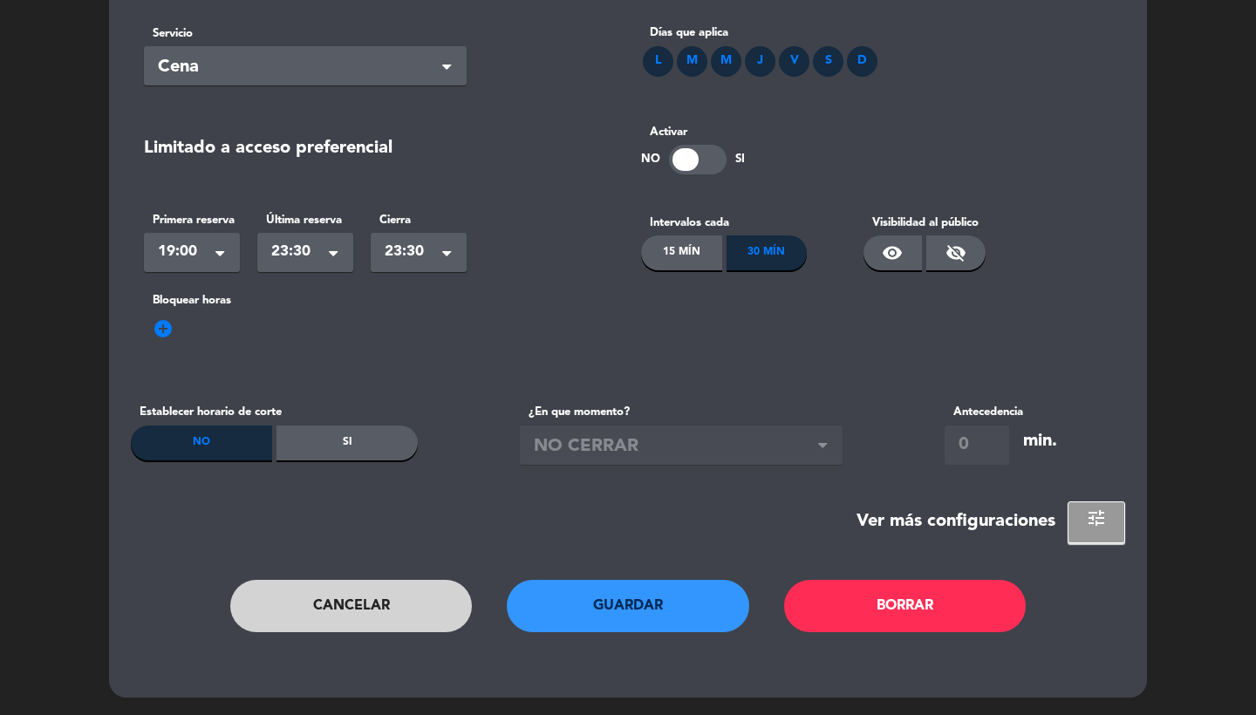
scroll to position [158, 0]
click at [894, 254] on span "visibility" at bounding box center [891, 253] width 21 height 21
click at [653, 583] on button "Guardar" at bounding box center [628, 607] width 242 height 52
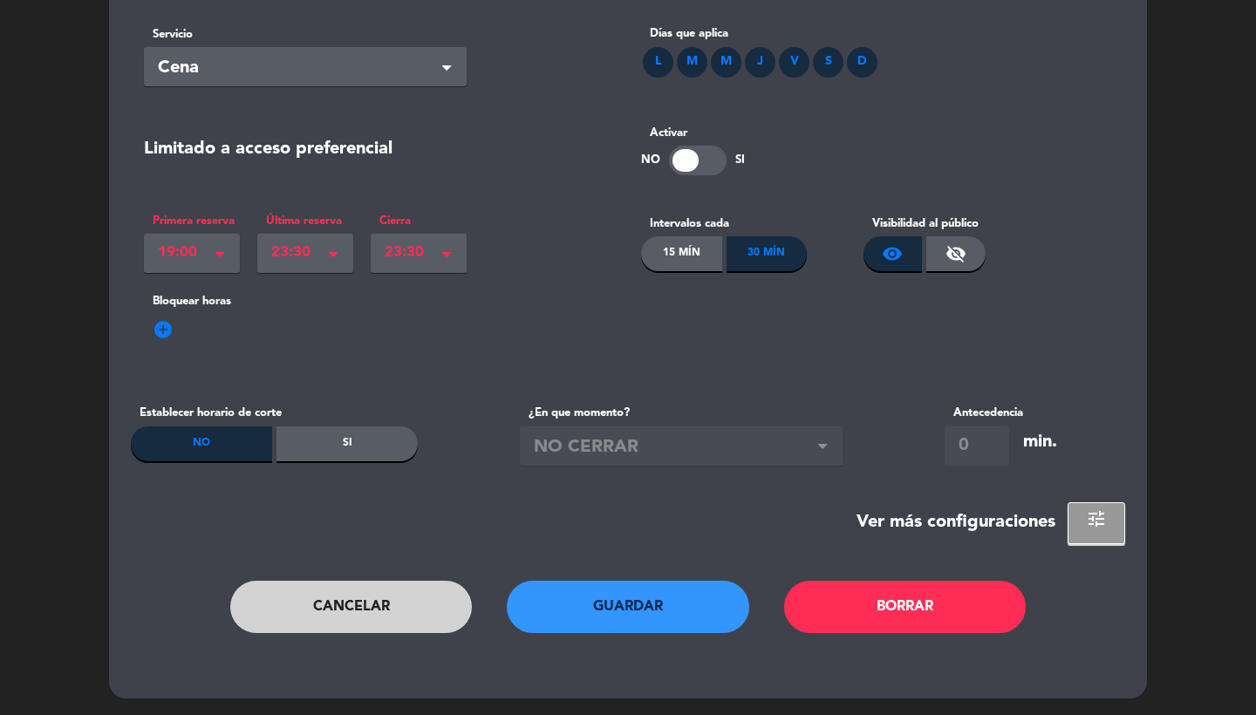
click at [408, 624] on button "Cancelar" at bounding box center [351, 607] width 242 height 52
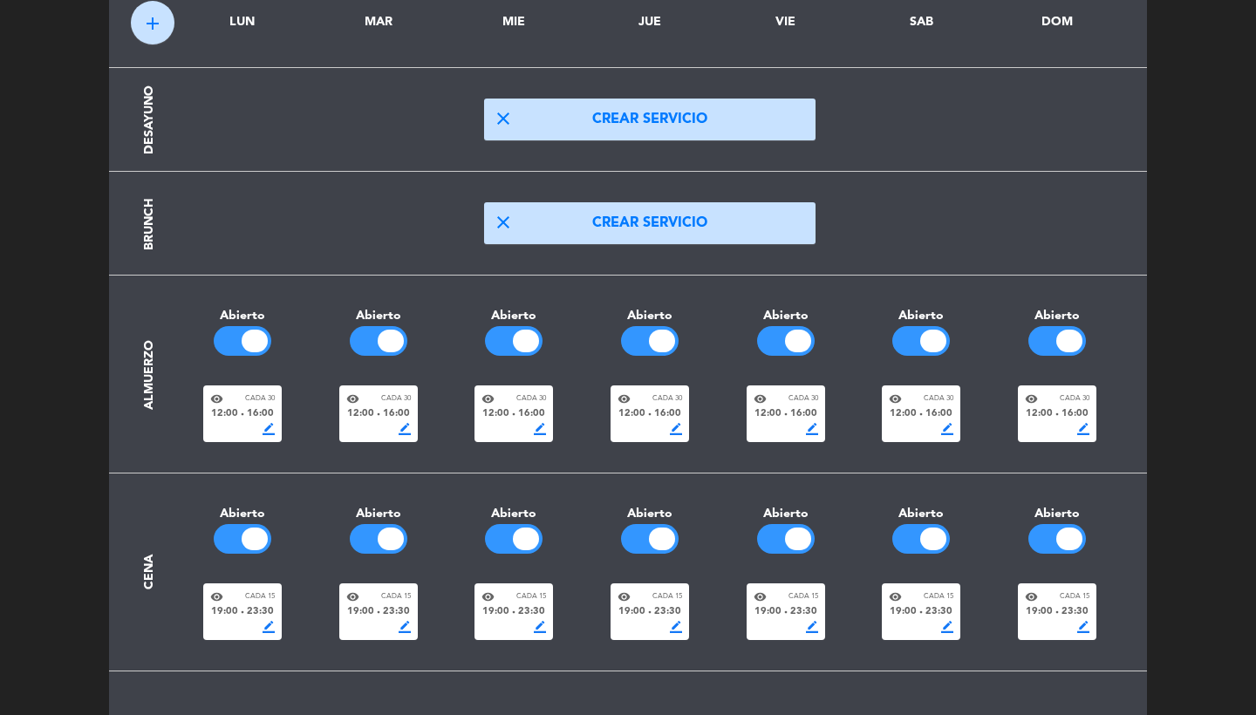
click at [786, 606] on div "19:00 fiber_manual_record 23:30" at bounding box center [785, 612] width 65 height 16
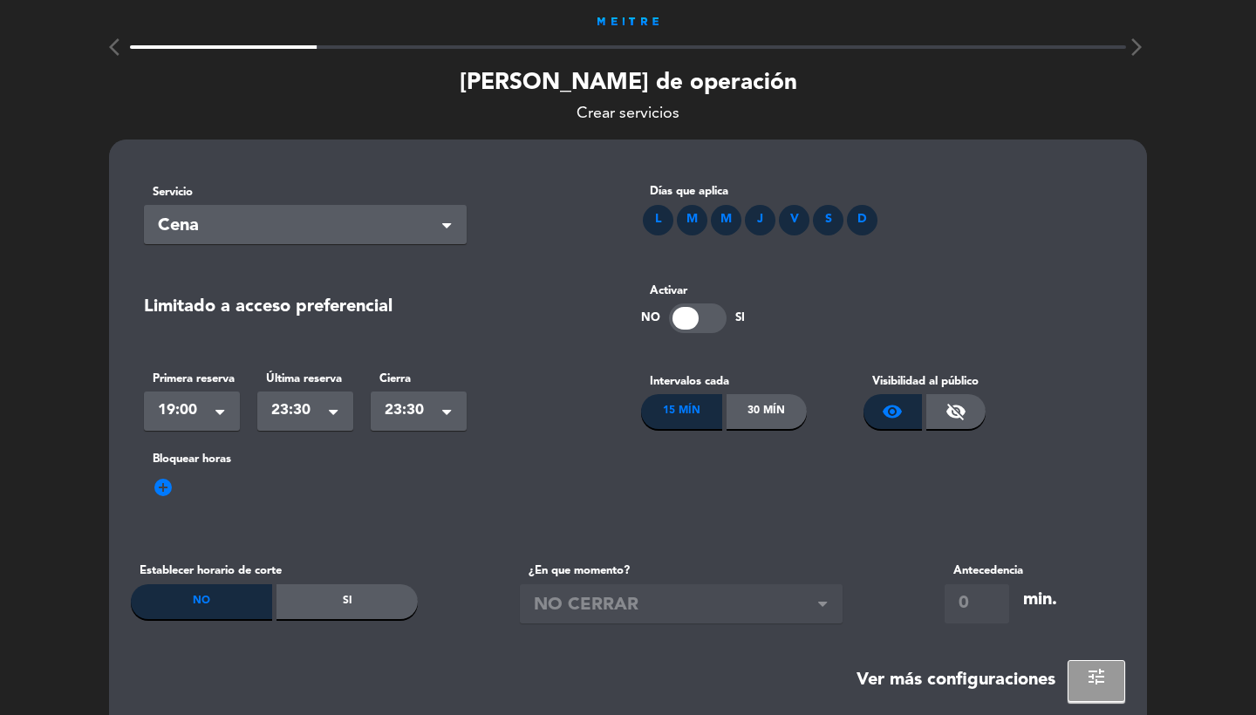
click at [774, 419] on div "30 Mín" at bounding box center [766, 411] width 81 height 35
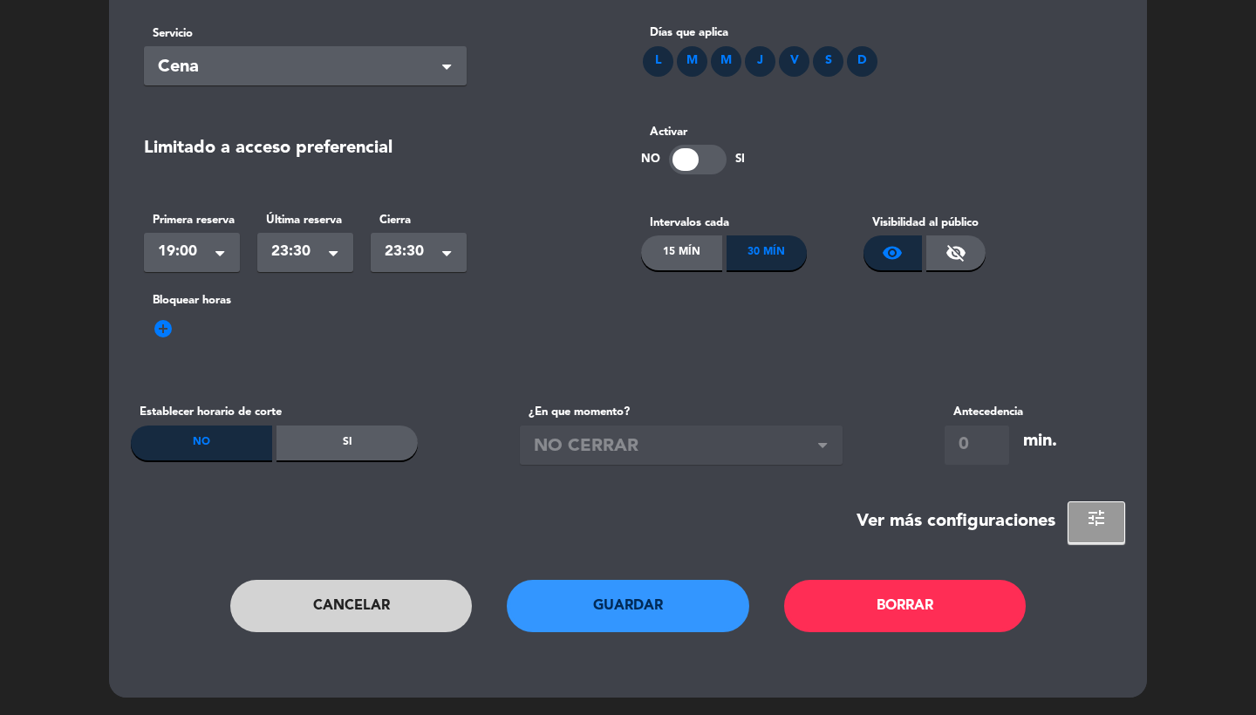
click at [654, 623] on button "Guardar" at bounding box center [628, 606] width 242 height 52
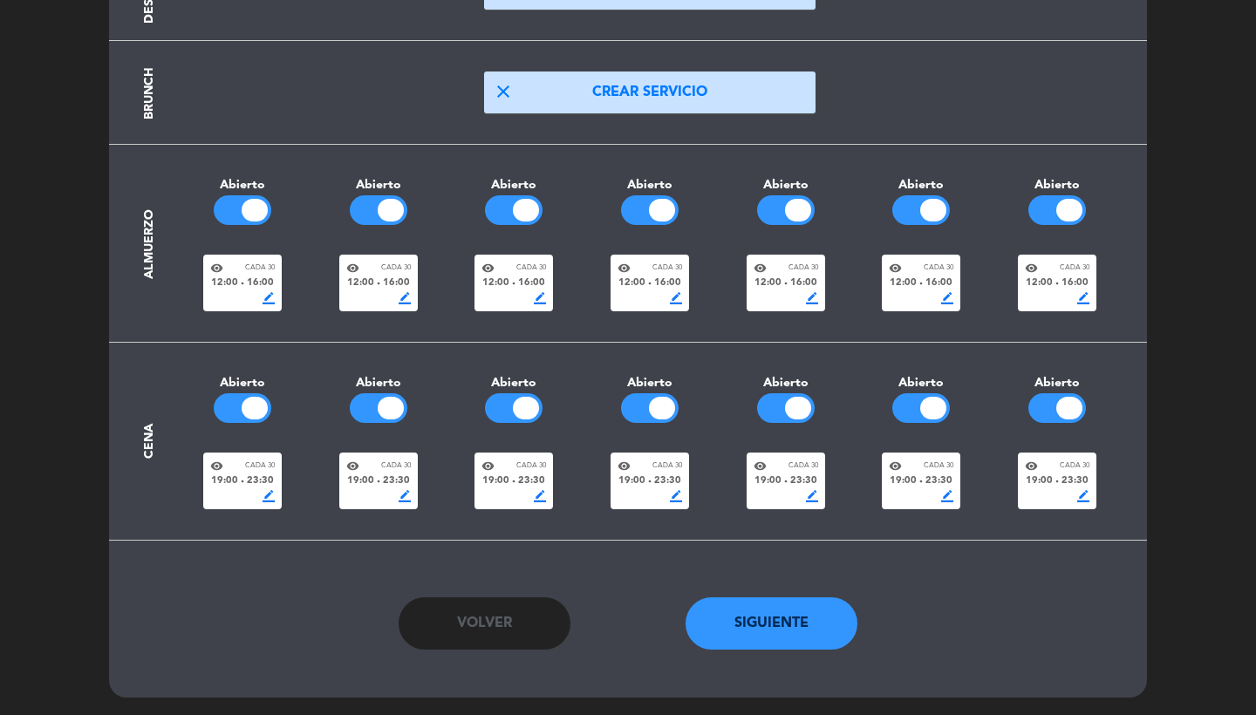
click at [785, 593] on div "Volver Siguiente" at bounding box center [627, 623] width 715 height 87
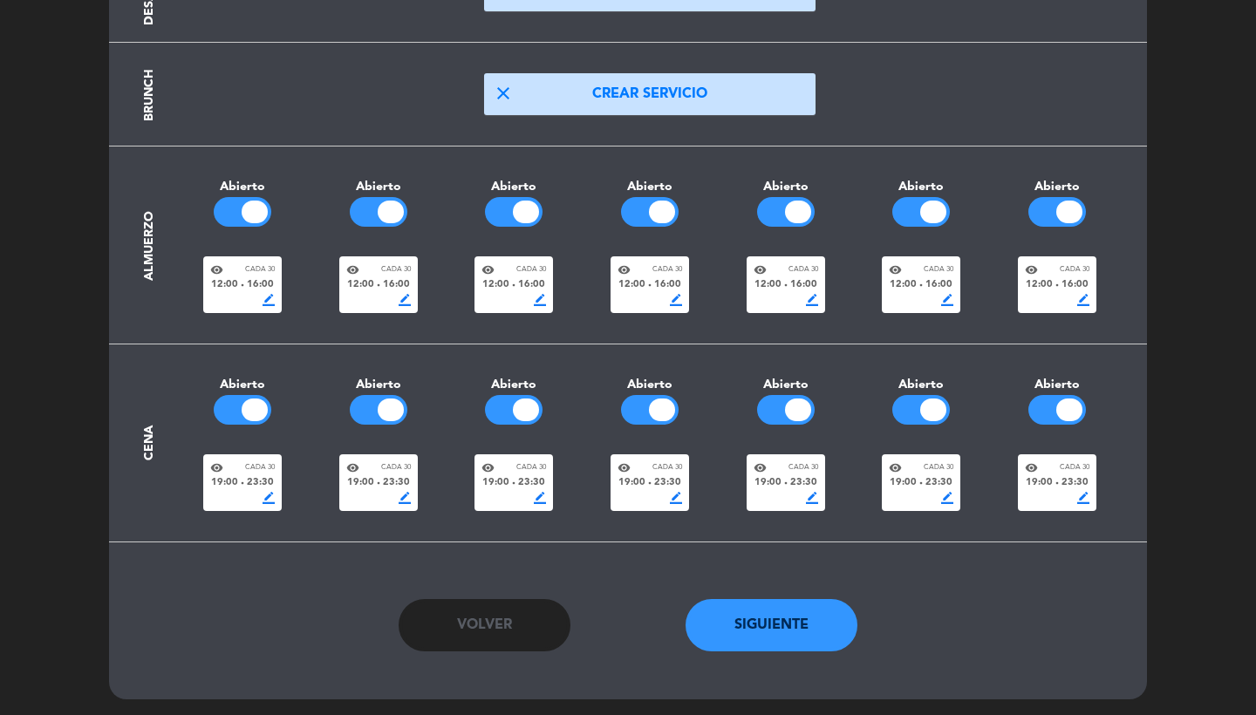
click at [786, 599] on button "Siguiente" at bounding box center [771, 625] width 173 height 52
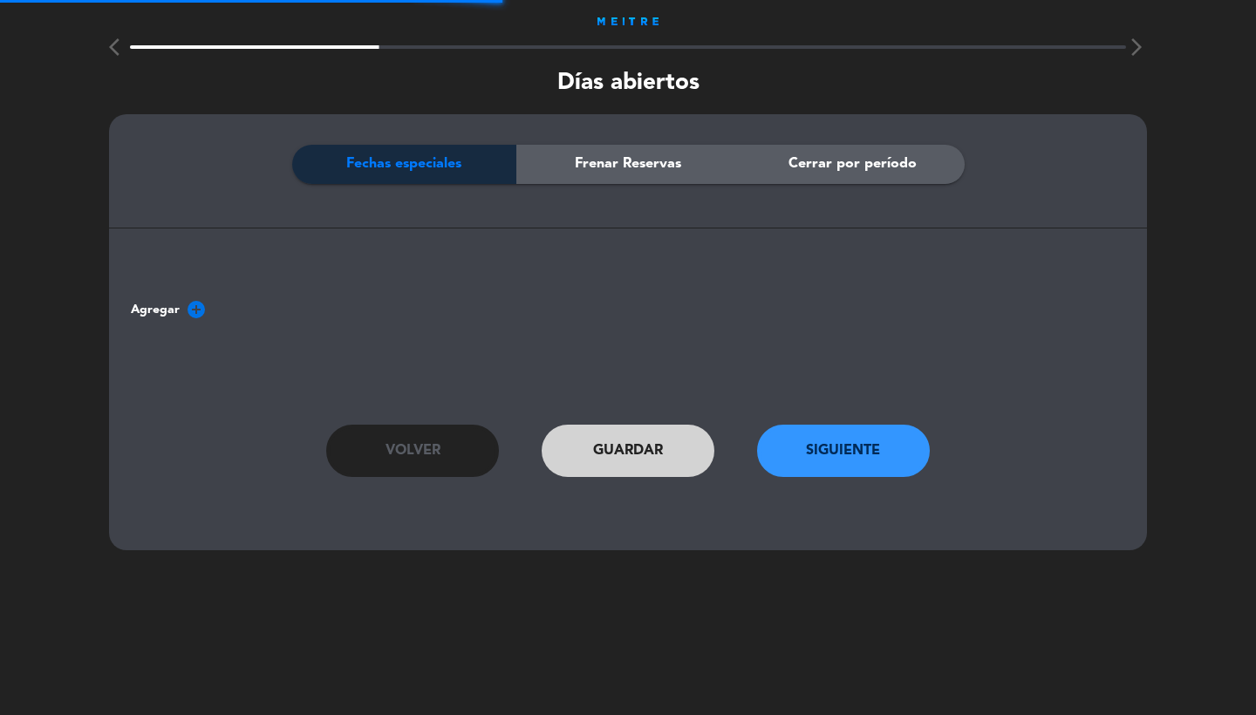
click at [852, 466] on button "Siguiente" at bounding box center [843, 451] width 173 height 52
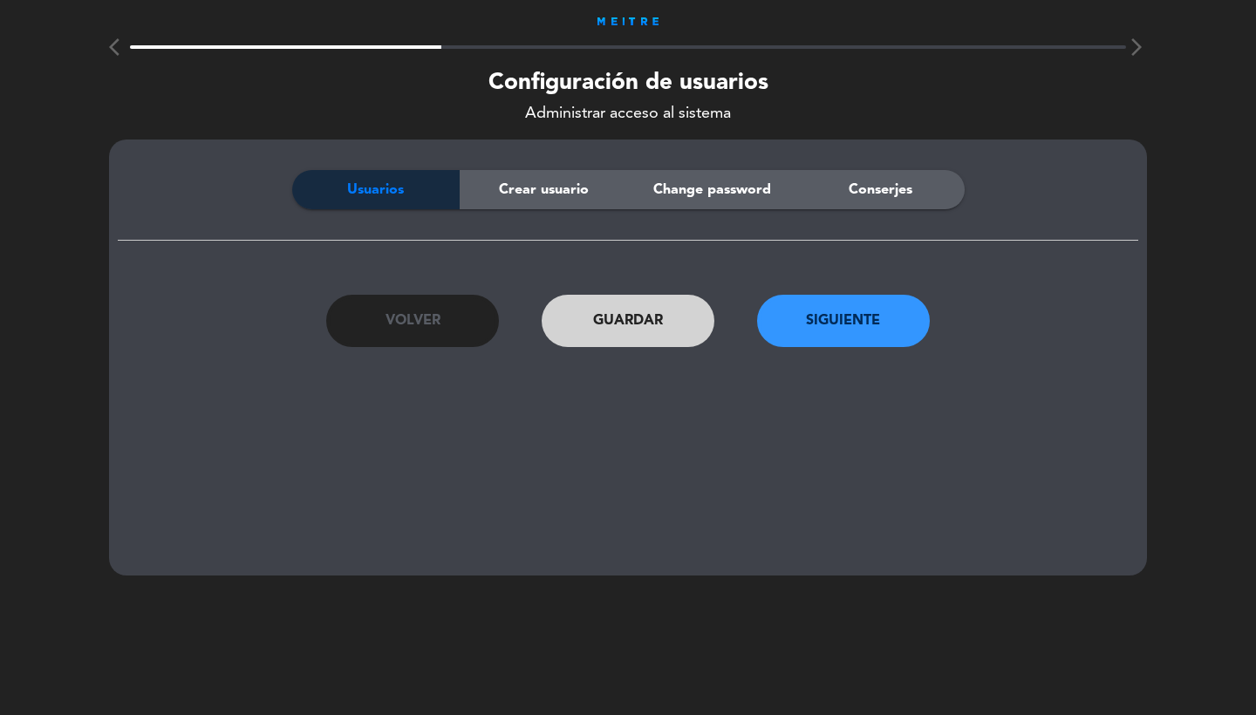
click at [876, 338] on button "Siguiente" at bounding box center [843, 321] width 173 height 52
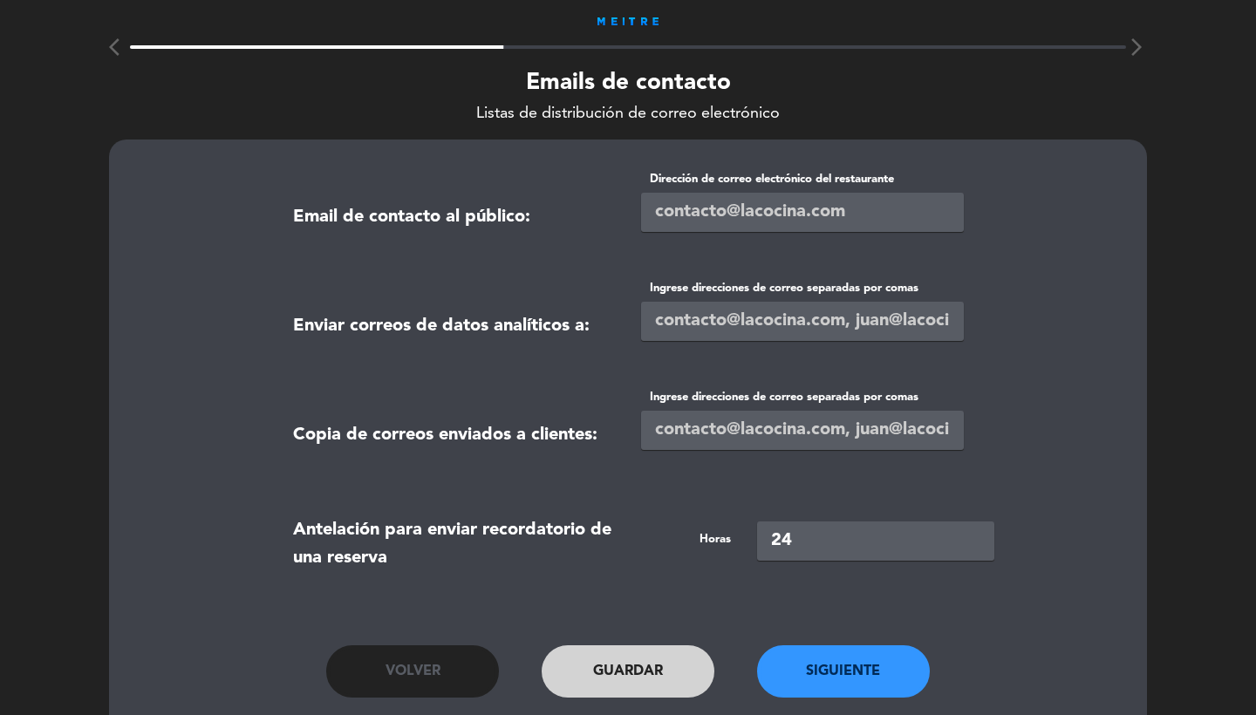
click at [682, 211] on input "email" at bounding box center [802, 212] width 323 height 39
paste input "[EMAIL_ADDRESS][DOMAIN_NAME]"
type input "[EMAIL_ADDRESS][DOMAIN_NAME]"
click at [661, 329] on input "text" at bounding box center [802, 321] width 323 height 39
paste input "[EMAIL_ADDRESS][DOMAIN_NAME]"
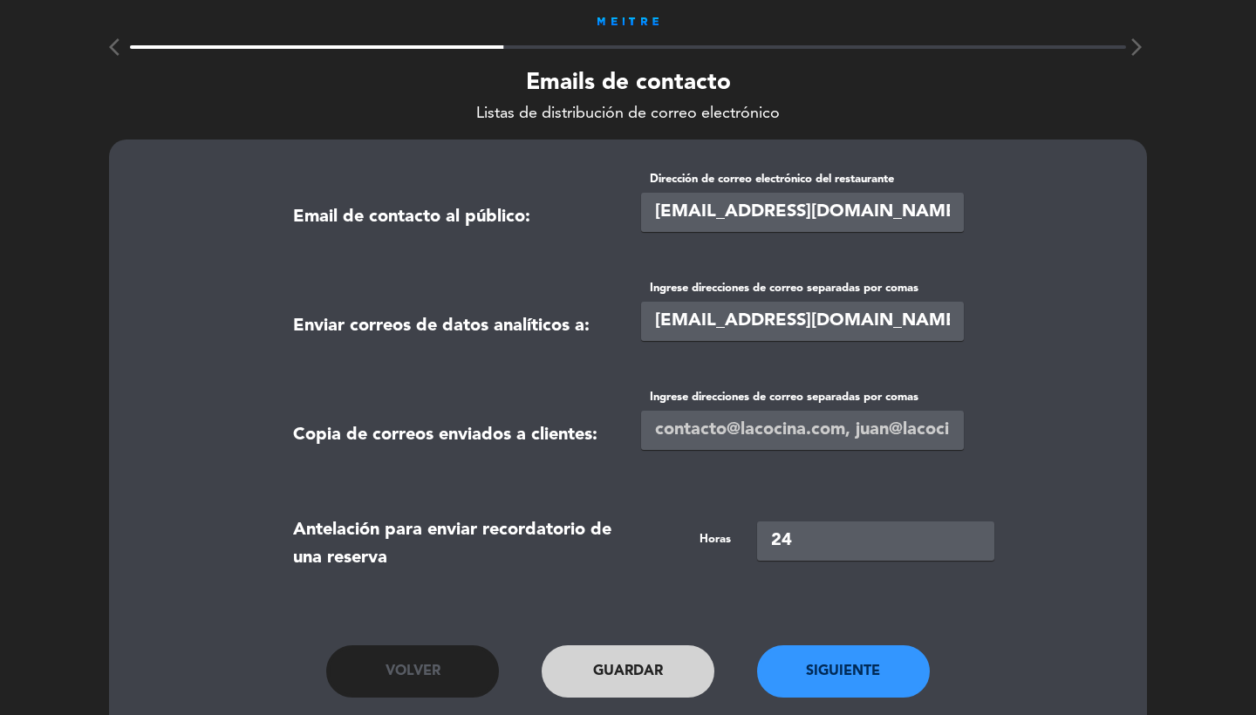
type input "[EMAIL_ADDRESS][DOMAIN_NAME],[EMAIL_ADDRESS][DOMAIN_NAME]"
click at [702, 414] on input "text" at bounding box center [802, 430] width 323 height 39
paste input "[EMAIL_ADDRESS][DOMAIN_NAME],[EMAIL_ADDRESS][DOMAIN_NAME]"
type input "[EMAIL_ADDRESS][DOMAIN_NAME],[EMAIL_ADDRESS][DOMAIN_NAME]"
click at [883, 682] on button "Siguiente" at bounding box center [843, 671] width 173 height 52
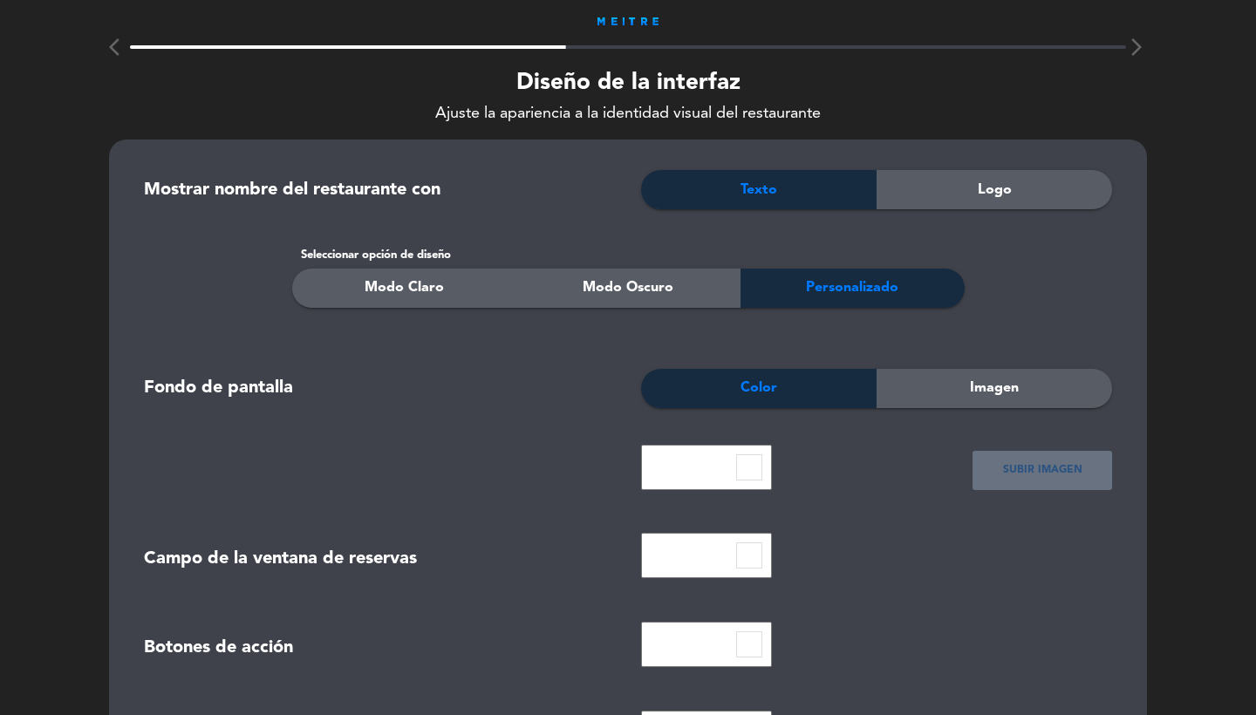
click at [1024, 194] on div "Logo" at bounding box center [993, 189] width 235 height 39
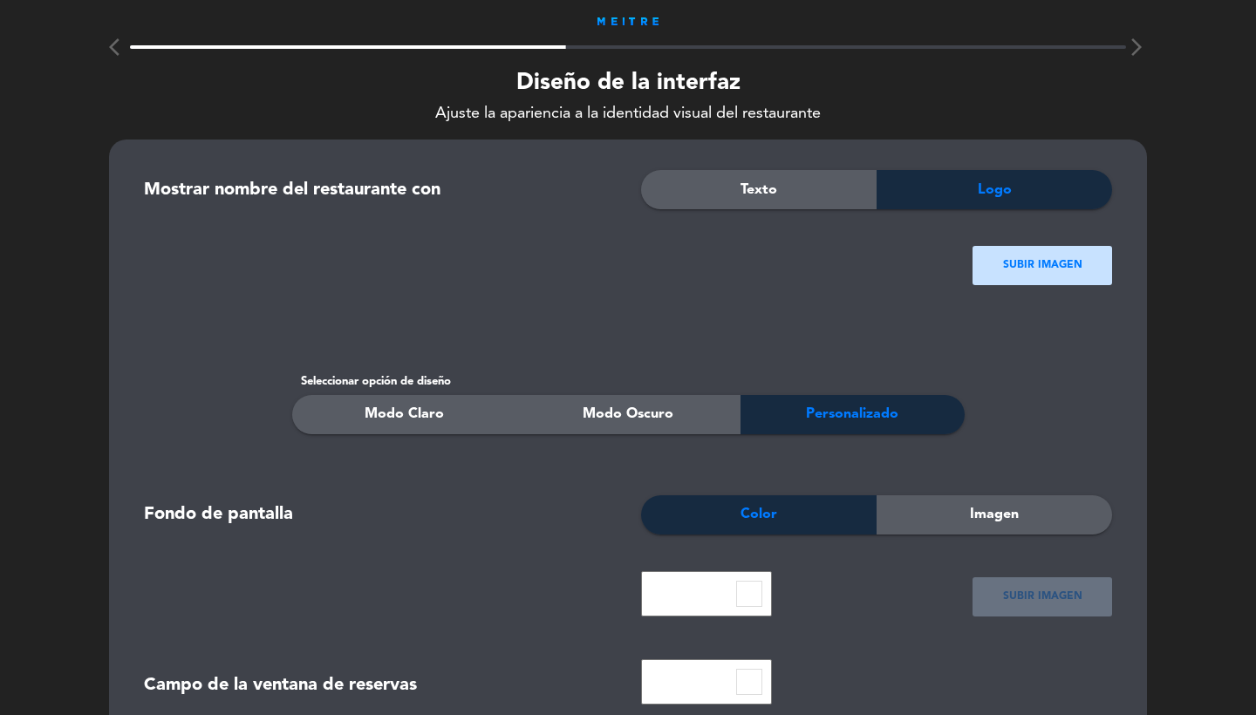
click at [987, 265] on div "SUBIR IMAGEN" at bounding box center [1042, 265] width 140 height 39
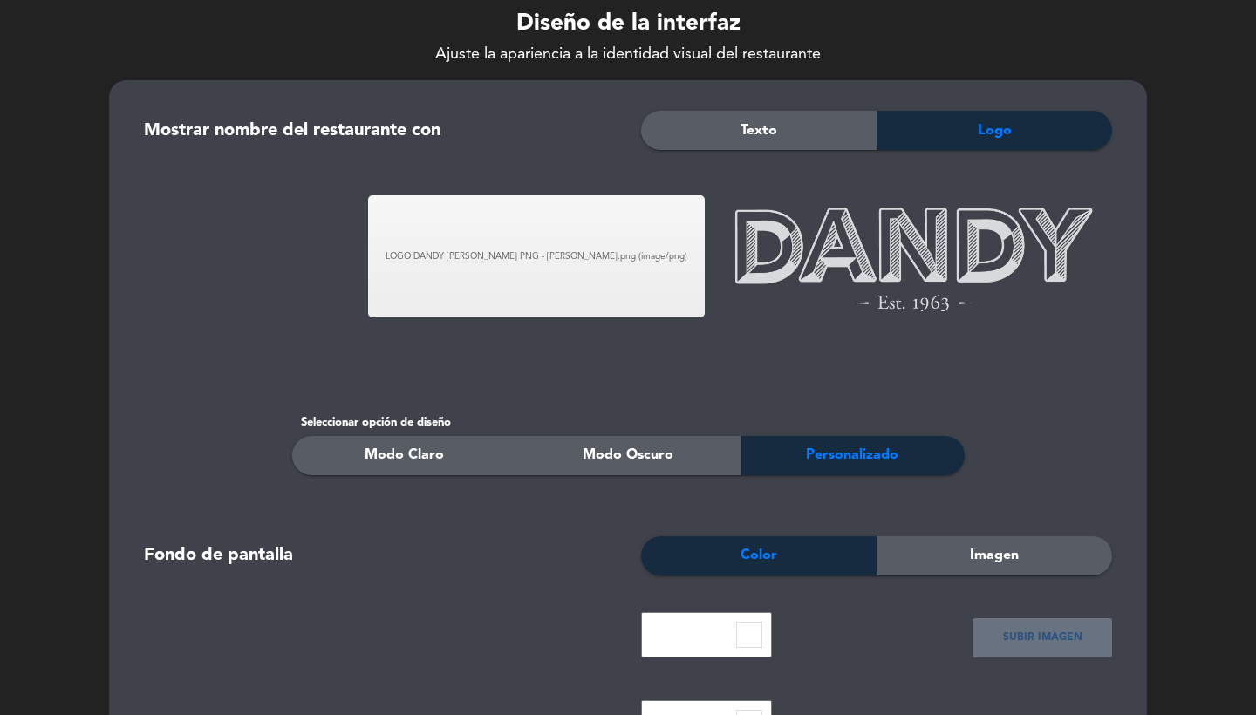
scroll to position [221, 0]
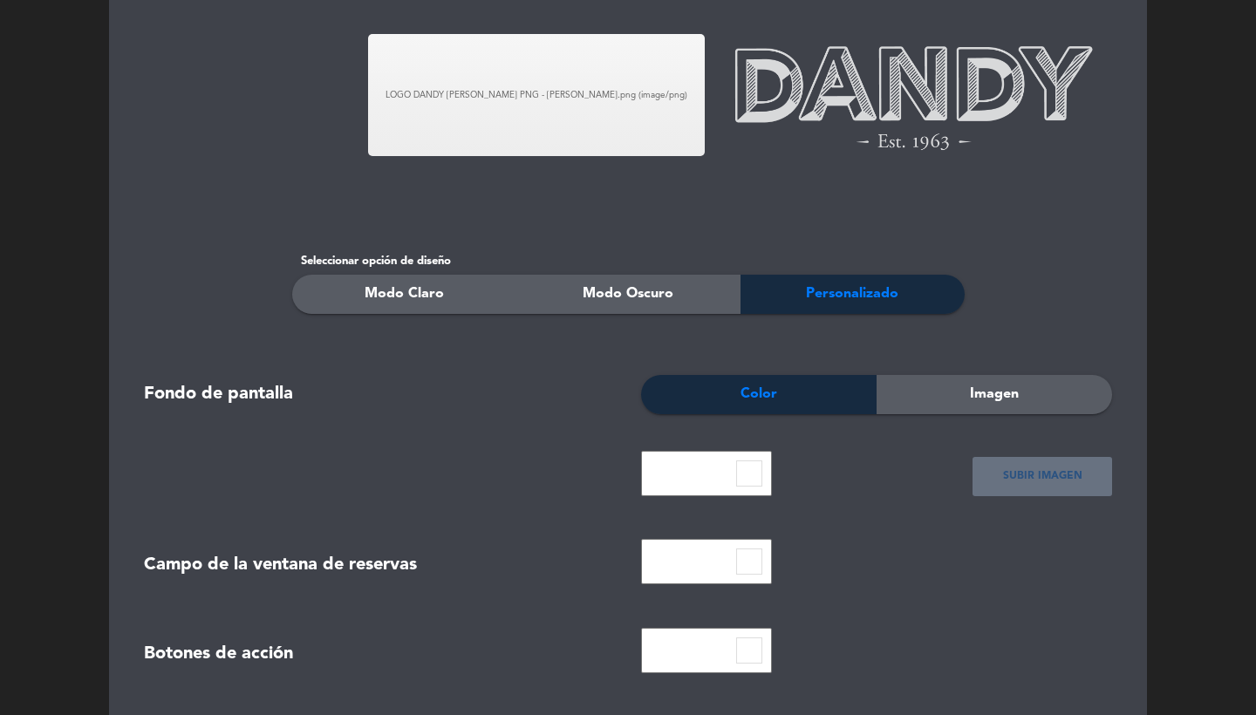
click at [397, 260] on div "Seleccionar opción de diseño" at bounding box center [628, 261] width 672 height 18
click at [413, 289] on span "Modo Claro" at bounding box center [403, 293] width 79 height 23
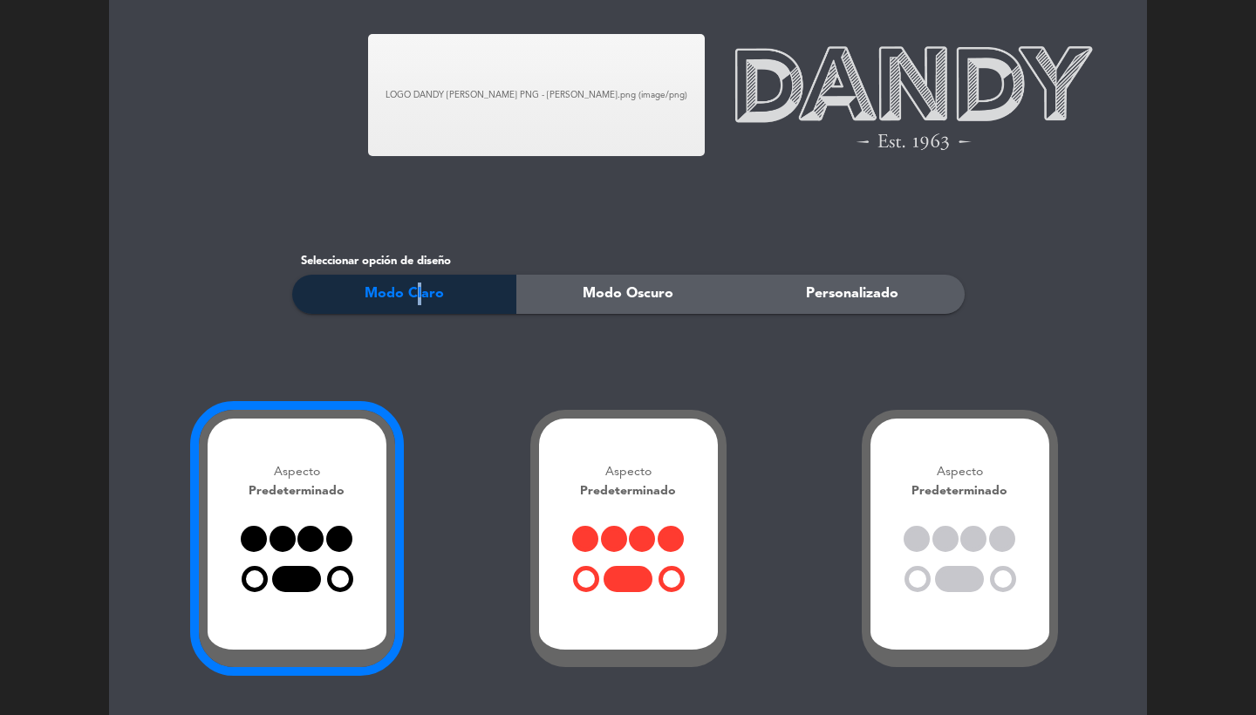
click at [930, 515] on div "Aspecto Predeterminado" at bounding box center [959, 539] width 196 height 258
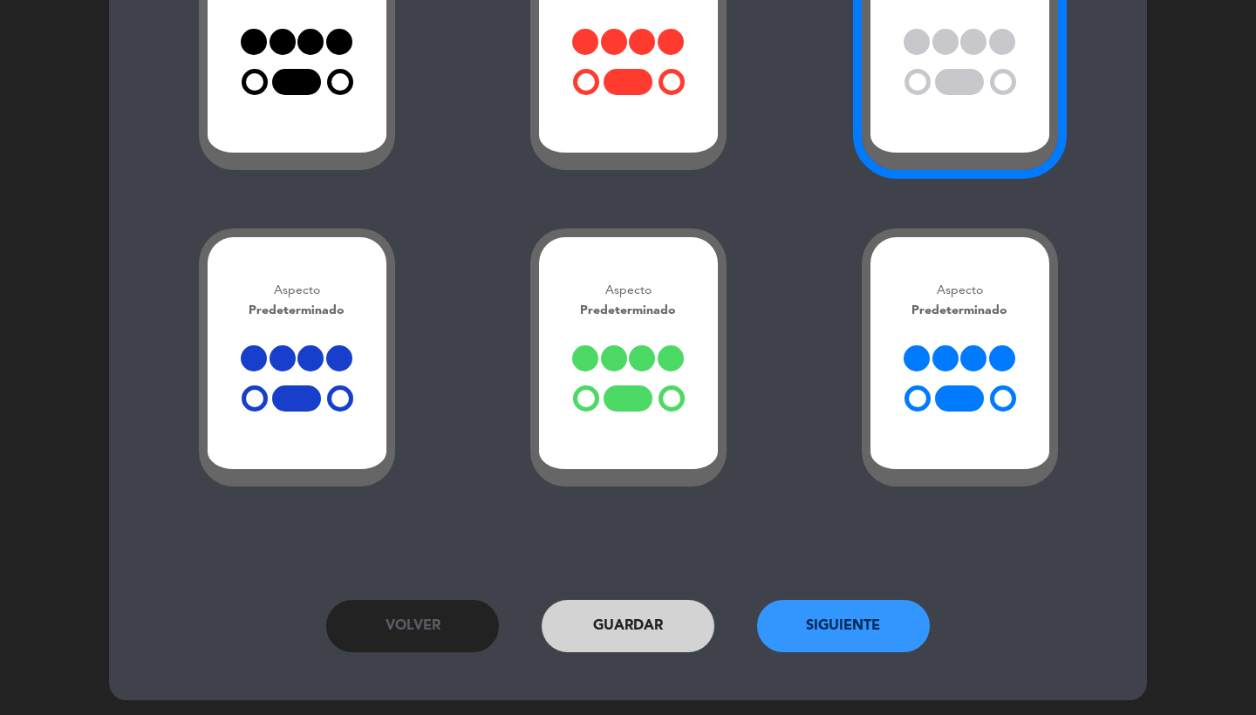
click at [811, 620] on button "Siguiente" at bounding box center [843, 626] width 173 height 52
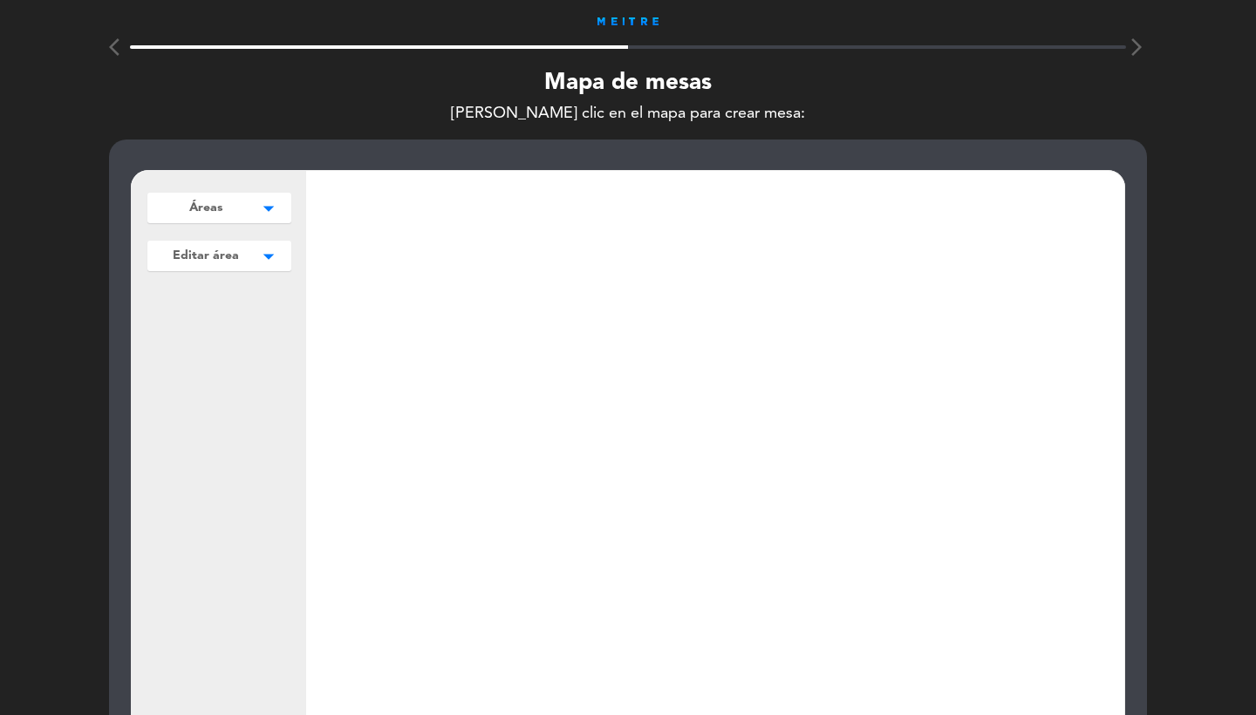
scroll to position [-1, 0]
click at [225, 210] on button "Áreas arrow_drop_down" at bounding box center [219, 208] width 144 height 31
click at [229, 250] on button "Agregar" at bounding box center [219, 244] width 128 height 25
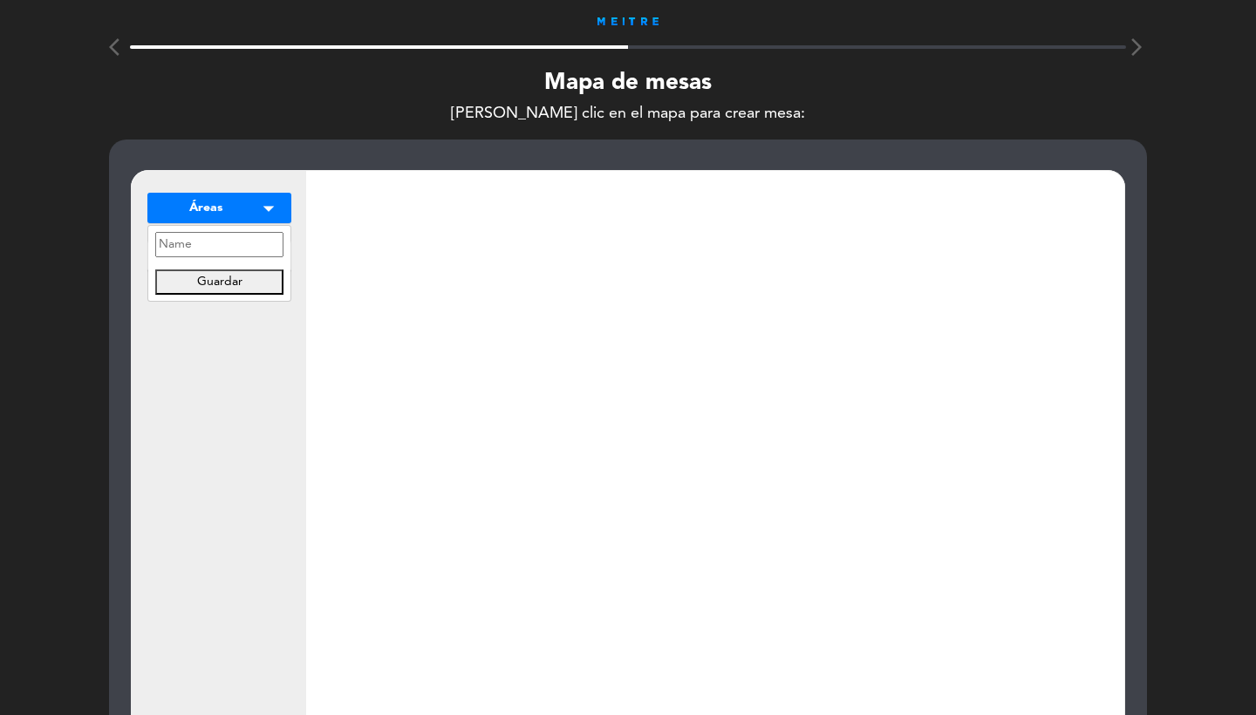
click at [214, 246] on input "text" at bounding box center [219, 244] width 128 height 25
type input "MAPA"
click at [234, 286] on button "Guardar" at bounding box center [219, 281] width 128 height 25
click at [228, 395] on div "Áreas arrow_drop_down Agregar Editar área arrow_drop_down Agregar settings_appl…" at bounding box center [219, 506] width 174 height 671
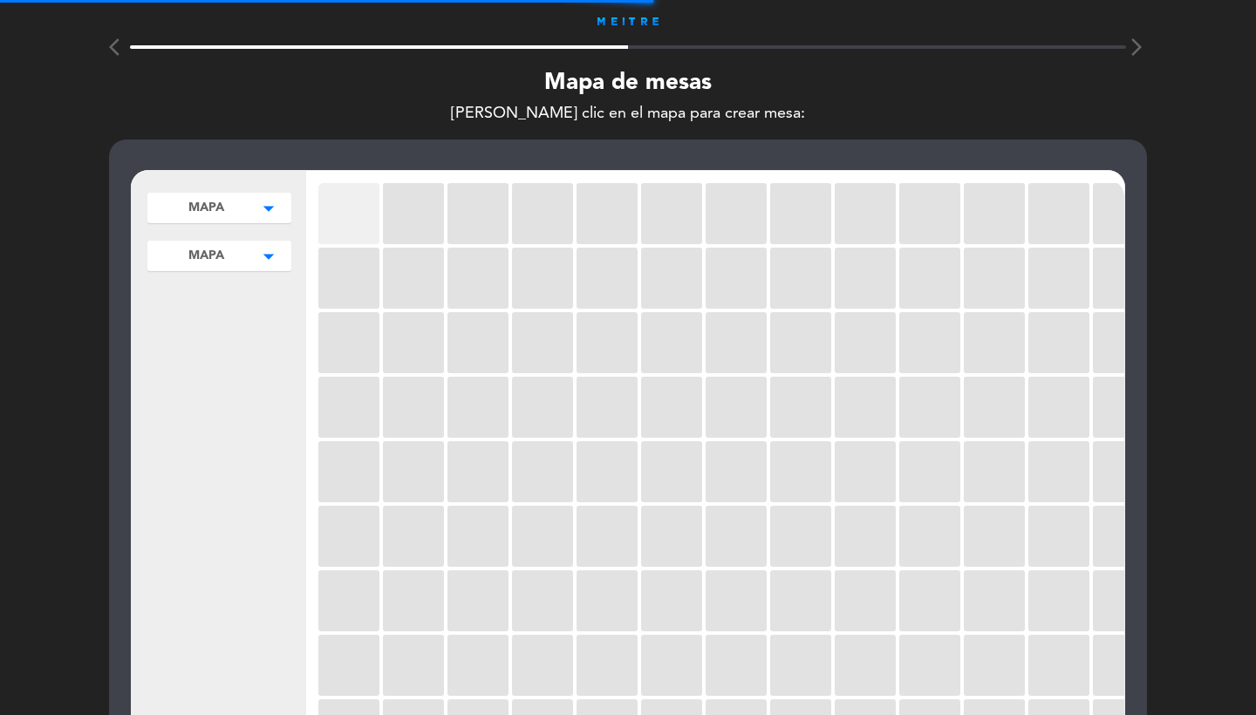
click at [360, 213] on div at bounding box center [348, 213] width 61 height 61
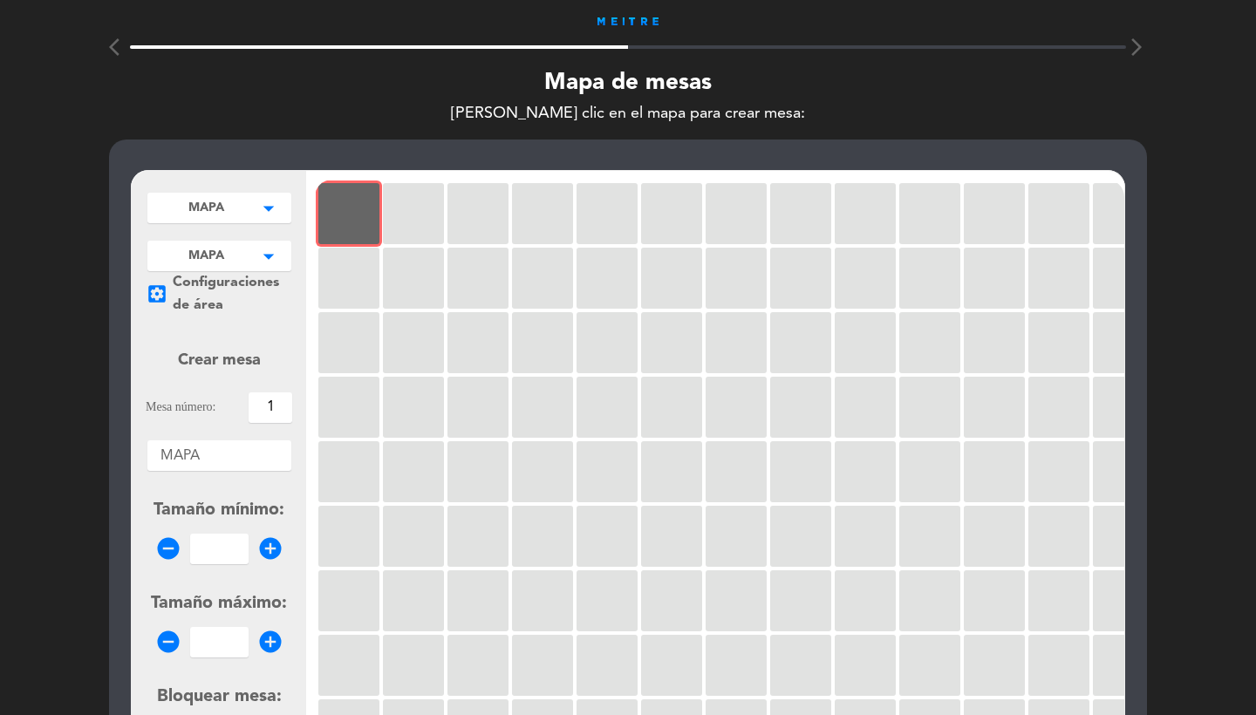
click at [272, 409] on input "1" at bounding box center [270, 407] width 44 height 31
click at [219, 543] on input "1" at bounding box center [219, 549] width 58 height 31
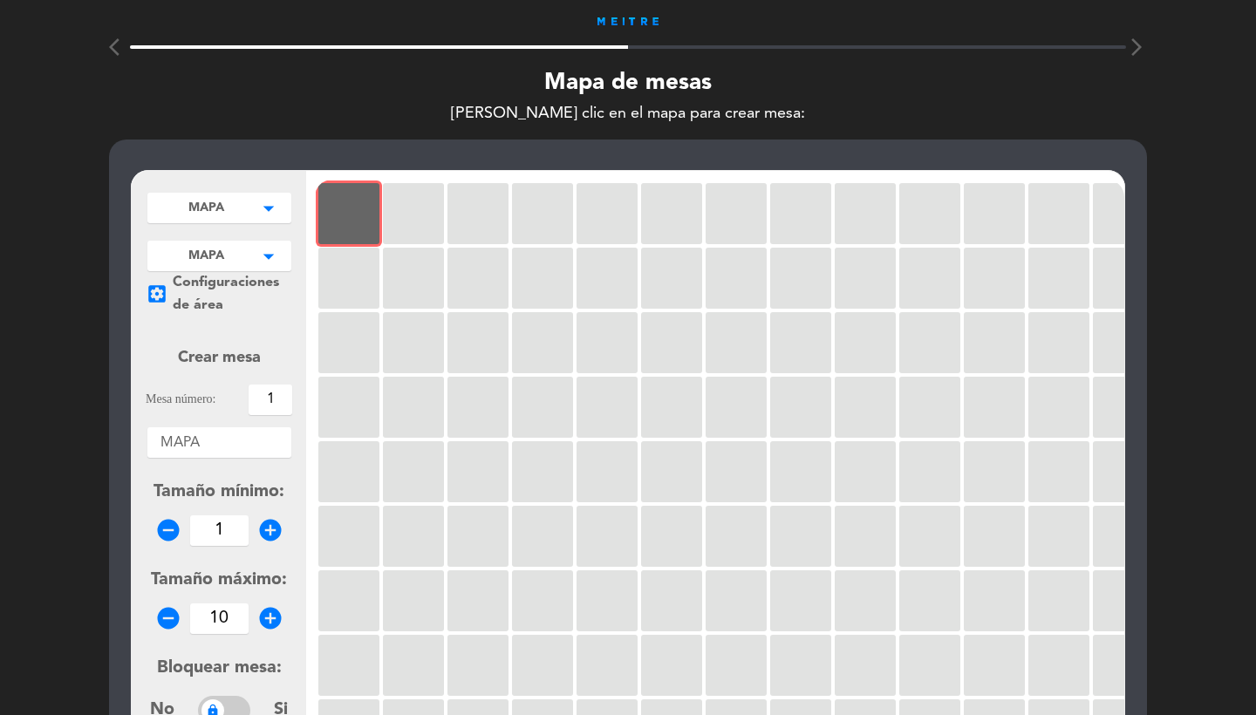
click at [160, 421] on form "Crear mesa Mesa número: 1 Áreas × MAPA × Tamaño mínimo: remove_circle 1 add_cir…" at bounding box center [219, 582] width 146 height 513
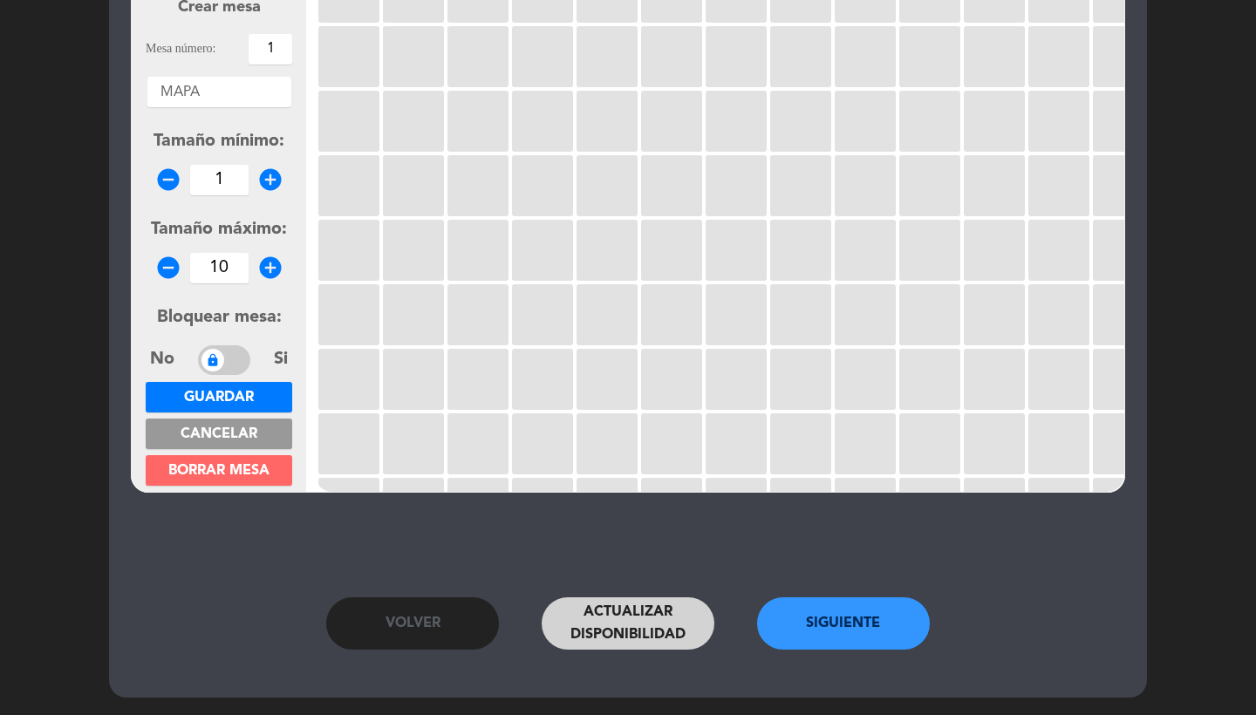
scroll to position [350, 0]
click at [222, 392] on span "Guardar" at bounding box center [219, 398] width 70 height 14
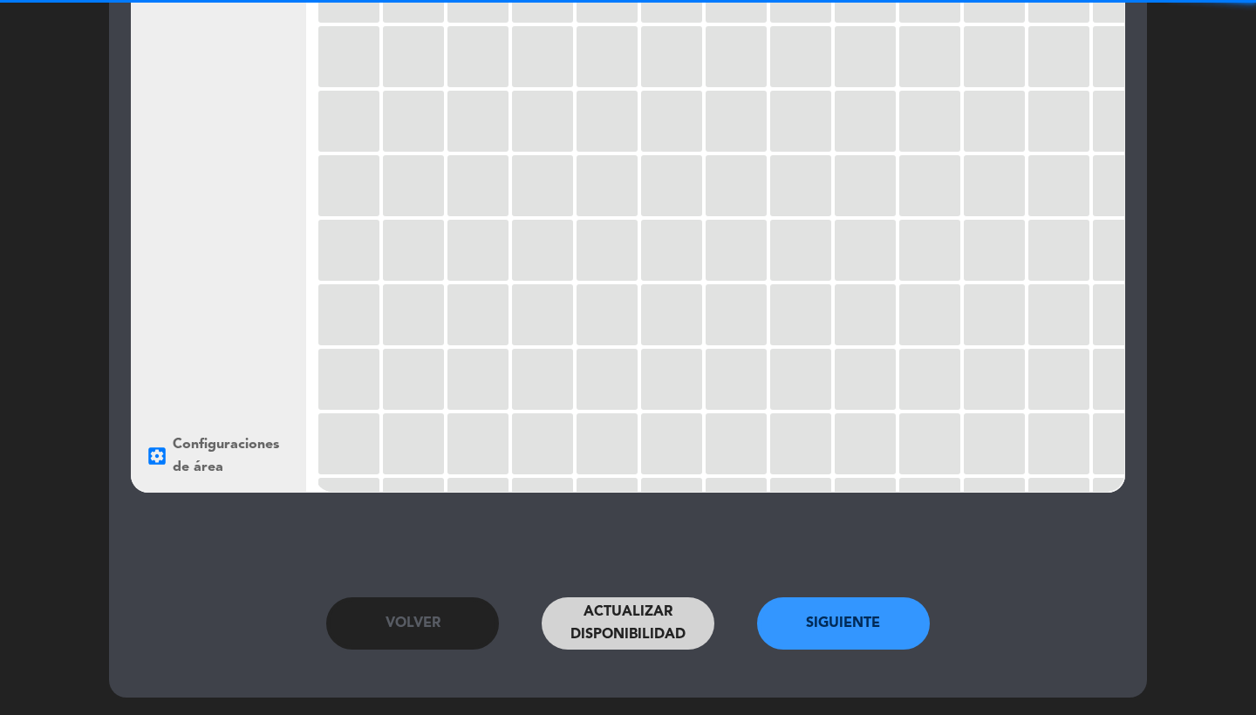
click at [804, 614] on button "Siguiente" at bounding box center [843, 623] width 173 height 52
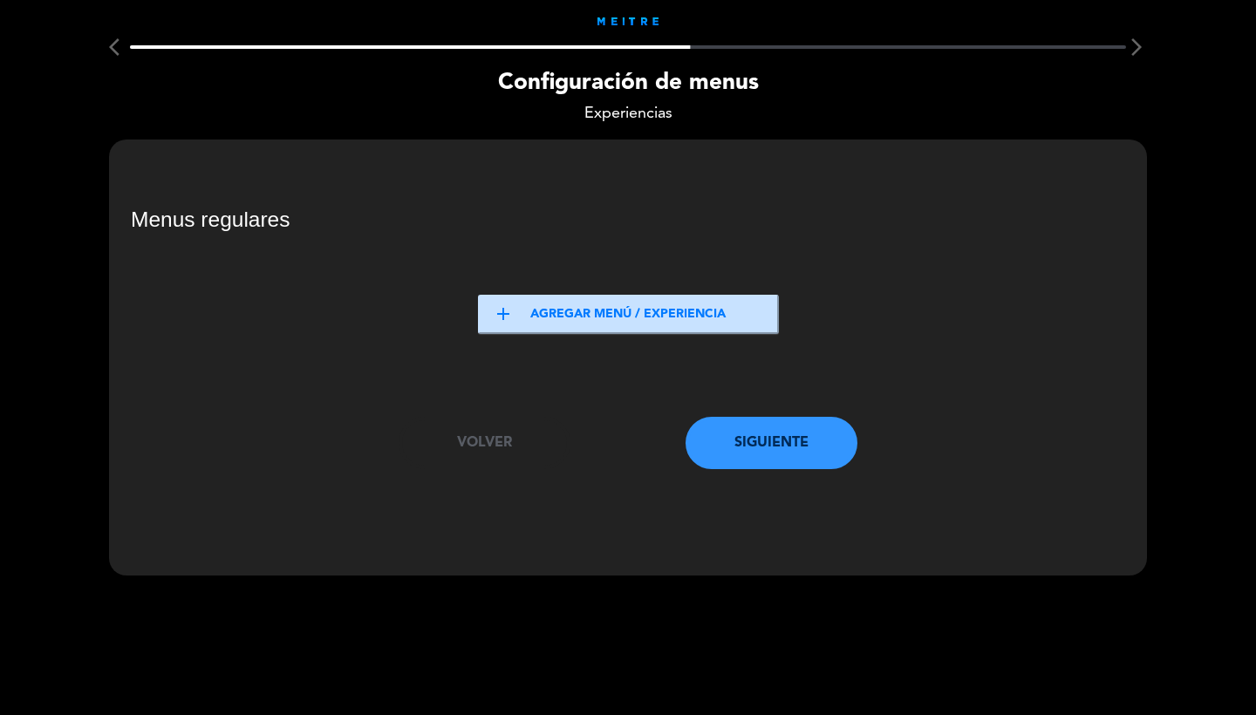
scroll to position [0, 0]
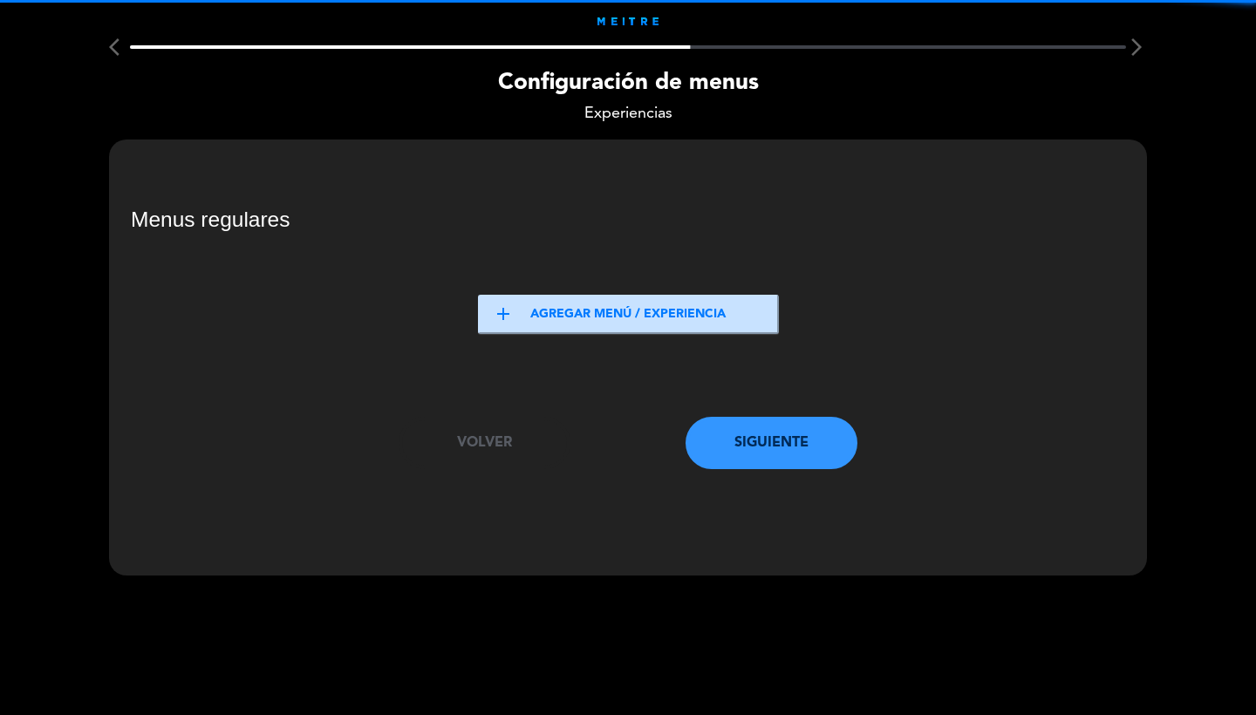
click at [547, 317] on button "add Agregar menú / experiencia" at bounding box center [628, 314] width 301 height 39
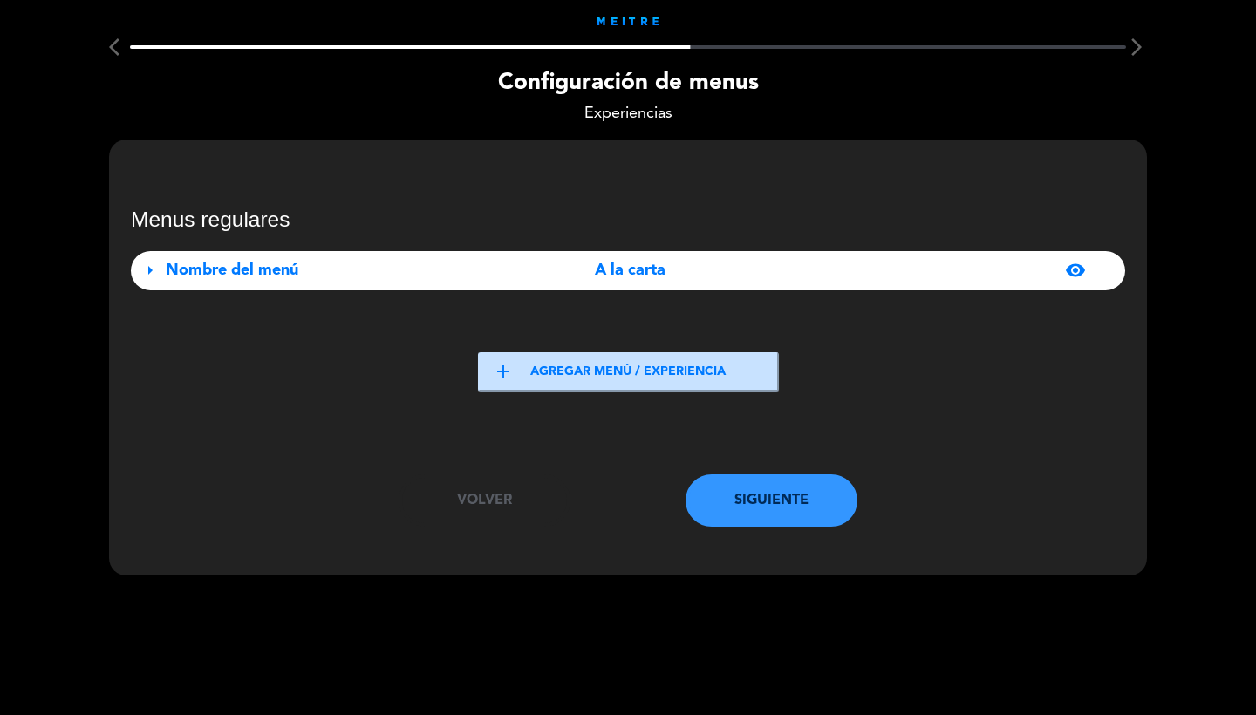
click at [460, 267] on div "Nombre del menú" at bounding box center [321, 270] width 310 height 25
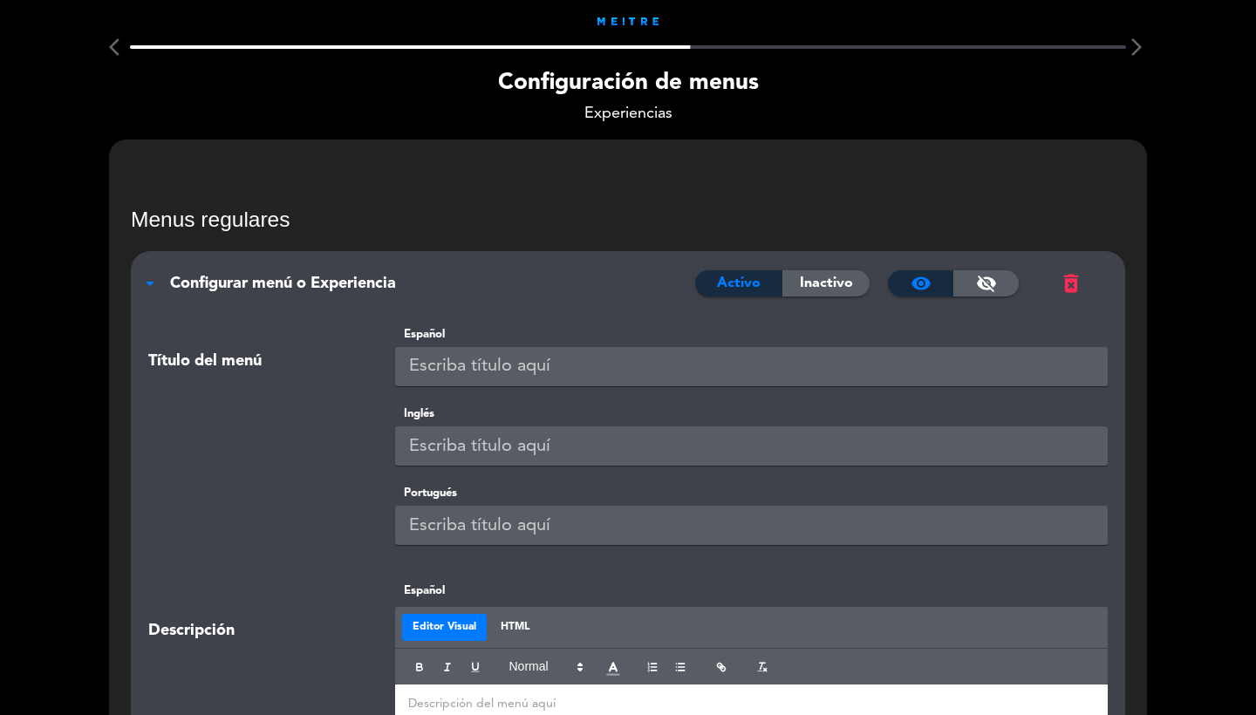
click at [530, 357] on input "text" at bounding box center [751, 366] width 713 height 39
paste input "A LA CARTA"
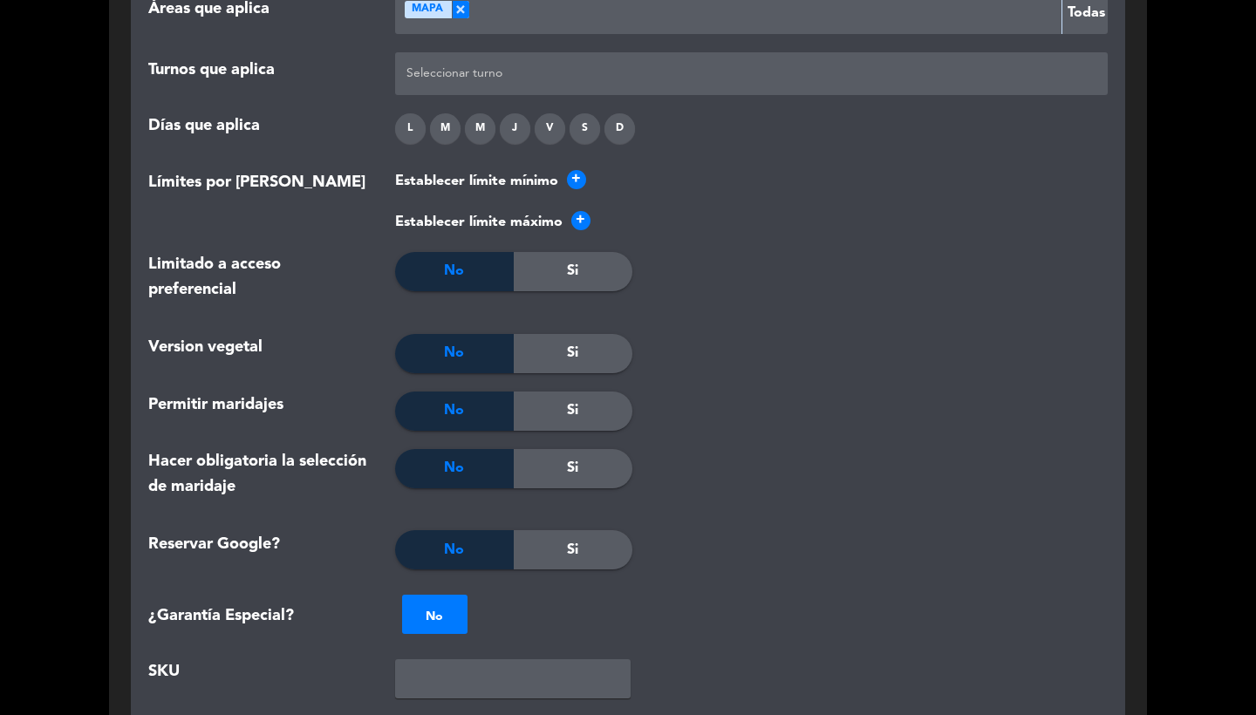
scroll to position [1368, 0]
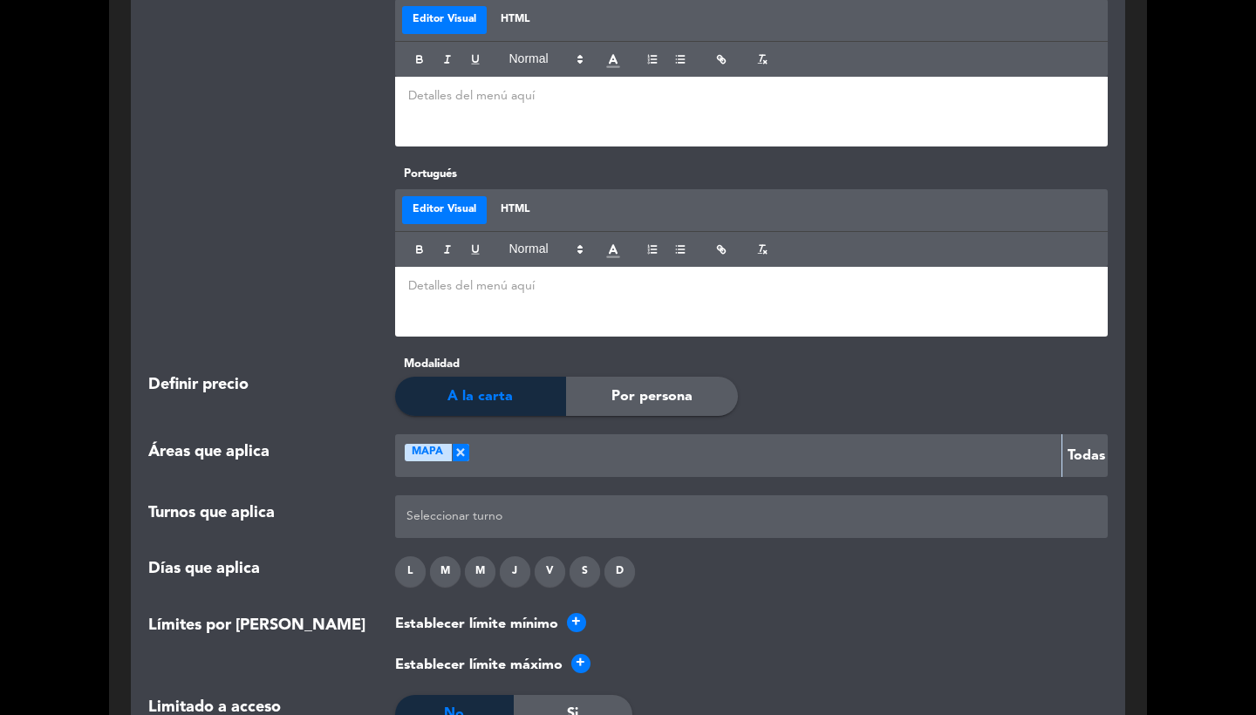
click at [486, 515] on div at bounding box center [751, 516] width 699 height 29
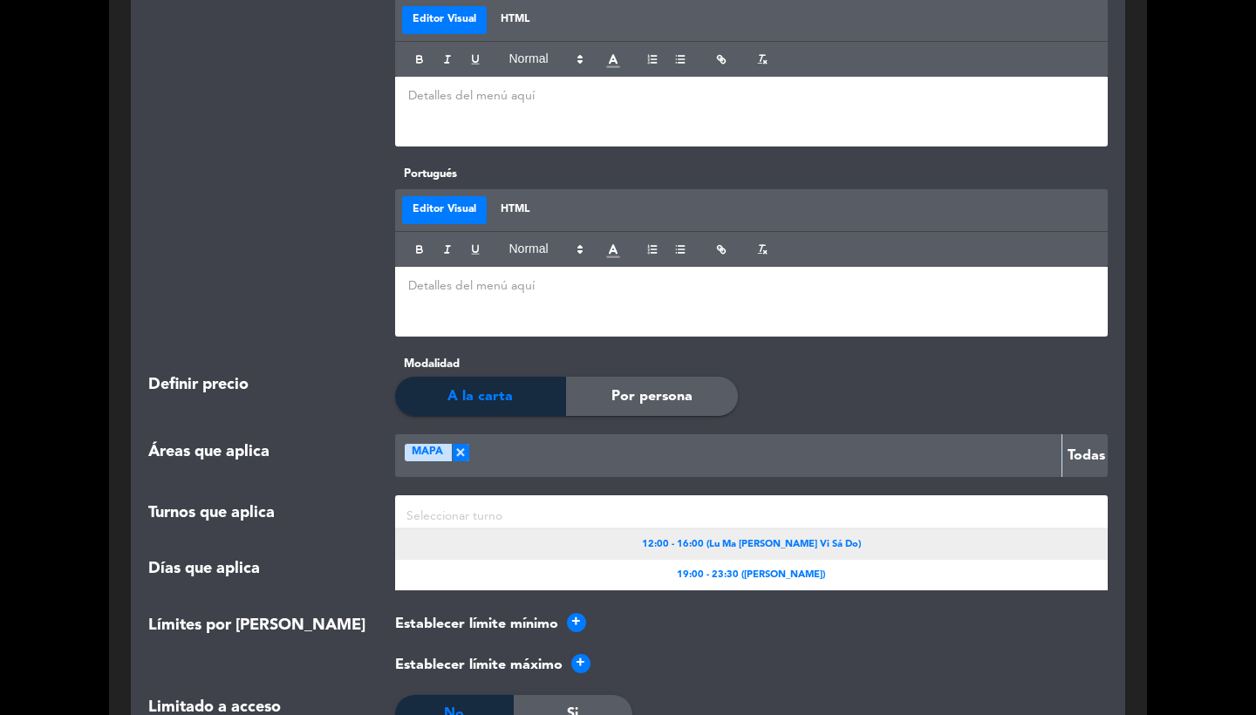
click at [772, 537] on span "12:00 - 16:00 (Lu Ma [PERSON_NAME] Vi Sá Do)" at bounding box center [751, 545] width 219 height 16
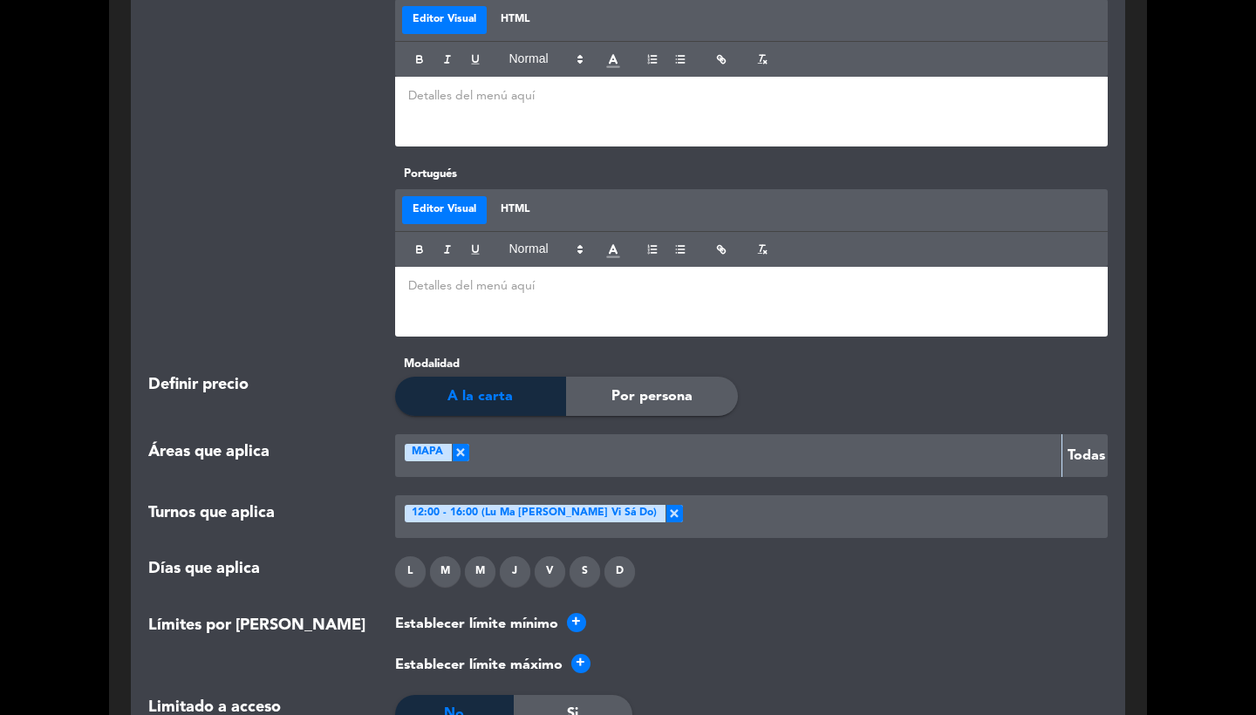
click at [759, 513] on div at bounding box center [892, 516] width 419 height 29
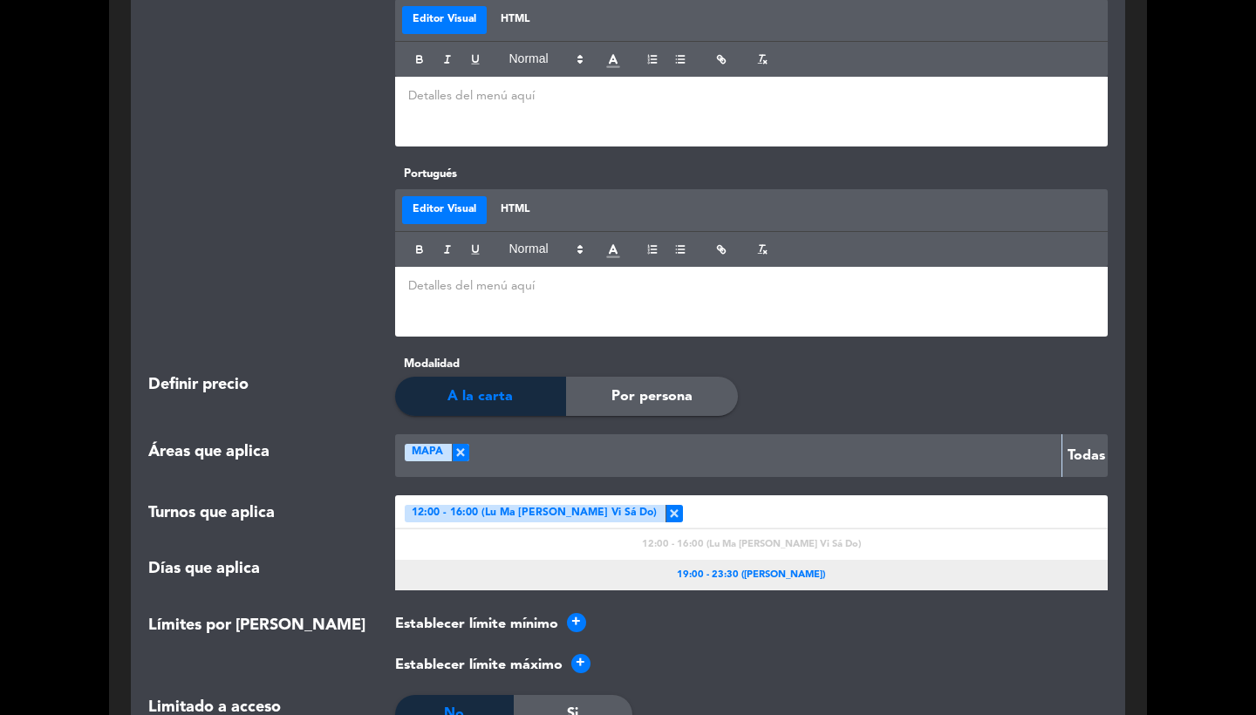
click
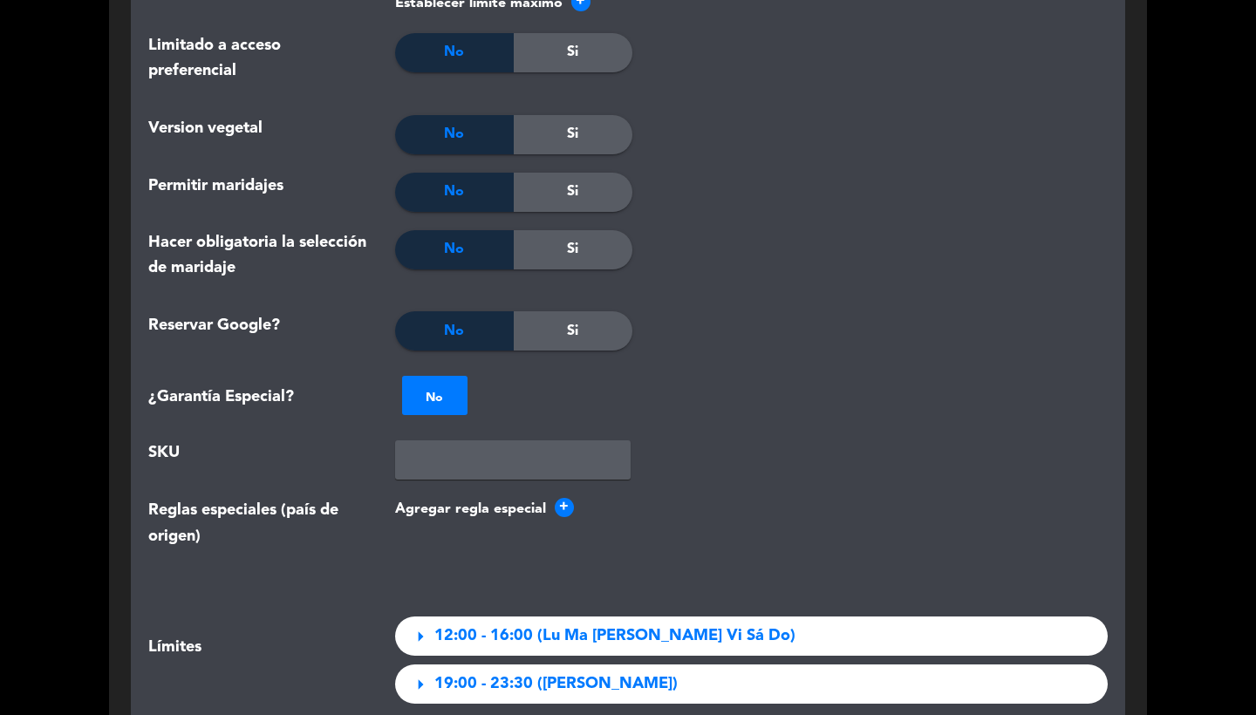
scroll to position [2205, 0]
